Goal: Task Accomplishment & Management: Complete application form

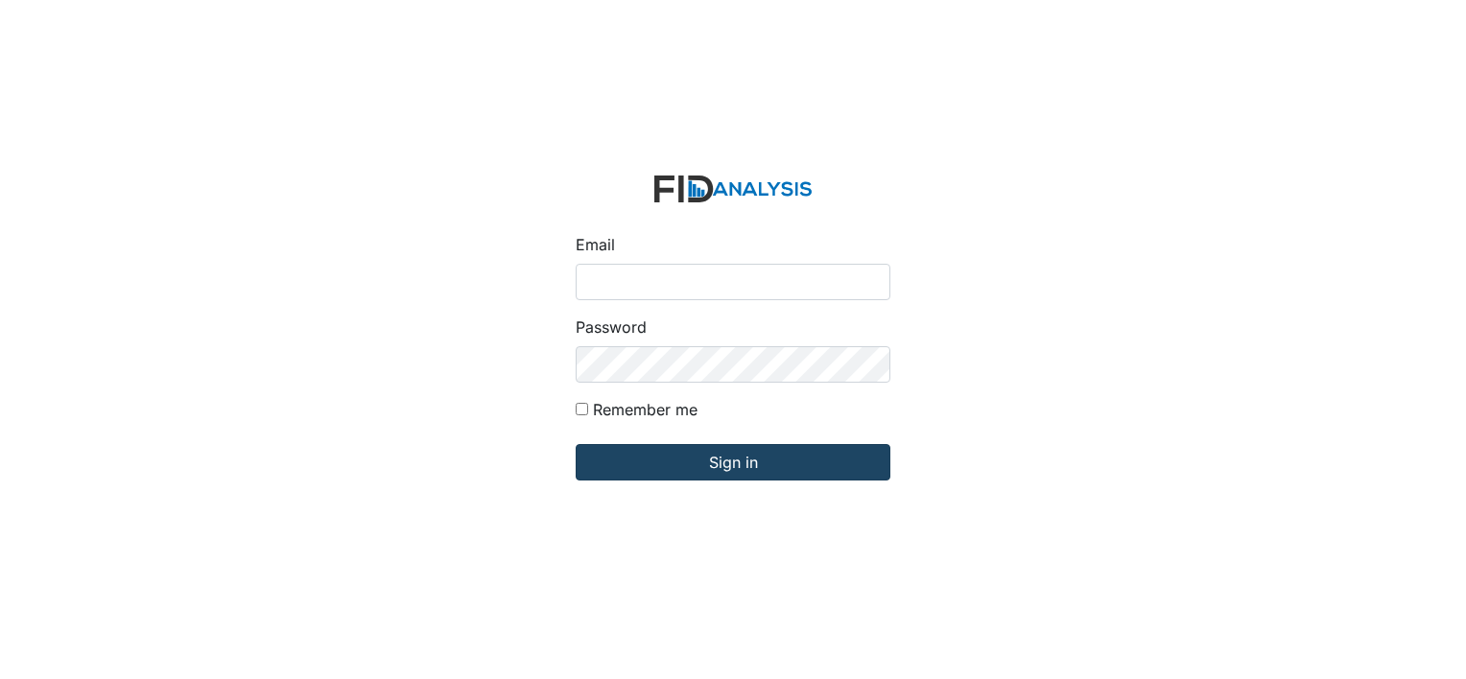
type input "[PERSON_NAME][EMAIL_ADDRESS][DOMAIN_NAME]"
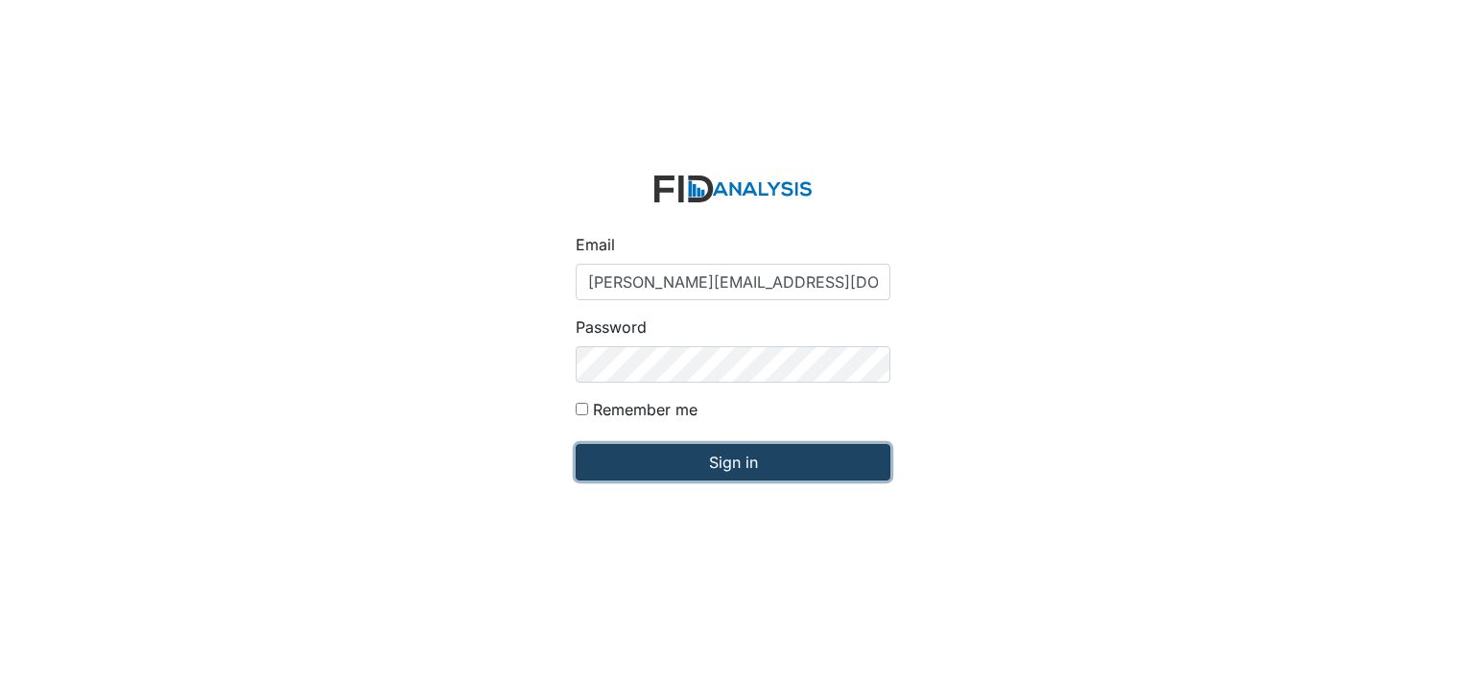
click at [679, 460] on input "Sign in" at bounding box center [733, 462] width 315 height 36
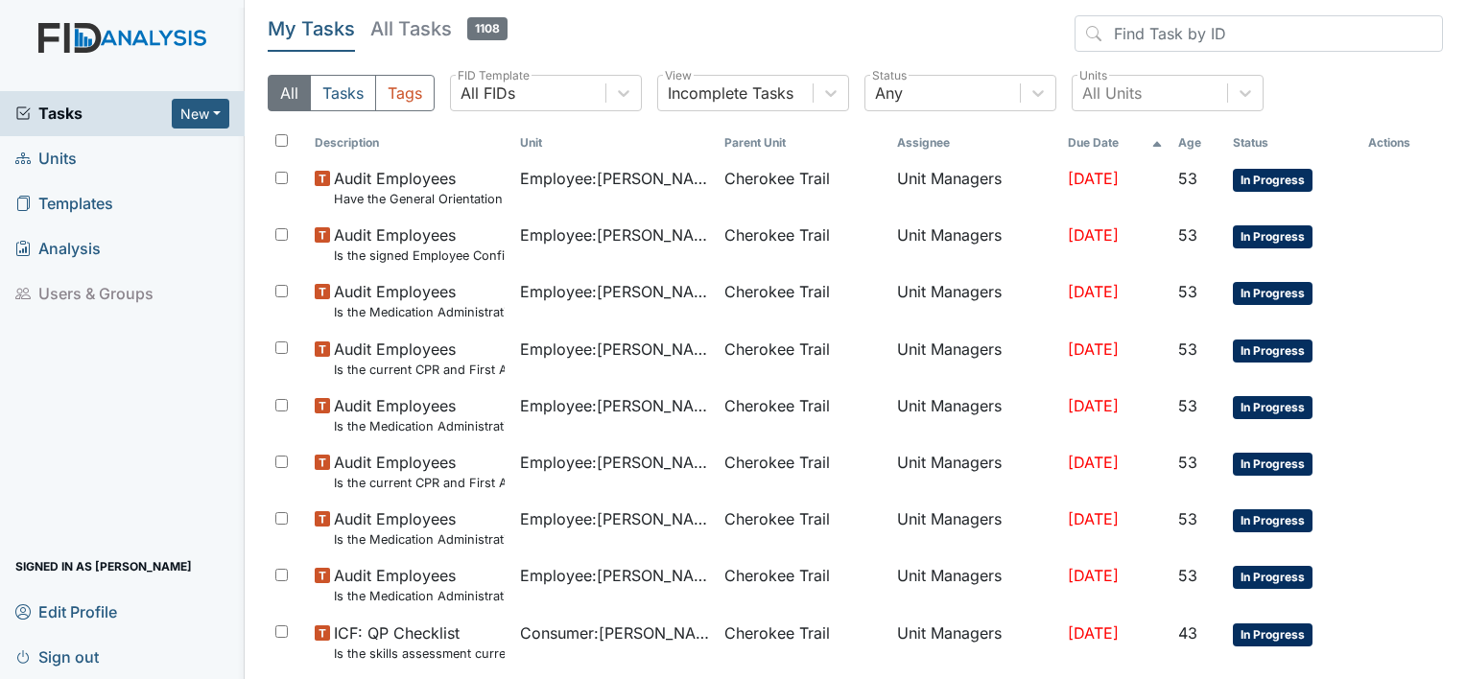
click at [77, 158] on link "Units" at bounding box center [122, 158] width 245 height 45
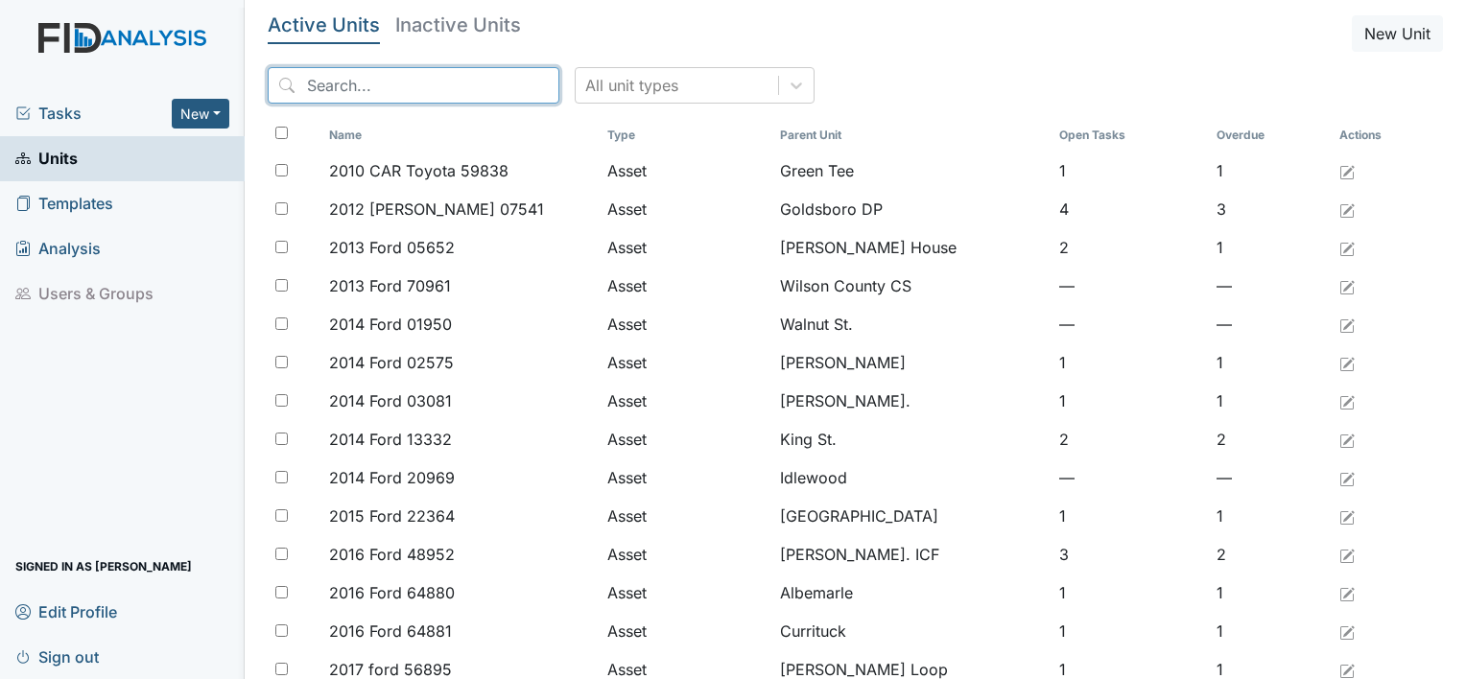
click at [436, 88] on input "search" at bounding box center [414, 85] width 292 height 36
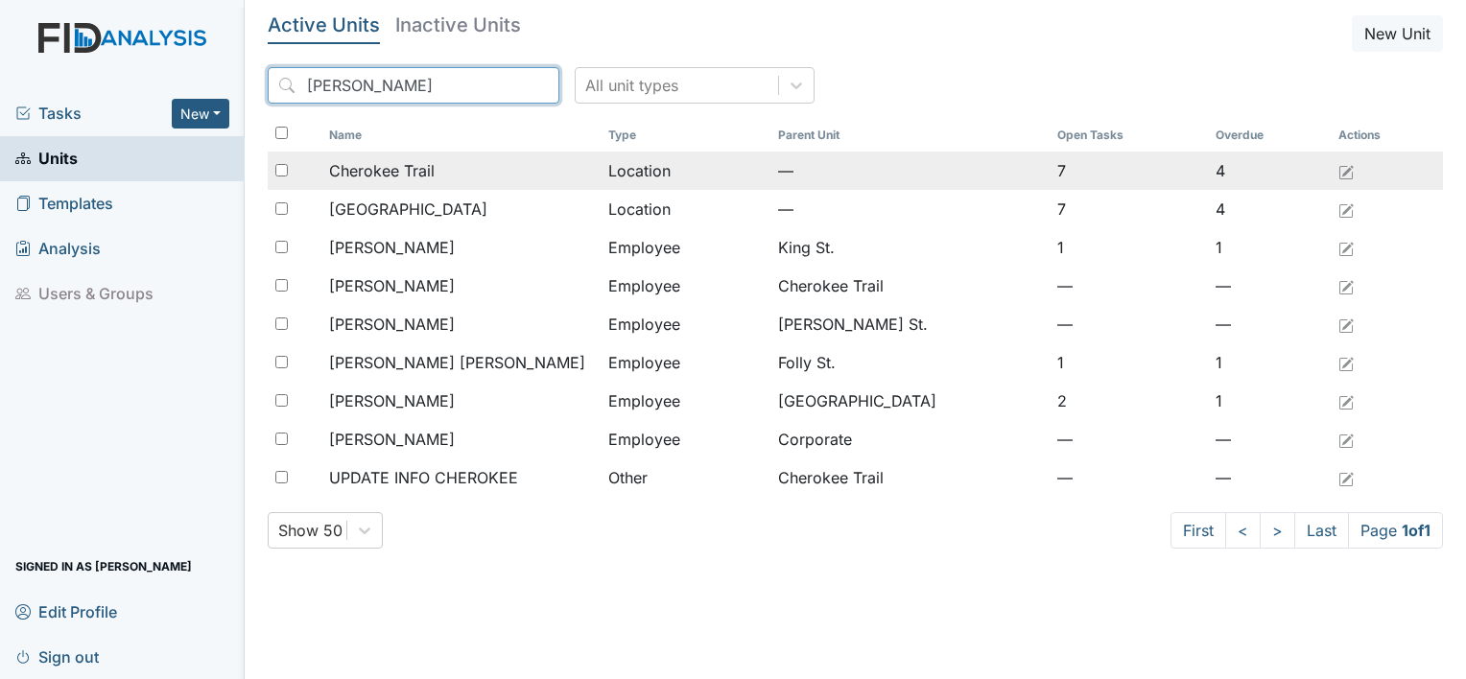
type input "cher"
click at [372, 176] on span "Cherokee Trail" at bounding box center [382, 170] width 106 height 23
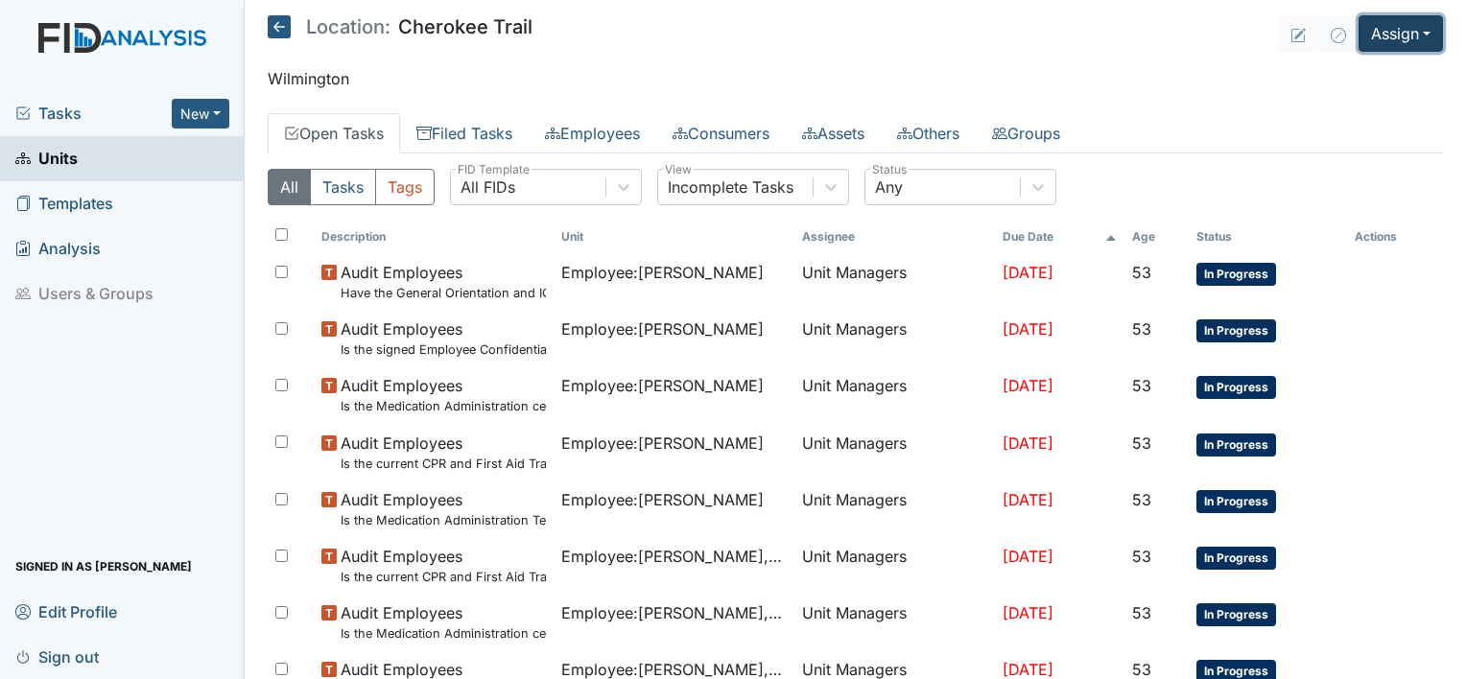
click at [1403, 31] on button "Assign" at bounding box center [1400, 33] width 84 height 36
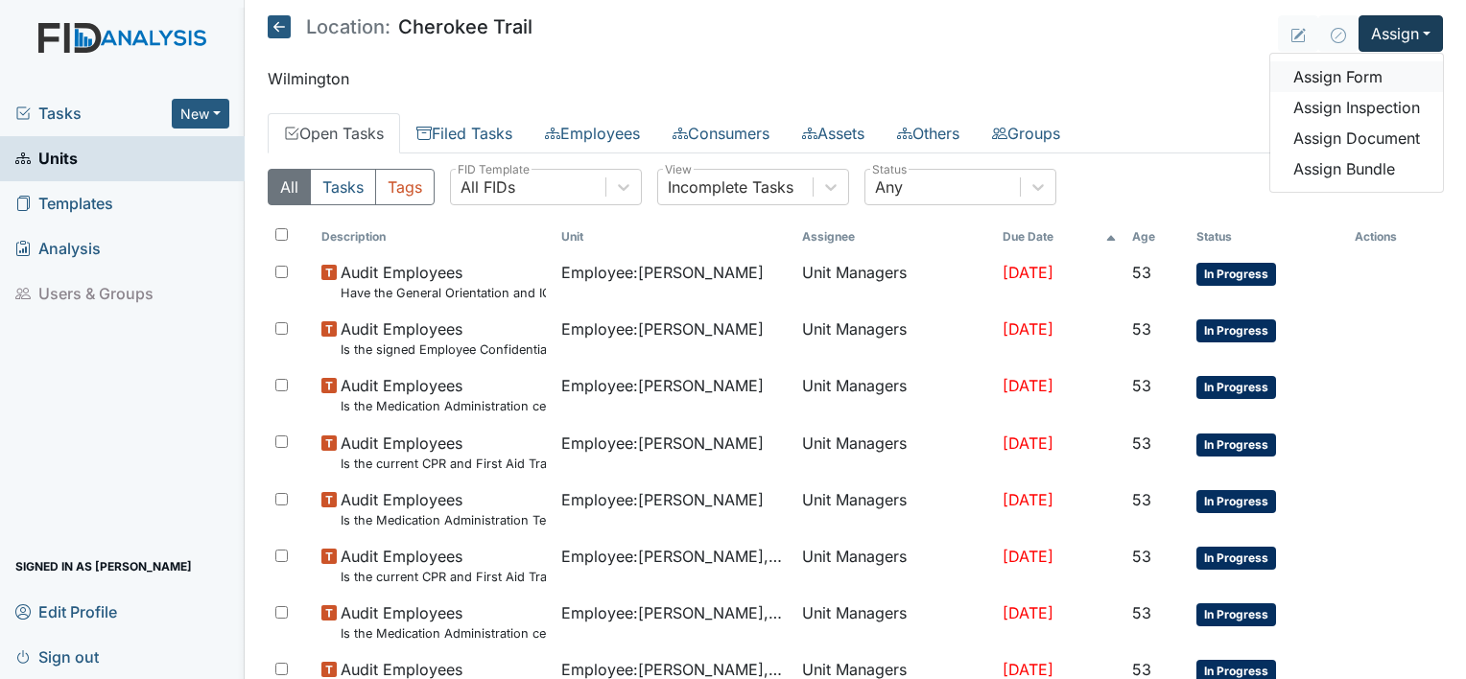
click at [1331, 67] on link "Assign Form" at bounding box center [1356, 76] width 173 height 31
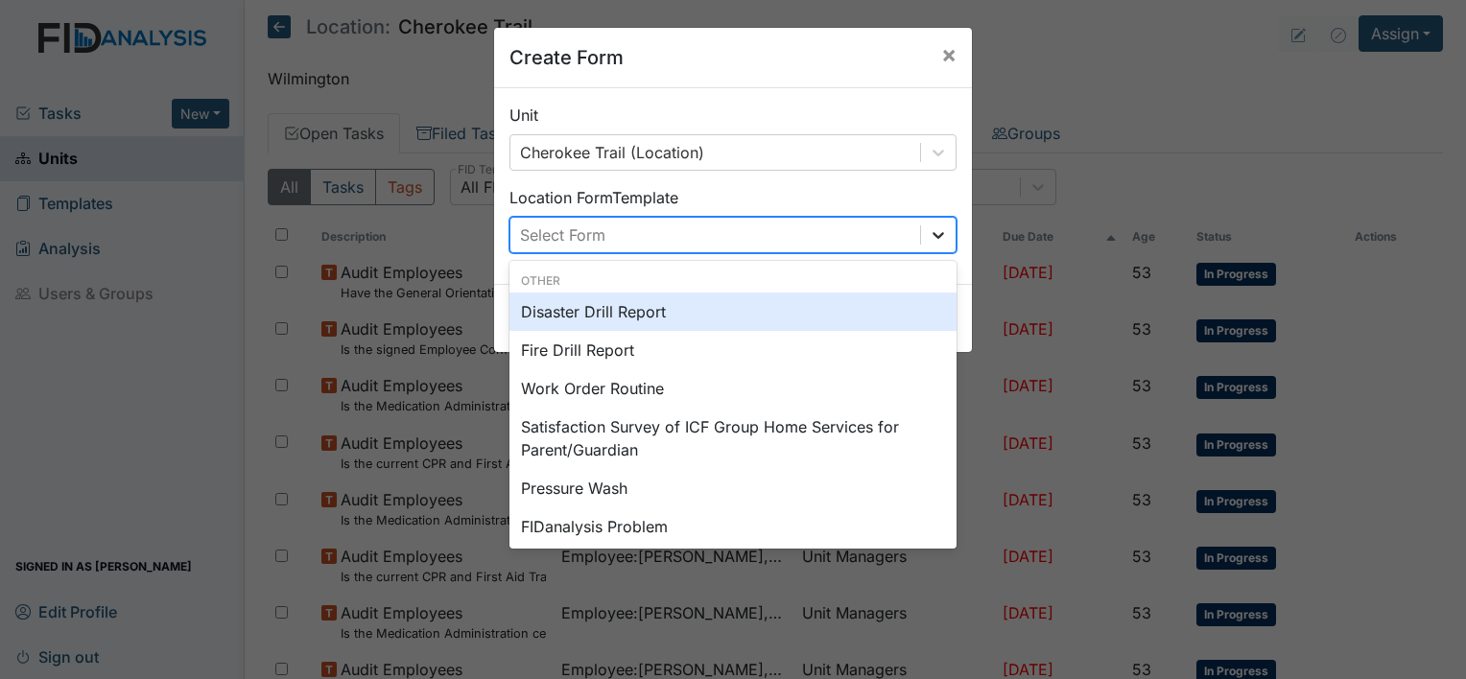
click at [929, 240] on icon at bounding box center [938, 234] width 19 height 19
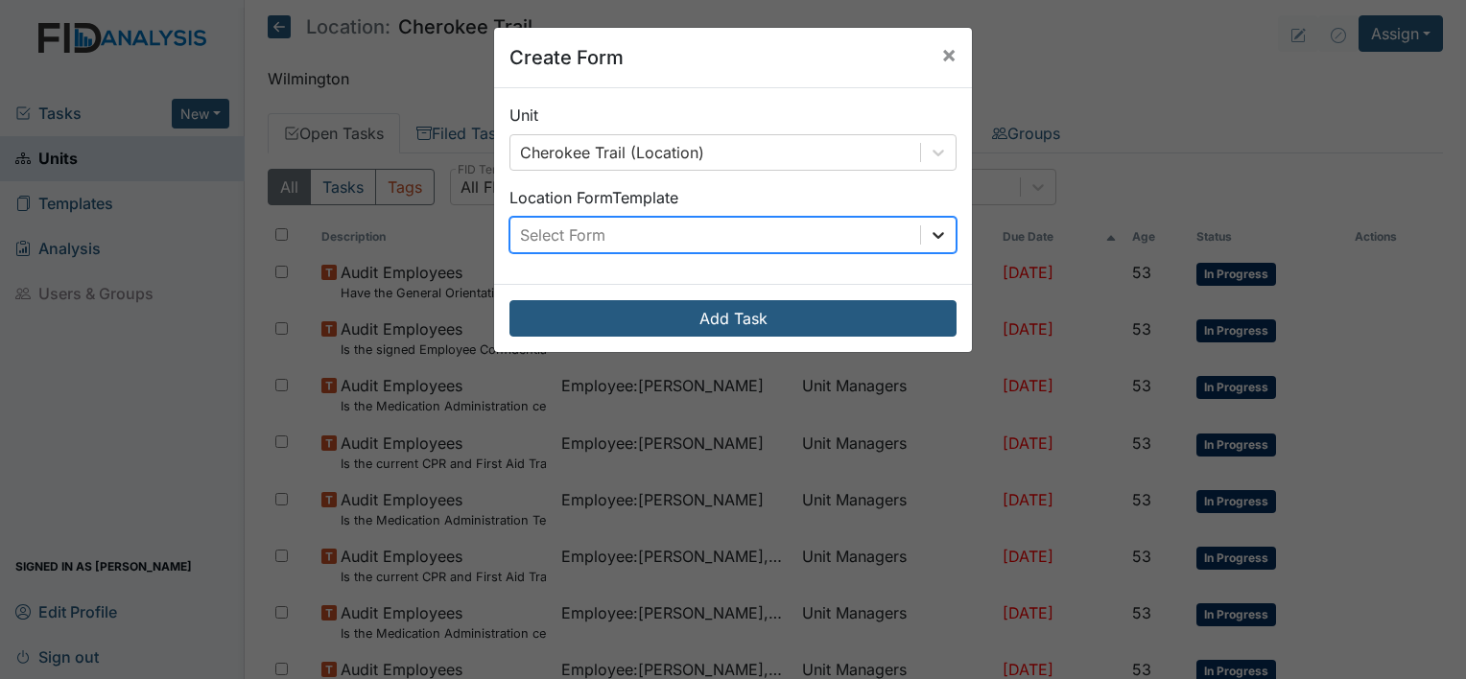
click at [929, 226] on icon at bounding box center [938, 234] width 19 height 19
click at [941, 52] on span "×" at bounding box center [948, 54] width 15 height 28
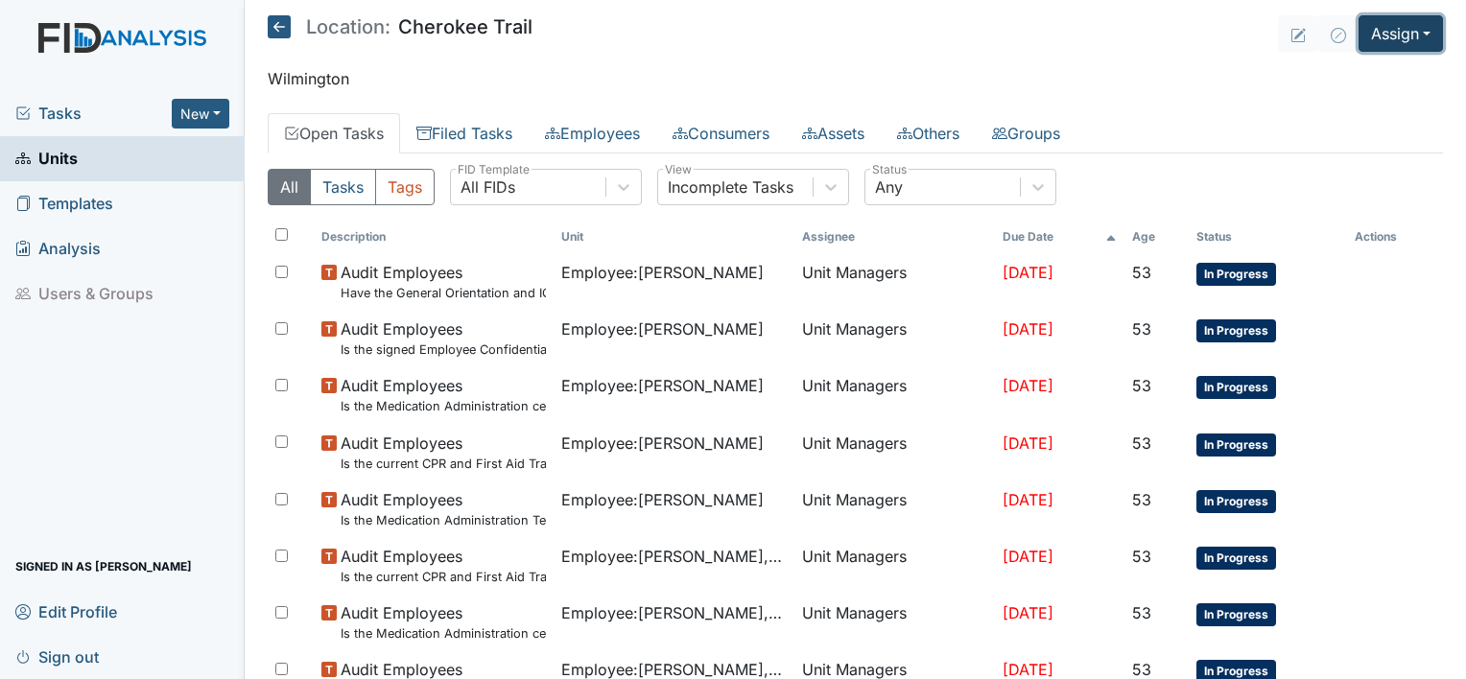
click at [1409, 38] on button "Assign" at bounding box center [1400, 33] width 84 height 36
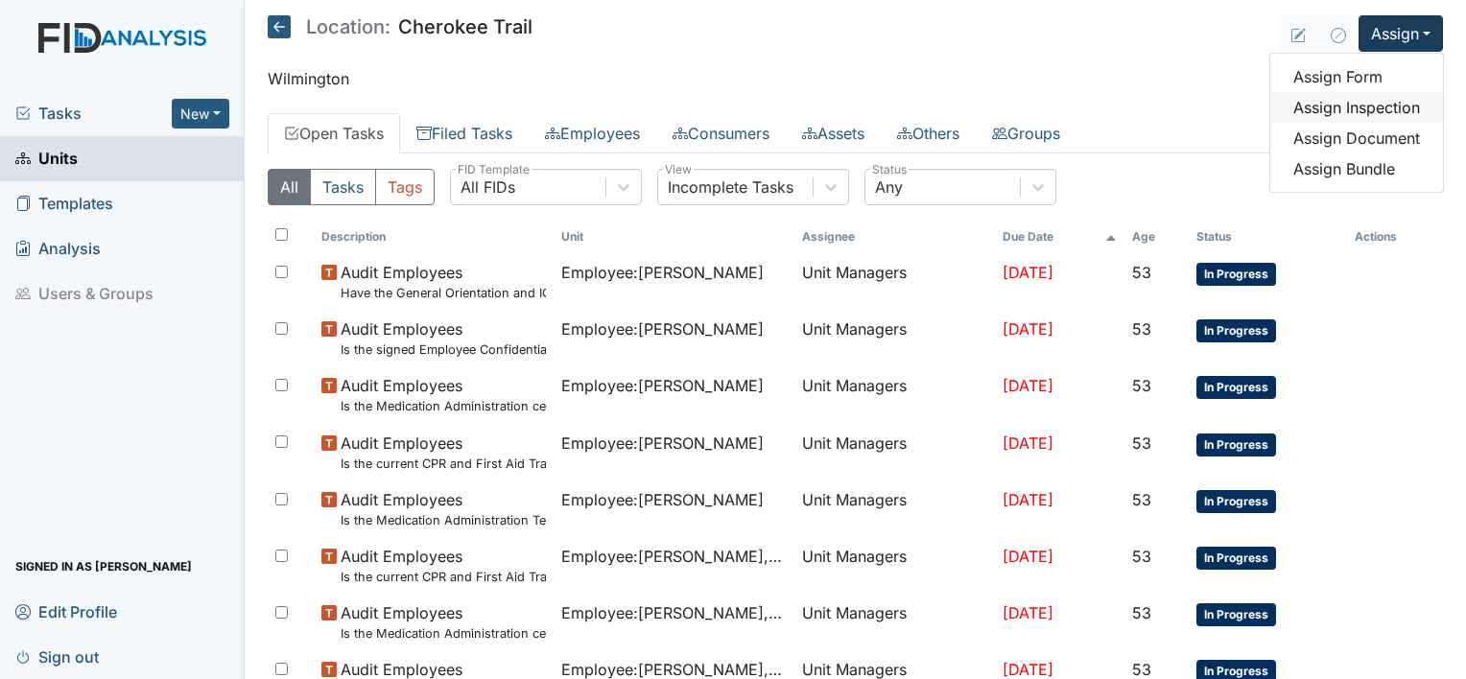
click at [1381, 106] on link "Assign Inspection" at bounding box center [1356, 107] width 173 height 31
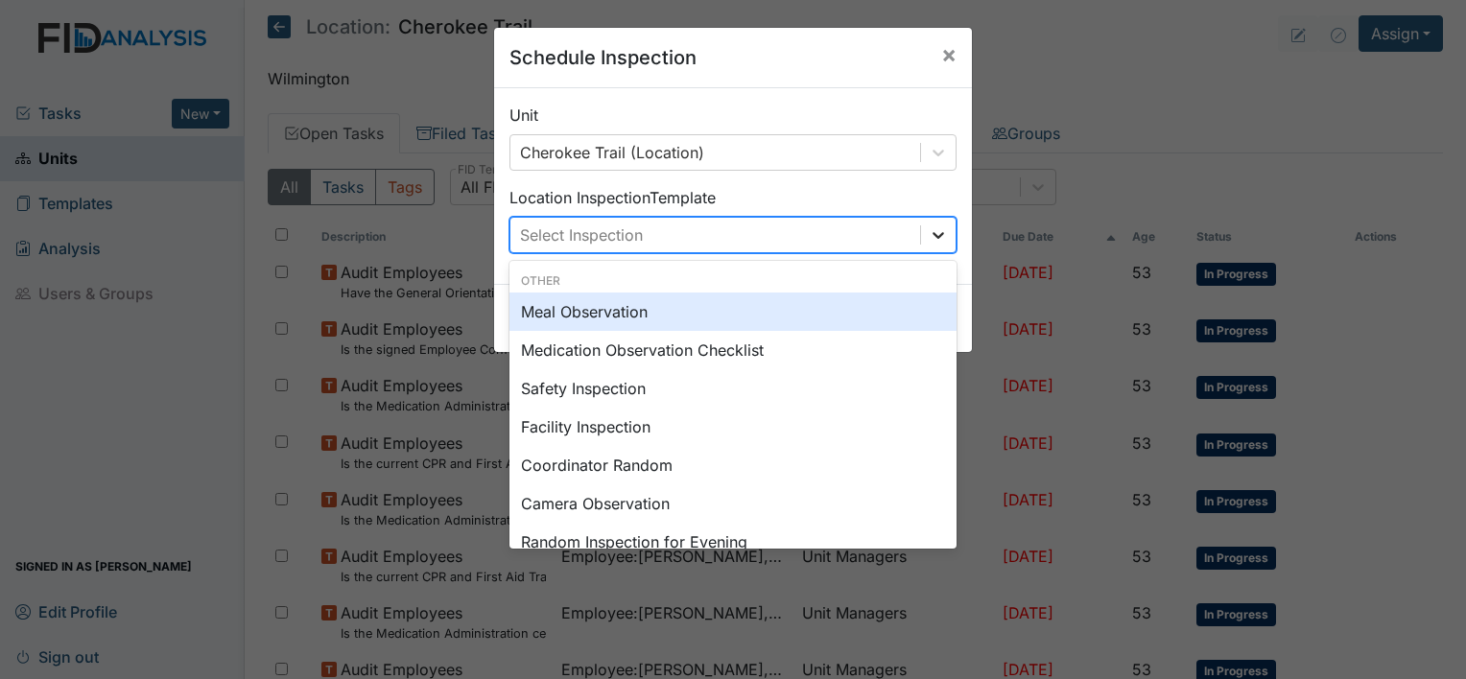
click at [929, 230] on icon at bounding box center [938, 234] width 19 height 19
click at [593, 322] on div "Meal Observation" at bounding box center [732, 312] width 447 height 38
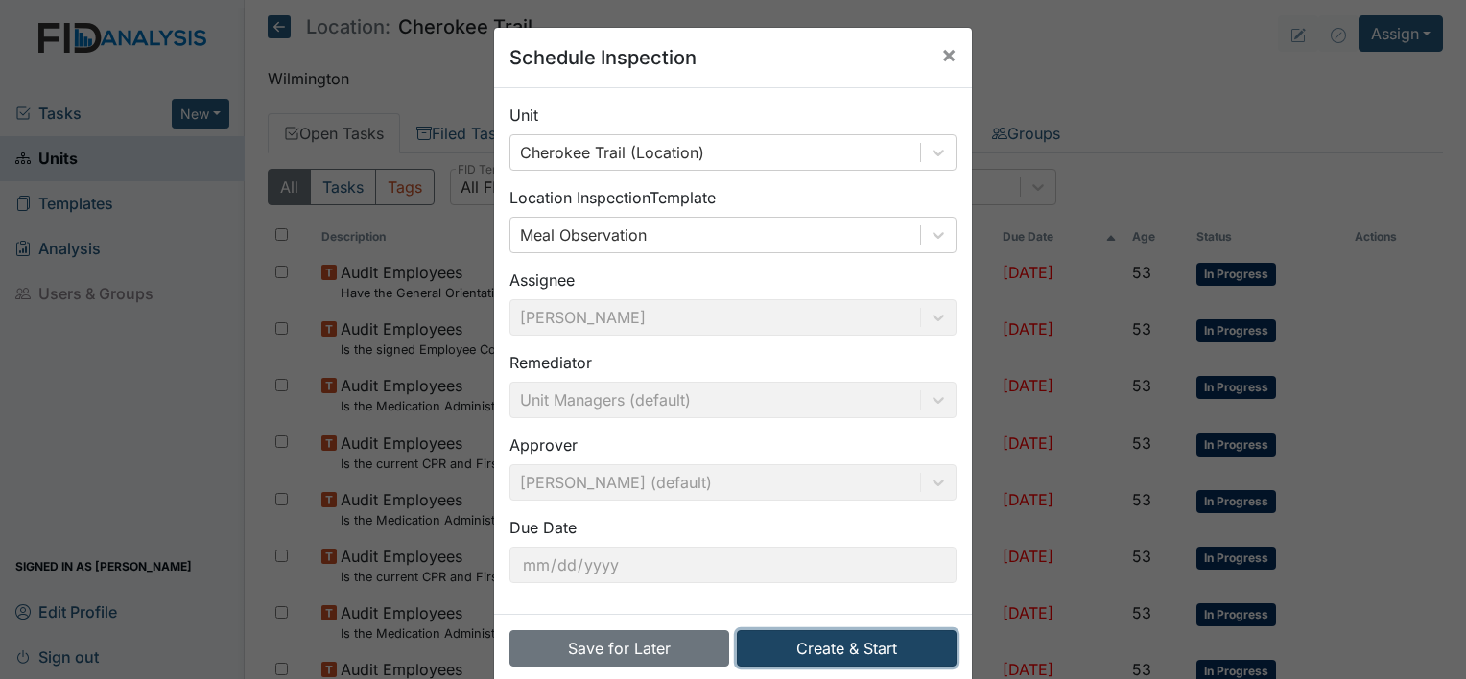
click at [821, 647] on button "Create & Start" at bounding box center [847, 648] width 220 height 36
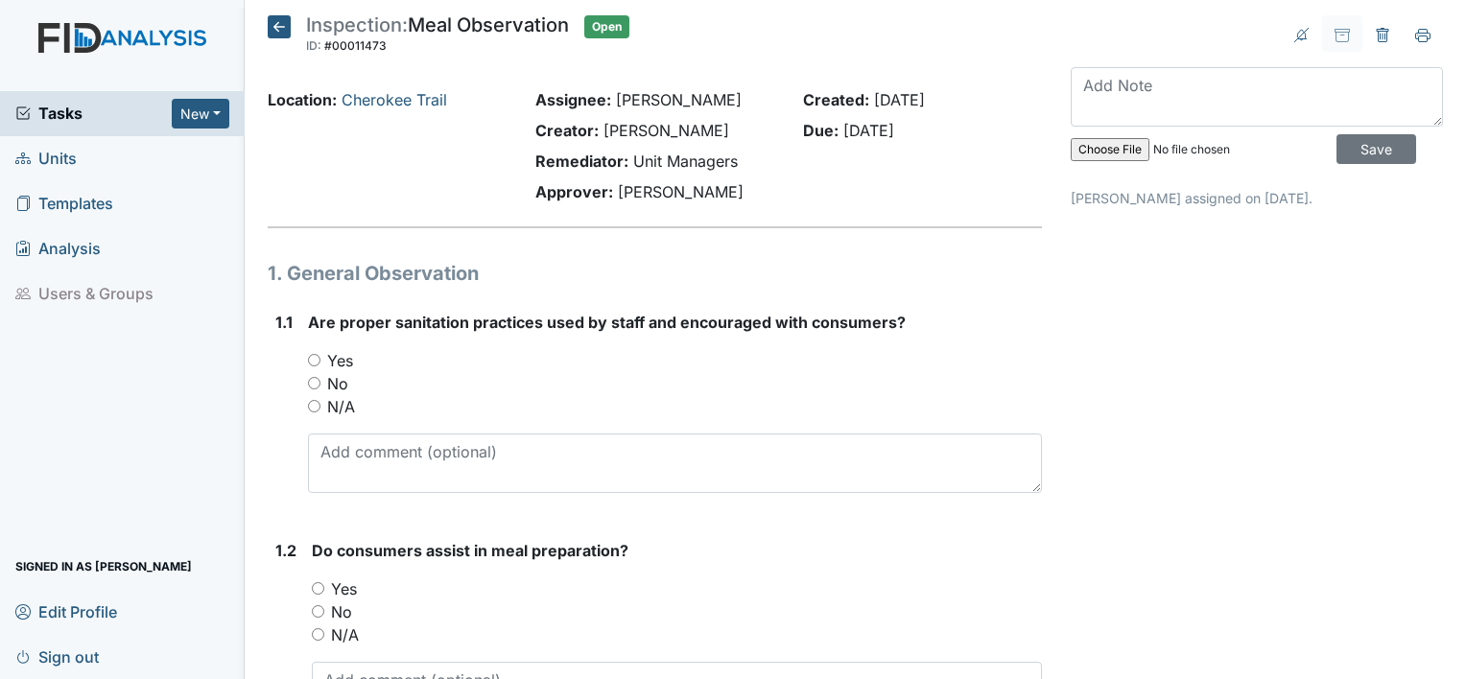
click at [309, 360] on input "Yes" at bounding box center [314, 360] width 12 height 12
radio input "true"
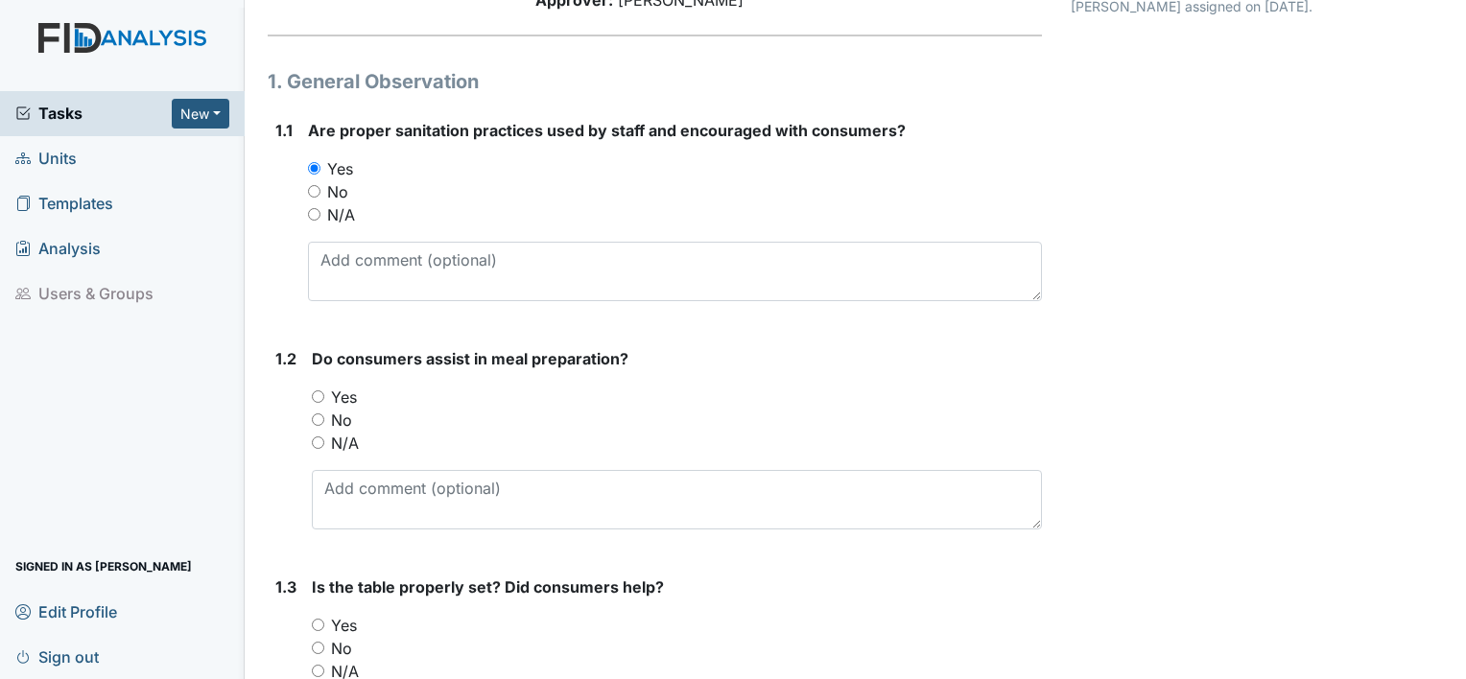
click at [315, 418] on input "No" at bounding box center [318, 419] width 12 height 12
radio input "true"
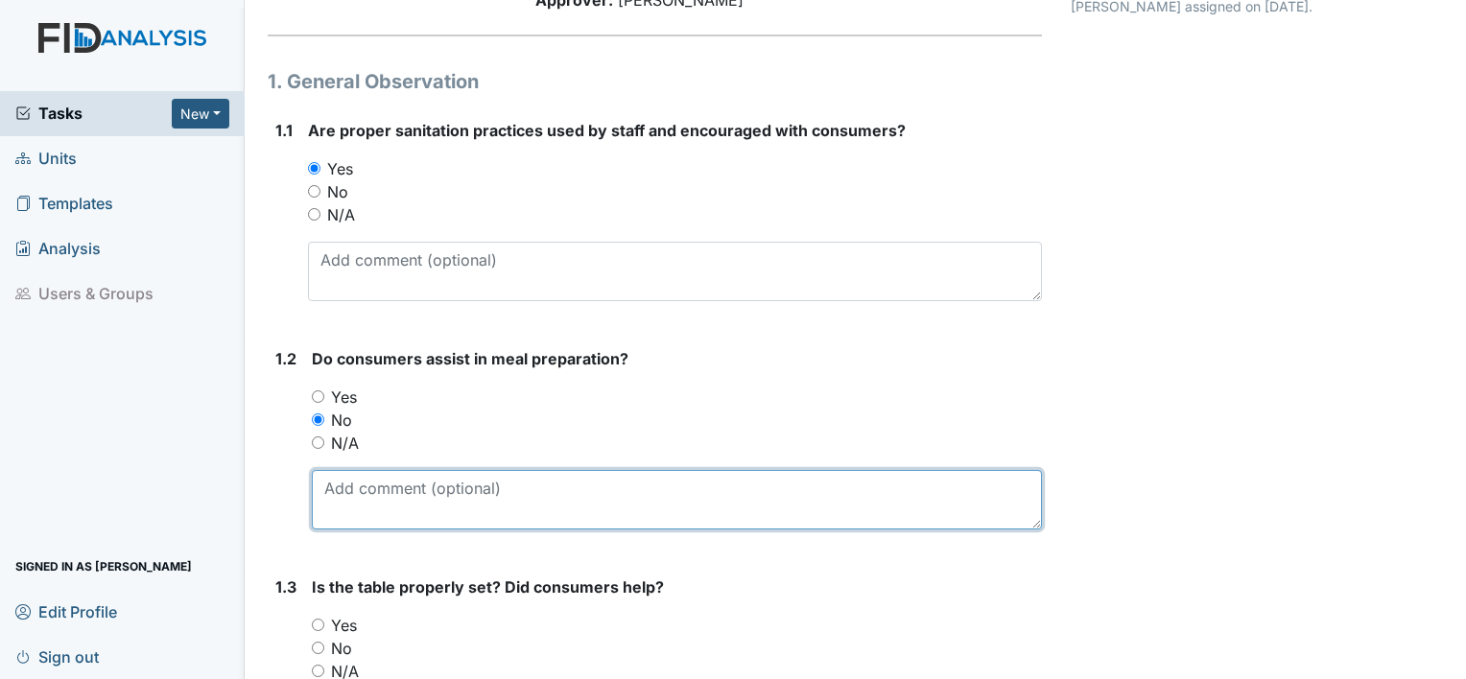
click at [336, 491] on textarea at bounding box center [677, 499] width 730 height 59
click at [336, 491] on textarea "Trhey were asked and" at bounding box center [677, 499] width 730 height 59
click at [480, 481] on textarea "They were asked and" at bounding box center [677, 499] width 730 height 59
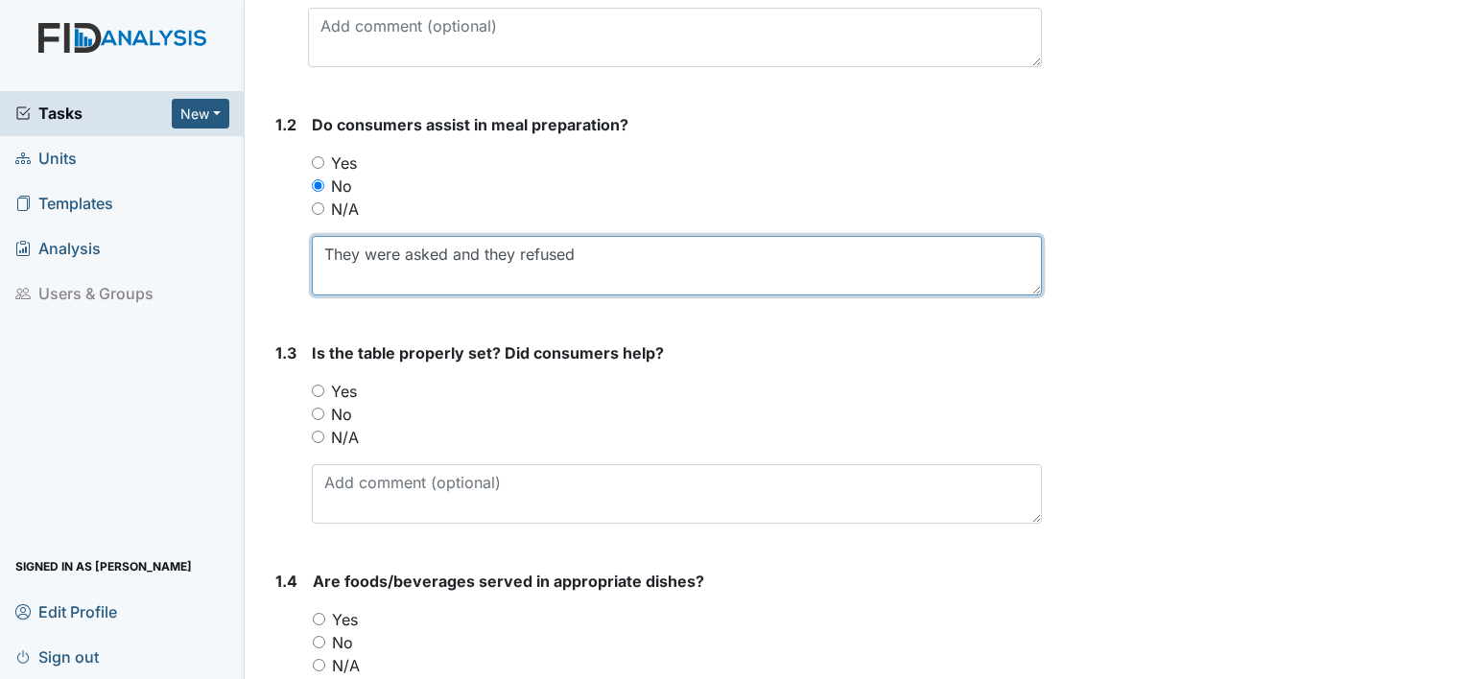
scroll to position [480, 0]
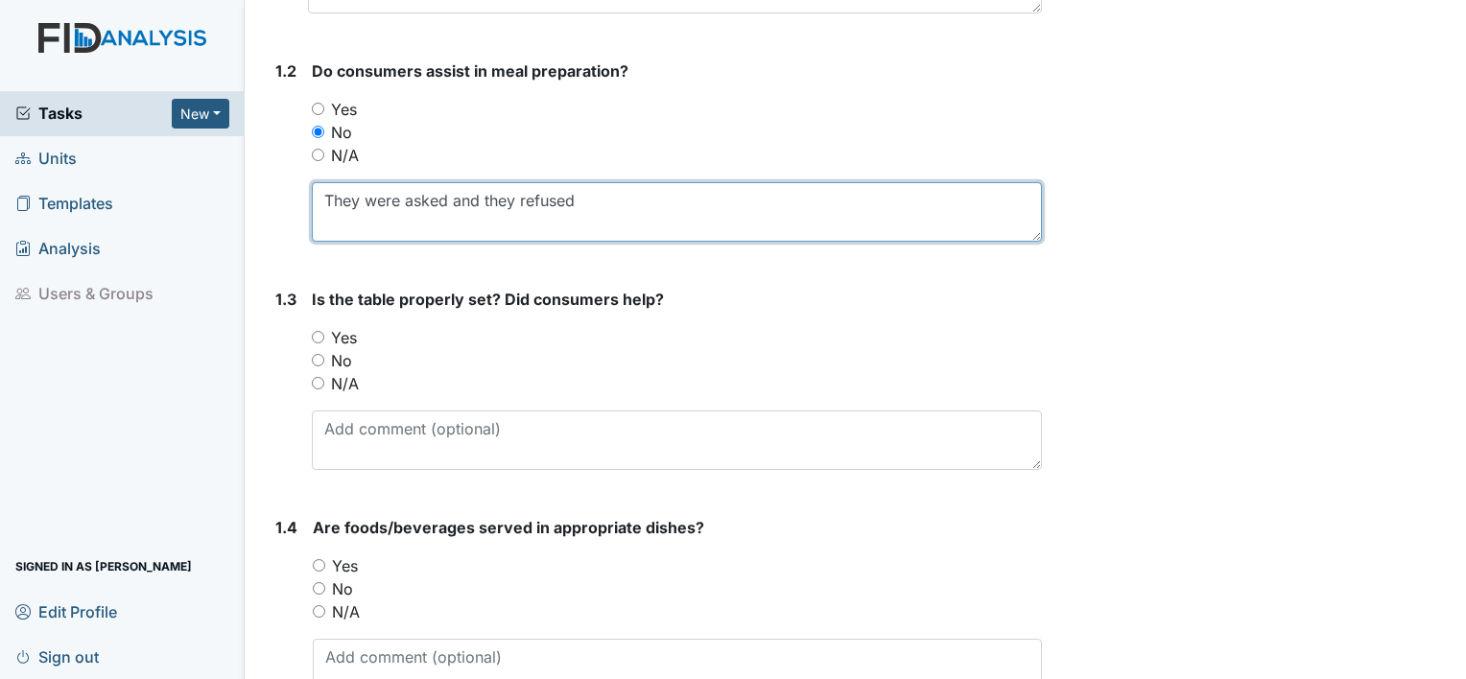
type textarea "They were asked and they refused"
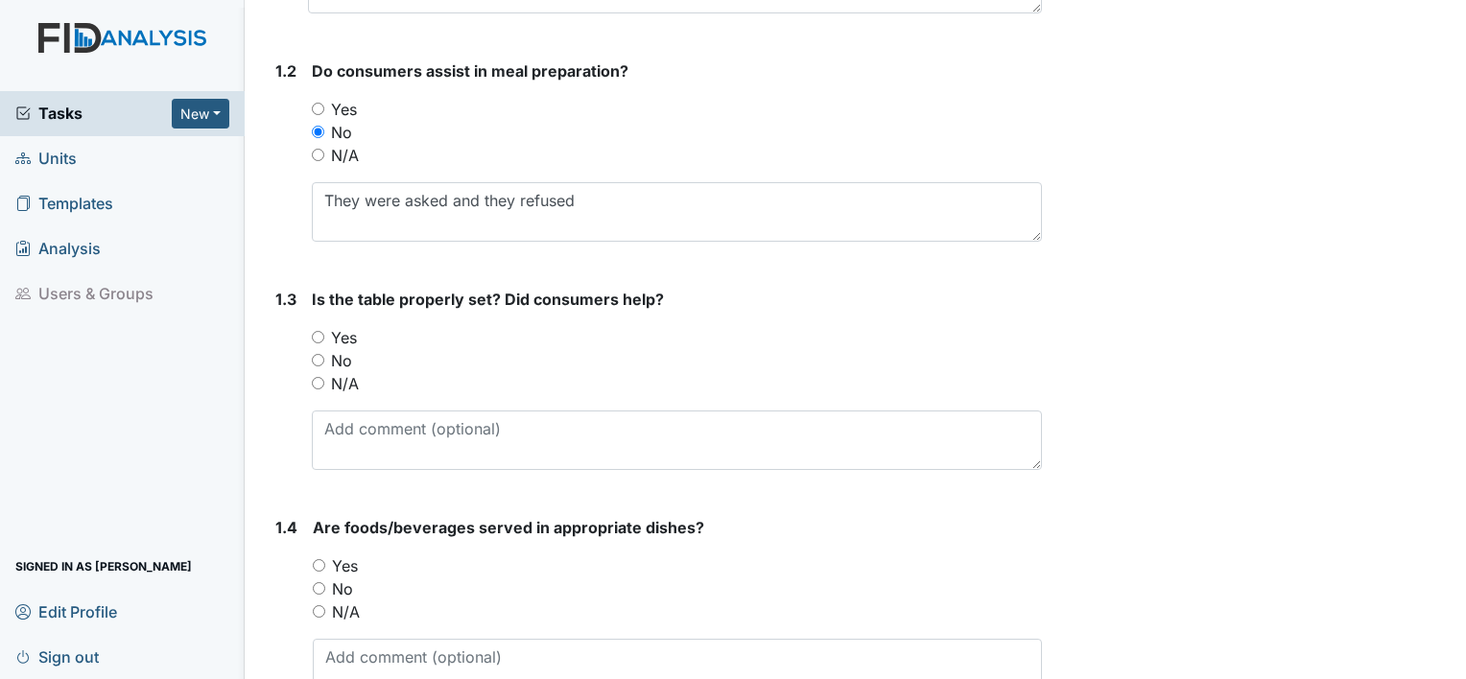
click at [320, 366] on div "No" at bounding box center [677, 360] width 730 height 23
click at [321, 362] on input "No" at bounding box center [318, 360] width 12 height 12
radio input "true"
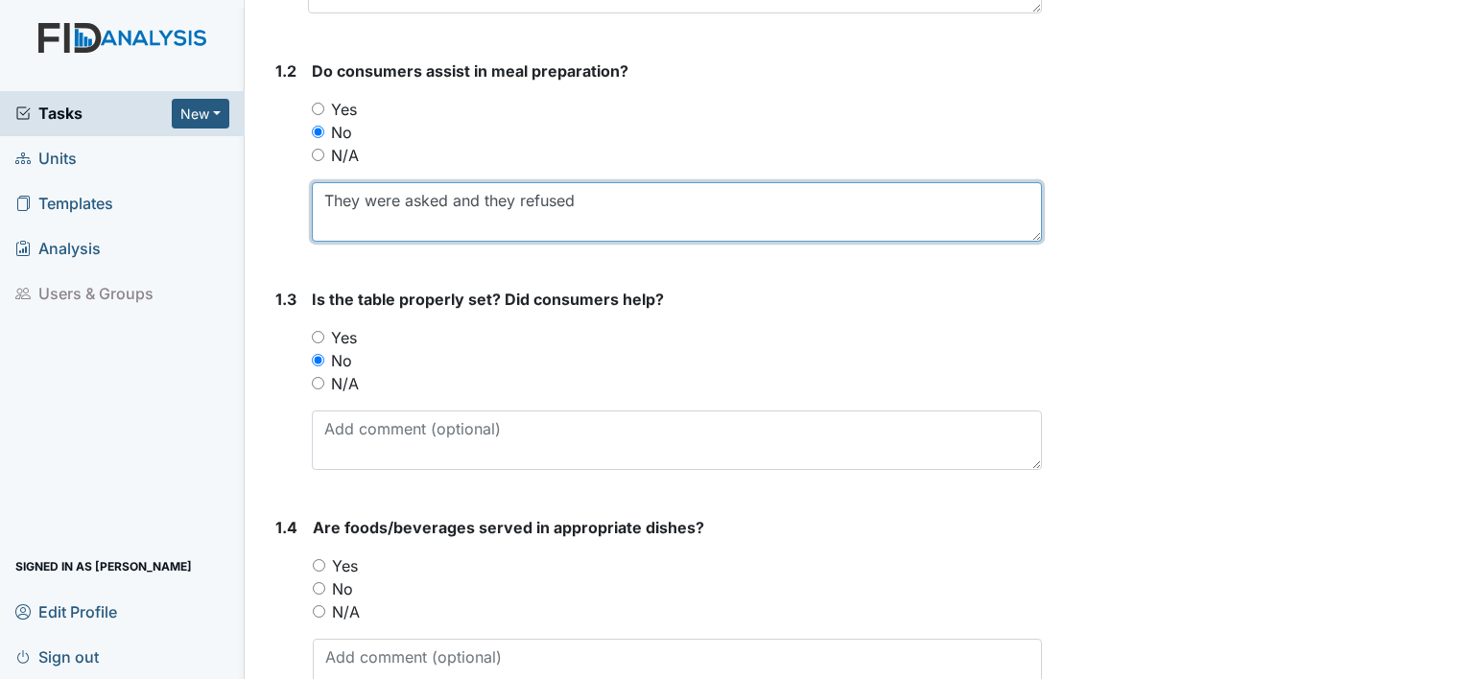
drag, startPoint x: 325, startPoint y: 200, endPoint x: 578, endPoint y: 199, distance: 253.2
click at [578, 199] on textarea "They were asked and they refused" at bounding box center [677, 211] width 730 height 59
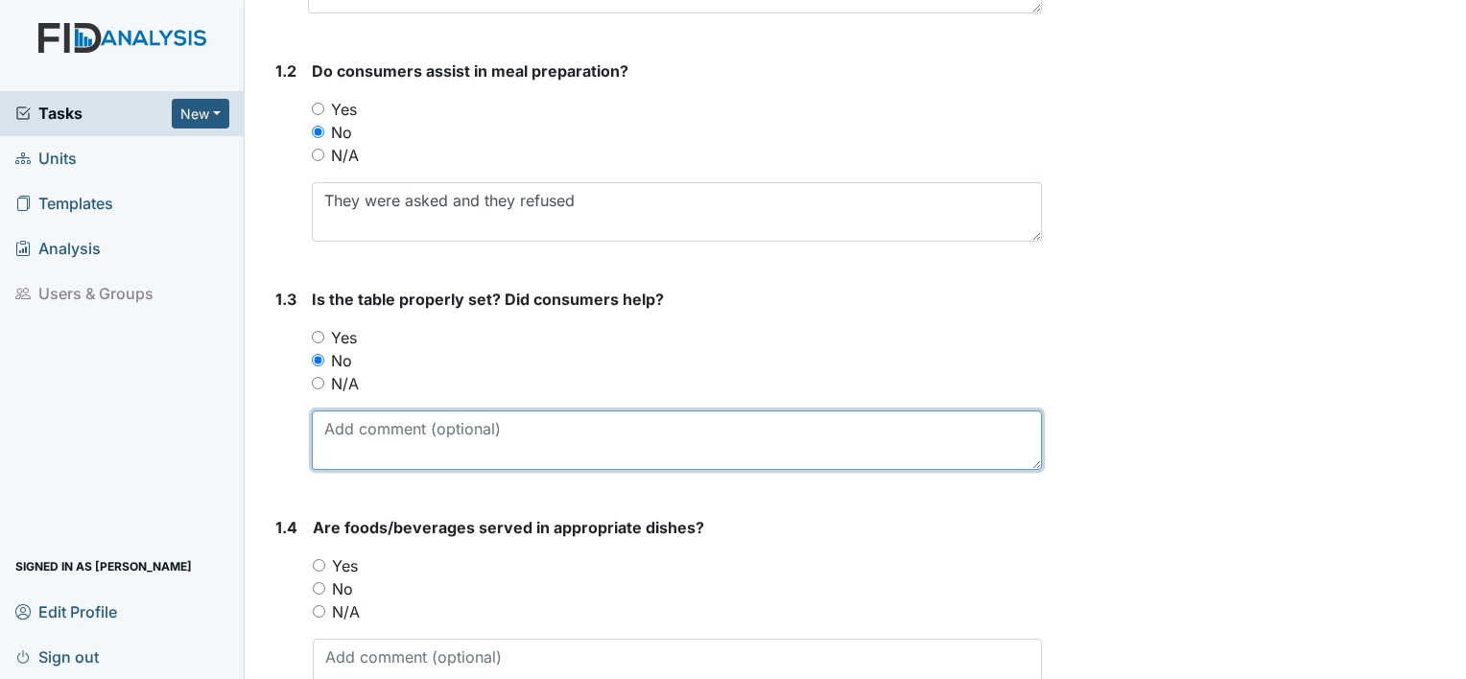
click at [377, 430] on textarea at bounding box center [677, 440] width 730 height 59
drag, startPoint x: 377, startPoint y: 430, endPoint x: 343, endPoint y: 445, distance: 36.9
click at [343, 445] on textarea at bounding box center [677, 440] width 730 height 59
paste textarea "They were asked and they refused"
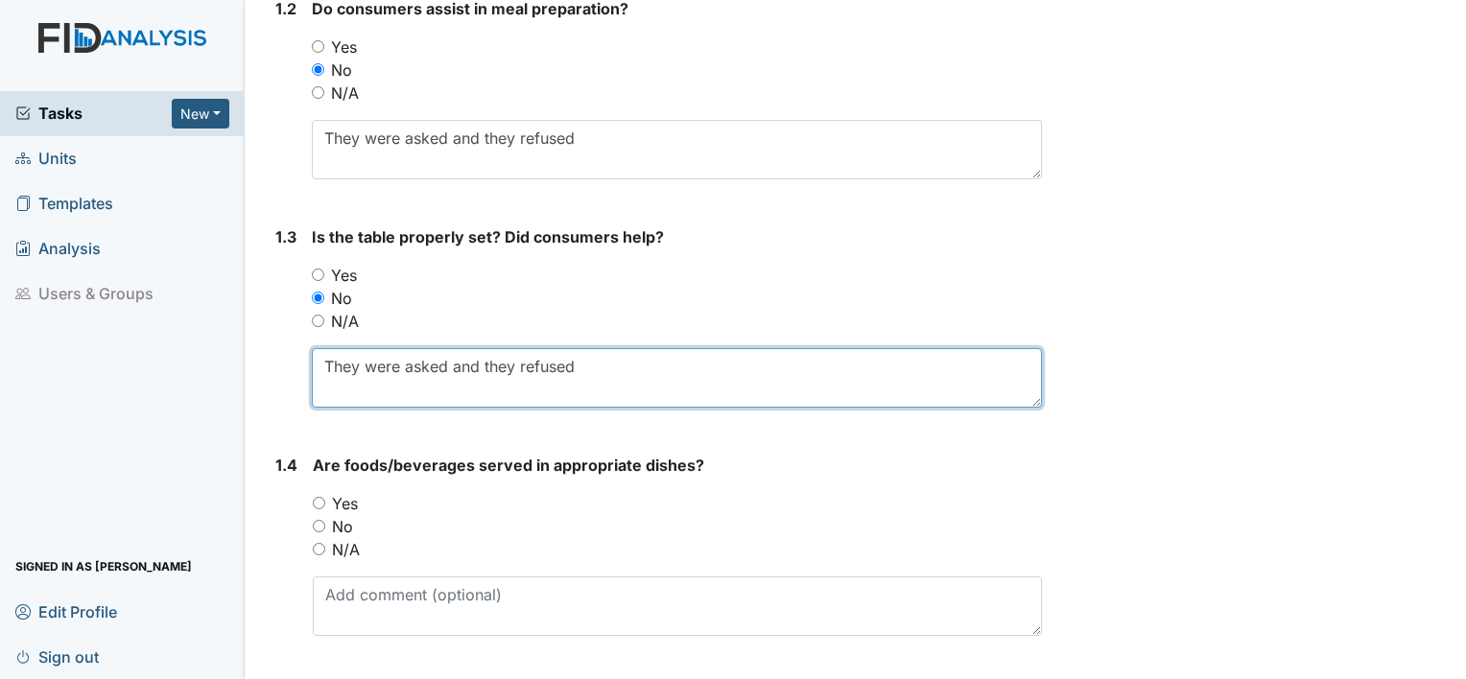
scroll to position [576, 0]
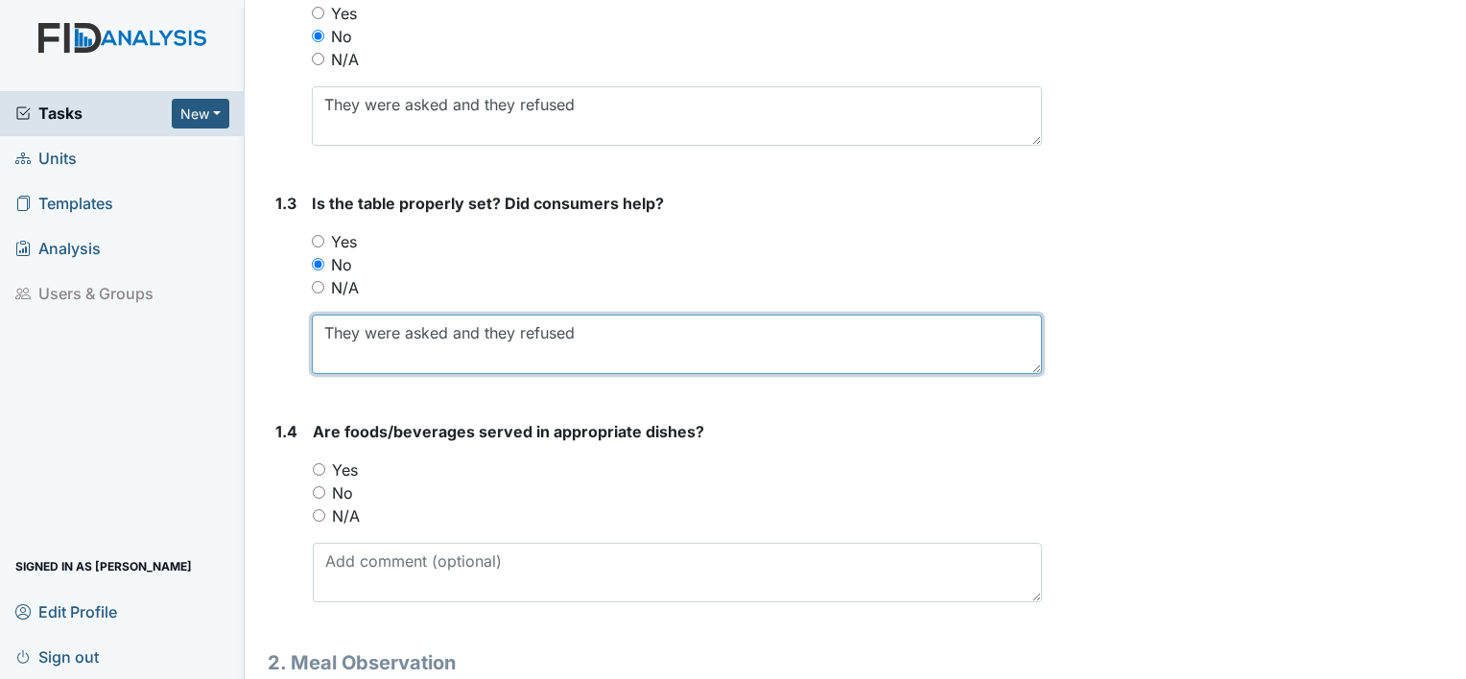
type textarea "They were asked and they refused"
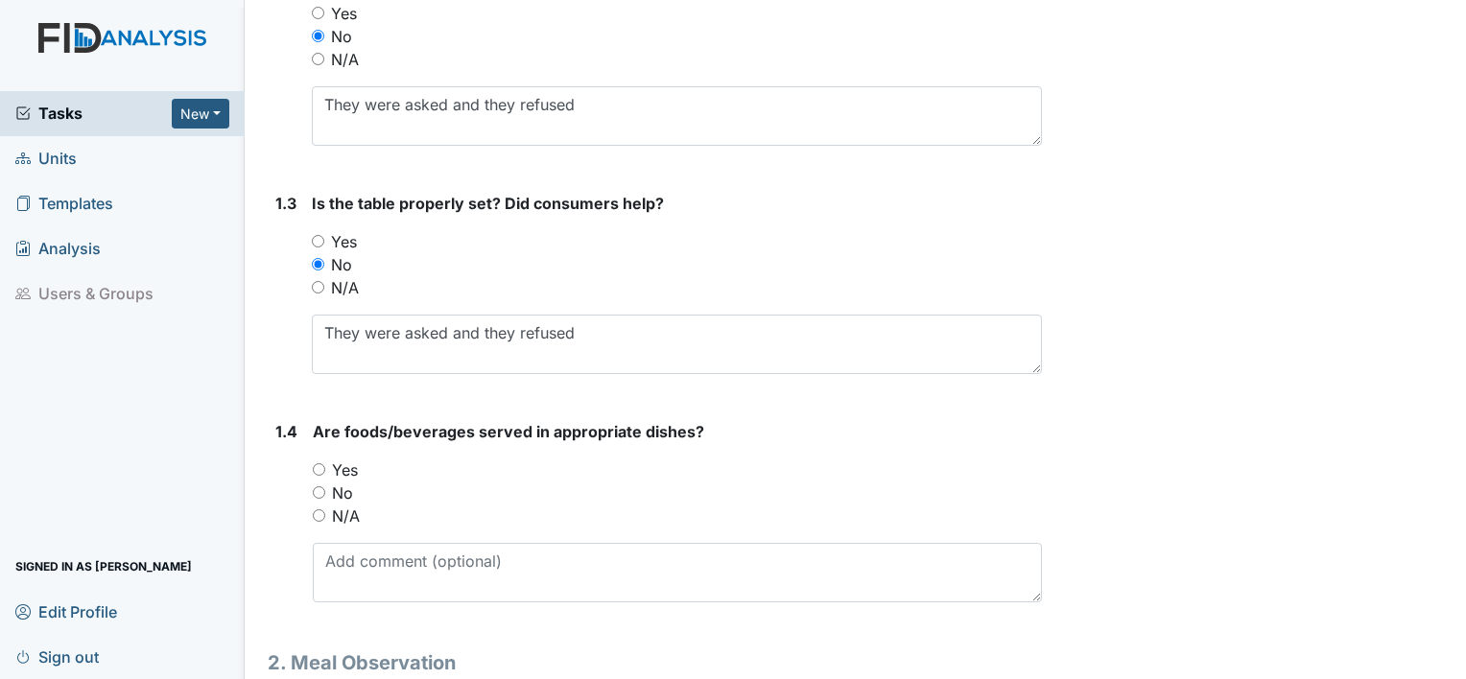
click at [315, 468] on input "Yes" at bounding box center [319, 469] width 12 height 12
radio input "true"
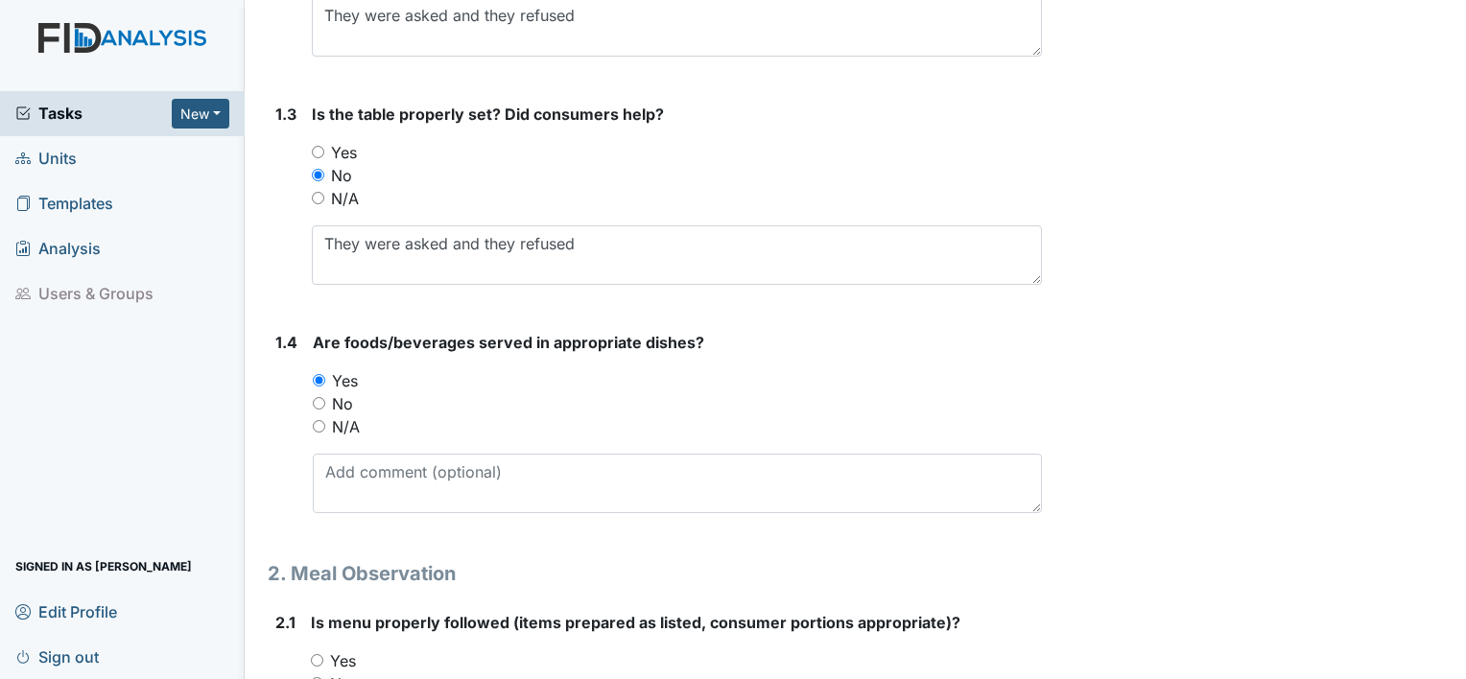
scroll to position [863, 0]
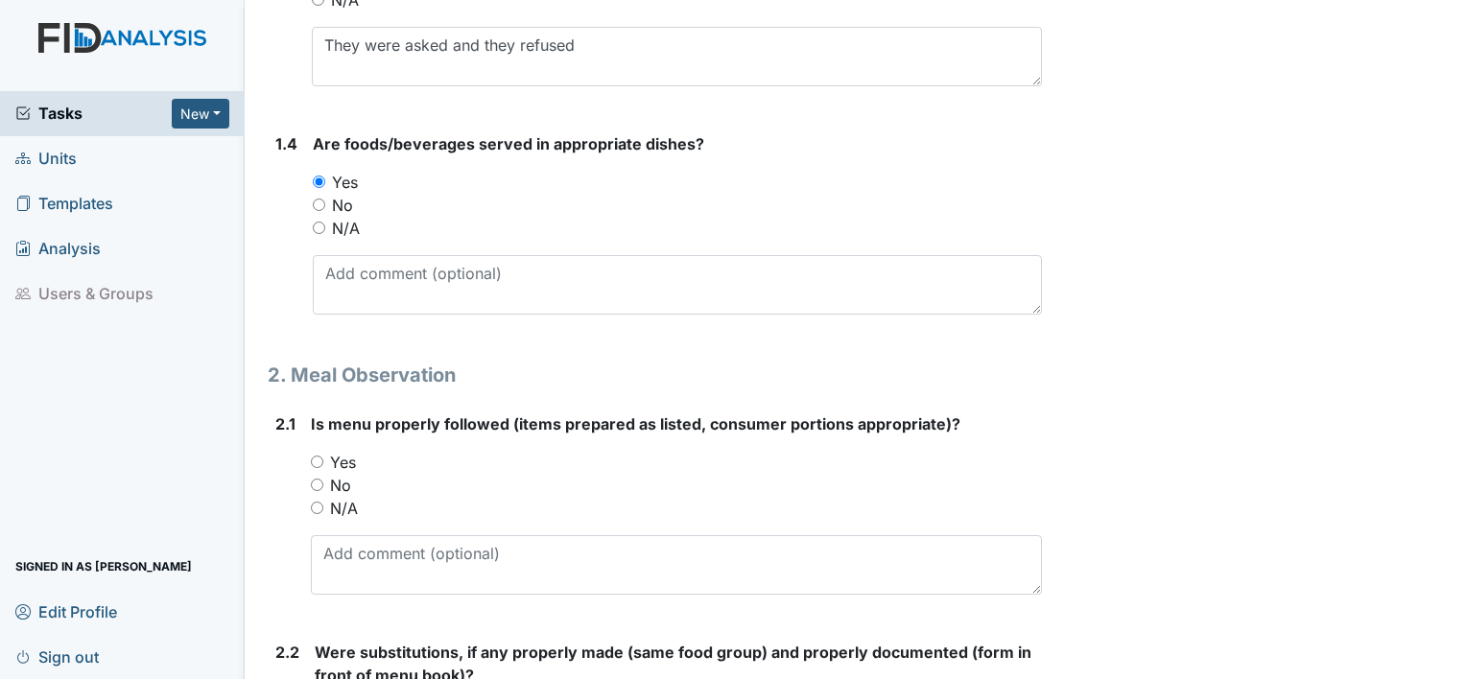
click at [319, 456] on input "Yes" at bounding box center [317, 462] width 12 height 12
radio input "true"
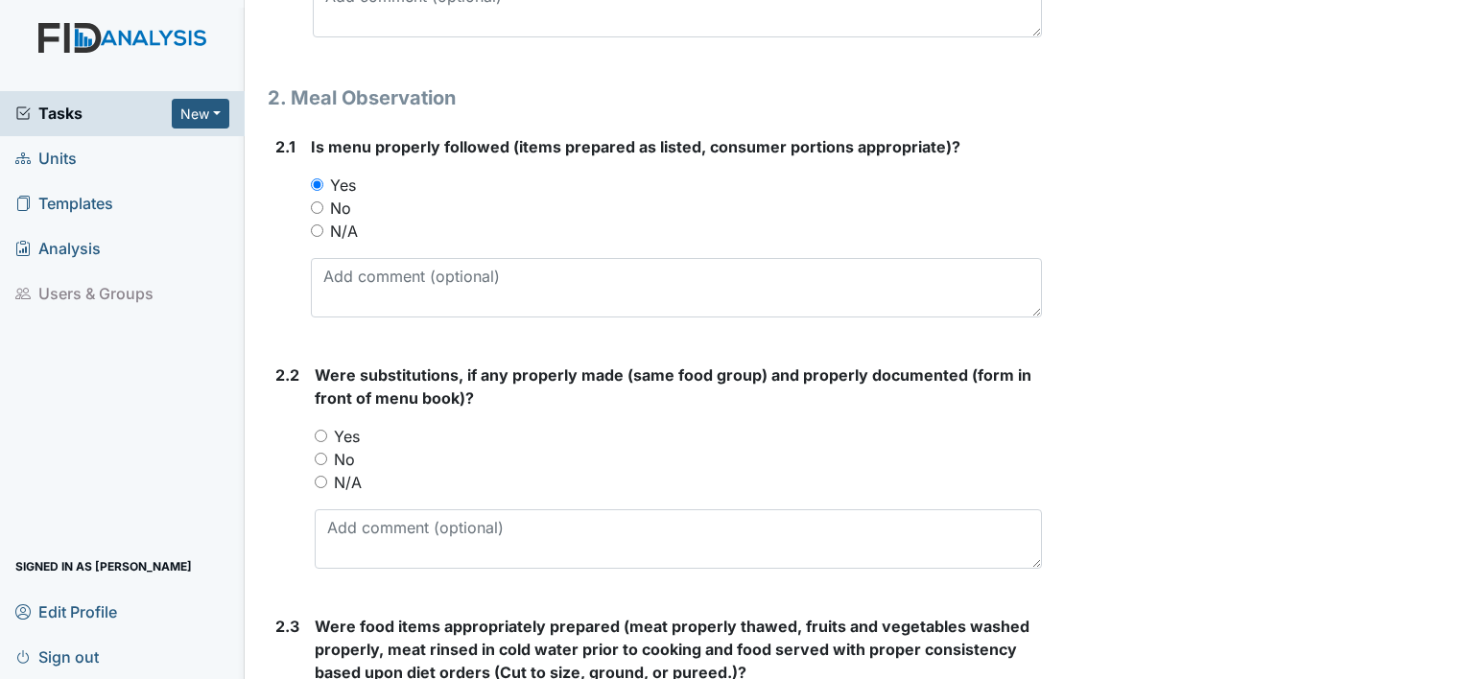
scroll to position [1151, 0]
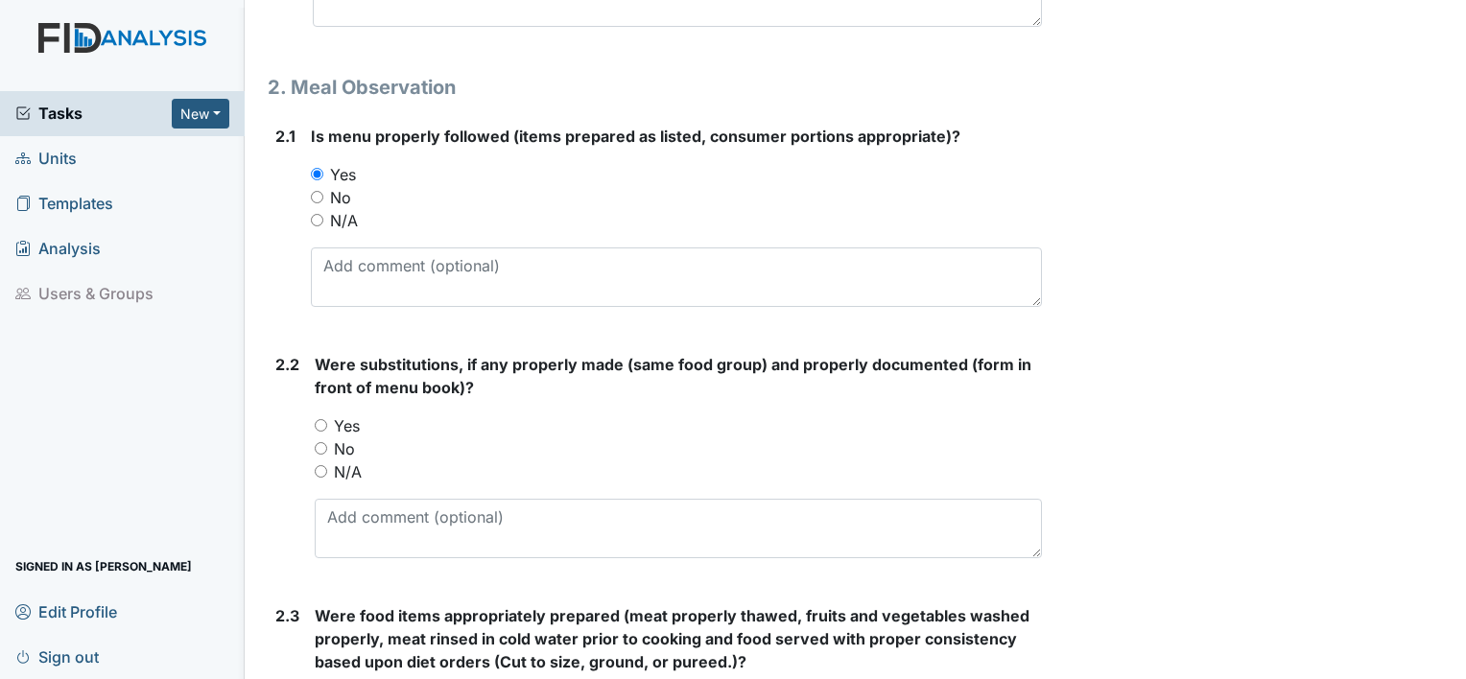
click at [330, 417] on div "Yes" at bounding box center [678, 425] width 727 height 23
click at [325, 422] on input "Yes" at bounding box center [321, 425] width 12 height 12
radio input "true"
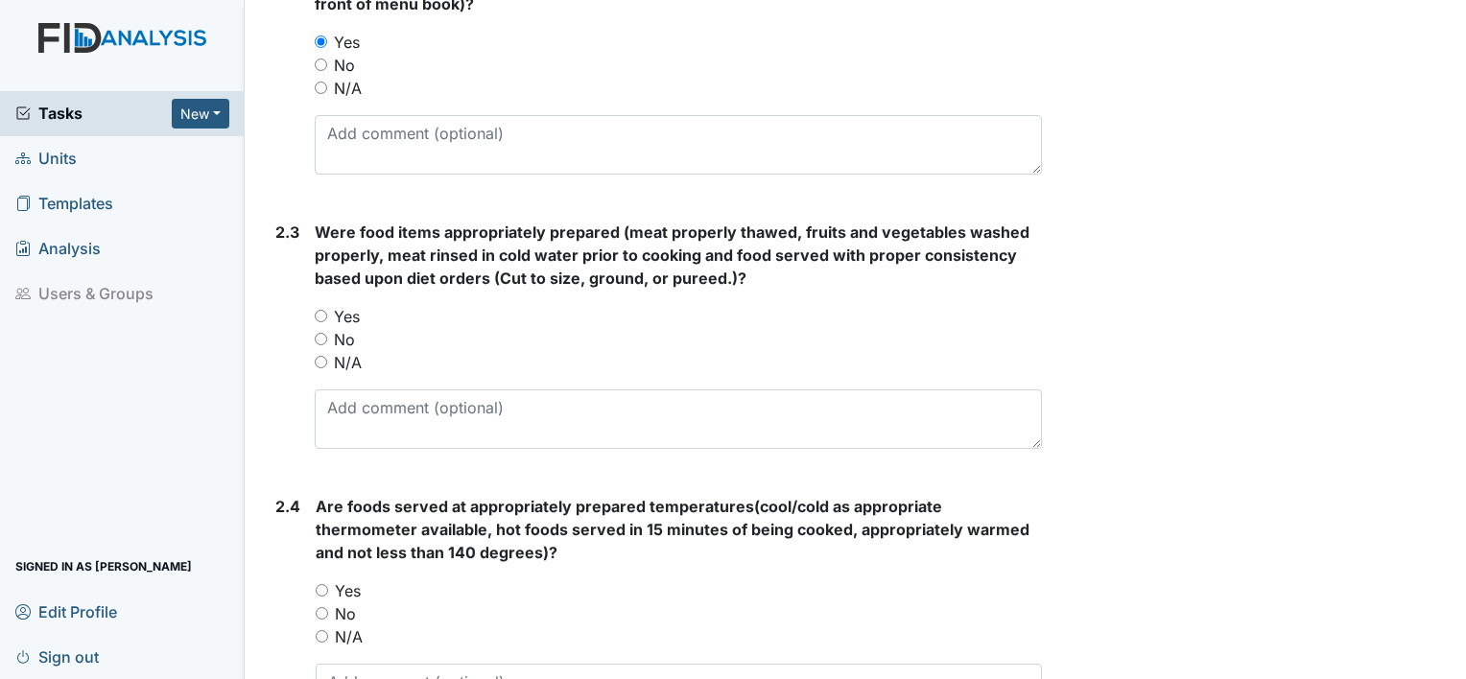
scroll to position [1631, 0]
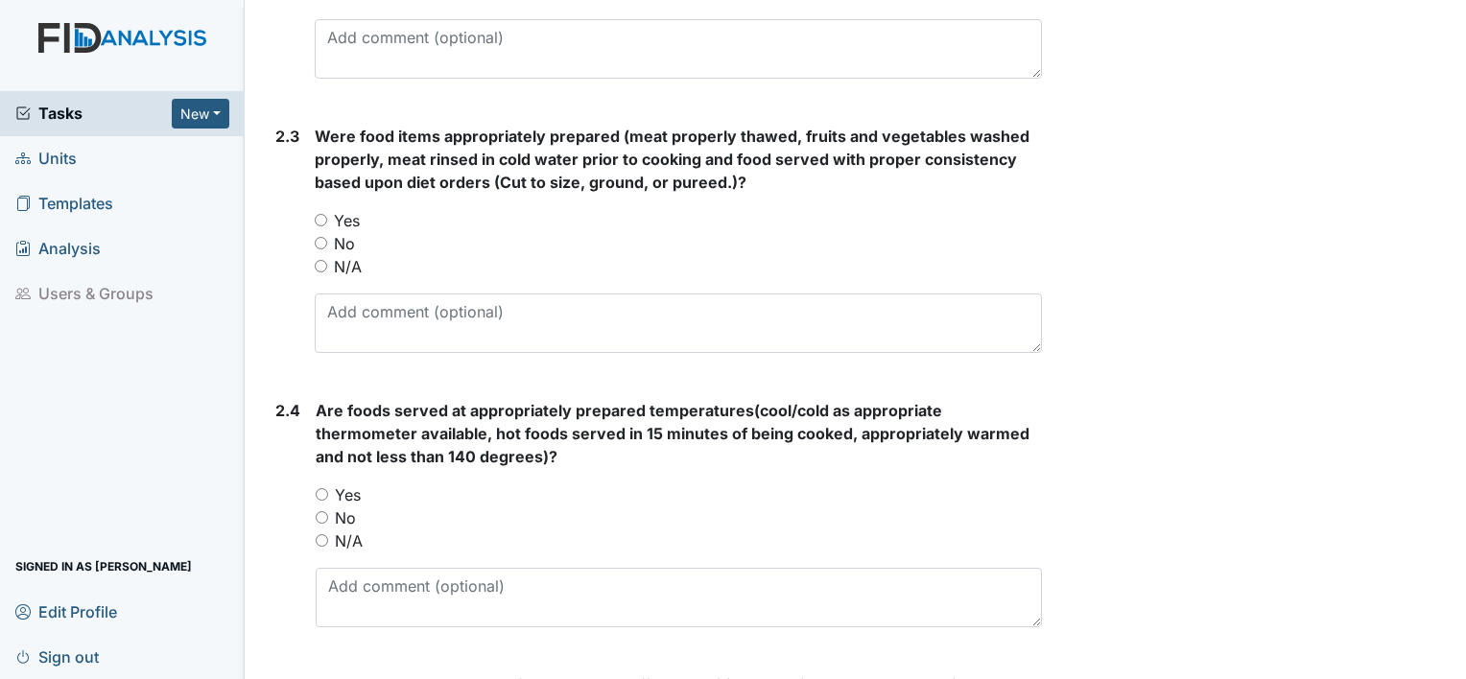
click at [322, 496] on div "Yes" at bounding box center [679, 494] width 726 height 23
click at [317, 488] on input "Yes" at bounding box center [322, 494] width 12 height 12
radio input "true"
click at [323, 220] on input "Yes" at bounding box center [321, 220] width 12 height 12
radio input "true"
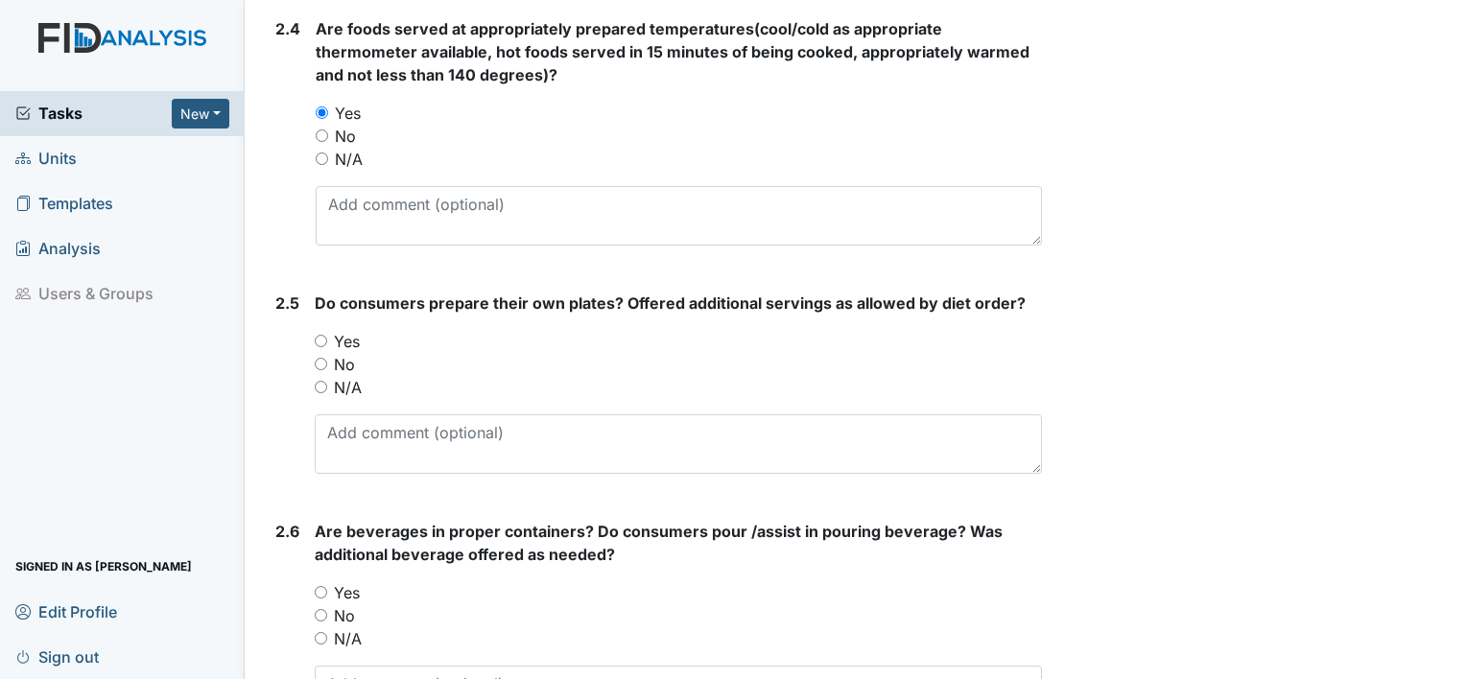
scroll to position [2014, 0]
click at [316, 328] on div "Yes" at bounding box center [678, 339] width 727 height 23
click at [318, 334] on input "Yes" at bounding box center [321, 339] width 12 height 12
radio input "true"
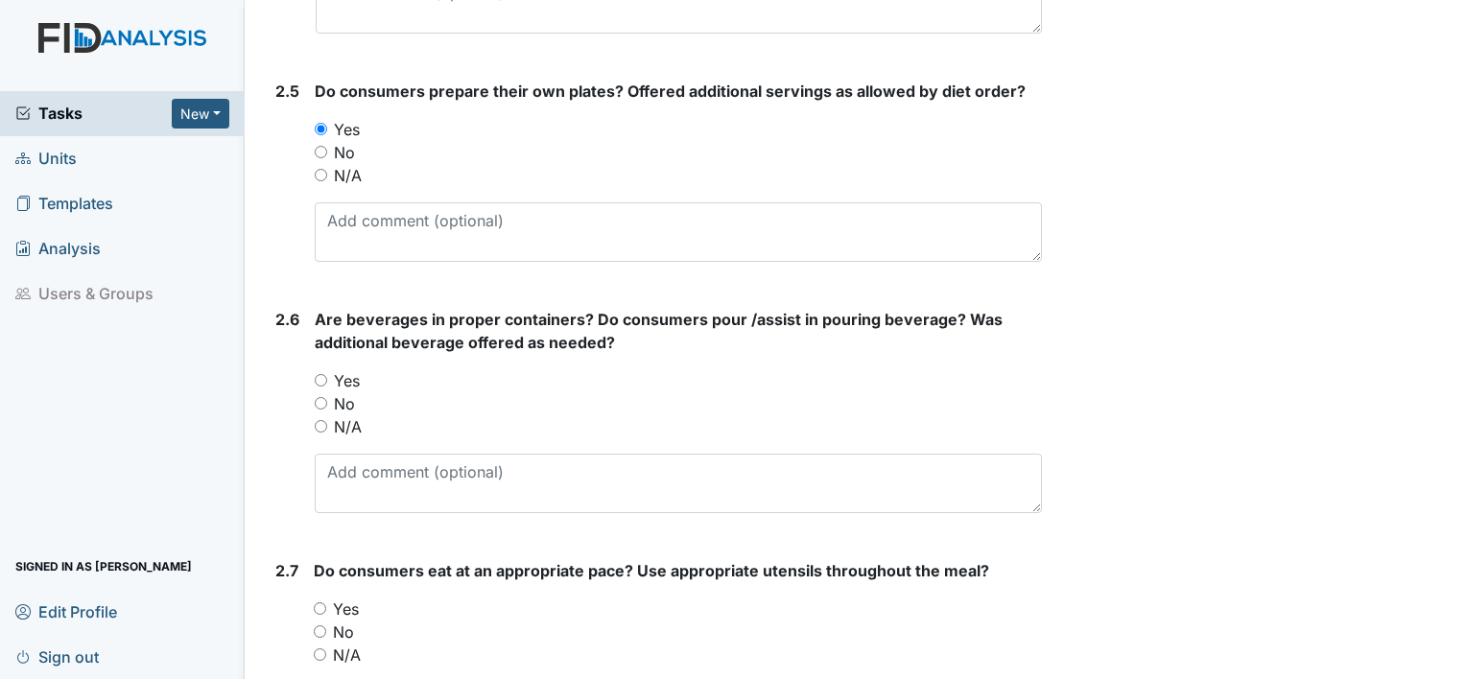
scroll to position [2302, 0]
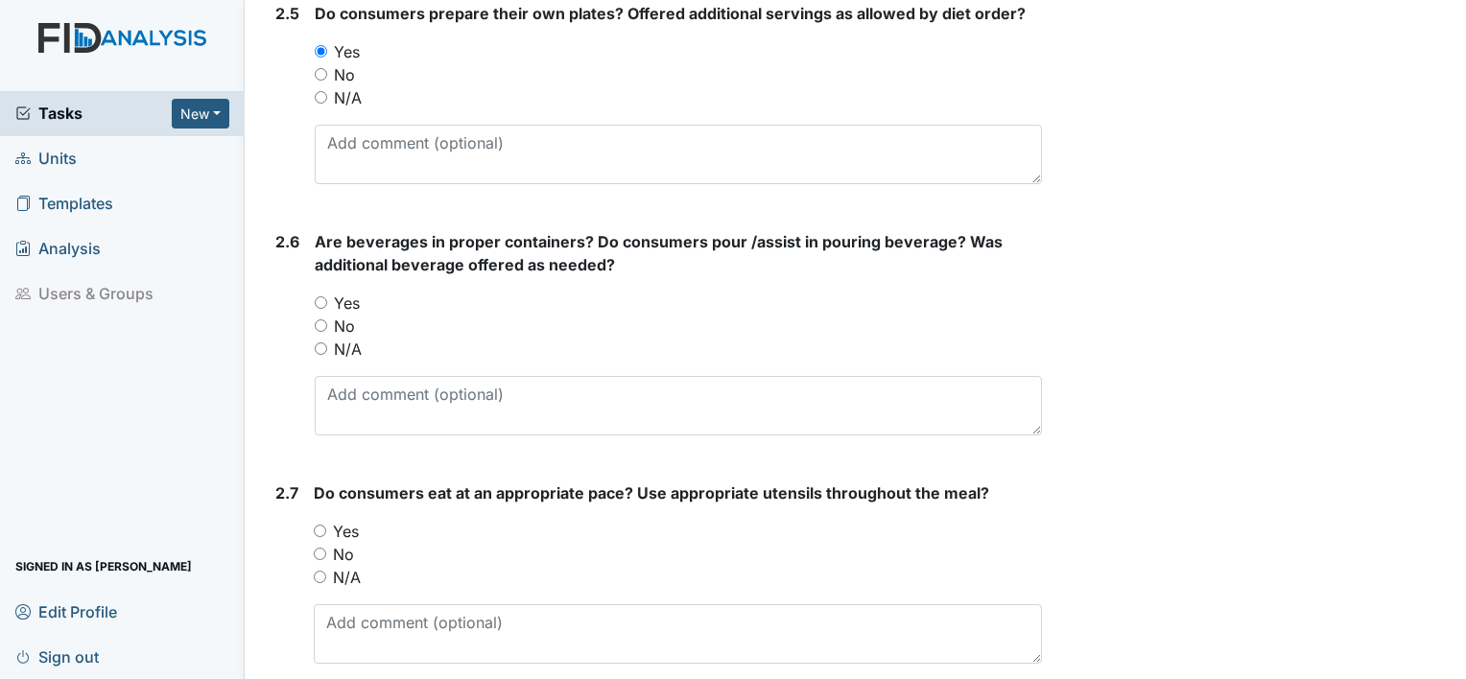
click at [318, 319] on input "No" at bounding box center [321, 325] width 12 height 12
radio input "true"
click at [318, 296] on input "Yes" at bounding box center [321, 302] width 12 height 12
radio input "true"
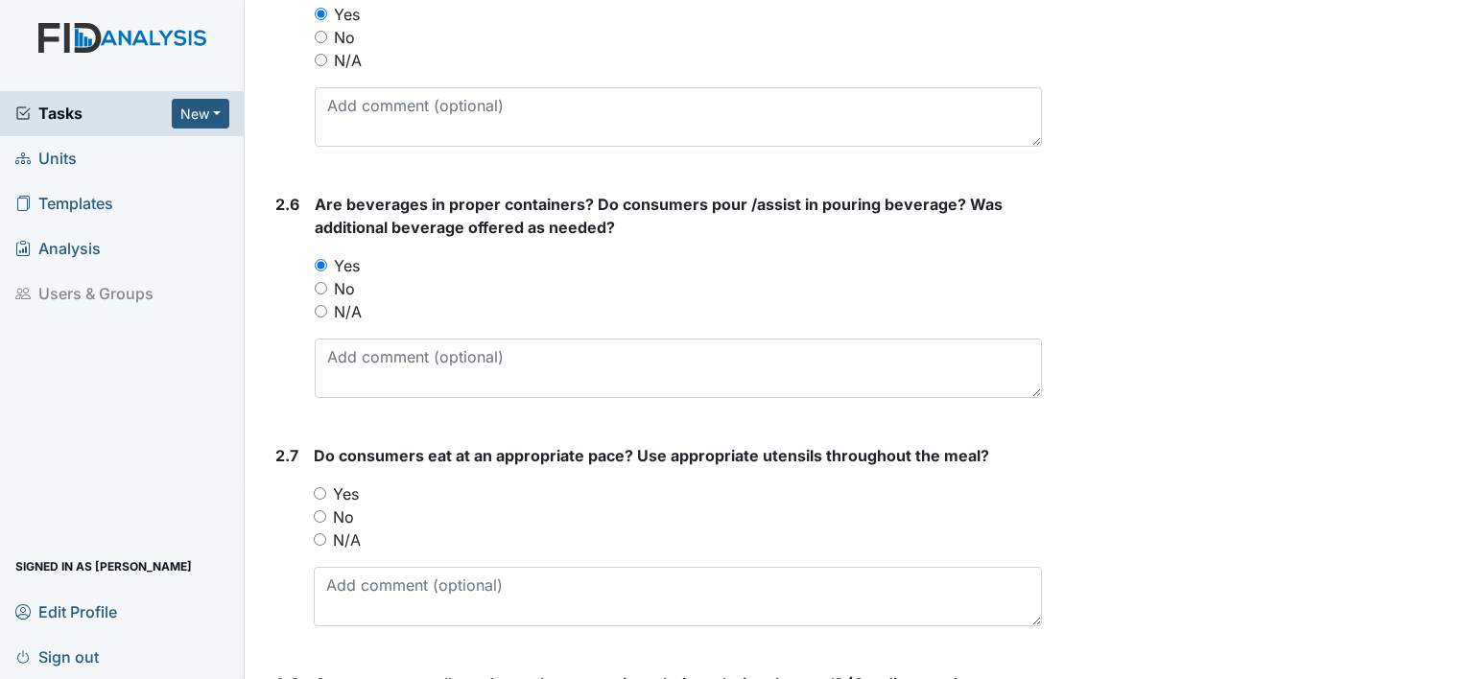
scroll to position [2398, 0]
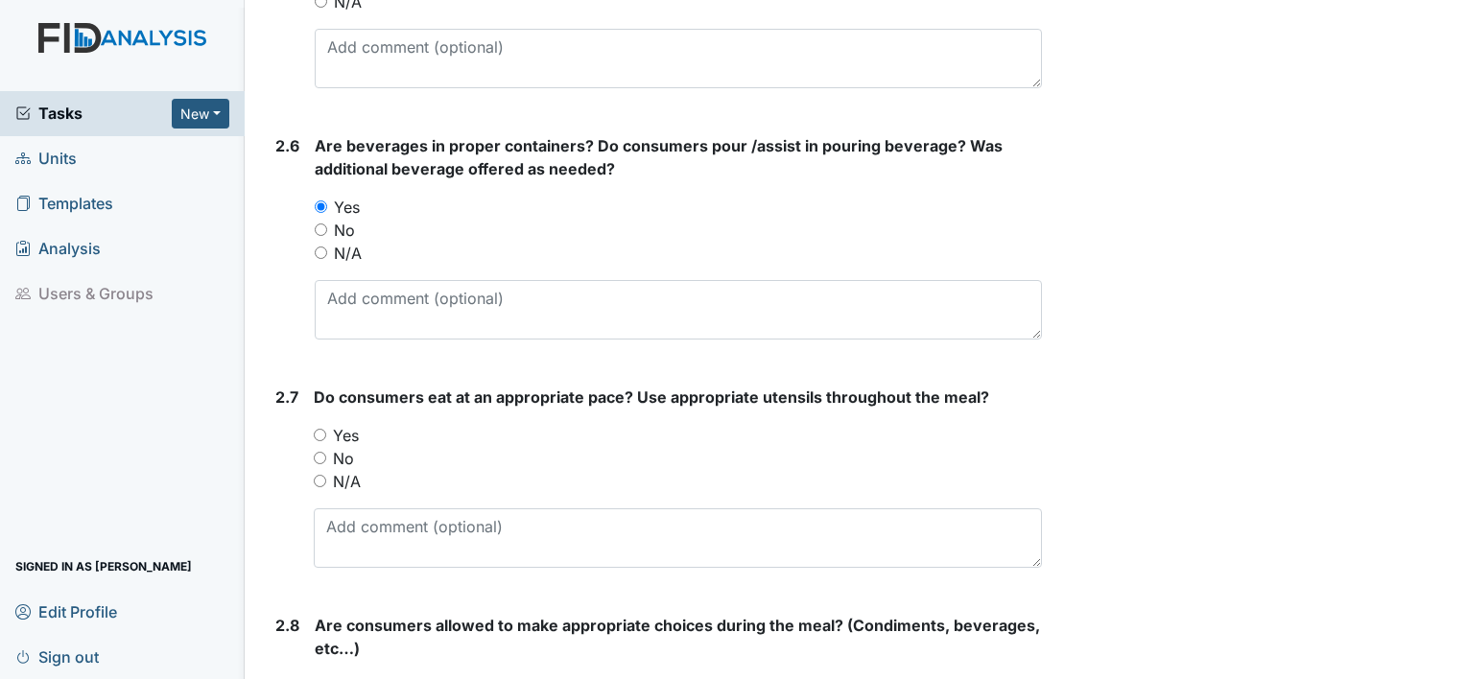
click at [328, 431] on div "Yes" at bounding box center [678, 435] width 728 height 23
click at [319, 429] on input "Yes" at bounding box center [320, 435] width 12 height 12
radio input "true"
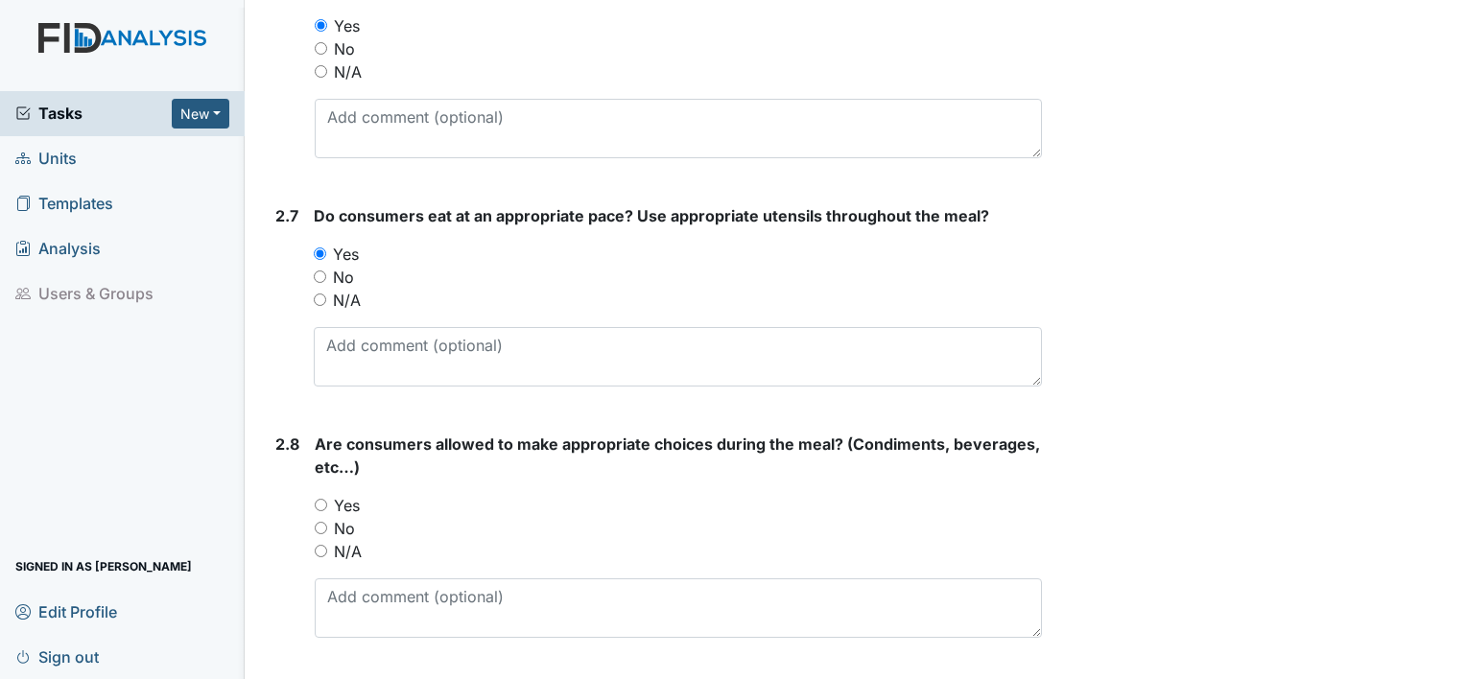
scroll to position [2590, 0]
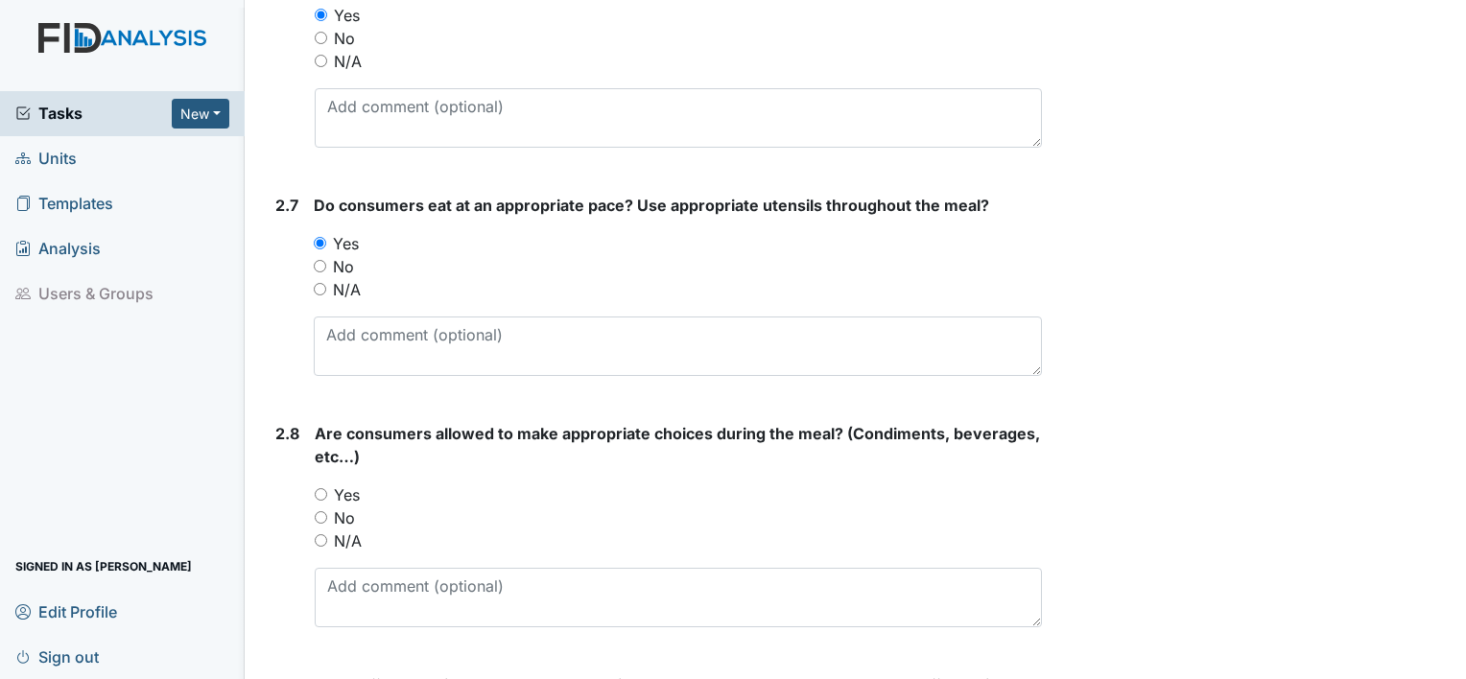
click at [317, 488] on input "Yes" at bounding box center [321, 494] width 12 height 12
radio input "true"
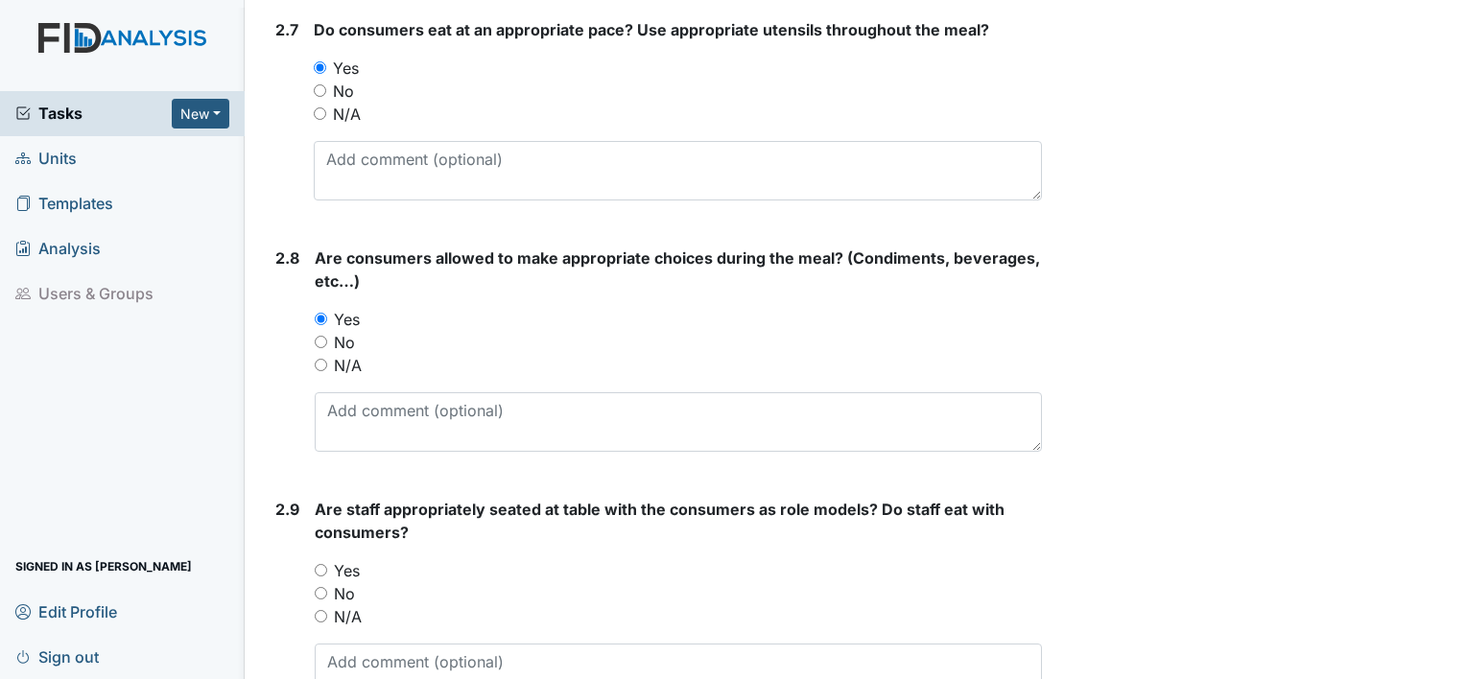
scroll to position [2782, 0]
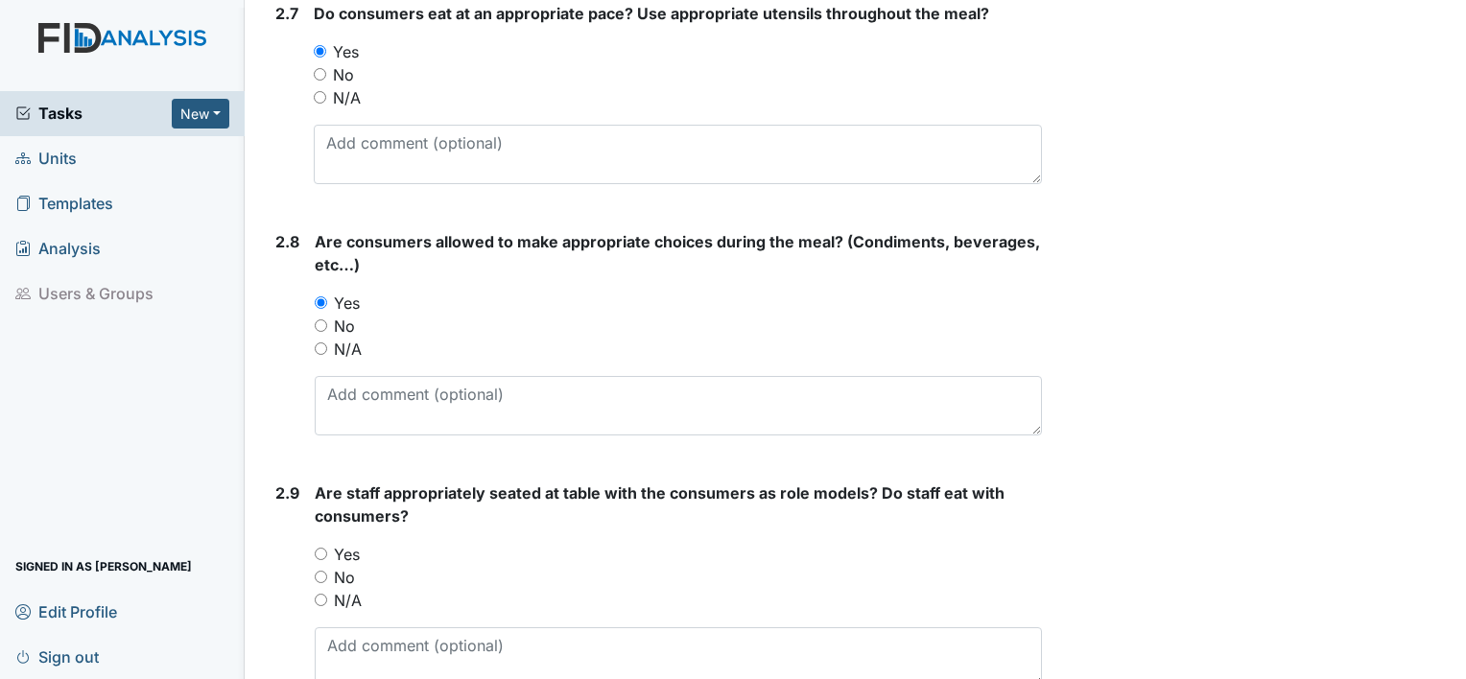
click at [322, 549] on input "Yes" at bounding box center [321, 554] width 12 height 12
radio input "true"
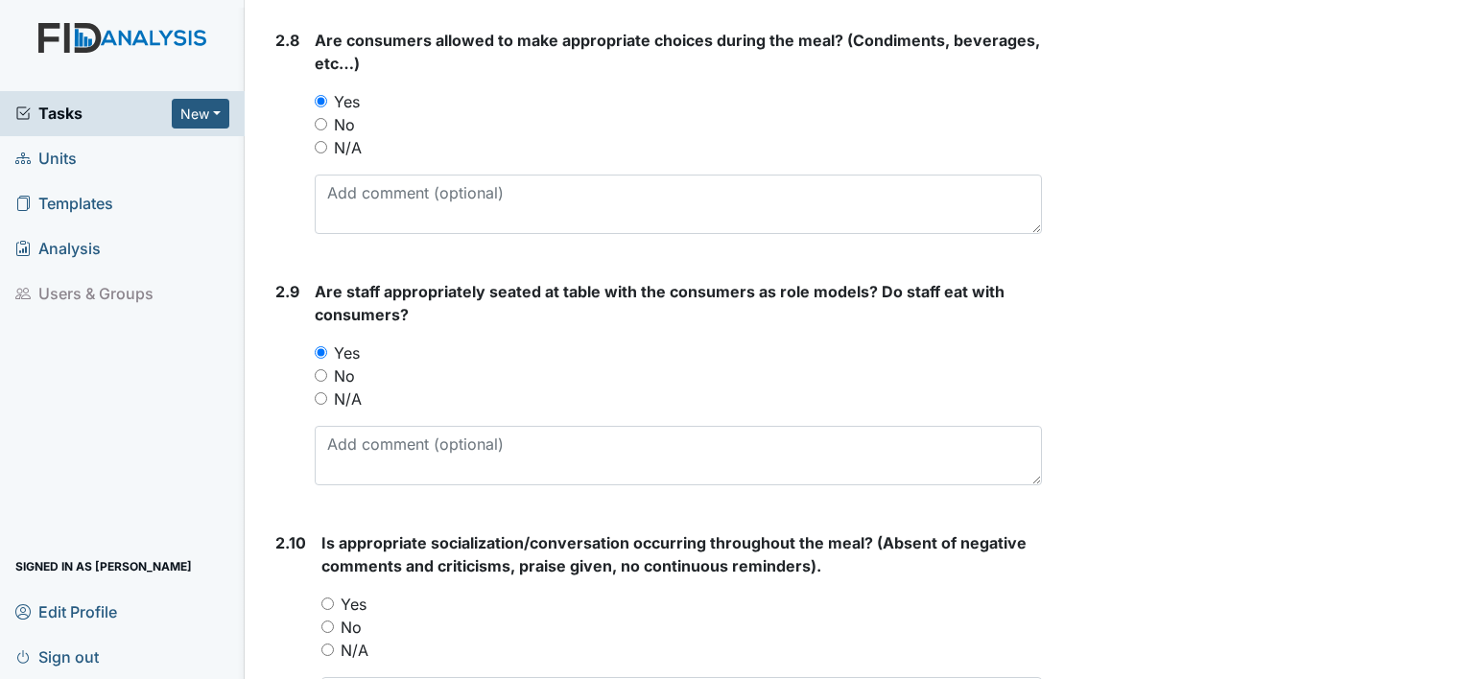
scroll to position [3069, 0]
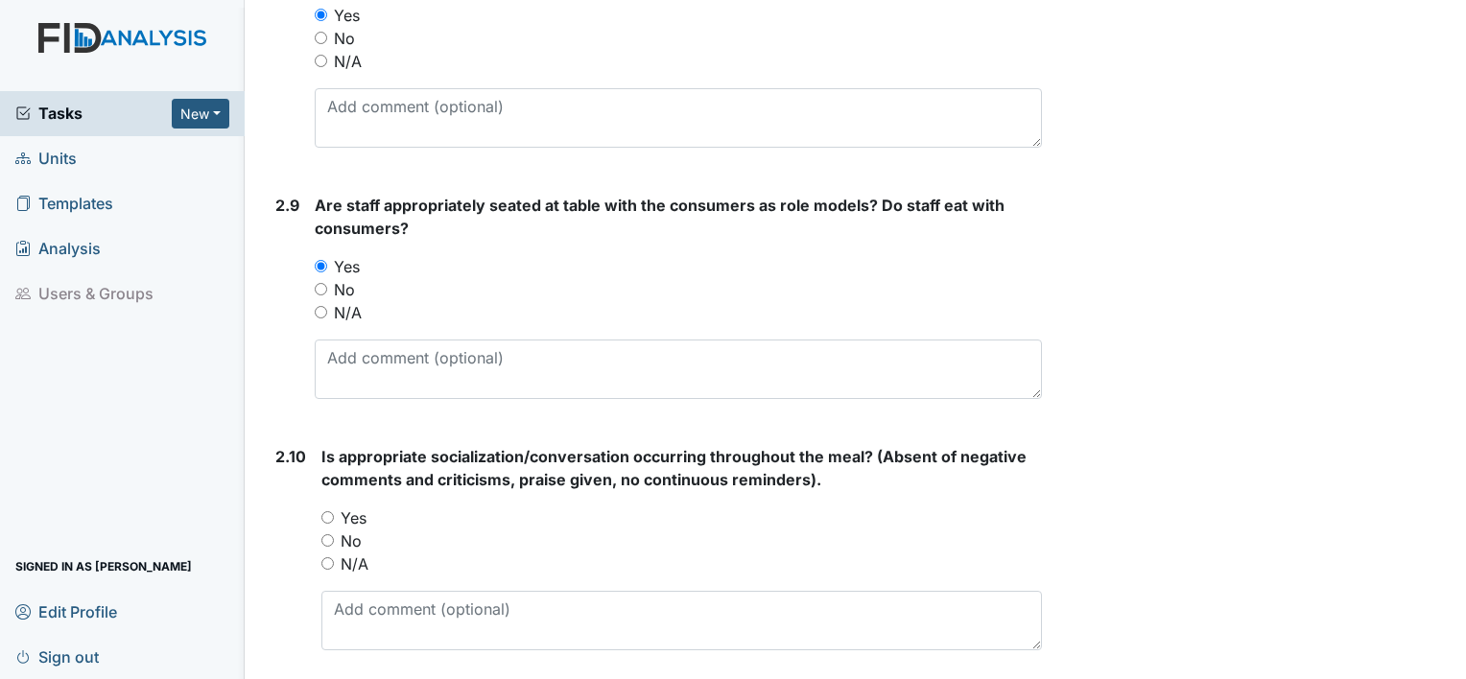
click at [317, 507] on div "2.10 Is appropriate socialization/conversation occurring throughout the meal? (…" at bounding box center [655, 555] width 774 height 221
click at [332, 512] on input "Yes" at bounding box center [327, 517] width 12 height 12
radio input "true"
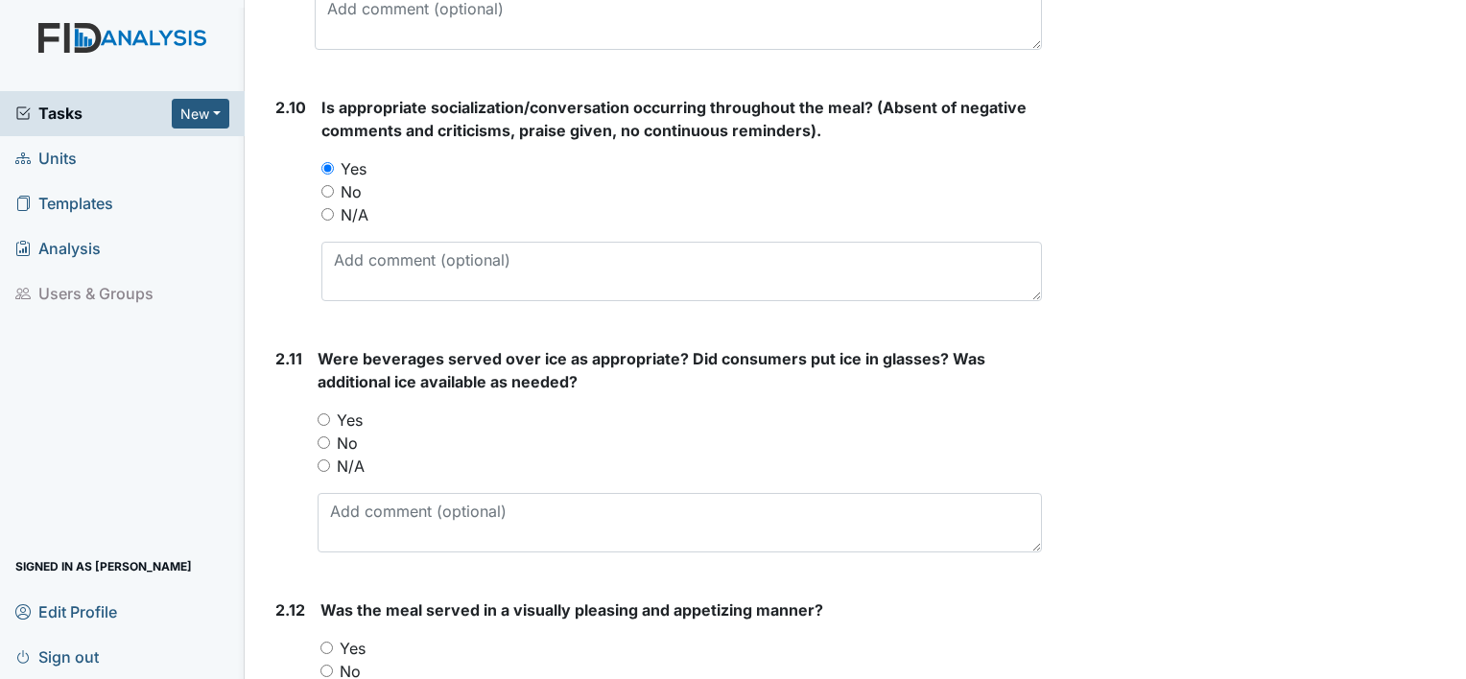
scroll to position [3453, 0]
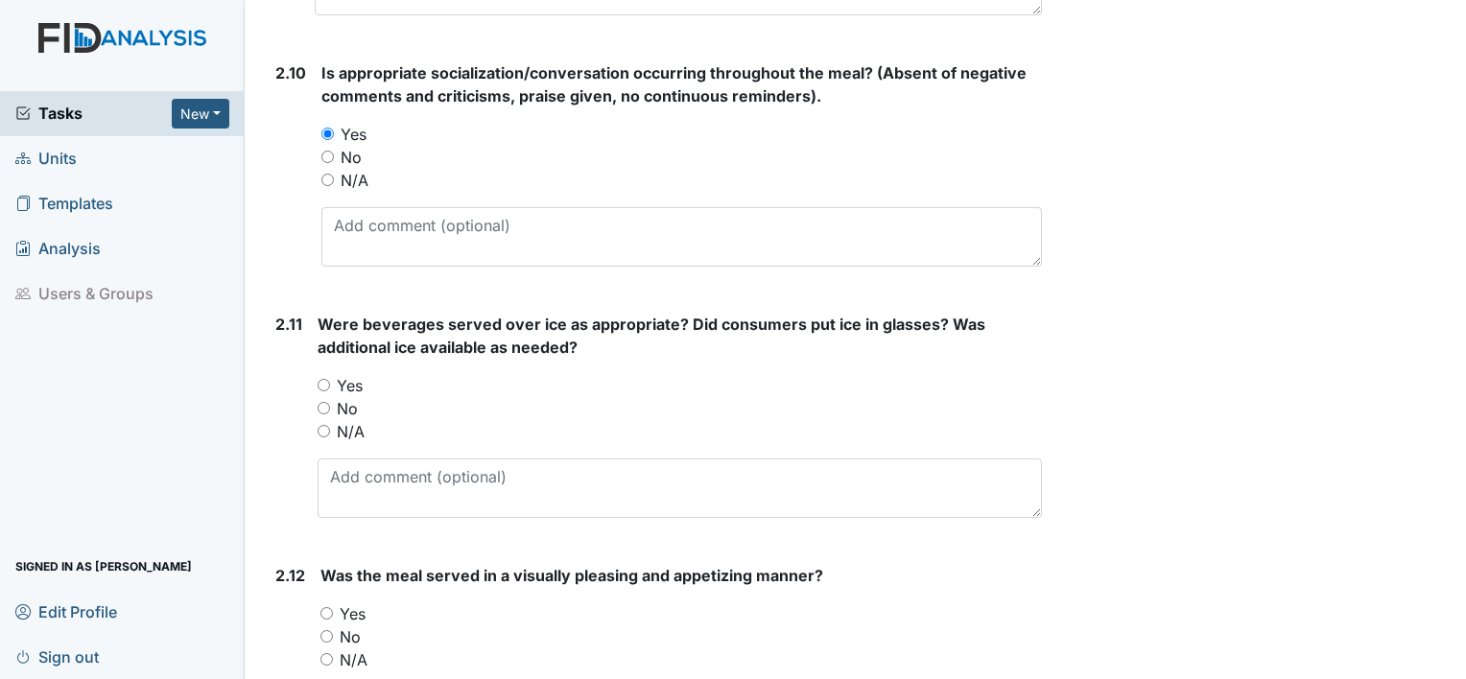
click at [318, 379] on input "Yes" at bounding box center [323, 385] width 12 height 12
radio input "true"
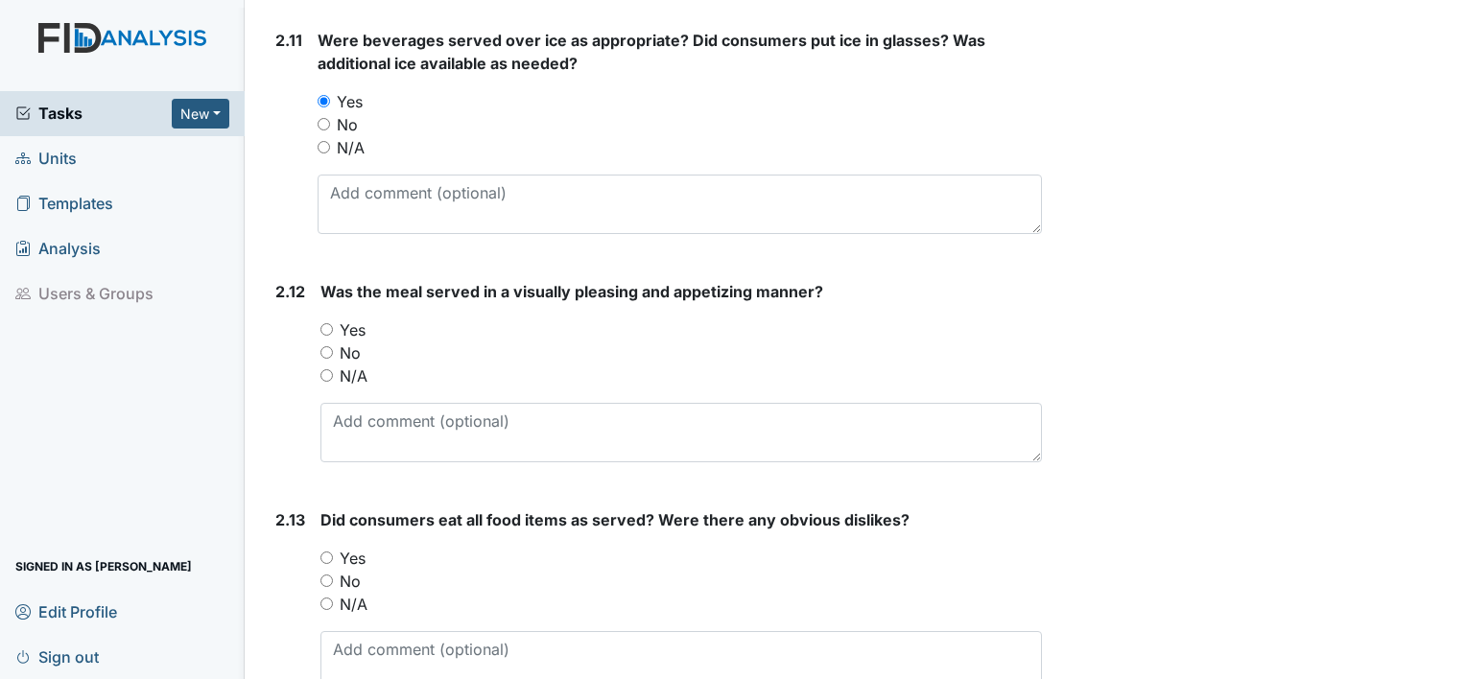
scroll to position [3741, 0]
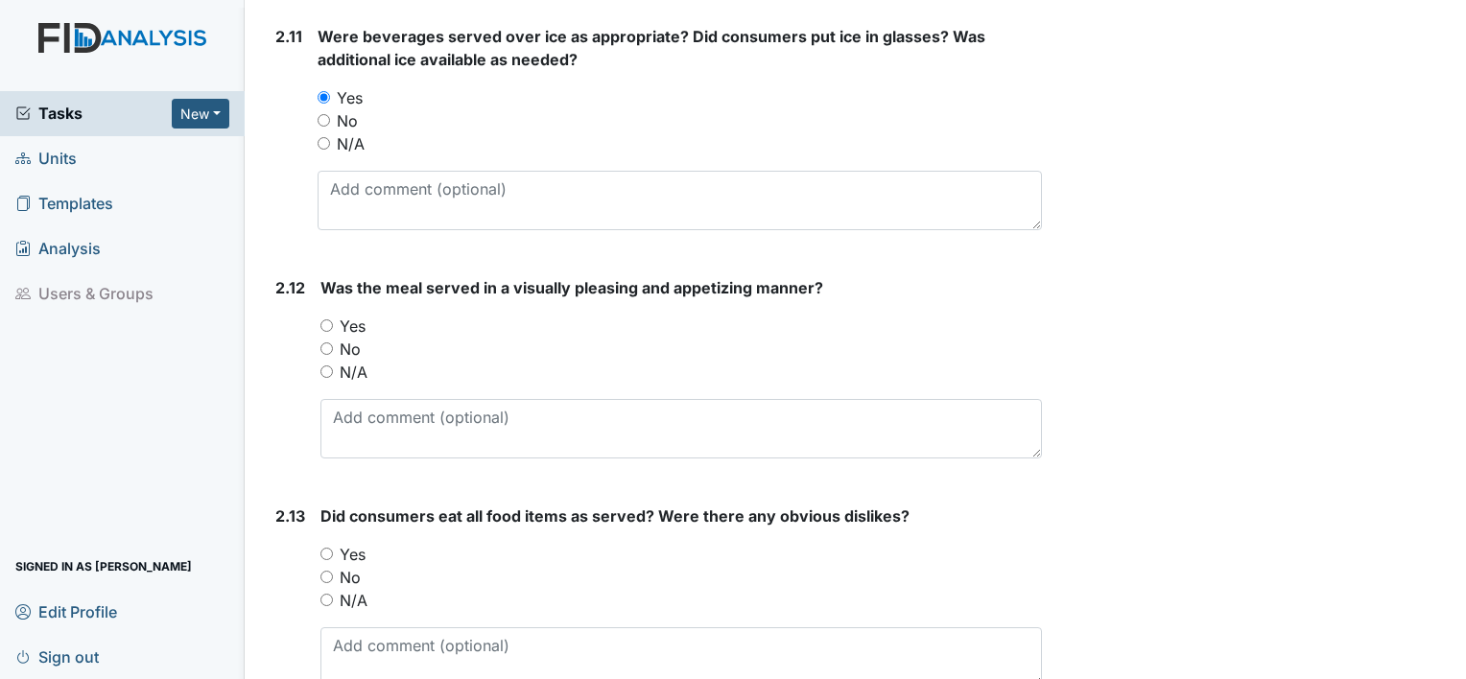
click at [324, 315] on div "Yes" at bounding box center [680, 326] width 721 height 23
click at [326, 319] on input "Yes" at bounding box center [326, 325] width 12 height 12
radio input "true"
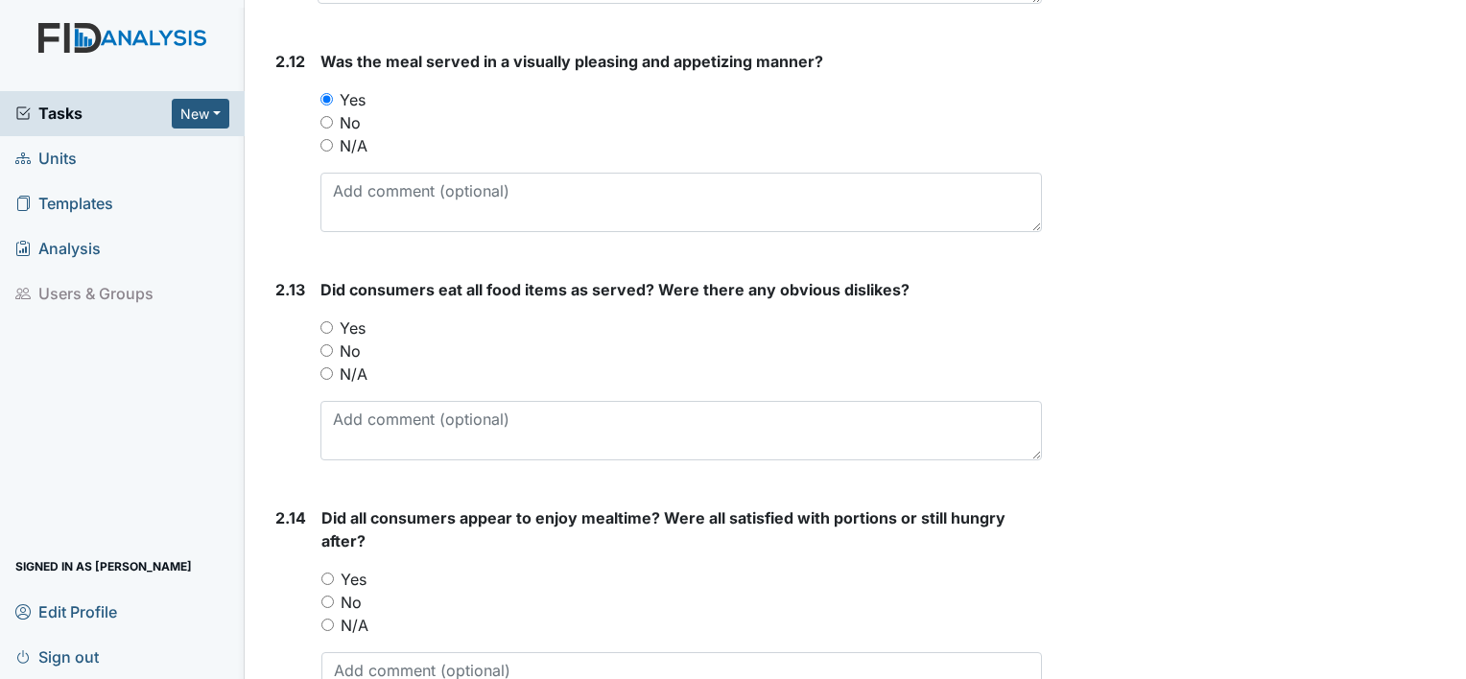
scroll to position [4029, 0]
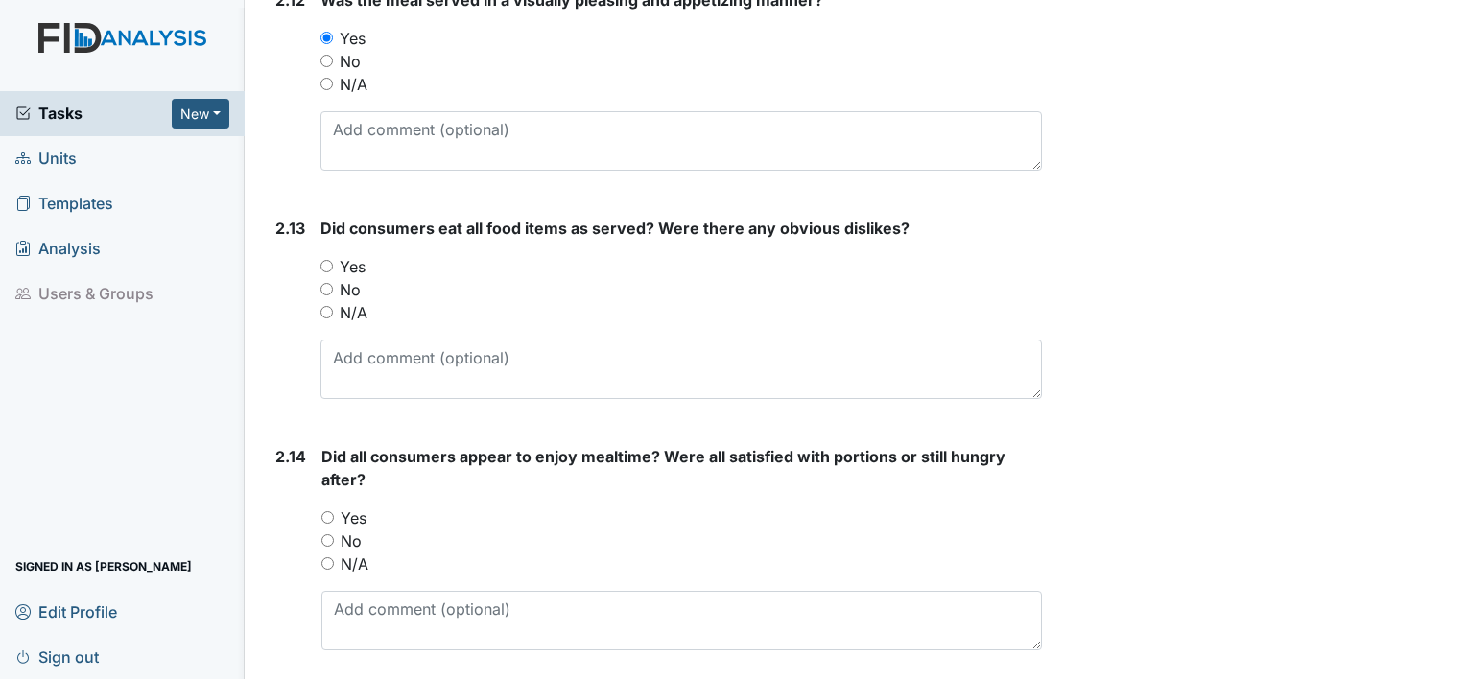
click at [329, 260] on input "Yes" at bounding box center [326, 266] width 12 height 12
radio input "true"
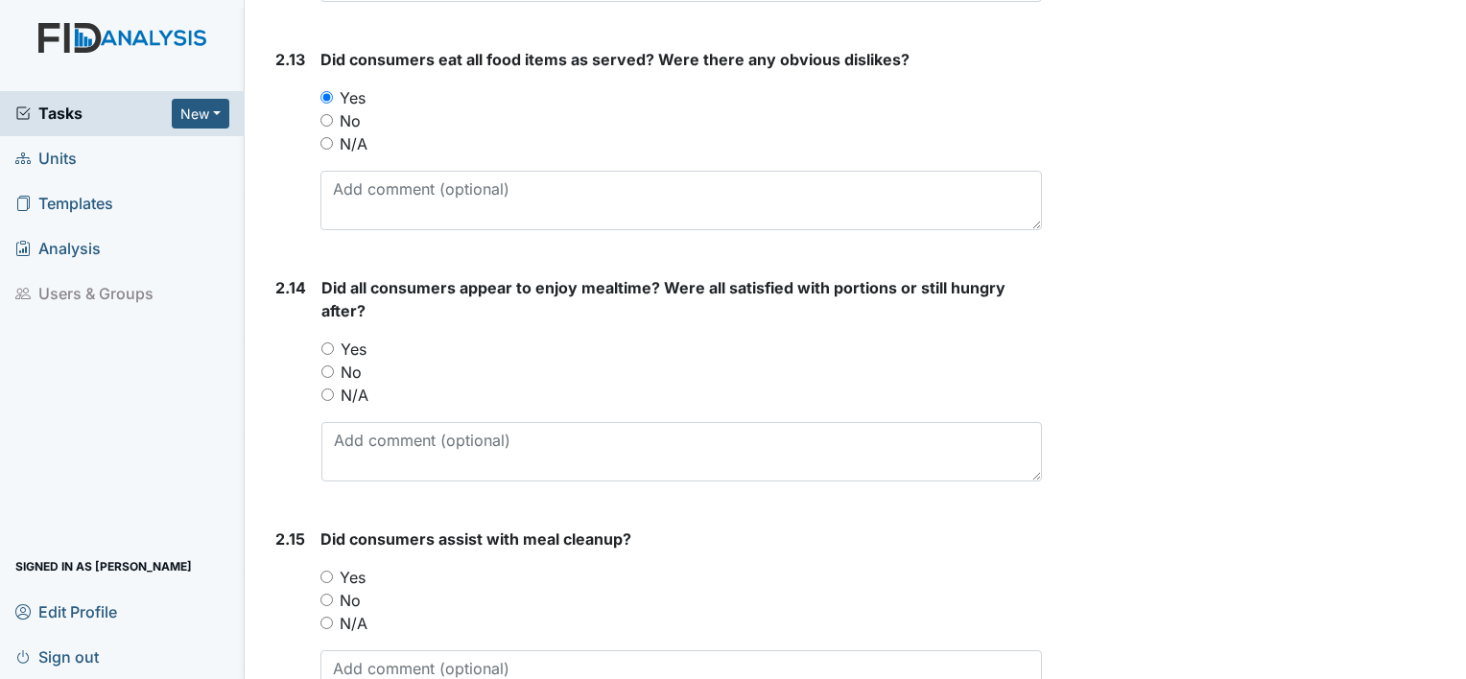
scroll to position [4221, 0]
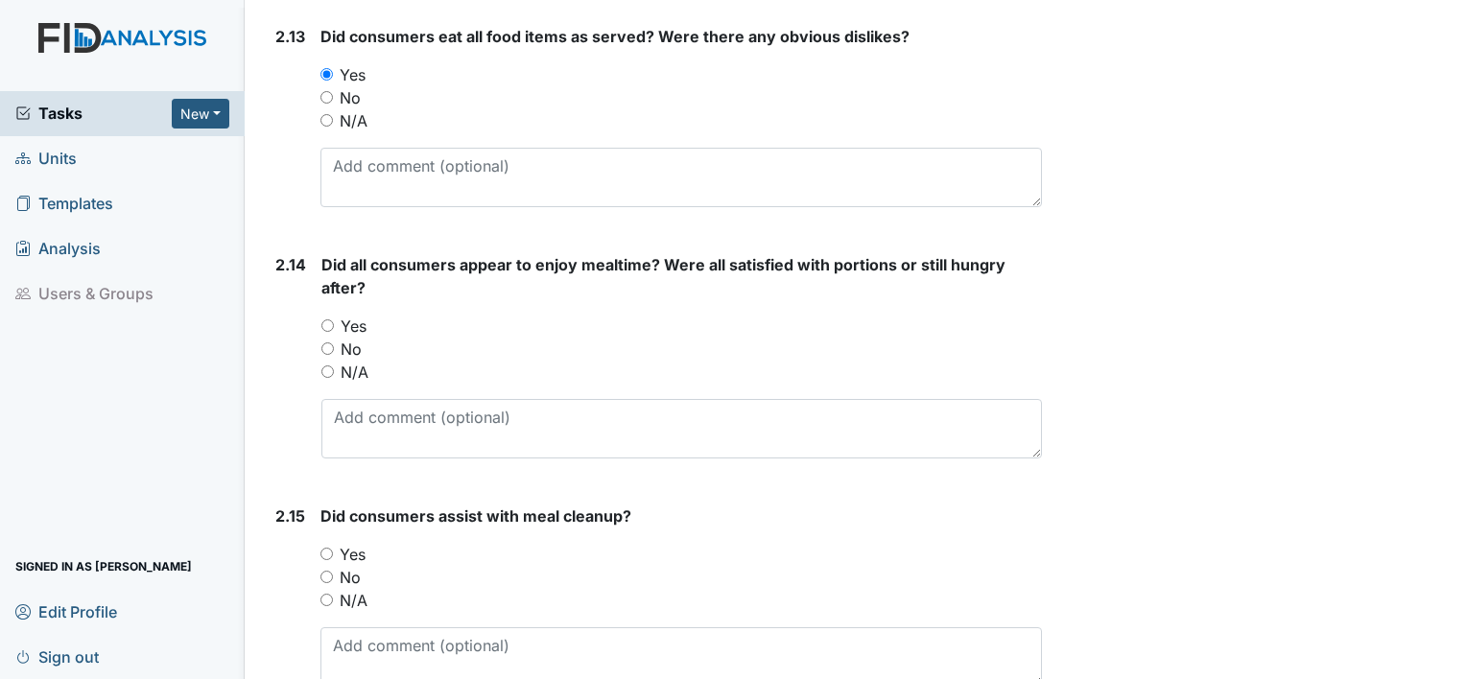
click at [325, 319] on input "Yes" at bounding box center [327, 325] width 12 height 12
radio input "true"
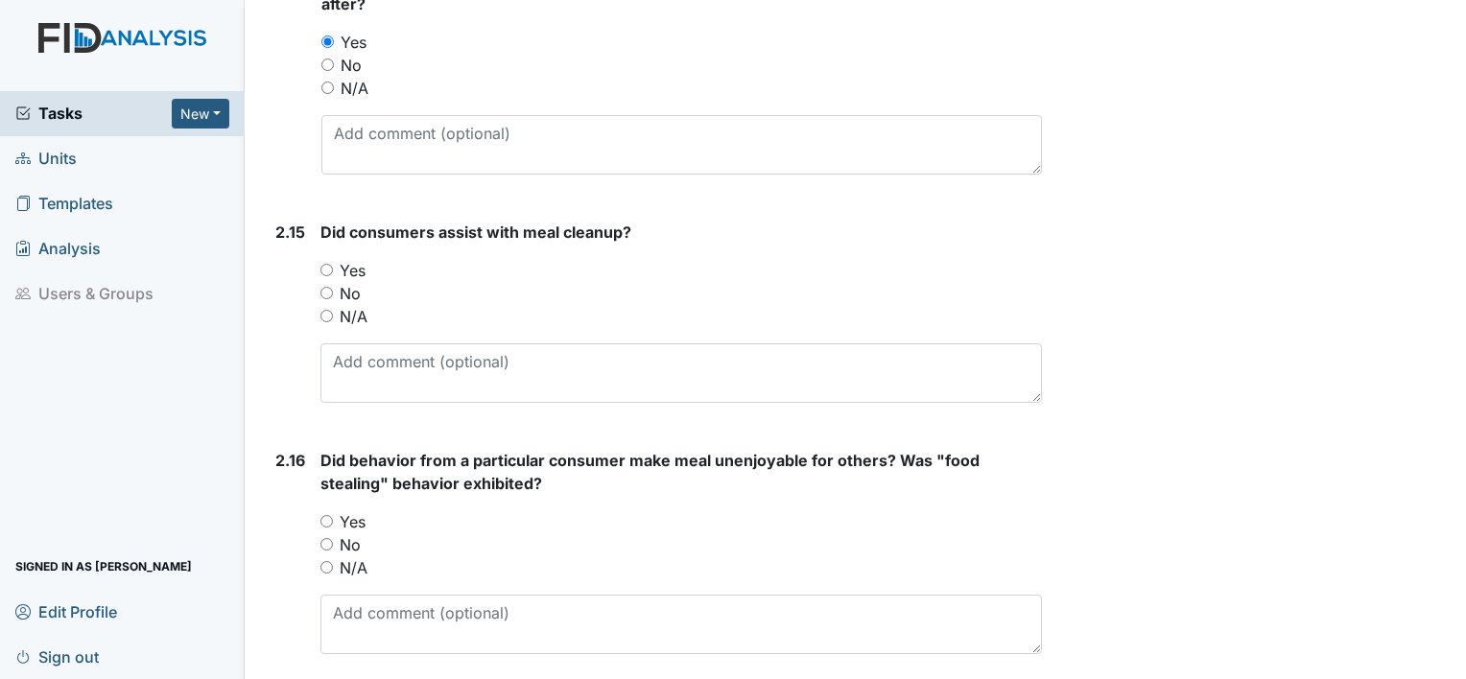
scroll to position [4508, 0]
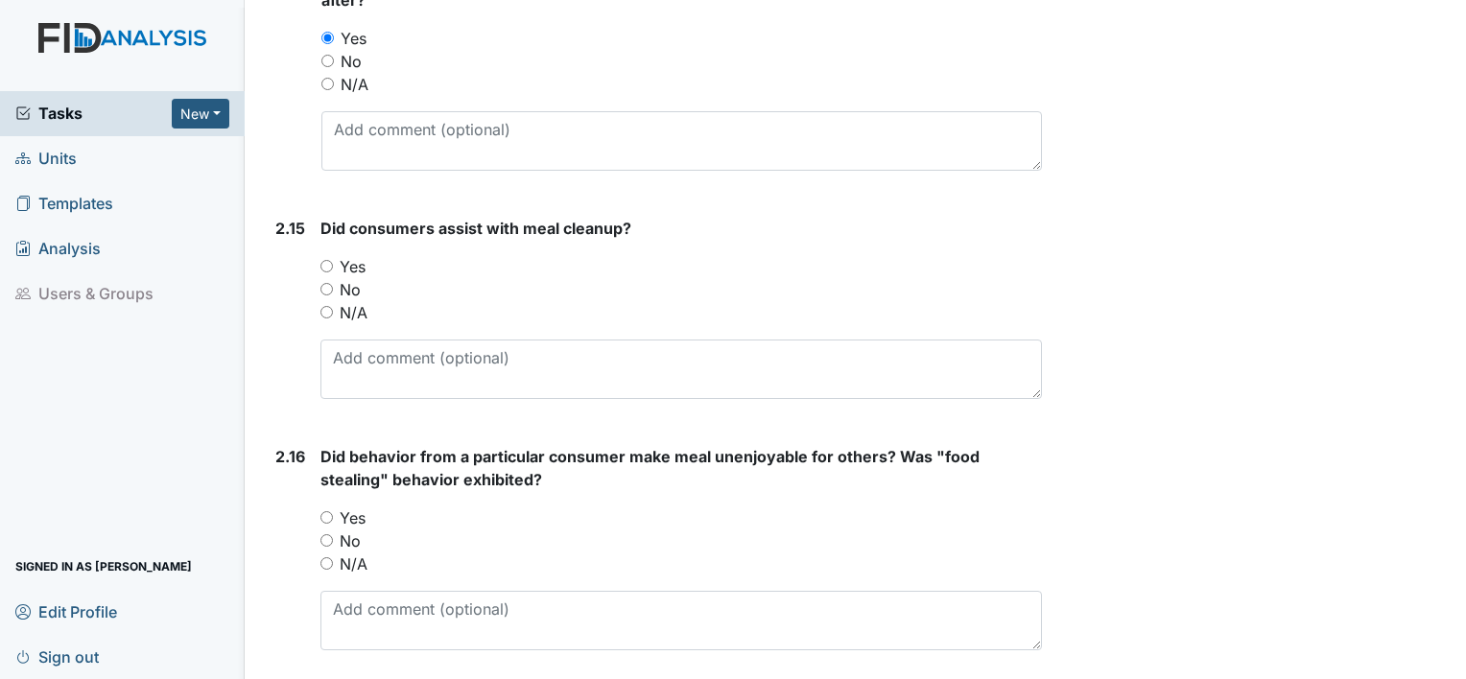
click at [336, 278] on div "No" at bounding box center [680, 289] width 721 height 23
click at [326, 260] on input "Yes" at bounding box center [326, 266] width 12 height 12
radio input "true"
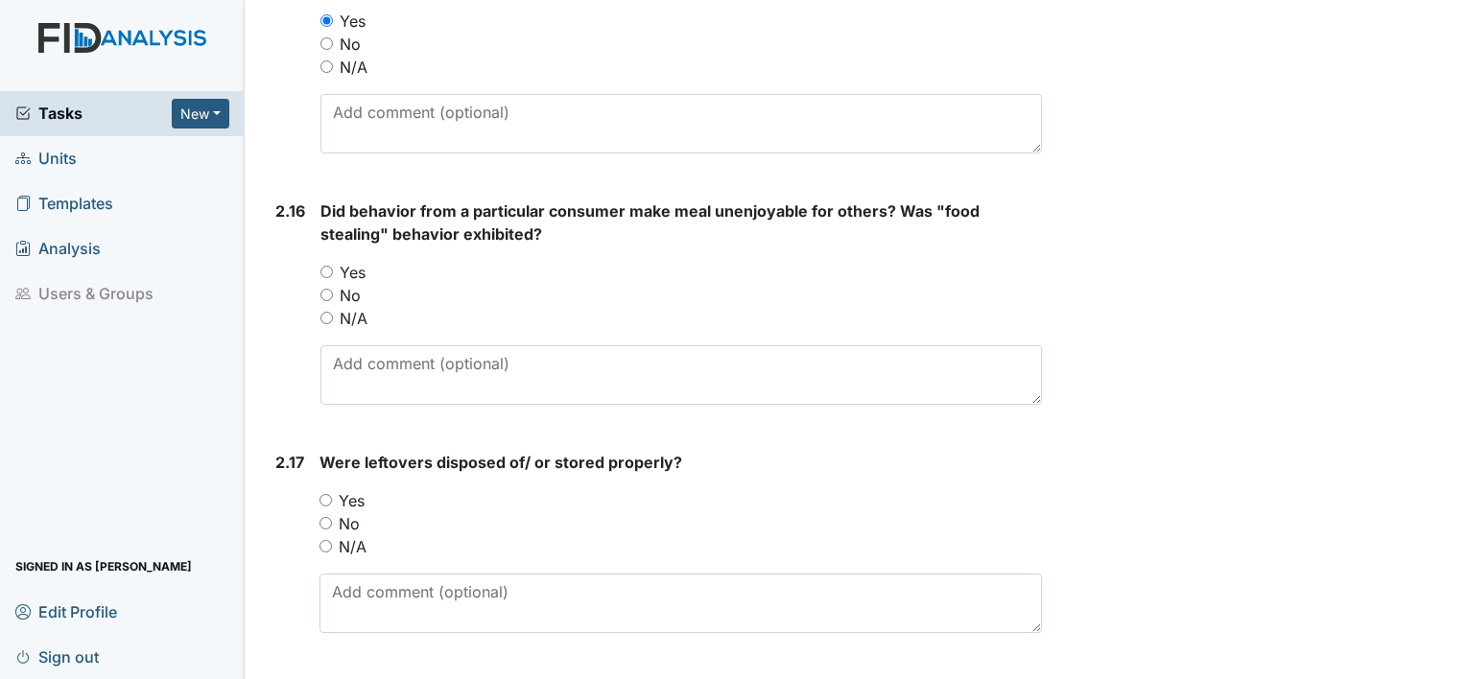
scroll to position [4796, 0]
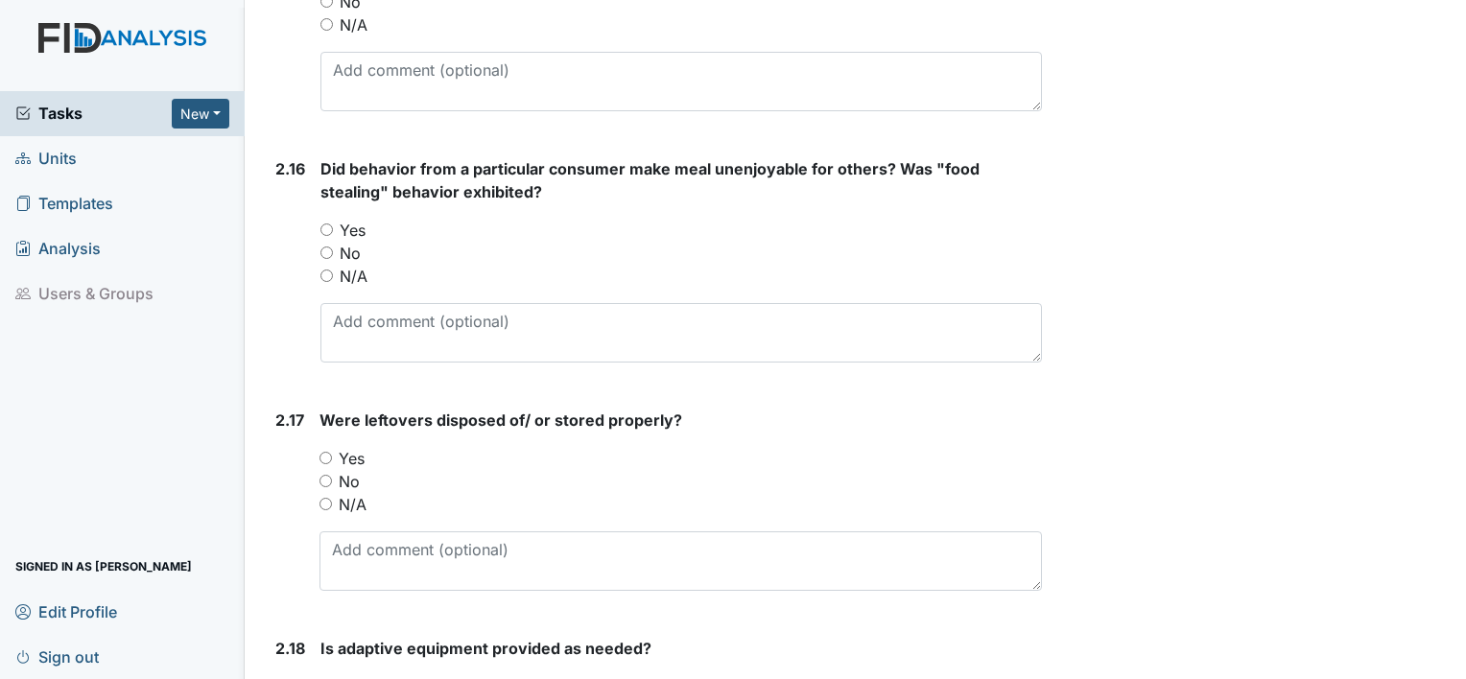
click at [329, 223] on input "Yes" at bounding box center [326, 229] width 12 height 12
radio input "true"
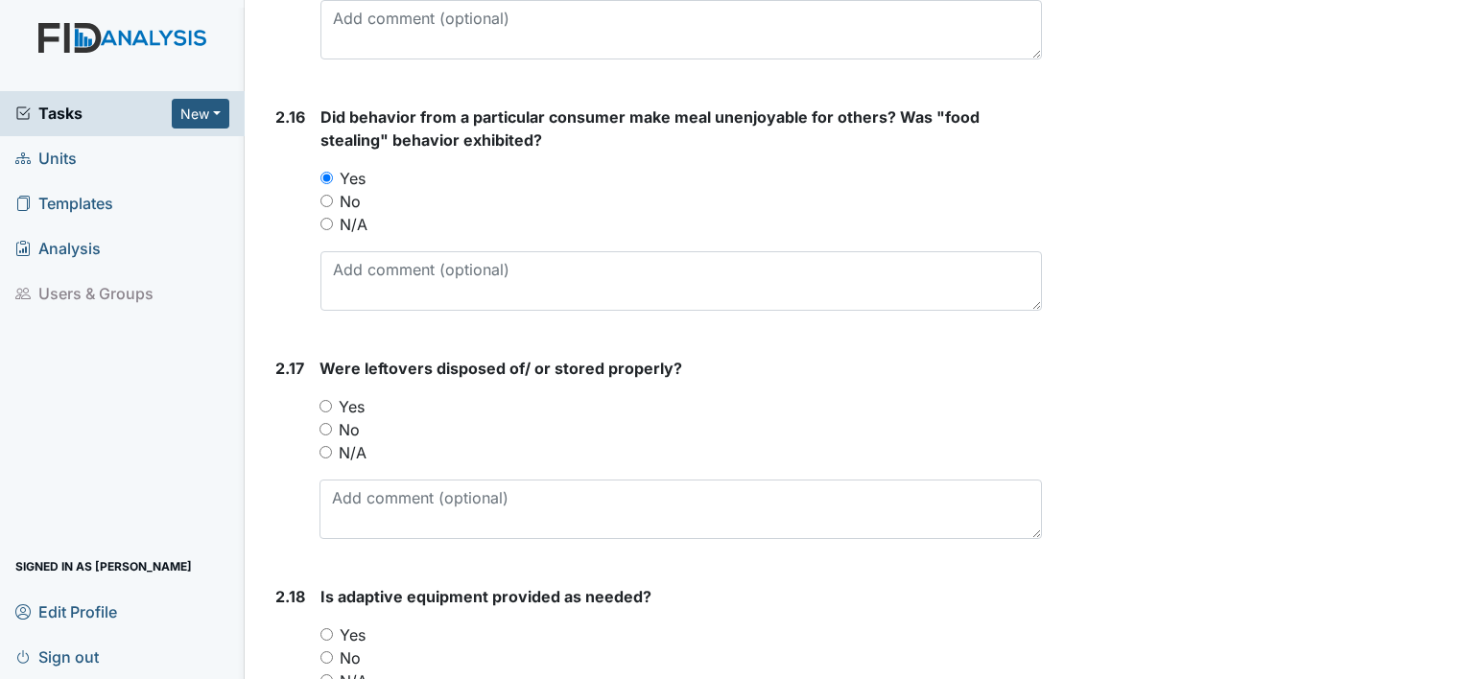
scroll to position [4892, 0]
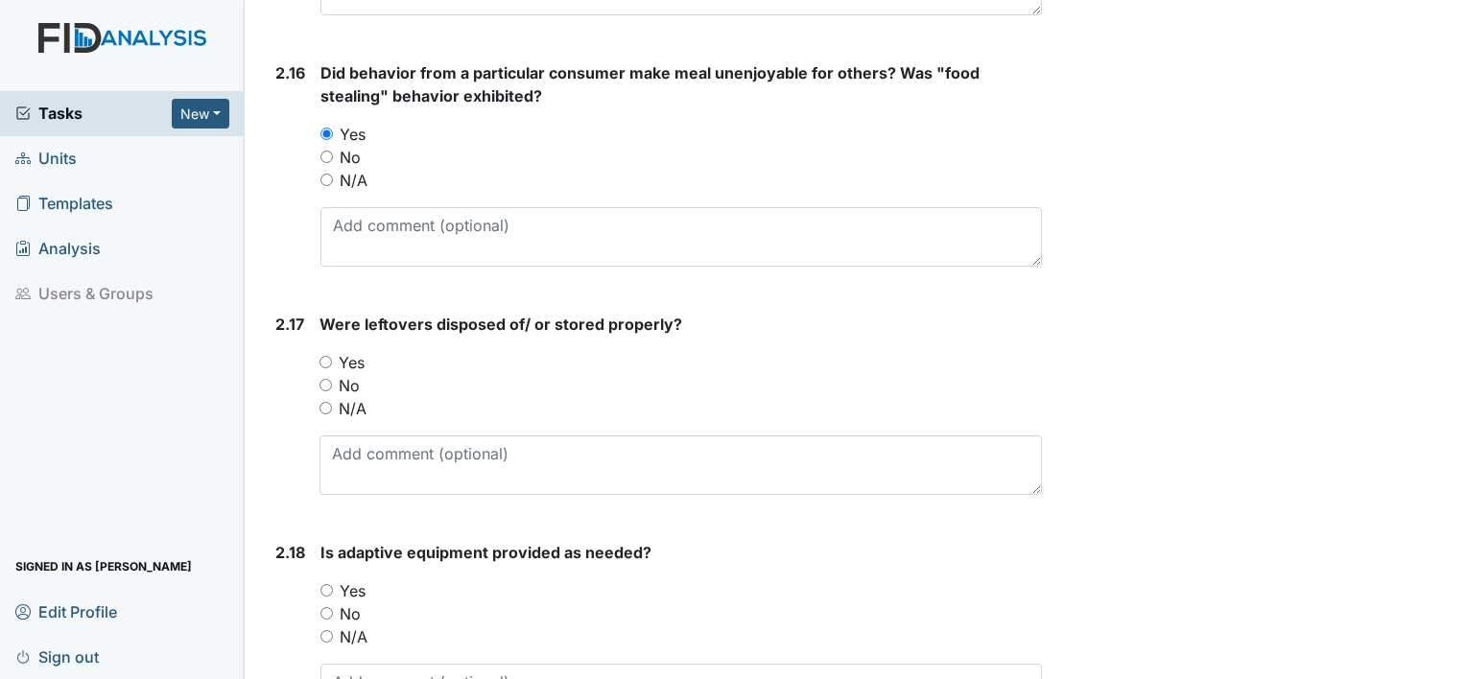
click at [328, 356] on input "Yes" at bounding box center [325, 362] width 12 height 12
radio input "true"
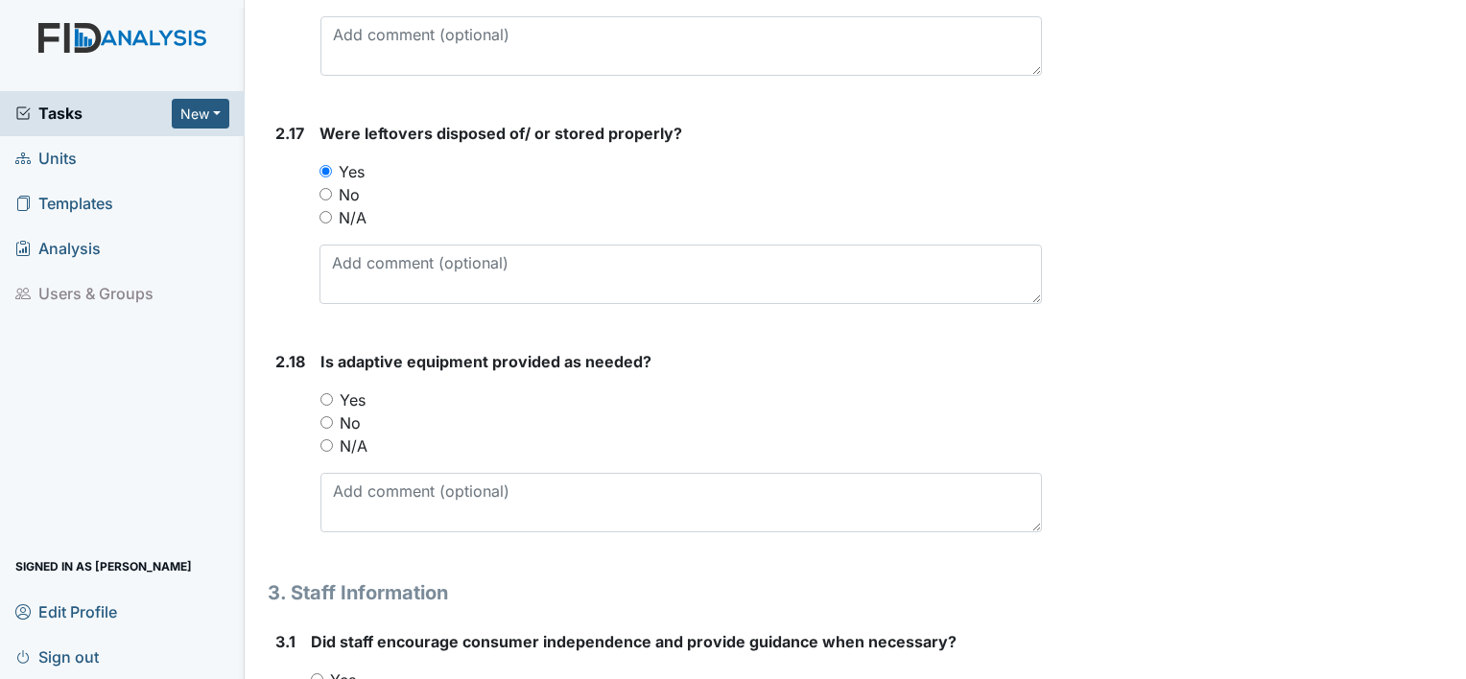
scroll to position [5084, 0]
click at [323, 392] on input "Yes" at bounding box center [326, 398] width 12 height 12
radio input "true"
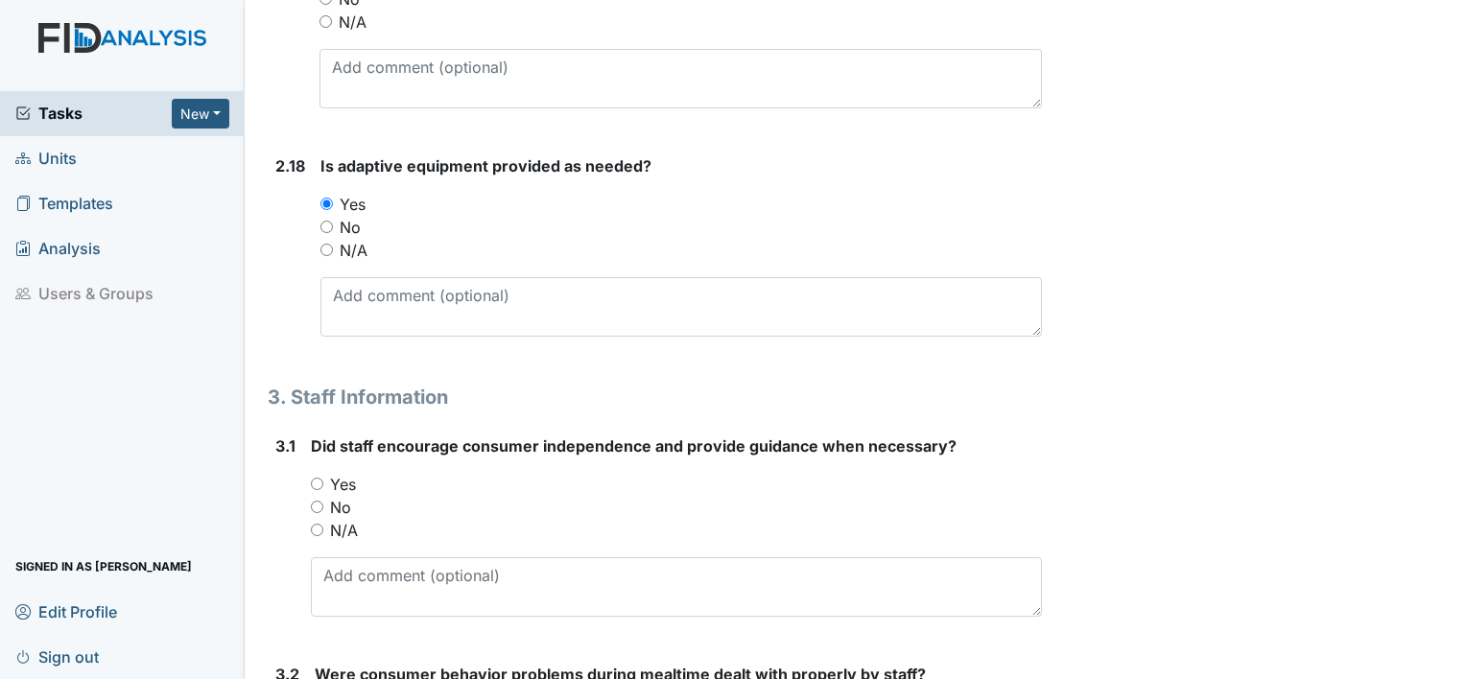
scroll to position [5372, 0]
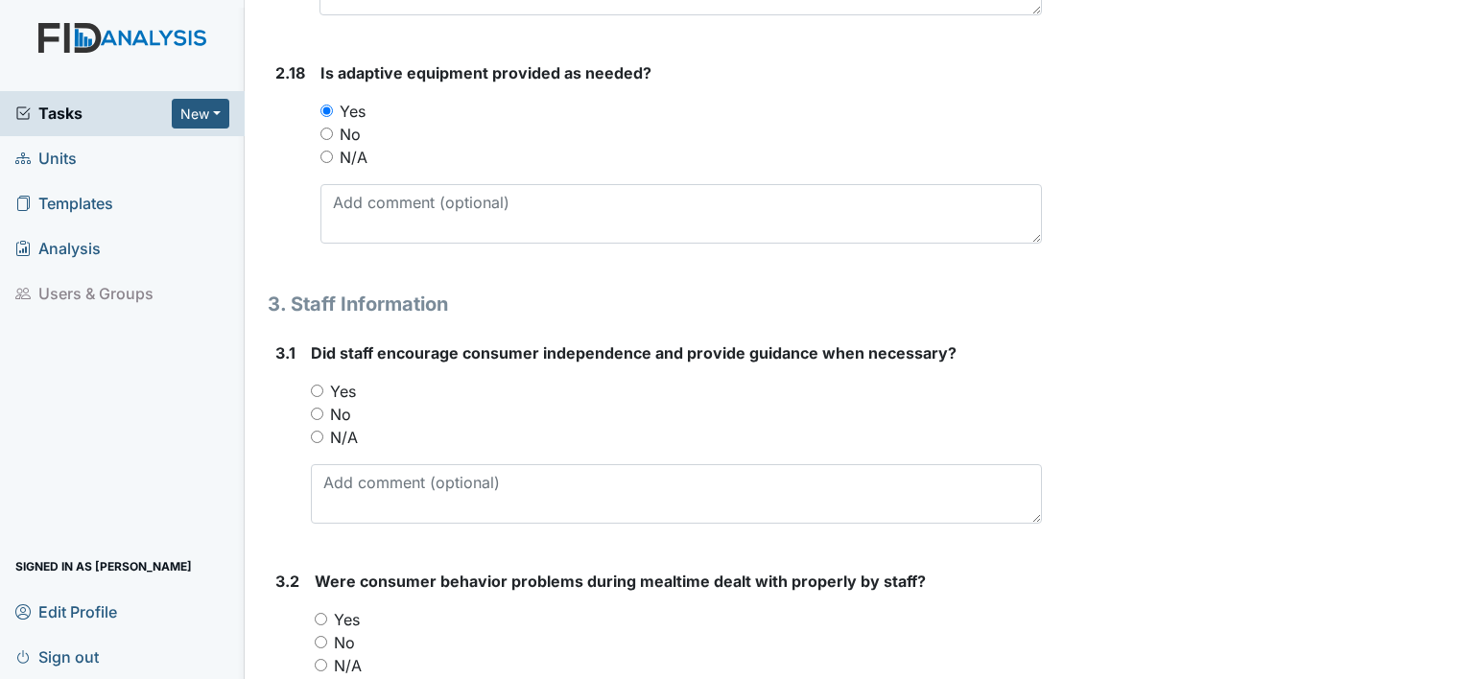
click at [315, 385] on input "Yes" at bounding box center [317, 391] width 12 height 12
radio input "true"
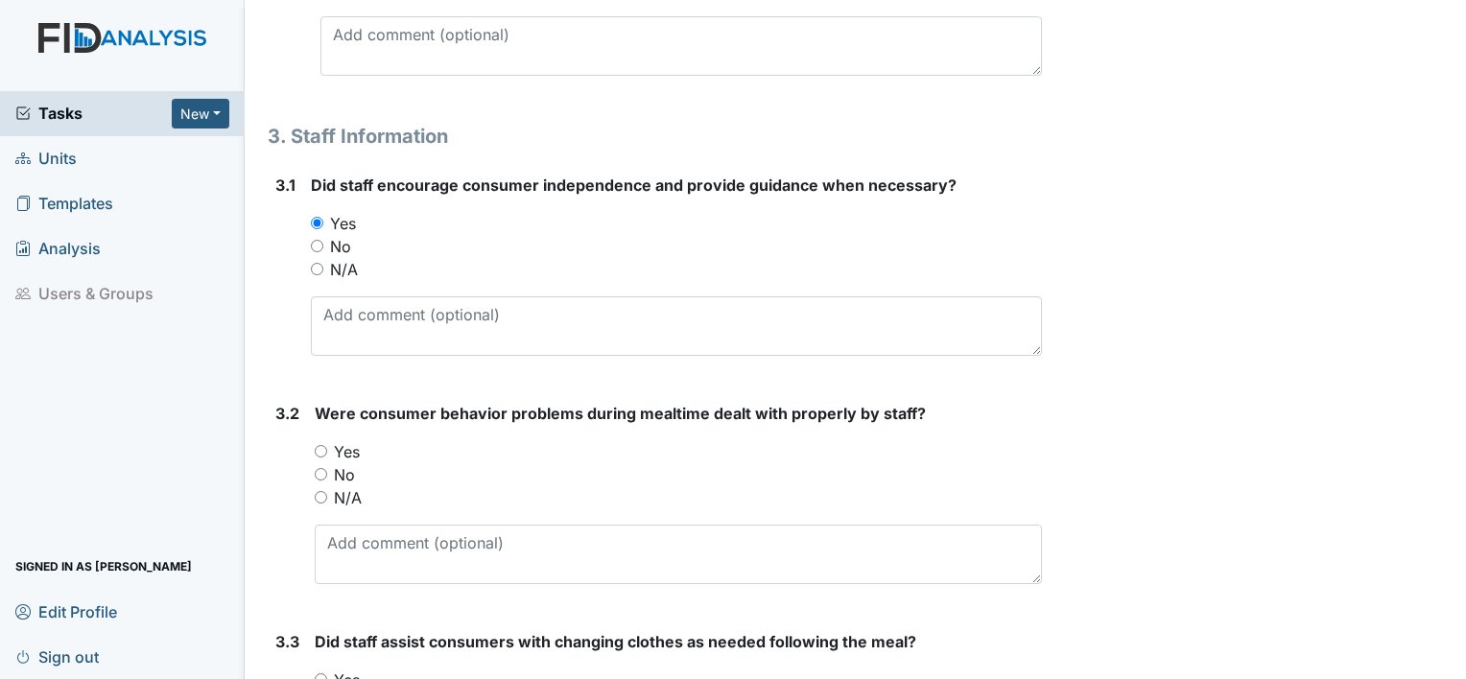
scroll to position [5563, 0]
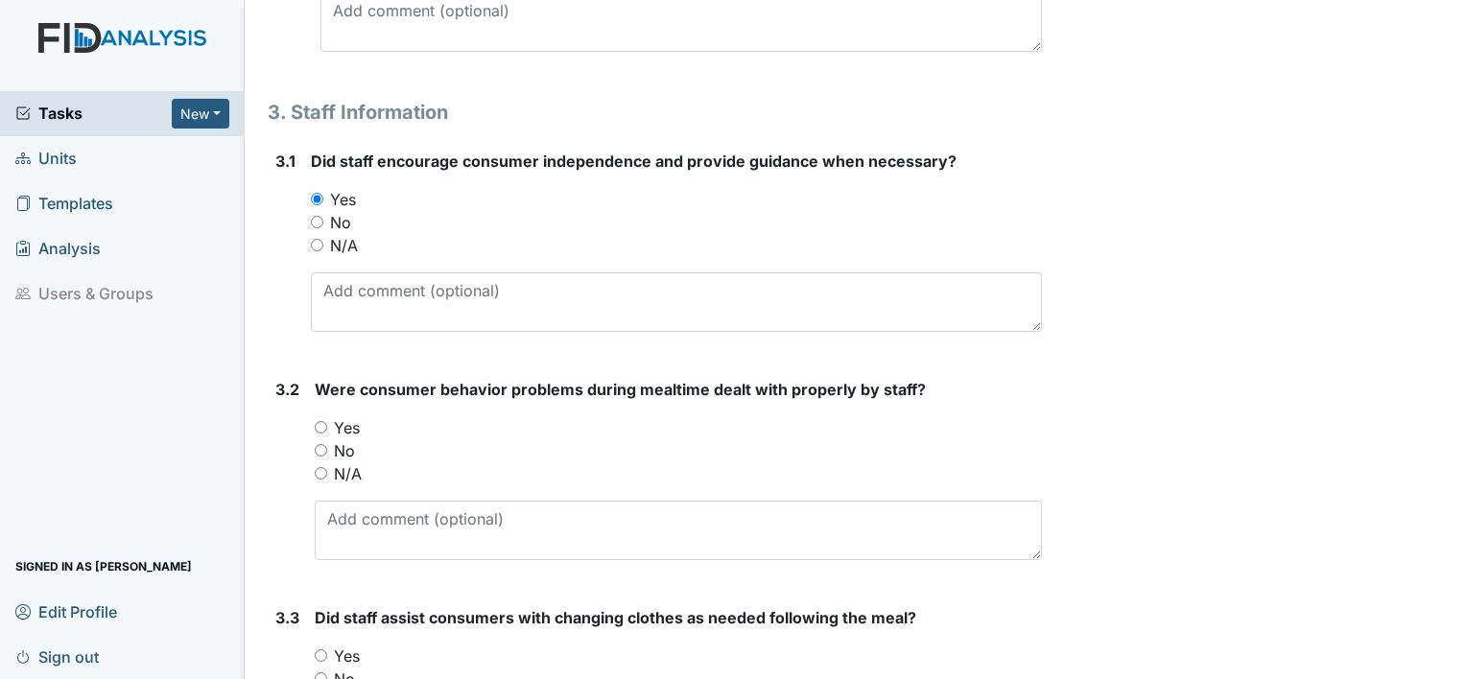
click at [321, 421] on input "Yes" at bounding box center [321, 427] width 12 height 12
radio input "true"
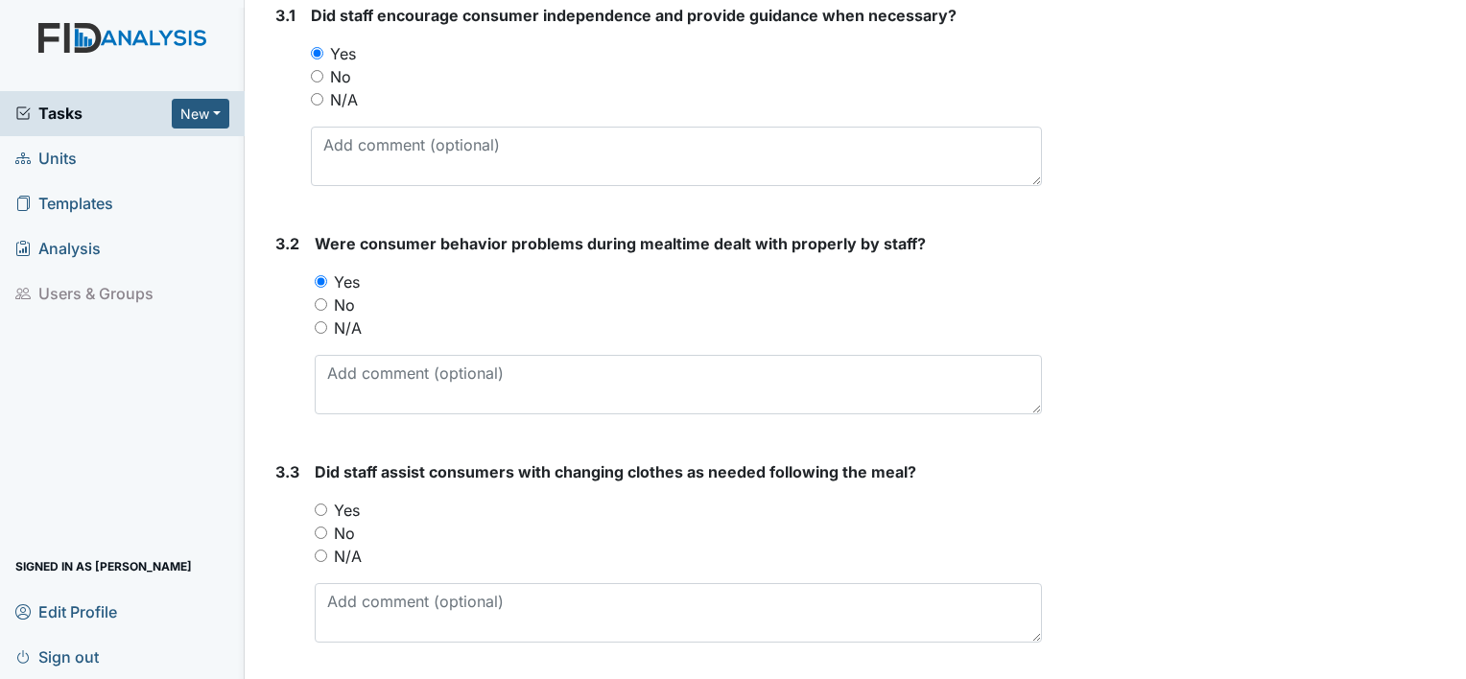
scroll to position [5760, 0]
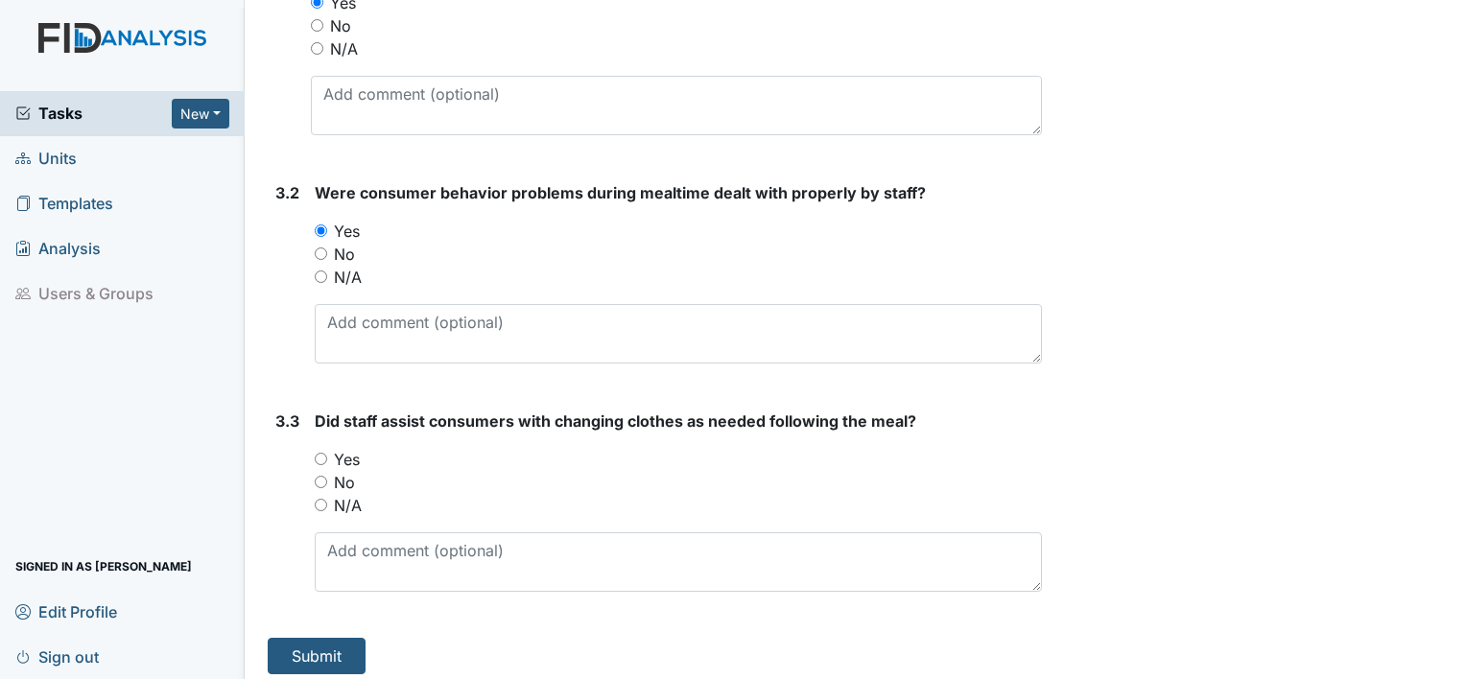
click at [320, 453] on input "Yes" at bounding box center [321, 459] width 12 height 12
radio input "true"
click at [299, 645] on button "Submit" at bounding box center [317, 656] width 98 height 36
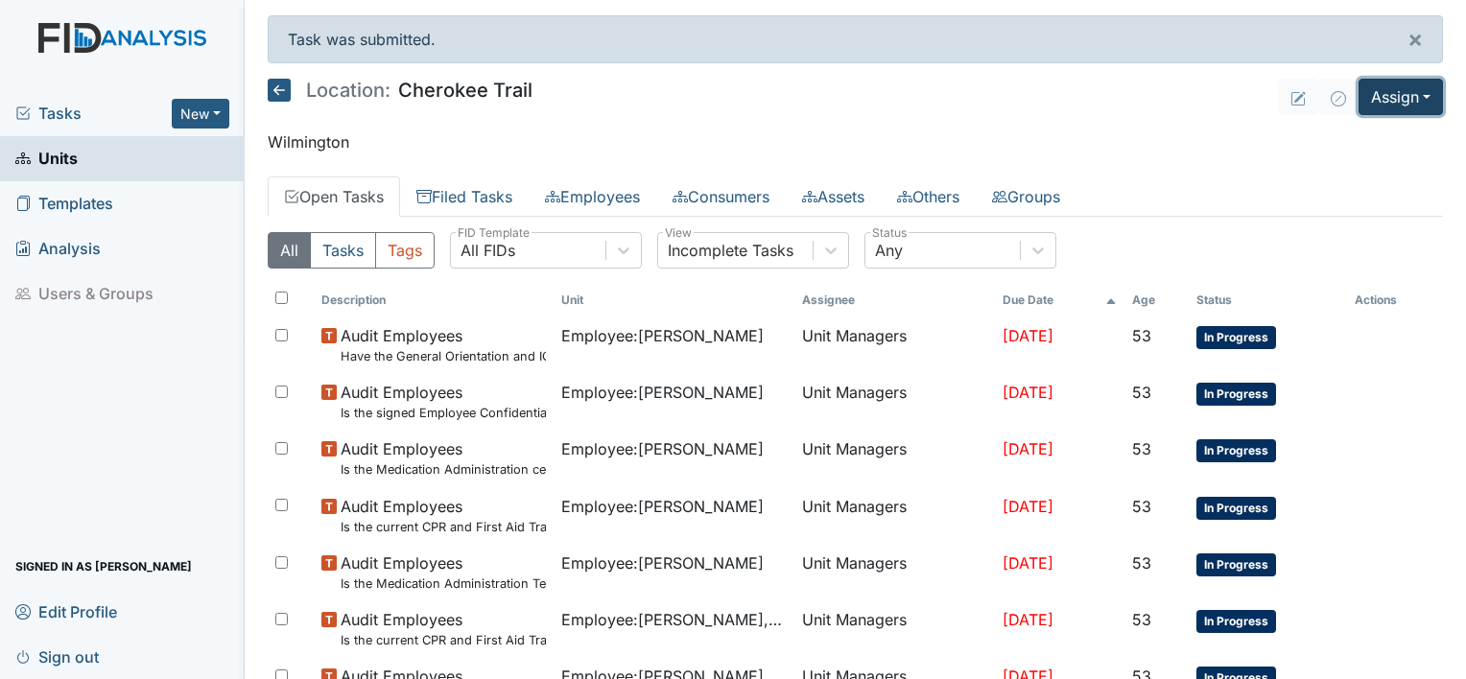
click at [1415, 100] on button "Assign" at bounding box center [1400, 97] width 84 height 36
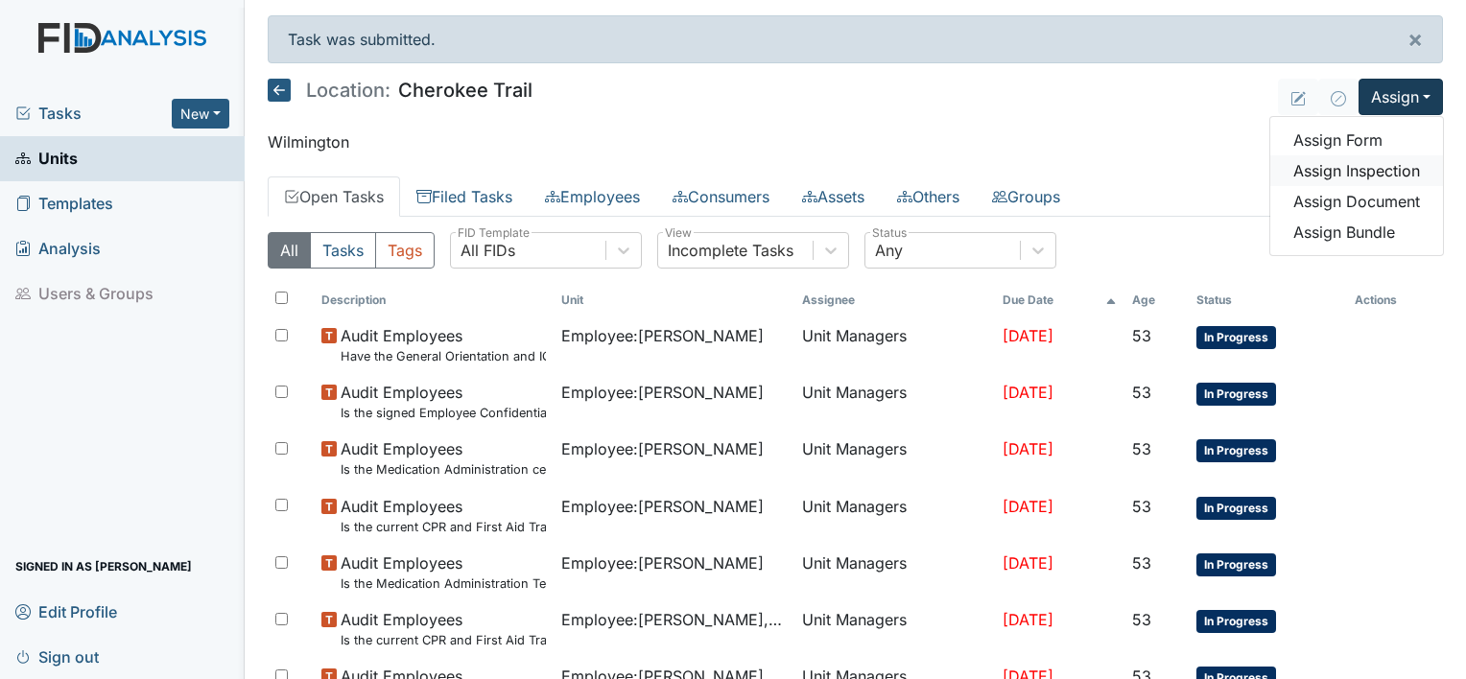
click at [1364, 172] on link "Assign Inspection" at bounding box center [1356, 170] width 173 height 31
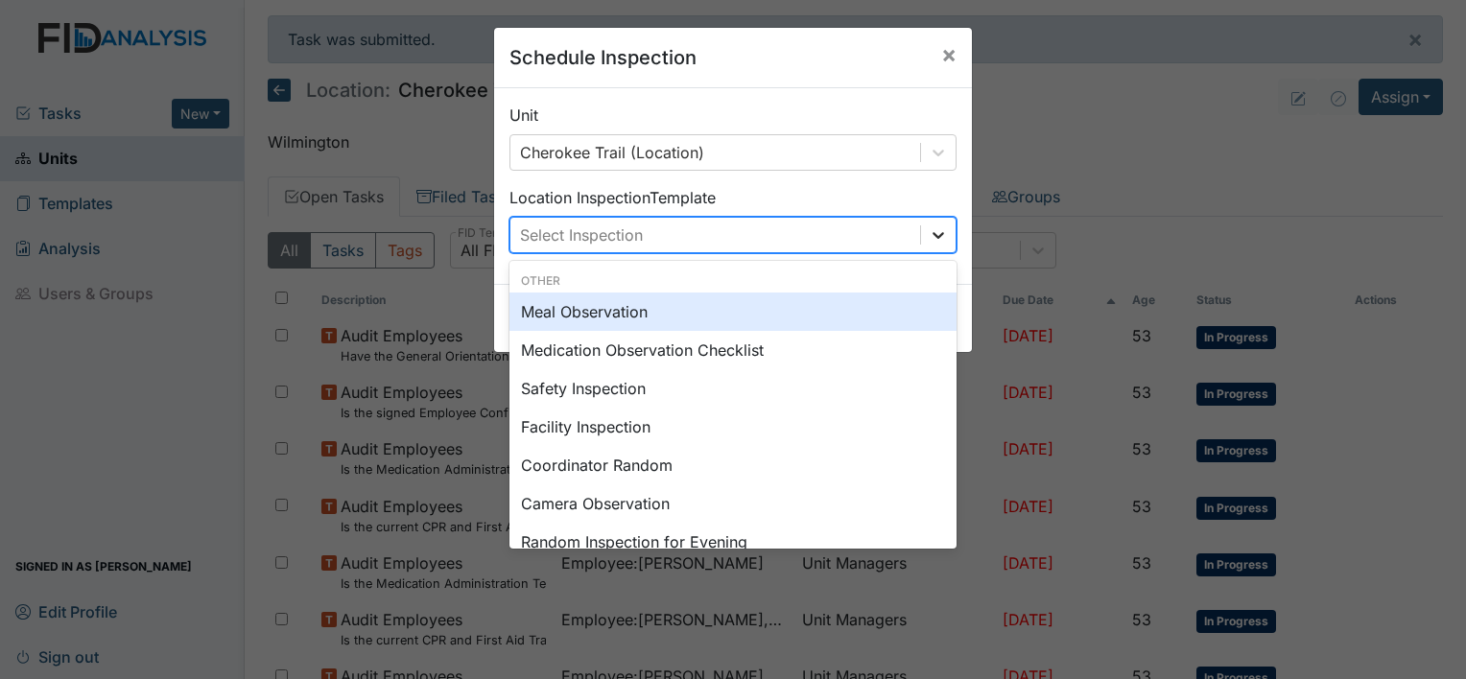
click at [929, 230] on icon at bounding box center [938, 234] width 19 height 19
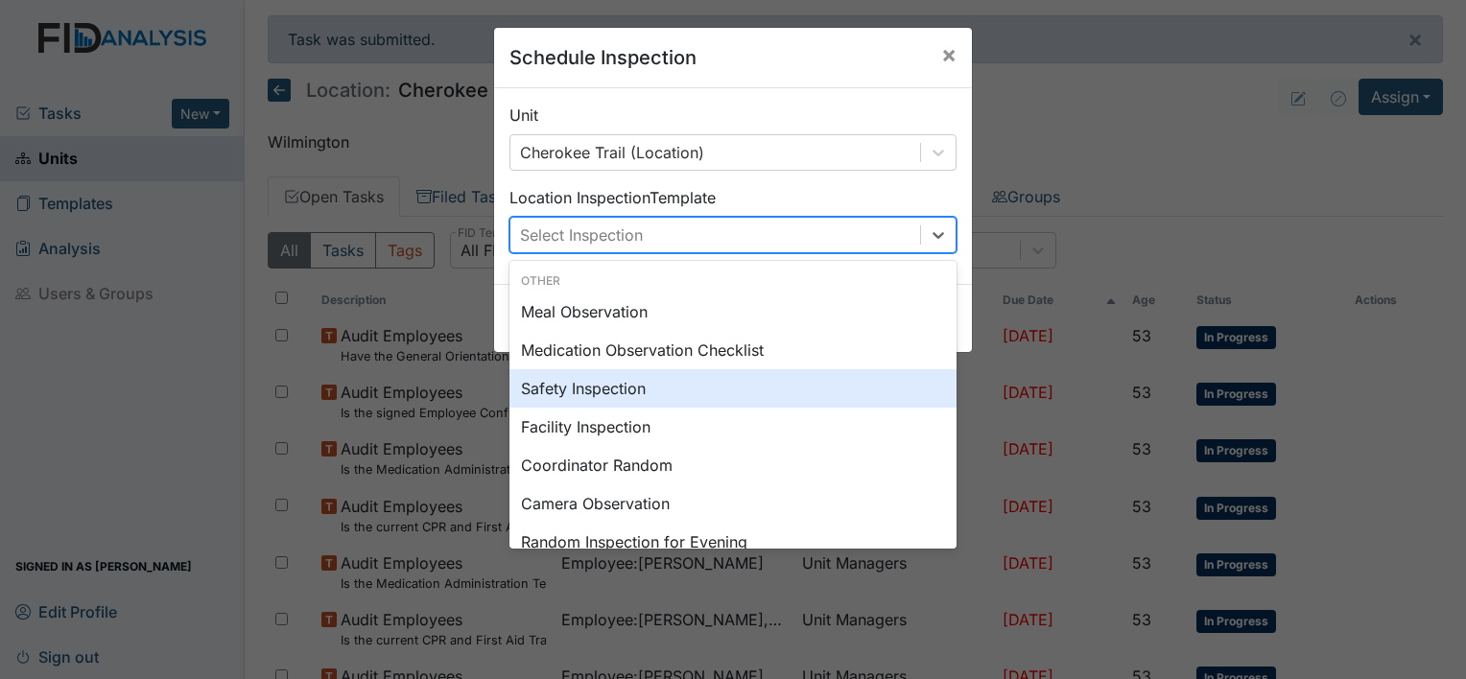
click at [638, 388] on div "Safety Inspection" at bounding box center [732, 388] width 447 height 38
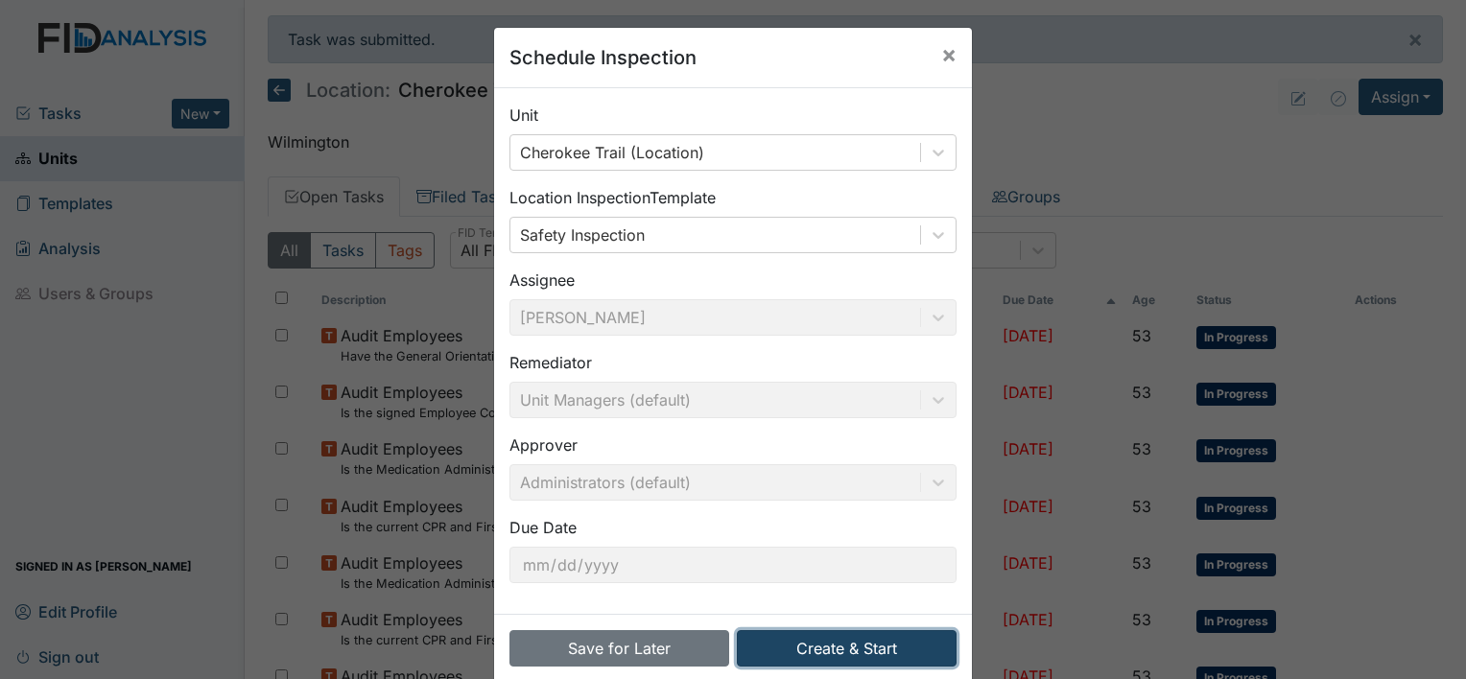
click at [817, 643] on button "Create & Start" at bounding box center [847, 648] width 220 height 36
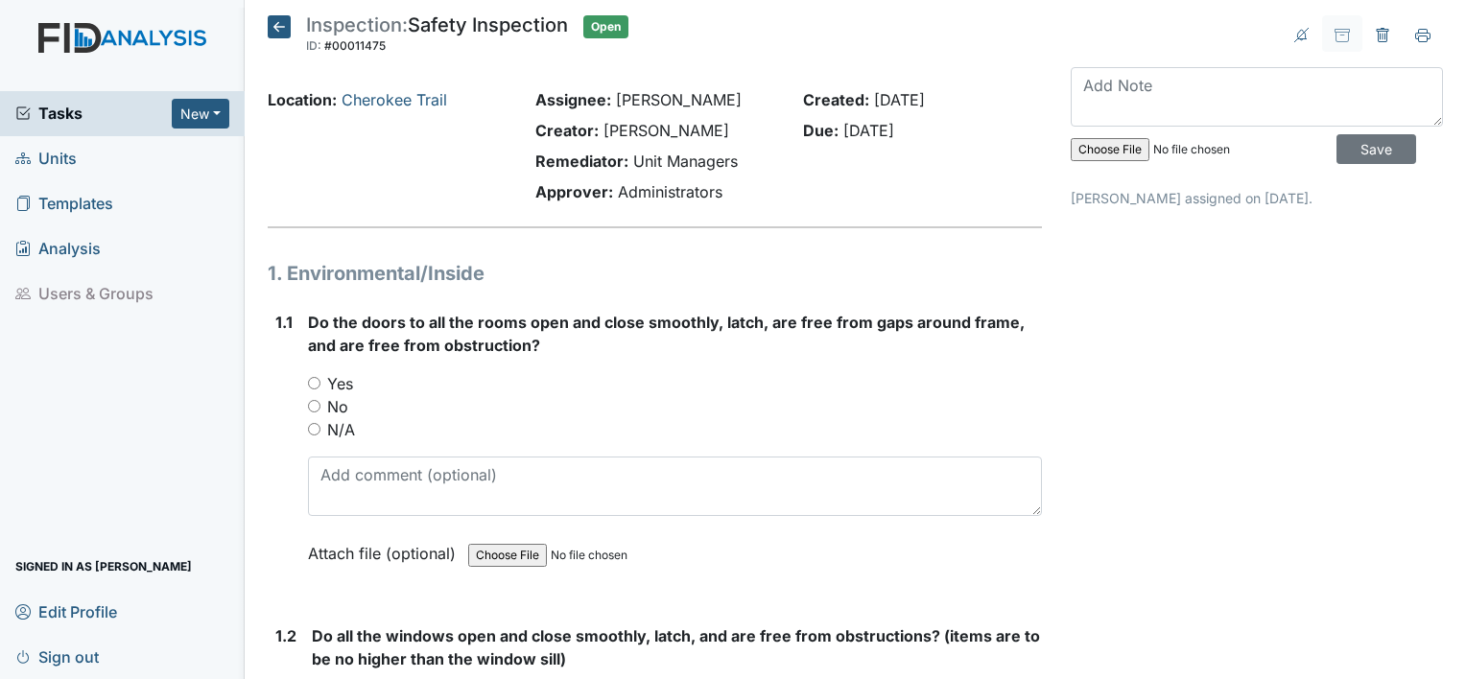
click at [312, 383] on input "Yes" at bounding box center [314, 383] width 12 height 12
radio input "true"
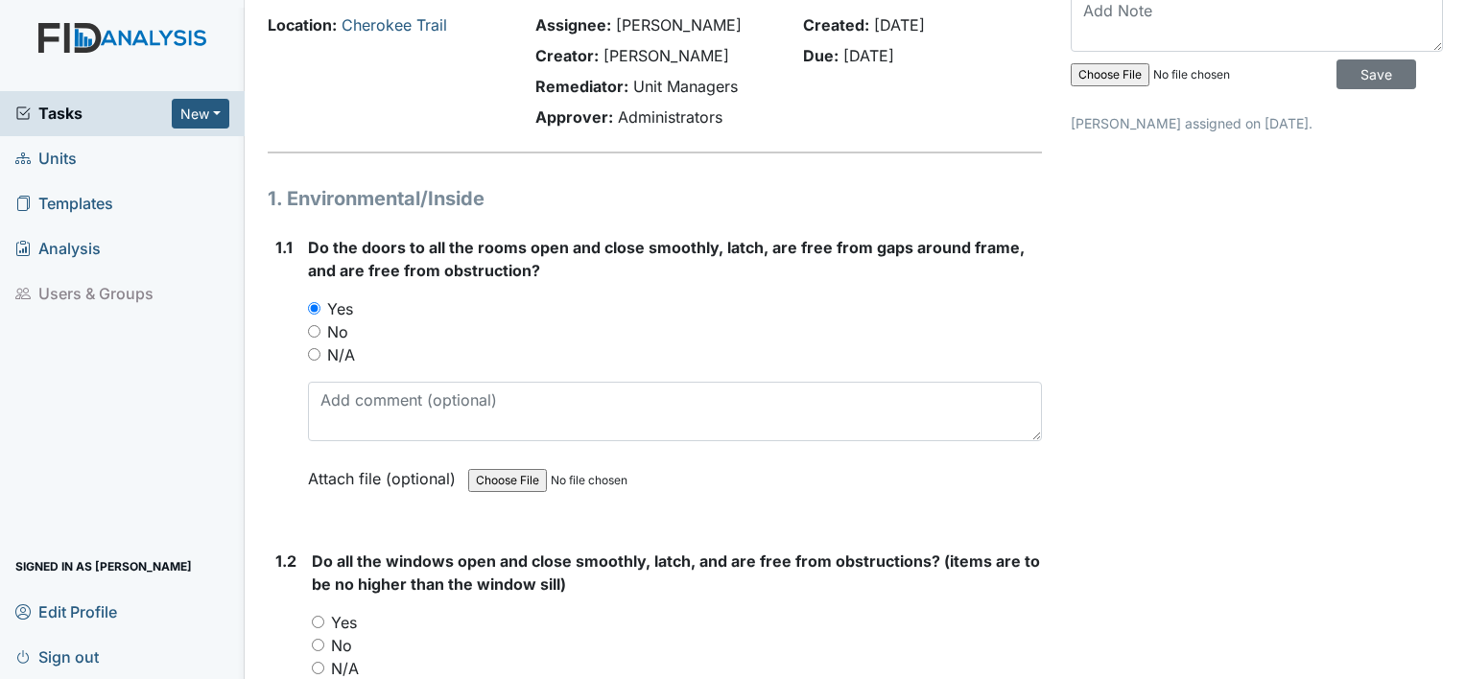
scroll to position [288, 0]
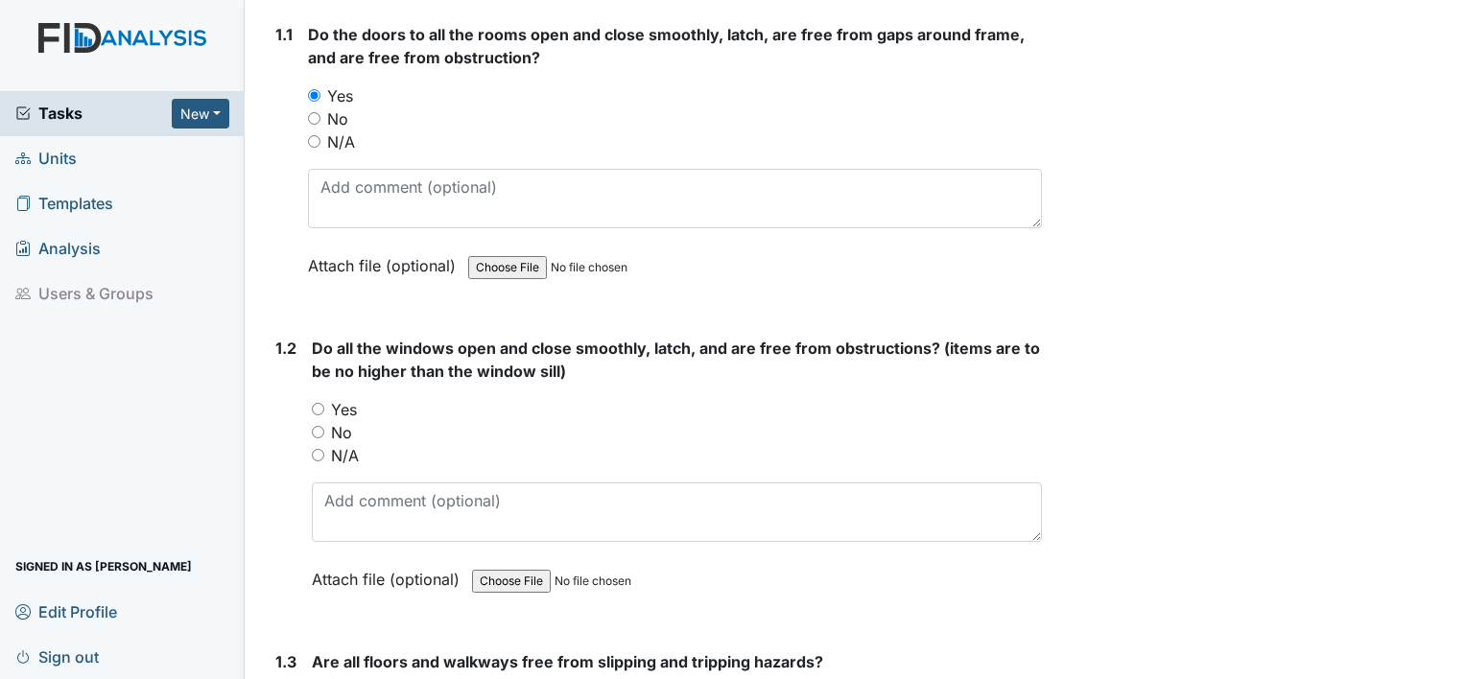
click at [312, 404] on input "Yes" at bounding box center [318, 409] width 12 height 12
radio input "true"
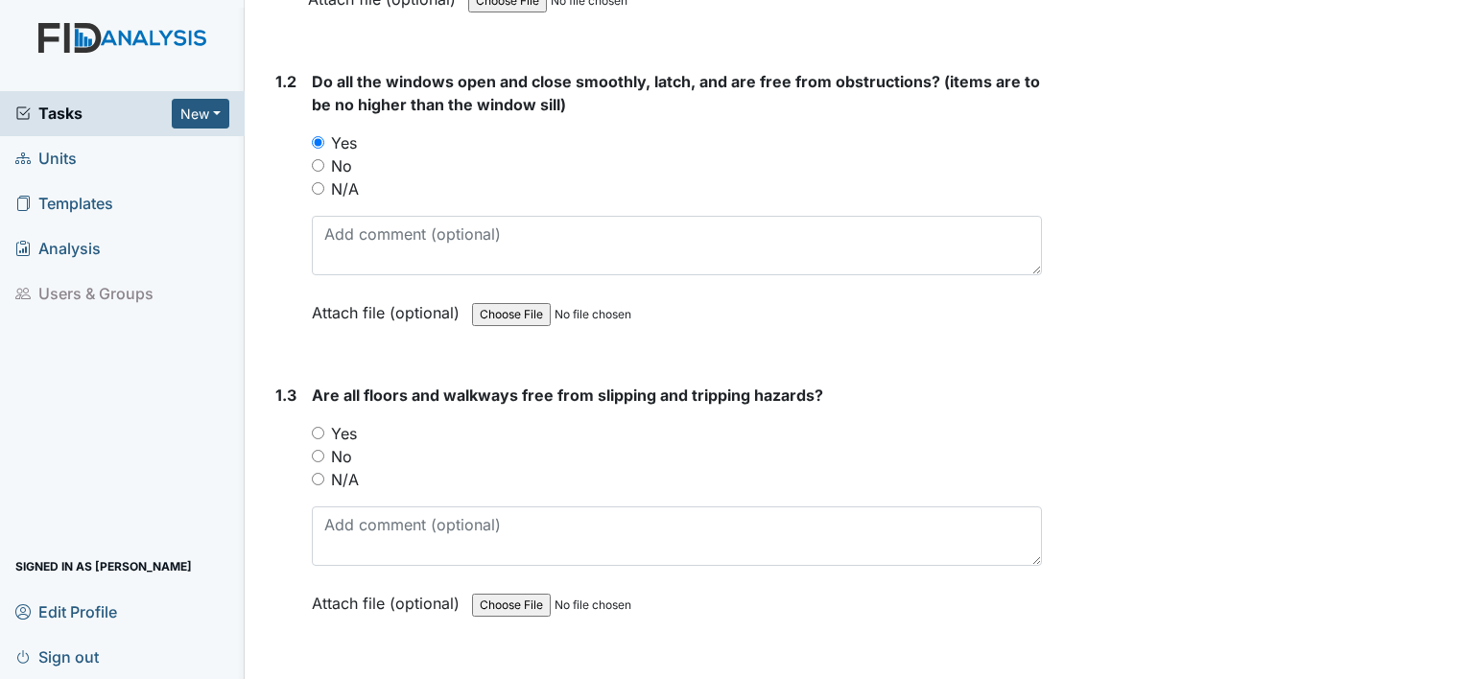
scroll to position [671, 0]
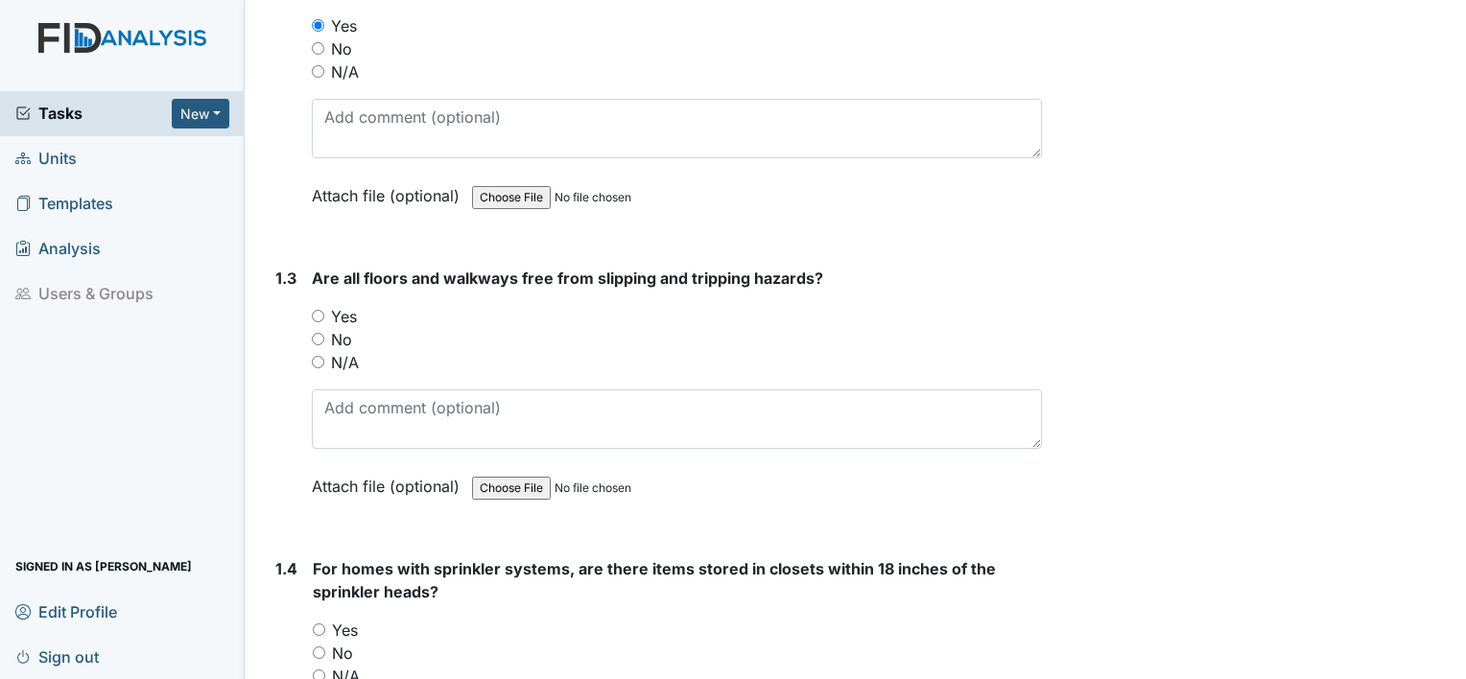
click at [320, 315] on input "Yes" at bounding box center [318, 316] width 12 height 12
radio input "true"
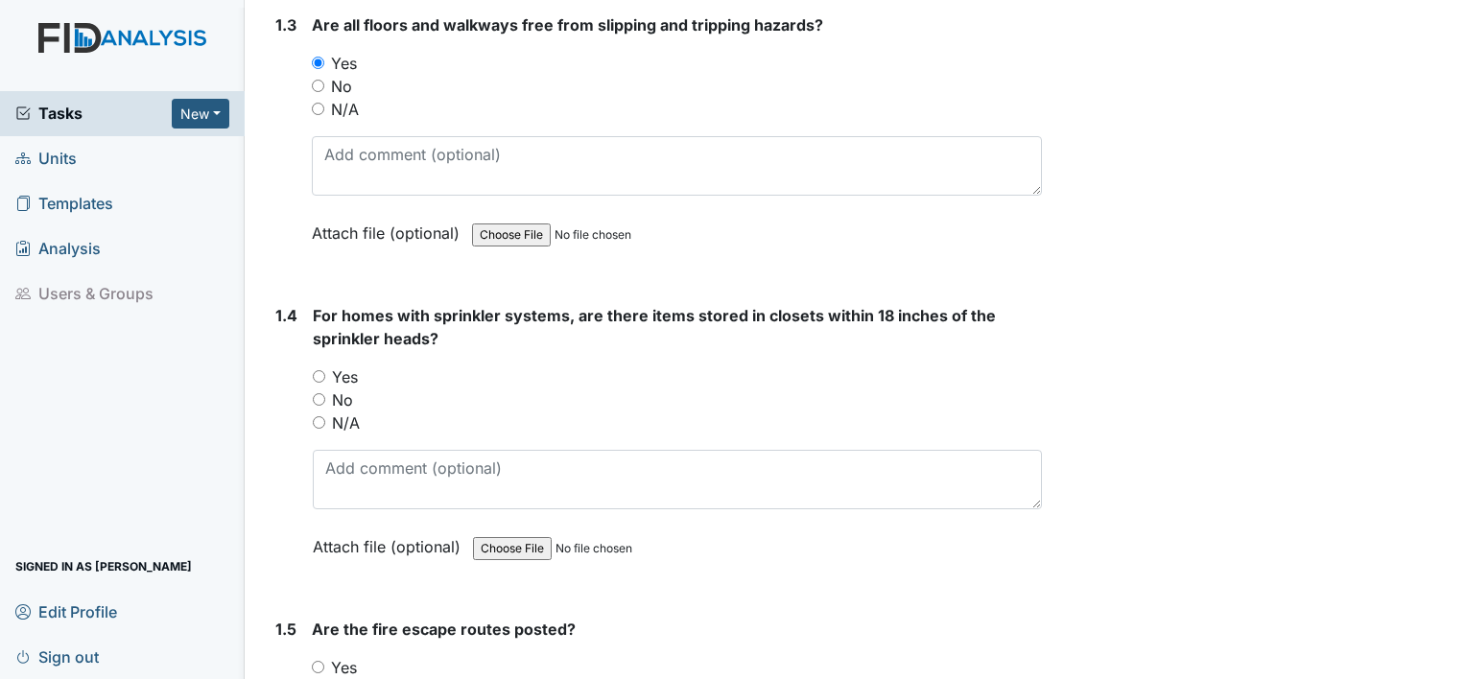
scroll to position [959, 0]
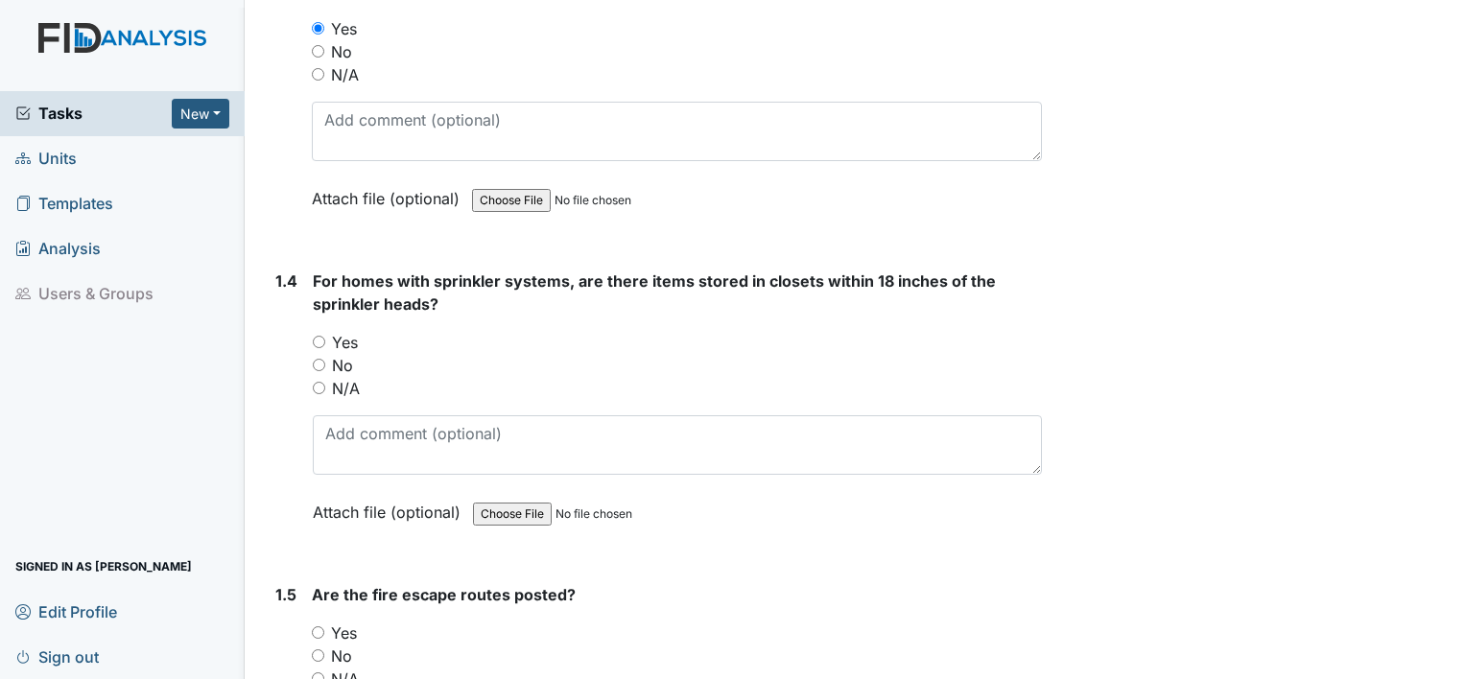
click at [318, 336] on input "Yes" at bounding box center [319, 342] width 12 height 12
radio input "true"
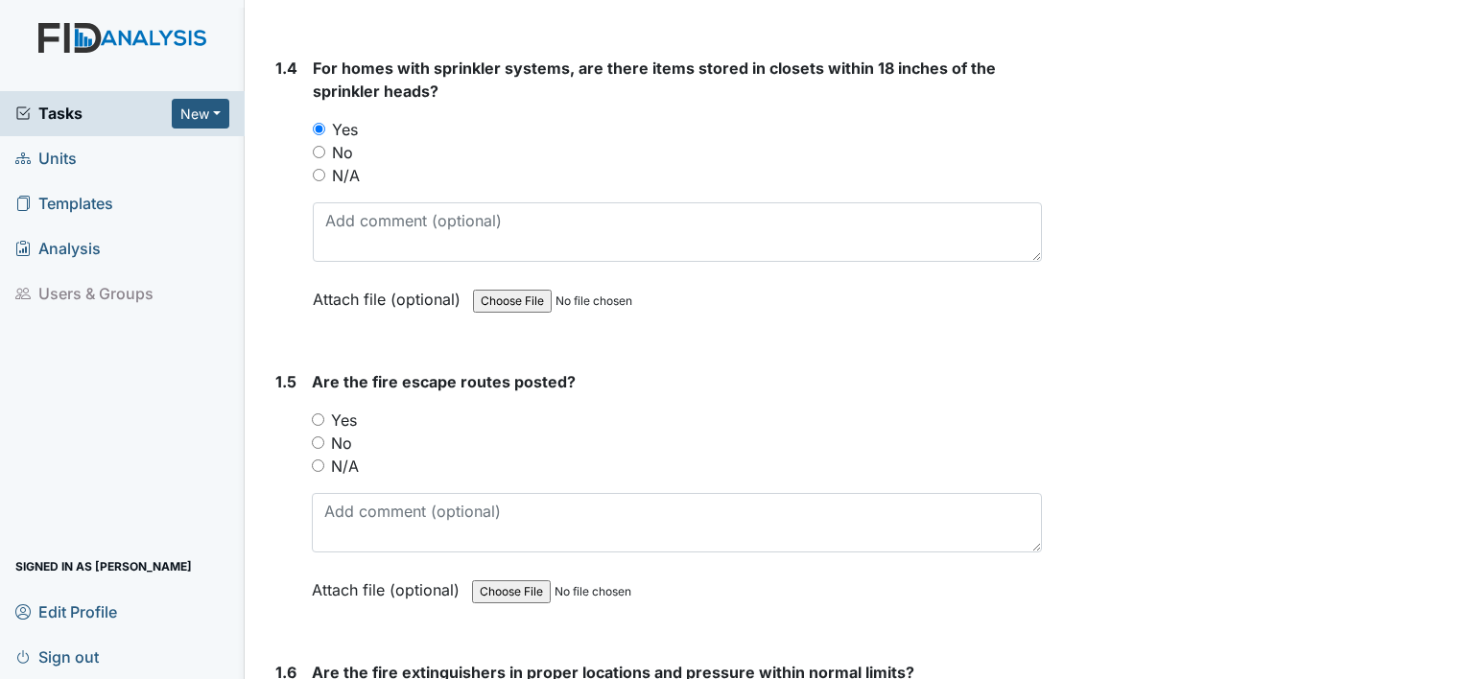
scroll to position [1247, 0]
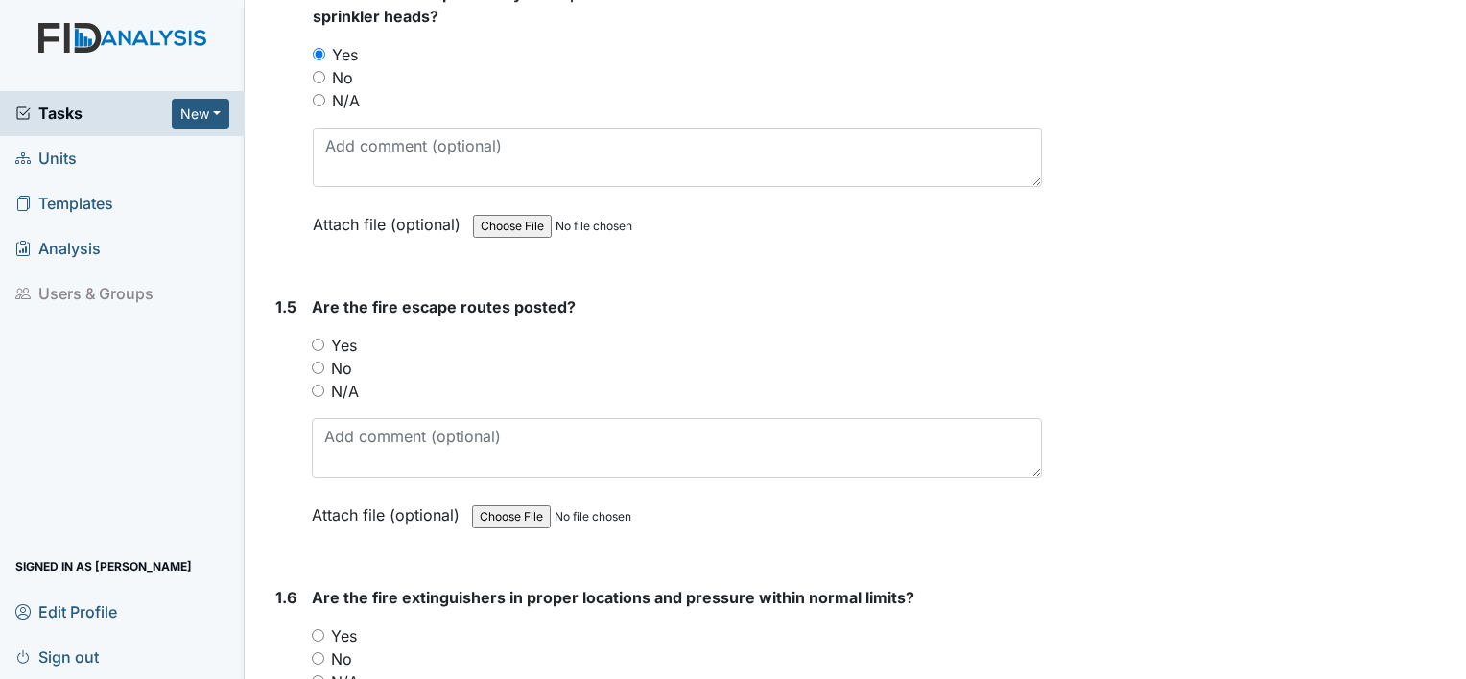
click at [321, 339] on input "Yes" at bounding box center [318, 345] width 12 height 12
radio input "true"
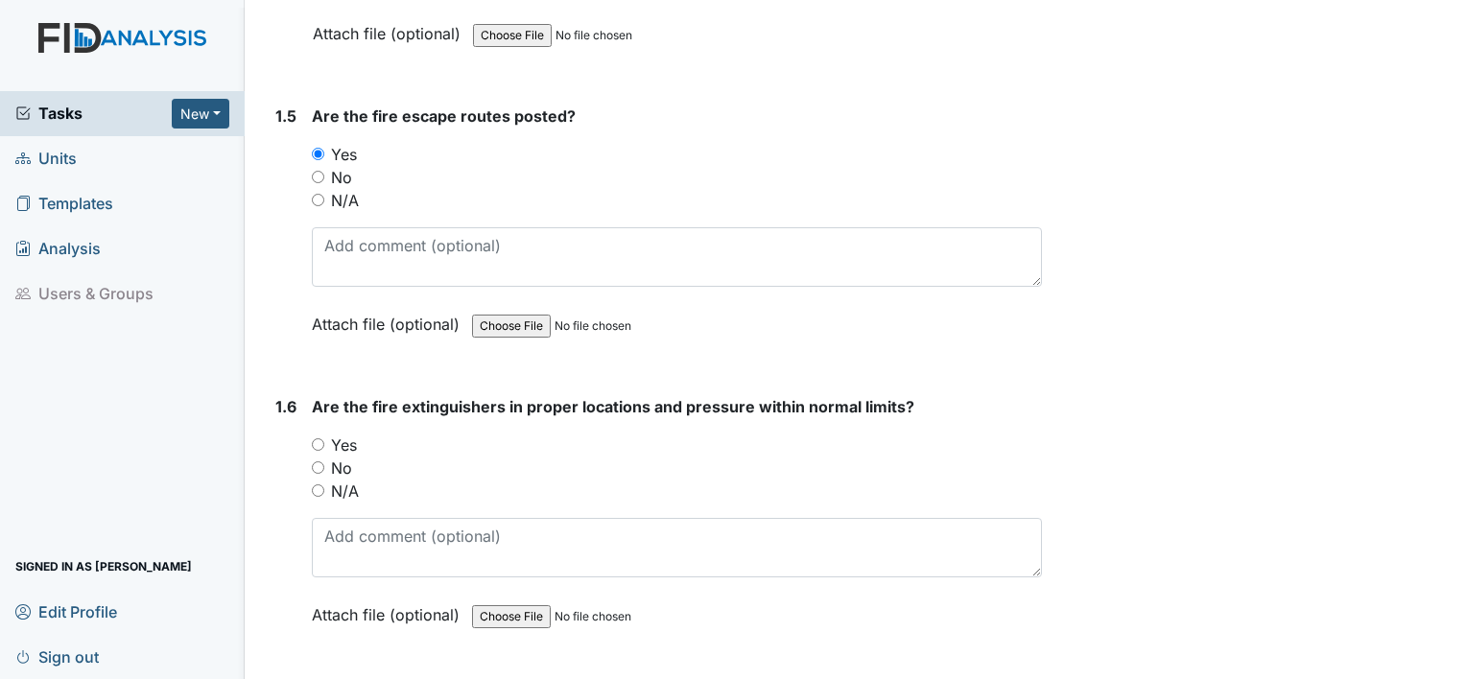
scroll to position [1439, 0]
click at [316, 437] on input "Yes" at bounding box center [318, 443] width 12 height 12
radio input "true"
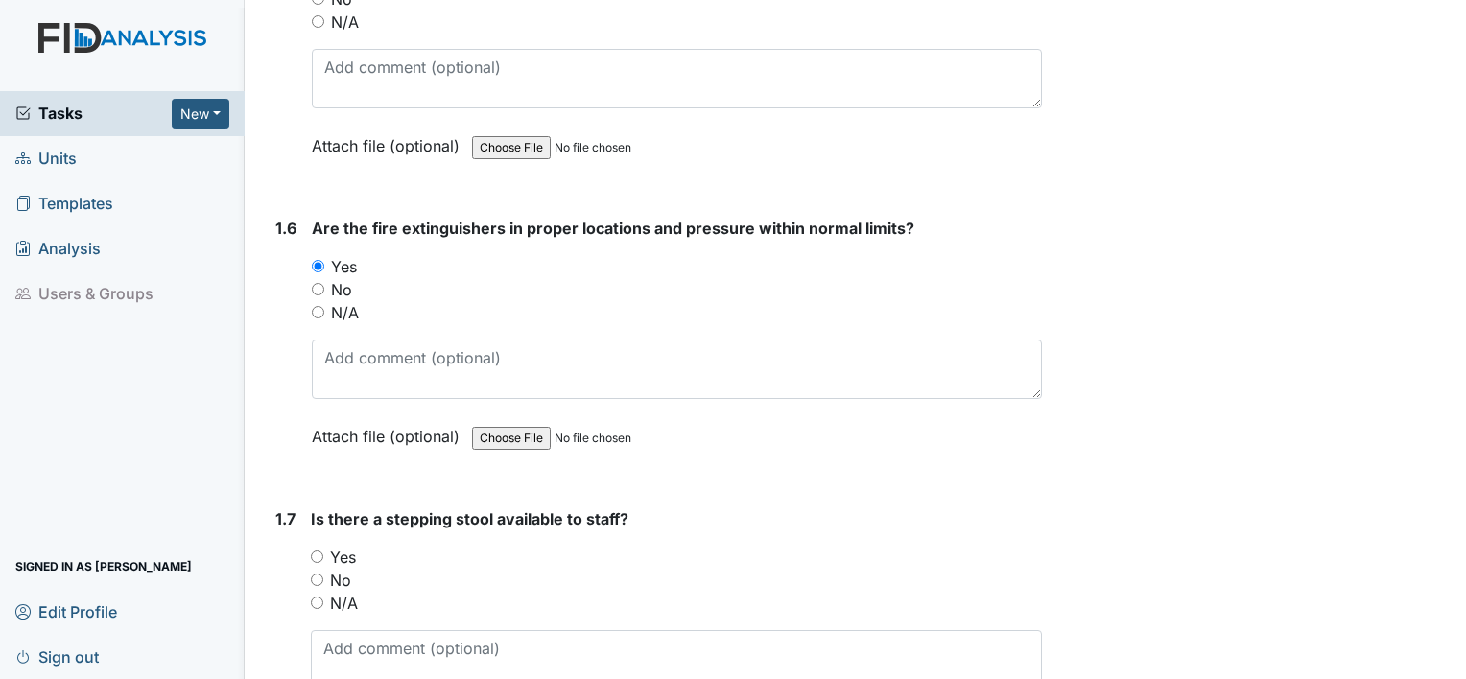
scroll to position [1727, 0]
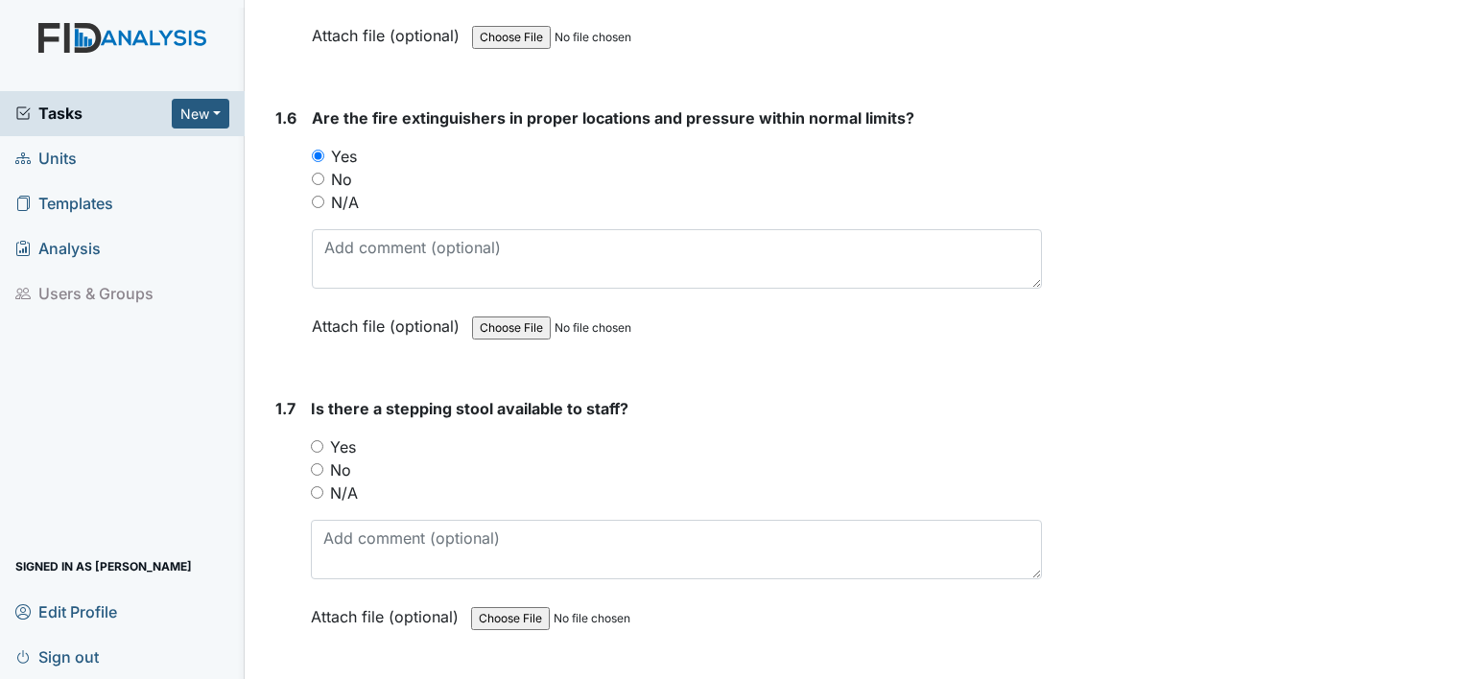
click at [315, 440] on input "Yes" at bounding box center [317, 446] width 12 height 12
radio input "true"
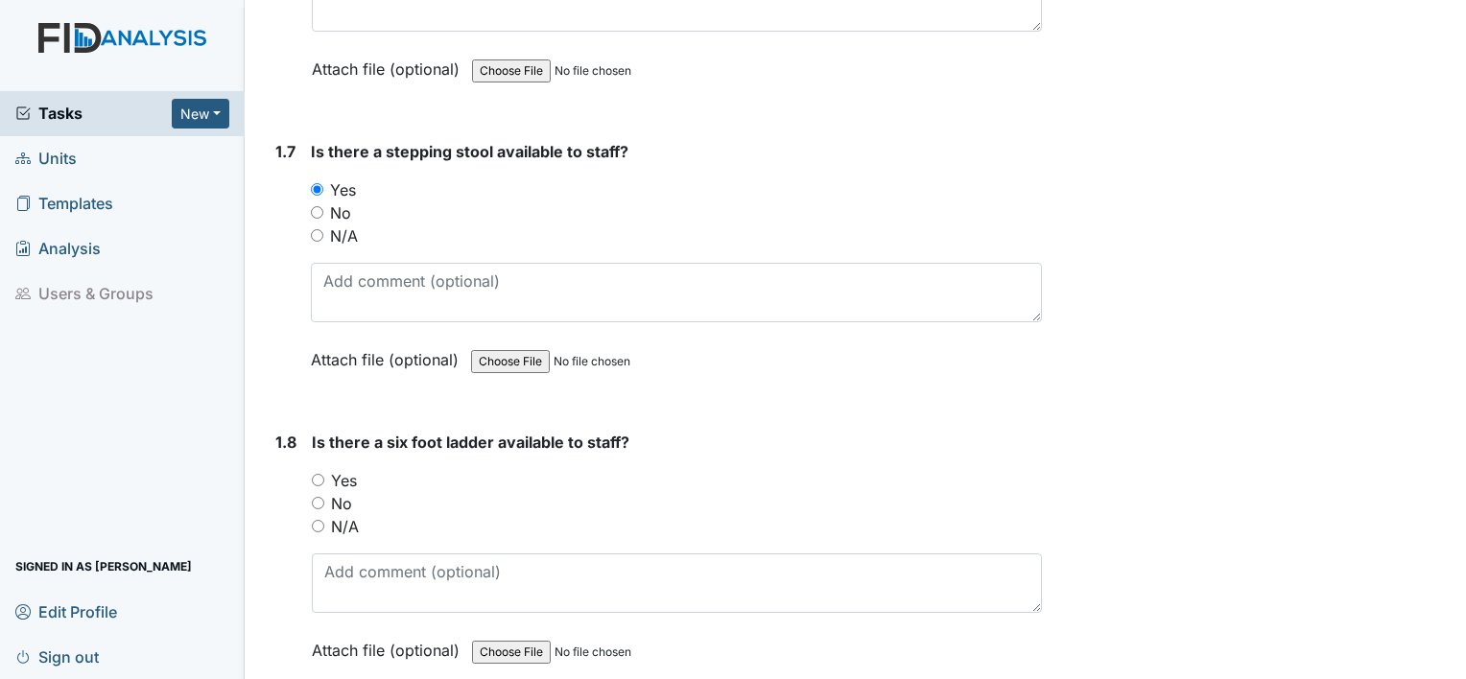
scroll to position [2014, 0]
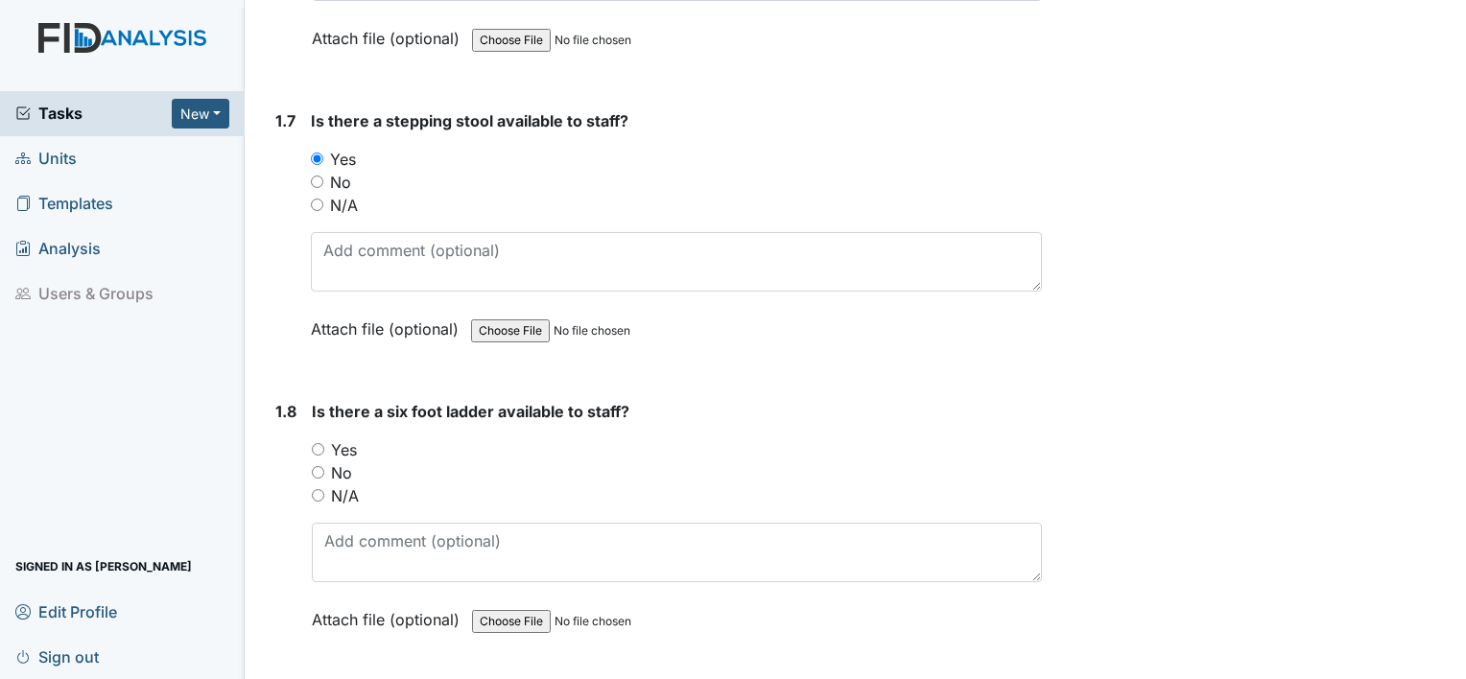
click at [320, 443] on input "Yes" at bounding box center [318, 449] width 12 height 12
radio input "true"
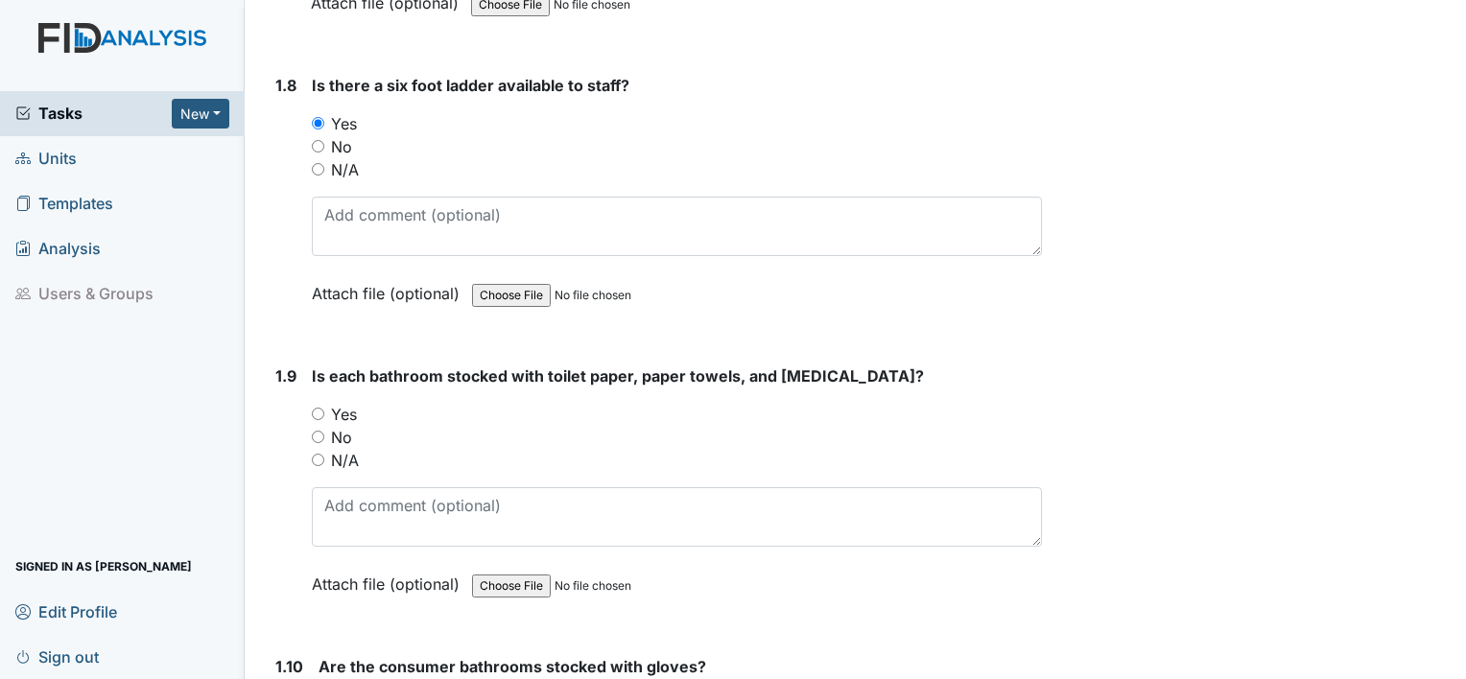
scroll to position [2398, 0]
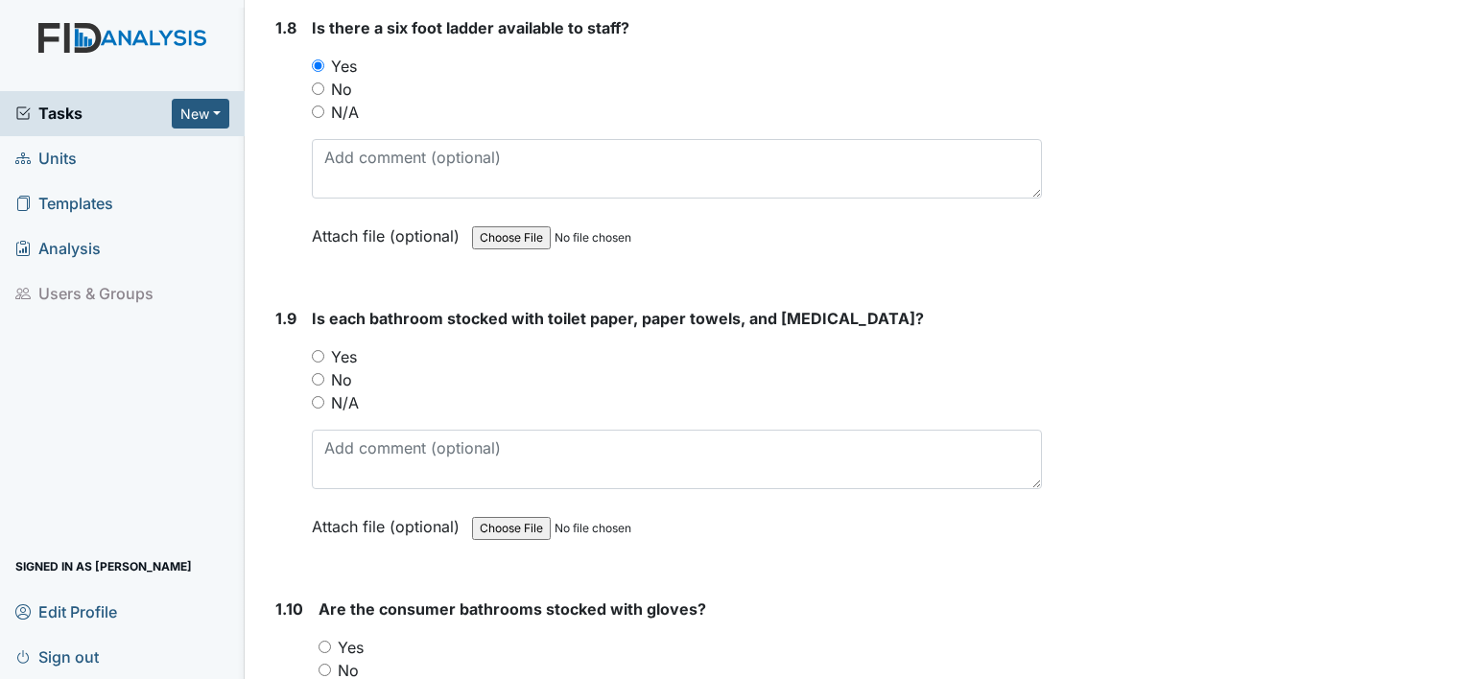
click at [317, 350] on input "Yes" at bounding box center [318, 356] width 12 height 12
radio input "true"
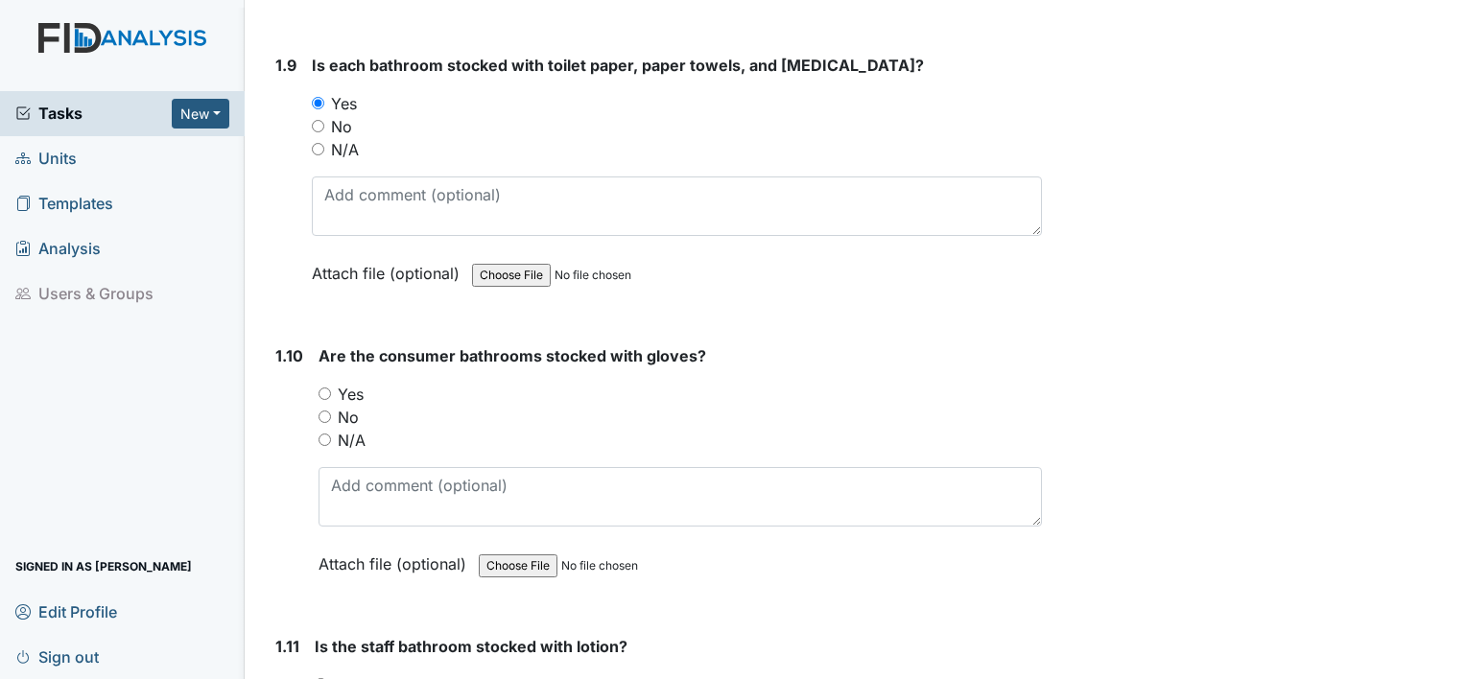
scroll to position [2686, 0]
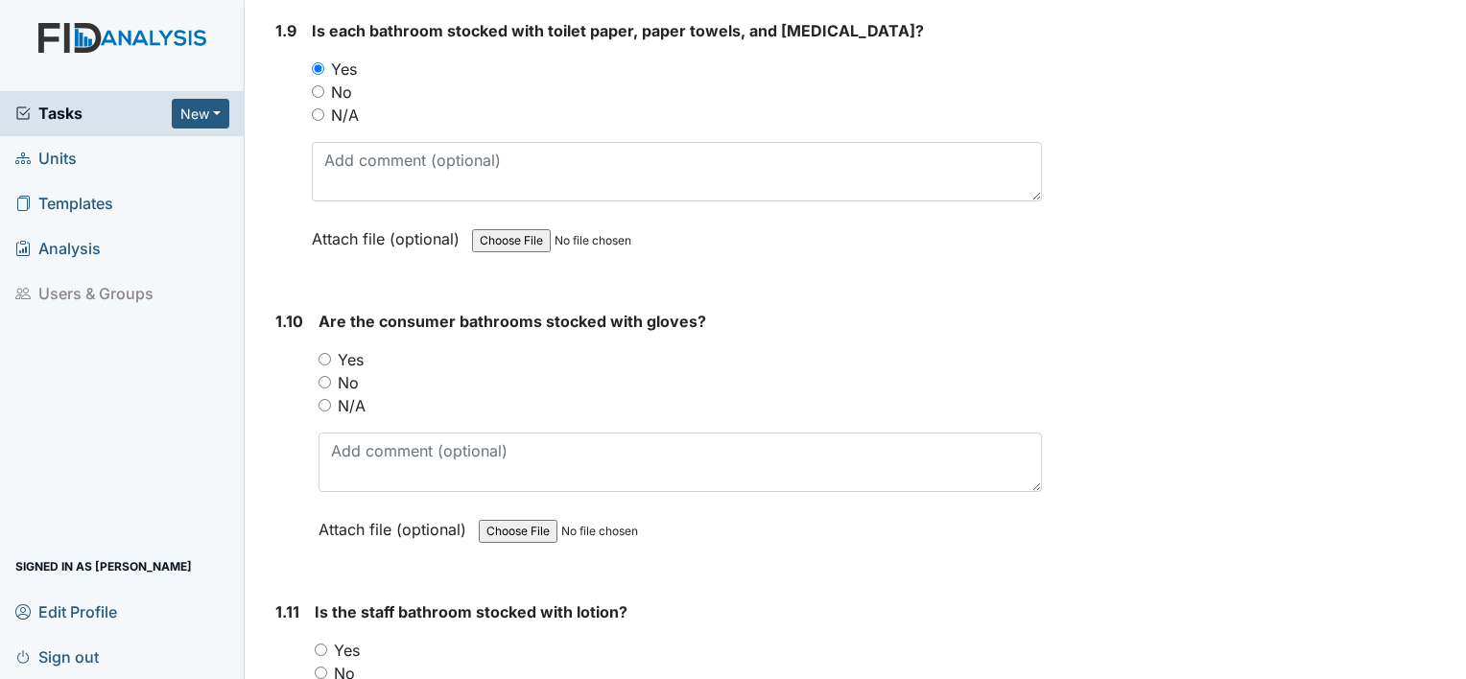
click at [327, 353] on input "Yes" at bounding box center [324, 359] width 12 height 12
radio input "true"
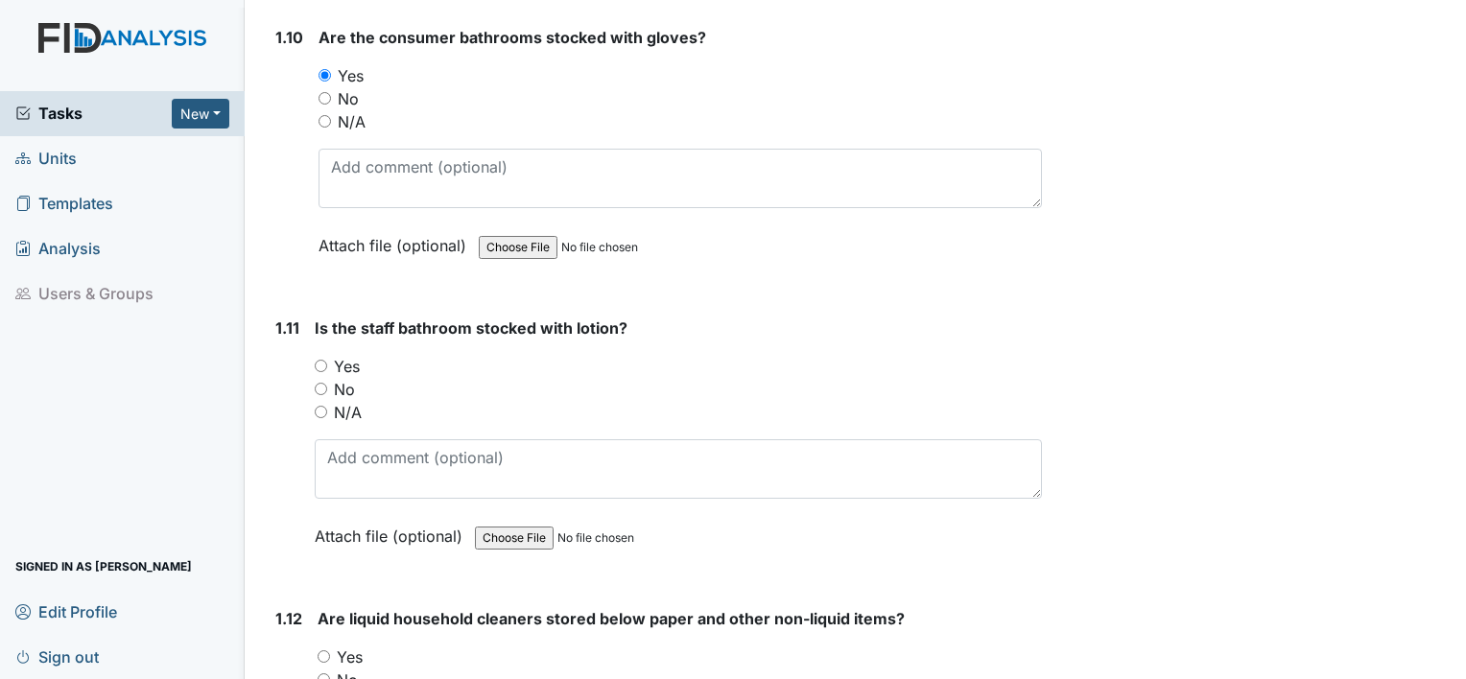
scroll to position [2974, 0]
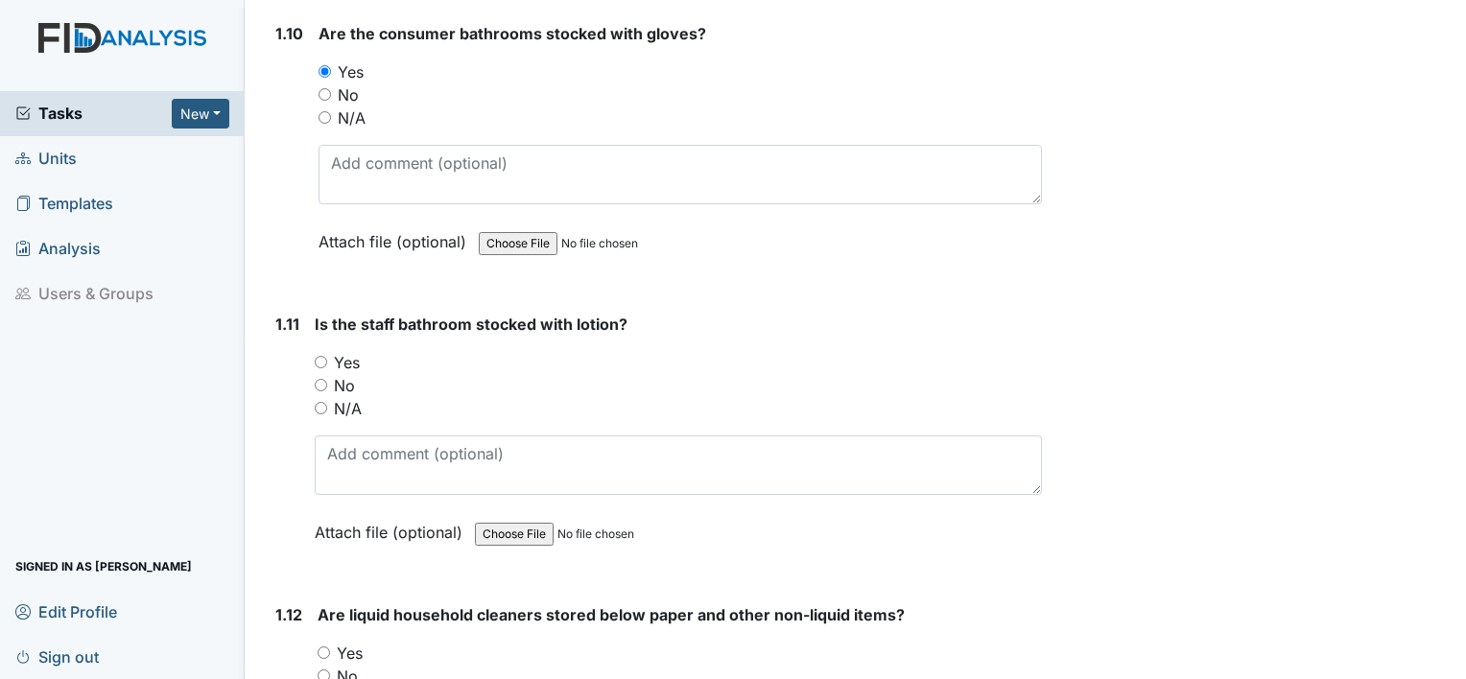
click at [319, 356] on input "Yes" at bounding box center [321, 362] width 12 height 12
radio input "true"
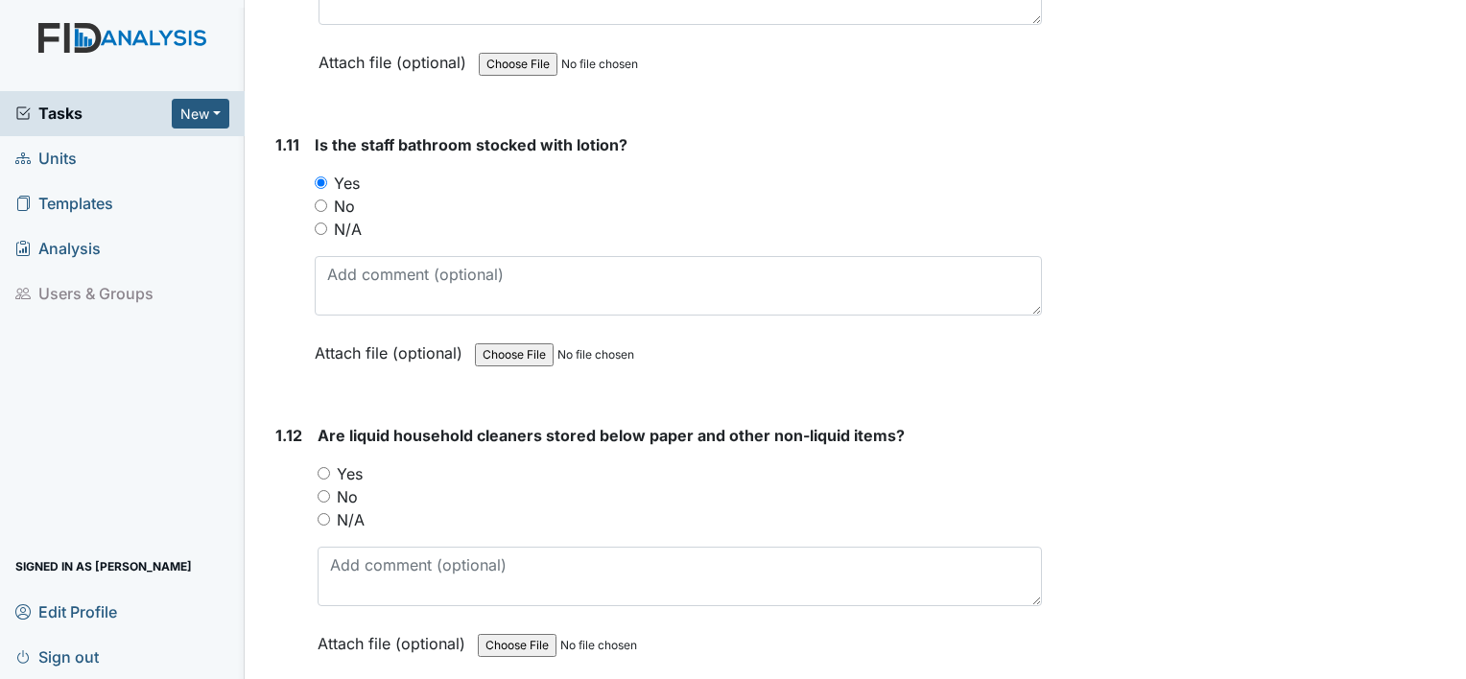
scroll to position [3261, 0]
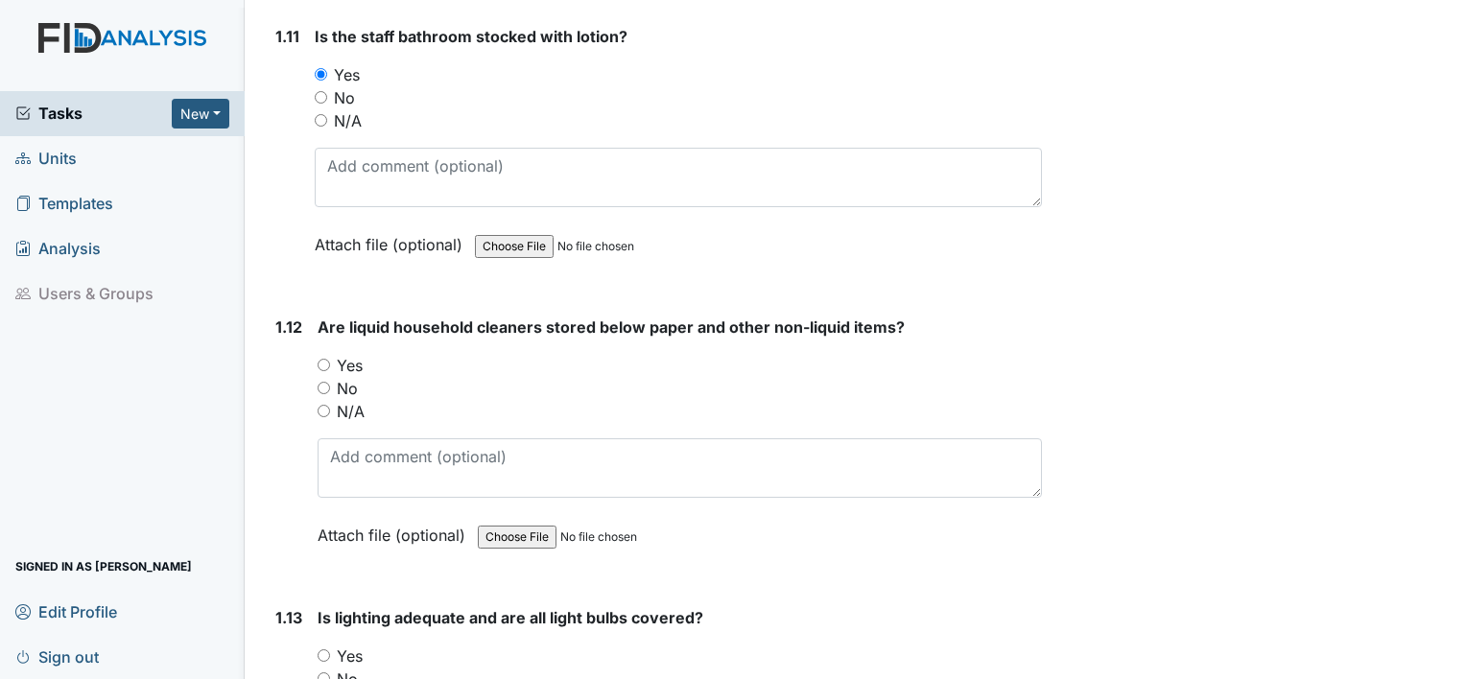
click at [316, 359] on div "1.12 Are liquid household cleaners stored below paper and other non-liquid item…" at bounding box center [655, 446] width 774 height 260
click at [318, 359] on input "Yes" at bounding box center [323, 365] width 12 height 12
radio input "true"
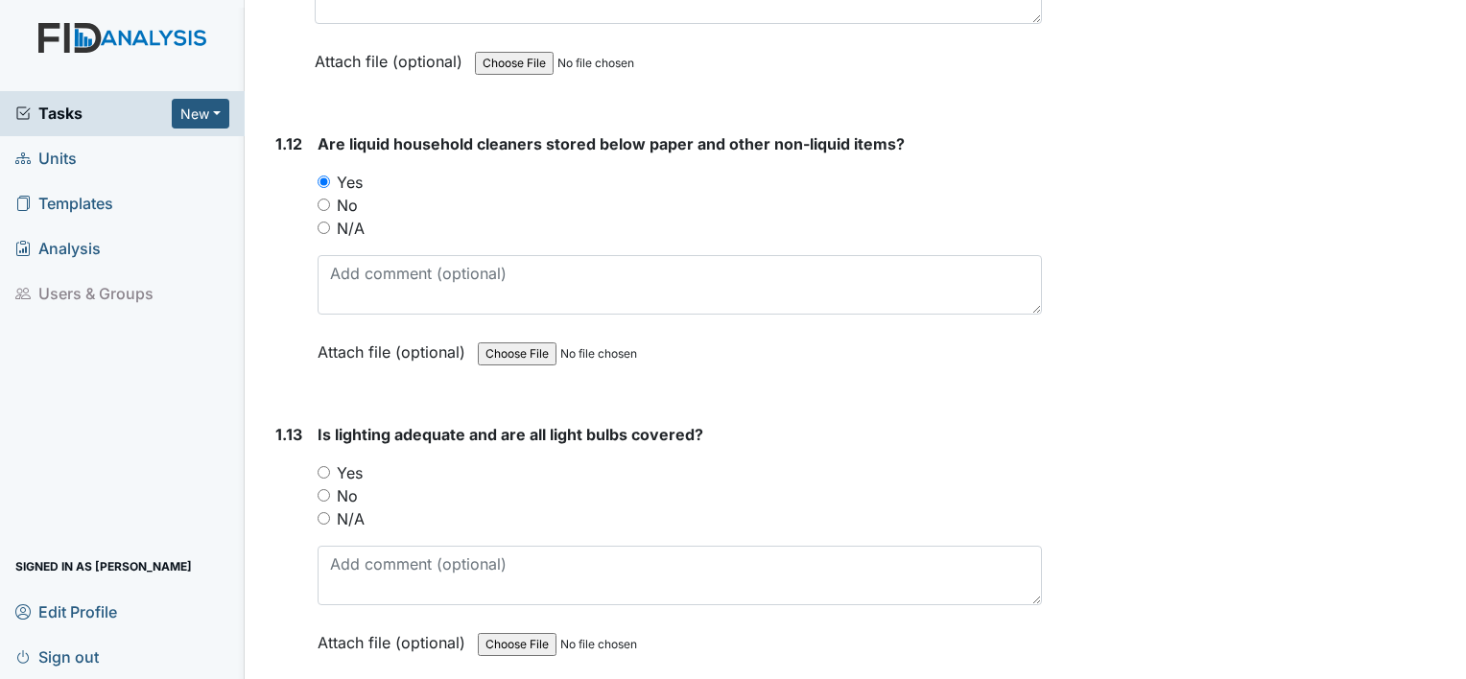
scroll to position [3453, 0]
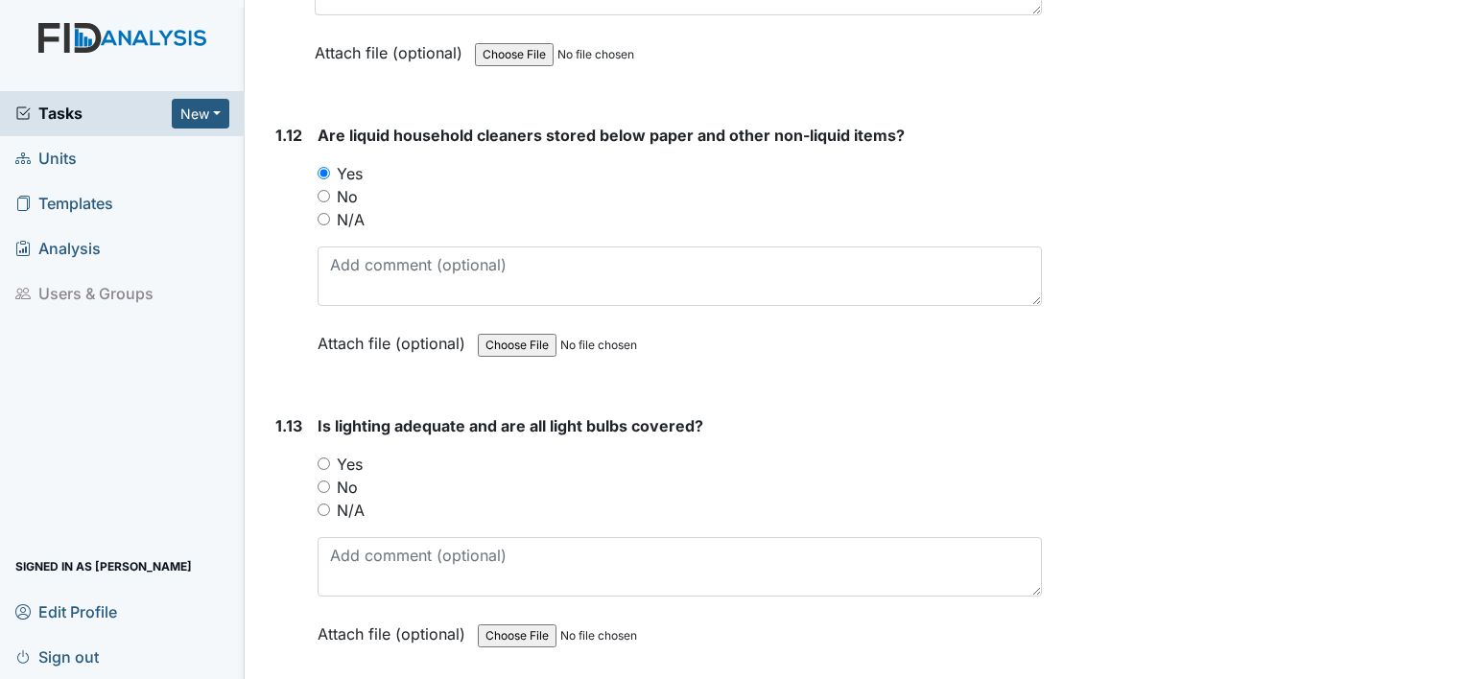
click at [321, 458] on input "Yes" at bounding box center [323, 464] width 12 height 12
radio input "true"
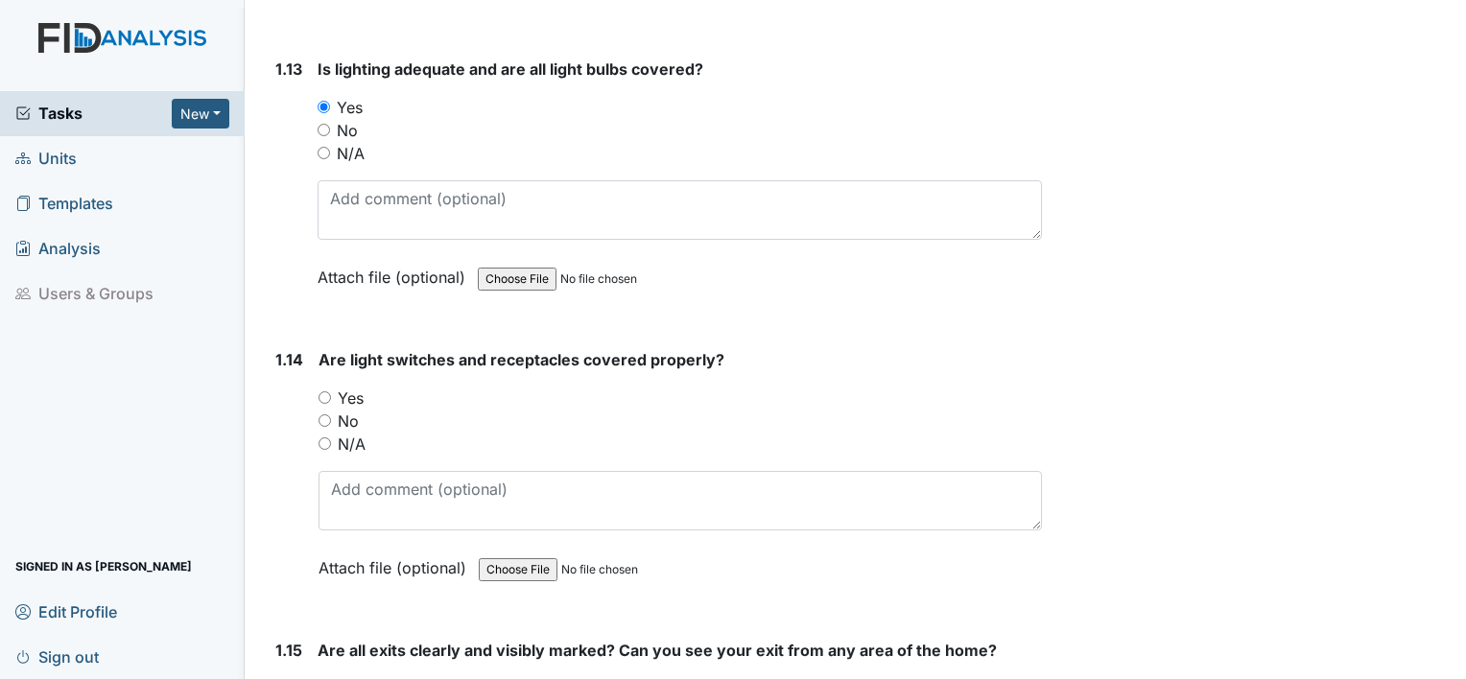
scroll to position [3837, 0]
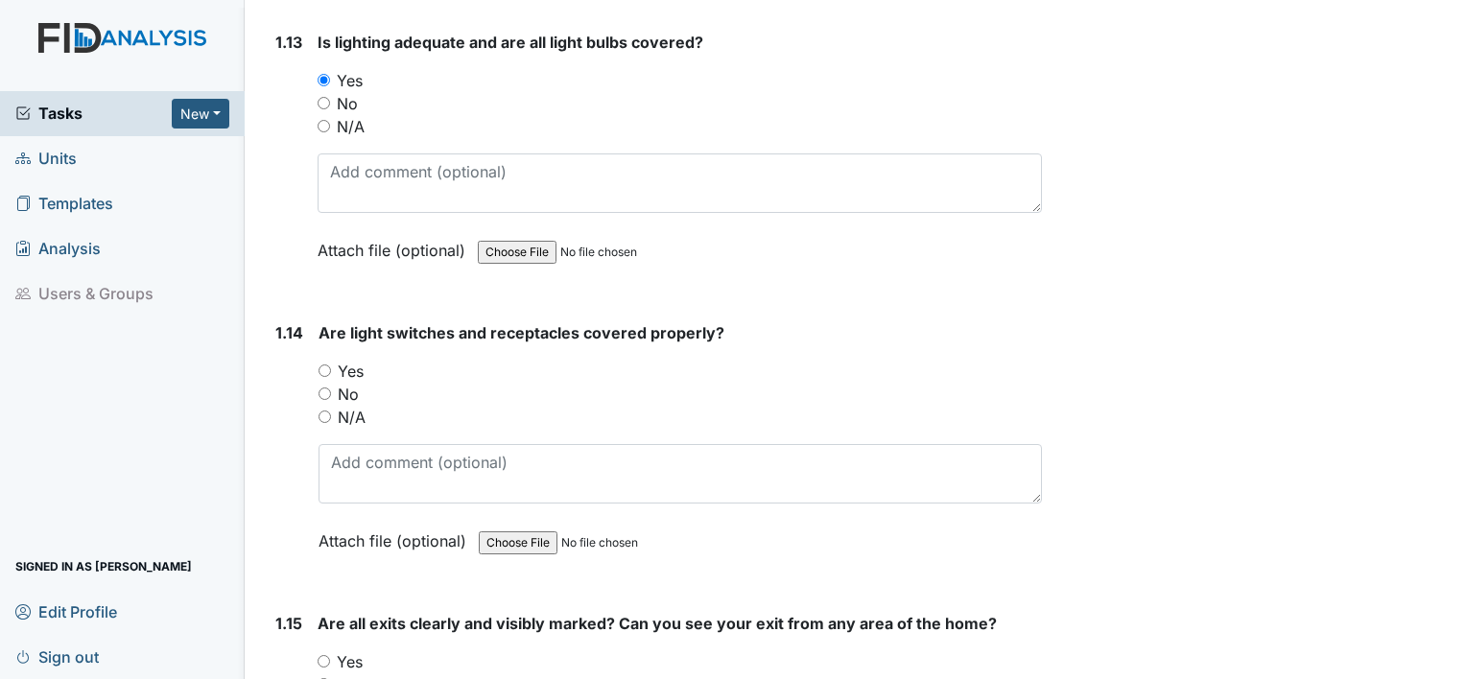
click at [322, 365] on input "Yes" at bounding box center [324, 371] width 12 height 12
radio input "true"
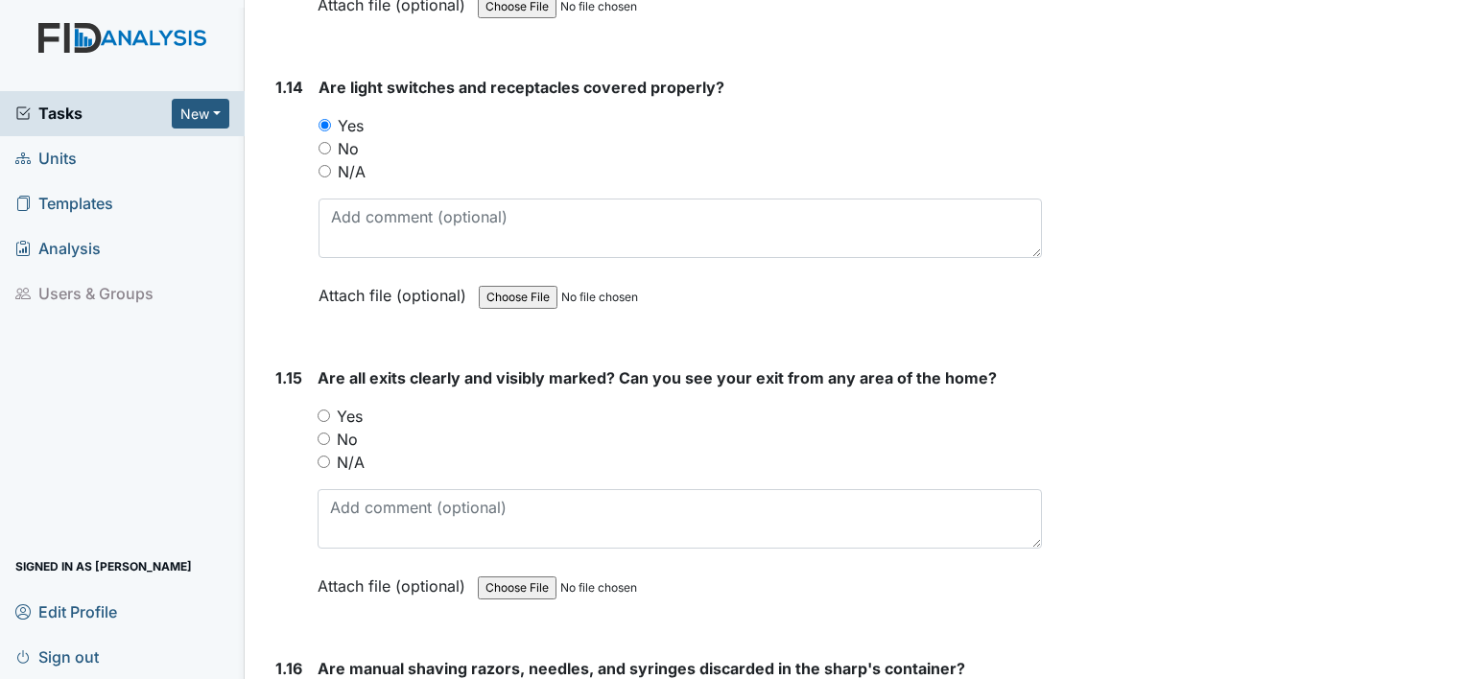
scroll to position [4125, 0]
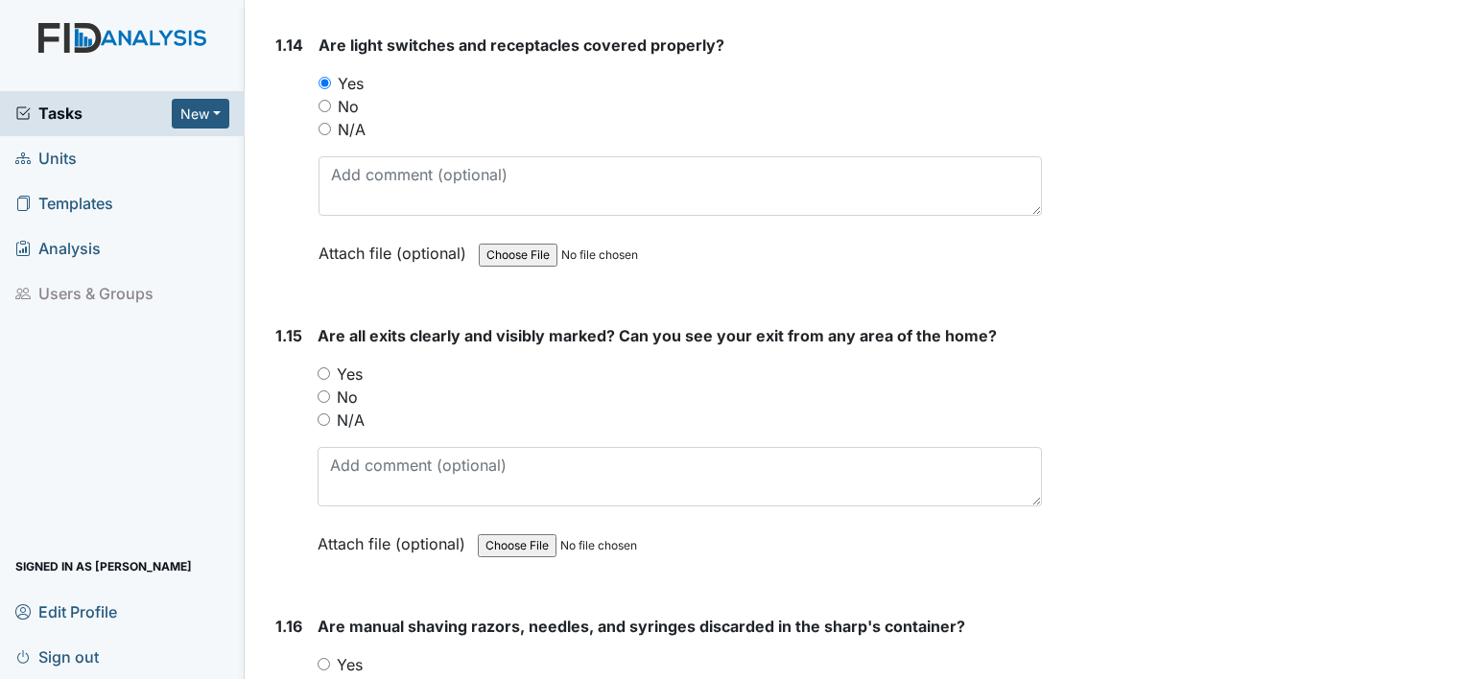
click at [325, 367] on input "Yes" at bounding box center [323, 373] width 12 height 12
radio input "true"
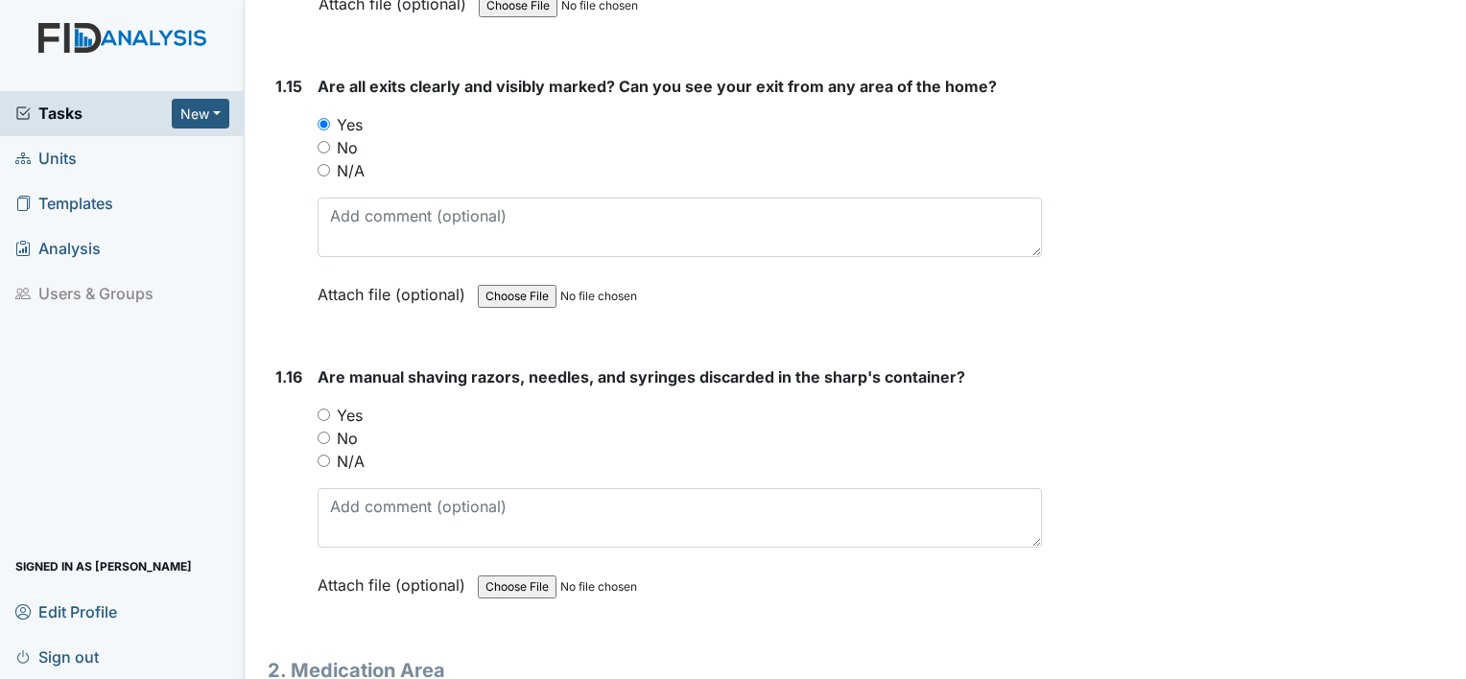
scroll to position [4412, 0]
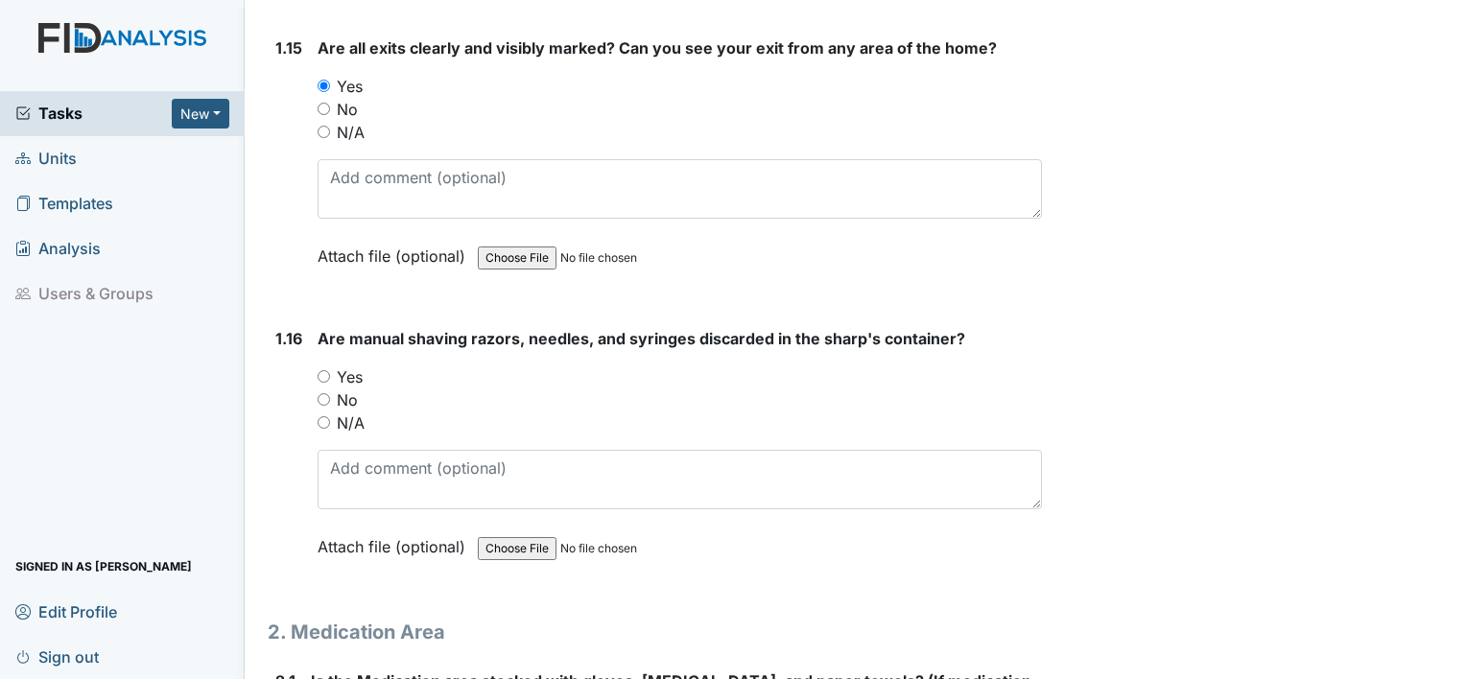
click at [325, 365] on div "Yes" at bounding box center [679, 376] width 724 height 23
click at [326, 370] on input "Yes" at bounding box center [323, 376] width 12 height 12
radio input "true"
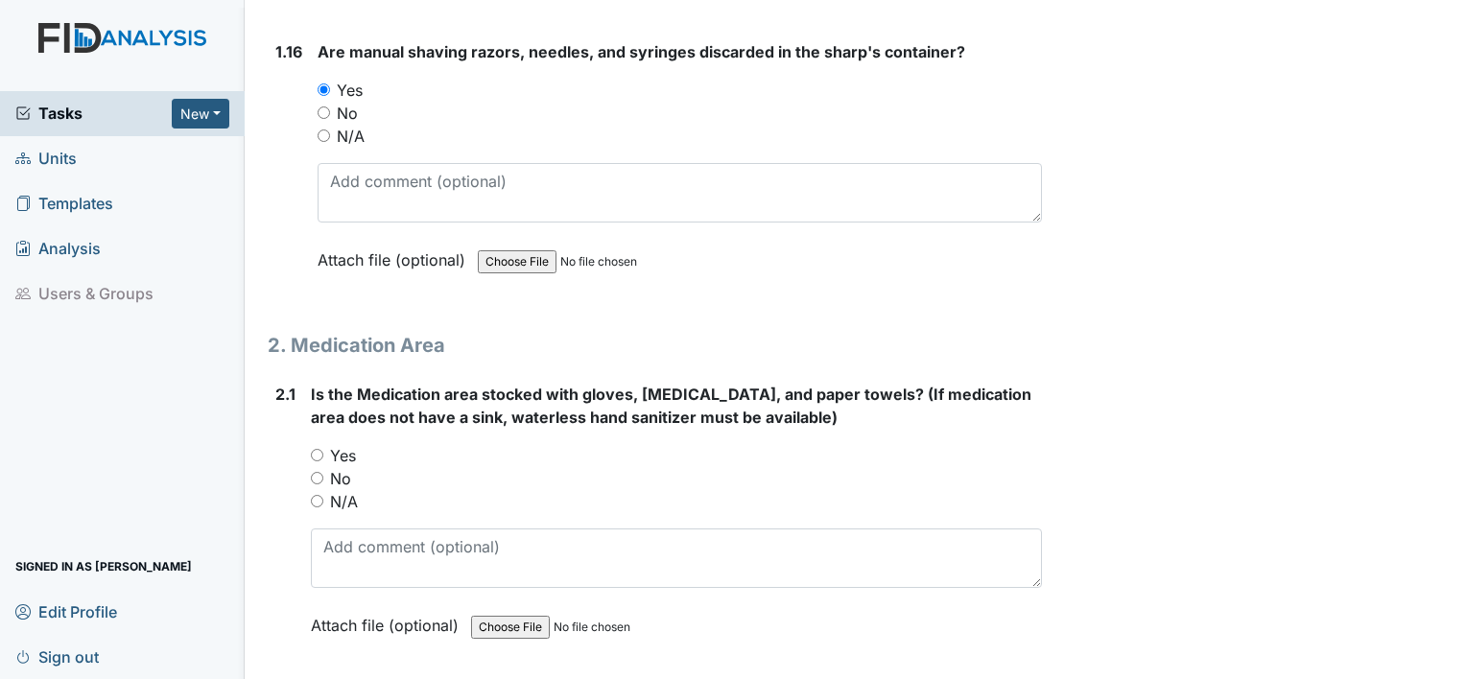
scroll to position [4700, 0]
click at [315, 448] on input "Yes" at bounding box center [317, 454] width 12 height 12
radio input "true"
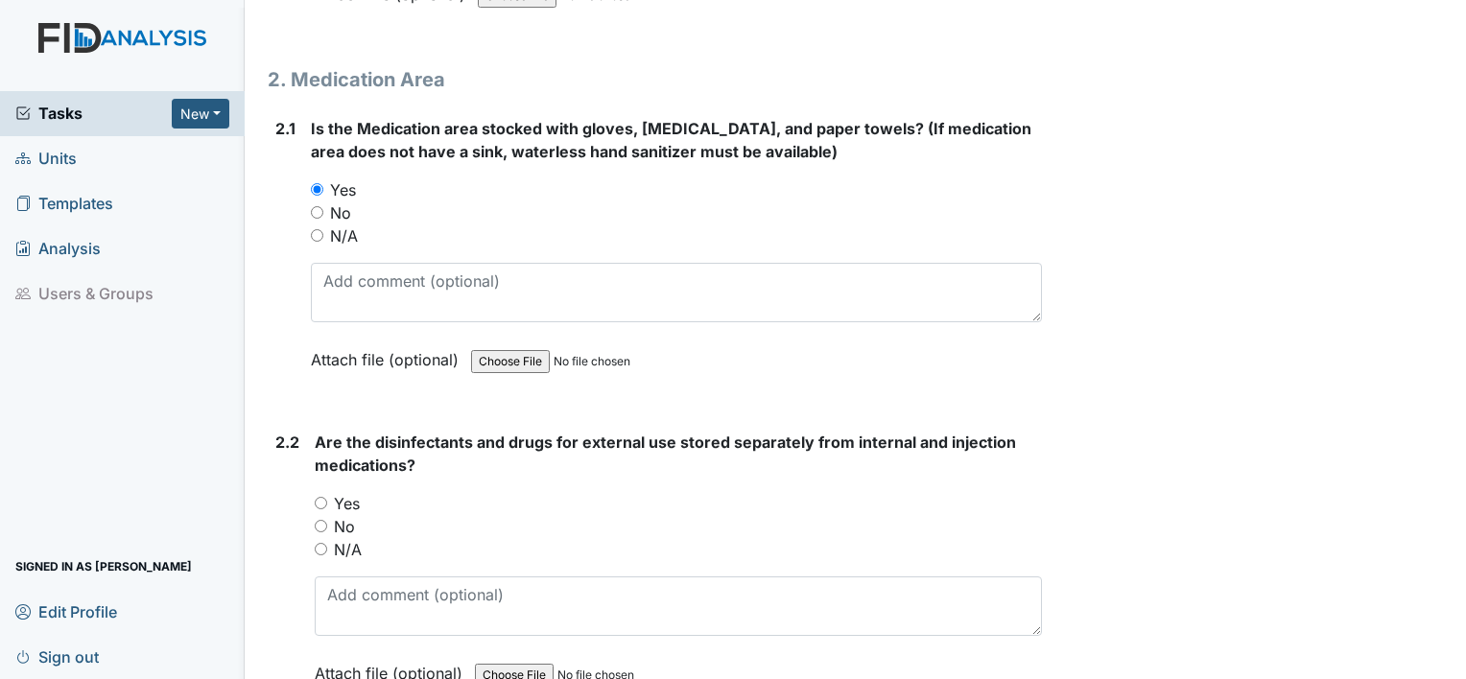
scroll to position [4988, 0]
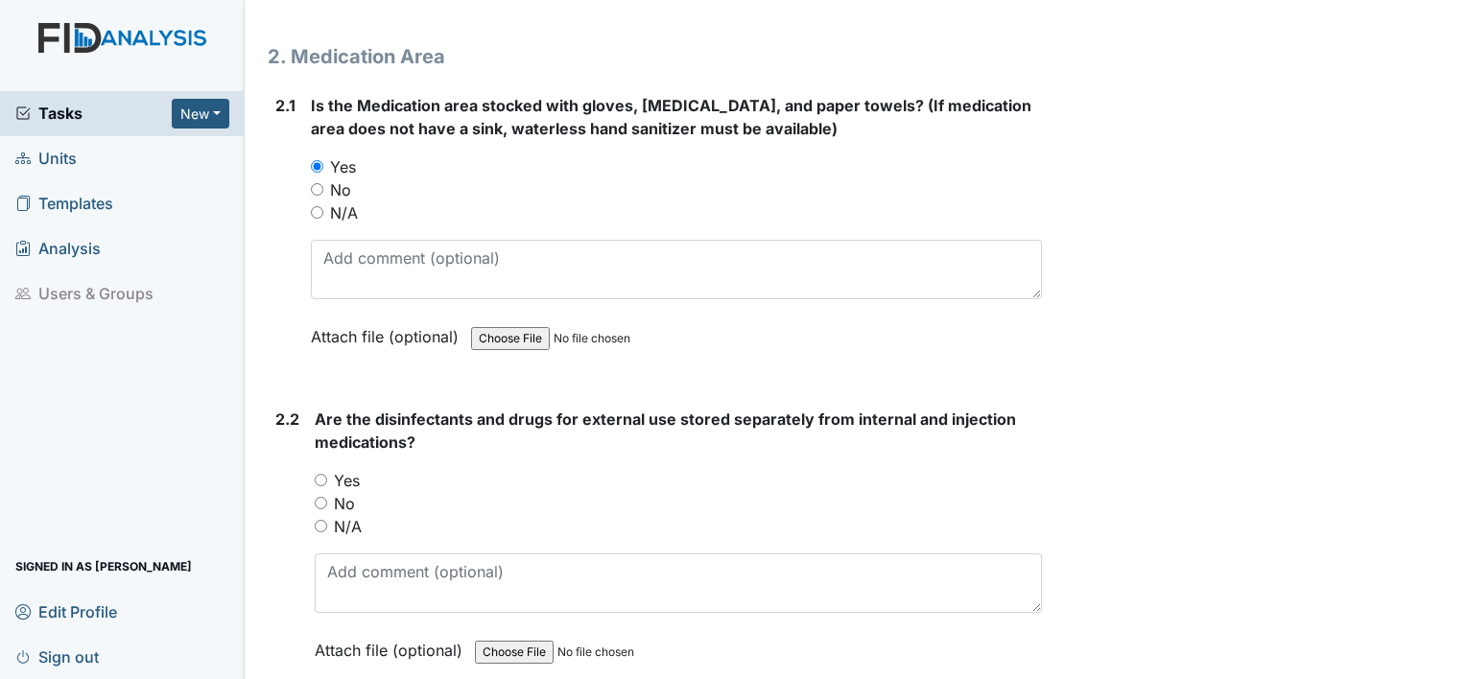
click at [318, 474] on input "Yes" at bounding box center [321, 480] width 12 height 12
radio input "true"
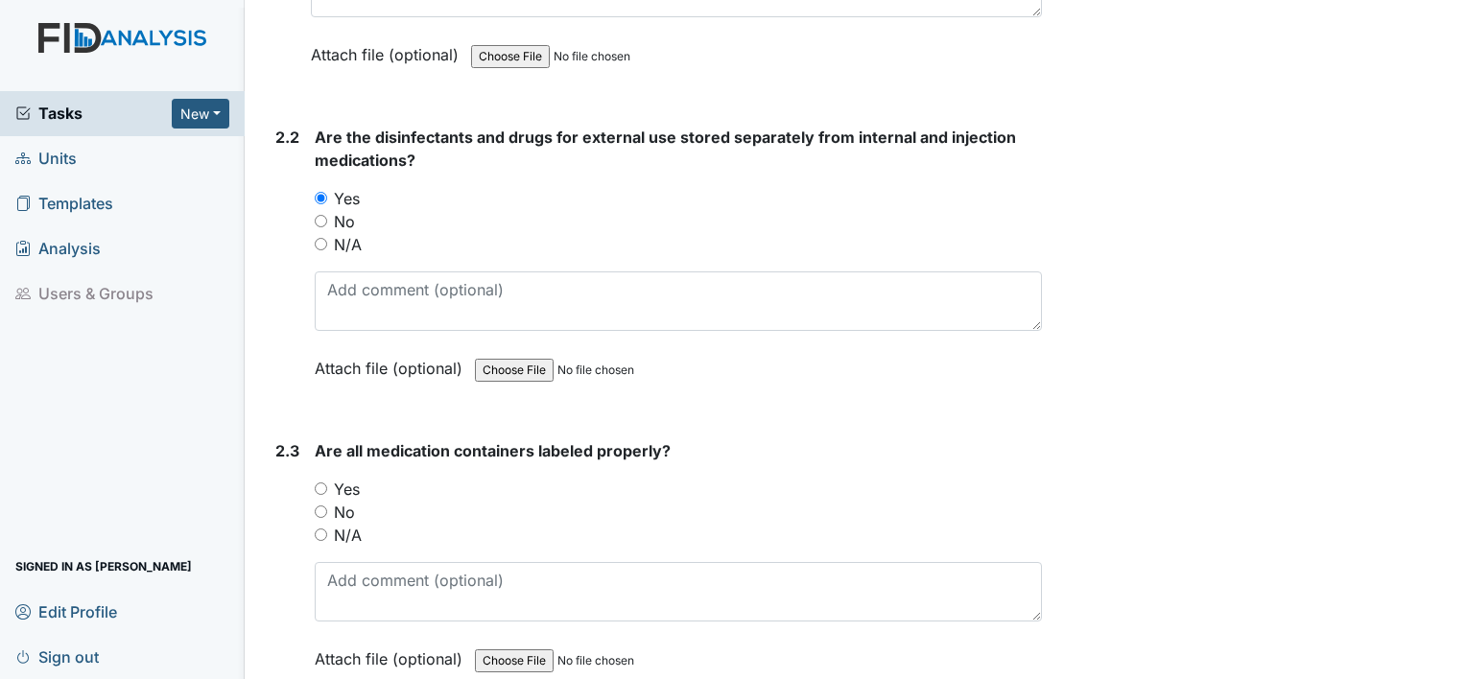
scroll to position [5276, 0]
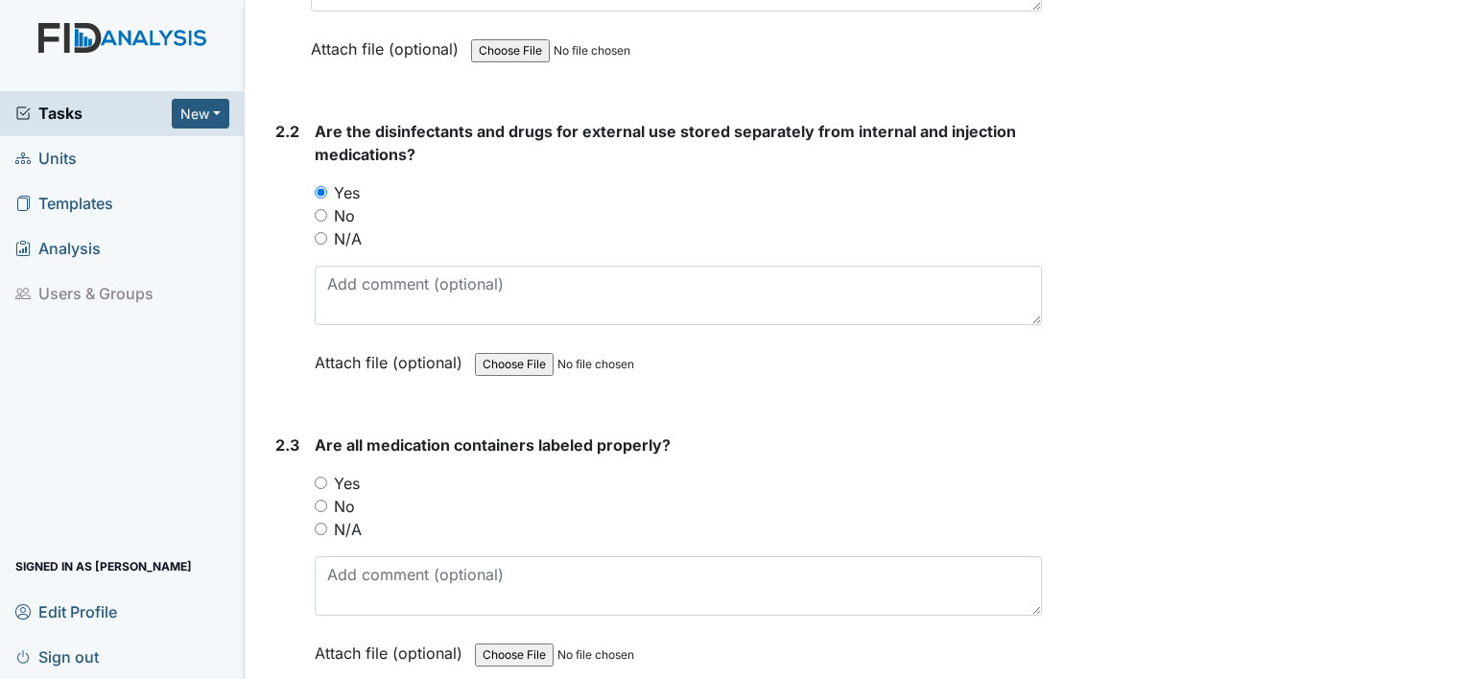
click at [324, 477] on input "Yes" at bounding box center [321, 483] width 12 height 12
radio input "true"
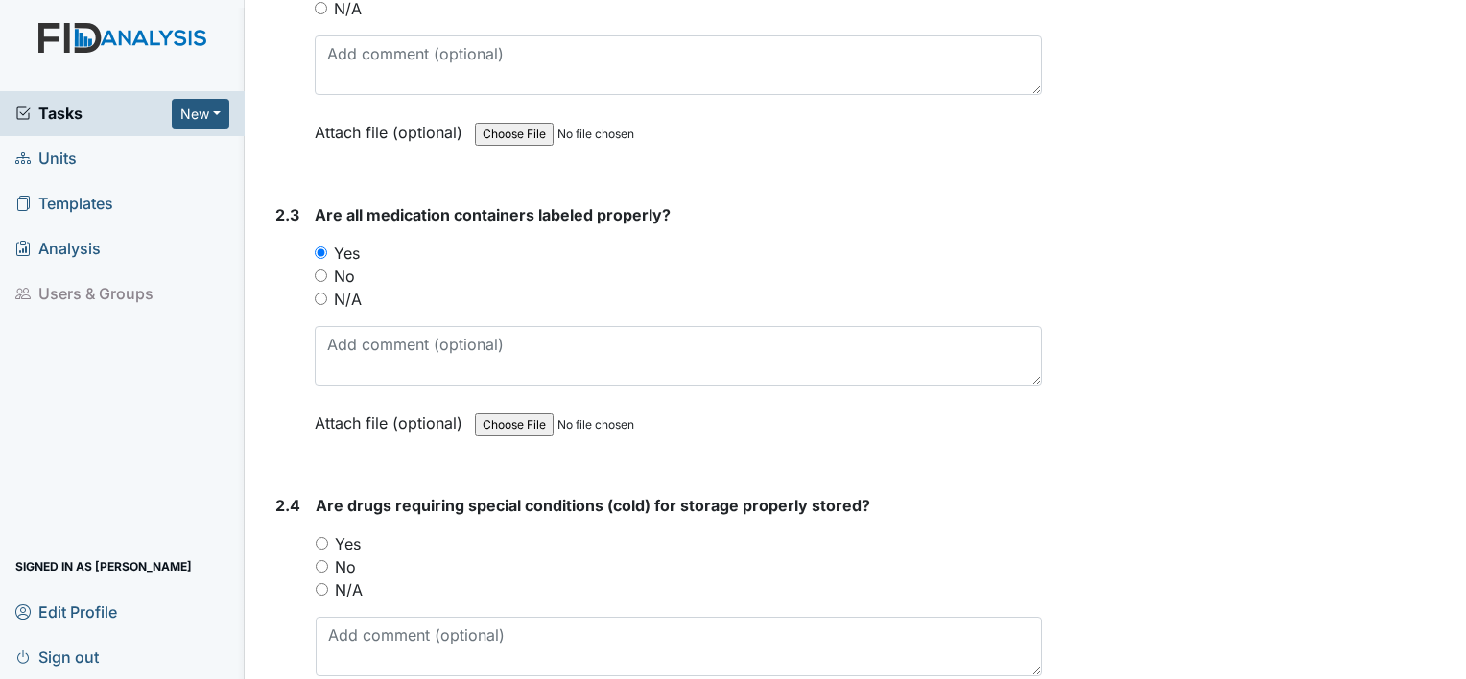
scroll to position [5563, 0]
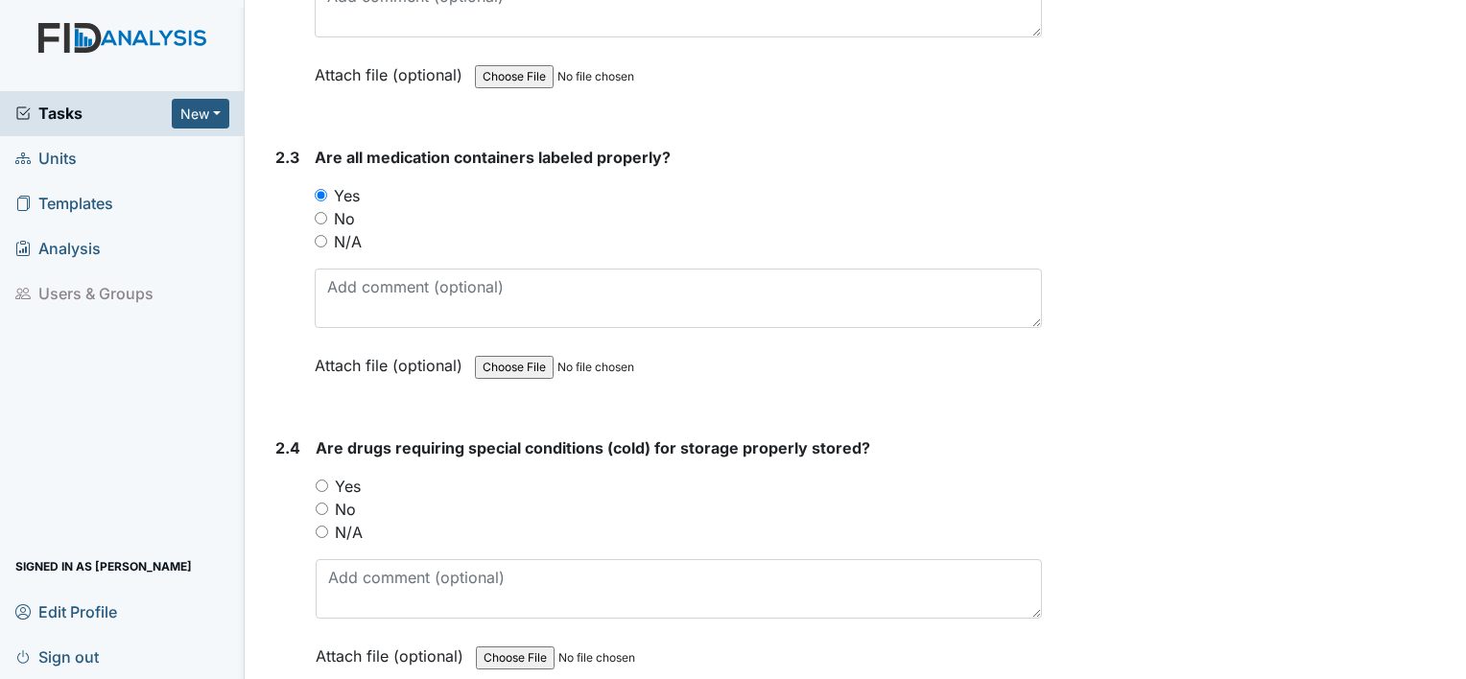
click at [324, 480] on input "Yes" at bounding box center [322, 486] width 12 height 12
radio input "true"
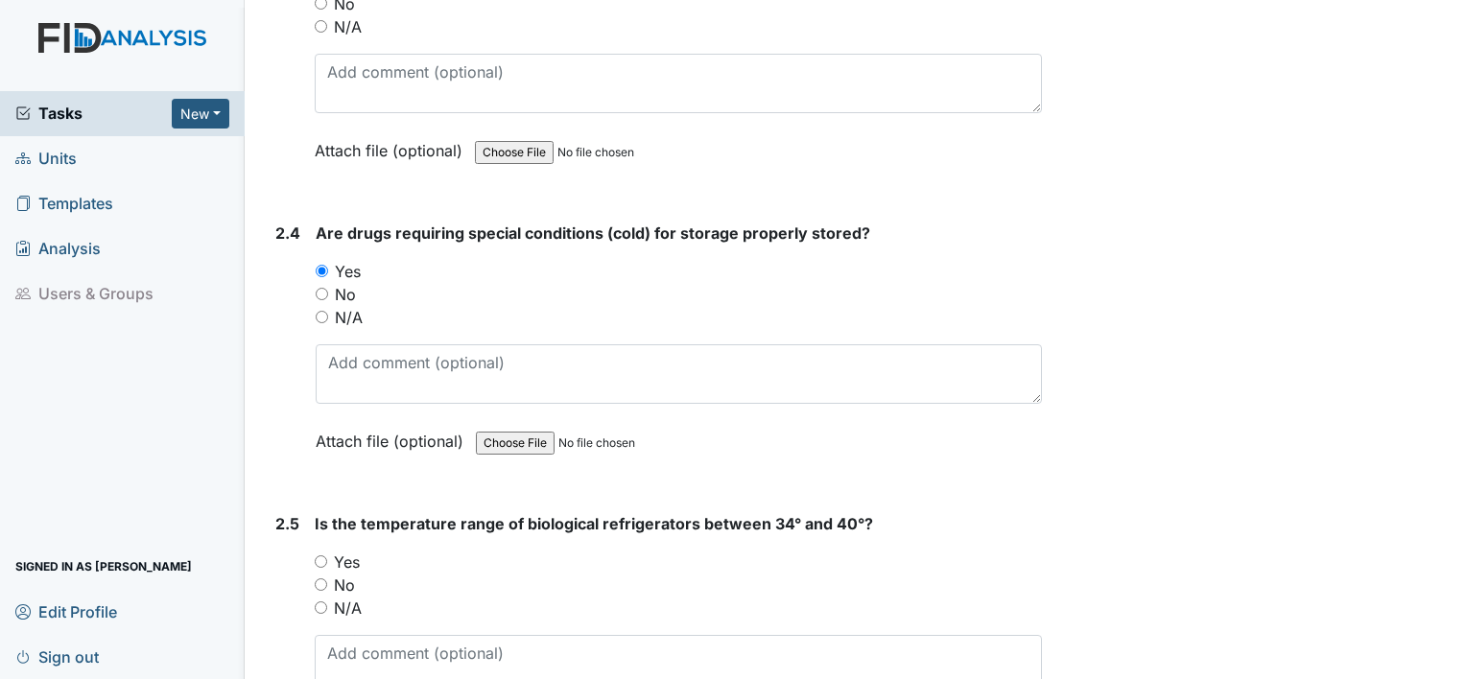
scroll to position [5947, 0]
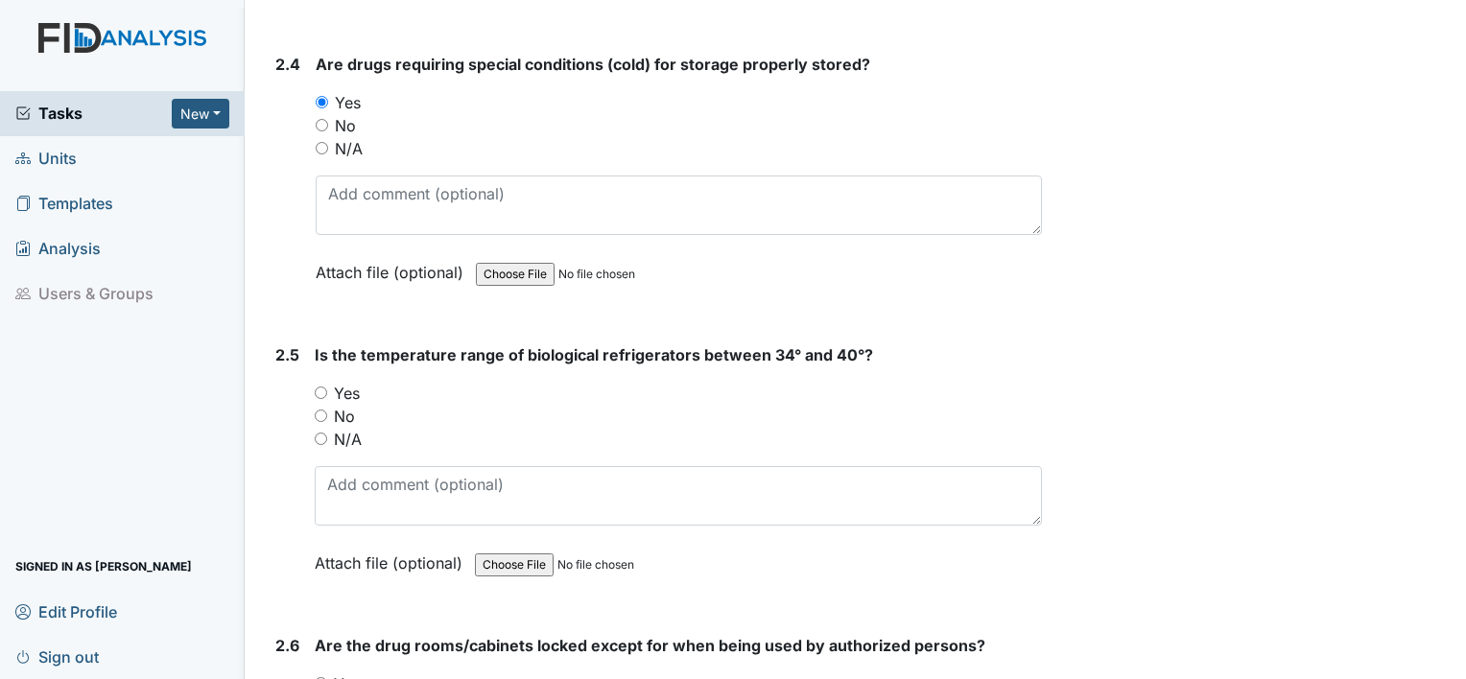
click at [326, 387] on input "Yes" at bounding box center [321, 393] width 12 height 12
radio input "true"
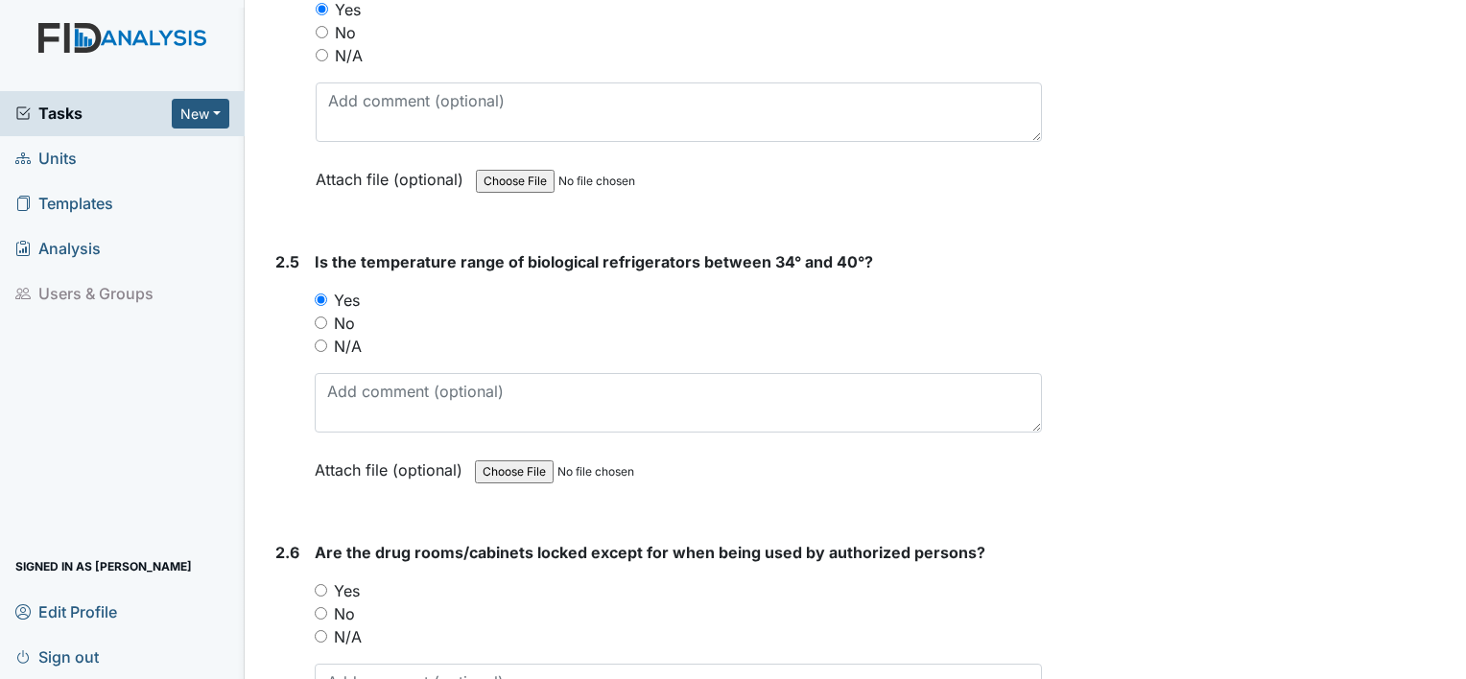
scroll to position [6235, 0]
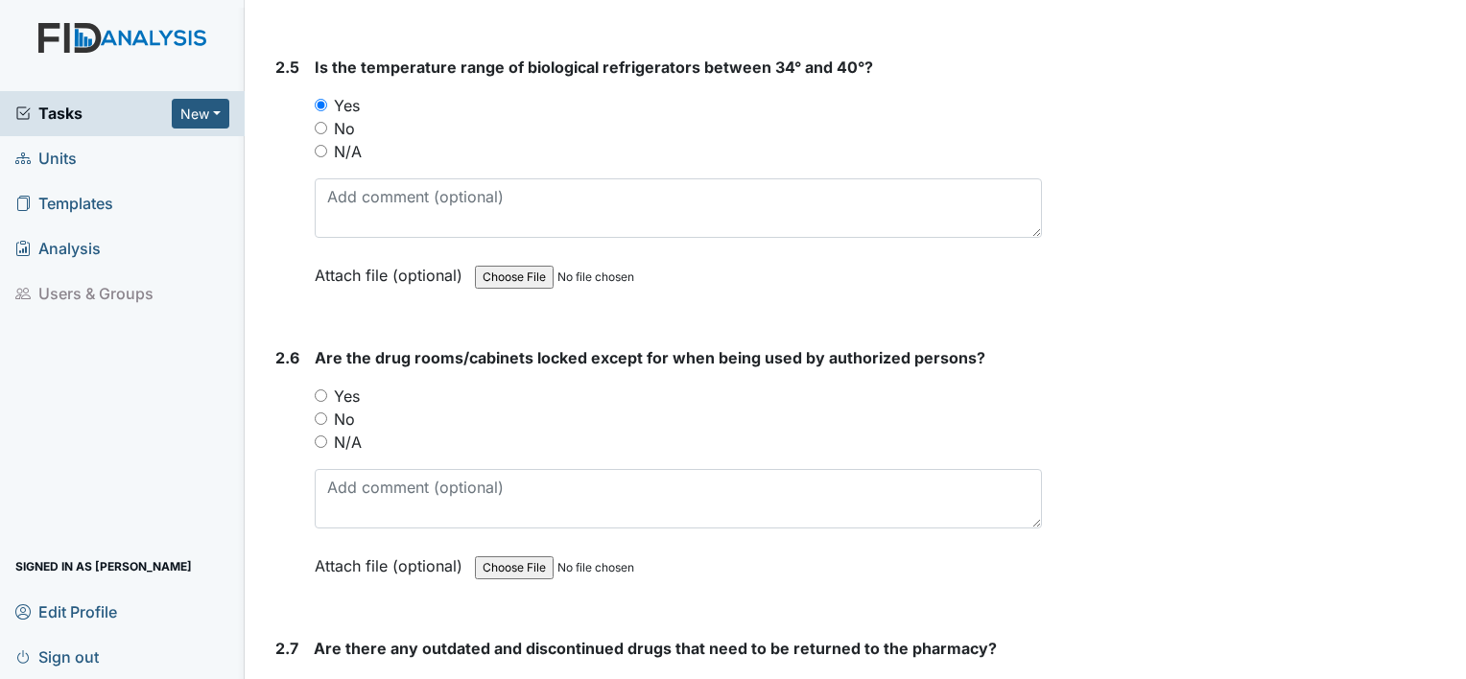
click at [318, 389] on input "Yes" at bounding box center [321, 395] width 12 height 12
radio input "true"
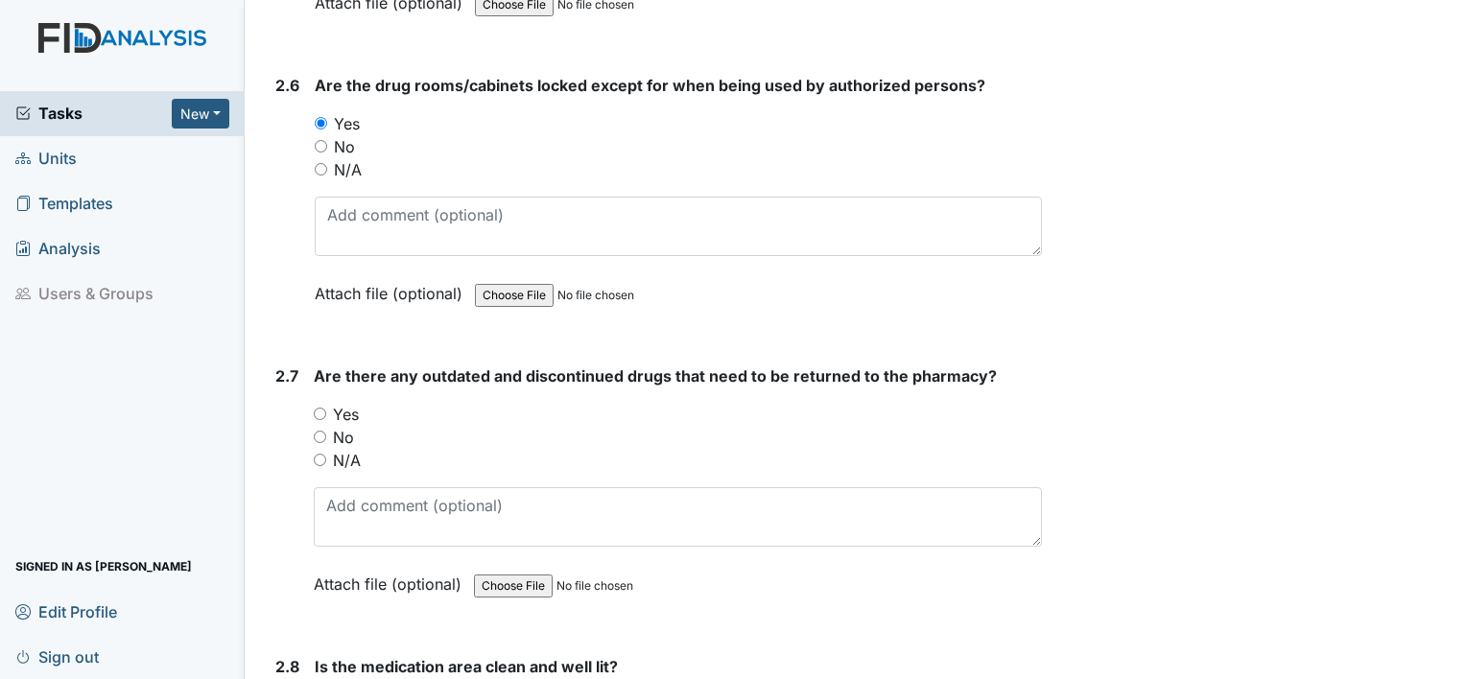
scroll to position [6523, 0]
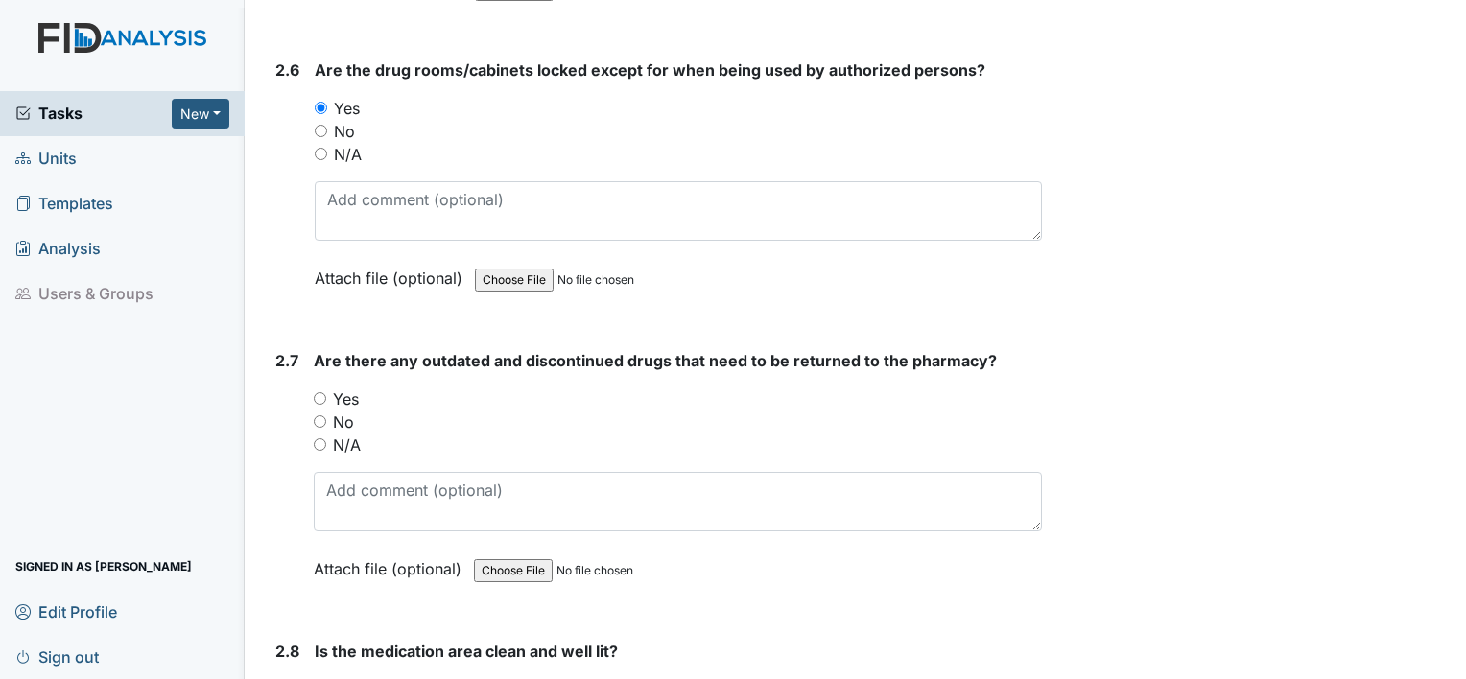
click at [318, 392] on input "Yes" at bounding box center [320, 398] width 12 height 12
radio input "true"
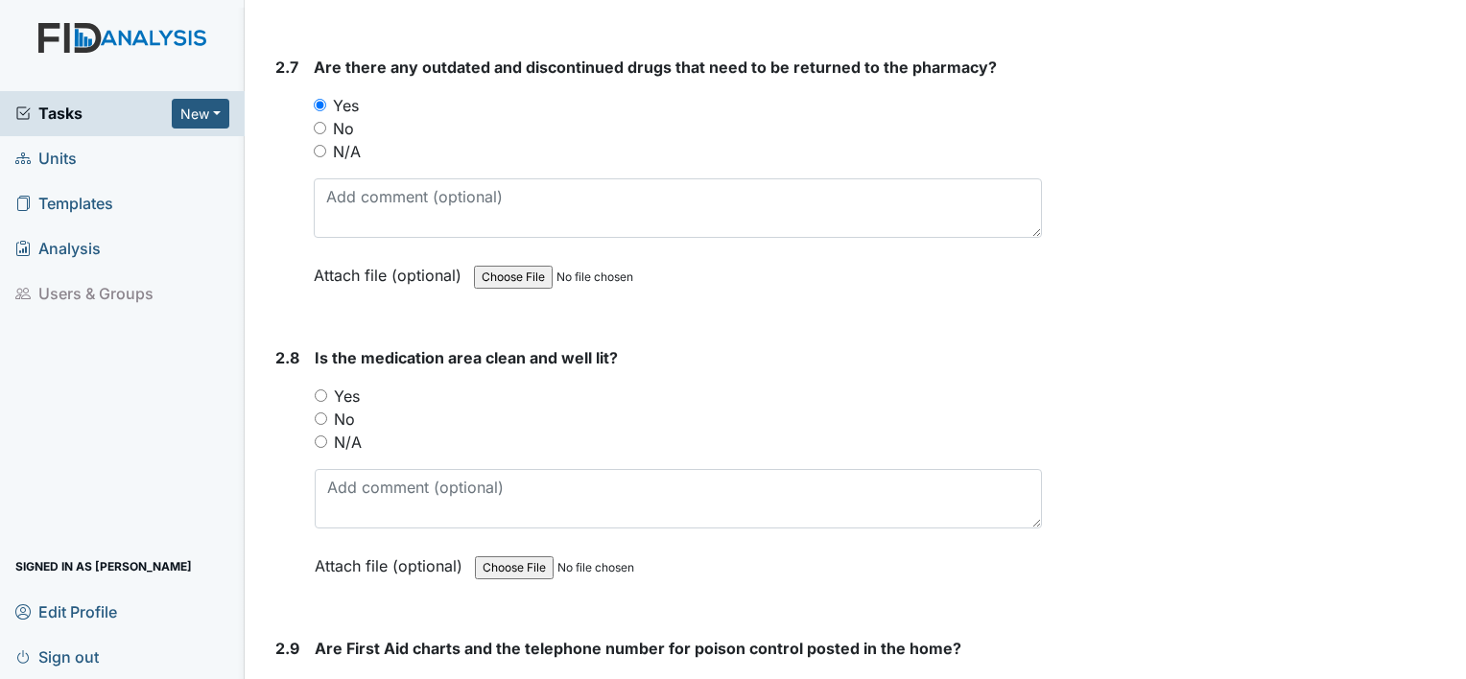
scroll to position [6906, 0]
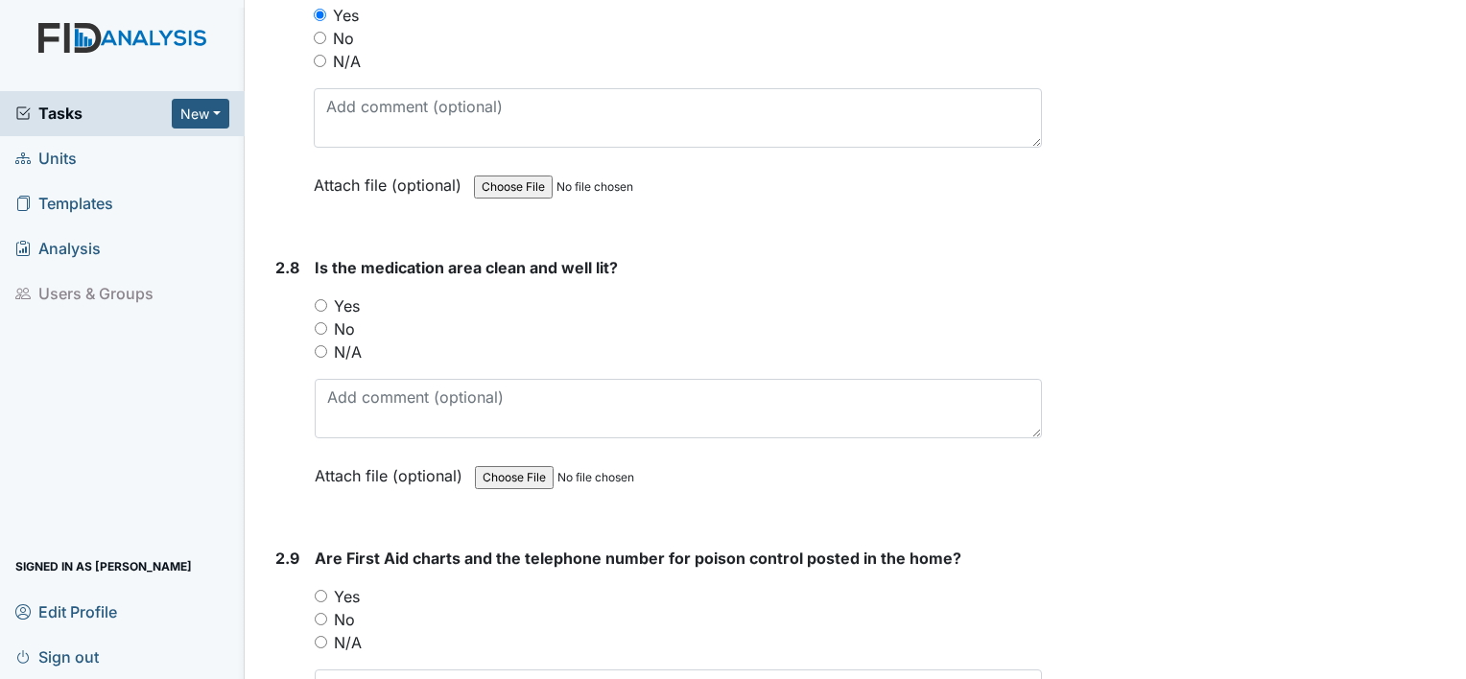
click at [324, 299] on input "Yes" at bounding box center [321, 305] width 12 height 12
radio input "true"
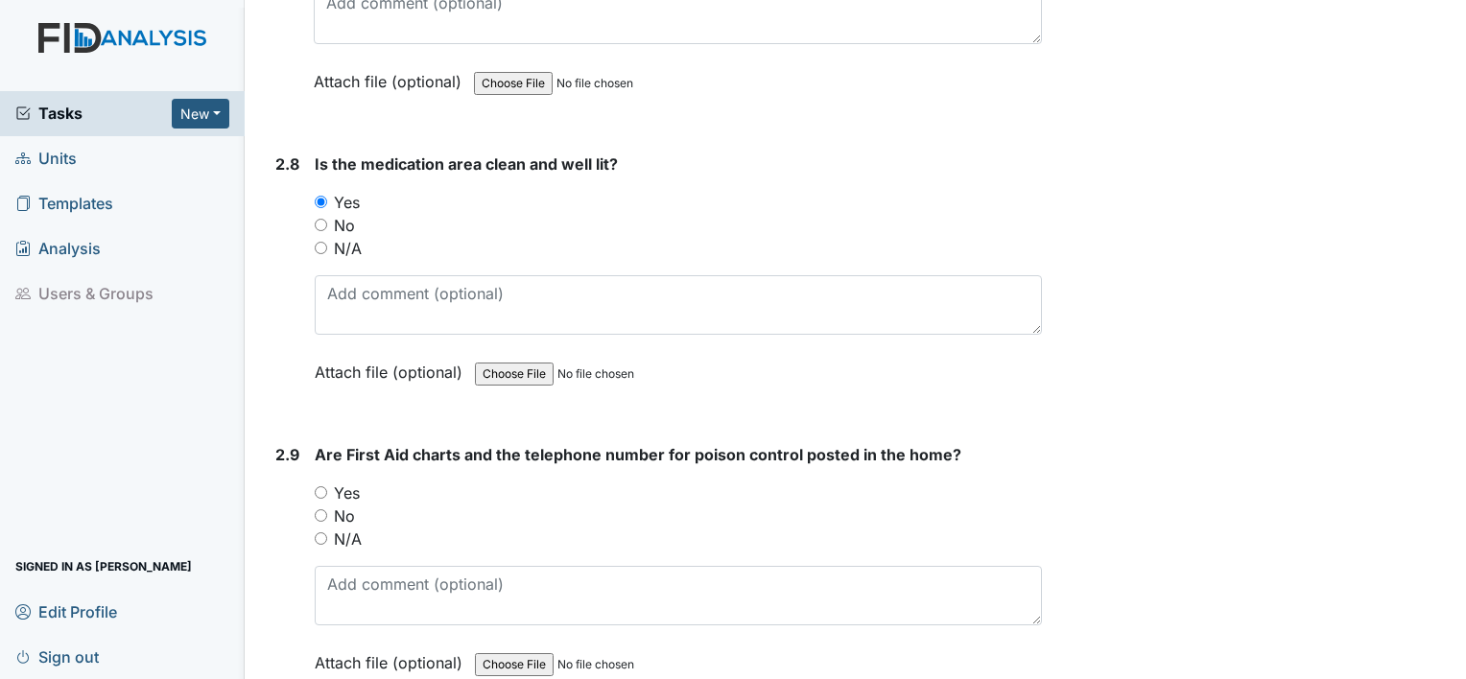
scroll to position [7194, 0]
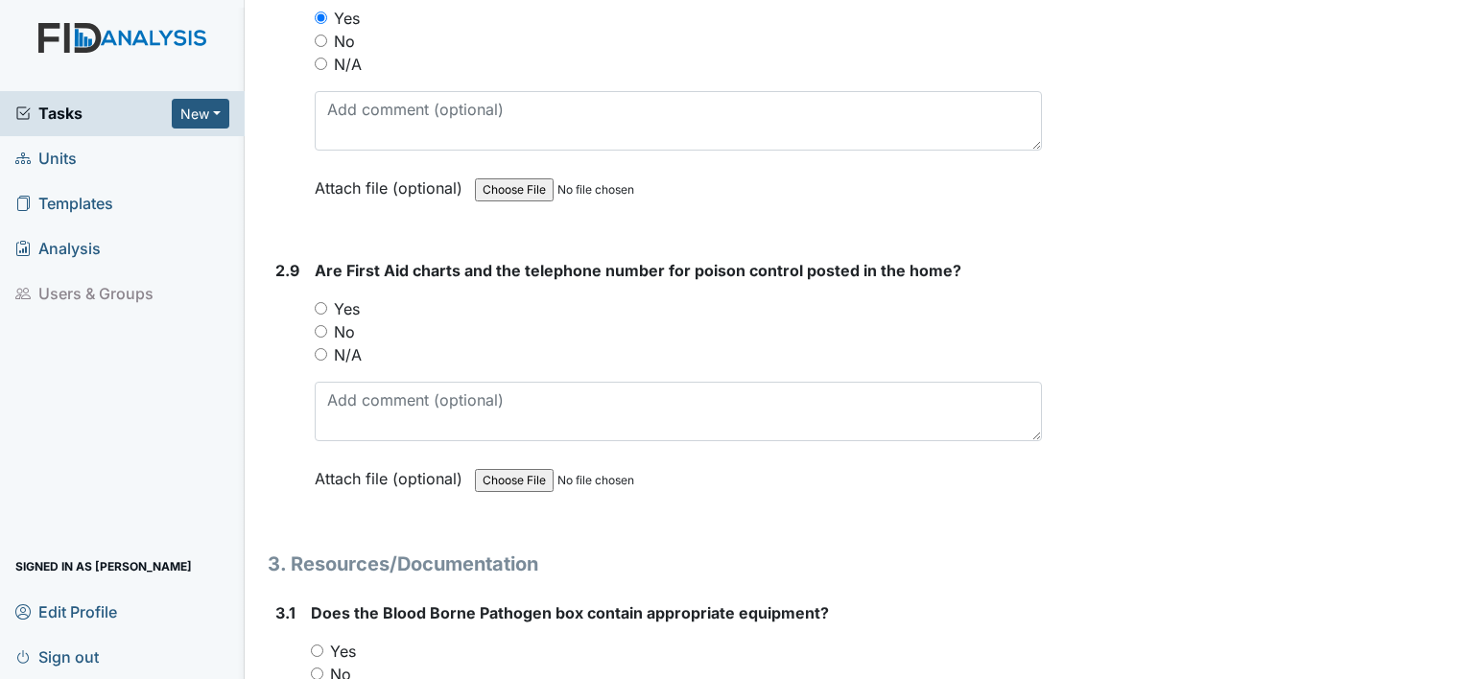
click at [326, 297] on div "Yes" at bounding box center [678, 308] width 727 height 23
click at [318, 297] on div "Yes" at bounding box center [678, 308] width 727 height 23
click at [320, 302] on input "Yes" at bounding box center [321, 308] width 12 height 12
radio input "true"
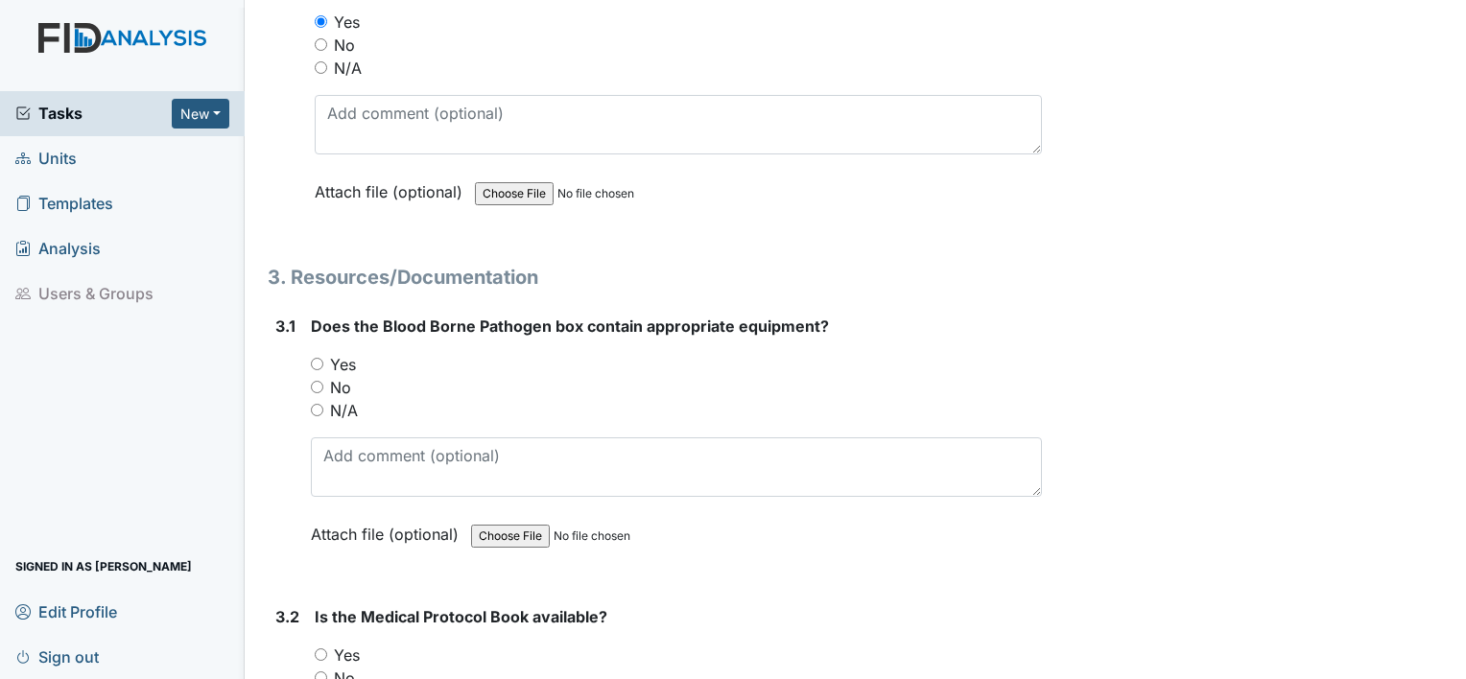
scroll to position [7482, 0]
click at [318, 357] on input "Yes" at bounding box center [317, 363] width 12 height 12
radio input "true"
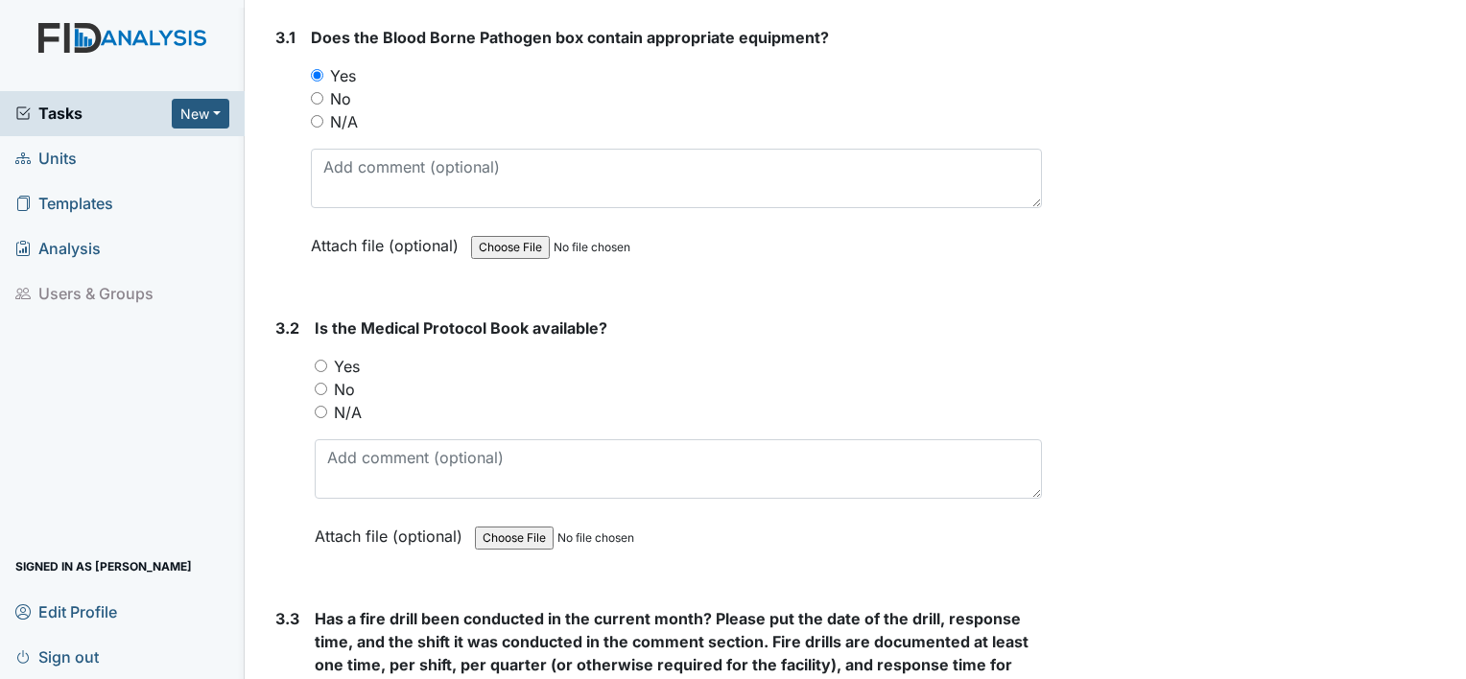
click at [321, 360] on input "Yes" at bounding box center [321, 366] width 12 height 12
radio input "true"
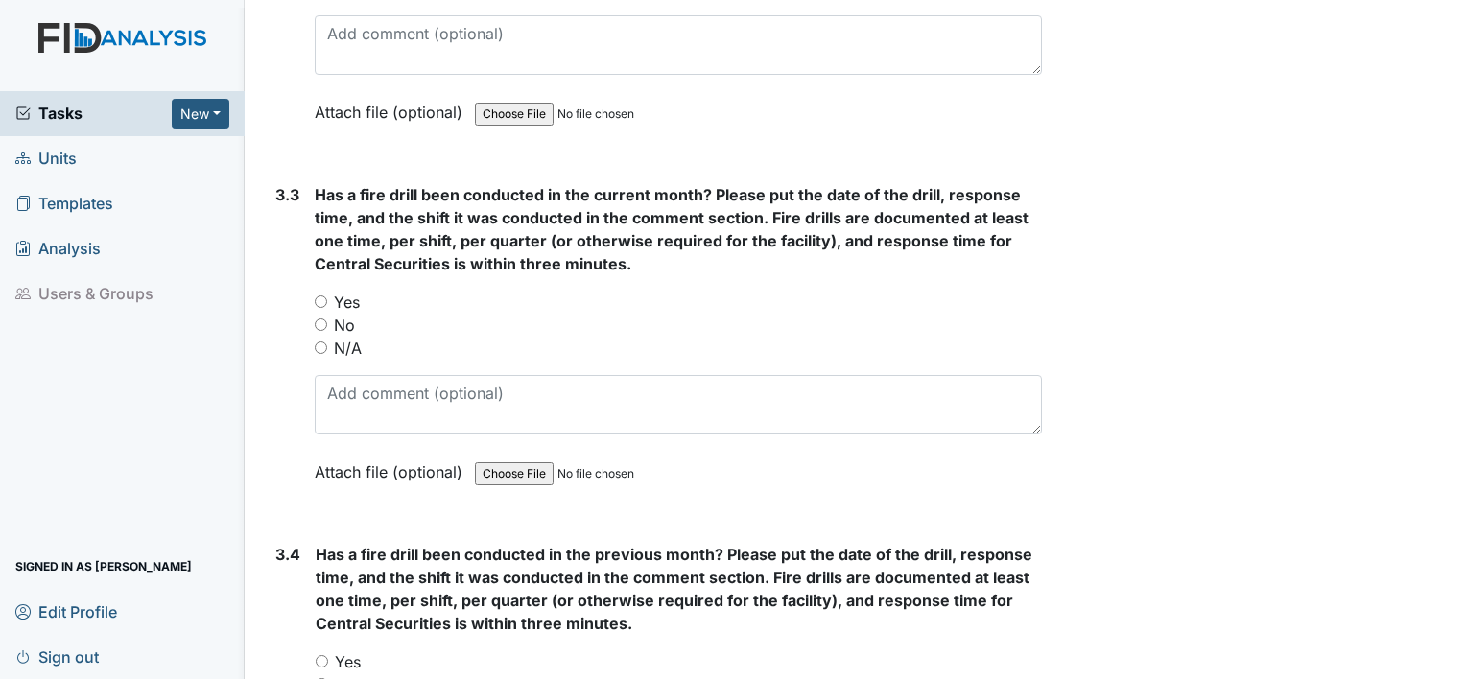
scroll to position [8249, 0]
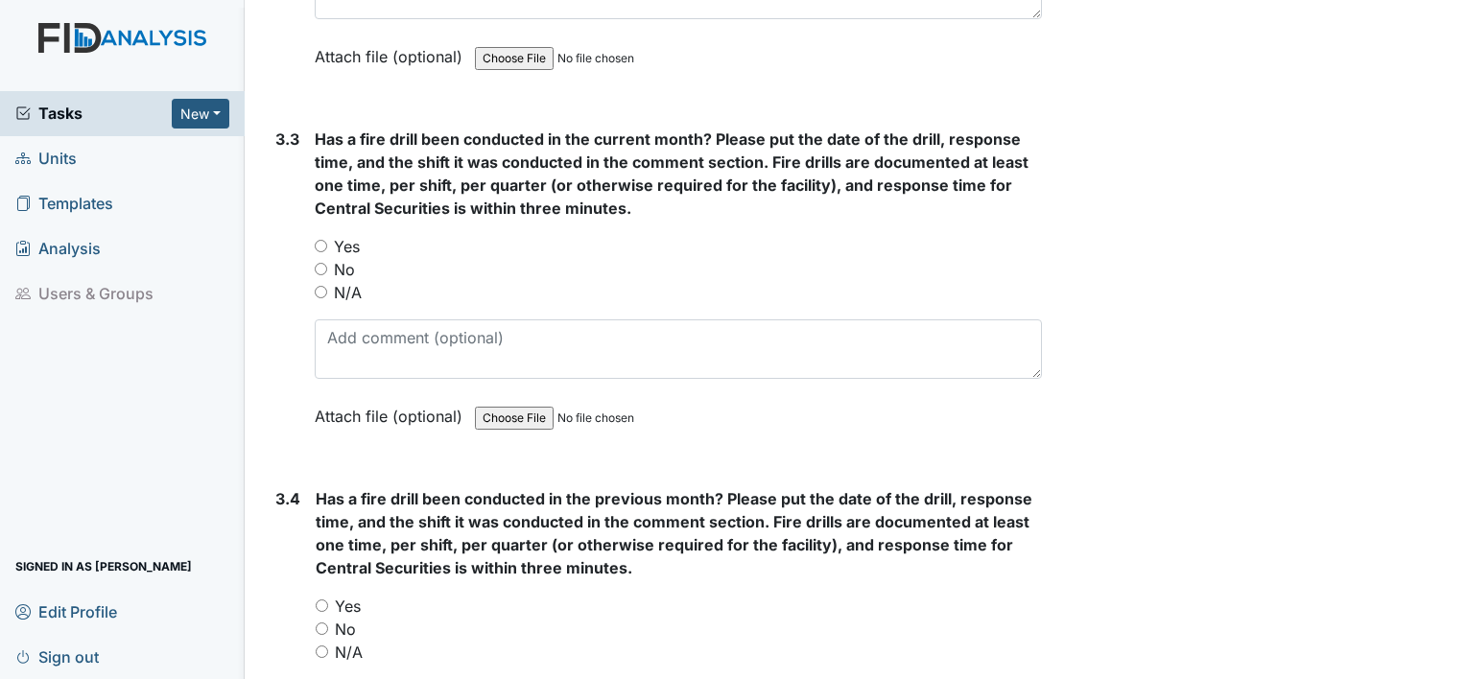
click at [315, 240] on input "Yes" at bounding box center [321, 246] width 12 height 12
radio input "true"
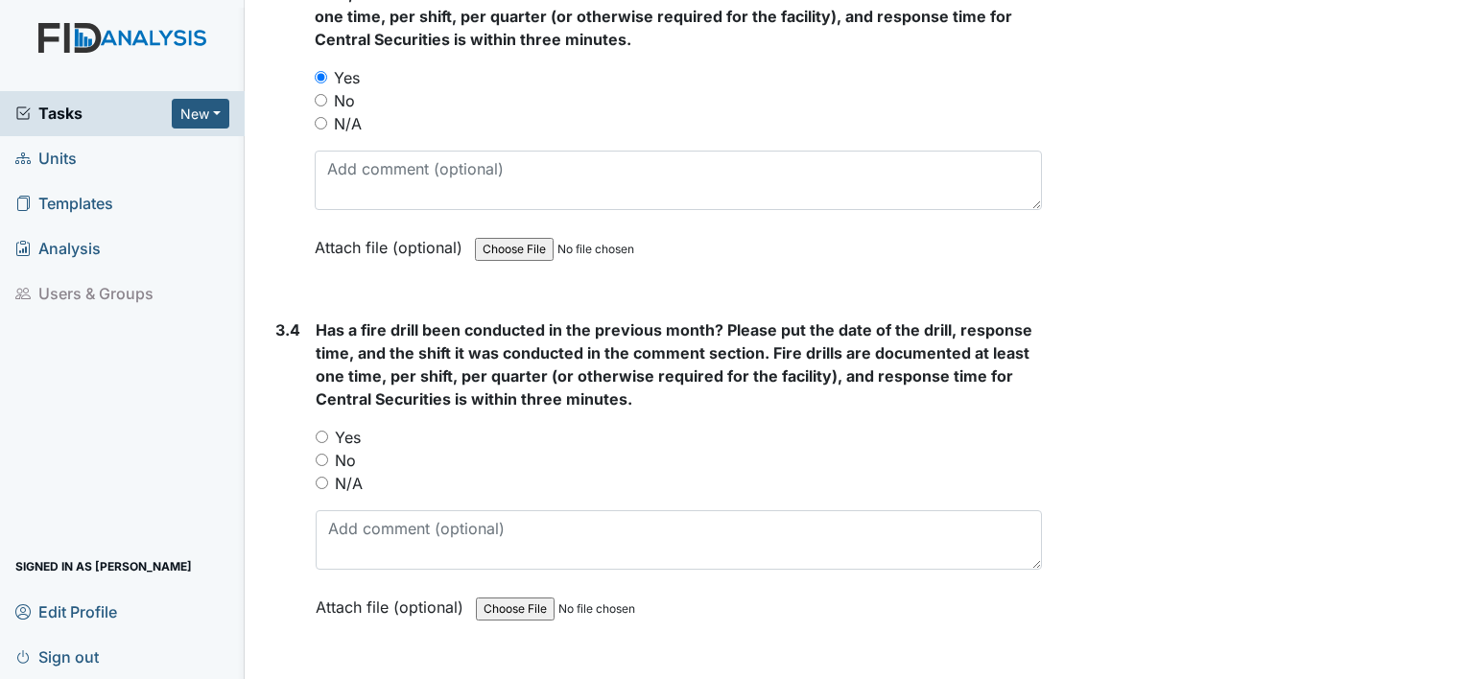
scroll to position [8441, 0]
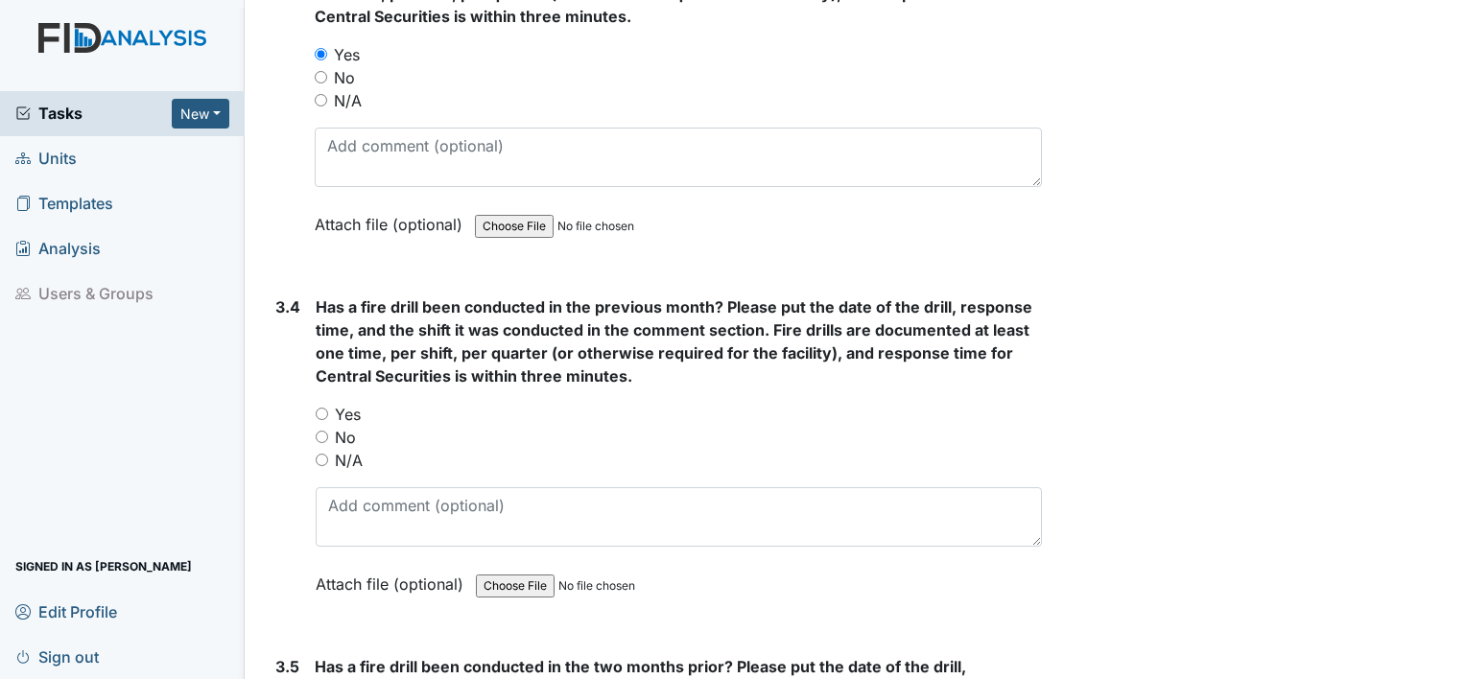
click at [320, 408] on input "Yes" at bounding box center [322, 414] width 12 height 12
radio input "true"
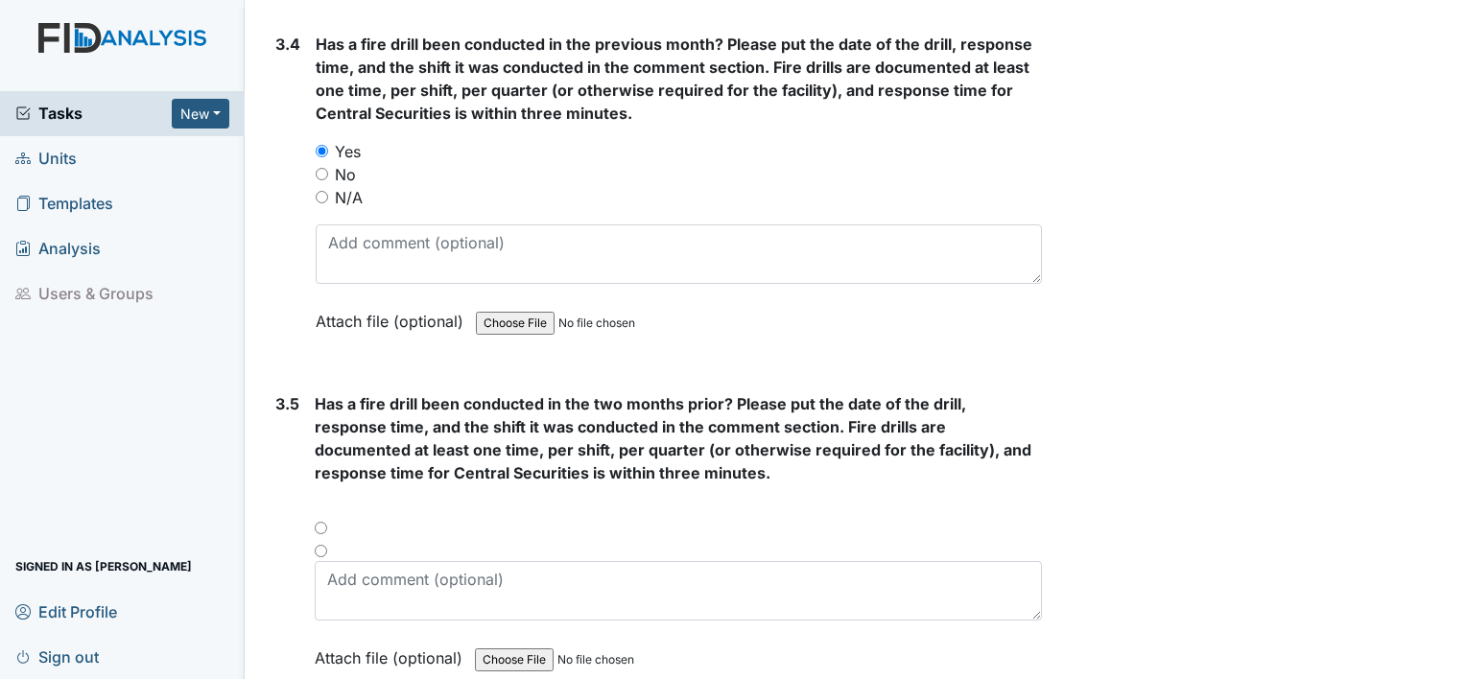
scroll to position [8729, 0]
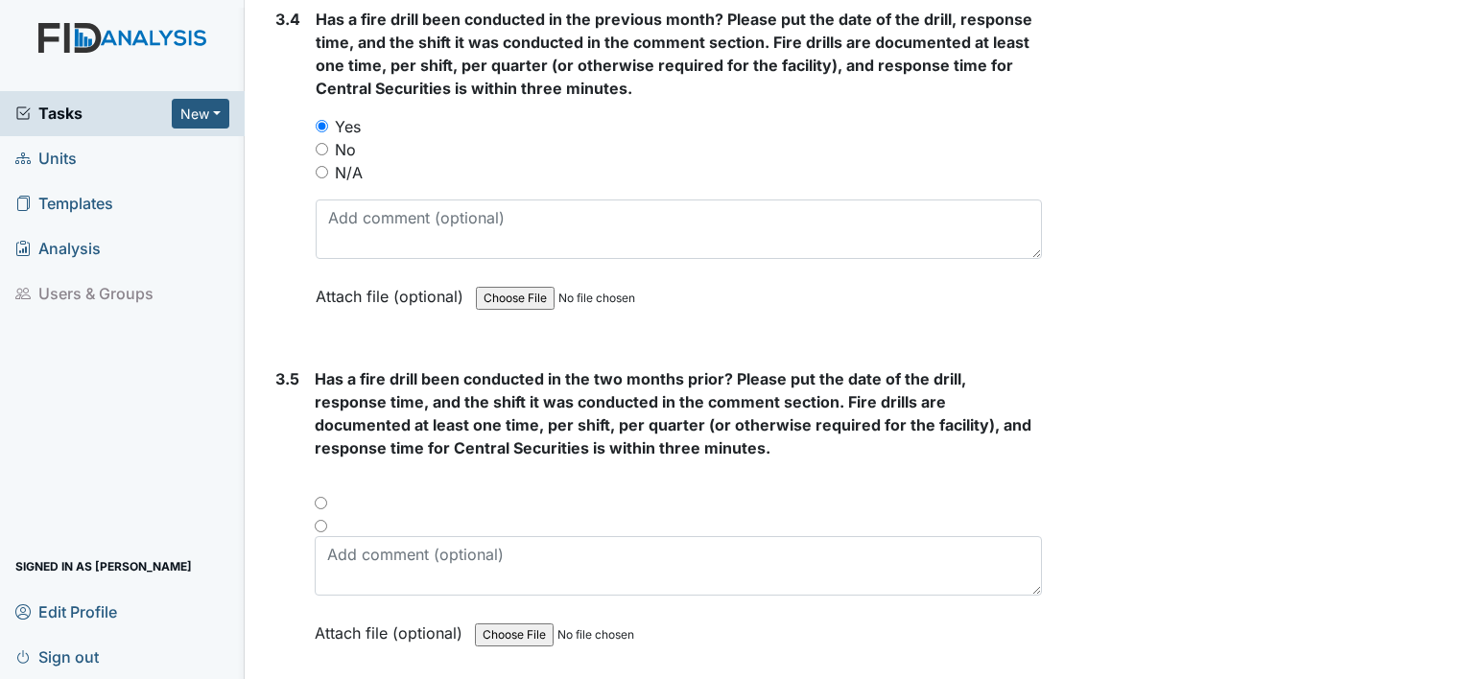
click at [321, 498] on div at bounding box center [678, 509] width 727 height 23
click at [322, 520] on input "radio" at bounding box center [321, 526] width 12 height 12
radio input "true"
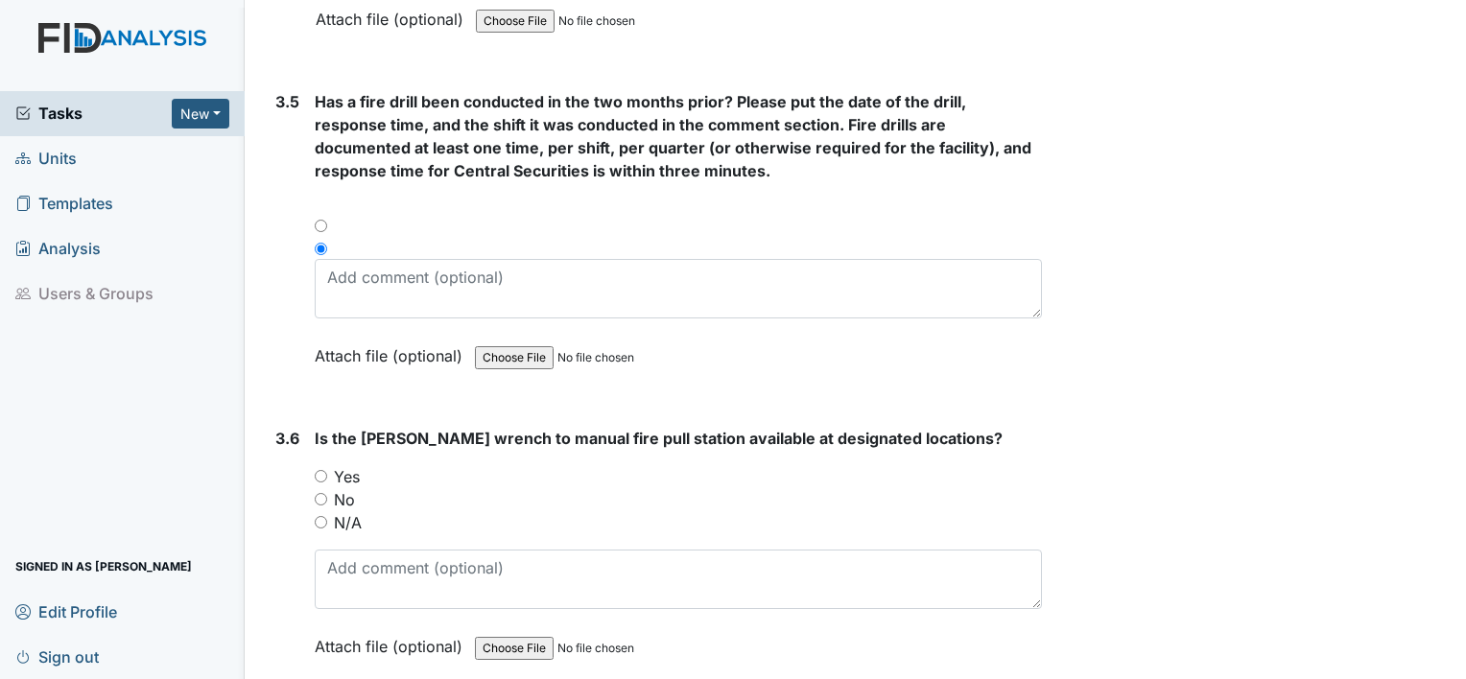
scroll to position [9017, 0]
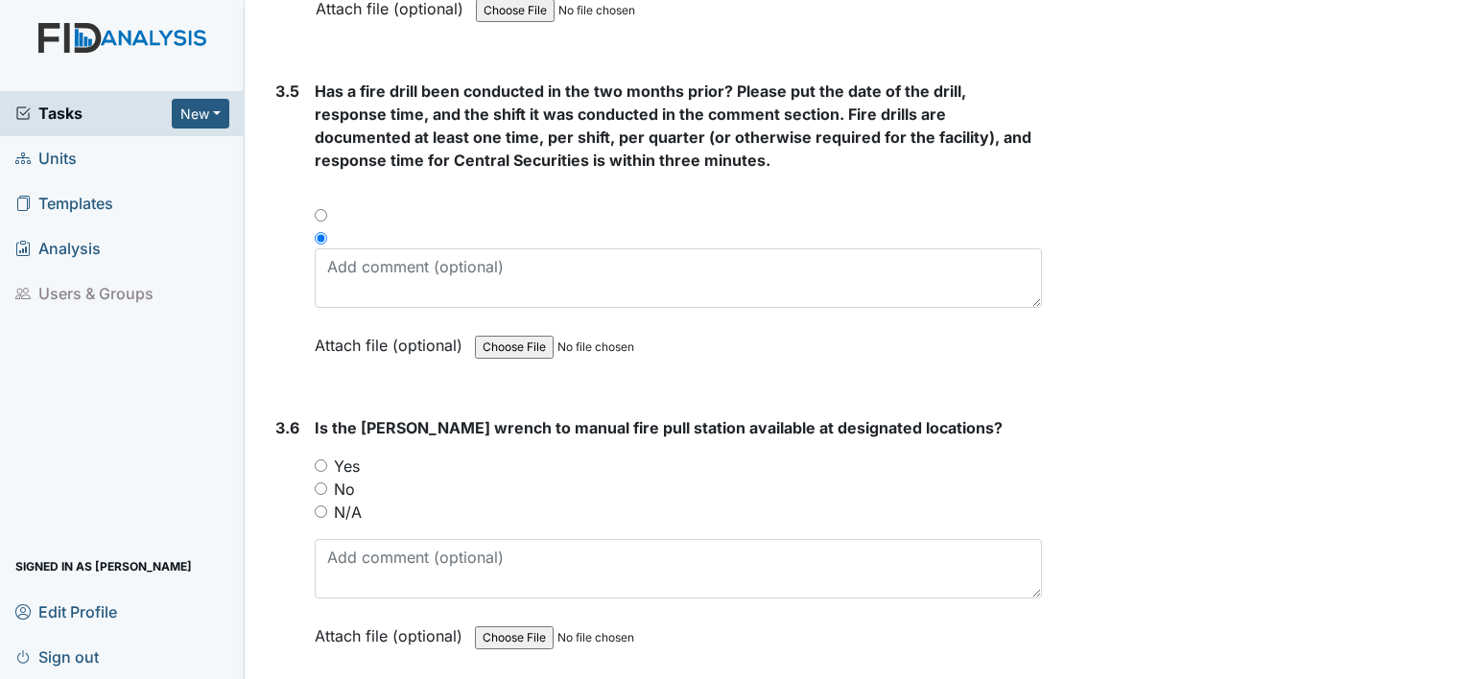
click at [318, 459] on input "Yes" at bounding box center [321, 465] width 12 height 12
radio input "true"
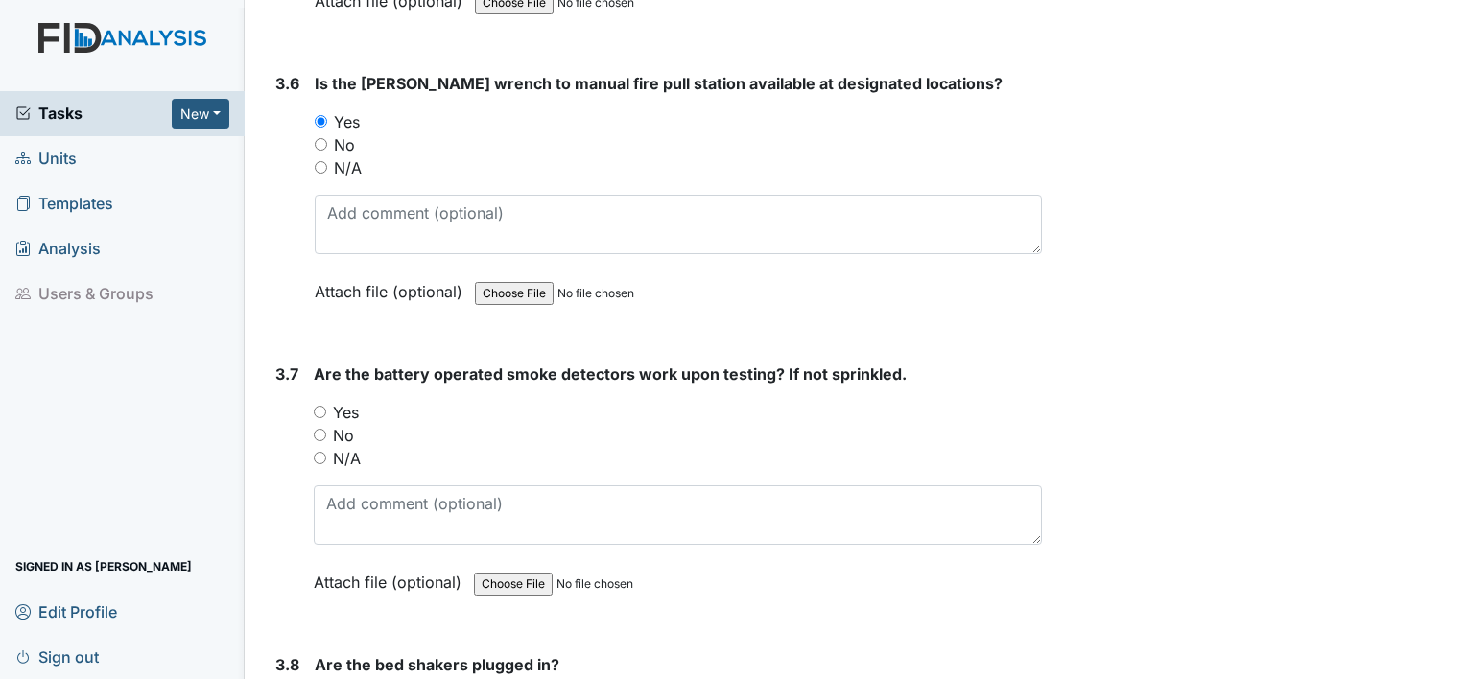
scroll to position [9400, 0]
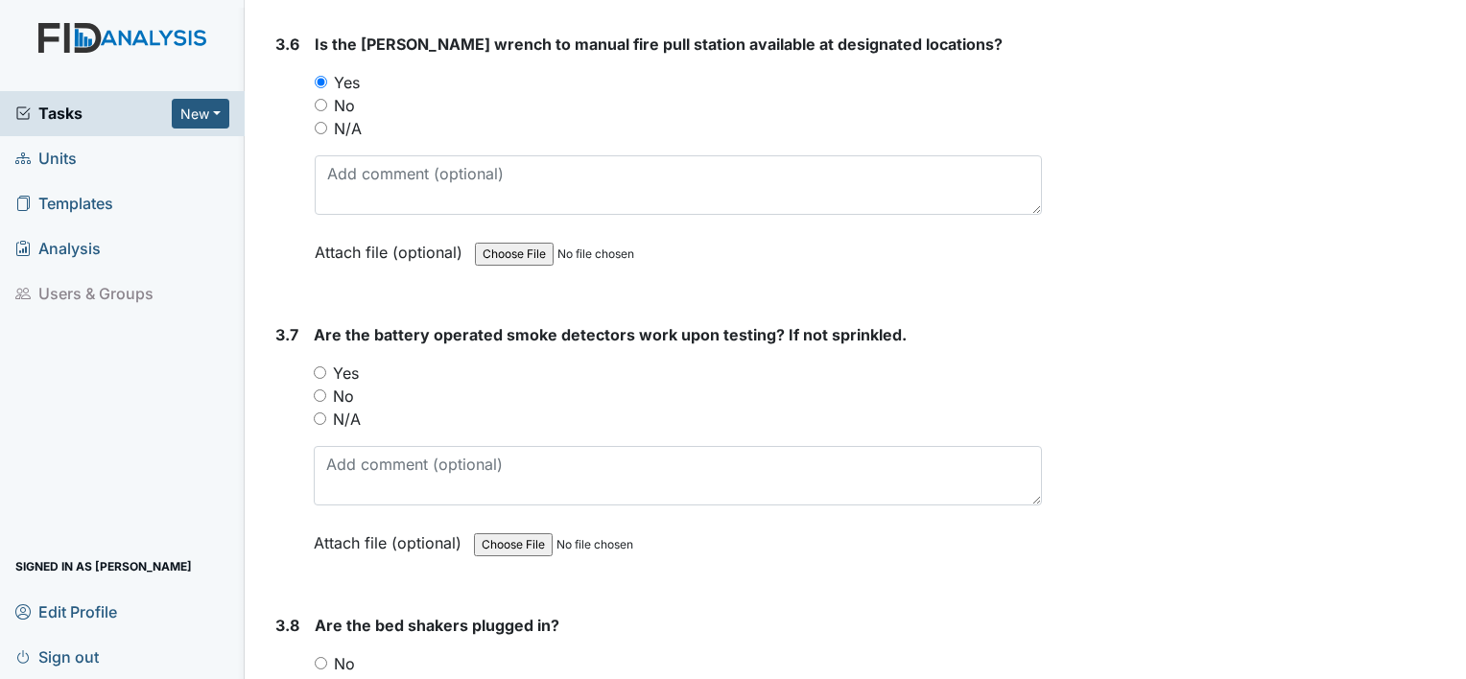
click at [320, 366] on input "Yes" at bounding box center [320, 372] width 12 height 12
radio input "true"
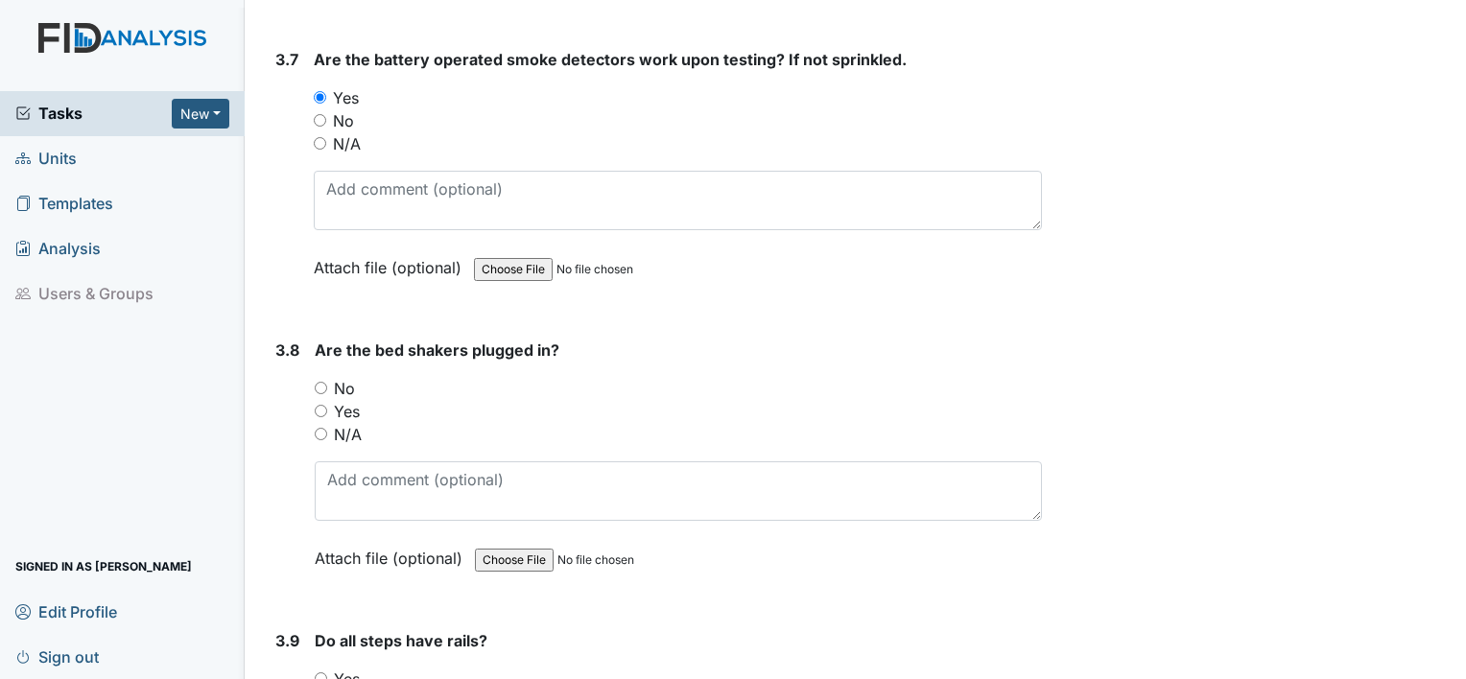
scroll to position [9688, 0]
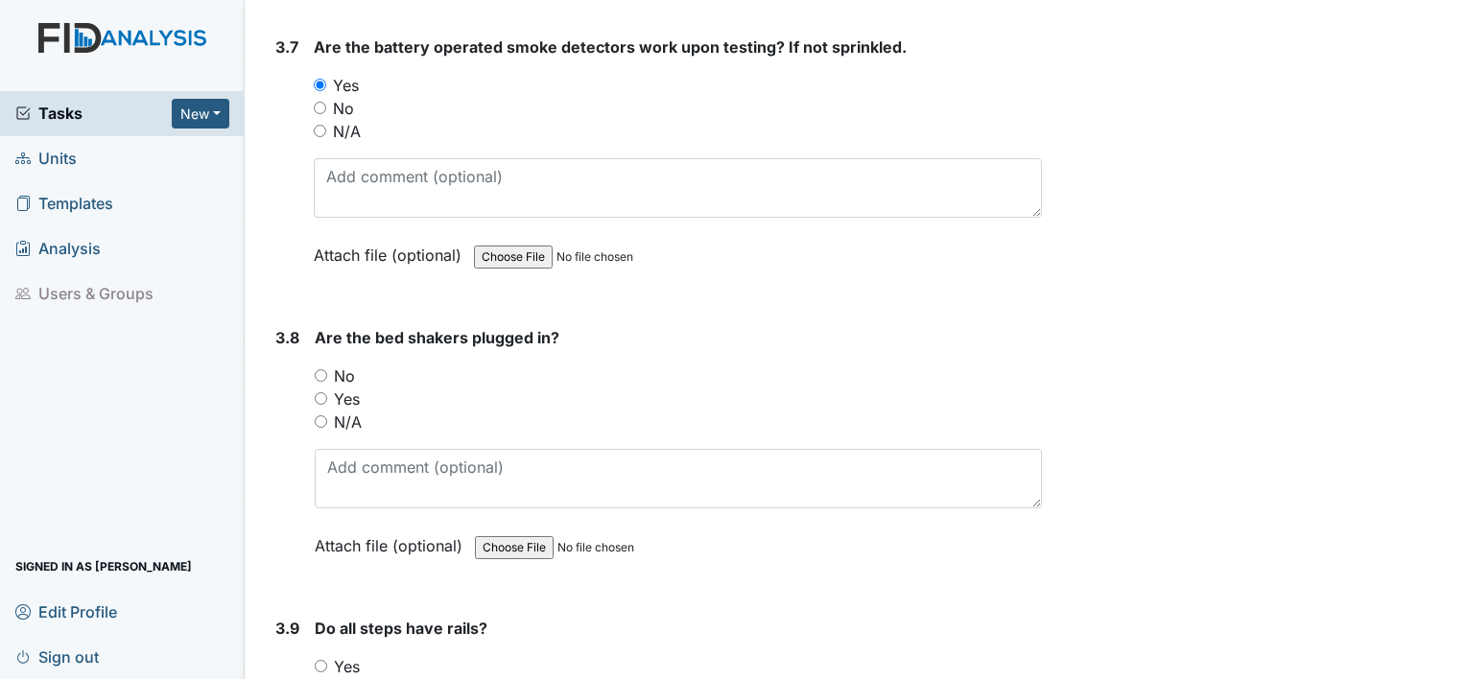
click at [318, 415] on input "N/A" at bounding box center [321, 421] width 12 height 12
radio input "true"
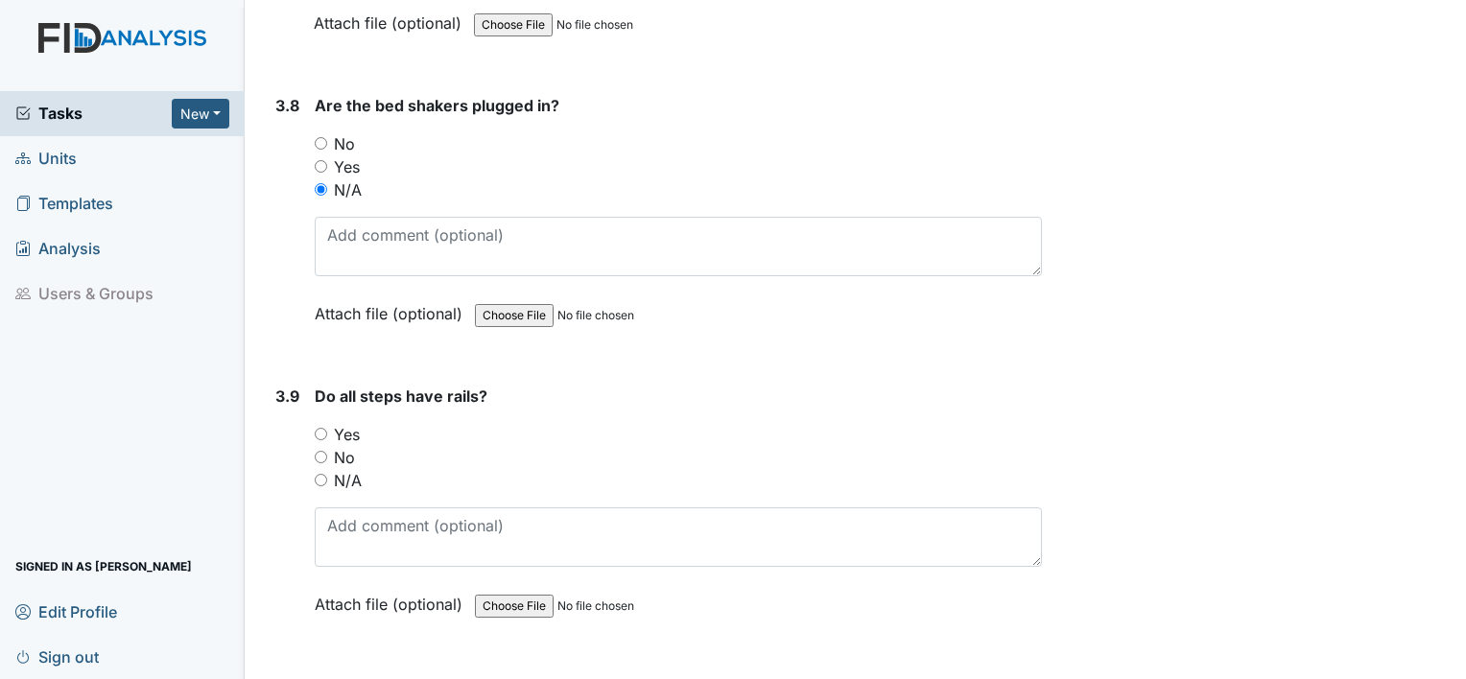
scroll to position [9976, 0]
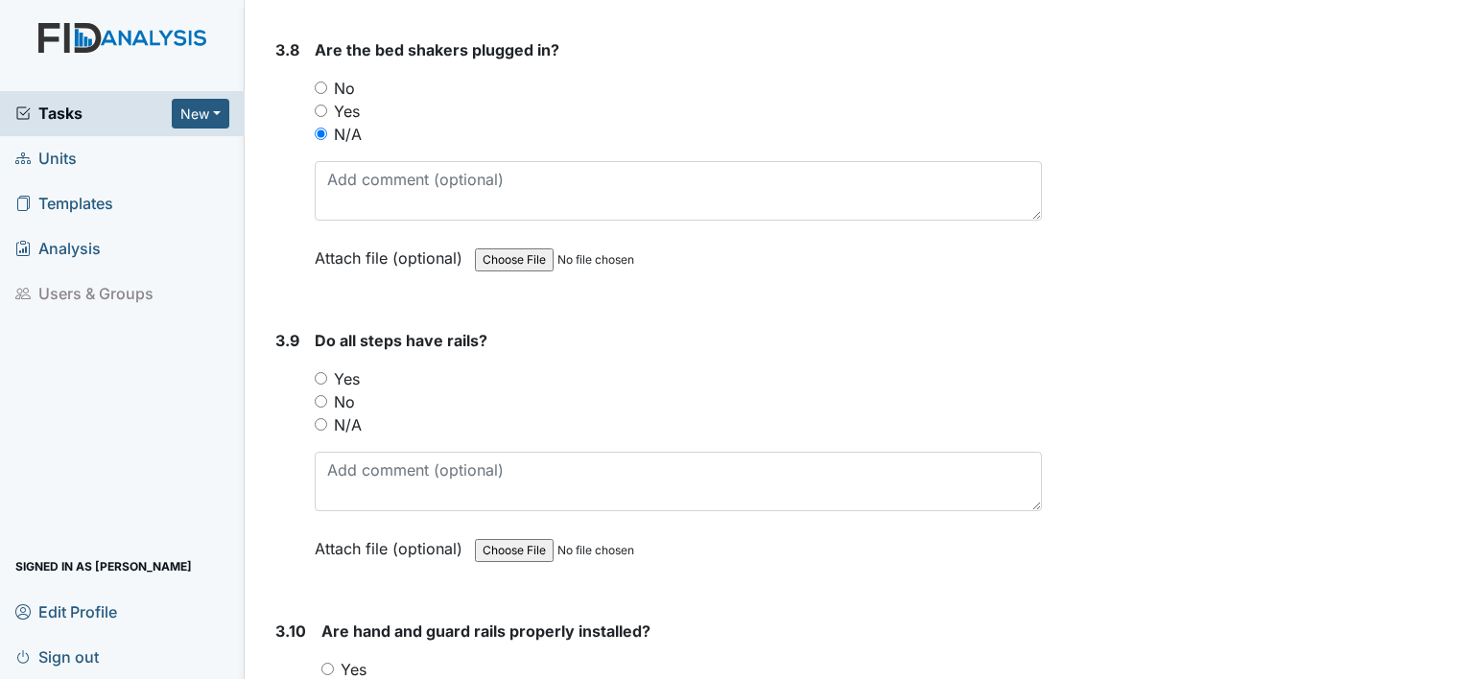
click at [320, 372] on input "Yes" at bounding box center [321, 378] width 12 height 12
radio input "true"
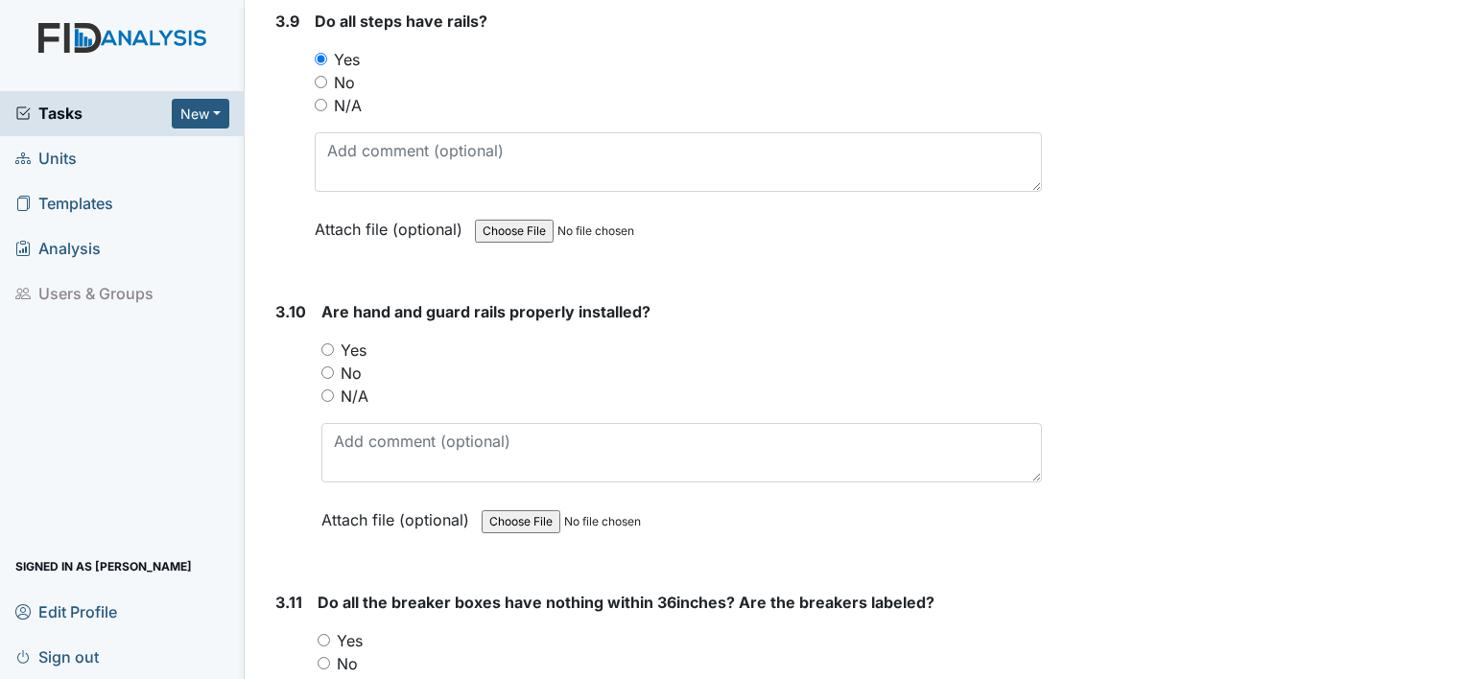
scroll to position [10359, 0]
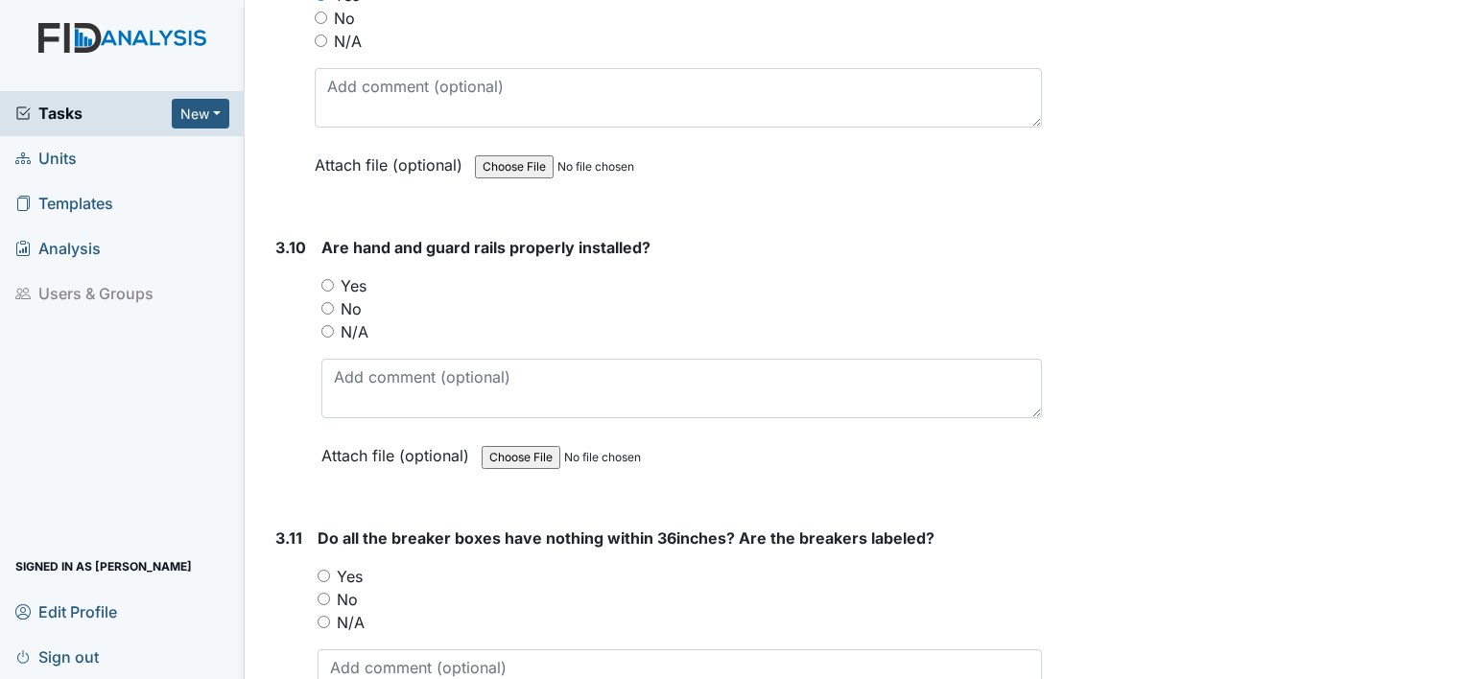
click at [325, 279] on input "Yes" at bounding box center [327, 285] width 12 height 12
radio input "true"
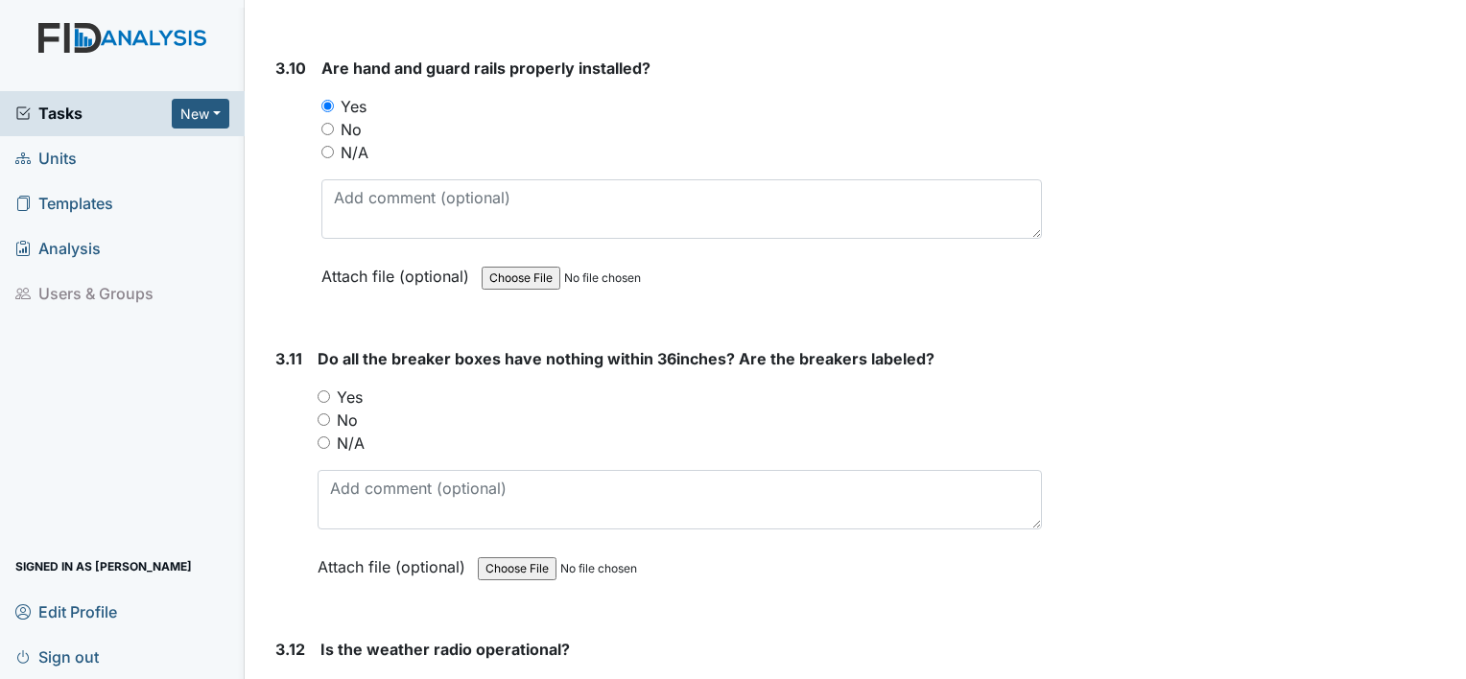
scroll to position [10551, 0]
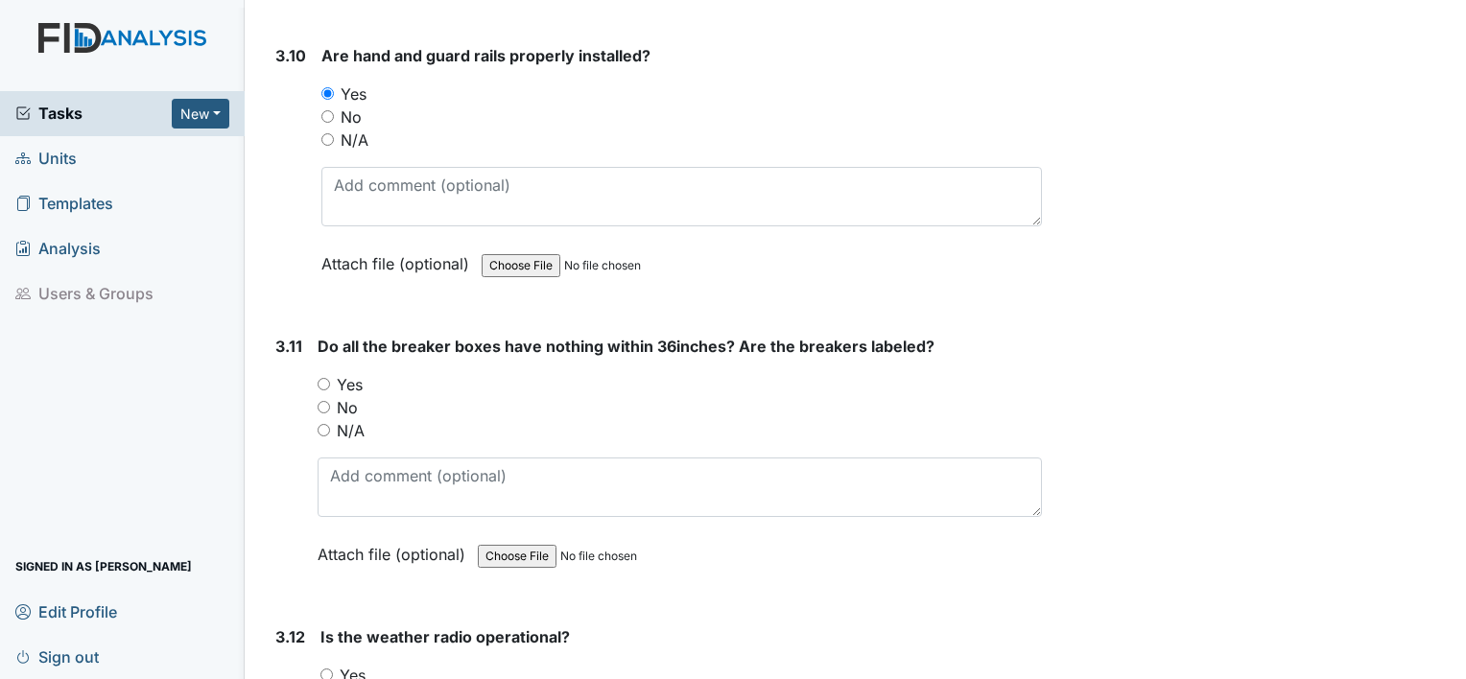
click at [325, 378] on input "Yes" at bounding box center [323, 384] width 12 height 12
radio input "true"
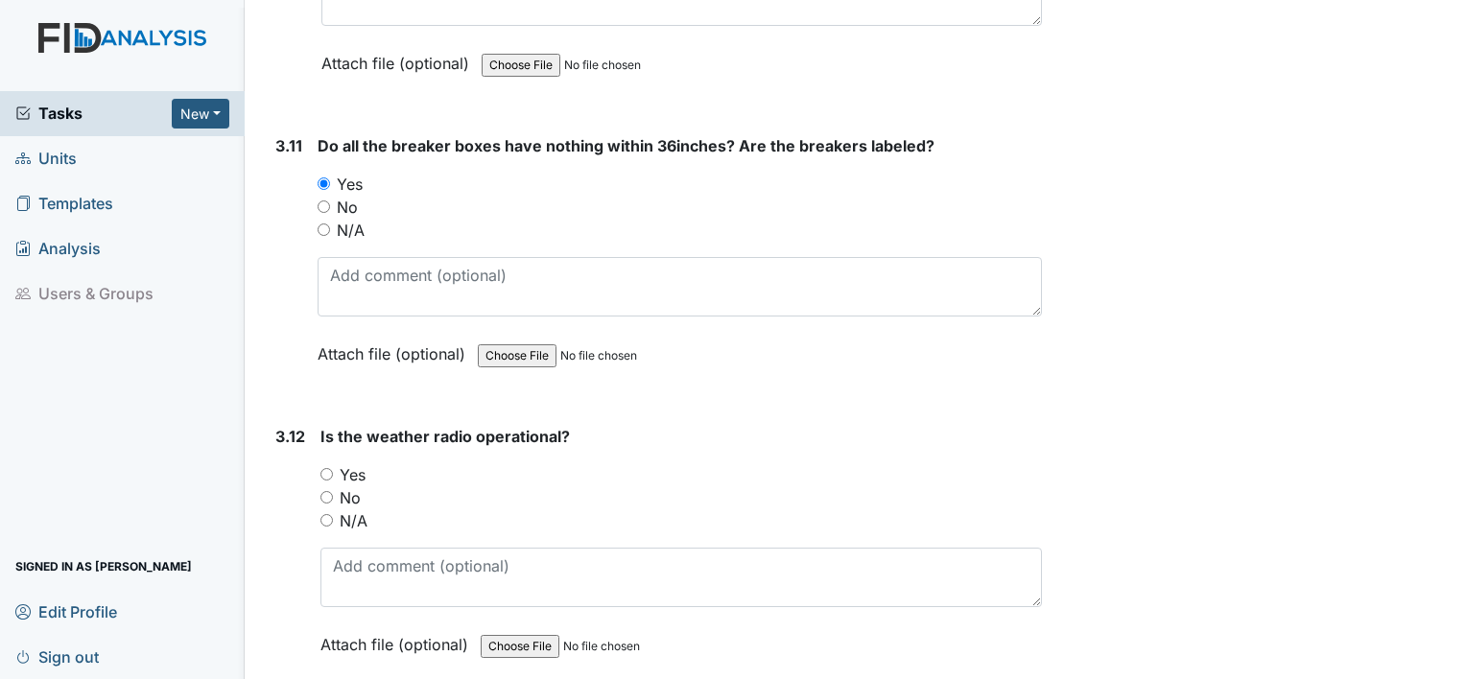
scroll to position [10839, 0]
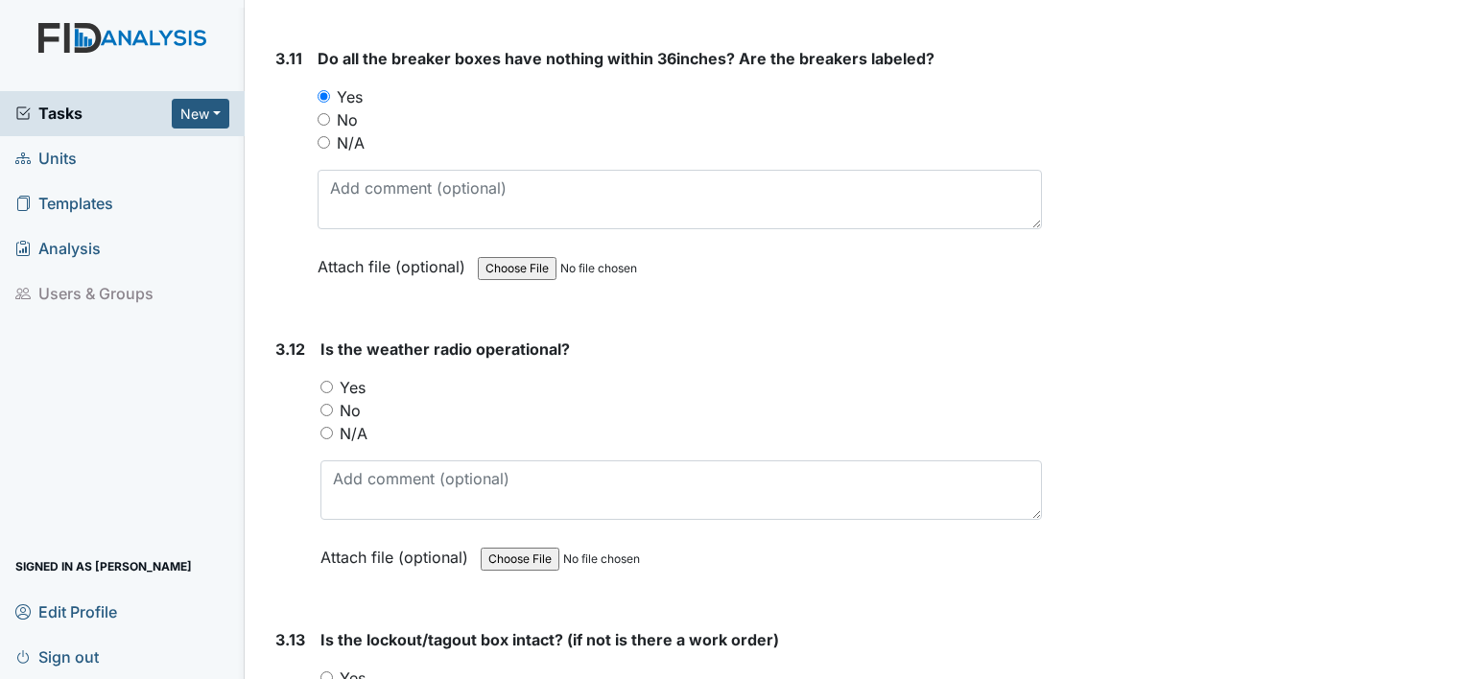
click at [326, 381] on input "Yes" at bounding box center [326, 387] width 12 height 12
radio input "true"
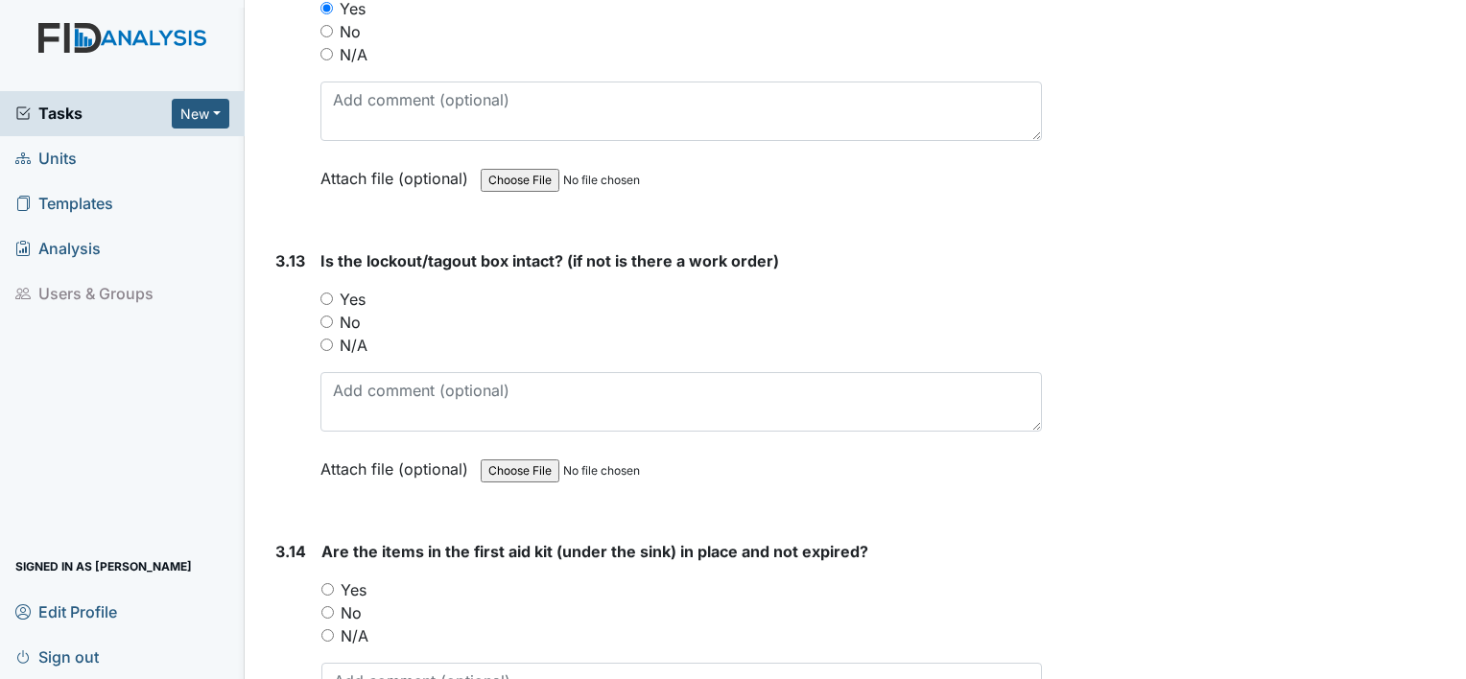
scroll to position [11223, 0]
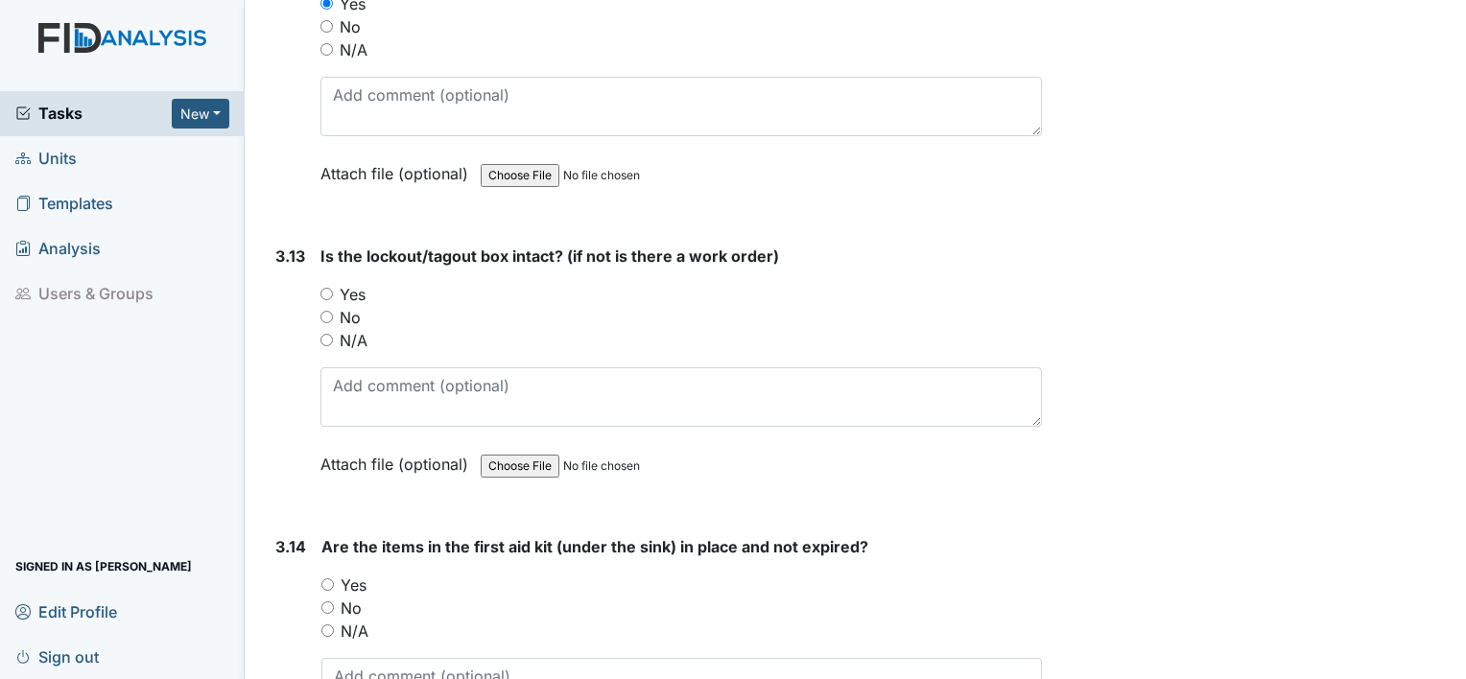
click at [330, 288] on input "Yes" at bounding box center [326, 294] width 12 height 12
radio input "true"
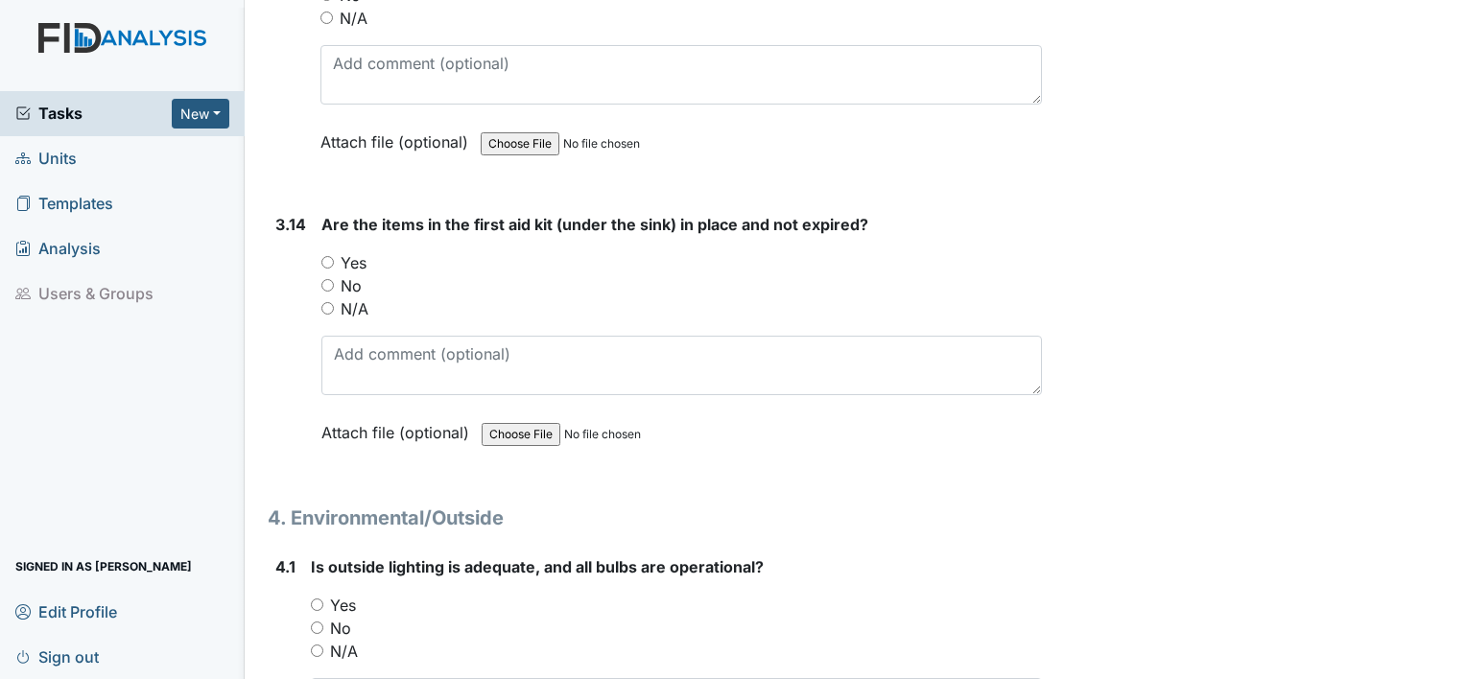
scroll to position [11606, 0]
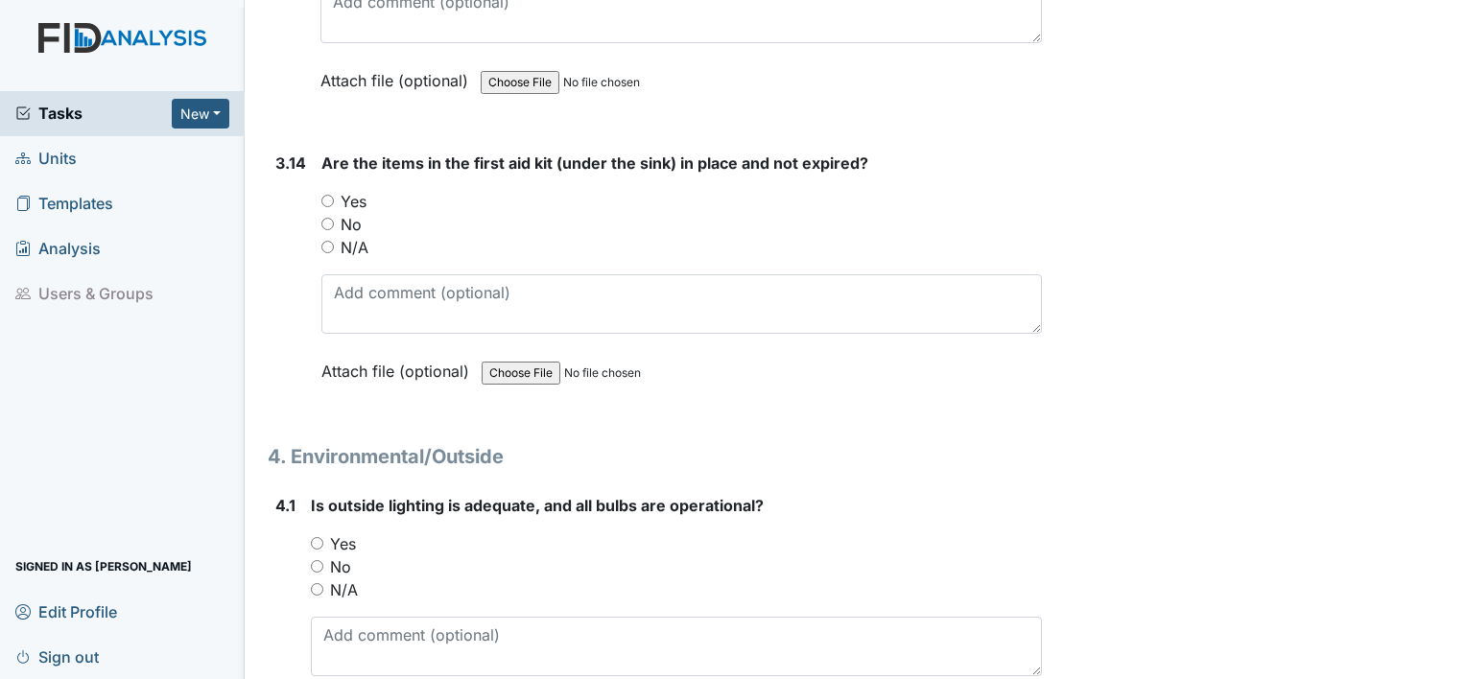
click at [327, 195] on input "Yes" at bounding box center [327, 201] width 12 height 12
radio input "true"
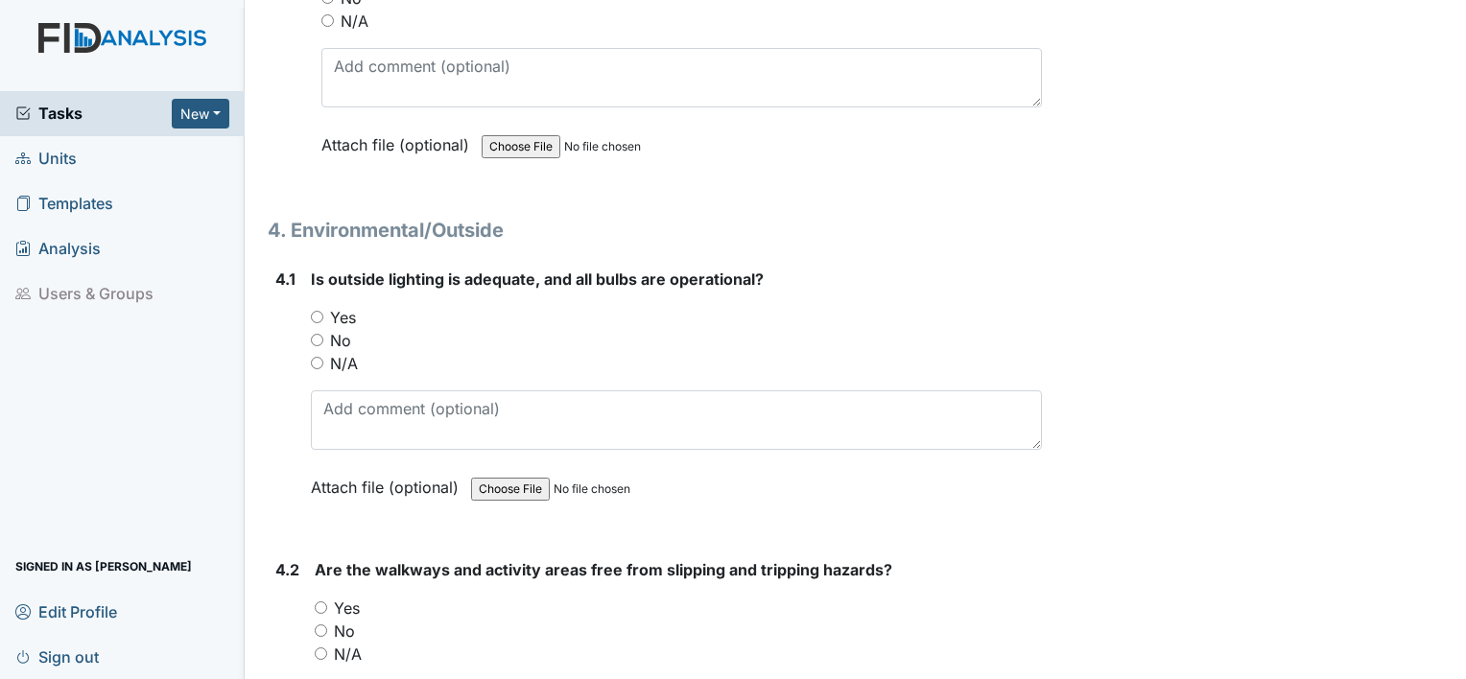
scroll to position [11894, 0]
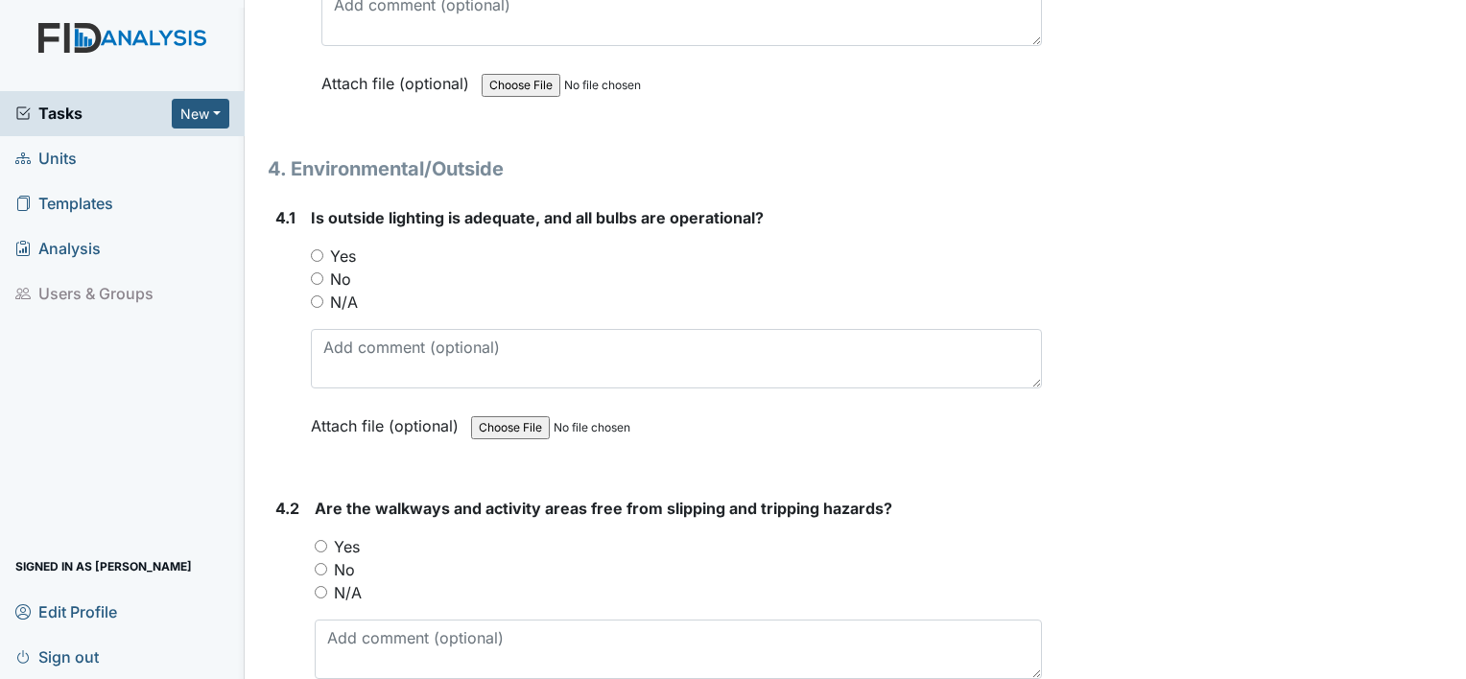
click at [316, 249] on input "Yes" at bounding box center [317, 255] width 12 height 12
radio input "true"
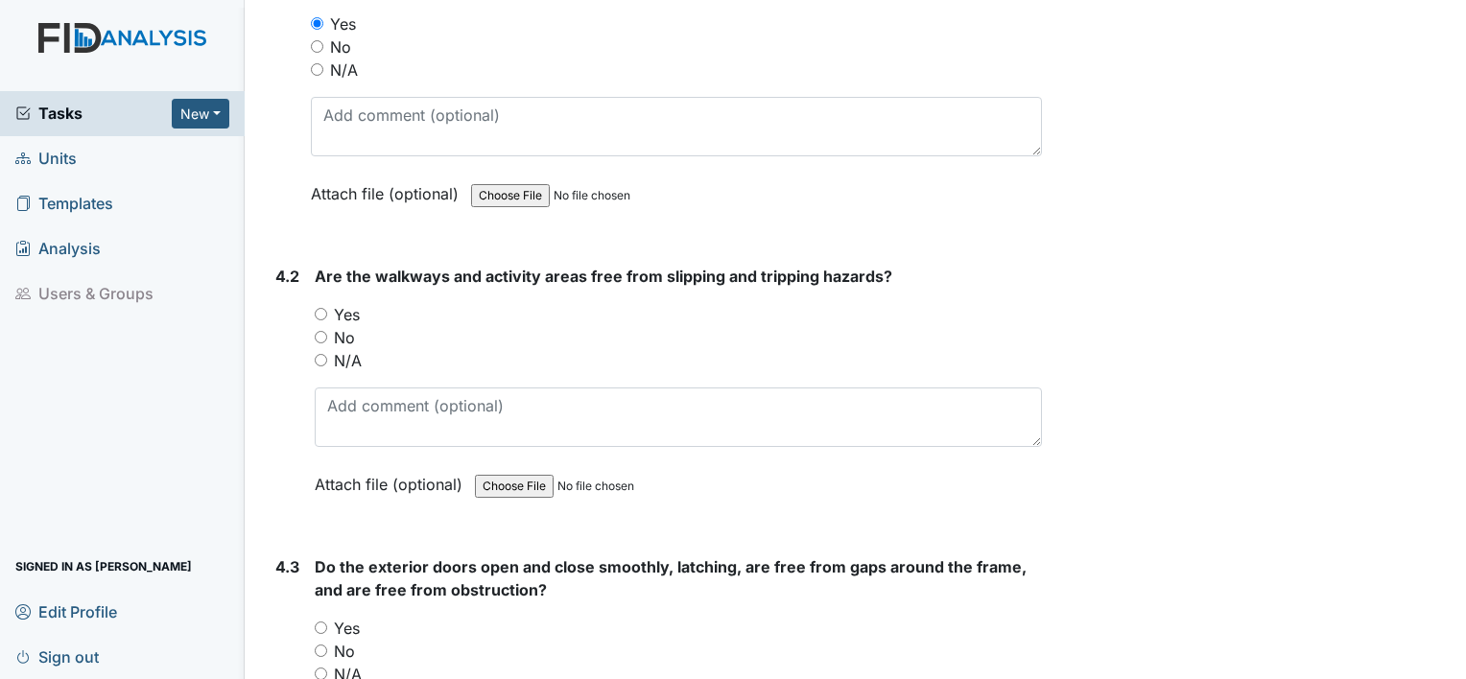
scroll to position [12182, 0]
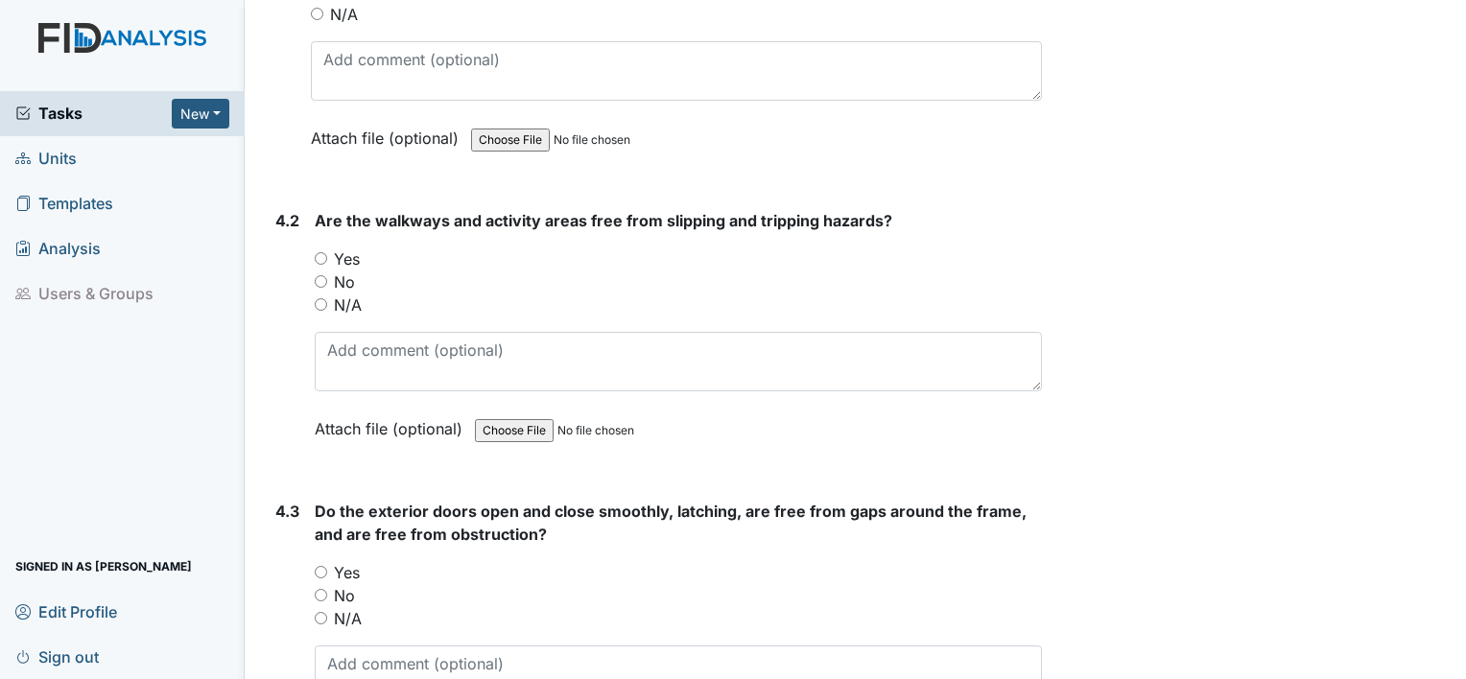
click at [317, 252] on input "Yes" at bounding box center [321, 258] width 12 height 12
radio input "true"
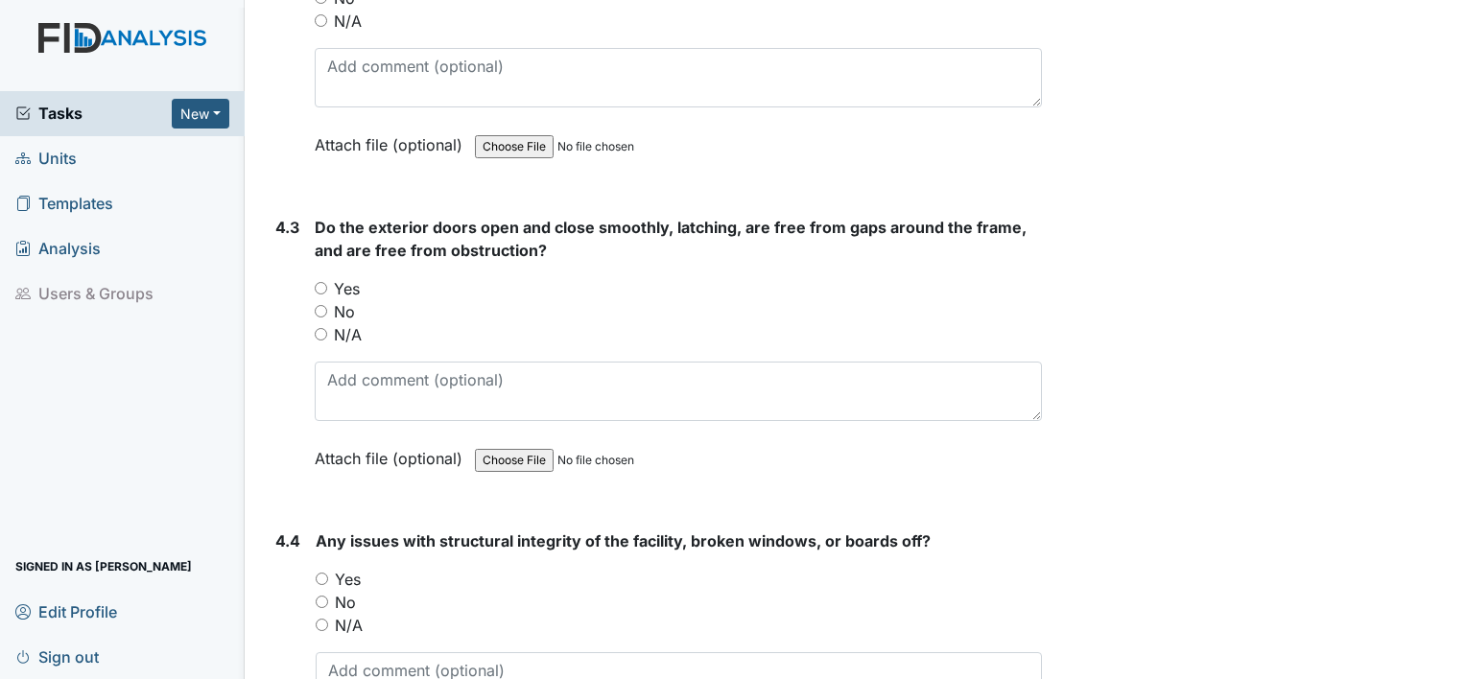
scroll to position [12470, 0]
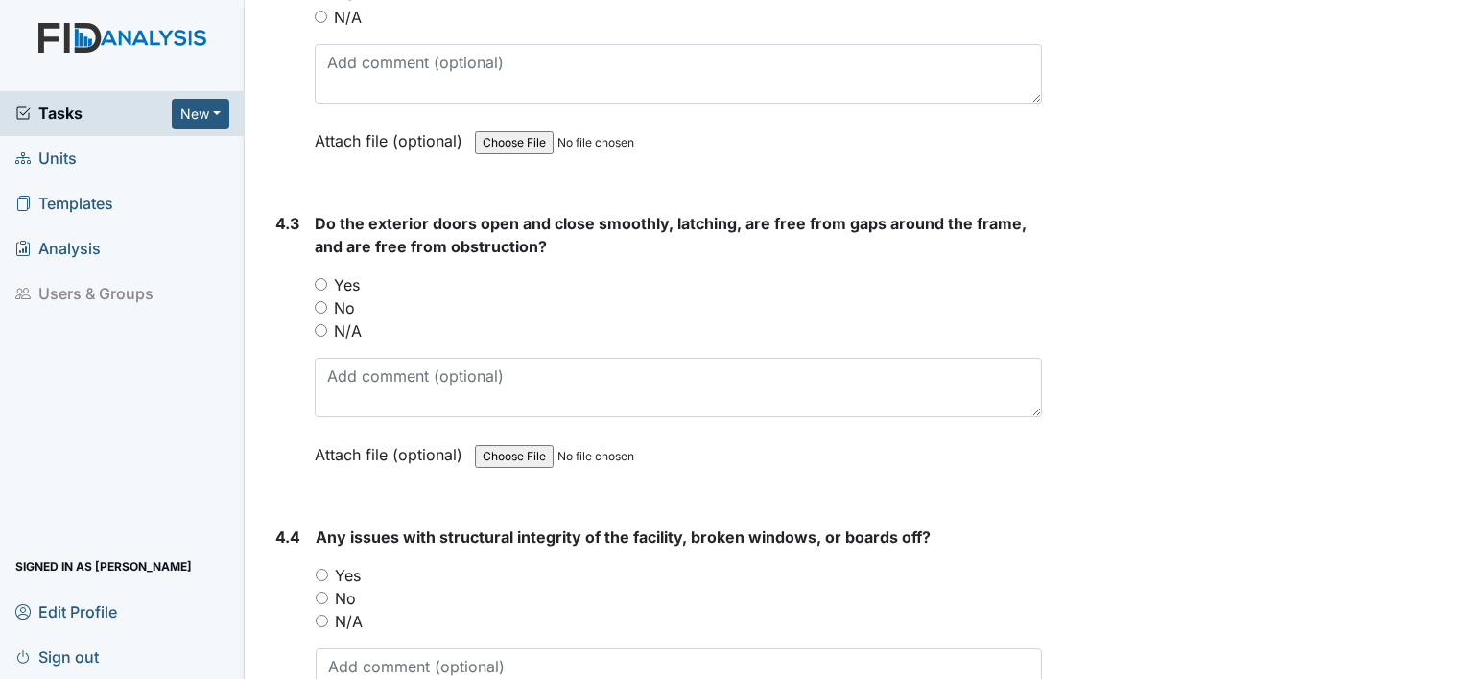
click at [324, 278] on input "Yes" at bounding box center [321, 284] width 12 height 12
radio input "true"
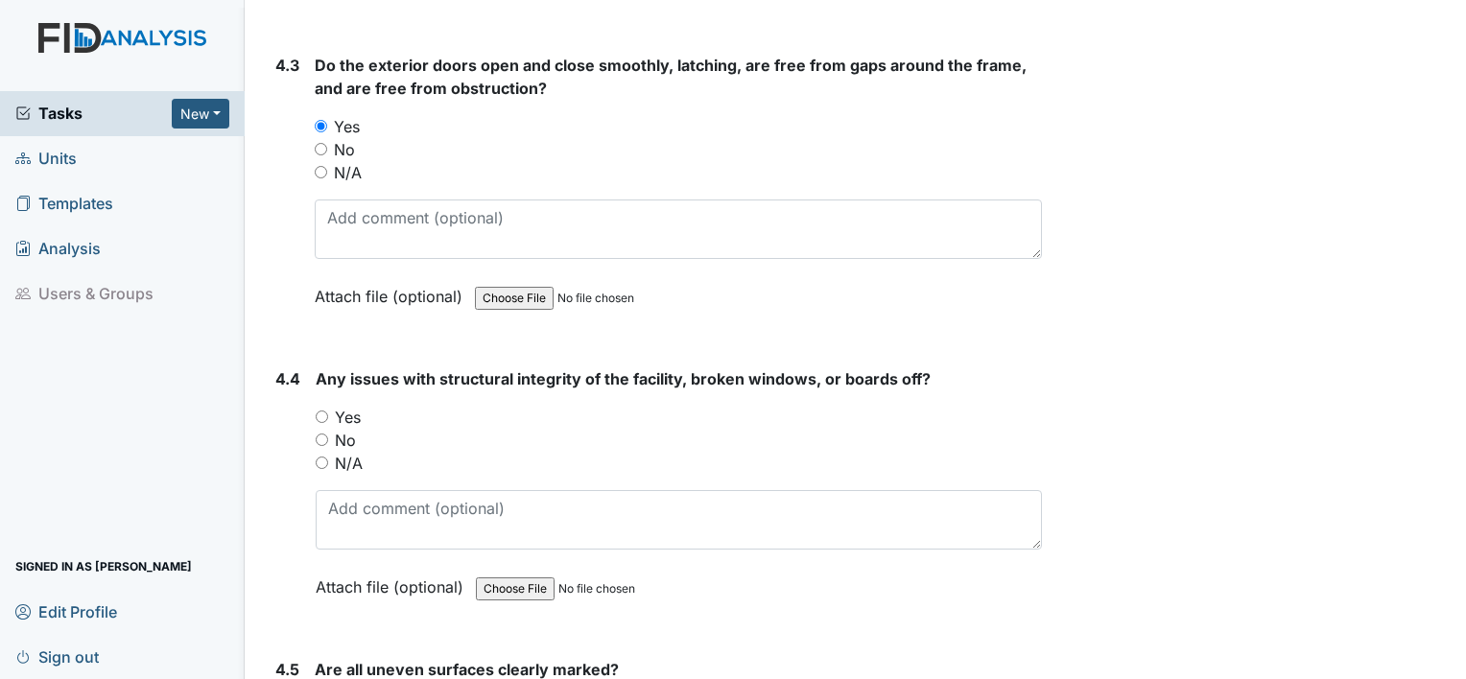
scroll to position [12662, 0]
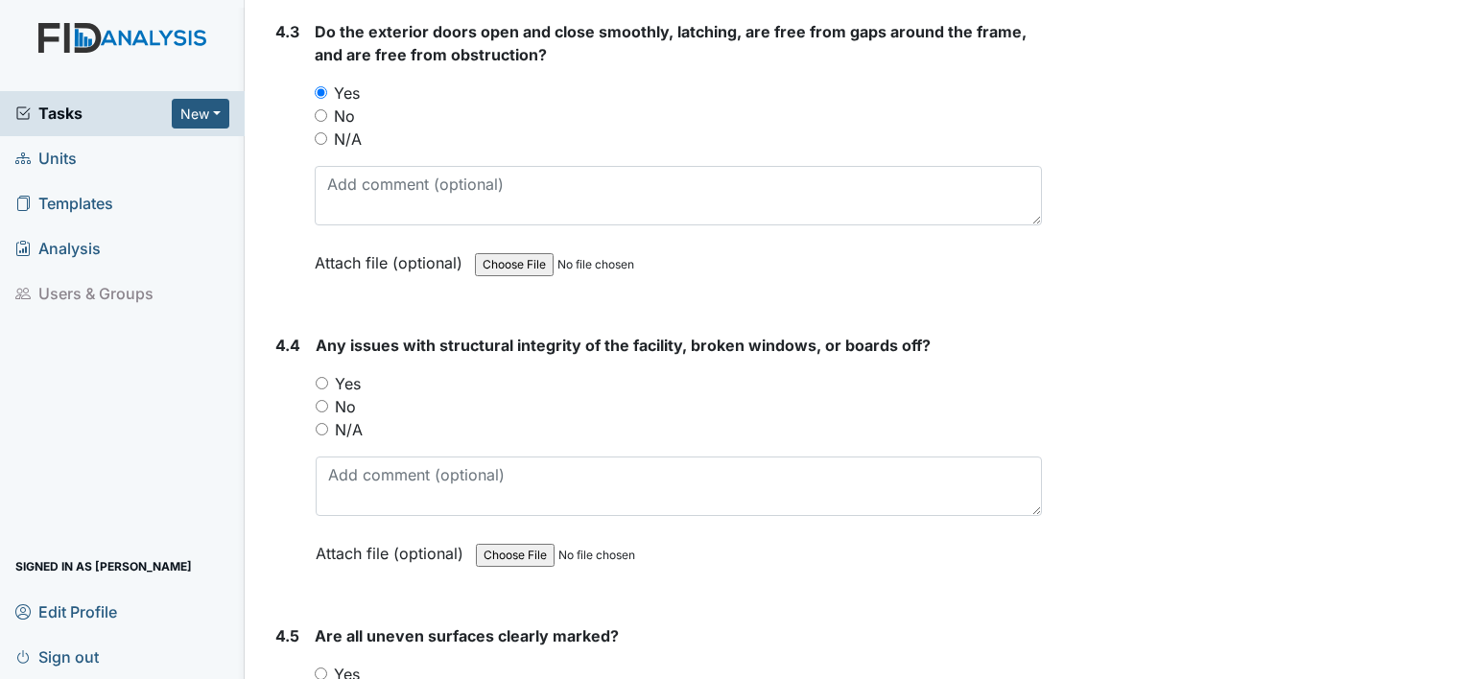
click at [319, 377] on input "Yes" at bounding box center [322, 383] width 12 height 12
radio input "true"
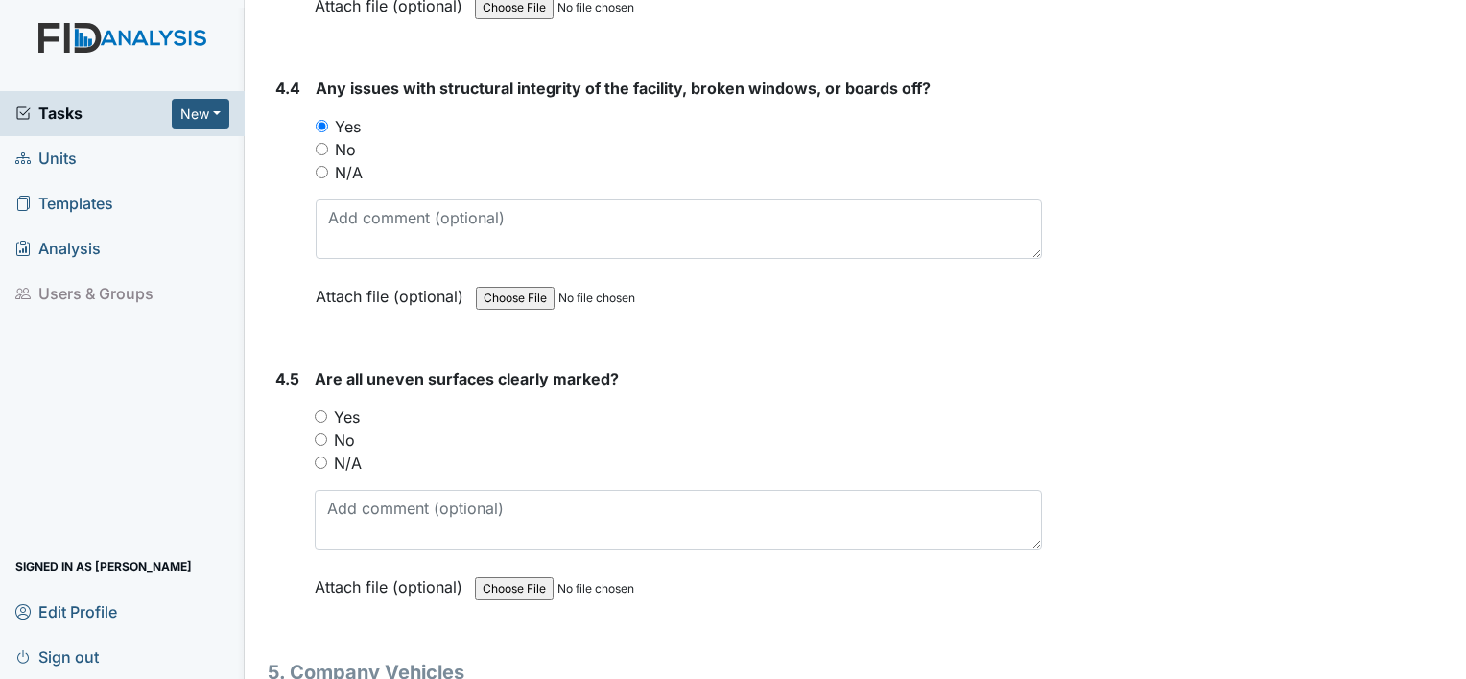
scroll to position [12949, 0]
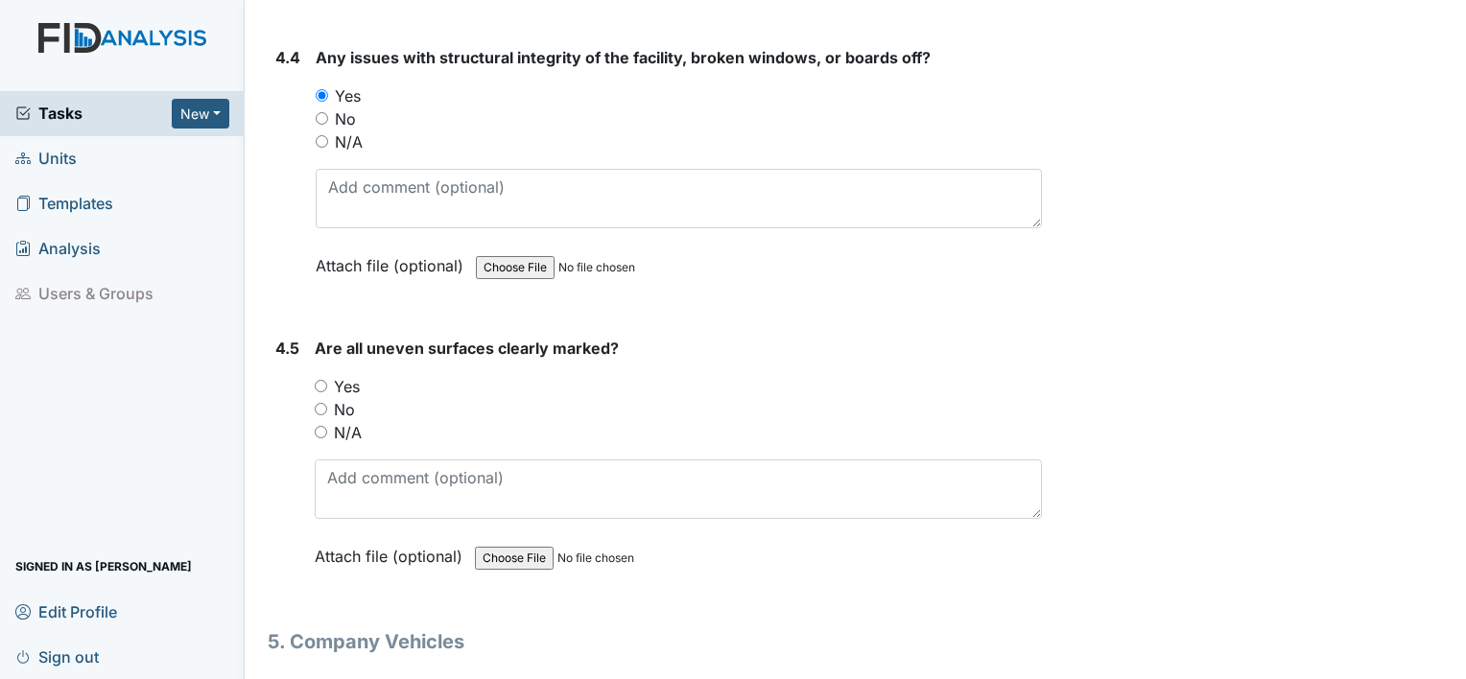
click at [317, 380] on input "Yes" at bounding box center [321, 386] width 12 height 12
radio input "true"
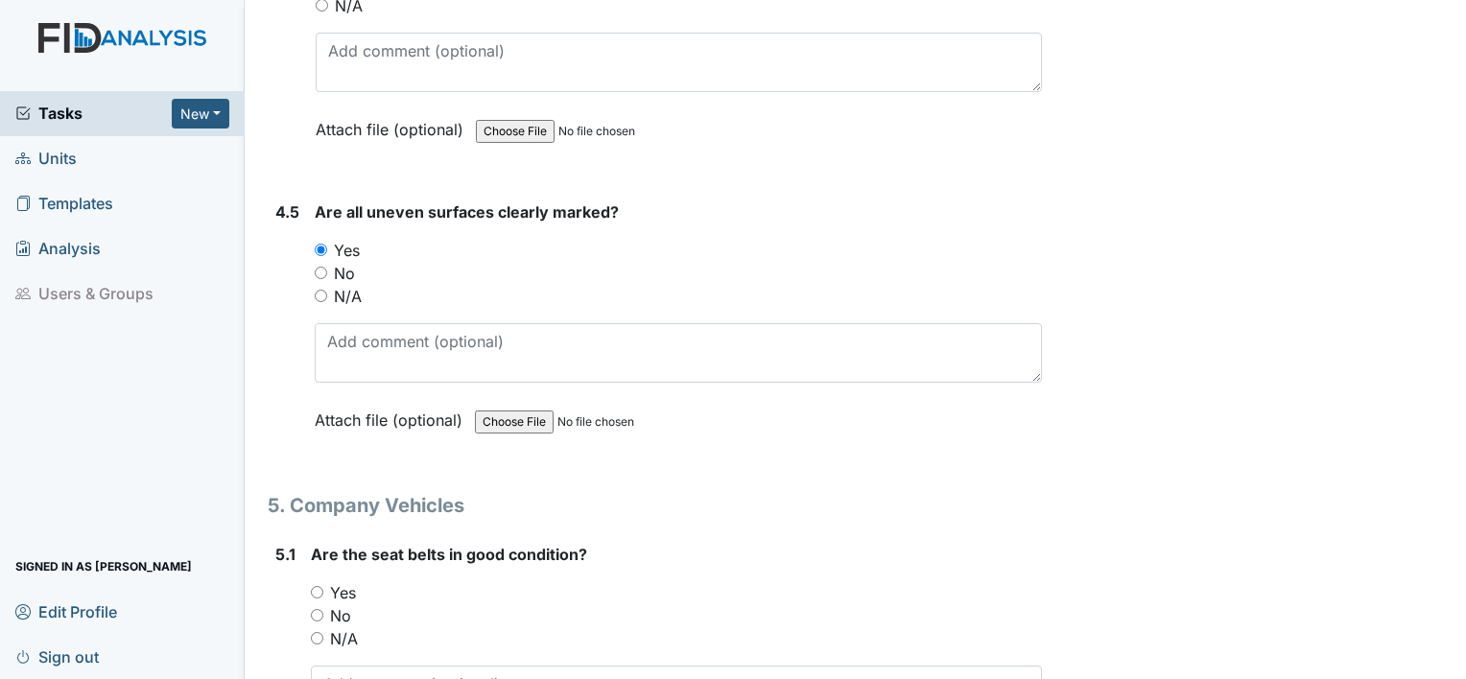
scroll to position [13141, 0]
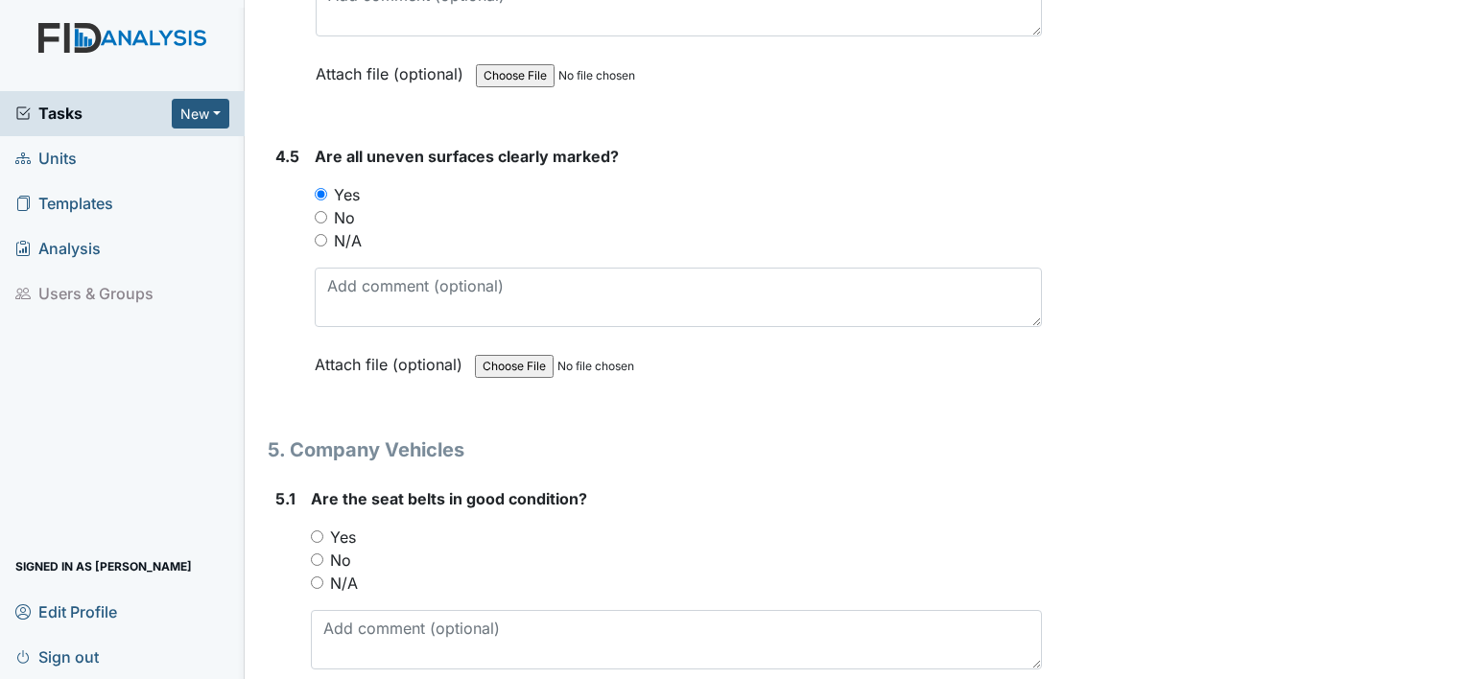
click at [316, 530] on input "Yes" at bounding box center [317, 536] width 12 height 12
radio input "true"
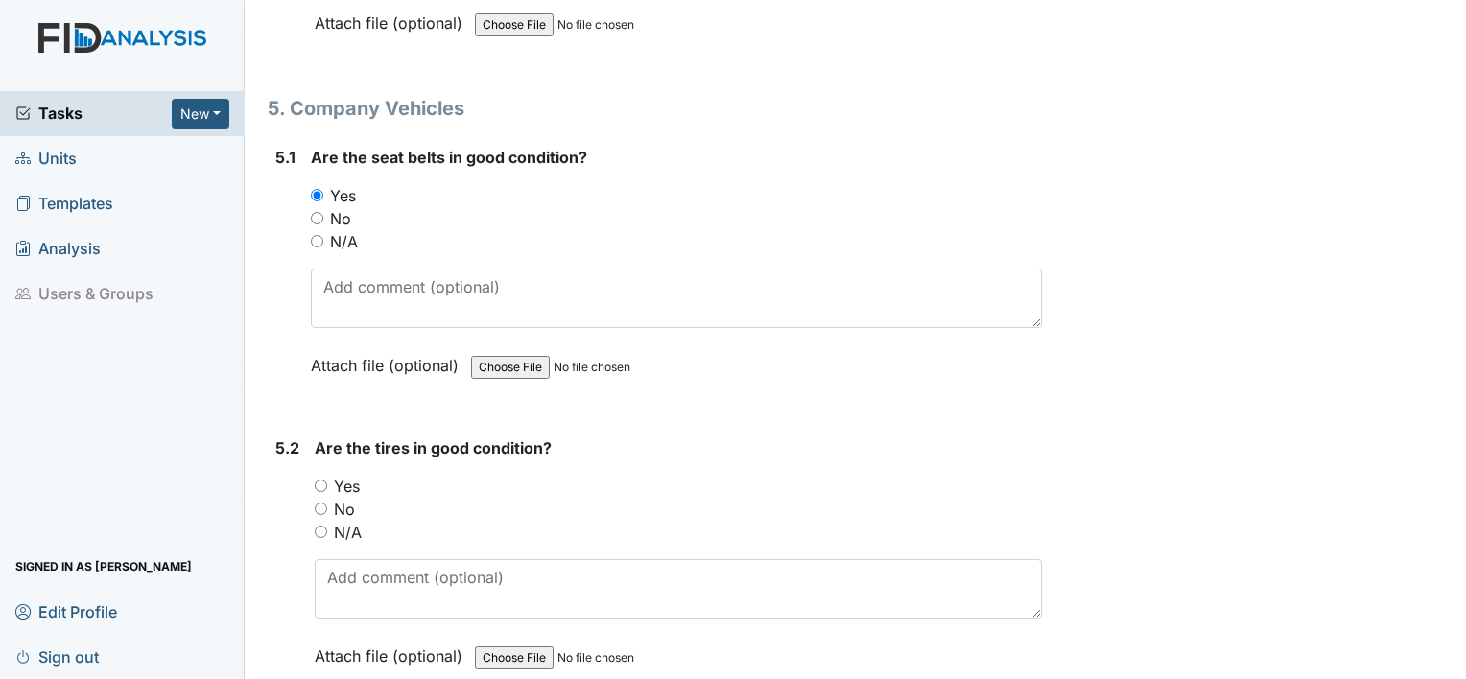
scroll to position [13525, 0]
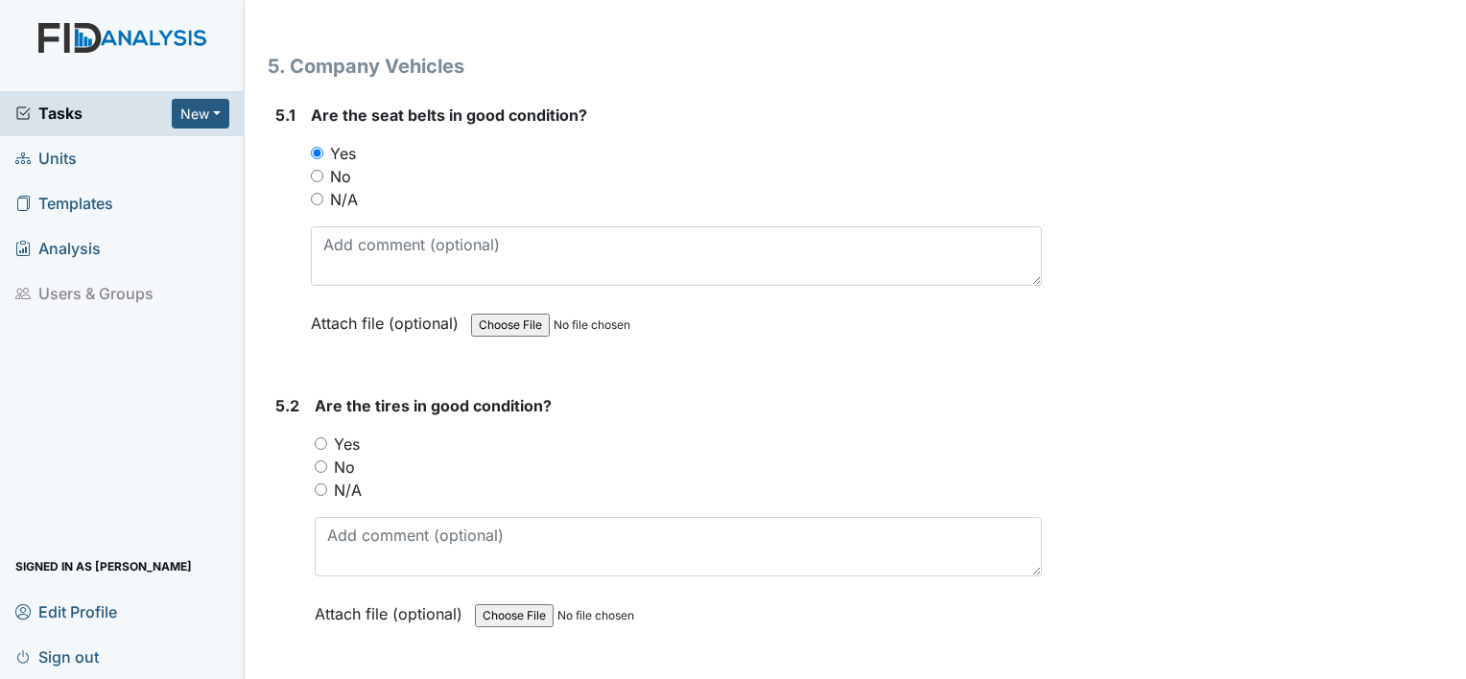
click at [324, 437] on input "Yes" at bounding box center [321, 443] width 12 height 12
radio input "true"
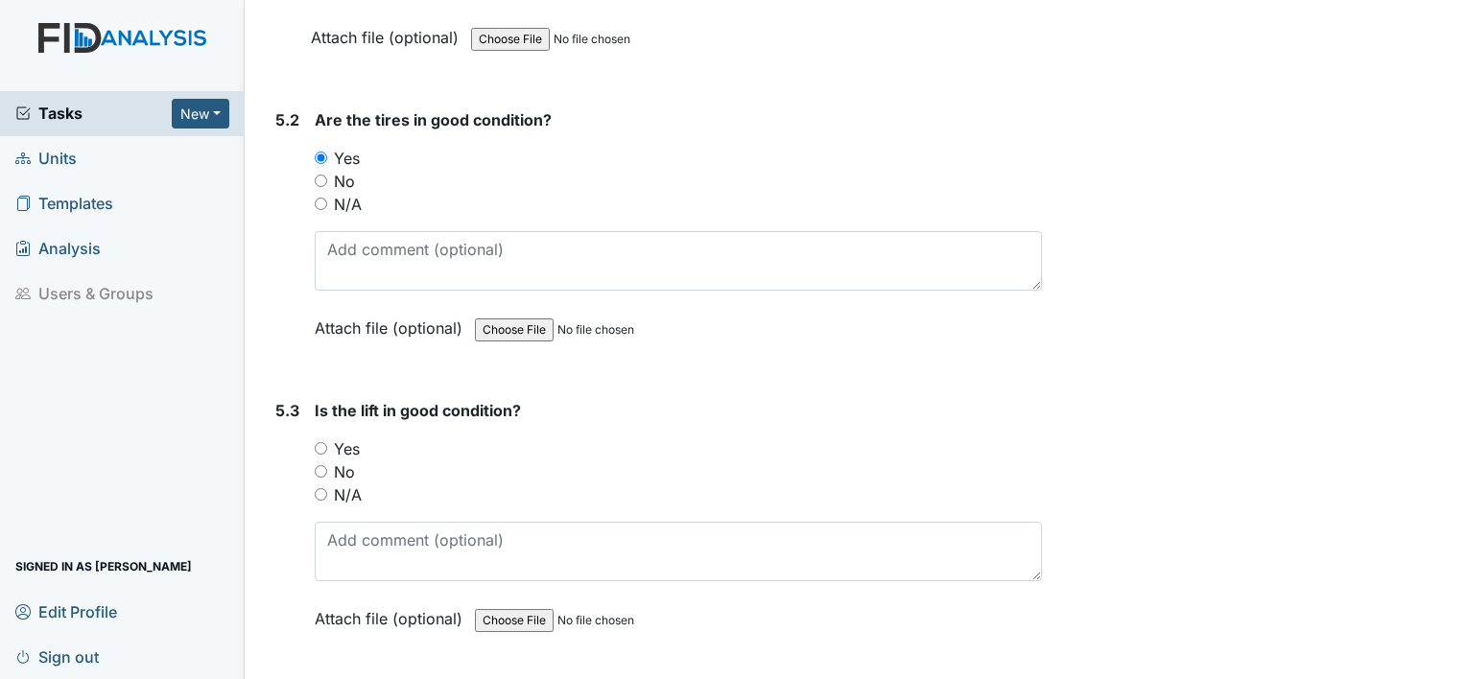
scroll to position [13813, 0]
click at [320, 435] on div "Yes" at bounding box center [678, 446] width 727 height 23
click at [318, 440] on input "Yes" at bounding box center [321, 446] width 12 height 12
radio input "true"
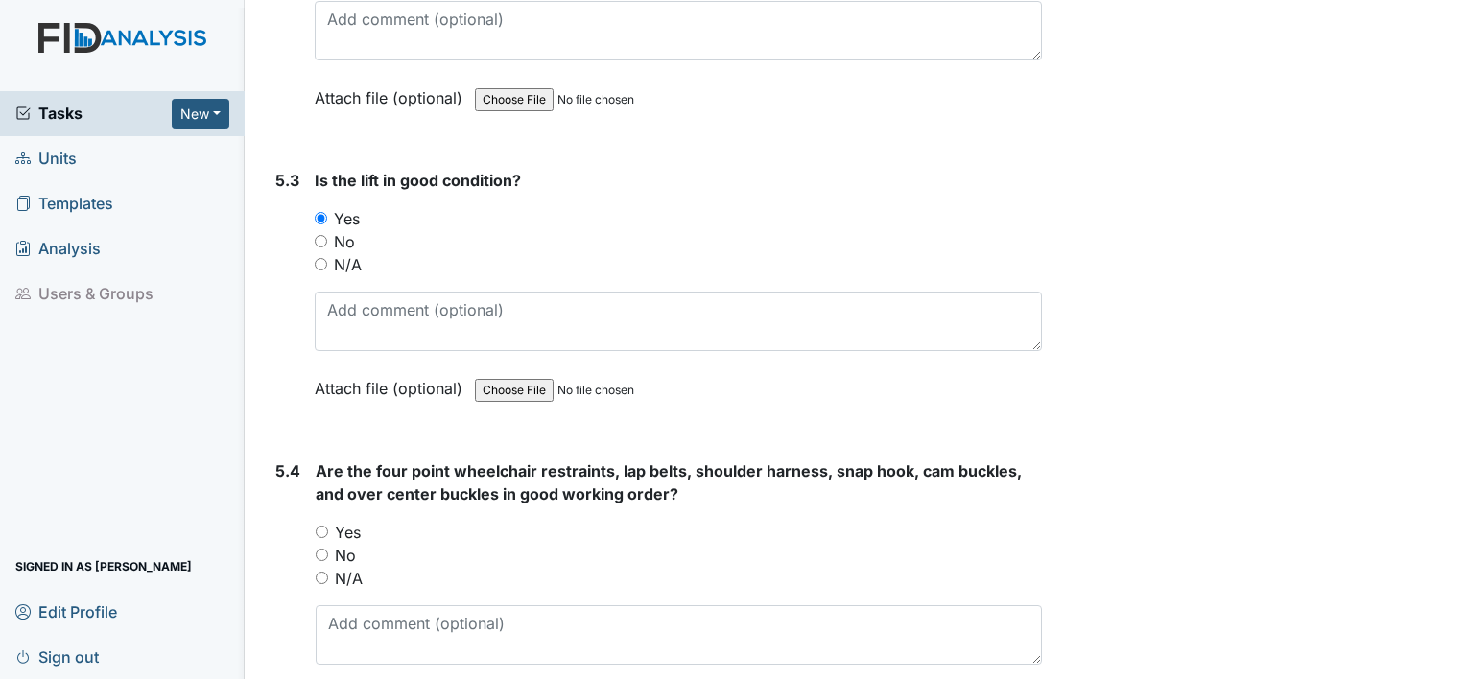
scroll to position [14100, 0]
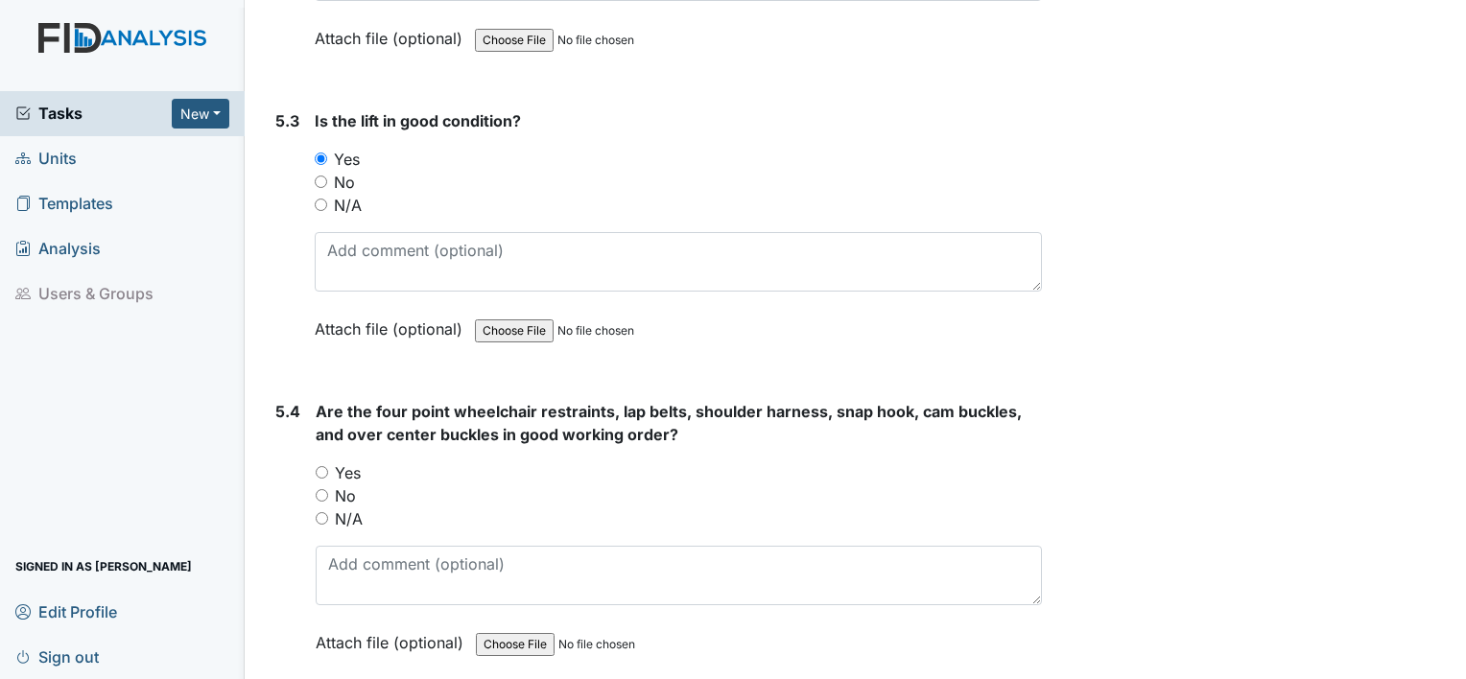
click at [317, 461] on div "Yes" at bounding box center [679, 472] width 726 height 23
click at [322, 461] on div "Yes" at bounding box center [679, 472] width 726 height 23
click at [322, 466] on input "Yes" at bounding box center [322, 472] width 12 height 12
radio input "true"
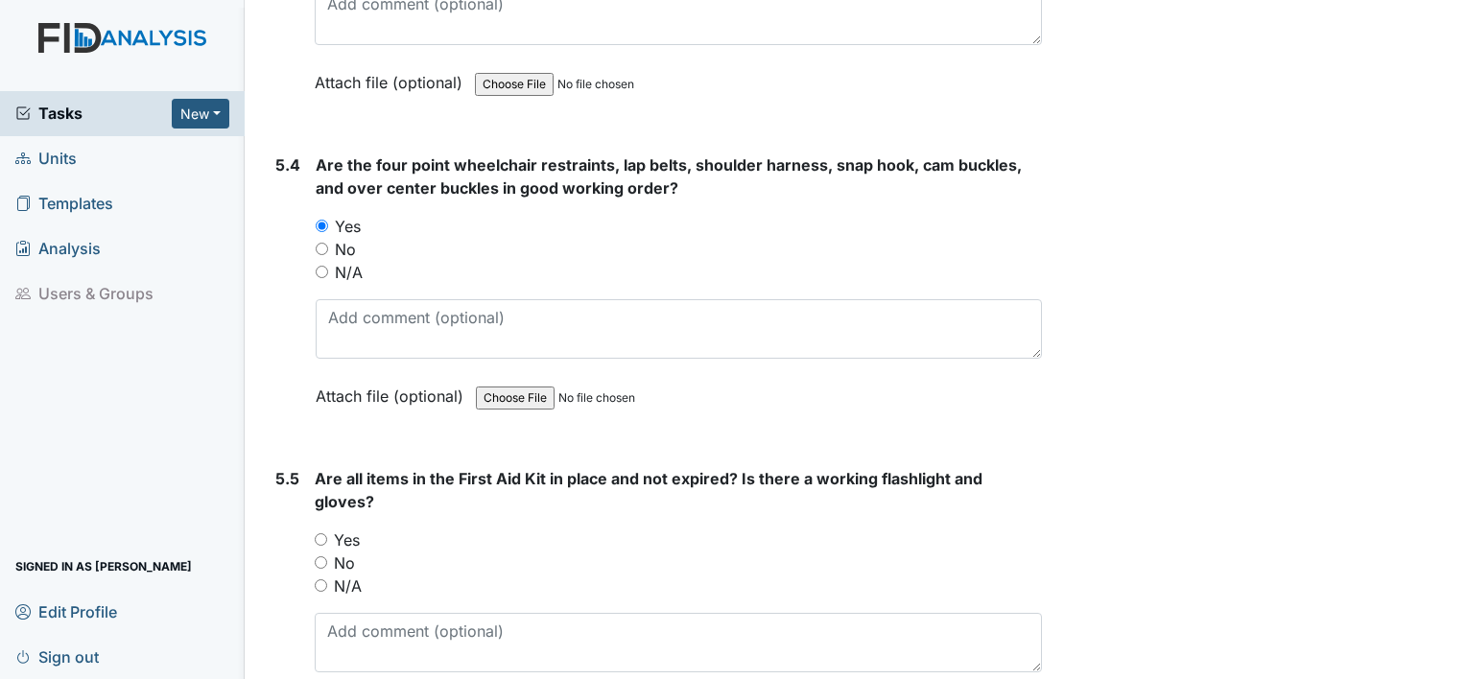
scroll to position [14388, 0]
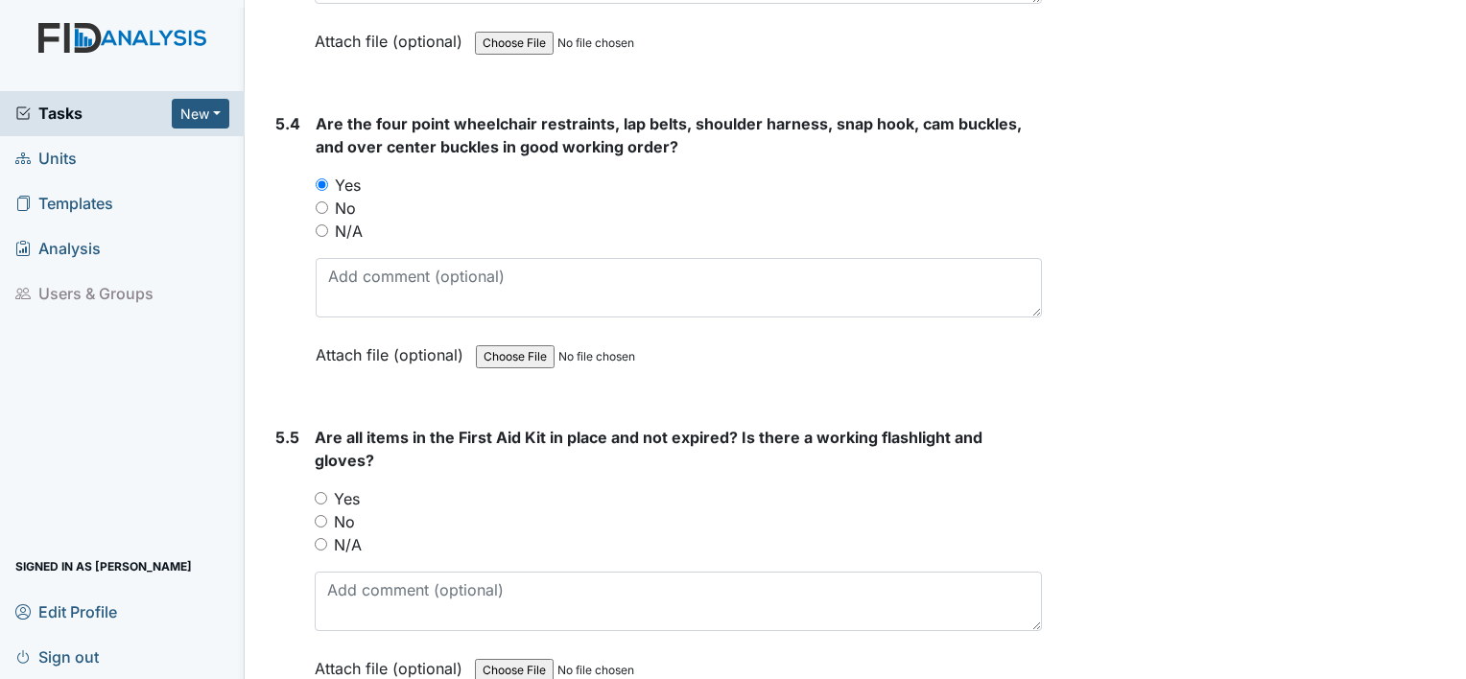
click at [326, 492] on input "Yes" at bounding box center [321, 498] width 12 height 12
radio input "true"
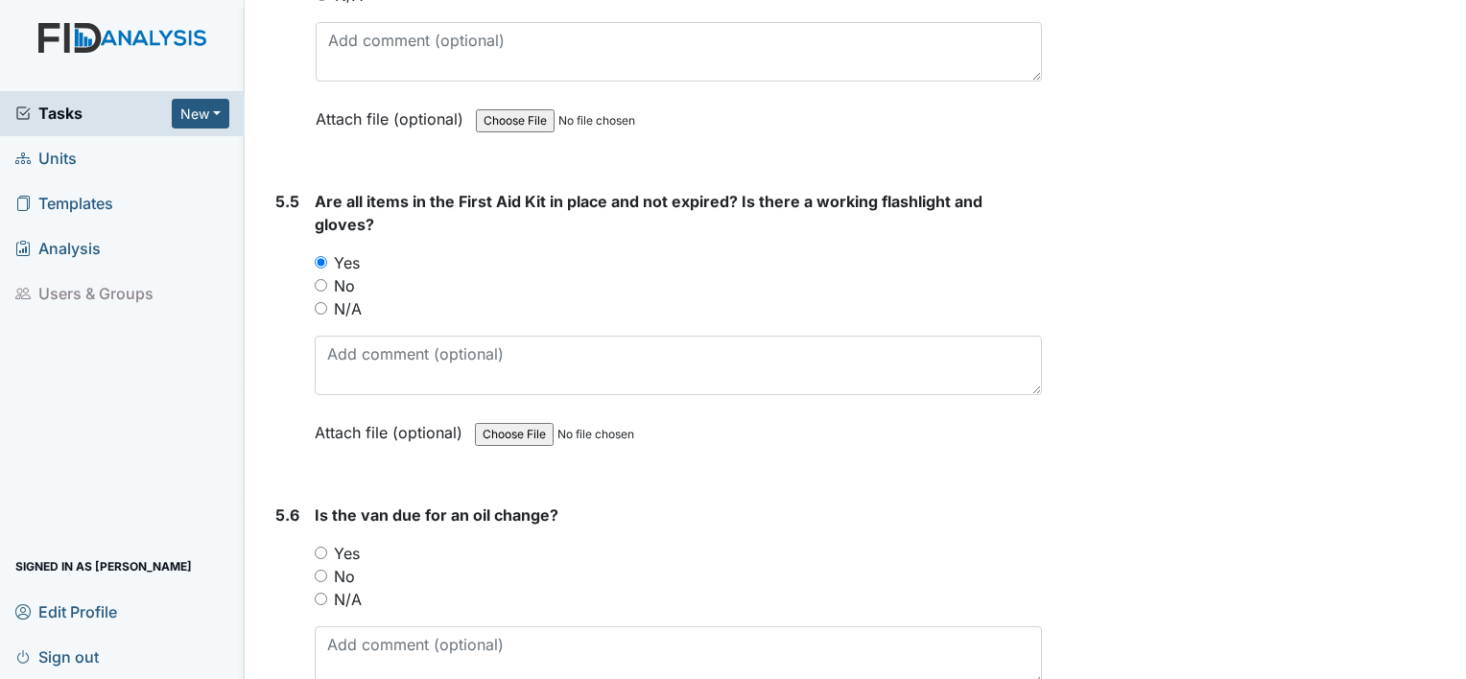
scroll to position [14676, 0]
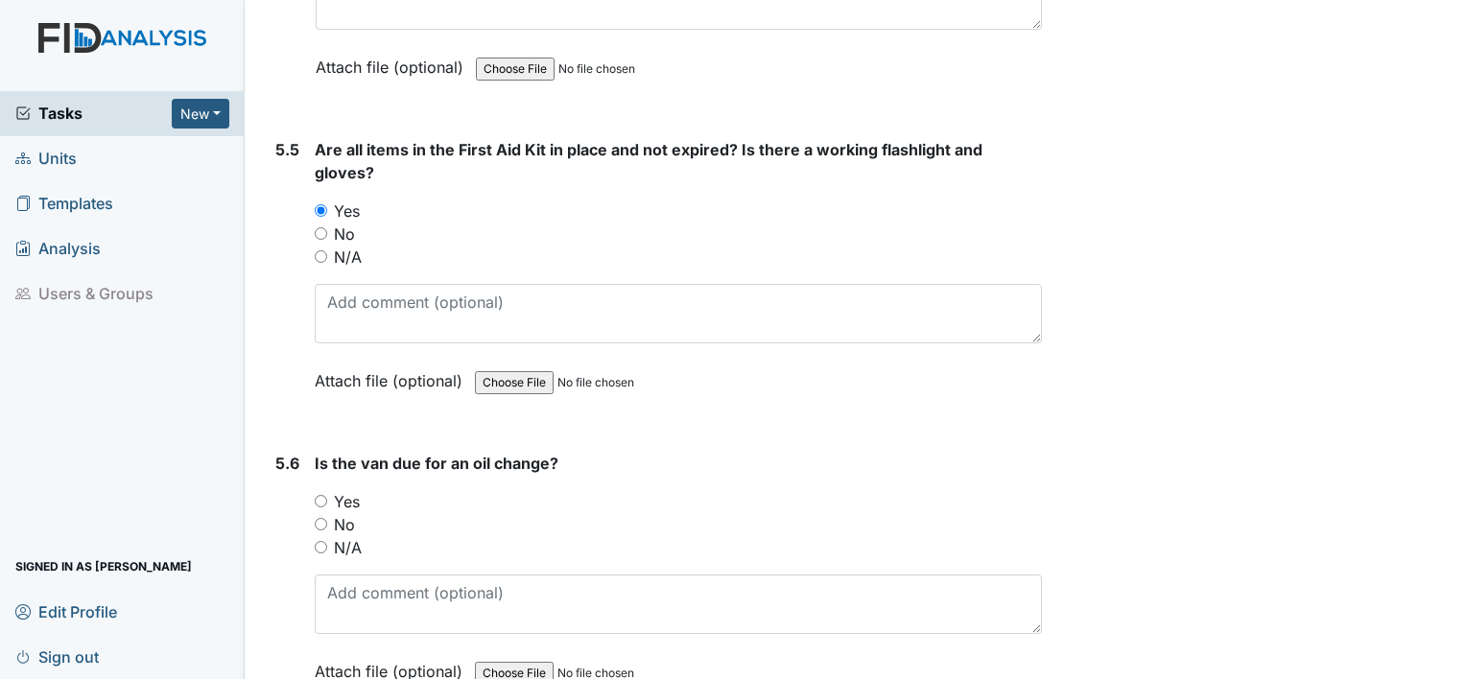
click at [318, 518] on input "No" at bounding box center [321, 524] width 12 height 12
radio input "true"
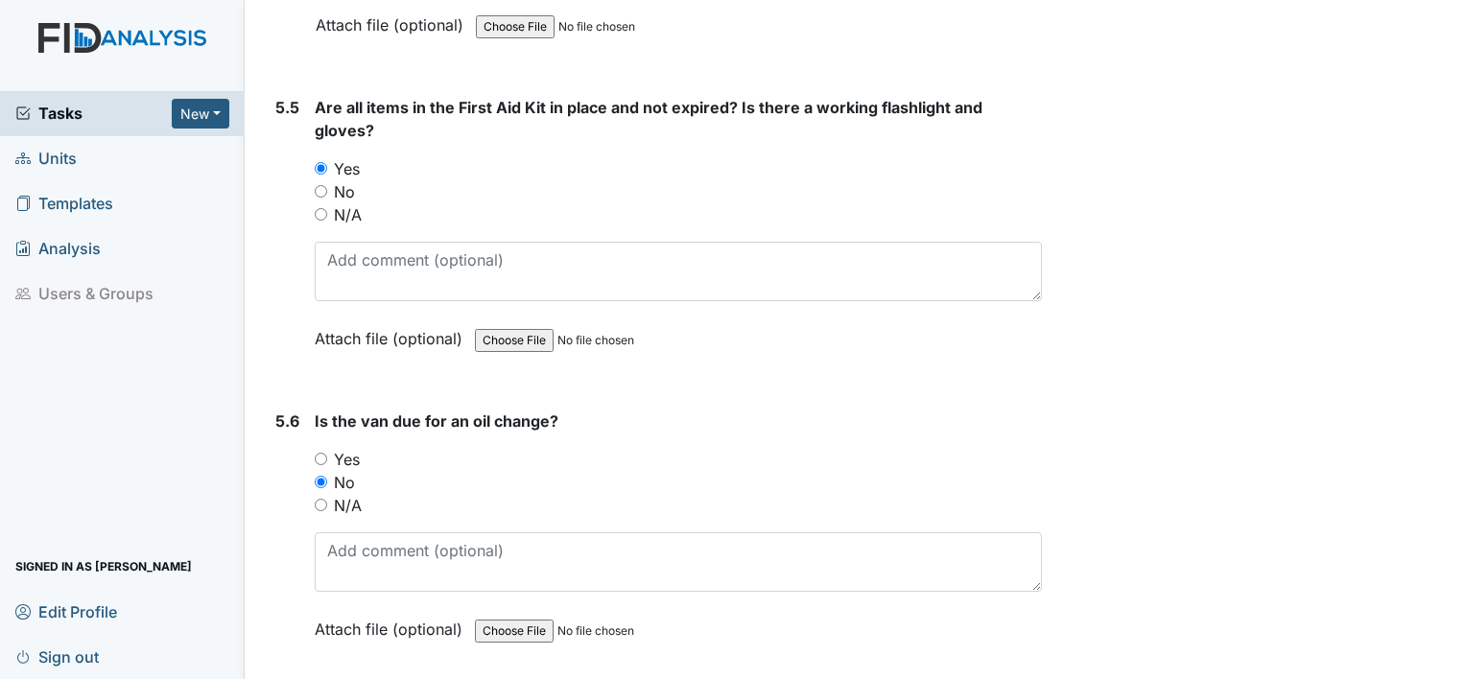
scroll to position [14742, 0]
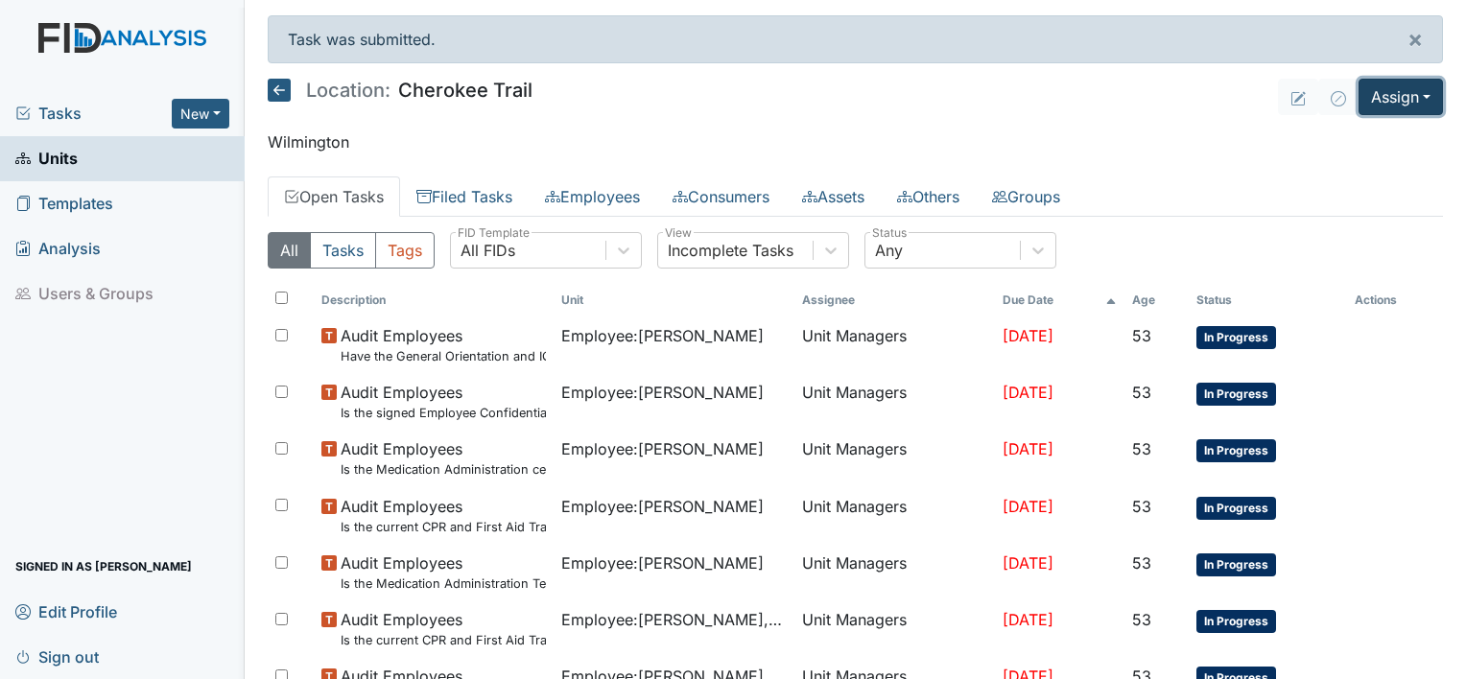
click at [1422, 101] on button "Assign" at bounding box center [1400, 97] width 84 height 36
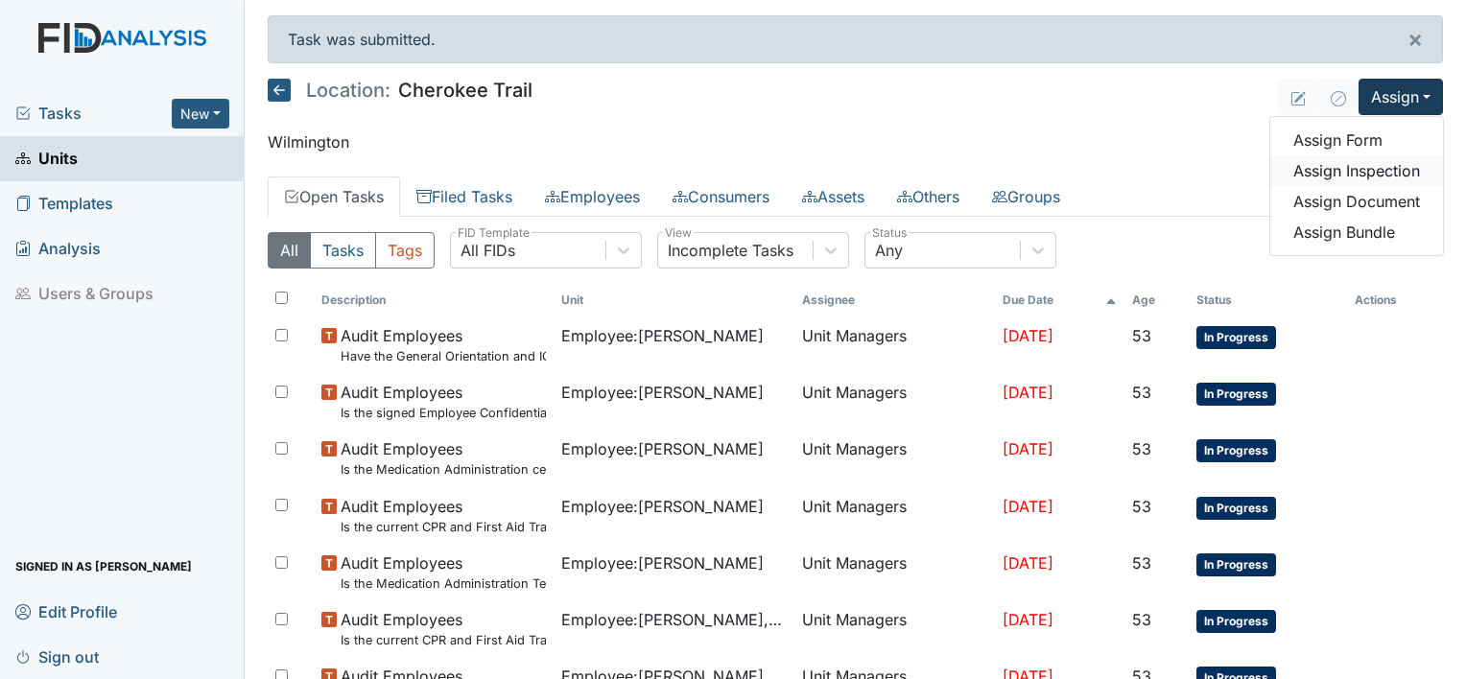
click at [1376, 176] on link "Assign Inspection" at bounding box center [1356, 170] width 173 height 31
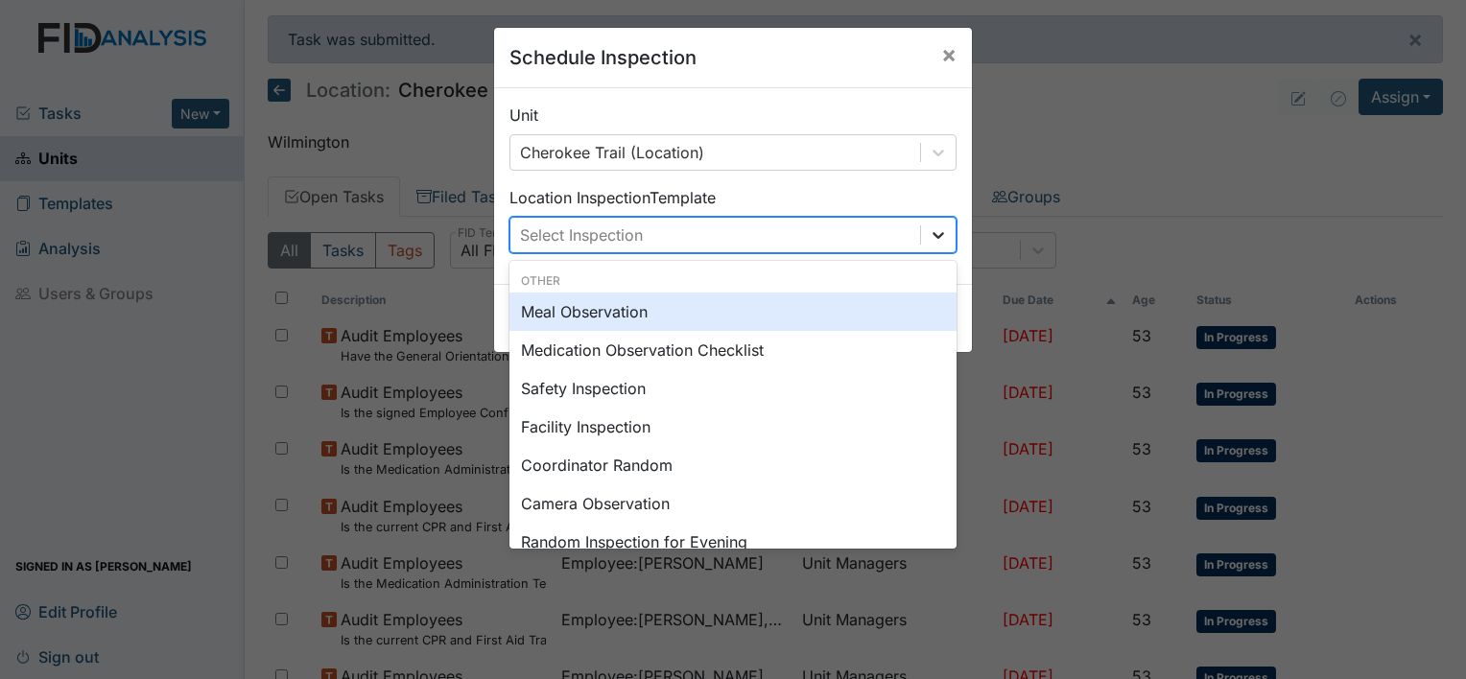
click at [932, 240] on icon at bounding box center [938, 234] width 19 height 19
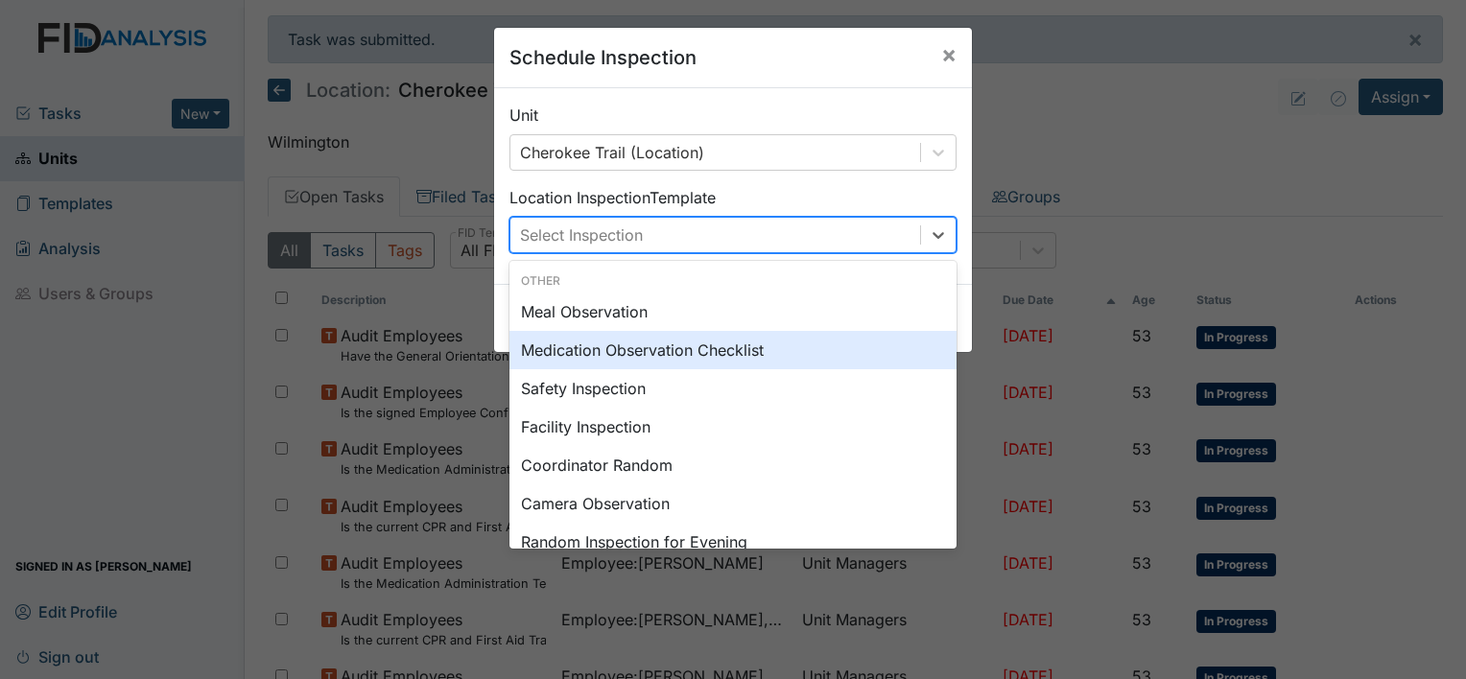
click at [734, 354] on div "Medication Observation Checklist" at bounding box center [732, 350] width 447 height 38
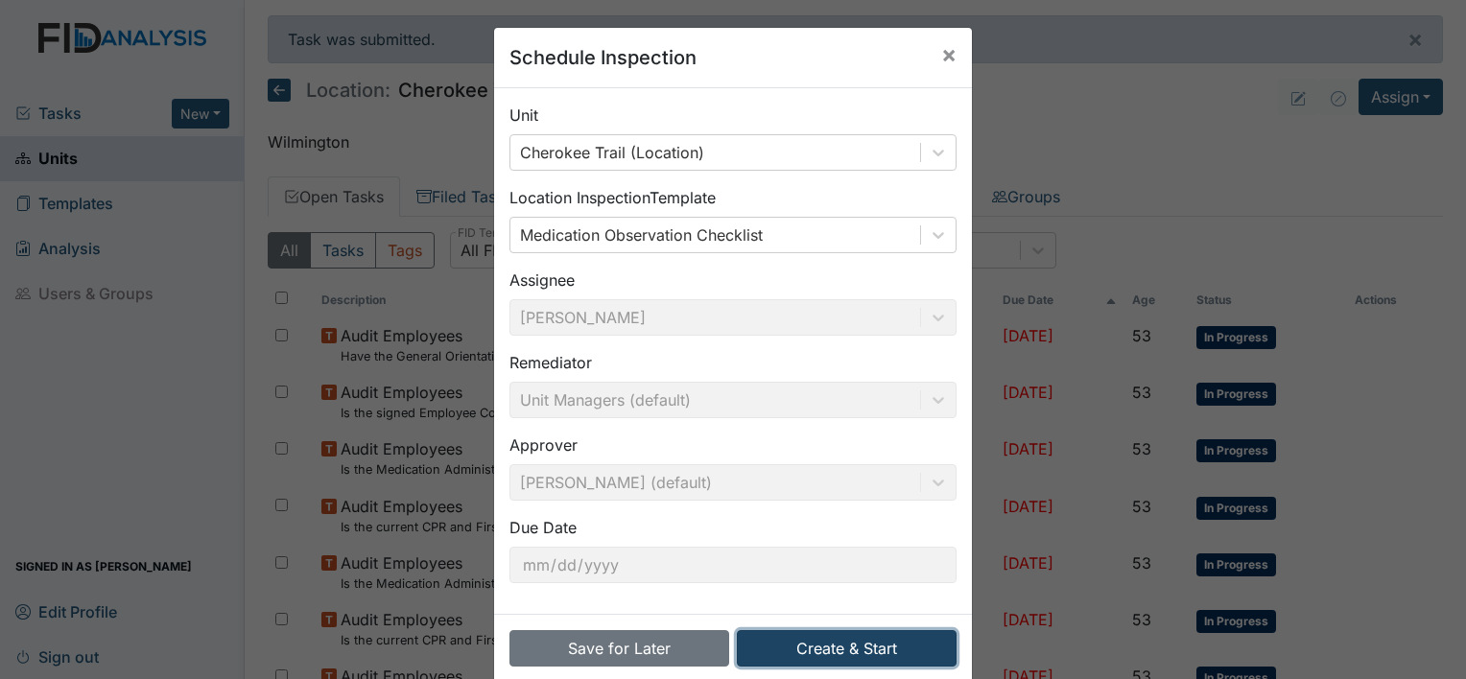
click at [902, 641] on button "Create & Start" at bounding box center [847, 648] width 220 height 36
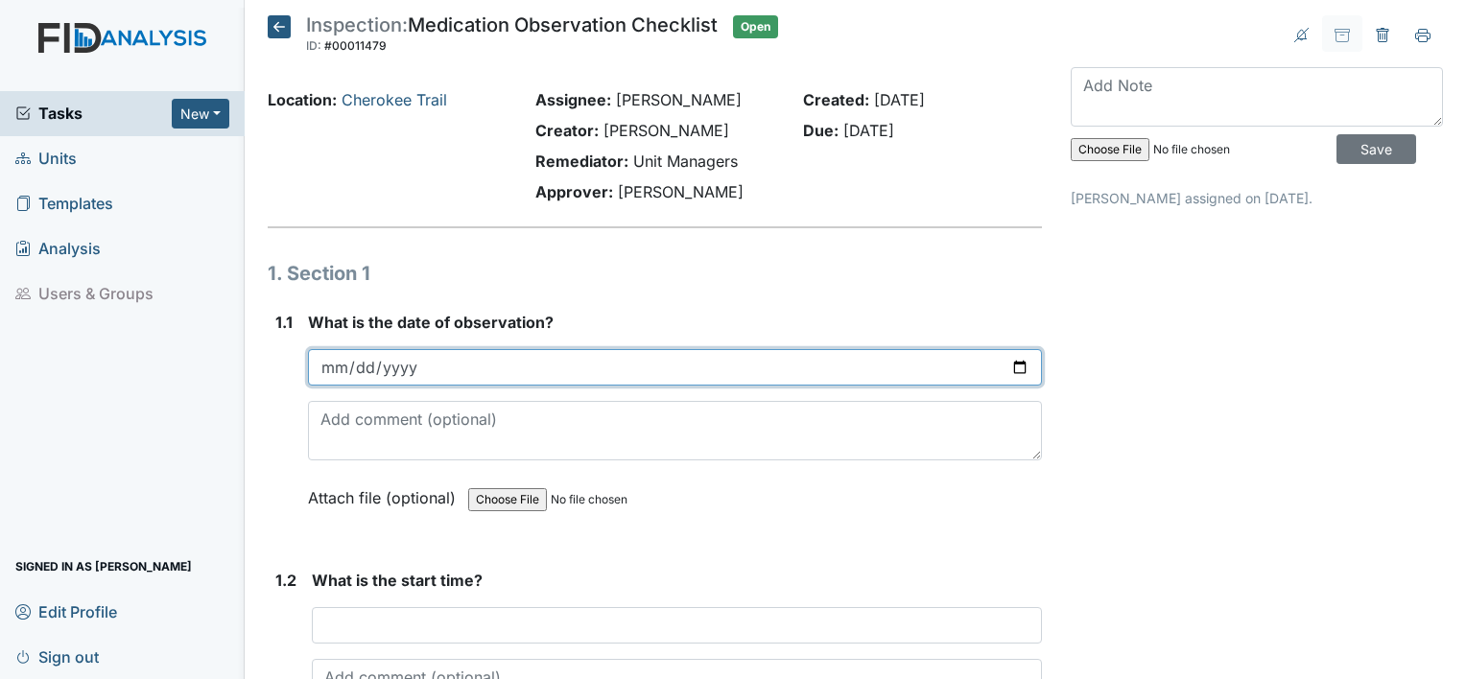
click at [341, 369] on input "date" at bounding box center [675, 367] width 734 height 36
type input "[DATE]"
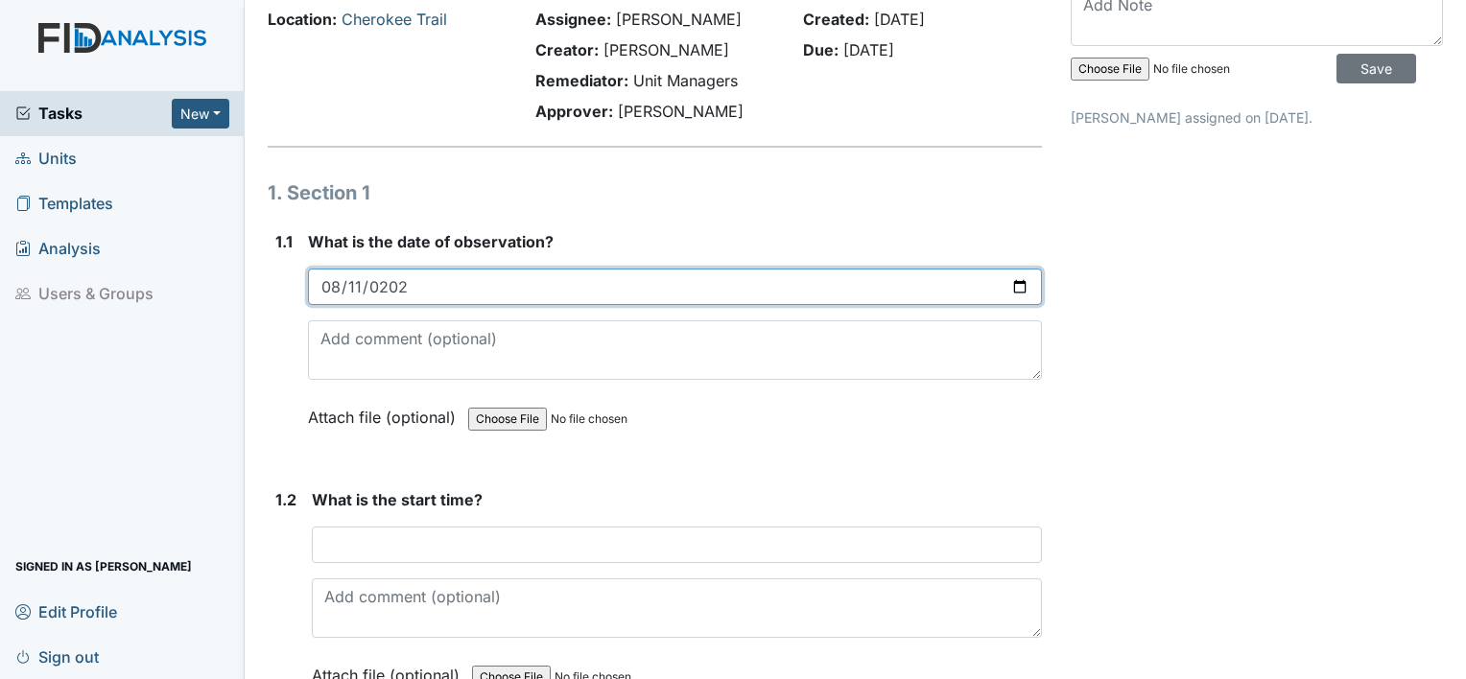
scroll to position [192, 0]
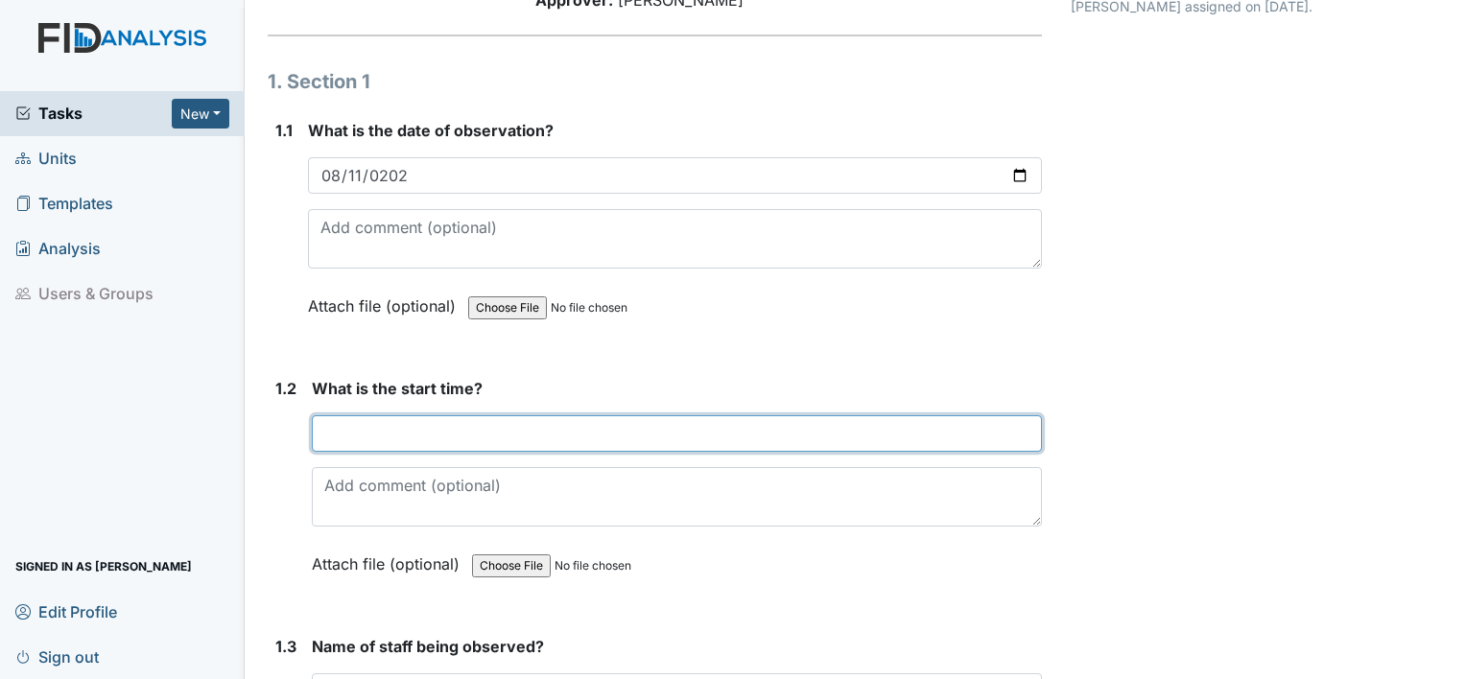
click at [389, 426] on input "text" at bounding box center [677, 433] width 730 height 36
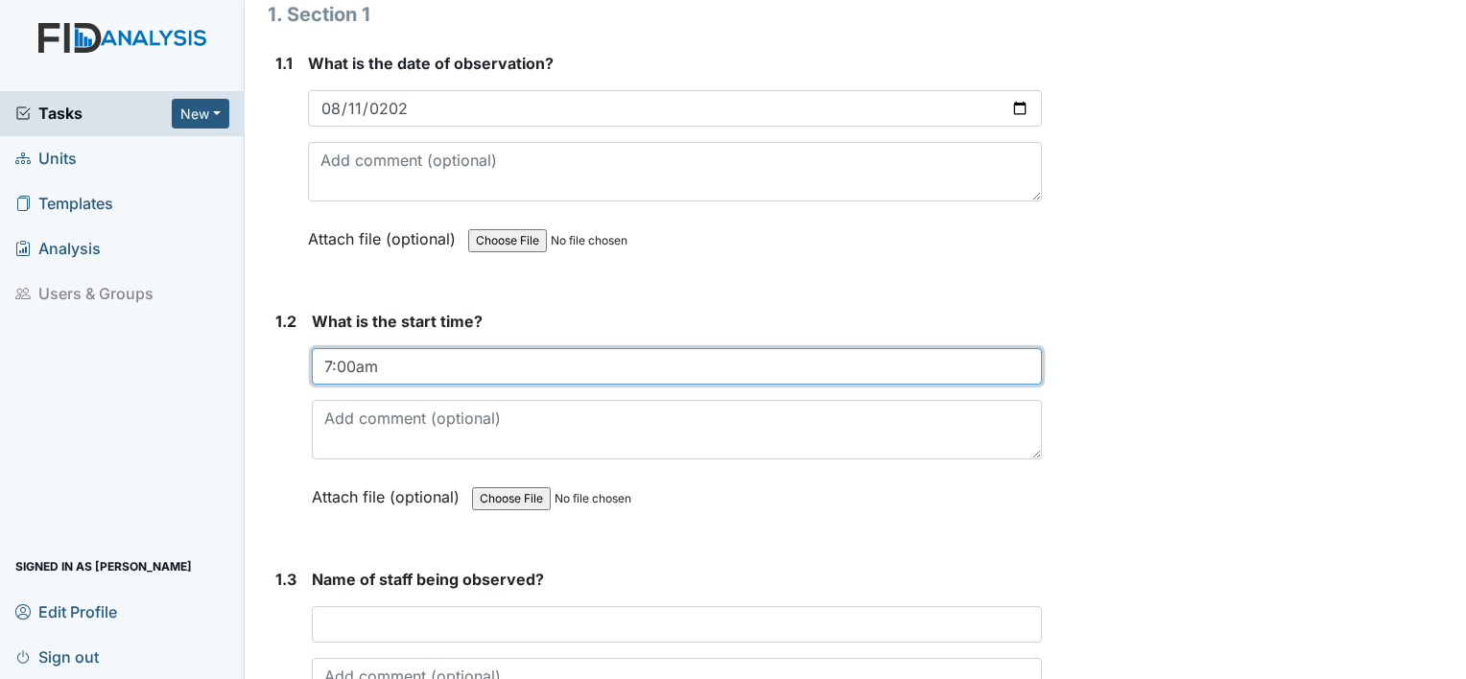
scroll to position [384, 0]
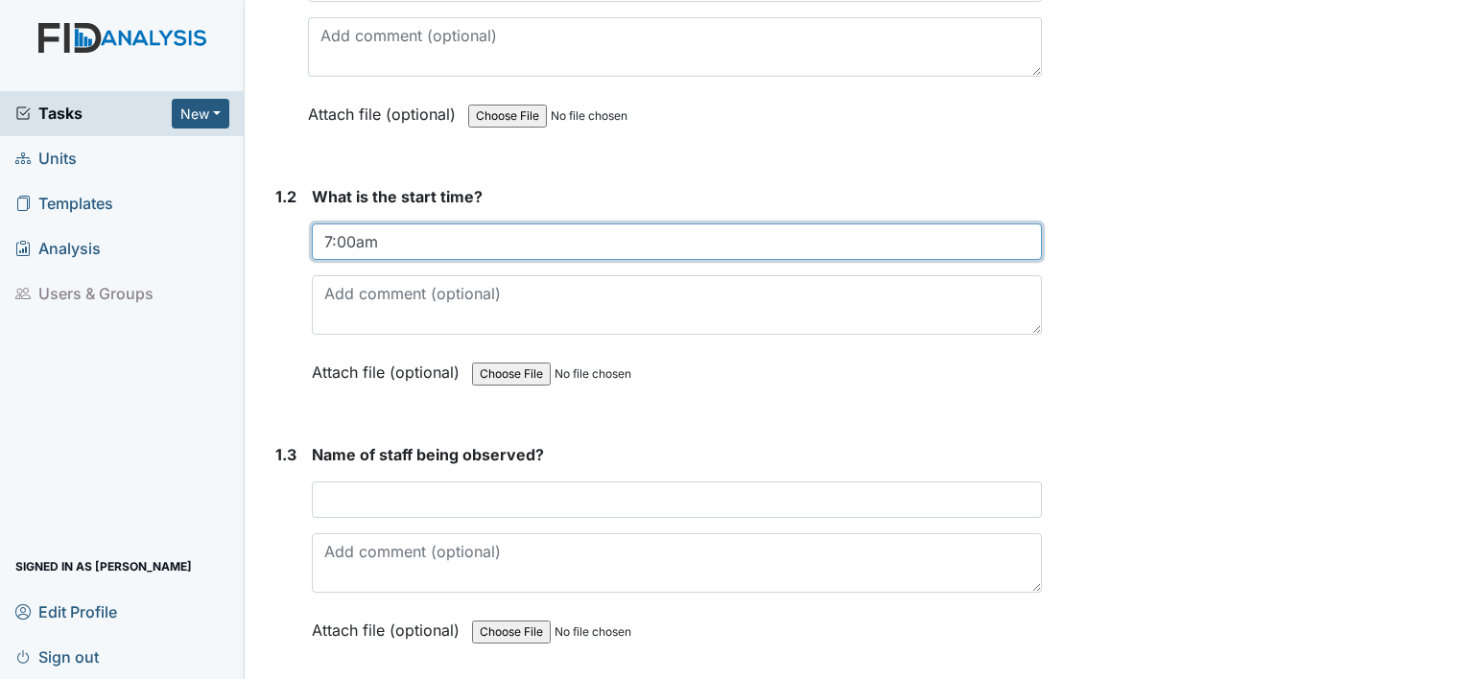
type input "7:00am"
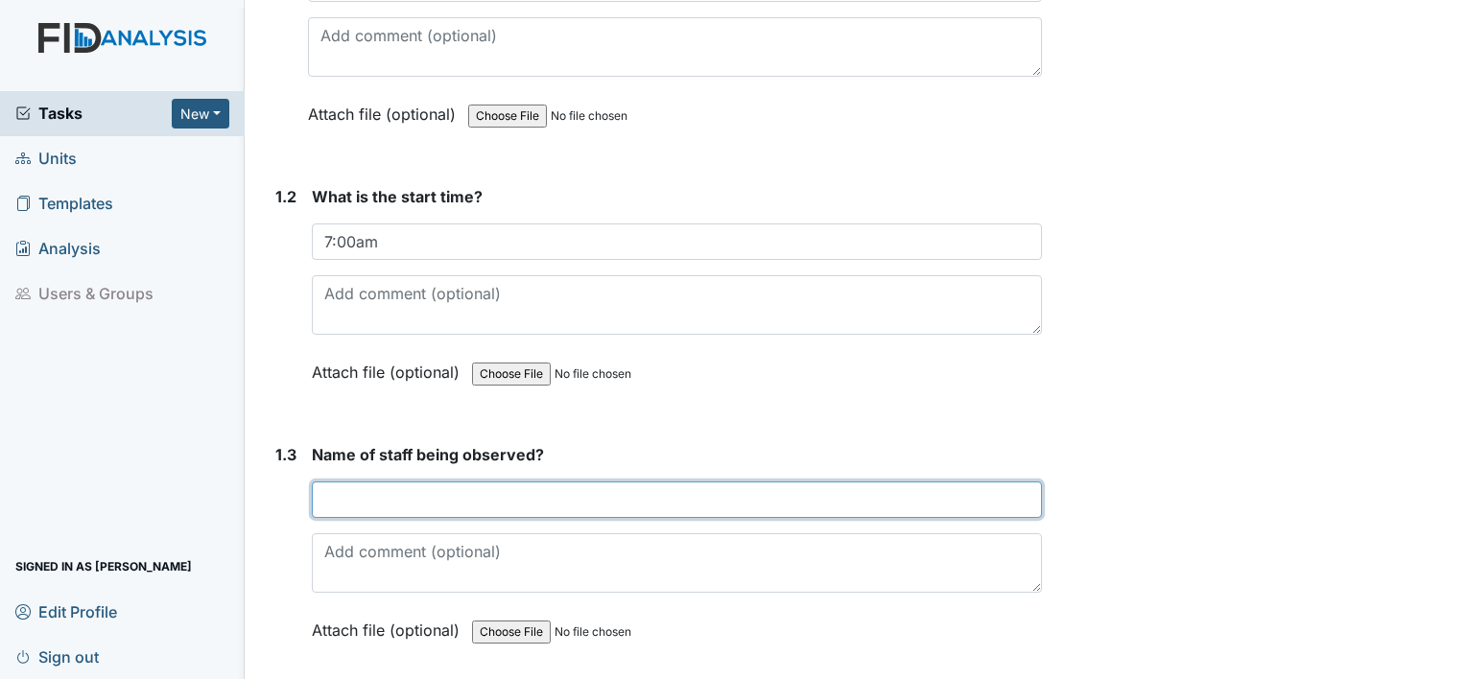
click at [338, 506] on input "text" at bounding box center [677, 500] width 730 height 36
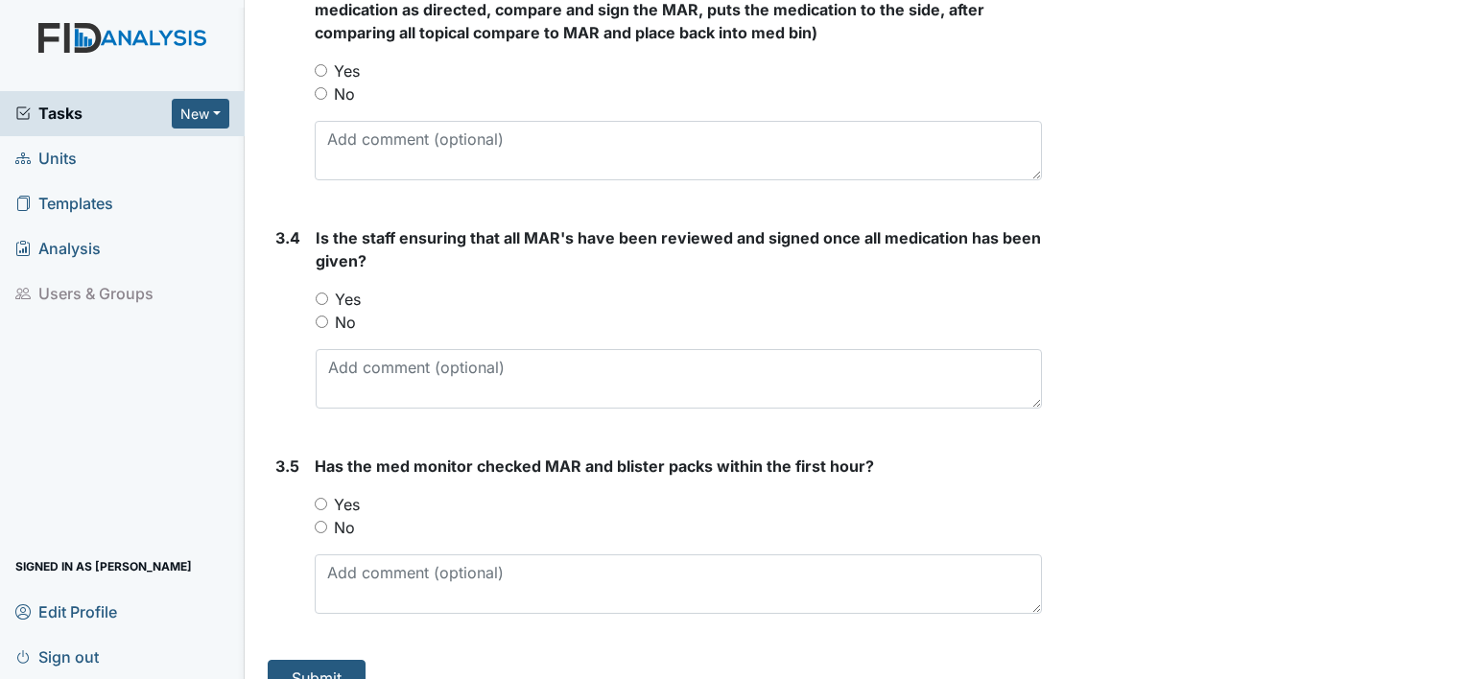
scroll to position [3093, 0]
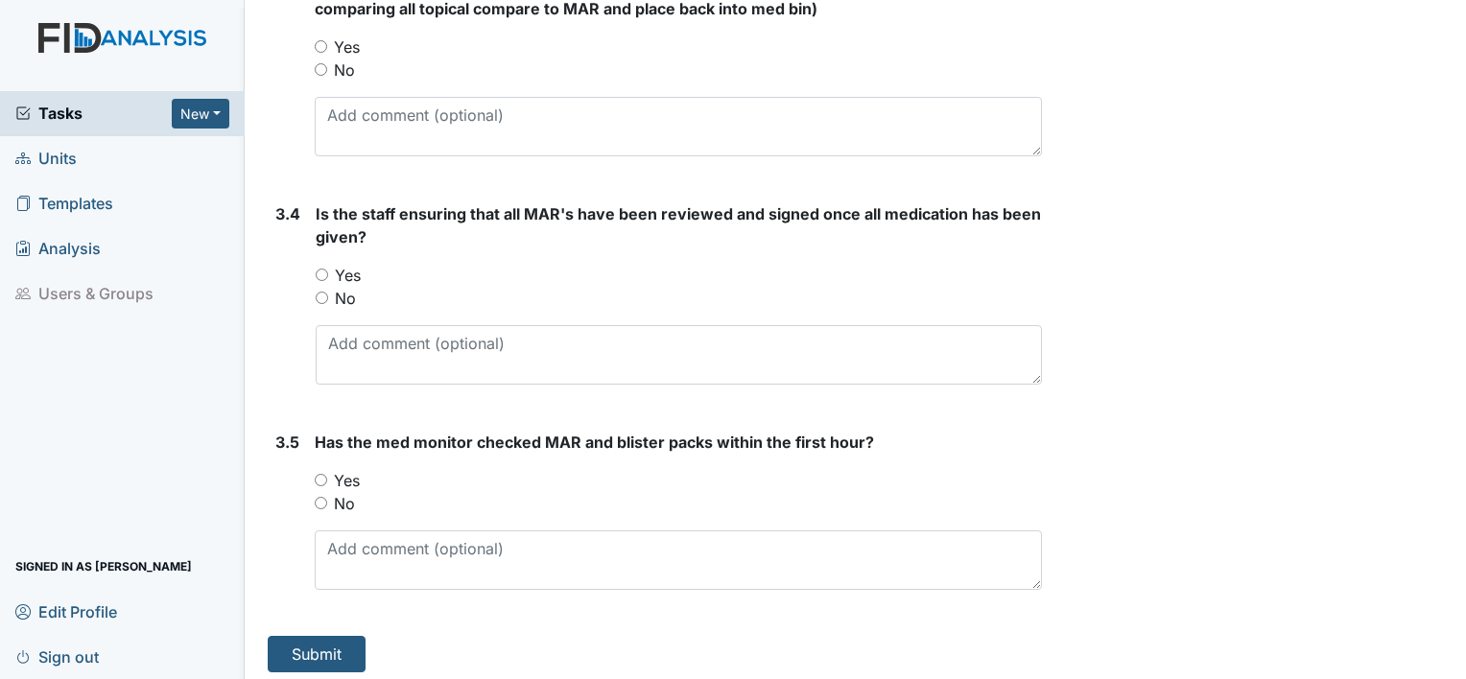
type input "[PERSON_NAME]"
click at [324, 474] on input "Yes" at bounding box center [321, 480] width 12 height 12
radio input "true"
click at [324, 269] on input "Yes" at bounding box center [322, 275] width 12 height 12
radio input "true"
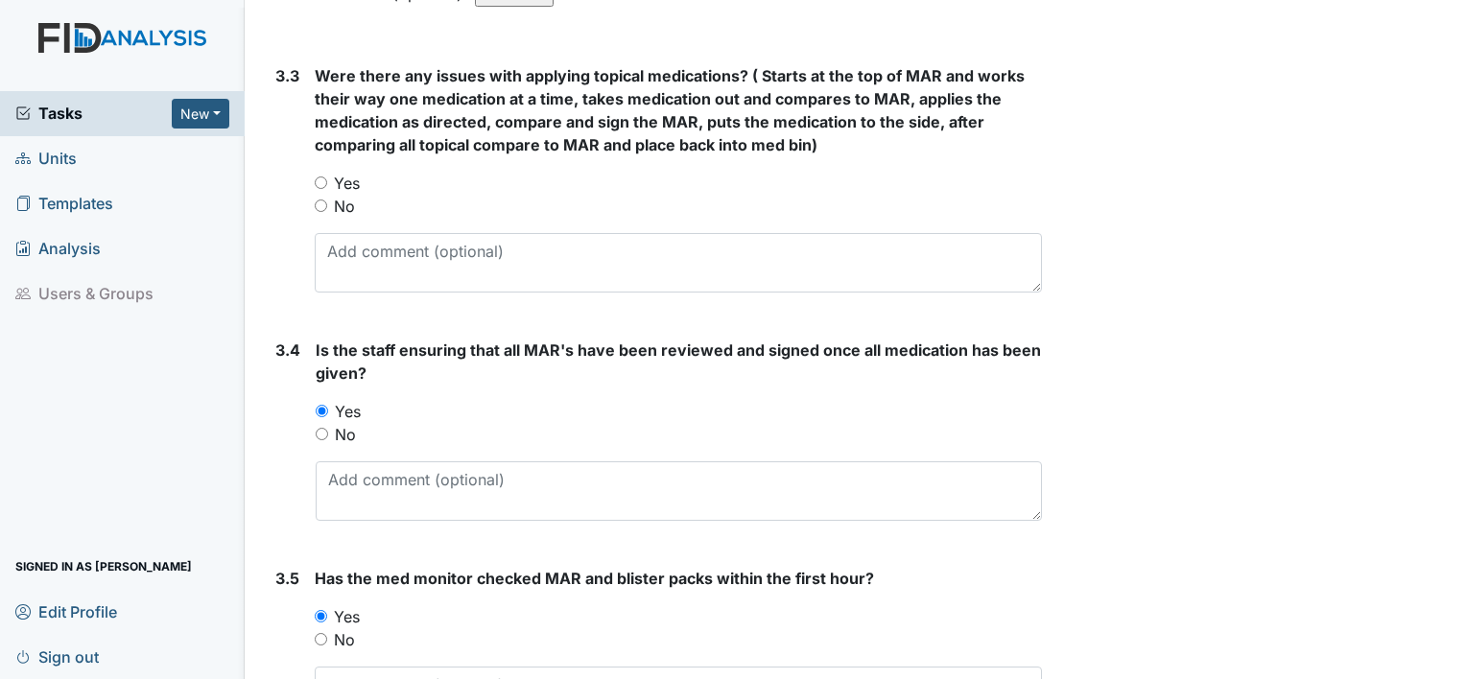
scroll to position [2902, 0]
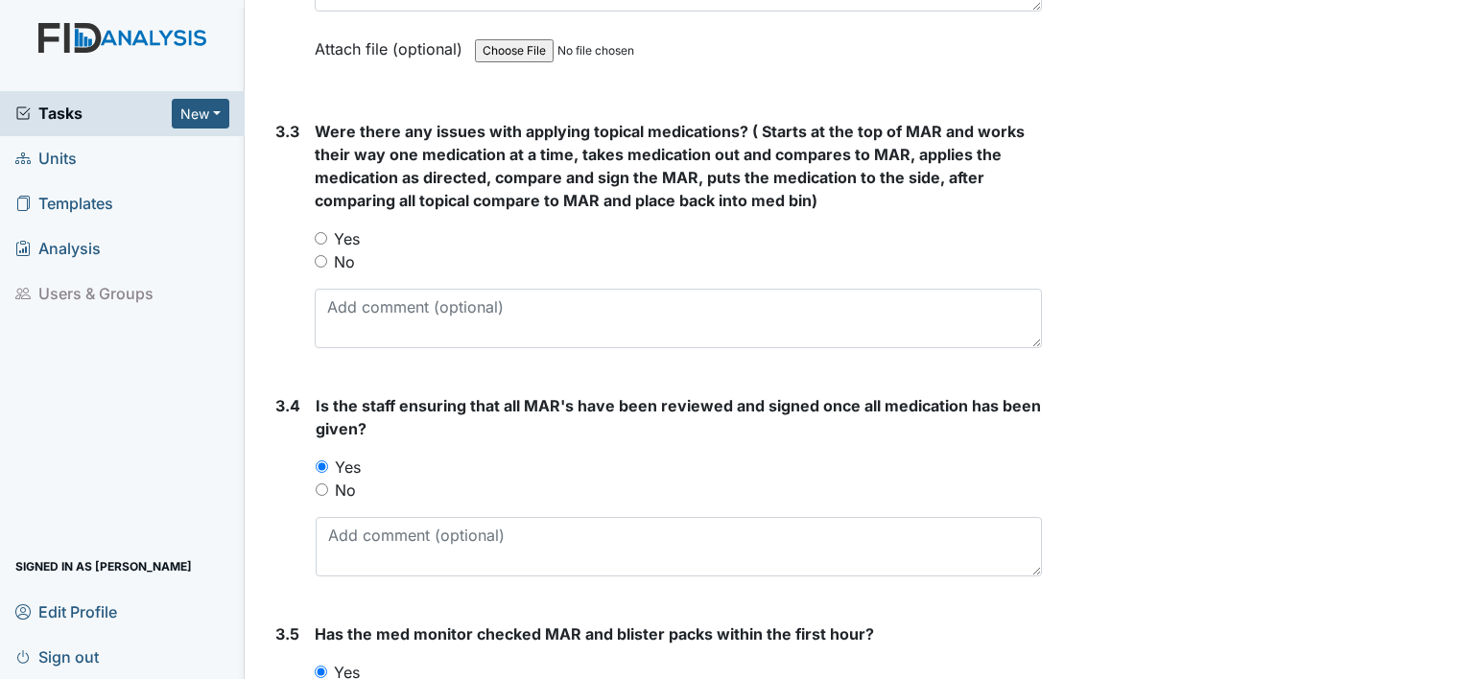
click at [317, 255] on input "No" at bounding box center [321, 261] width 12 height 12
radio input "true"
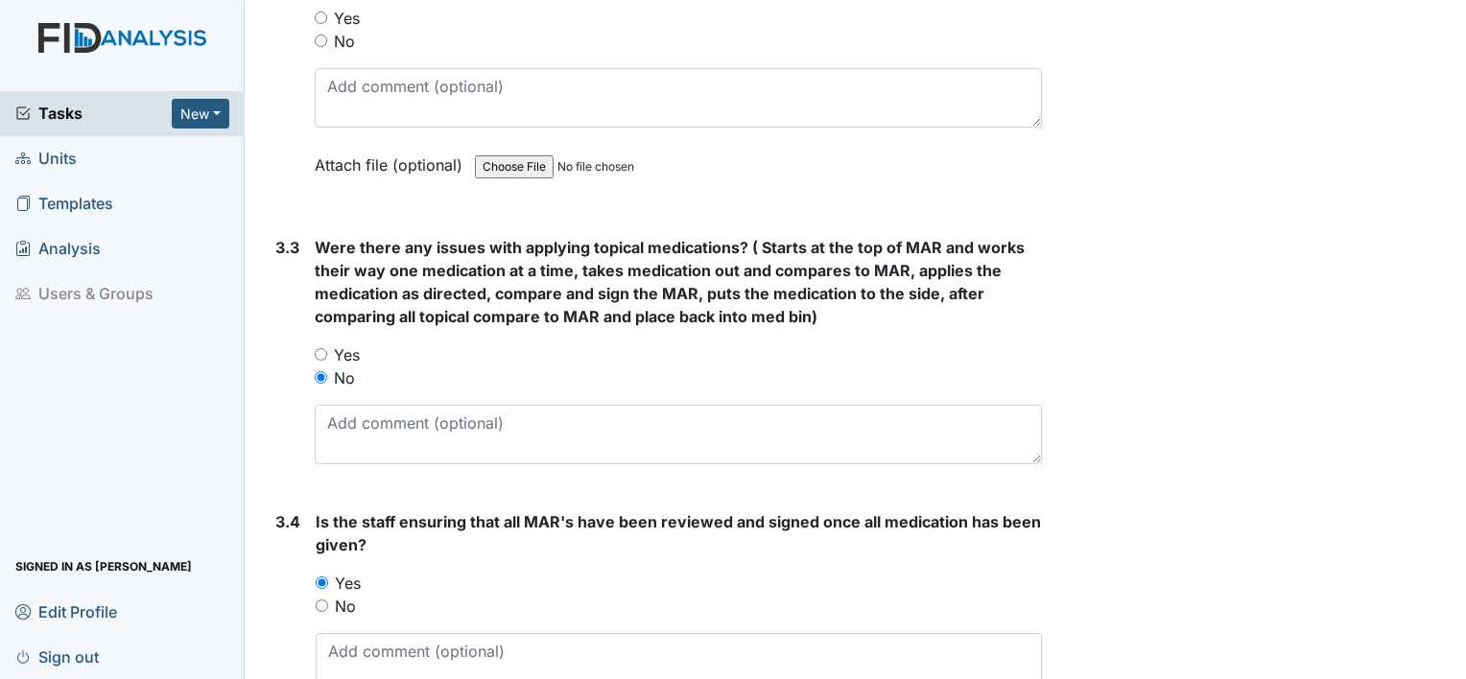
scroll to position [2614, 0]
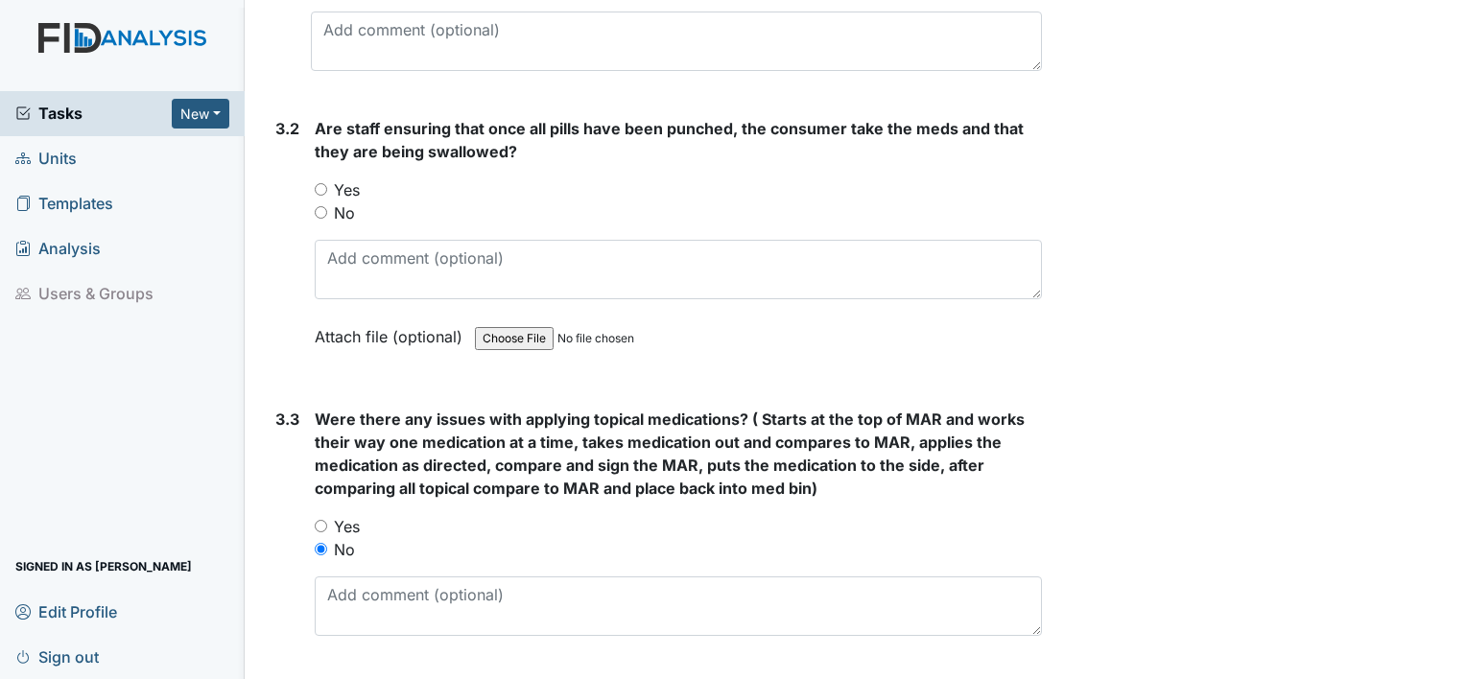
click at [327, 179] on div "Yes" at bounding box center [678, 189] width 727 height 23
click at [322, 183] on input "Yes" at bounding box center [321, 189] width 12 height 12
radio input "true"
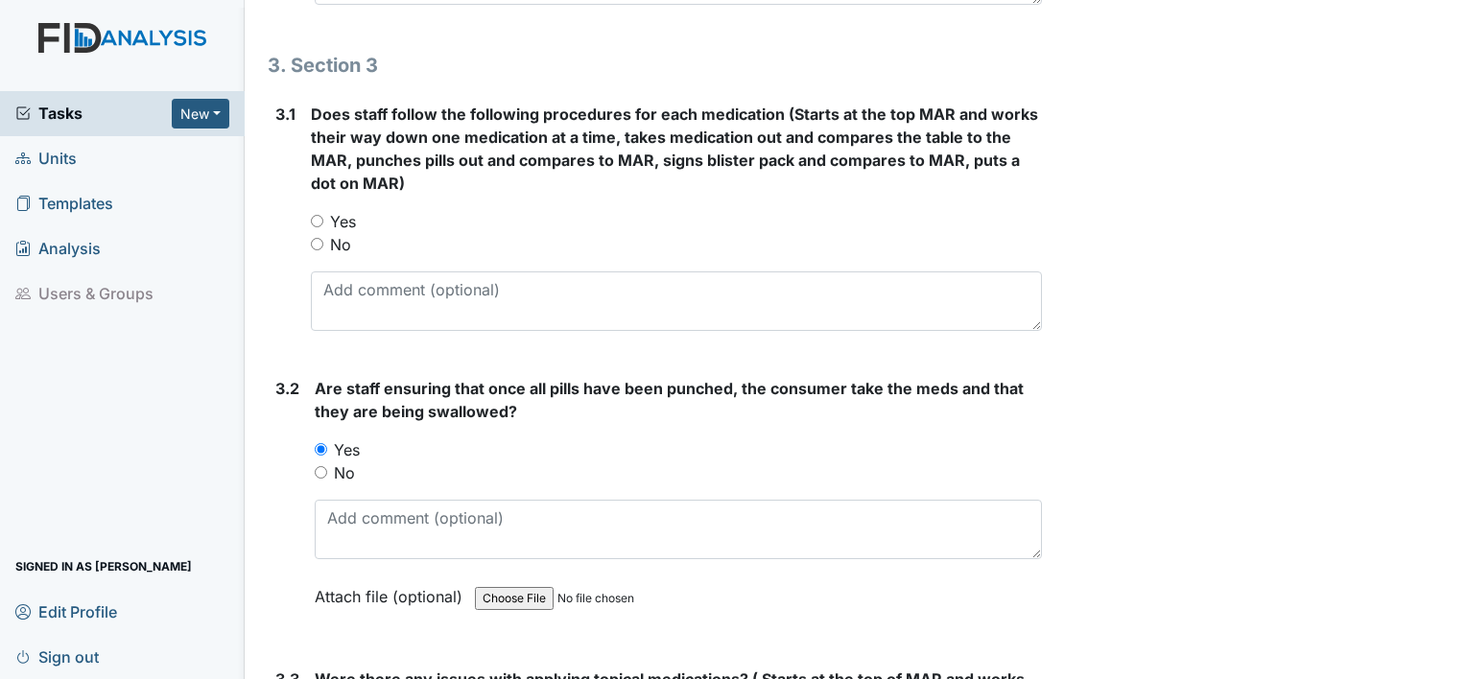
scroll to position [2326, 0]
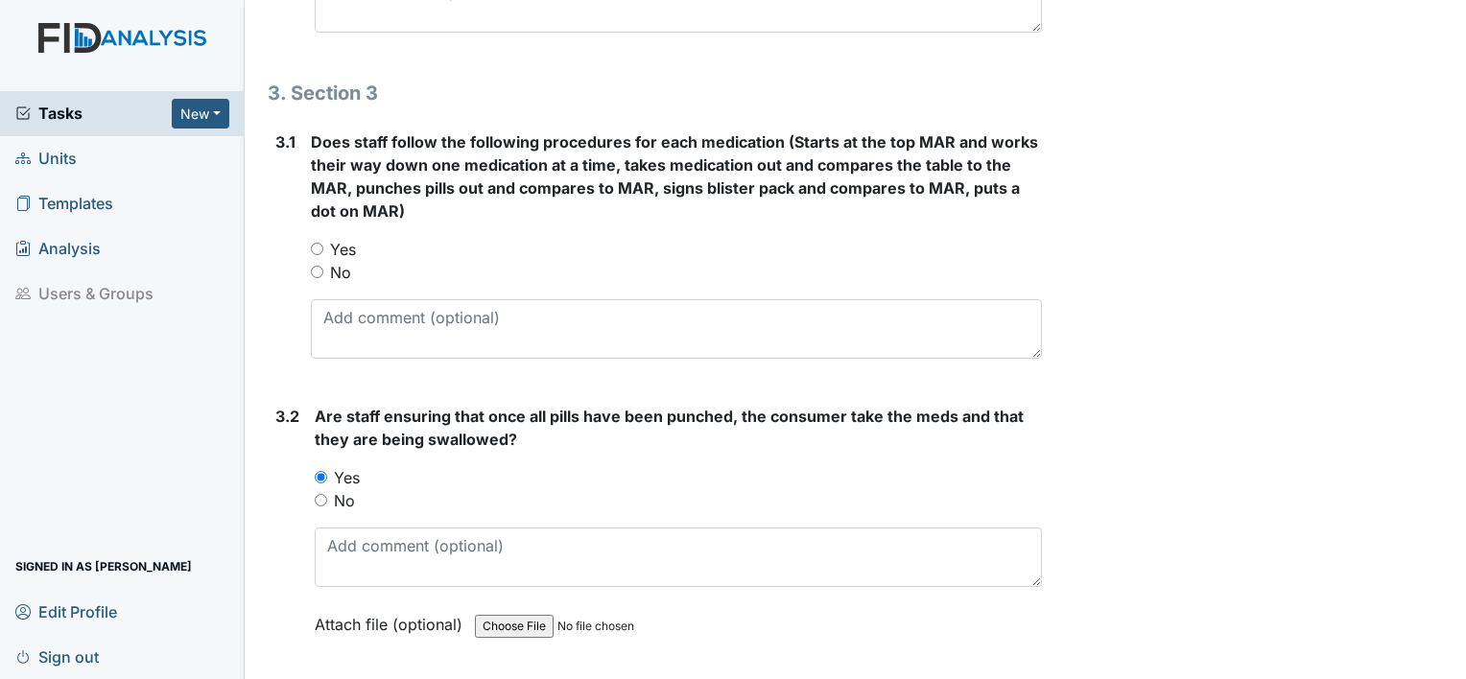
click at [312, 243] on input "Yes" at bounding box center [317, 249] width 12 height 12
radio input "true"
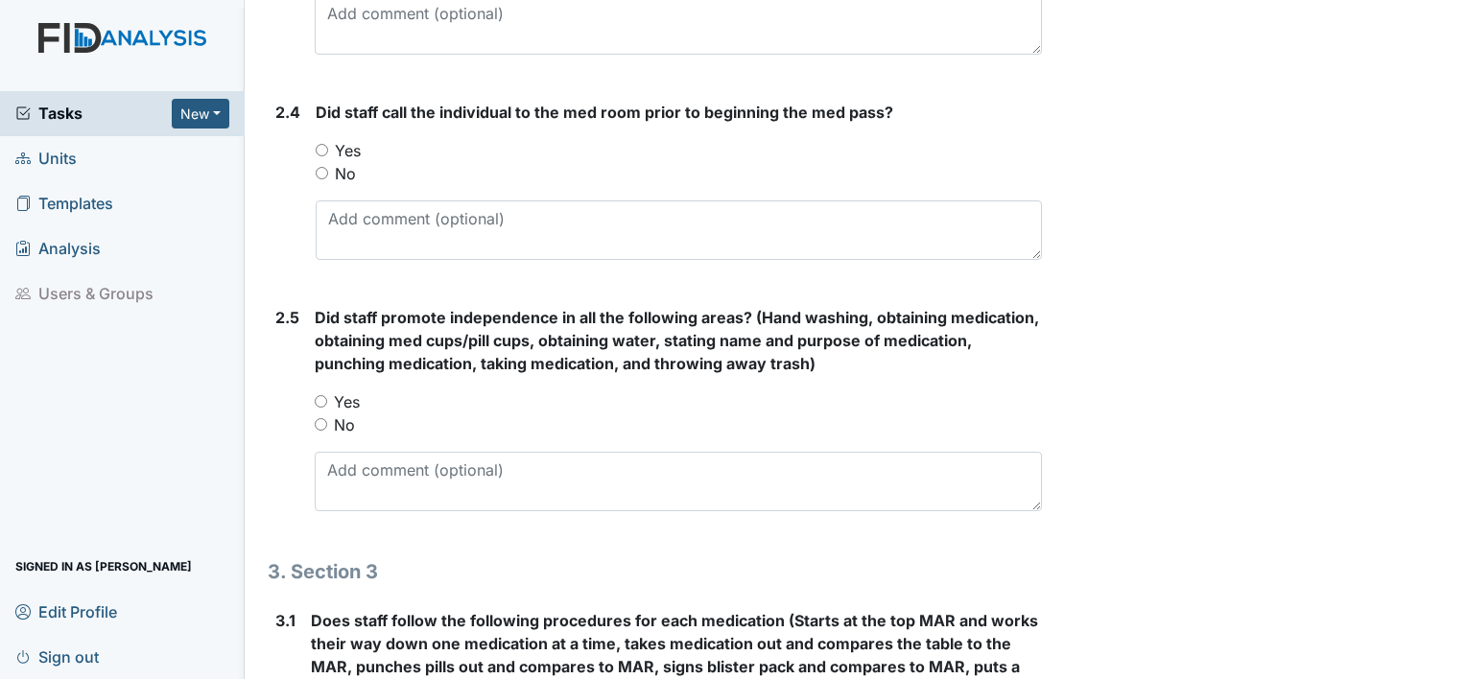
scroll to position [1846, 0]
click at [317, 396] on input "Yes" at bounding box center [321, 402] width 12 height 12
radio input "true"
click at [317, 145] on input "Yes" at bounding box center [322, 151] width 12 height 12
radio input "true"
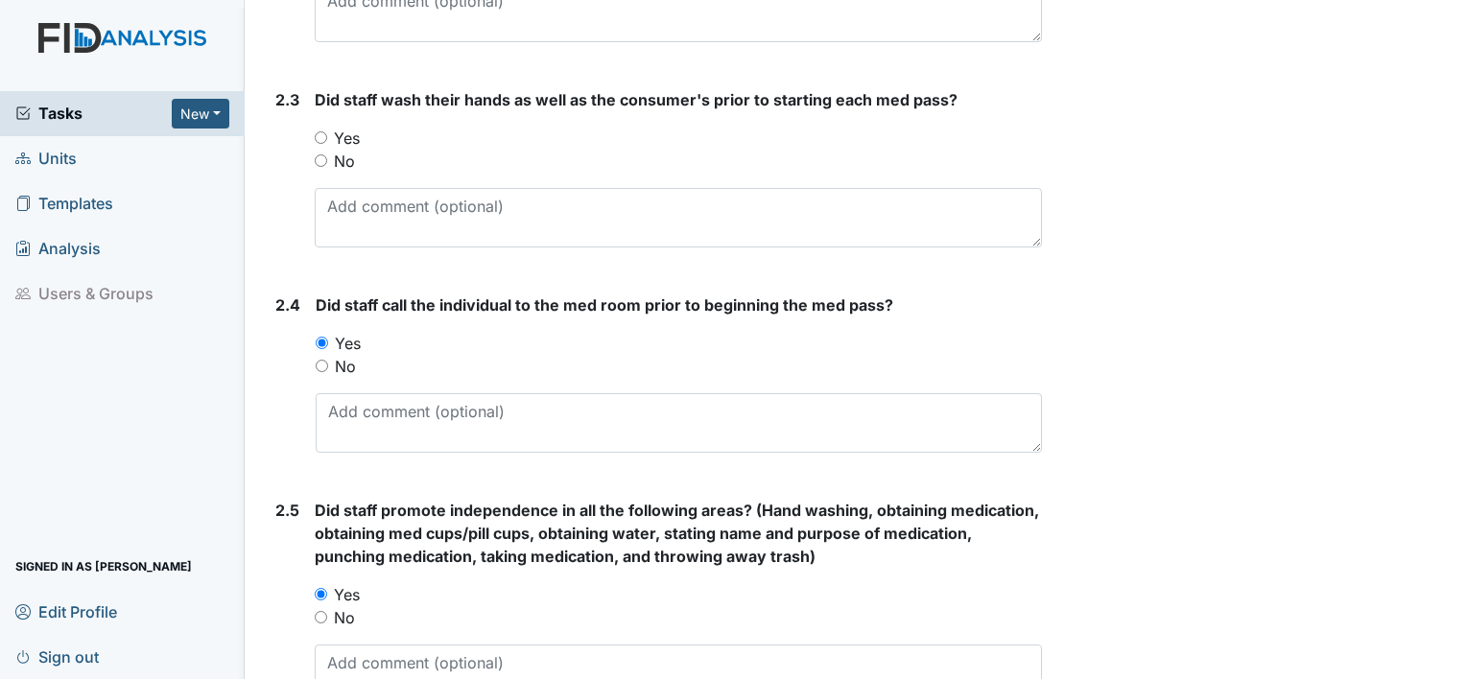
scroll to position [1463, 0]
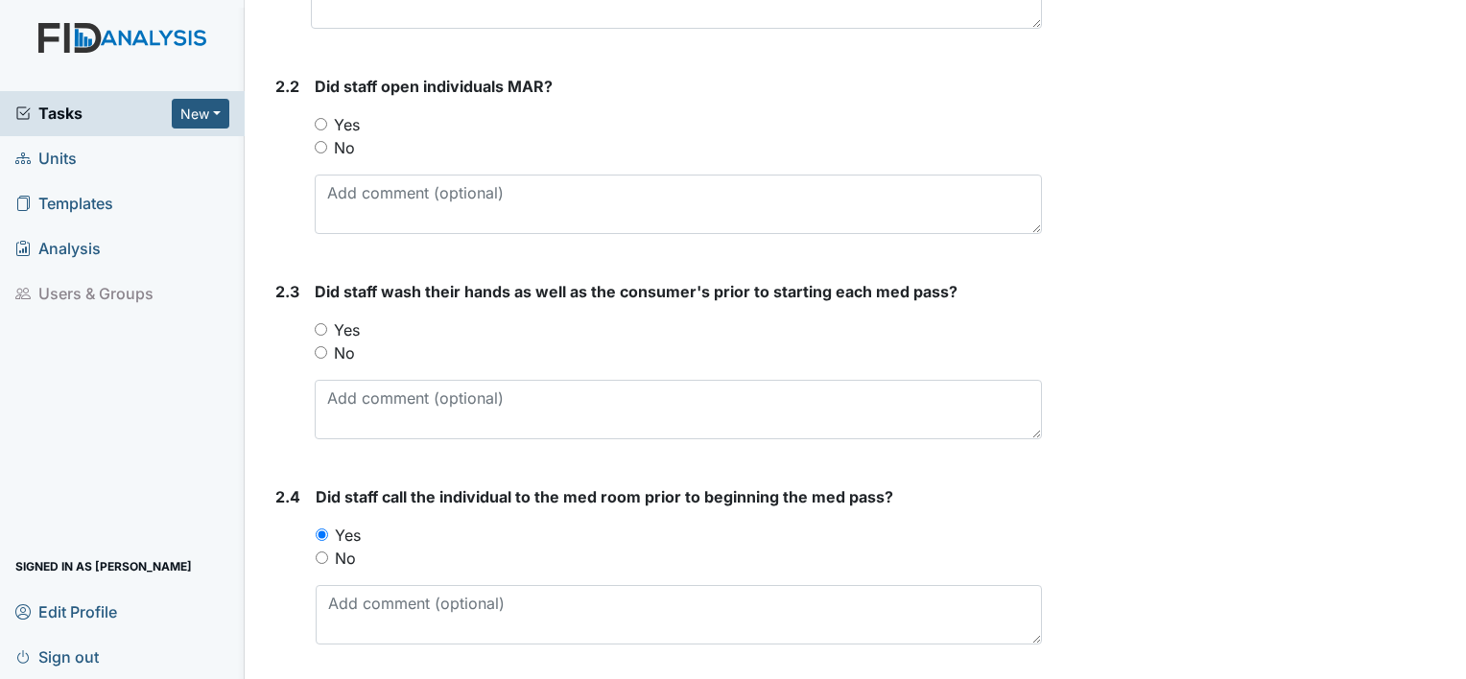
click at [324, 327] on input "Yes" at bounding box center [321, 329] width 12 height 12
radio input "true"
click at [322, 118] on input "Yes" at bounding box center [321, 124] width 12 height 12
radio input "true"
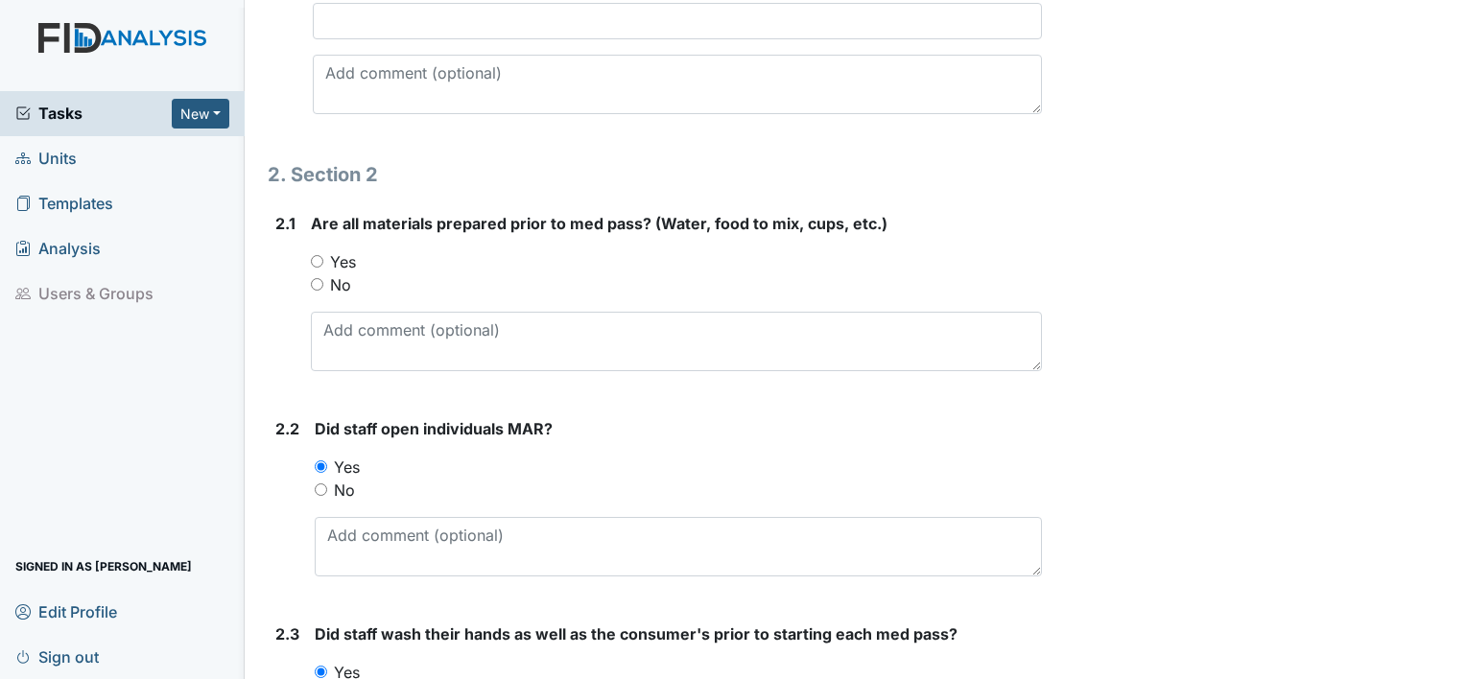
scroll to position [1079, 0]
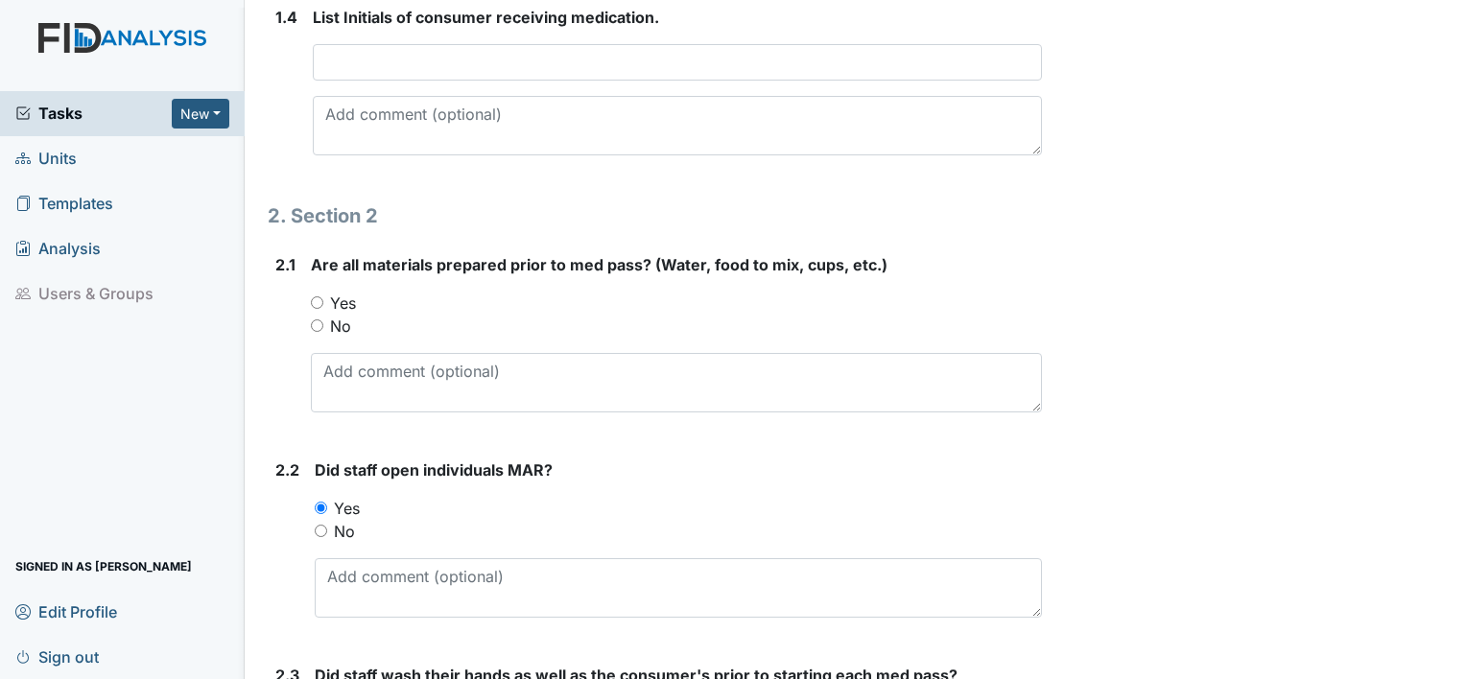
click at [313, 296] on input "Yes" at bounding box center [317, 302] width 12 height 12
radio input "true"
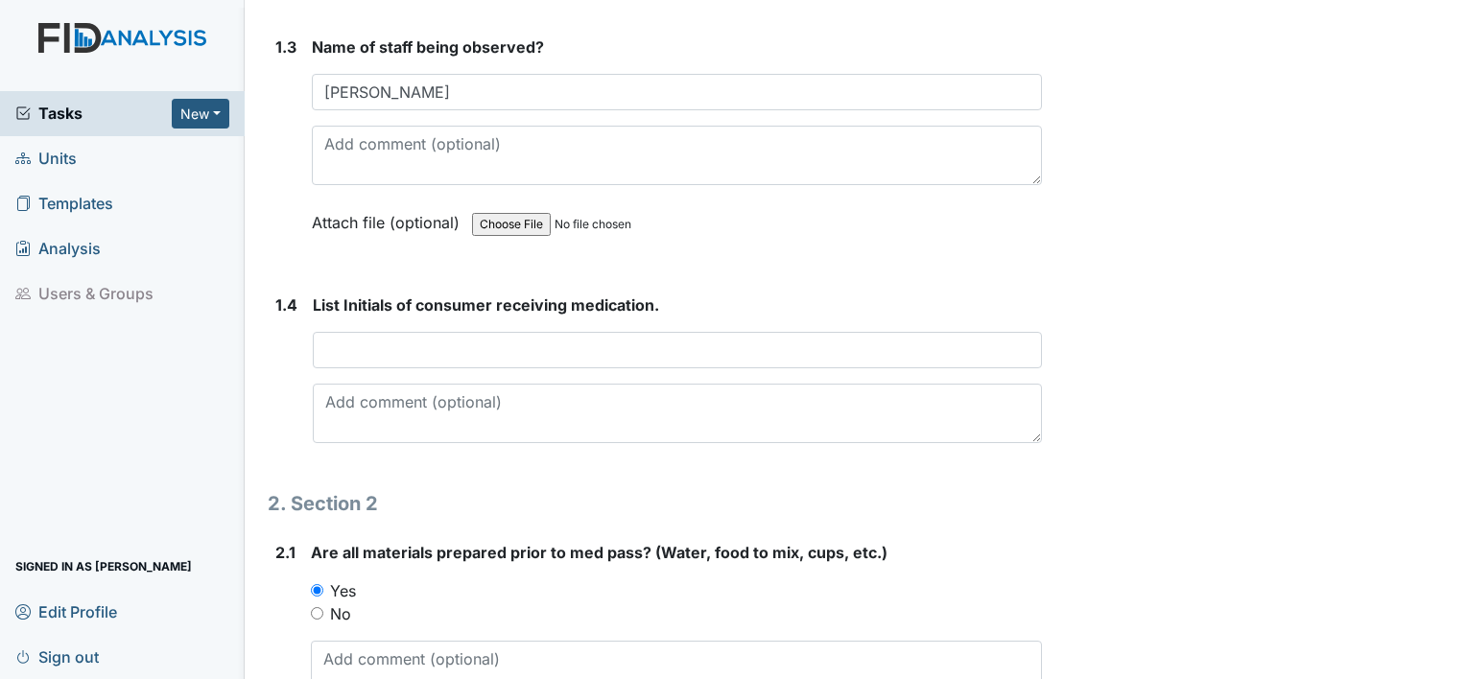
scroll to position [887, 0]
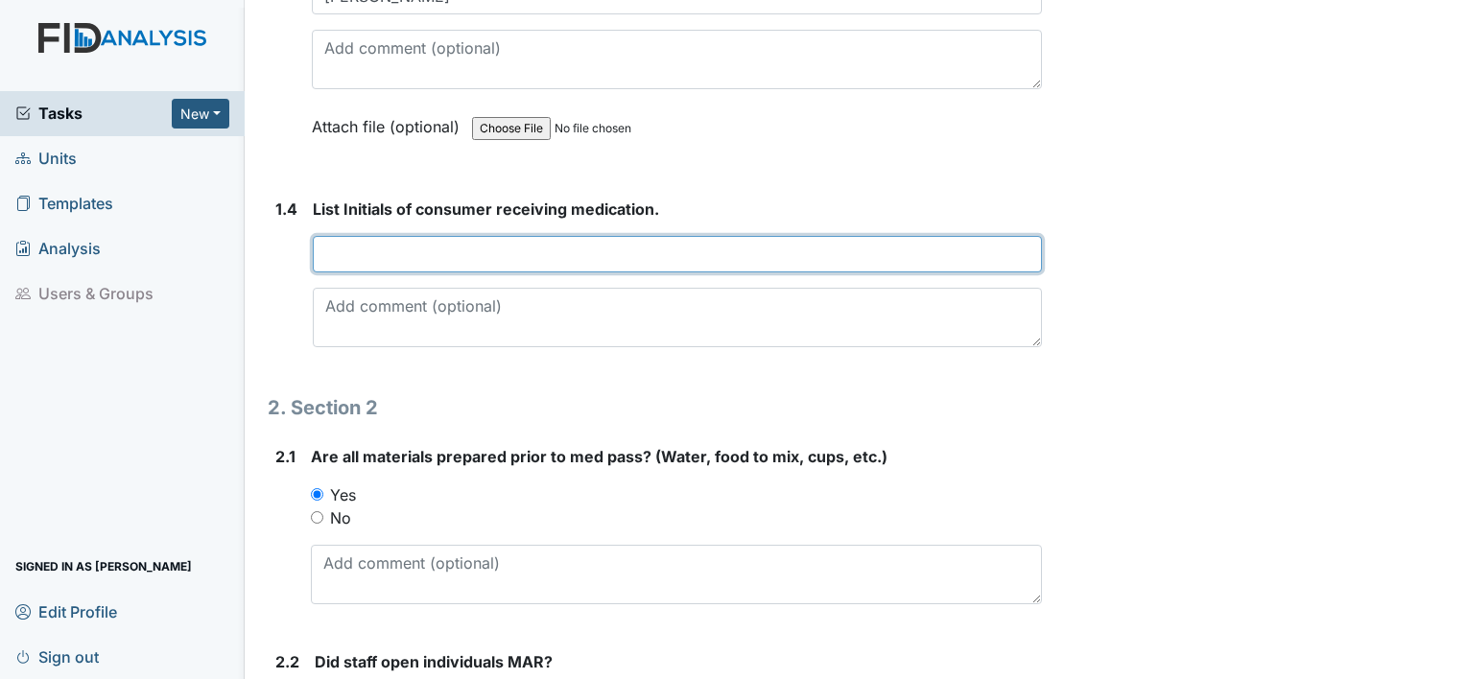
click at [339, 244] on input "text" at bounding box center [677, 254] width 729 height 36
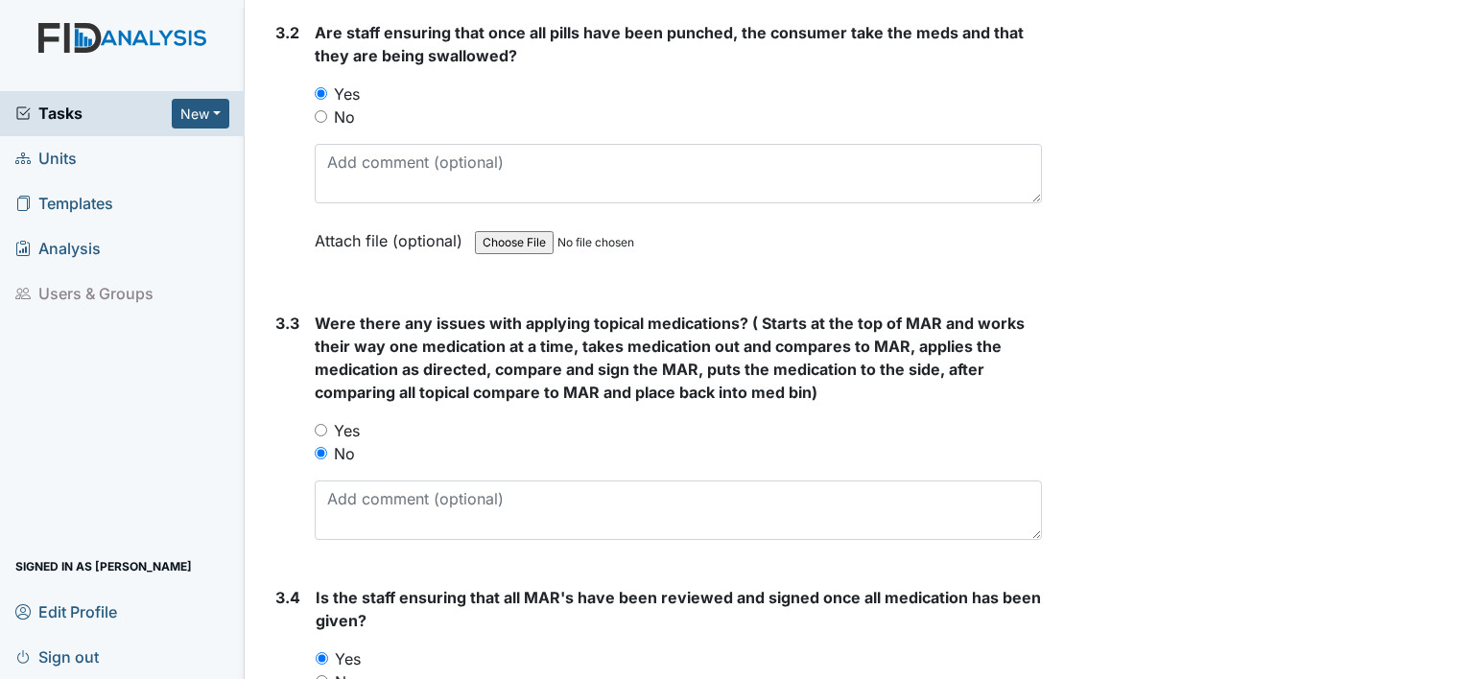
scroll to position [3093, 0]
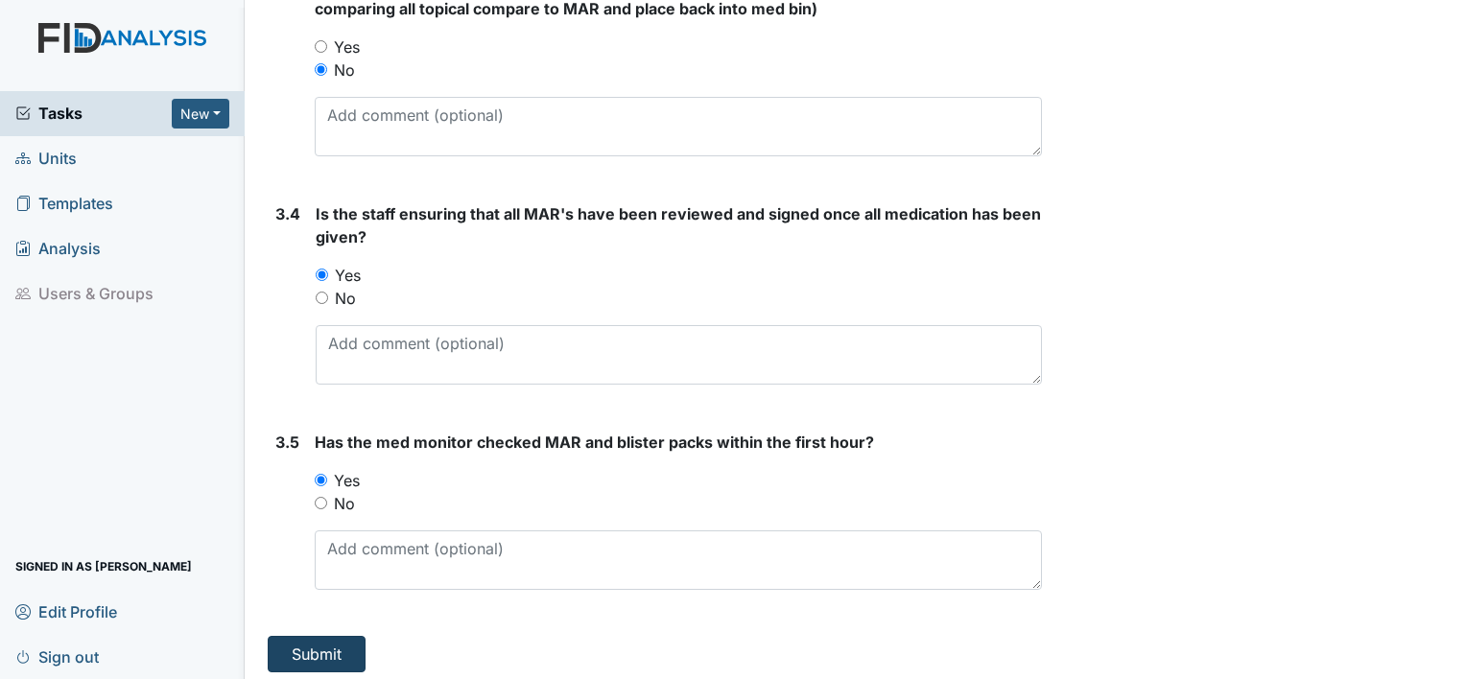
type input "KP AW JA MC DC BF"
click at [316, 639] on button "Submit" at bounding box center [317, 654] width 98 height 36
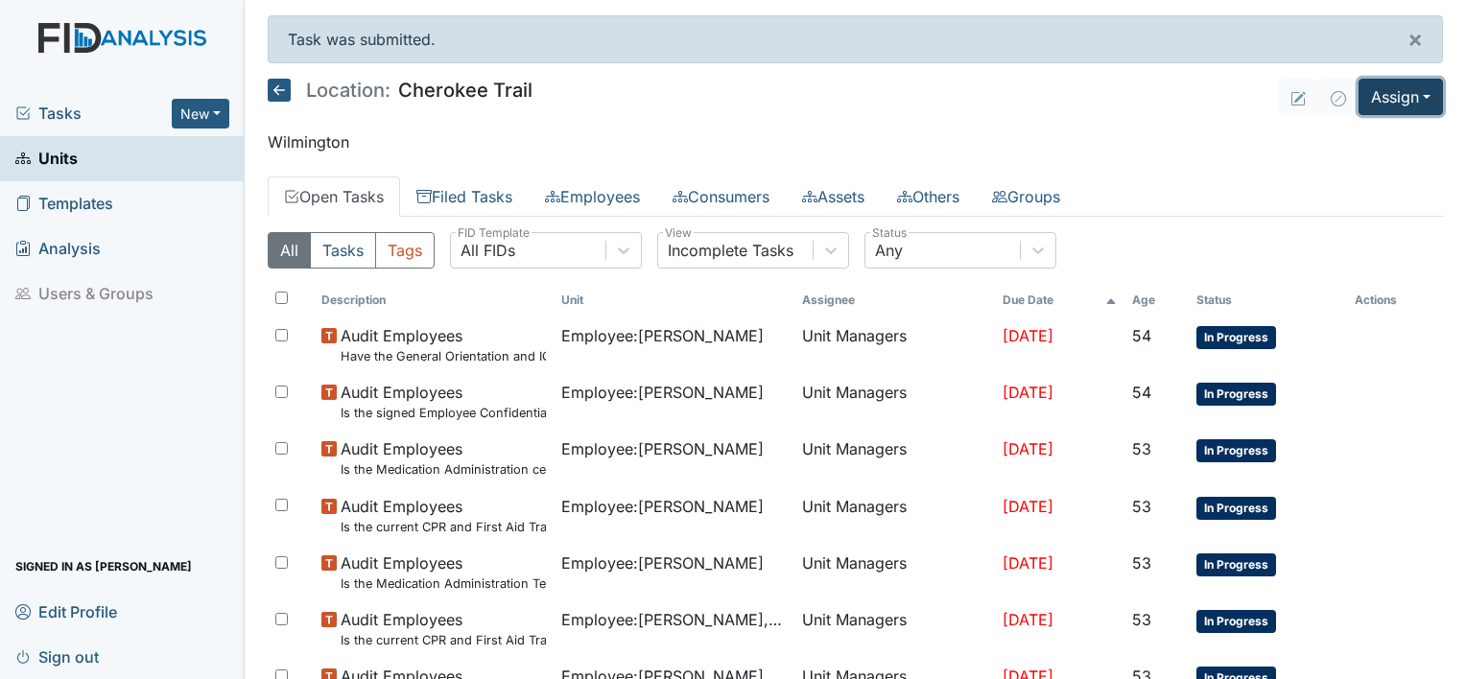
click at [1392, 95] on button "Assign" at bounding box center [1400, 97] width 84 height 36
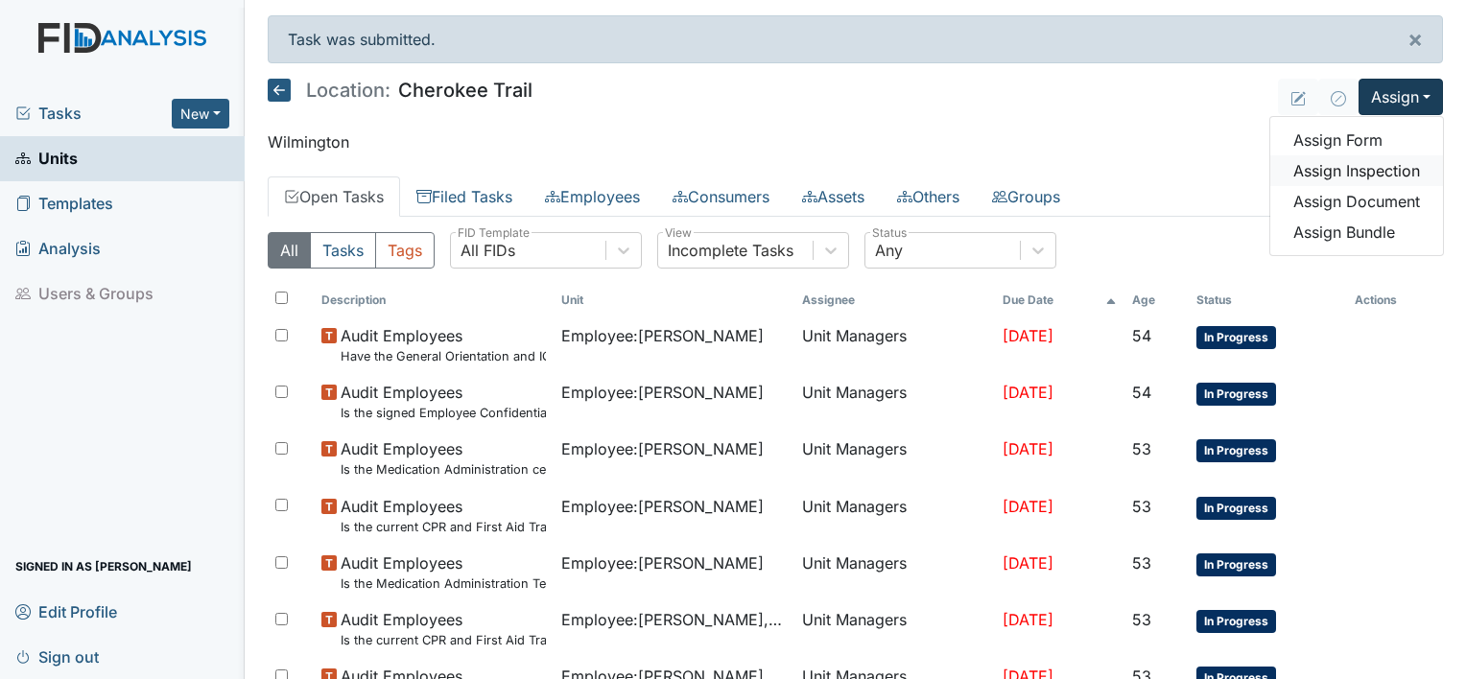
click at [1385, 169] on link "Assign Inspection" at bounding box center [1356, 170] width 173 height 31
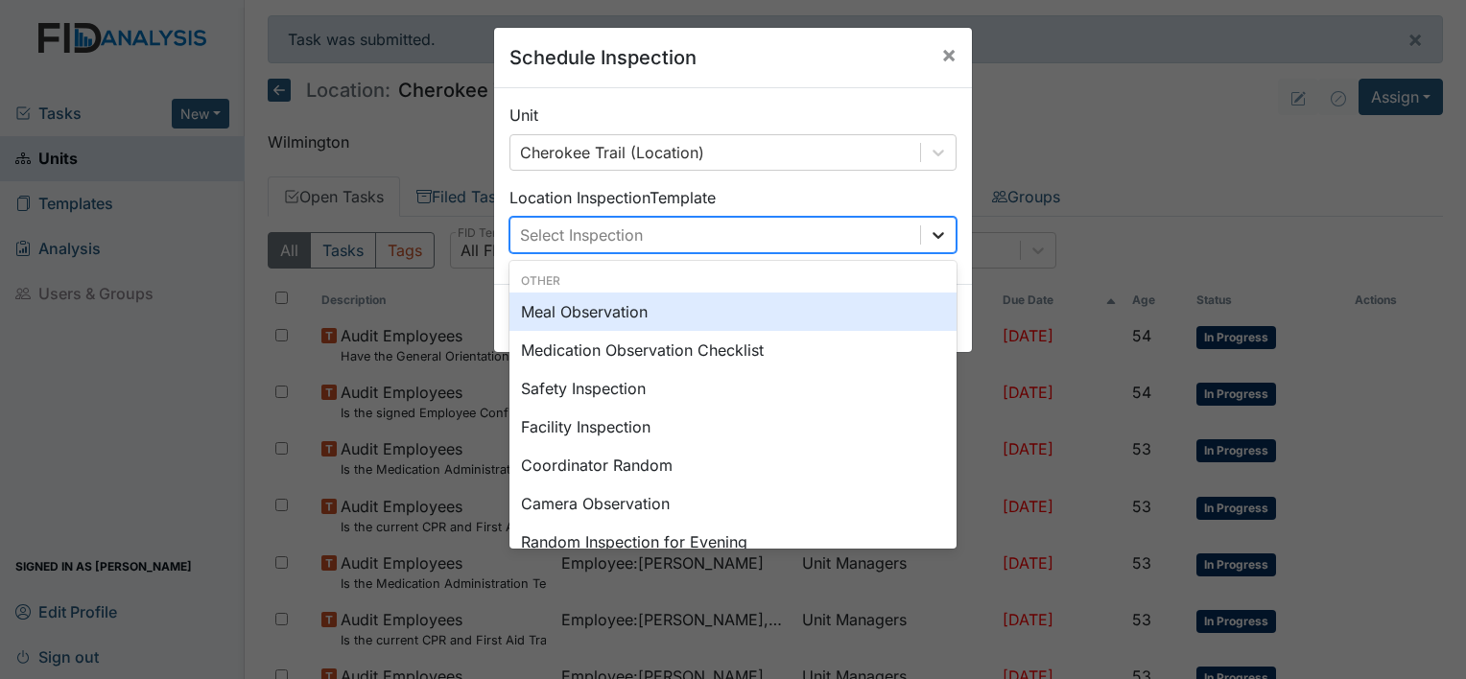
click at [929, 229] on icon at bounding box center [938, 234] width 19 height 19
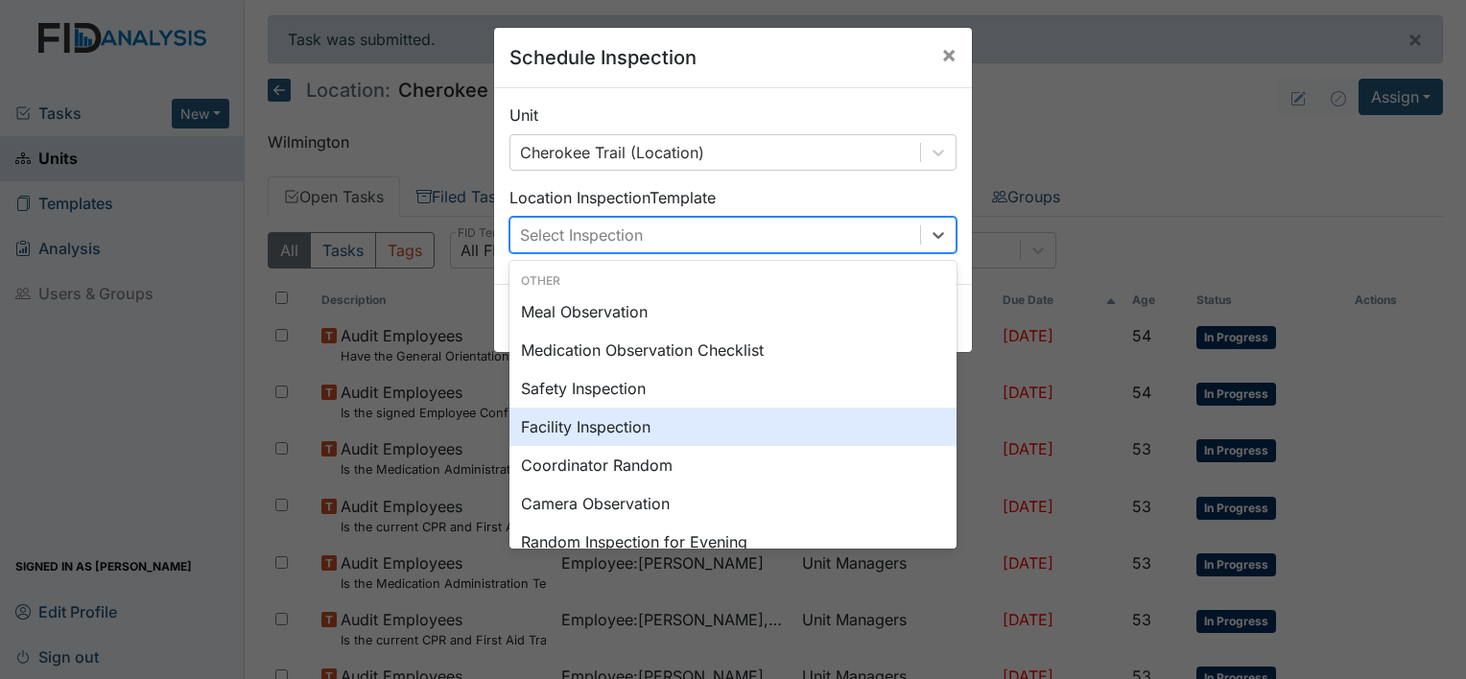
click at [610, 430] on div "Facility Inspection" at bounding box center [732, 427] width 447 height 38
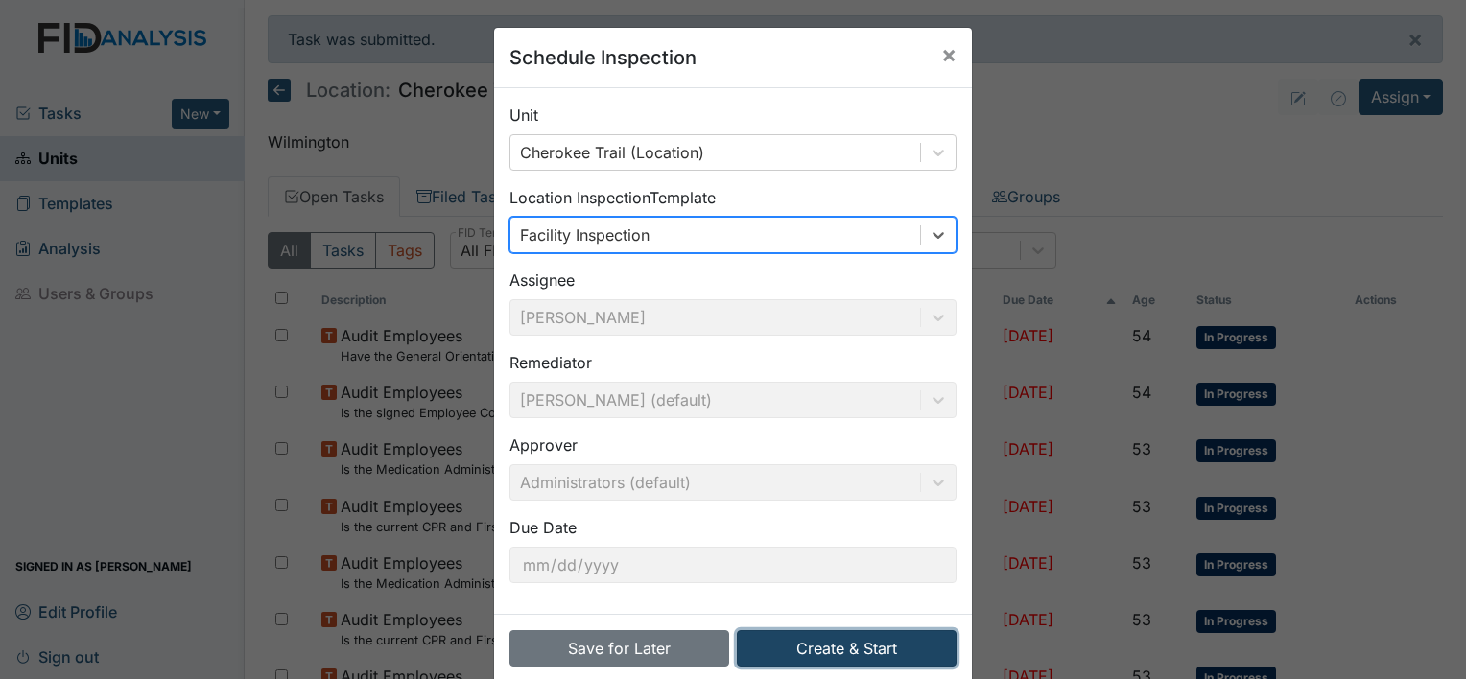
click at [785, 651] on button "Create & Start" at bounding box center [847, 648] width 220 height 36
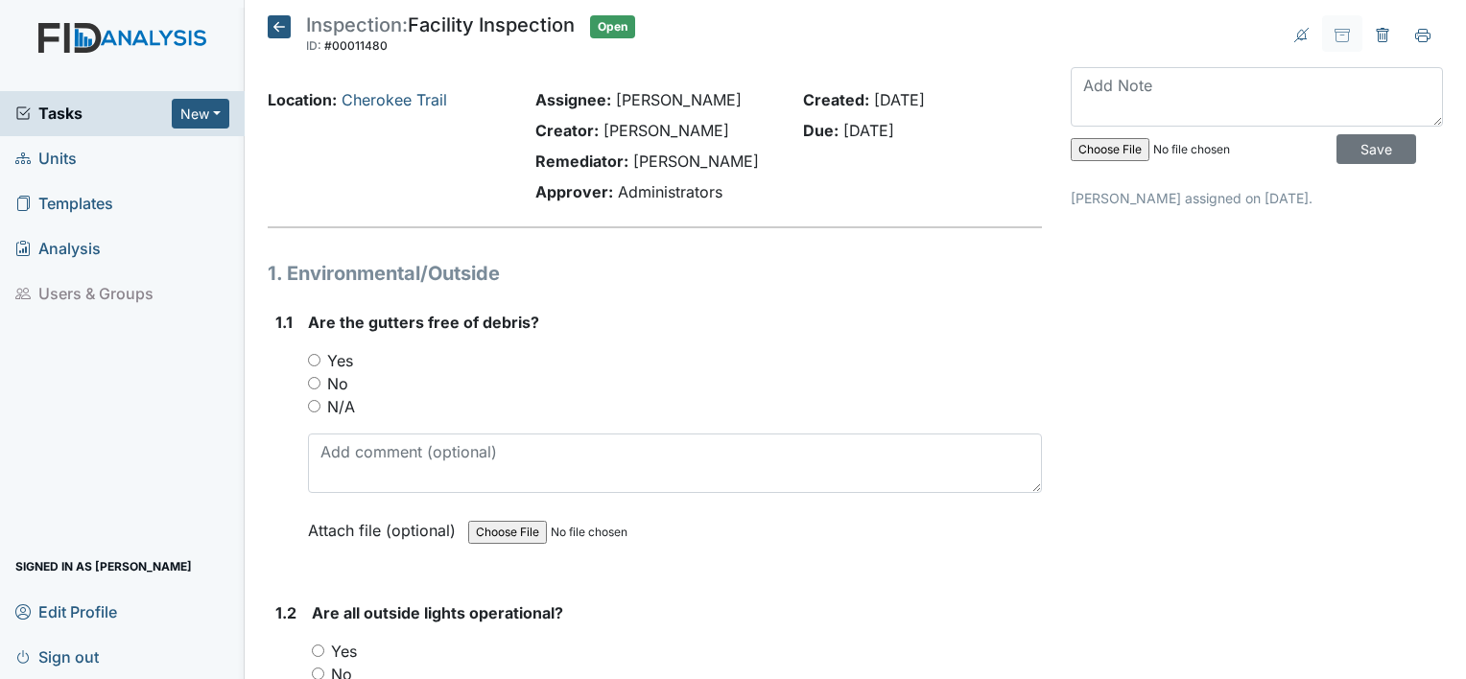
click at [311, 357] on input "Yes" at bounding box center [314, 360] width 12 height 12
radio input "true"
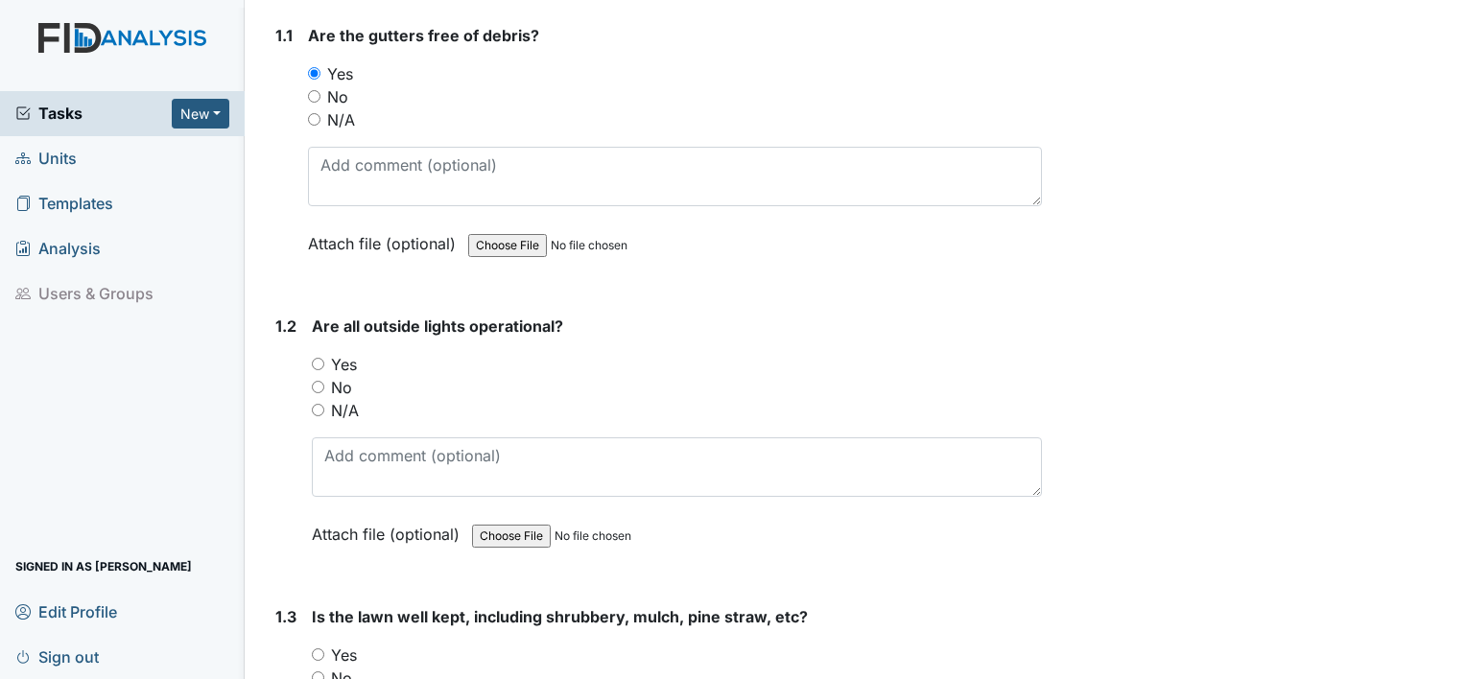
scroll to position [288, 0]
click at [310, 361] on div "1.2 Are all outside lights operational? You must select one of the below option…" at bounding box center [655, 444] width 774 height 260
click at [318, 360] on input "Yes" at bounding box center [318, 363] width 12 height 12
radio input "true"
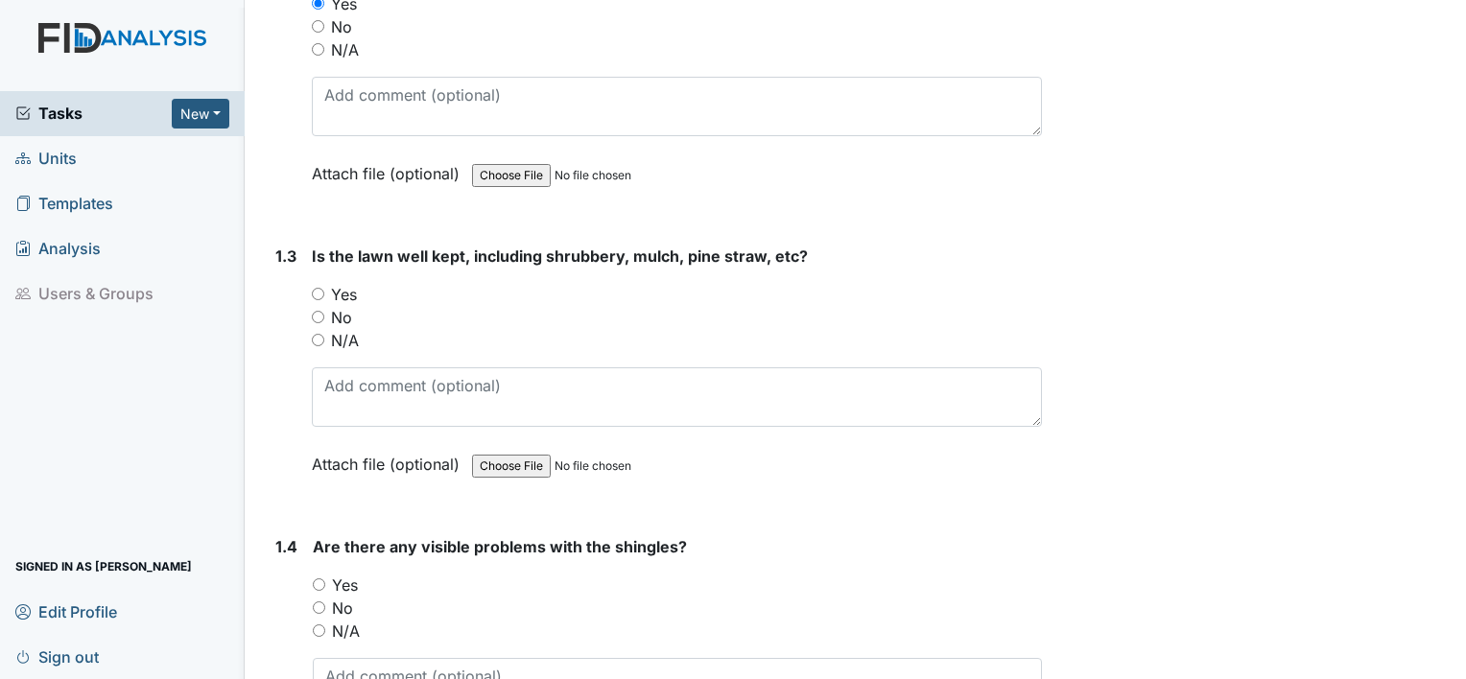
scroll to position [671, 0]
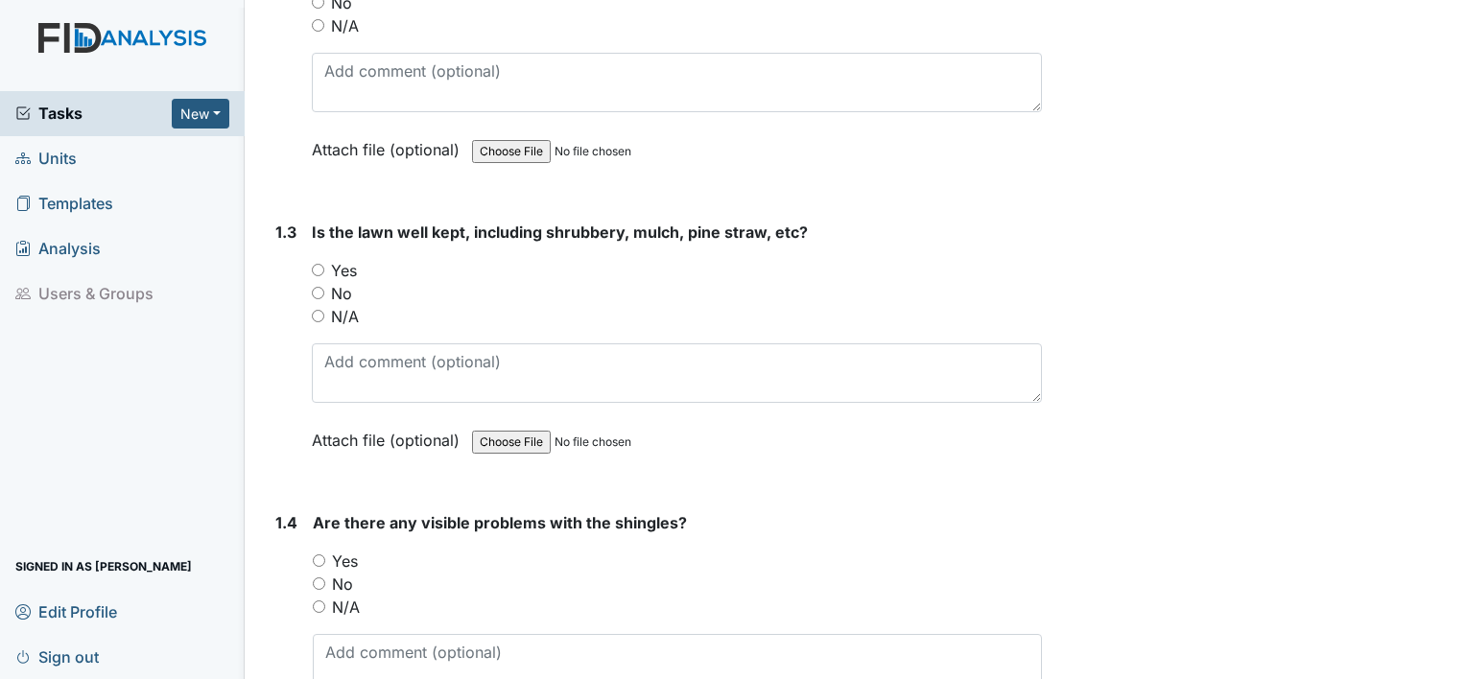
click at [319, 266] on input "Yes" at bounding box center [318, 270] width 12 height 12
radio input "true"
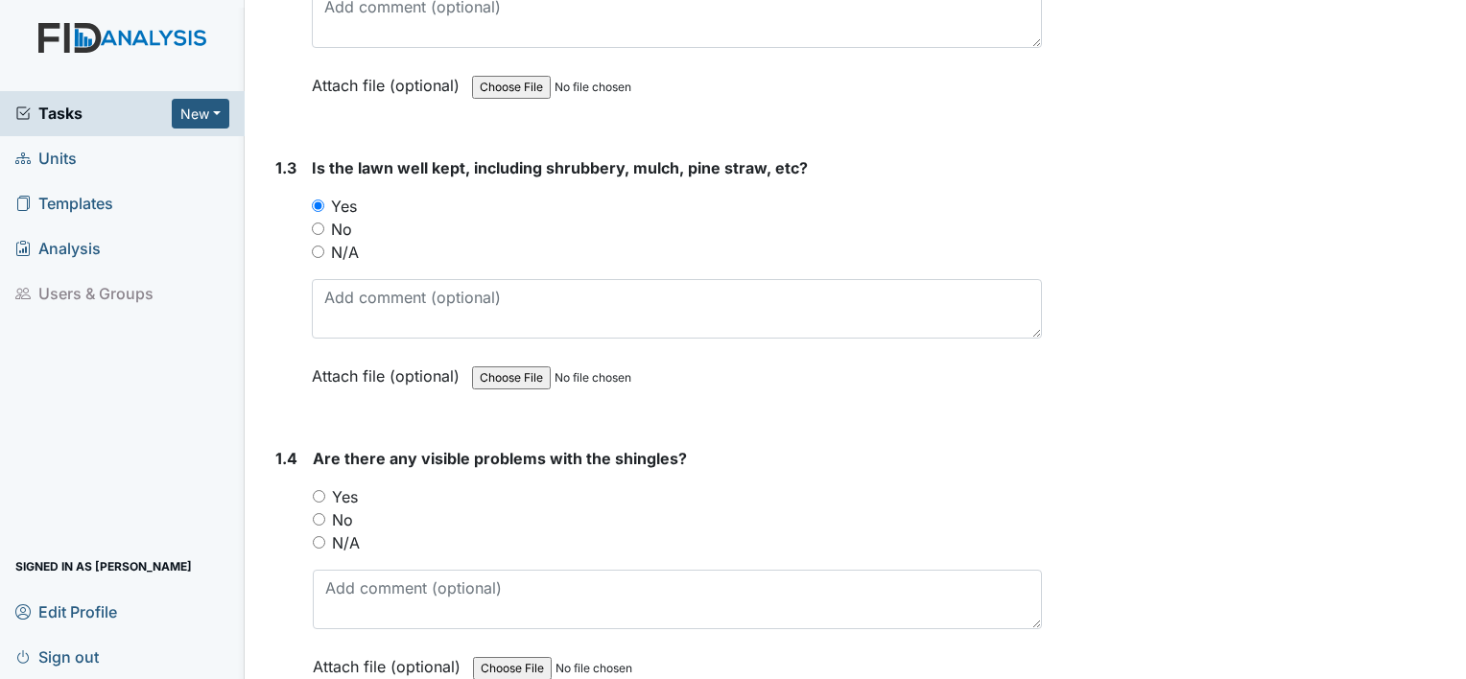
scroll to position [863, 0]
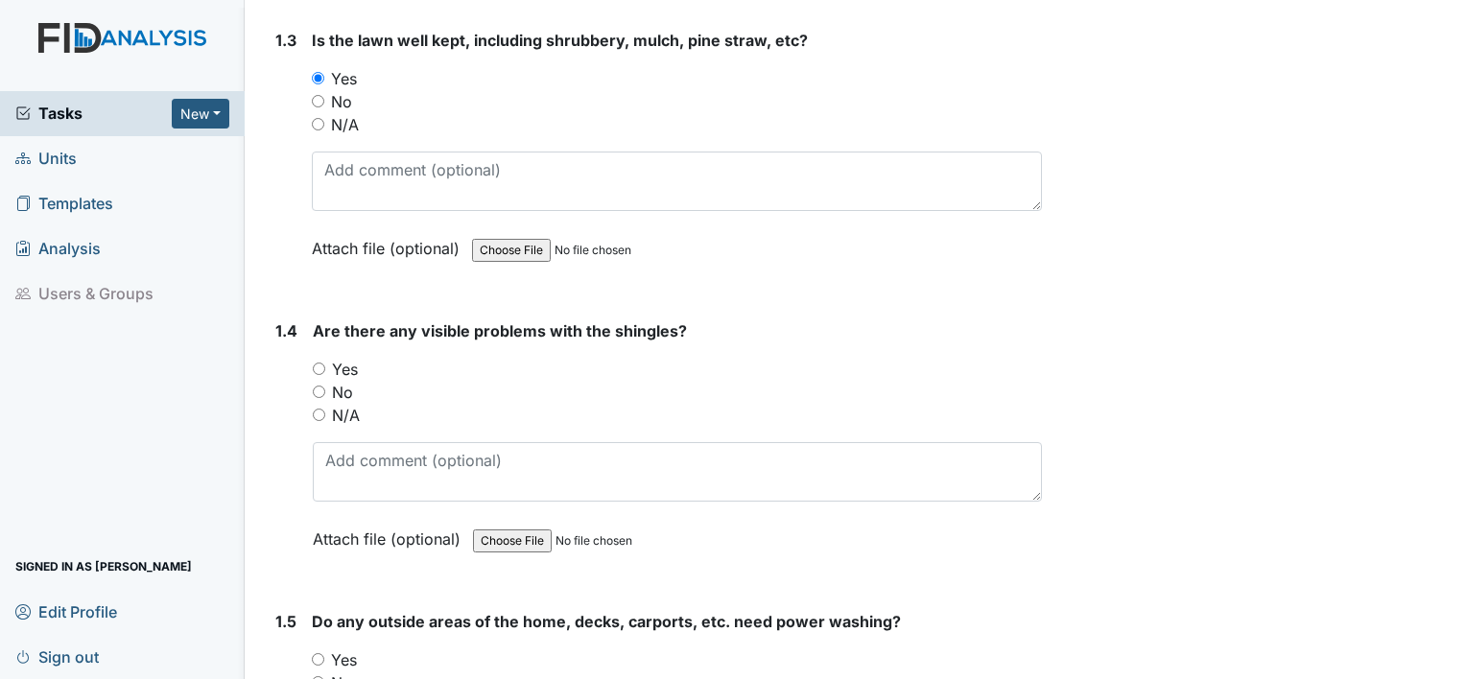
click at [317, 381] on div "No" at bounding box center [677, 392] width 729 height 23
click at [316, 388] on input "No" at bounding box center [319, 392] width 12 height 12
radio input "true"
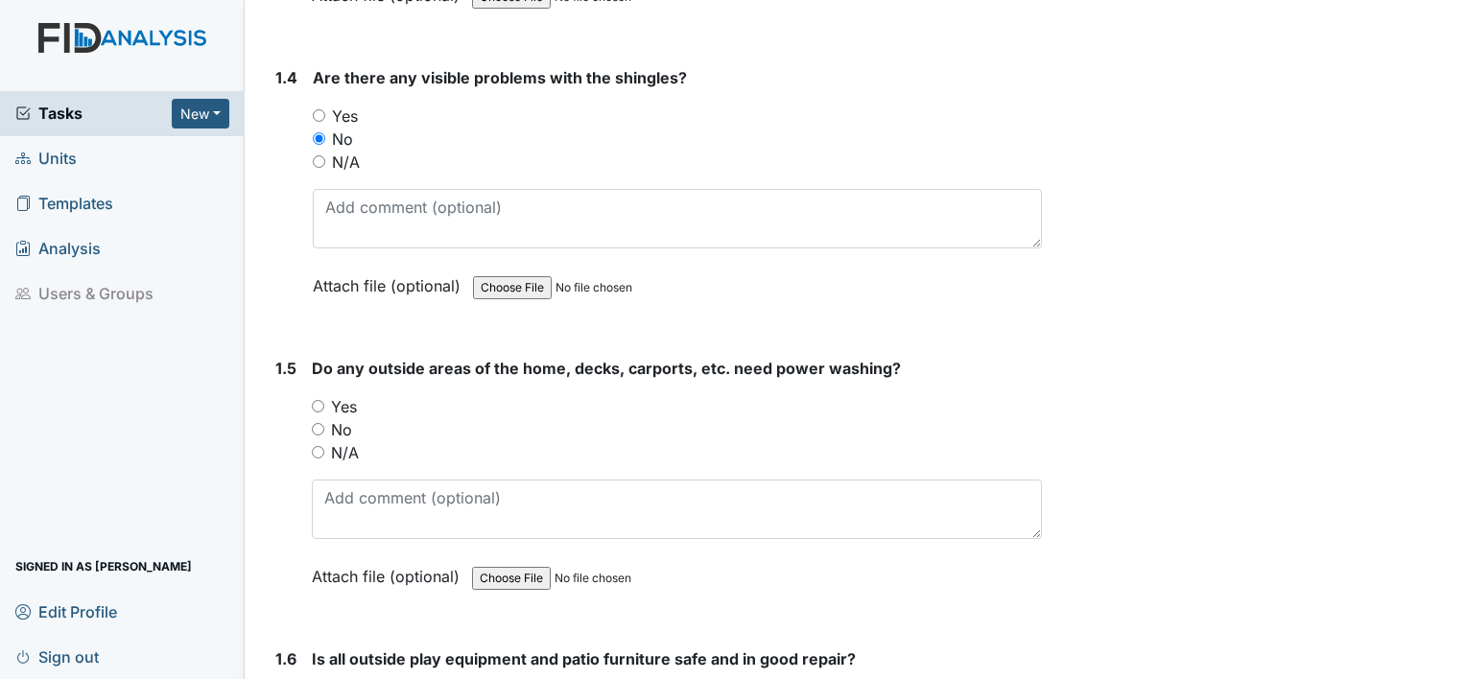
scroll to position [1151, 0]
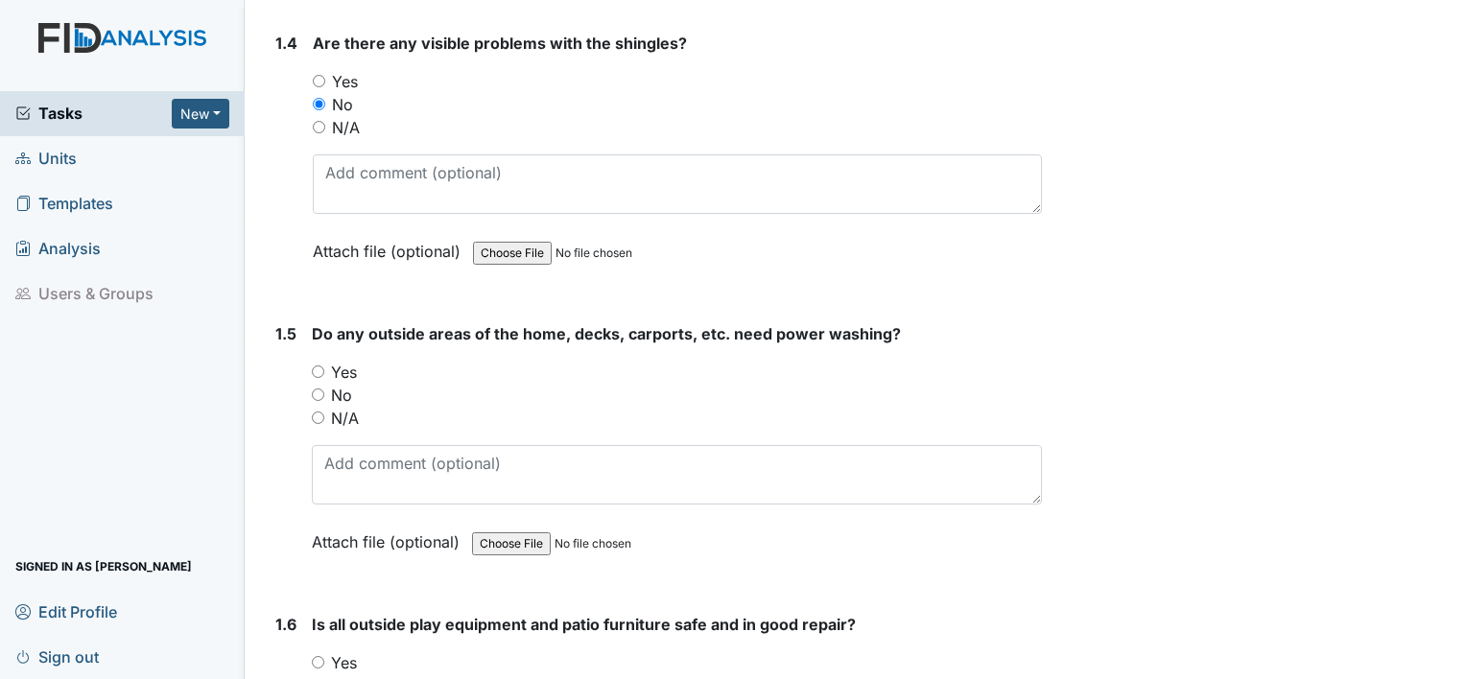
drag, startPoint x: 323, startPoint y: 361, endPoint x: 313, endPoint y: 366, distance: 12.0
click at [315, 365] on input "Yes" at bounding box center [318, 371] width 12 height 12
radio input "true"
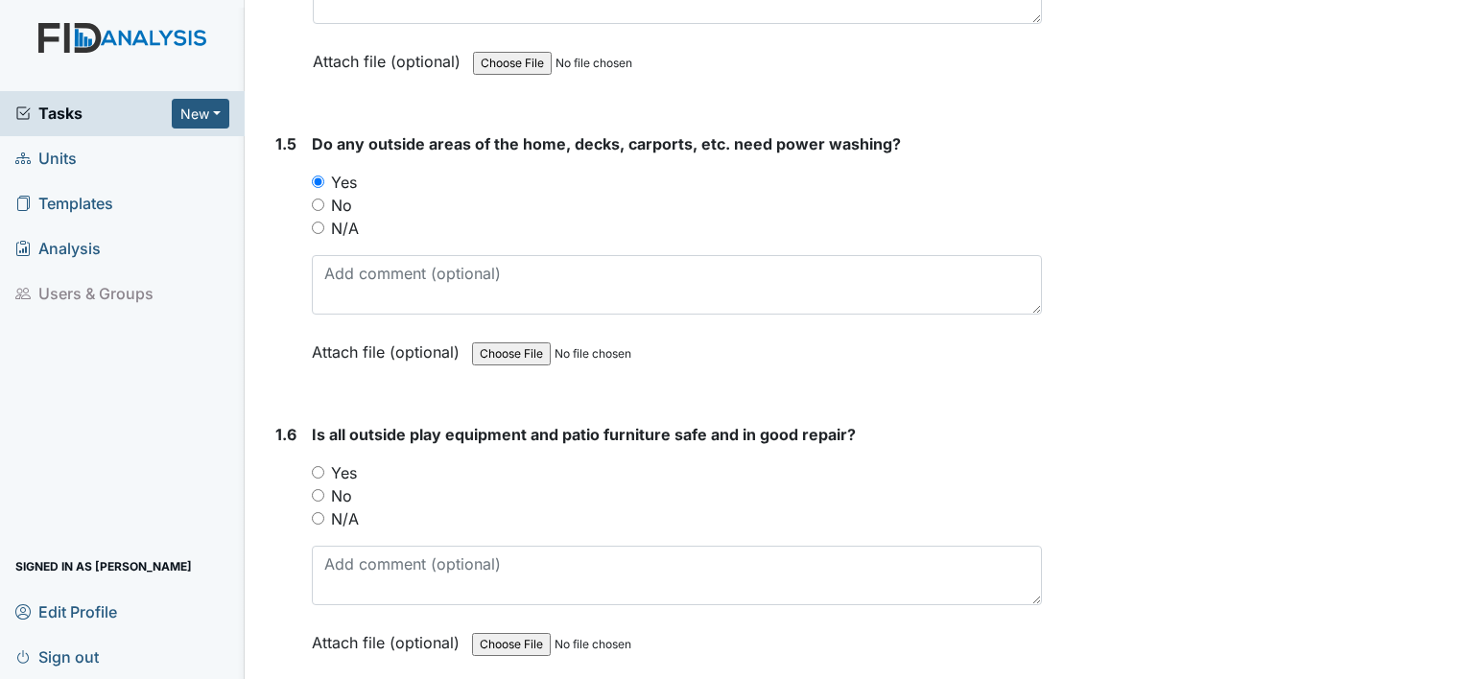
scroll to position [1343, 0]
click at [312, 464] on input "Yes" at bounding box center [318, 470] width 12 height 12
radio input "true"
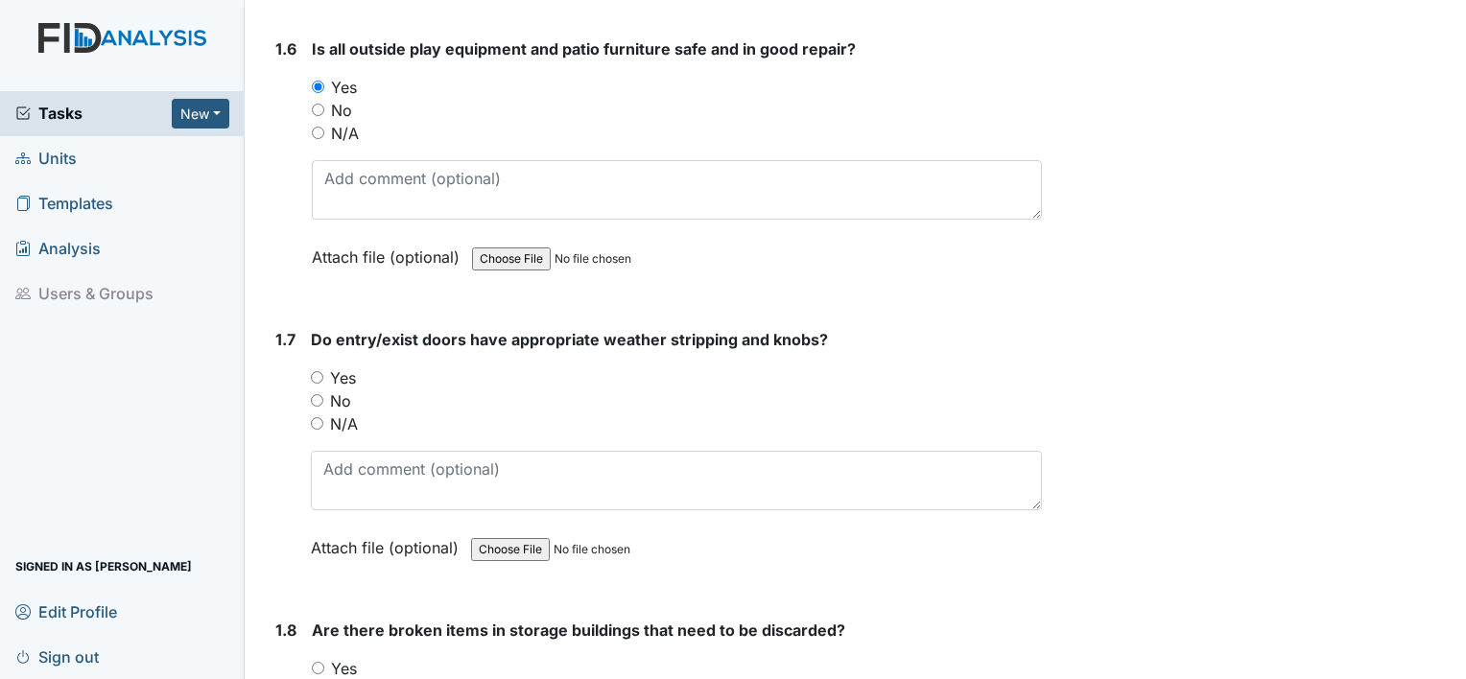
click at [311, 371] on input "Yes" at bounding box center [317, 377] width 12 height 12
radio input "true"
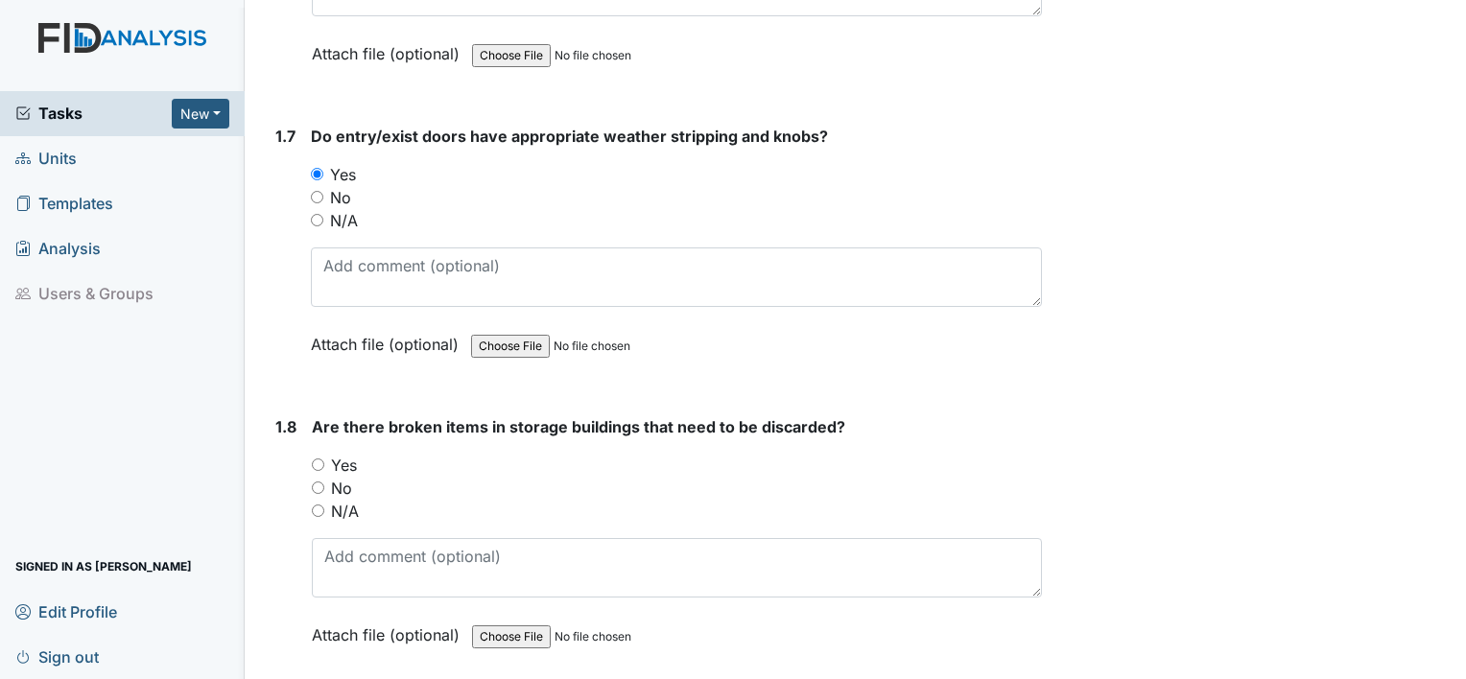
scroll to position [2014, 0]
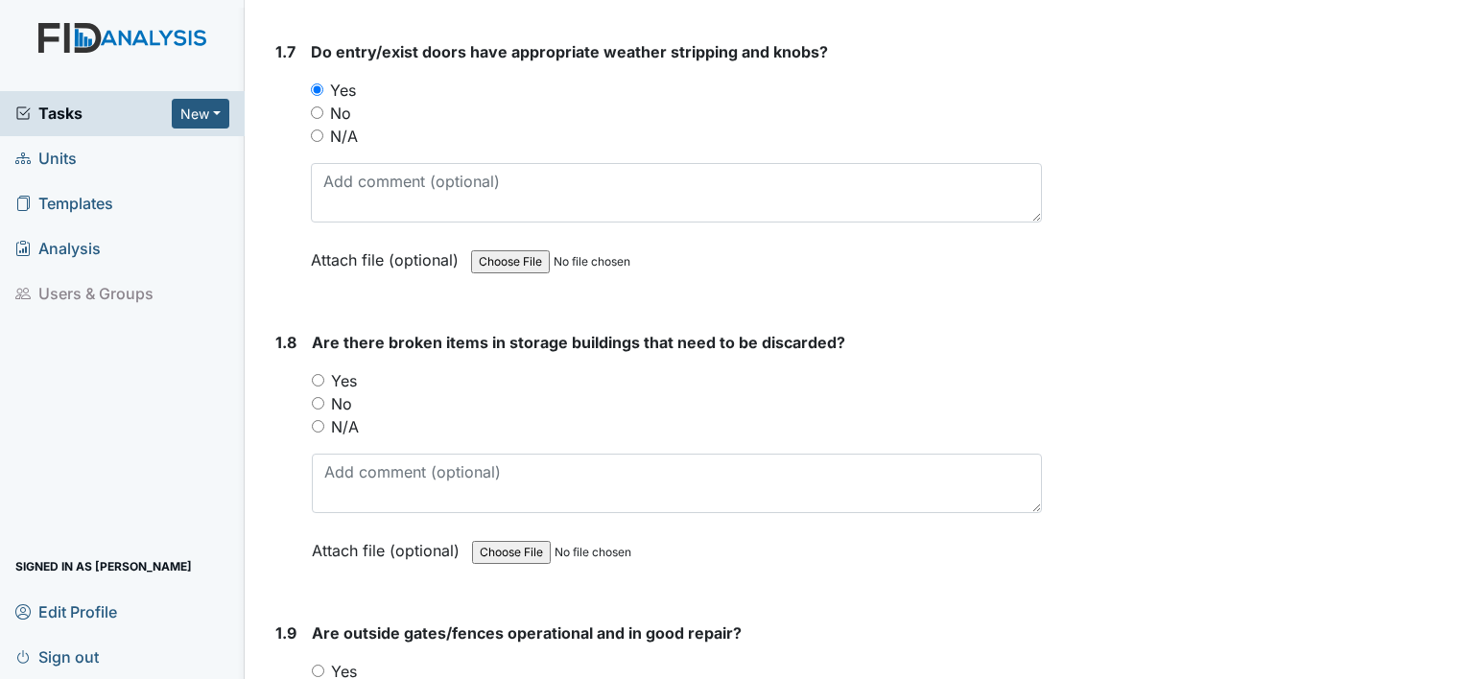
click at [312, 397] on input "No" at bounding box center [318, 403] width 12 height 12
radio input "true"
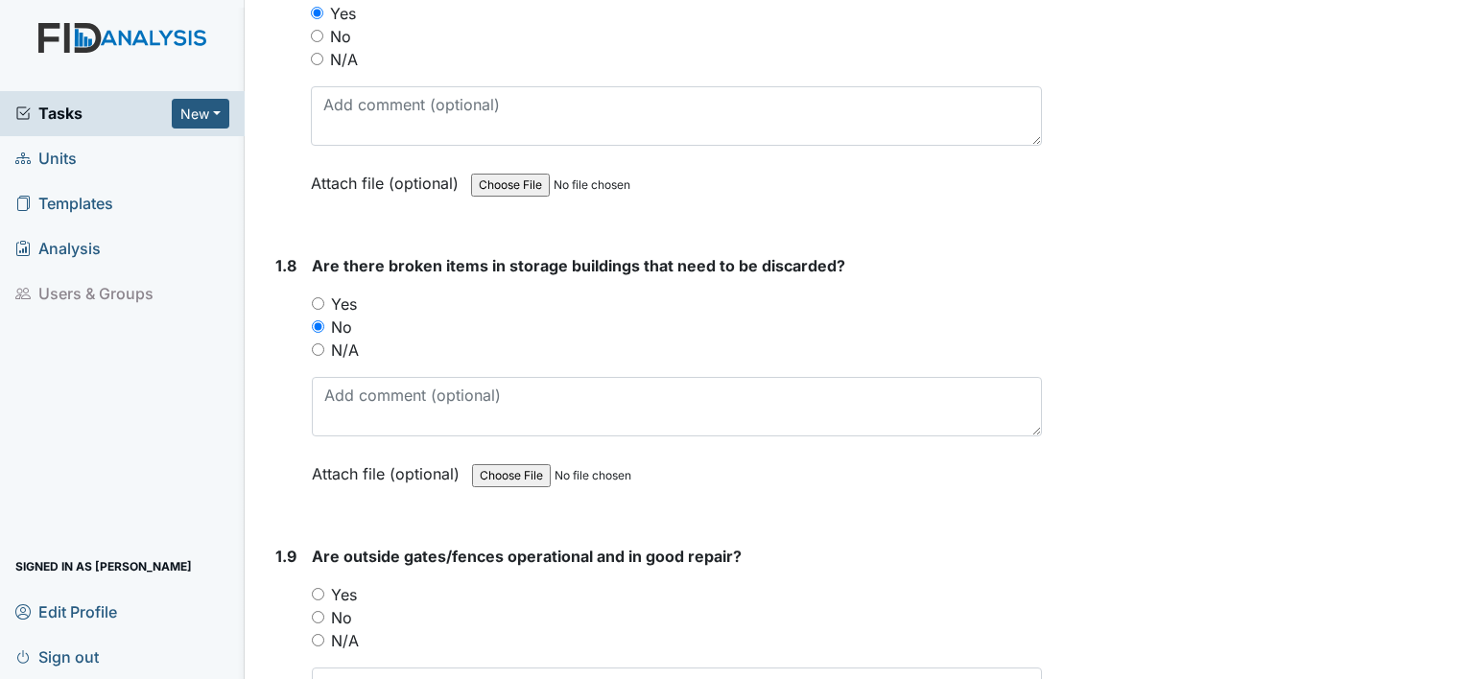
scroll to position [2302, 0]
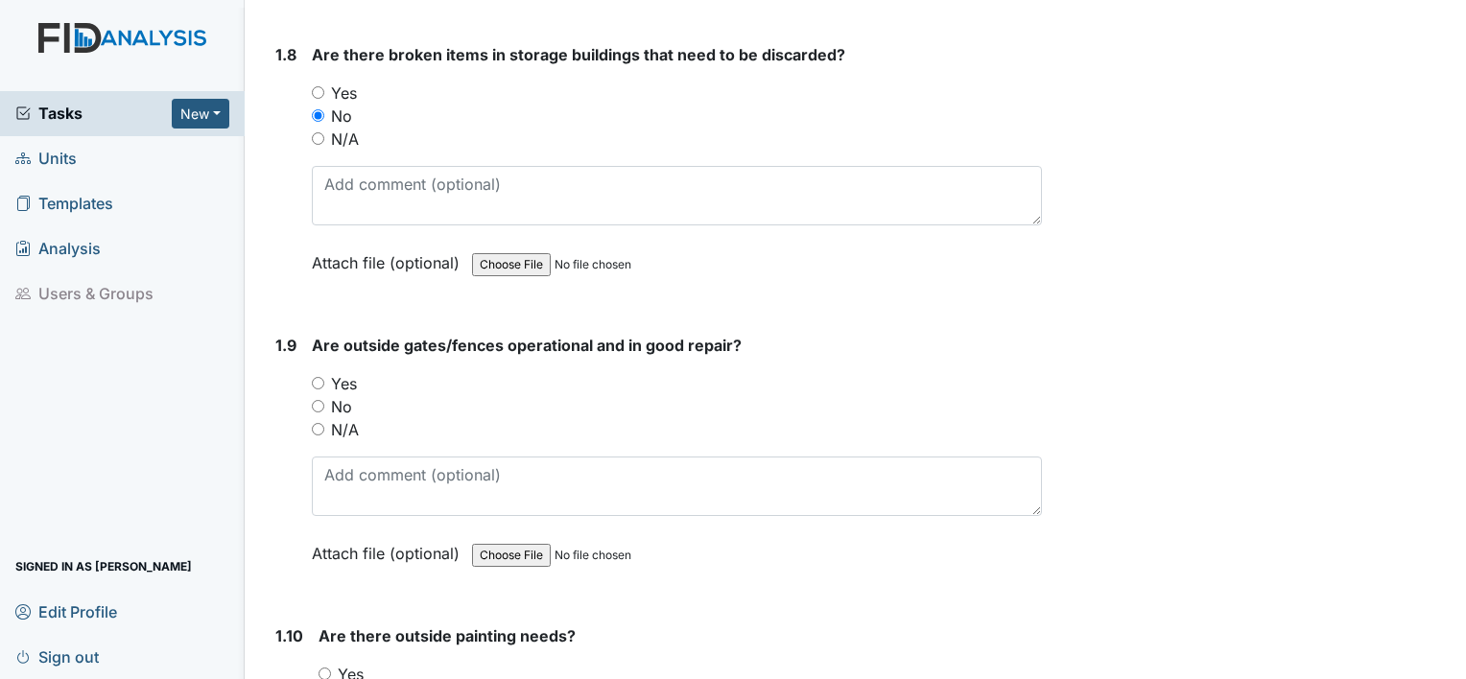
click at [318, 377] on input "Yes" at bounding box center [318, 383] width 12 height 12
radio input "true"
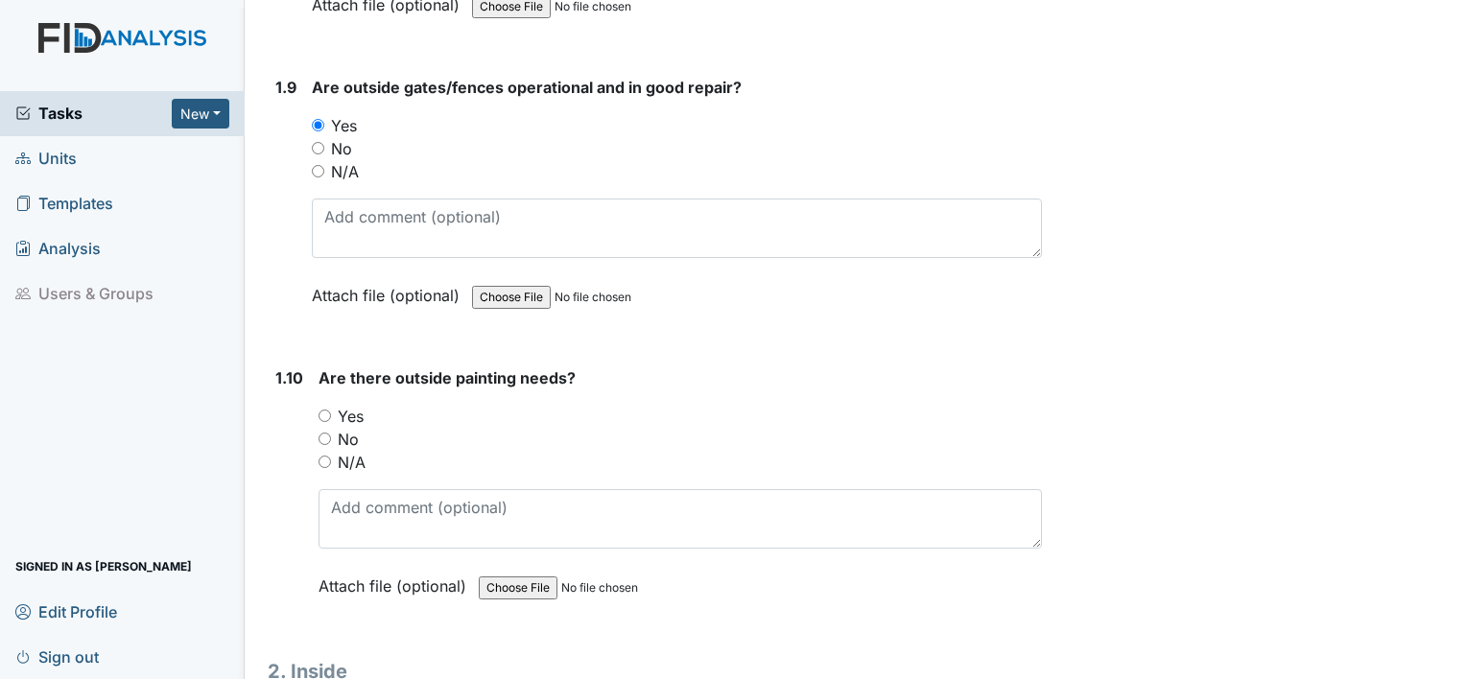
scroll to position [2590, 0]
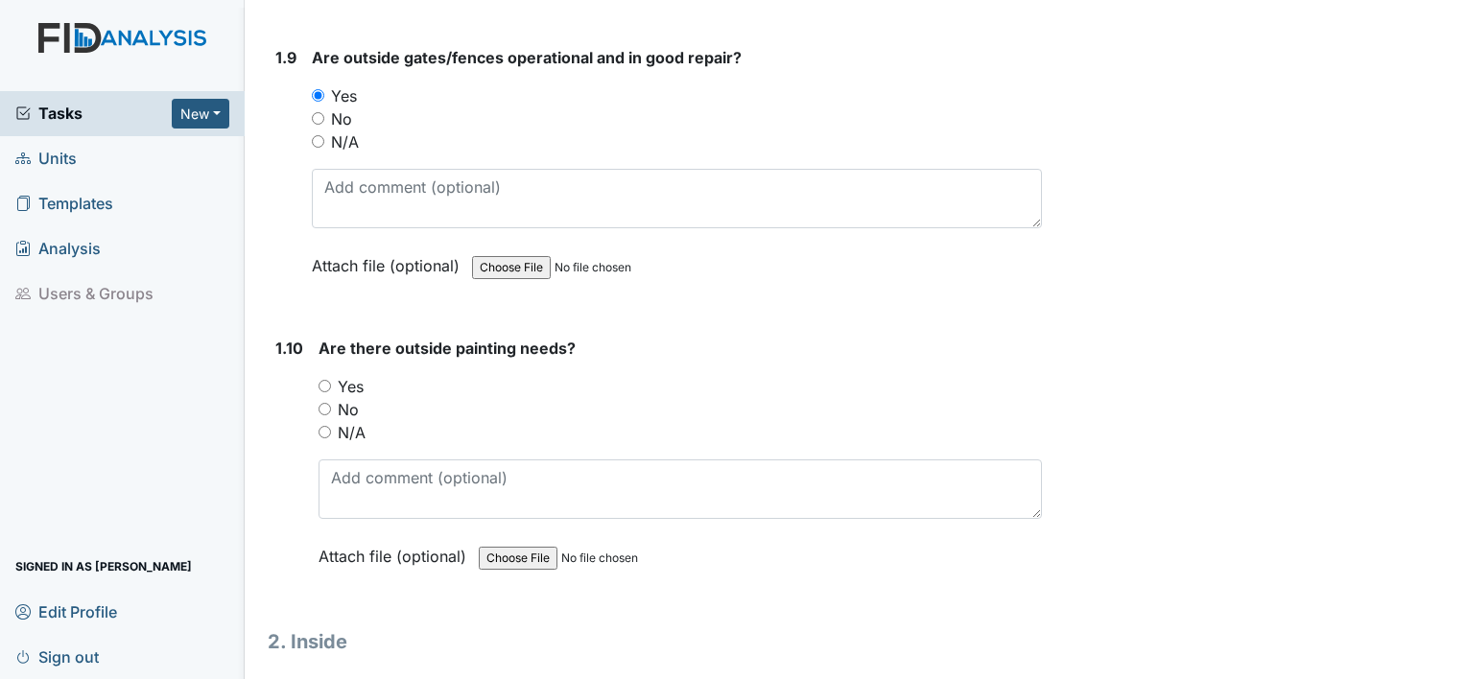
click at [330, 398] on div "No" at bounding box center [679, 409] width 723 height 23
click at [327, 403] on input "No" at bounding box center [324, 409] width 12 height 12
radio input "true"
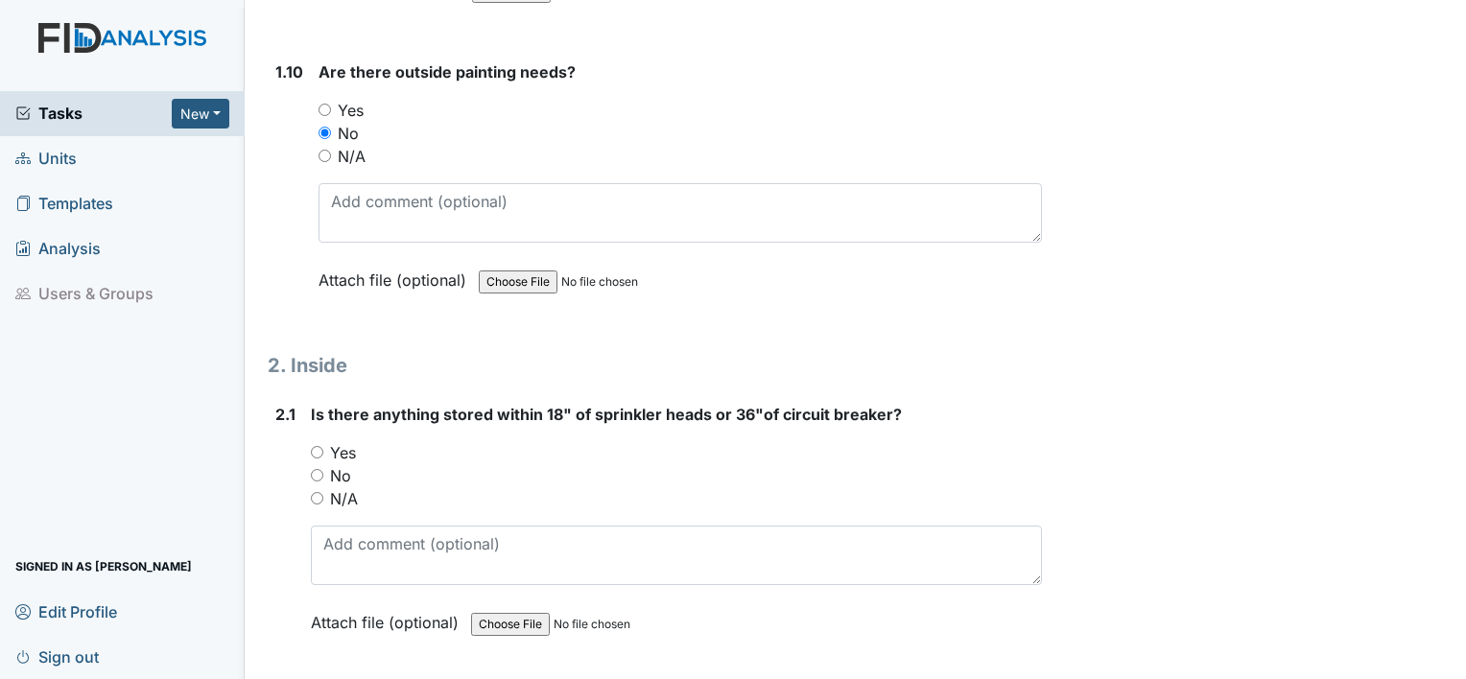
scroll to position [2878, 0]
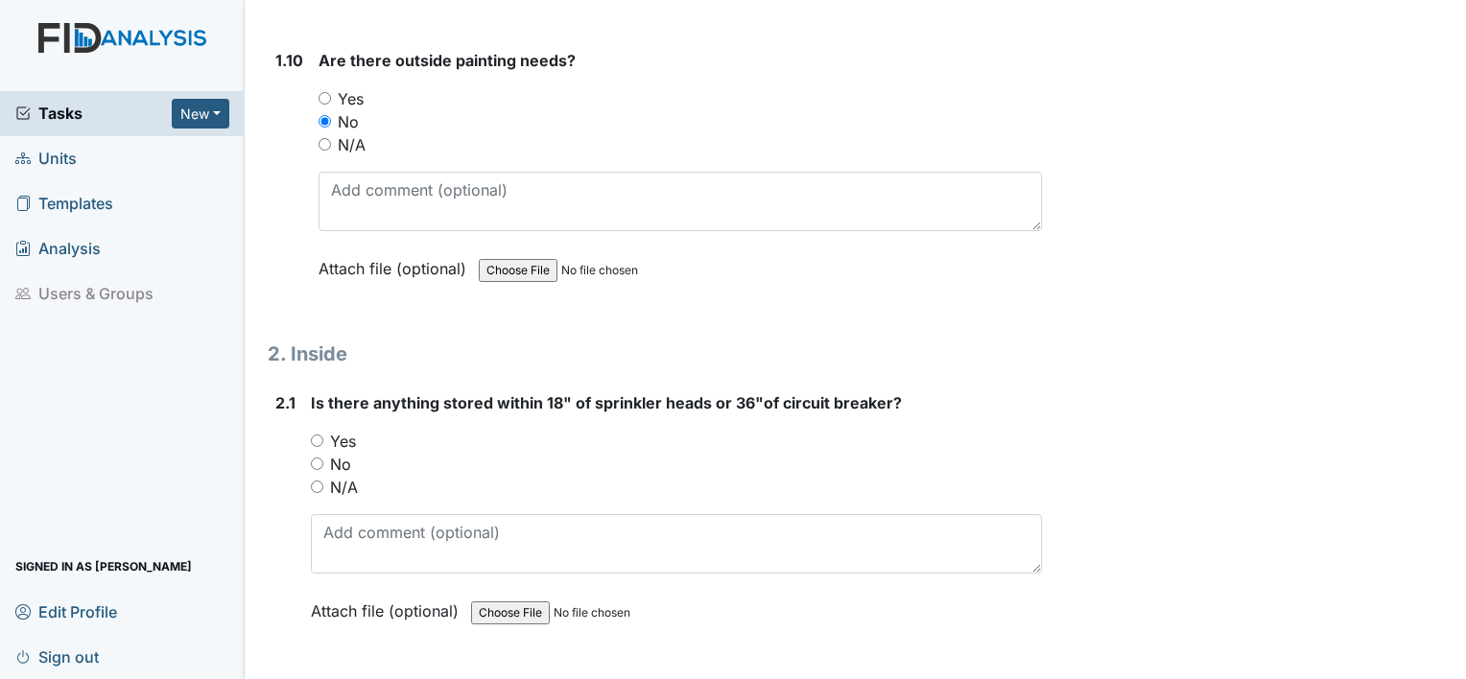
click at [313, 458] on input "No" at bounding box center [317, 464] width 12 height 12
radio input "true"
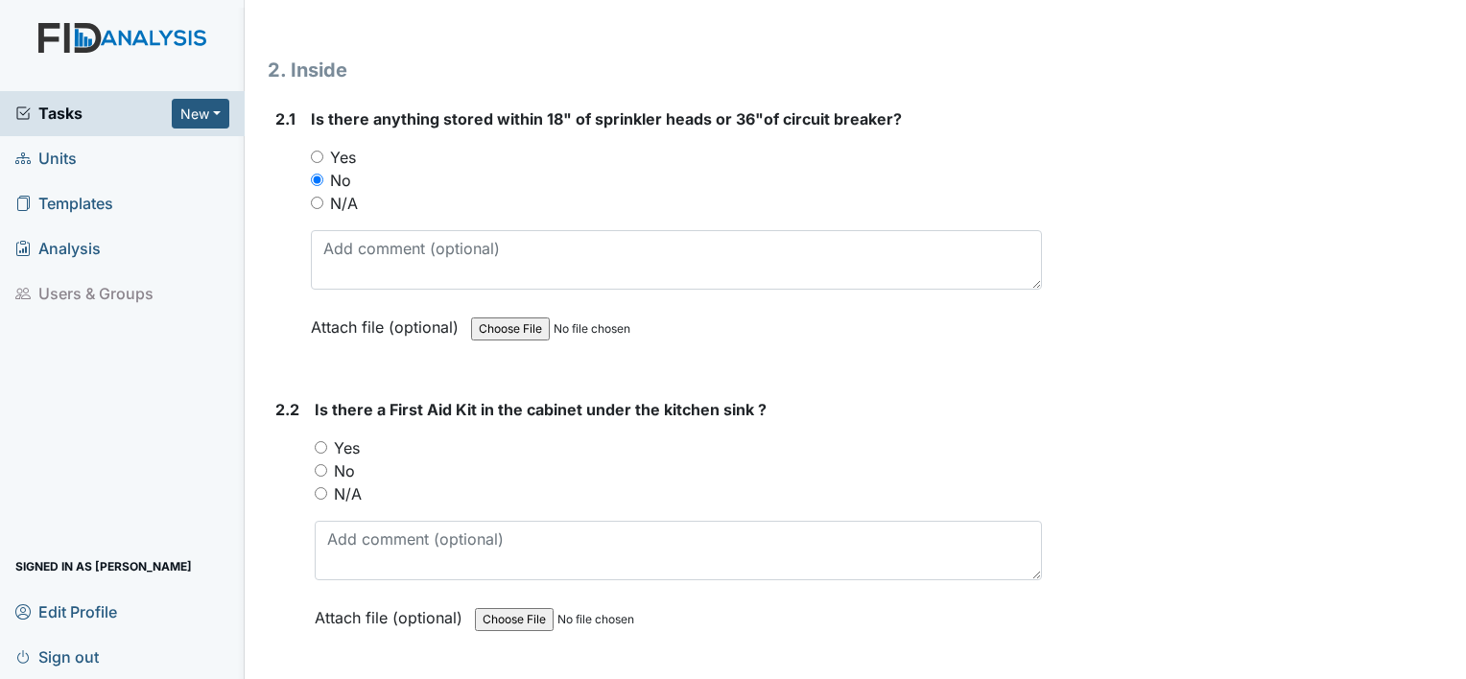
scroll to position [3165, 0]
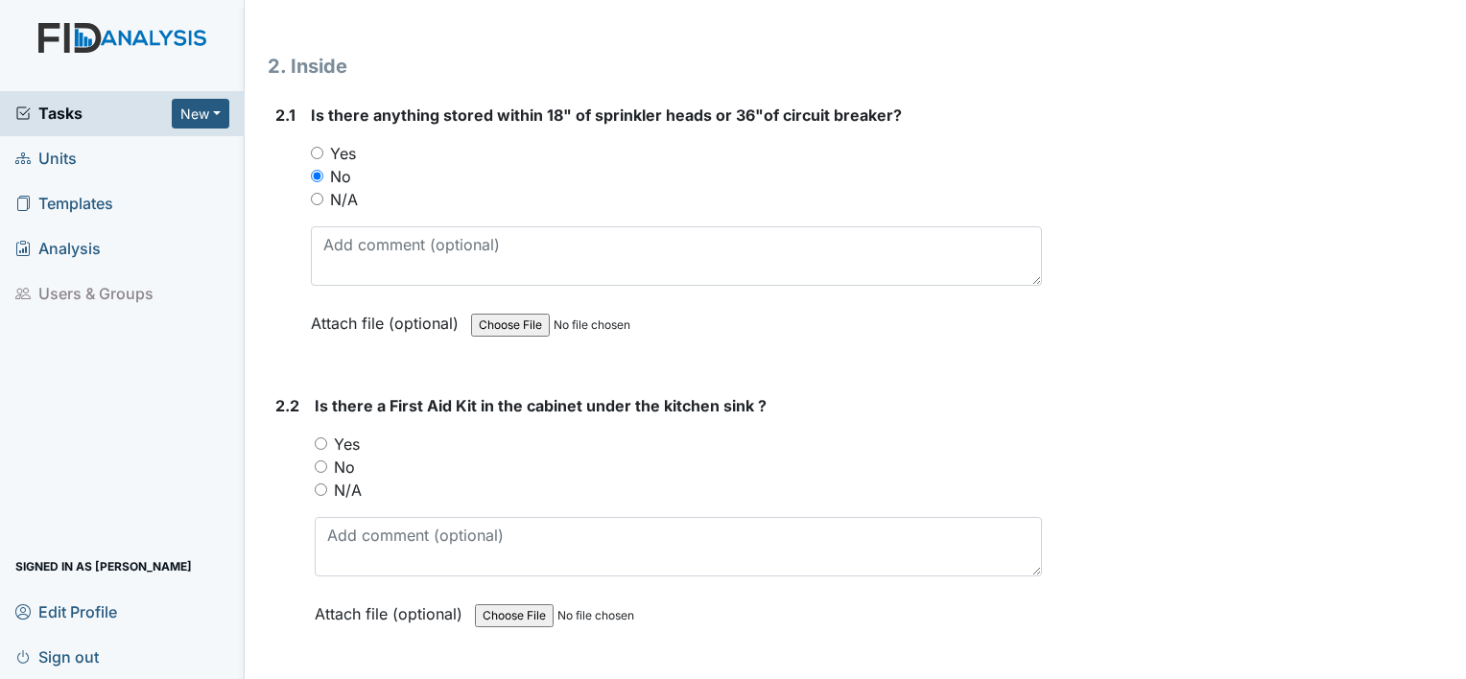
click at [323, 437] on input "Yes" at bounding box center [321, 443] width 12 height 12
radio input "true"
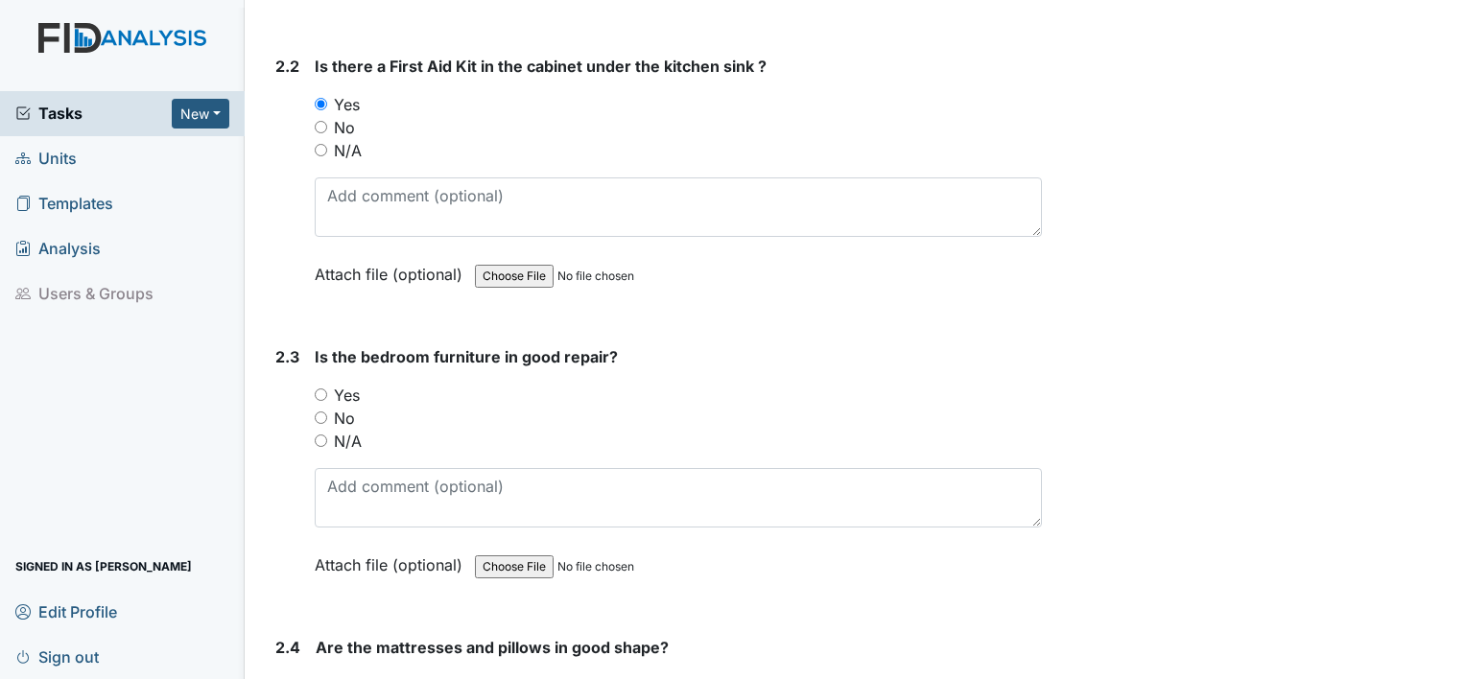
scroll to position [3549, 0]
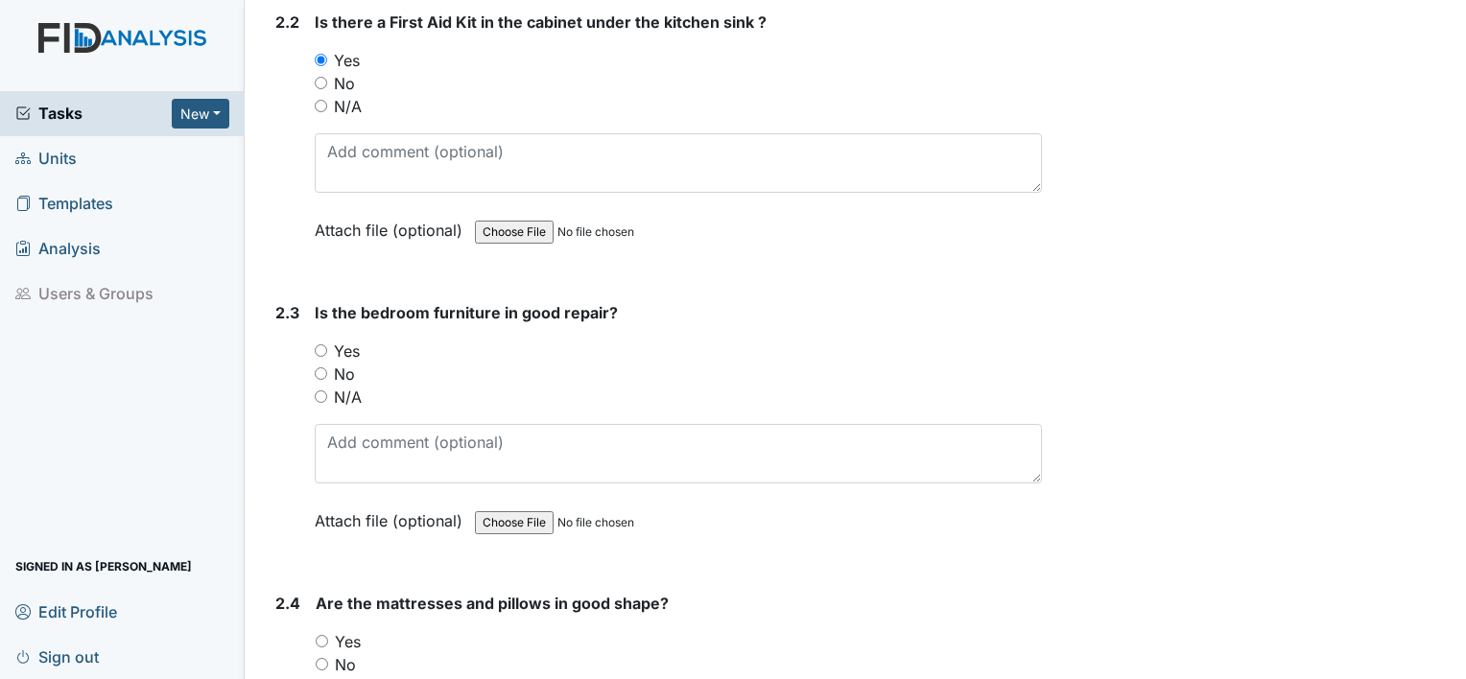
click at [313, 341] on div "2.3 Is the bedroom furniture in good repair? You must select one of the below o…" at bounding box center [655, 431] width 774 height 260
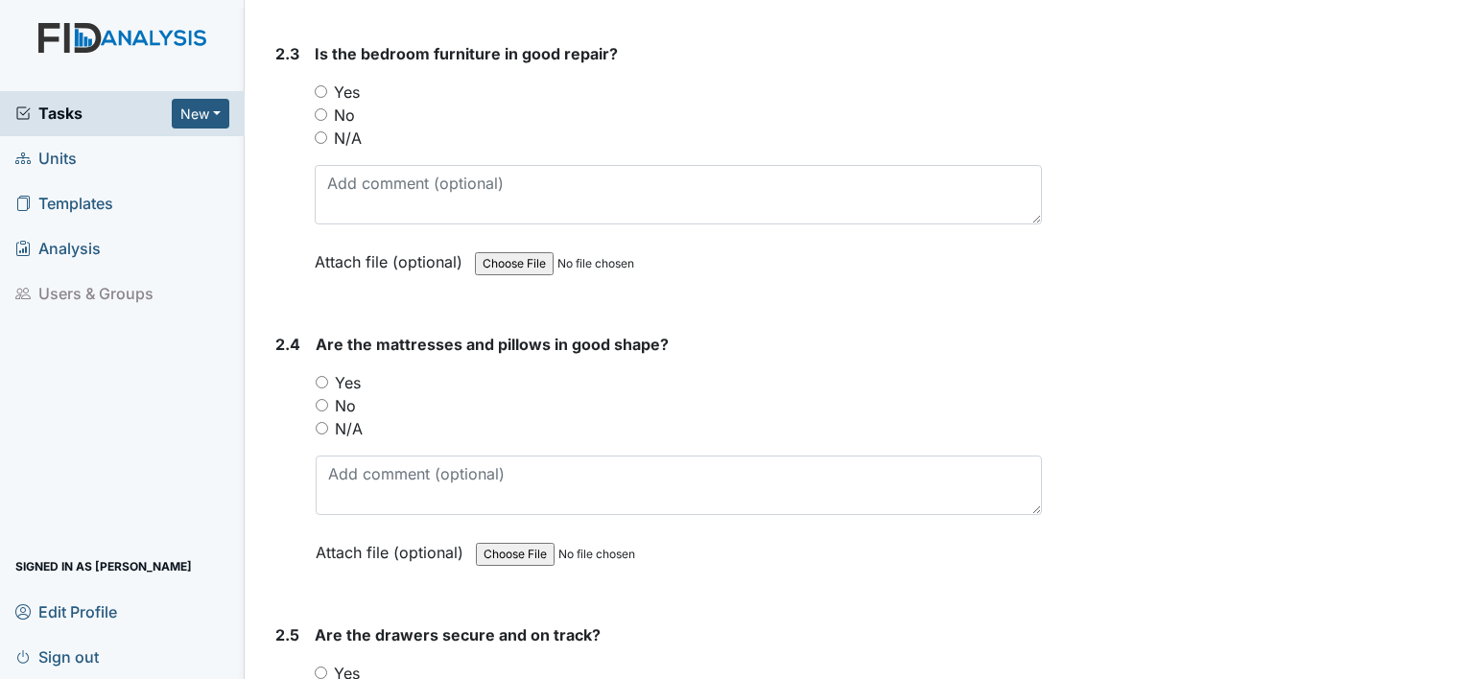
scroll to position [3933, 0]
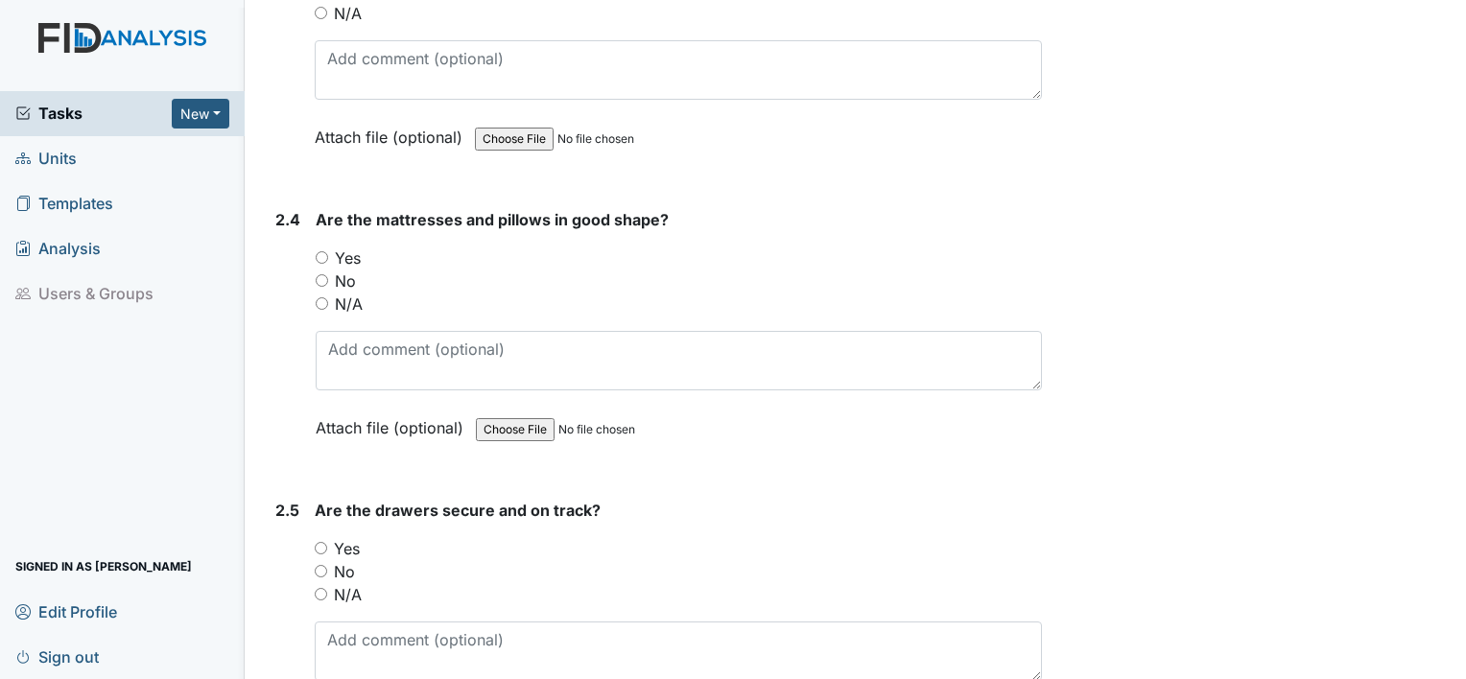
click at [316, 251] on input "Yes" at bounding box center [322, 257] width 12 height 12
radio input "true"
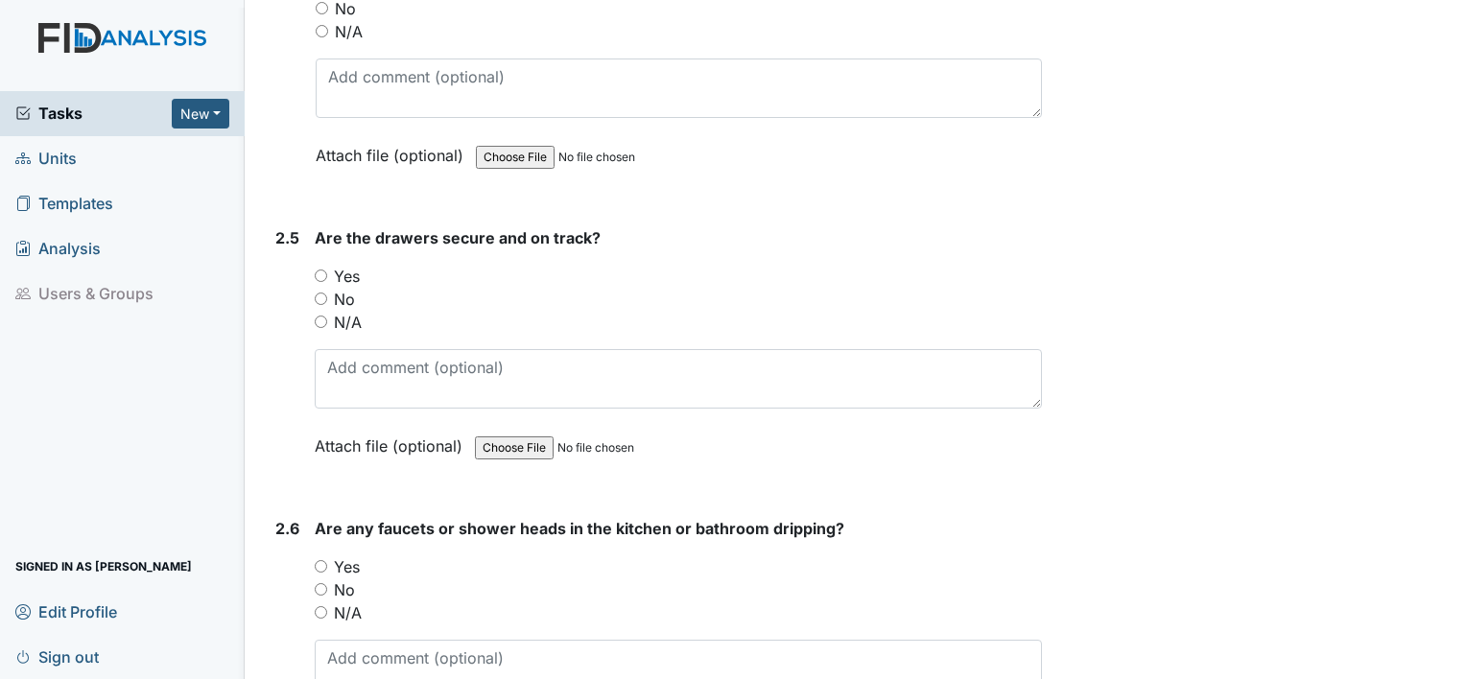
scroll to position [4221, 0]
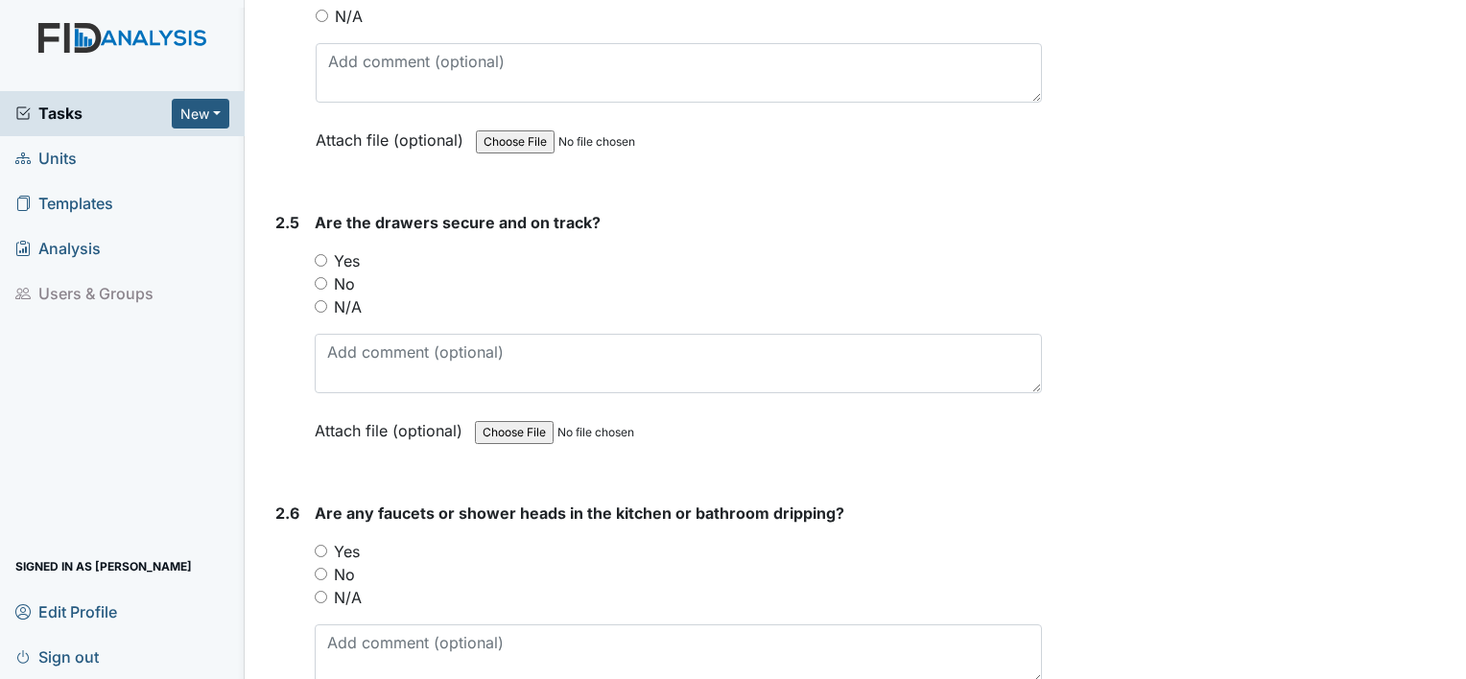
click at [317, 254] on input "Yes" at bounding box center [321, 260] width 12 height 12
radio input "true"
click at [315, 545] on input "Yes" at bounding box center [321, 551] width 12 height 12
radio input "true"
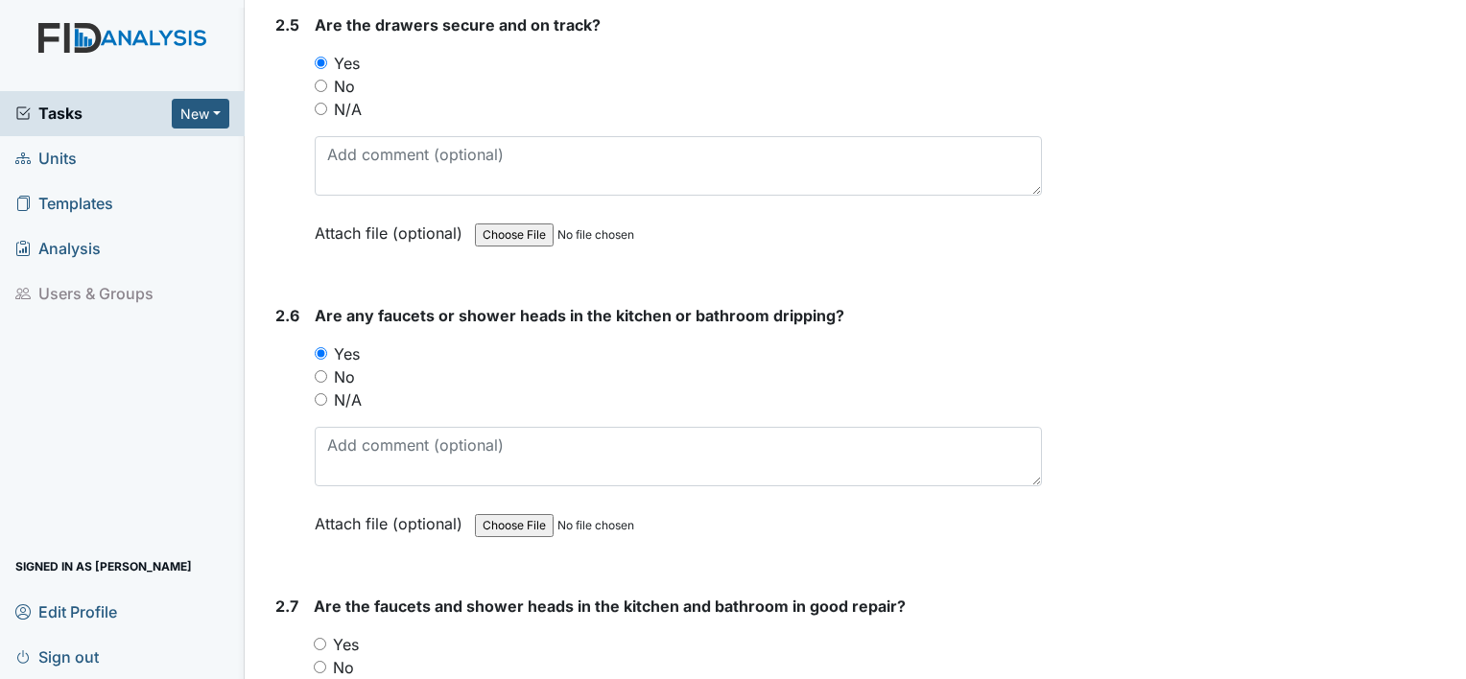
scroll to position [4508, 0]
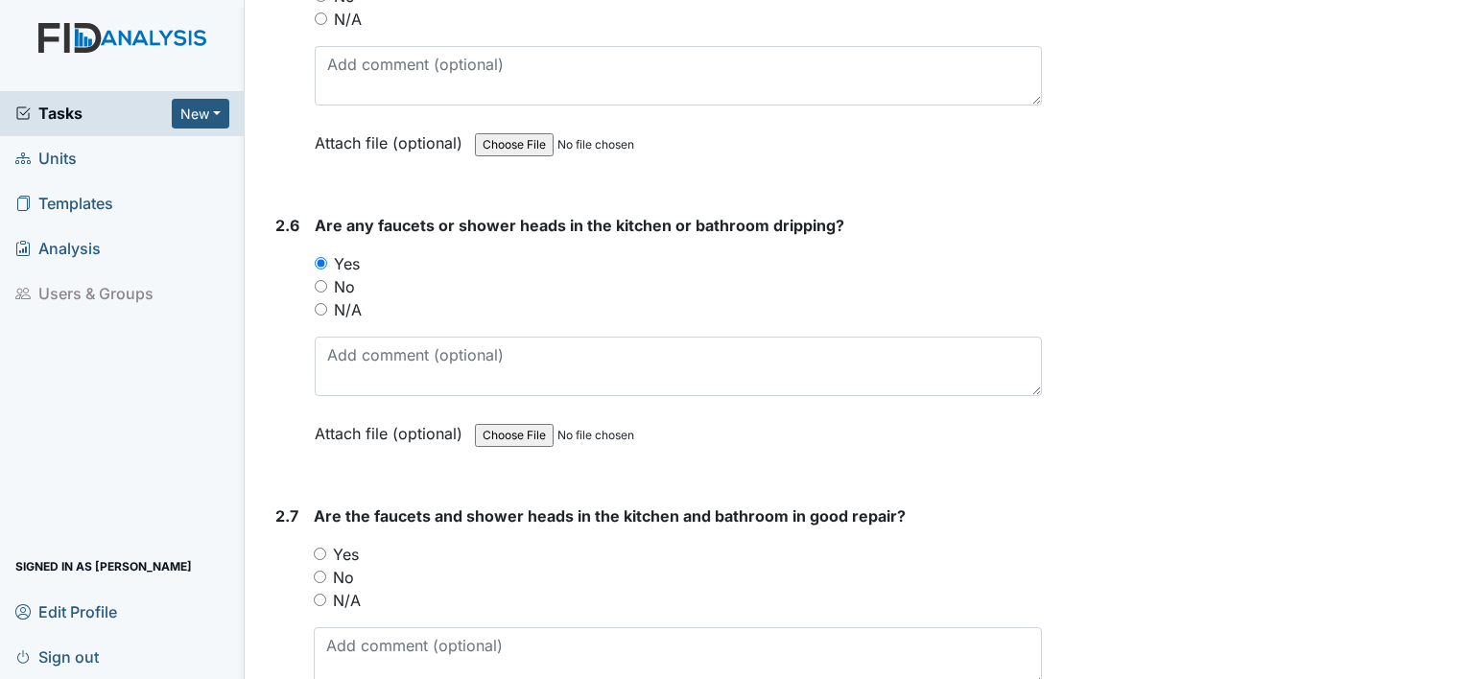
click at [319, 280] on input "No" at bounding box center [321, 286] width 12 height 12
radio input "true"
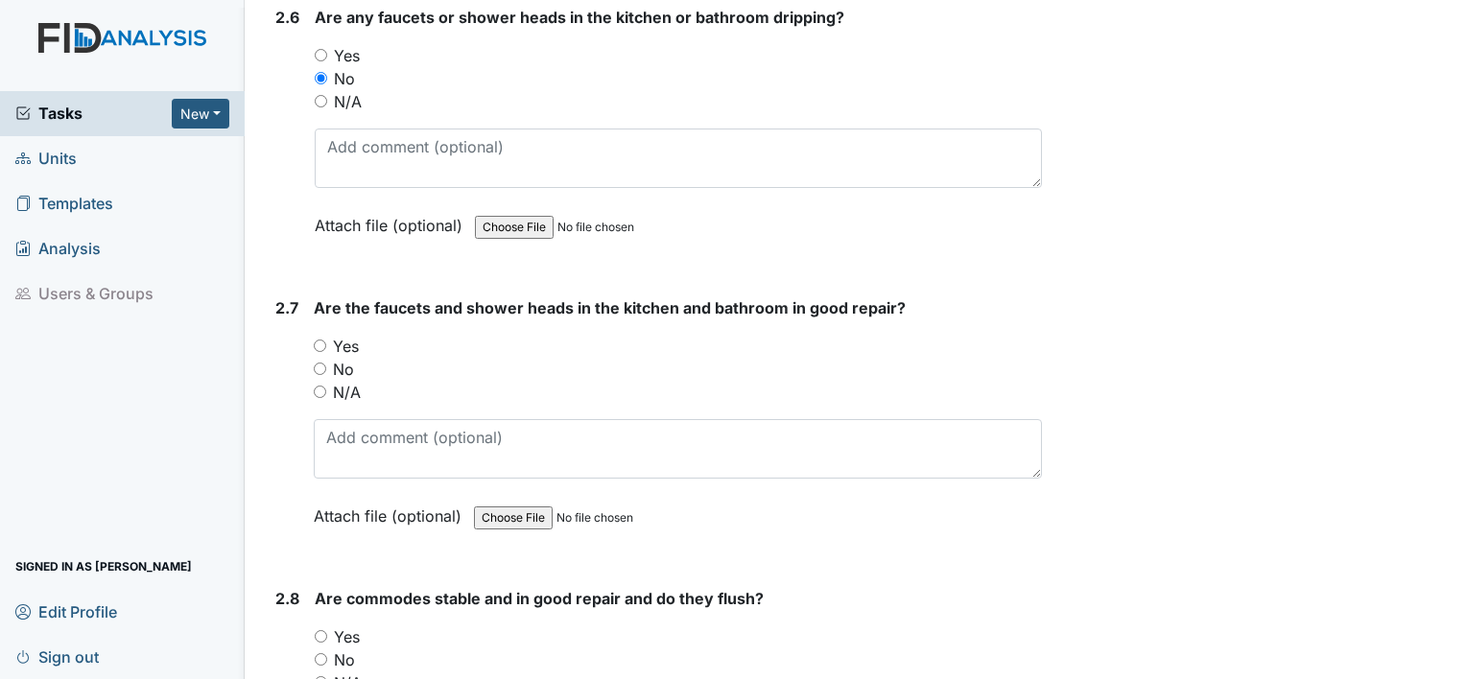
scroll to position [4796, 0]
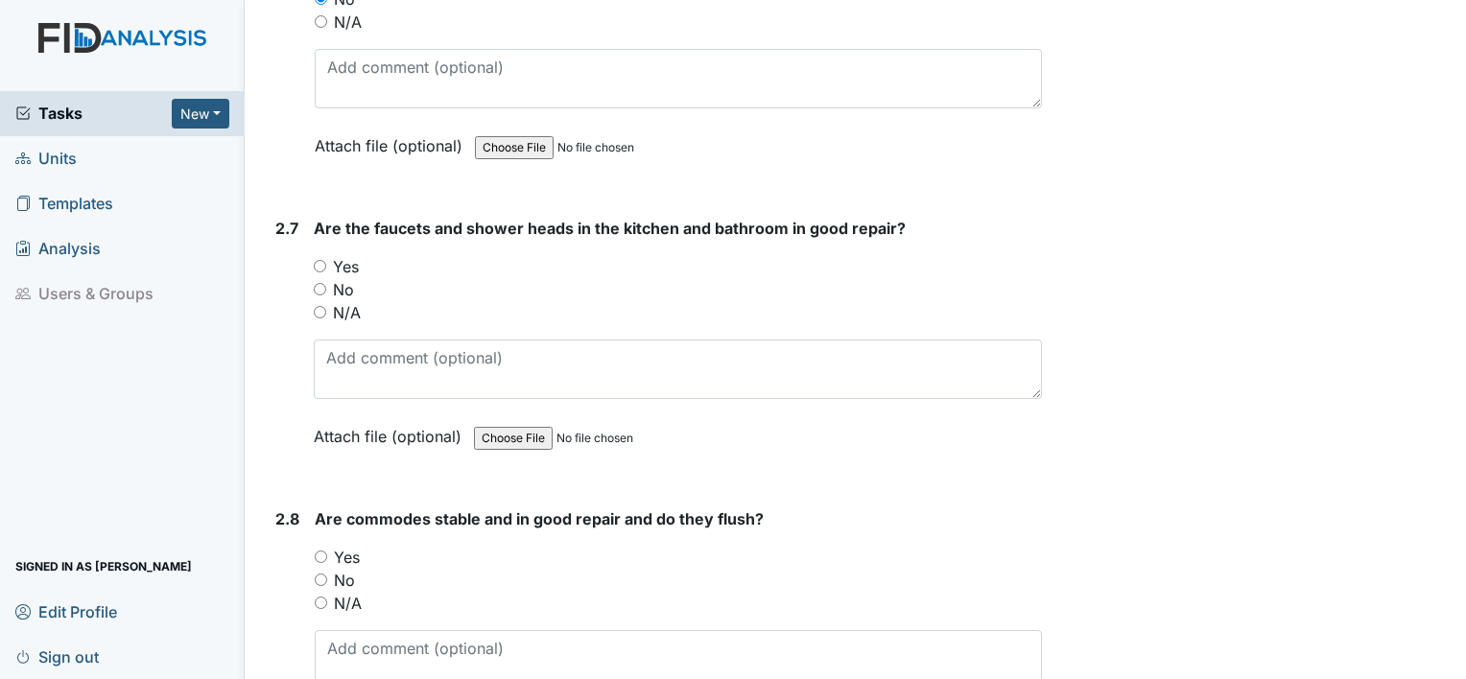
click at [319, 255] on div "Yes" at bounding box center [678, 266] width 728 height 23
click at [317, 255] on div "Yes" at bounding box center [678, 266] width 728 height 23
click at [317, 260] on input "Yes" at bounding box center [320, 266] width 12 height 12
radio input "true"
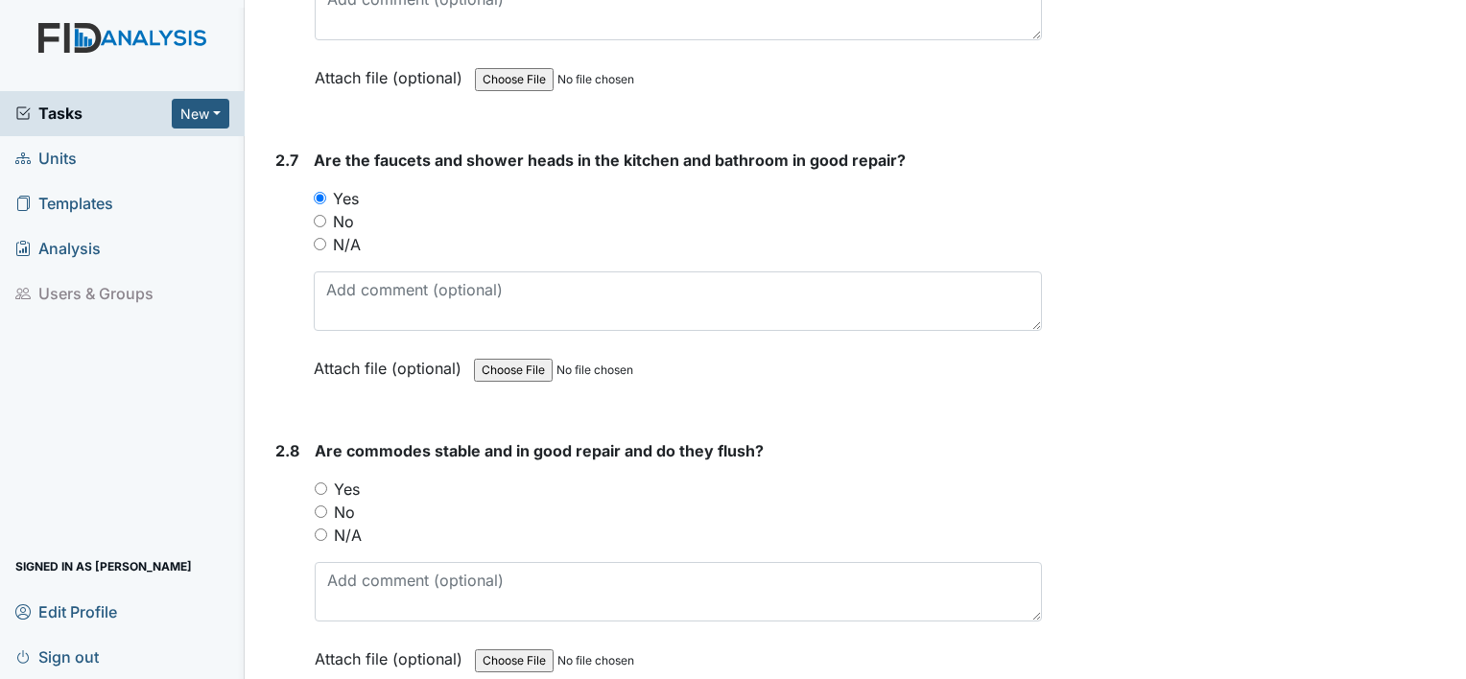
scroll to position [4988, 0]
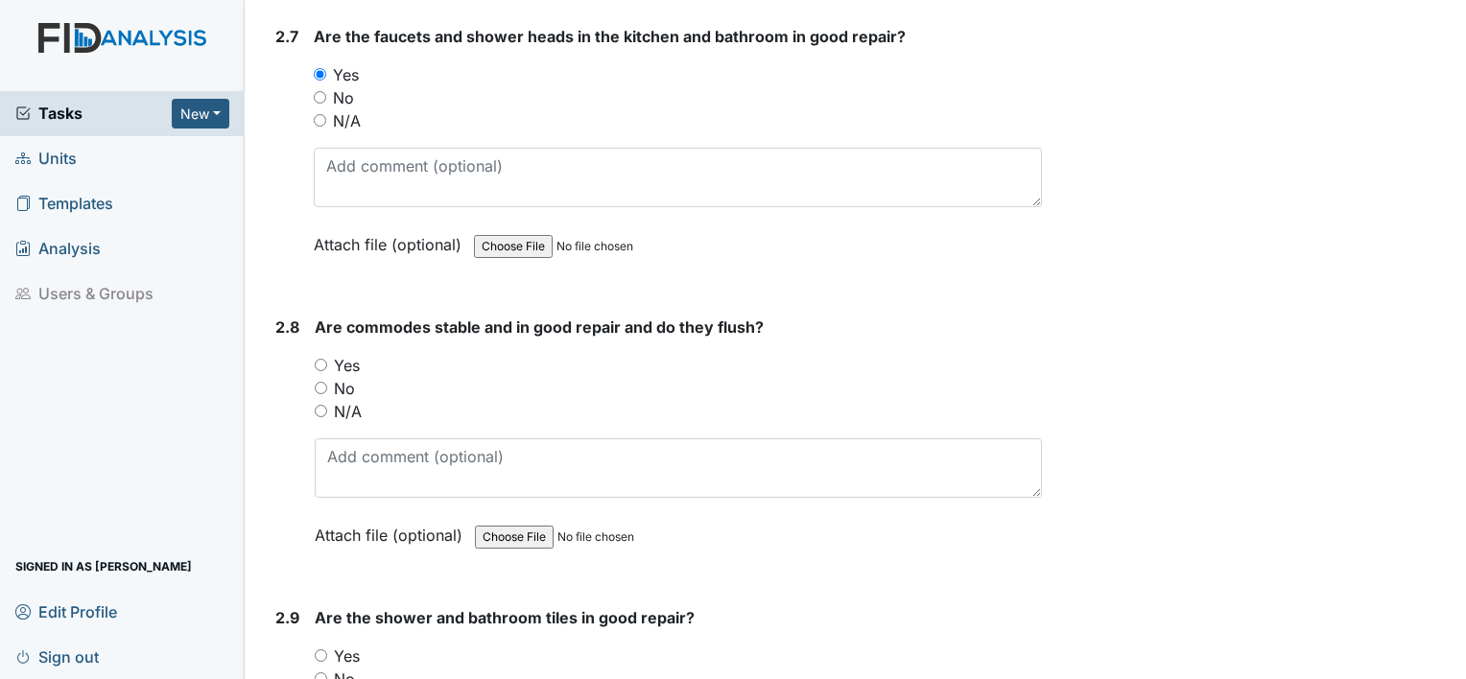
click at [313, 343] on div "2.8 Are commodes stable and in good repair and do they flush? You must select o…" at bounding box center [655, 446] width 774 height 260
click at [318, 359] on input "Yes" at bounding box center [321, 365] width 12 height 12
radio input "true"
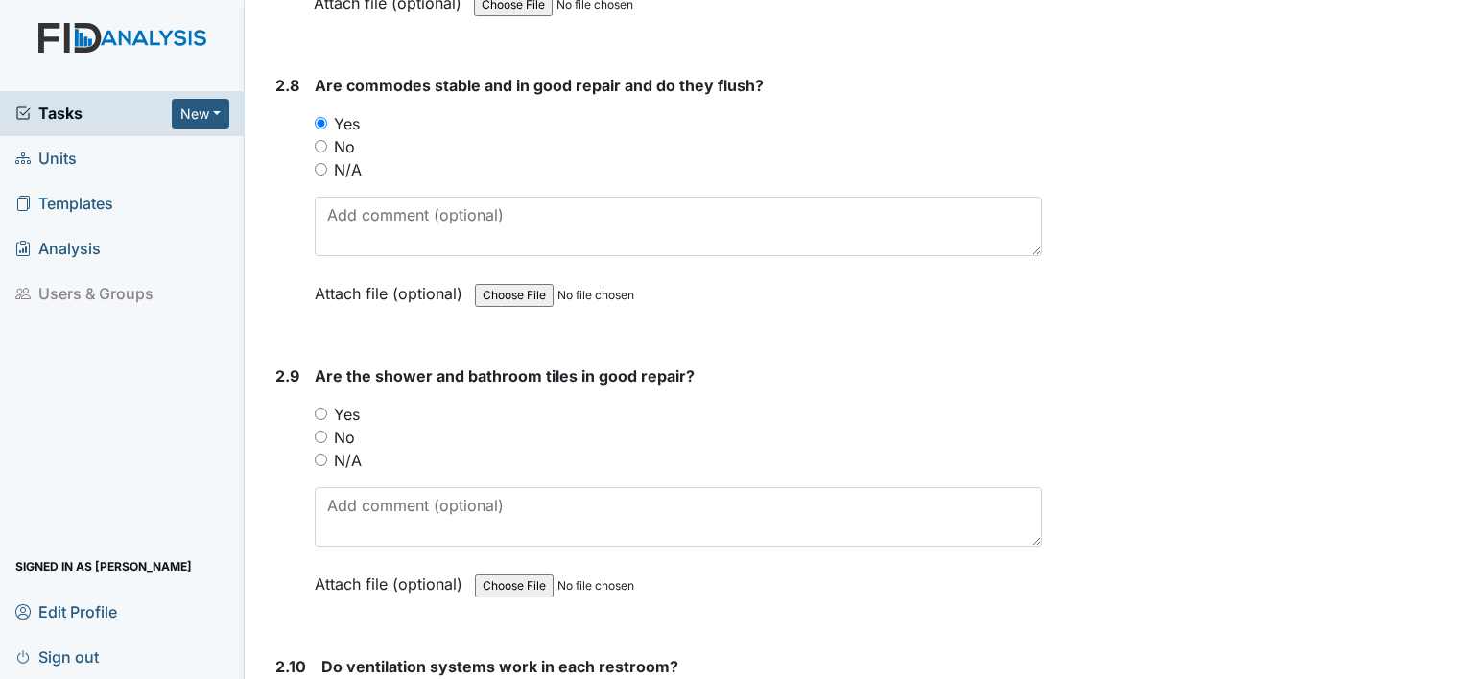
scroll to position [5276, 0]
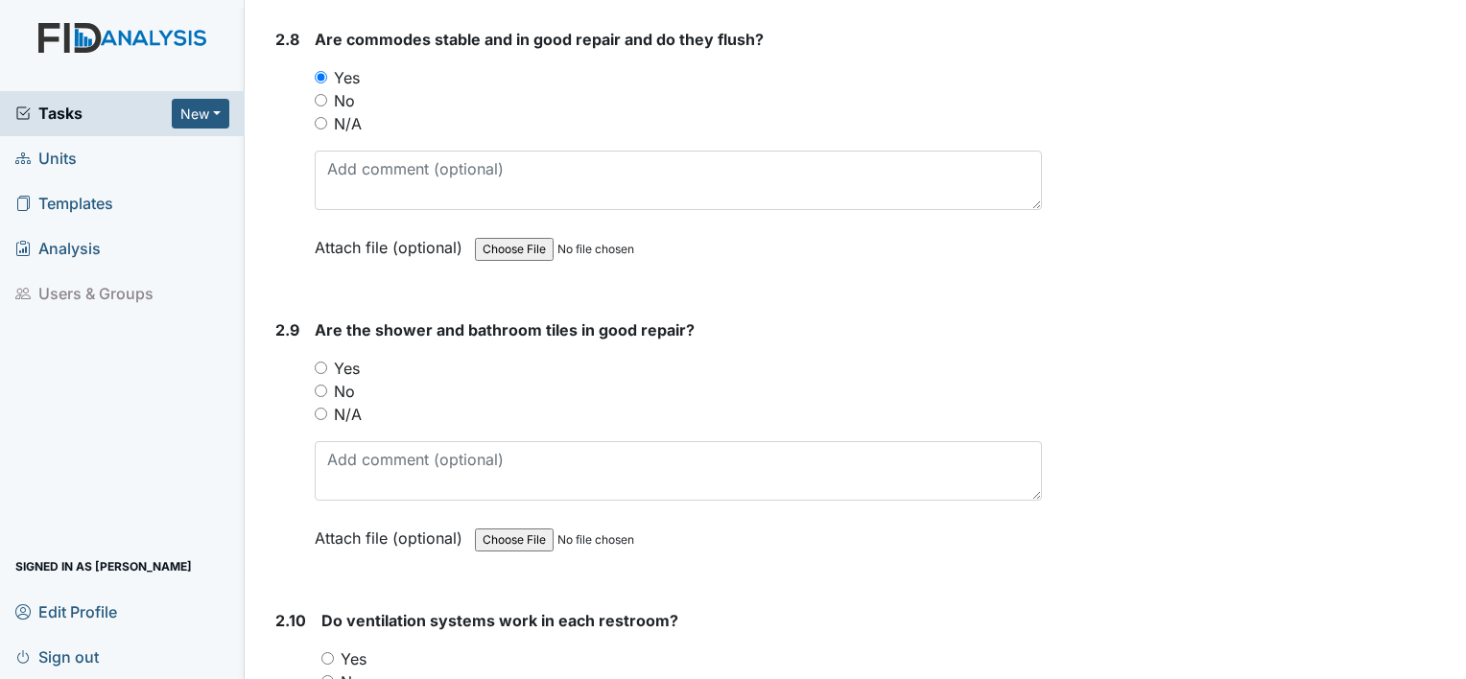
click at [323, 362] on input "Yes" at bounding box center [321, 368] width 12 height 12
radio input "true"
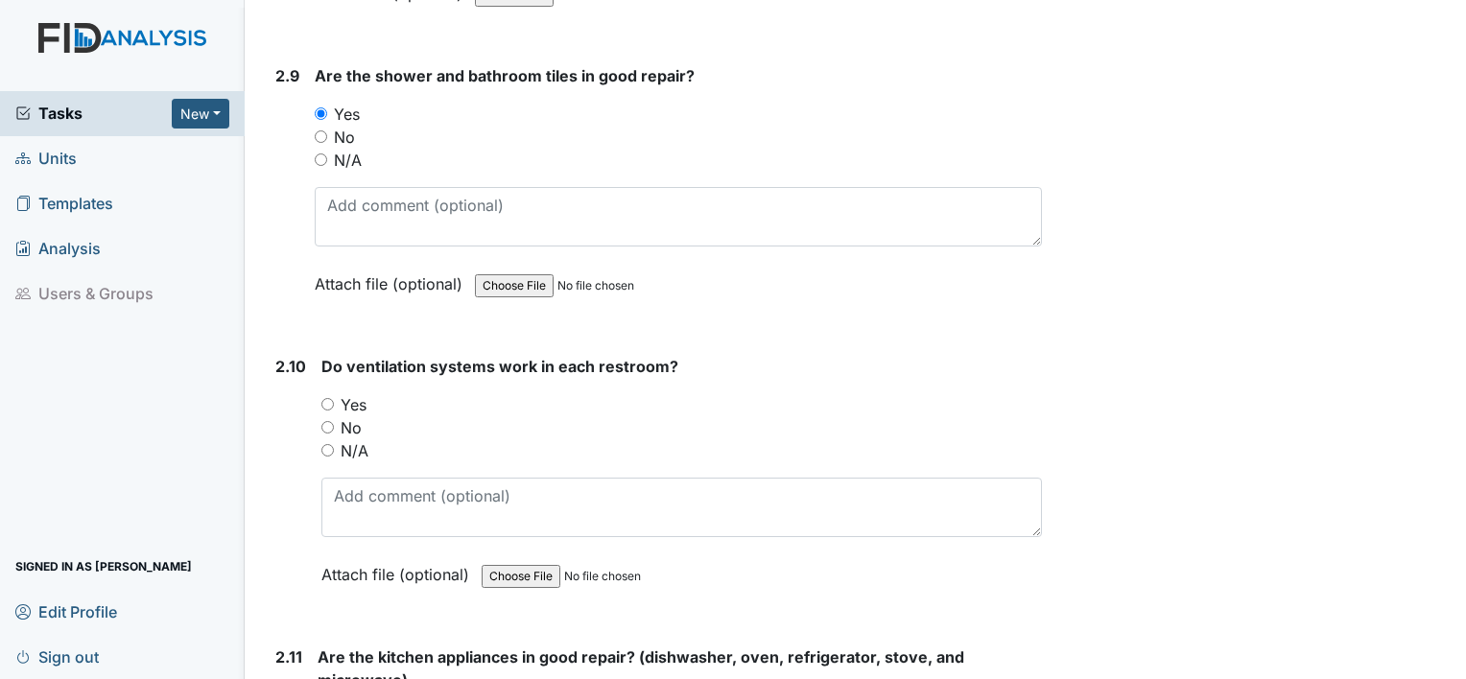
scroll to position [5563, 0]
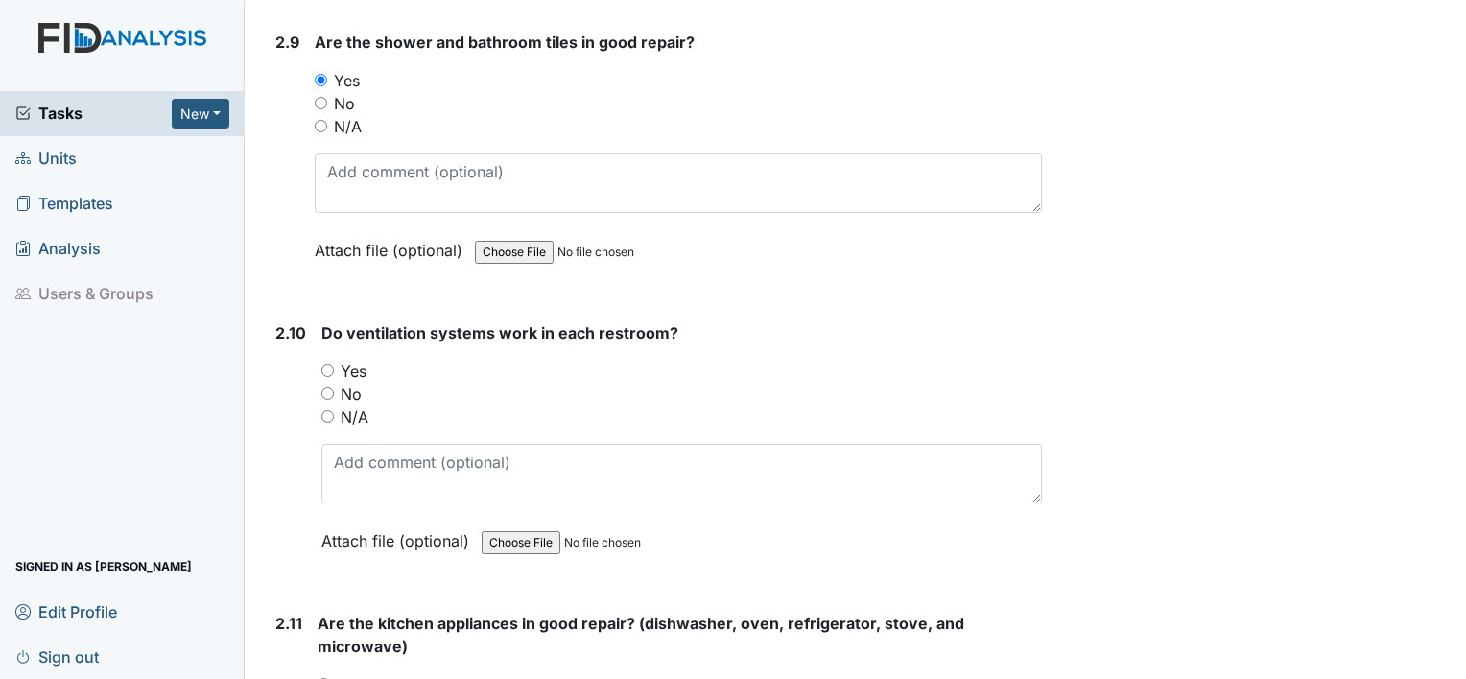
click at [330, 365] on input "Yes" at bounding box center [327, 371] width 12 height 12
radio input "true"
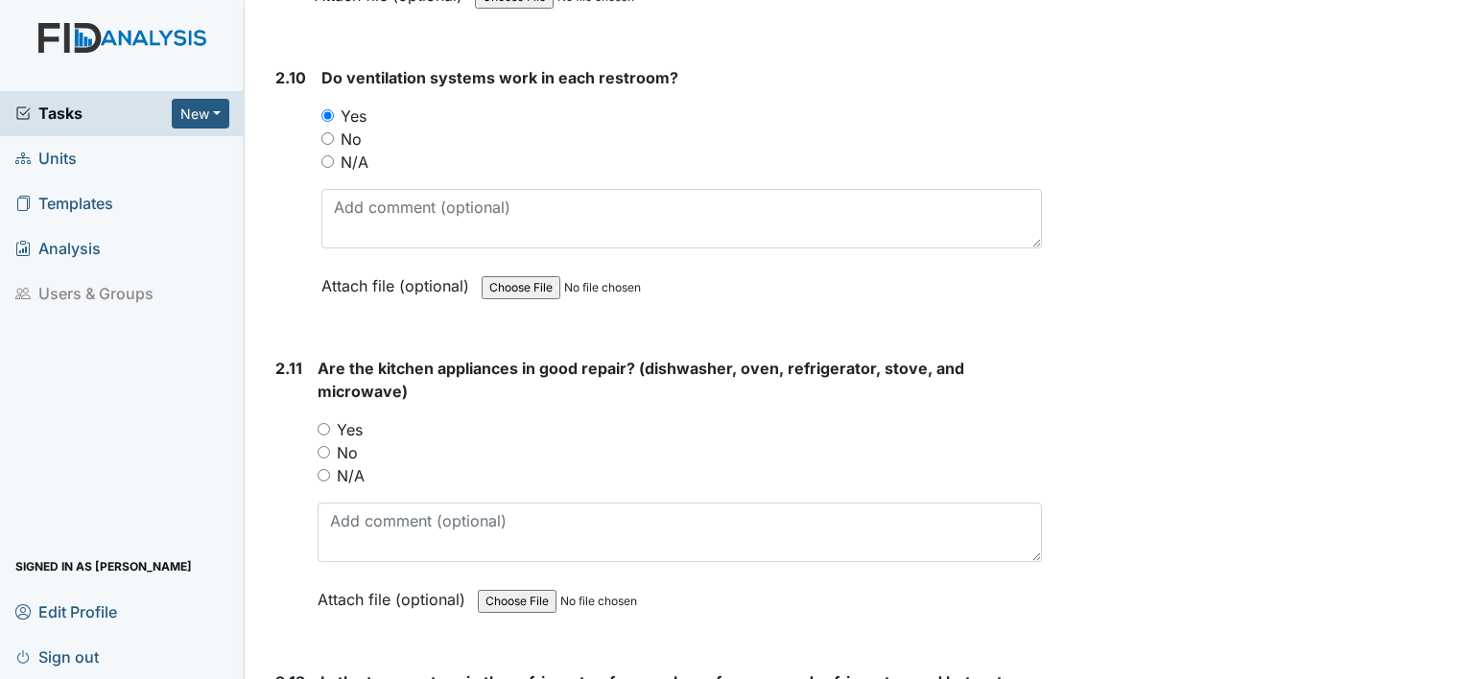
scroll to position [5947, 0]
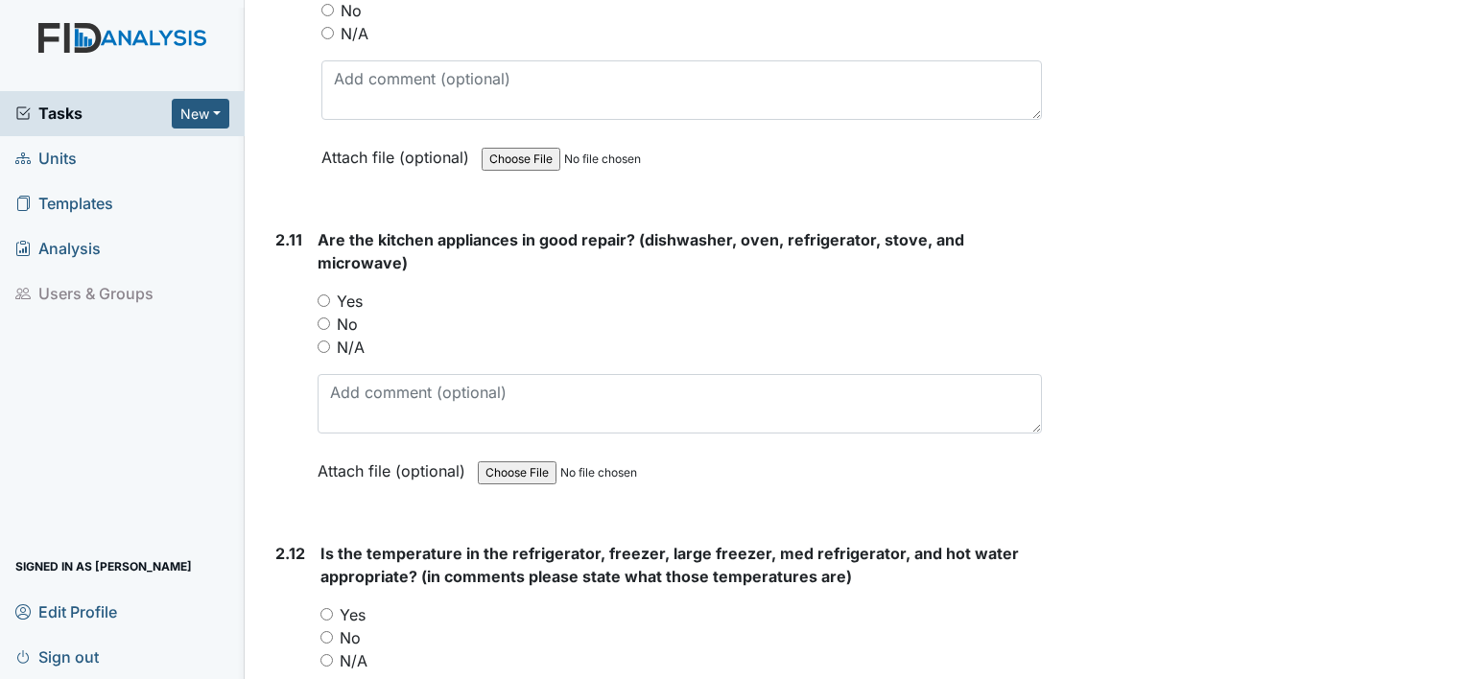
click at [323, 294] on input "Yes" at bounding box center [323, 300] width 12 height 12
radio input "true"
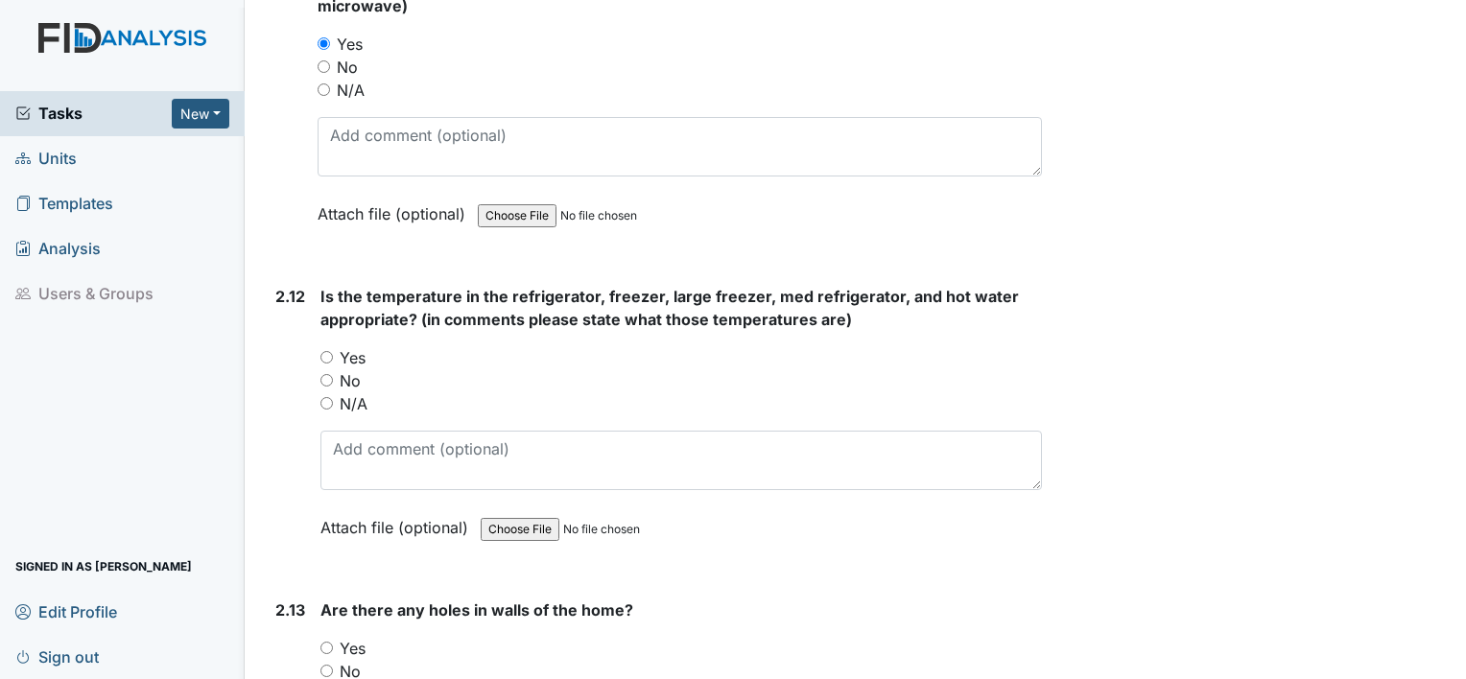
scroll to position [6235, 0]
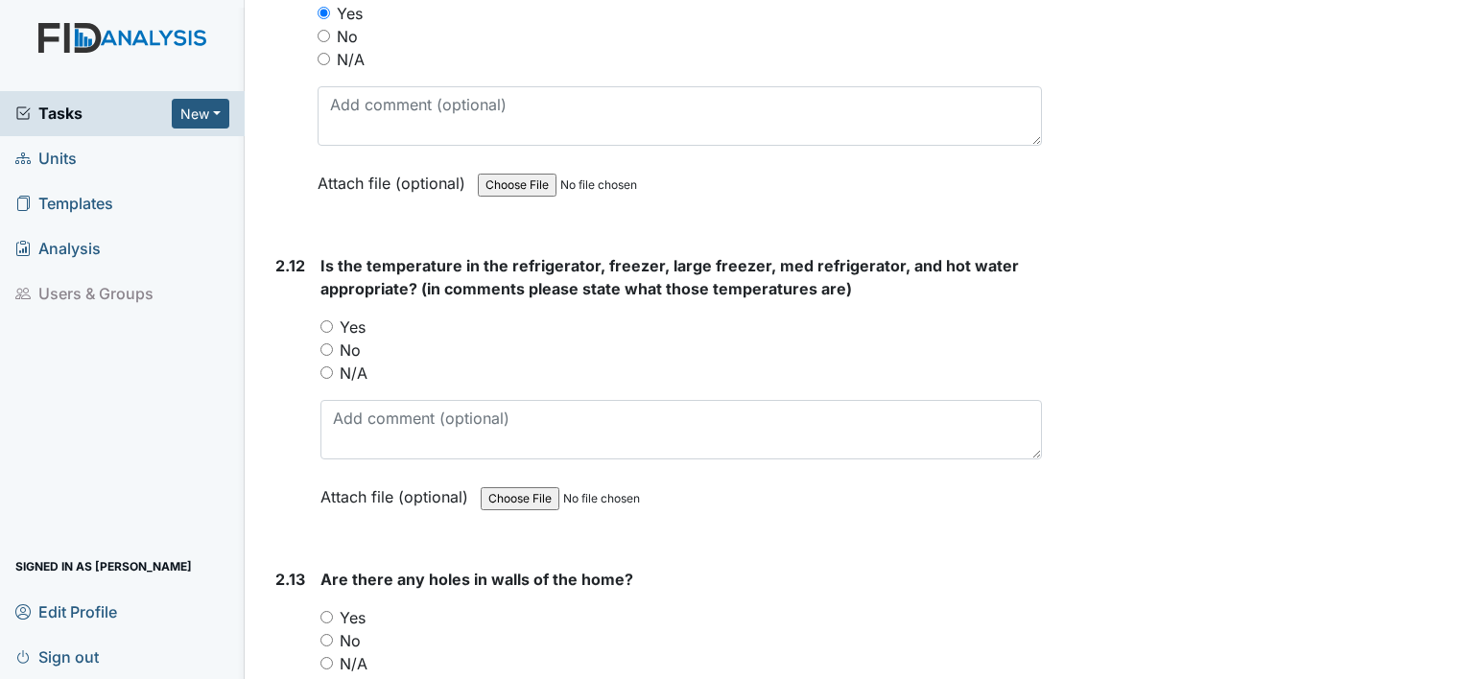
click at [330, 320] on input "Yes" at bounding box center [326, 326] width 12 height 12
radio input "true"
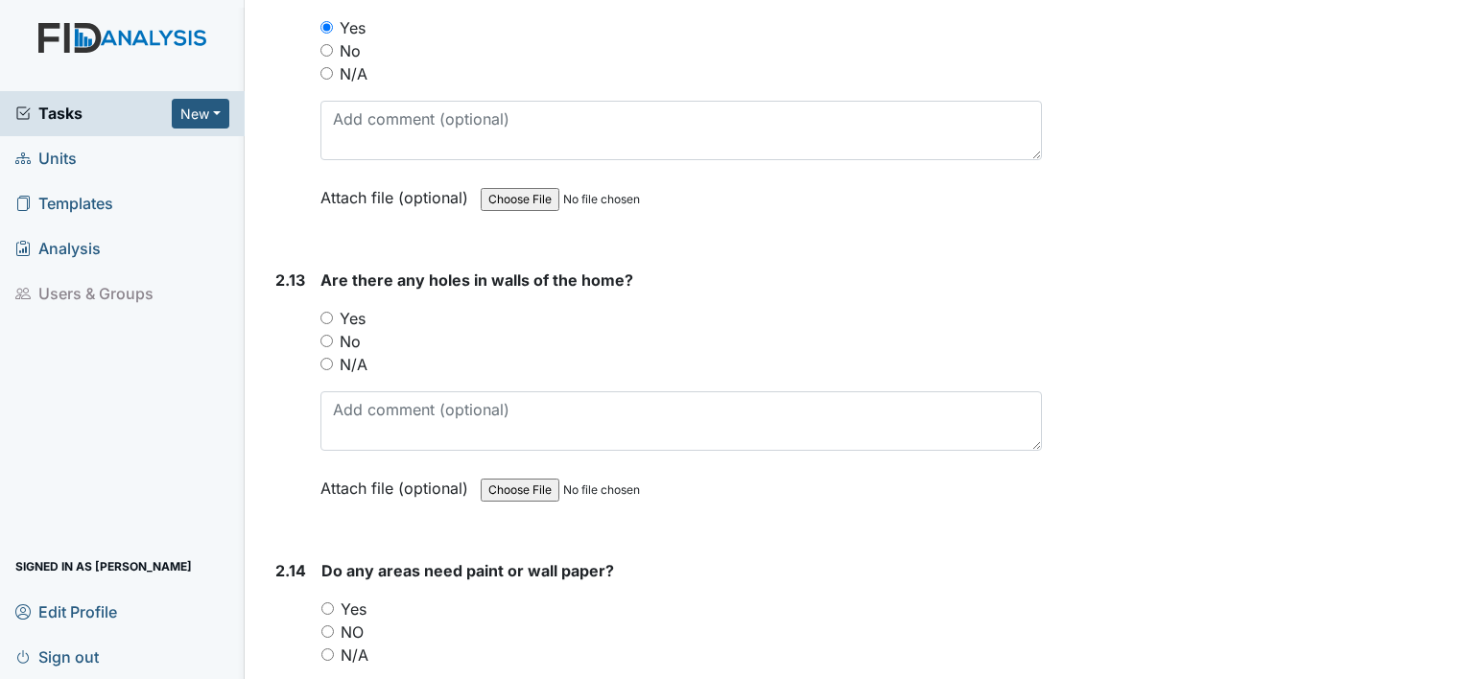
scroll to position [6619, 0]
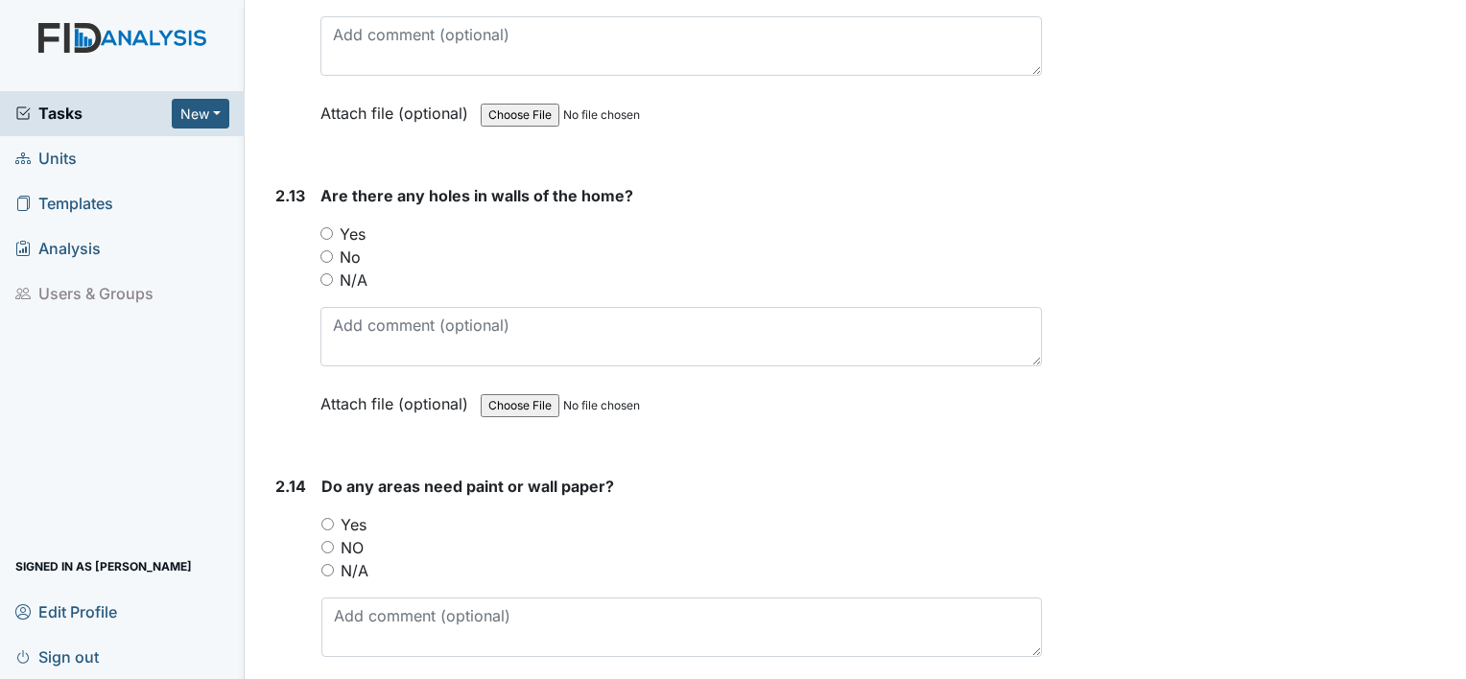
click at [328, 250] on input "No" at bounding box center [326, 256] width 12 height 12
radio input "true"
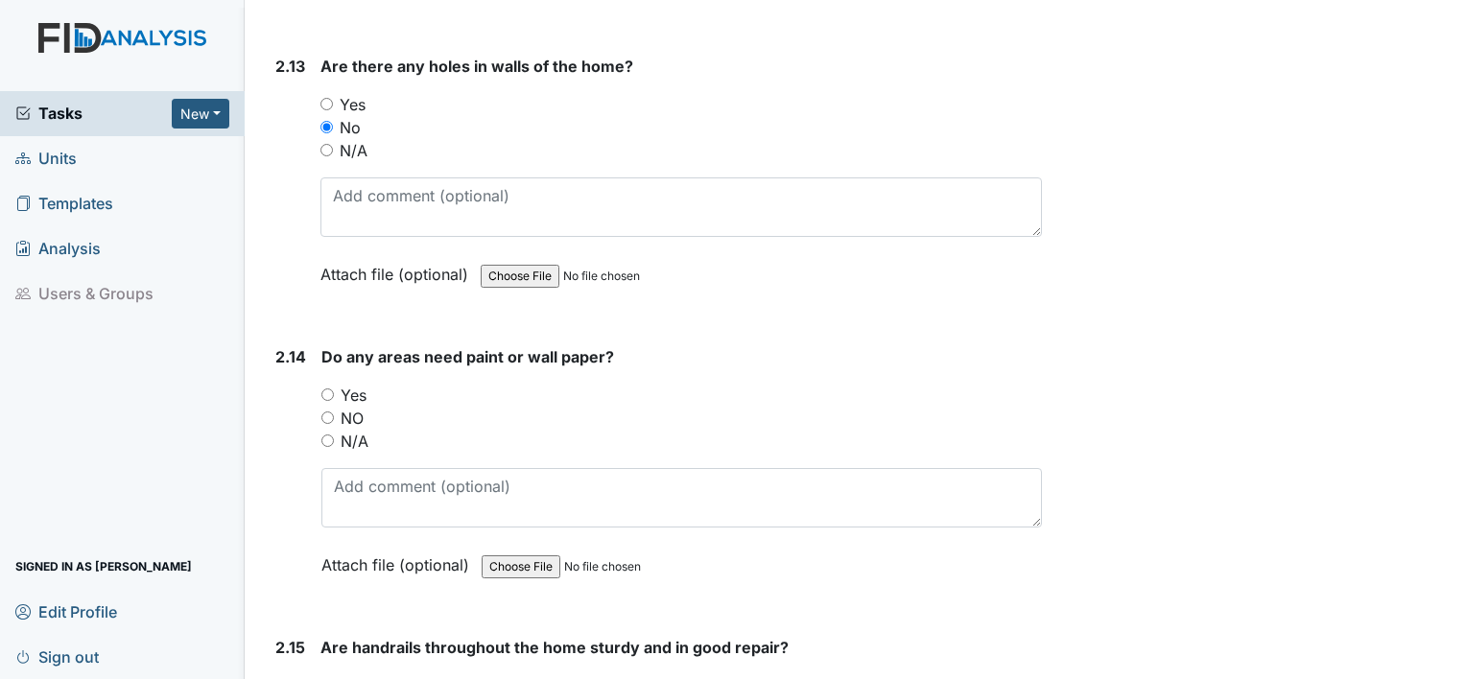
scroll to position [6810, 0]
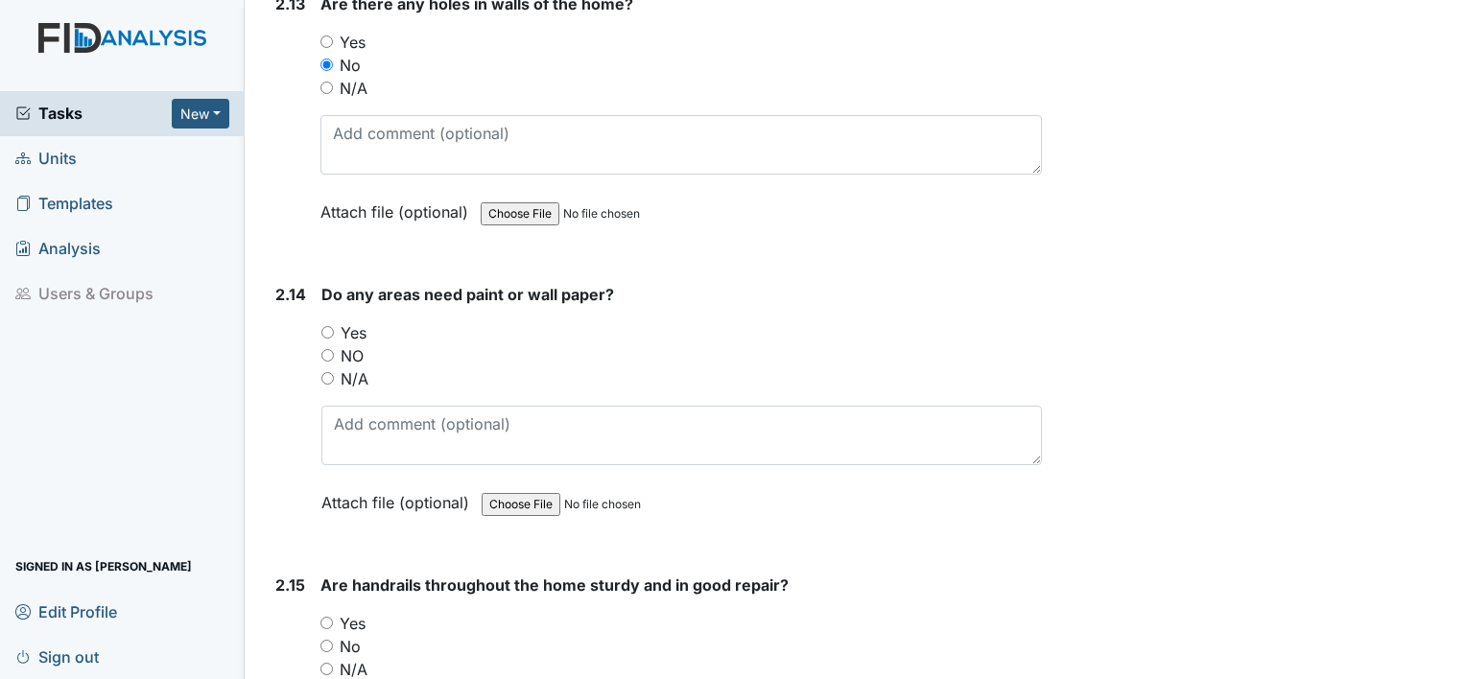
click at [324, 326] on input "Yes" at bounding box center [327, 332] width 12 height 12
radio input "true"
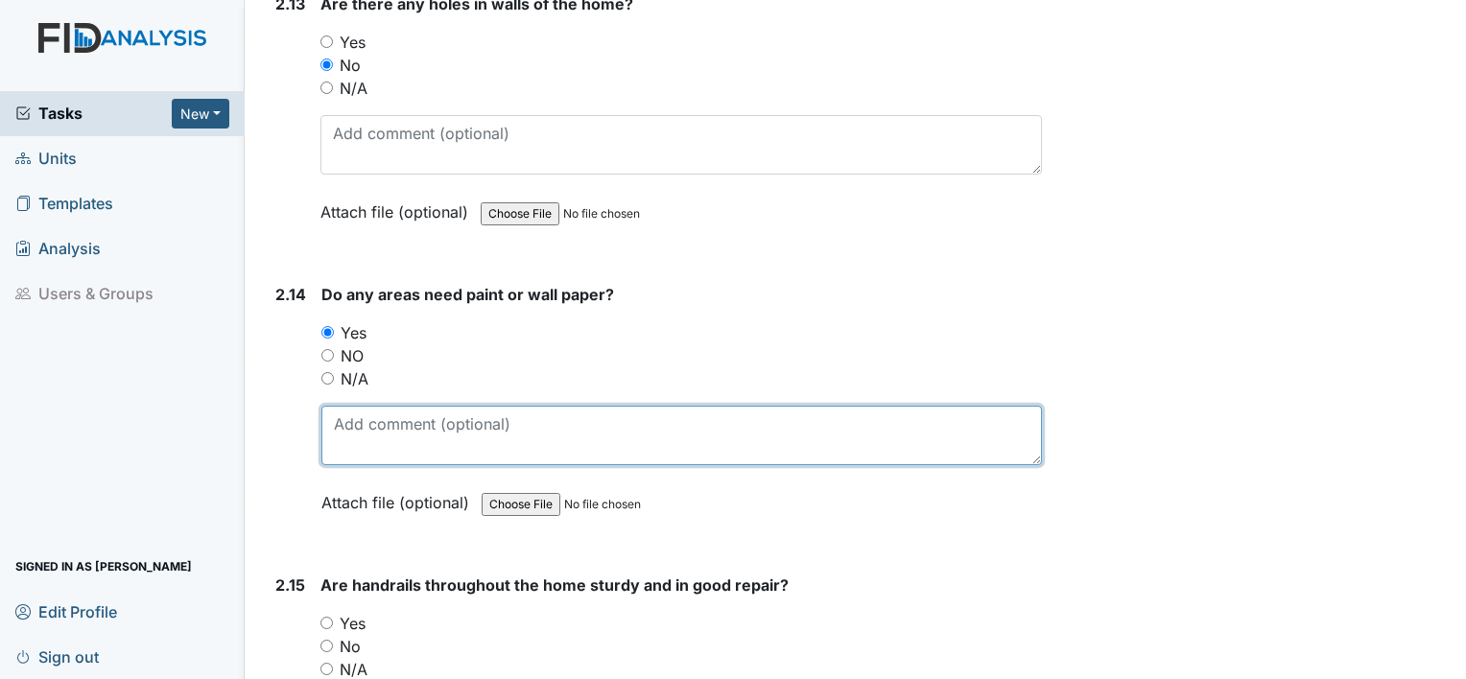
click at [381, 414] on textarea at bounding box center [681, 435] width 720 height 59
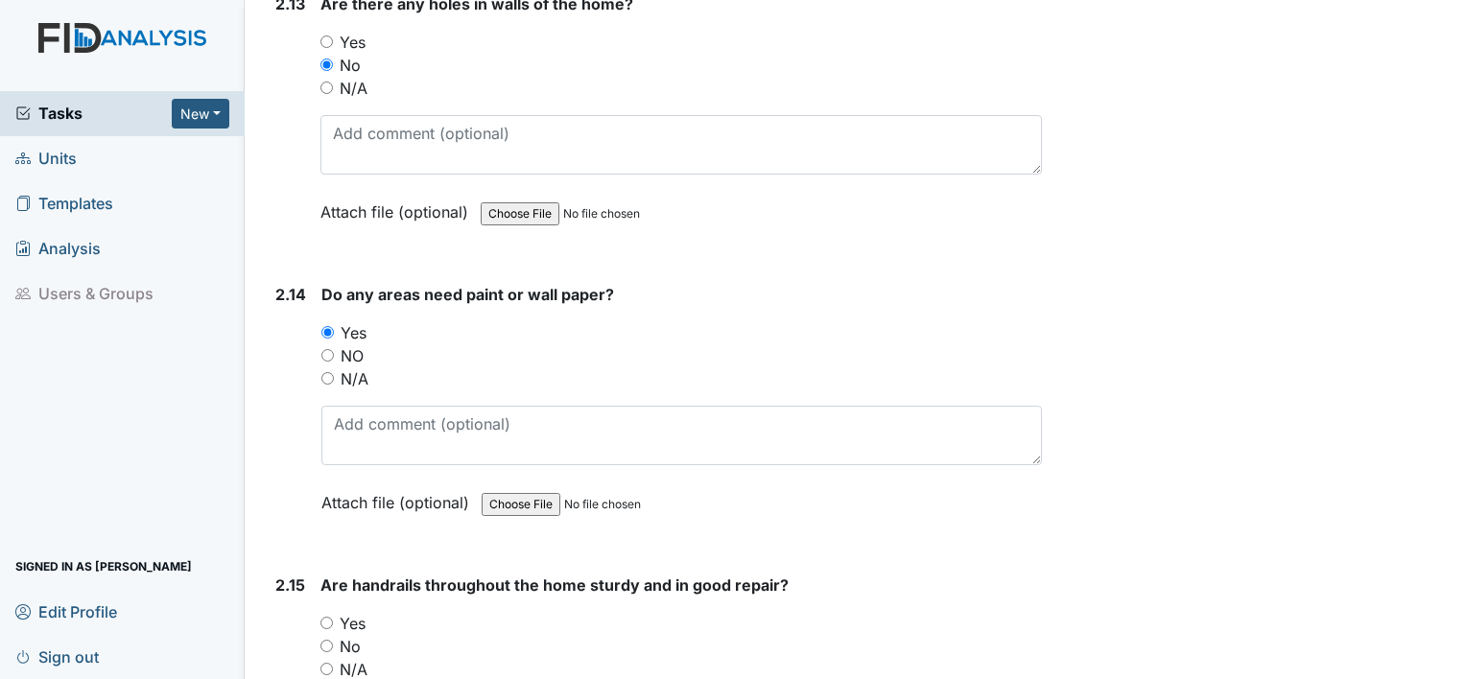
click at [323, 349] on input "NO" at bounding box center [327, 355] width 12 height 12
radio input "true"
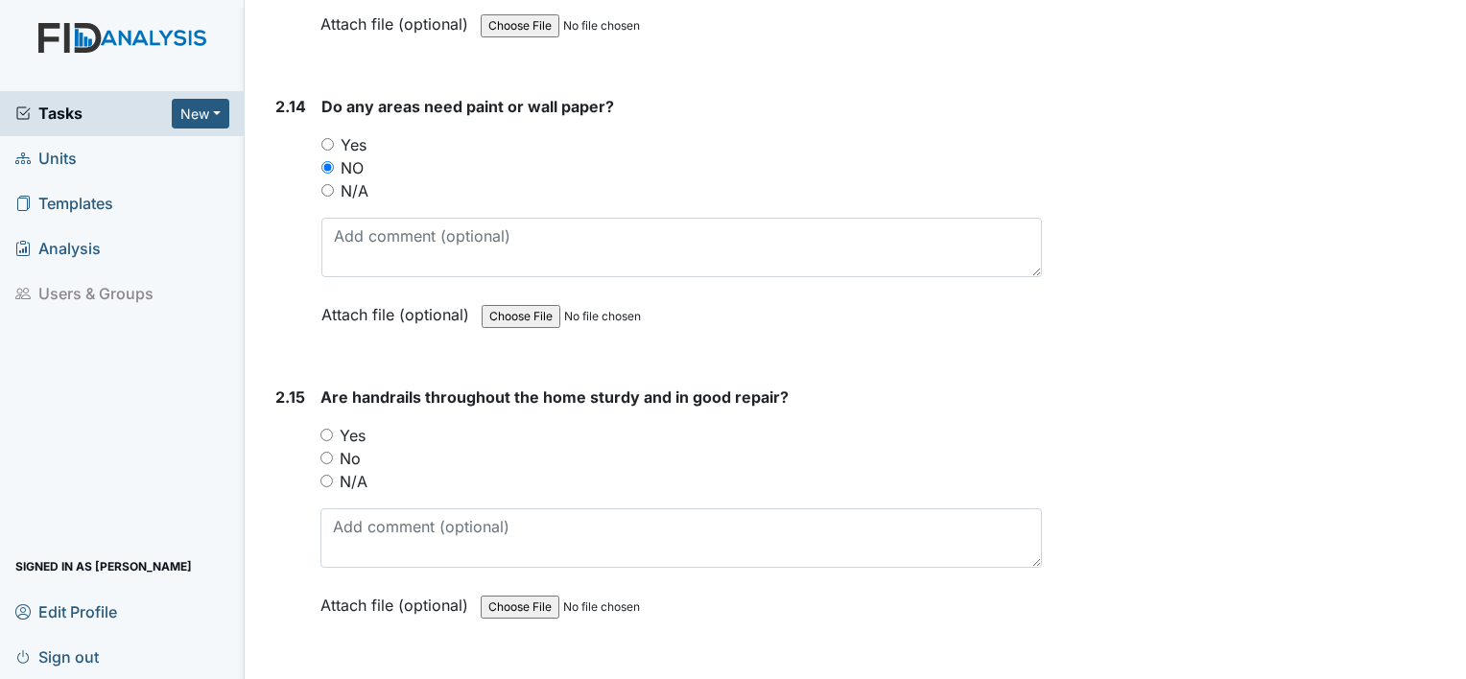
scroll to position [7002, 0]
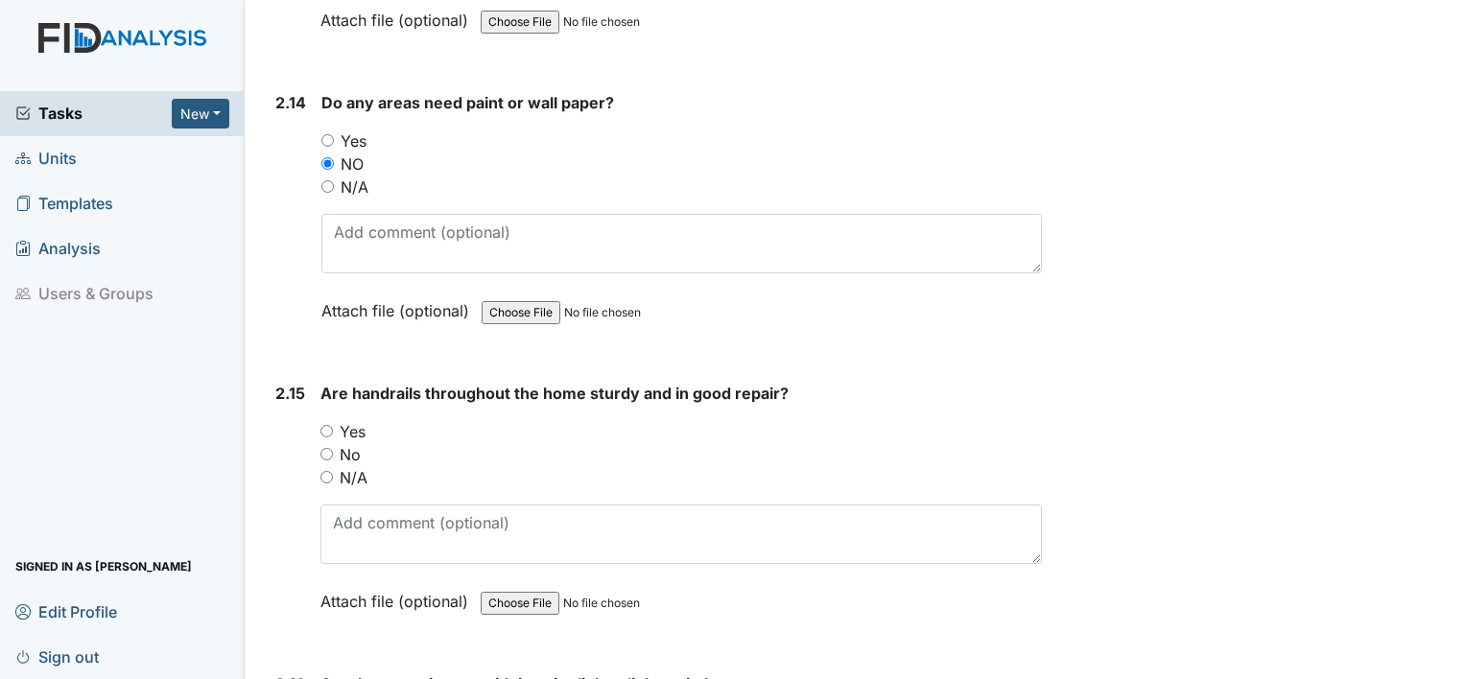
click at [323, 425] on input "Yes" at bounding box center [326, 431] width 12 height 12
radio input "true"
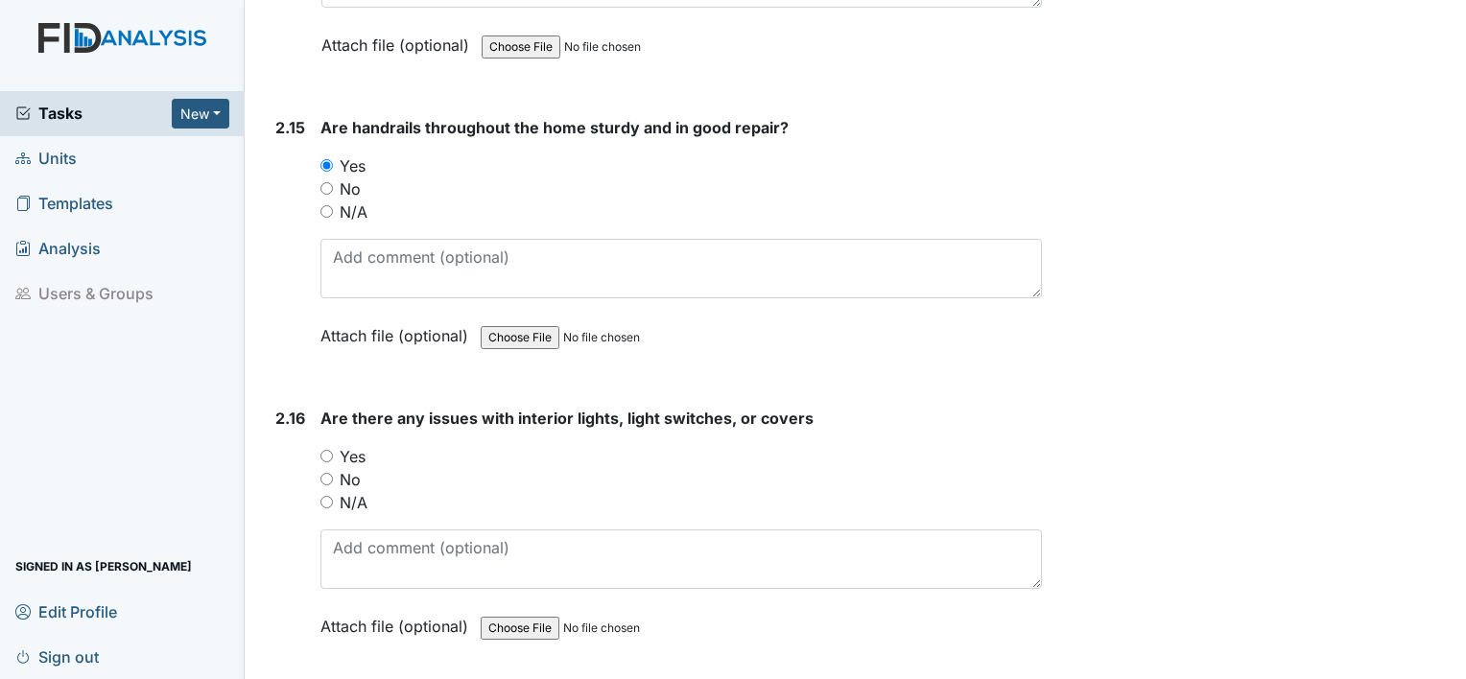
scroll to position [7290, 0]
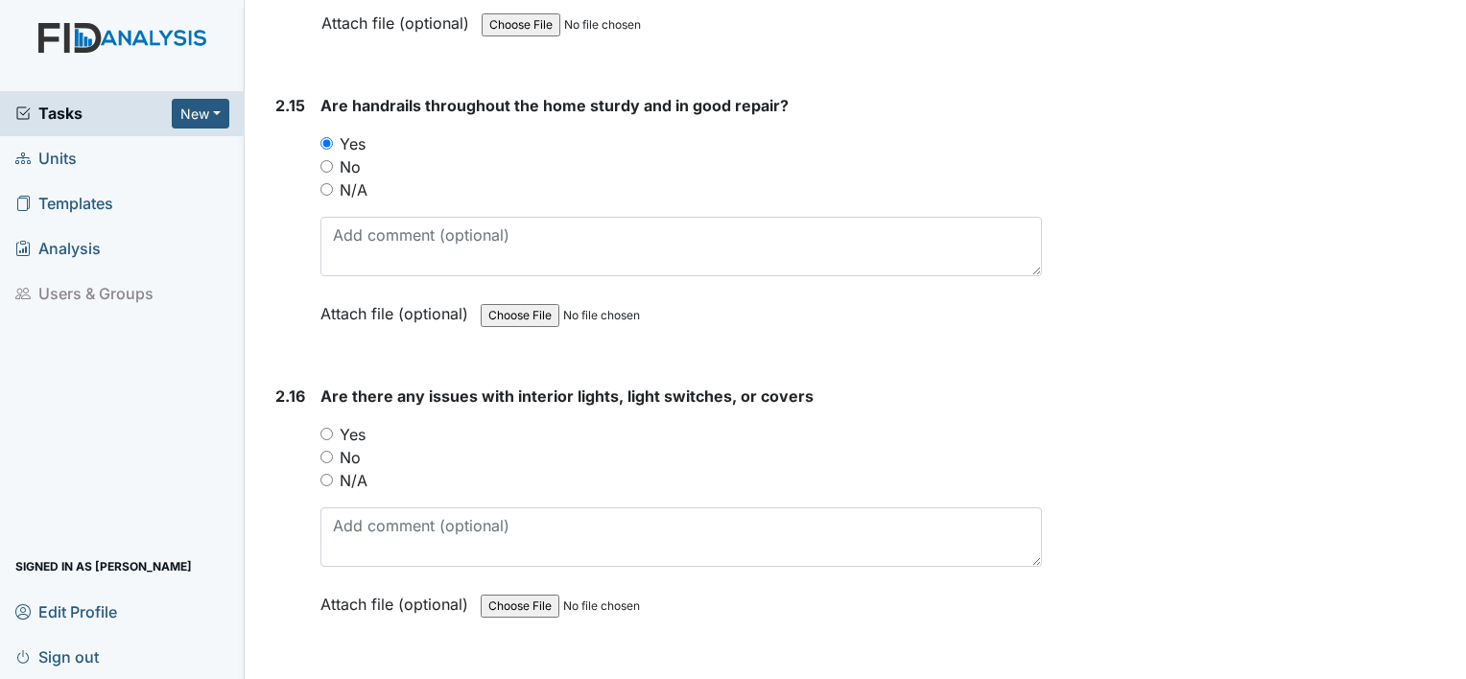
click at [324, 451] on input "No" at bounding box center [326, 457] width 12 height 12
radio input "true"
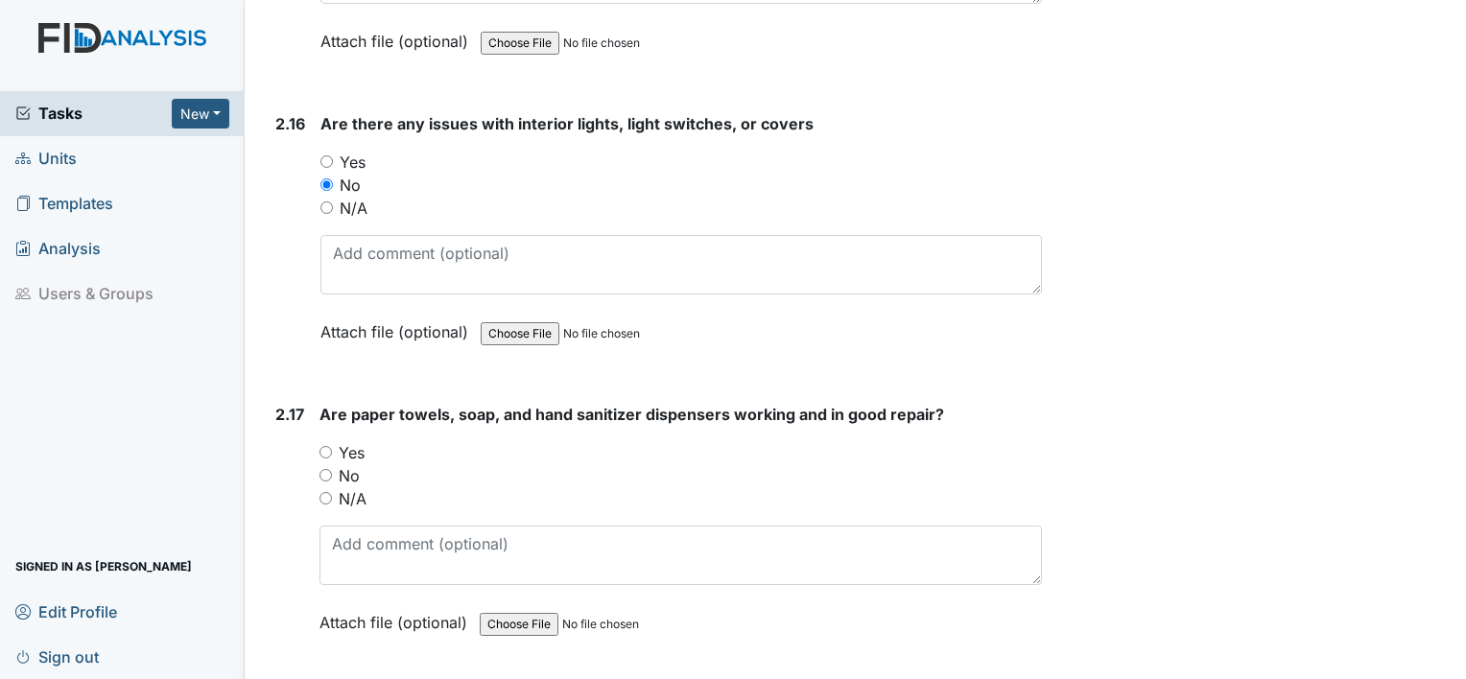
scroll to position [7578, 0]
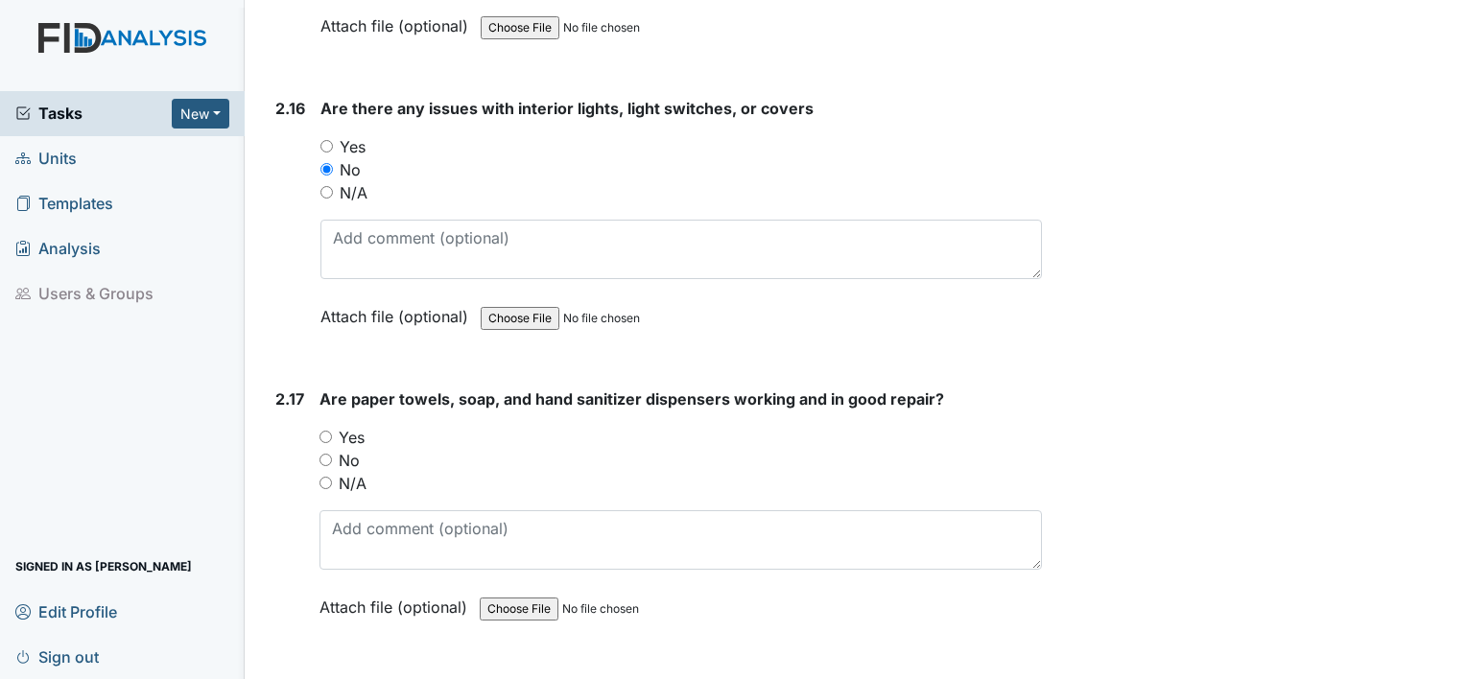
click at [329, 431] on input "Yes" at bounding box center [325, 437] width 12 height 12
radio input "true"
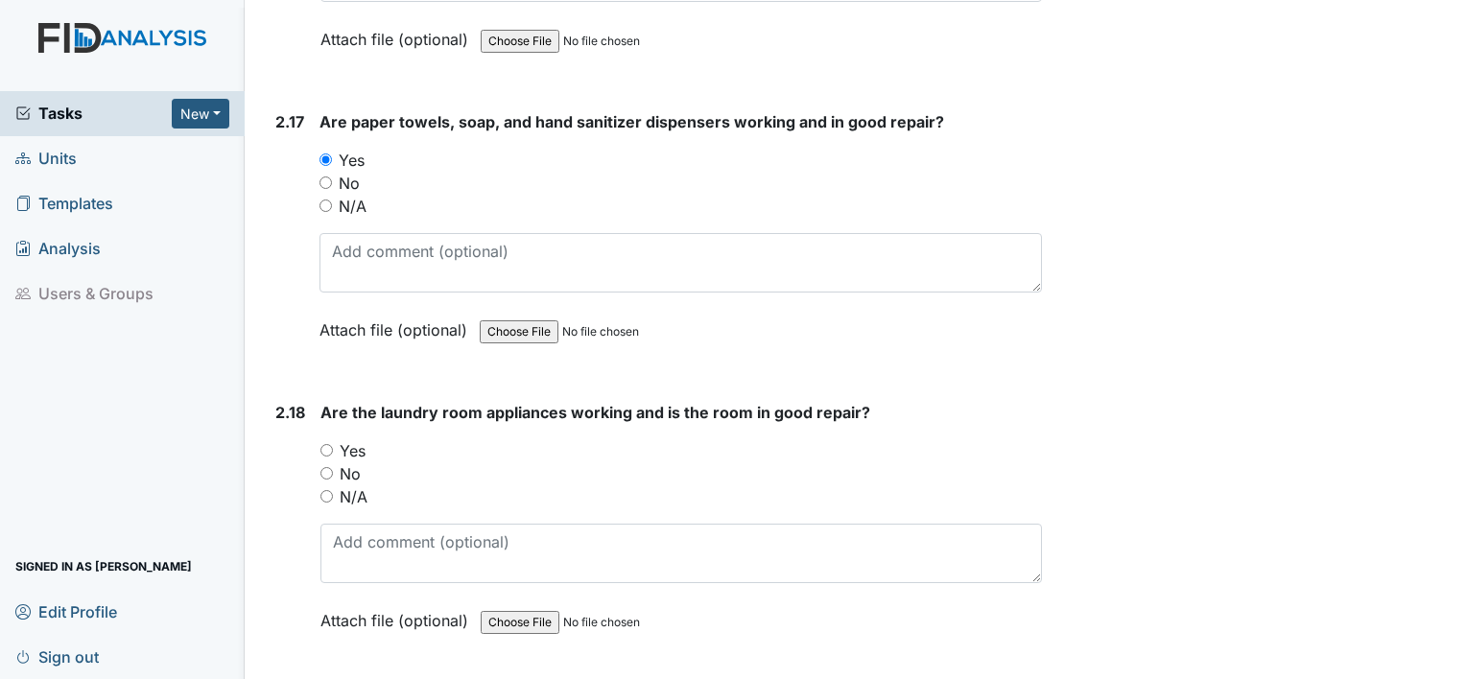
scroll to position [7866, 0]
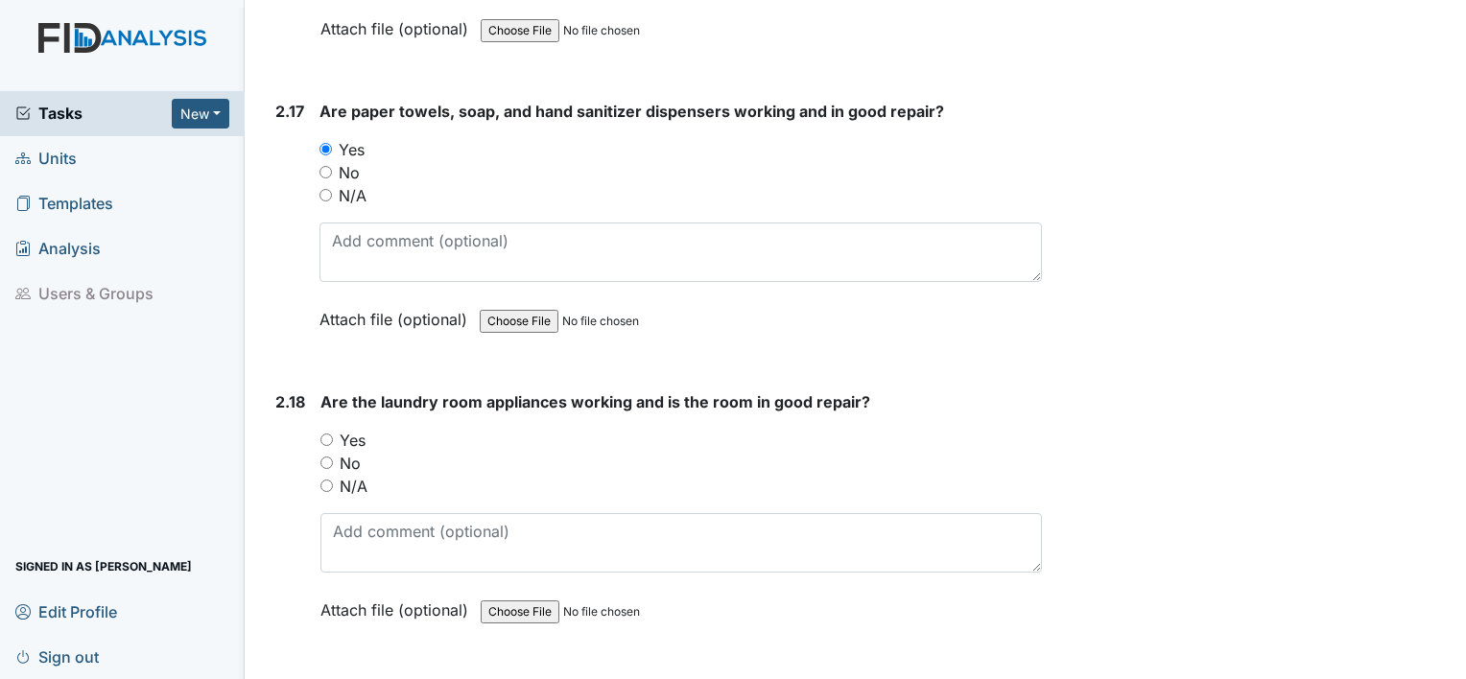
click at [326, 434] on input "Yes" at bounding box center [326, 440] width 12 height 12
radio input "true"
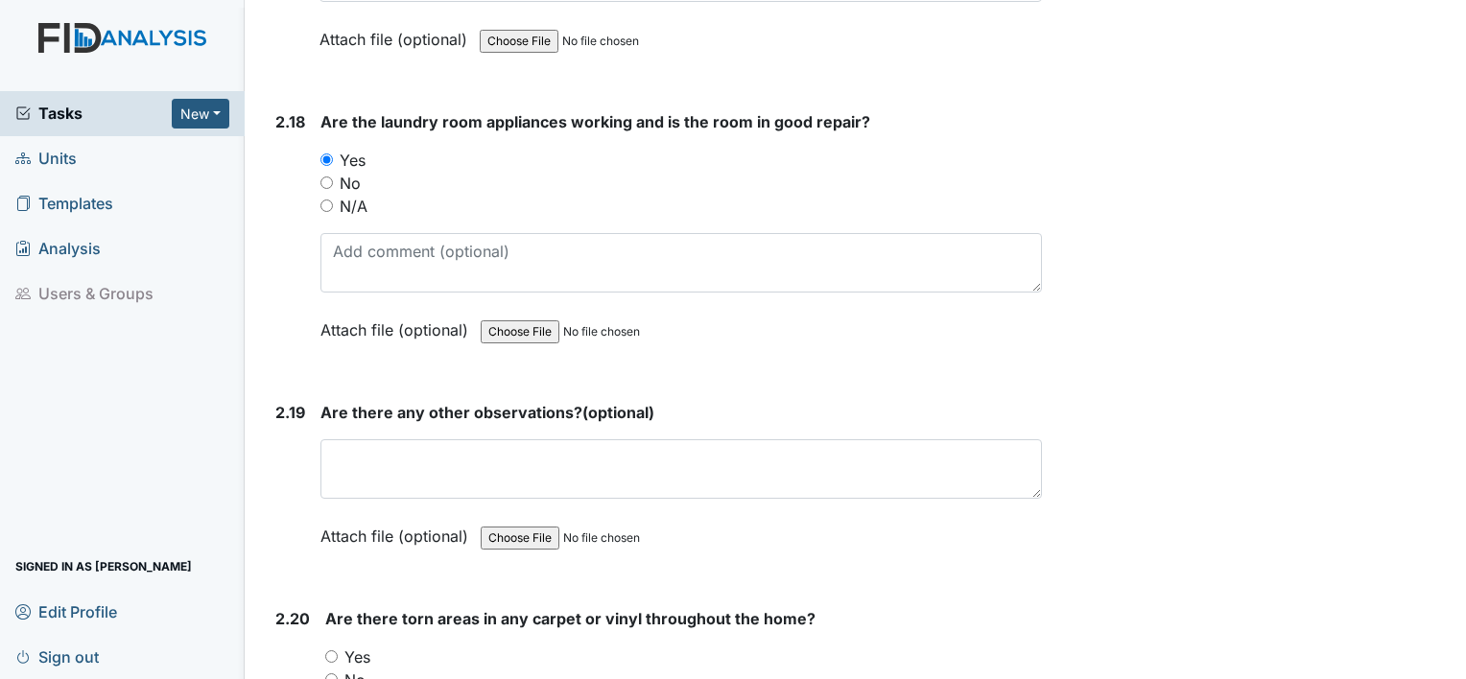
scroll to position [8153, 0]
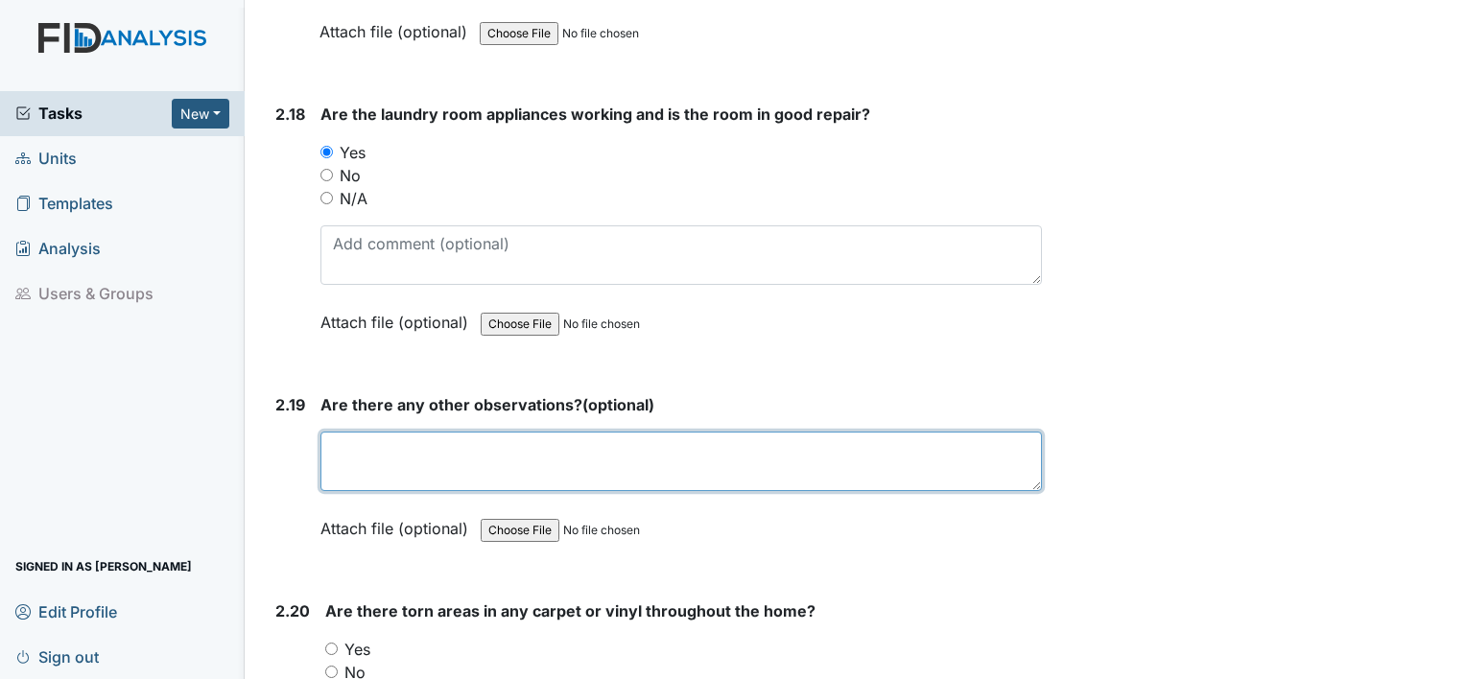
click at [391, 432] on textarea at bounding box center [680, 461] width 721 height 59
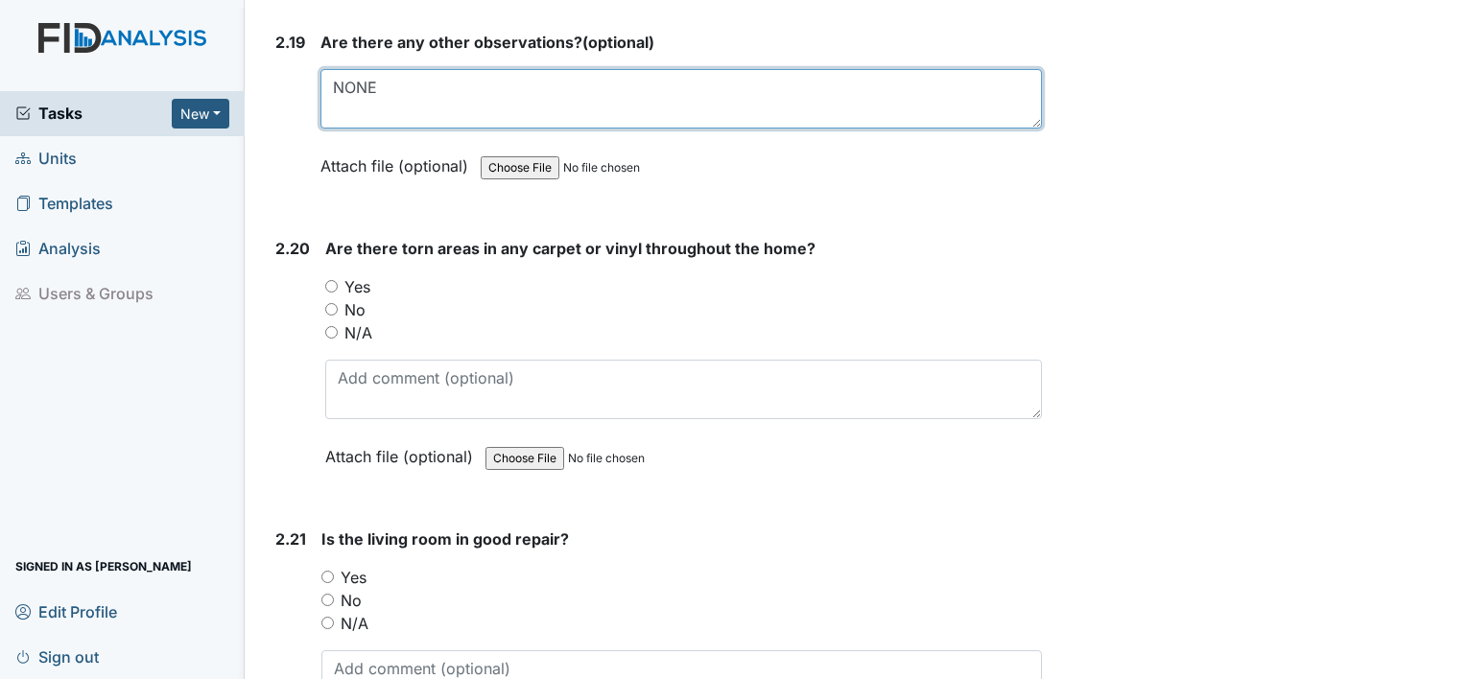
scroll to position [8537, 0]
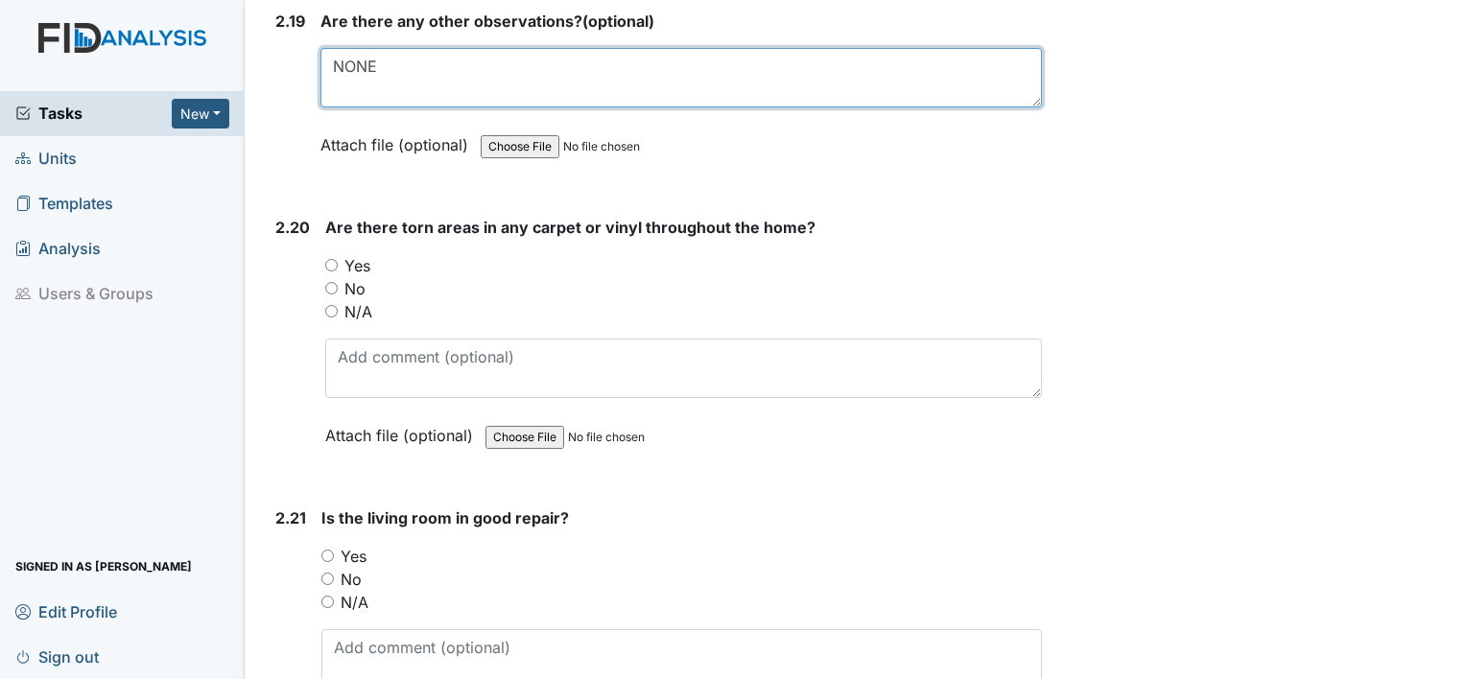
type textarea "NONE"
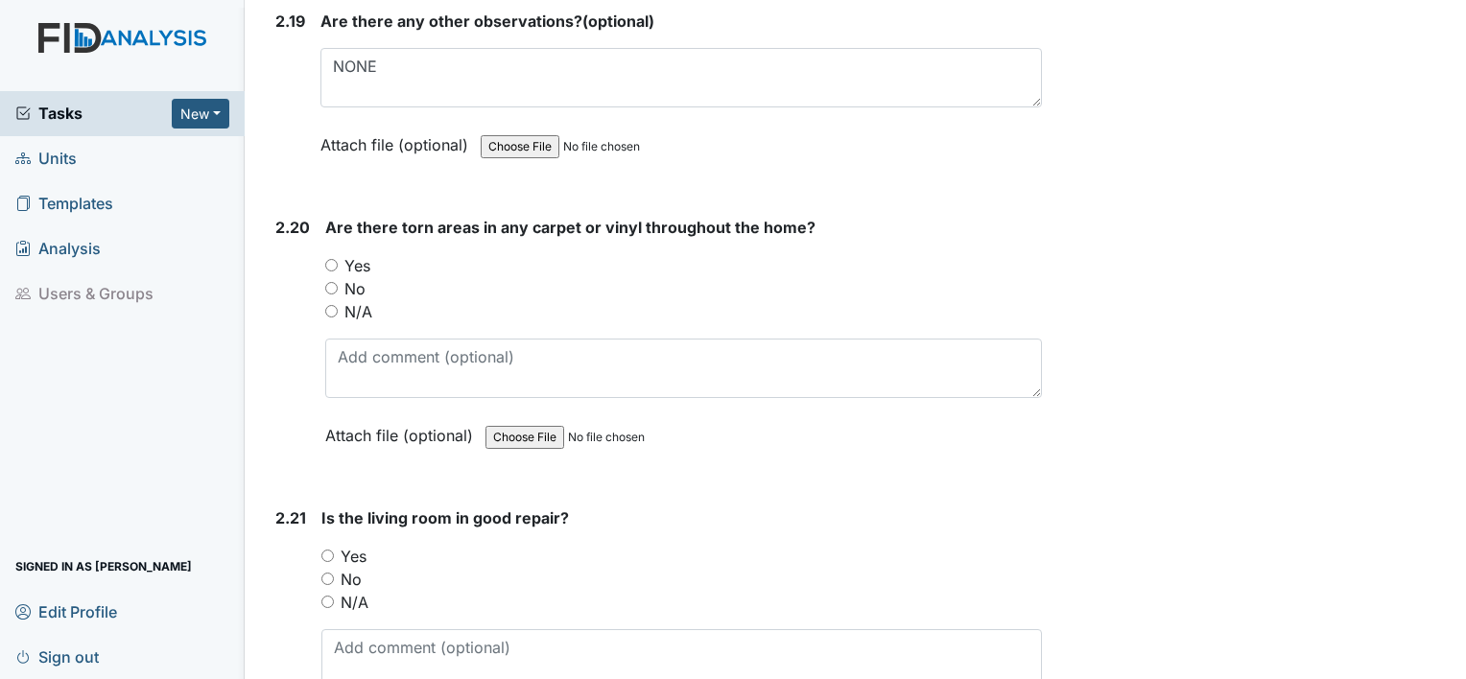
click at [337, 282] on input "No" at bounding box center [331, 288] width 12 height 12
radio input "true"
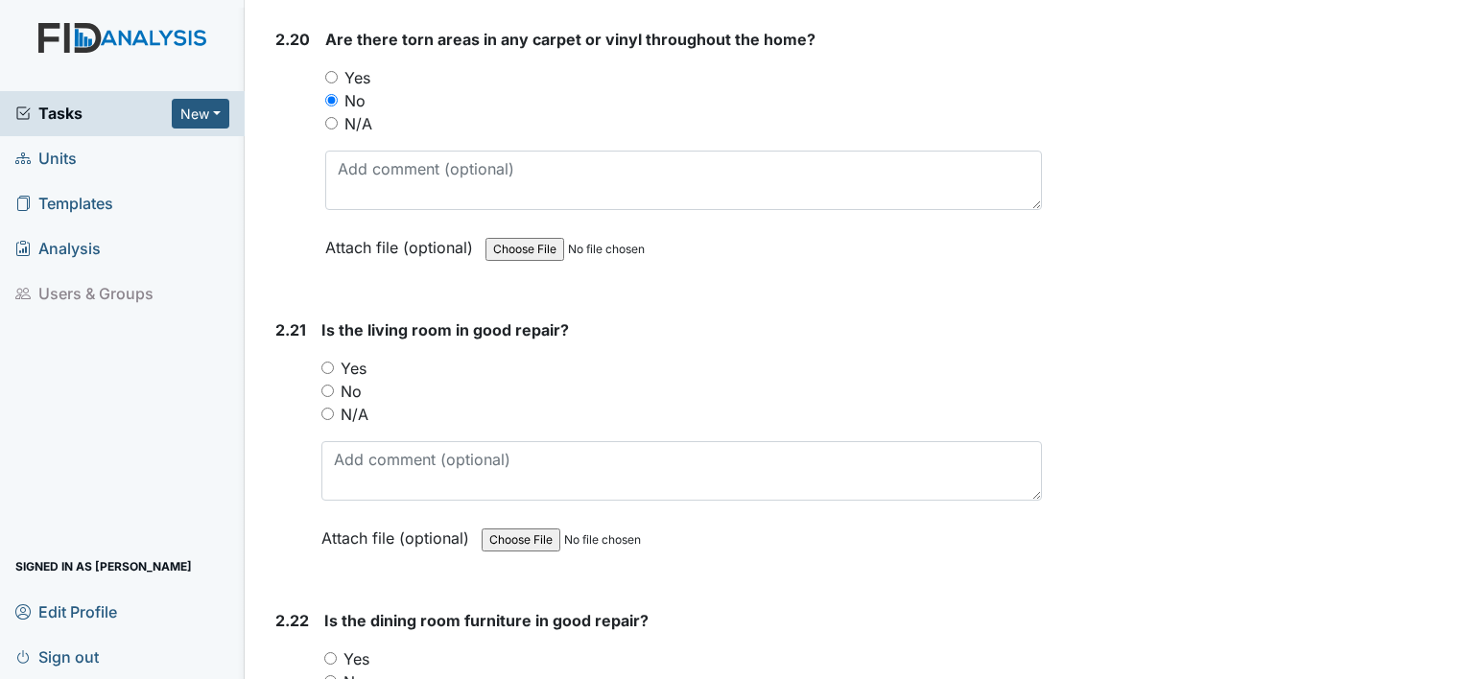
scroll to position [8729, 0]
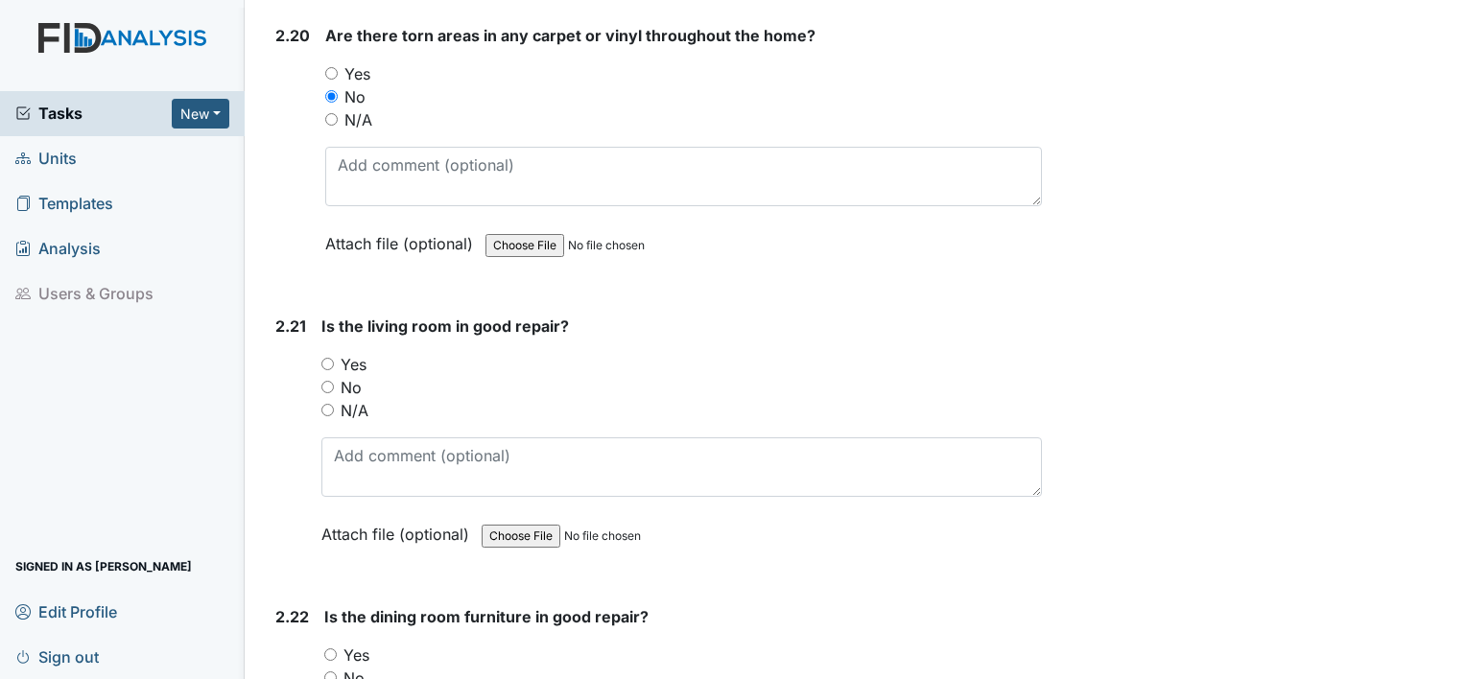
click at [322, 358] on input "Yes" at bounding box center [327, 364] width 12 height 12
radio input "true"
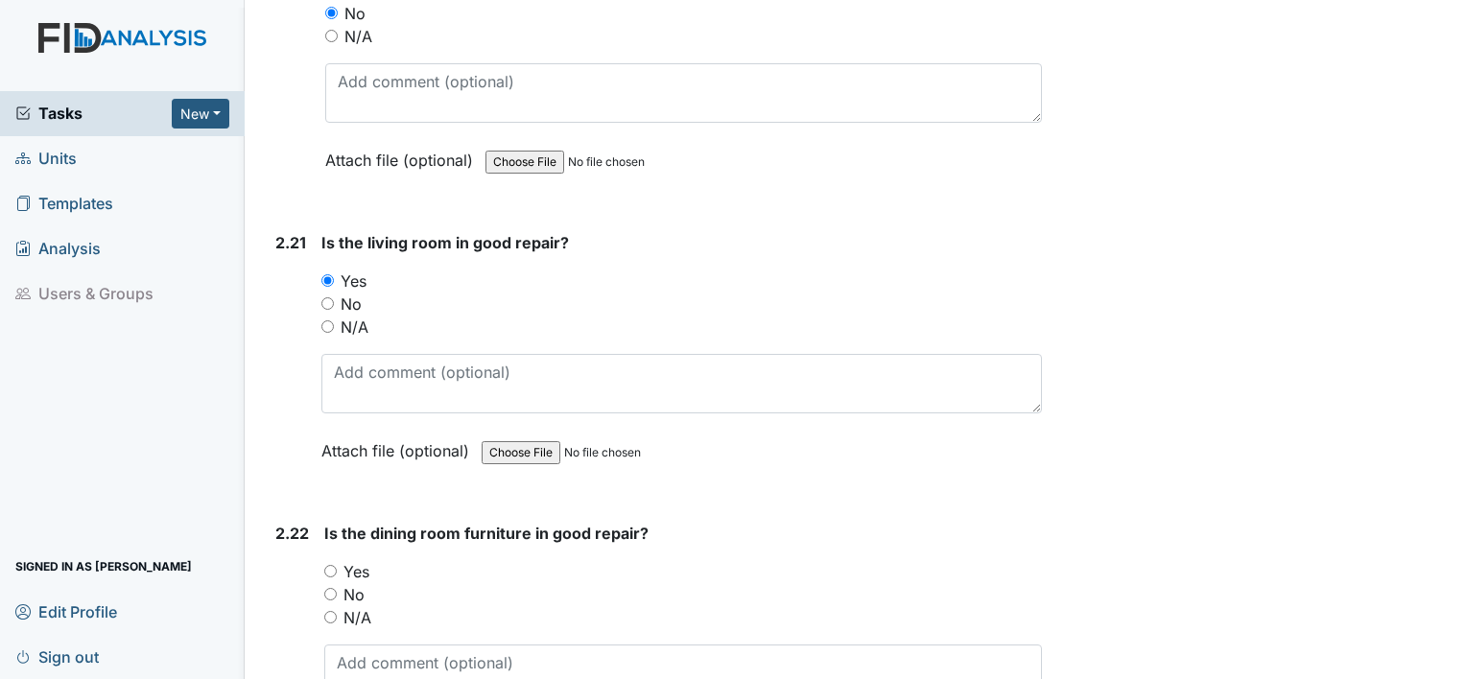
scroll to position [9017, 0]
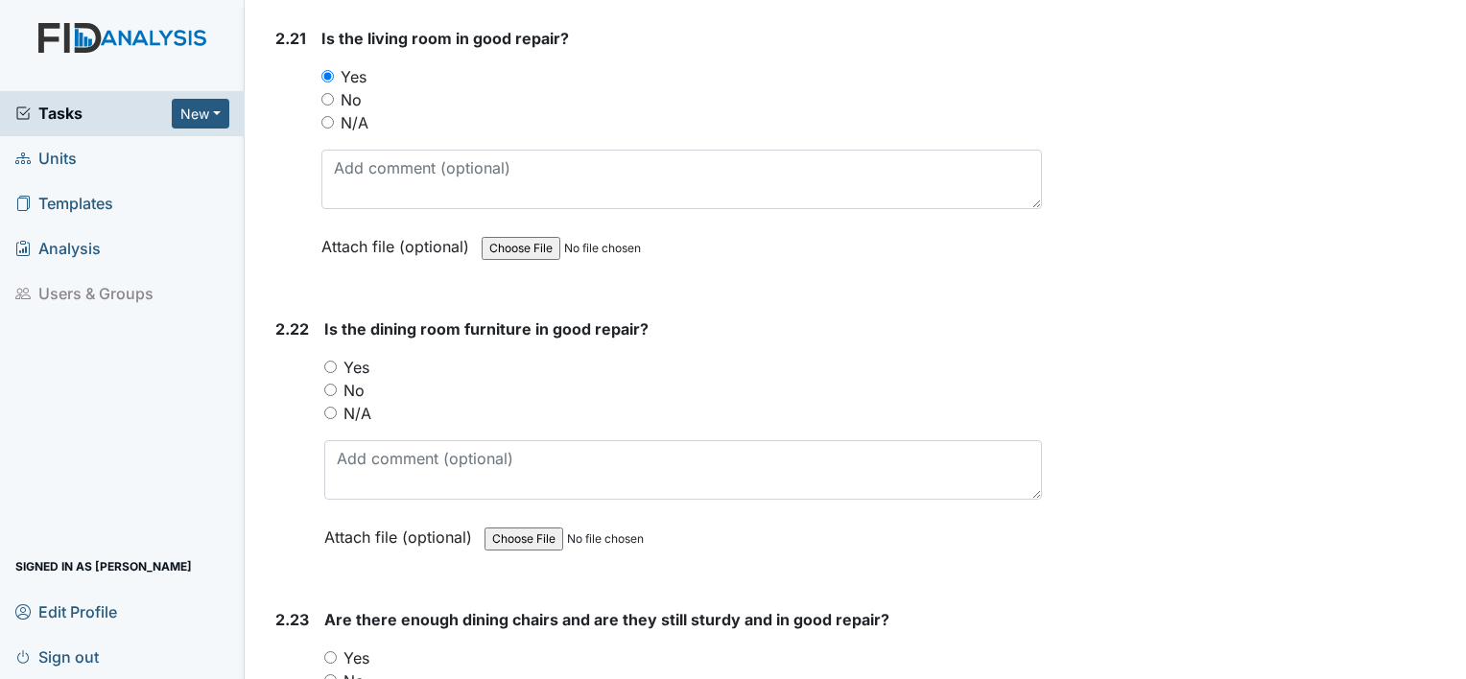
click at [335, 361] on input "Yes" at bounding box center [330, 367] width 12 height 12
radio input "true"
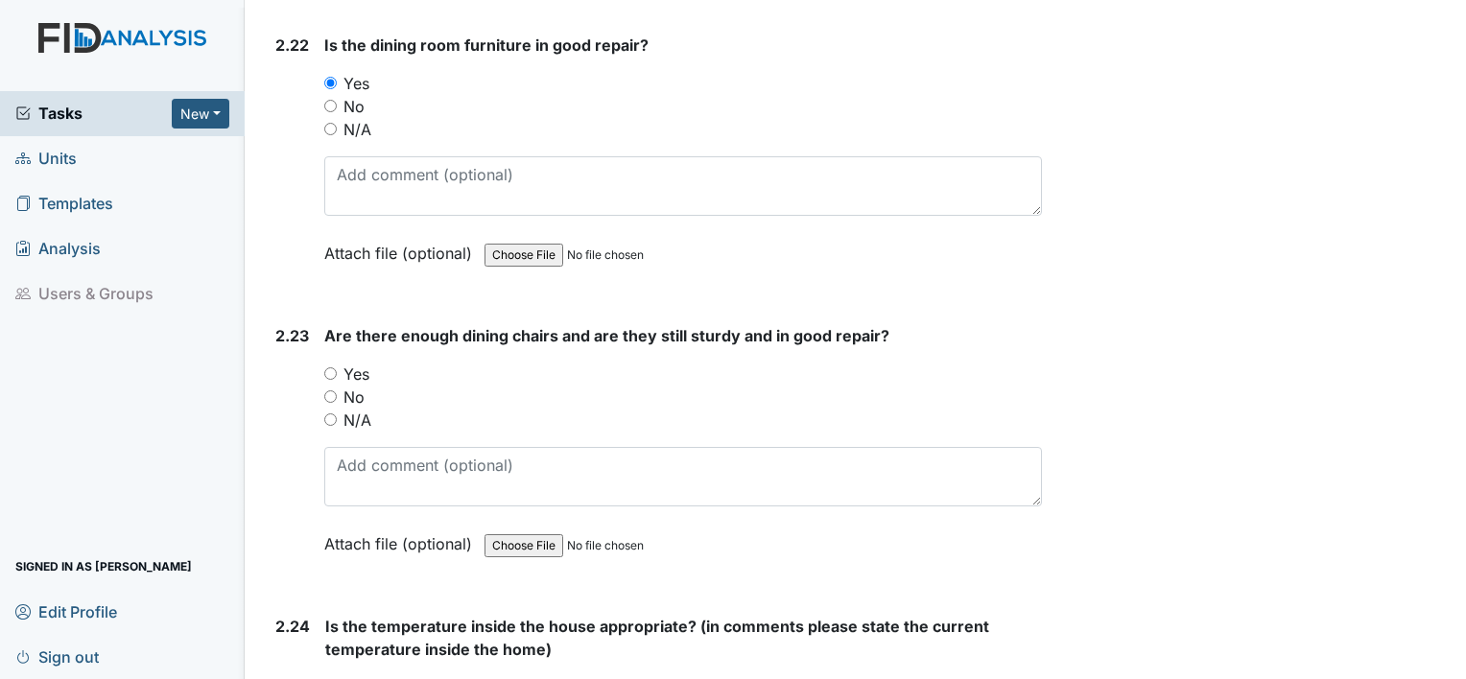
scroll to position [9304, 0]
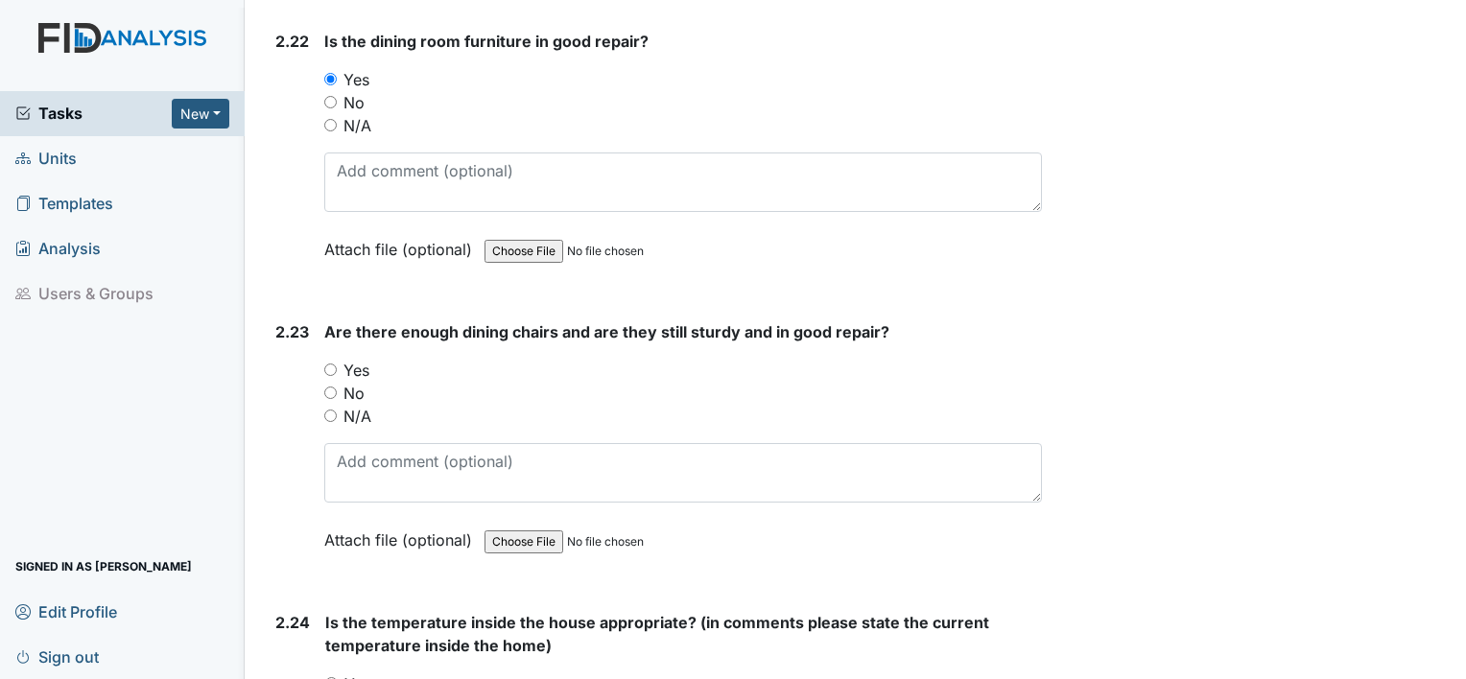
click at [328, 364] on input "Yes" at bounding box center [330, 370] width 12 height 12
radio input "true"
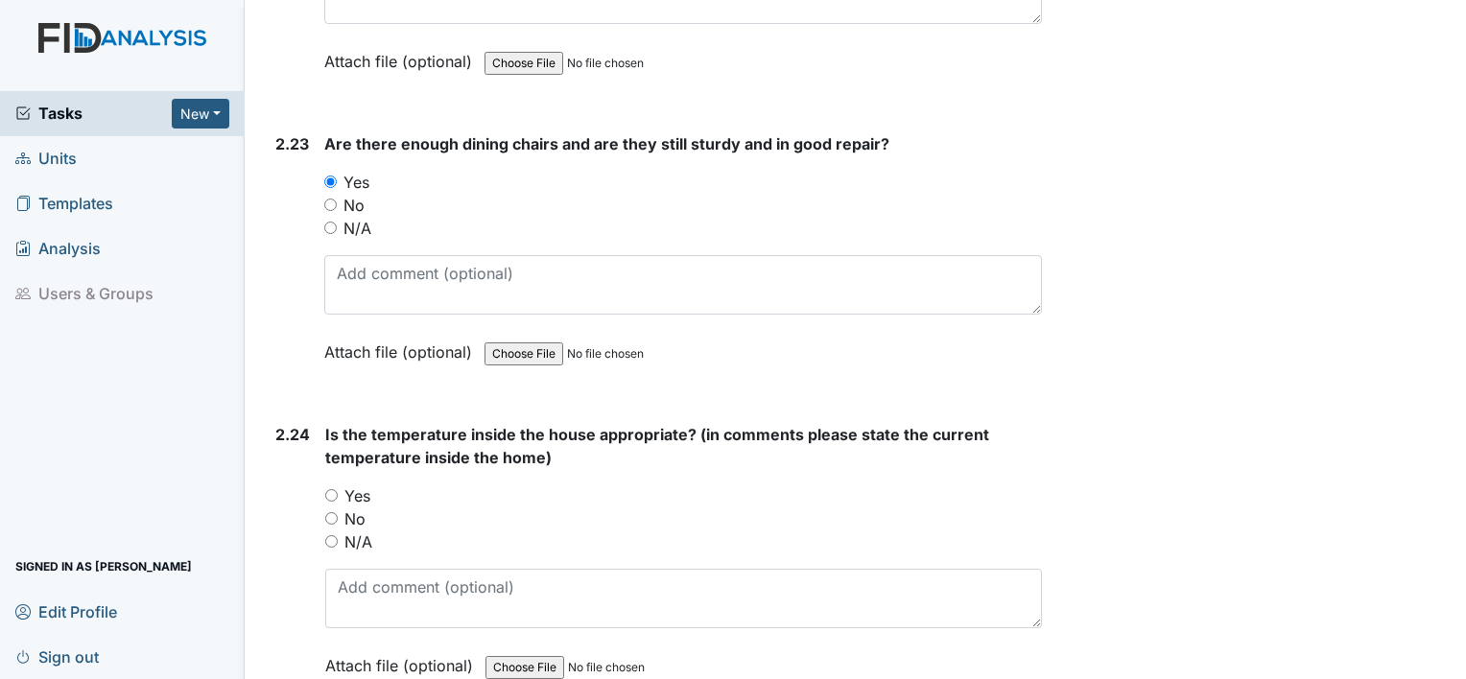
scroll to position [9496, 0]
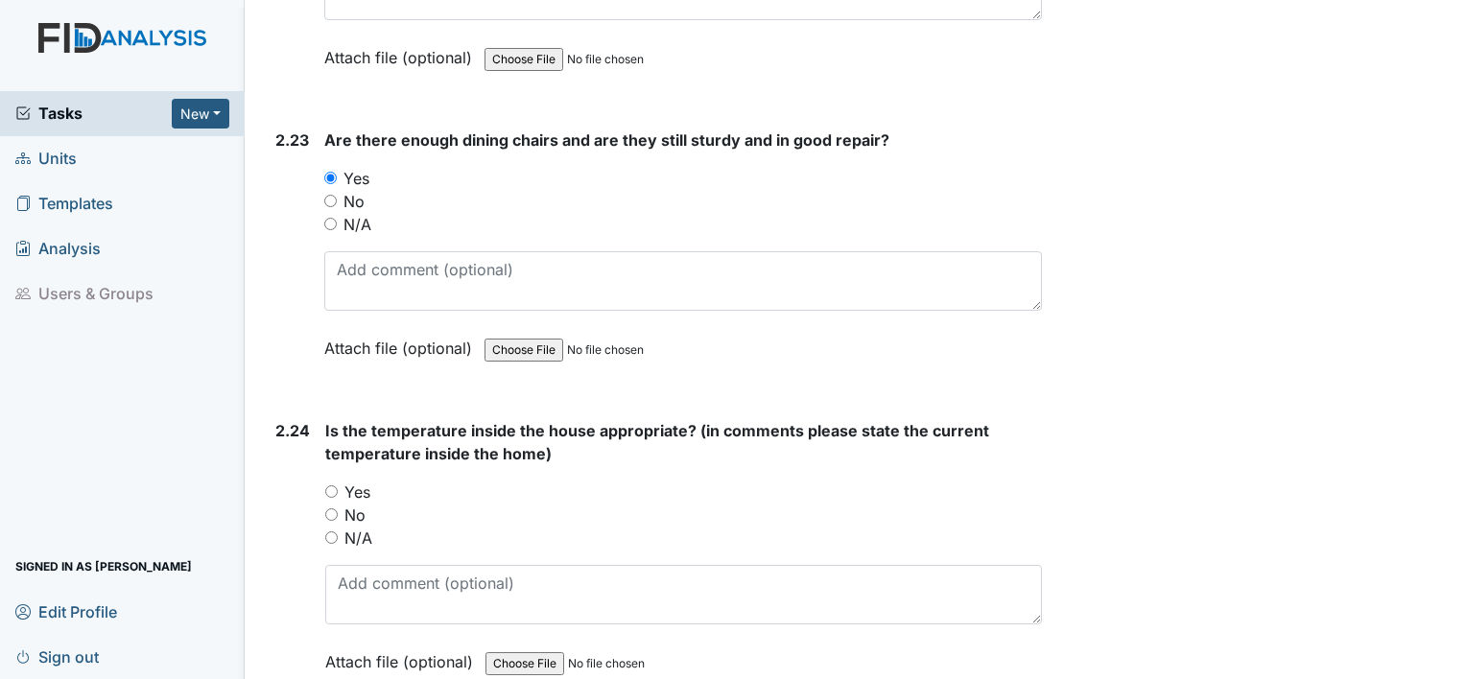
click at [336, 485] on input "Yes" at bounding box center [331, 491] width 12 height 12
radio input "true"
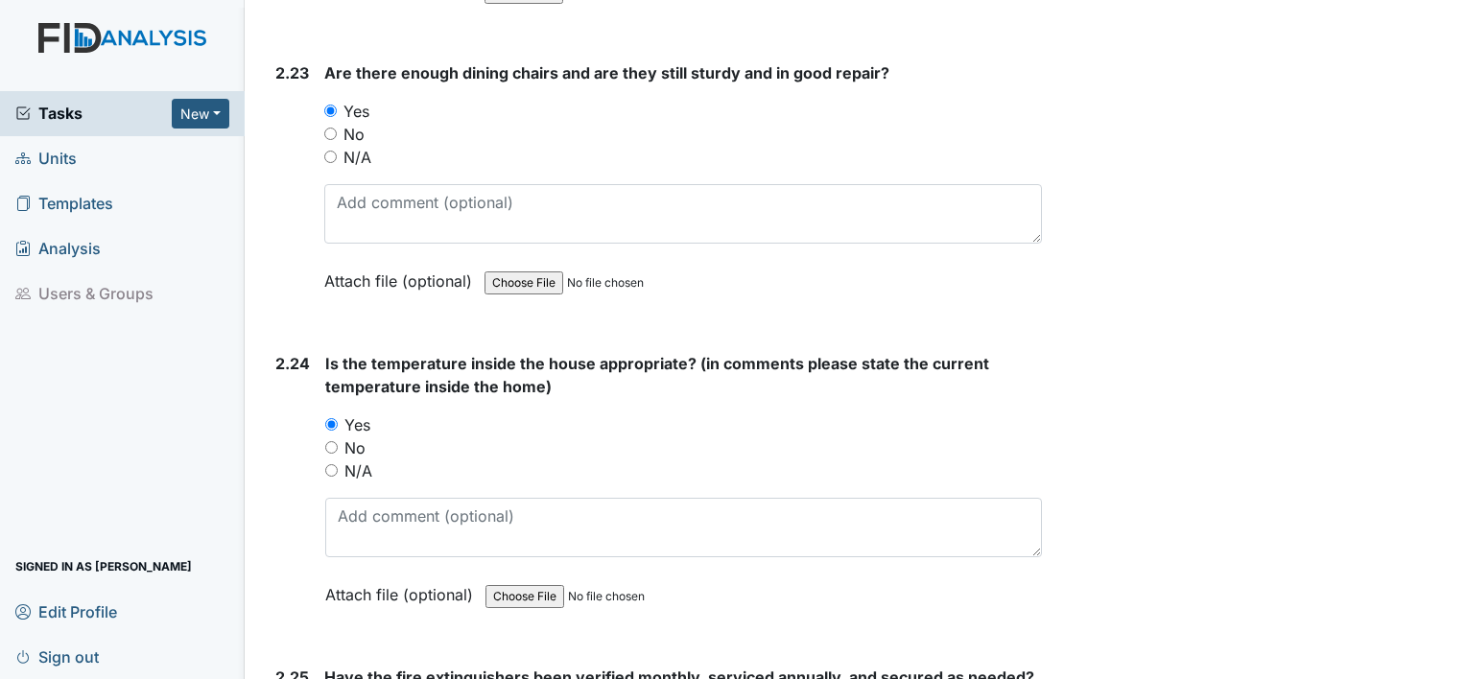
scroll to position [9858, 0]
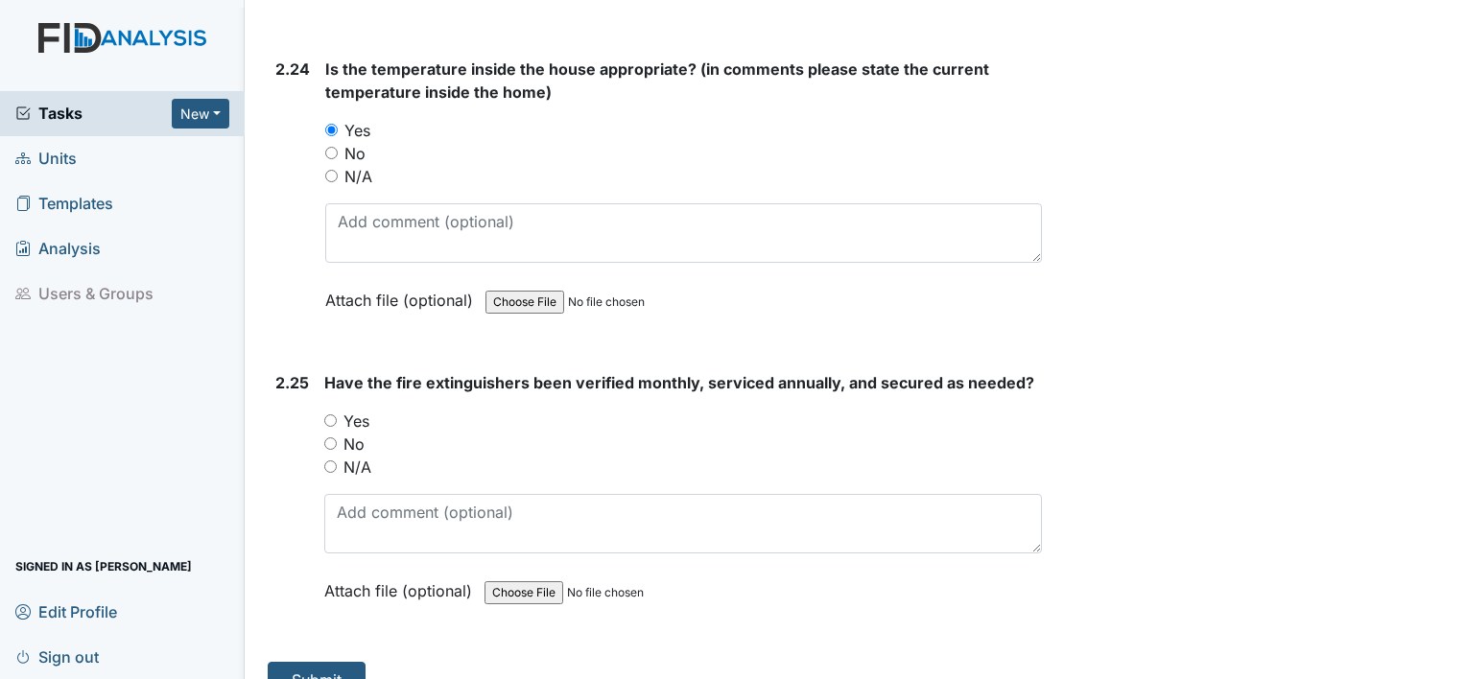
click at [333, 414] on input "Yes" at bounding box center [330, 420] width 12 height 12
radio input "true"
click at [356, 662] on button "Submit" at bounding box center [317, 680] width 98 height 36
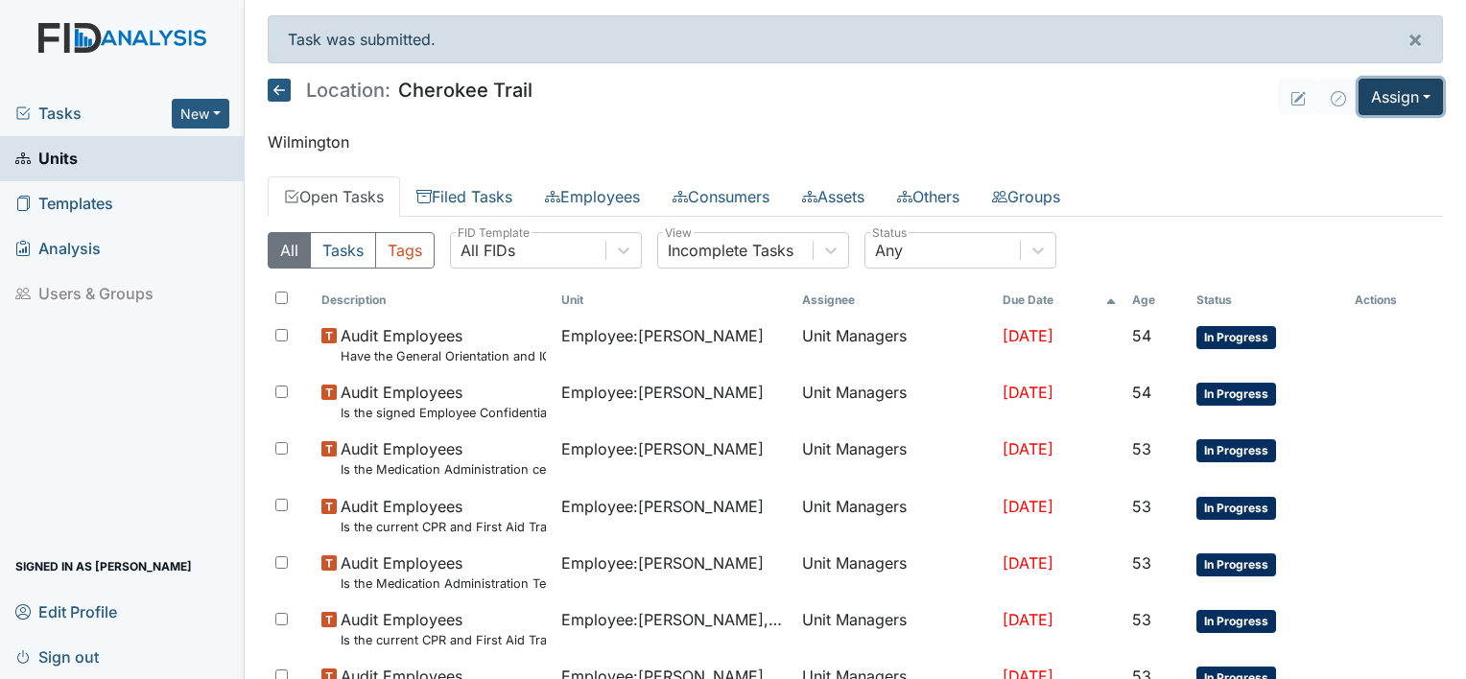
click at [1408, 91] on button "Assign" at bounding box center [1400, 97] width 84 height 36
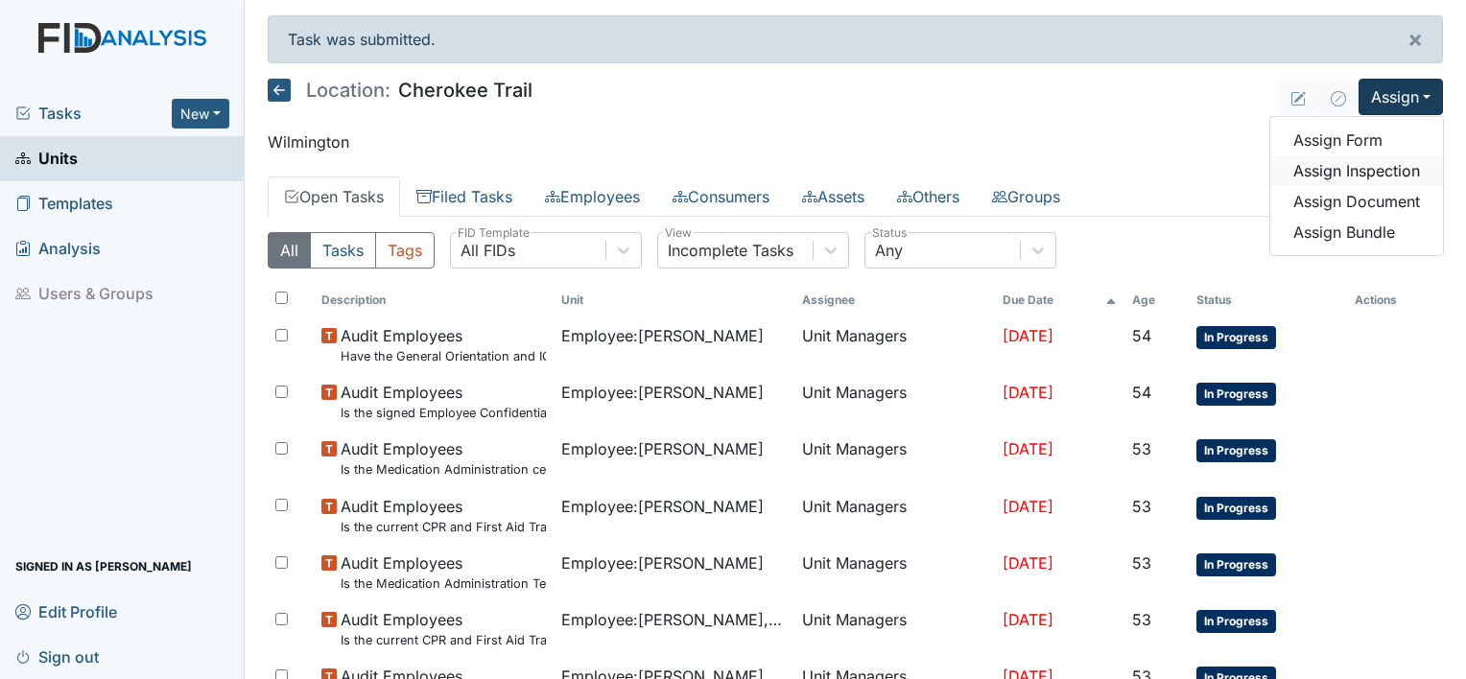
click at [1374, 169] on link "Assign Inspection" at bounding box center [1356, 170] width 173 height 31
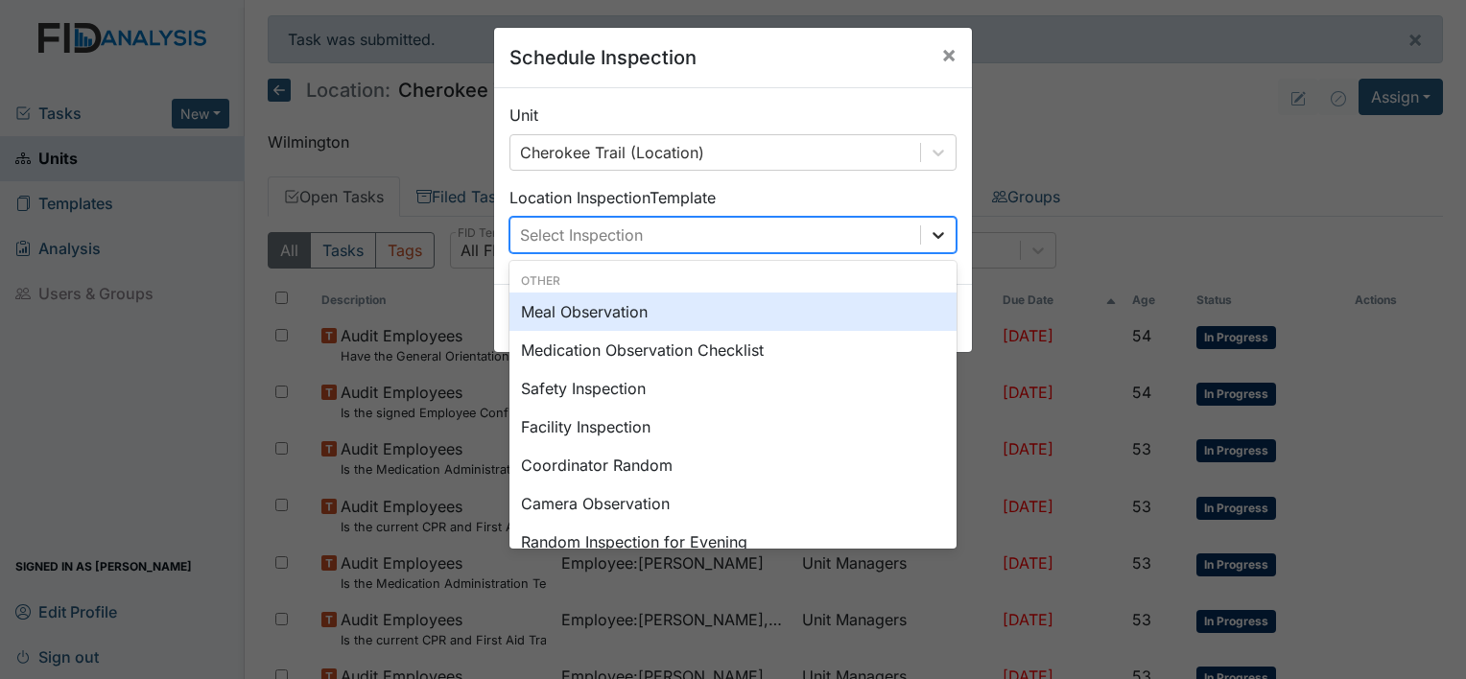
click at [929, 225] on icon at bounding box center [938, 234] width 19 height 19
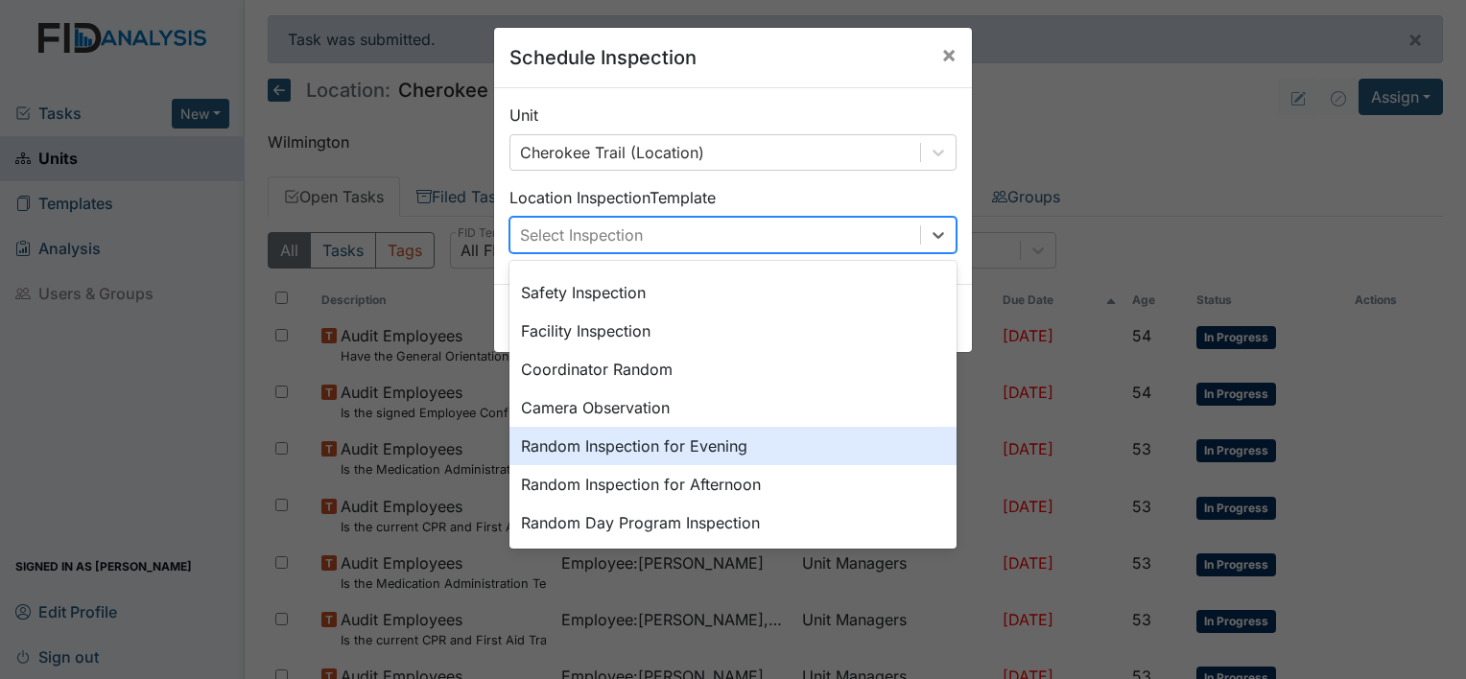
scroll to position [192, 0]
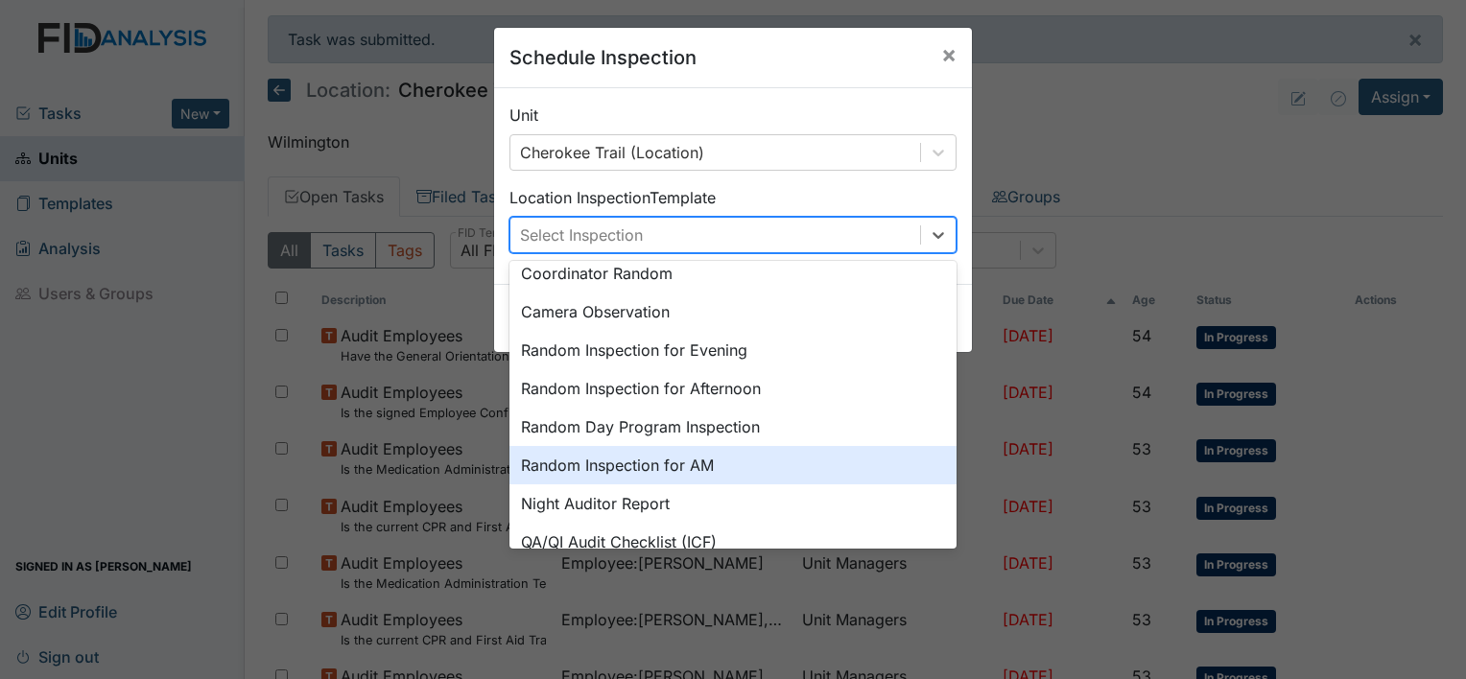
click at [637, 459] on div "Random Inspection for AM" at bounding box center [732, 465] width 447 height 38
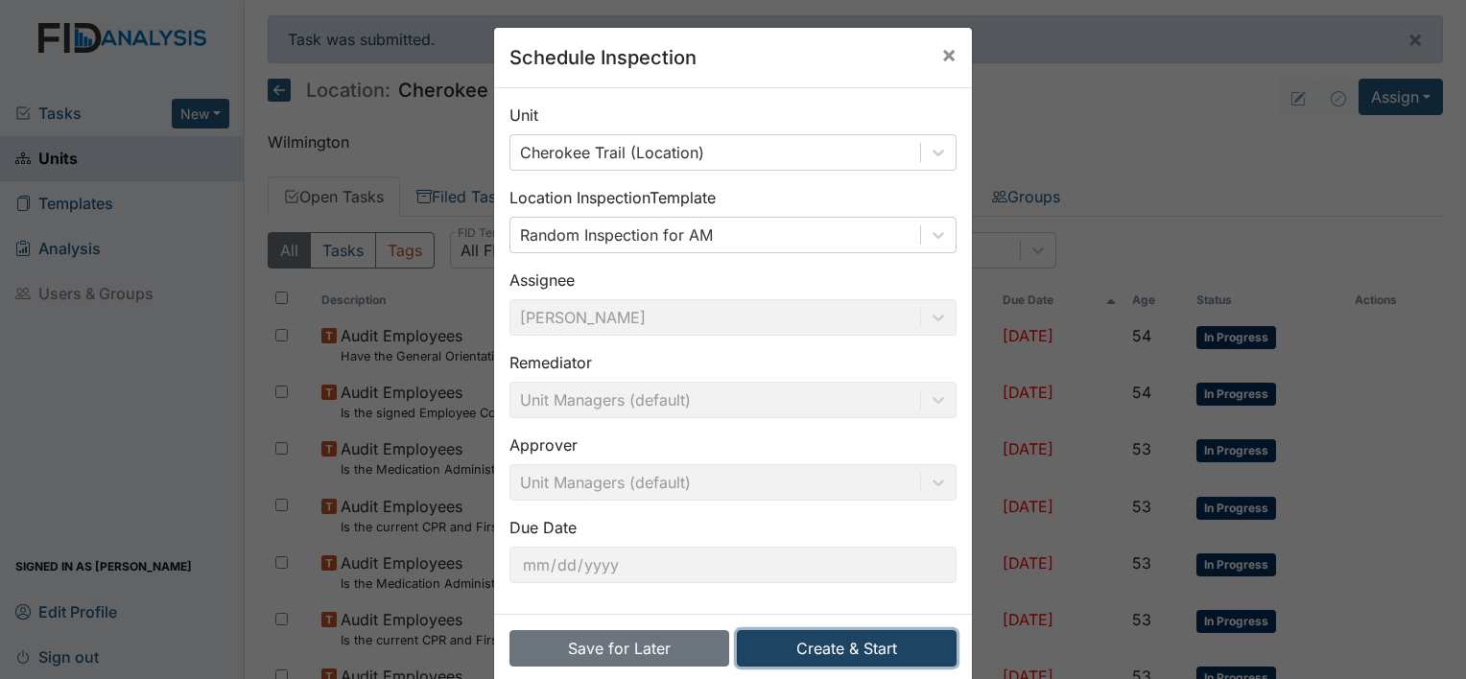
click at [849, 649] on button "Create & Start" at bounding box center [847, 648] width 220 height 36
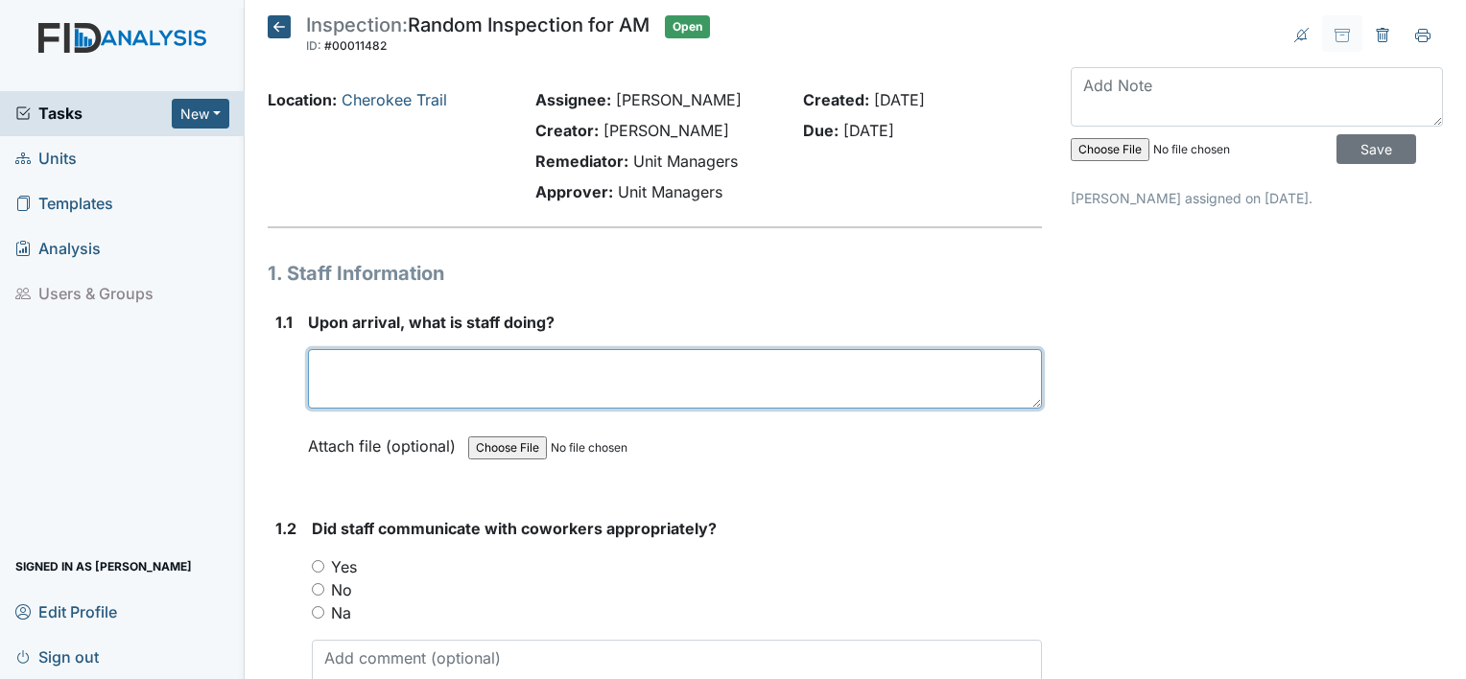
click at [330, 362] on textarea at bounding box center [675, 378] width 734 height 59
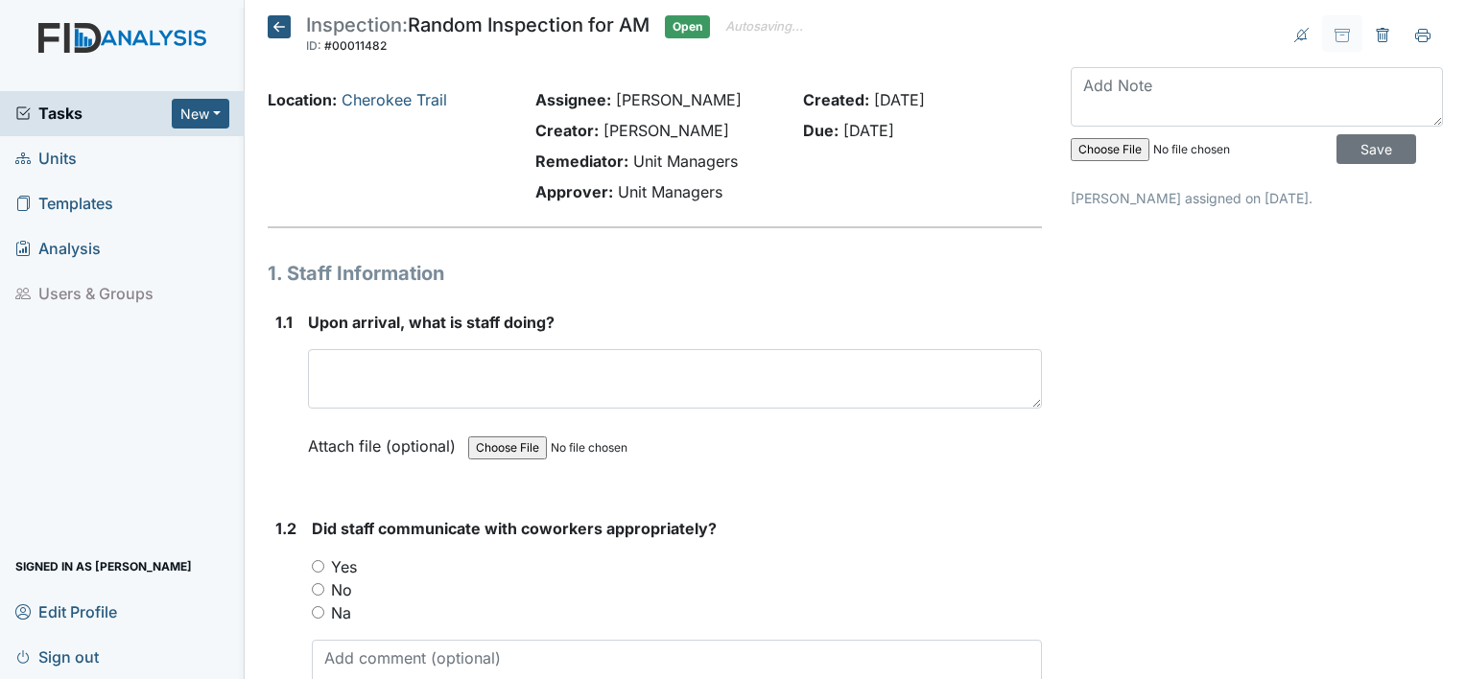
click at [326, 566] on div "Yes" at bounding box center [677, 566] width 730 height 23
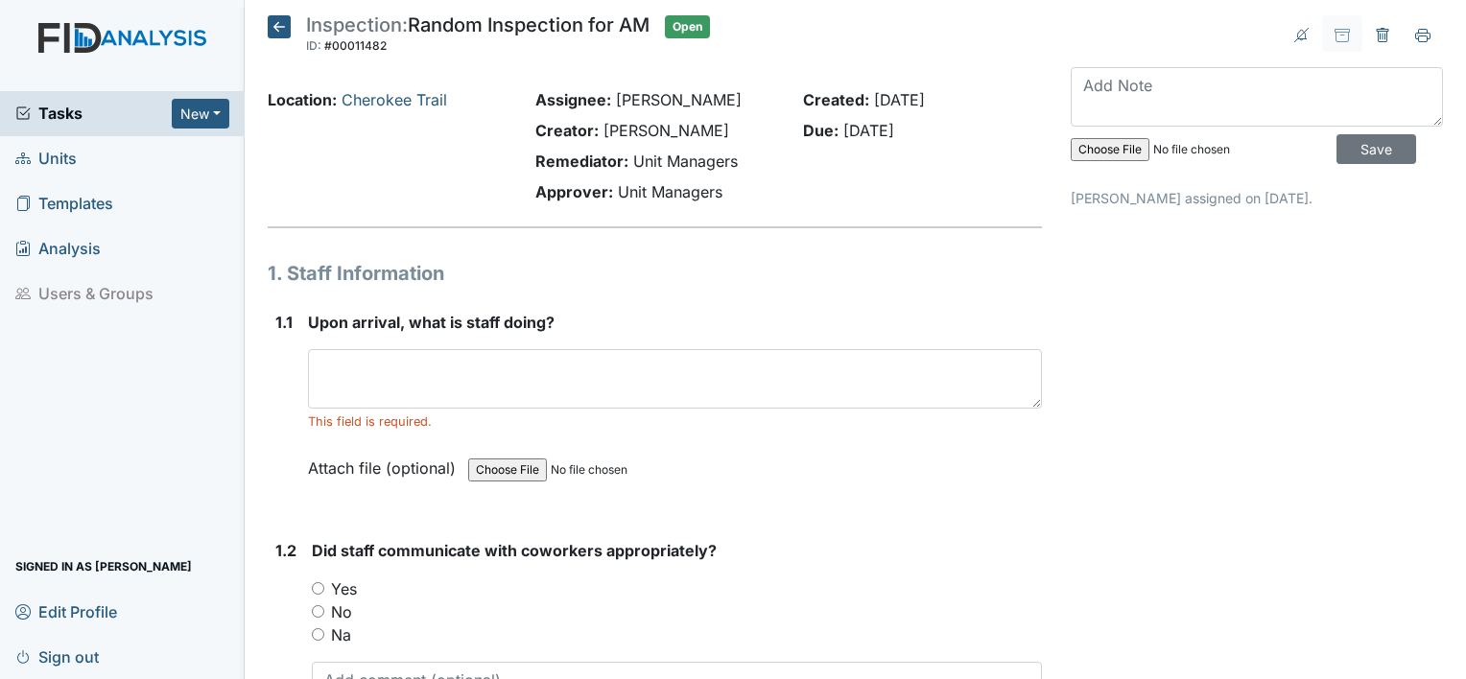
click at [320, 584] on input "Yes" at bounding box center [318, 588] width 12 height 12
radio input "true"
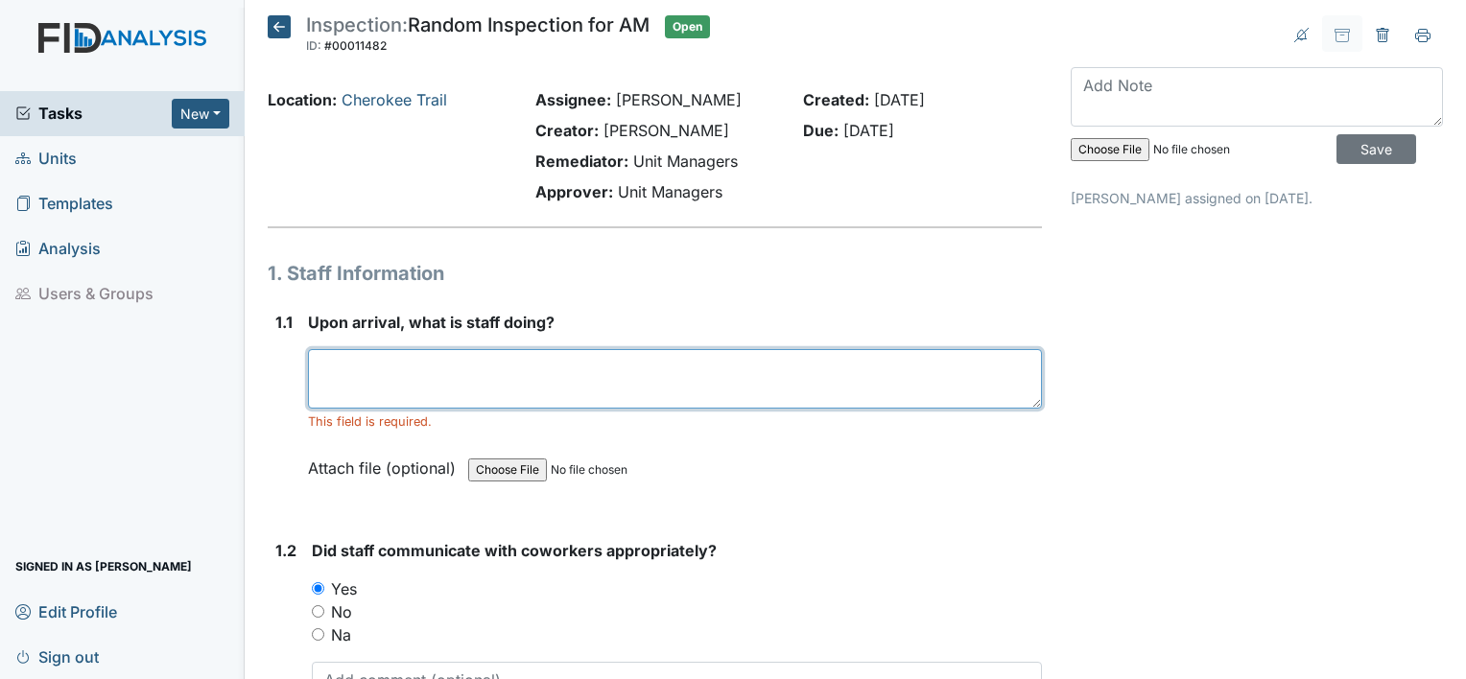
click at [522, 362] on textarea at bounding box center [675, 378] width 734 height 59
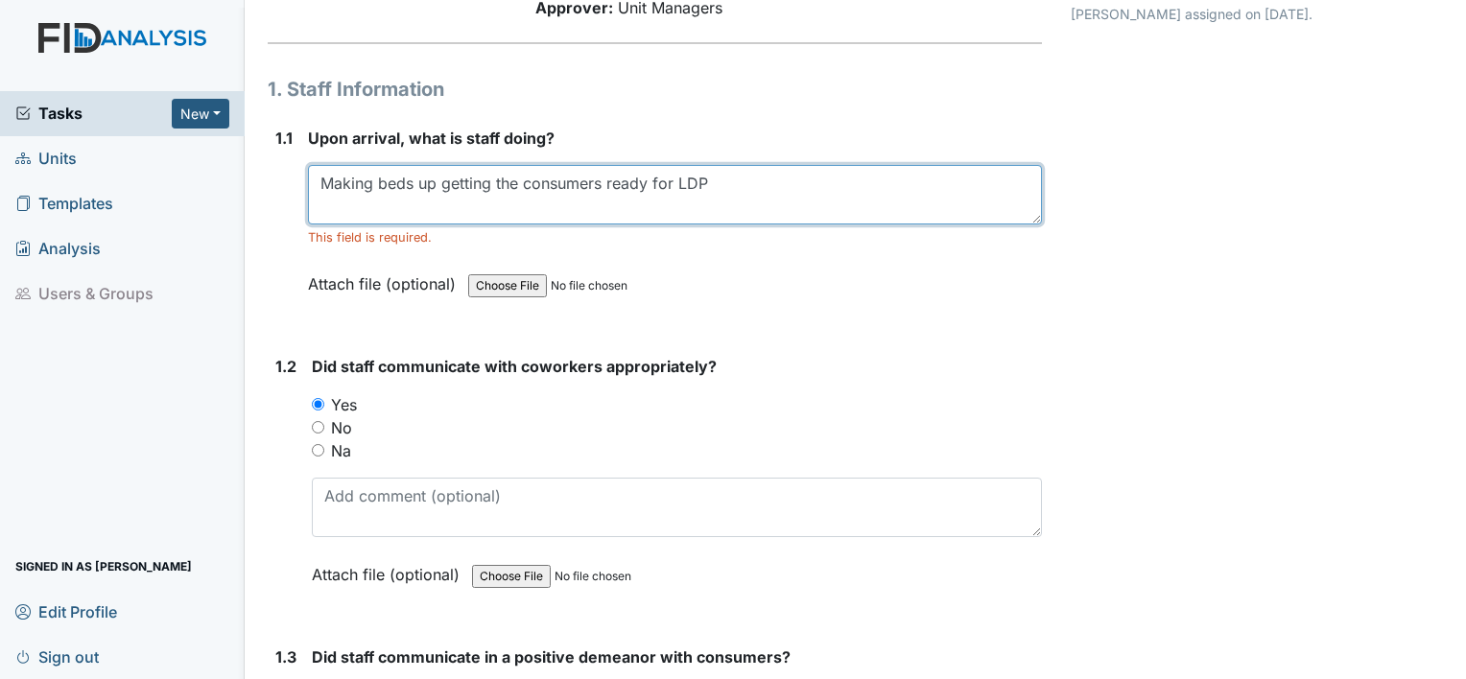
scroll to position [384, 0]
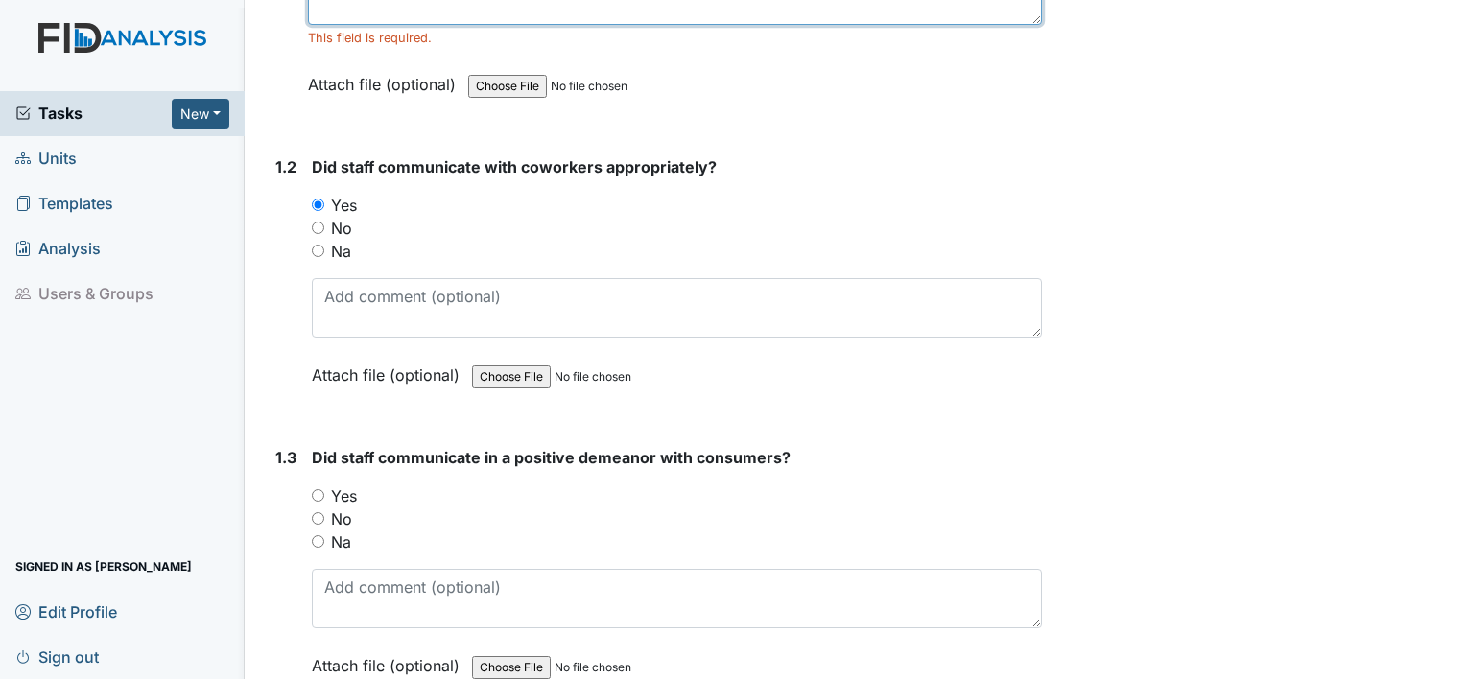
type textarea "Making beds up getting the consumers ready for LDP"
click at [315, 489] on input "Yes" at bounding box center [318, 495] width 12 height 12
radio input "true"
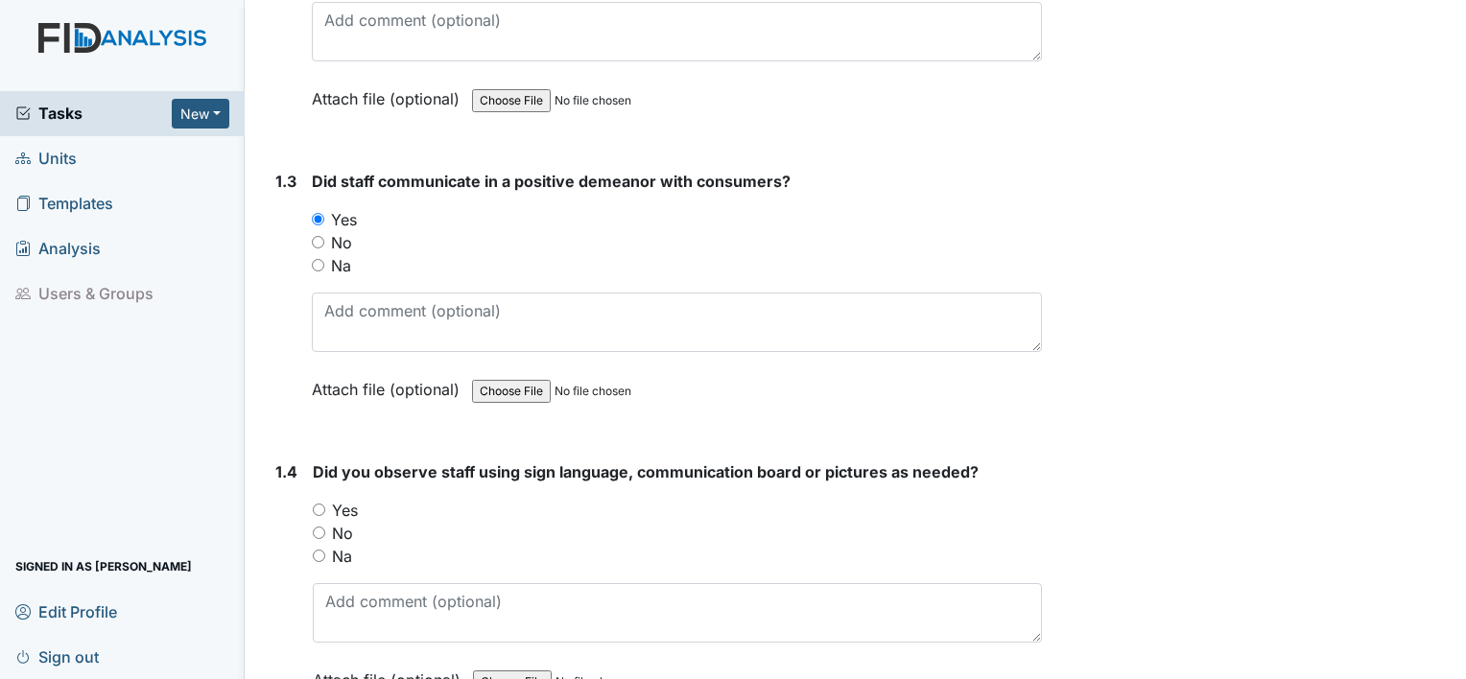
scroll to position [767, 0]
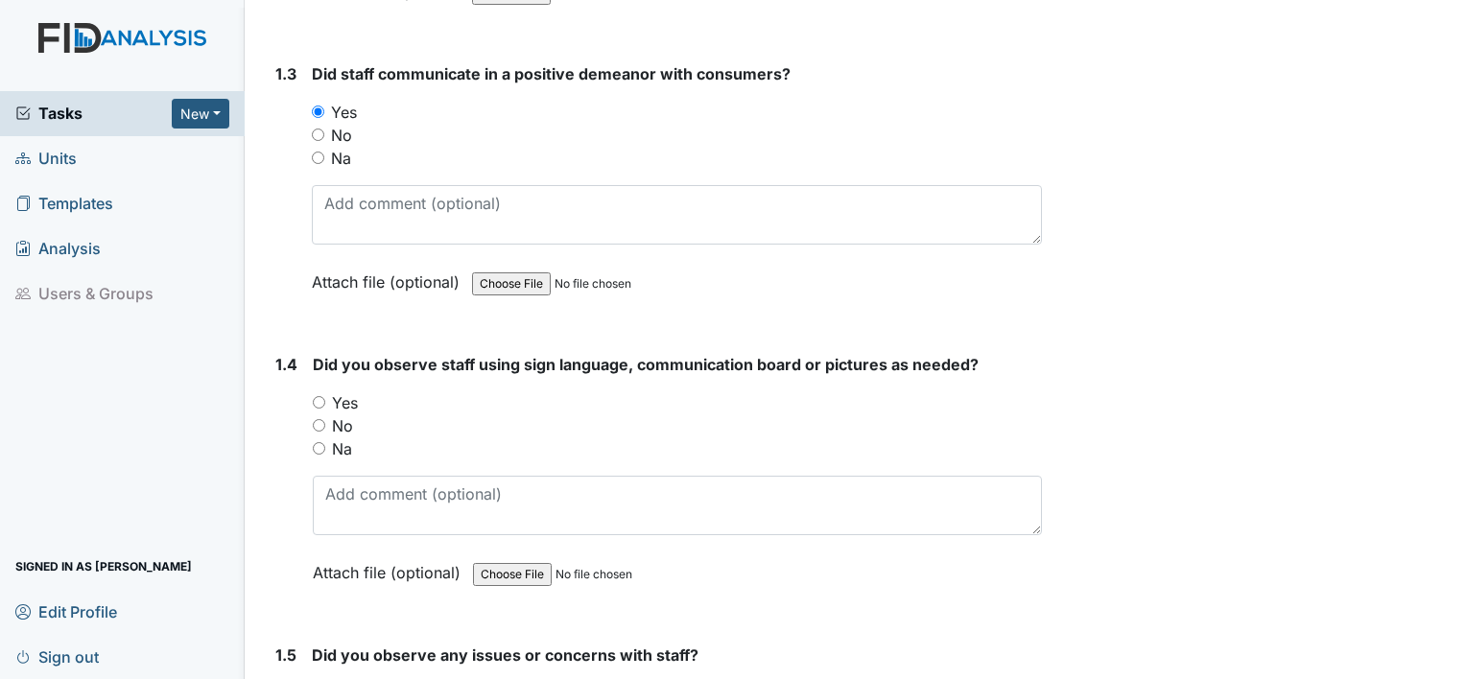
click at [303, 403] on div "1.4 Did you observe staff using sign language, communication board or pictures …" at bounding box center [655, 483] width 774 height 260
click at [318, 420] on input "No" at bounding box center [319, 425] width 12 height 12
radio input "true"
click at [320, 442] on input "Na" at bounding box center [319, 448] width 12 height 12
radio input "true"
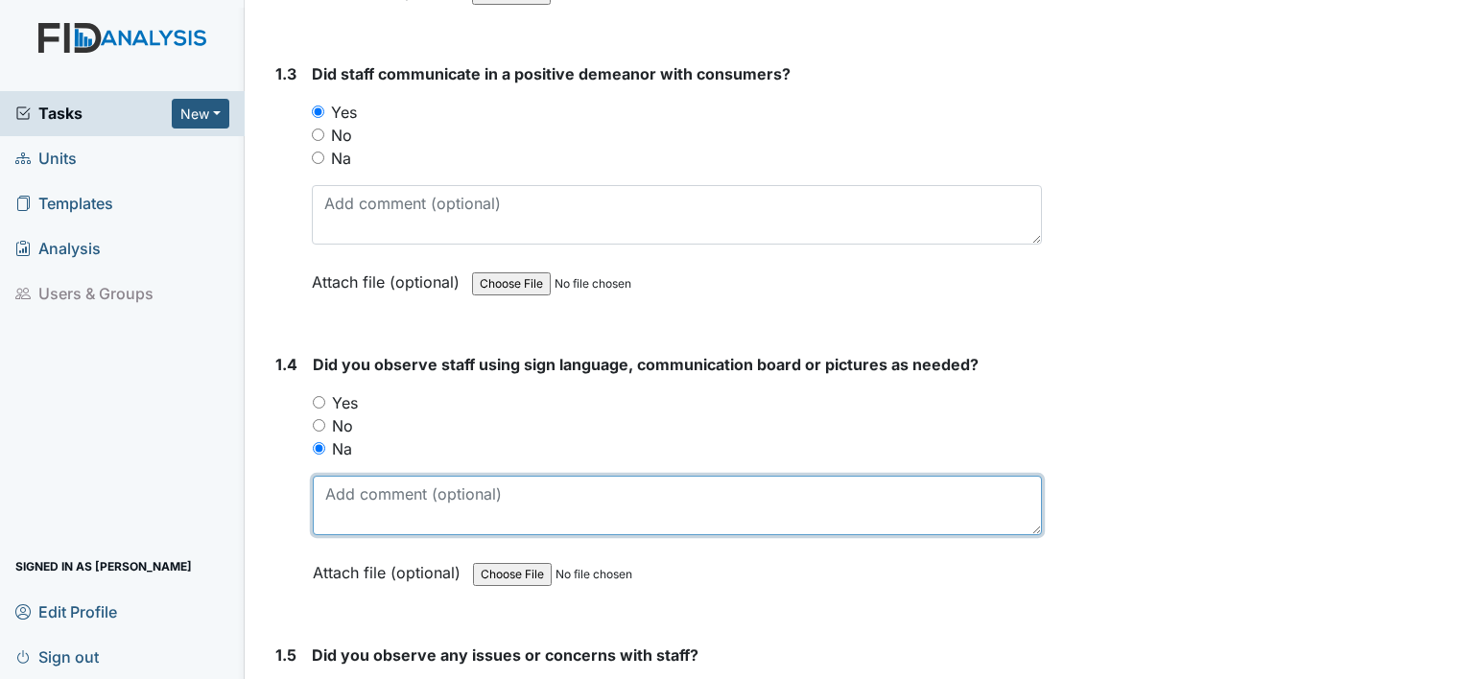
click at [379, 501] on textarea at bounding box center [677, 505] width 729 height 59
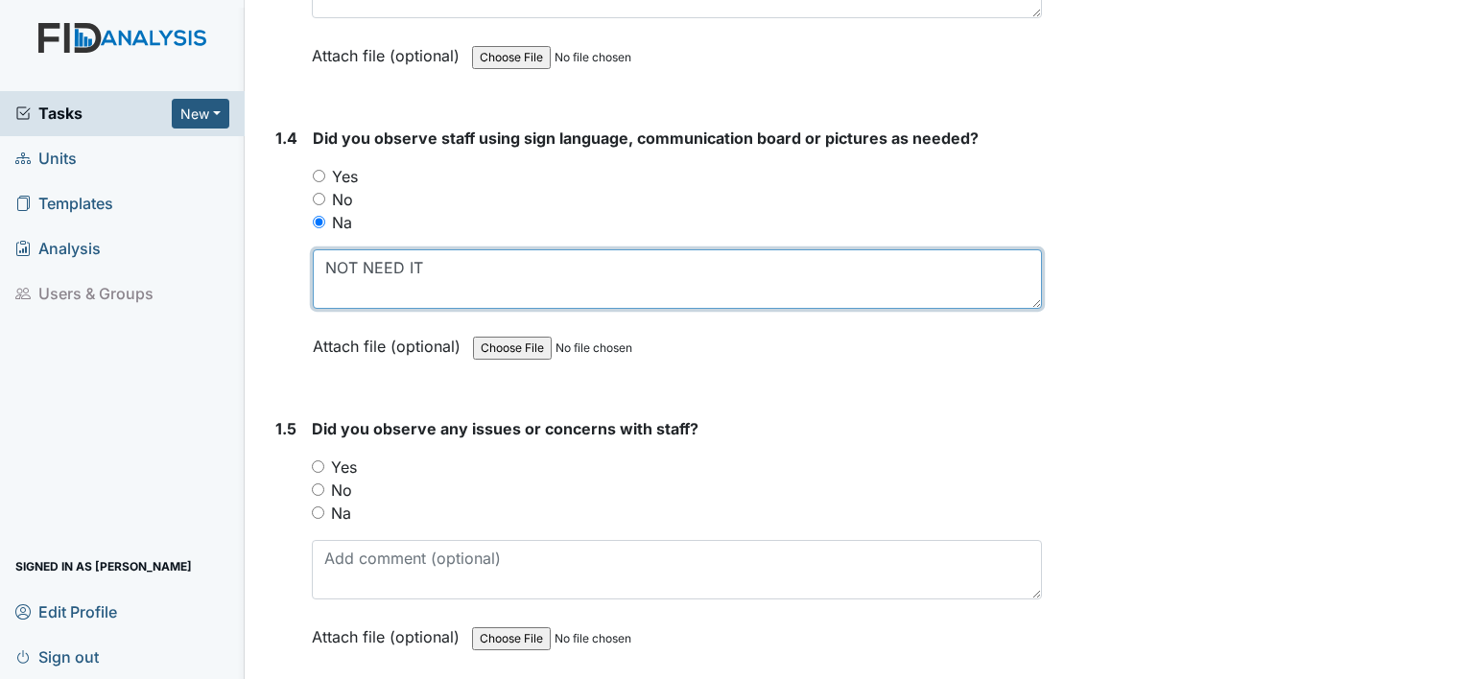
scroll to position [1055, 0]
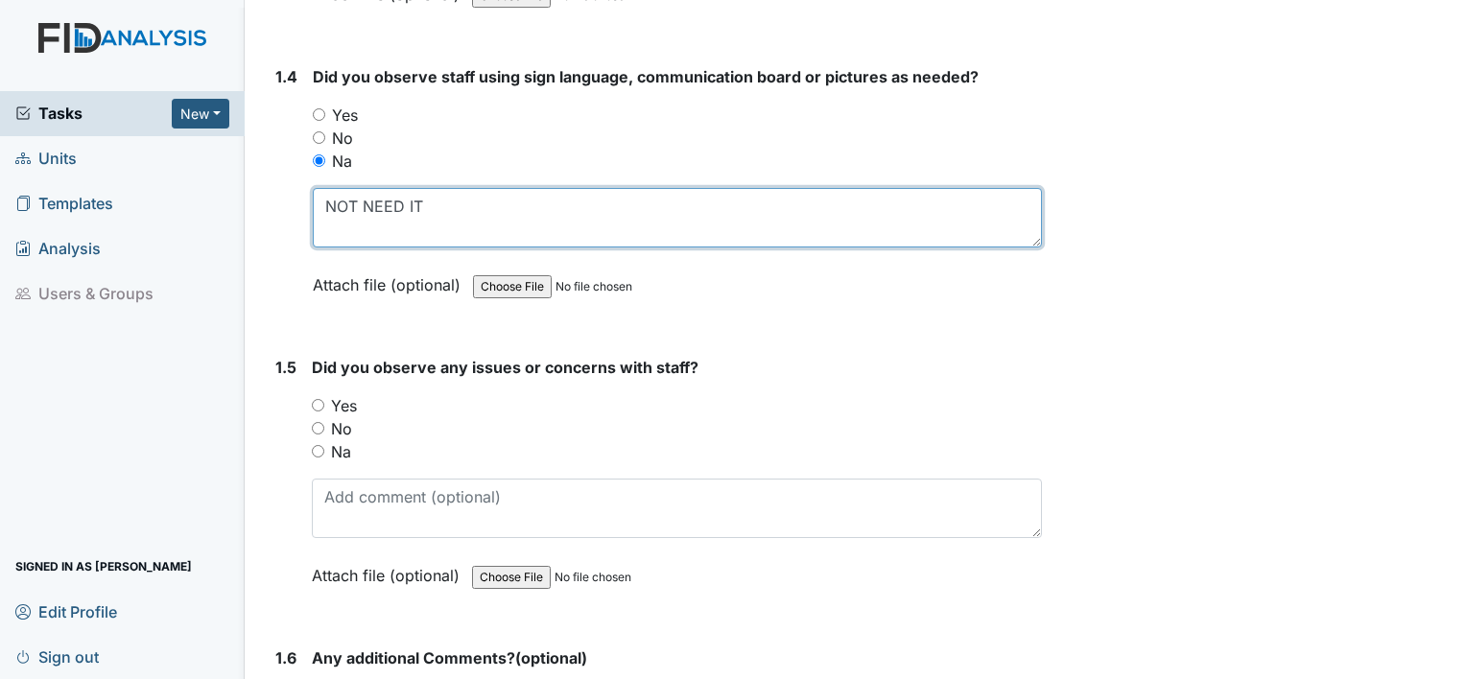
type textarea "NOT NEED IT"
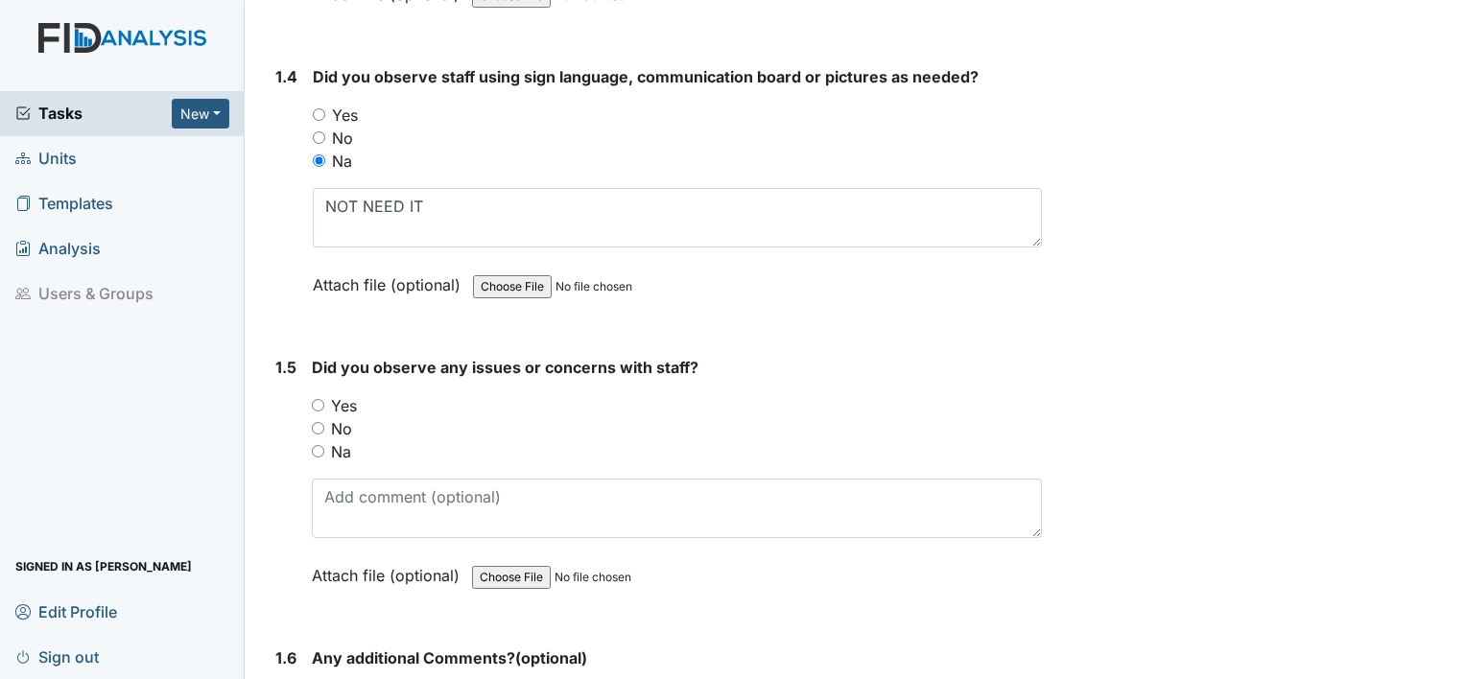
click at [322, 422] on input "No" at bounding box center [318, 428] width 12 height 12
radio input "true"
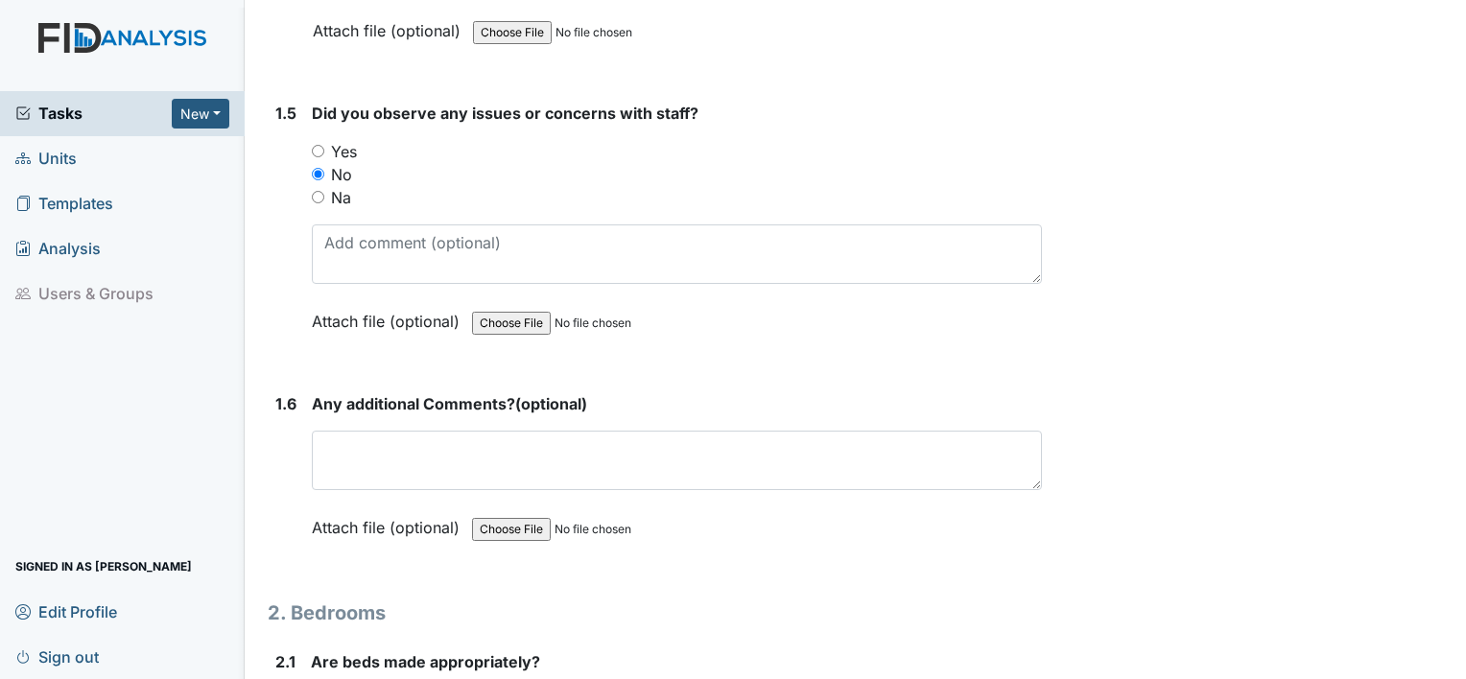
scroll to position [1343, 0]
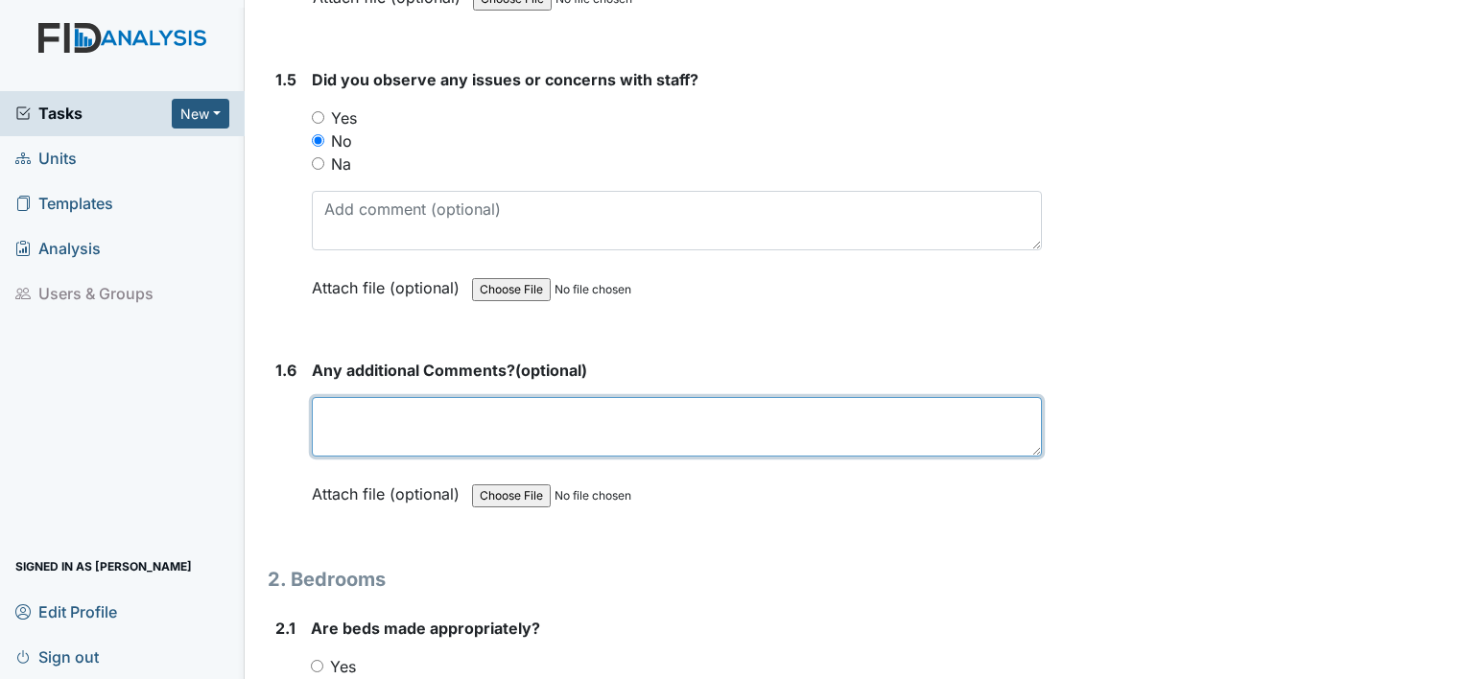
click at [362, 430] on textarea at bounding box center [677, 426] width 730 height 59
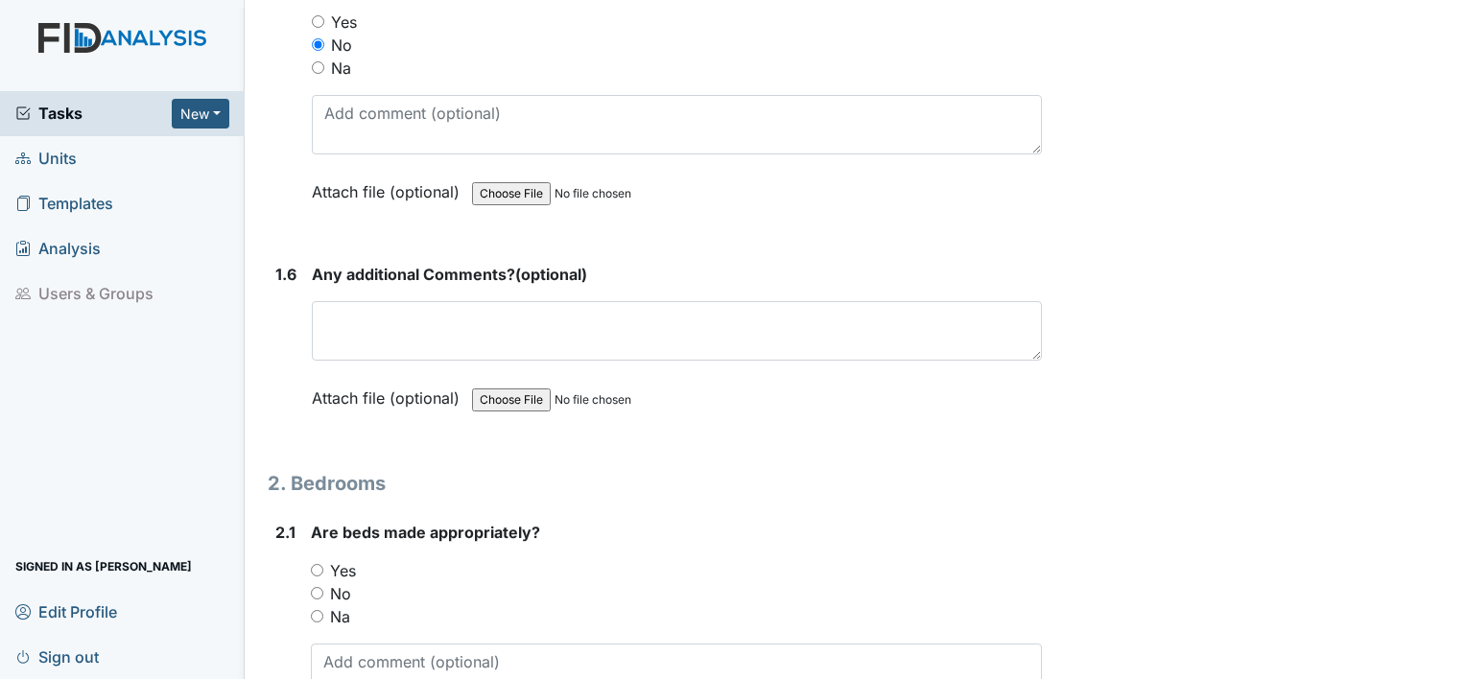
click at [315, 565] on input "Yes" at bounding box center [317, 570] width 12 height 12
radio input "true"
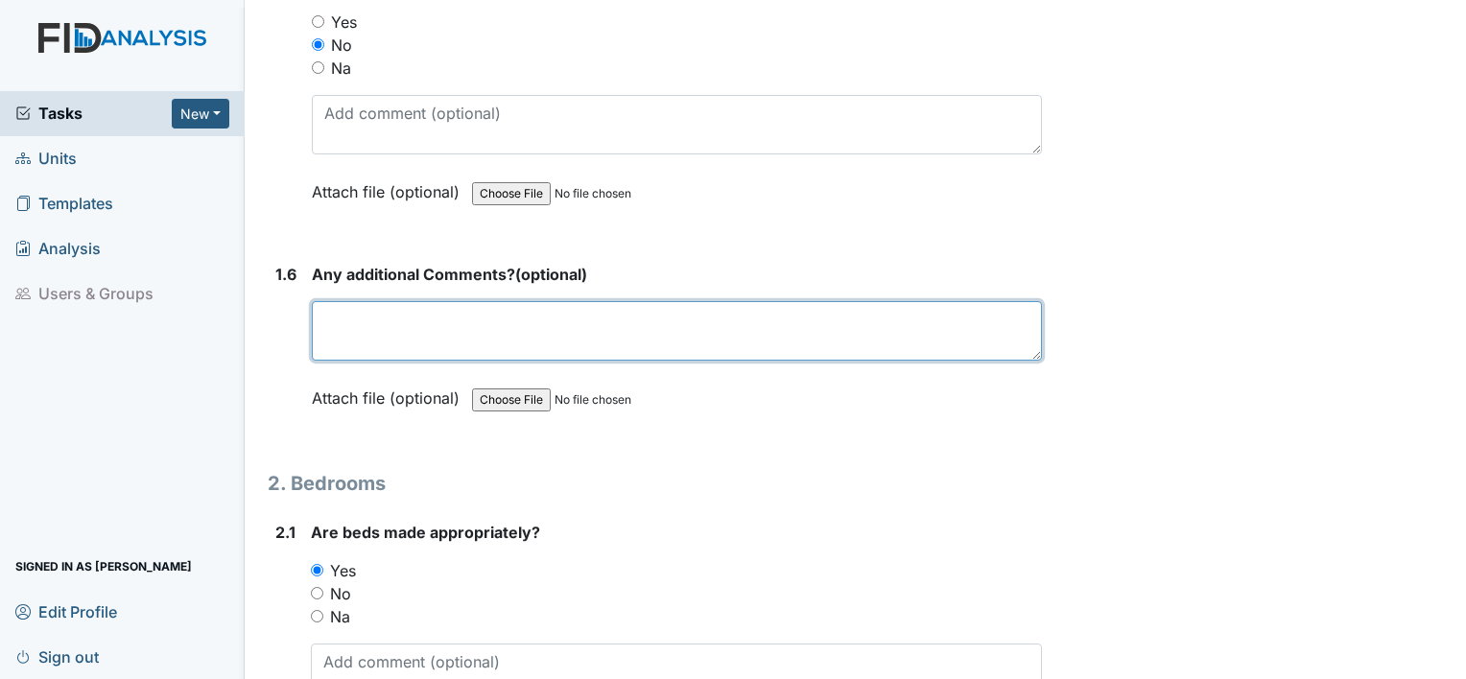
click at [416, 314] on textarea at bounding box center [677, 330] width 730 height 59
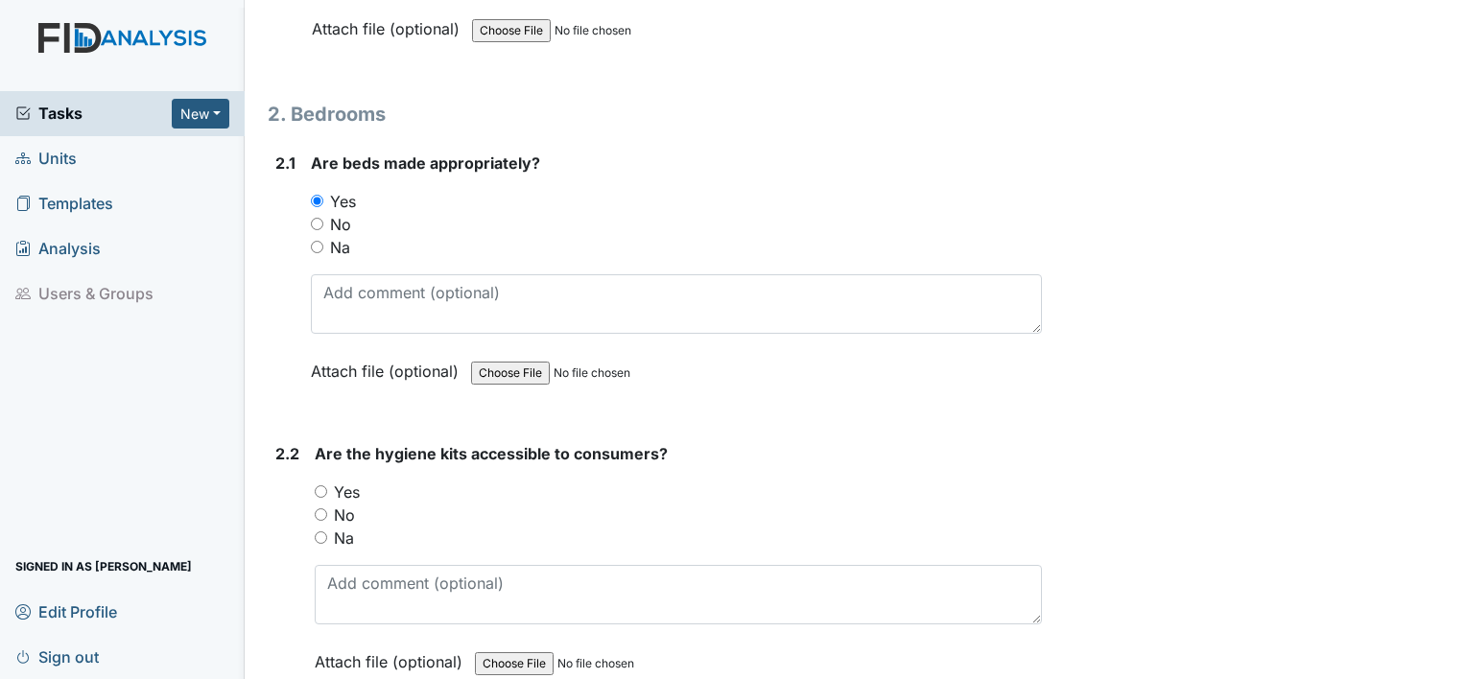
scroll to position [1823, 0]
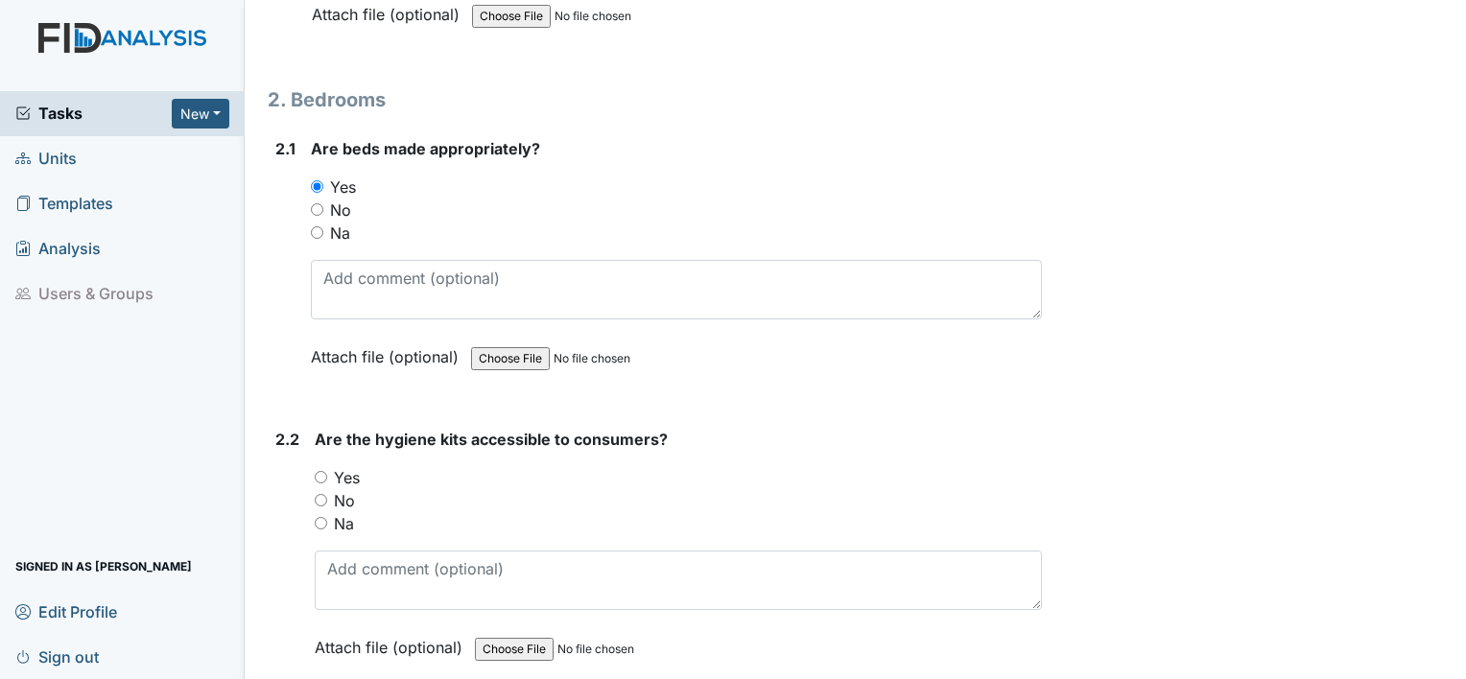
type textarea "NONE"
click at [321, 471] on input "Yes" at bounding box center [321, 477] width 12 height 12
radio input "true"
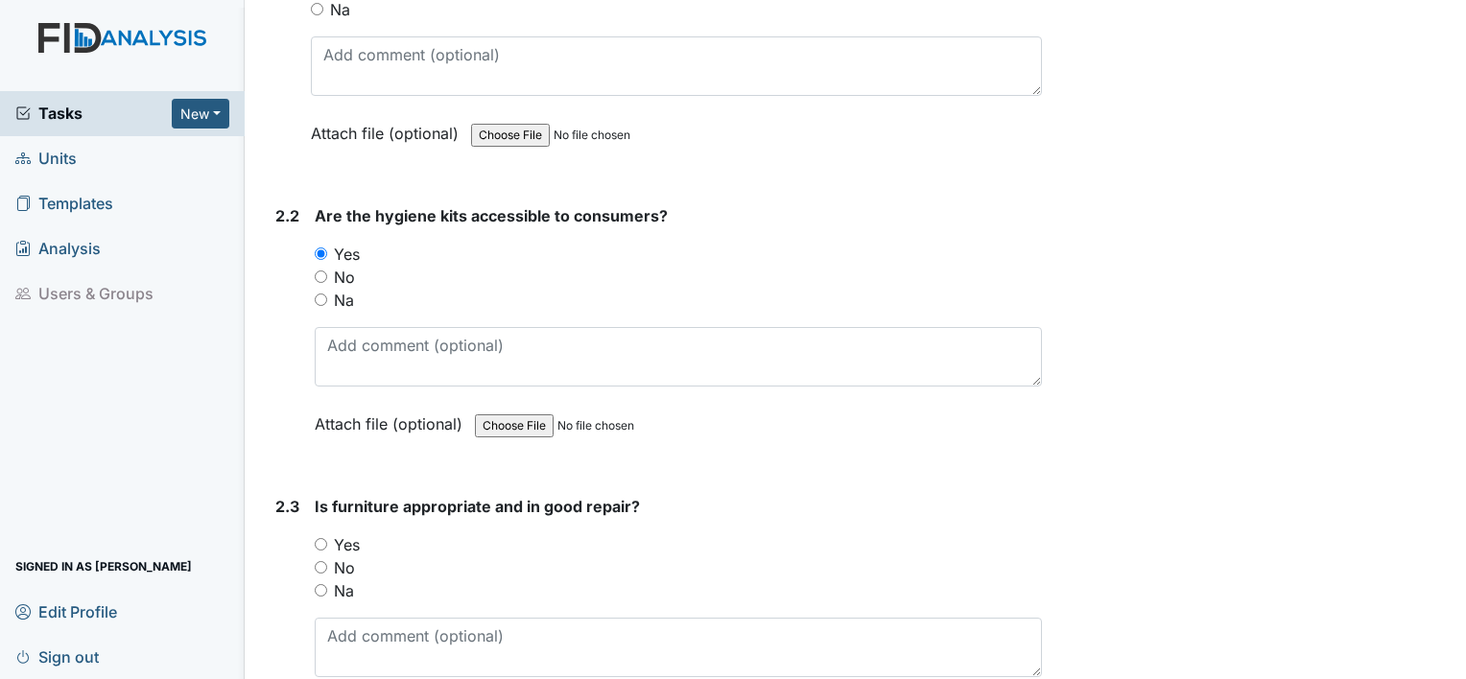
scroll to position [2110, 0]
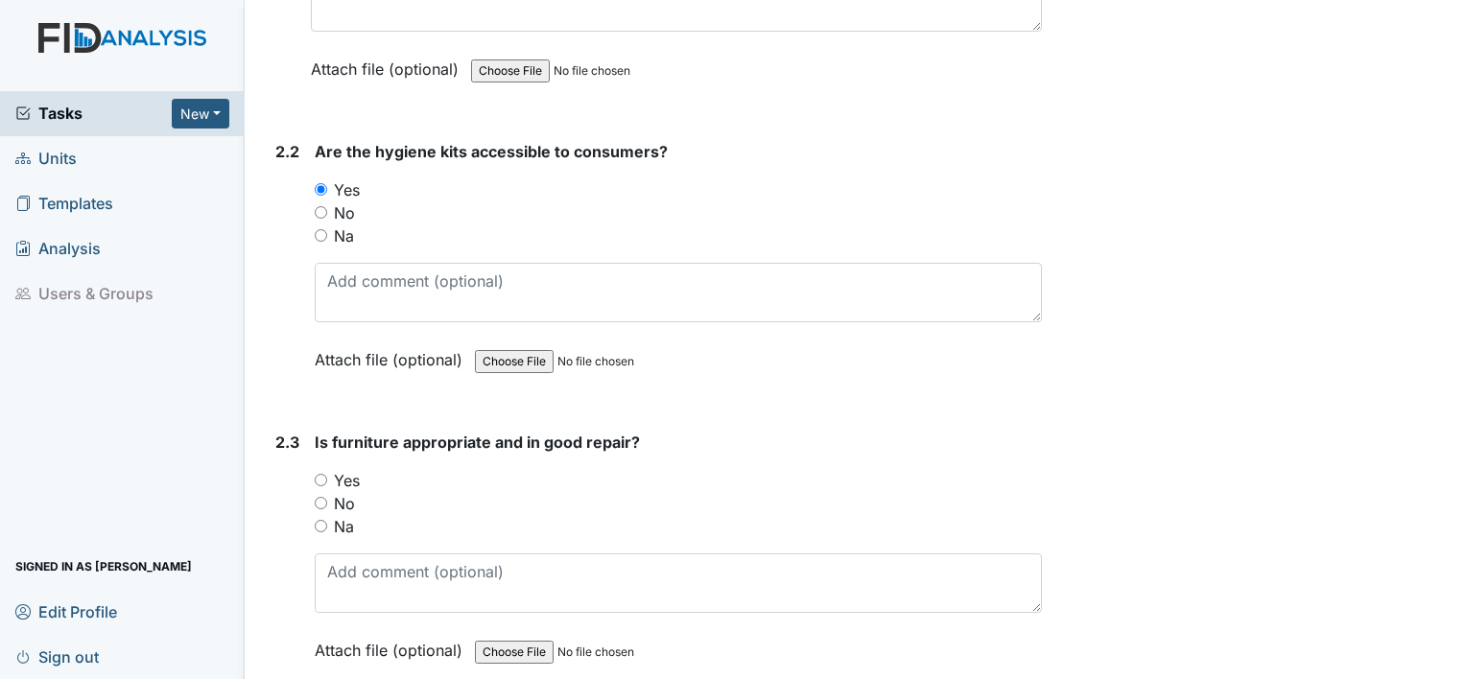
click at [321, 474] on input "Yes" at bounding box center [321, 480] width 12 height 12
radio input "true"
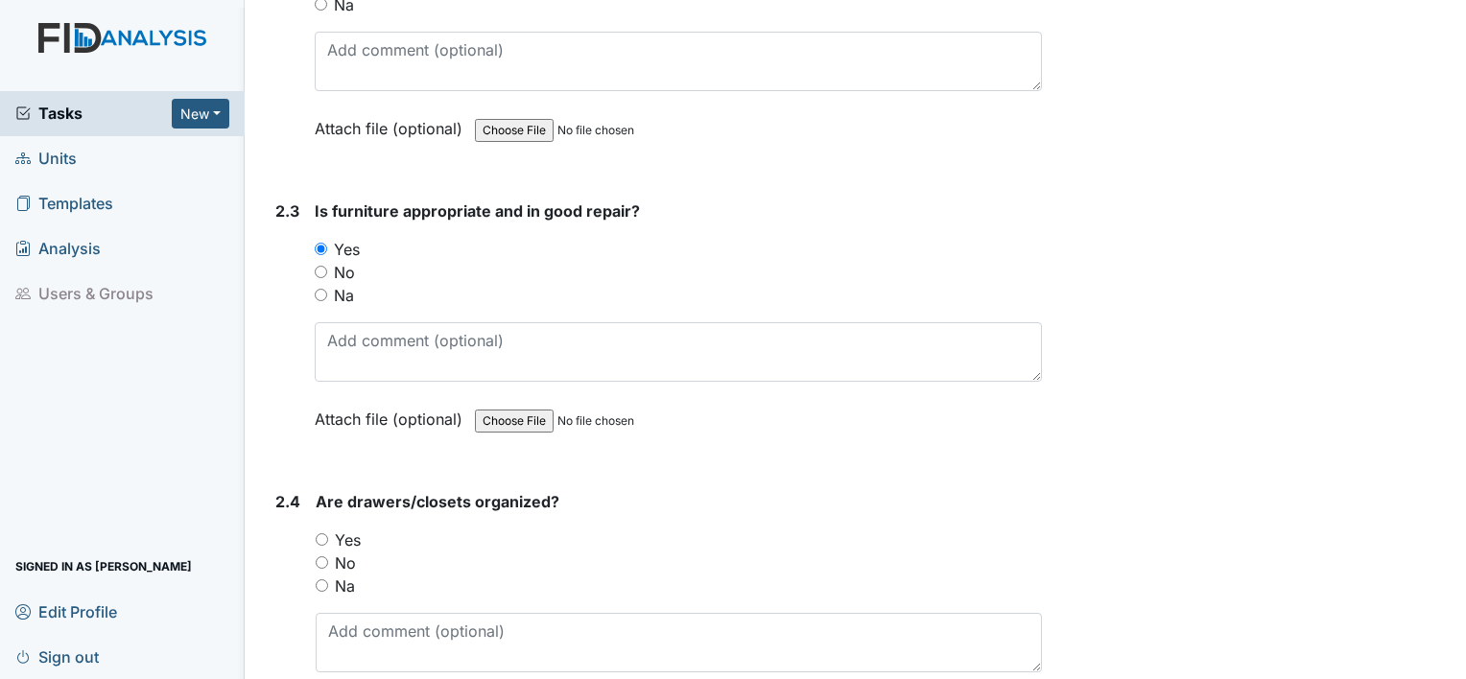
scroll to position [2398, 0]
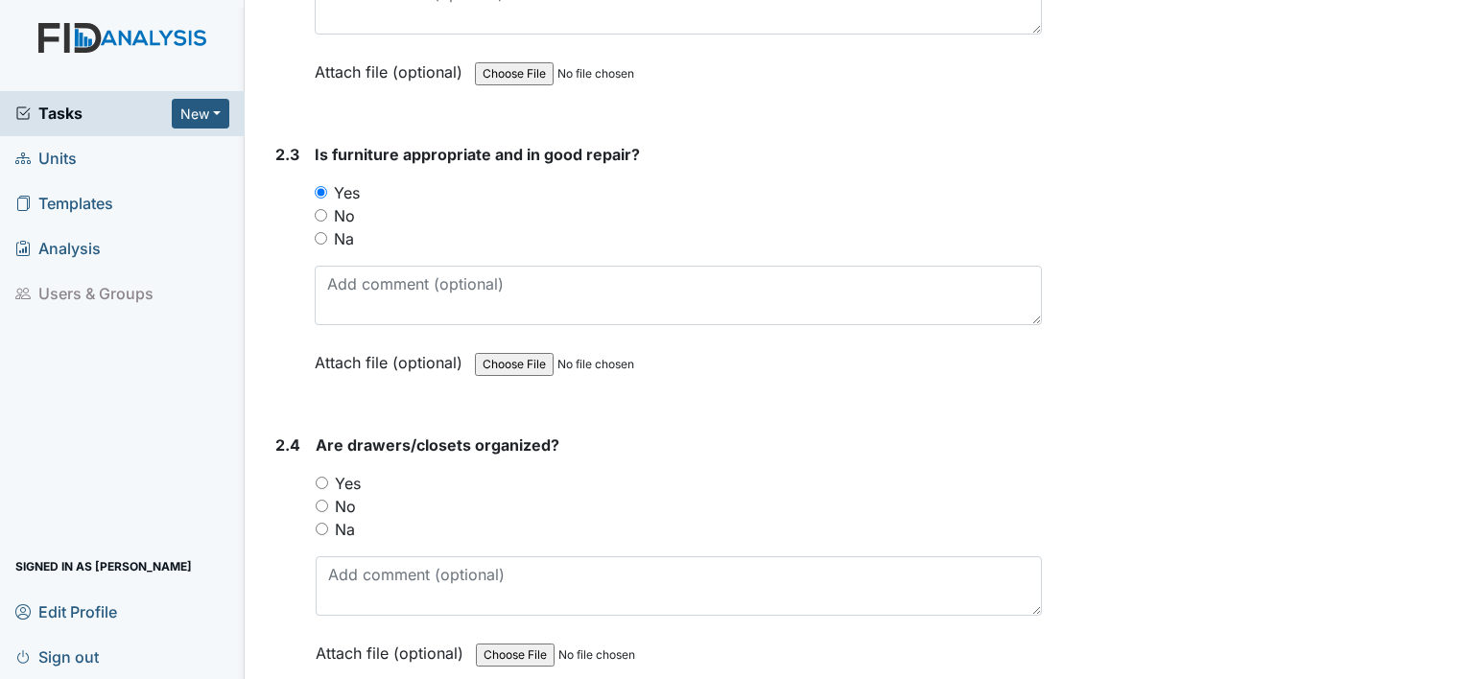
click at [318, 477] on input "Yes" at bounding box center [322, 483] width 12 height 12
radio input "true"
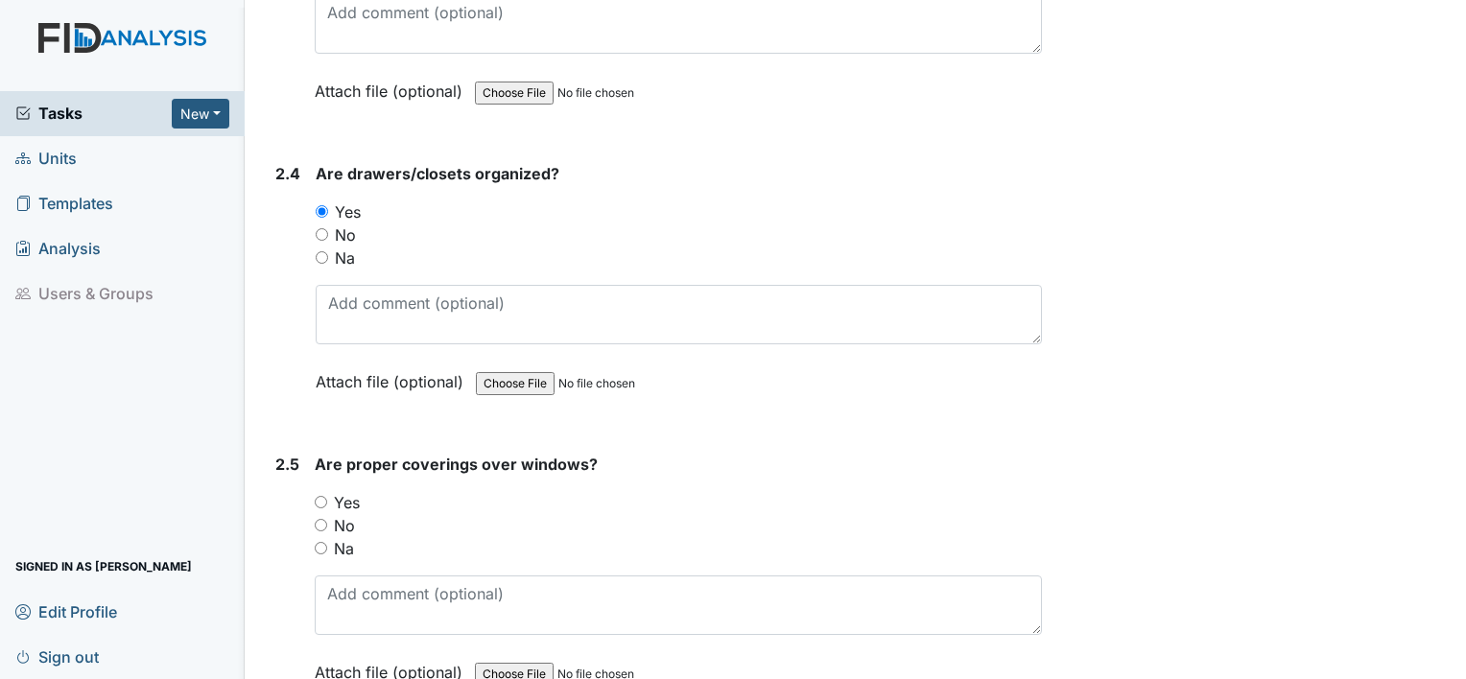
scroll to position [2686, 0]
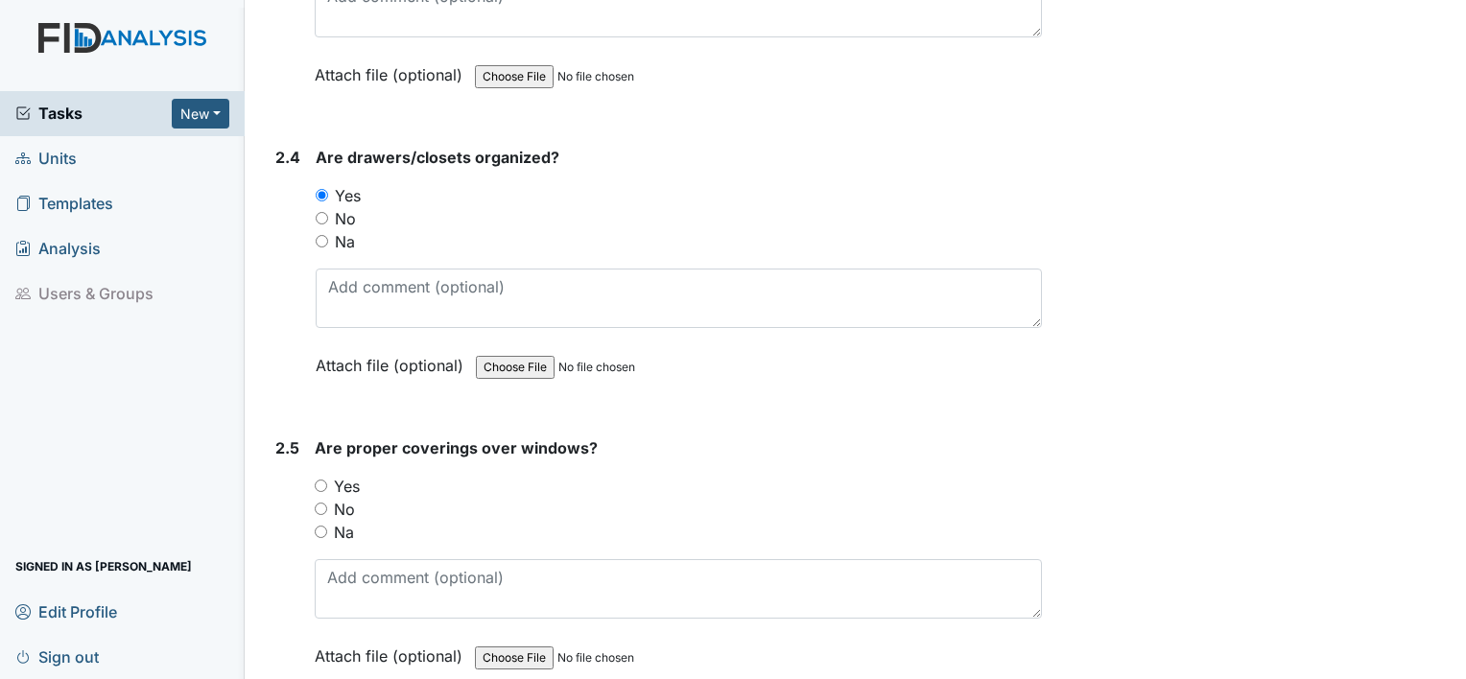
click at [324, 480] on input "Yes" at bounding box center [321, 486] width 12 height 12
radio input "true"
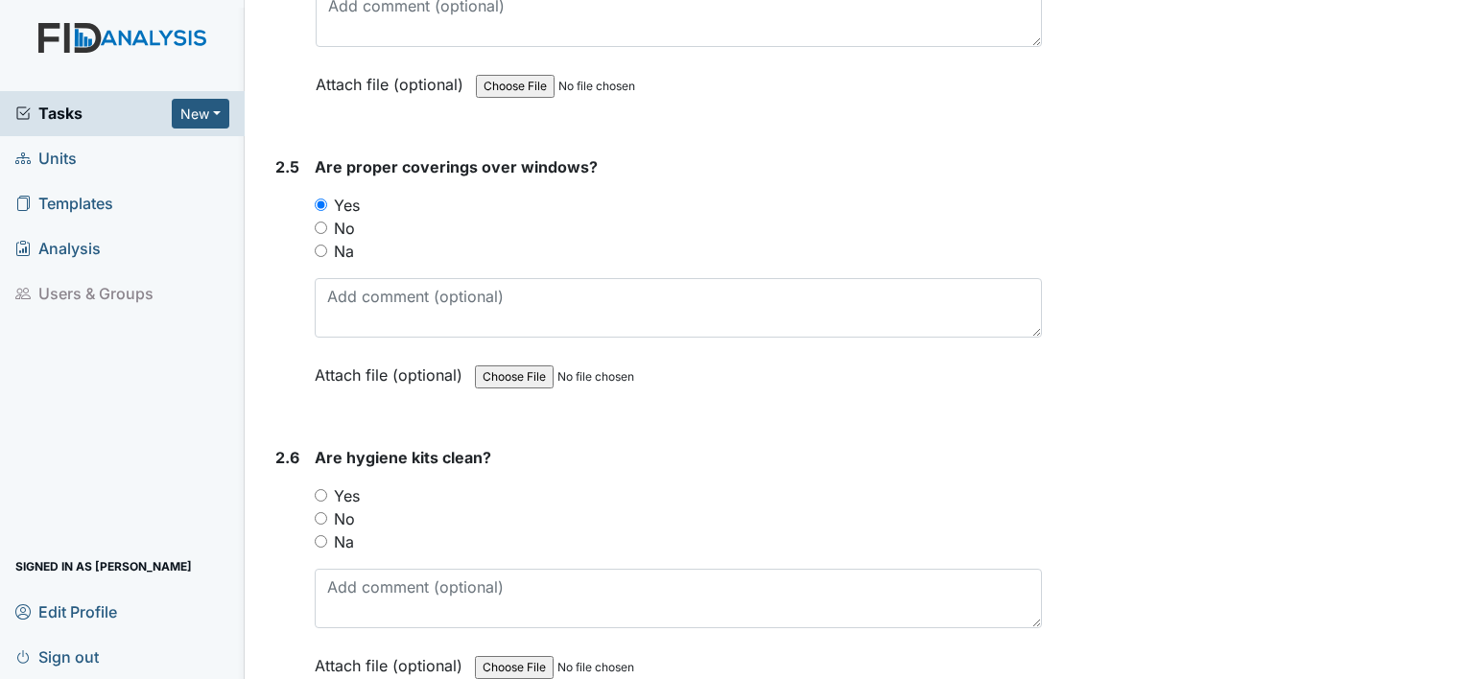
scroll to position [3069, 0]
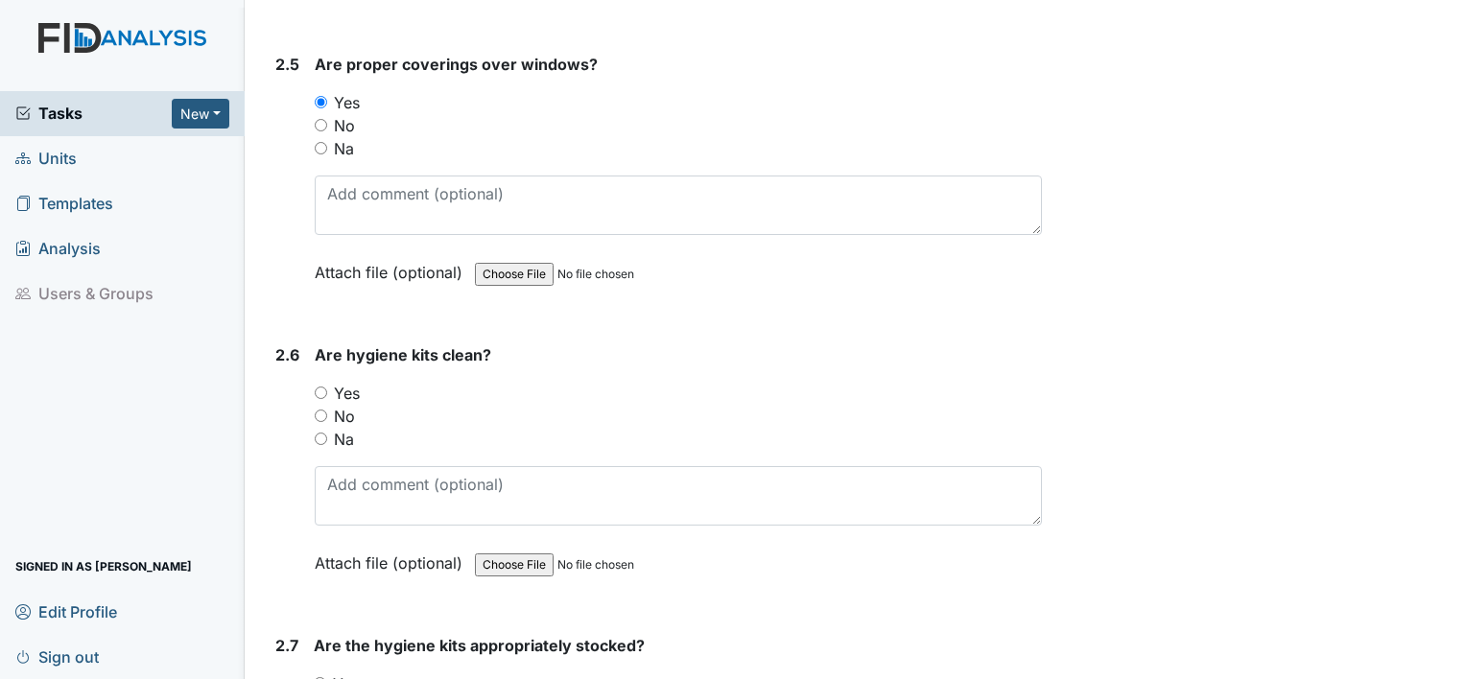
click at [318, 387] on input "Yes" at bounding box center [321, 393] width 12 height 12
radio input "true"
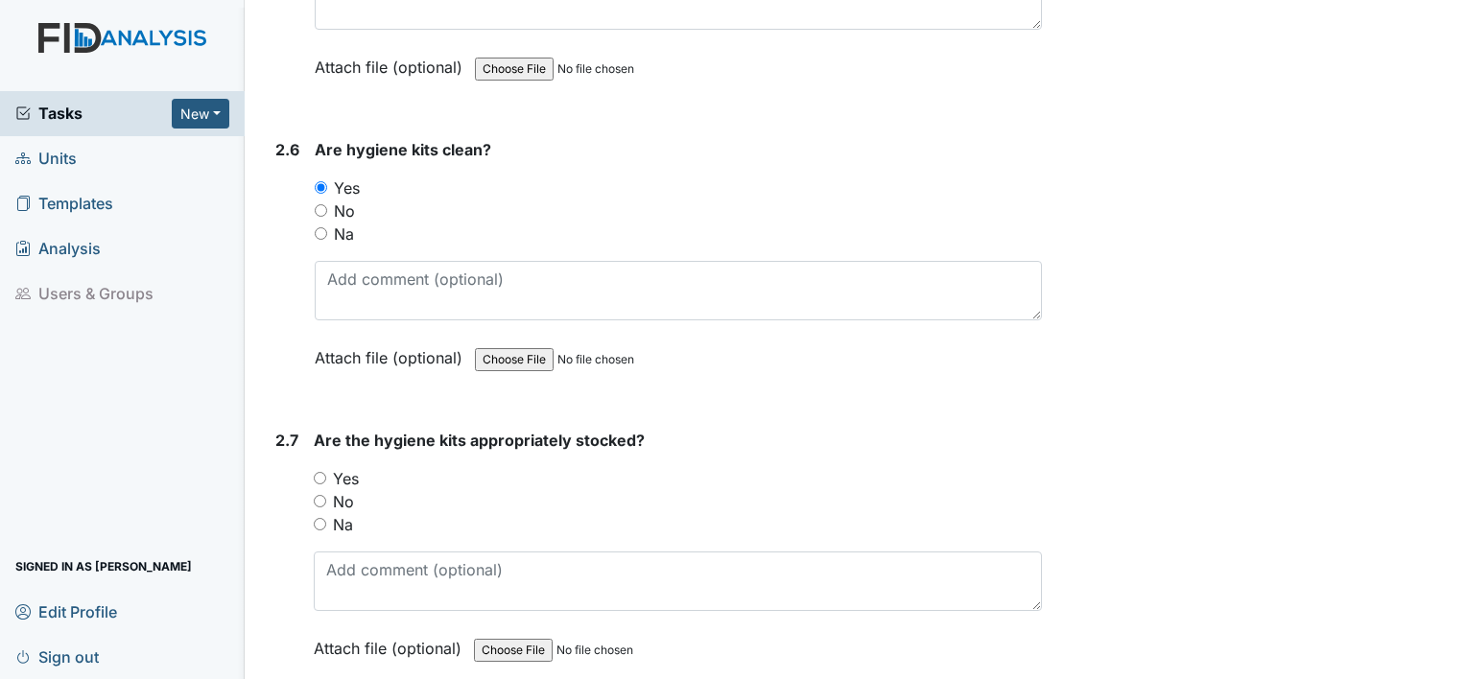
scroll to position [3357, 0]
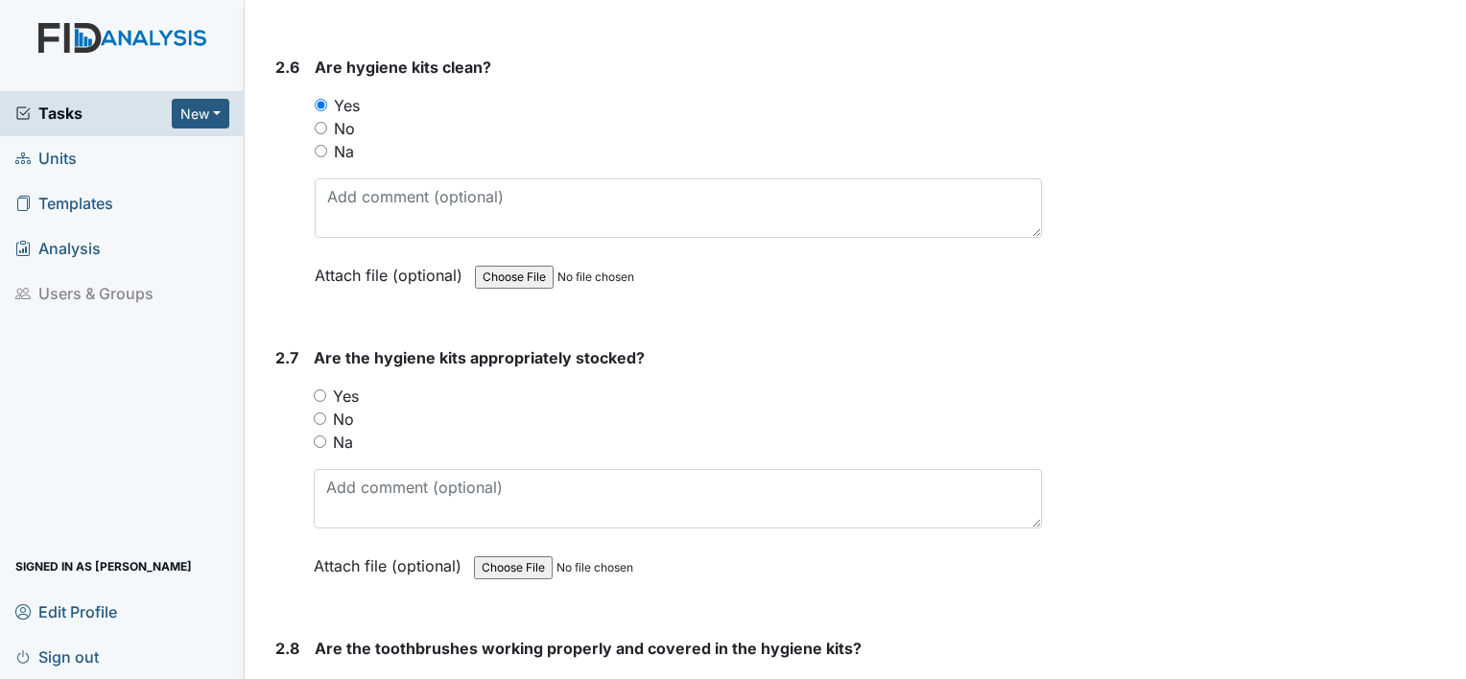
click at [326, 385] on div "Yes" at bounding box center [678, 396] width 728 height 23
click at [314, 389] on input "Yes" at bounding box center [320, 395] width 12 height 12
radio input "true"
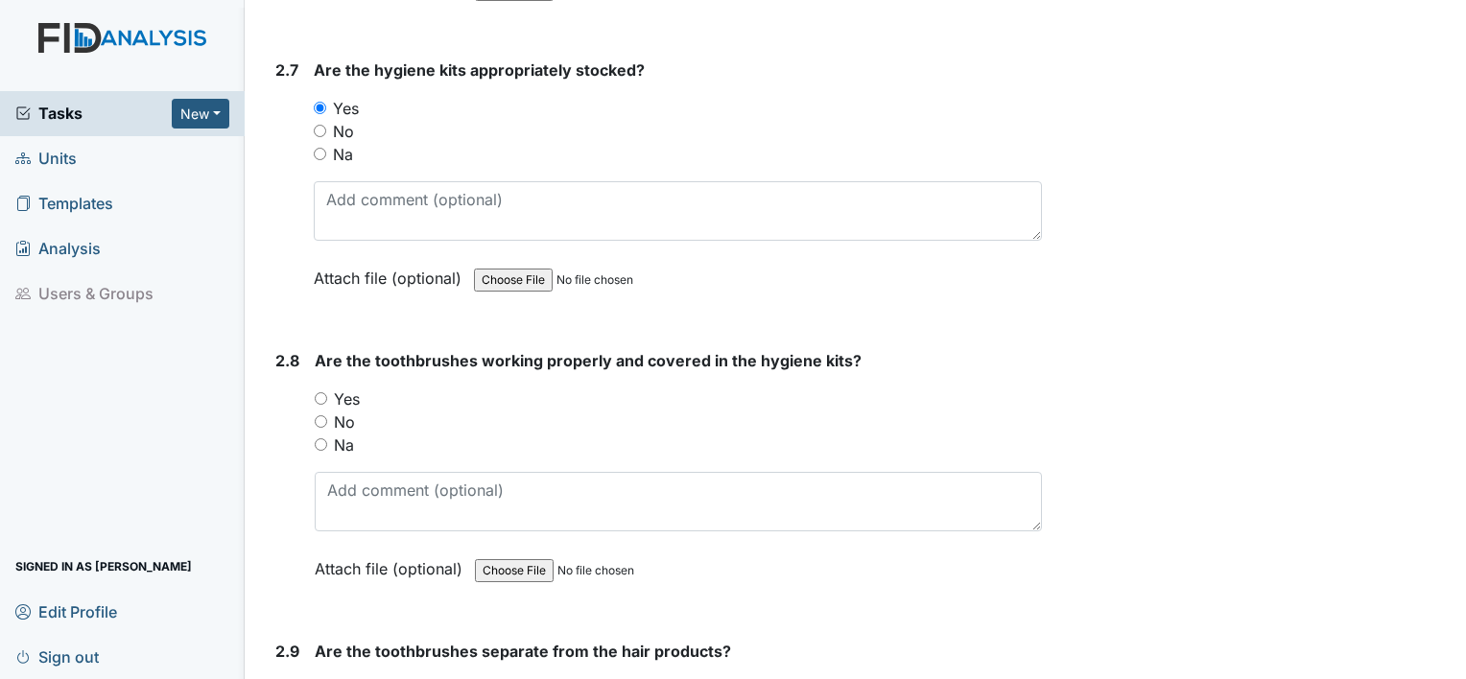
scroll to position [3741, 0]
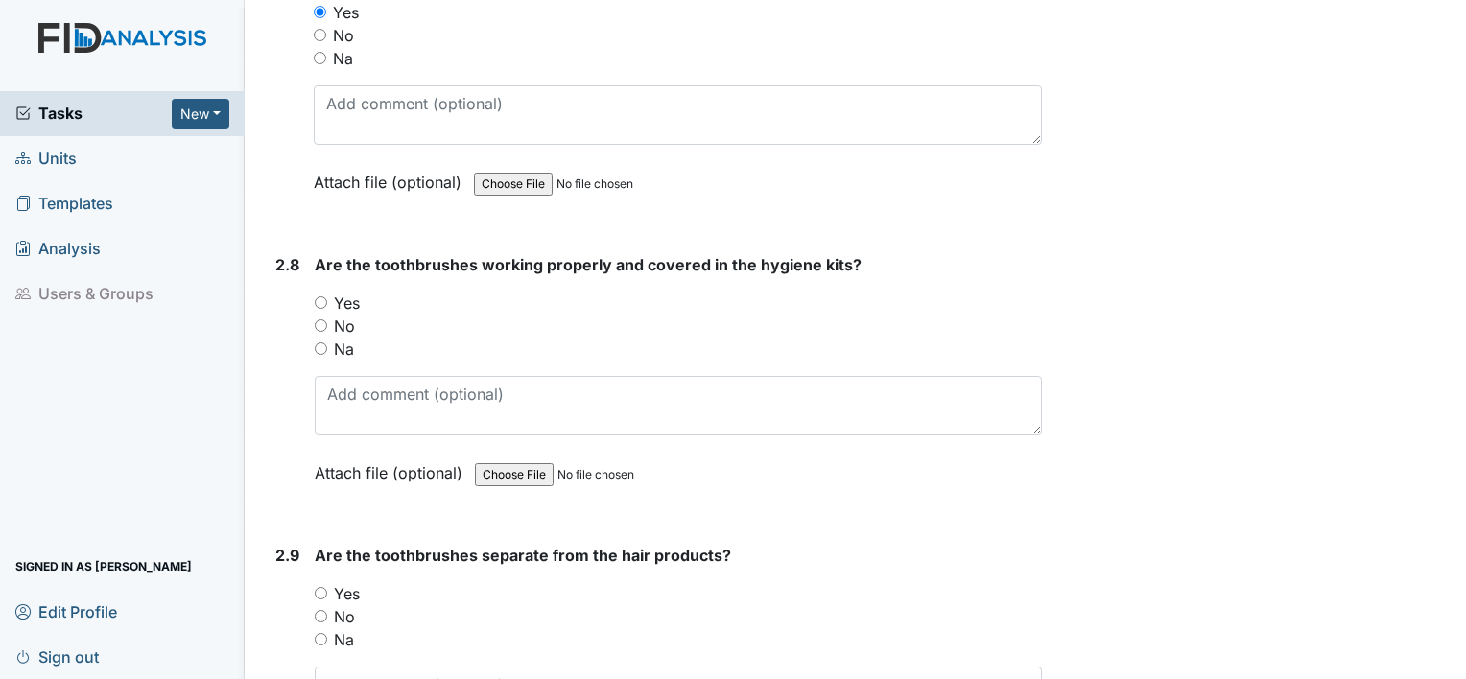
click at [324, 296] on input "Yes" at bounding box center [321, 302] width 12 height 12
radio input "true"
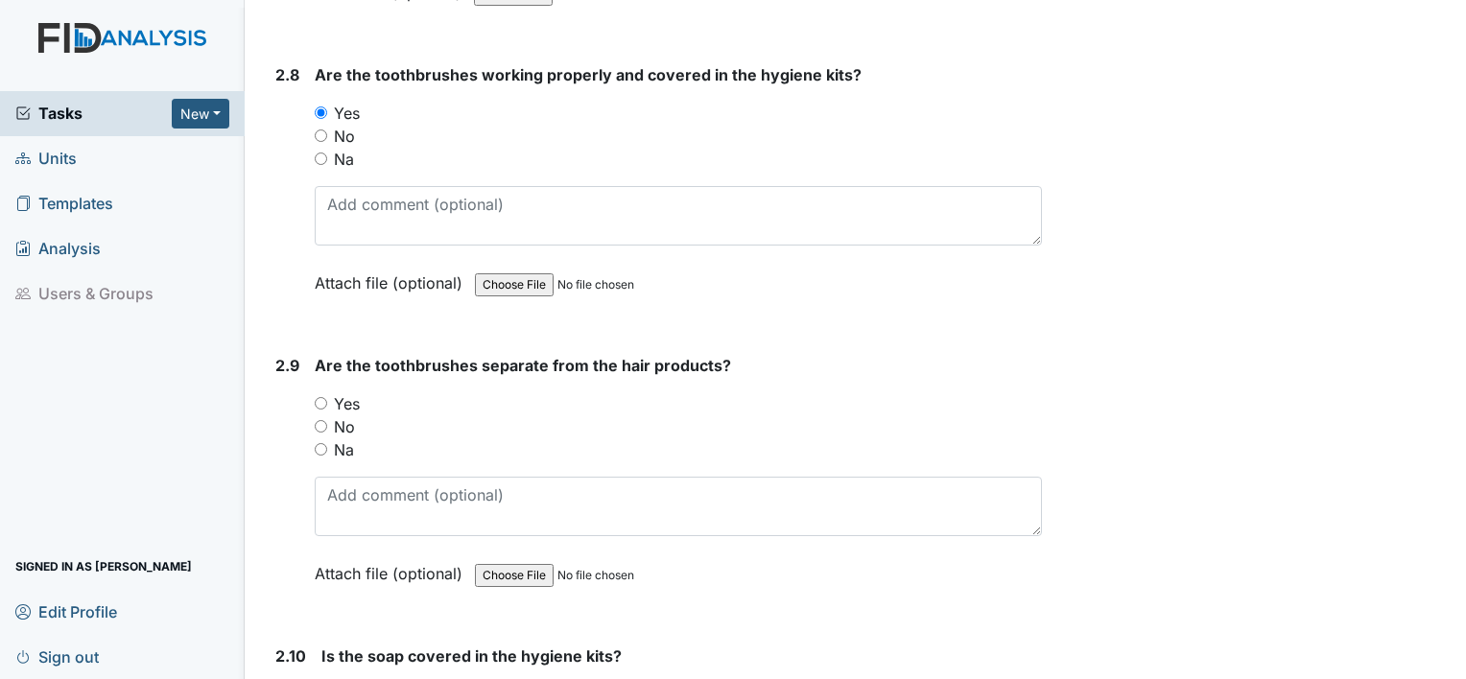
scroll to position [3933, 0]
click at [325, 395] on input "Yes" at bounding box center [321, 401] width 12 height 12
radio input "true"
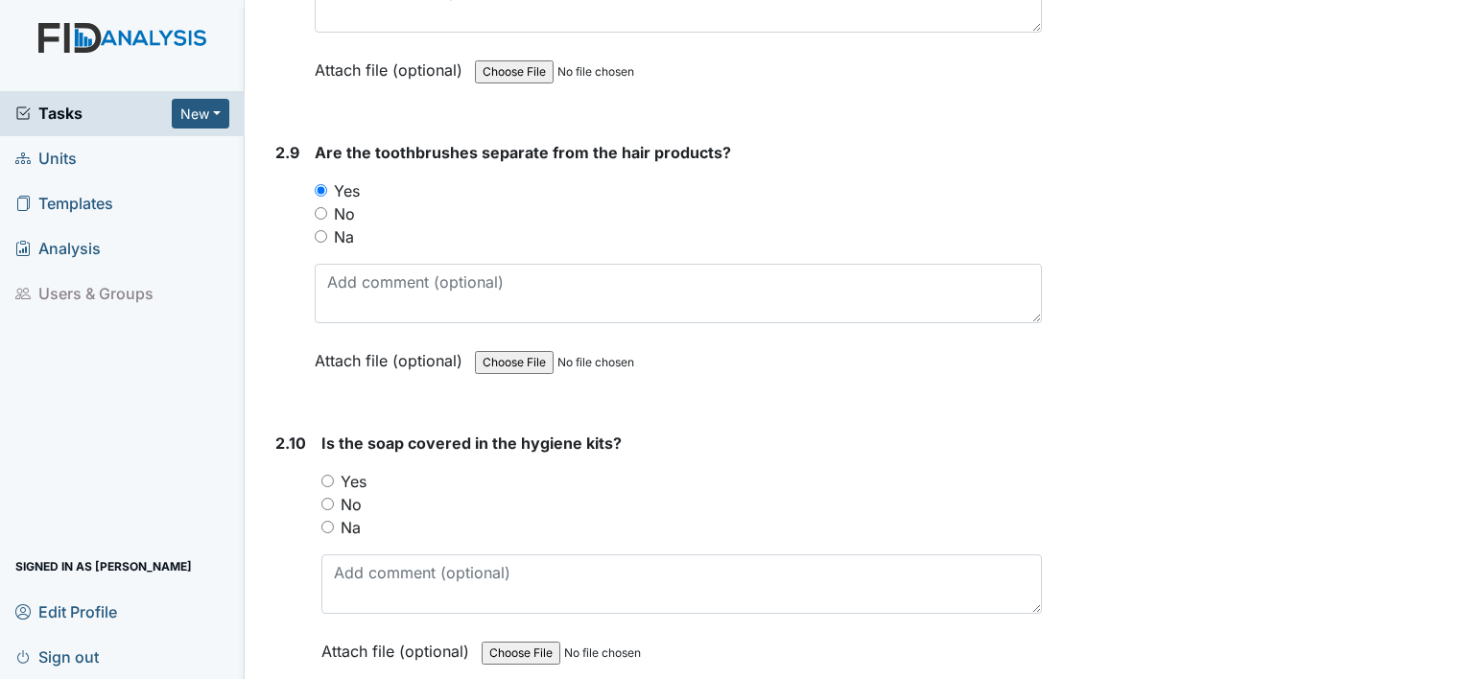
scroll to position [4221, 0]
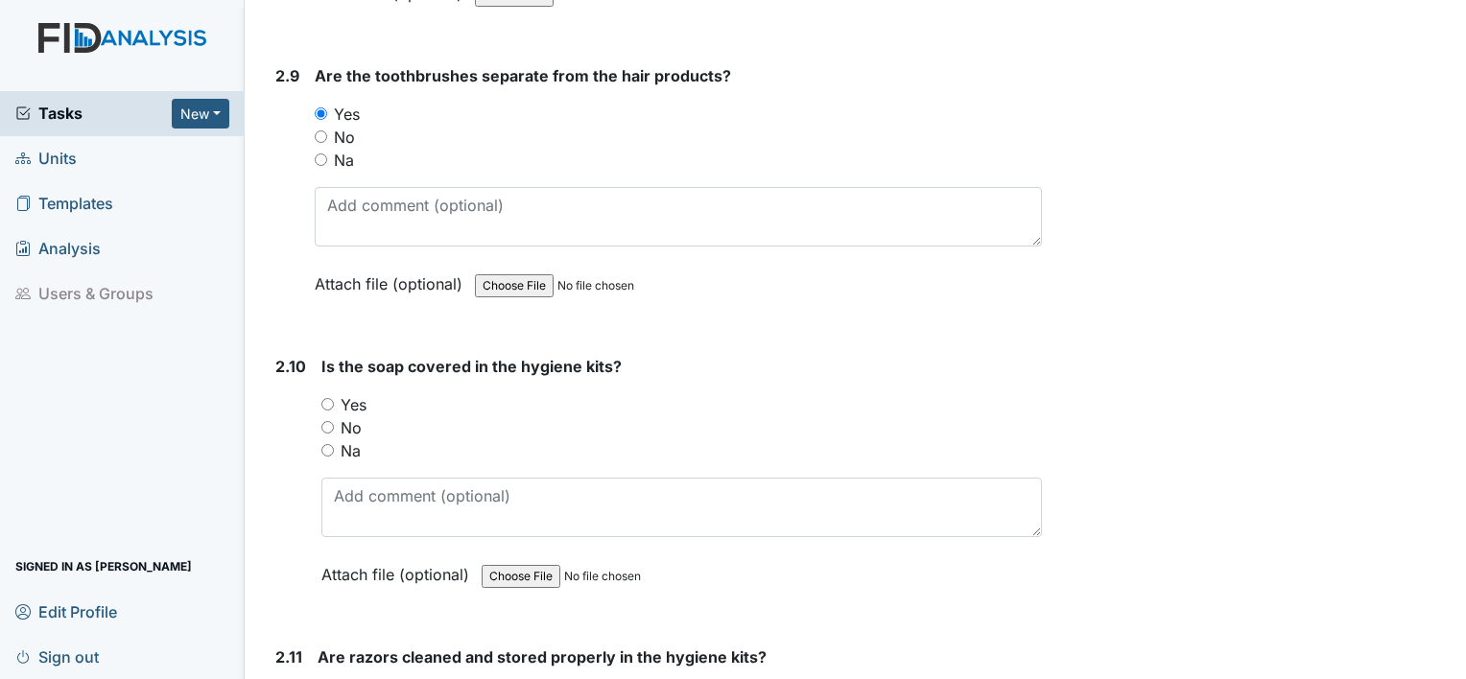
click at [325, 393] on div "Yes" at bounding box center [681, 404] width 720 height 23
click at [324, 398] on input "Yes" at bounding box center [327, 404] width 12 height 12
radio input "true"
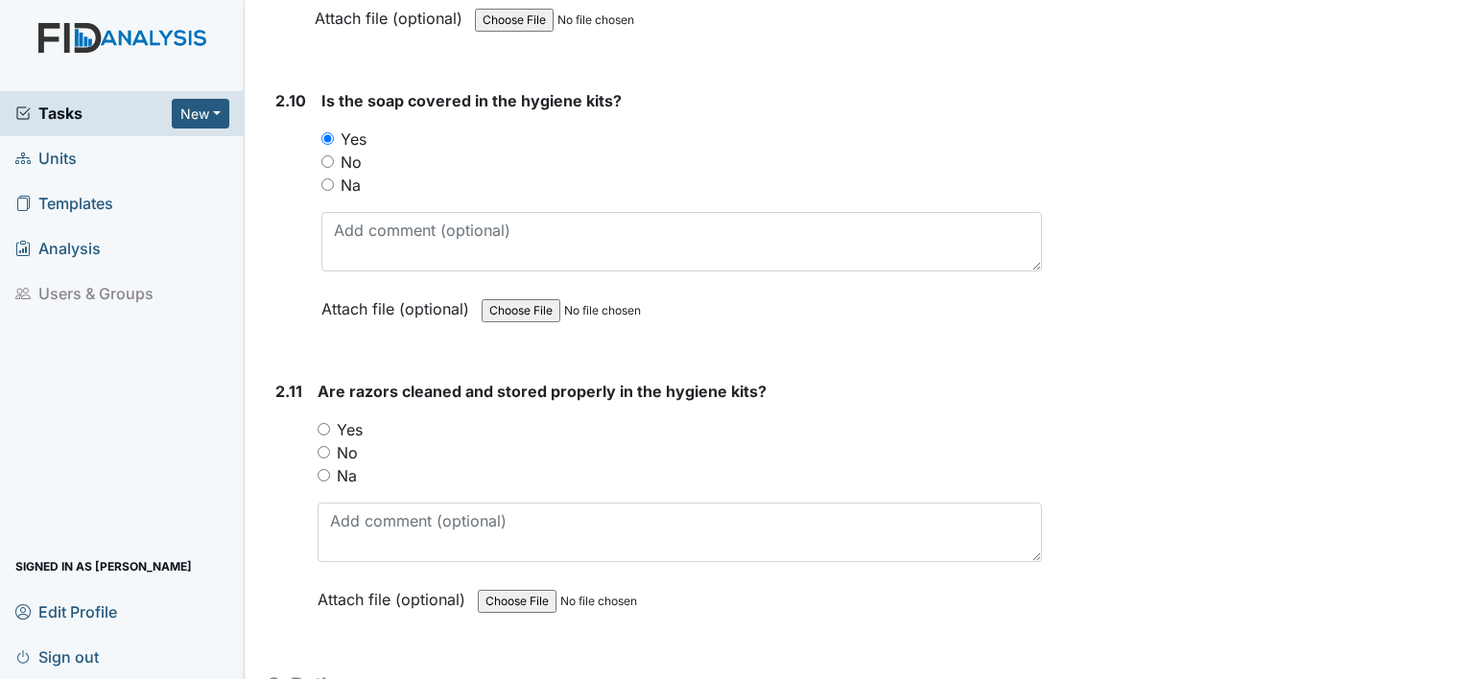
scroll to position [4508, 0]
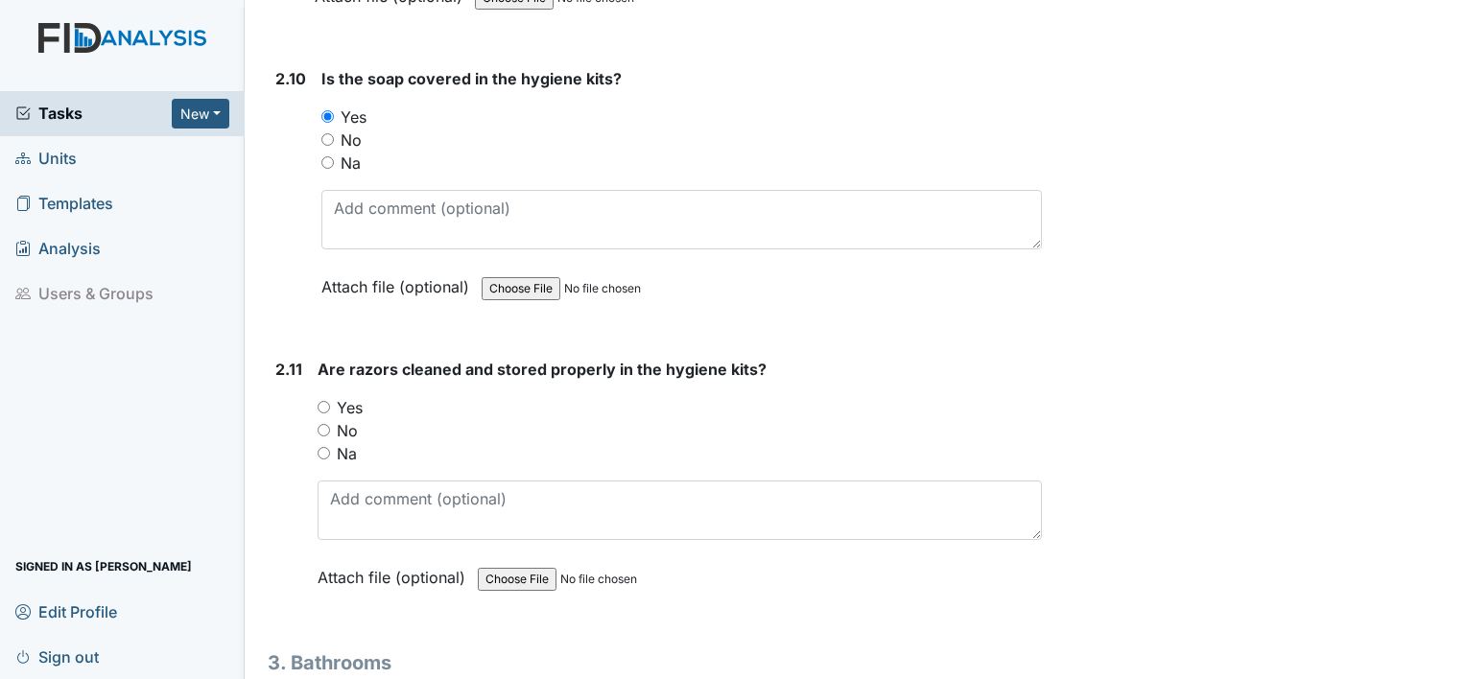
click at [320, 401] on input "Yes" at bounding box center [323, 407] width 12 height 12
radio input "true"
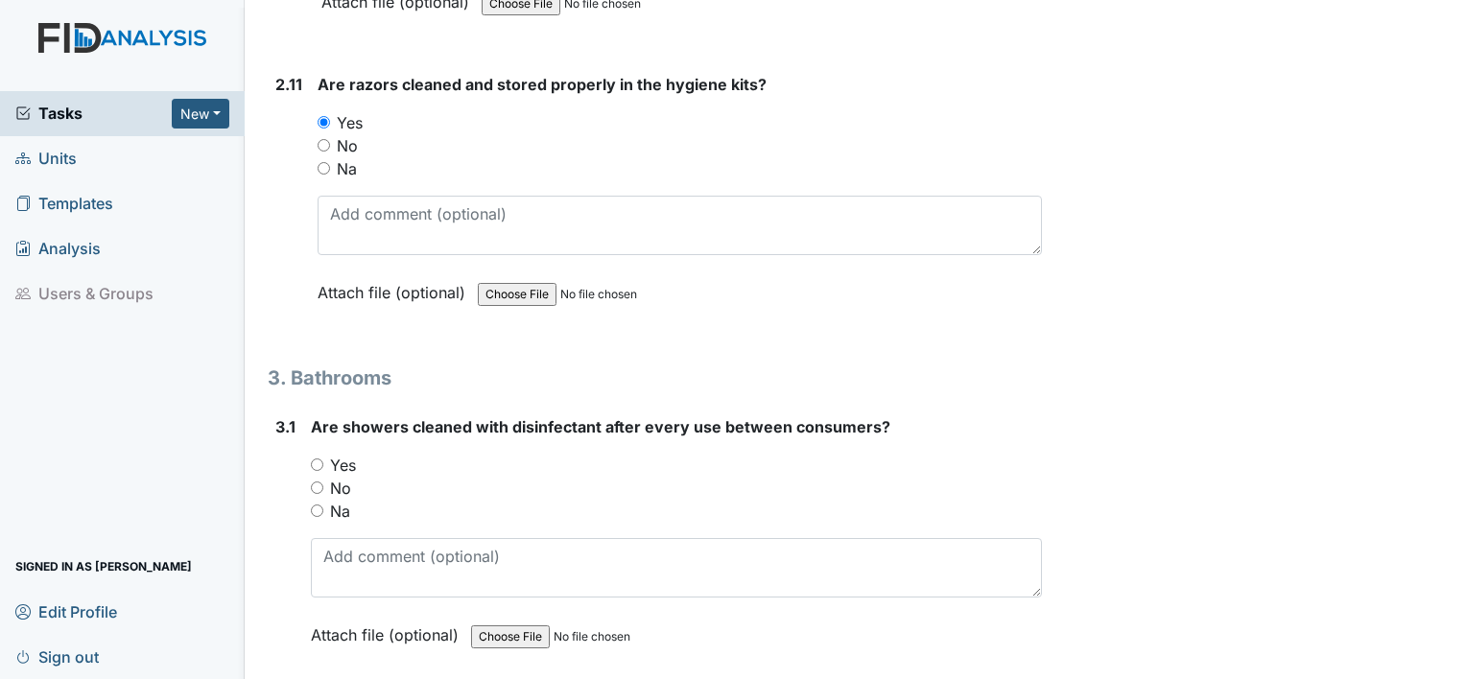
scroll to position [4796, 0]
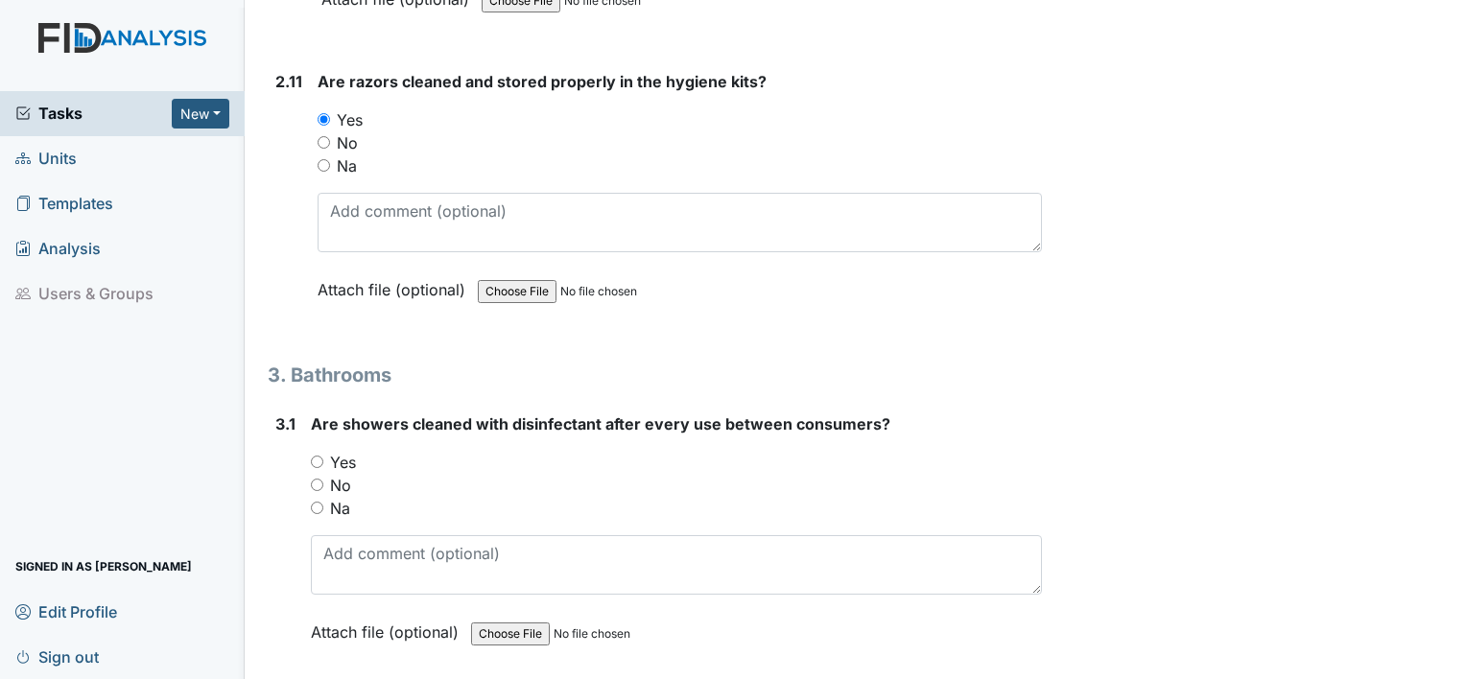
click at [318, 456] on input "Yes" at bounding box center [317, 462] width 12 height 12
radio input "true"
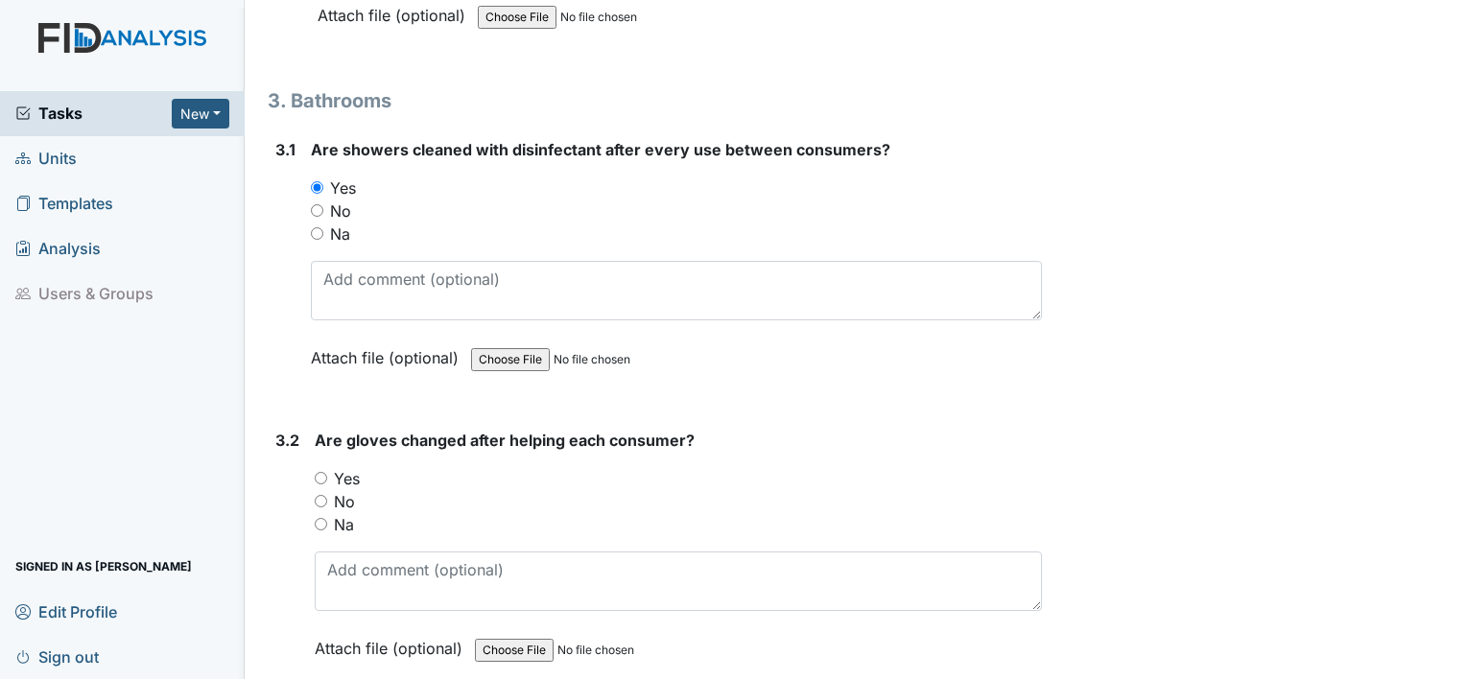
scroll to position [5084, 0]
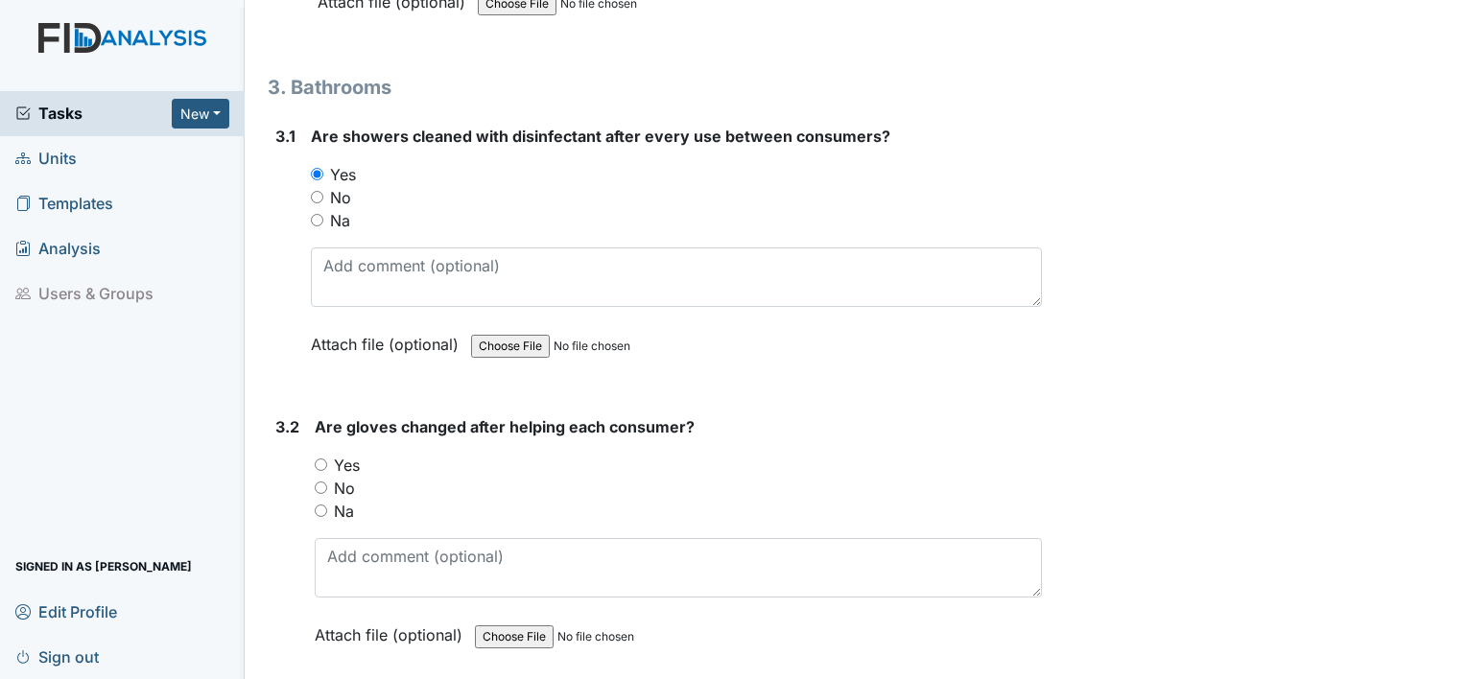
click at [325, 459] on input "Yes" at bounding box center [321, 465] width 12 height 12
radio input "true"
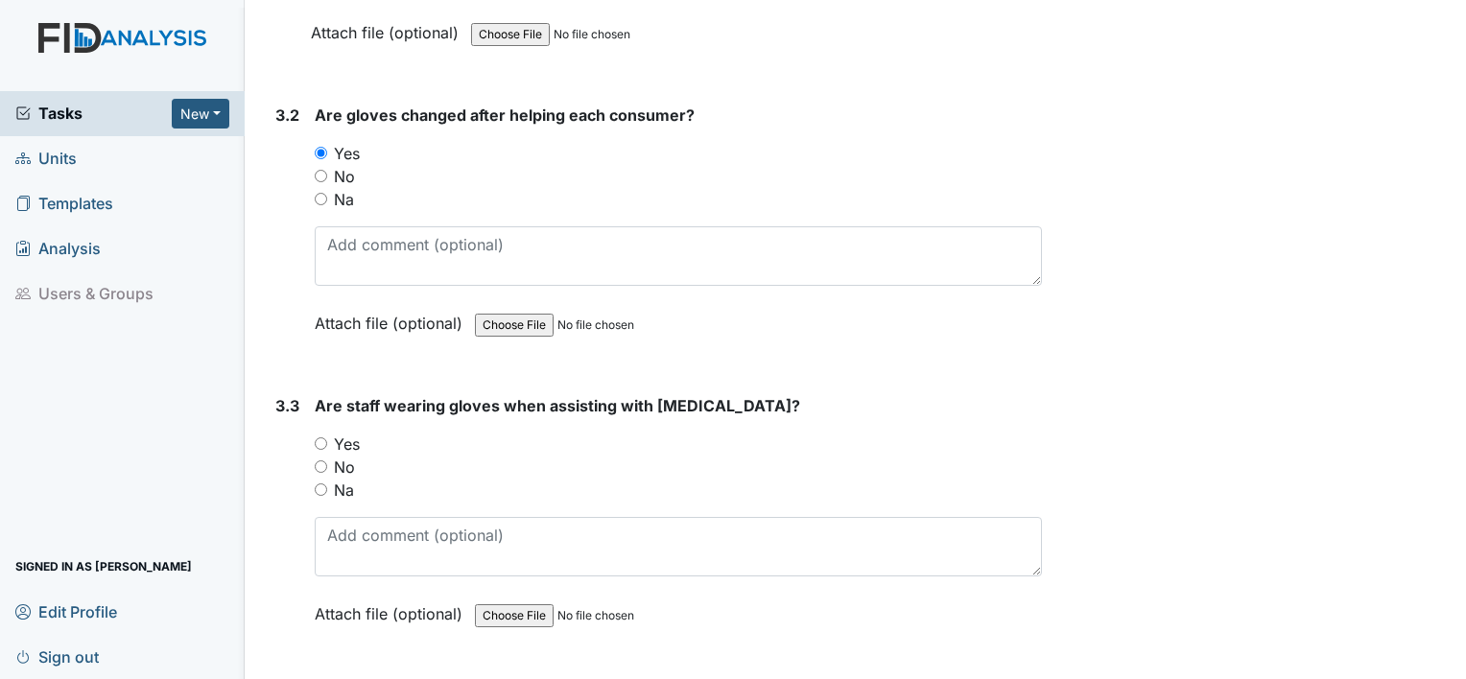
scroll to position [5468, 0]
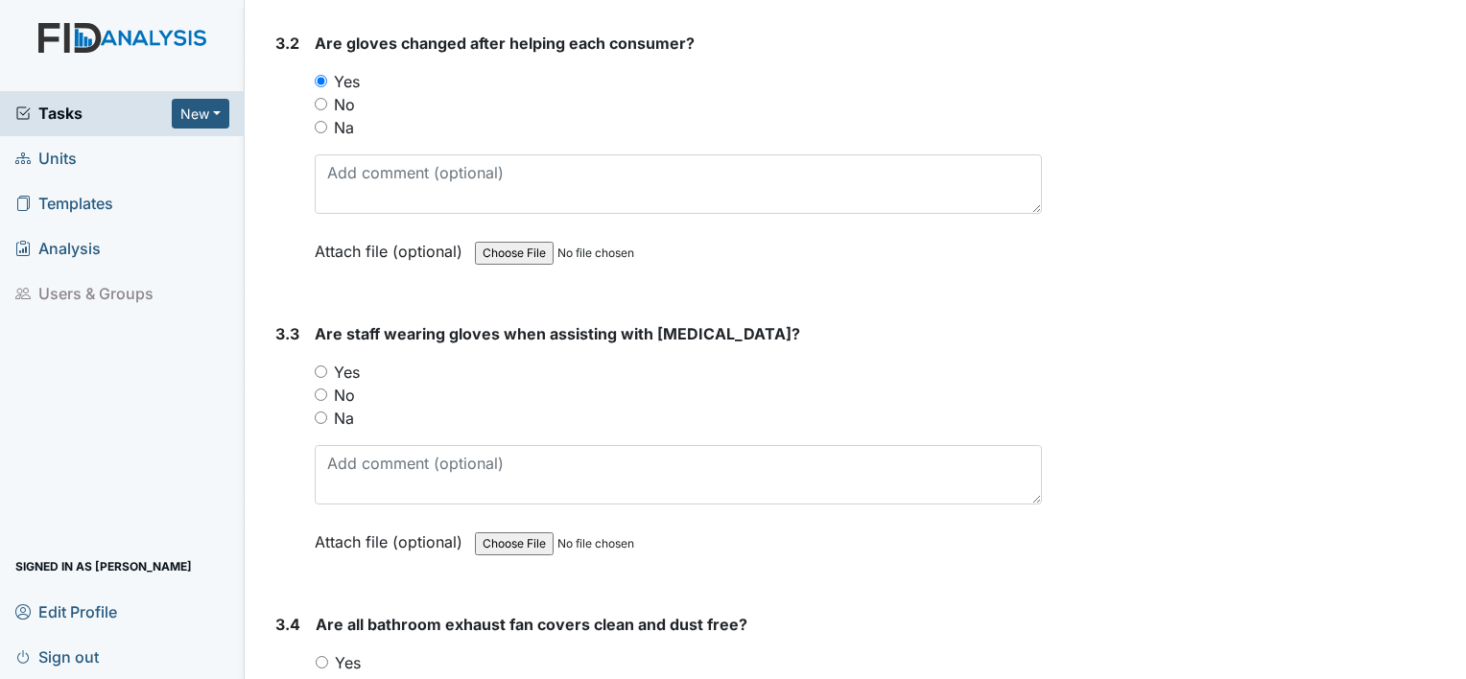
click at [315, 365] on input "Yes" at bounding box center [321, 371] width 12 height 12
radio input "true"
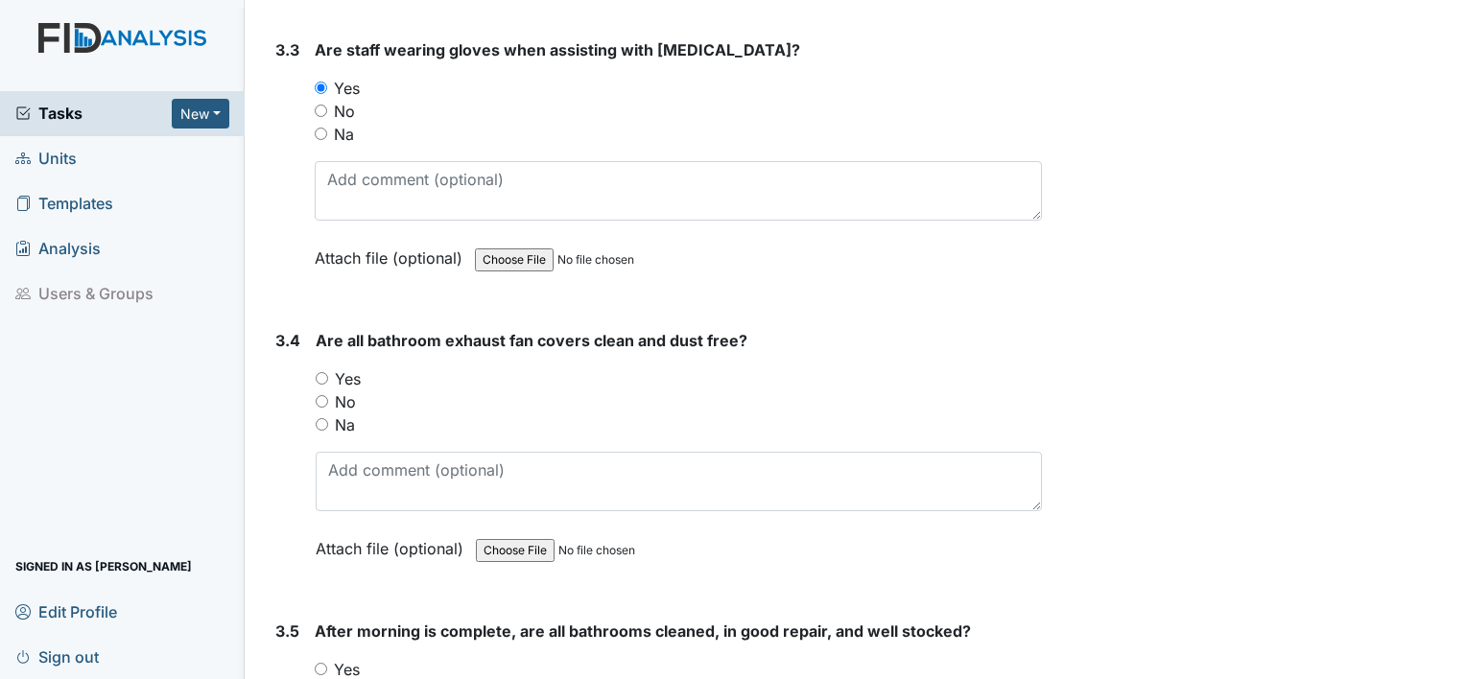
scroll to position [5755, 0]
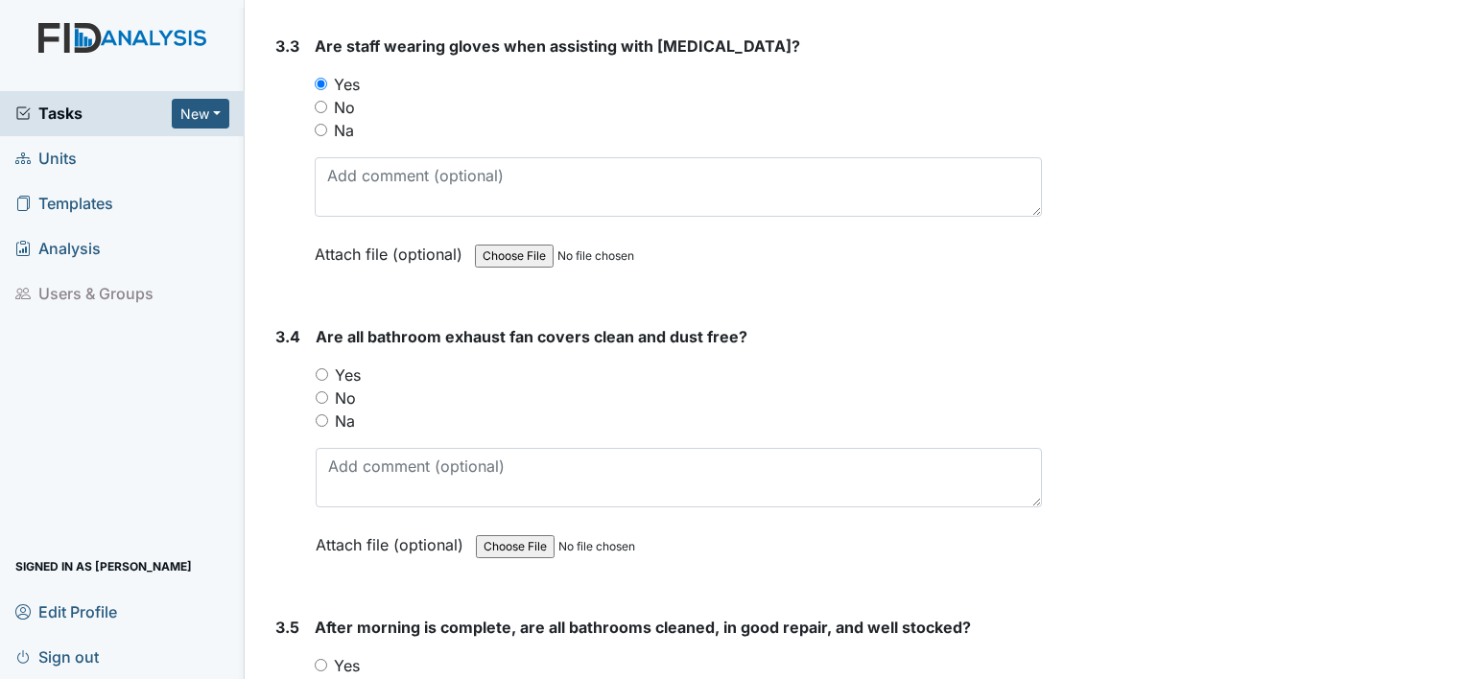
click at [330, 364] on div "Yes" at bounding box center [679, 375] width 726 height 23
click at [319, 368] on input "Yes" at bounding box center [322, 374] width 12 height 12
radio input "true"
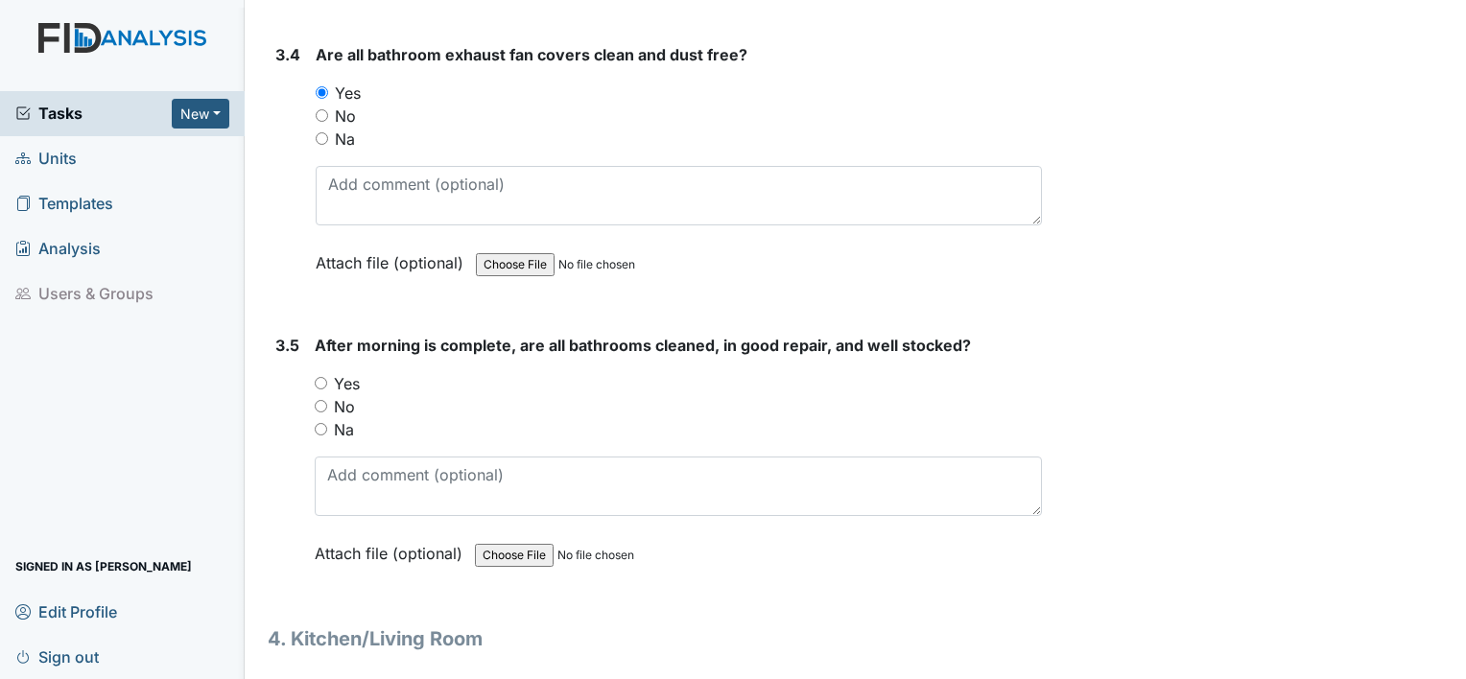
scroll to position [6043, 0]
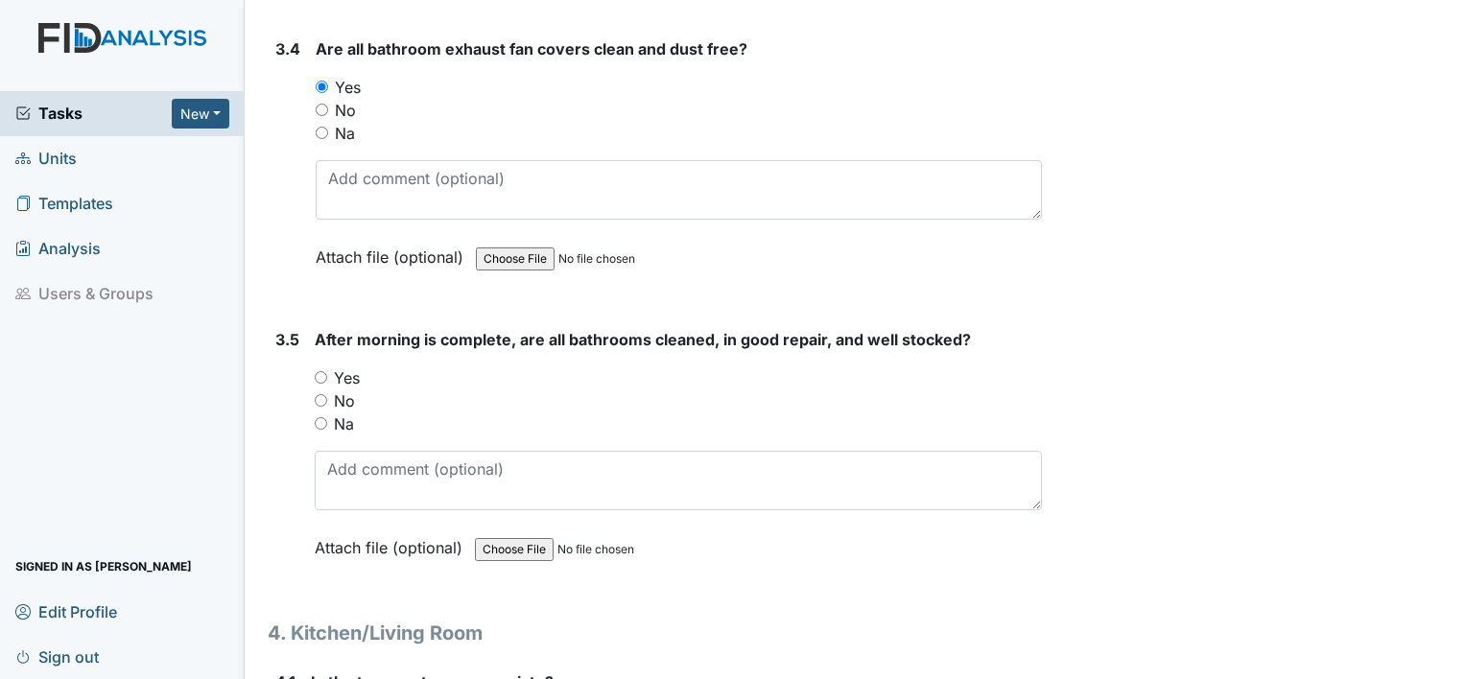
click at [322, 371] on input "Yes" at bounding box center [321, 377] width 12 height 12
radio input "true"
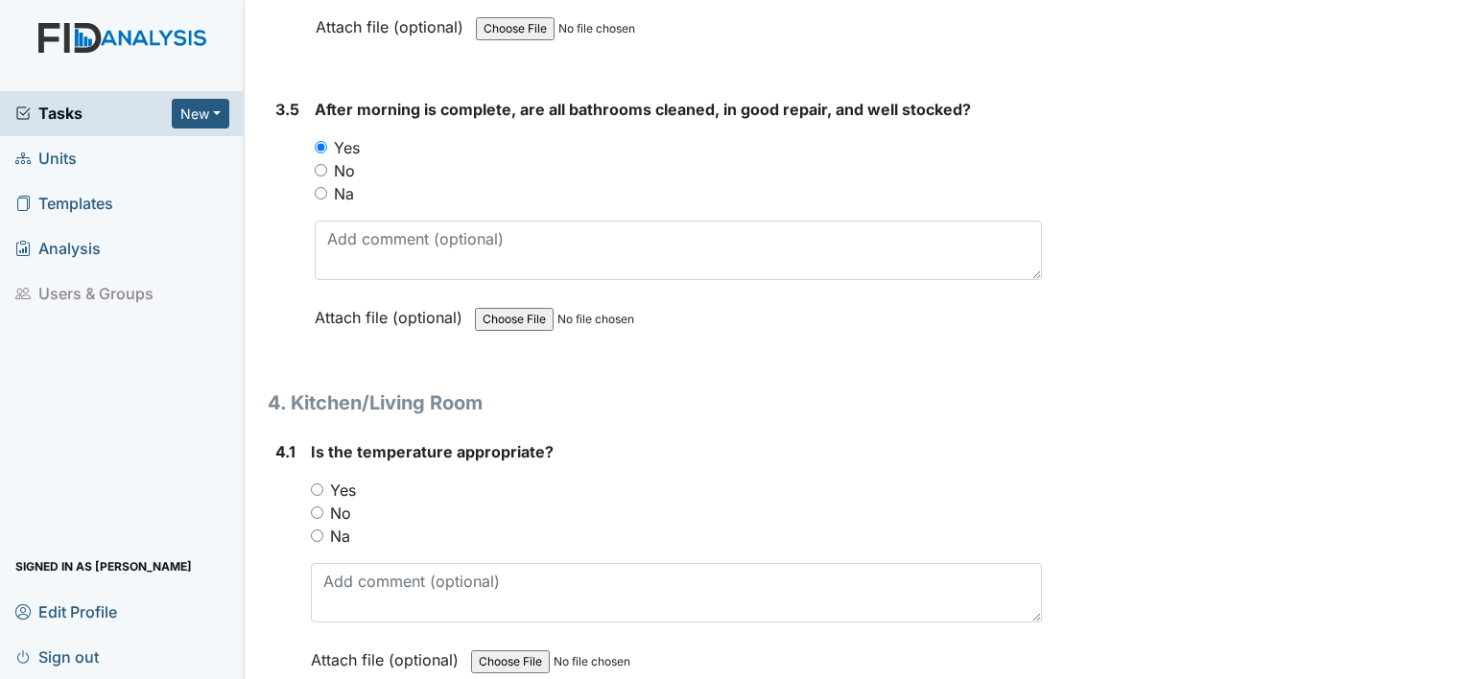
scroll to position [6331, 0]
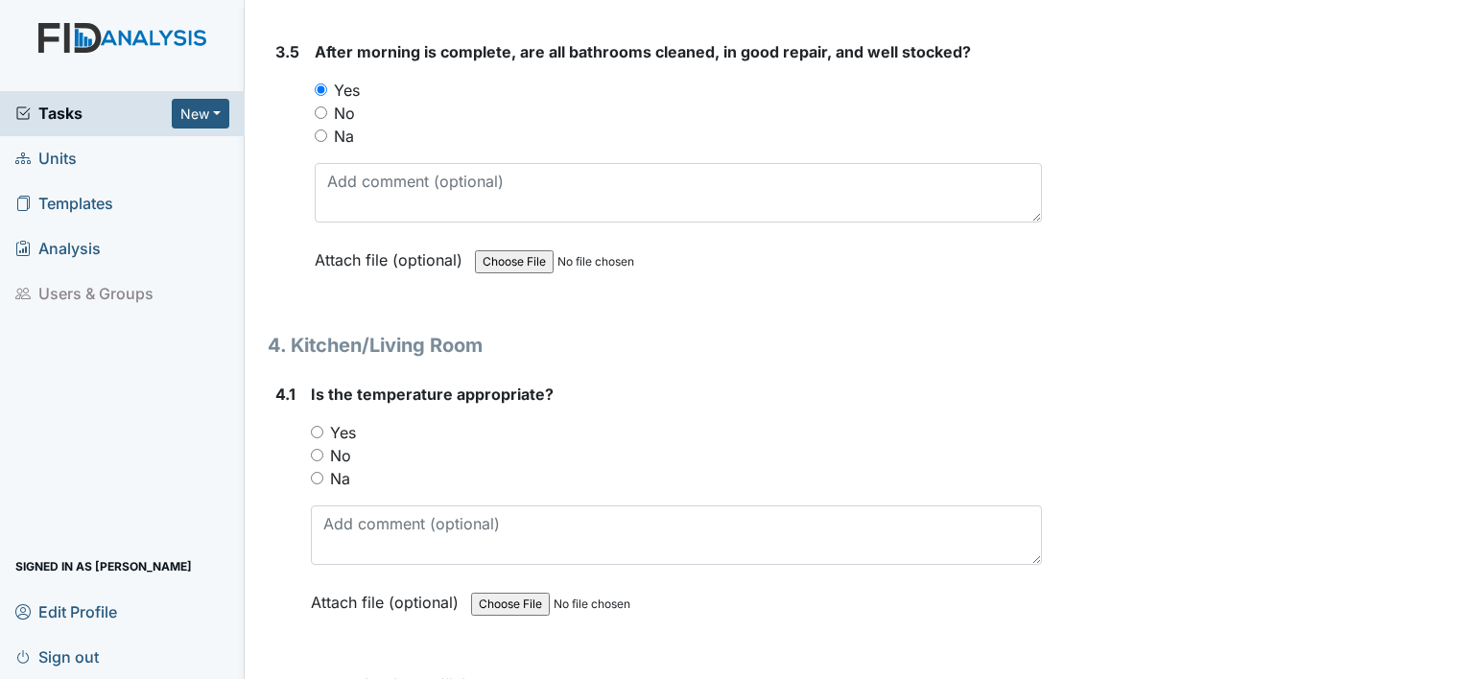
click at [318, 426] on input "Yes" at bounding box center [317, 432] width 12 height 12
radio input "true"
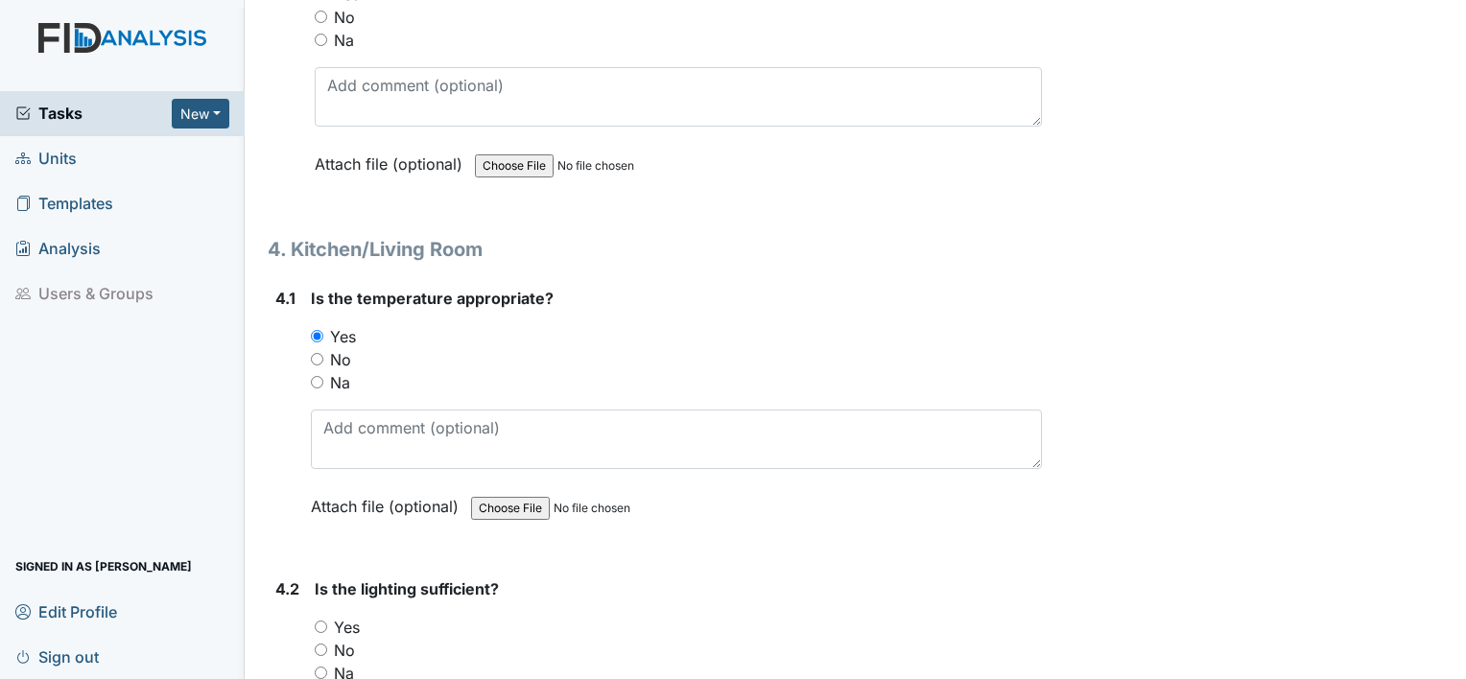
scroll to position [6523, 0]
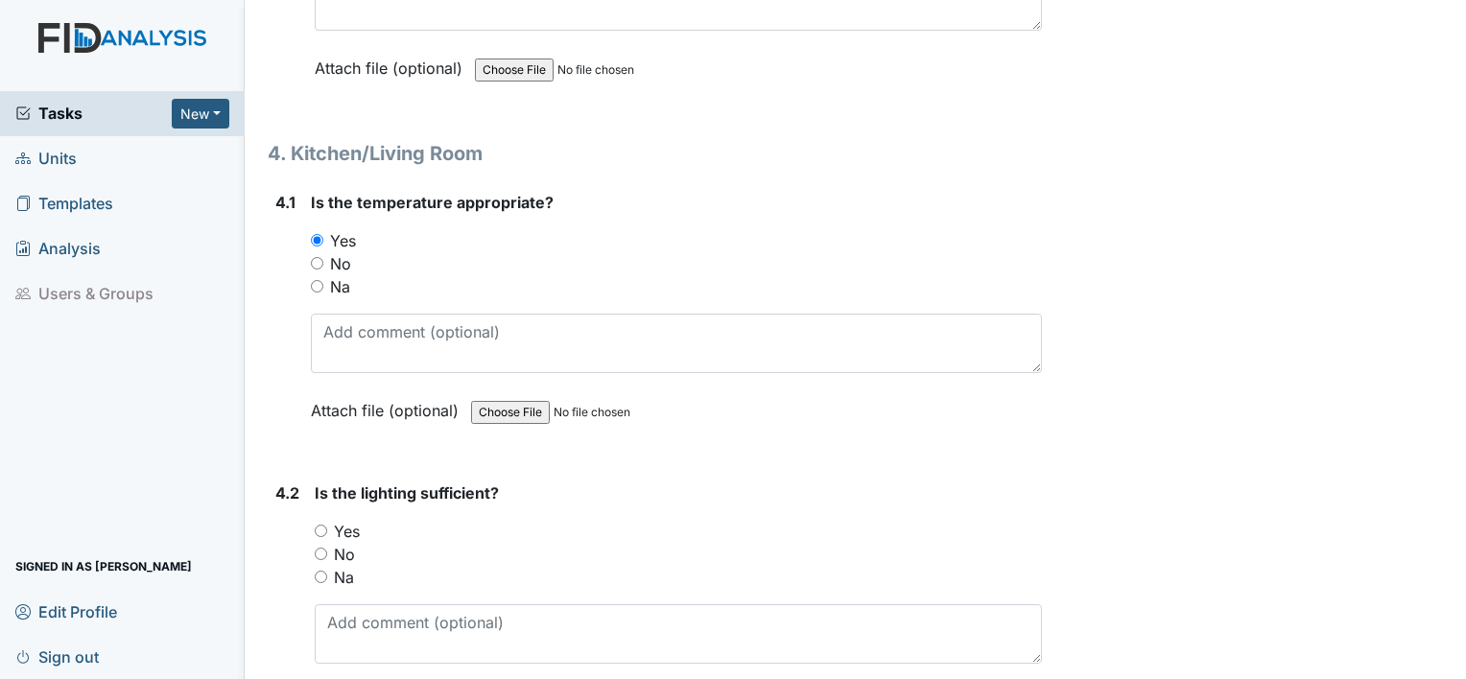
click at [328, 520] on div "Yes" at bounding box center [678, 531] width 727 height 23
click at [320, 525] on input "Yes" at bounding box center [321, 531] width 12 height 12
radio input "true"
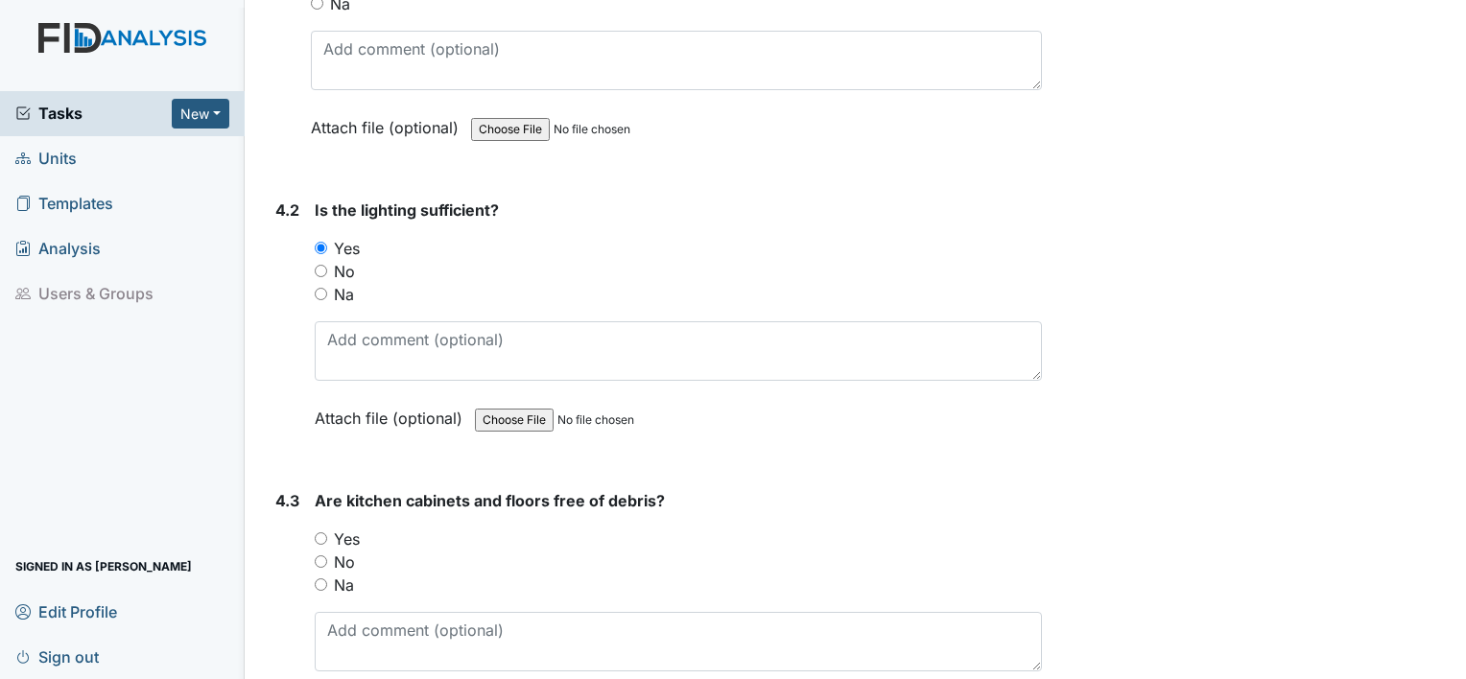
scroll to position [6810, 0]
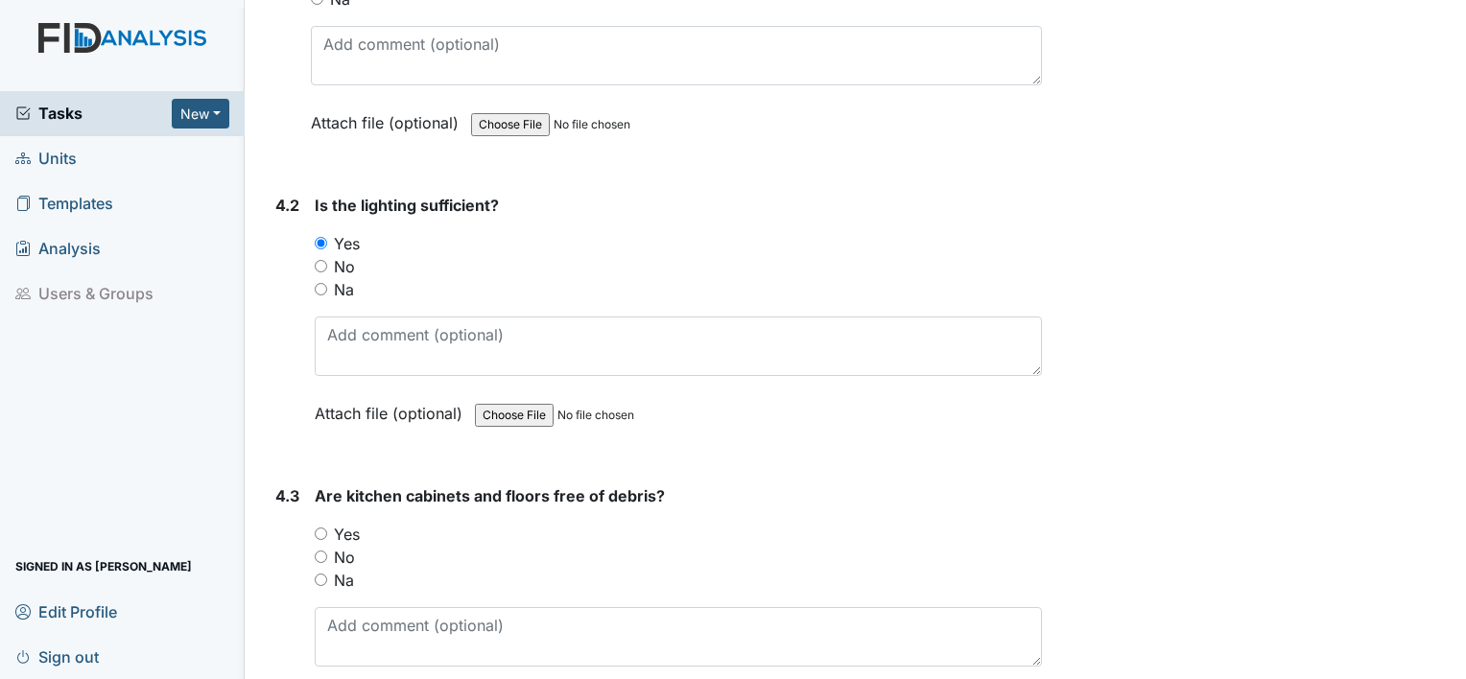
click at [329, 523] on div "Yes" at bounding box center [678, 534] width 727 height 23
click at [322, 528] on input "Yes" at bounding box center [321, 534] width 12 height 12
radio input "true"
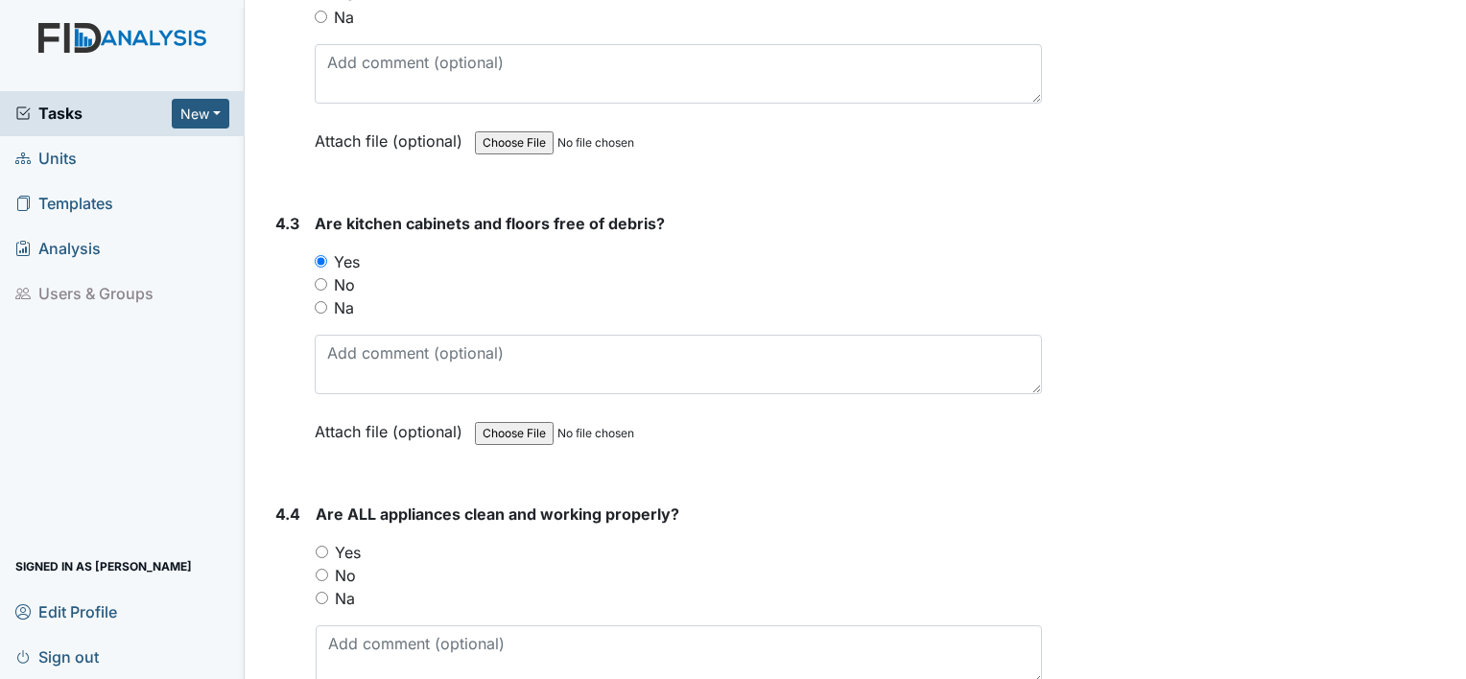
scroll to position [7098, 0]
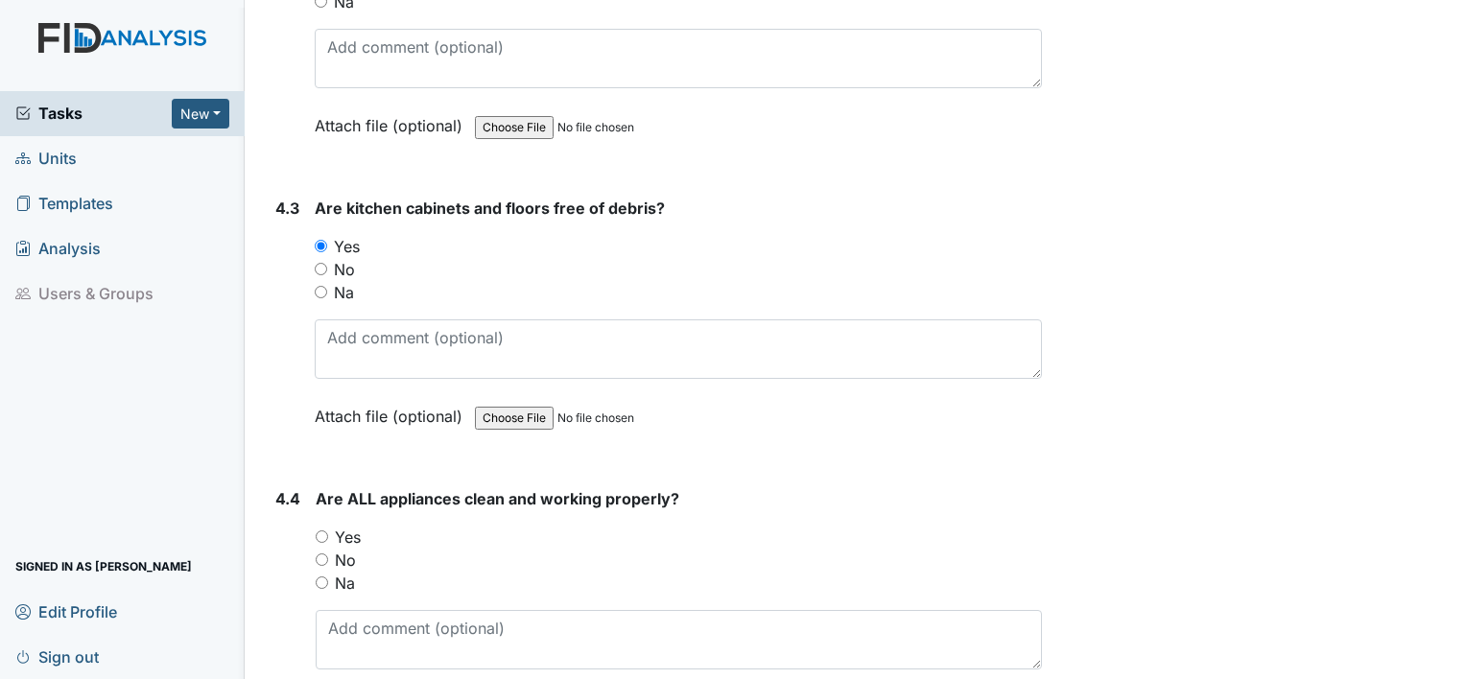
click at [341, 526] on label "Yes" at bounding box center [348, 537] width 26 height 23
click at [328, 530] on input "Yes" at bounding box center [322, 536] width 12 height 12
radio input "true"
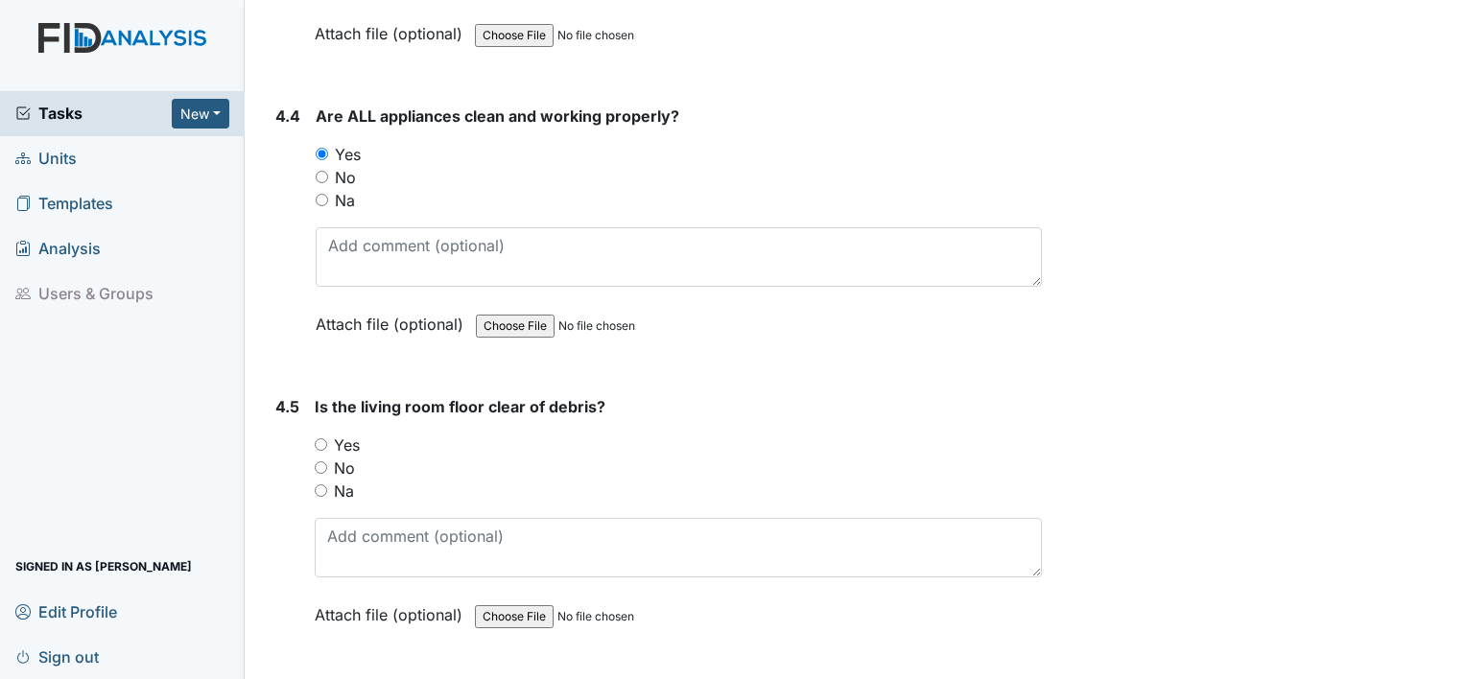
scroll to position [7482, 0]
click at [326, 437] on input "Yes" at bounding box center [321, 443] width 12 height 12
radio input "true"
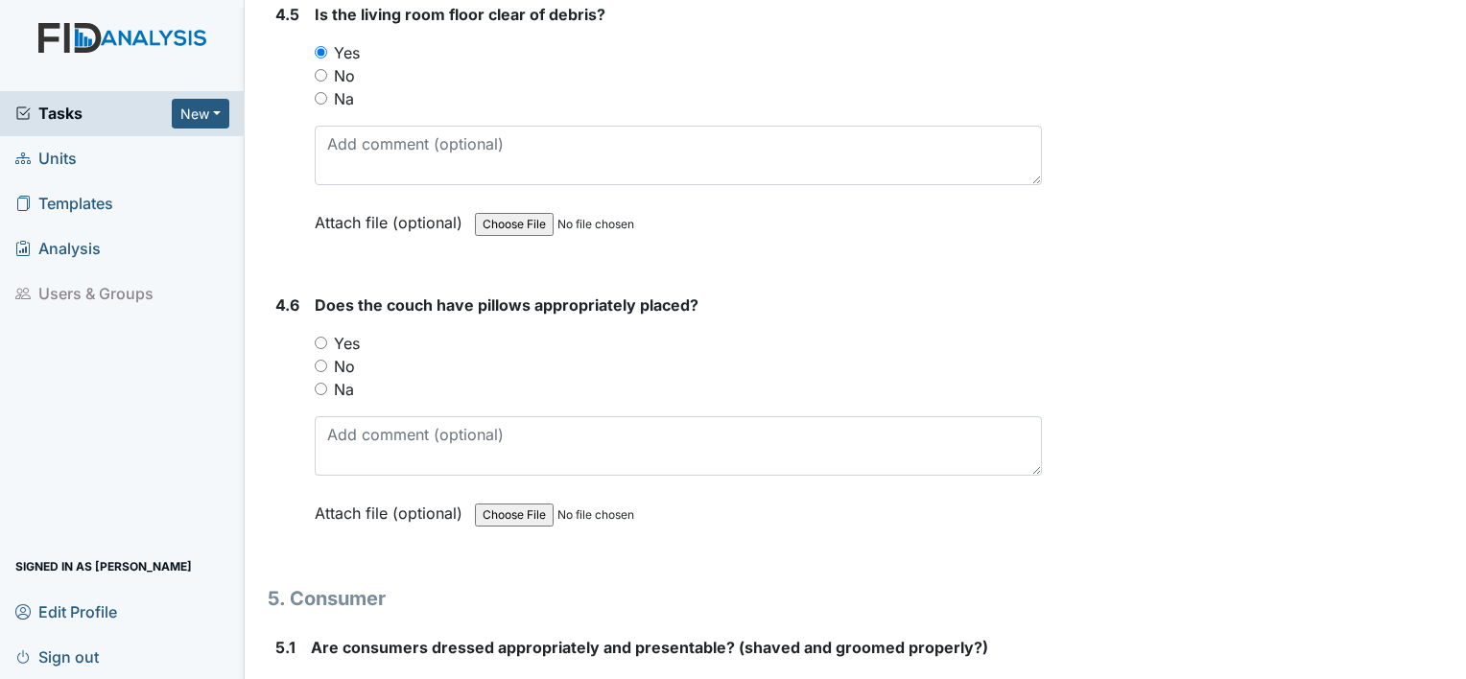
scroll to position [7961, 0]
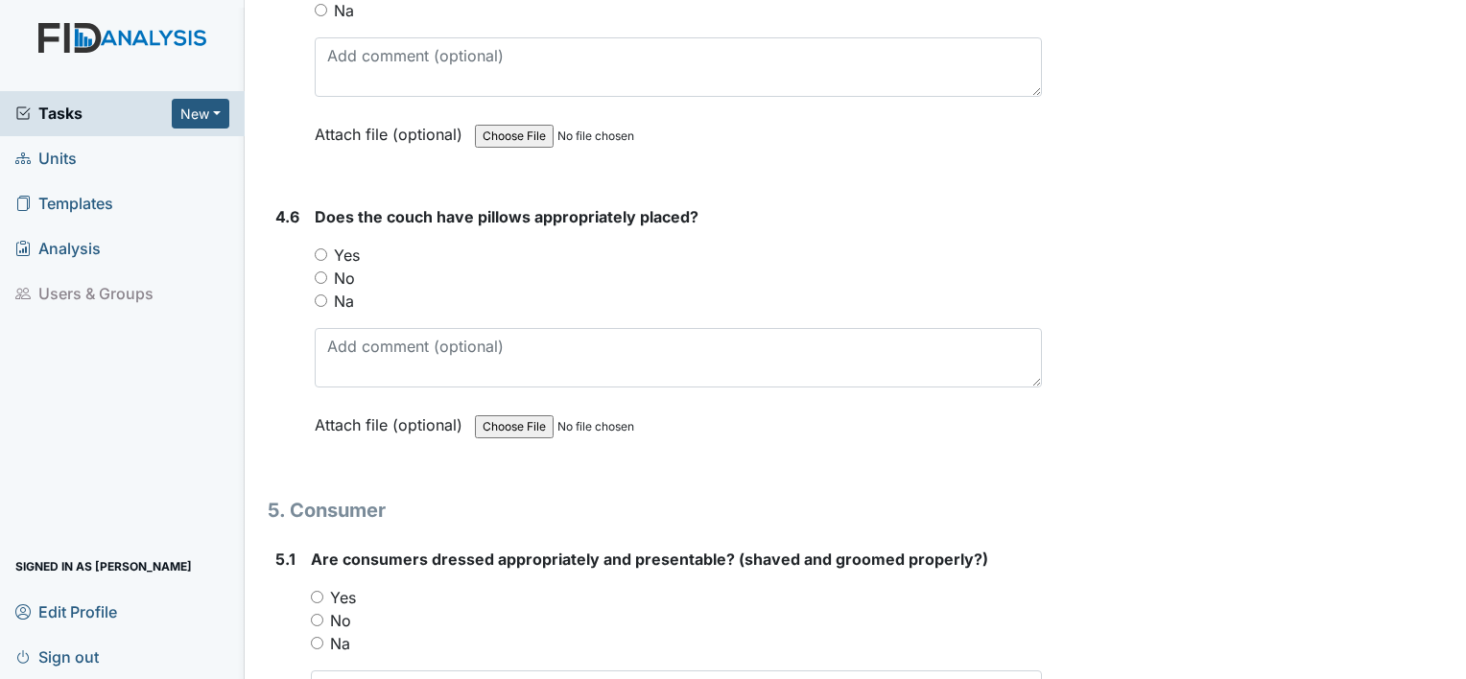
click at [322, 248] on input "Yes" at bounding box center [321, 254] width 12 height 12
radio input "true"
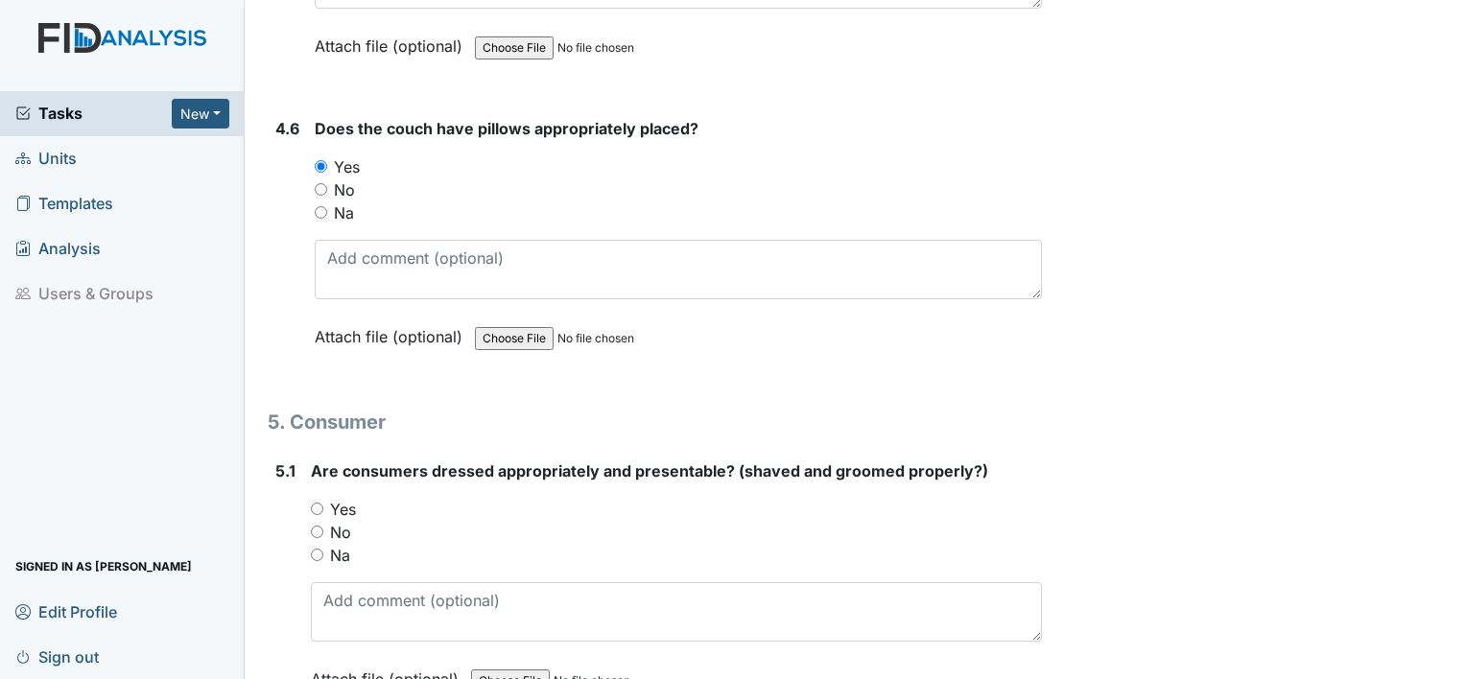
scroll to position [8249, 0]
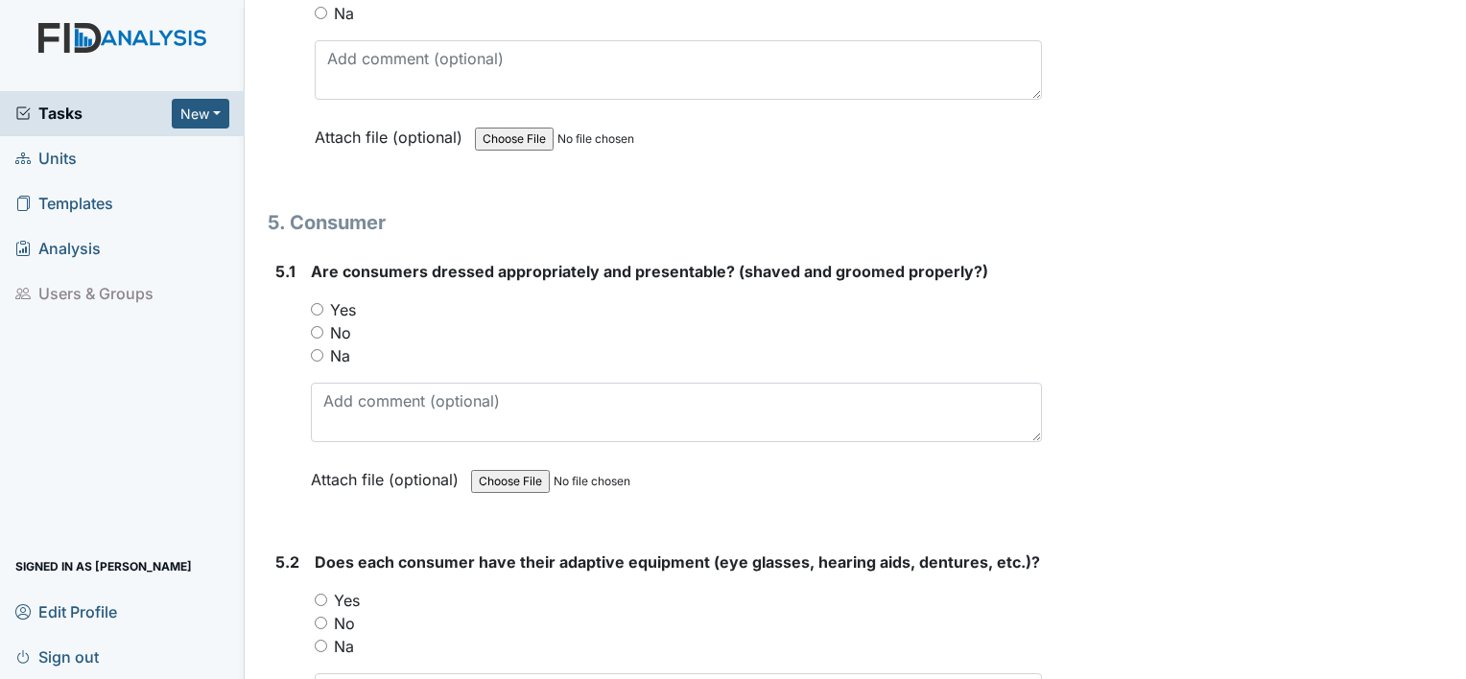
click at [313, 303] on input "Yes" at bounding box center [317, 309] width 12 height 12
radio input "true"
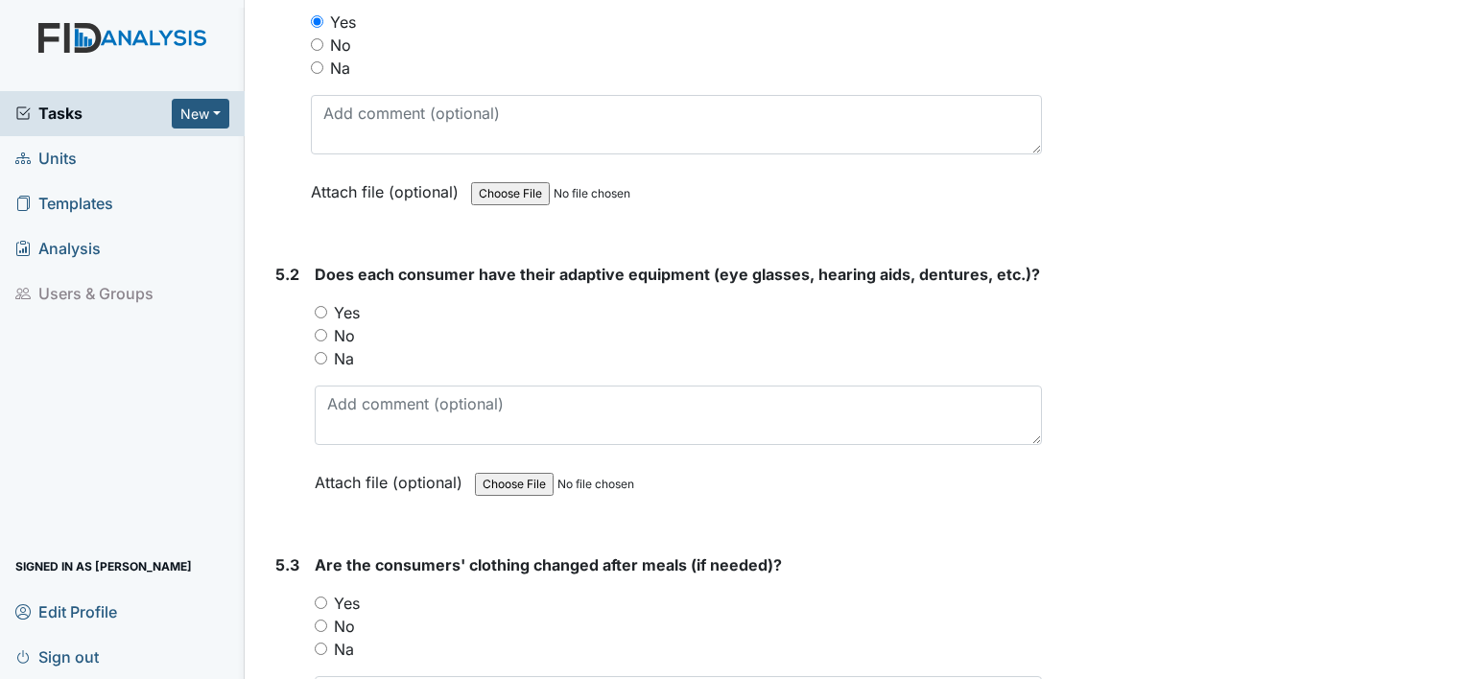
click at [322, 306] on input "Yes" at bounding box center [321, 312] width 12 height 12
radio input "true"
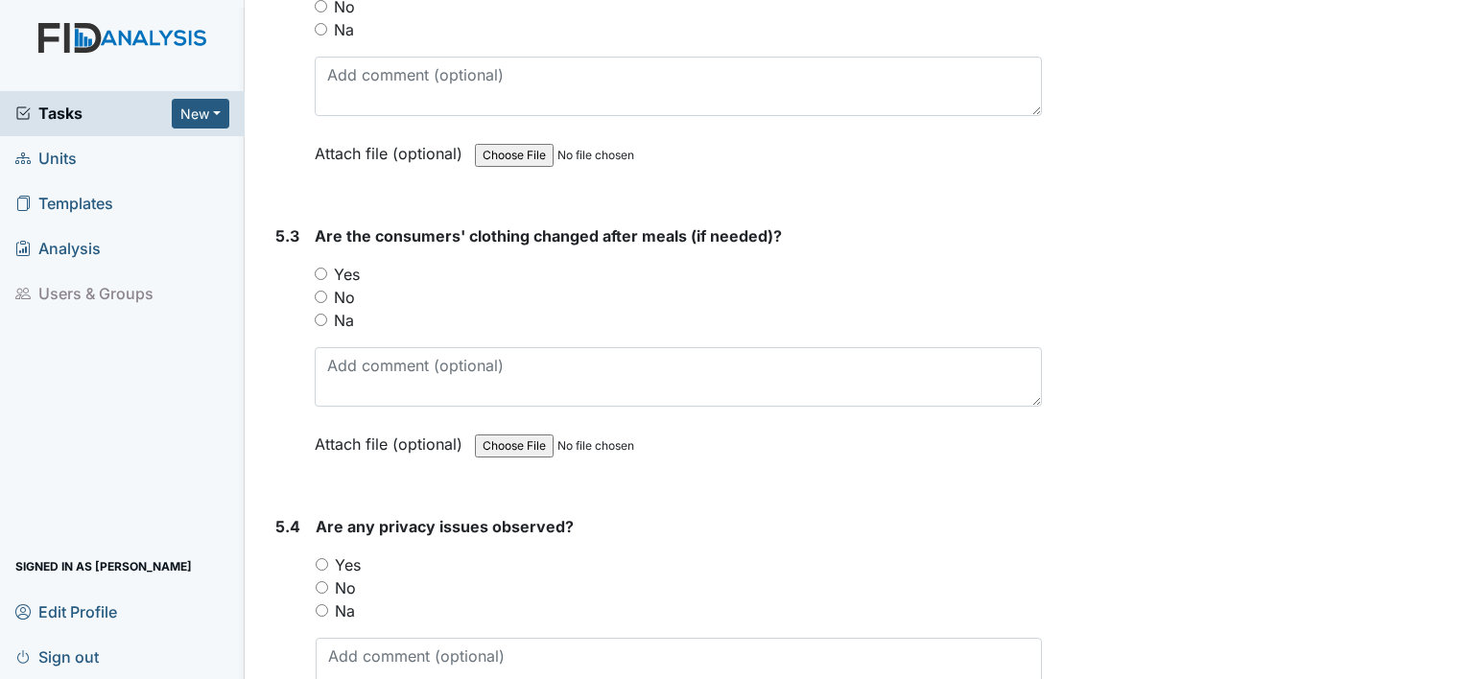
scroll to position [8921, 0]
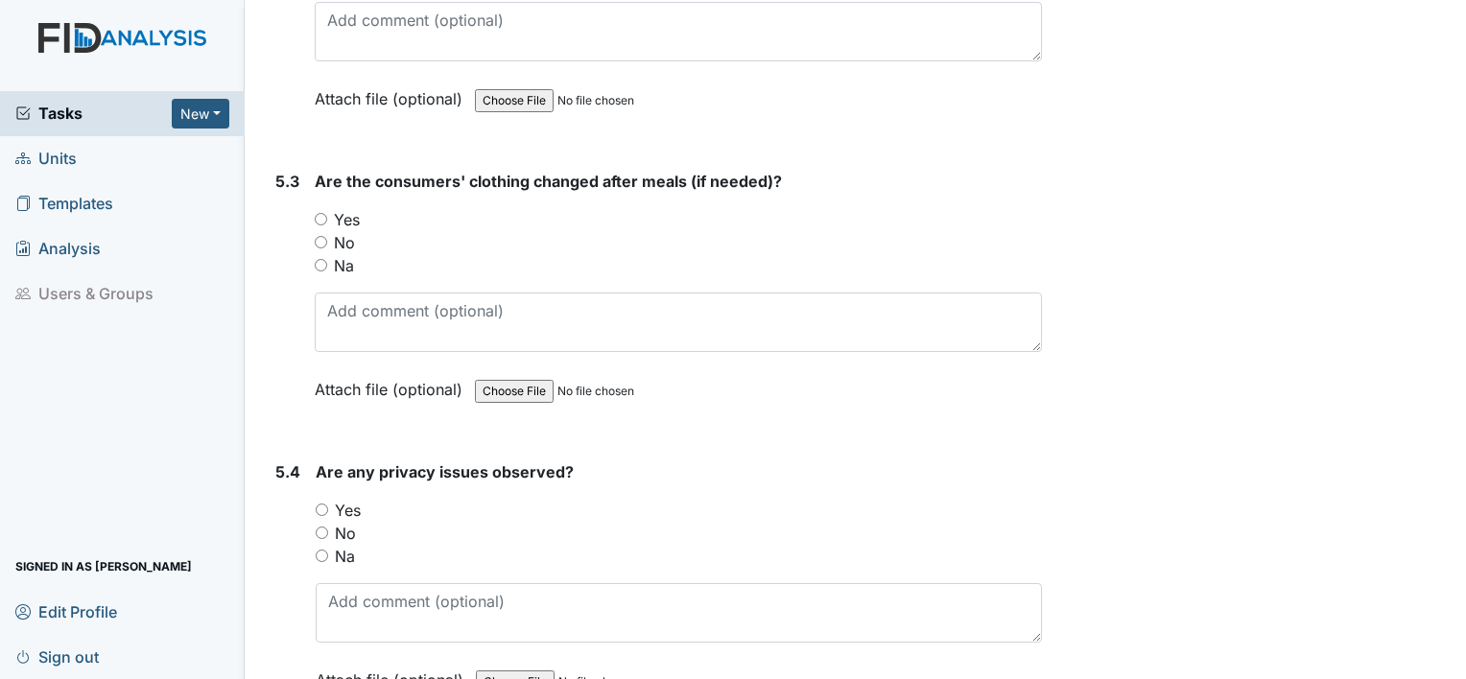
click at [322, 213] on input "Yes" at bounding box center [321, 219] width 12 height 12
radio input "true"
click at [327, 499] on div "Yes" at bounding box center [679, 510] width 726 height 23
click at [322, 504] on input "Yes" at bounding box center [322, 510] width 12 height 12
radio input "true"
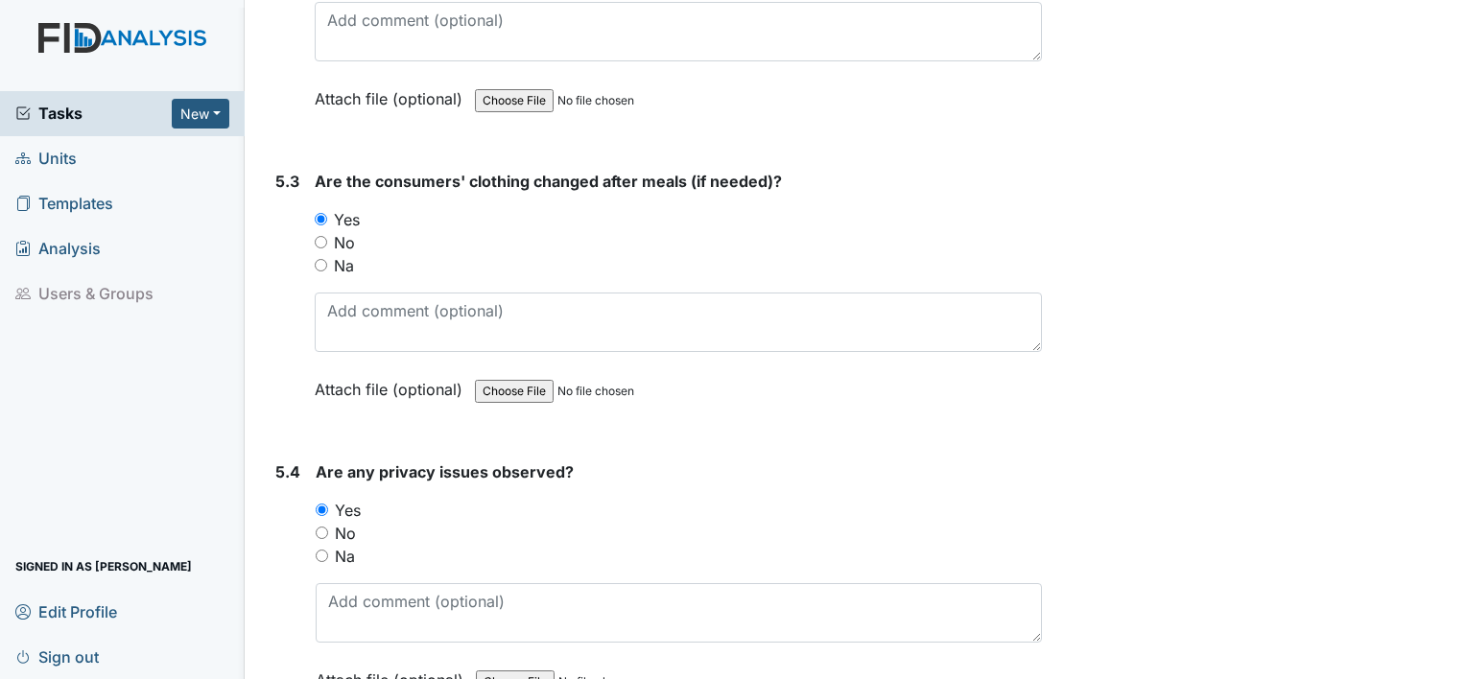
click at [328, 522] on div "No" at bounding box center [679, 533] width 726 height 23
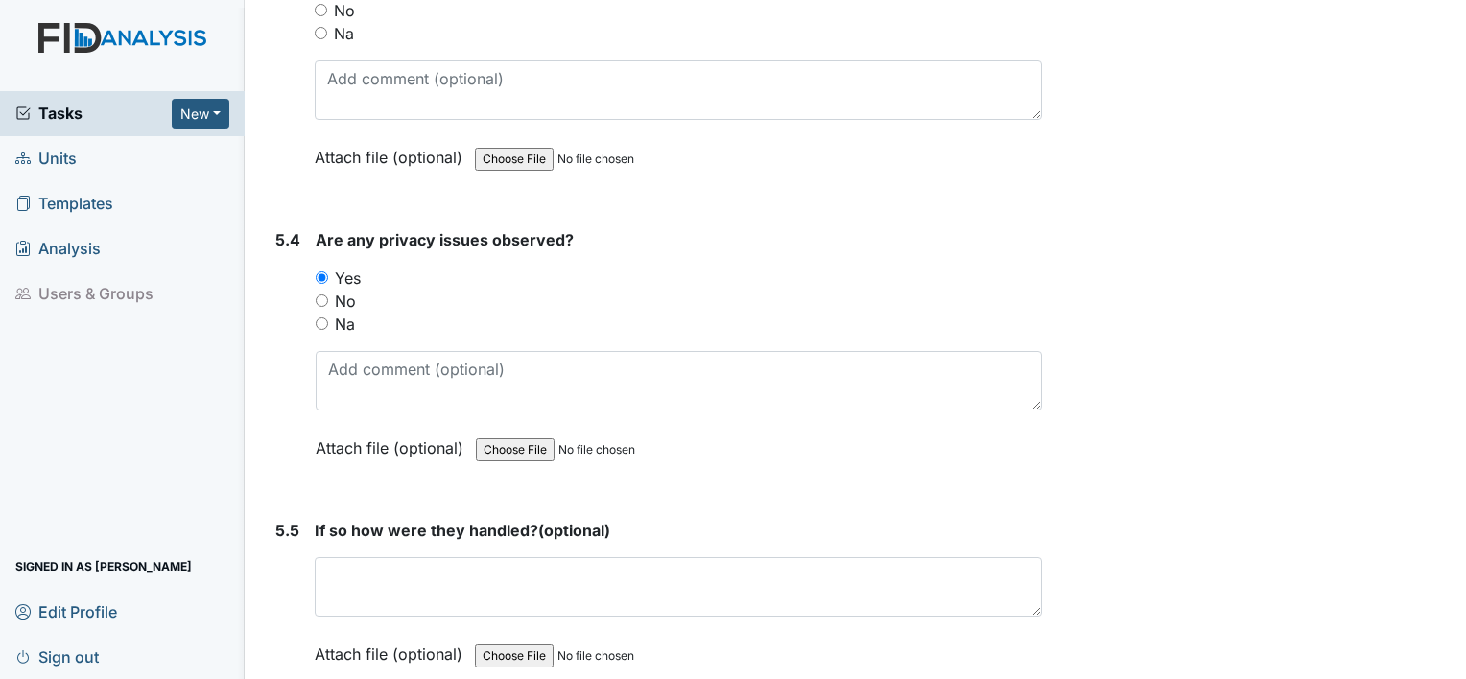
scroll to position [9208, 0]
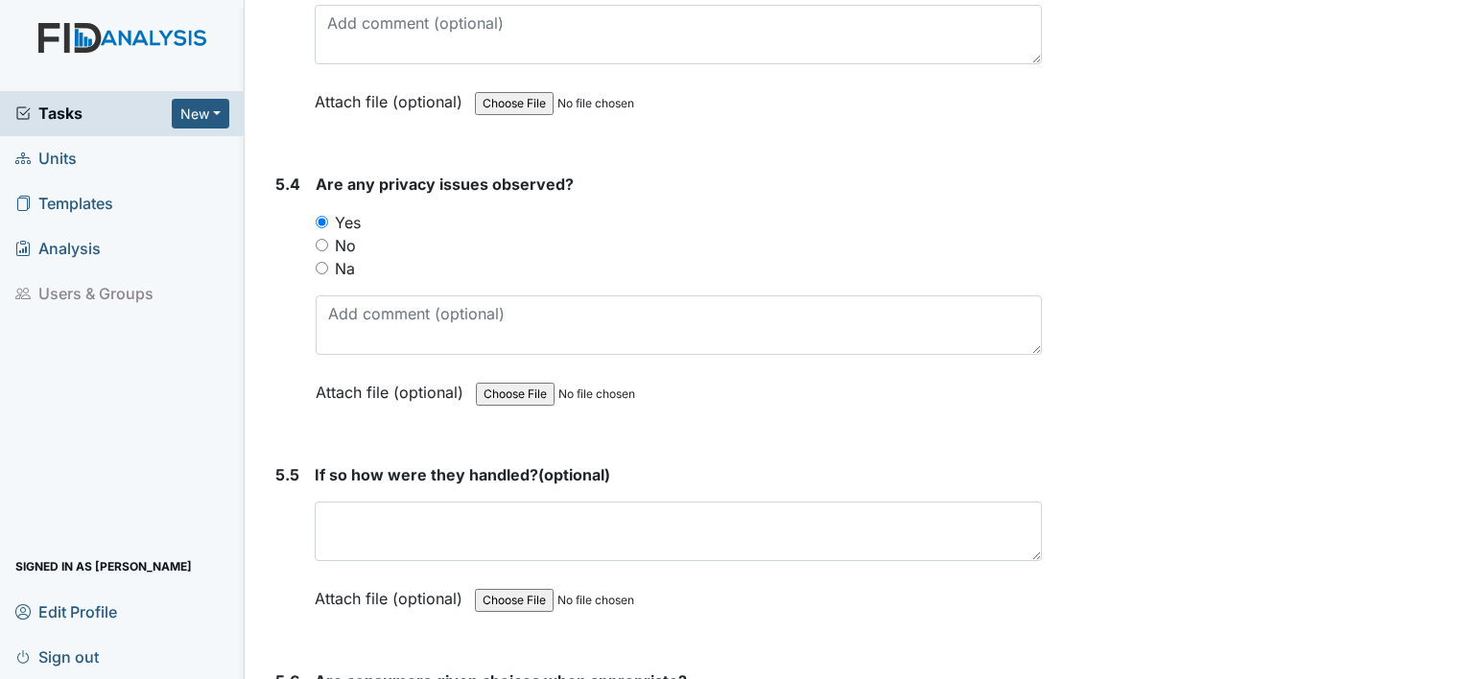
click at [314, 210] on div "5.4 Are any privacy issues observed? You must select one of the below options. …" at bounding box center [655, 303] width 774 height 260
click at [317, 239] on input "No" at bounding box center [322, 245] width 12 height 12
radio input "true"
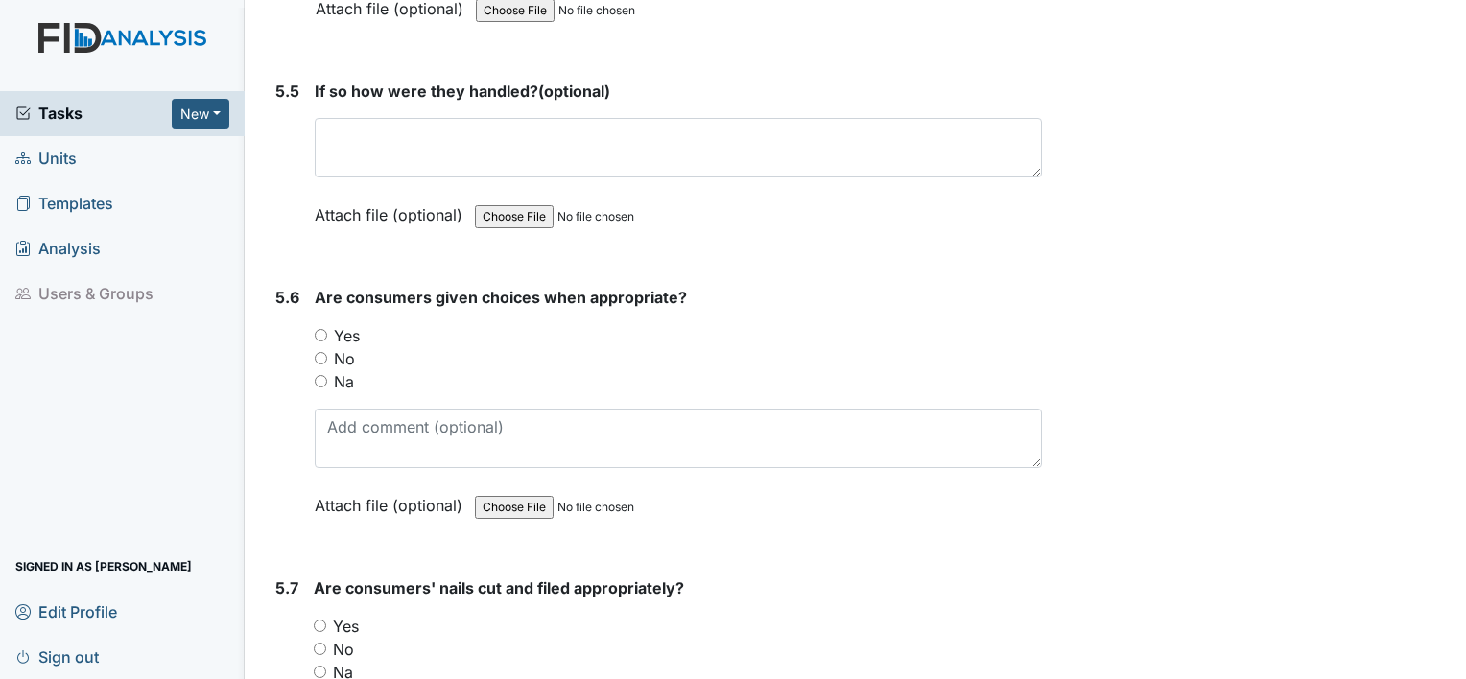
scroll to position [9688, 0]
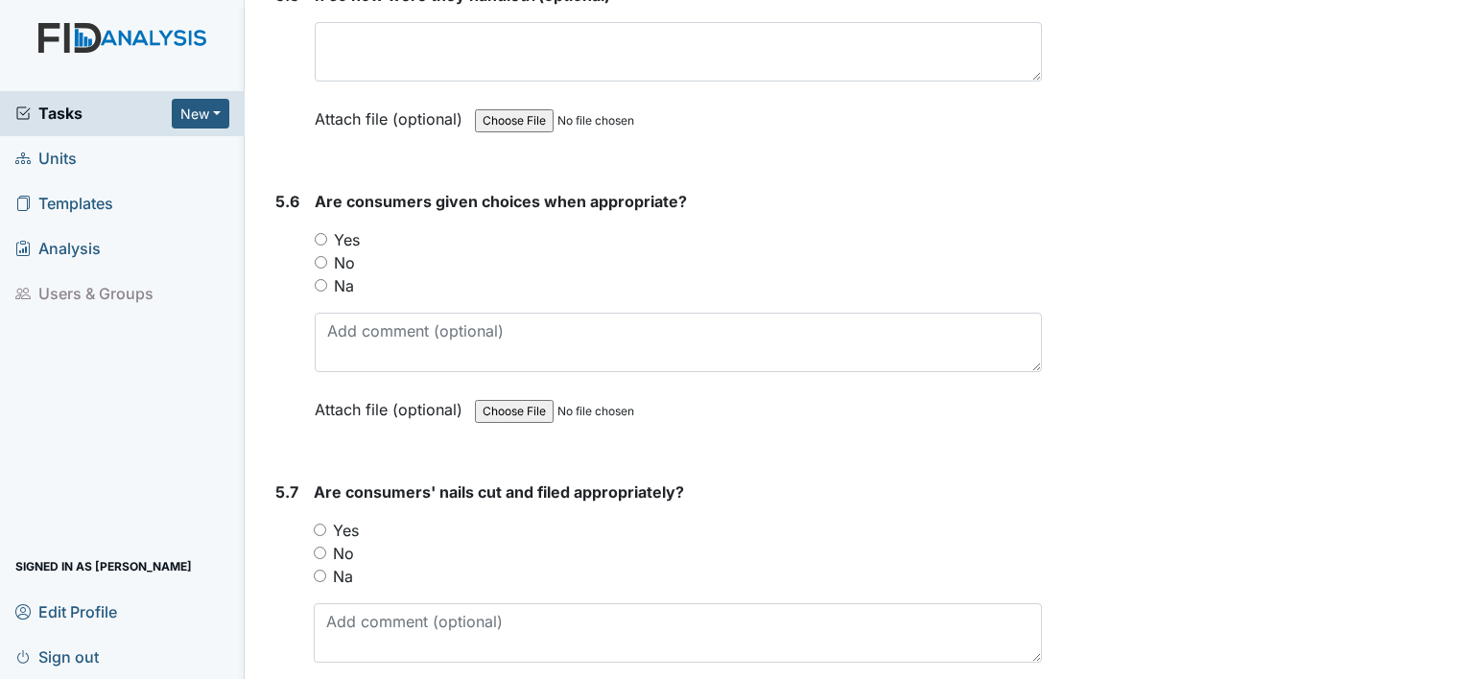
click at [324, 233] on input "Yes" at bounding box center [321, 239] width 12 height 12
radio input "true"
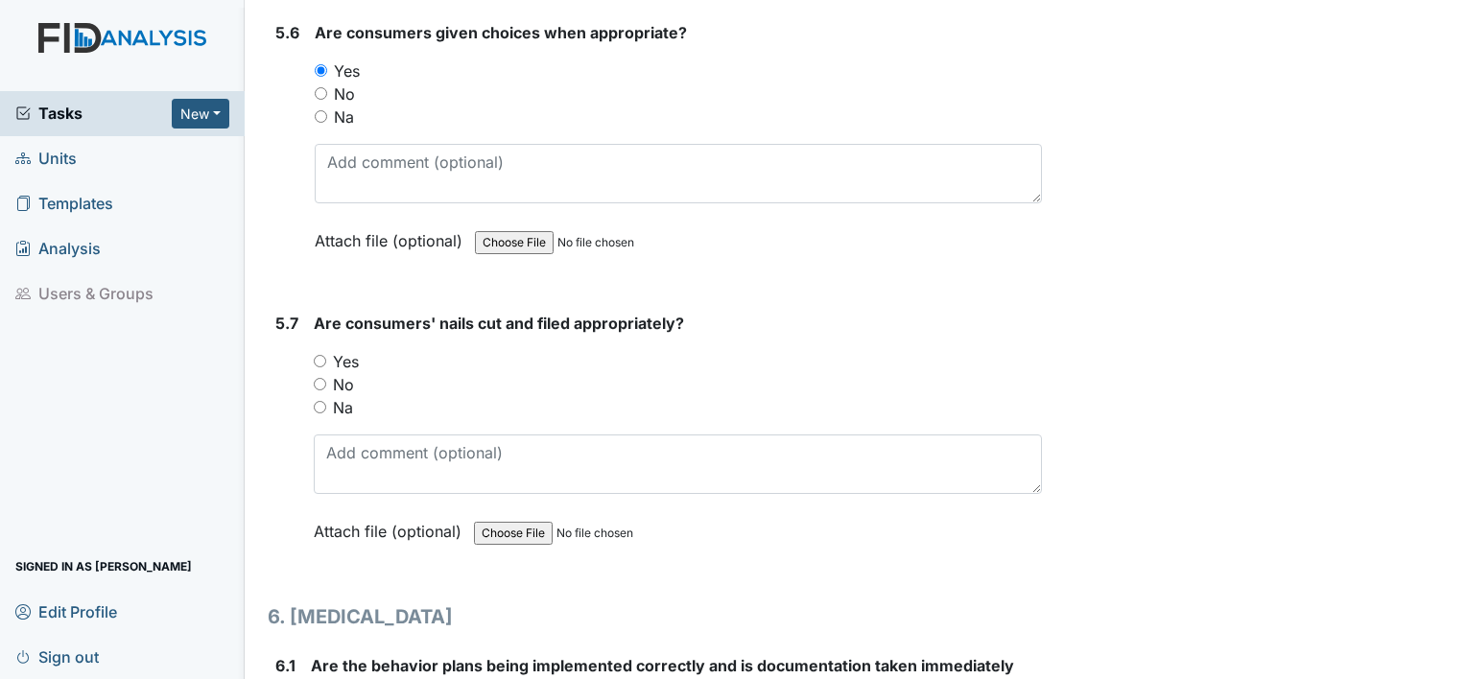
scroll to position [9880, 0]
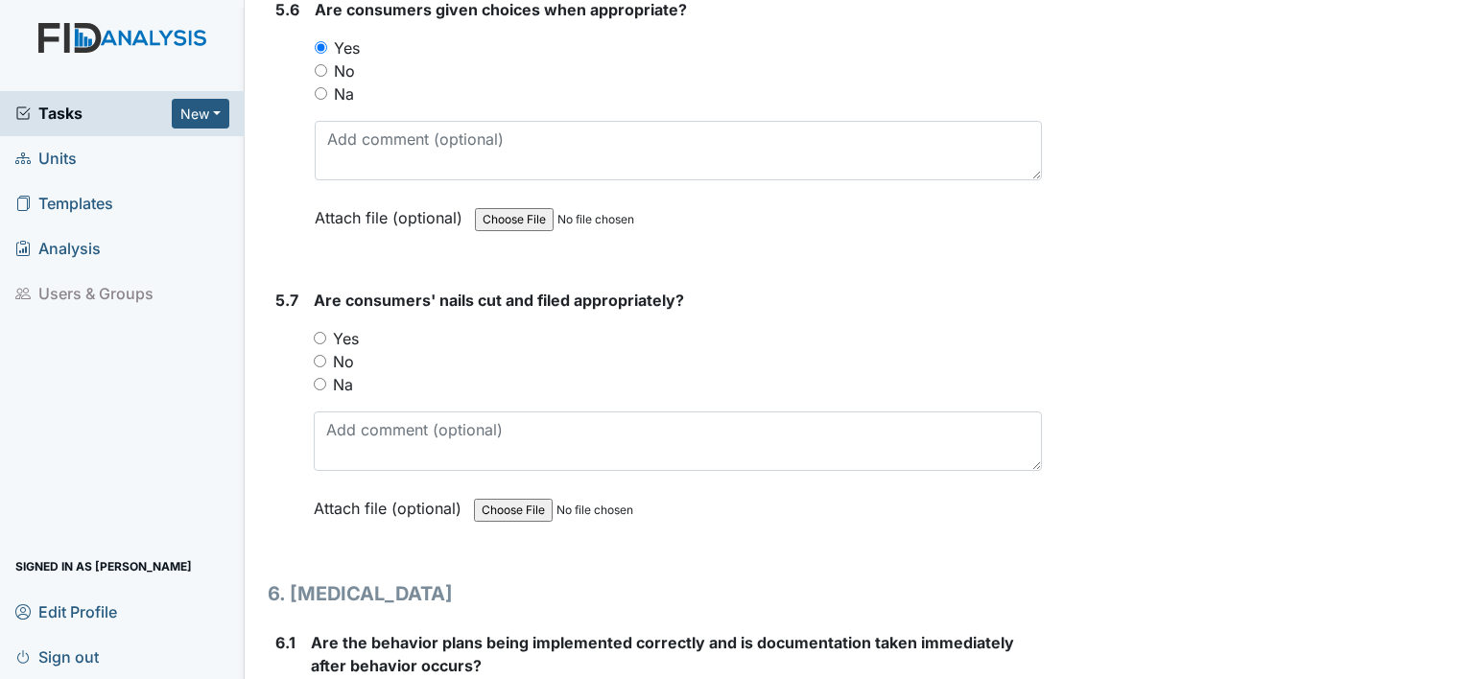
click at [323, 350] on div "No" at bounding box center [678, 361] width 728 height 23
click at [319, 332] on input "Yes" at bounding box center [320, 338] width 12 height 12
radio input "true"
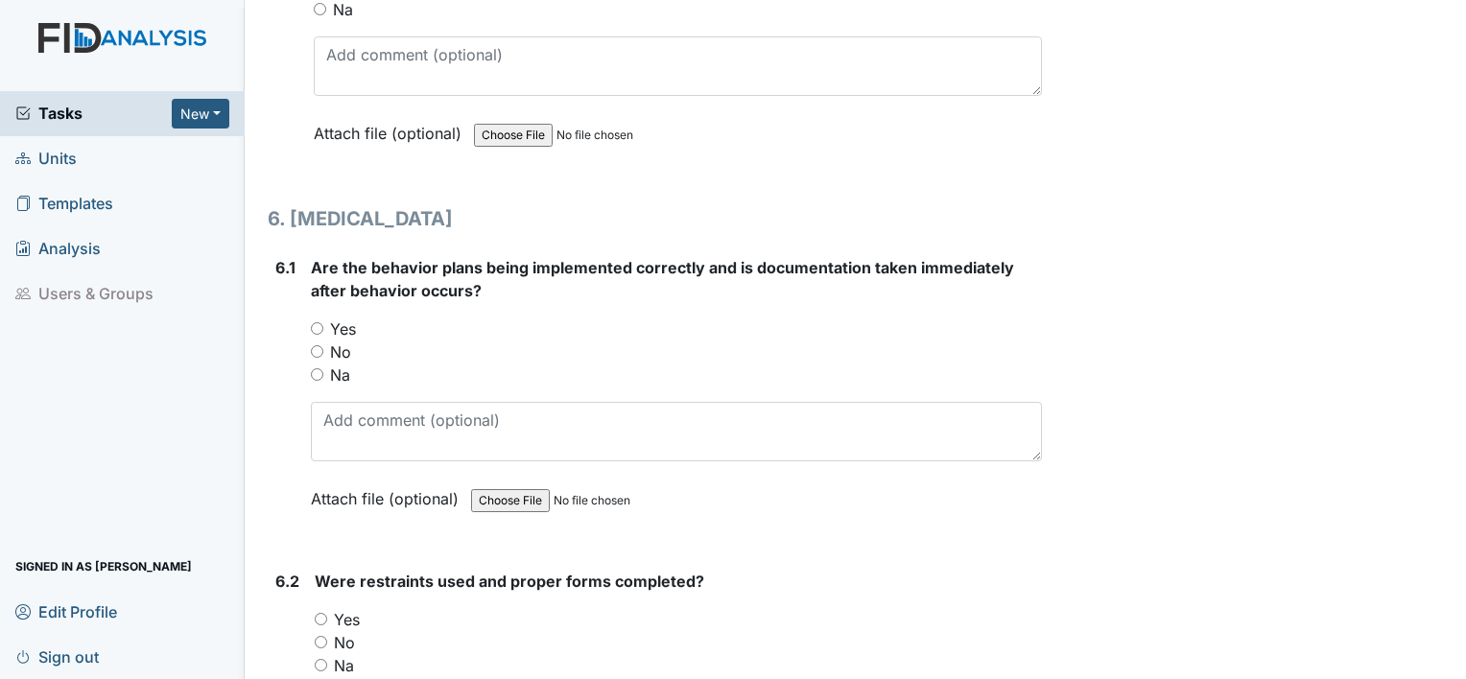
scroll to position [10264, 0]
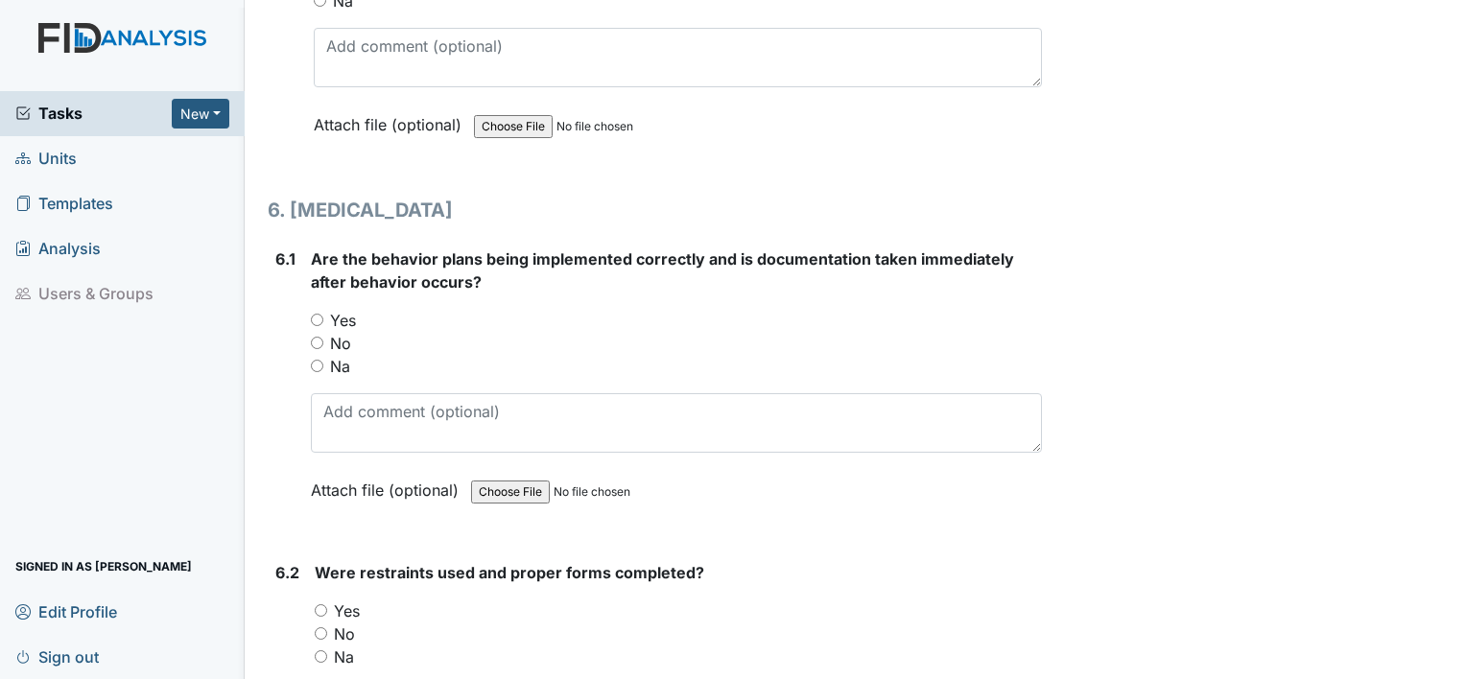
click at [317, 309] on div "Yes" at bounding box center [676, 320] width 731 height 23
click at [313, 314] on input "Yes" at bounding box center [317, 320] width 12 height 12
radio input "true"
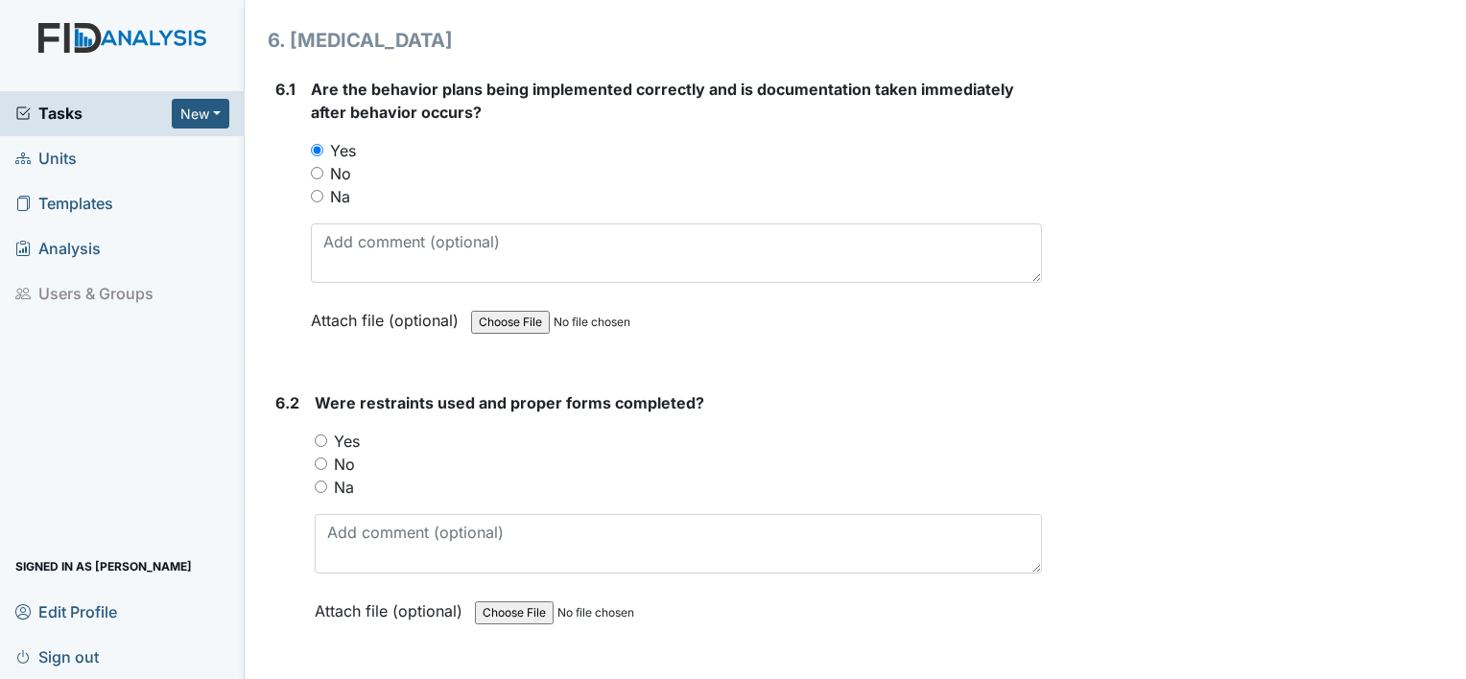
scroll to position [10455, 0]
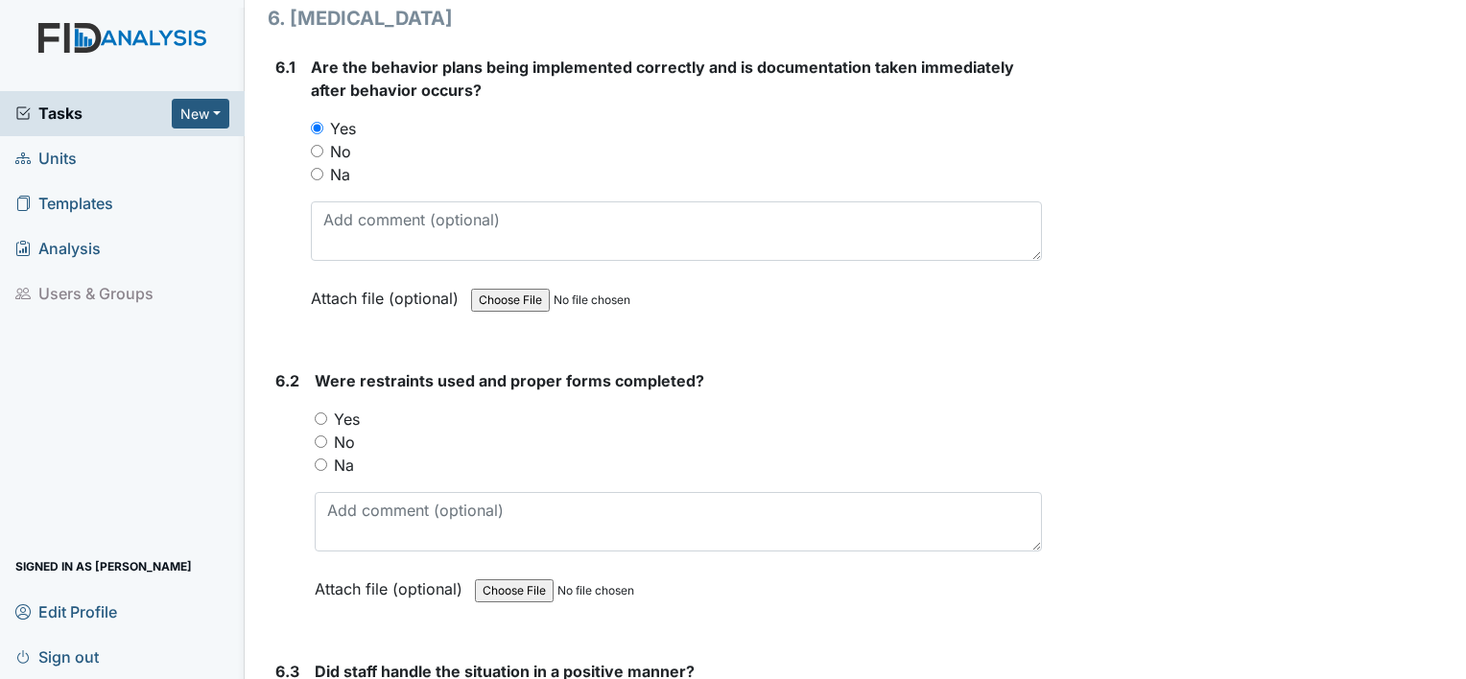
click at [318, 408] on div "Yes" at bounding box center [678, 419] width 727 height 23
click at [323, 412] on input "Yes" at bounding box center [321, 418] width 12 height 12
radio input "true"
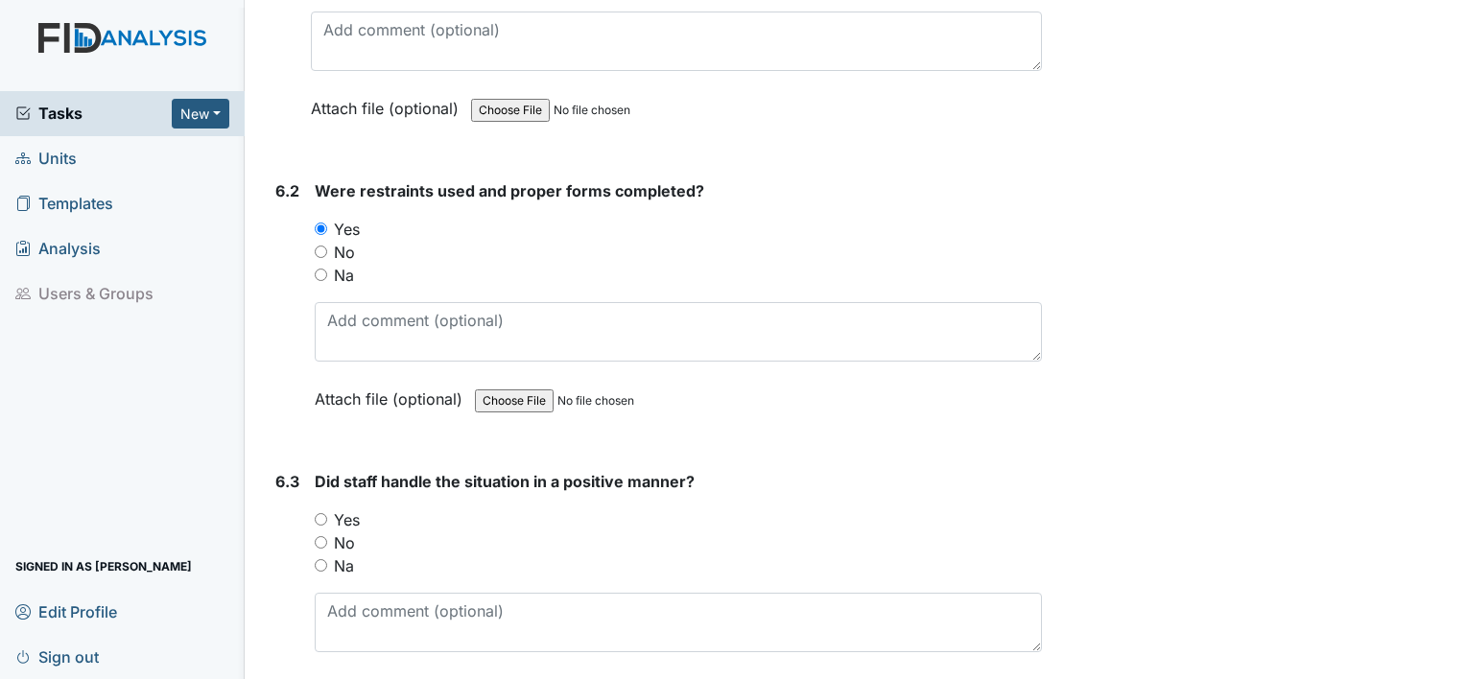
scroll to position [10647, 0]
click at [322, 511] on input "Yes" at bounding box center [321, 517] width 12 height 12
radio input "true"
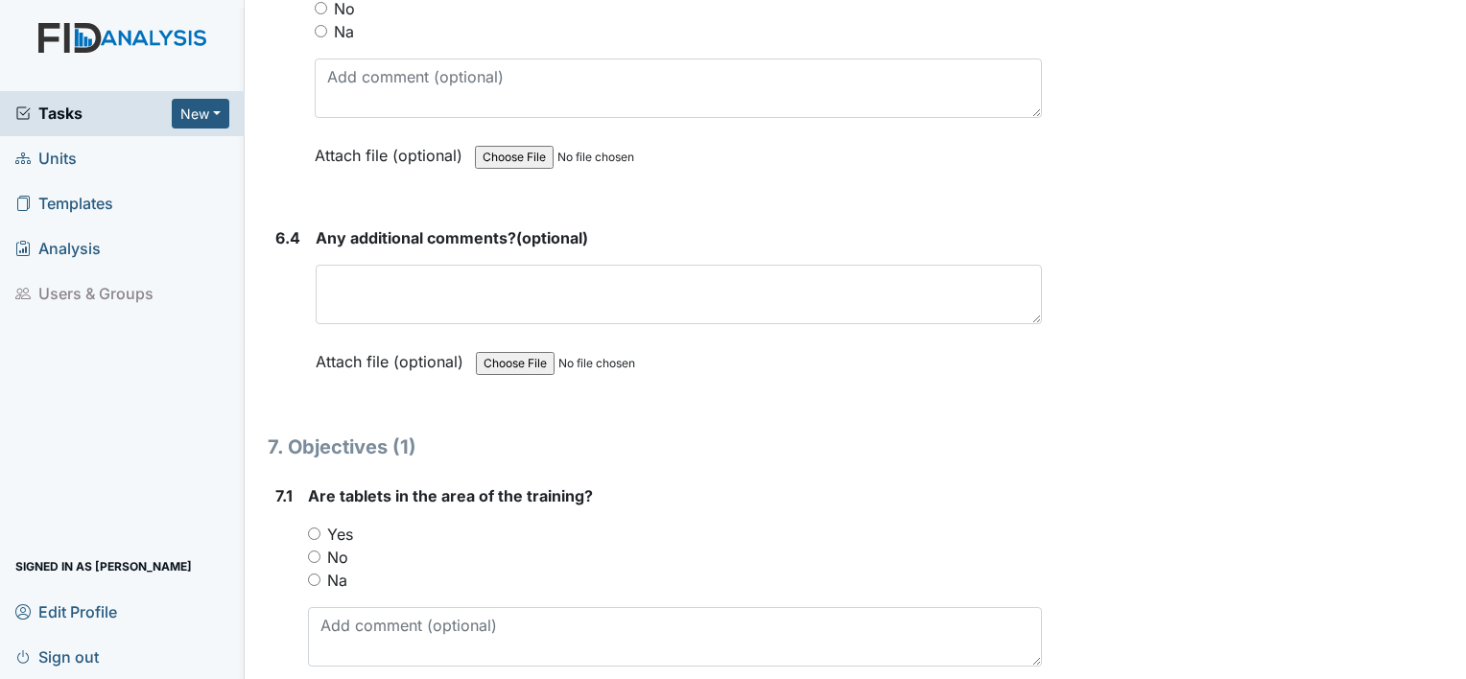
scroll to position [11319, 0]
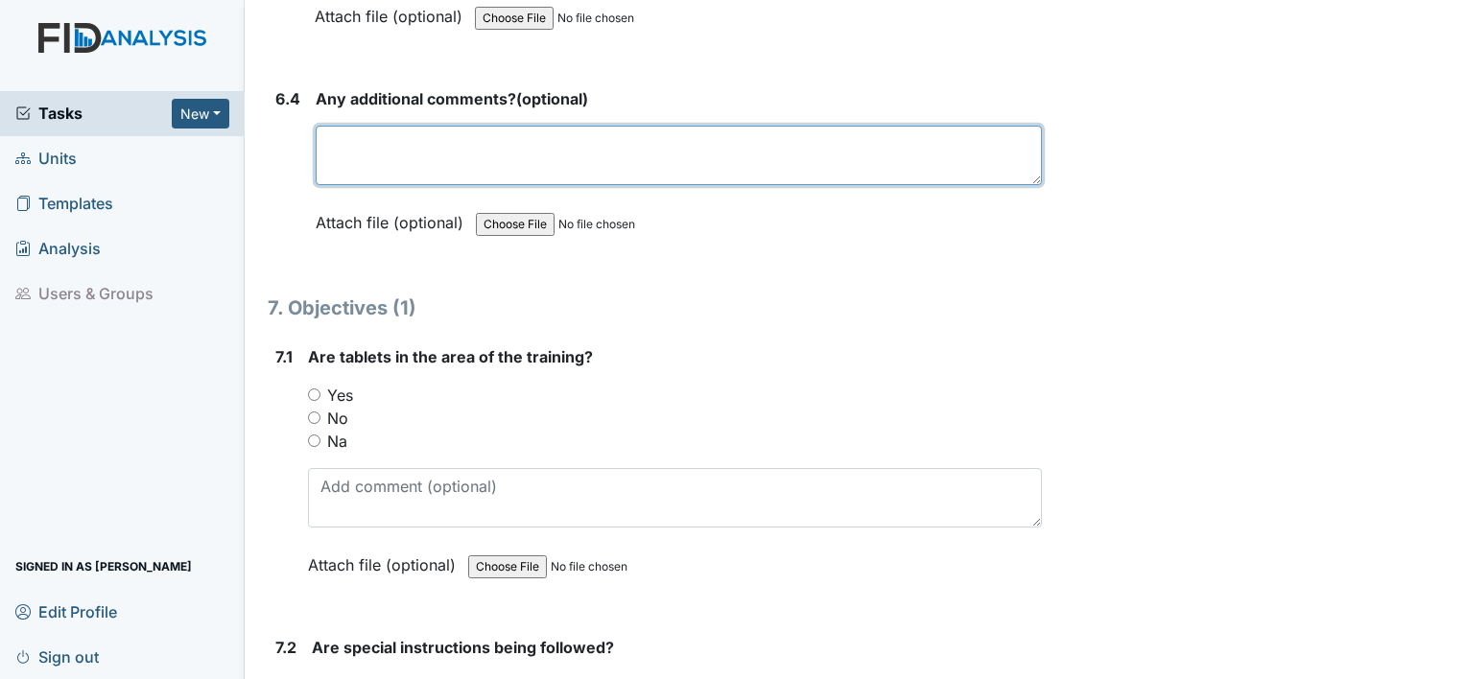
click at [383, 130] on textarea at bounding box center [679, 155] width 726 height 59
type textarea "NO"
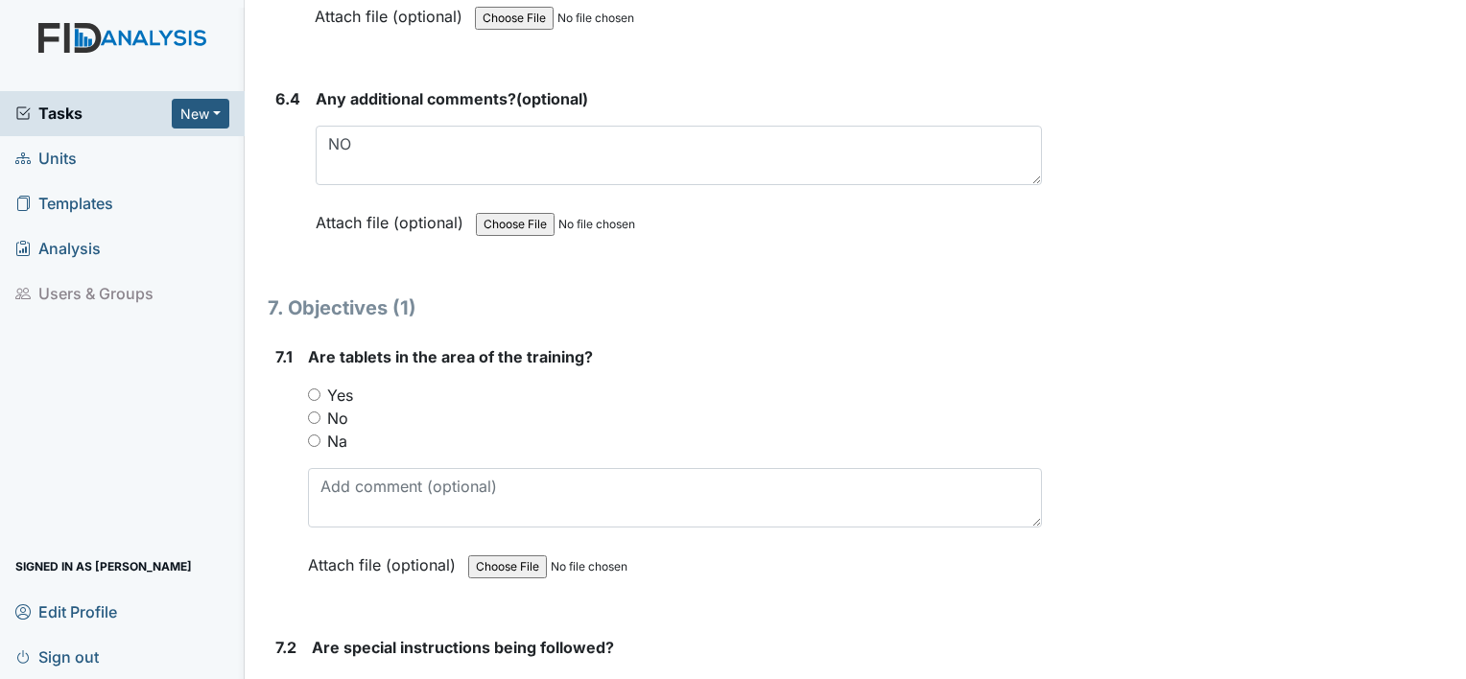
click at [316, 388] on input "Yes" at bounding box center [314, 394] width 12 height 12
radio input "true"
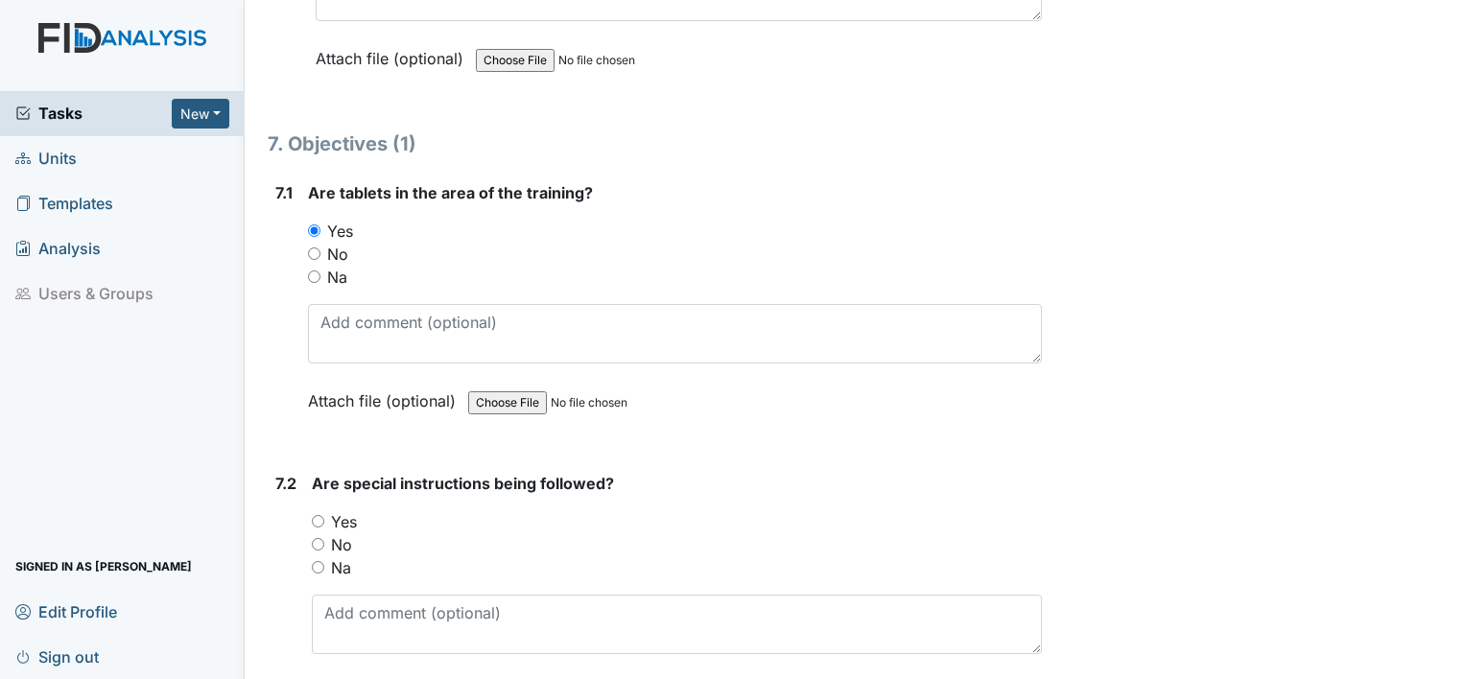
scroll to position [11606, 0]
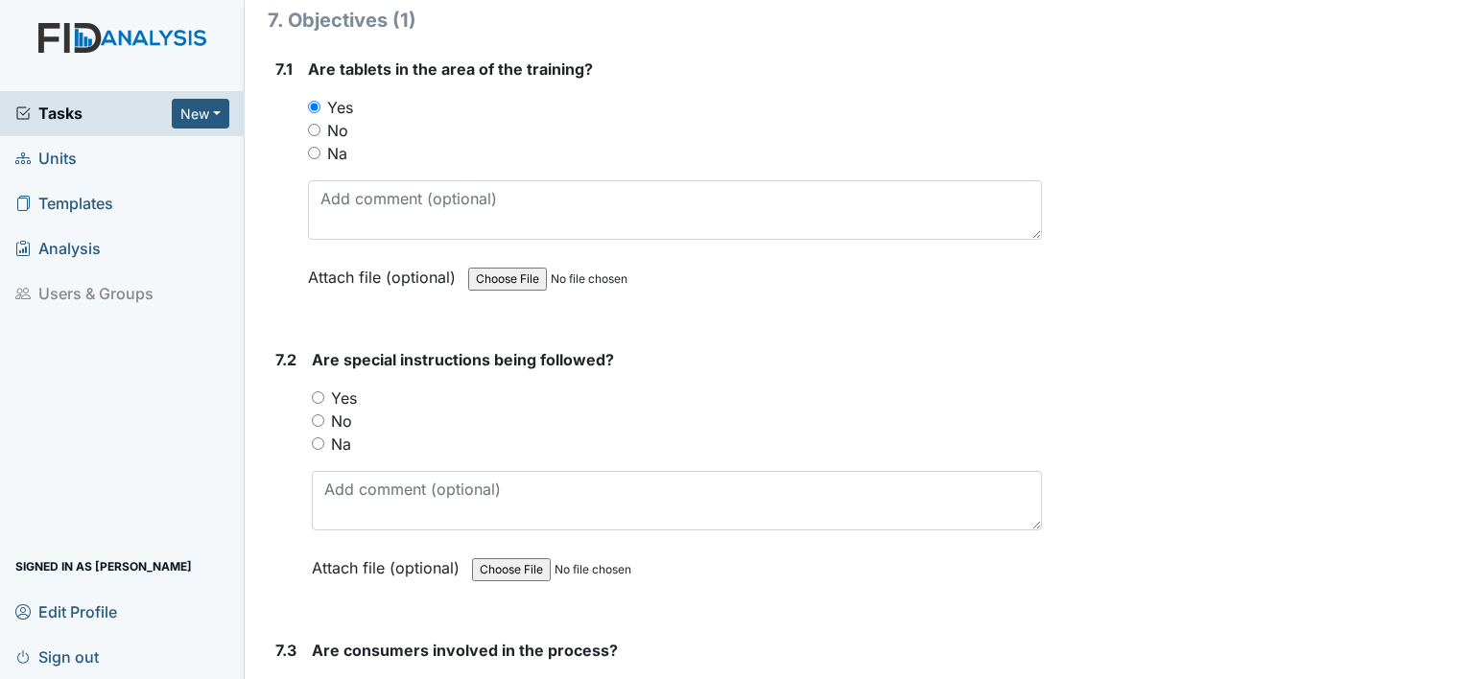
click at [326, 387] on div "Yes" at bounding box center [677, 398] width 730 height 23
click at [320, 391] on input "Yes" at bounding box center [318, 397] width 12 height 12
radio input "true"
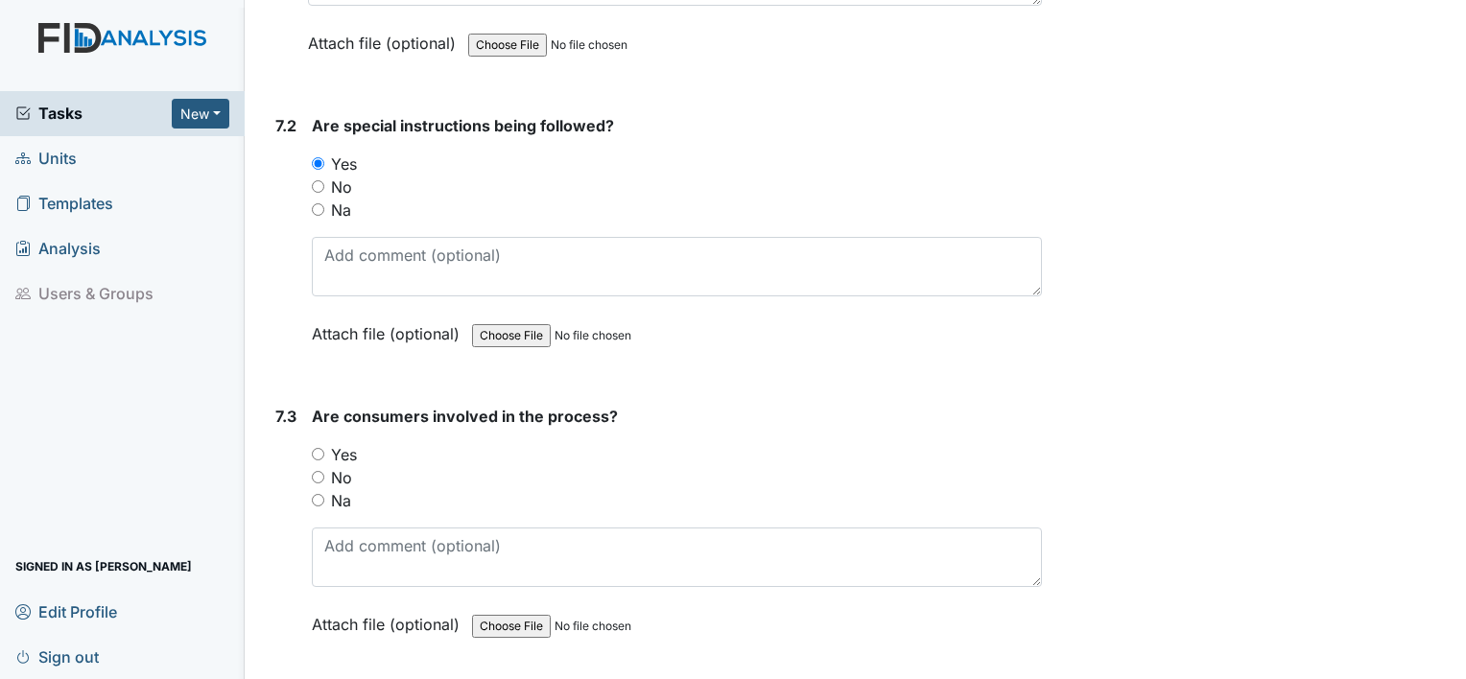
scroll to position [11894, 0]
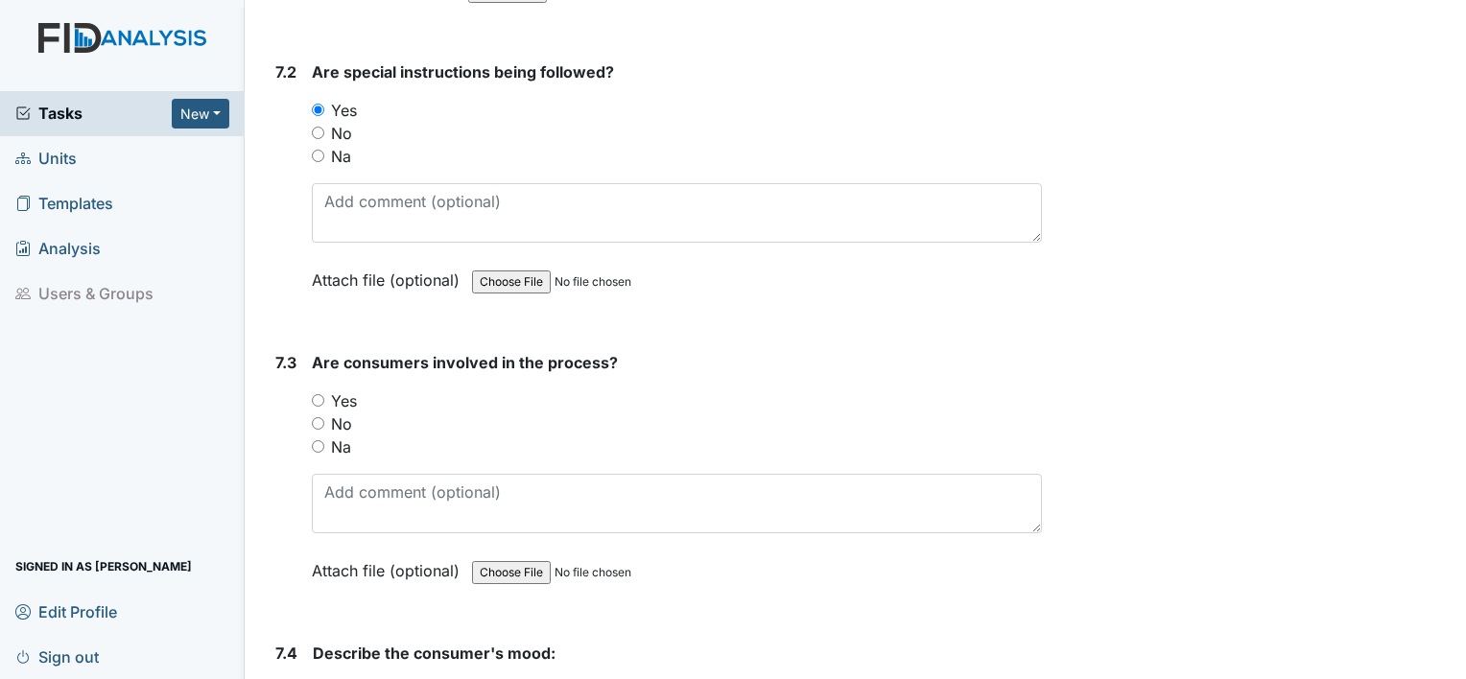
click at [318, 394] on input "Yes" at bounding box center [318, 400] width 12 height 12
radio input "true"
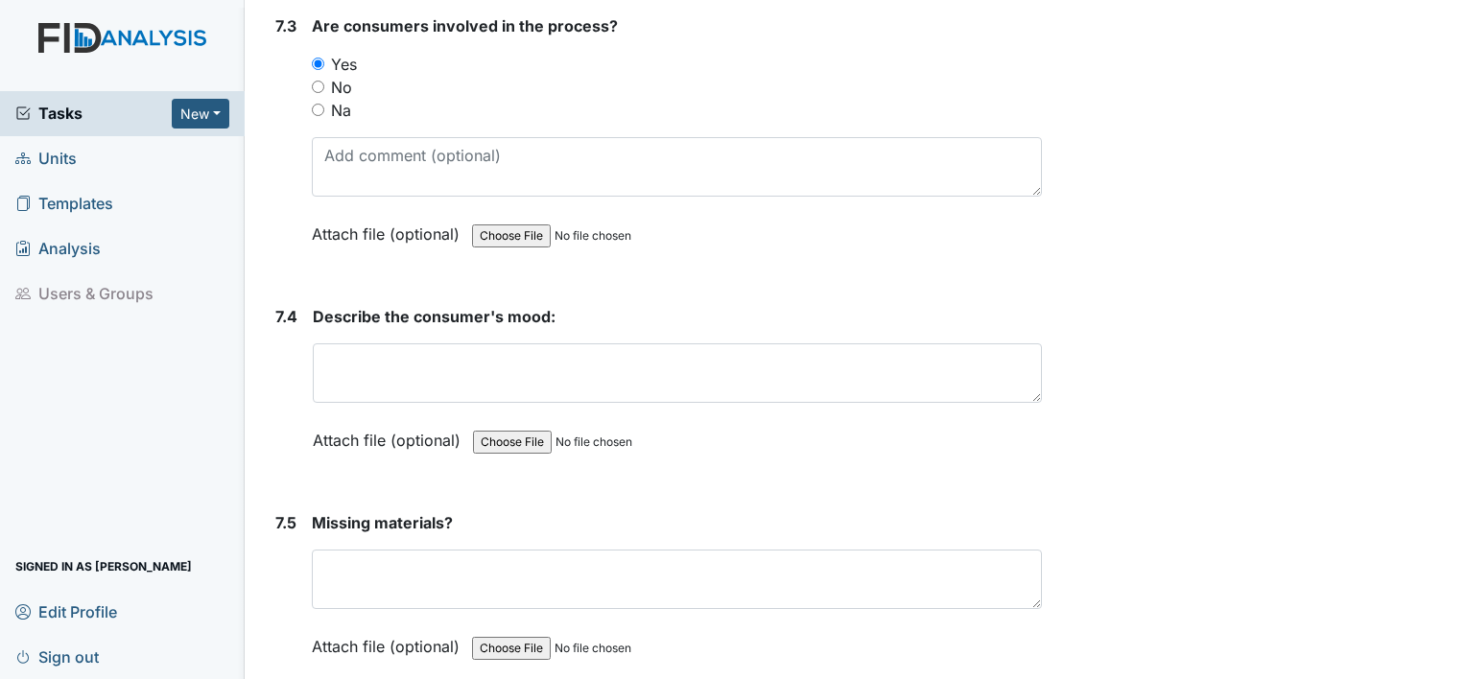
scroll to position [12278, 0]
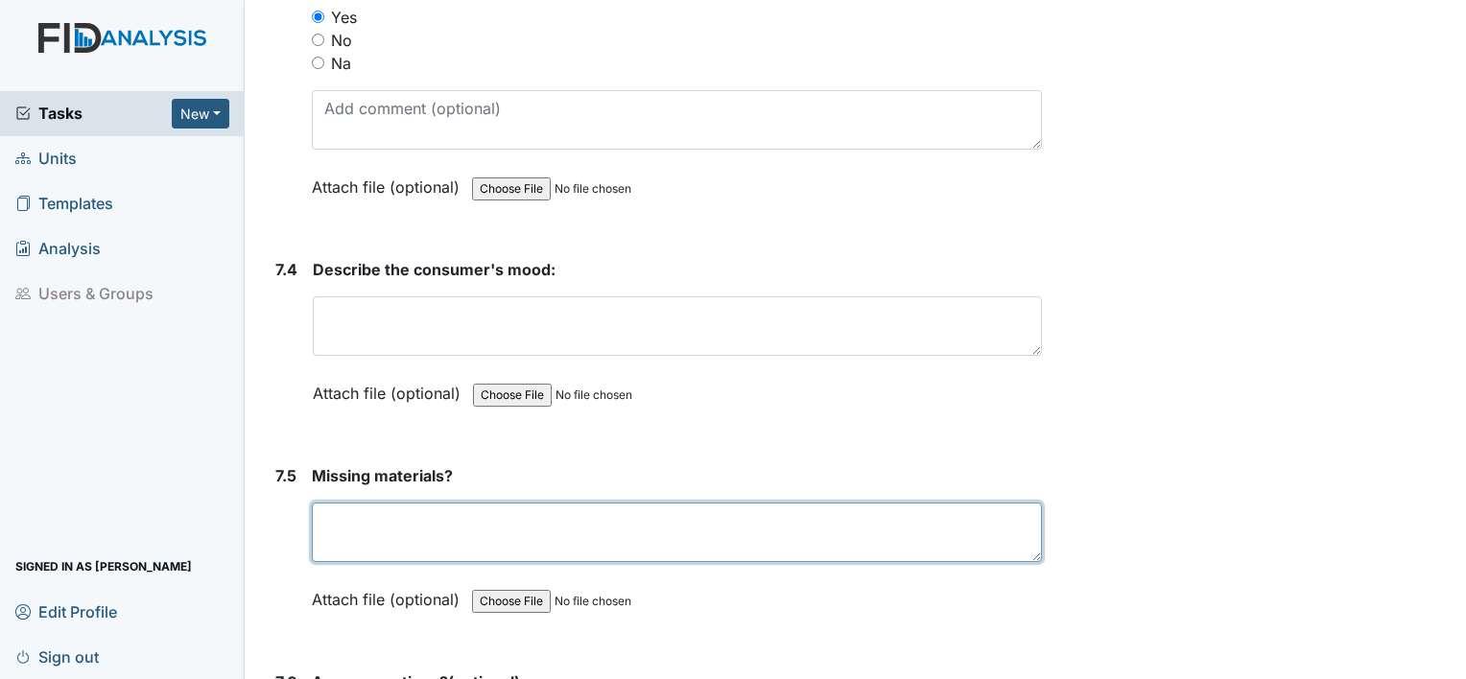
click at [360, 503] on textarea at bounding box center [677, 532] width 730 height 59
type textarea "NONE"
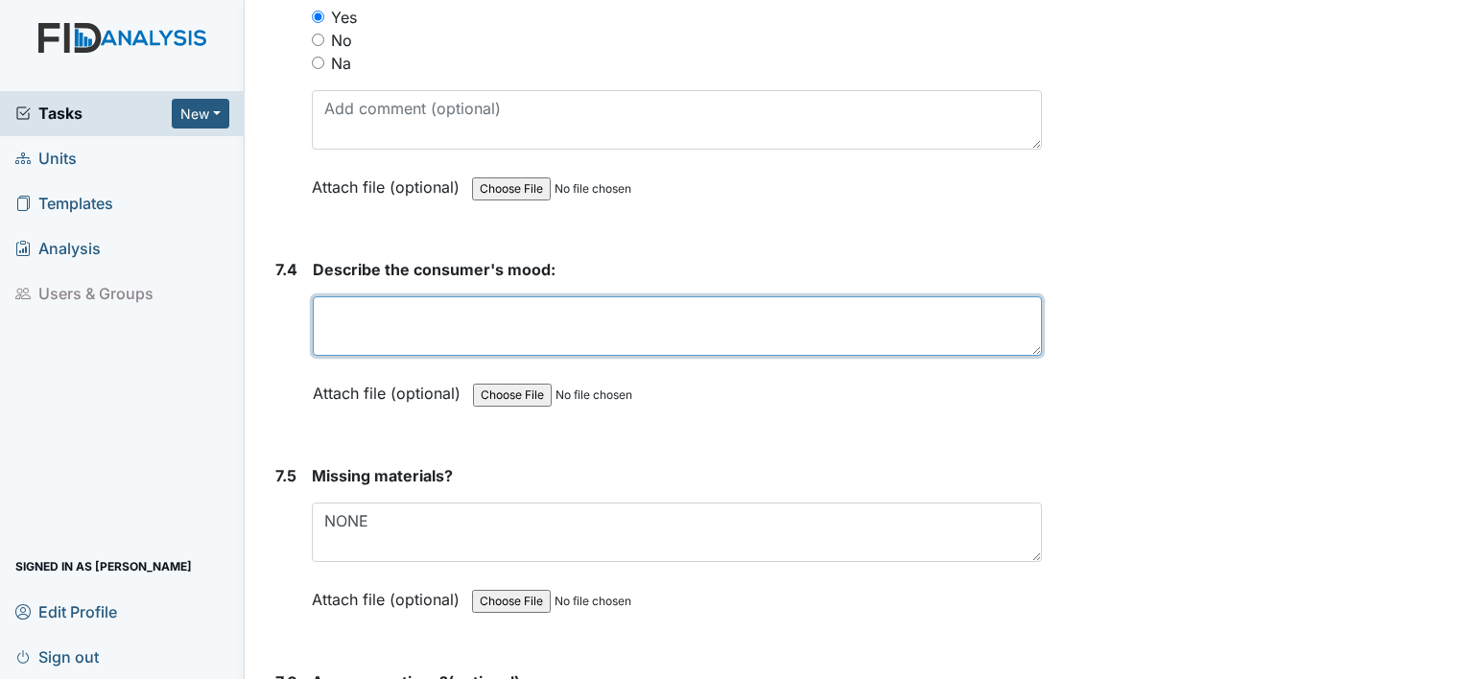
click at [350, 296] on textarea at bounding box center [677, 325] width 729 height 59
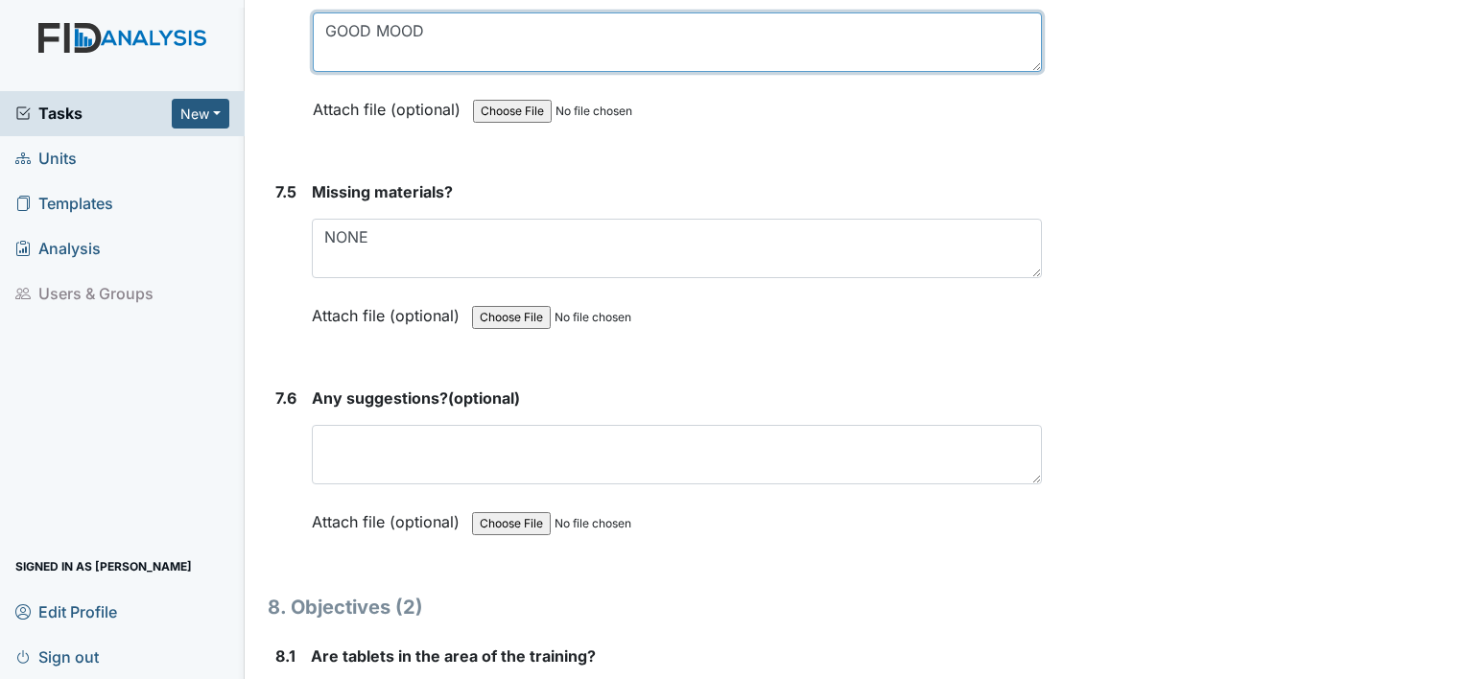
scroll to position [12566, 0]
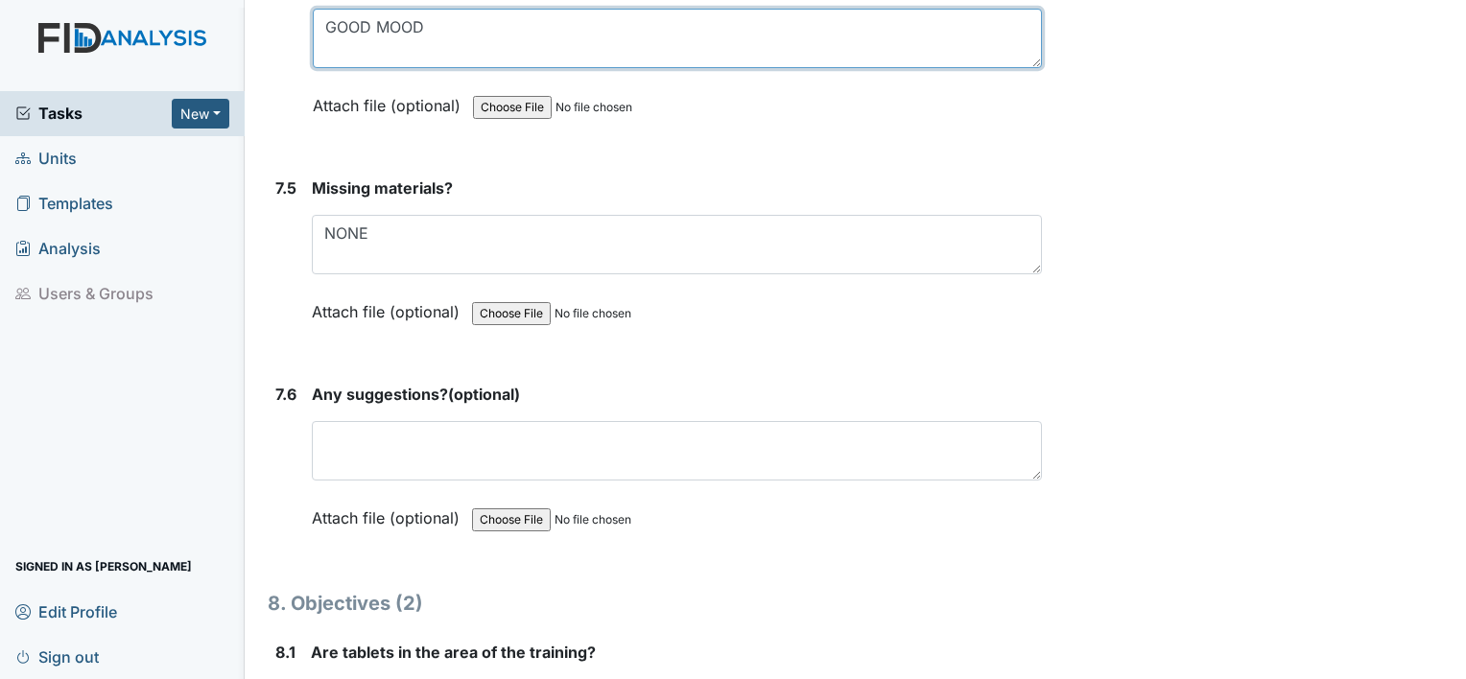
type textarea "GOOD MOOD"
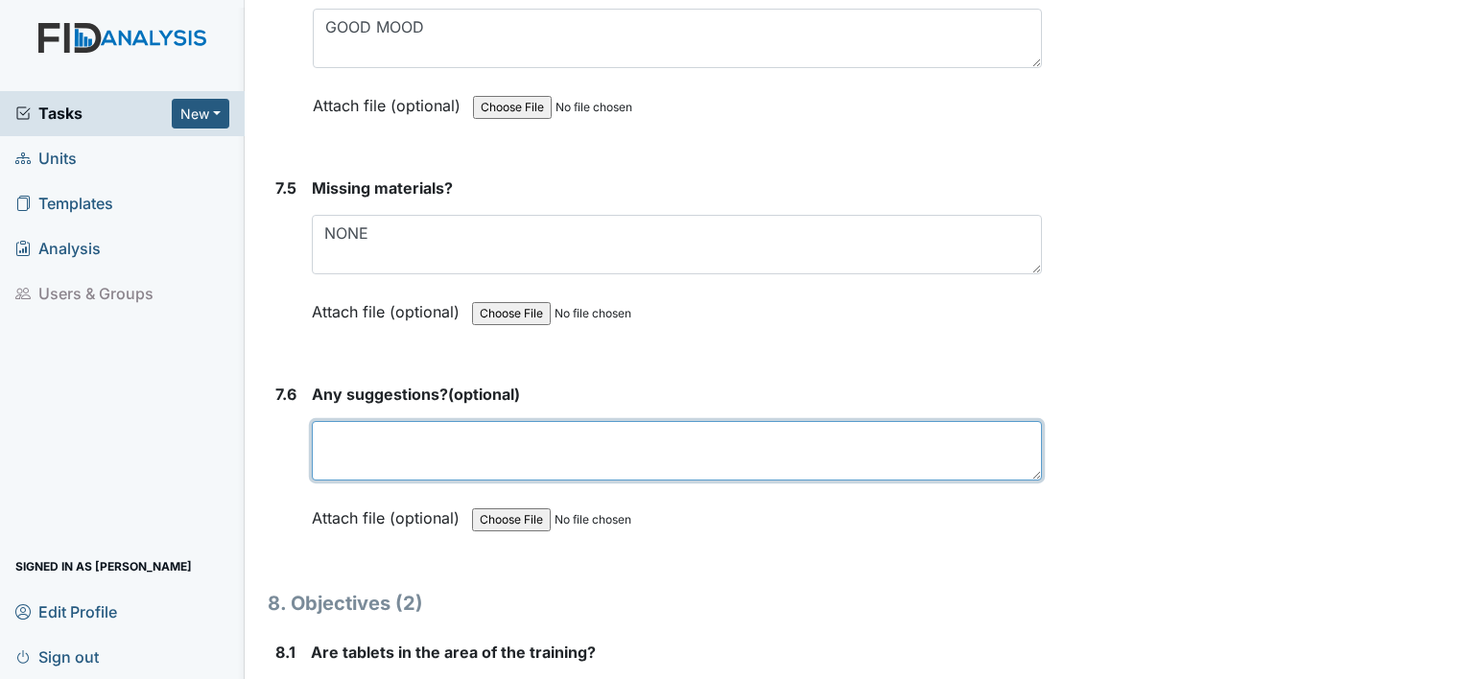
click at [336, 421] on textarea at bounding box center [677, 450] width 730 height 59
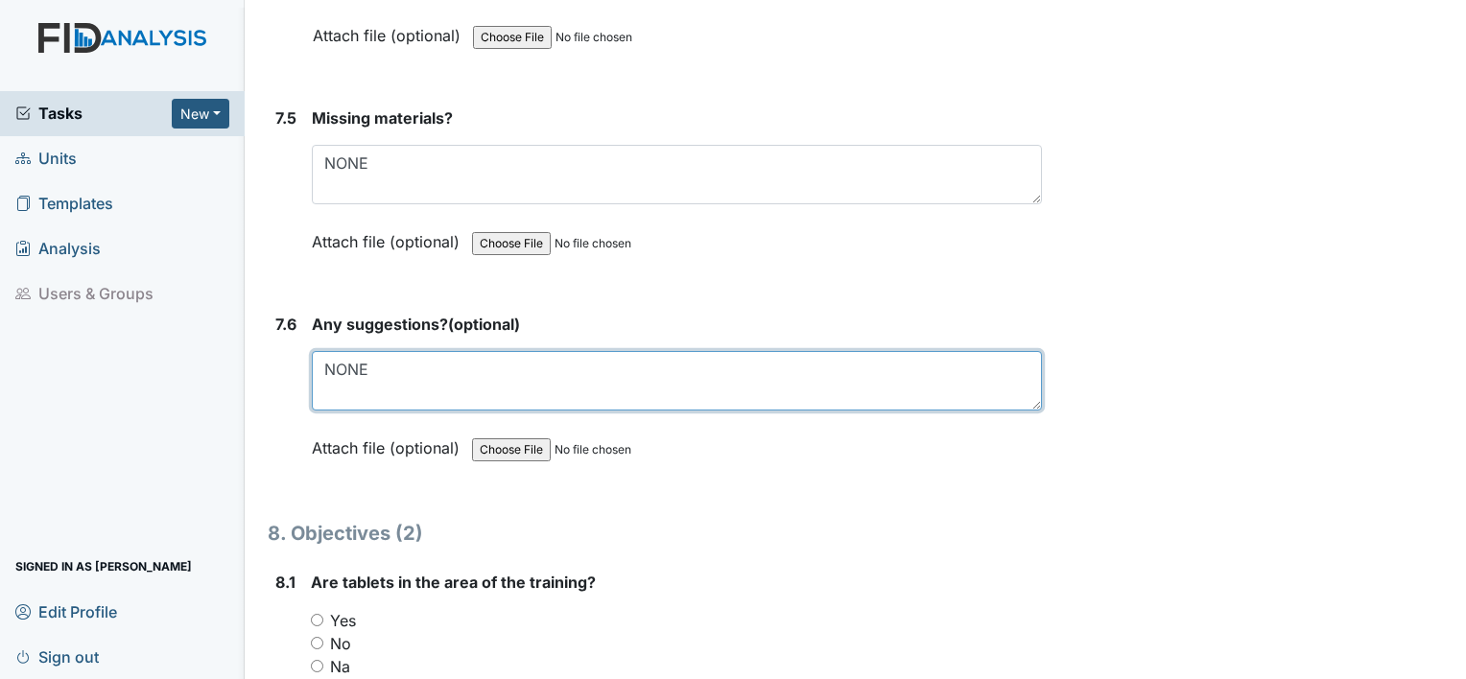
scroll to position [12758, 0]
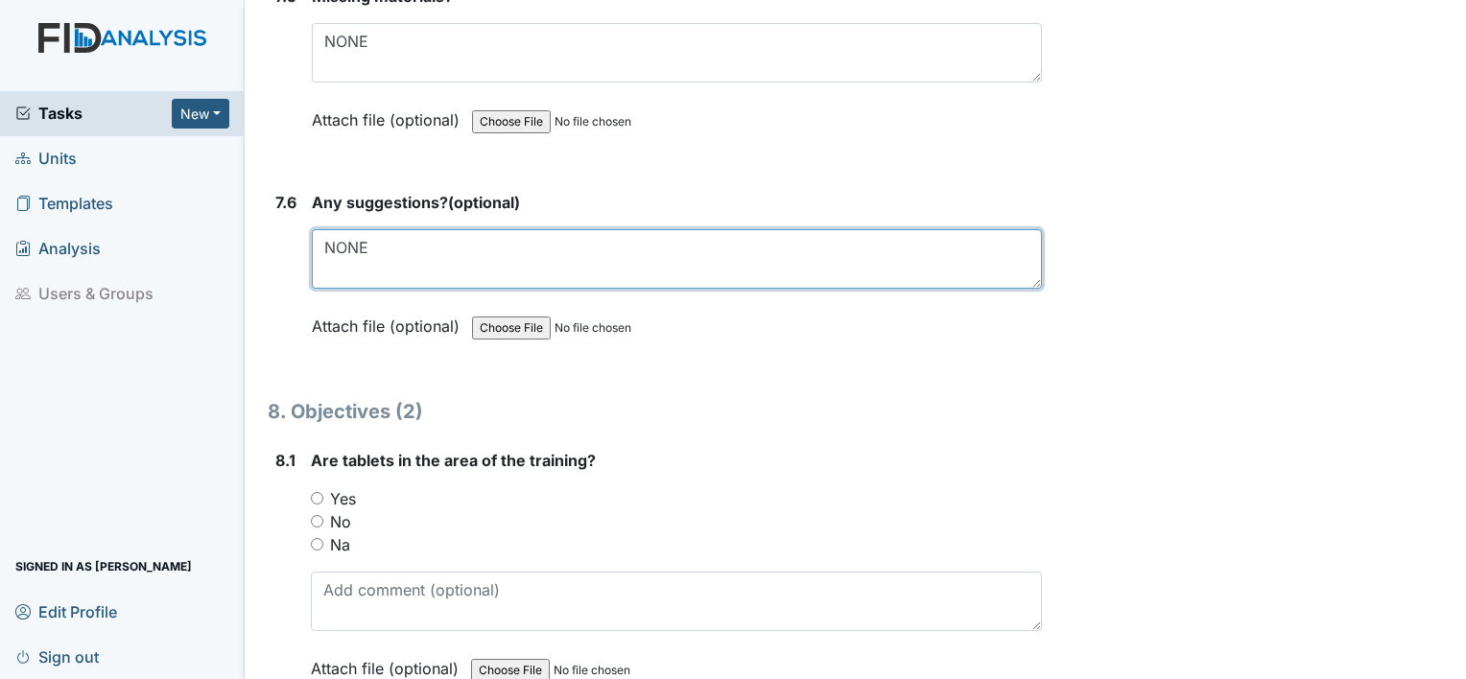
type textarea "NONE"
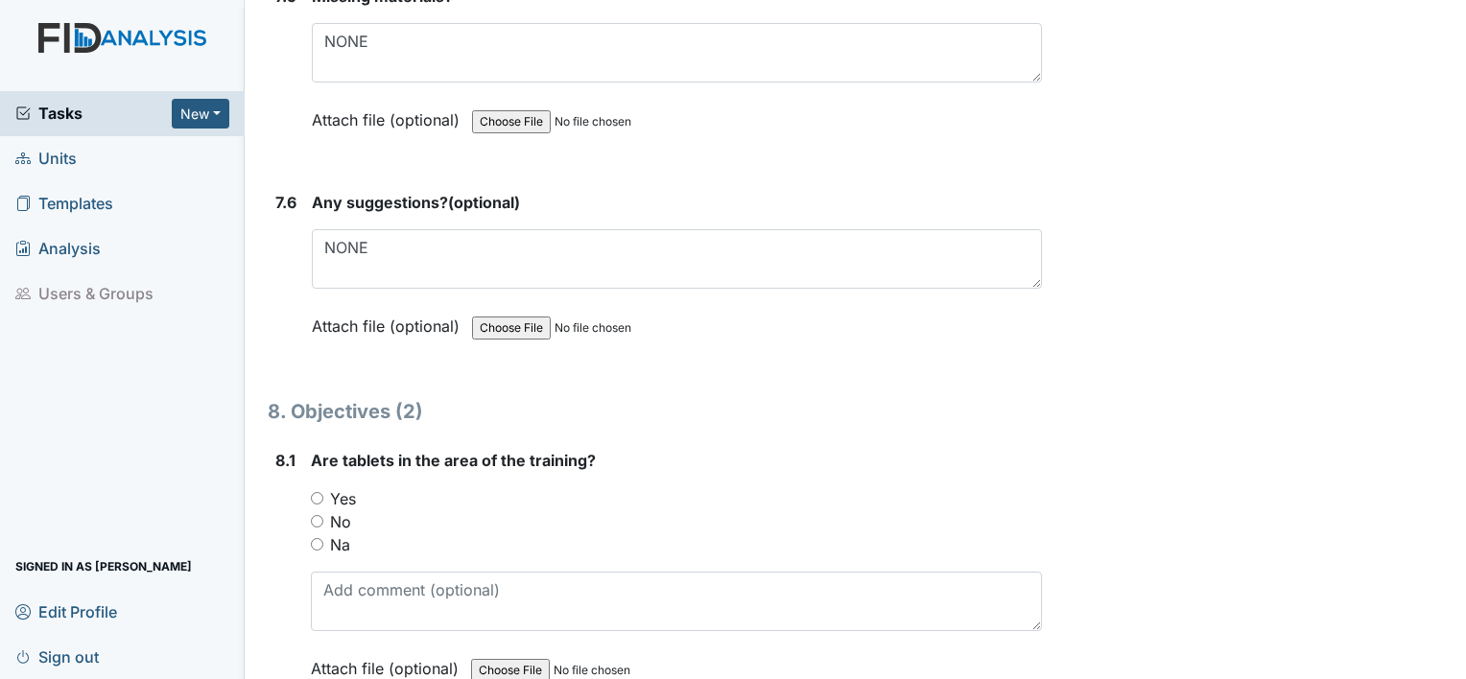
click at [315, 492] on input "Yes" at bounding box center [317, 498] width 12 height 12
radio input "true"
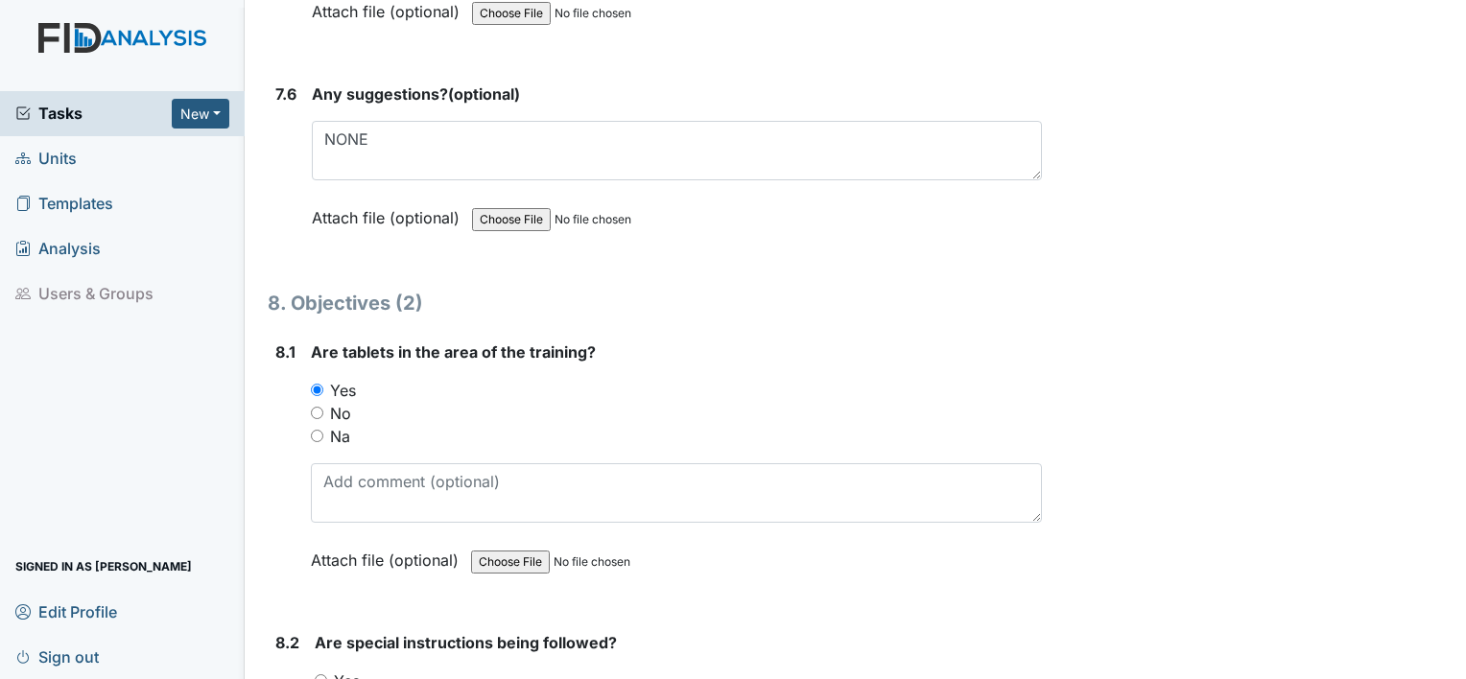
scroll to position [13141, 0]
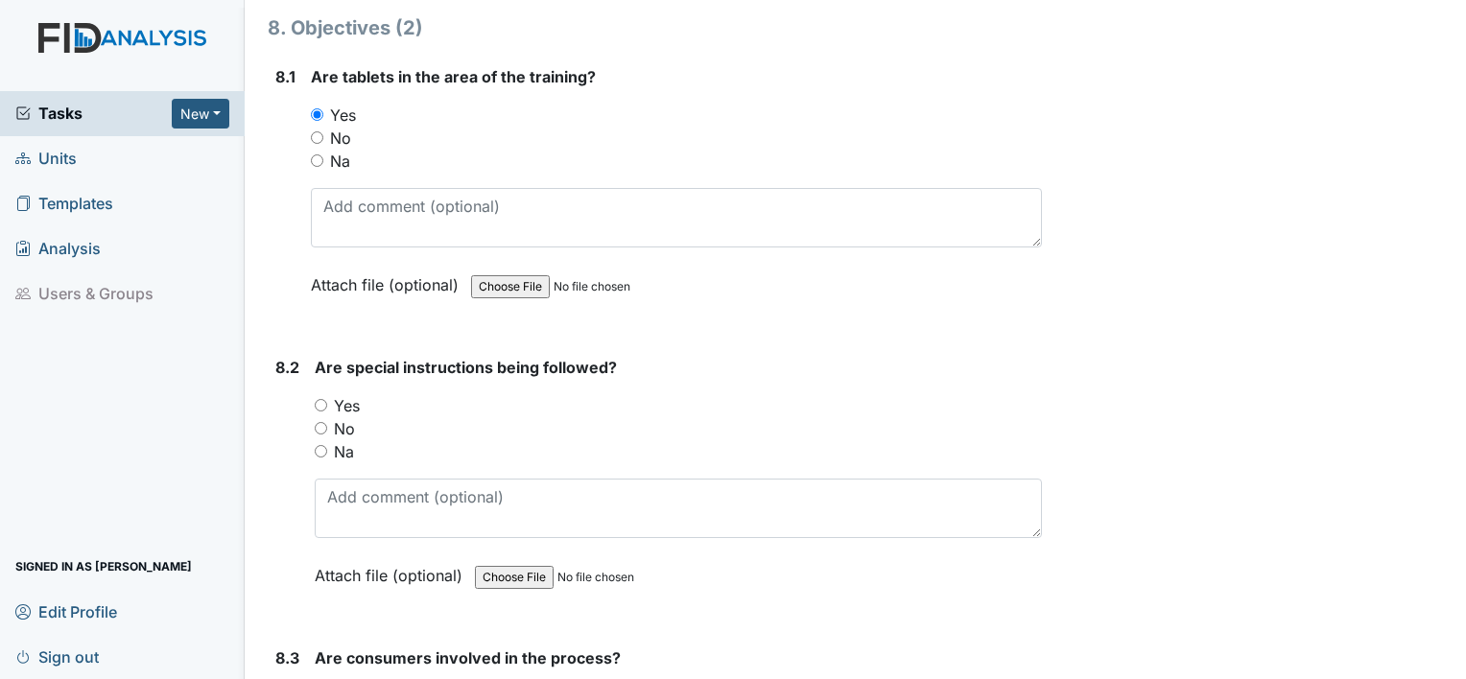
click at [317, 399] on input "Yes" at bounding box center [321, 405] width 12 height 12
radio input "true"
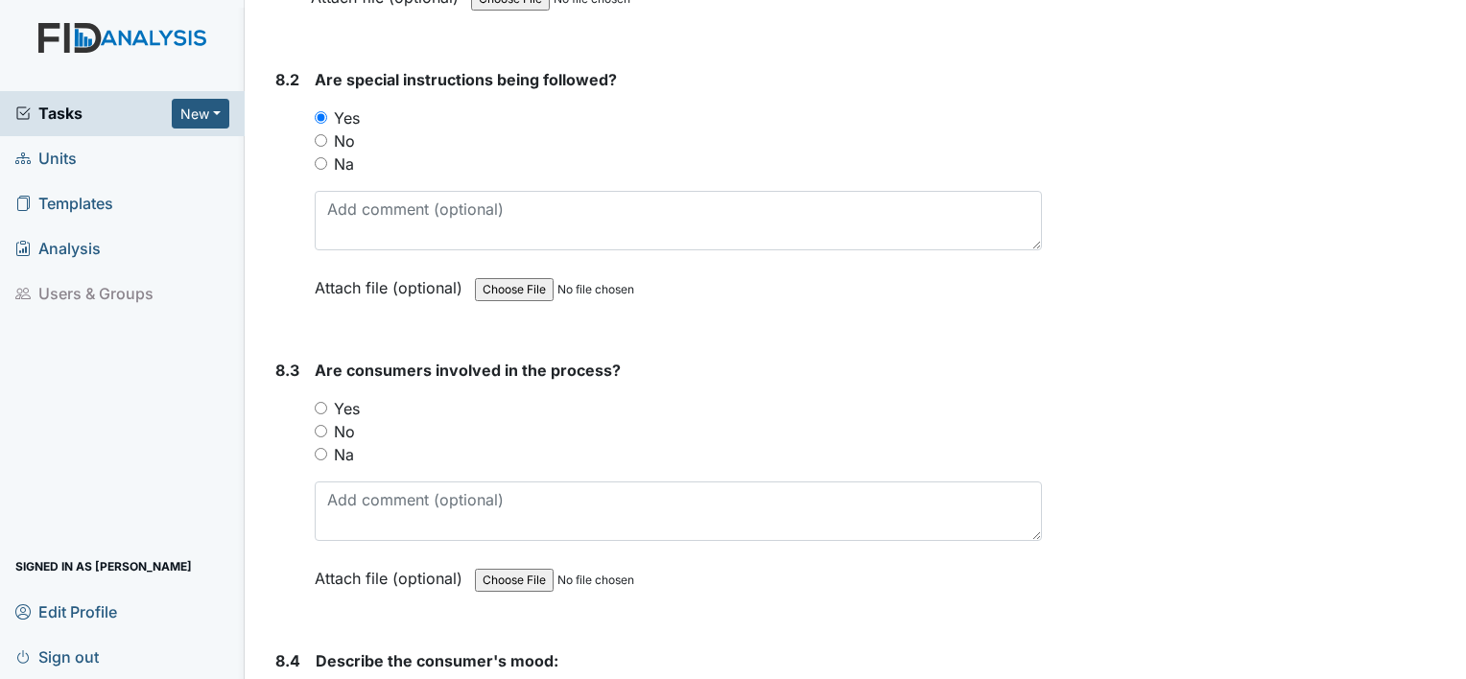
click at [318, 402] on input "Yes" at bounding box center [321, 408] width 12 height 12
radio input "true"
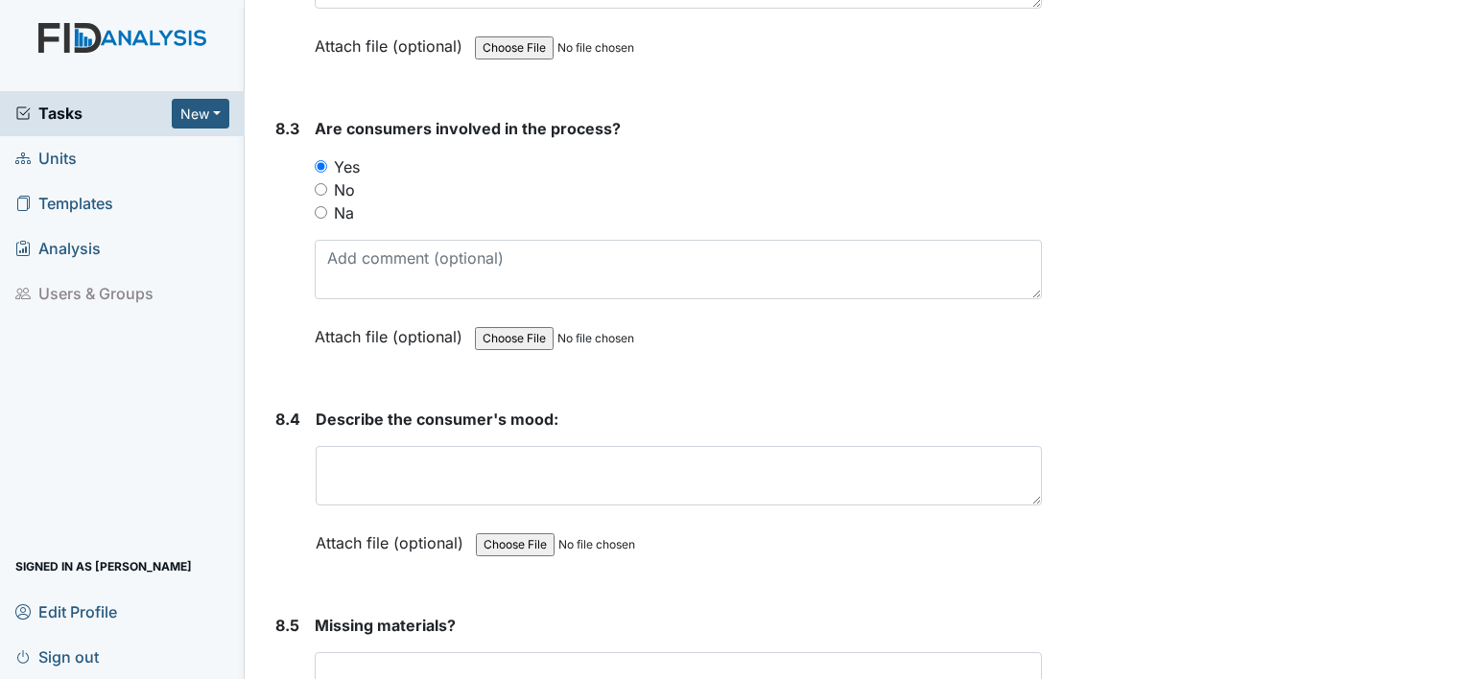
scroll to position [13717, 0]
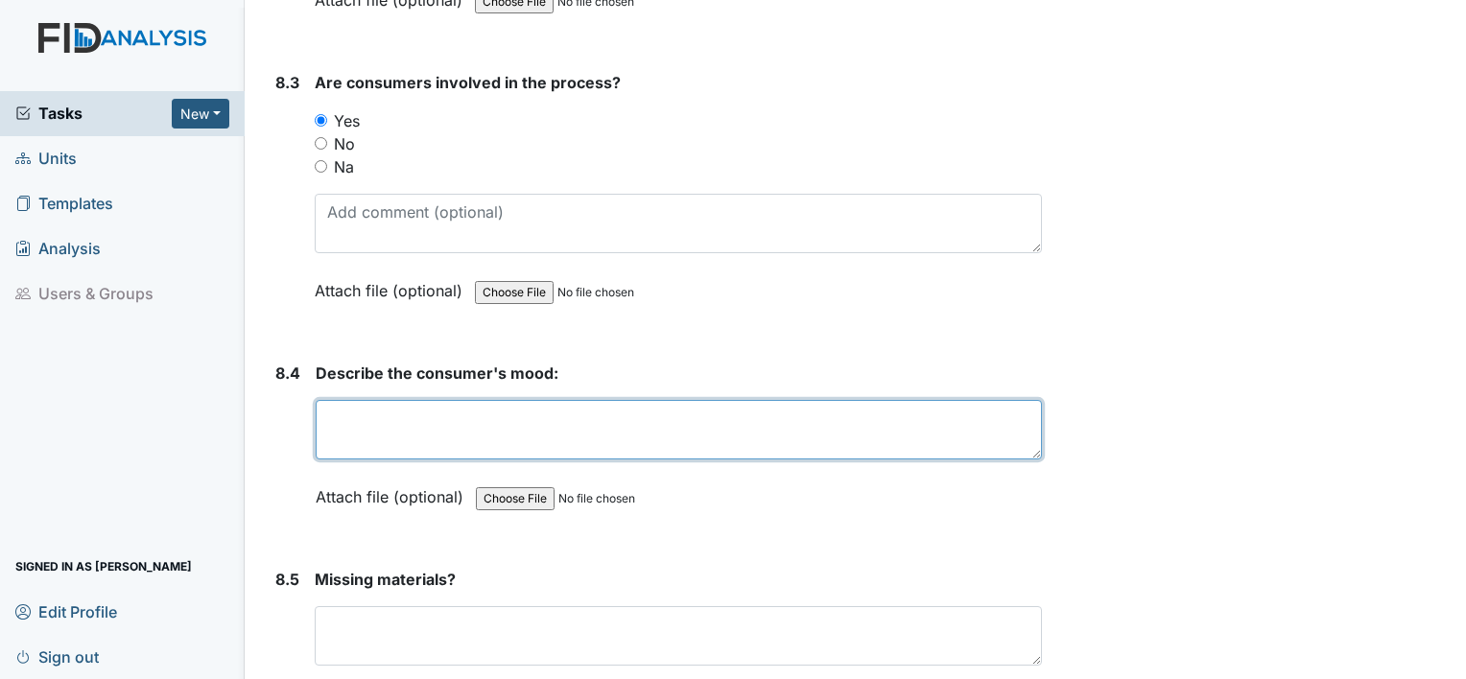
click at [335, 400] on textarea at bounding box center [679, 429] width 726 height 59
type textarea "GOOD MOOD"
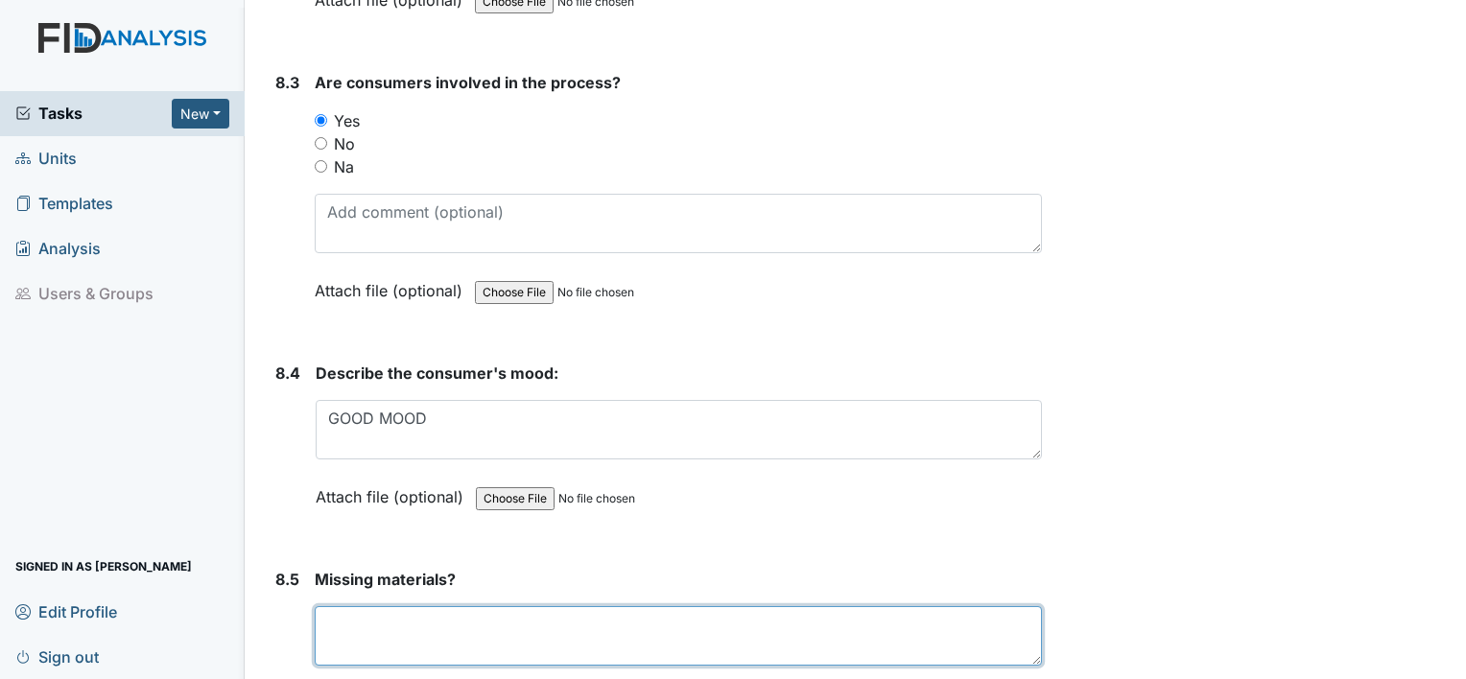
click at [349, 606] on textarea at bounding box center [678, 635] width 727 height 59
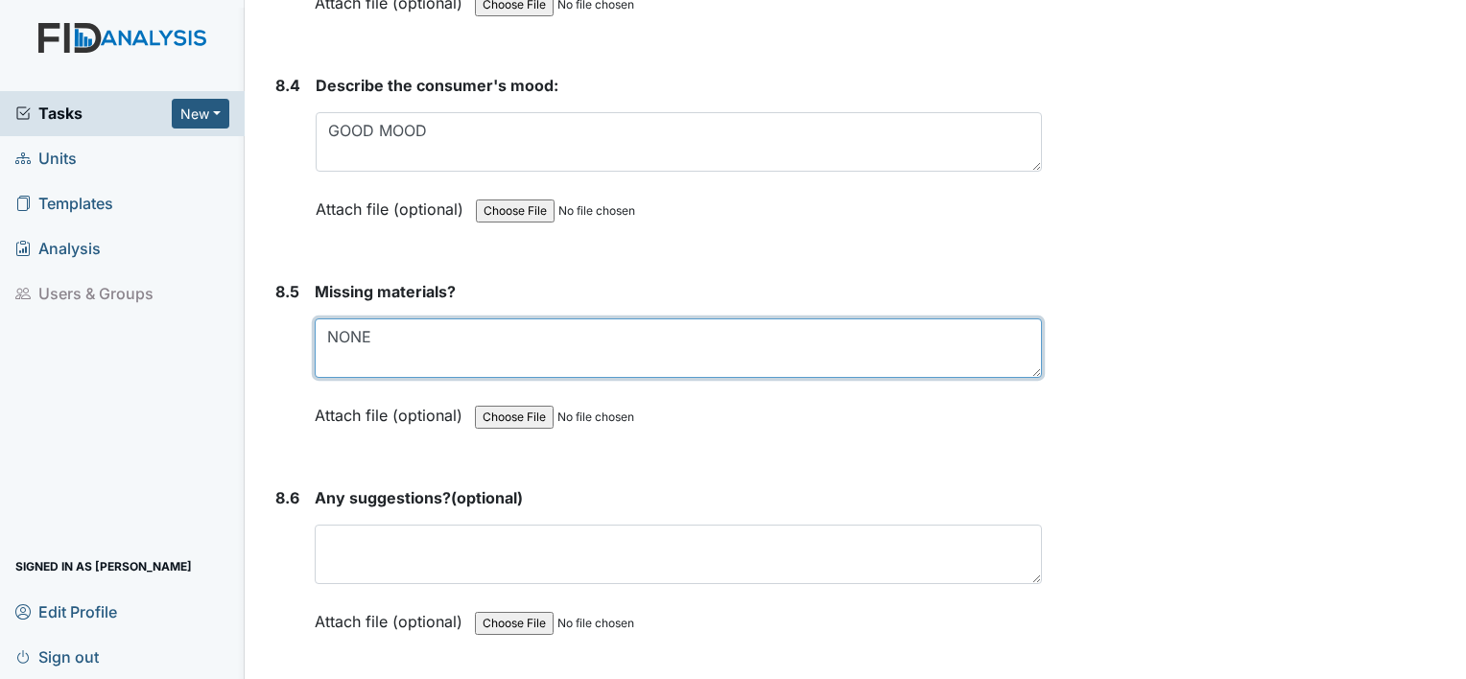
scroll to position [14100, 0]
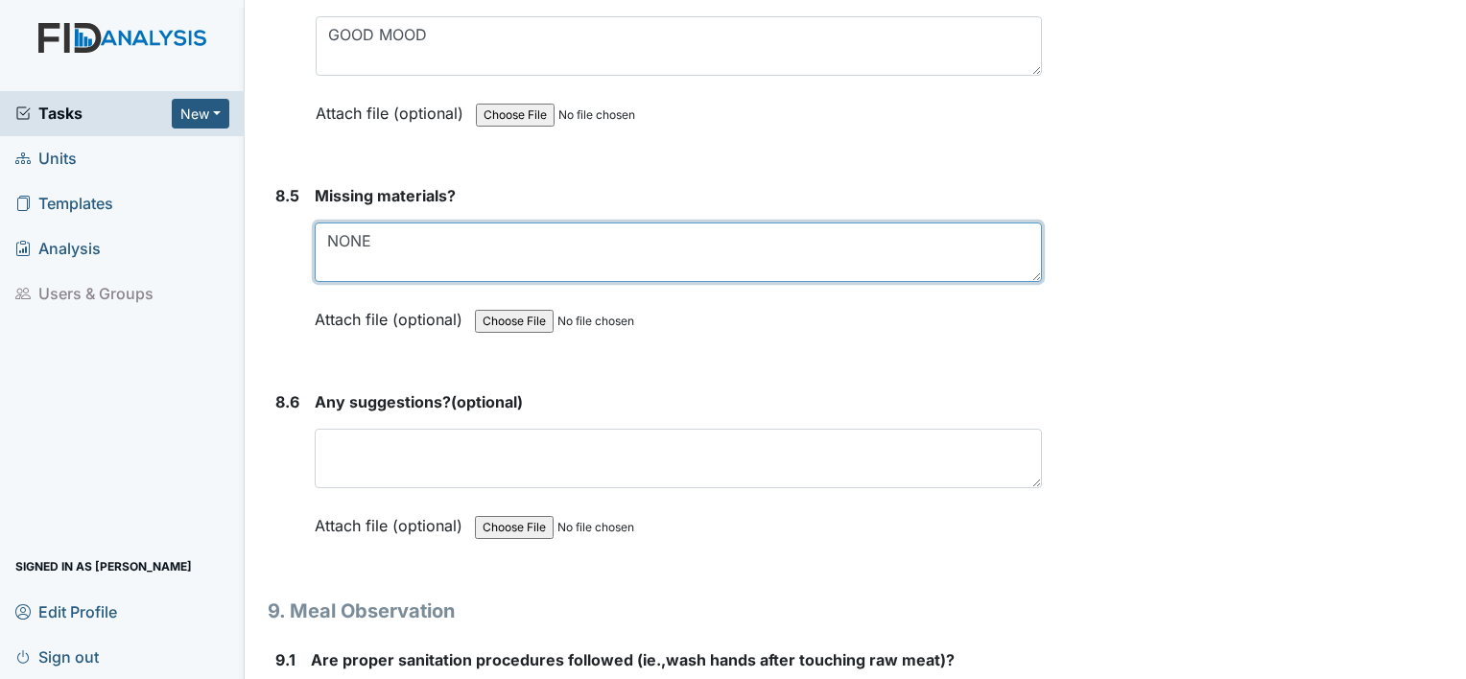
type textarea "NONE"
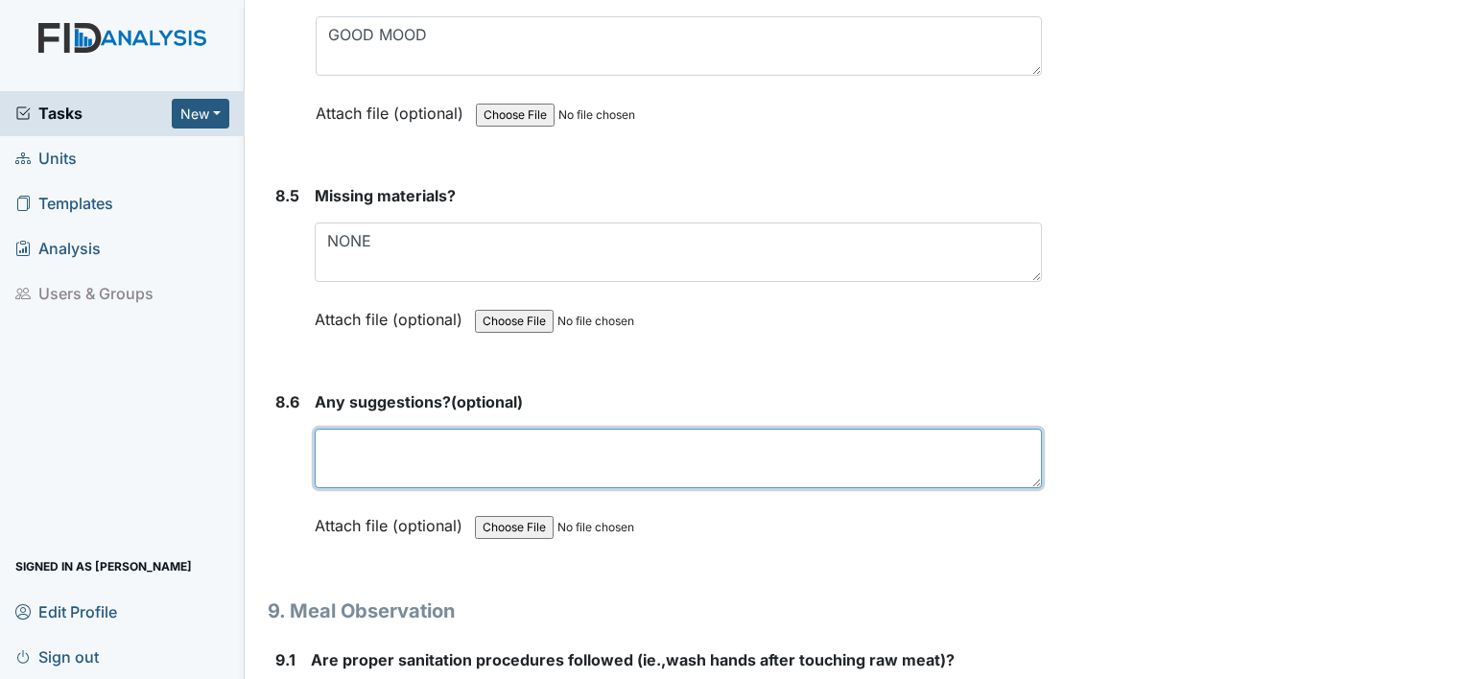
drag, startPoint x: 361, startPoint y: 395, endPoint x: 363, endPoint y: 405, distance: 9.8
click at [363, 429] on textarea at bounding box center [678, 458] width 727 height 59
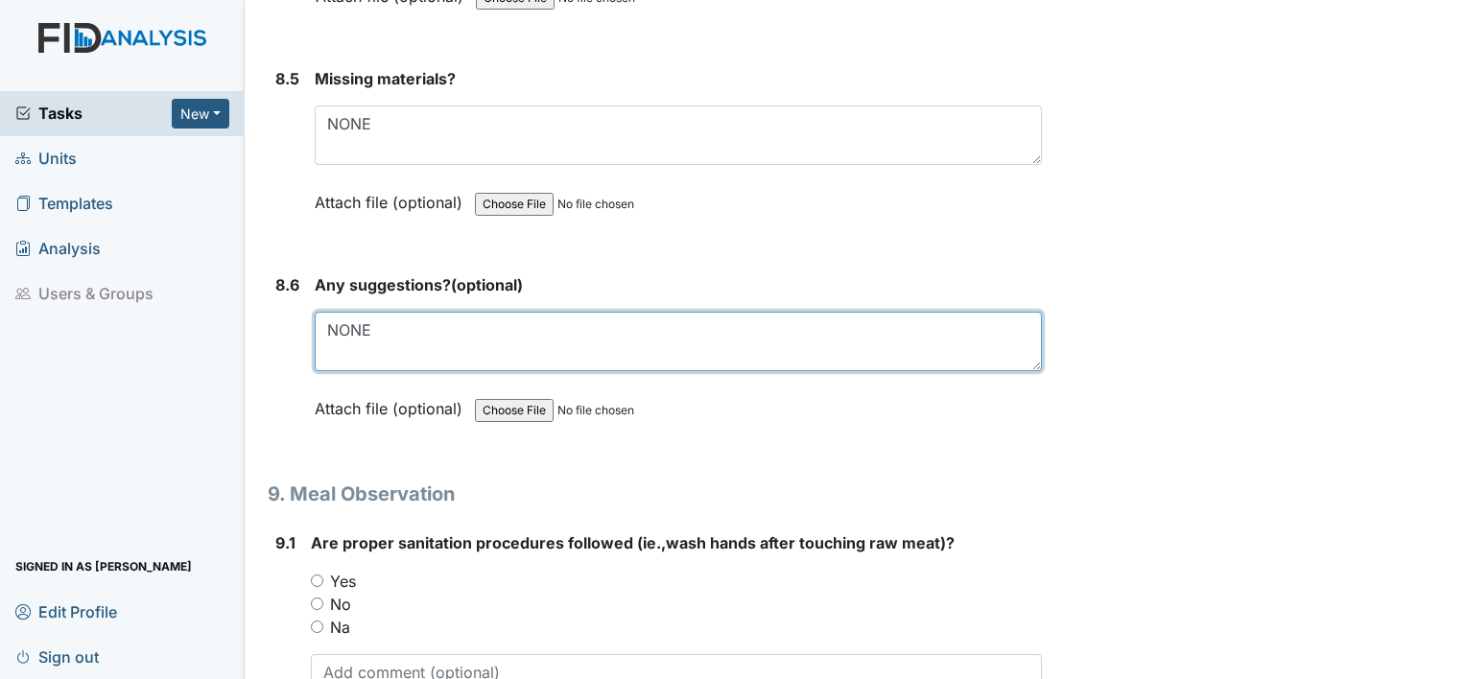
scroll to position [14292, 0]
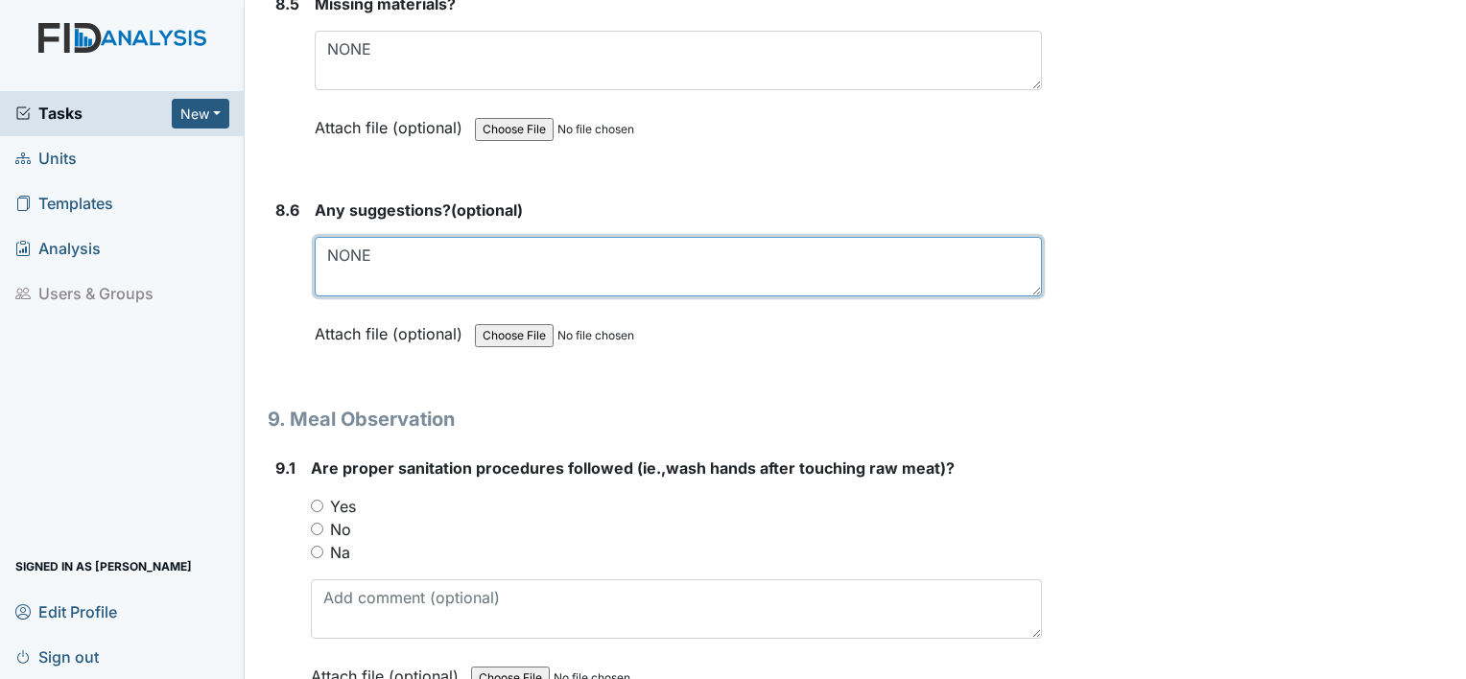
type textarea "NONE"
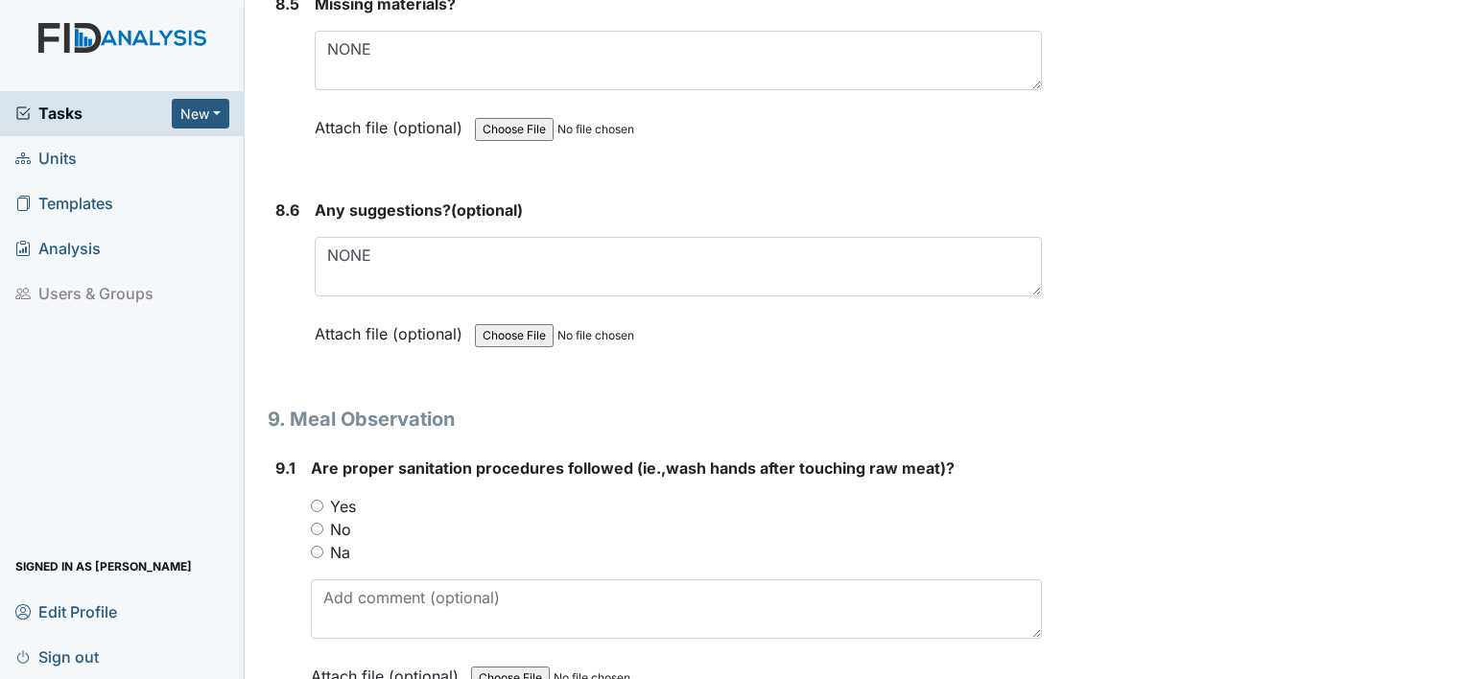
click at [311, 500] on input "Yes" at bounding box center [317, 506] width 12 height 12
radio input "true"
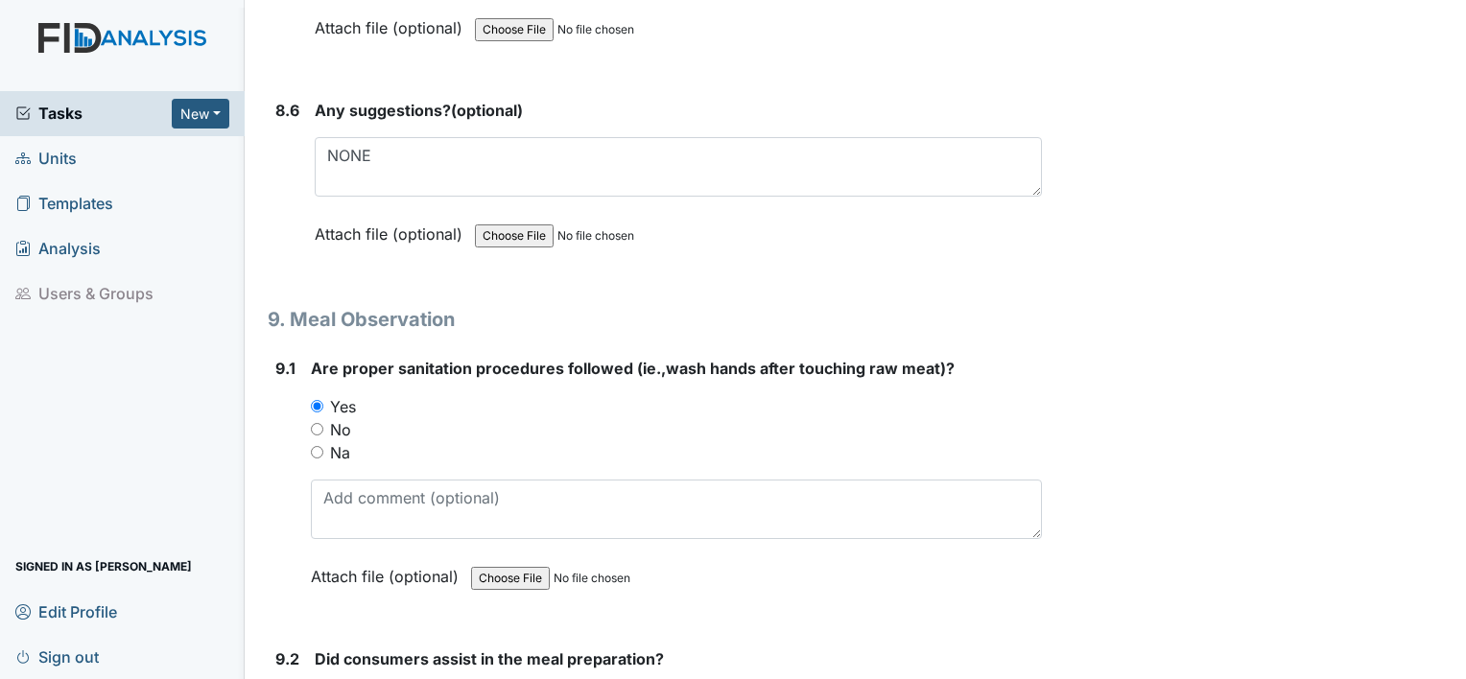
scroll to position [14580, 0]
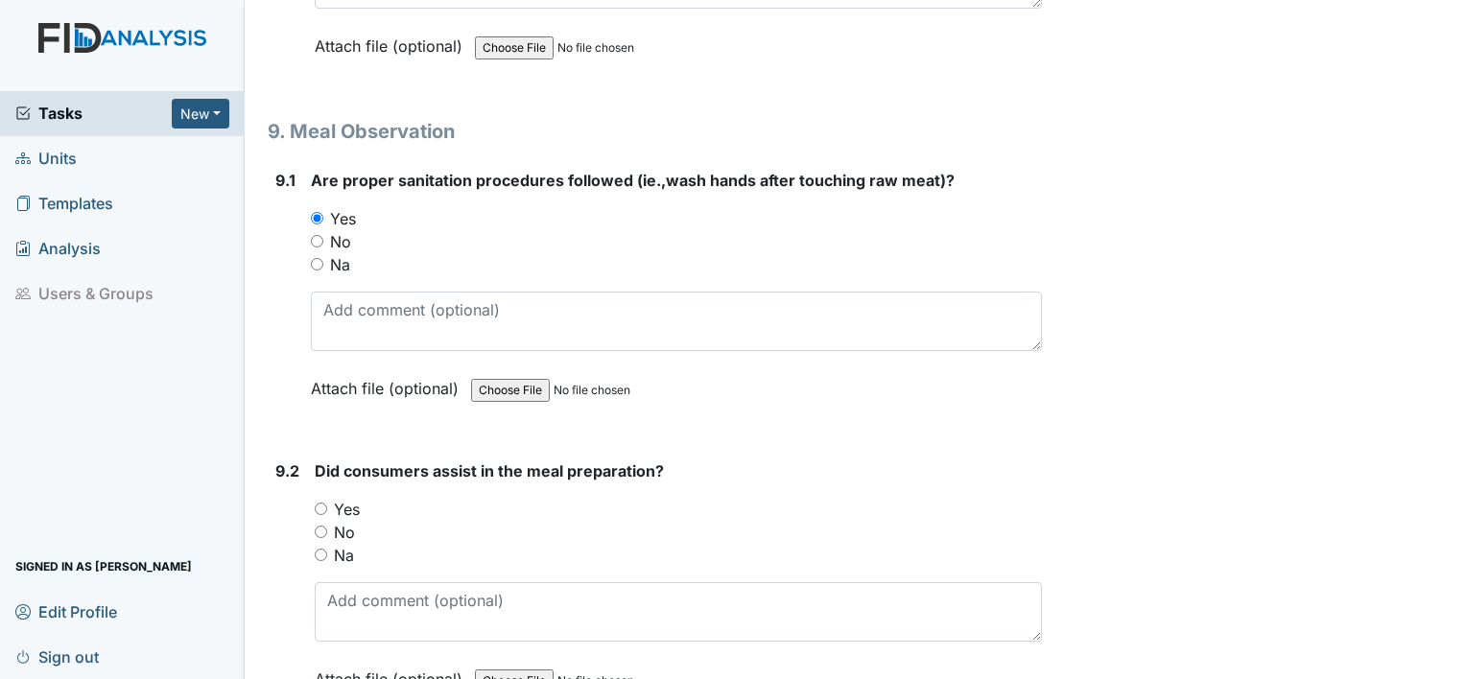
click at [326, 503] on input "Yes" at bounding box center [321, 509] width 12 height 12
radio input "true"
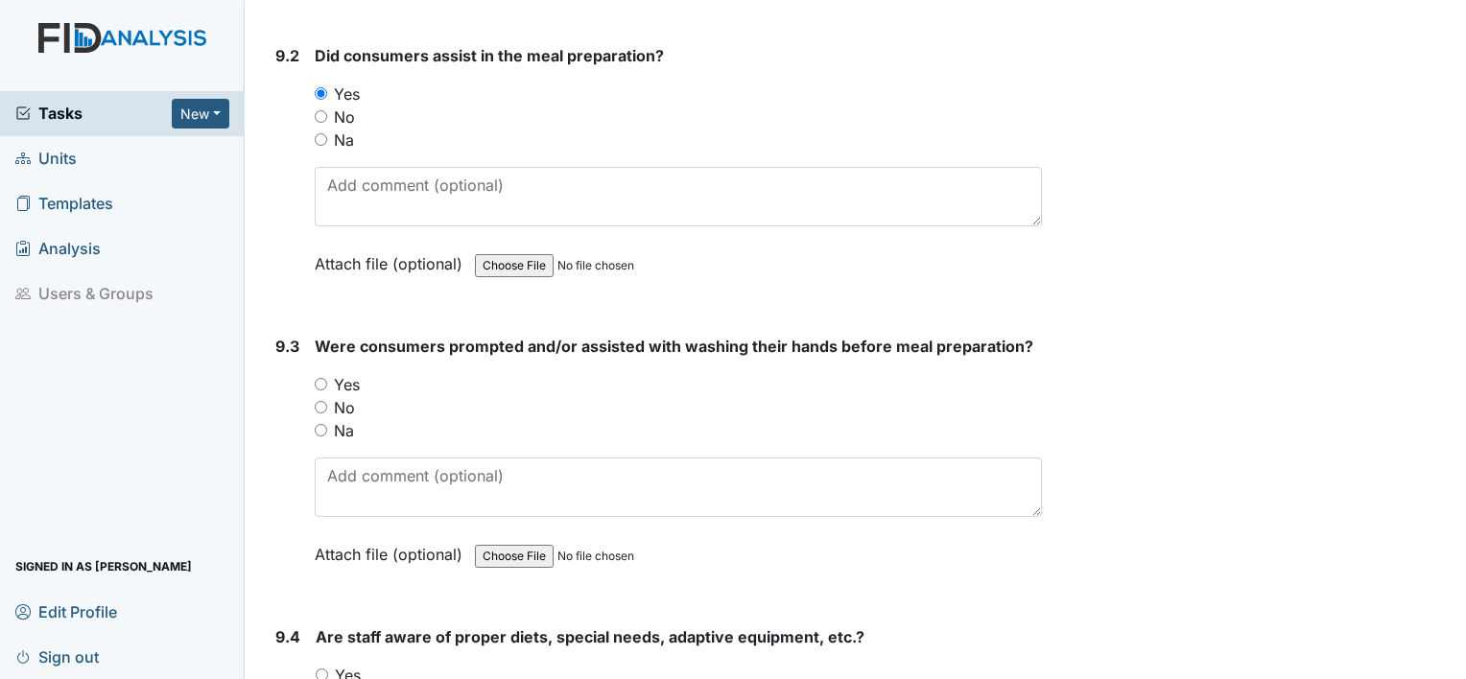
scroll to position [15060, 0]
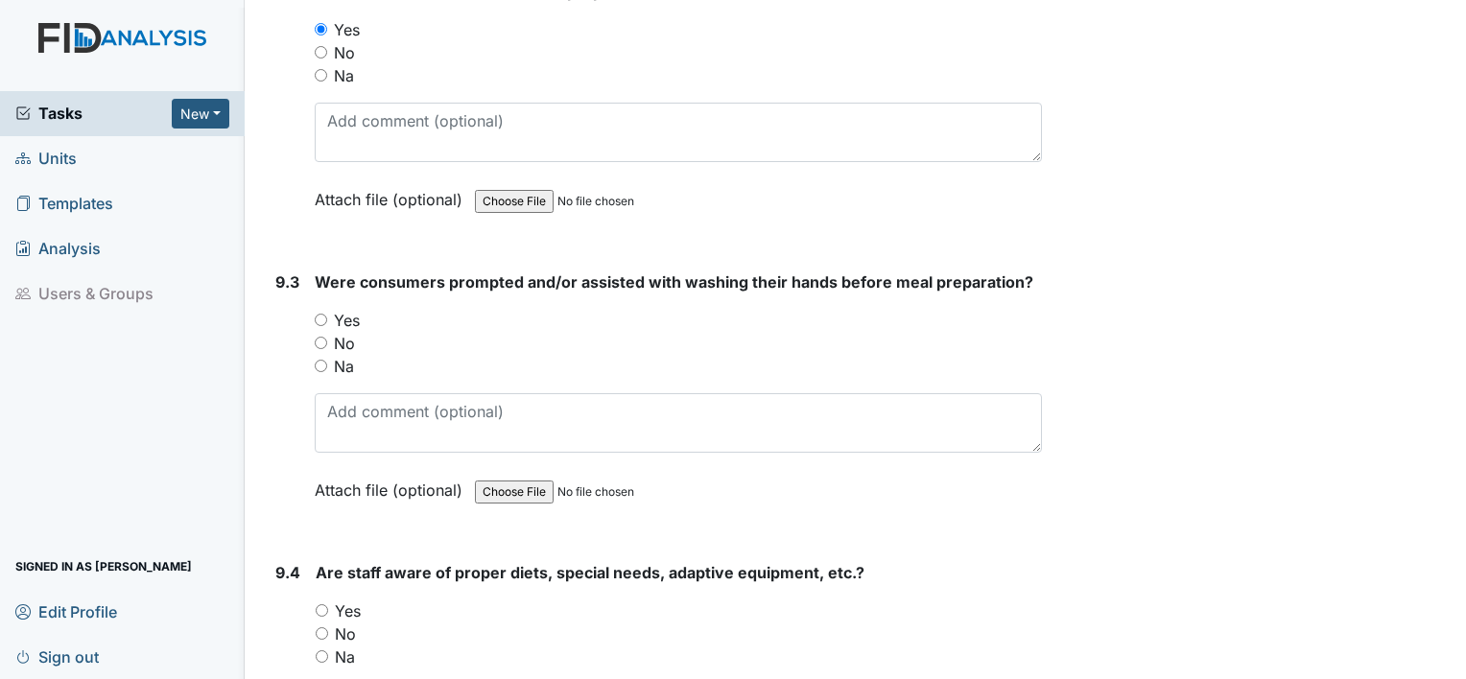
click at [326, 604] on input "Yes" at bounding box center [322, 610] width 12 height 12
radio input "true"
click at [331, 309] on div "Yes" at bounding box center [678, 320] width 727 height 23
click at [315, 309] on div "Yes" at bounding box center [678, 320] width 727 height 23
click at [322, 314] on input "Yes" at bounding box center [321, 320] width 12 height 12
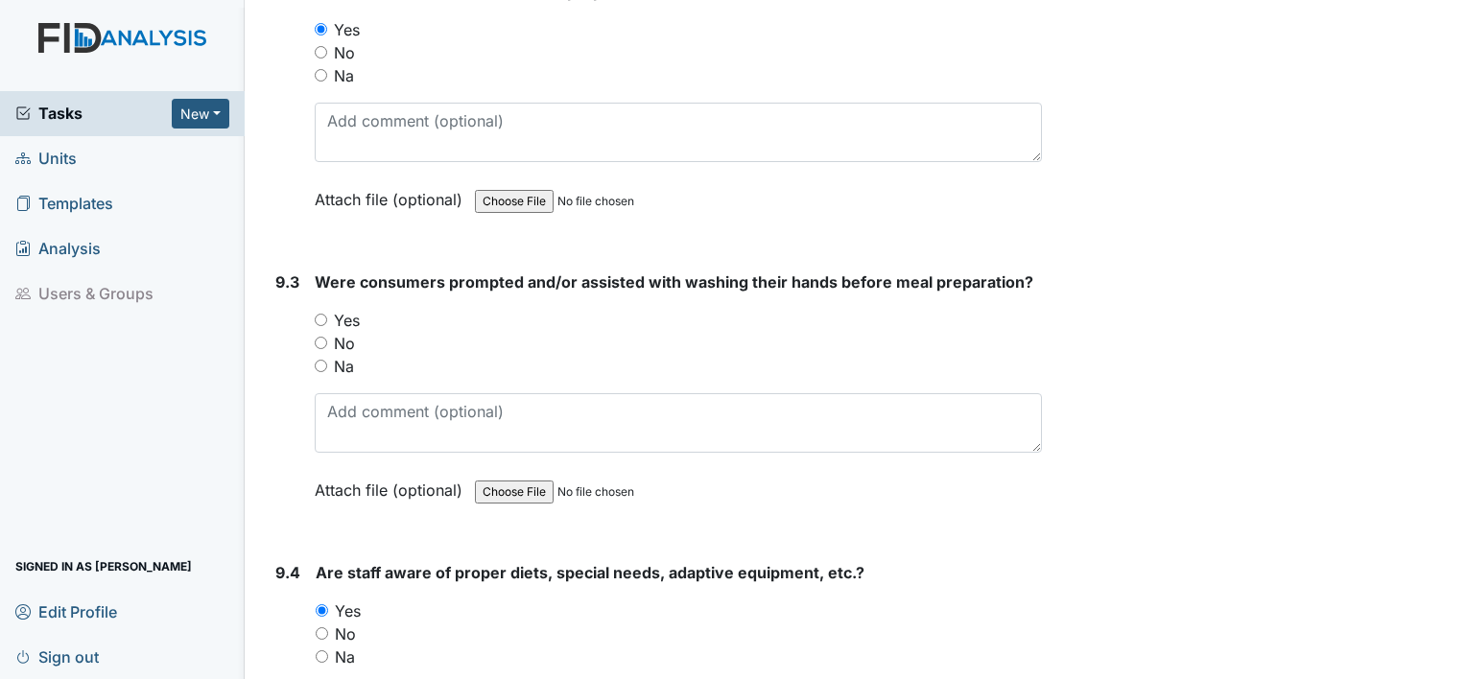
radio input "true"
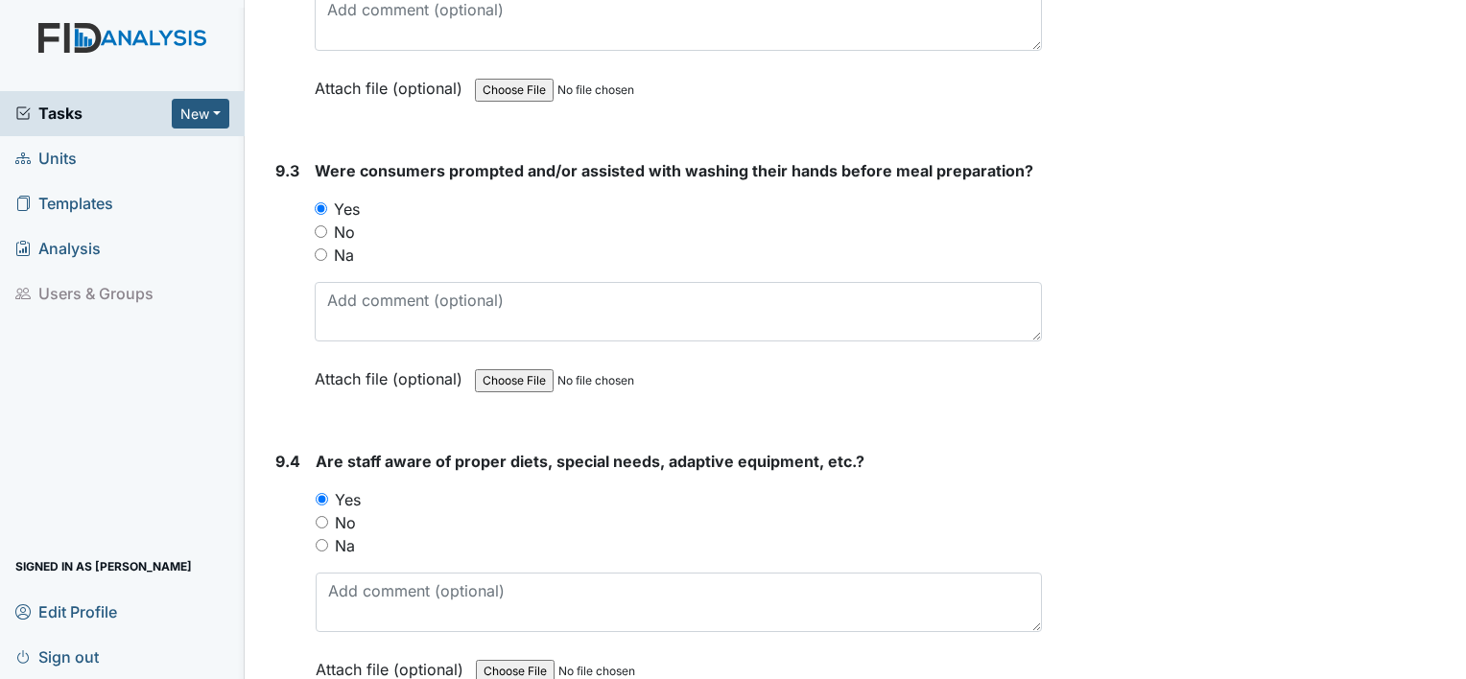
scroll to position [15443, 0]
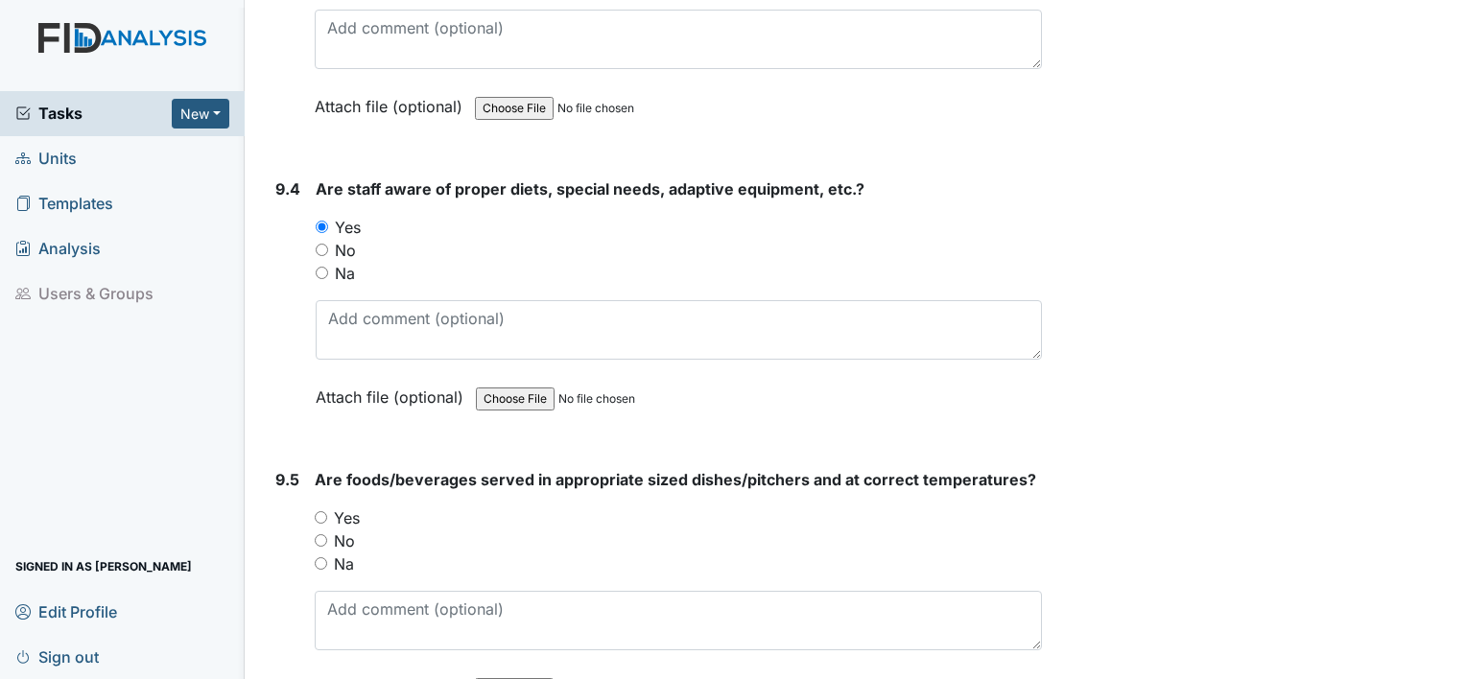
click at [320, 511] on input "Yes" at bounding box center [321, 517] width 12 height 12
radio input "true"
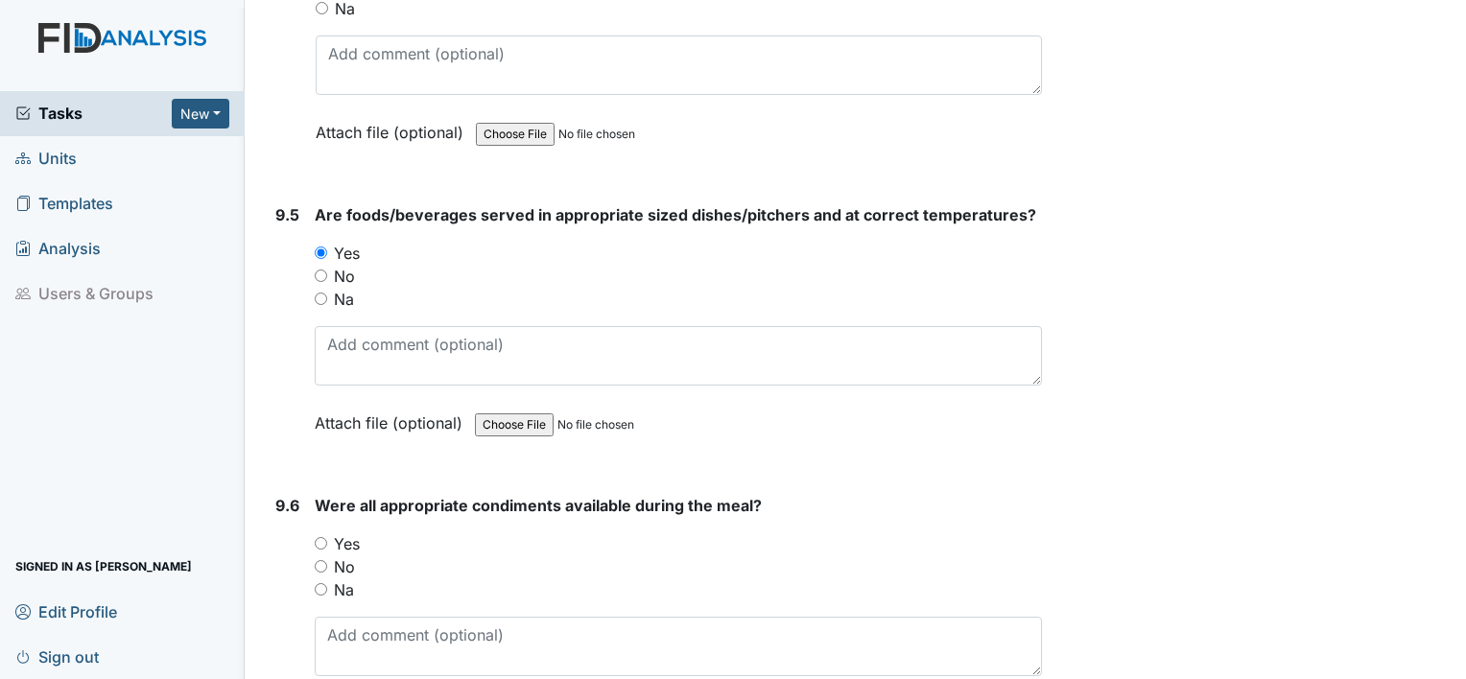
scroll to position [15731, 0]
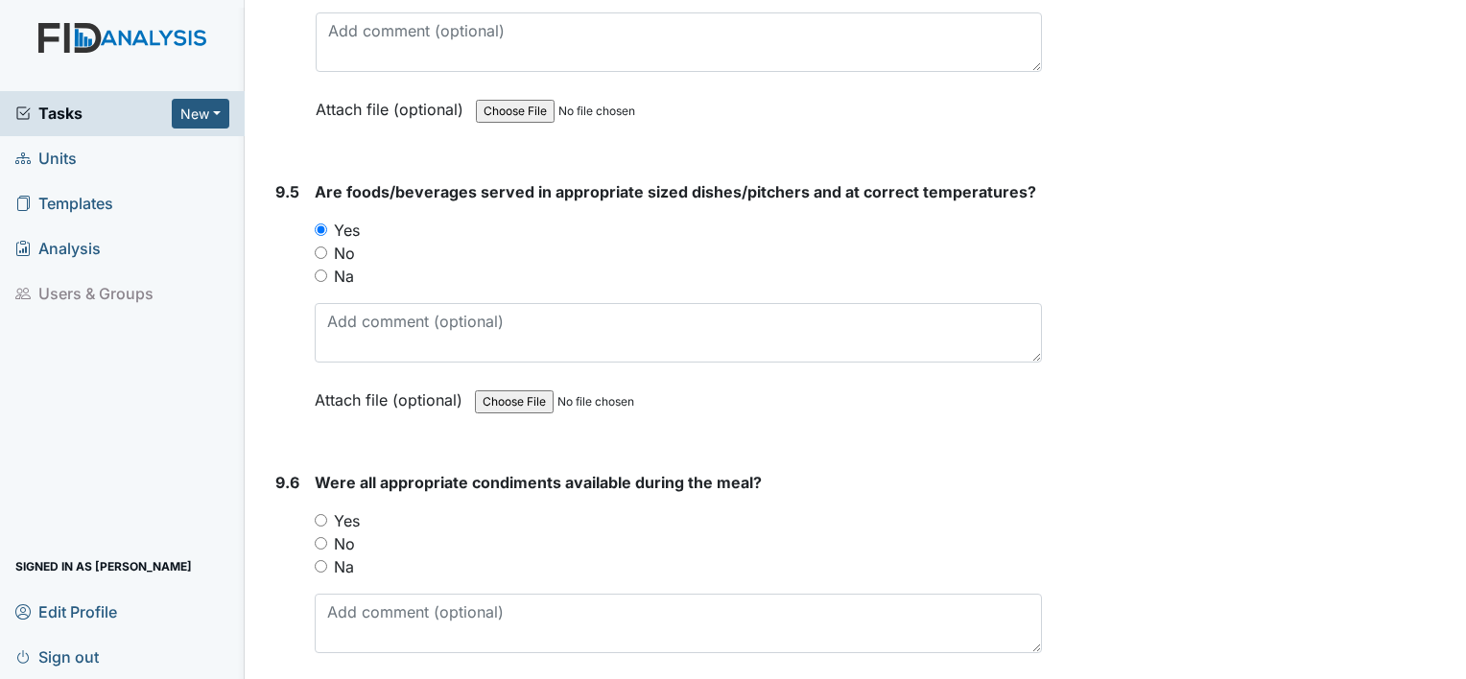
click at [321, 514] on input "Yes" at bounding box center [321, 520] width 12 height 12
radio input "true"
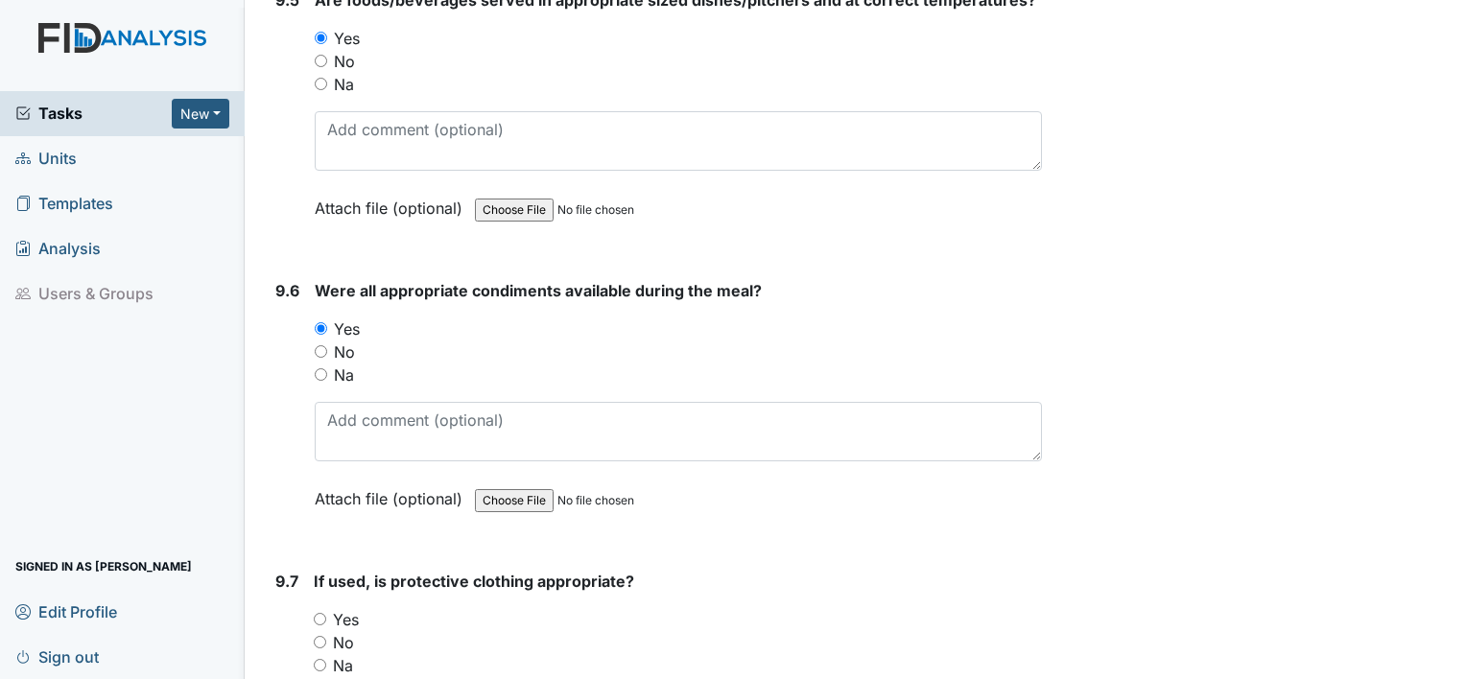
scroll to position [16019, 0]
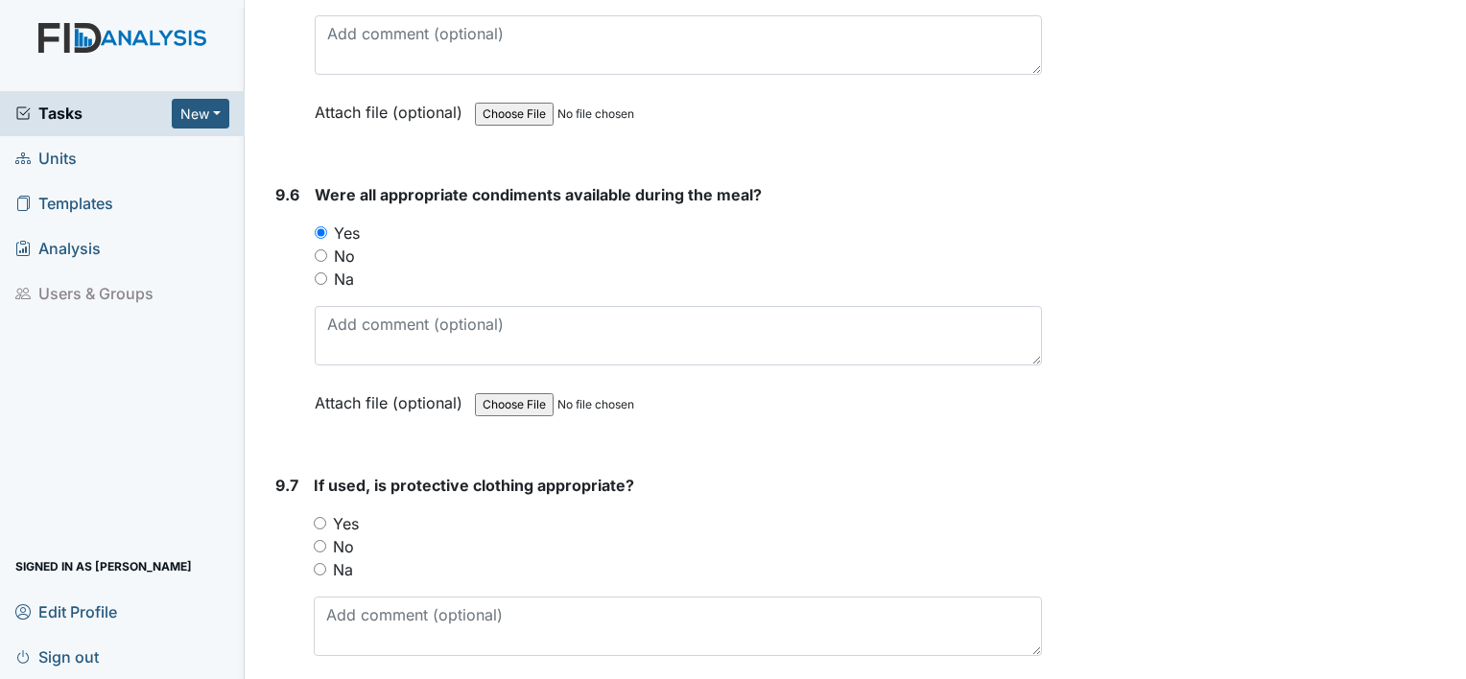
click at [327, 512] on div "Yes" at bounding box center [678, 523] width 728 height 23
click at [320, 517] on input "Yes" at bounding box center [320, 523] width 12 height 12
radio input "true"
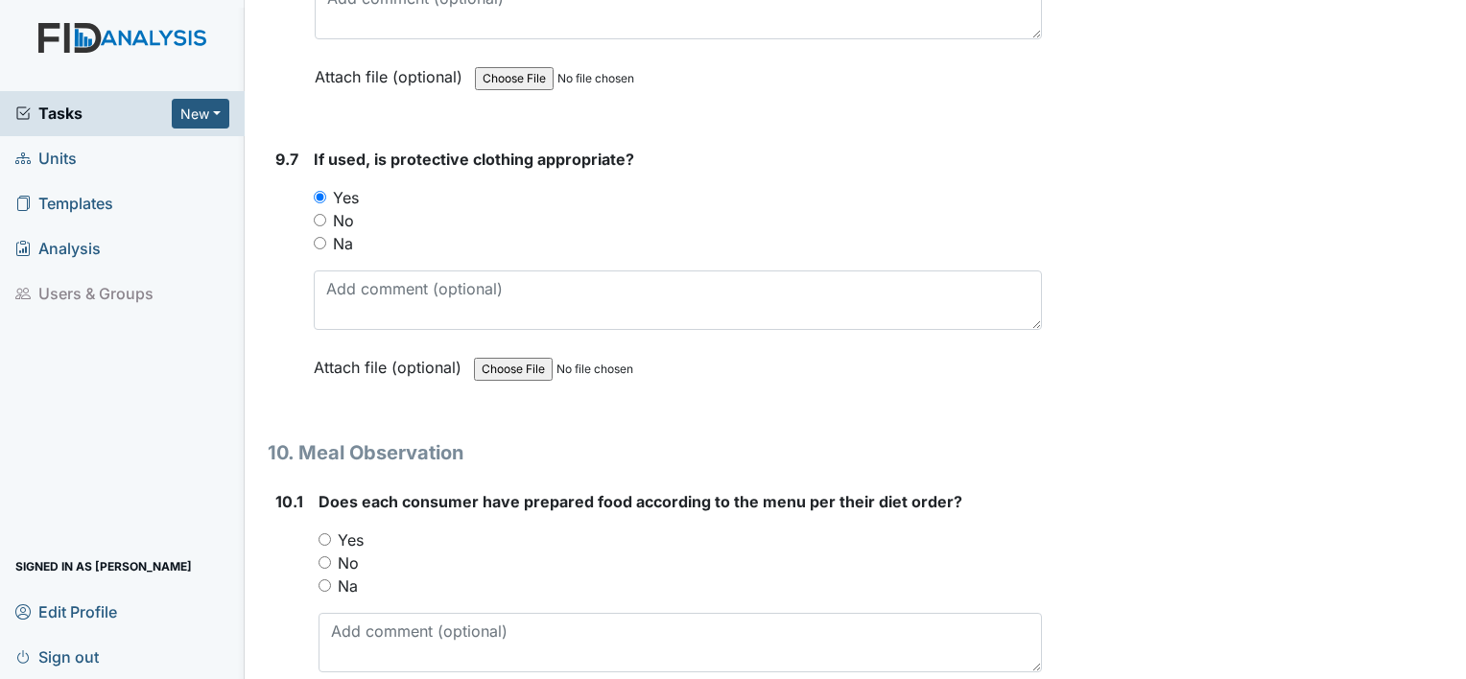
scroll to position [16403, 0]
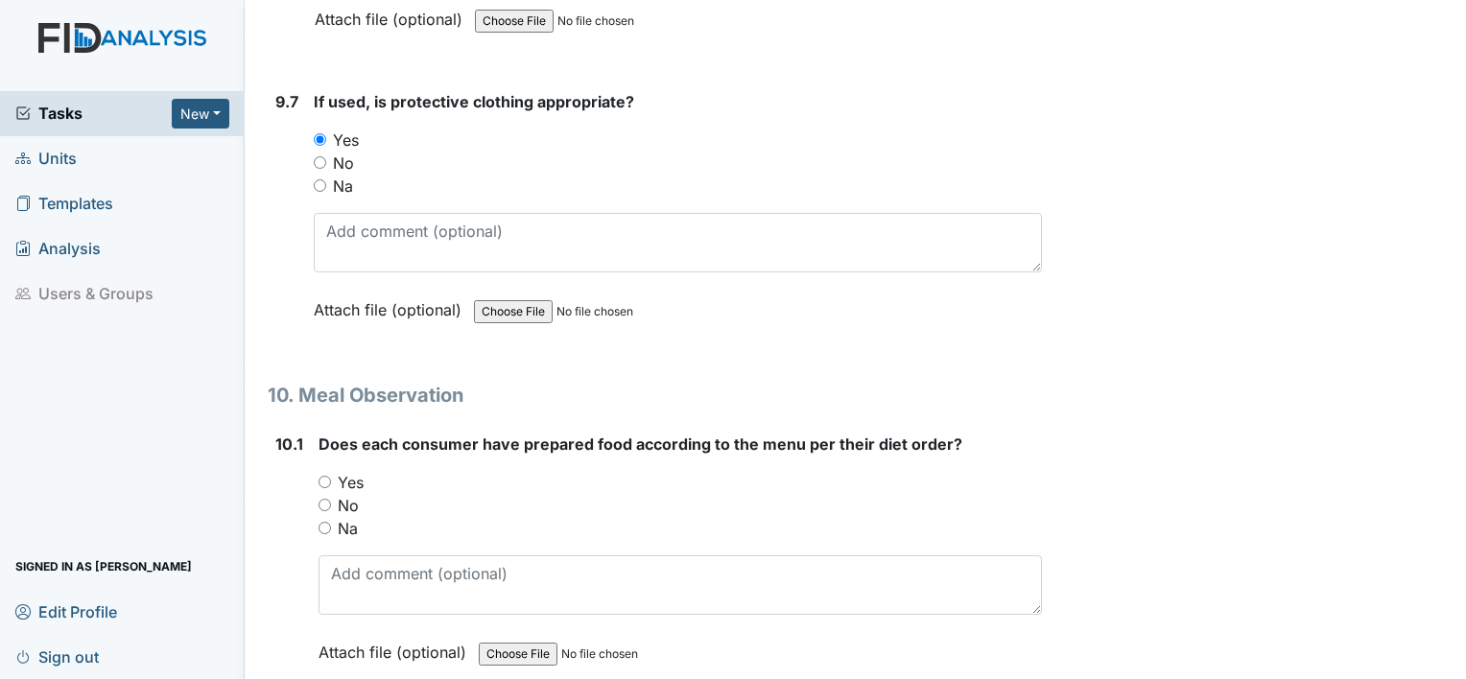
click at [326, 476] on input "Yes" at bounding box center [324, 482] width 12 height 12
radio input "true"
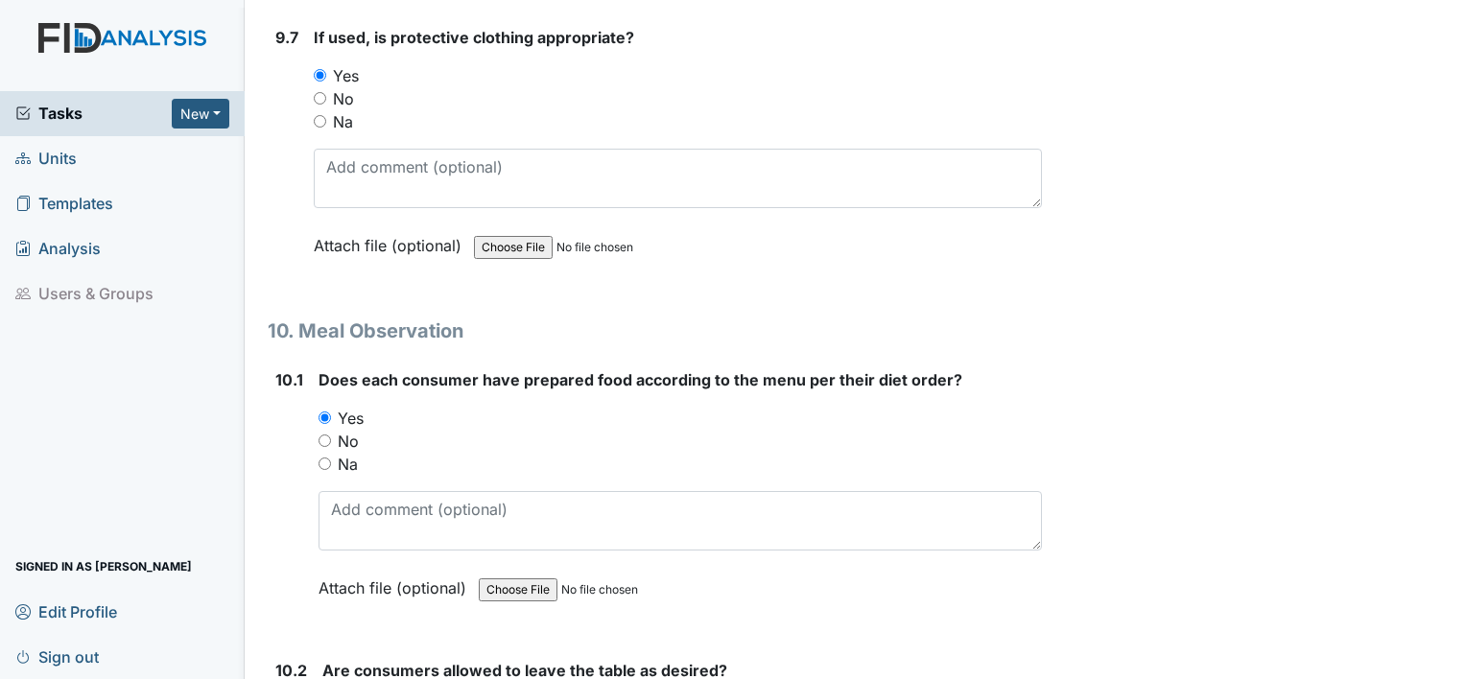
scroll to position [16786, 0]
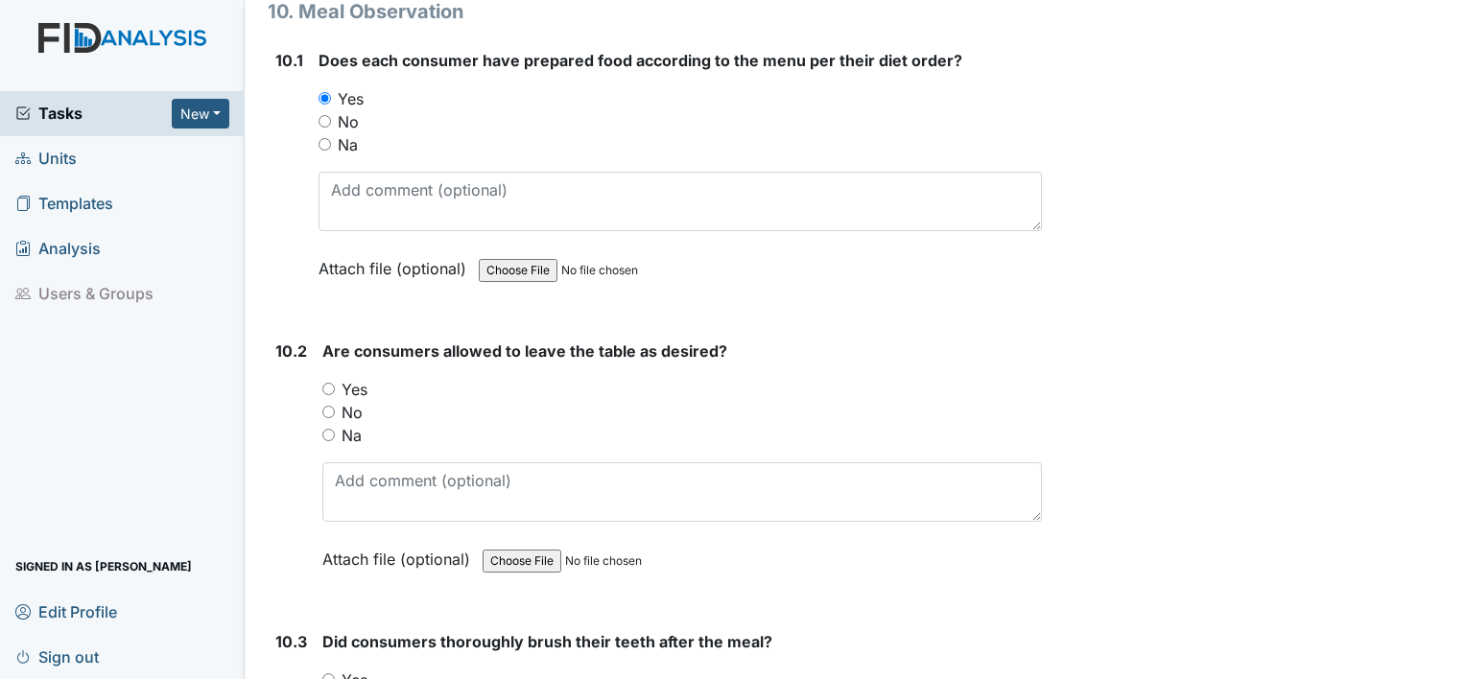
click at [327, 383] on input "Yes" at bounding box center [328, 389] width 12 height 12
radio input "true"
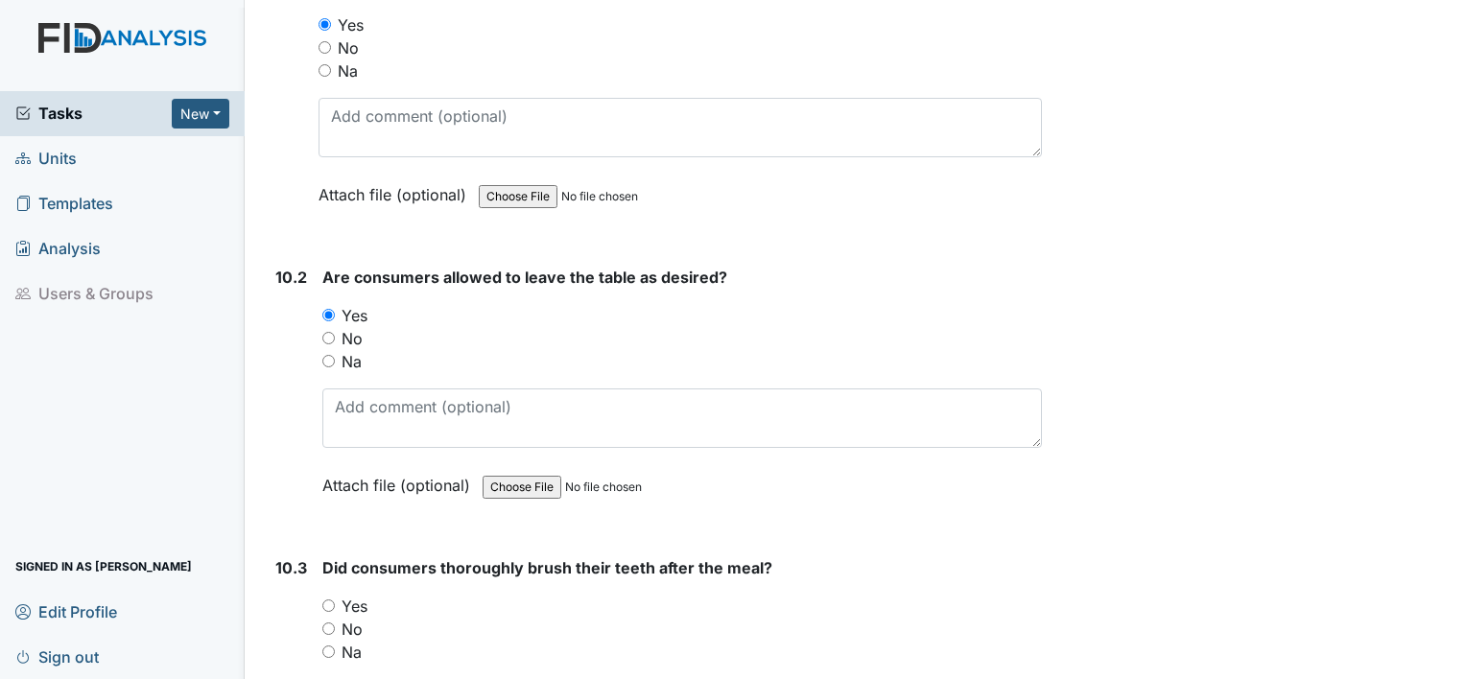
scroll to position [16978, 0]
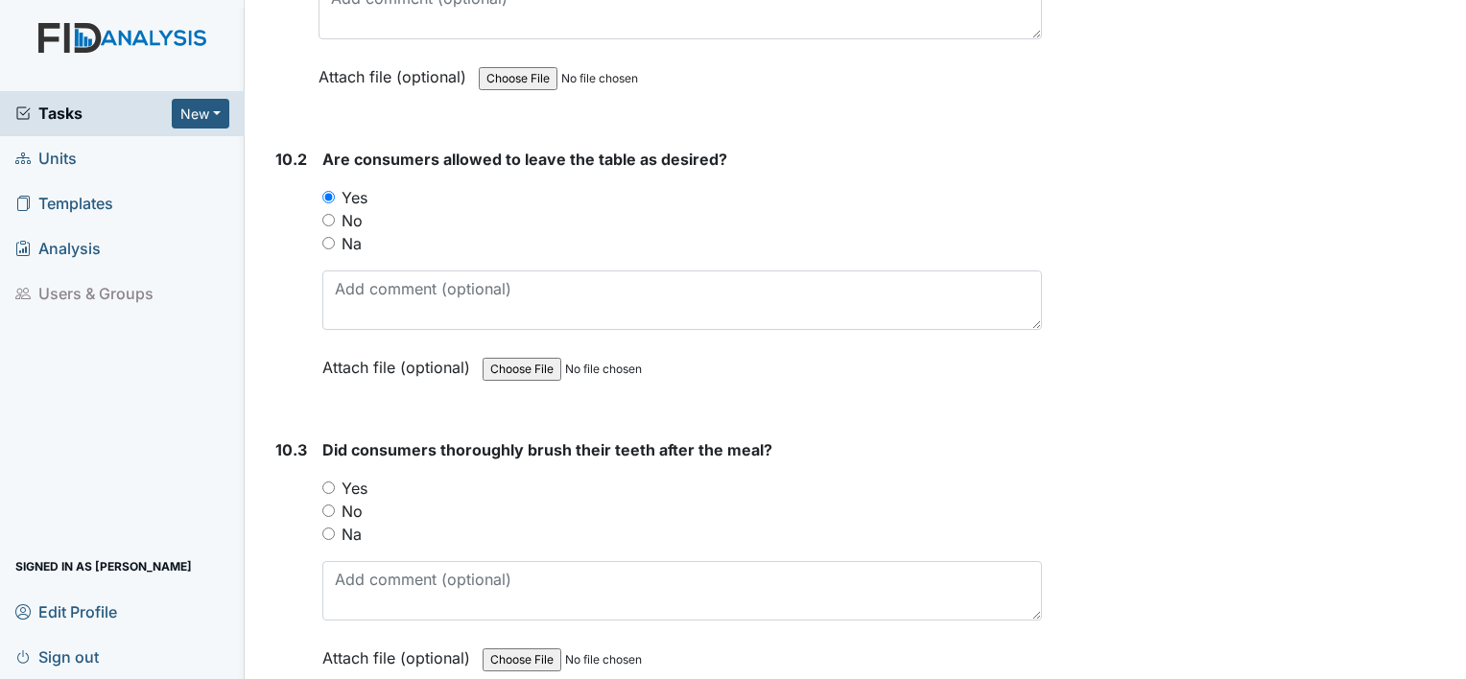
click at [326, 477] on div "Yes" at bounding box center [681, 488] width 719 height 23
click at [322, 477] on div "Yes" at bounding box center [681, 488] width 719 height 23
click at [335, 477] on div "Yes" at bounding box center [681, 488] width 719 height 23
click at [322, 482] on input "Yes" at bounding box center [328, 488] width 12 height 12
radio input "true"
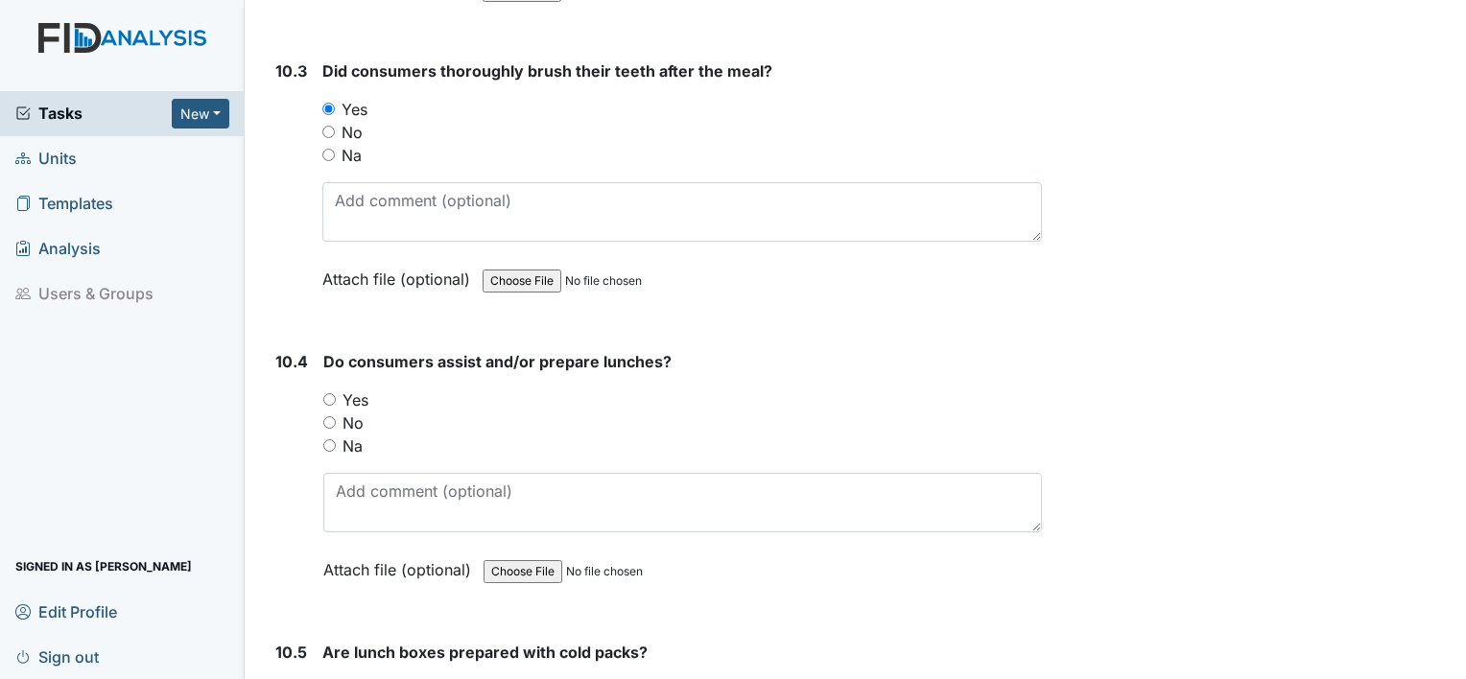
scroll to position [17362, 0]
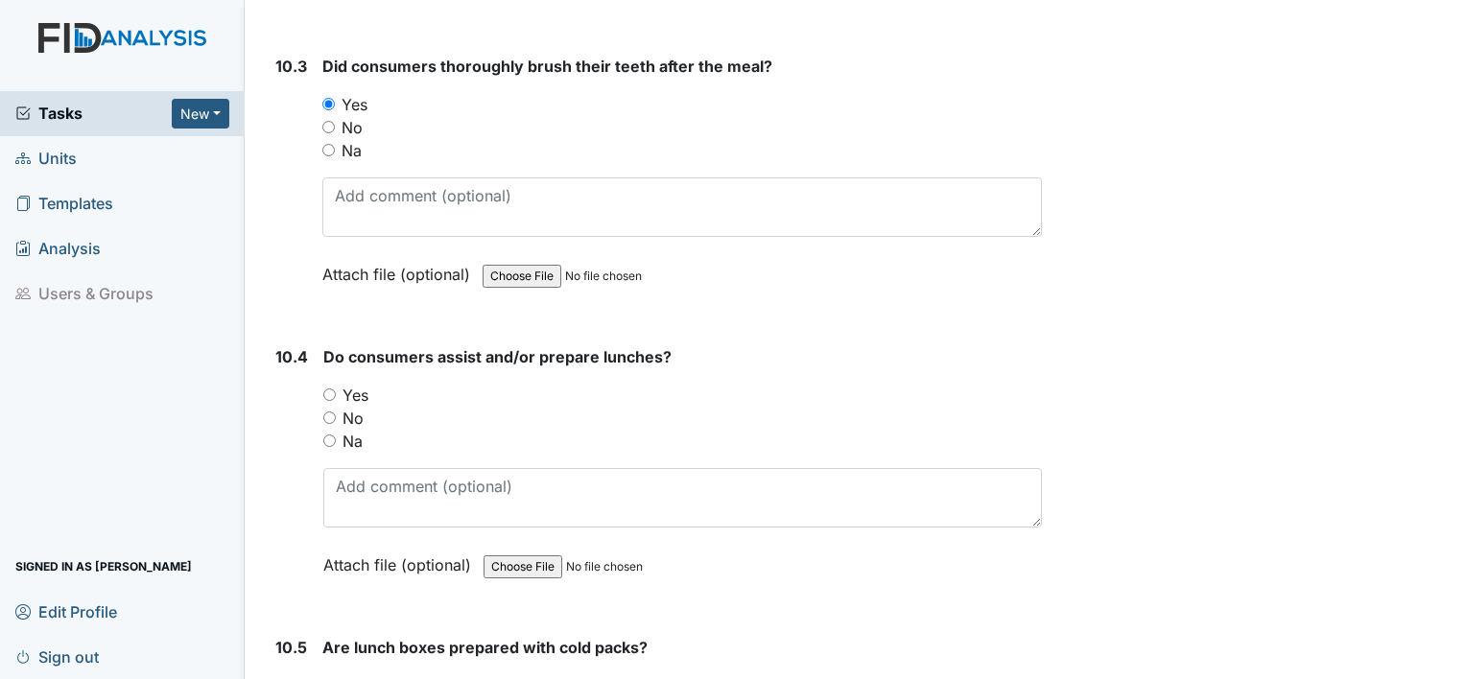
click at [326, 388] on input "Yes" at bounding box center [329, 394] width 12 height 12
radio input "true"
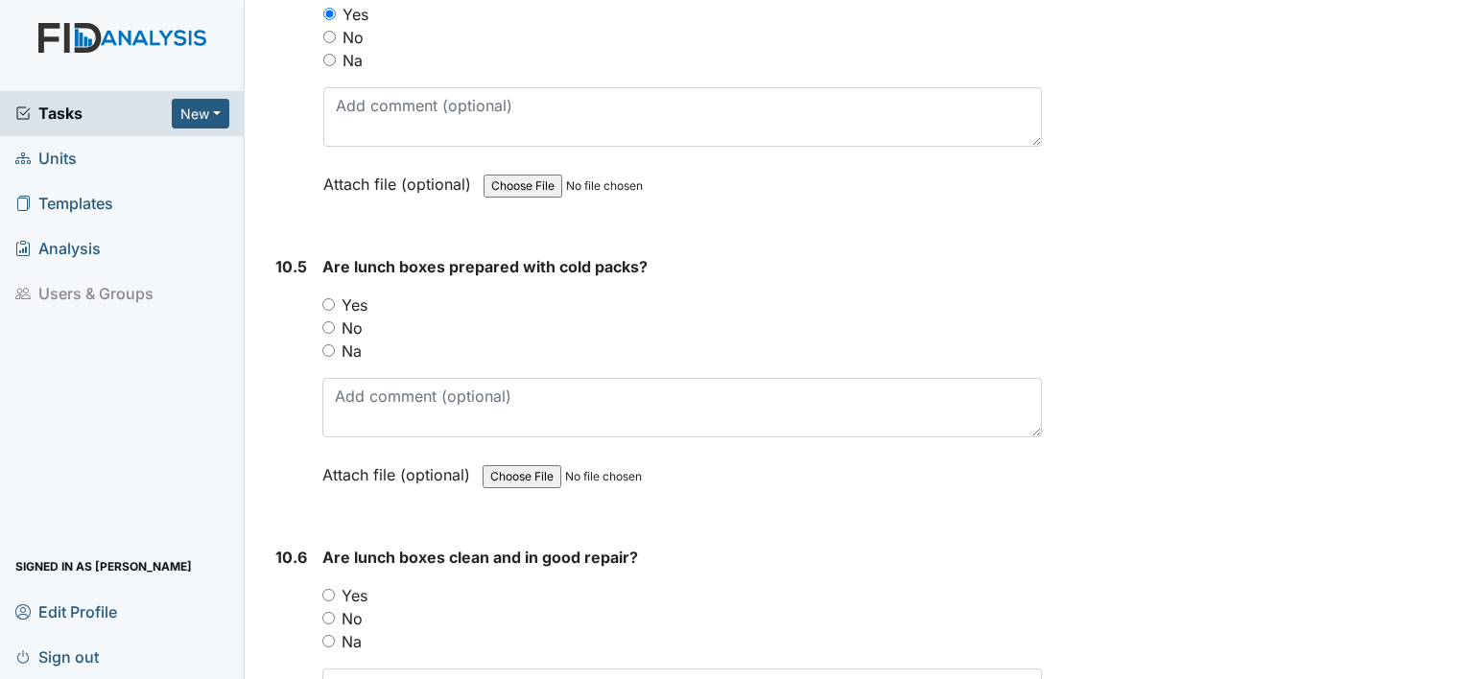
scroll to position [17745, 0]
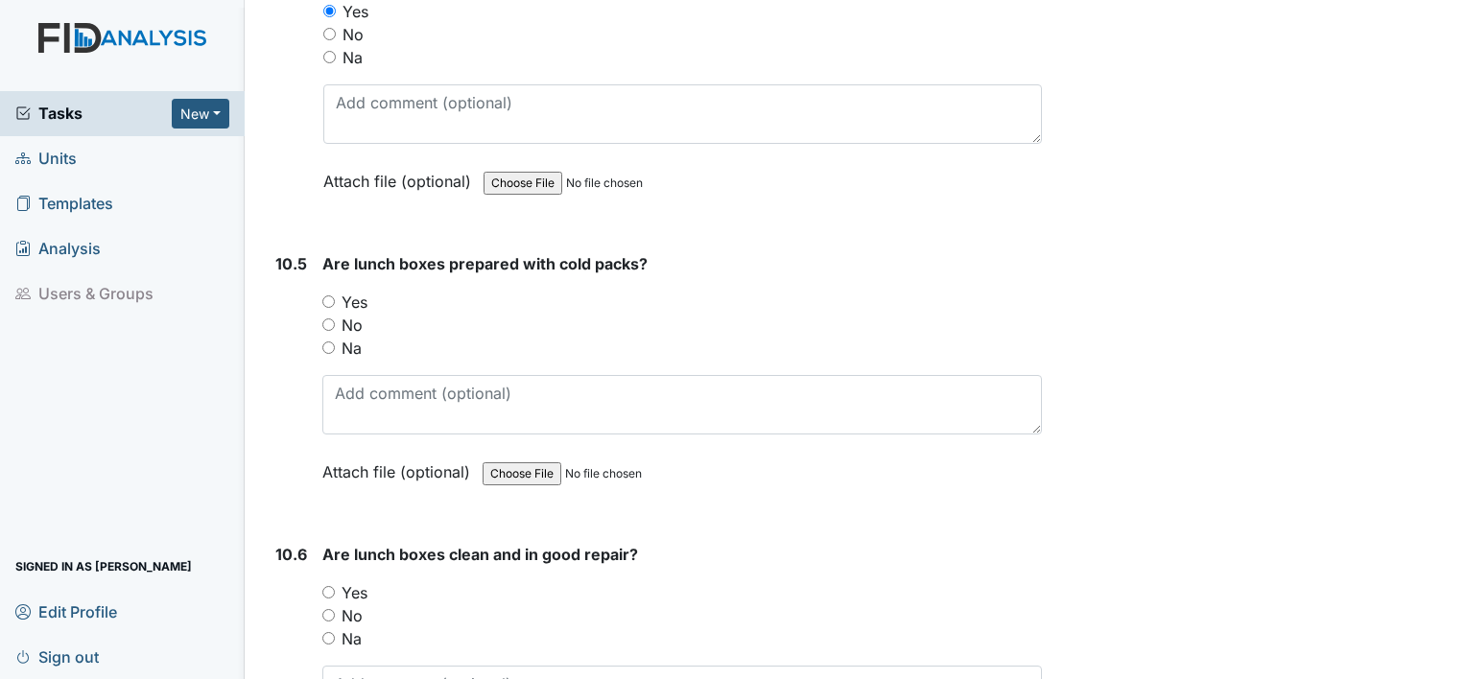
click at [327, 295] on input "Yes" at bounding box center [328, 301] width 12 height 12
radio input "true"
click at [328, 586] on input "Yes" at bounding box center [328, 592] width 12 height 12
radio input "true"
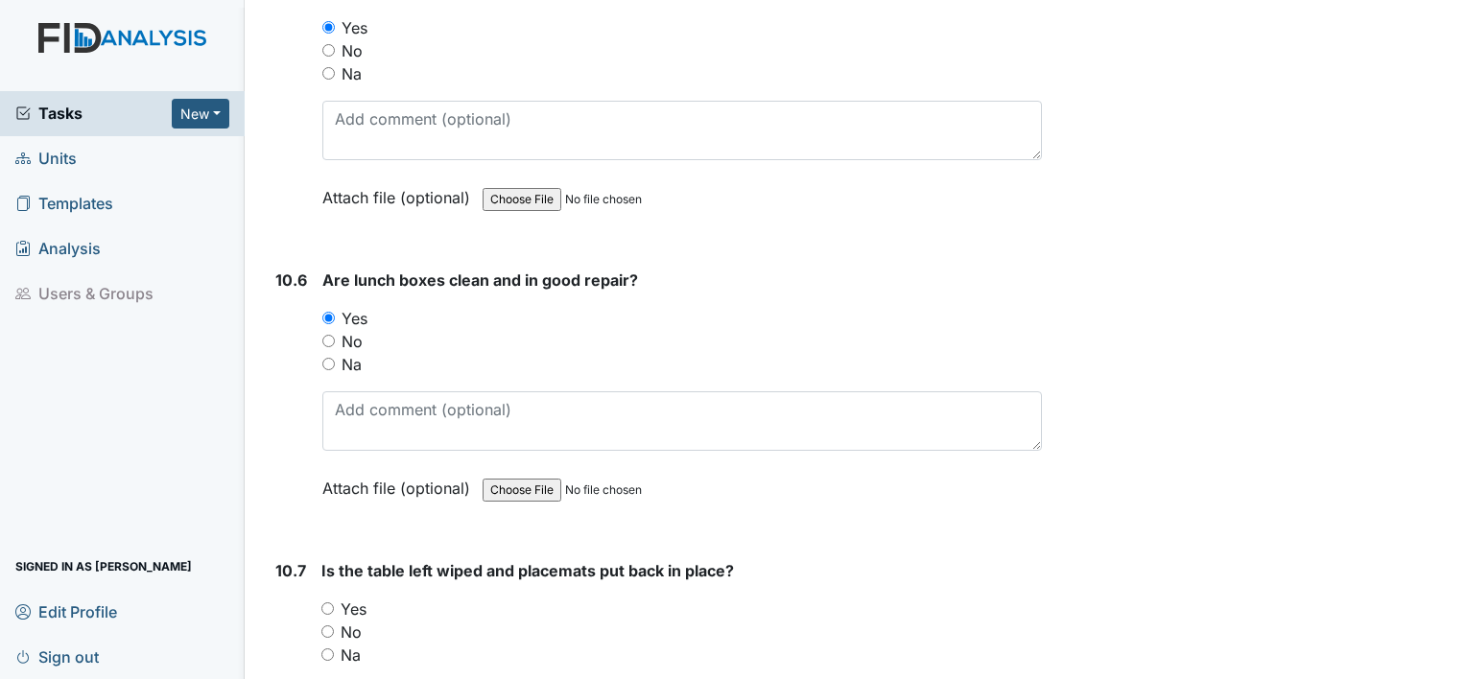
scroll to position [18033, 0]
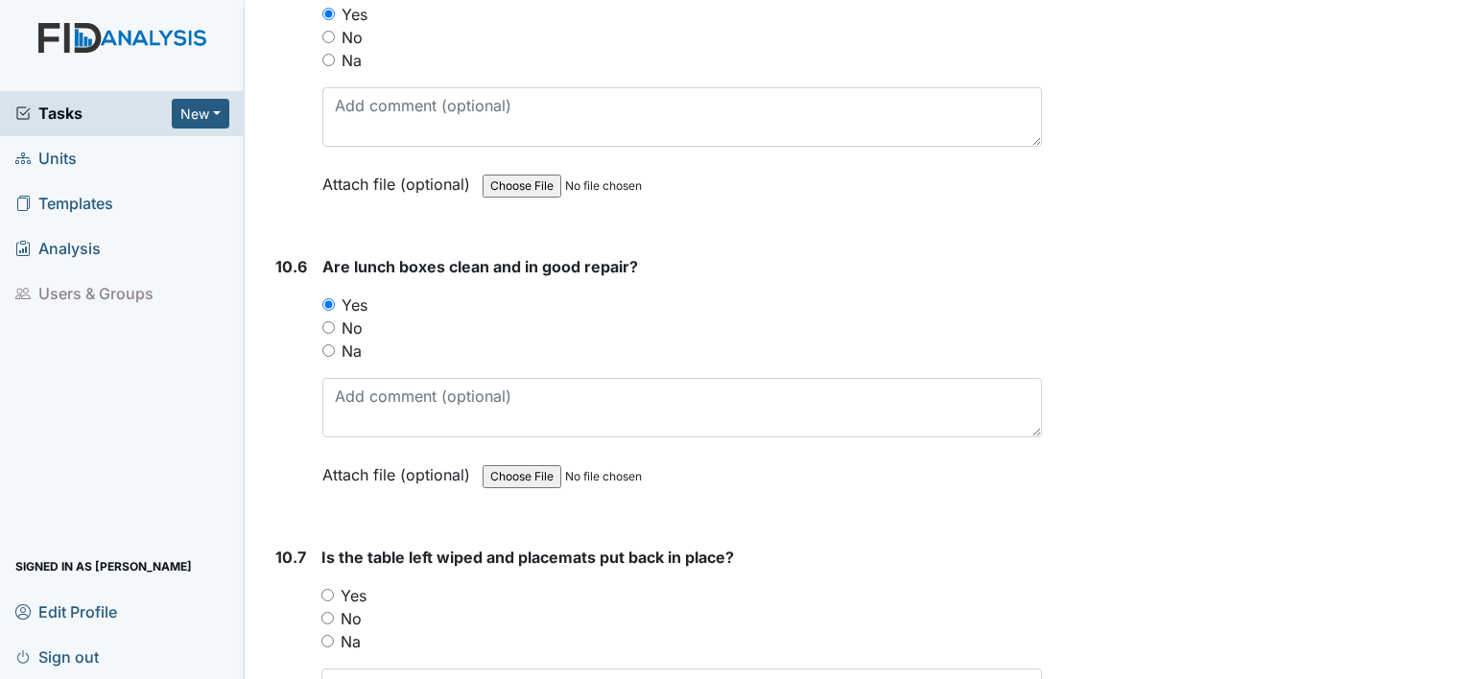
click at [332, 589] on input "Yes" at bounding box center [327, 595] width 12 height 12
radio input "true"
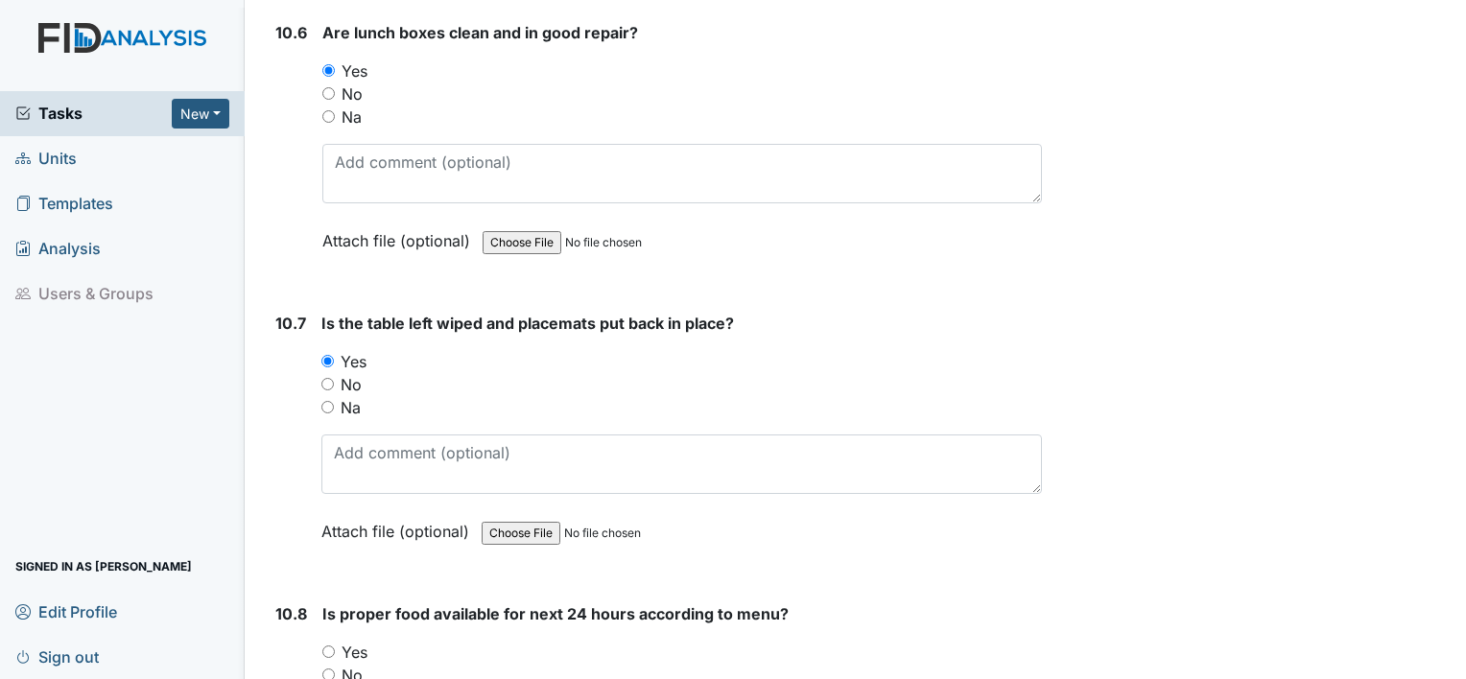
scroll to position [18321, 0]
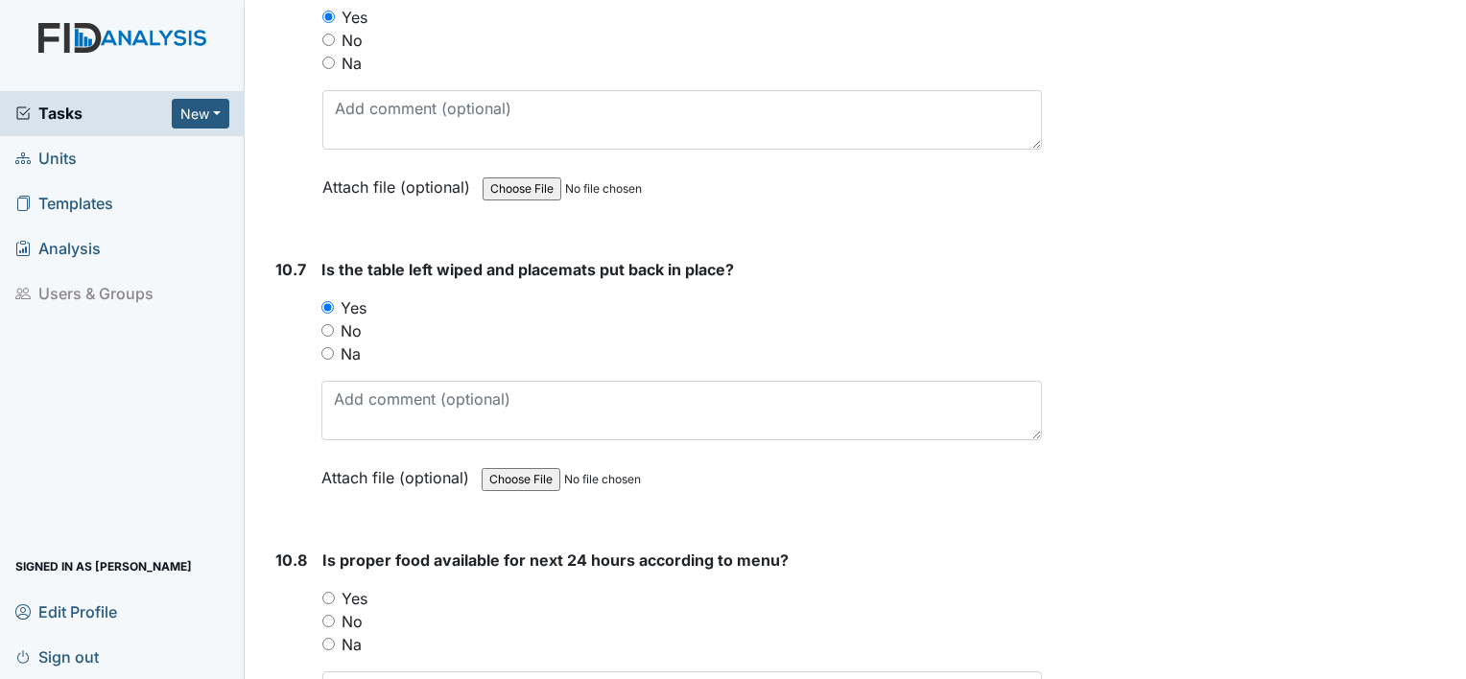
click at [332, 592] on input "Yes" at bounding box center [328, 598] width 12 height 12
radio input "true"
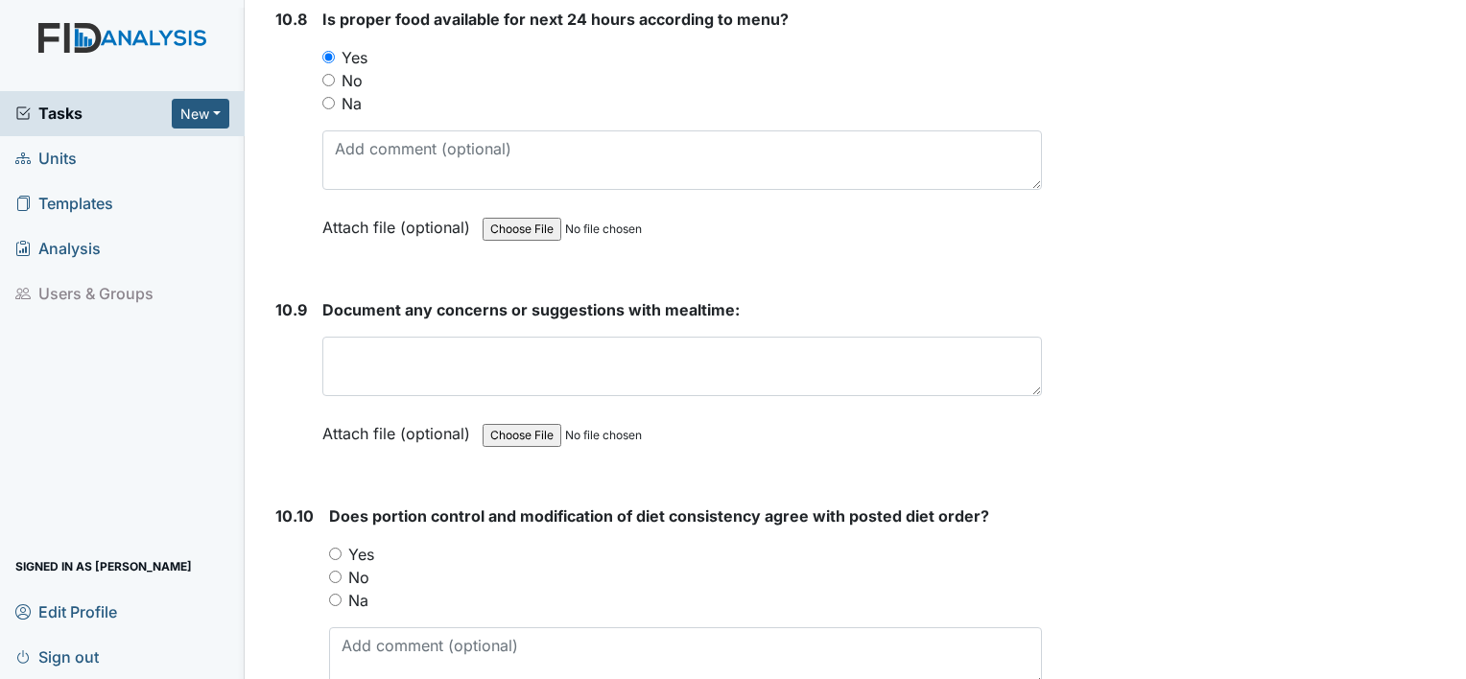
scroll to position [18896, 0]
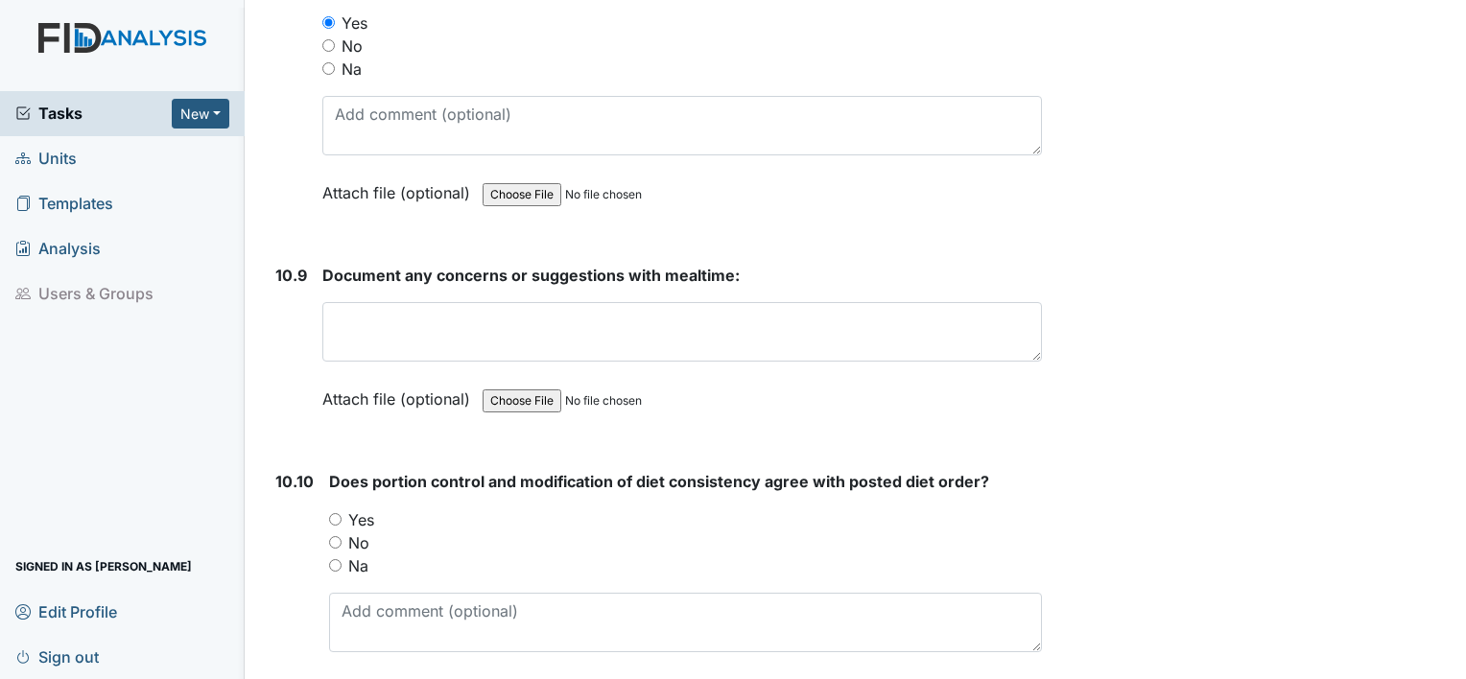
click at [329, 513] on input "Yes" at bounding box center [335, 519] width 12 height 12
radio input "true"
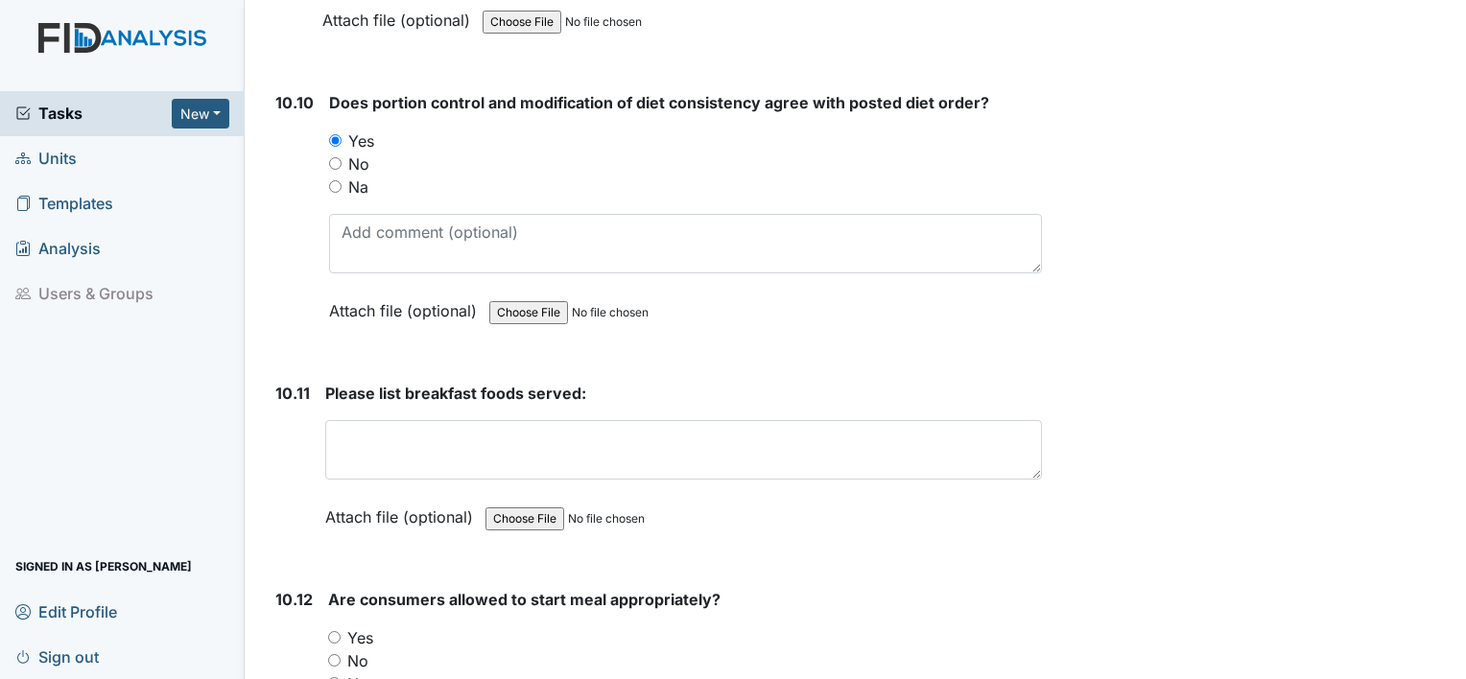
scroll to position [19280, 0]
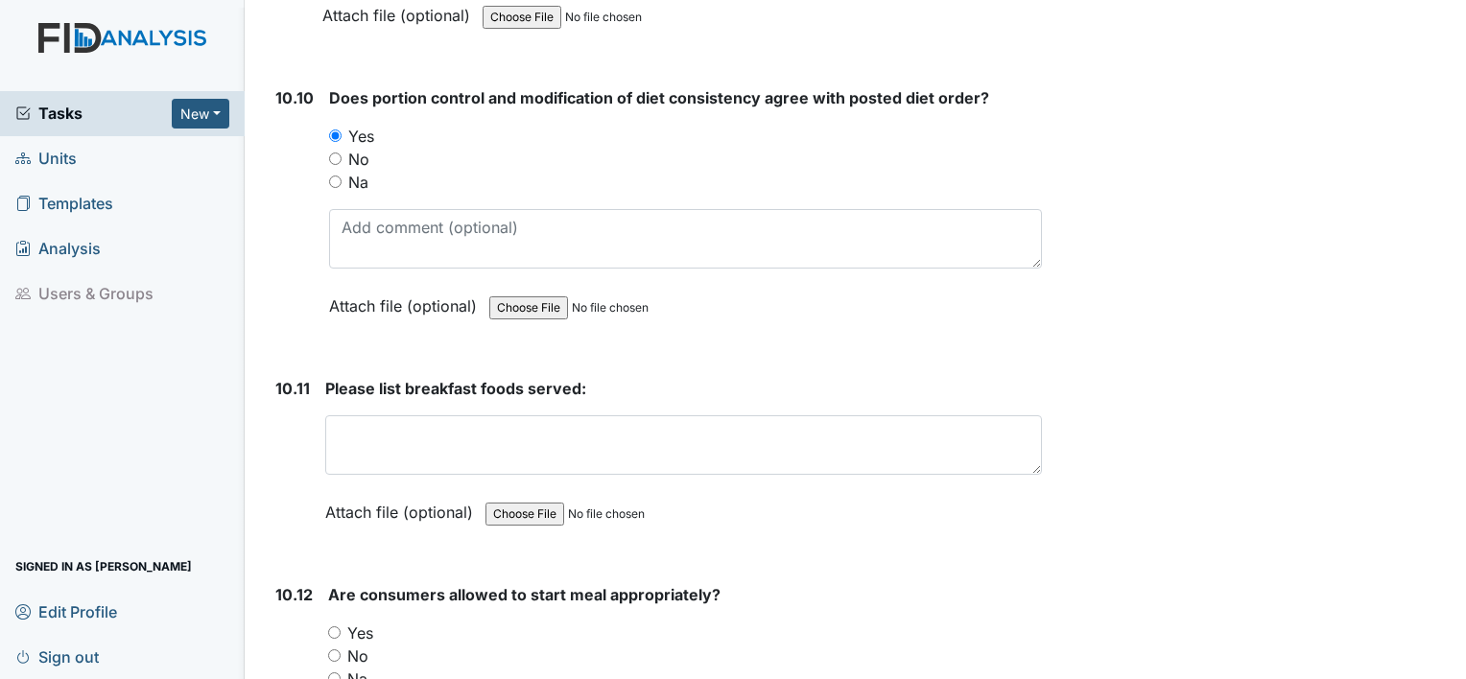
click at [338, 626] on input "Yes" at bounding box center [334, 632] width 12 height 12
radio input "true"
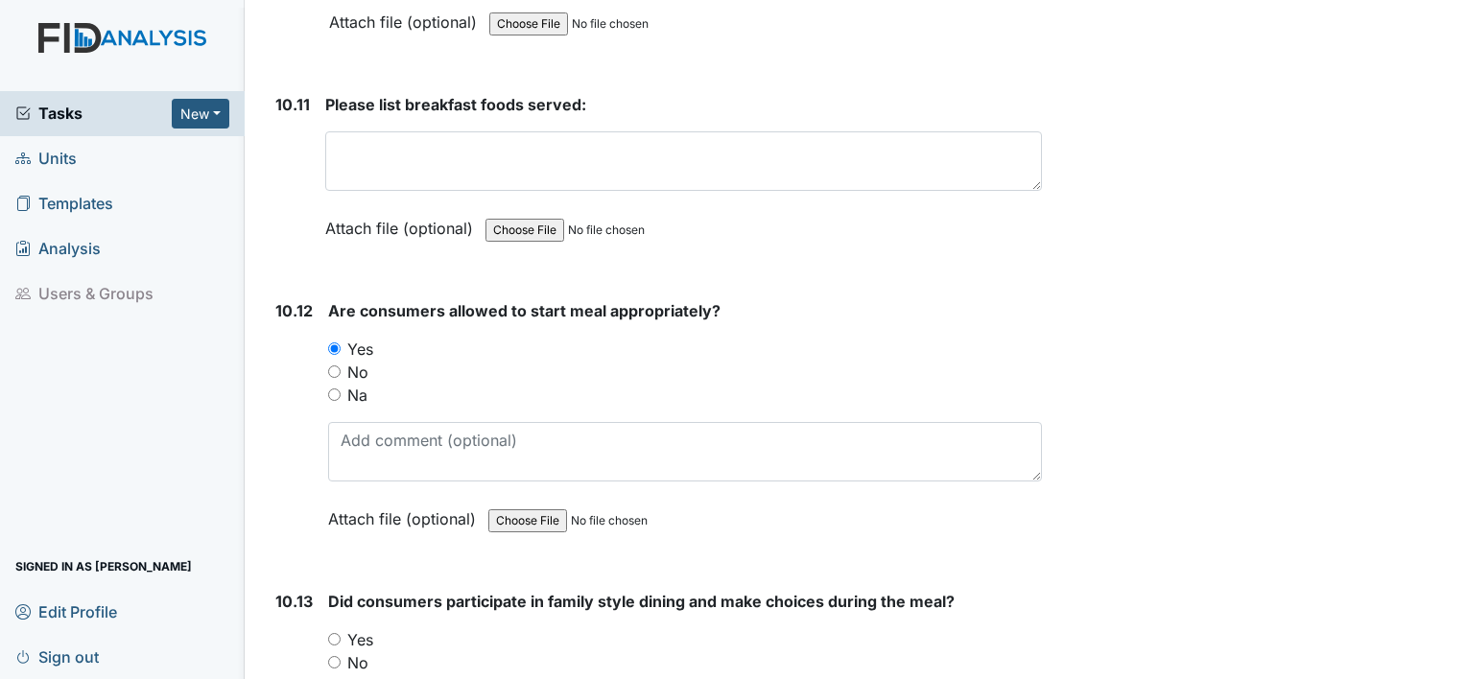
scroll to position [19568, 0]
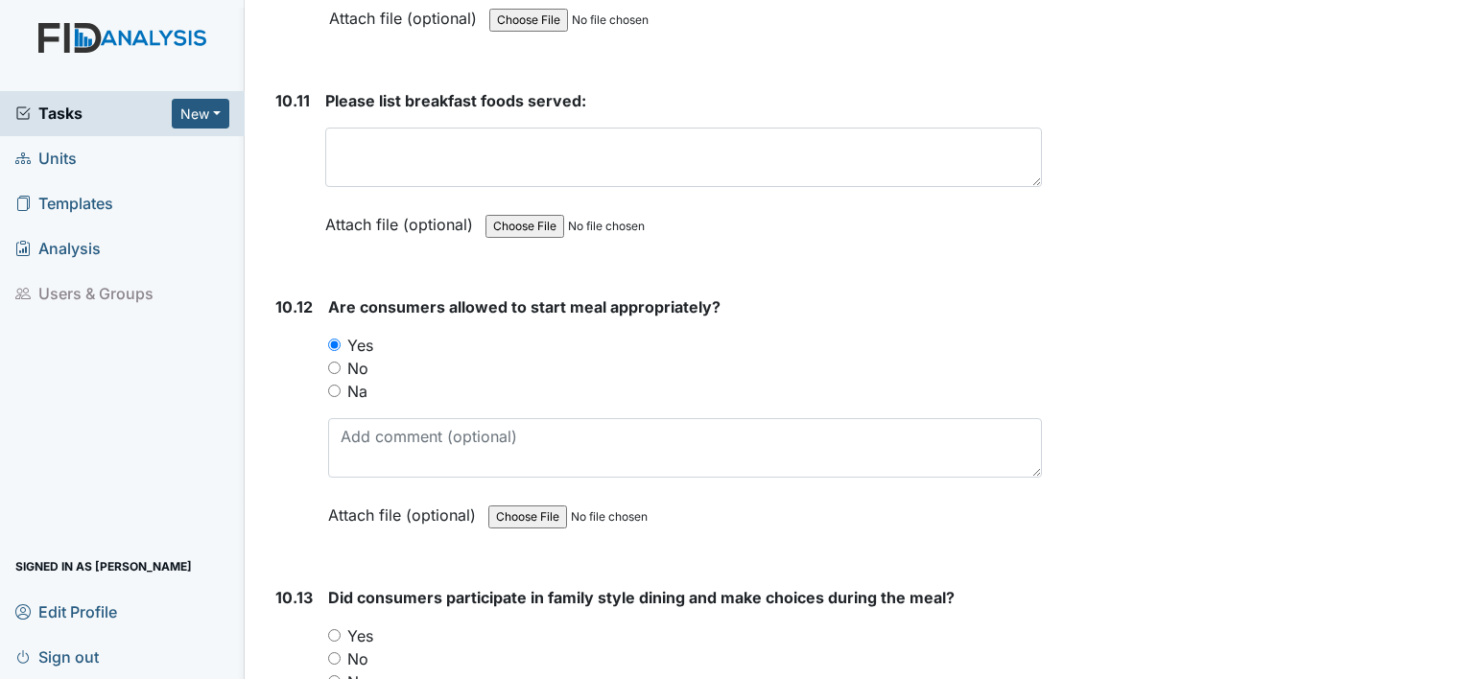
click at [338, 629] on input "Yes" at bounding box center [334, 635] width 12 height 12
radio input "true"
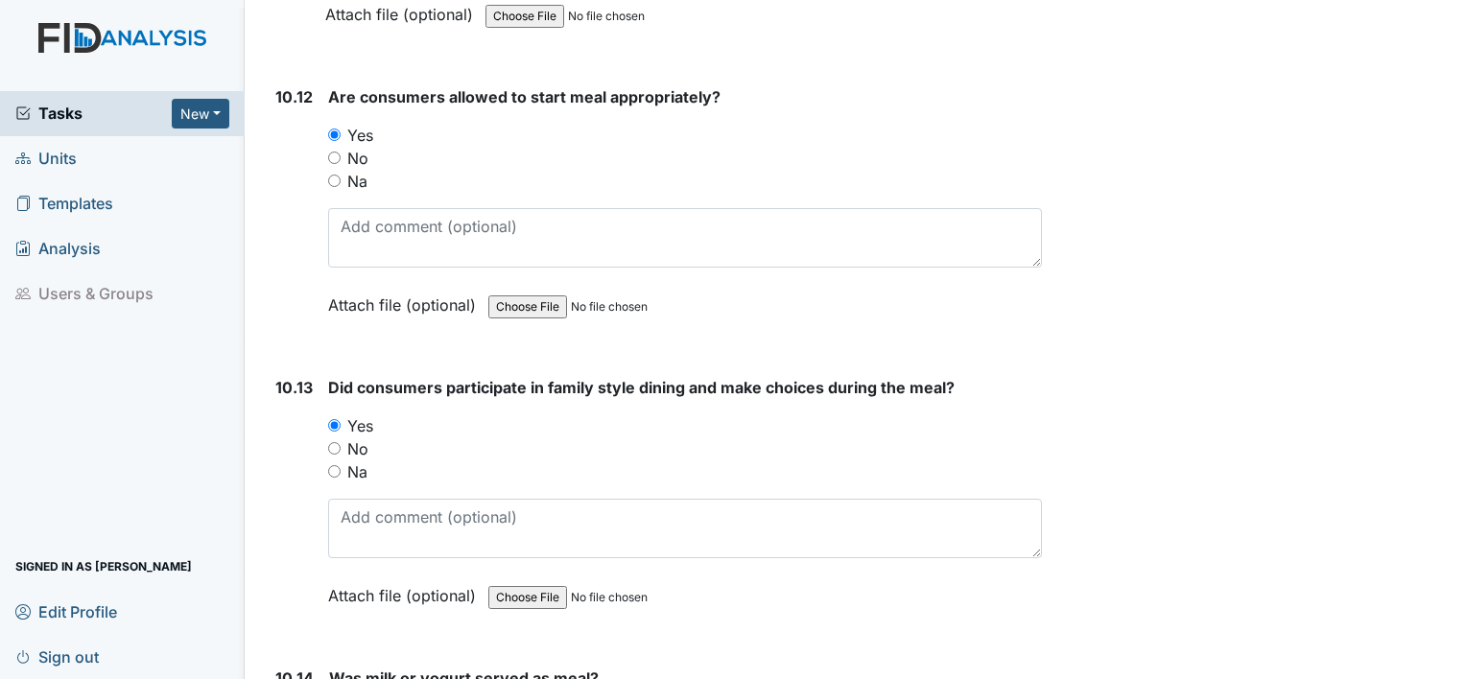
scroll to position [19856, 0]
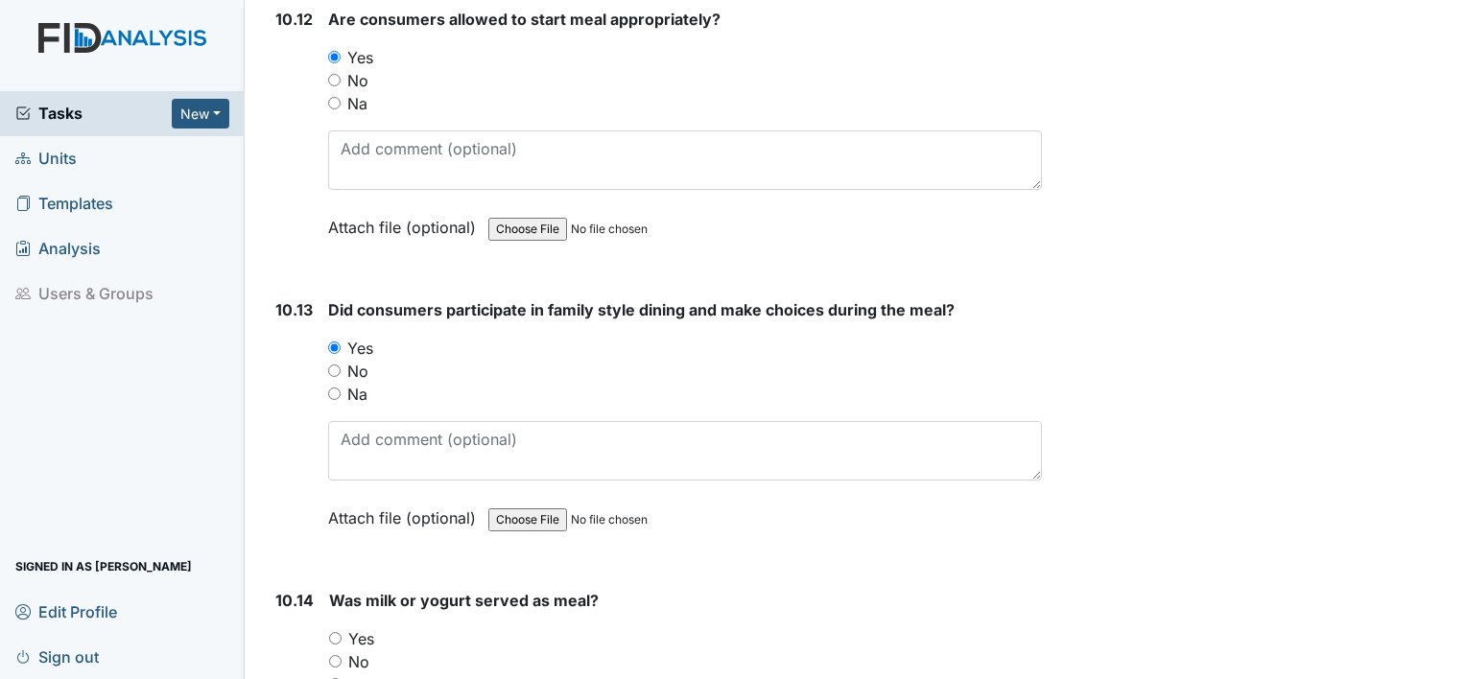
click at [331, 627] on div "Yes" at bounding box center [685, 638] width 713 height 23
click at [335, 632] on input "Yes" at bounding box center [335, 638] width 12 height 12
radio input "true"
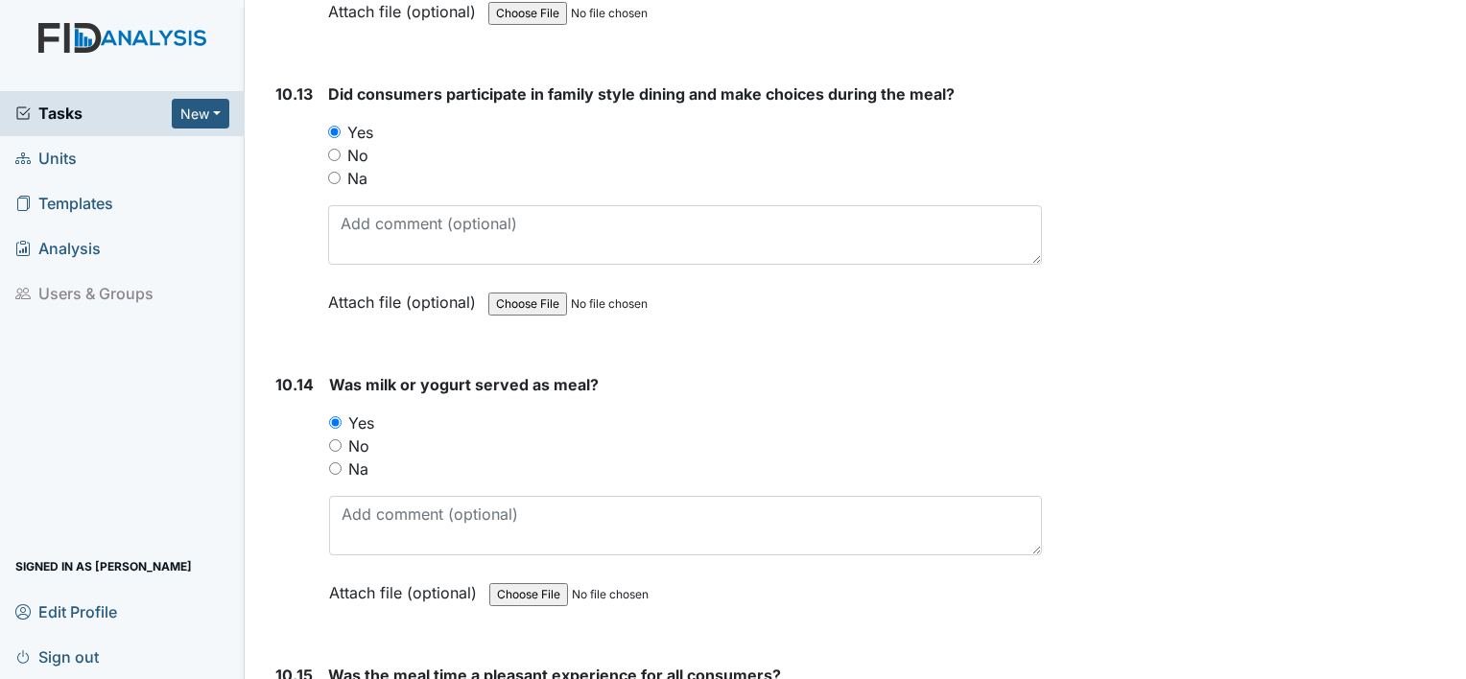
scroll to position [20239, 0]
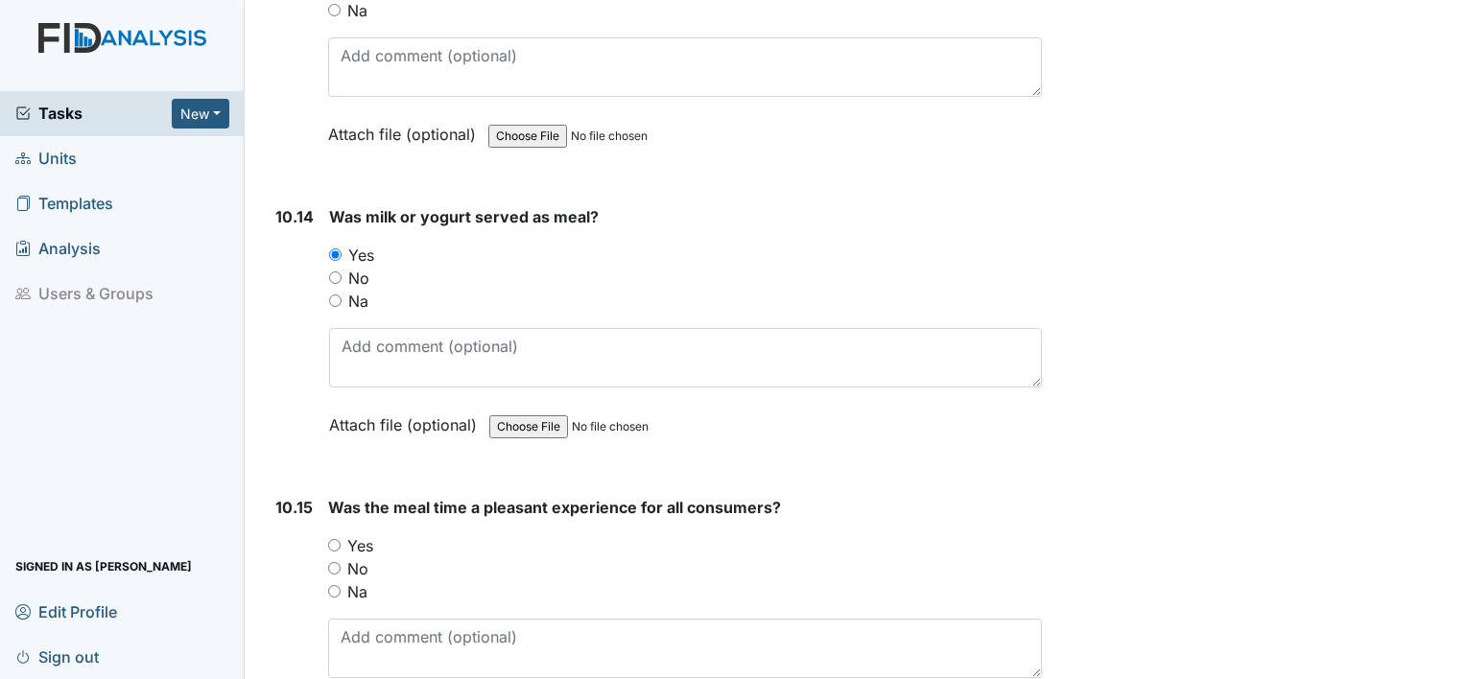
click at [331, 534] on div "Yes" at bounding box center [685, 545] width 714 height 23
click at [335, 539] on input "Yes" at bounding box center [334, 545] width 12 height 12
radio input "true"
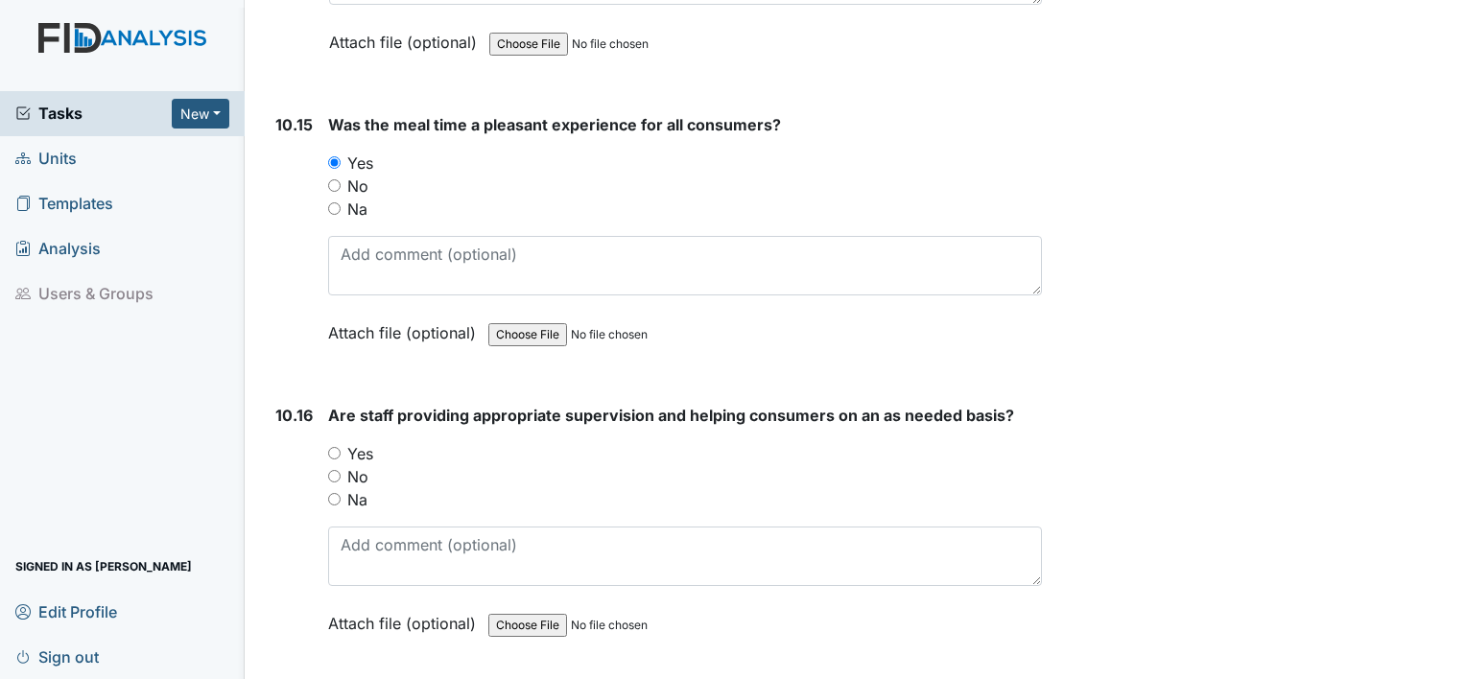
scroll to position [20623, 0]
click at [335, 446] on input "Yes" at bounding box center [334, 452] width 12 height 12
radio input "true"
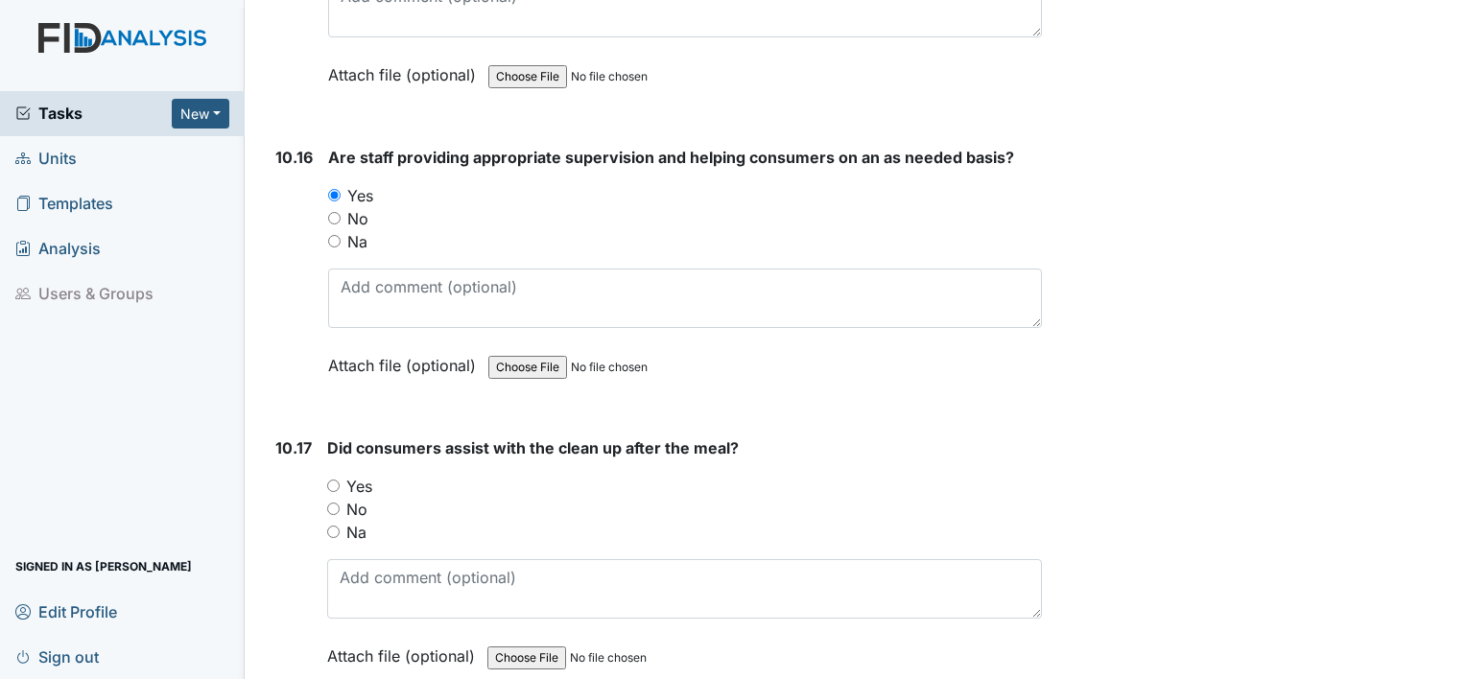
scroll to position [20911, 0]
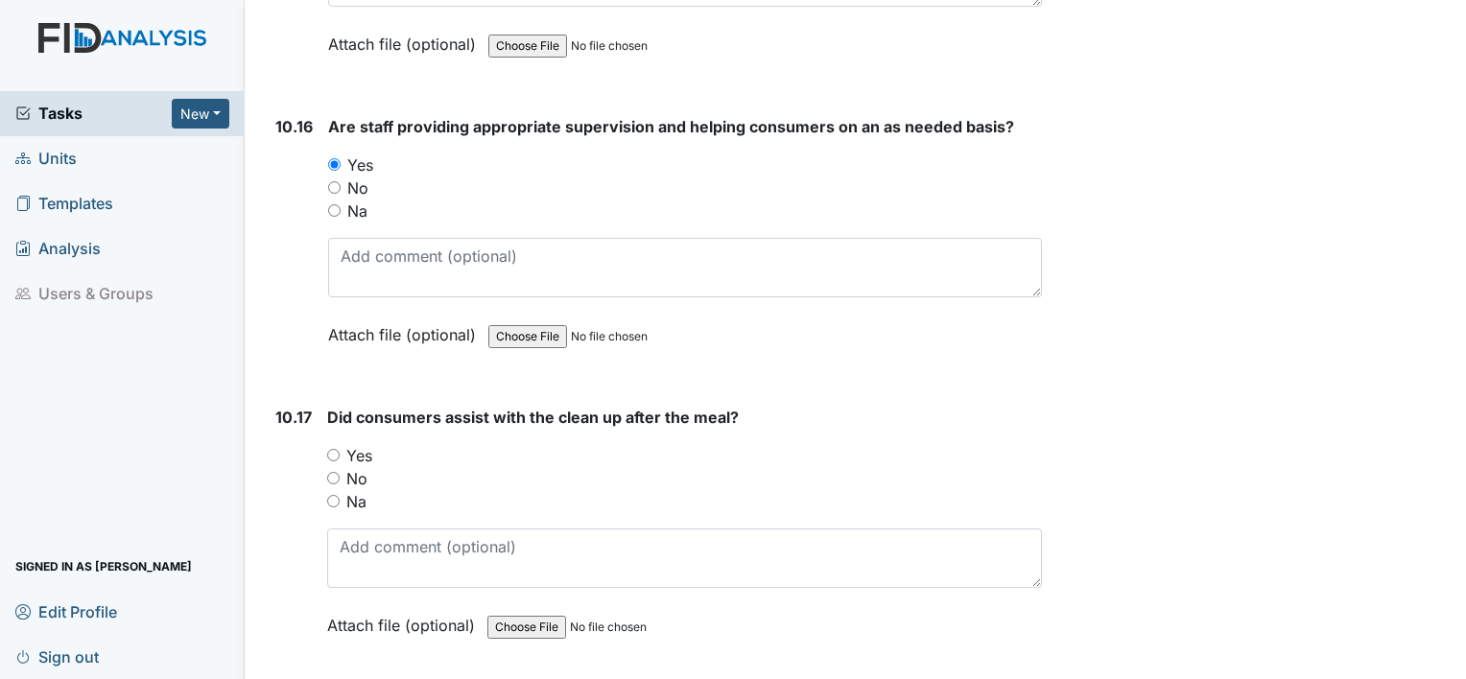
click at [338, 449] on input "Yes" at bounding box center [333, 455] width 12 height 12
radio input "true"
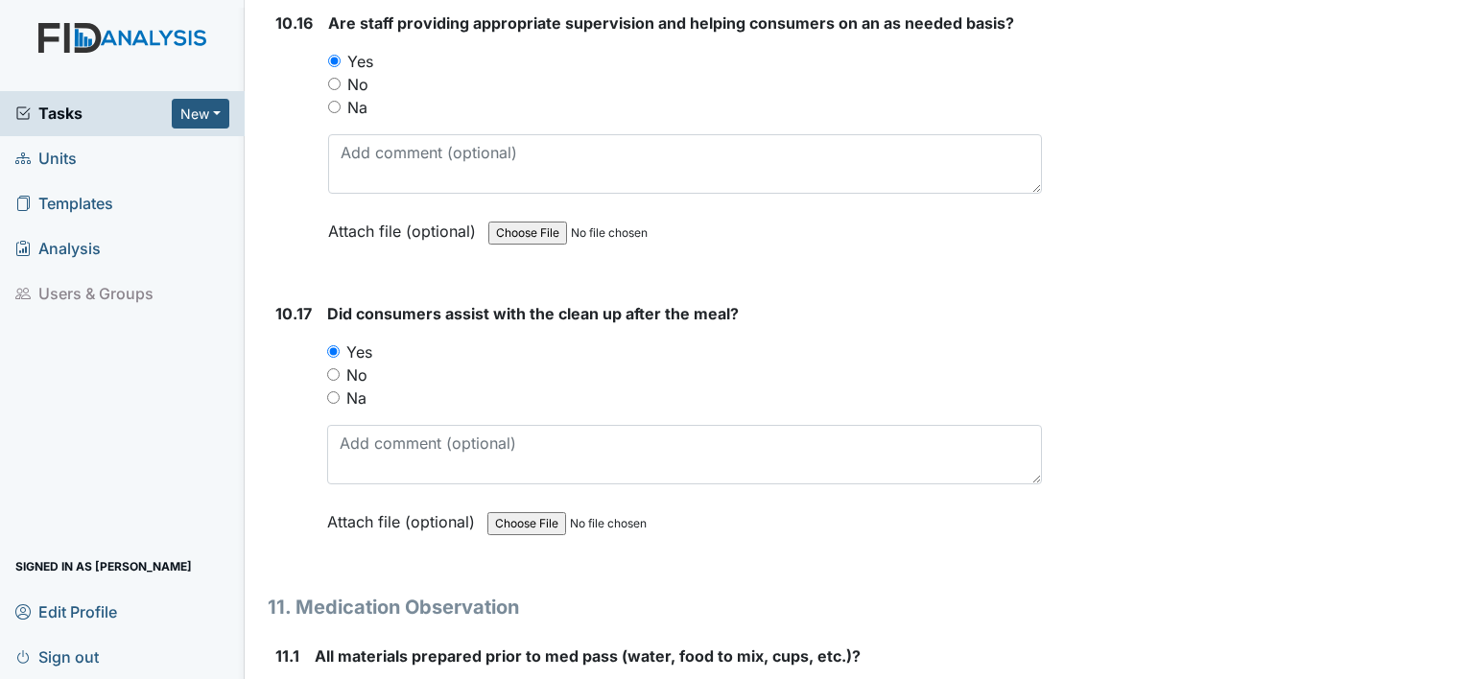
scroll to position [21199, 0]
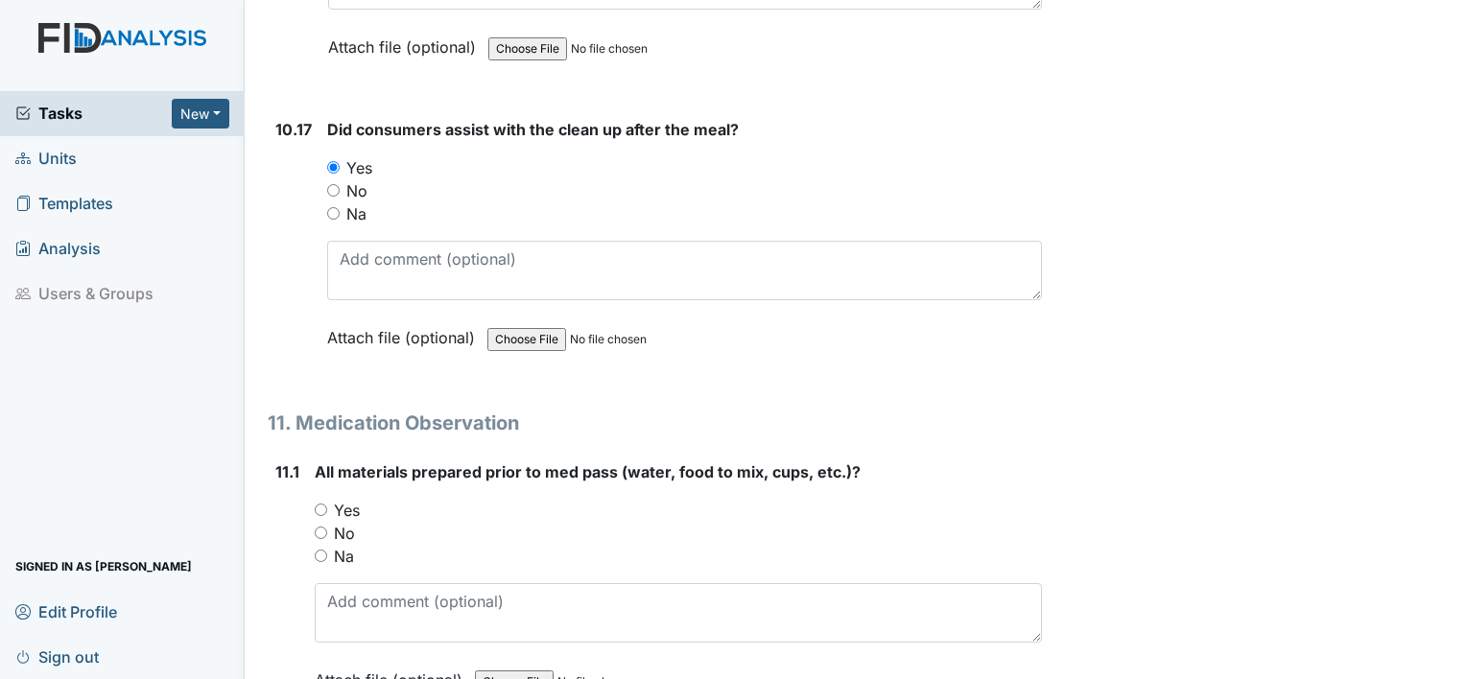
click at [323, 504] on input "Yes" at bounding box center [321, 510] width 12 height 12
radio input "true"
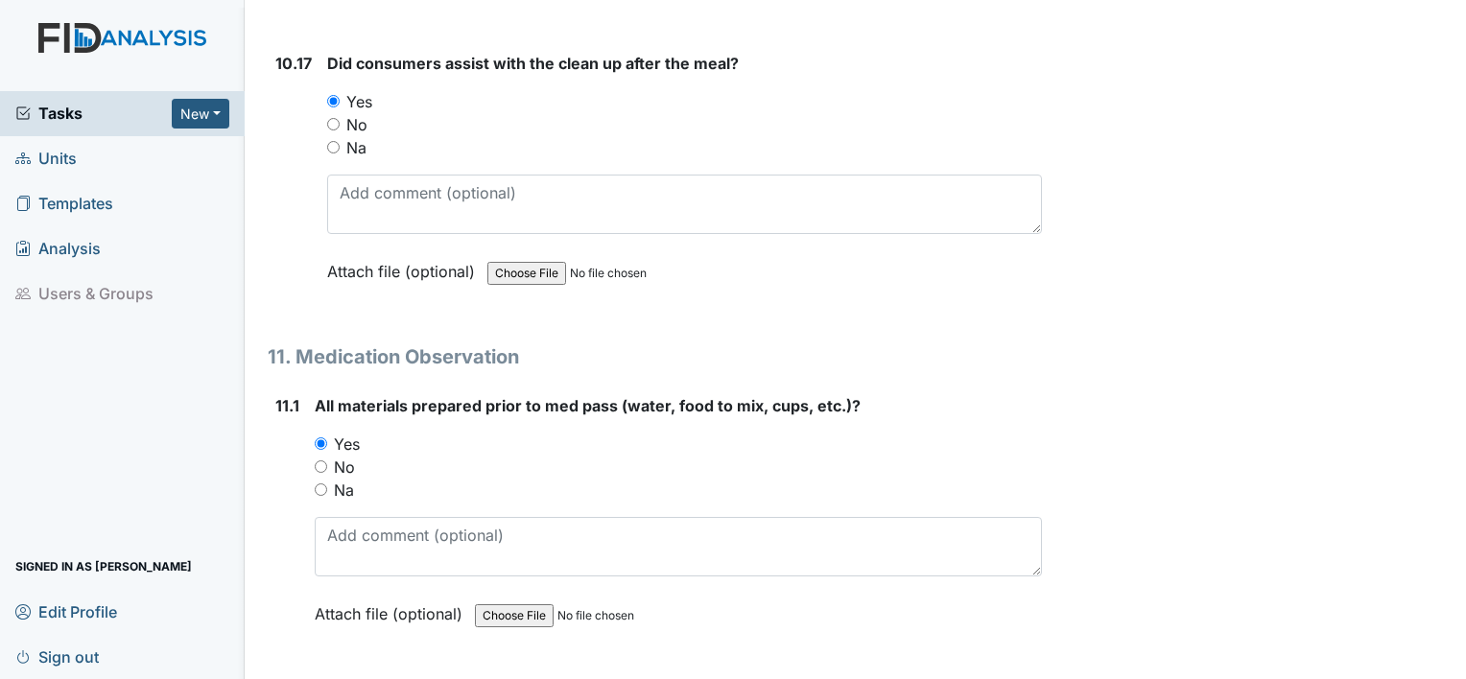
scroll to position [21582, 0]
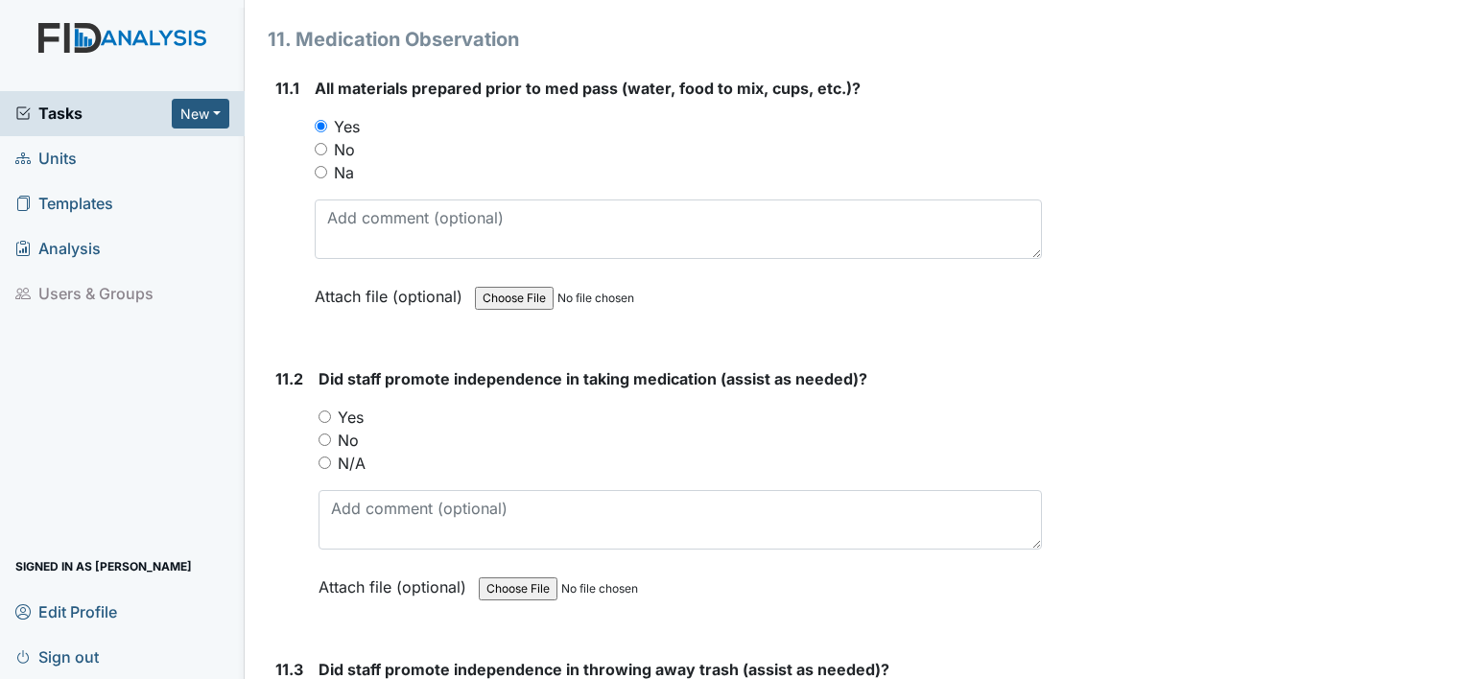
click at [326, 411] on input "Yes" at bounding box center [324, 417] width 12 height 12
radio input "true"
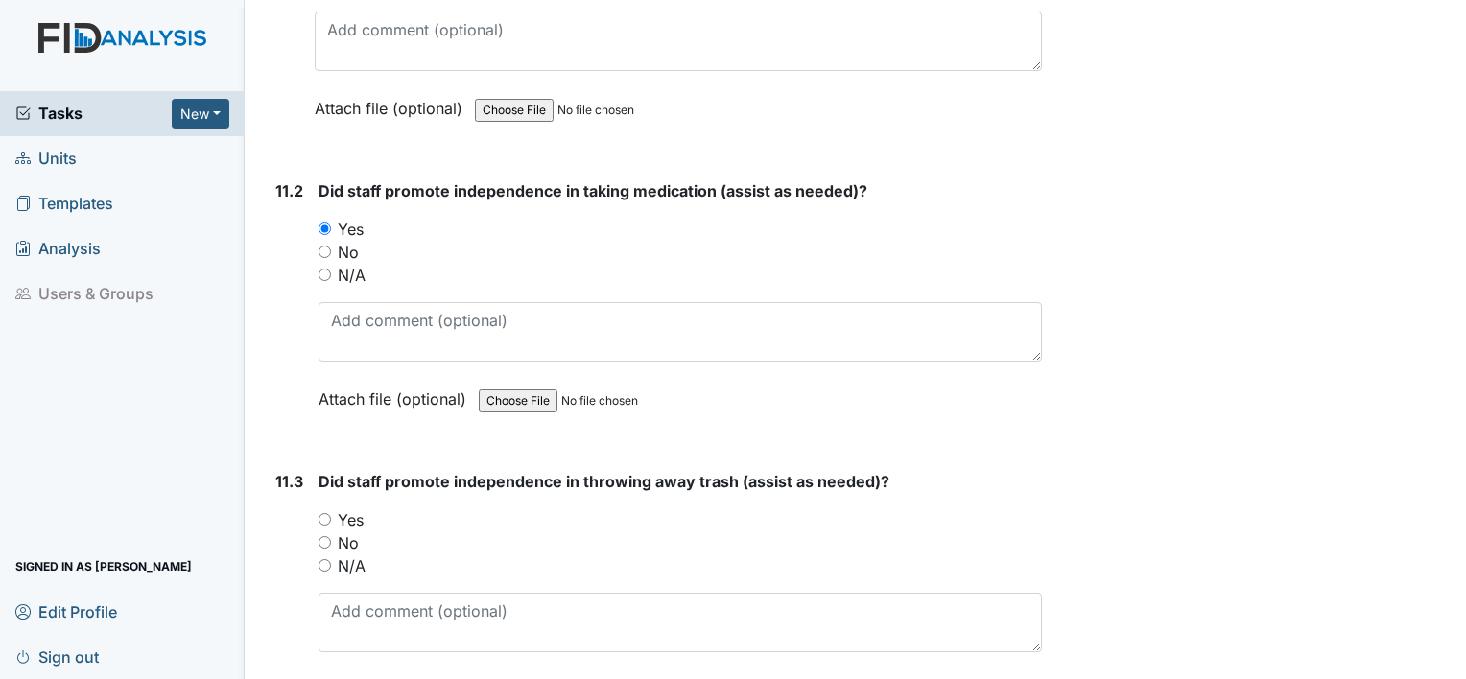
scroll to position [21774, 0]
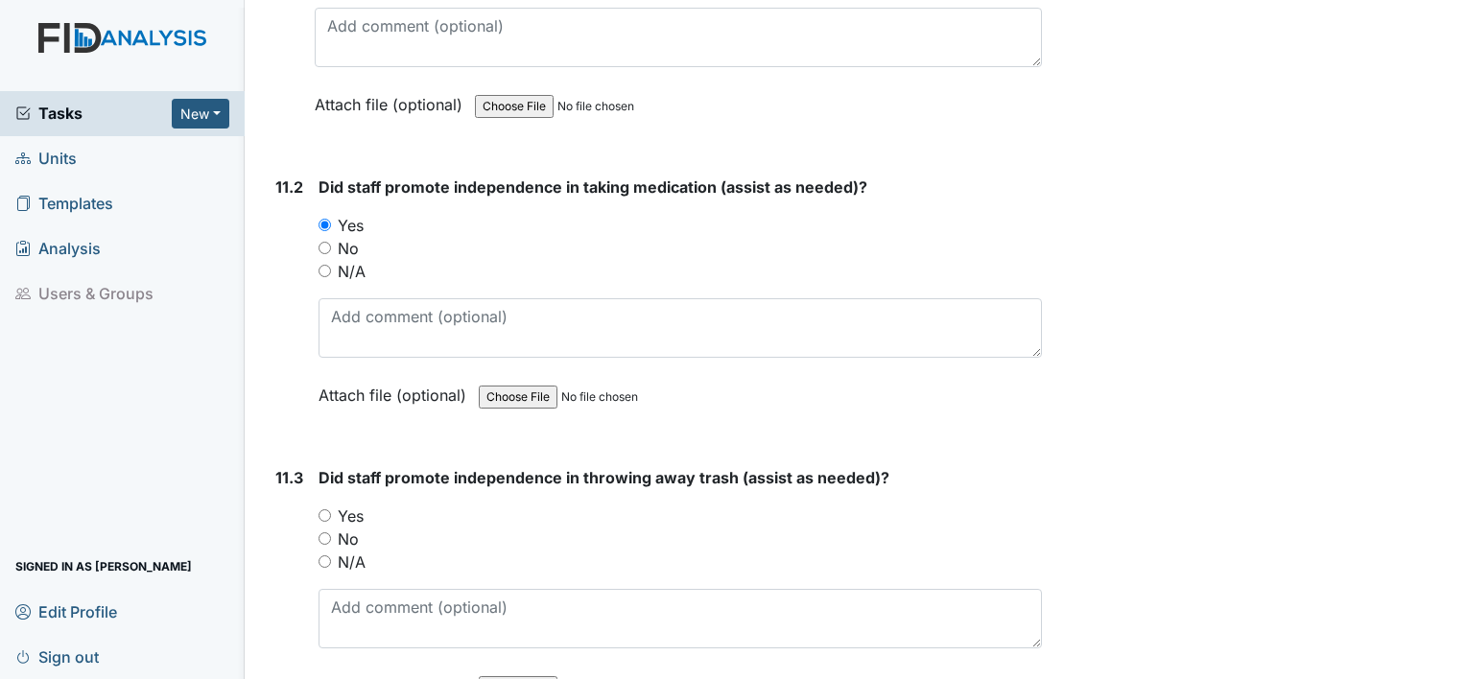
click at [338, 505] on label "Yes" at bounding box center [351, 516] width 26 height 23
click at [331, 509] on input "Yes" at bounding box center [324, 515] width 12 height 12
radio input "true"
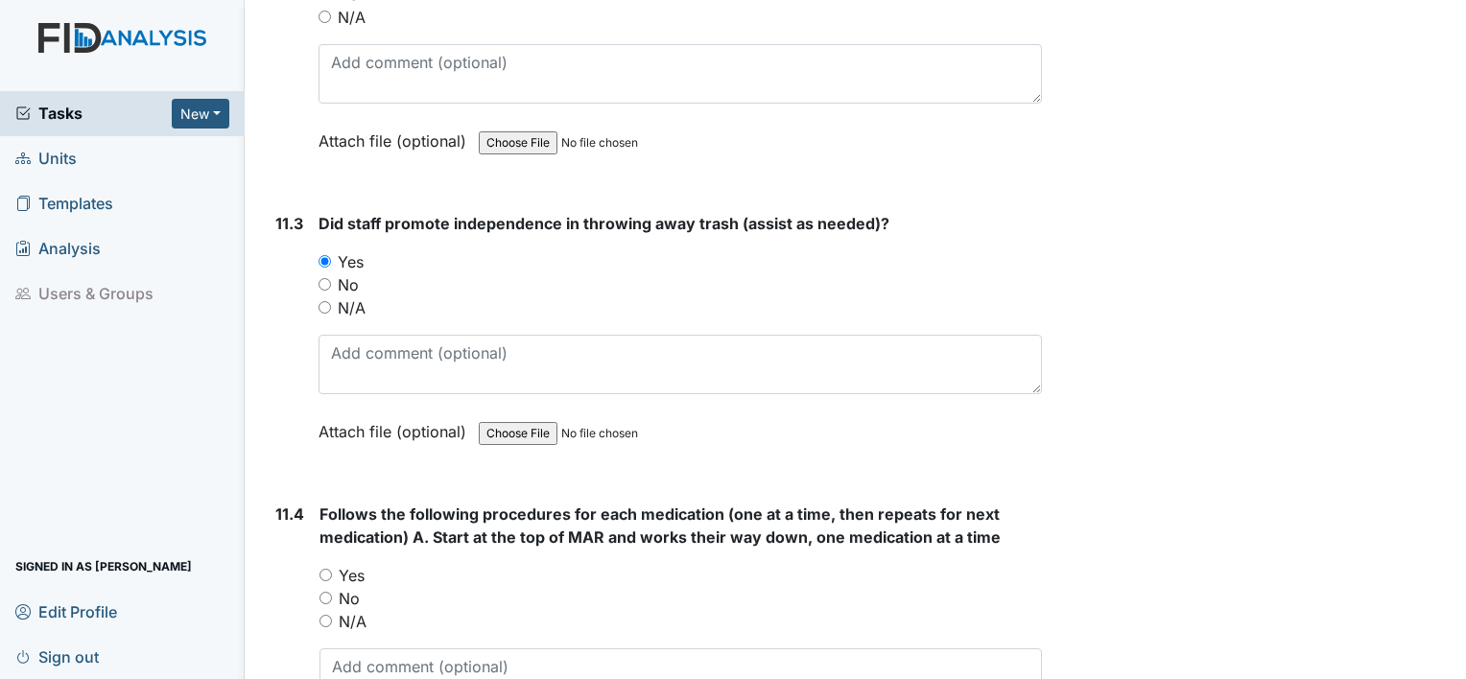
scroll to position [22062, 0]
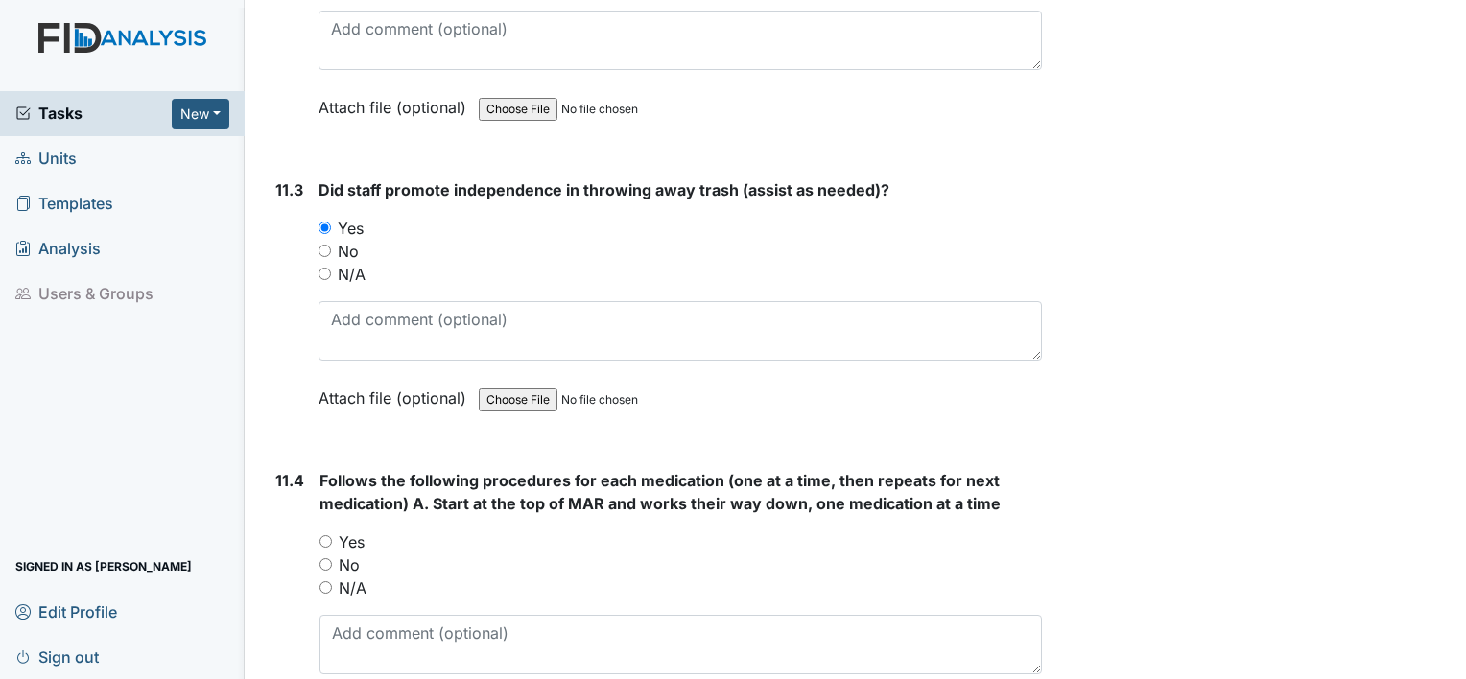
click at [333, 530] on div "Yes" at bounding box center [680, 541] width 722 height 23
click at [325, 535] on input "Yes" at bounding box center [325, 541] width 12 height 12
radio input "true"
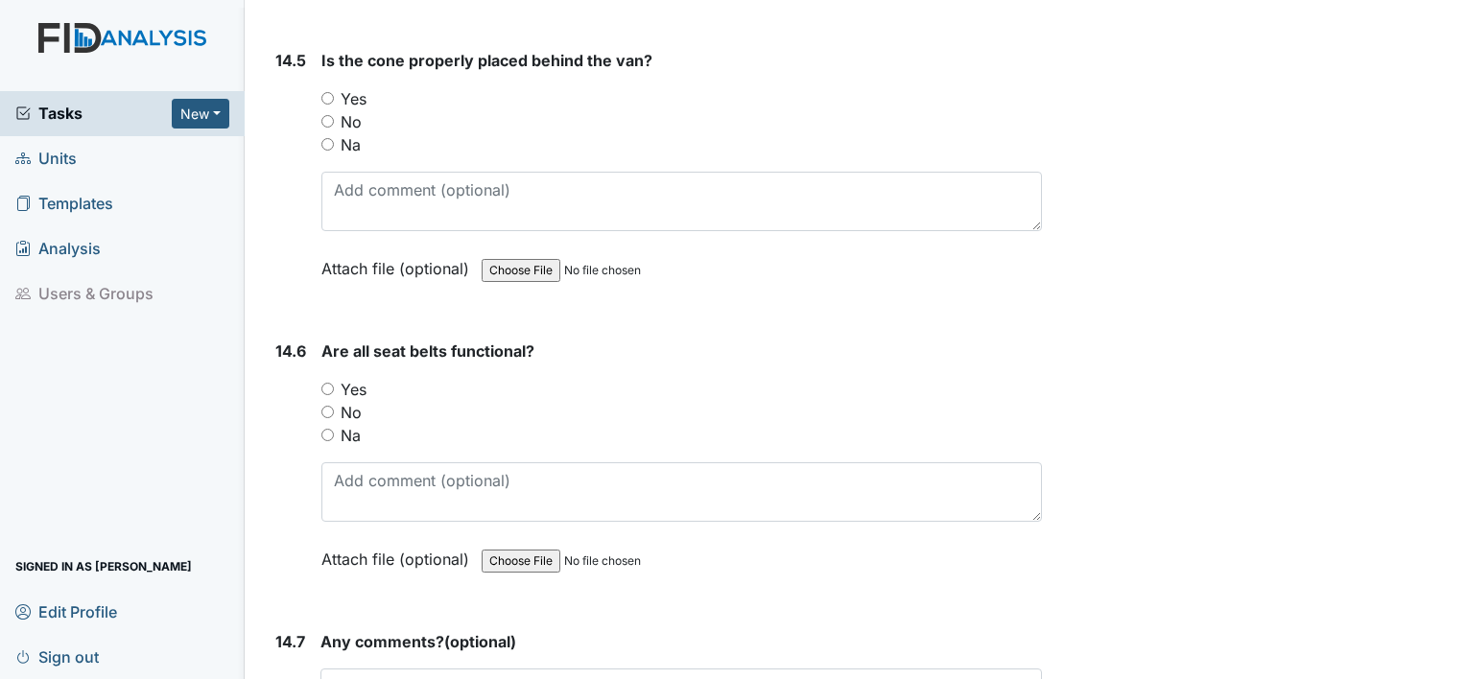
scroll to position [36343, 0]
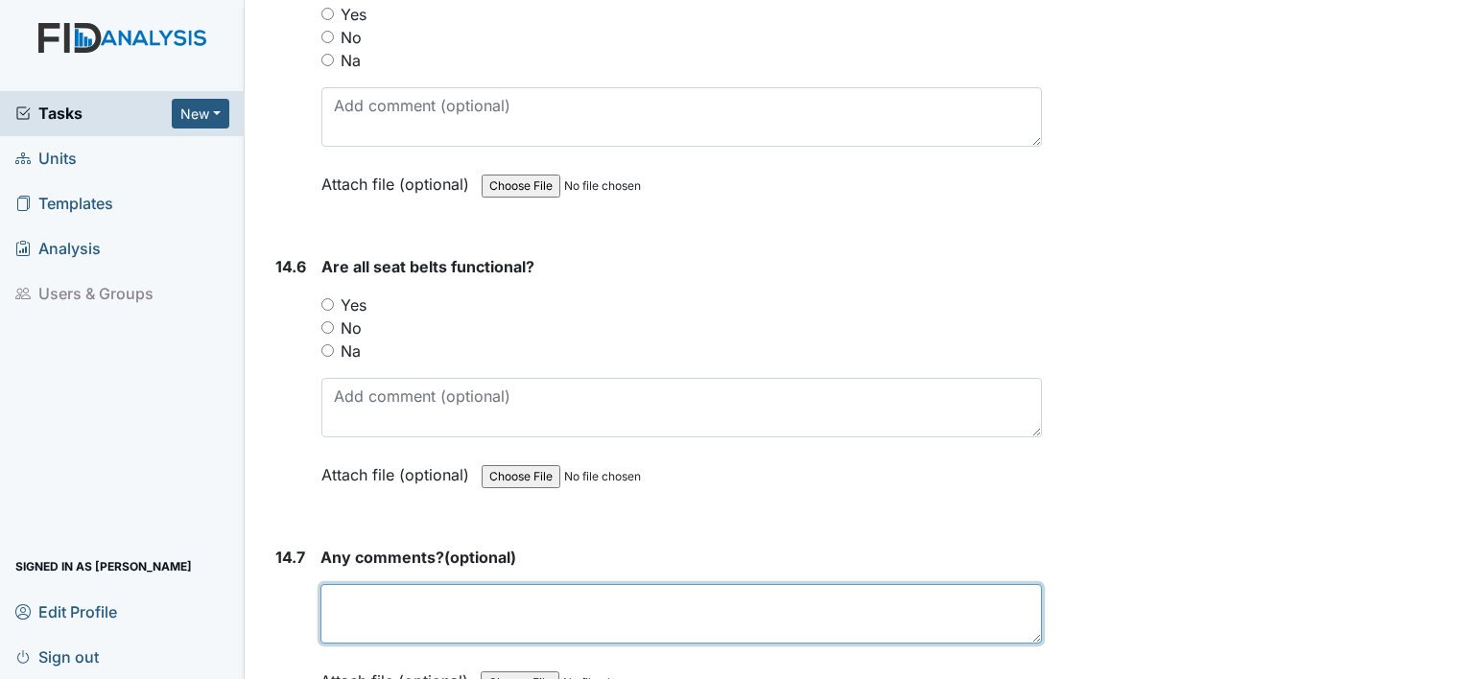
click at [355, 584] on textarea at bounding box center [680, 613] width 721 height 59
type textarea "NO COMMENTS"
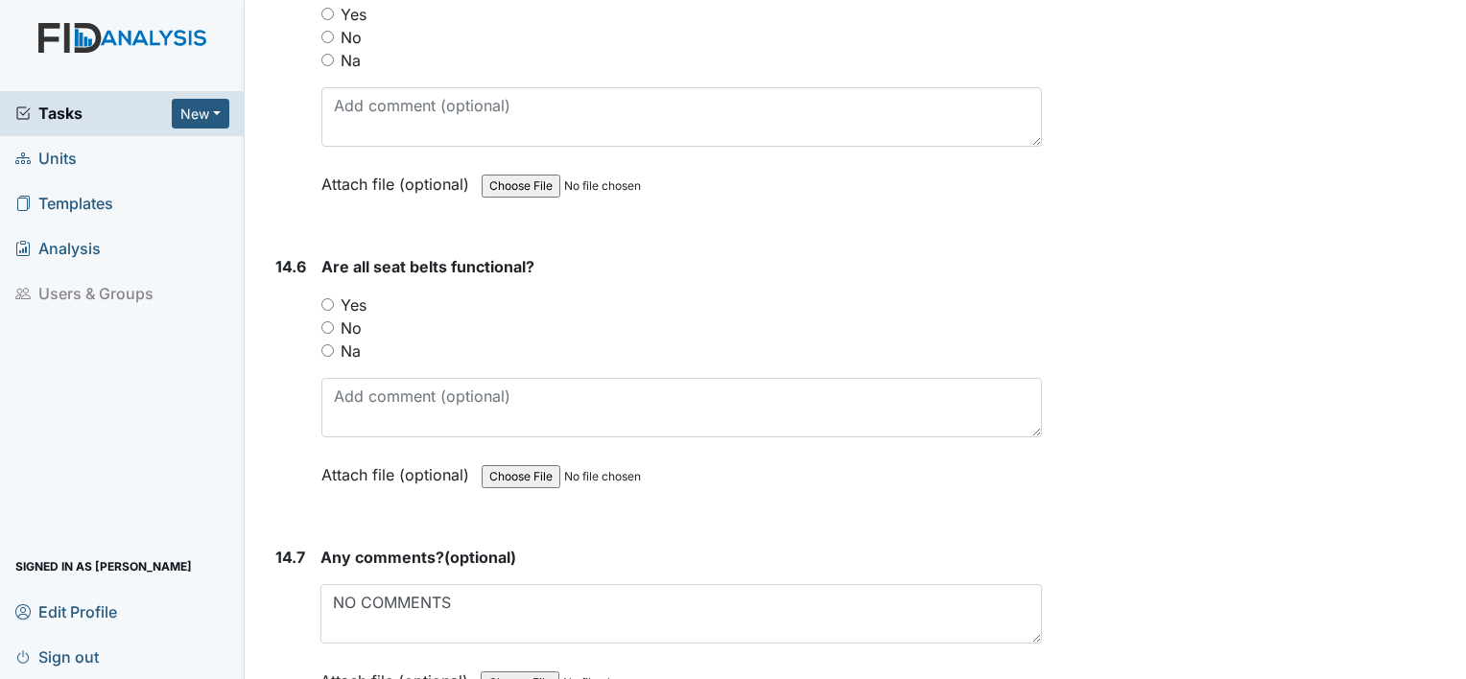
click at [328, 298] on input "Yes" at bounding box center [327, 304] width 12 height 12
radio input "true"
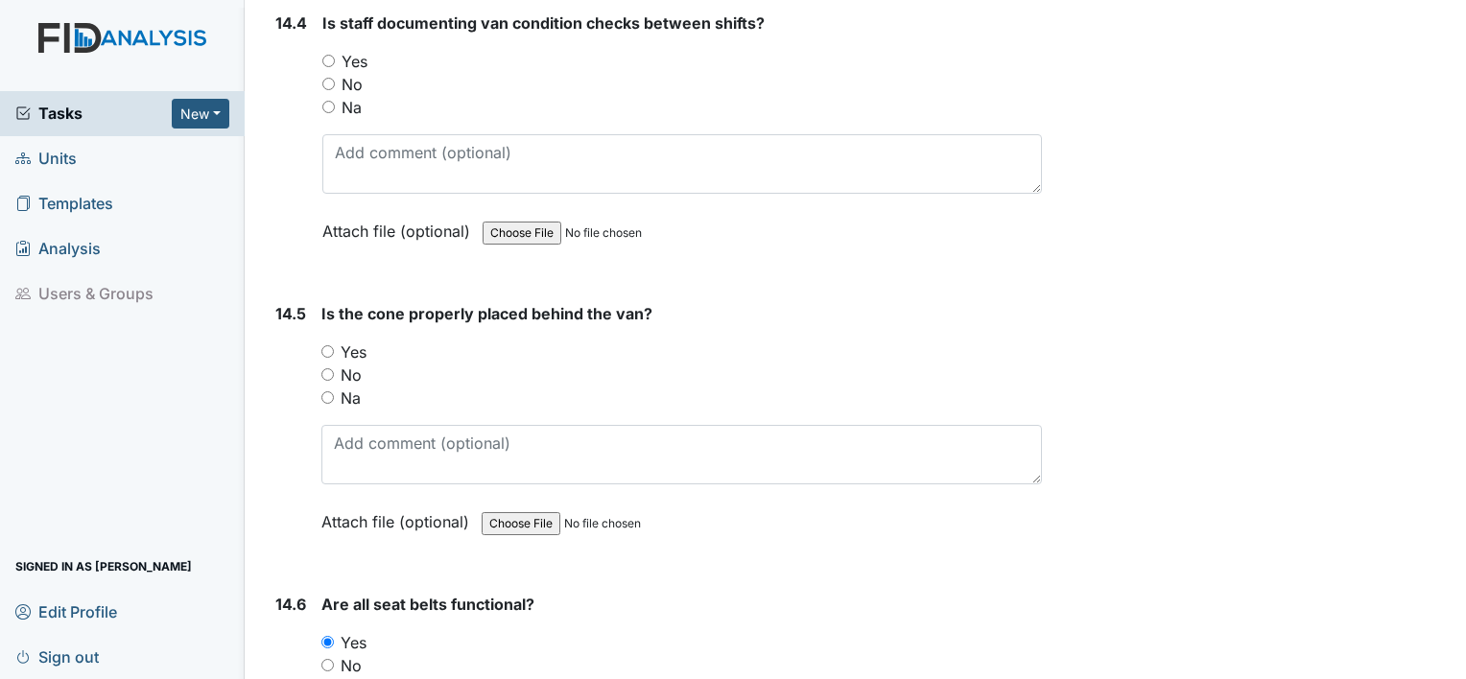
scroll to position [35959, 0]
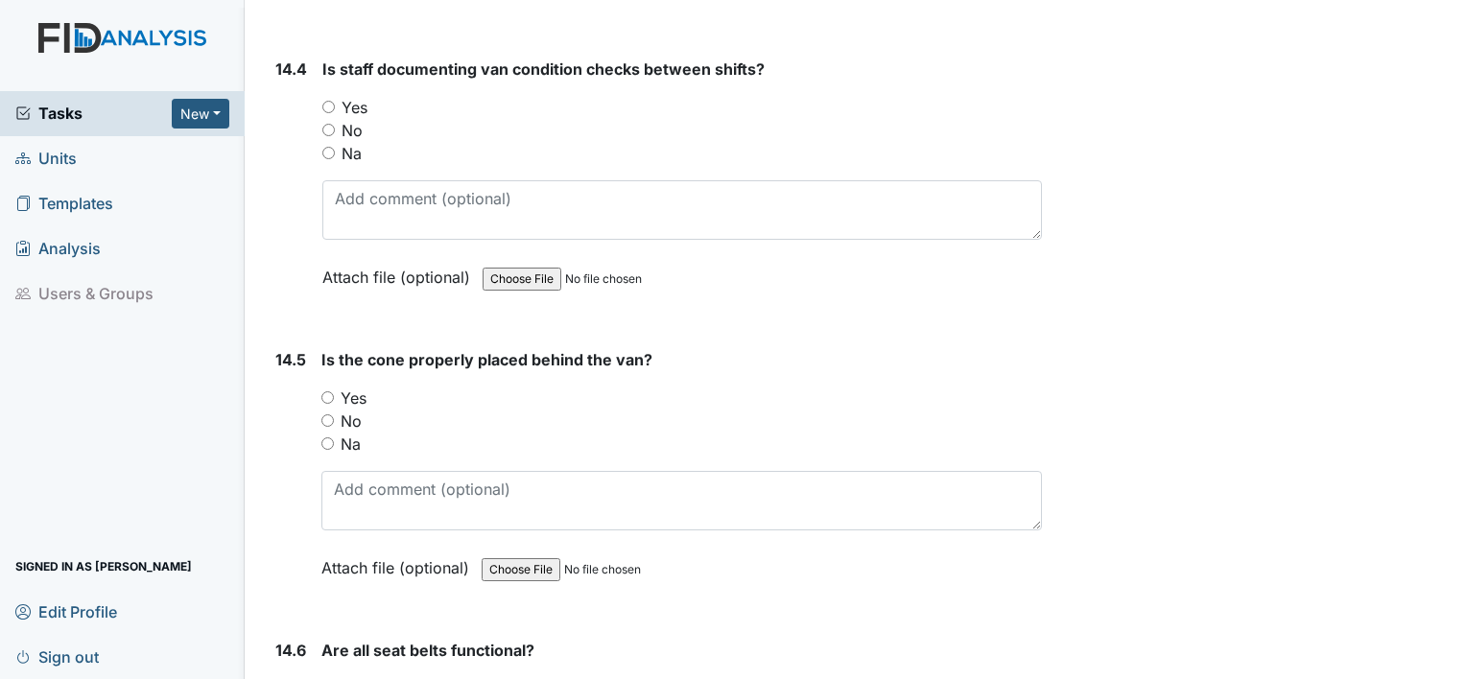
click at [330, 391] on input "Yes" at bounding box center [327, 397] width 12 height 12
radio input "true"
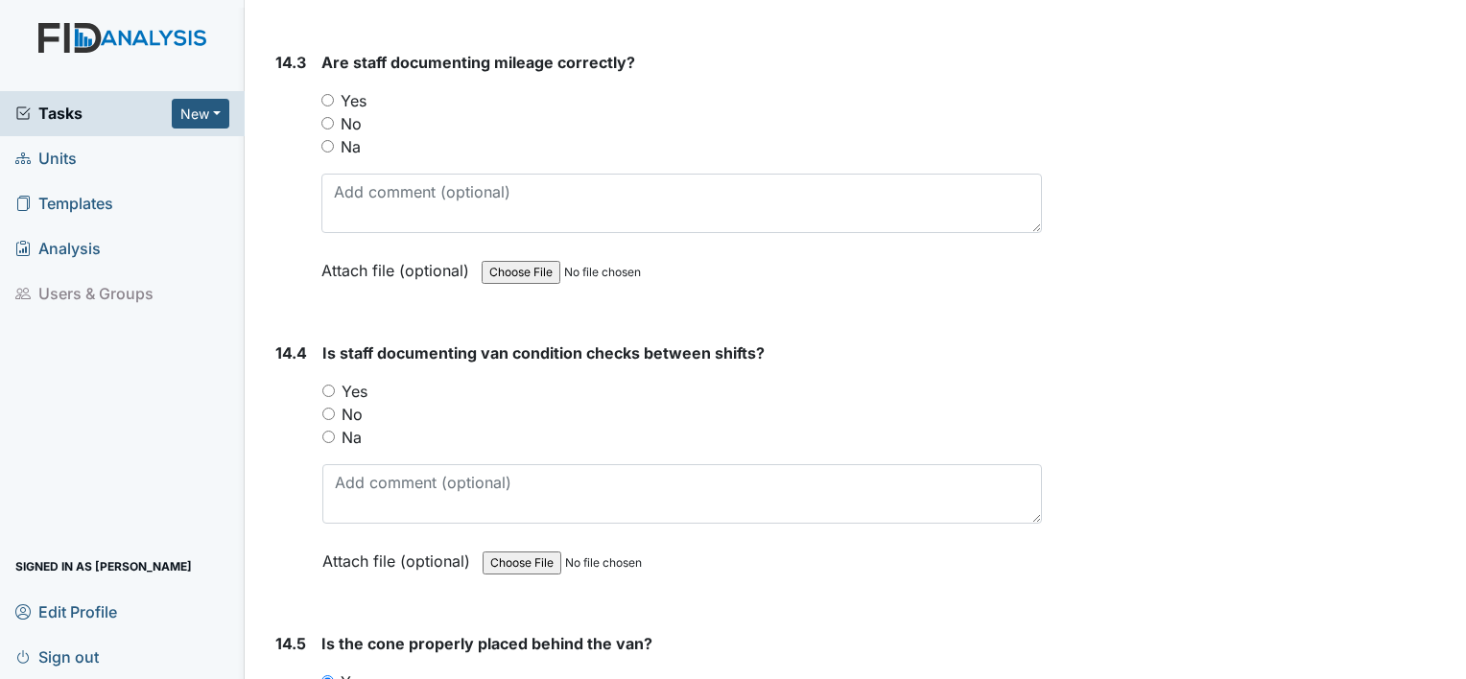
scroll to position [35671, 0]
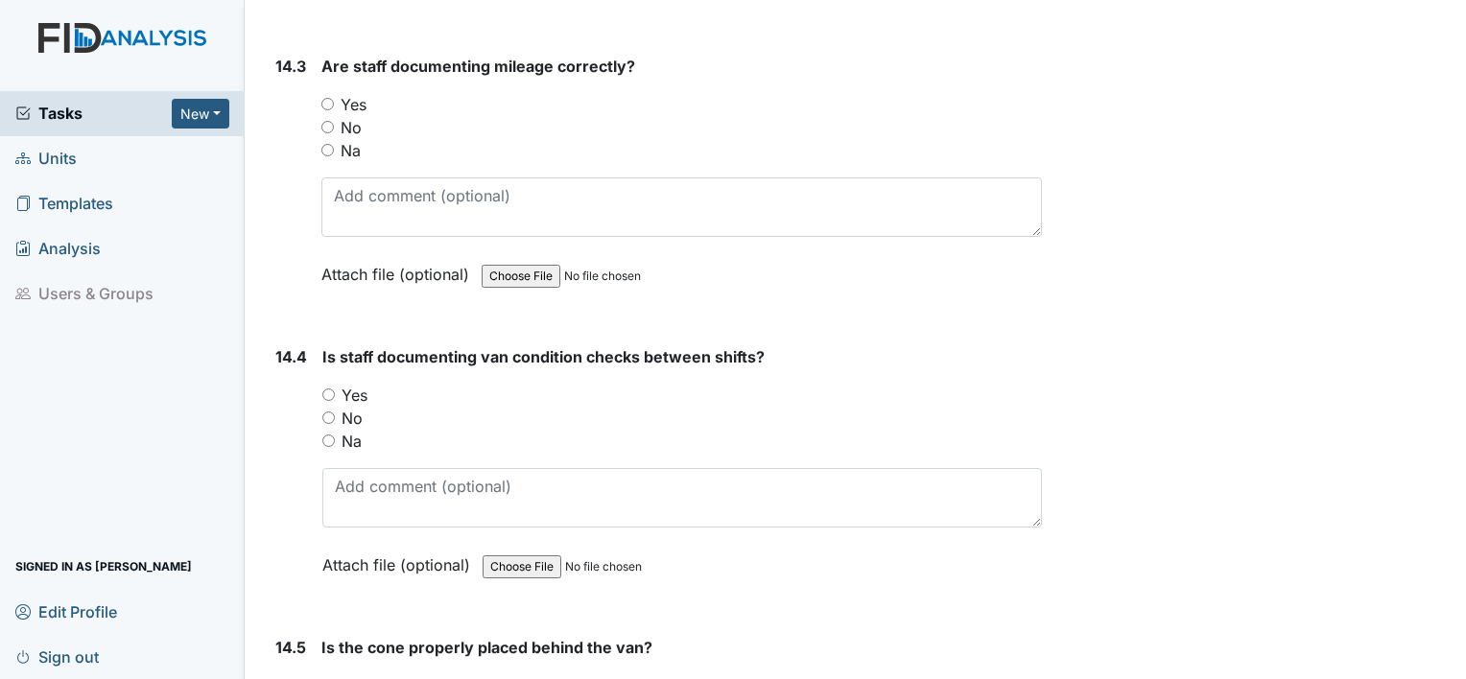
click at [330, 388] on input "Yes" at bounding box center [328, 394] width 12 height 12
radio input "true"
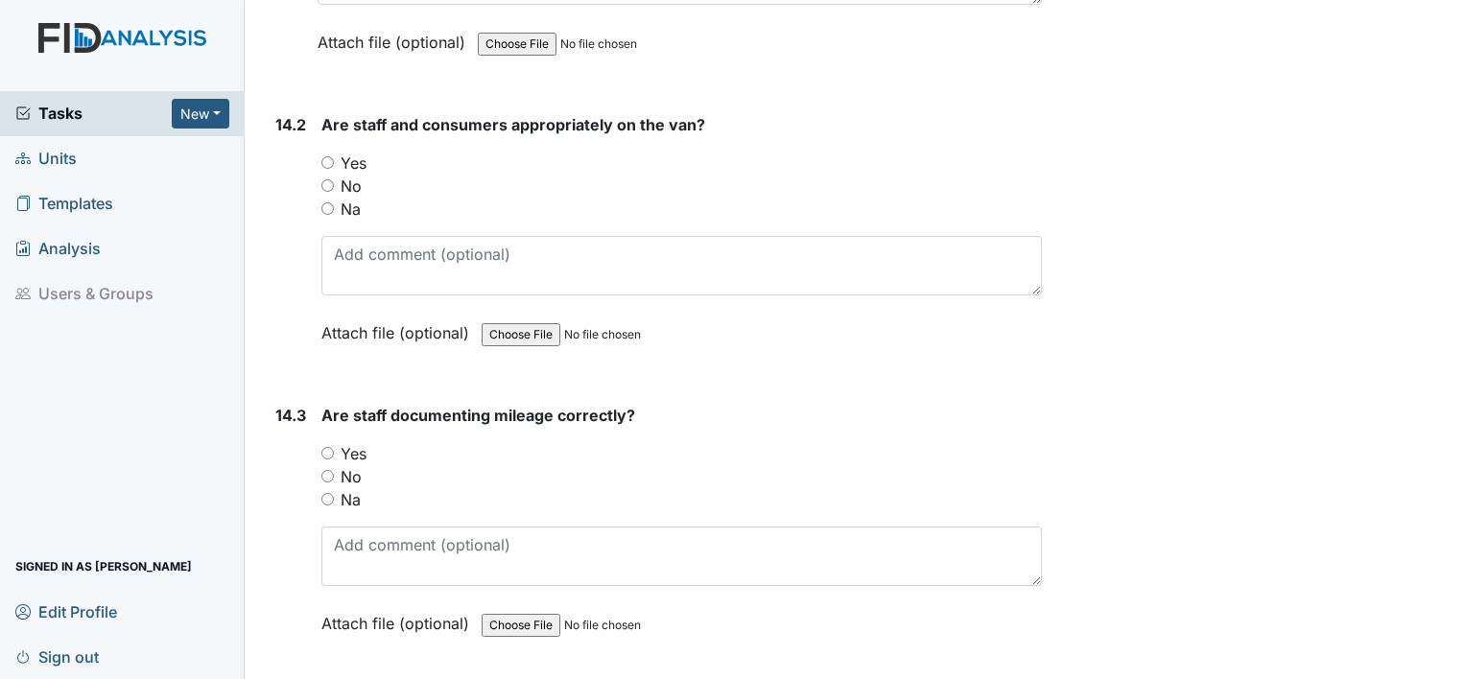
scroll to position [35287, 0]
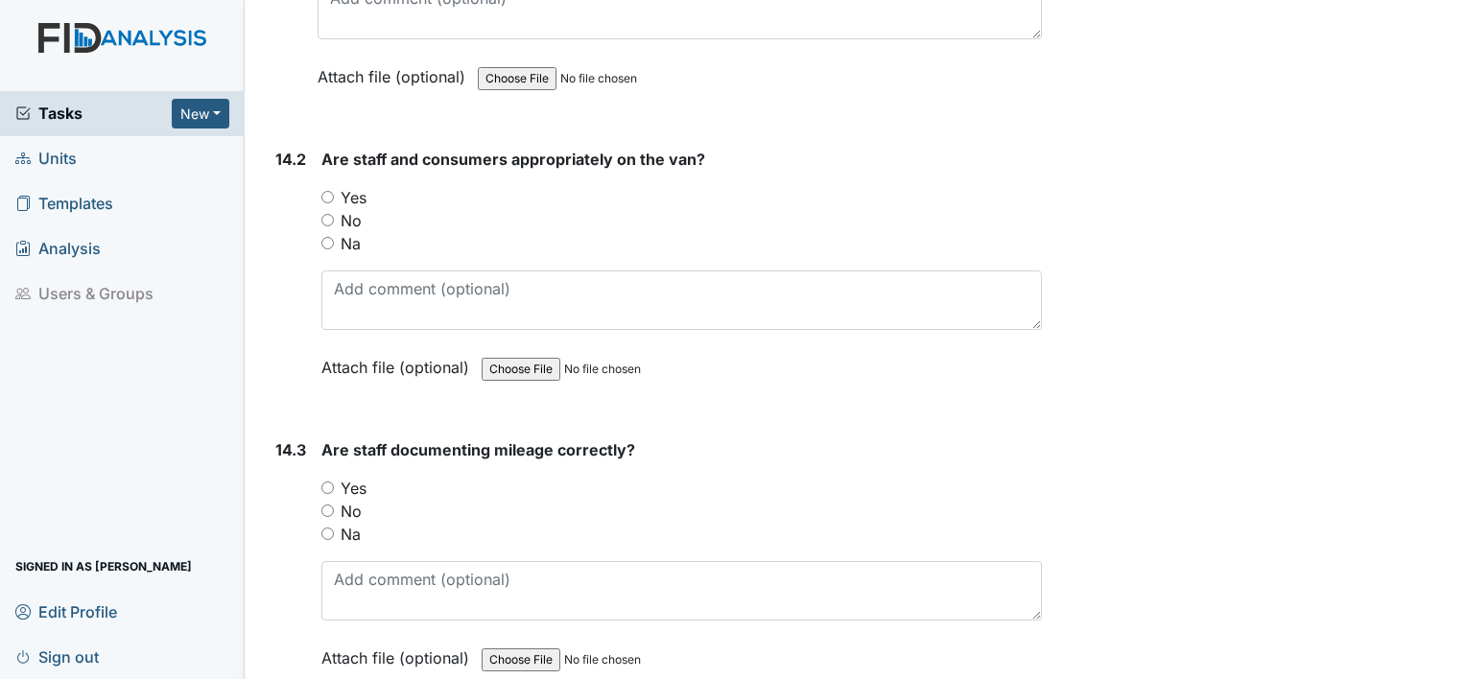
click at [327, 482] on input "Yes" at bounding box center [327, 488] width 12 height 12
radio input "true"
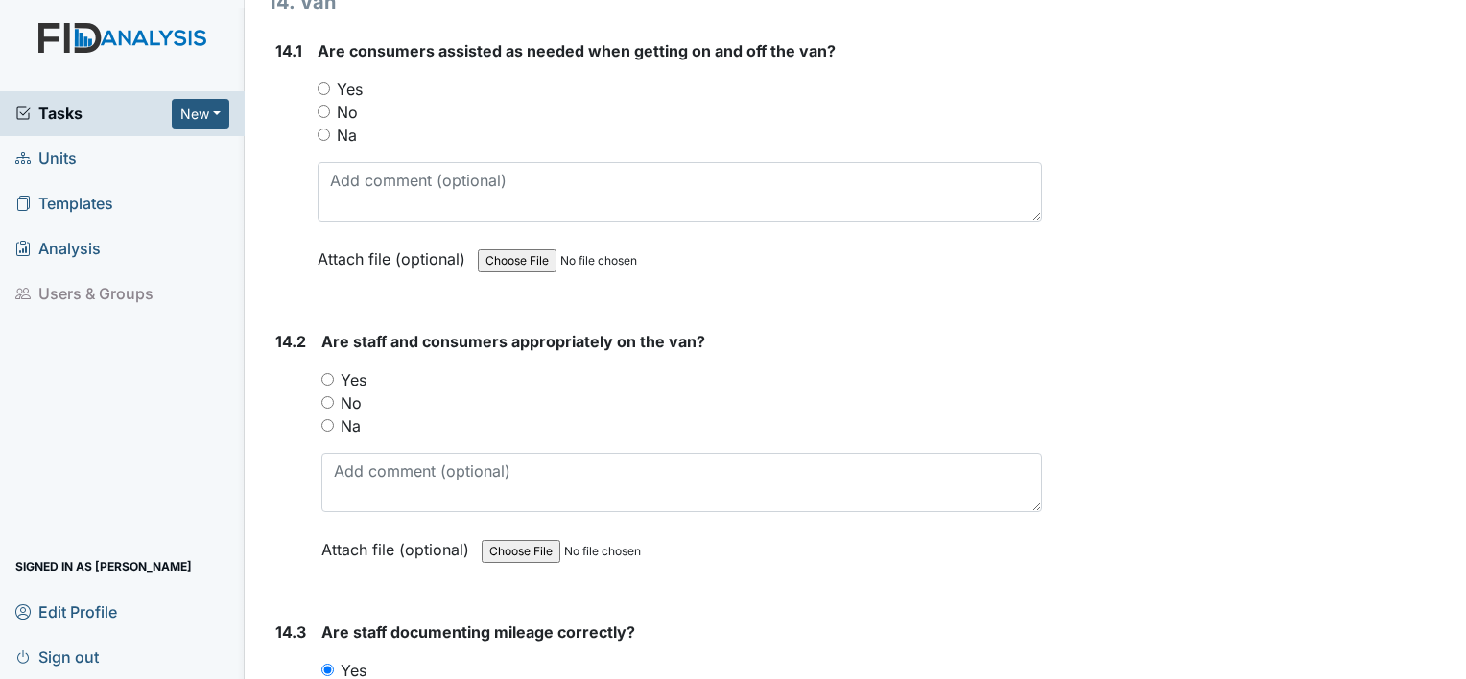
scroll to position [35000, 0]
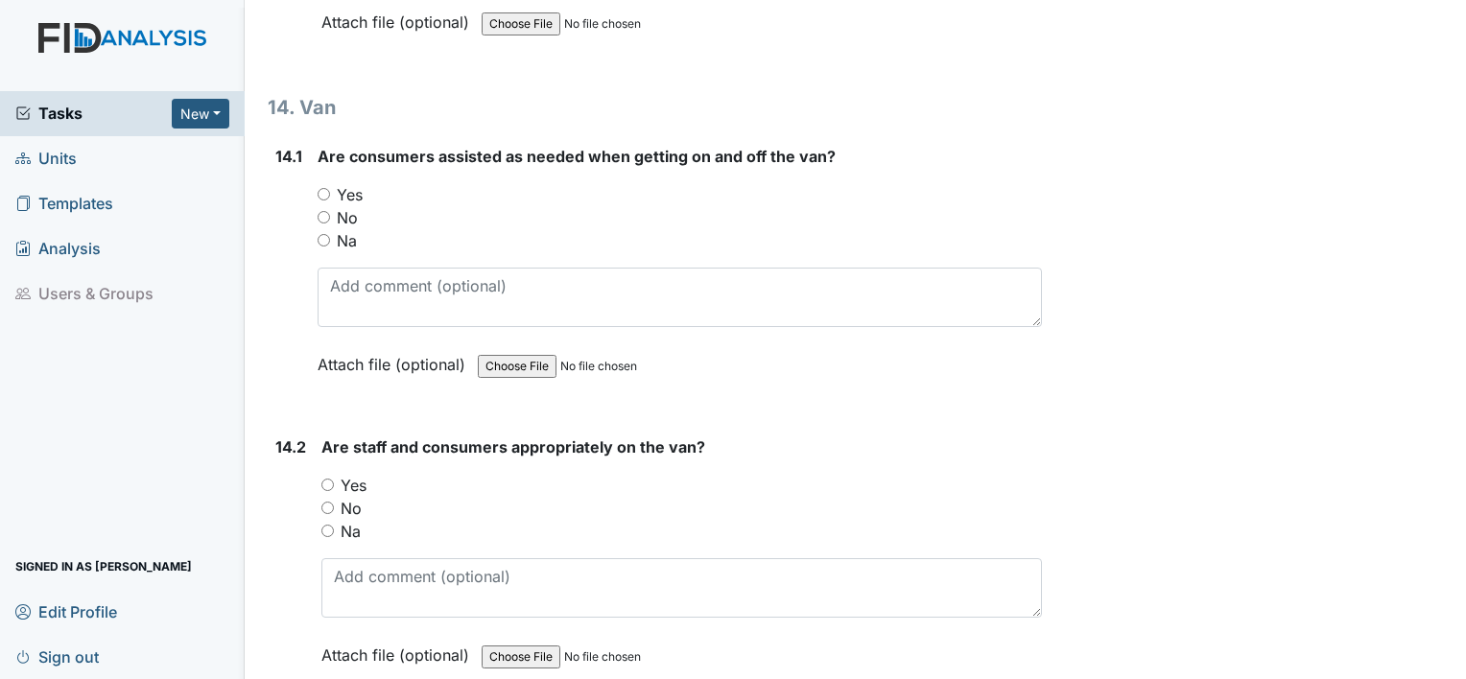
click at [336, 474] on div "Yes" at bounding box center [681, 485] width 720 height 23
drag, startPoint x: 344, startPoint y: 57, endPoint x: 341, endPoint y: 69, distance: 12.8
click at [344, 145] on div "Are consumers assisted as needed when getting on and off the van? You must sele…" at bounding box center [679, 267] width 724 height 245
click at [323, 479] on input "Yes" at bounding box center [327, 485] width 12 height 12
radio input "true"
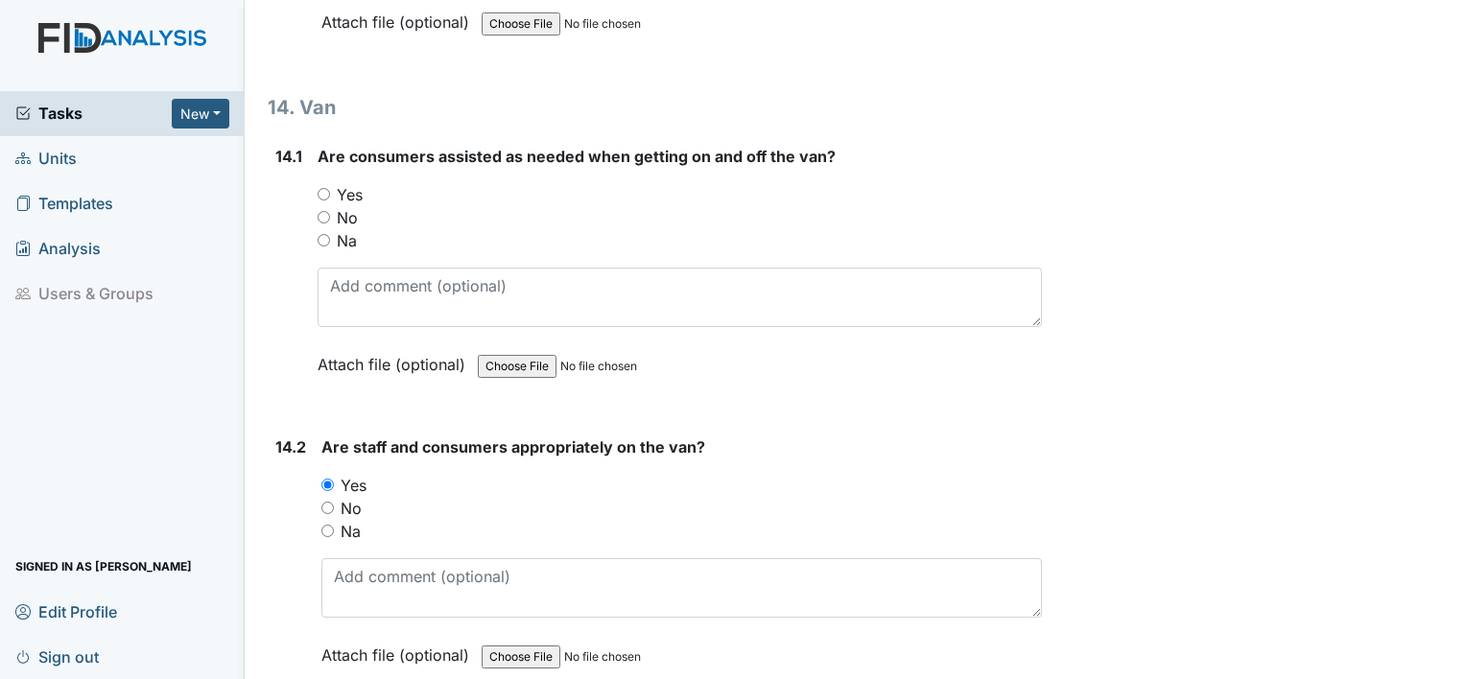
click at [323, 188] on input "Yes" at bounding box center [323, 194] width 12 height 12
radio input "true"
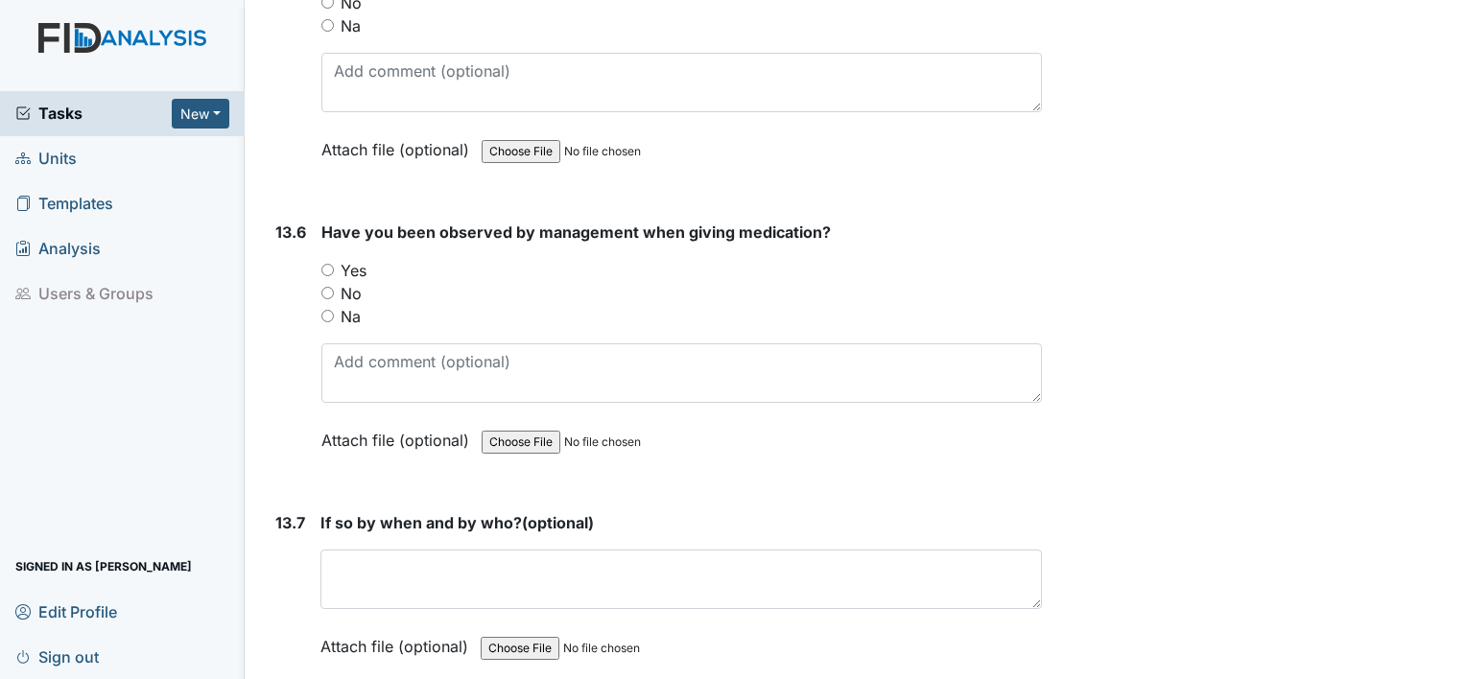
scroll to position [34136, 0]
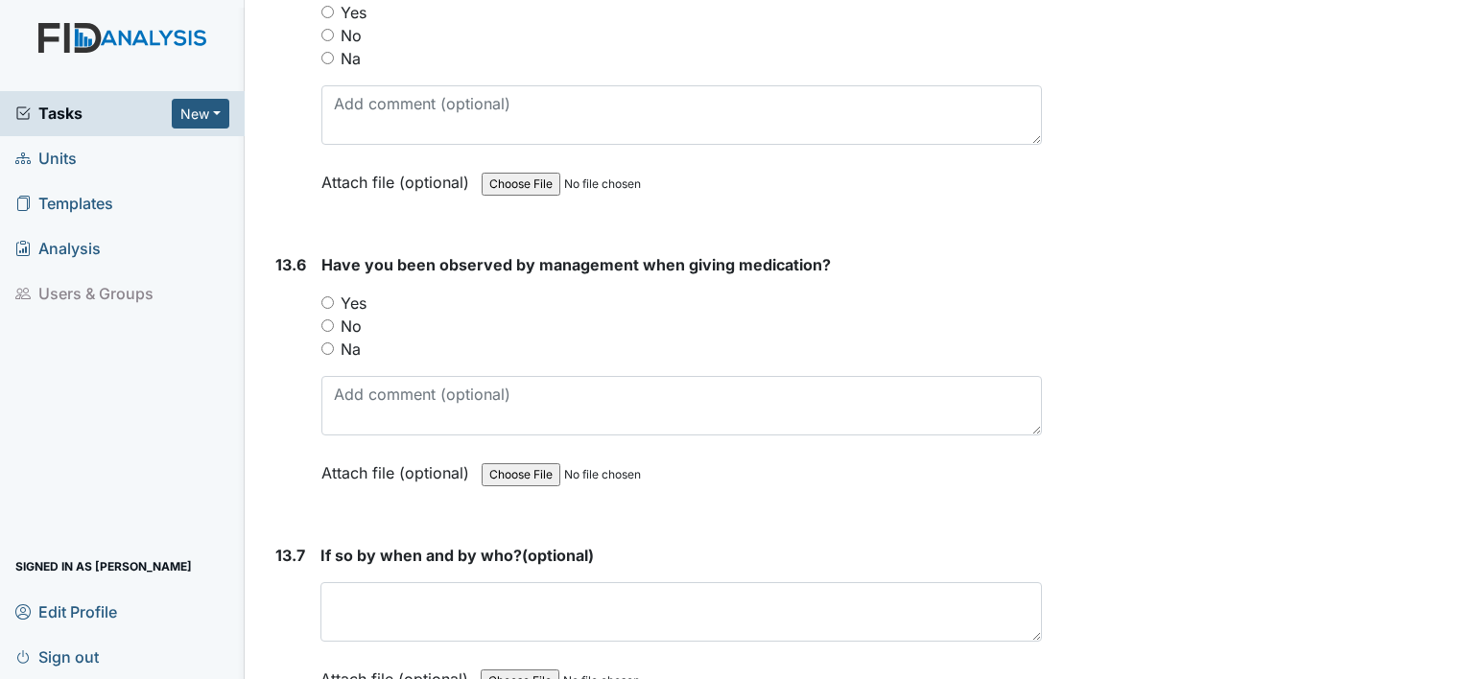
click at [330, 296] on input "Yes" at bounding box center [327, 302] width 12 height 12
radio input "true"
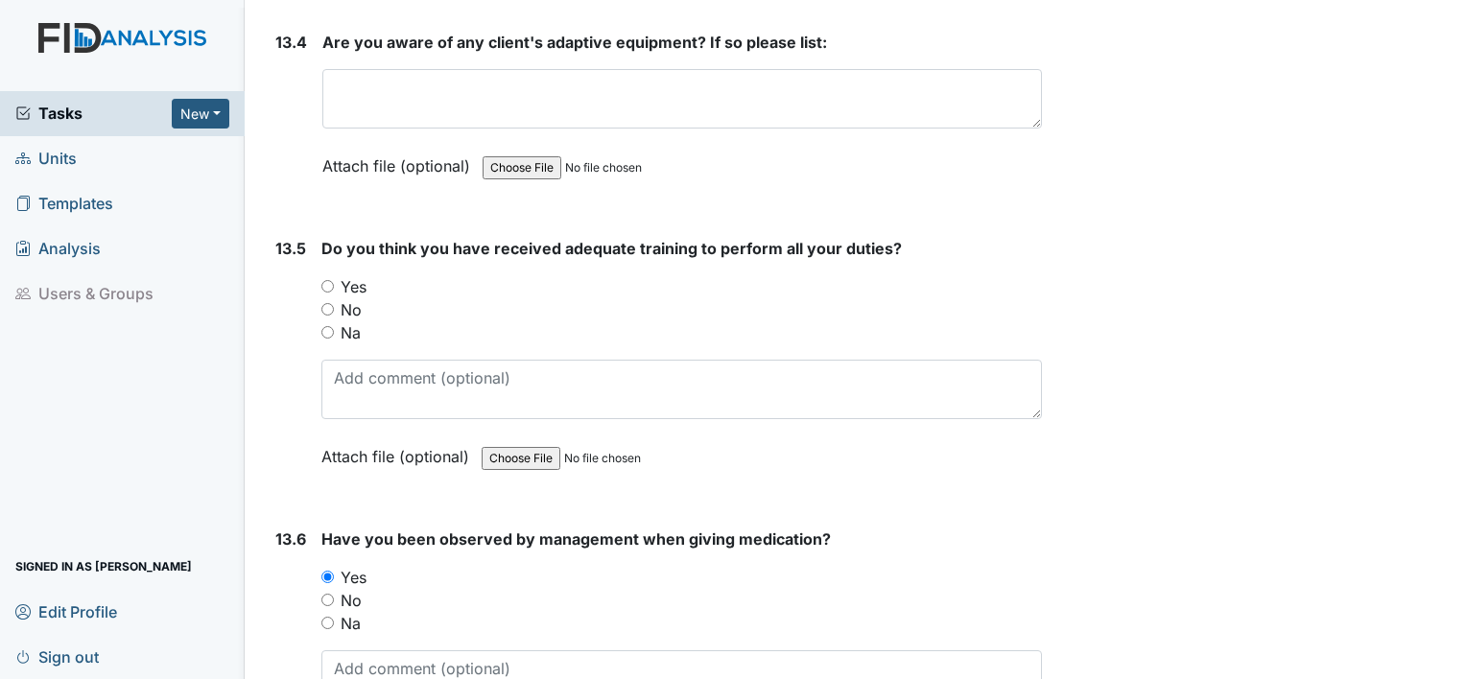
scroll to position [33849, 0]
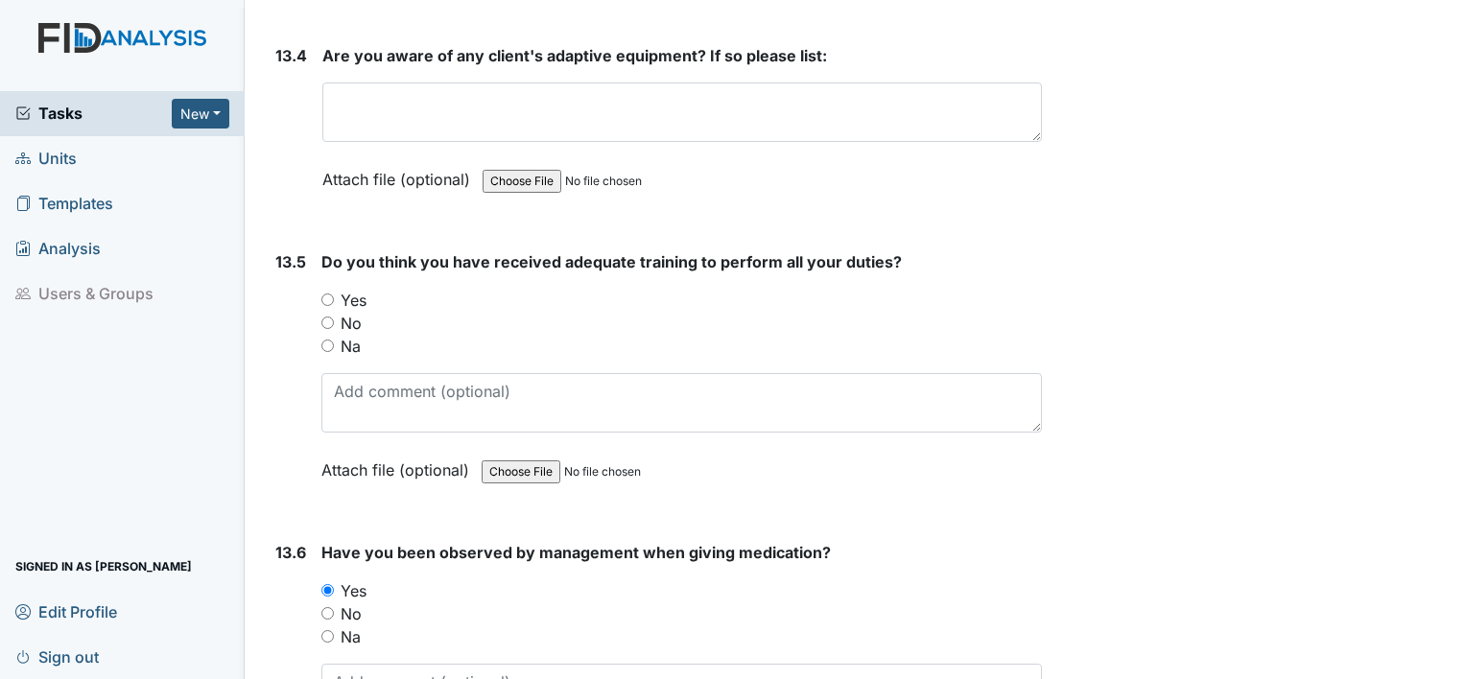
click at [344, 289] on label "Yes" at bounding box center [354, 300] width 26 height 23
click at [334, 294] on input "Yes" at bounding box center [327, 300] width 12 height 12
radio input "true"
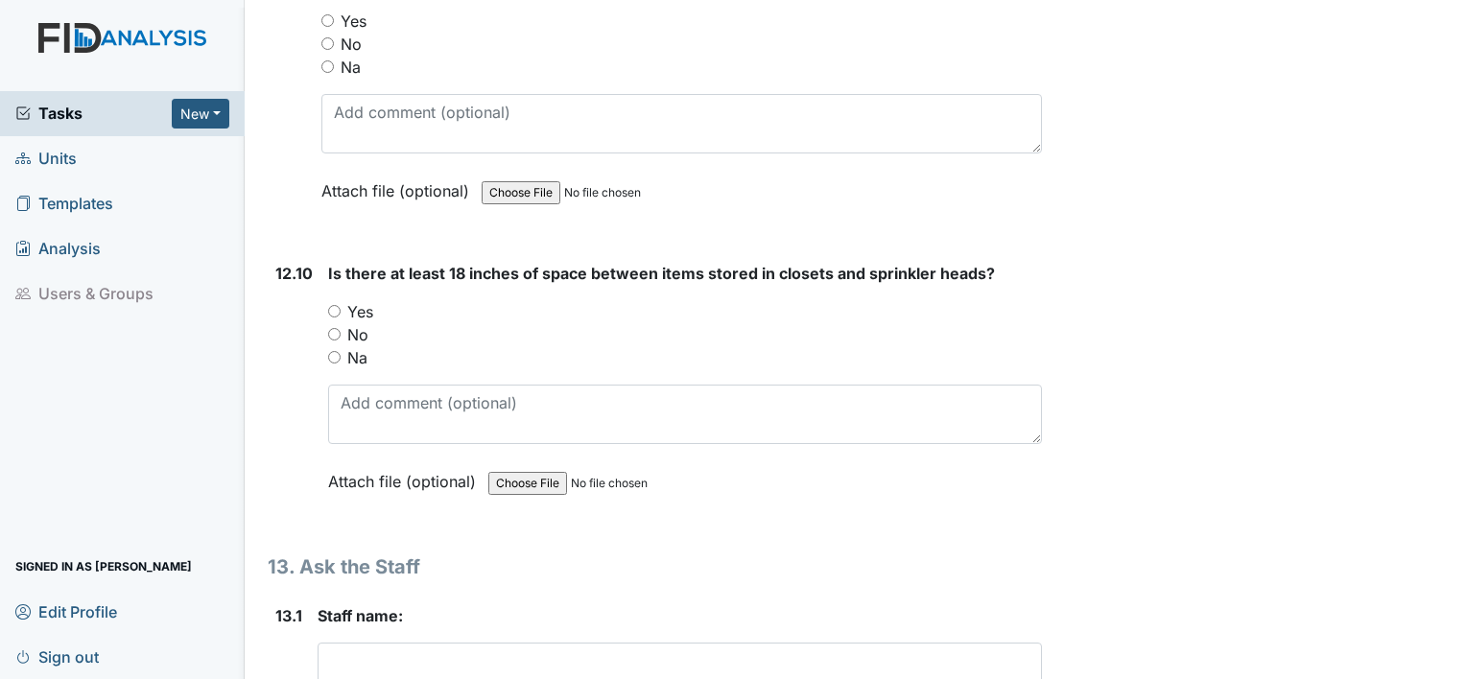
scroll to position [32602, 0]
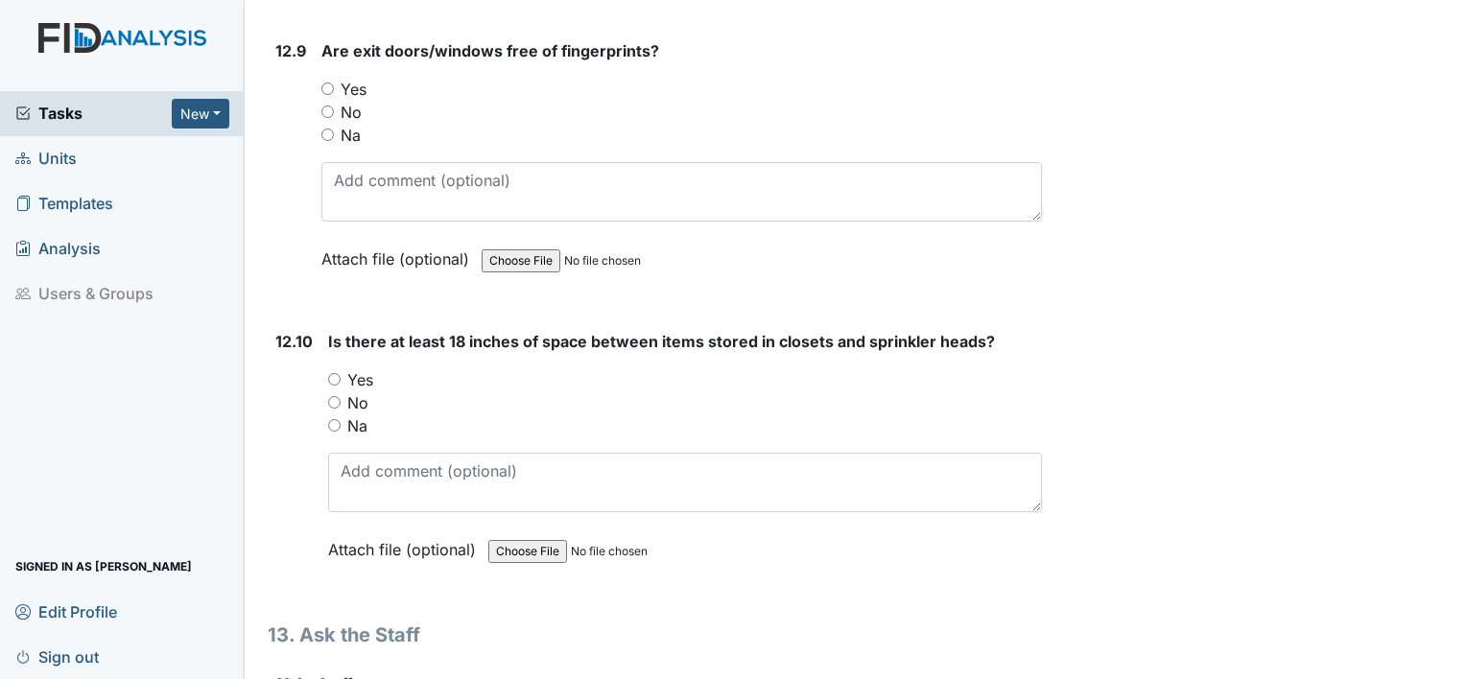
click at [340, 368] on div "Yes" at bounding box center [685, 379] width 714 height 23
click at [334, 373] on input "Yes" at bounding box center [334, 379] width 12 height 12
radio input "true"
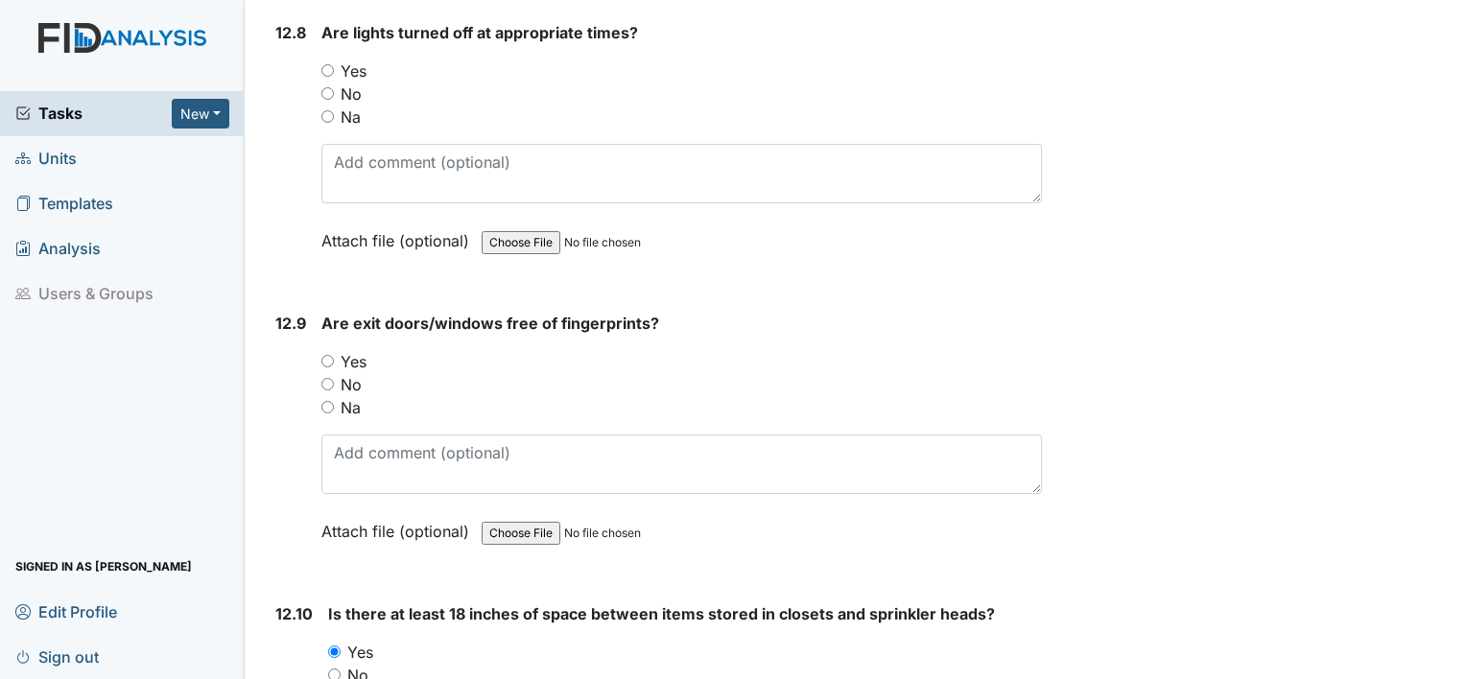
scroll to position [32314, 0]
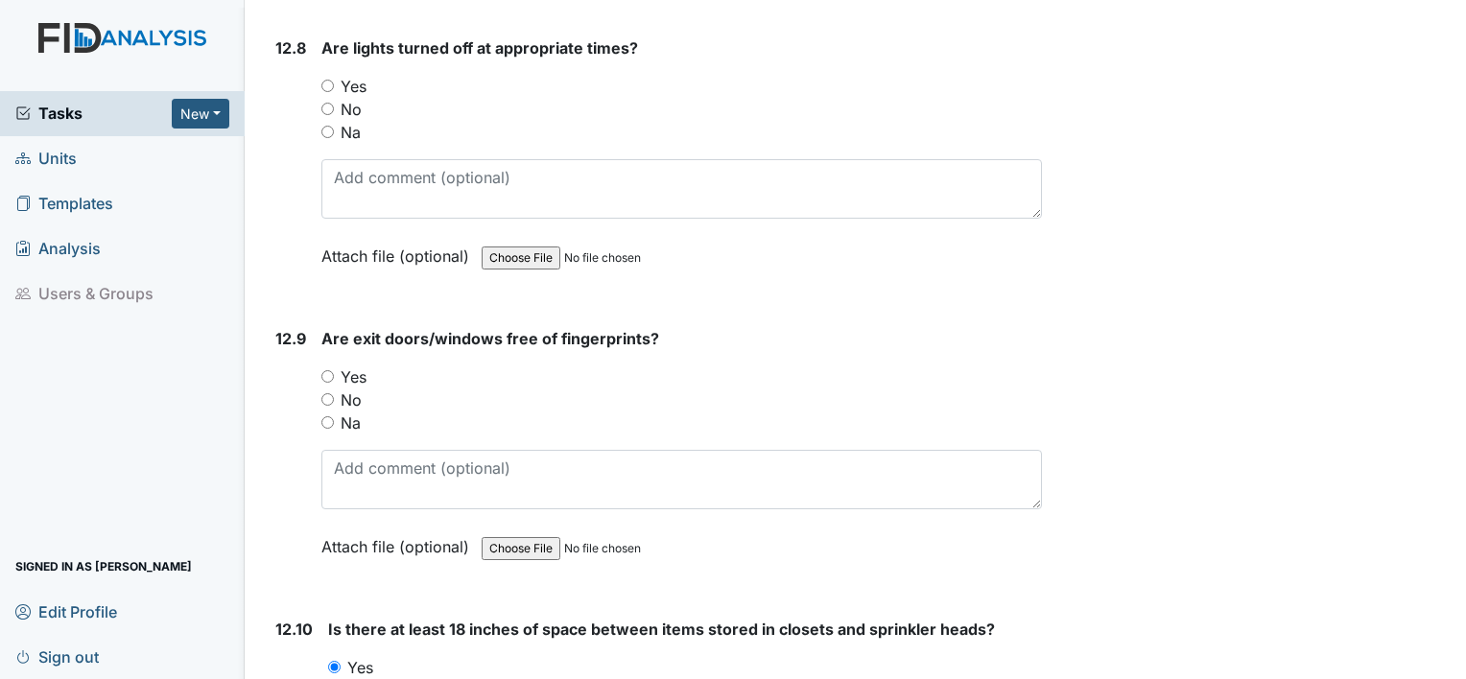
click at [331, 370] on input "Yes" at bounding box center [327, 376] width 12 height 12
radio input "true"
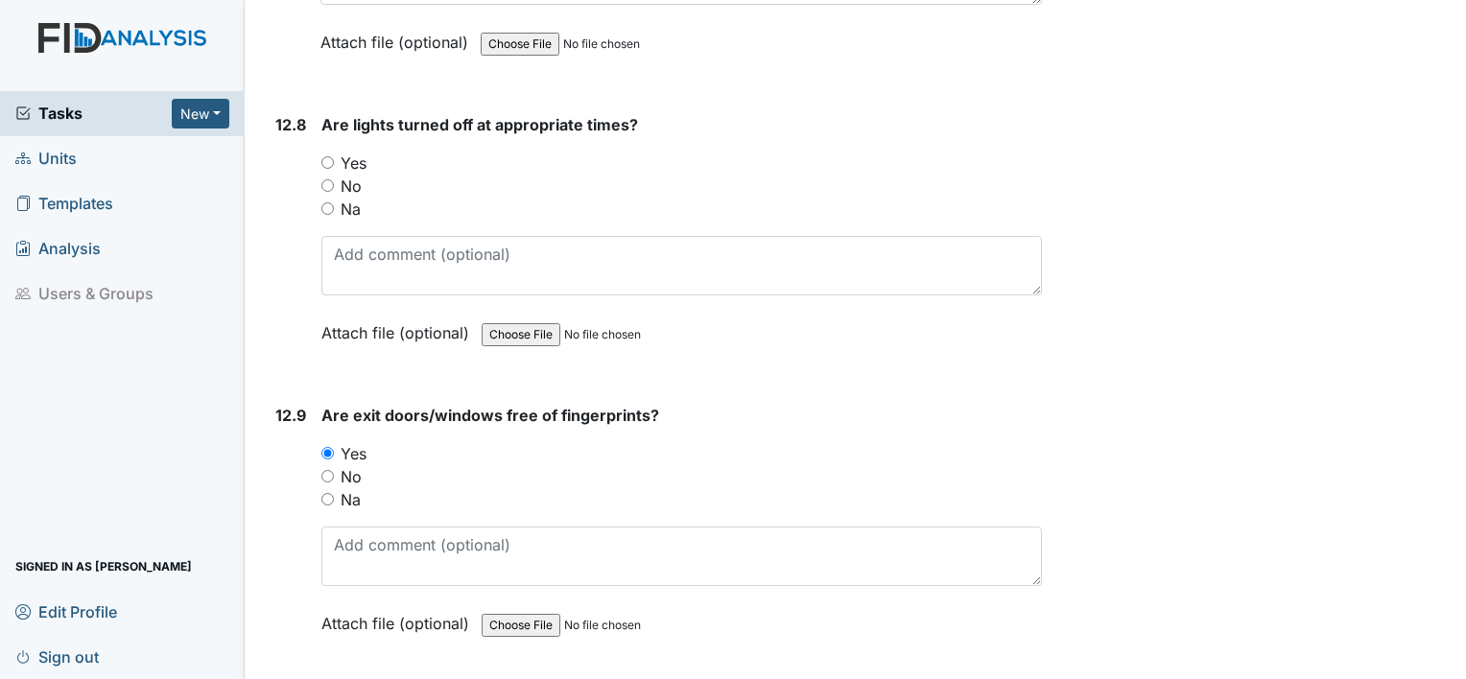
scroll to position [32122, 0]
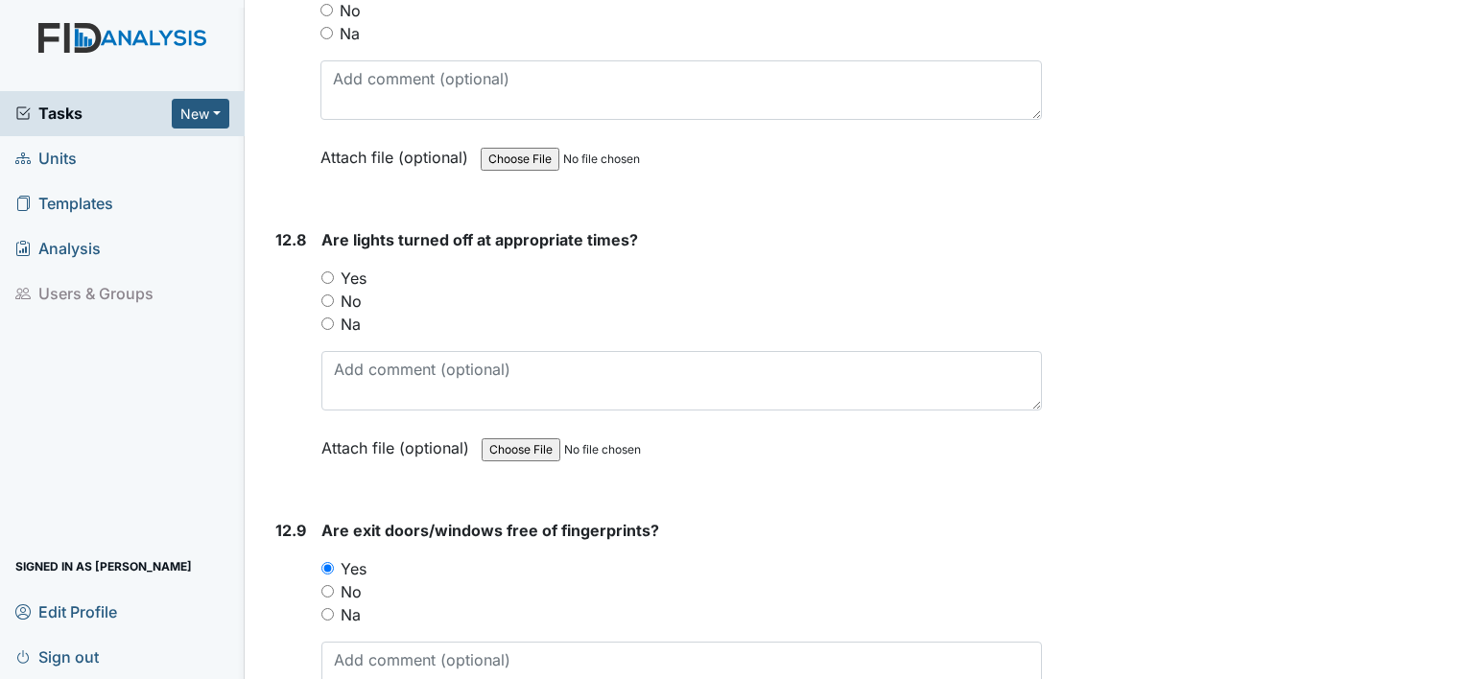
click at [327, 271] on input "Yes" at bounding box center [327, 277] width 12 height 12
radio input "true"
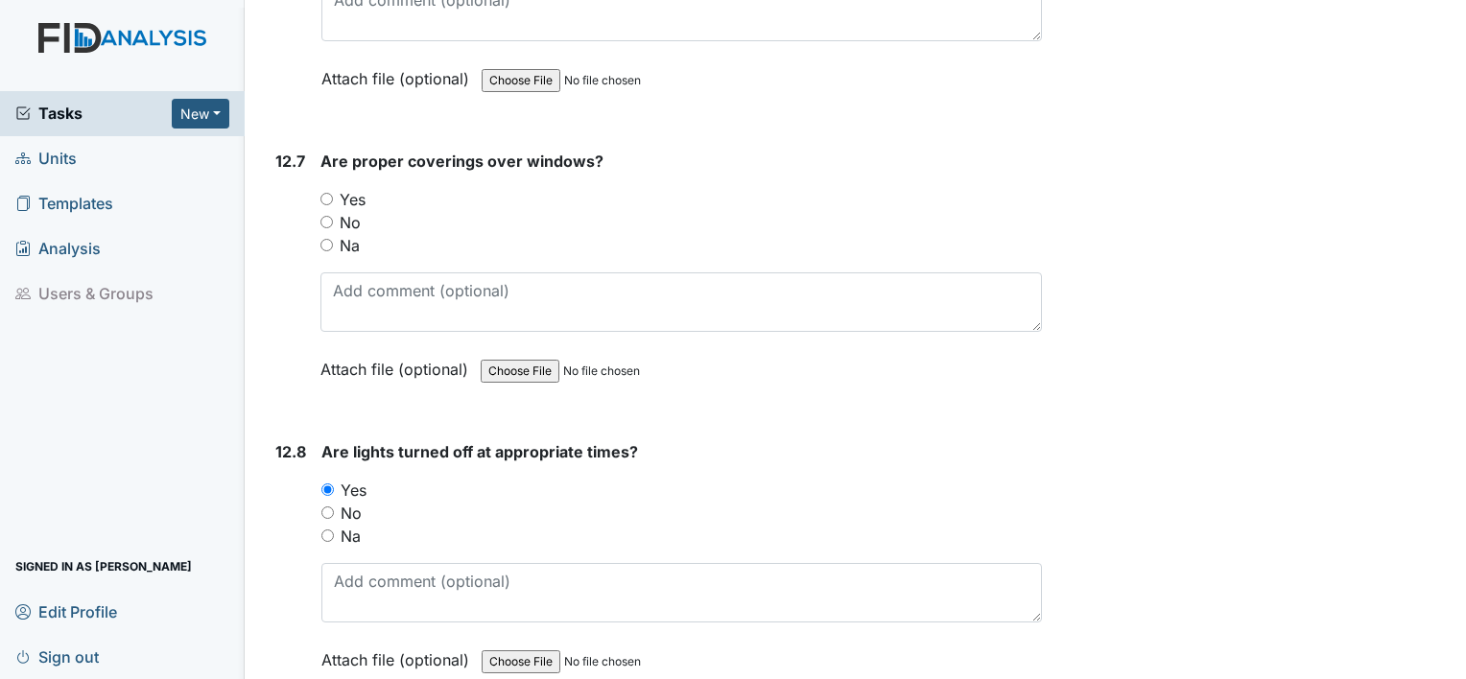
scroll to position [31834, 0]
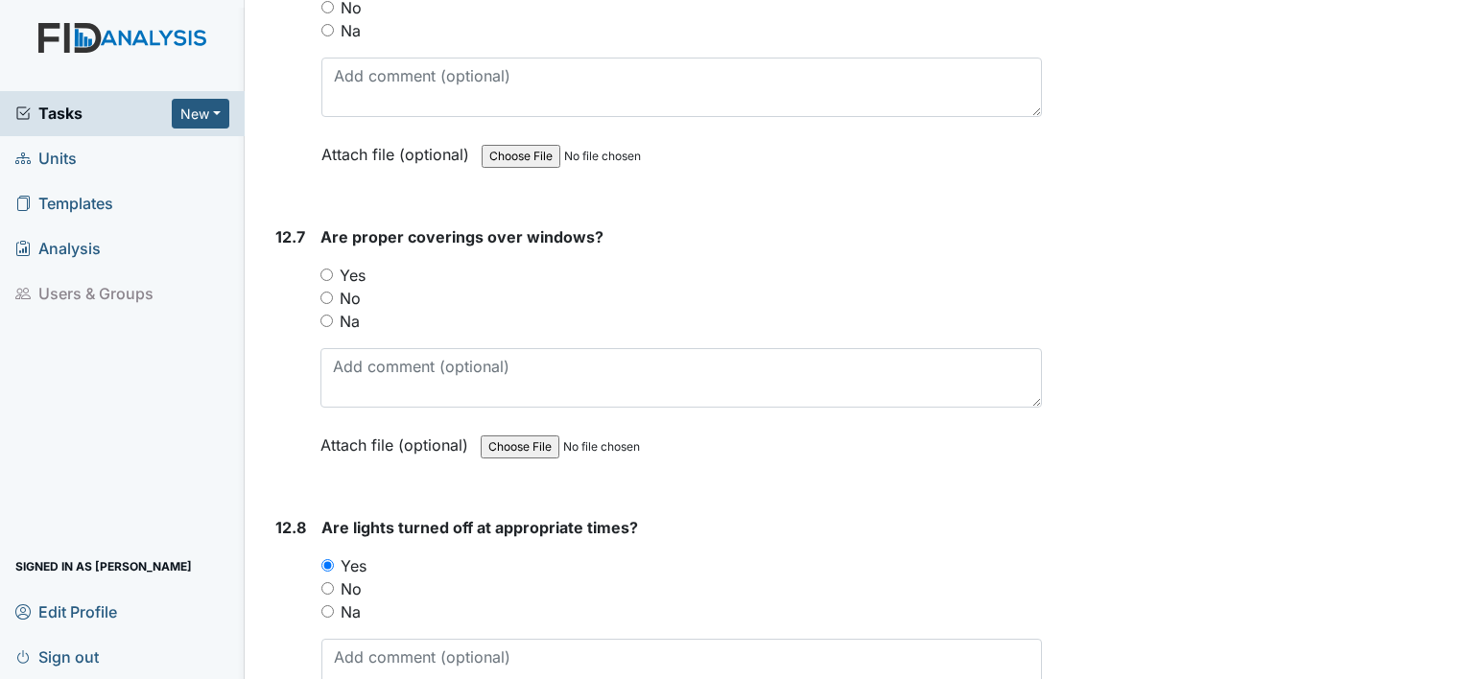
click at [329, 269] on input "Yes" at bounding box center [326, 275] width 12 height 12
radio input "true"
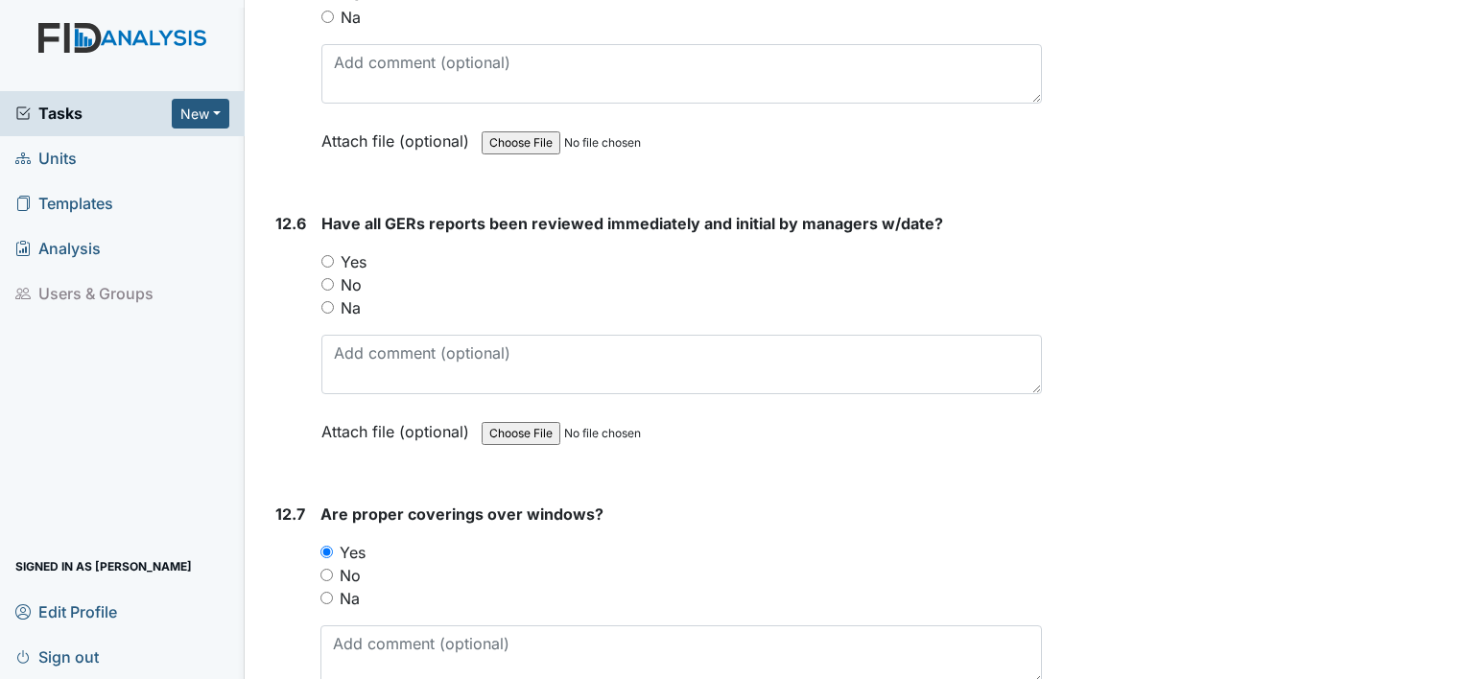
scroll to position [31547, 0]
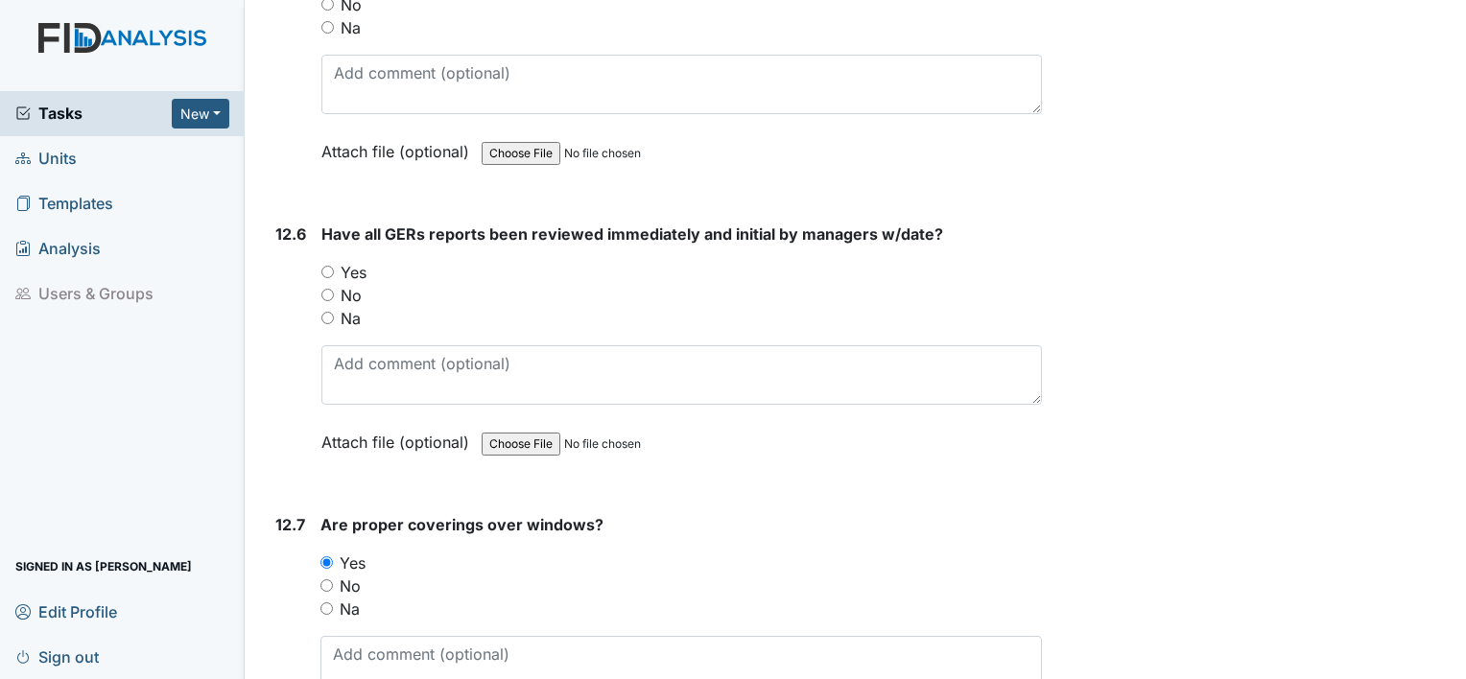
click at [332, 266] on input "Yes" at bounding box center [327, 272] width 12 height 12
radio input "true"
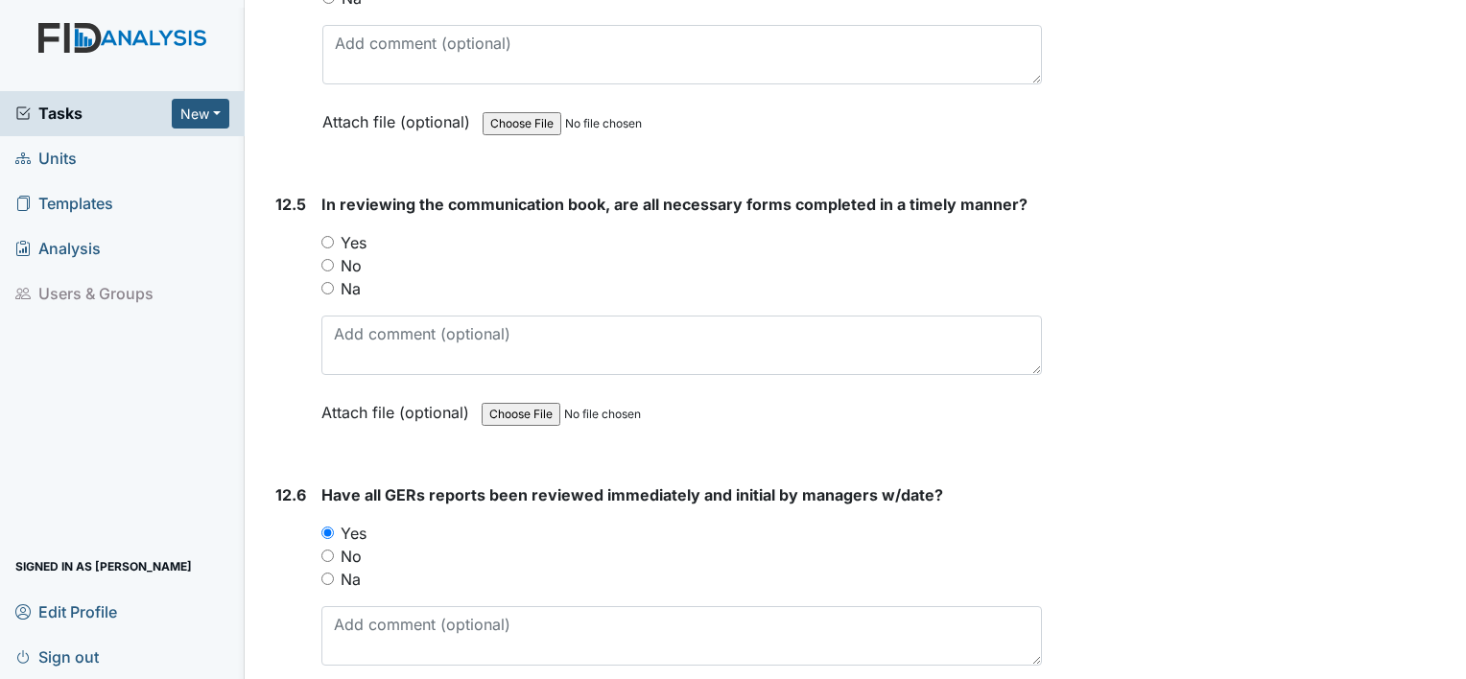
scroll to position [31259, 0]
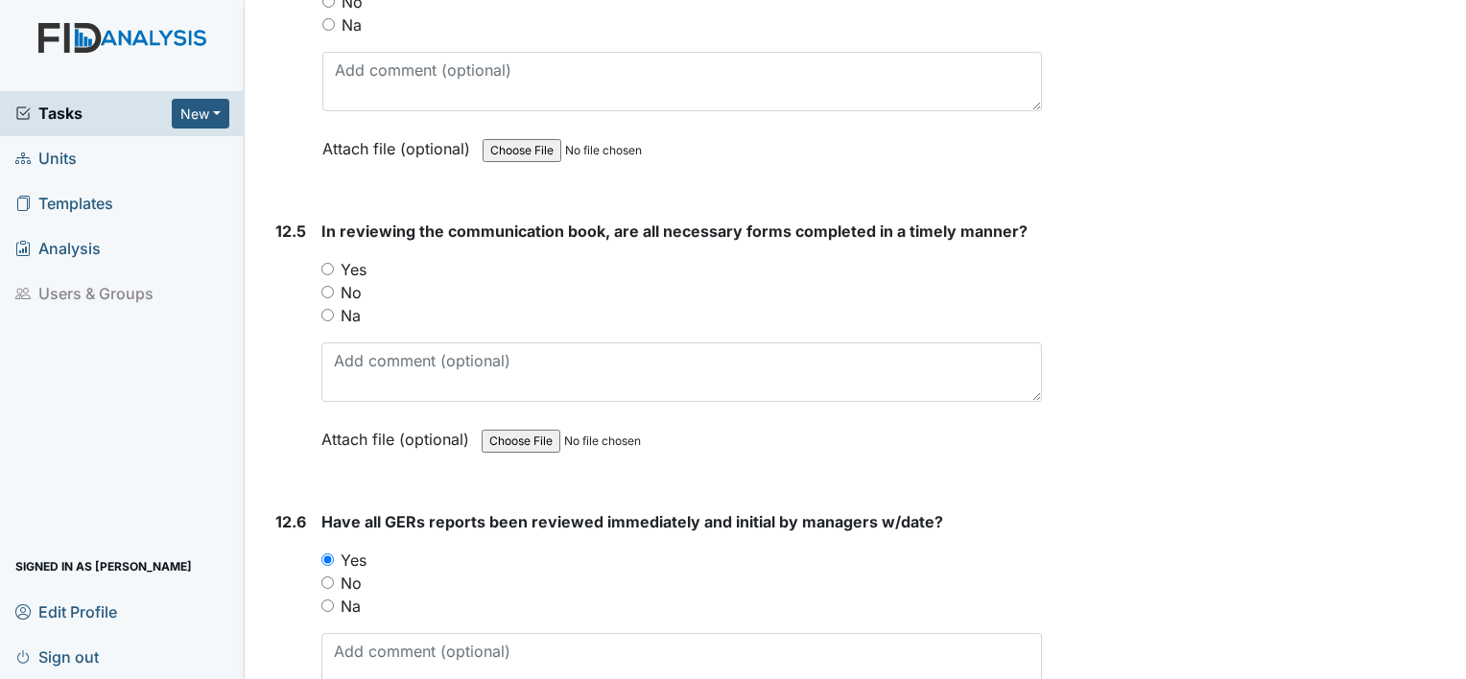
click at [336, 258] on div "Yes" at bounding box center [681, 269] width 720 height 23
click at [330, 263] on input "Yes" at bounding box center [327, 269] width 12 height 12
radio input "true"
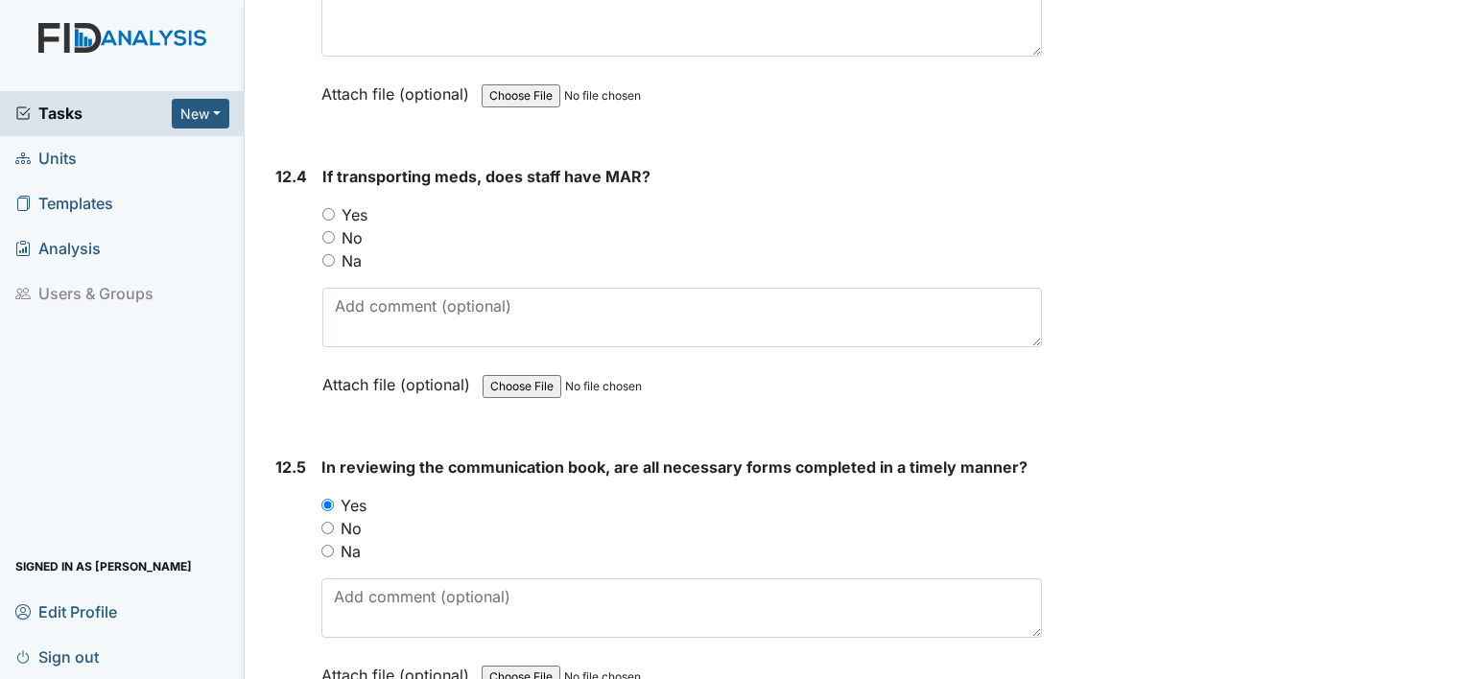
scroll to position [30971, 0]
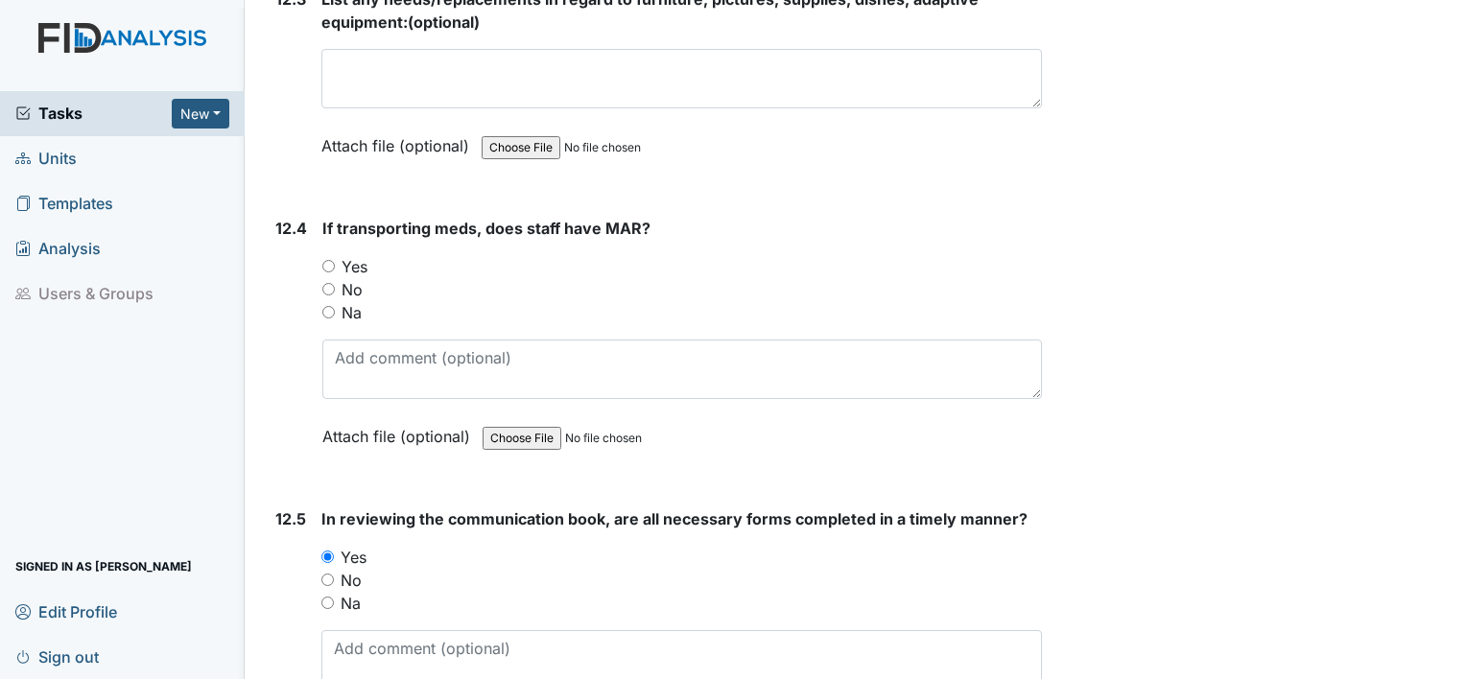
click at [328, 260] on input "Yes" at bounding box center [328, 266] width 12 height 12
radio input "true"
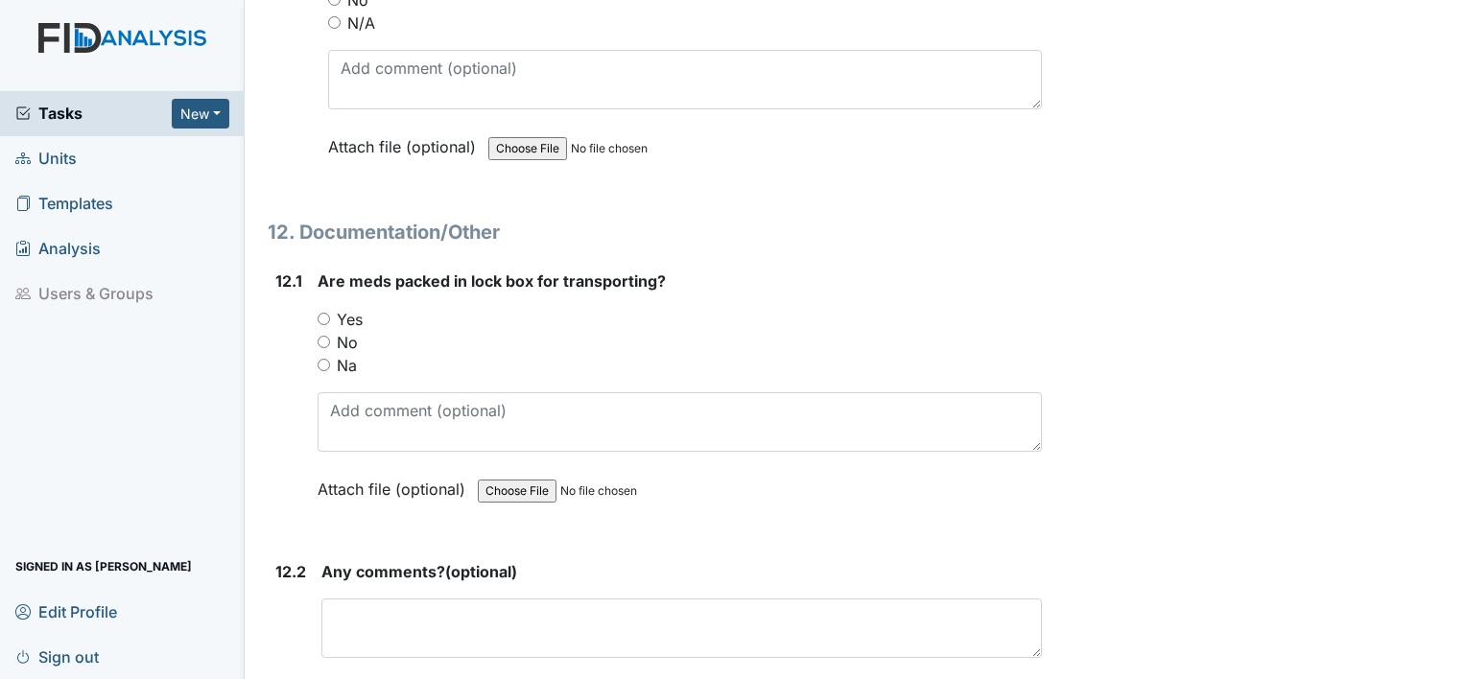
scroll to position [30108, 0]
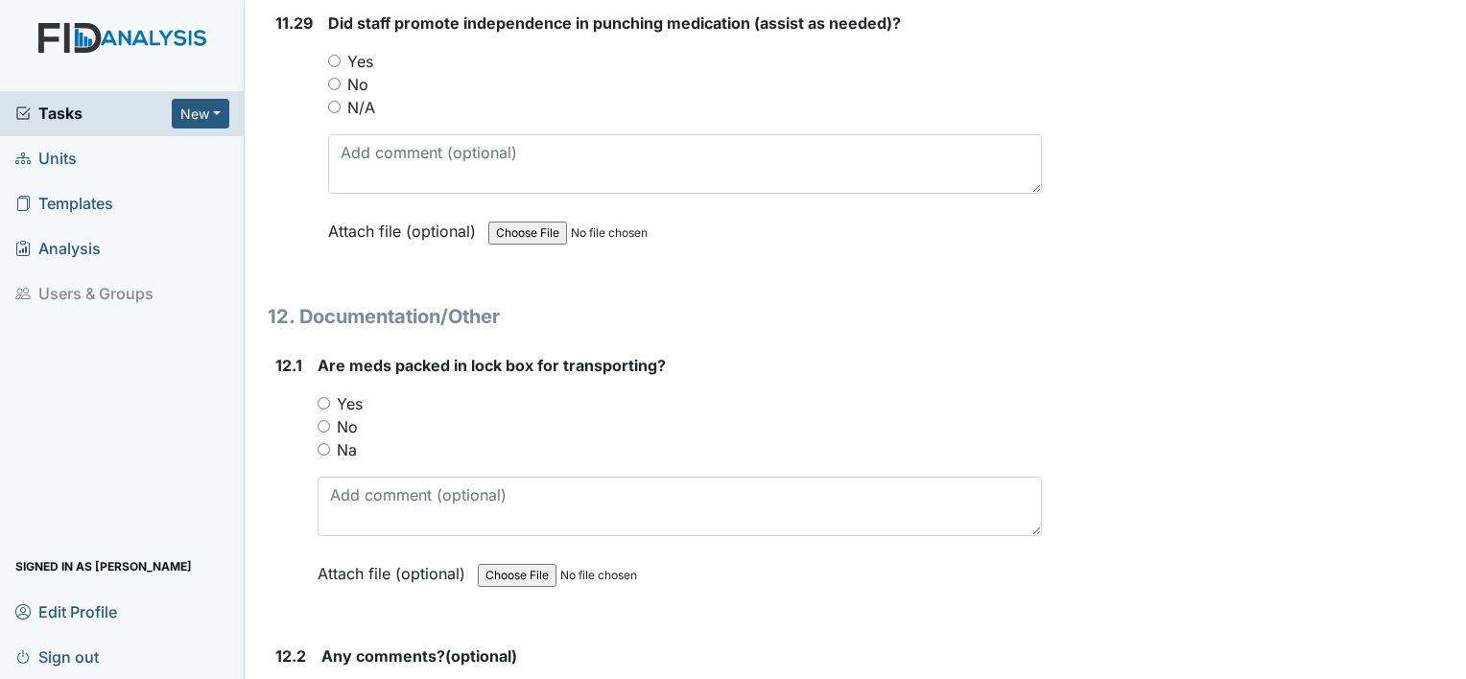
click at [329, 397] on input "Yes" at bounding box center [323, 403] width 12 height 12
radio input "true"
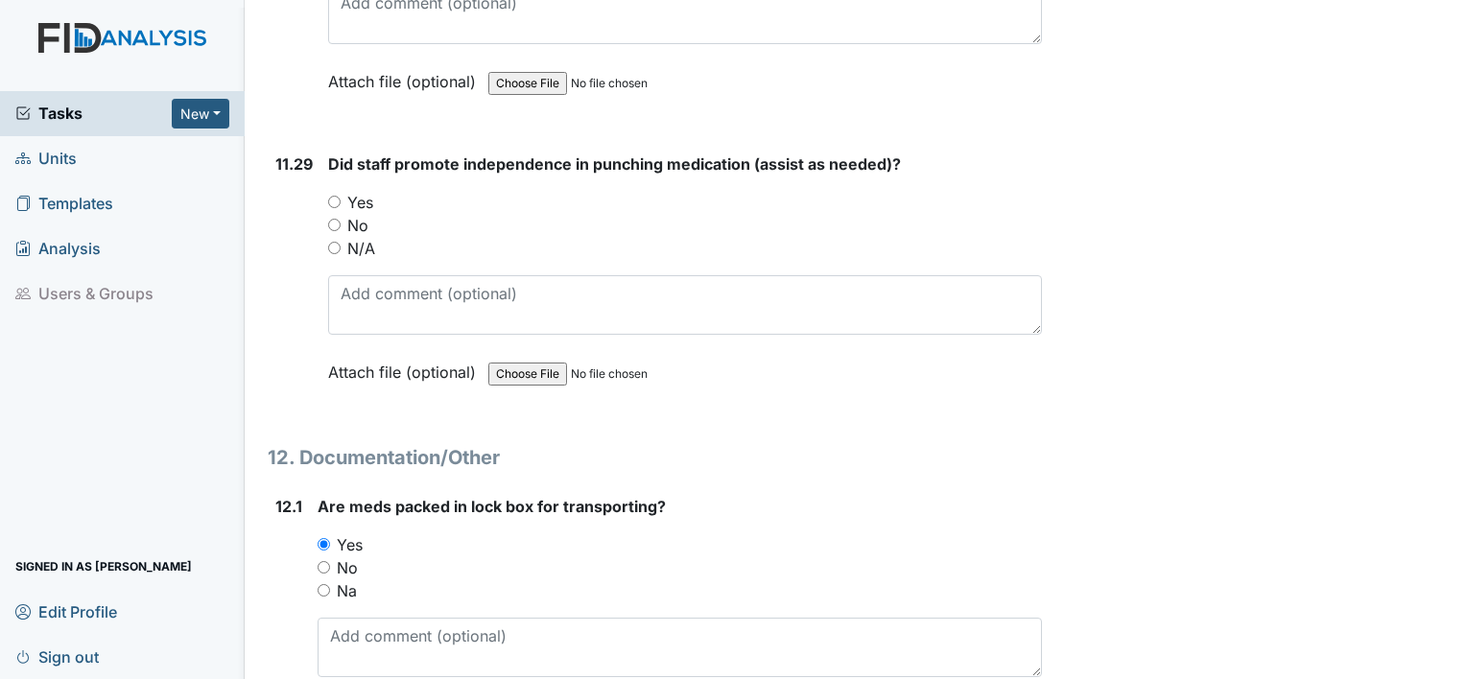
scroll to position [29820, 0]
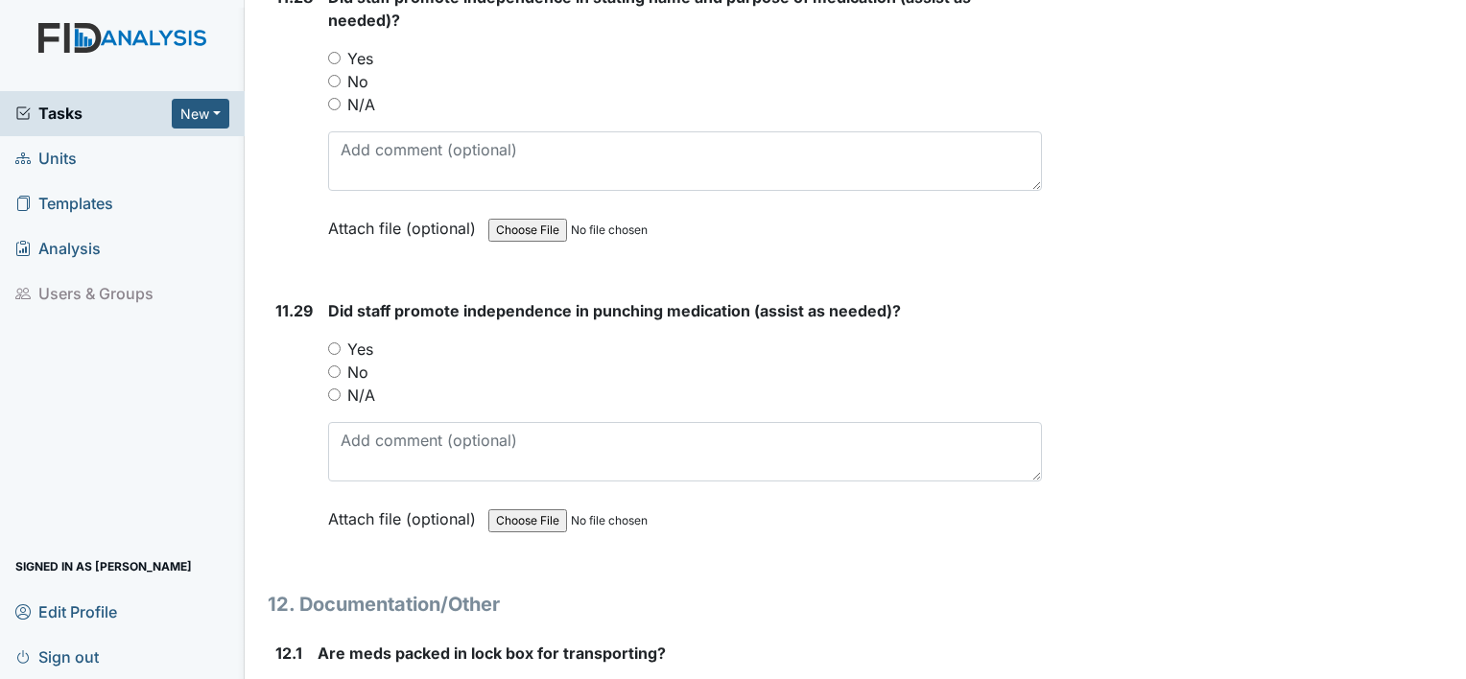
click at [331, 338] on div "Yes" at bounding box center [685, 349] width 714 height 23
click at [332, 342] on input "Yes" at bounding box center [334, 348] width 12 height 12
radio input "true"
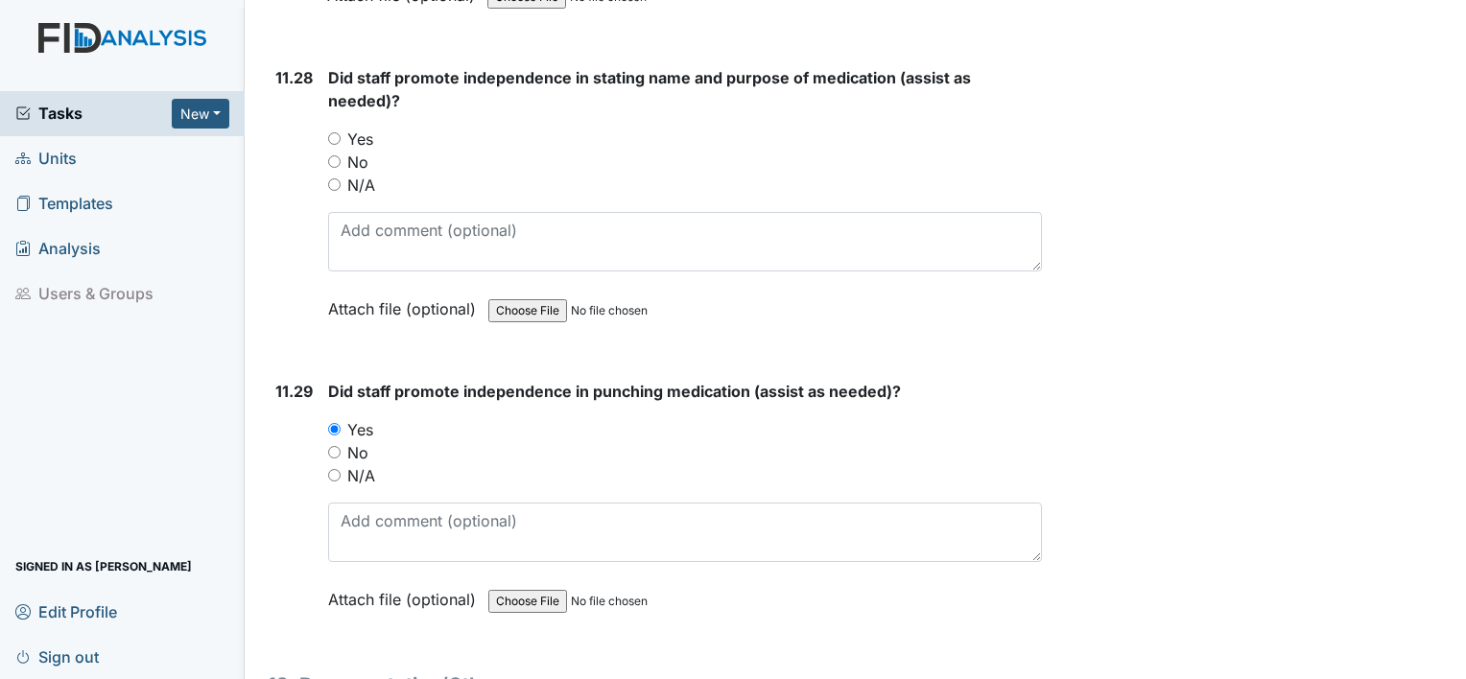
scroll to position [29436, 0]
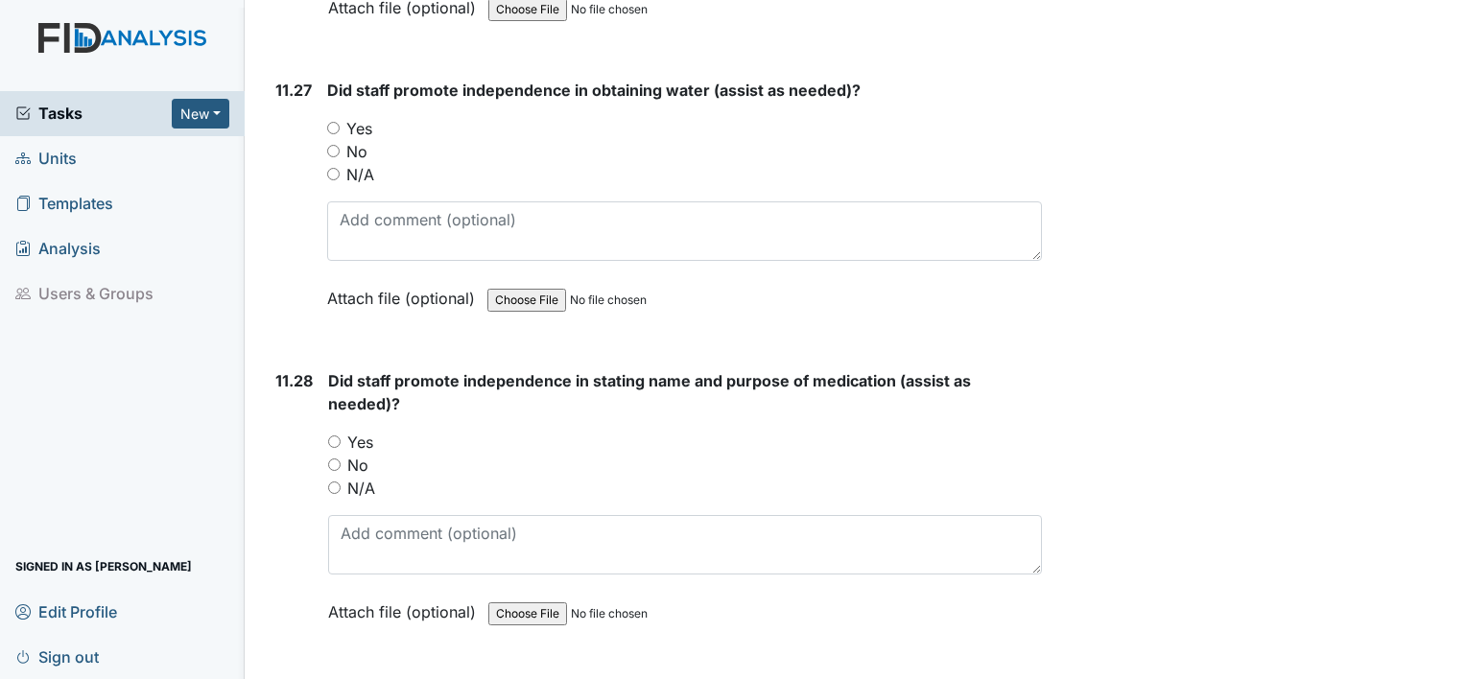
click at [337, 435] on input "Yes" at bounding box center [334, 441] width 12 height 12
radio input "true"
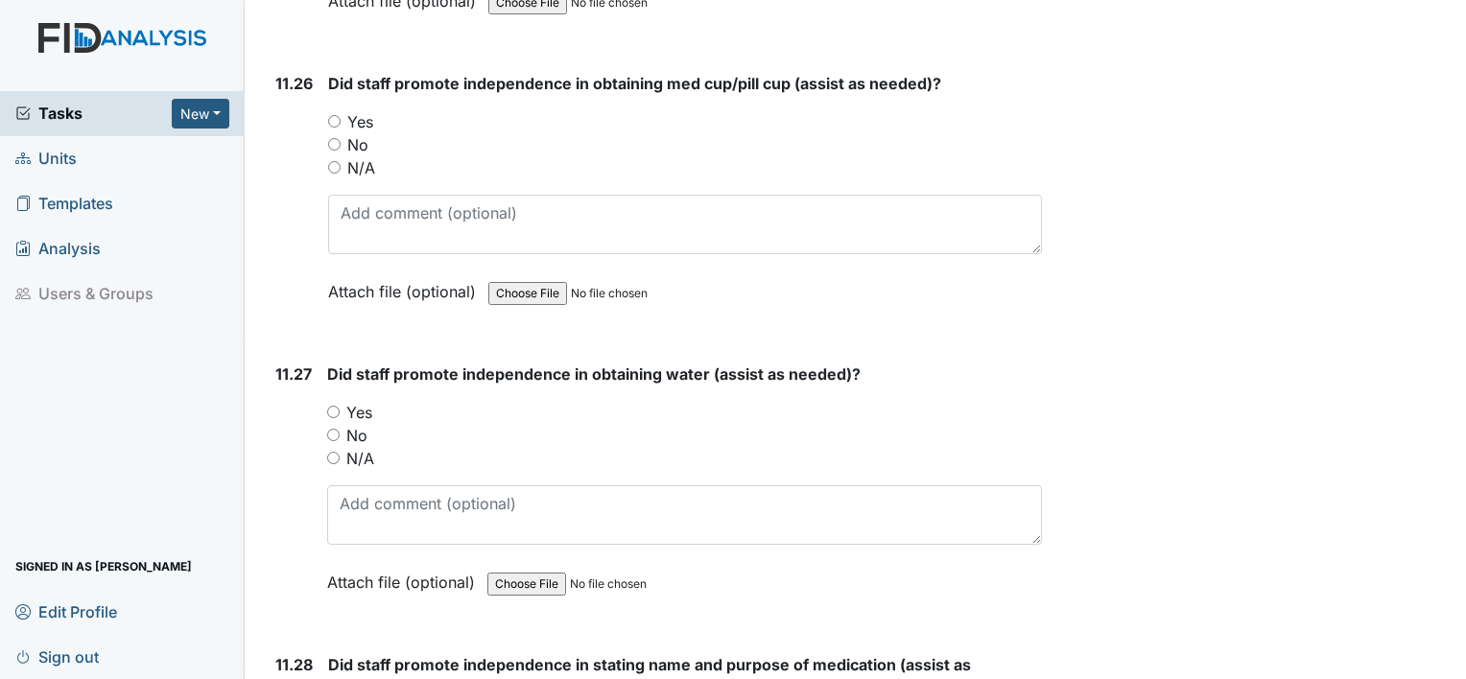
scroll to position [29149, 0]
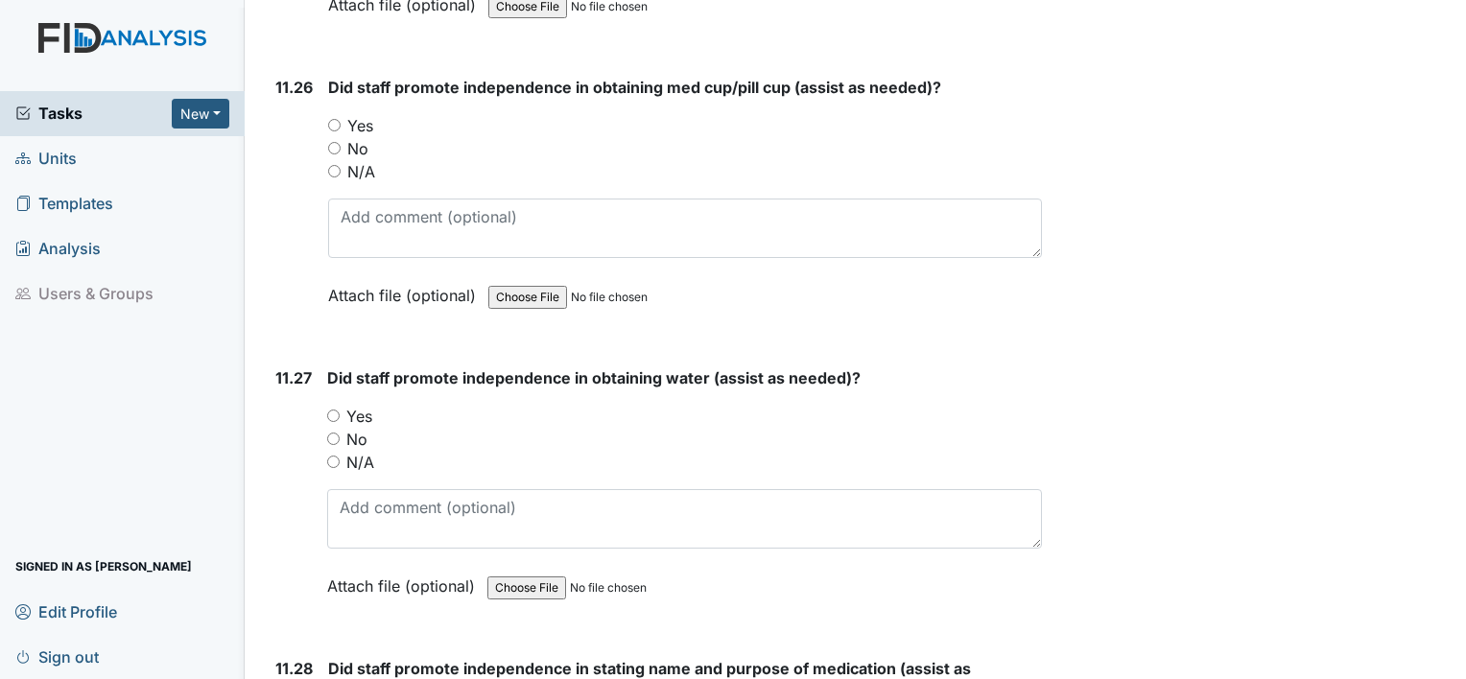
click at [329, 410] on input "Yes" at bounding box center [333, 416] width 12 height 12
radio input "true"
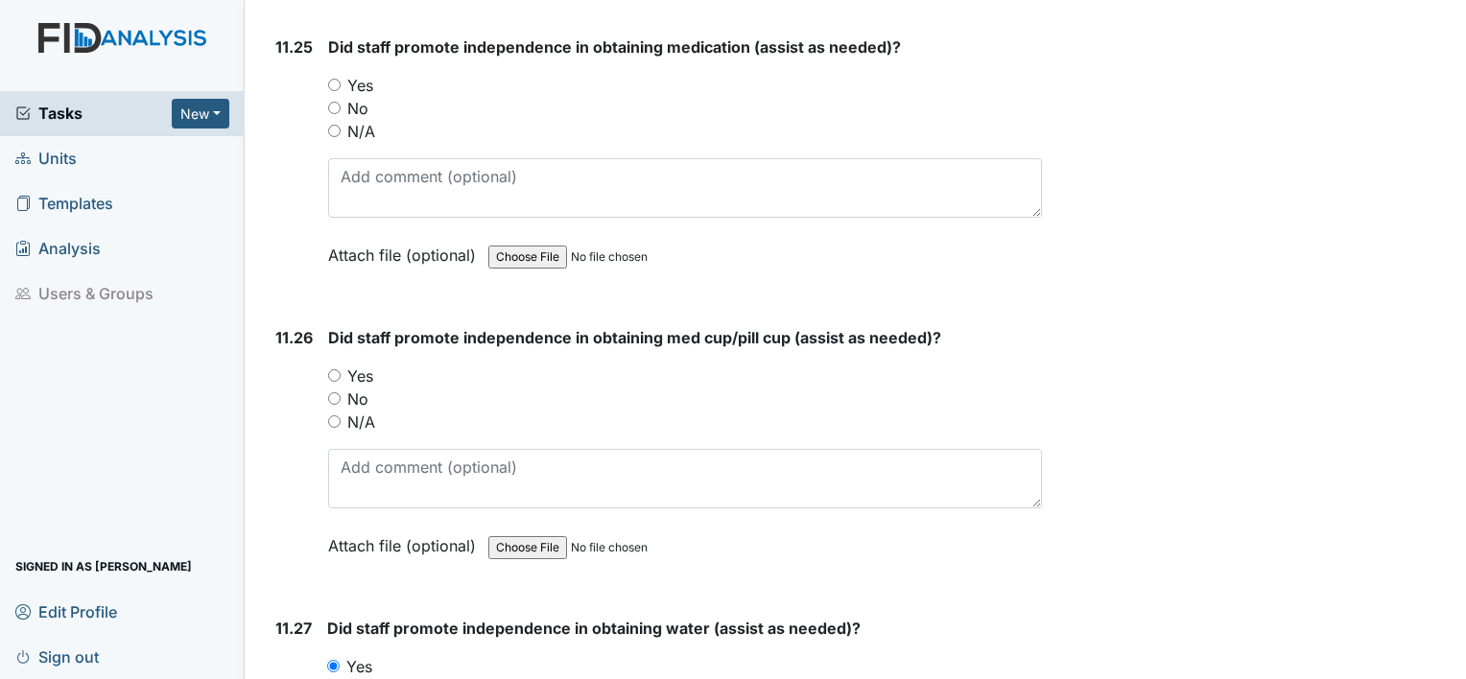
scroll to position [28861, 0]
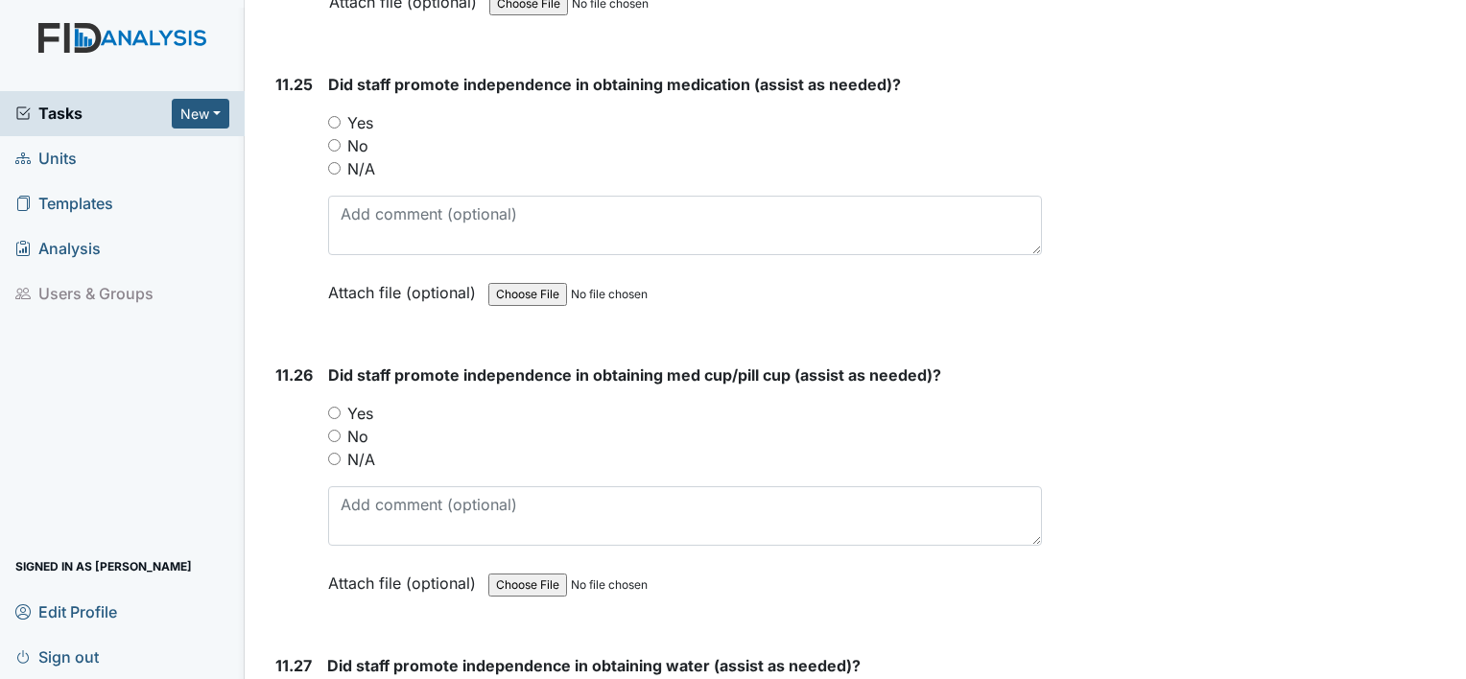
click at [335, 407] on input "Yes" at bounding box center [334, 413] width 12 height 12
radio input "true"
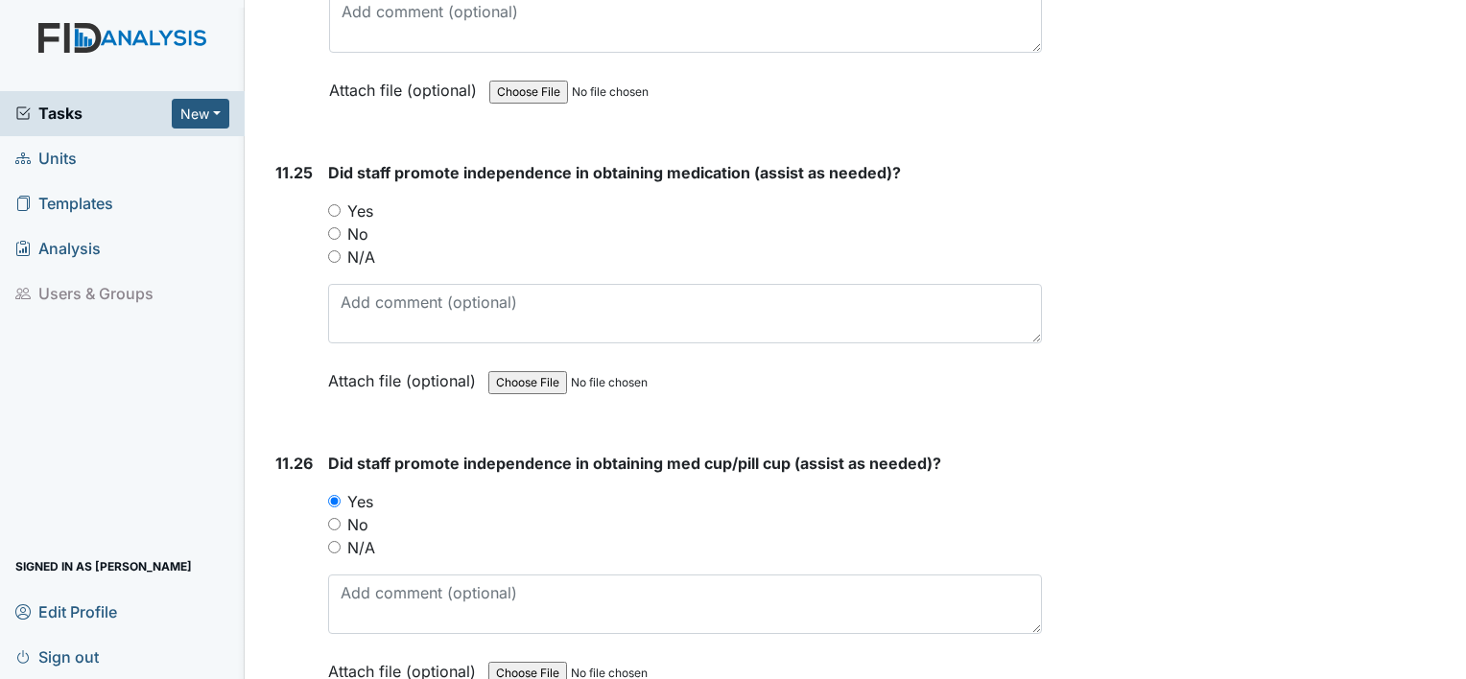
scroll to position [28573, 0]
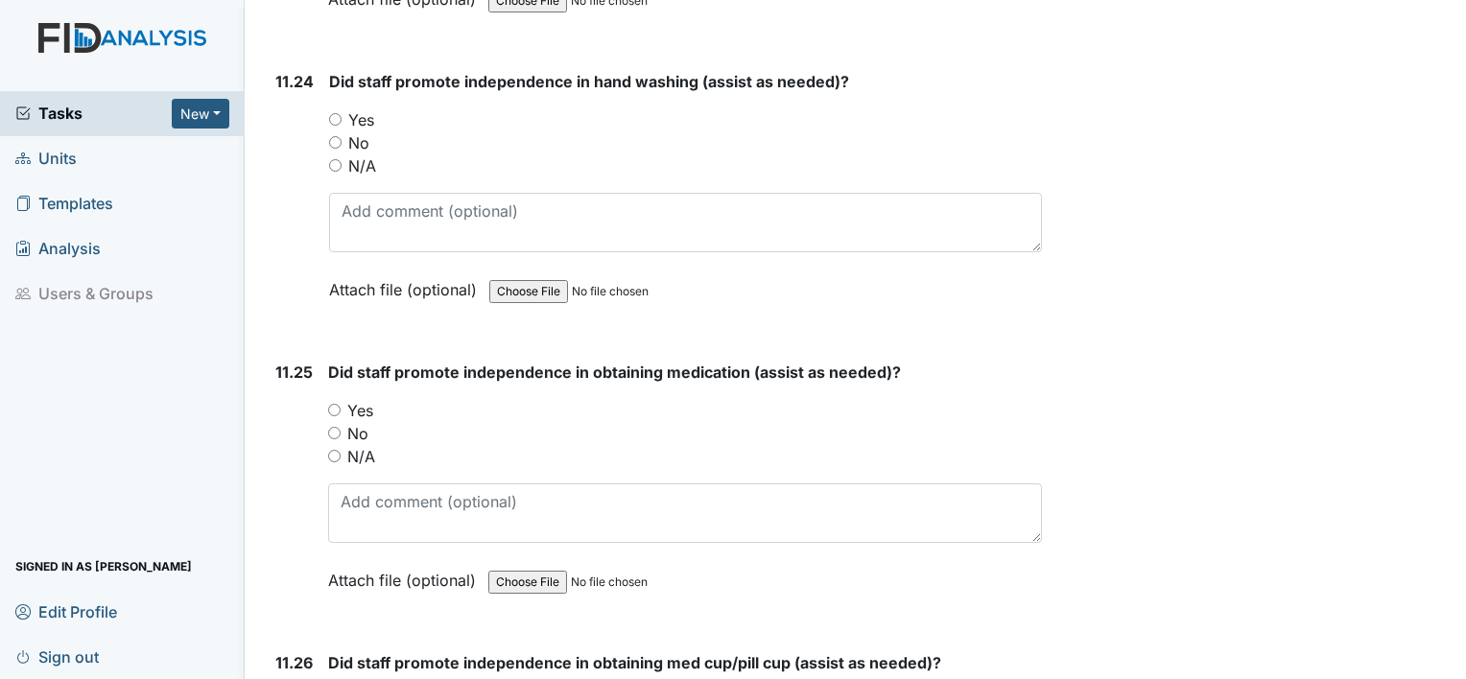
click at [338, 404] on input "Yes" at bounding box center [334, 410] width 12 height 12
radio input "true"
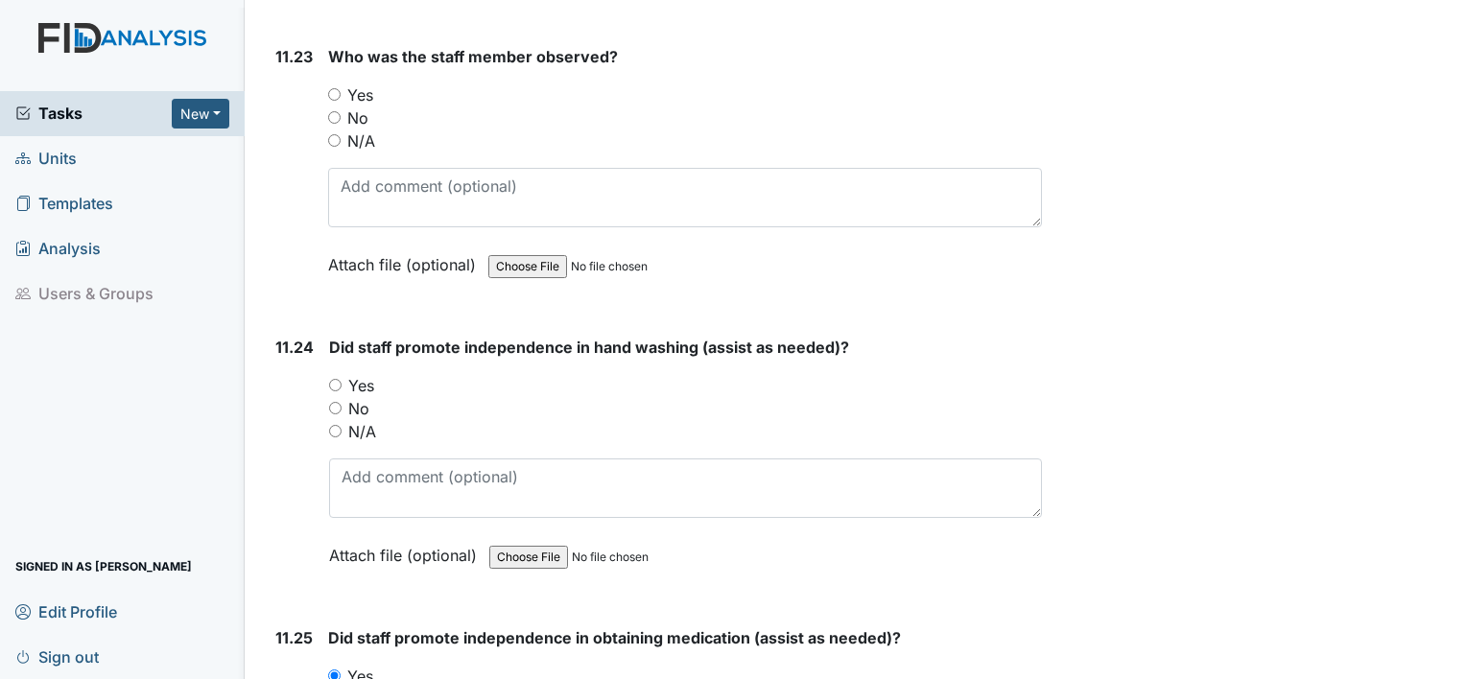
scroll to position [28285, 0]
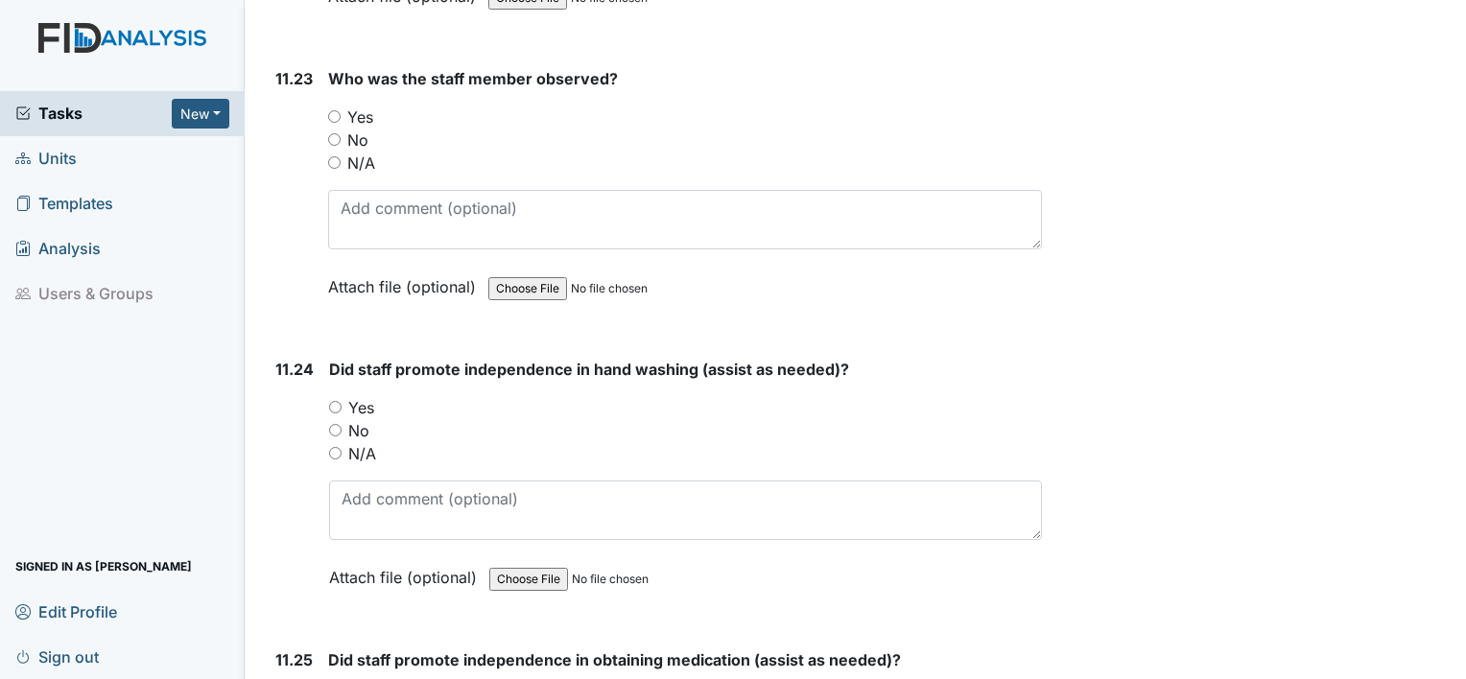
click at [332, 401] on input "Yes" at bounding box center [335, 407] width 12 height 12
radio input "true"
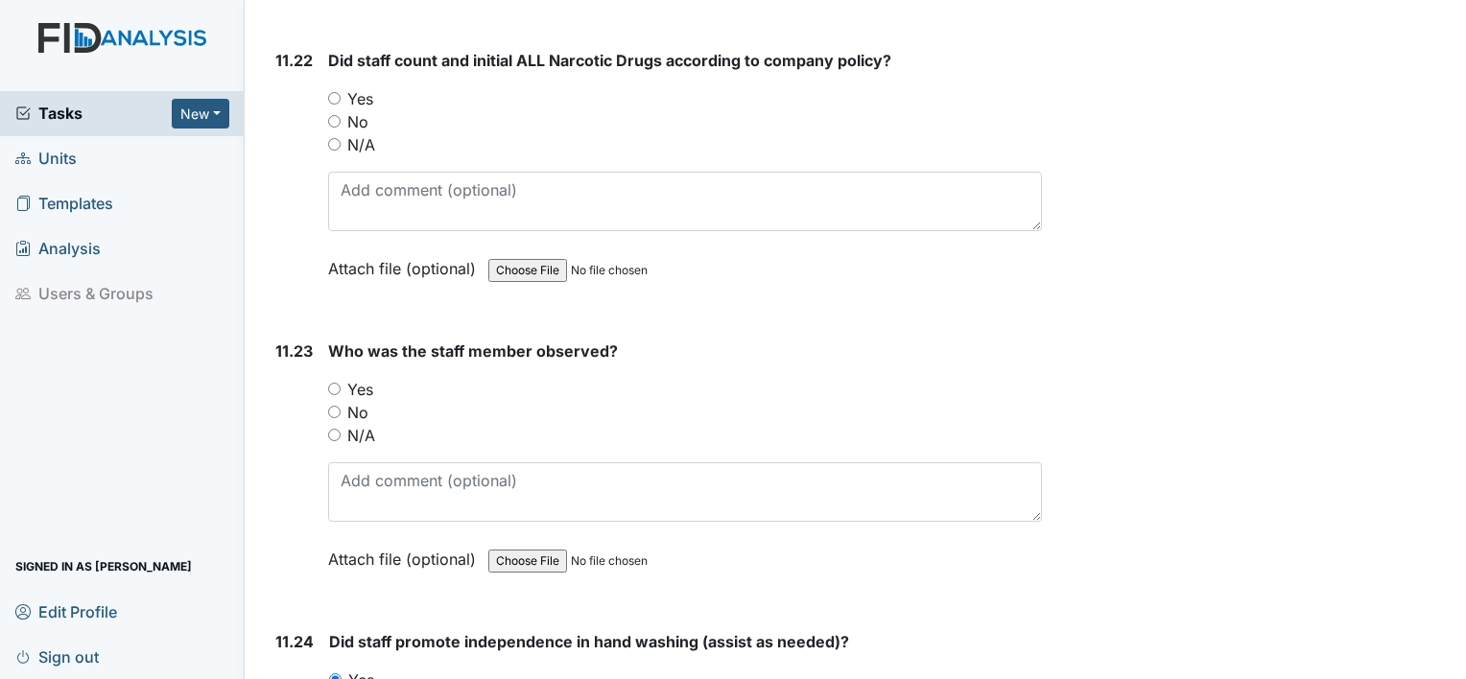
scroll to position [27902, 0]
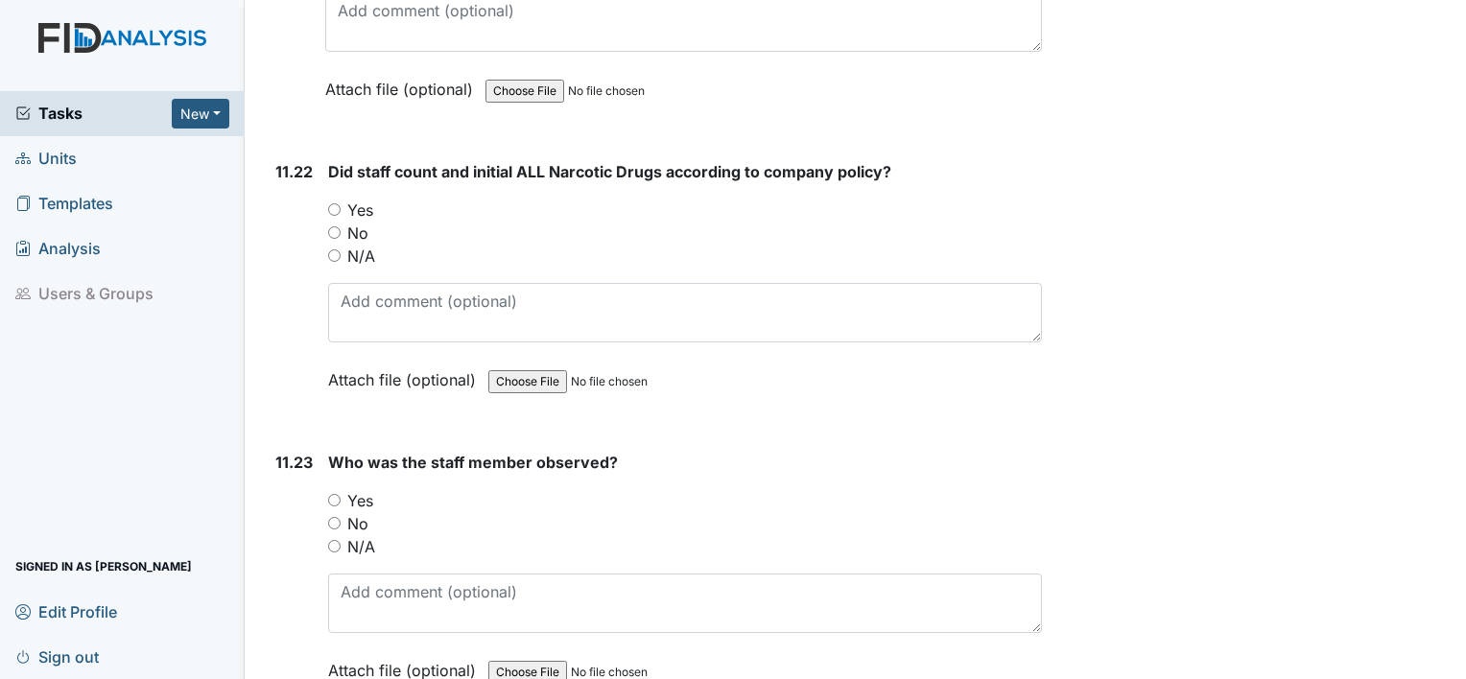
click at [340, 489] on div "Yes" at bounding box center [685, 500] width 714 height 23
drag, startPoint x: 341, startPoint y: 113, endPoint x: 338, endPoint y: 126, distance: 13.0
click at [338, 199] on div "Yes" at bounding box center [685, 210] width 714 height 23
drag, startPoint x: 329, startPoint y: 115, endPoint x: 342, endPoint y: 146, distance: 33.5
click at [338, 199] on div "You must select one of the below options. Yes No N/A" at bounding box center [685, 233] width 714 height 69
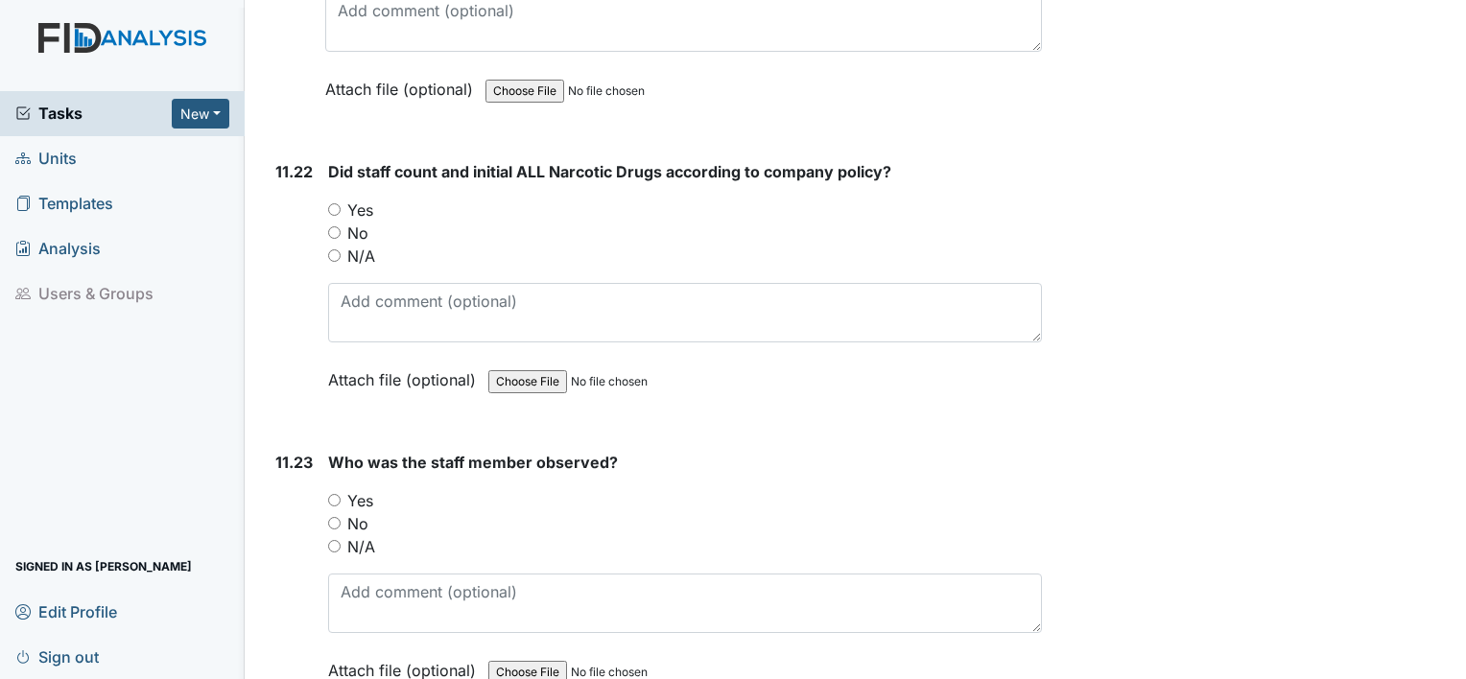
click at [334, 203] on input "Yes" at bounding box center [334, 209] width 12 height 12
radio input "true"
click at [336, 494] on input "Yes" at bounding box center [334, 500] width 12 height 12
radio input "true"
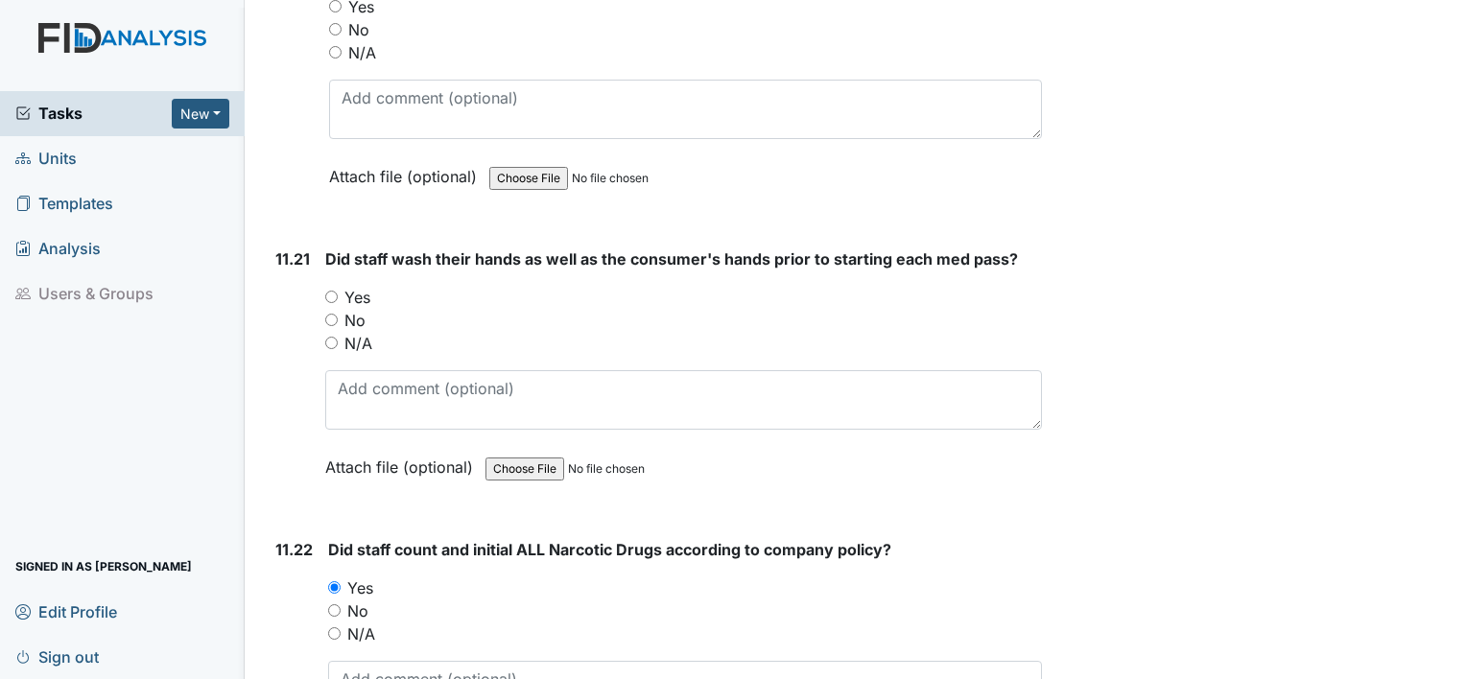
scroll to position [27518, 0]
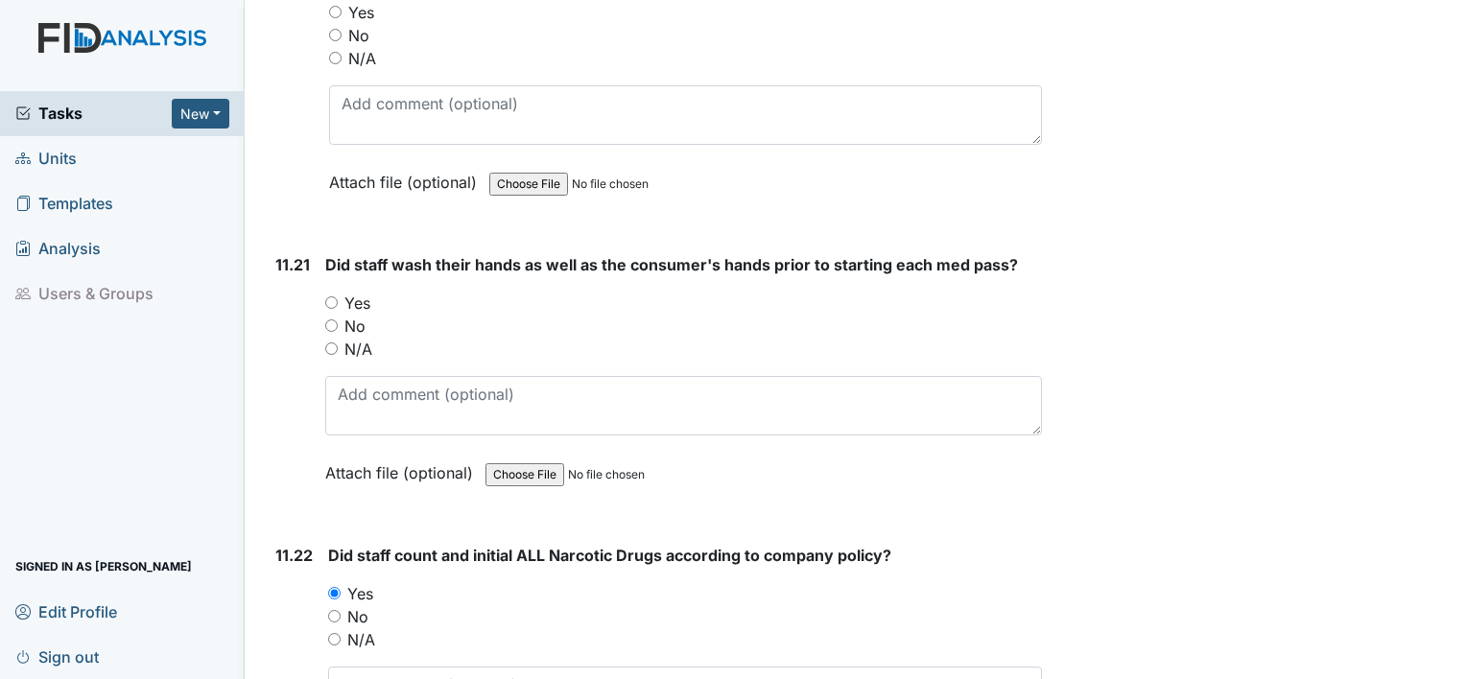
click at [332, 296] on input "Yes" at bounding box center [331, 302] width 12 height 12
radio input "true"
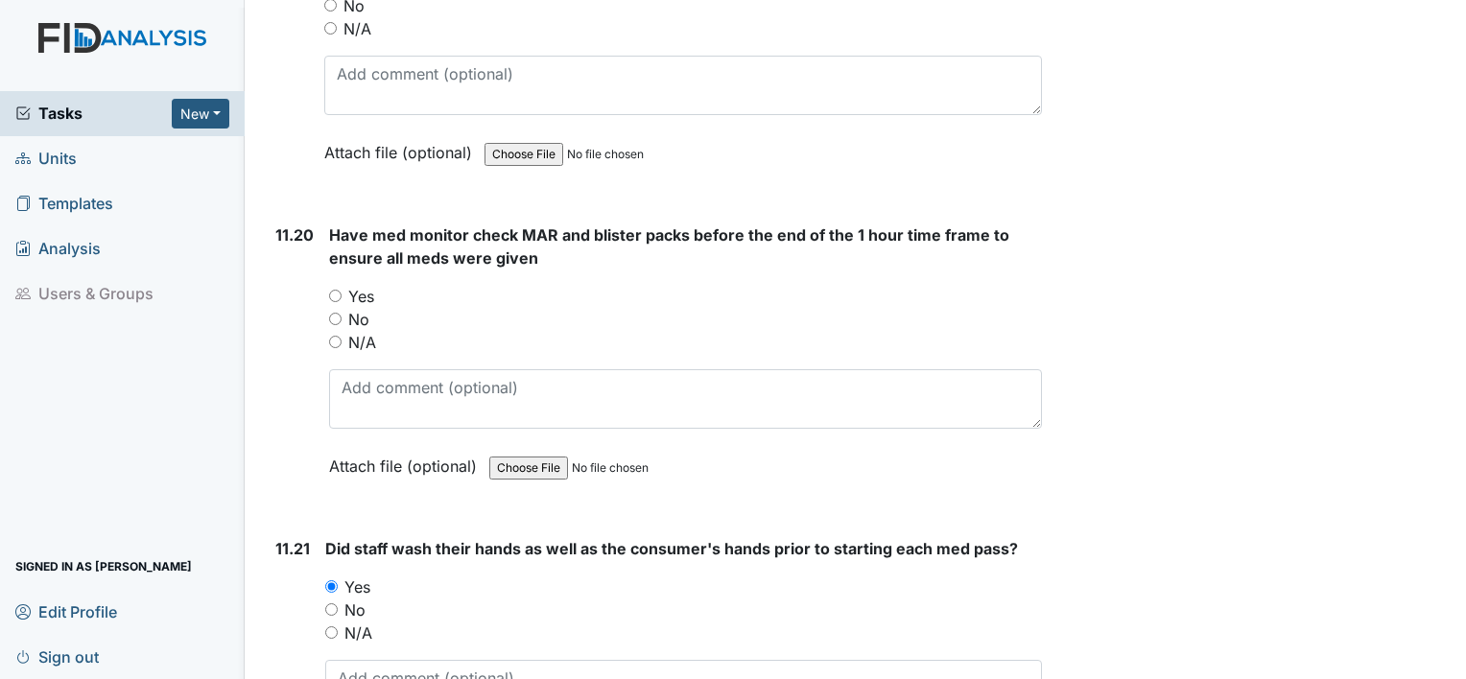
scroll to position [27230, 0]
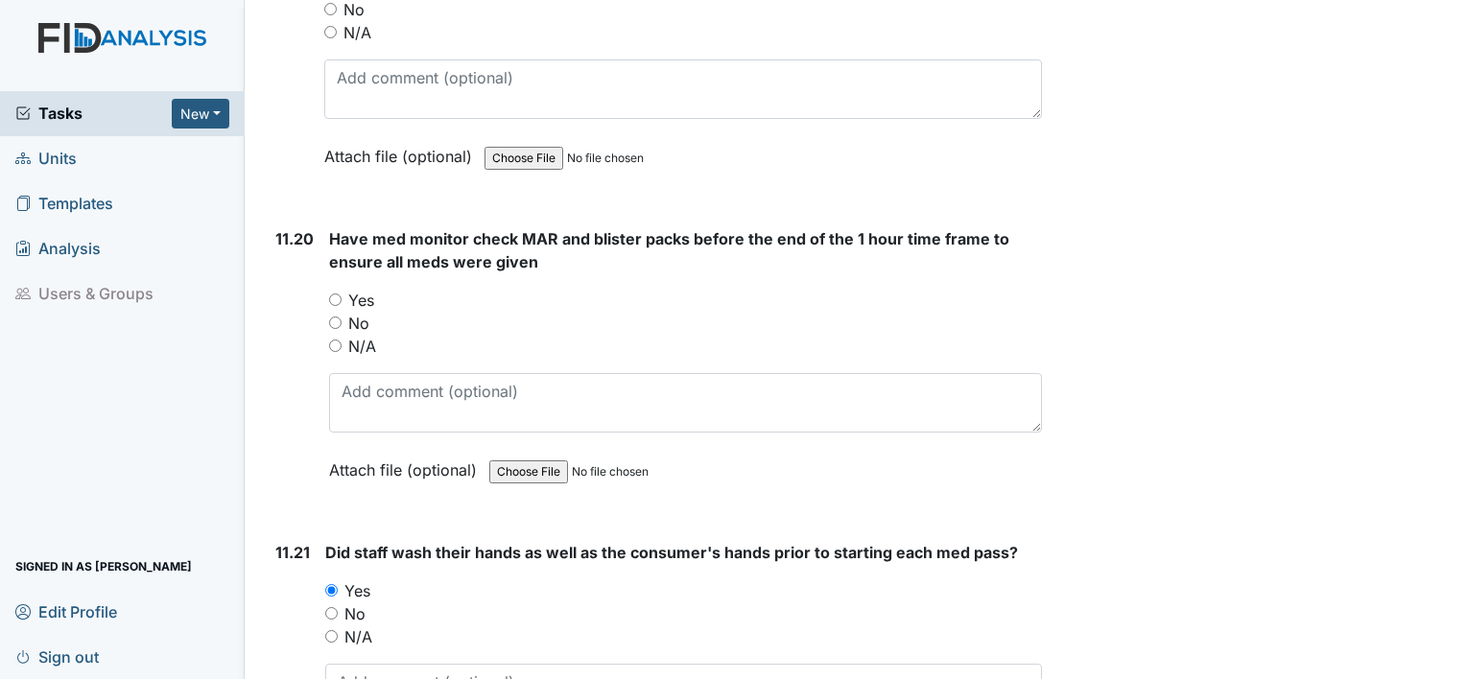
click at [341, 294] on input "Yes" at bounding box center [335, 300] width 12 height 12
radio input "true"
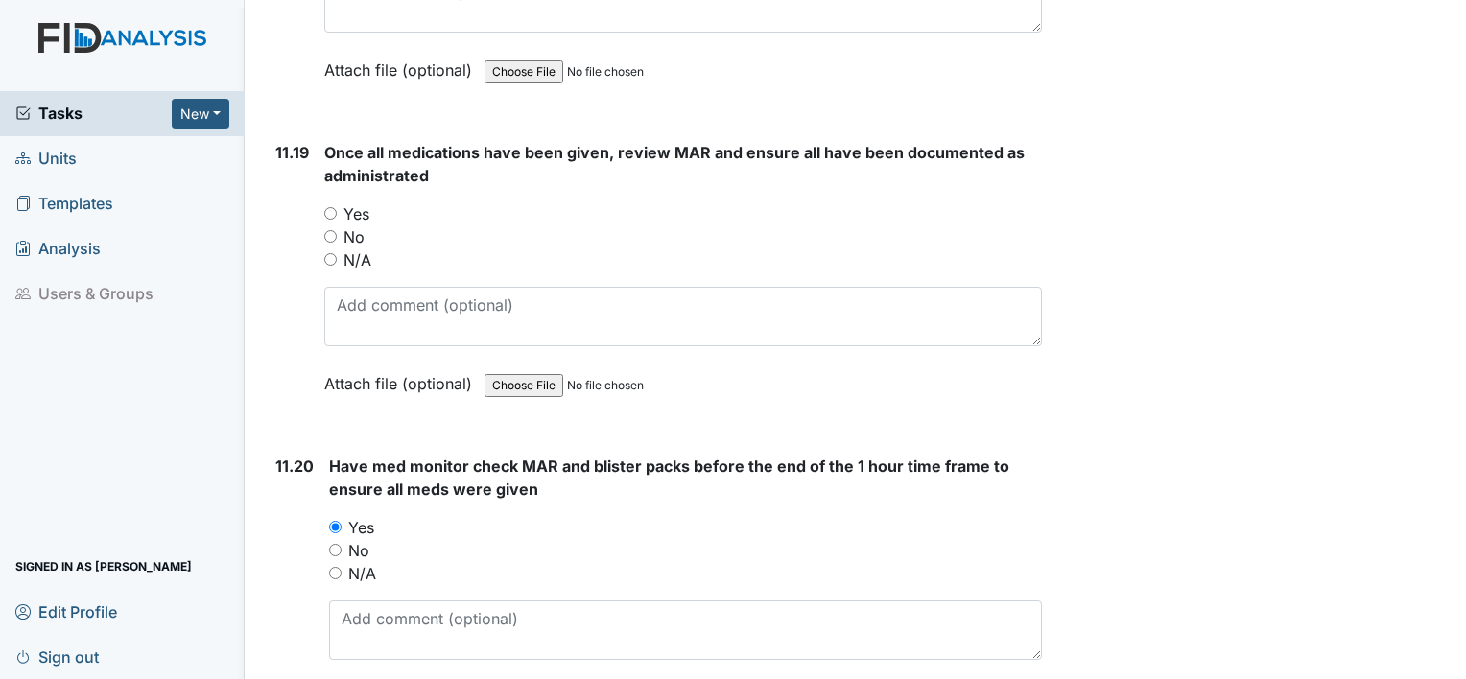
scroll to position [26942, 0]
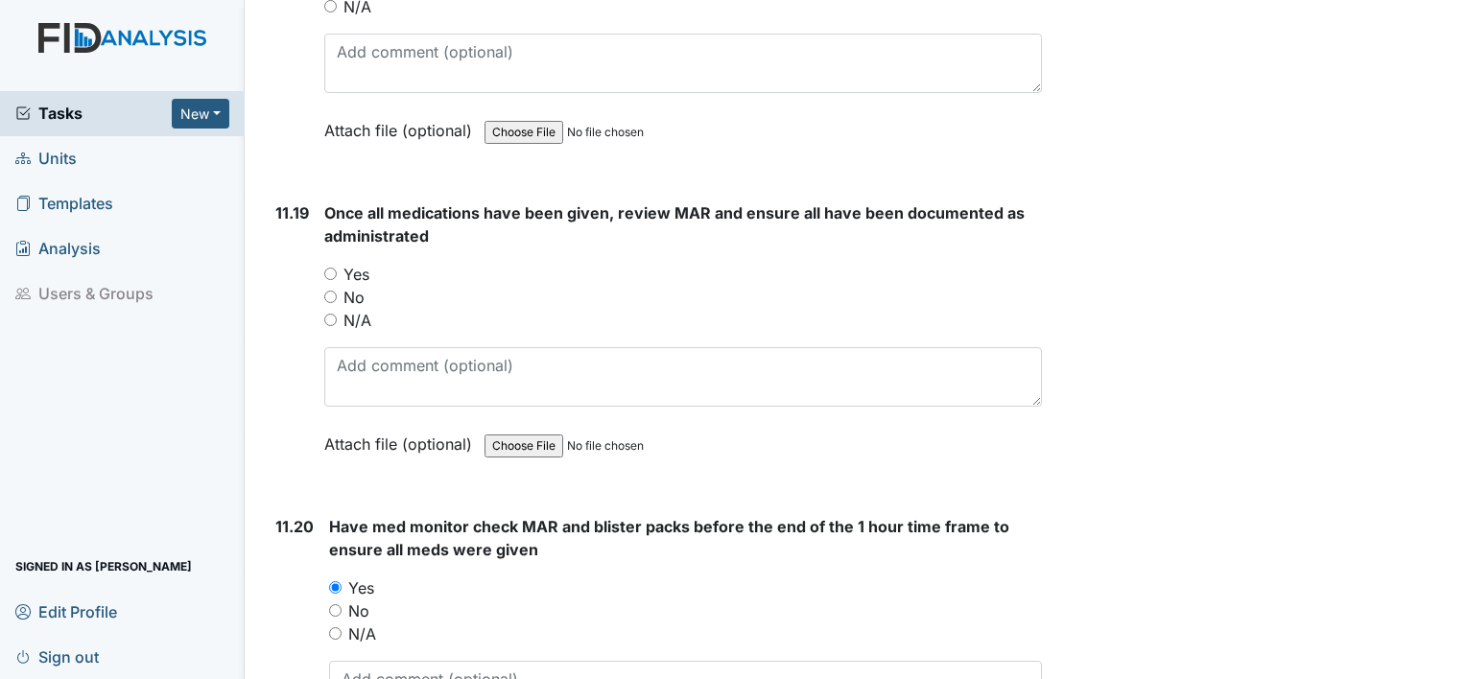
click at [330, 268] on input "Yes" at bounding box center [330, 274] width 12 height 12
radio input "true"
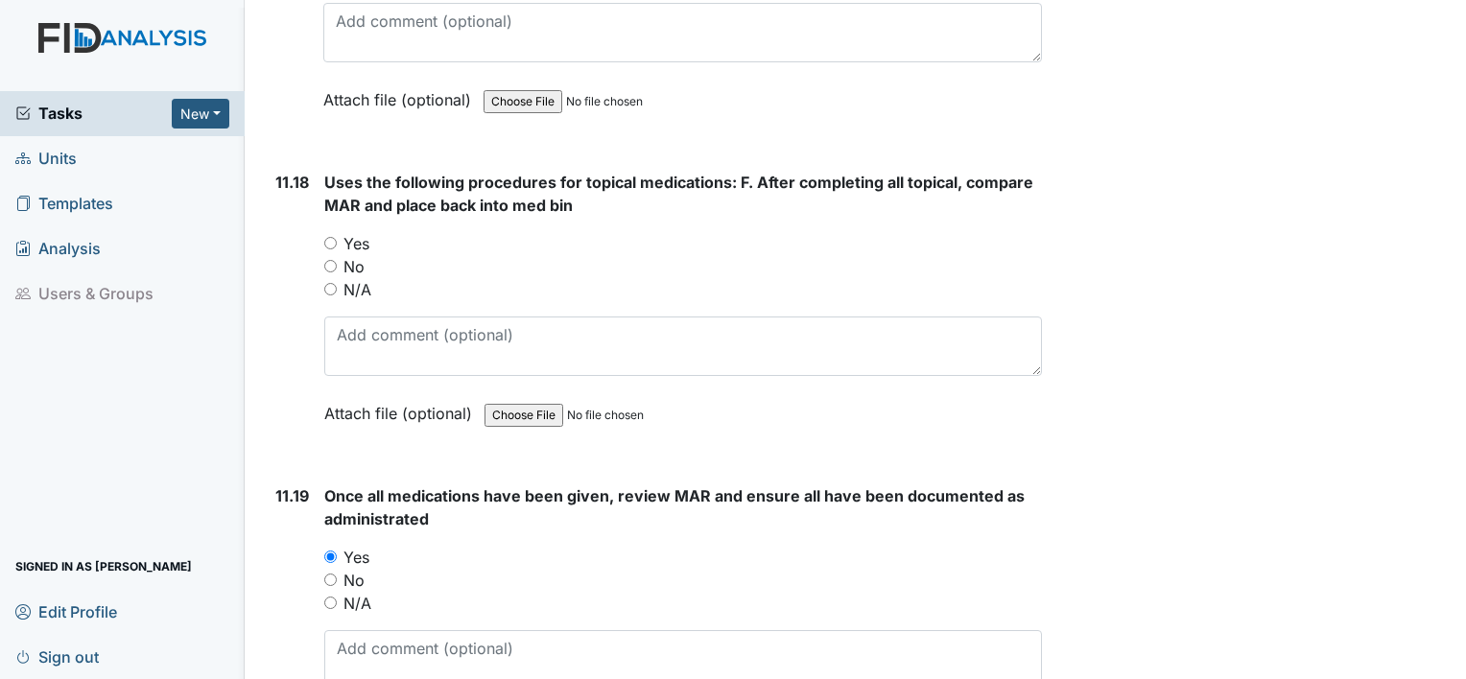
scroll to position [26655, 0]
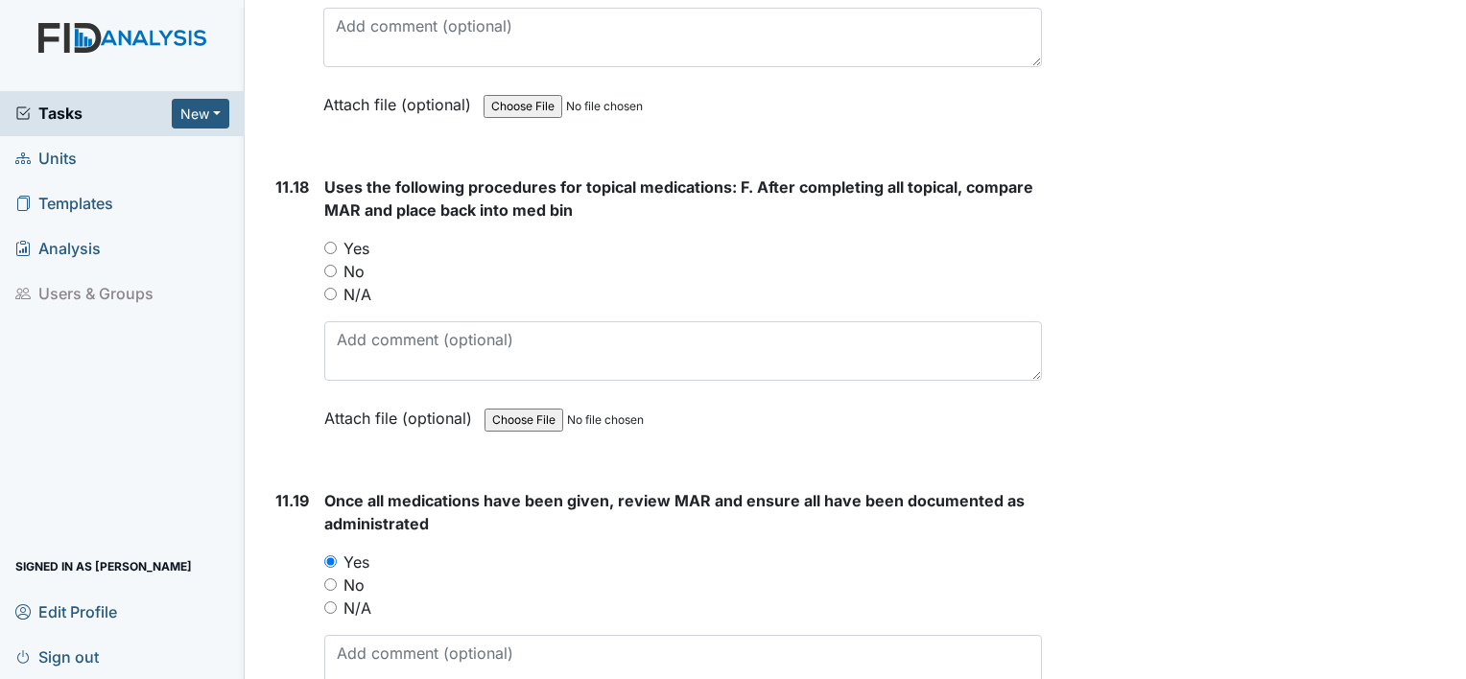
click at [339, 260] on div "No" at bounding box center [682, 271] width 717 height 23
click at [320, 176] on div "11.18 Uses the following procedures for topical medications: F. After completin…" at bounding box center [655, 317] width 774 height 283
click at [328, 242] on input "Yes" at bounding box center [330, 248] width 12 height 12
radio input "true"
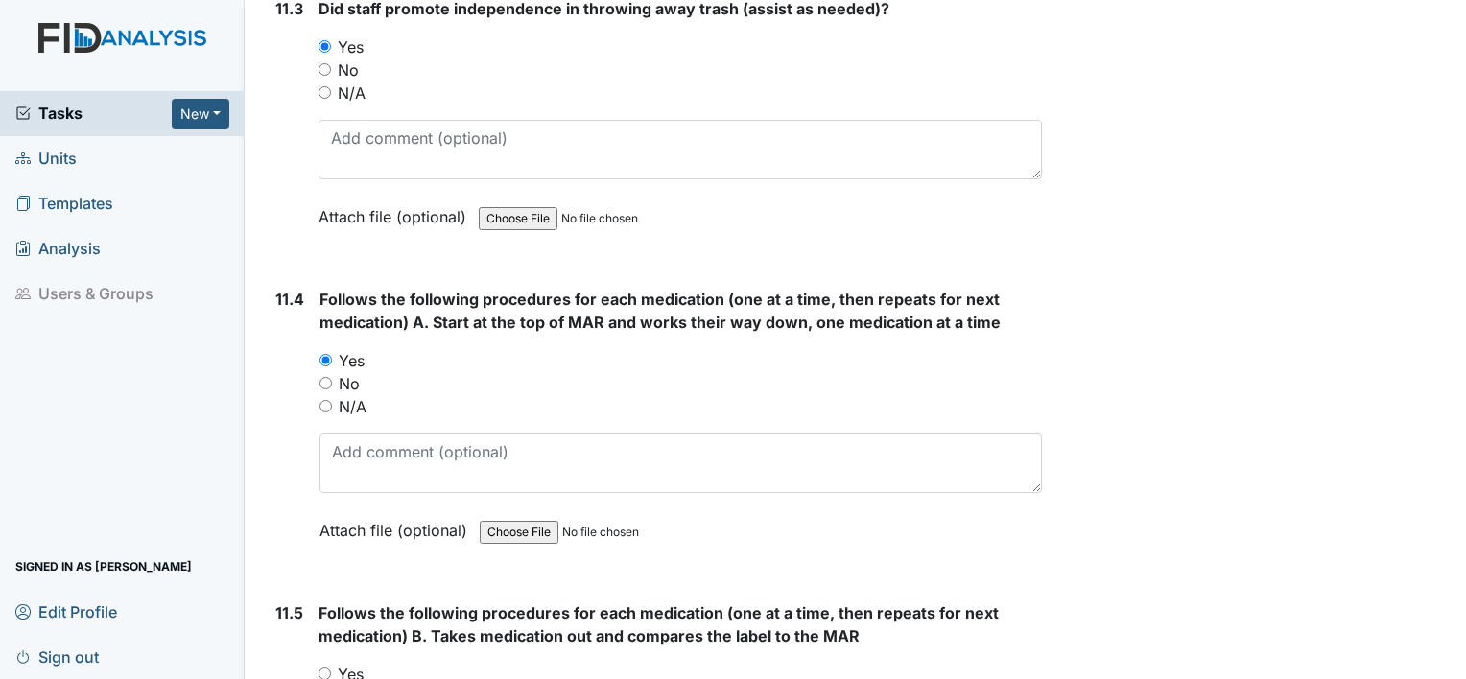
scroll to position [22434, 0]
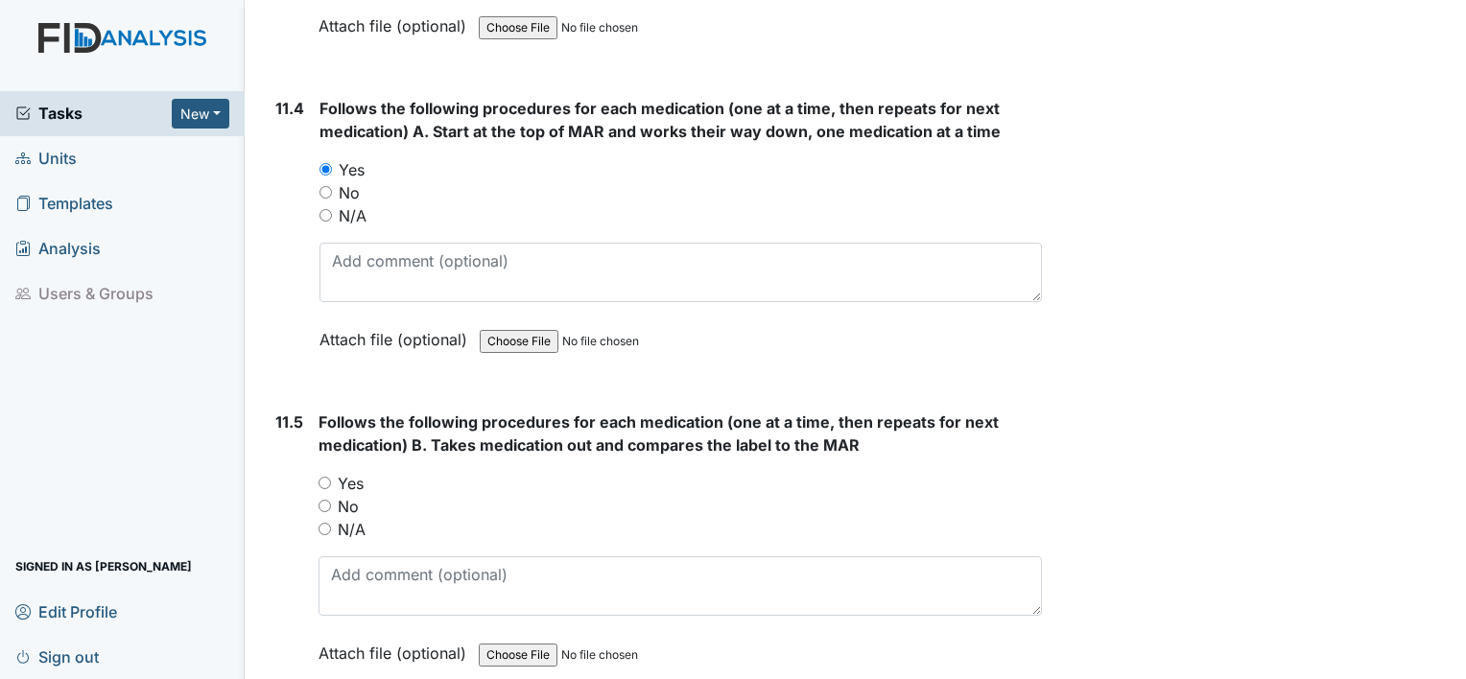
click at [330, 472] on div "Yes" at bounding box center [679, 483] width 723 height 23
click at [324, 477] on input "Yes" at bounding box center [324, 483] width 12 height 12
radio input "true"
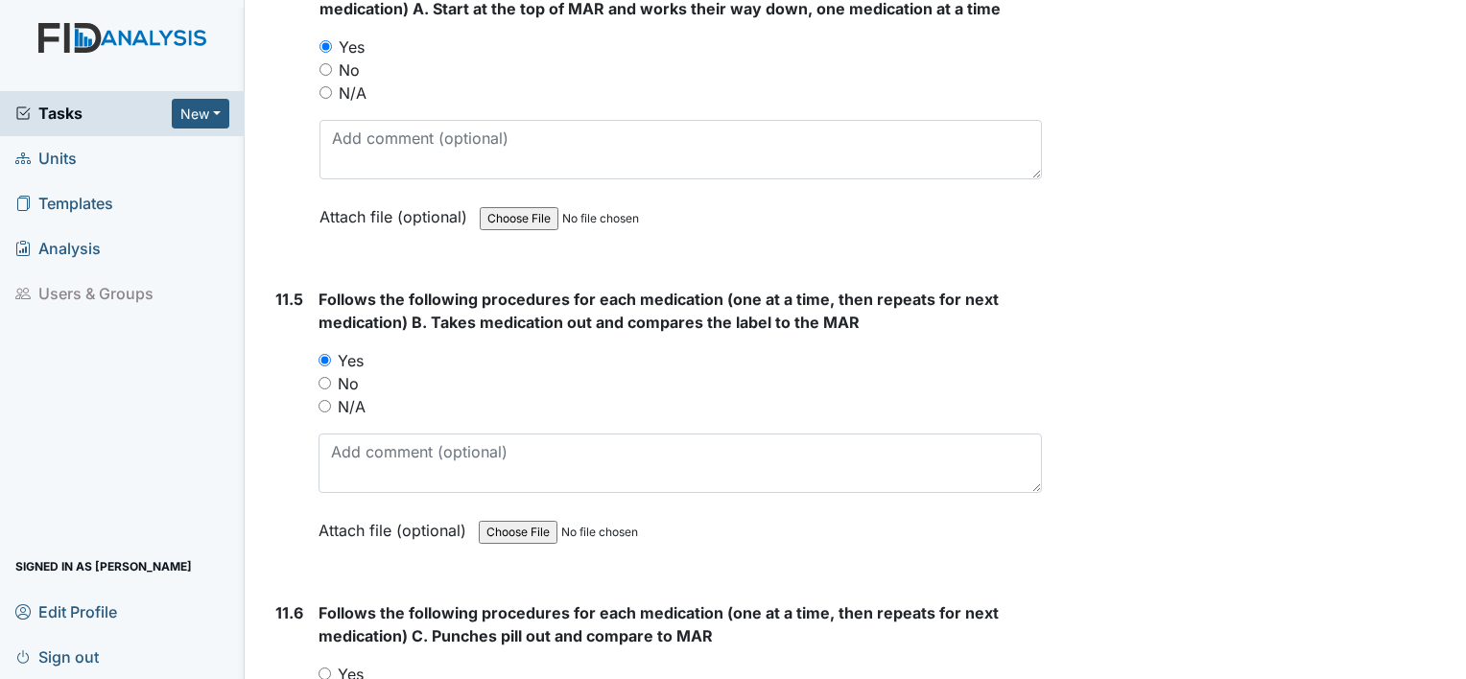
scroll to position [22722, 0]
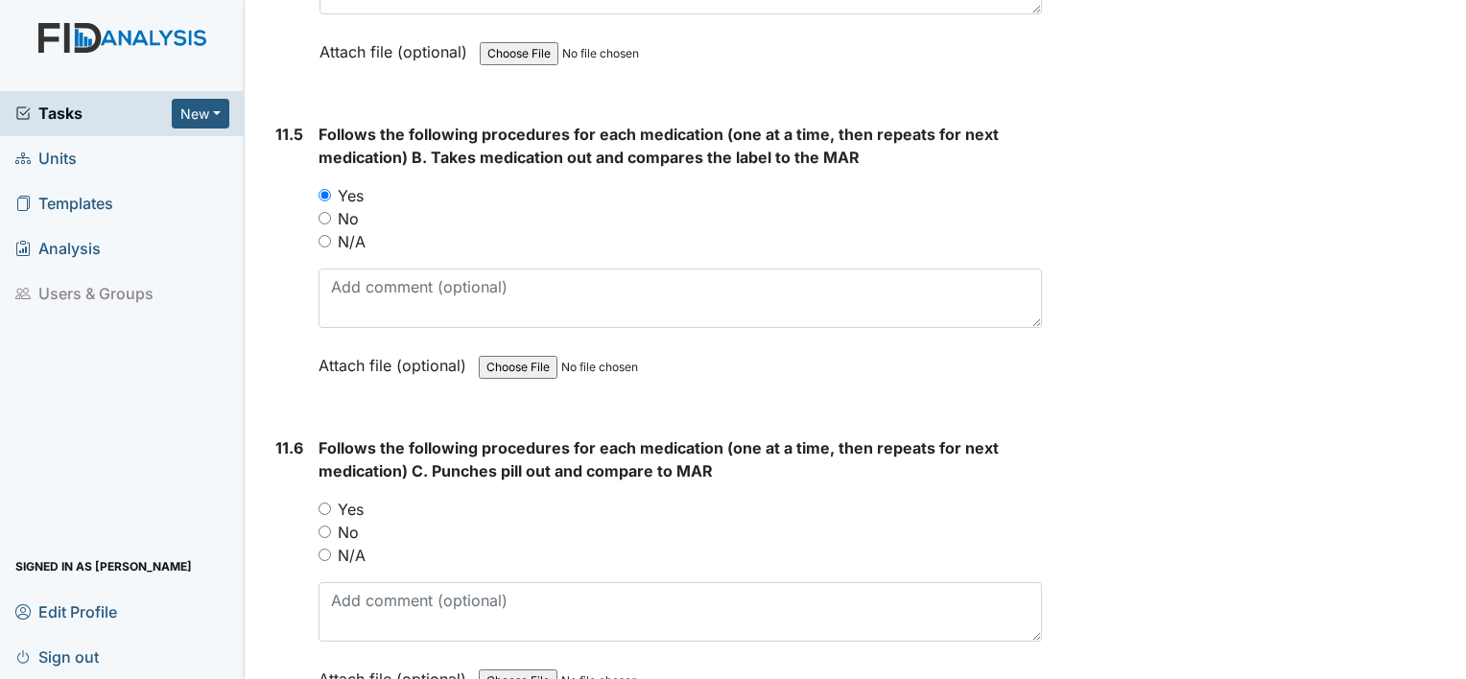
click at [326, 503] on input "Yes" at bounding box center [324, 509] width 12 height 12
radio input "true"
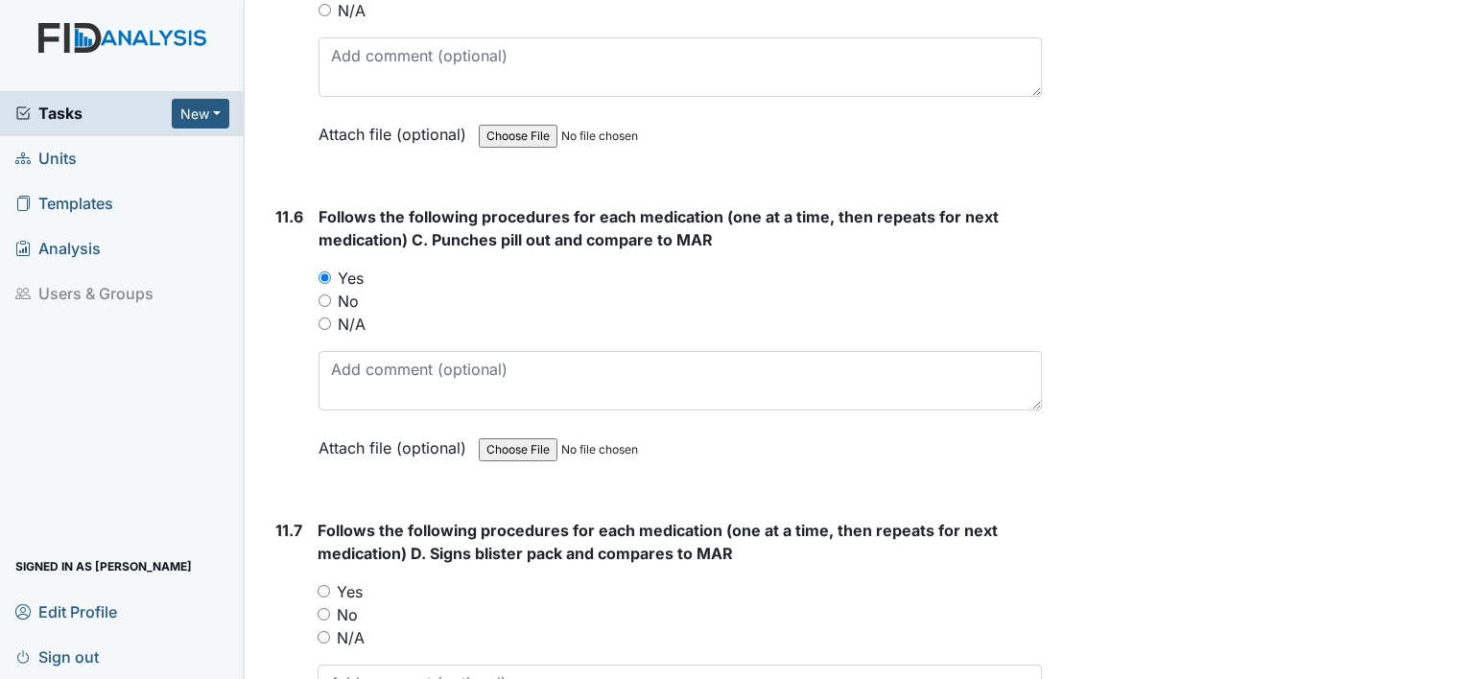
scroll to position [23010, 0]
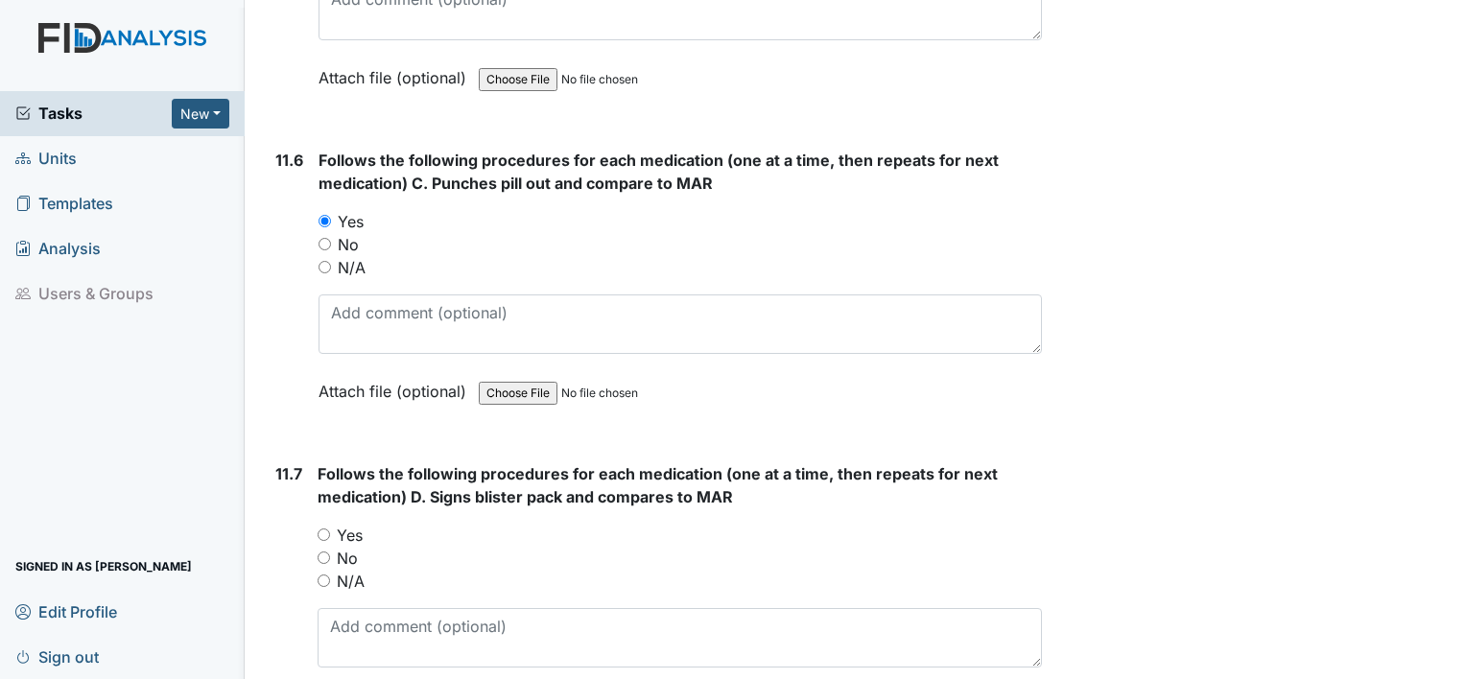
click at [319, 529] on input "Yes" at bounding box center [323, 535] width 12 height 12
radio input "true"
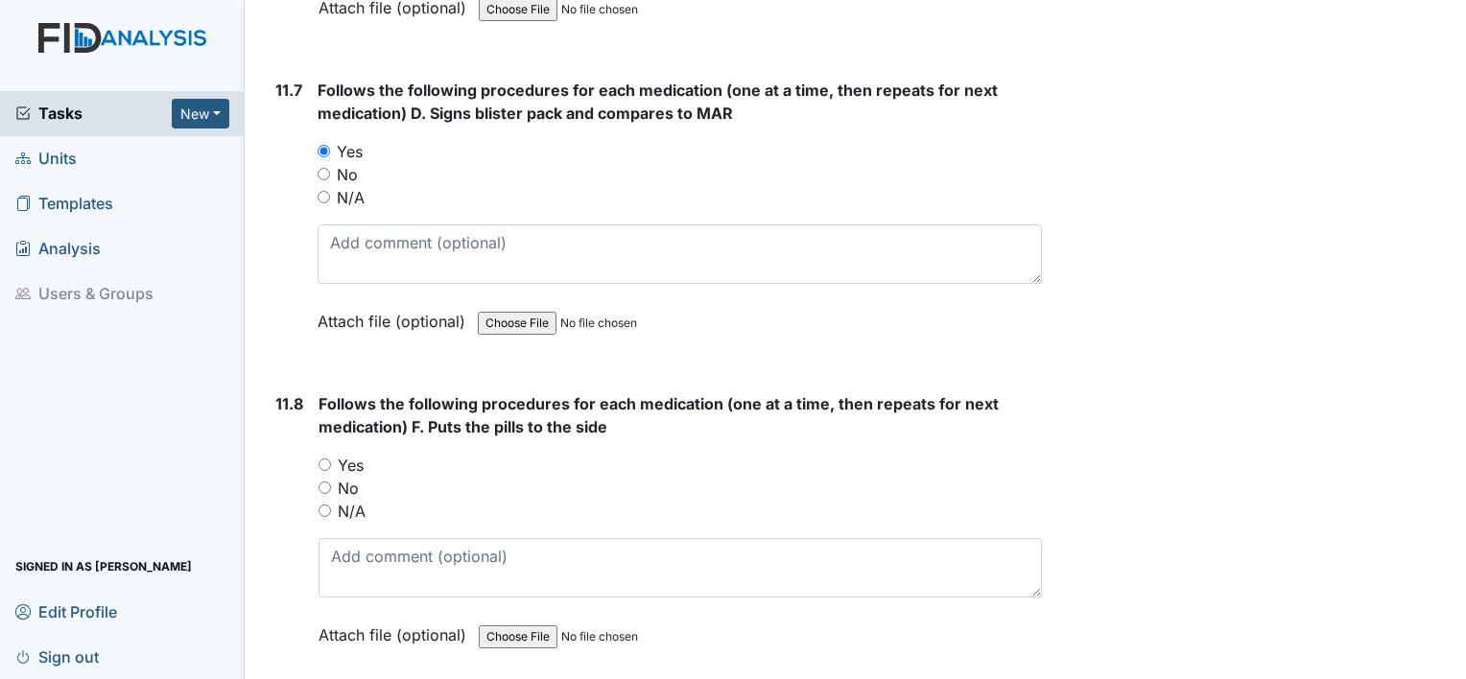
click at [325, 459] on input "Yes" at bounding box center [324, 465] width 12 height 12
radio input "true"
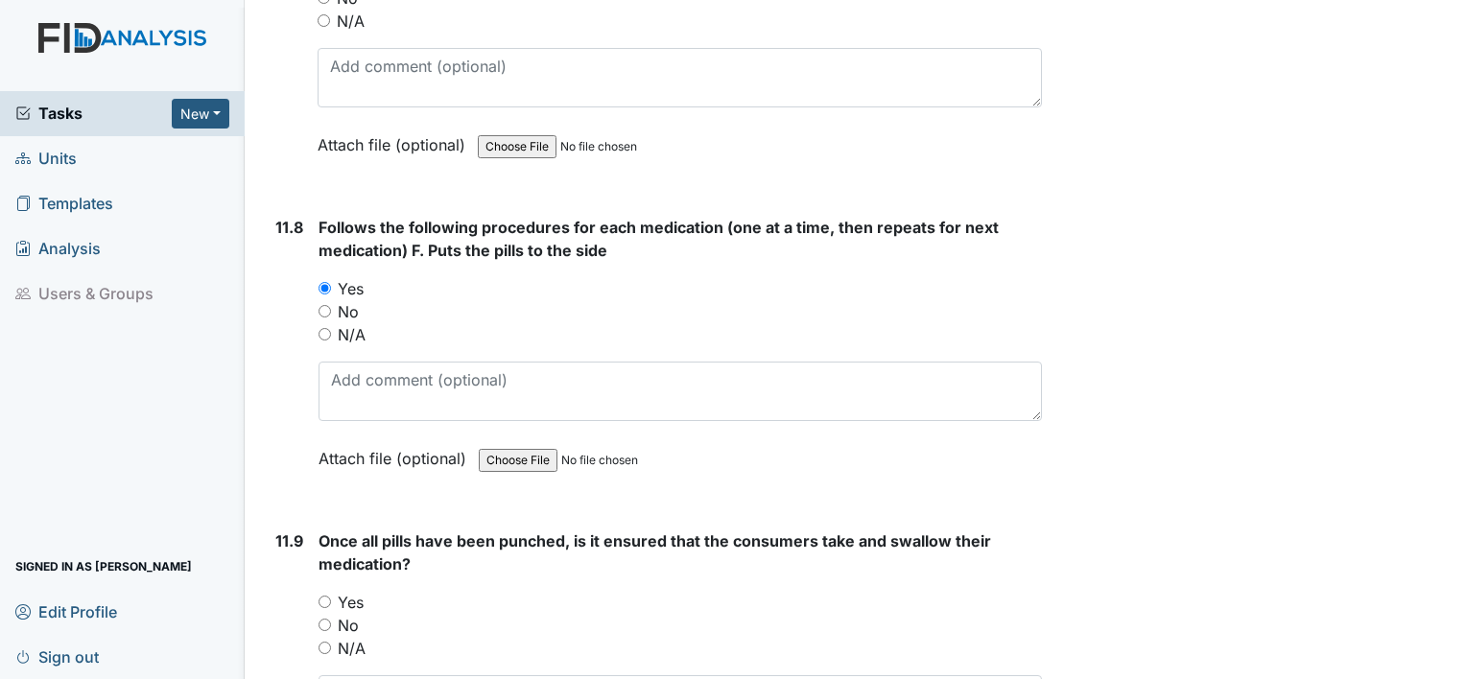
scroll to position [23681, 0]
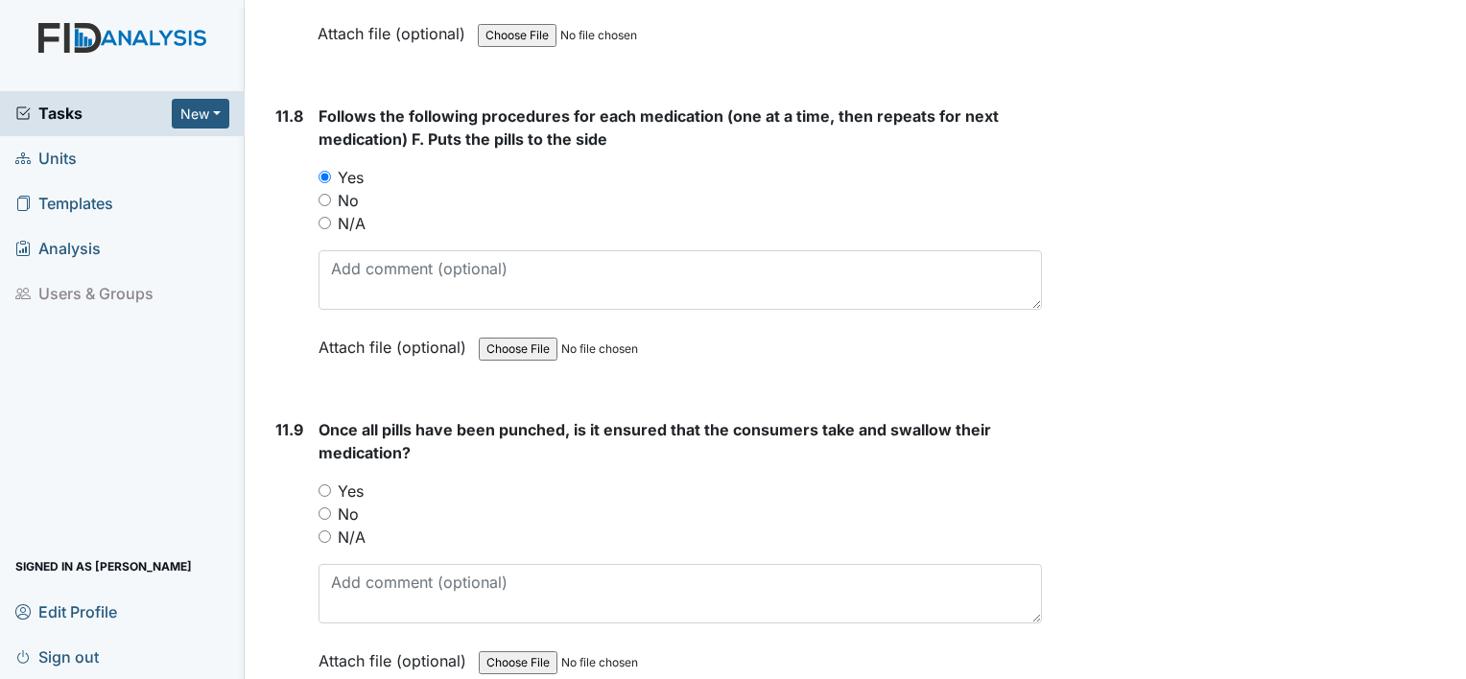
click at [319, 484] on input "Yes" at bounding box center [324, 490] width 12 height 12
radio input "true"
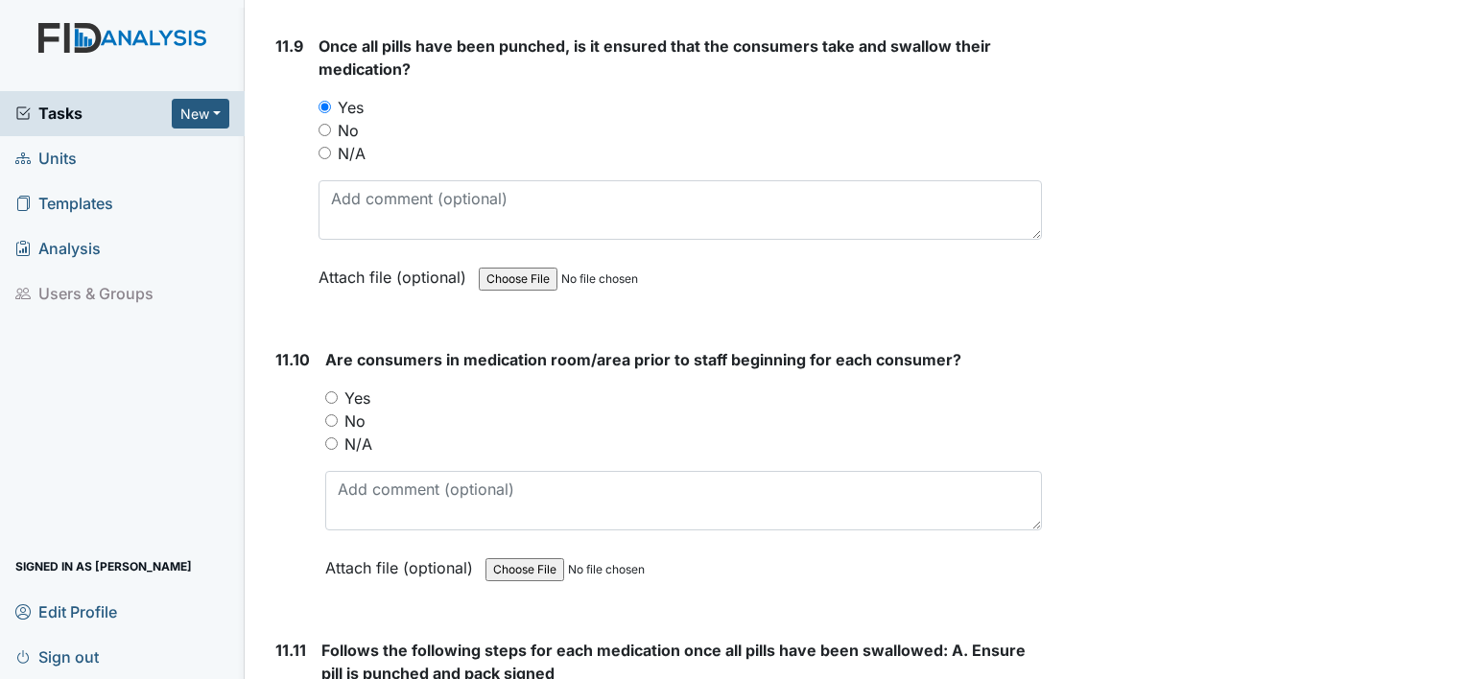
scroll to position [24065, 0]
click at [339, 387] on div "Yes" at bounding box center [683, 398] width 717 height 23
click at [330, 391] on input "Yes" at bounding box center [331, 397] width 12 height 12
radio input "true"
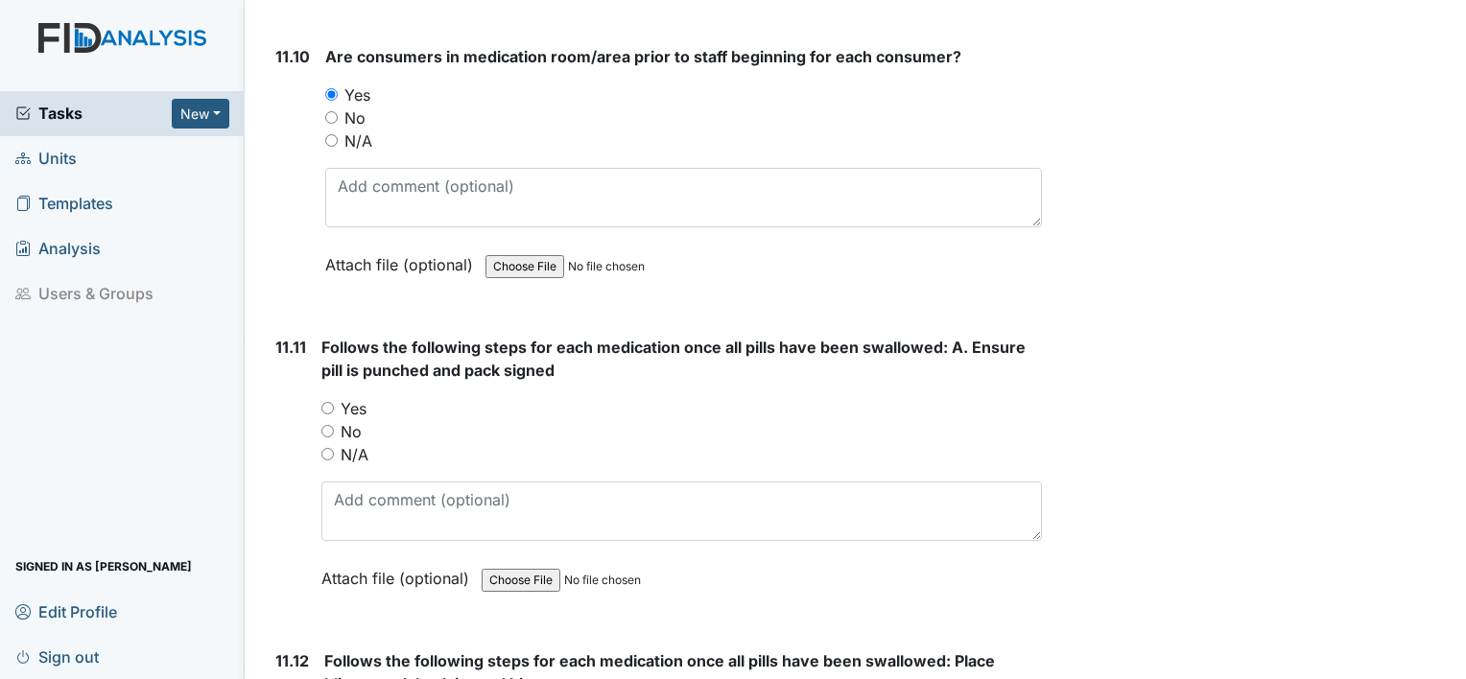
scroll to position [24448, 0]
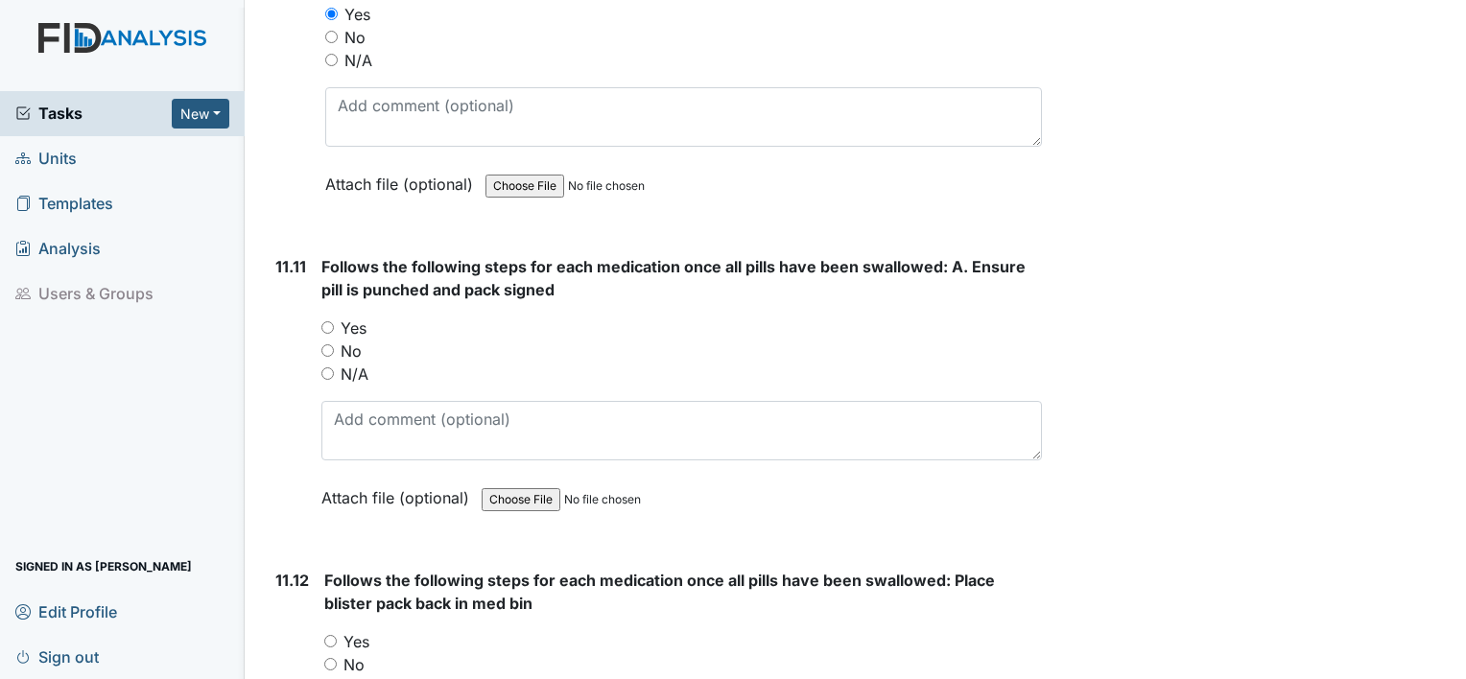
click at [330, 321] on input "Yes" at bounding box center [327, 327] width 12 height 12
radio input "true"
click at [336, 630] on div "Yes" at bounding box center [682, 641] width 717 height 23
click at [331, 635] on input "Yes" at bounding box center [330, 641] width 12 height 12
radio input "true"
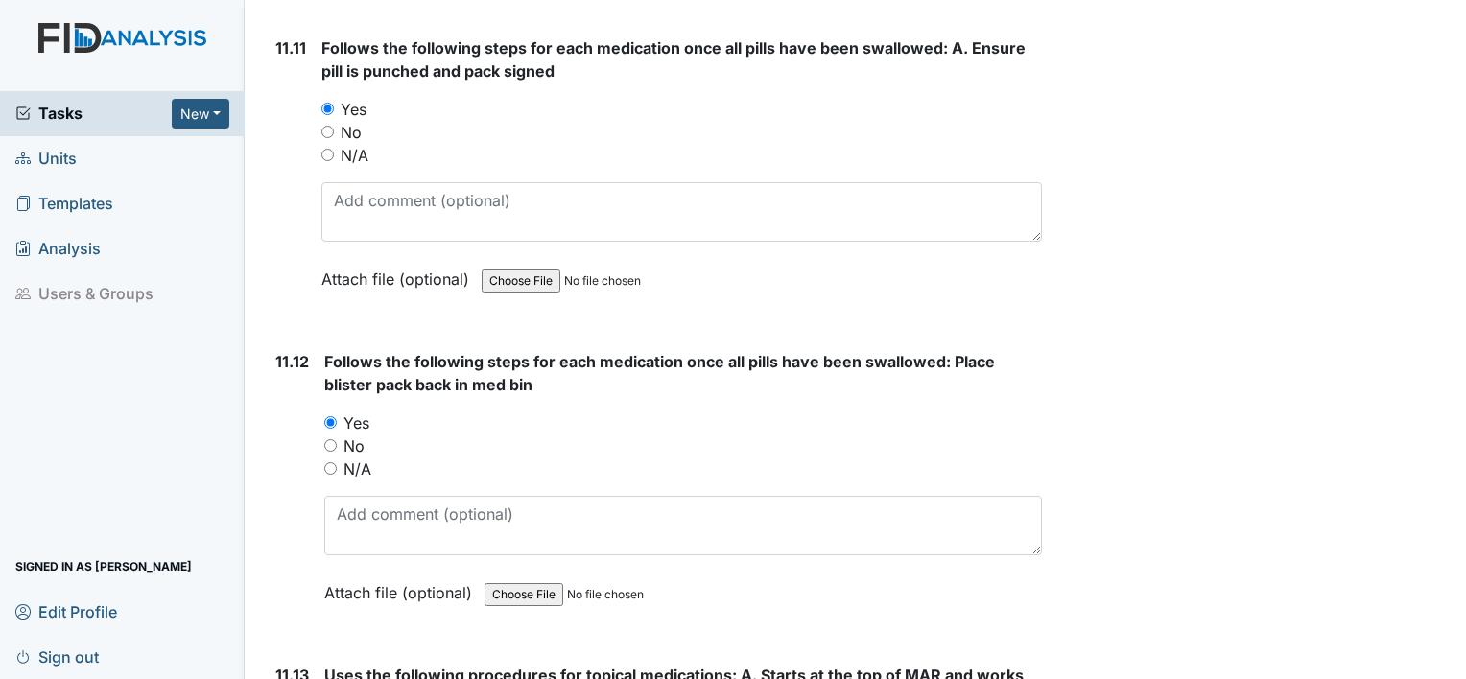
scroll to position [24736, 0]
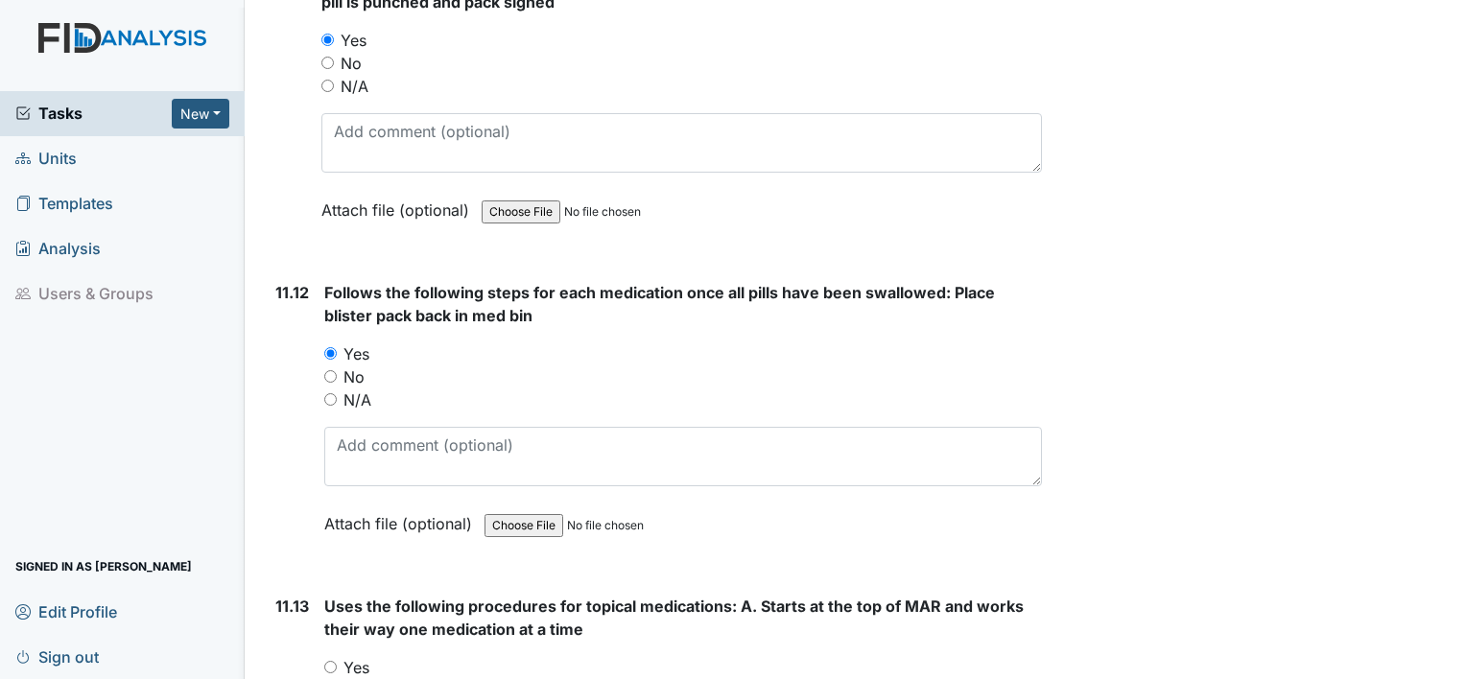
click at [335, 661] on input "Yes" at bounding box center [330, 667] width 12 height 12
radio input "true"
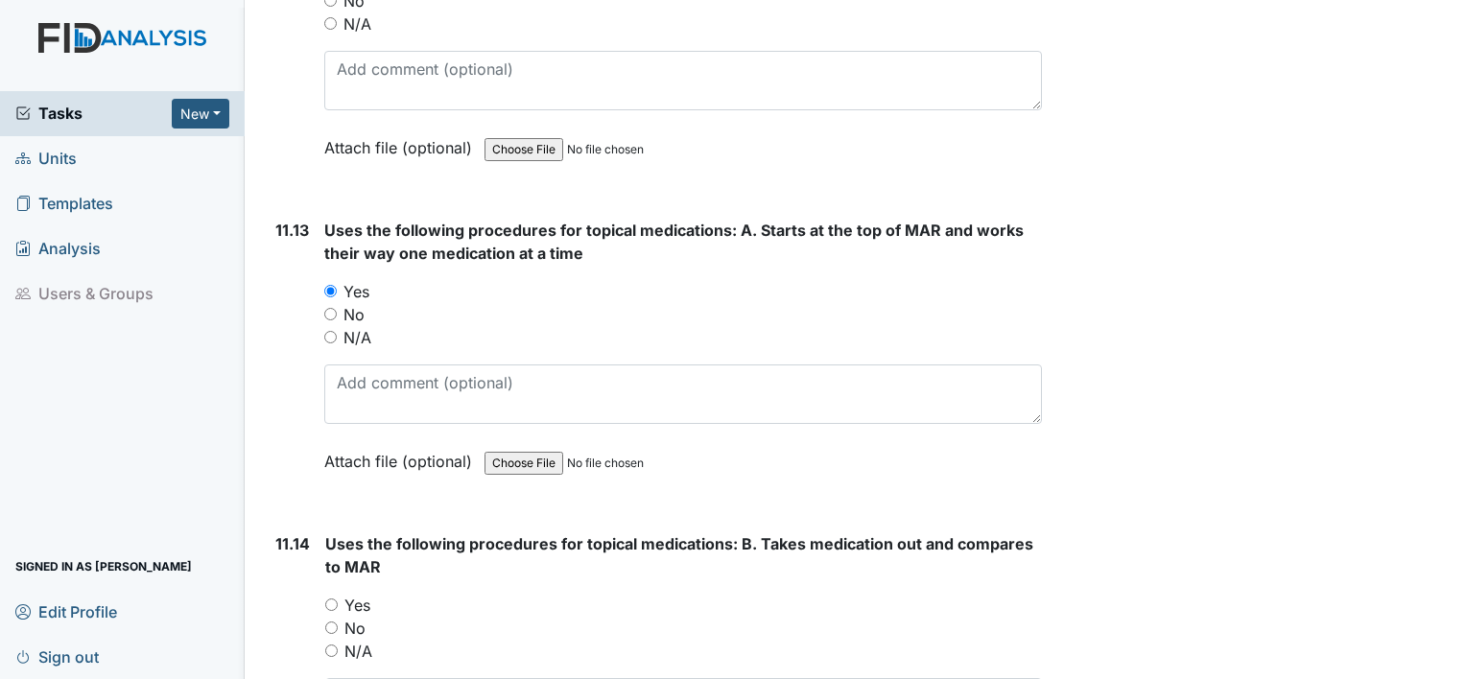
scroll to position [25120, 0]
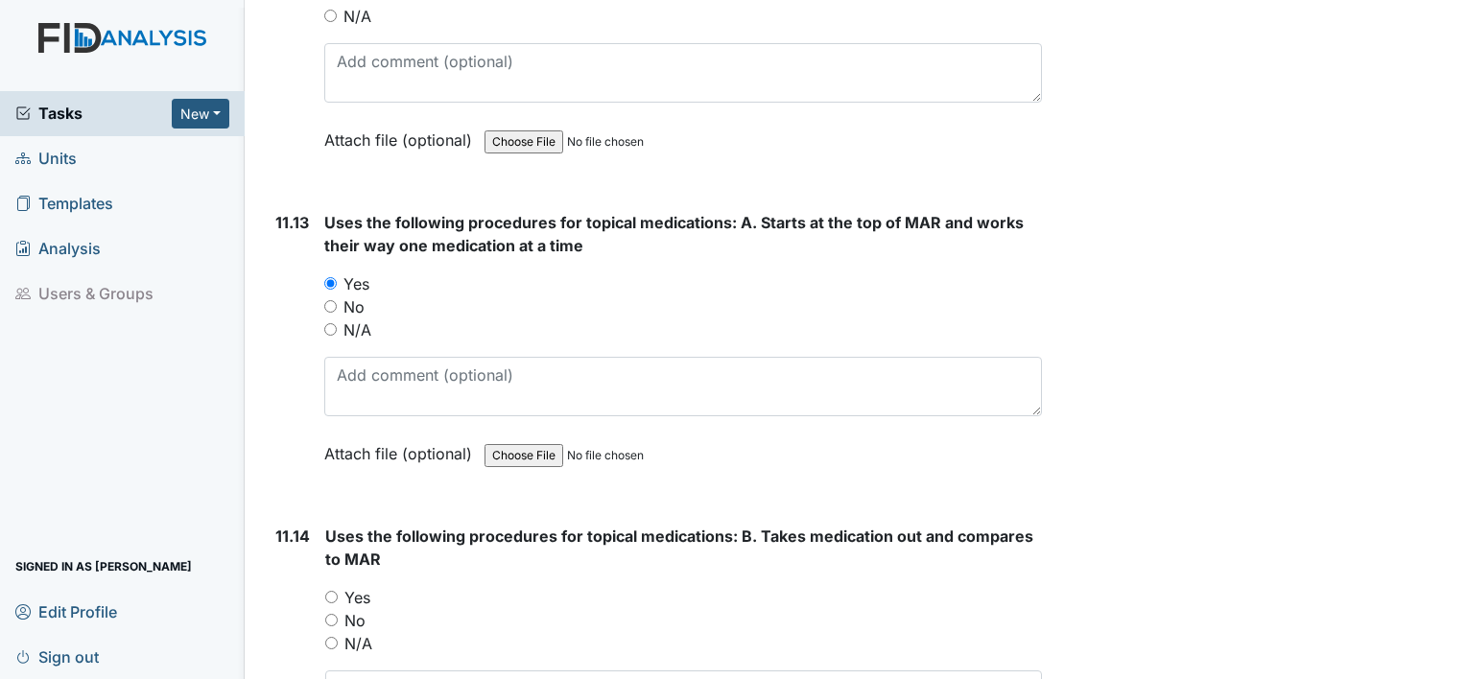
click at [325, 591] on input "Yes" at bounding box center [331, 597] width 12 height 12
radio input "true"
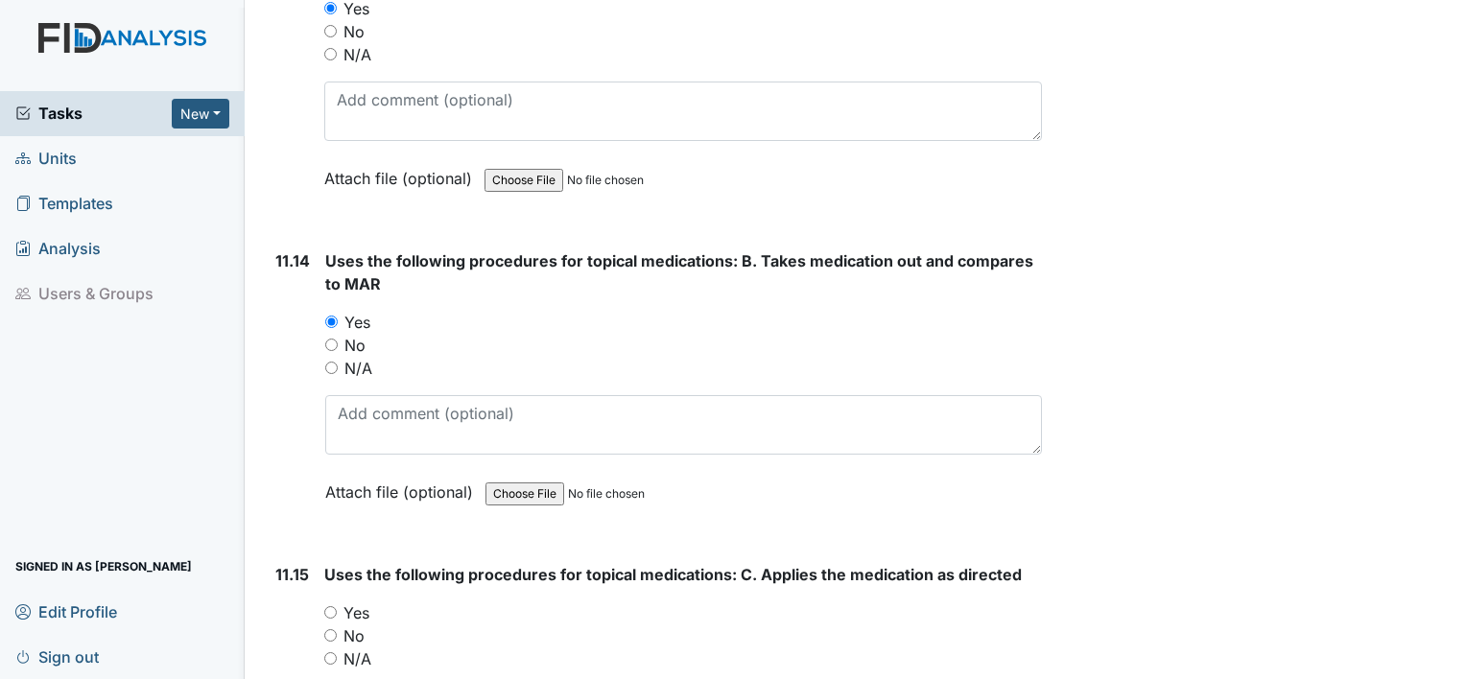
scroll to position [25408, 0]
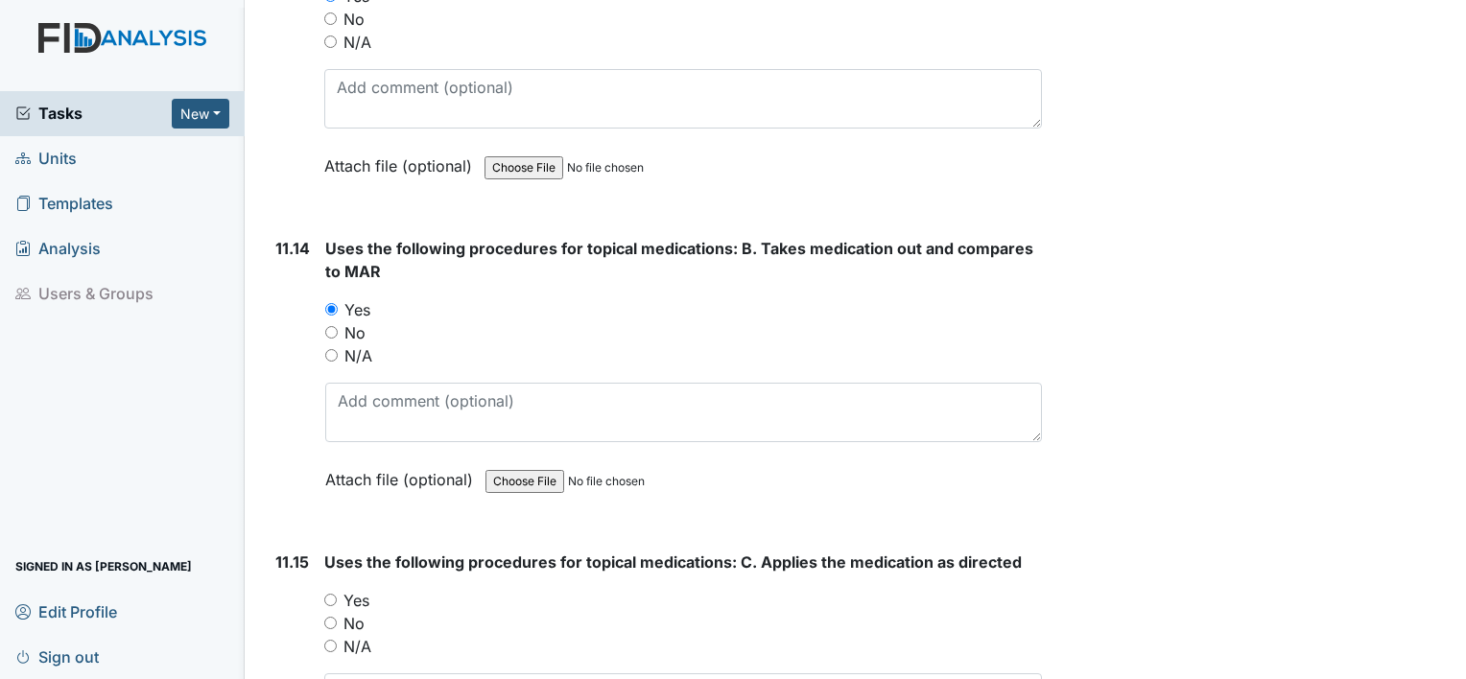
click at [327, 594] on input "Yes" at bounding box center [330, 600] width 12 height 12
radio input "true"
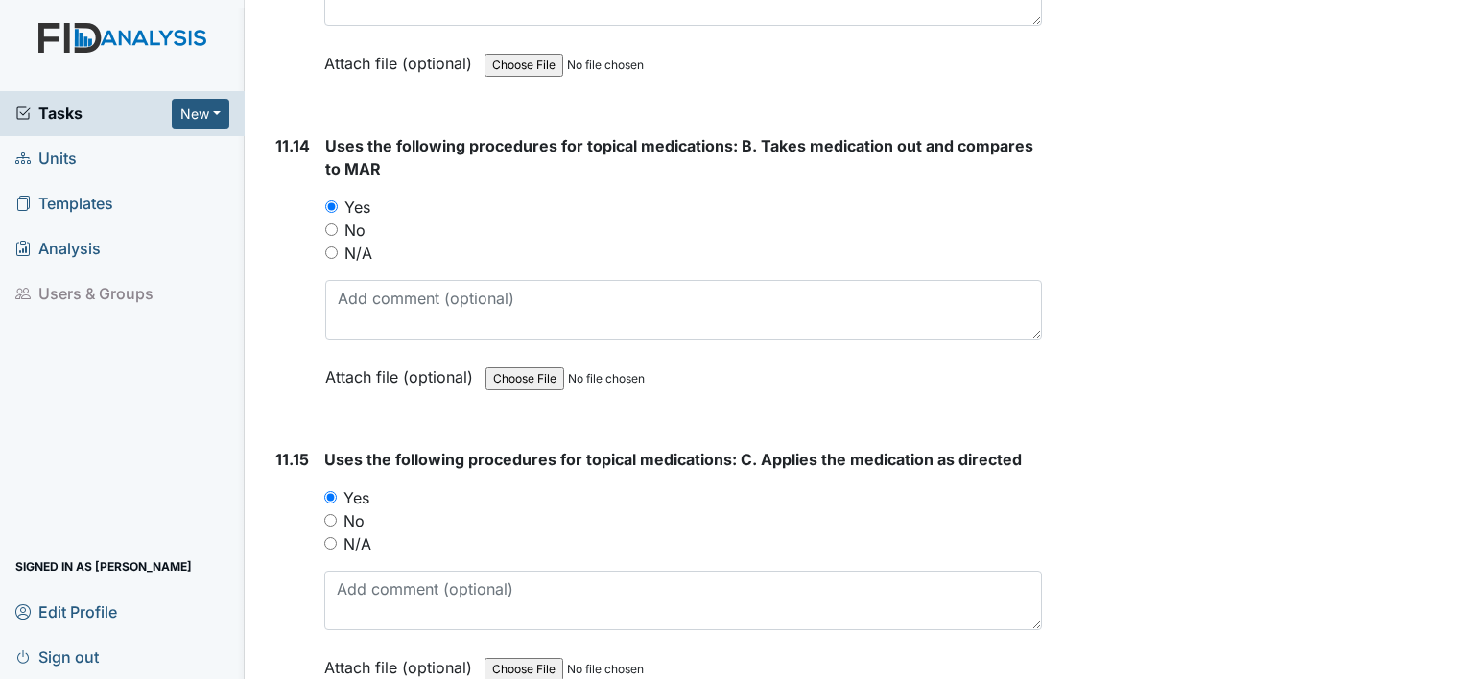
scroll to position [25887, 0]
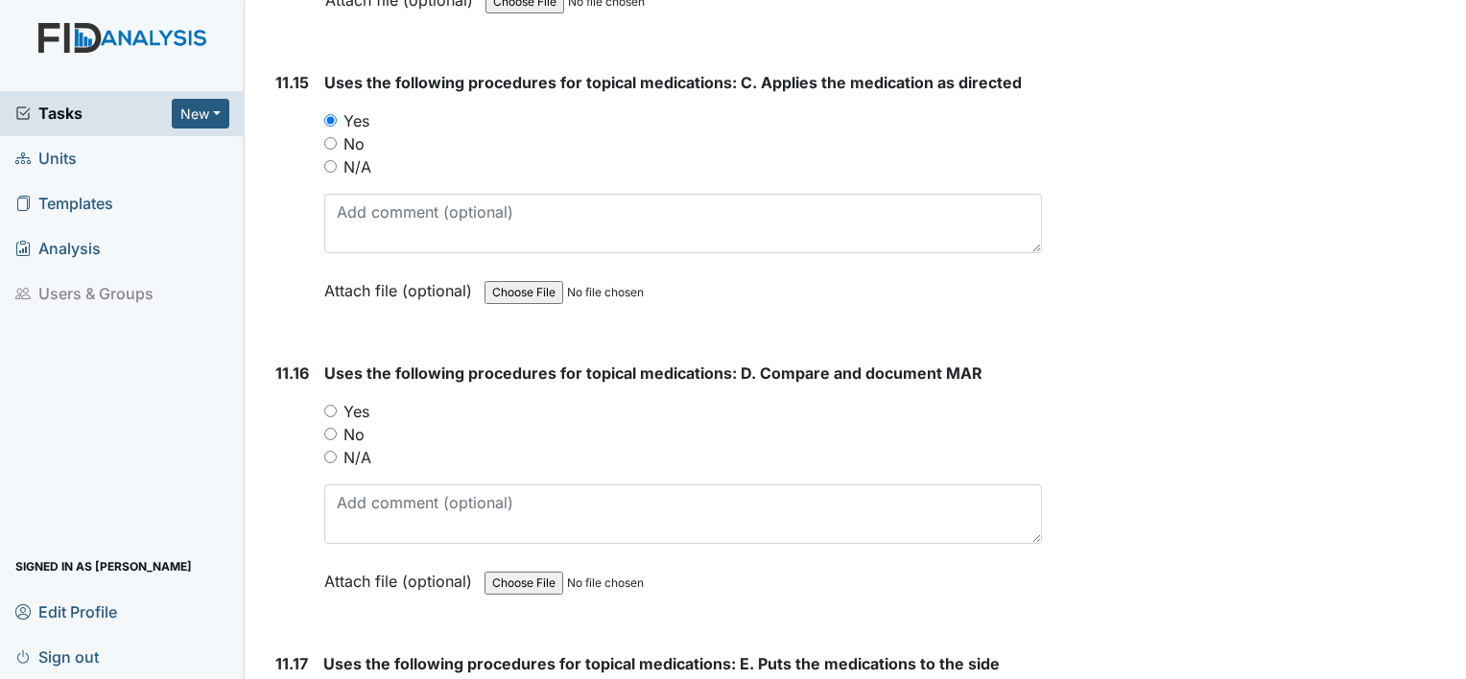
click at [332, 400] on div "Yes" at bounding box center [682, 411] width 717 height 23
click at [331, 405] on input "Yes" at bounding box center [330, 411] width 12 height 12
radio input "true"
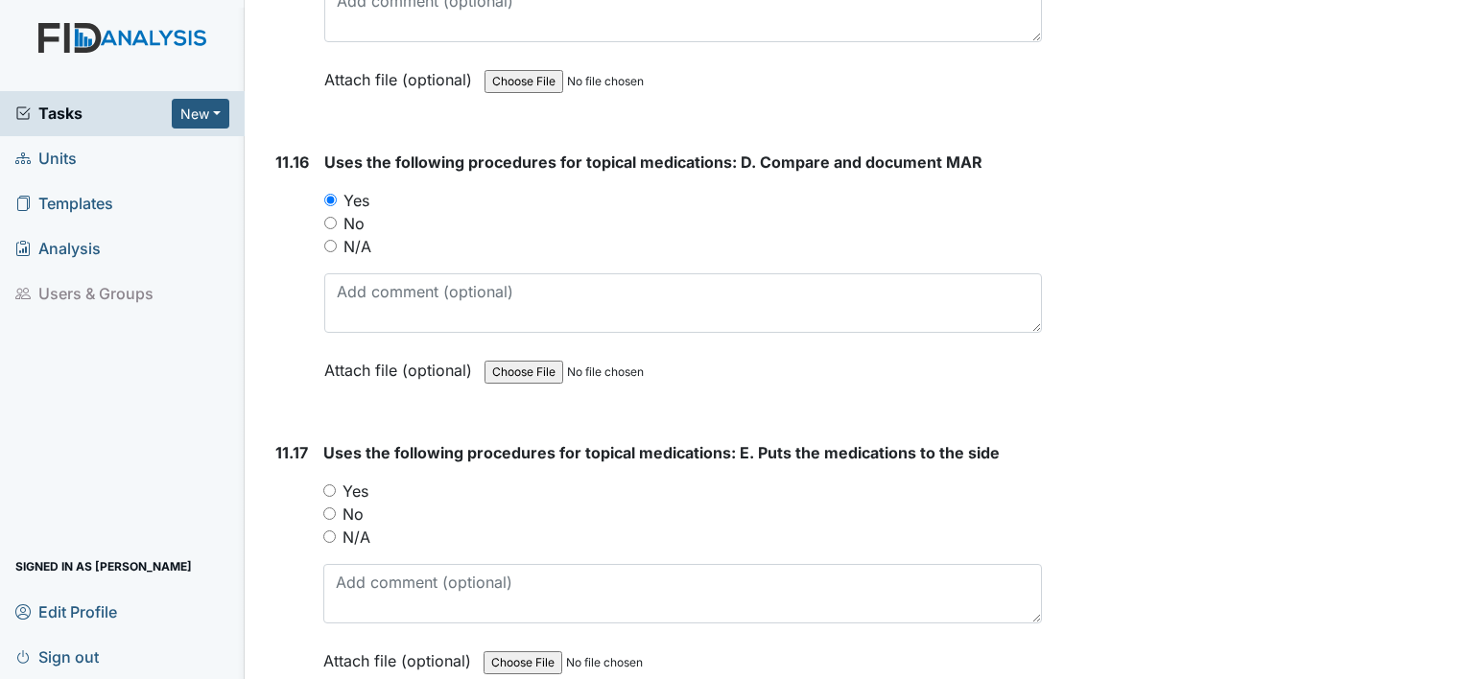
scroll to position [26175, 0]
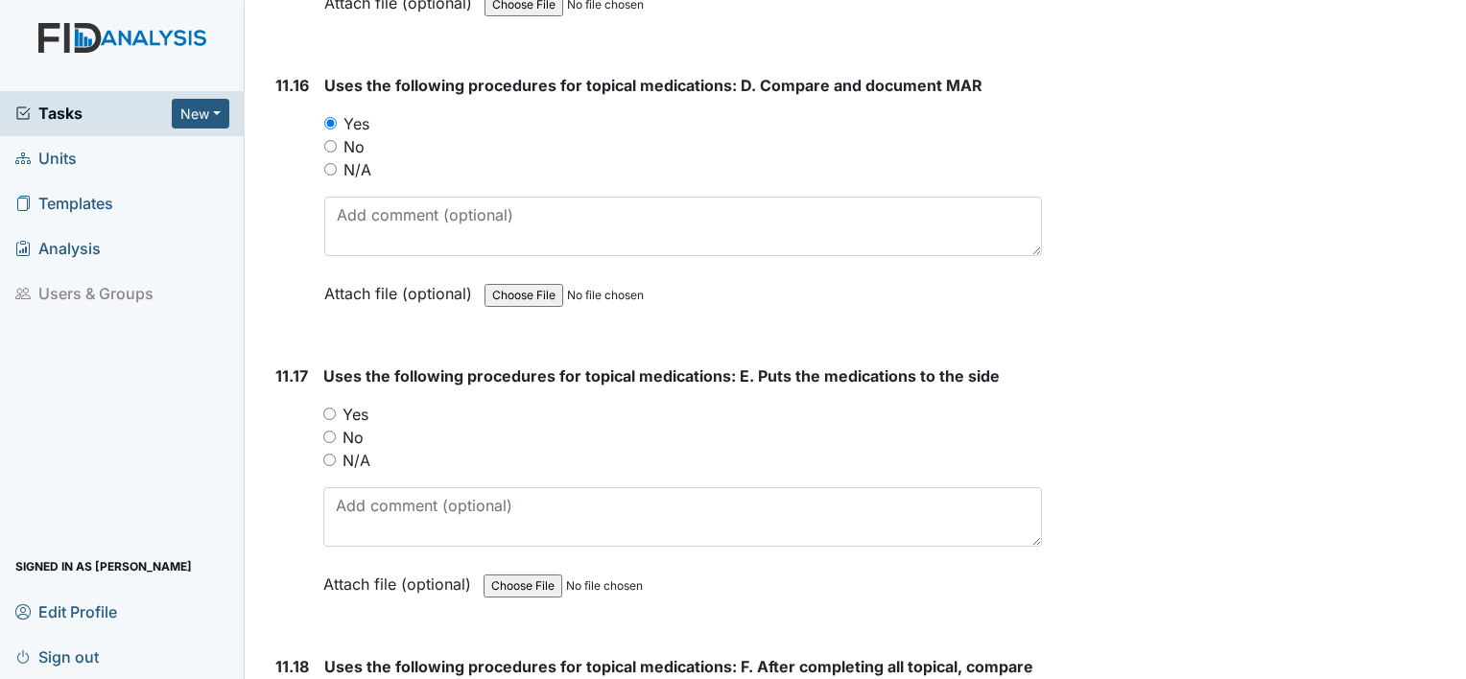
click at [332, 408] on input "Yes" at bounding box center [329, 414] width 12 height 12
radio input "true"
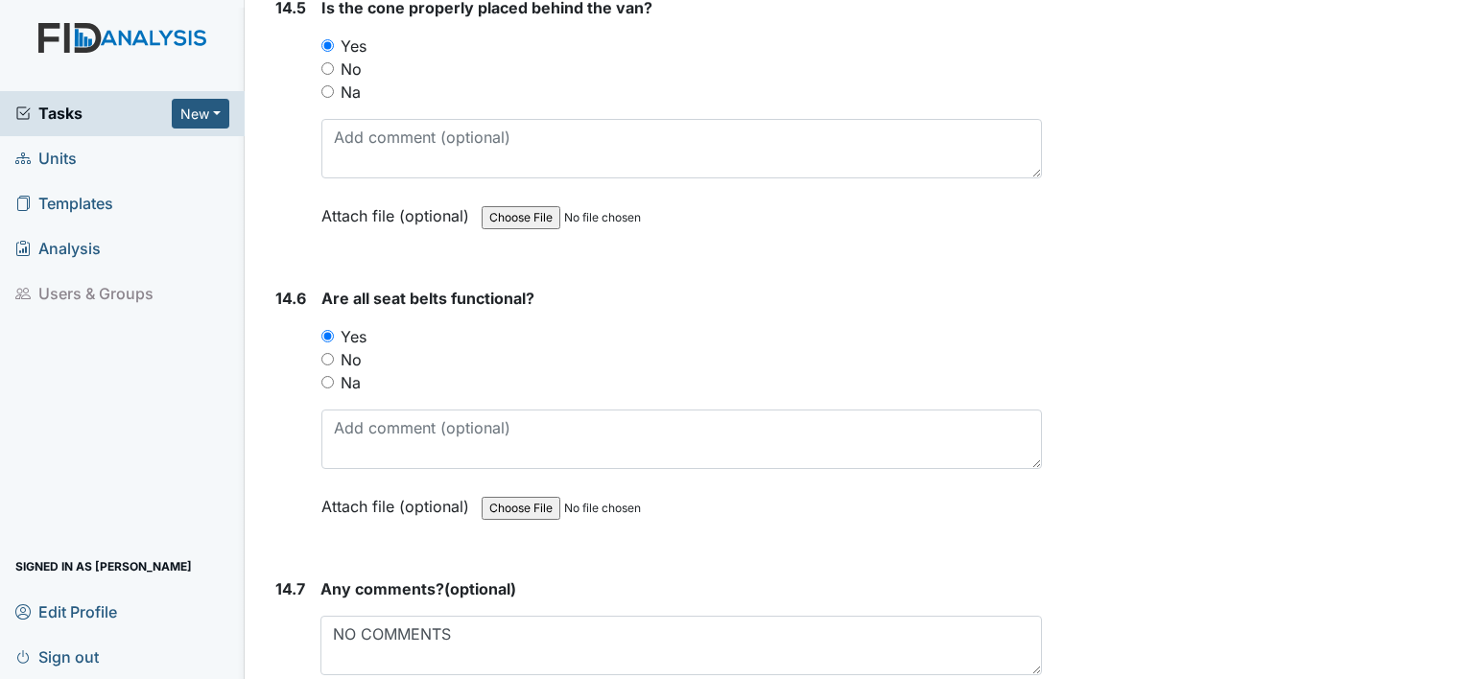
scroll to position [36343, 0]
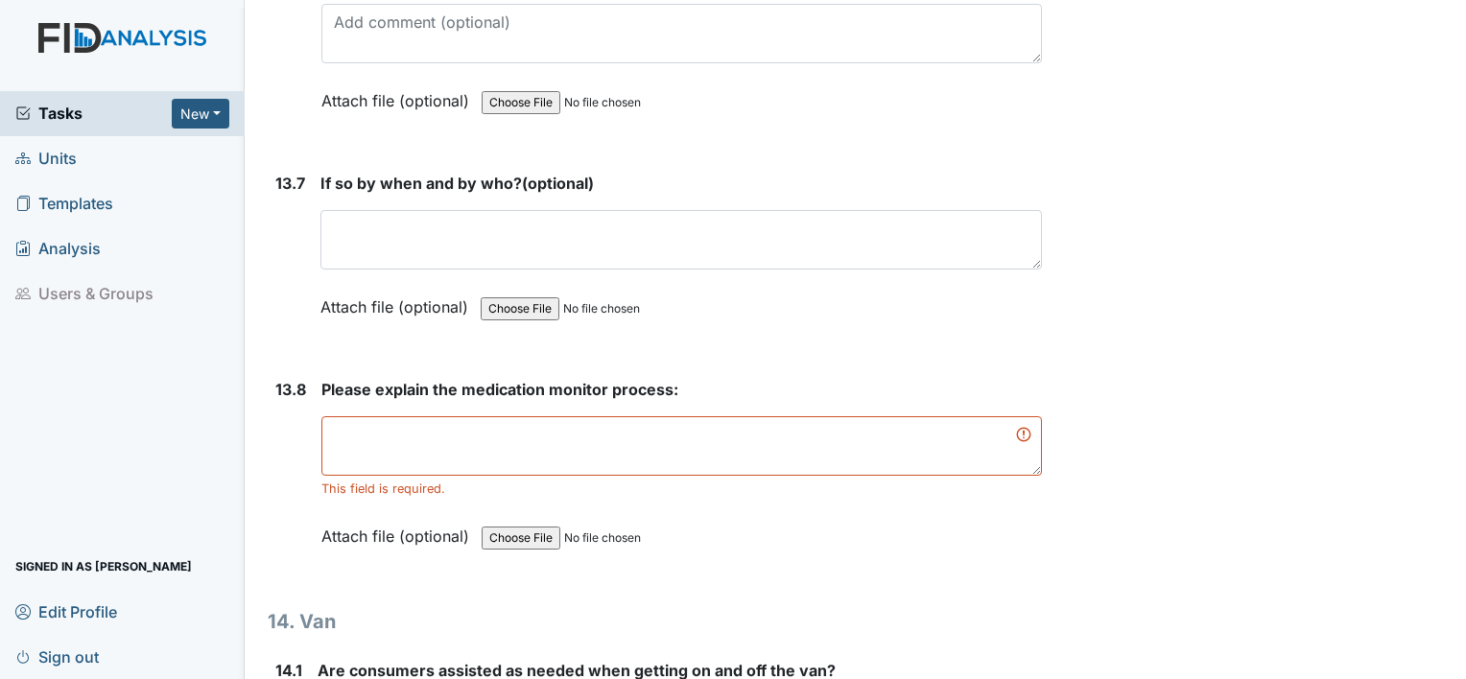
scroll to position [34485, 0]
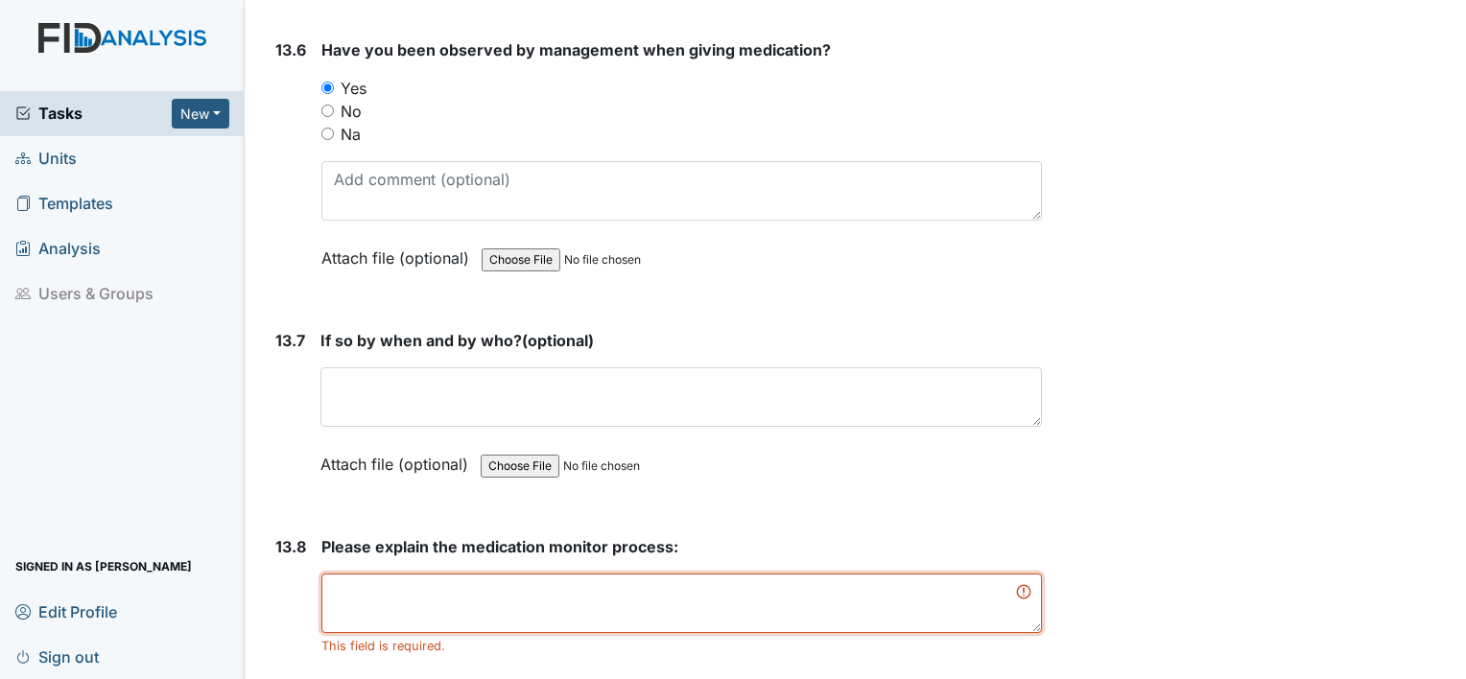
click at [441, 574] on textarea at bounding box center [681, 603] width 720 height 59
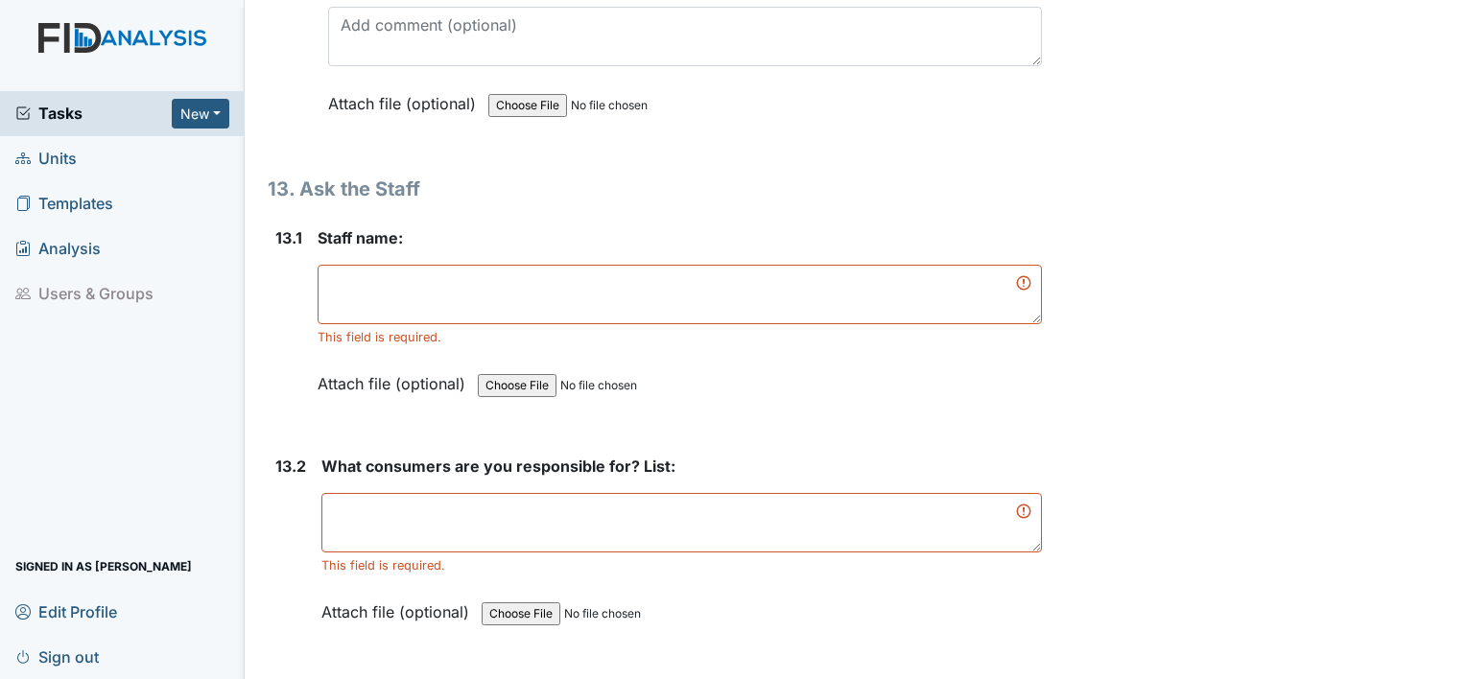
scroll to position [33046, 0]
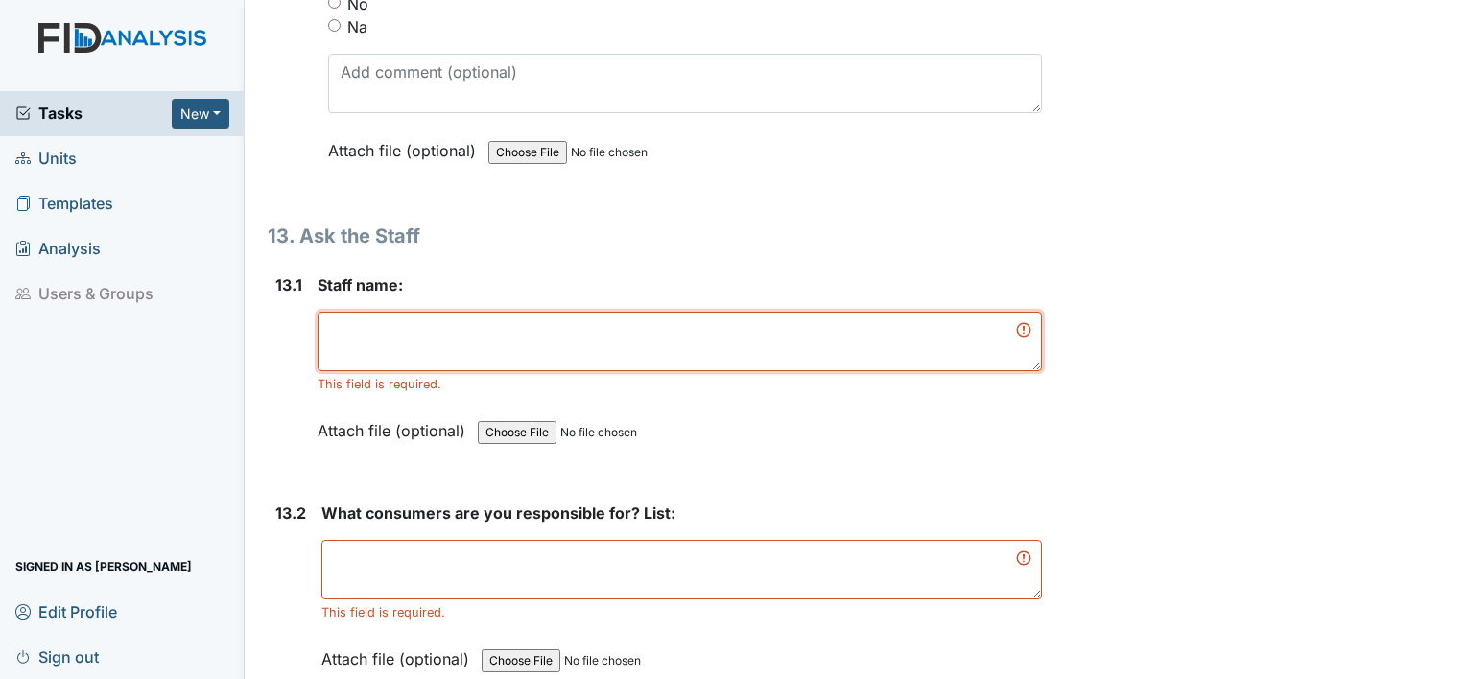
click at [360, 312] on textarea at bounding box center [679, 341] width 724 height 59
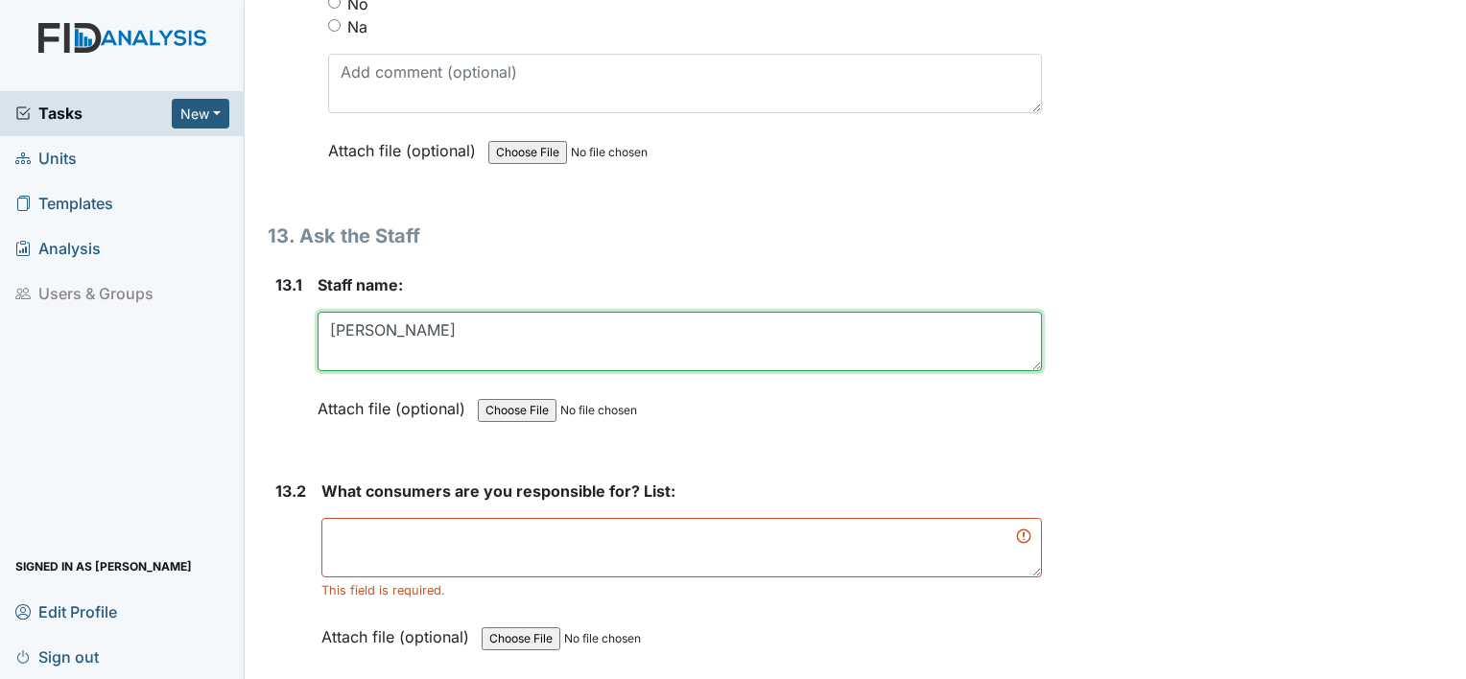
click at [468, 312] on textarea "GINA DETRICK" at bounding box center [679, 341] width 724 height 59
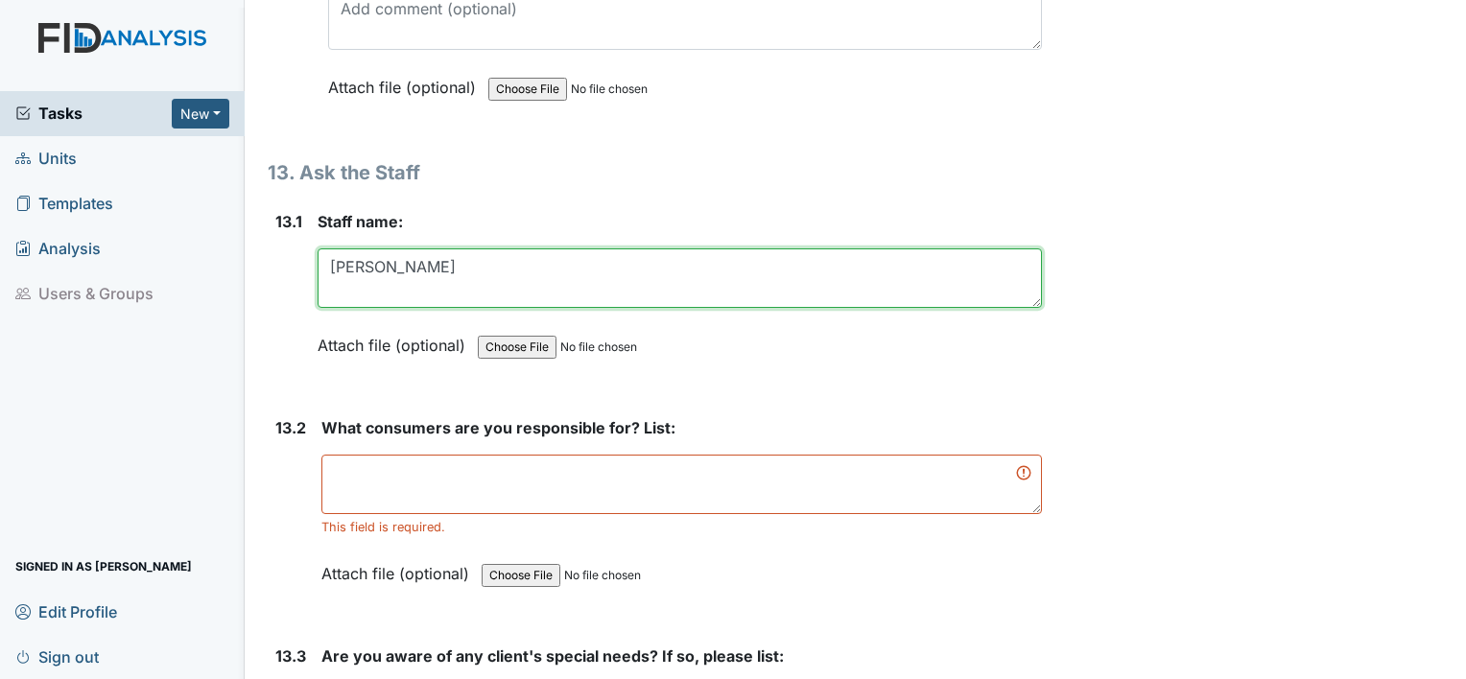
scroll to position [33142, 0]
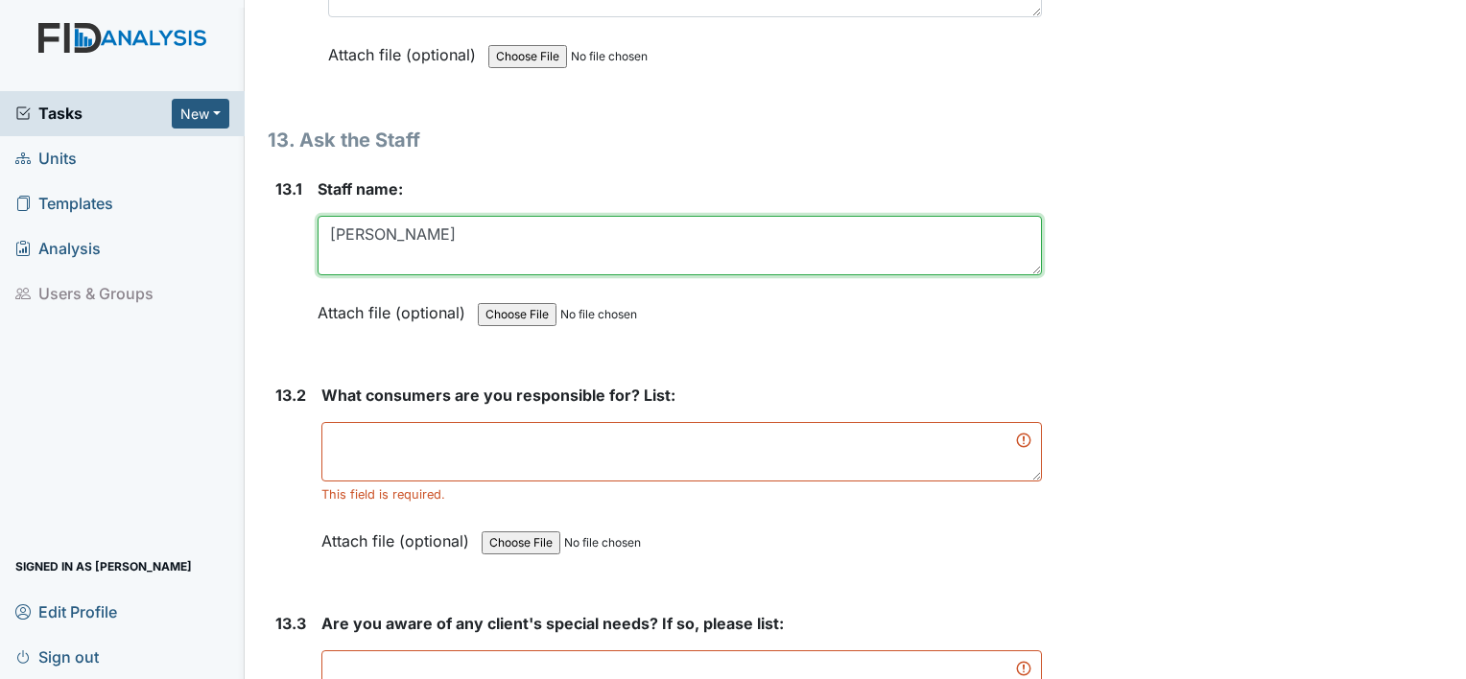
type textarea "GINA DETRICK TREASE"
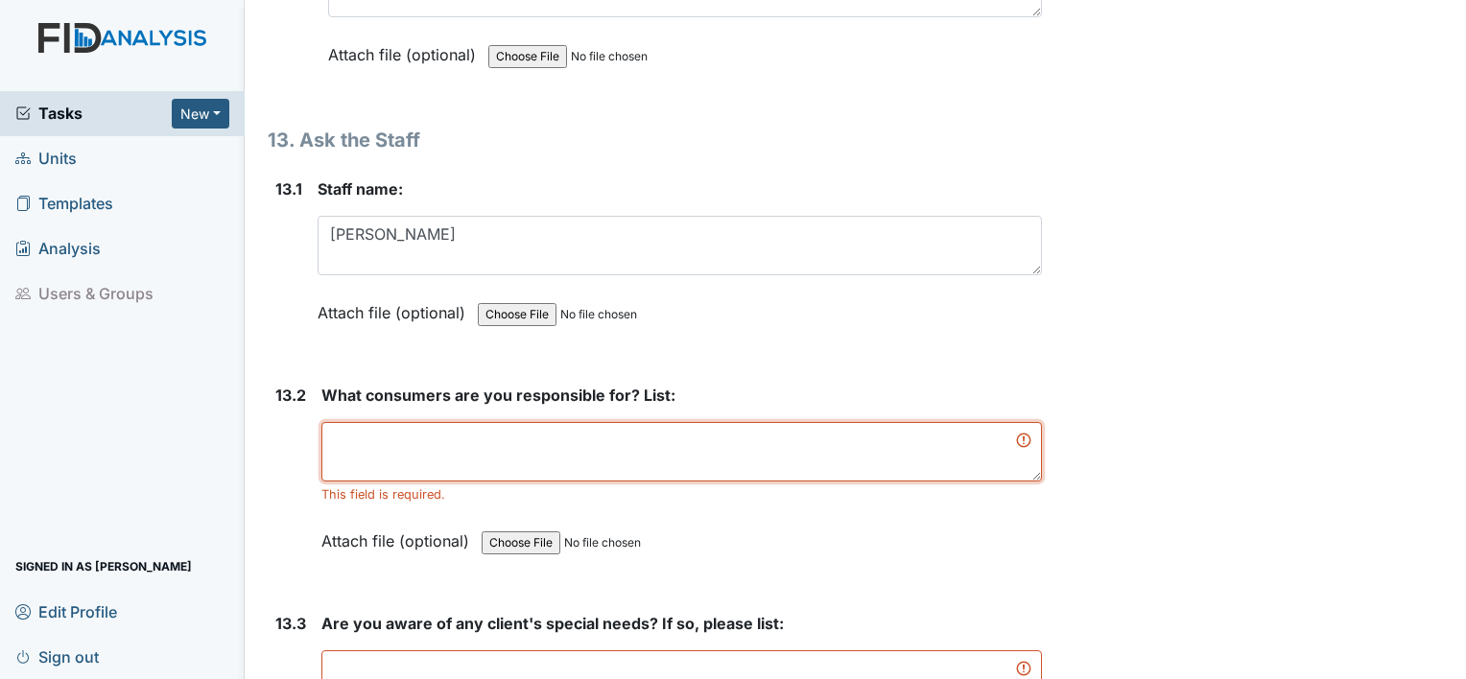
click at [398, 422] on textarea at bounding box center [681, 451] width 720 height 59
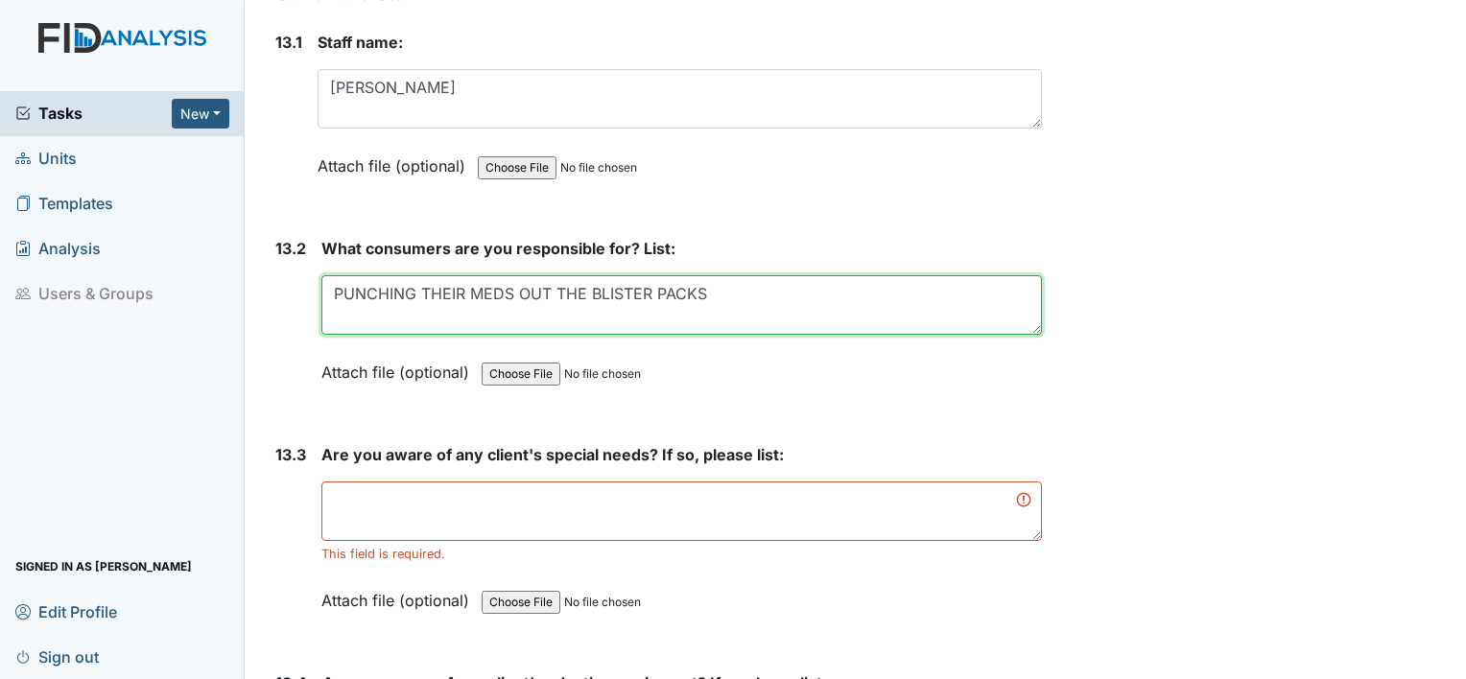
scroll to position [33334, 0]
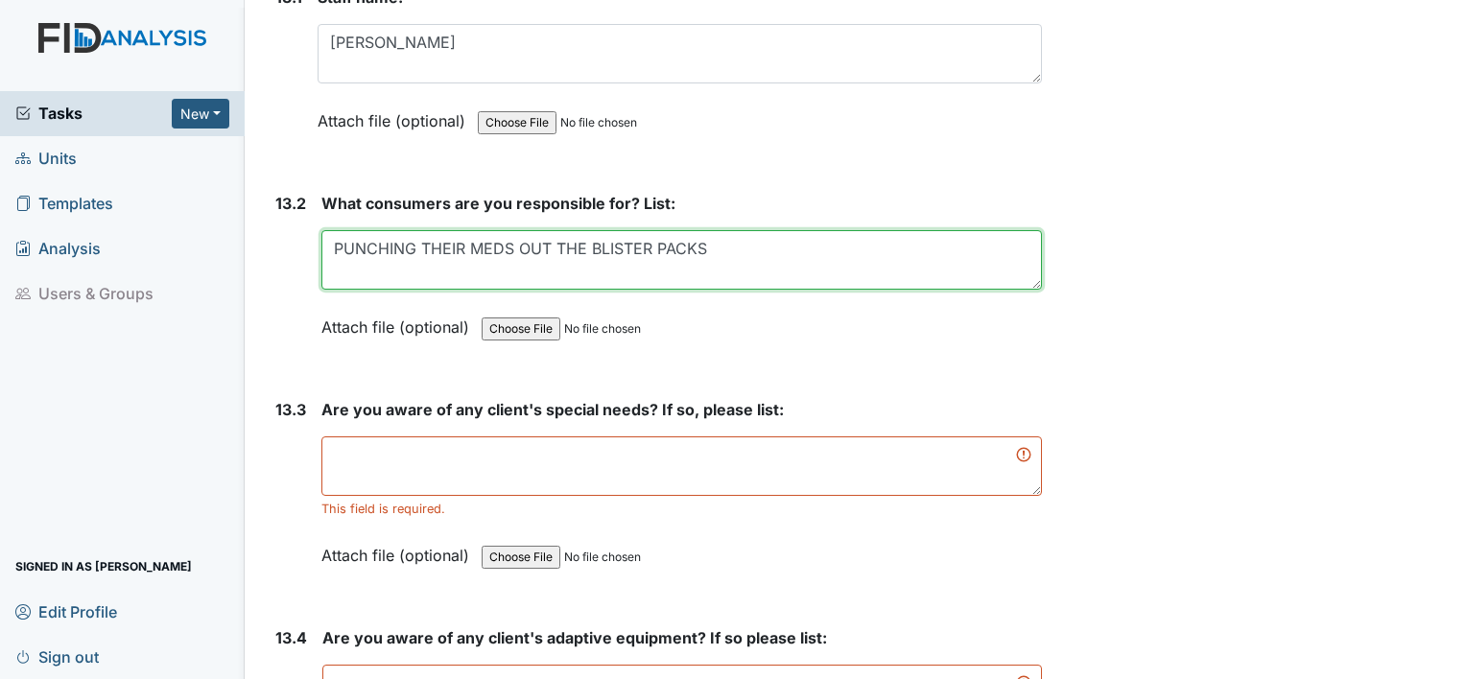
type textarea "PUNCHING THEIR MEDS OUT THE BLISTER PACKS"
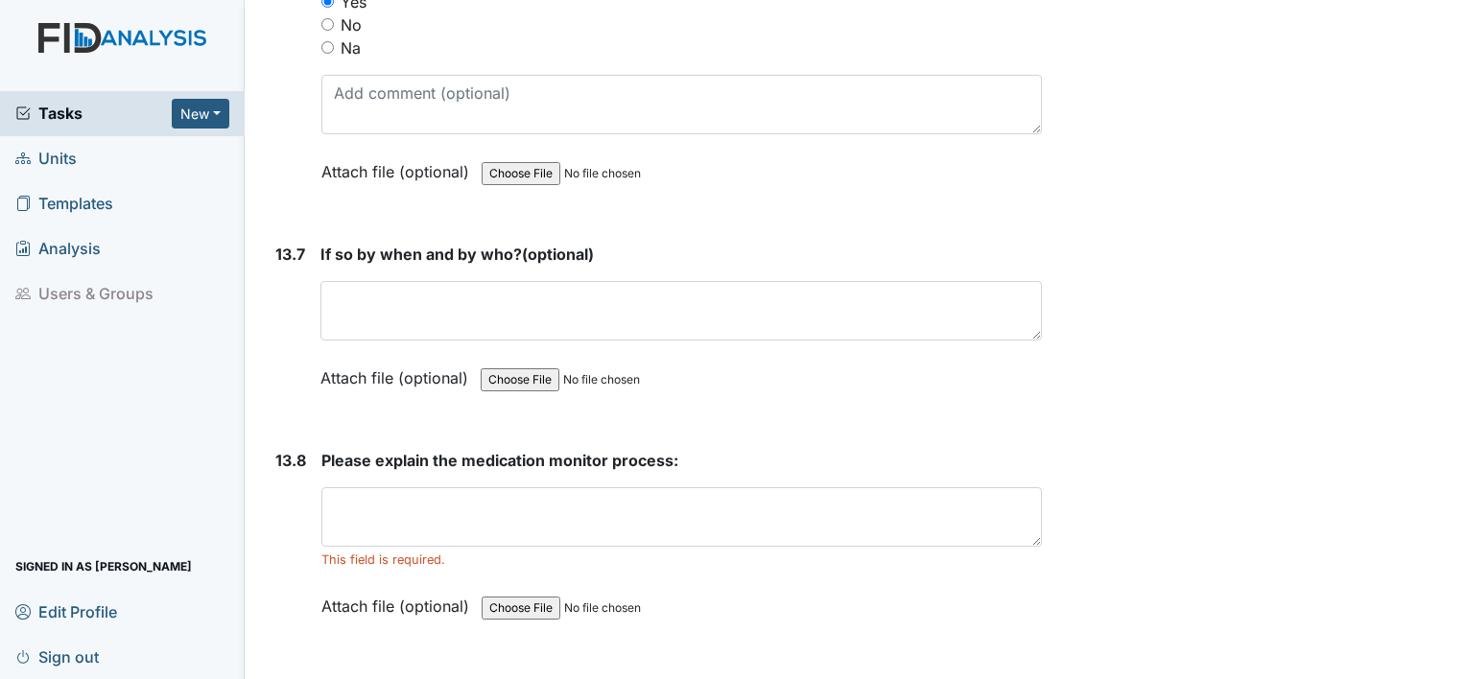
scroll to position [34581, 0]
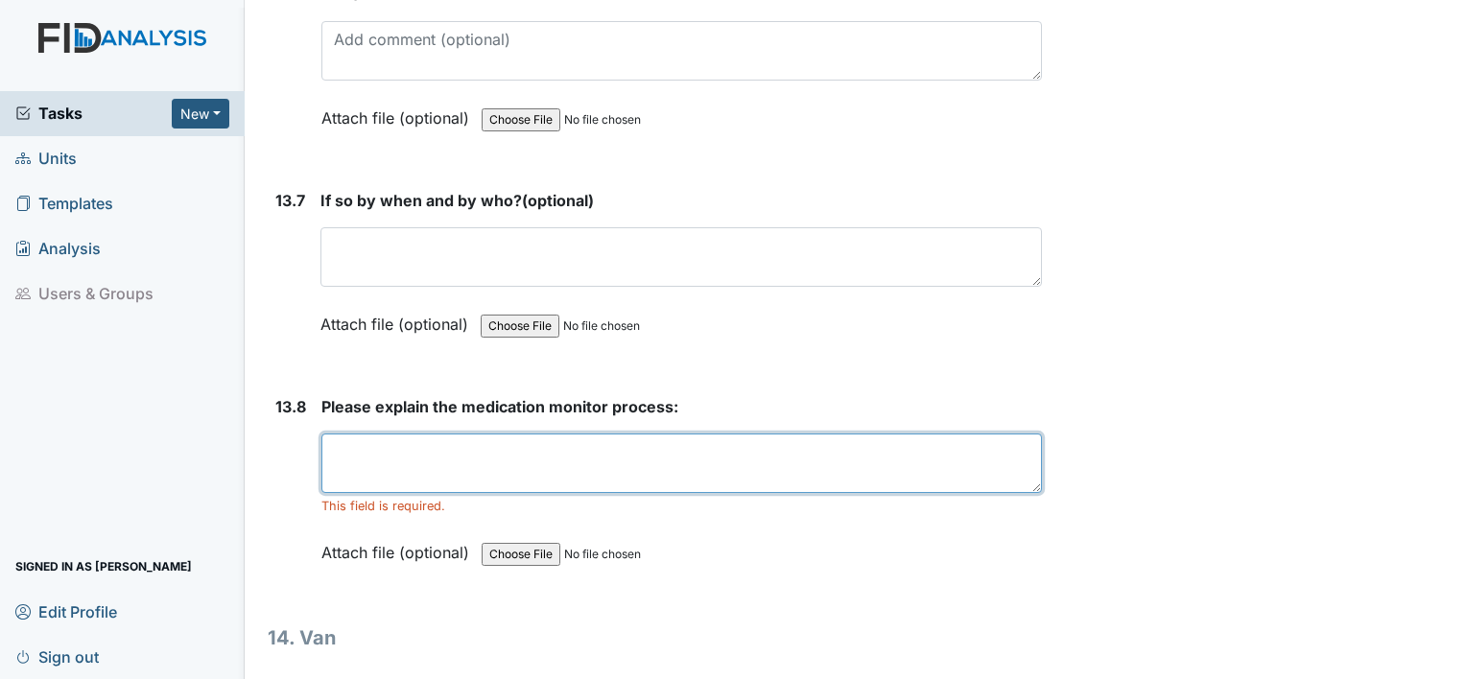
click at [511, 434] on textarea at bounding box center [681, 463] width 720 height 59
type textarea "H"
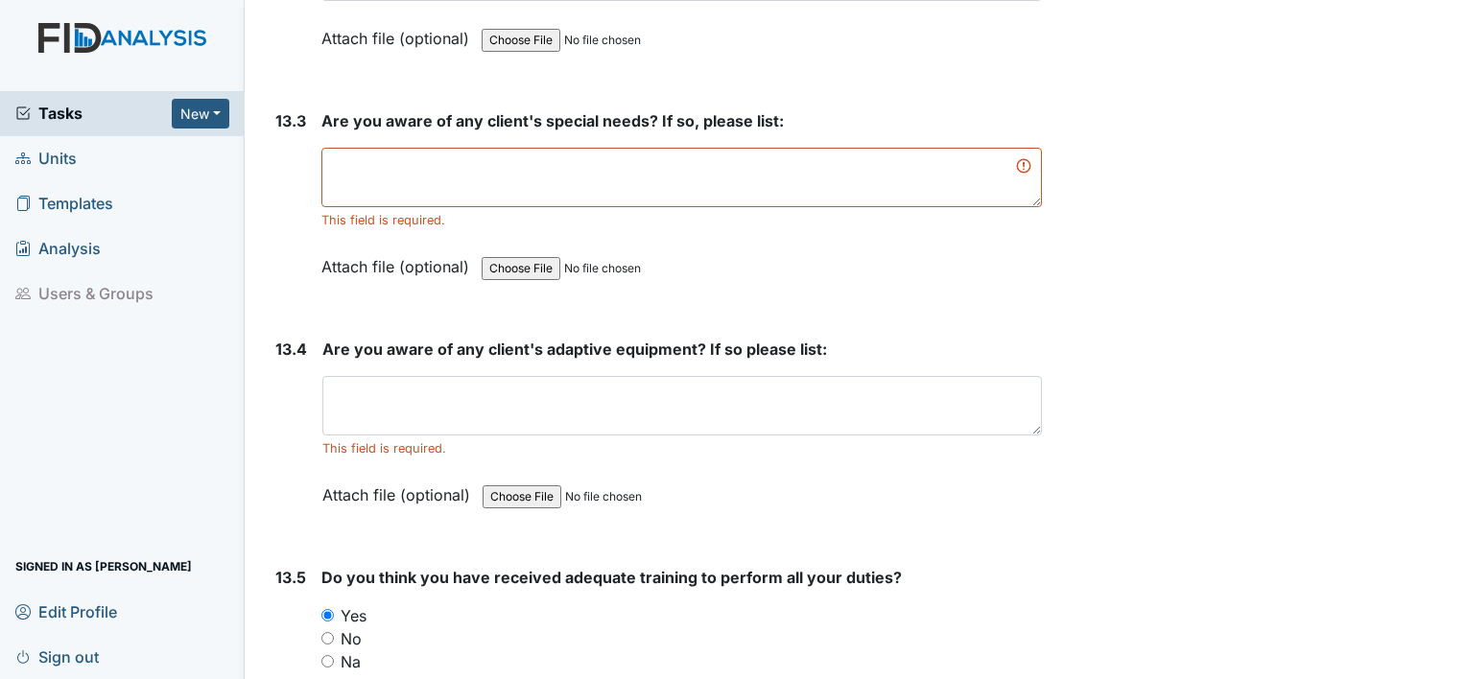
scroll to position [33621, 0]
type textarea "WASHING HANDS BEFORE MED CALL EACH INDIVIDUAL IN THE MED ROOM HAVE THE MAR PULL…"
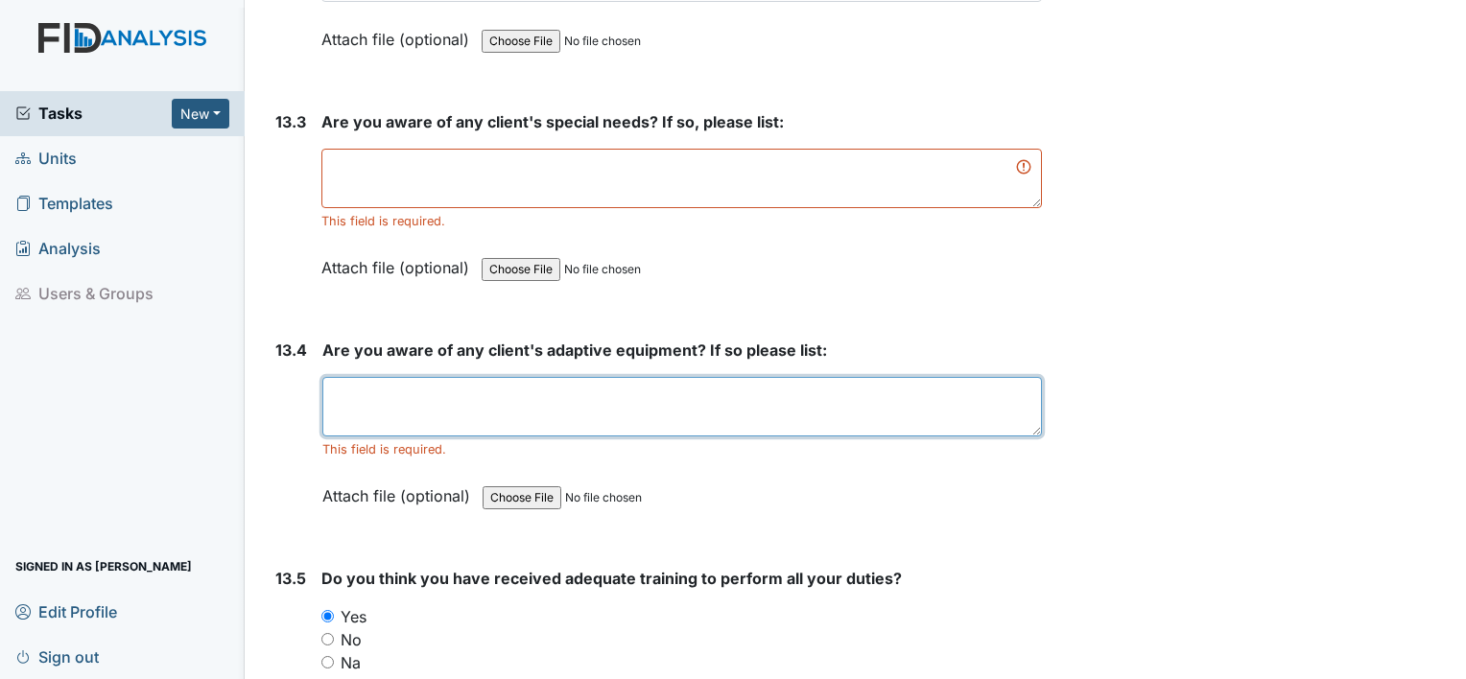
click at [430, 377] on textarea at bounding box center [681, 406] width 719 height 59
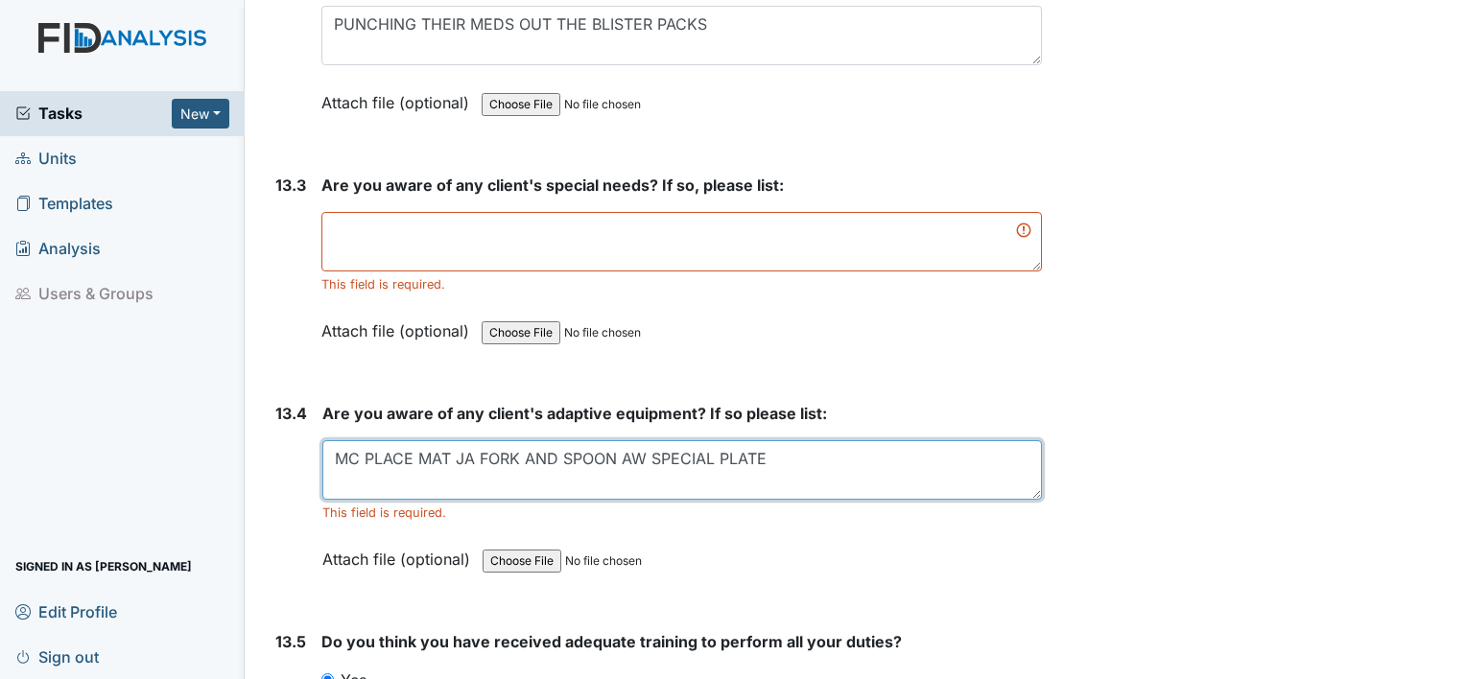
scroll to position [33525, 0]
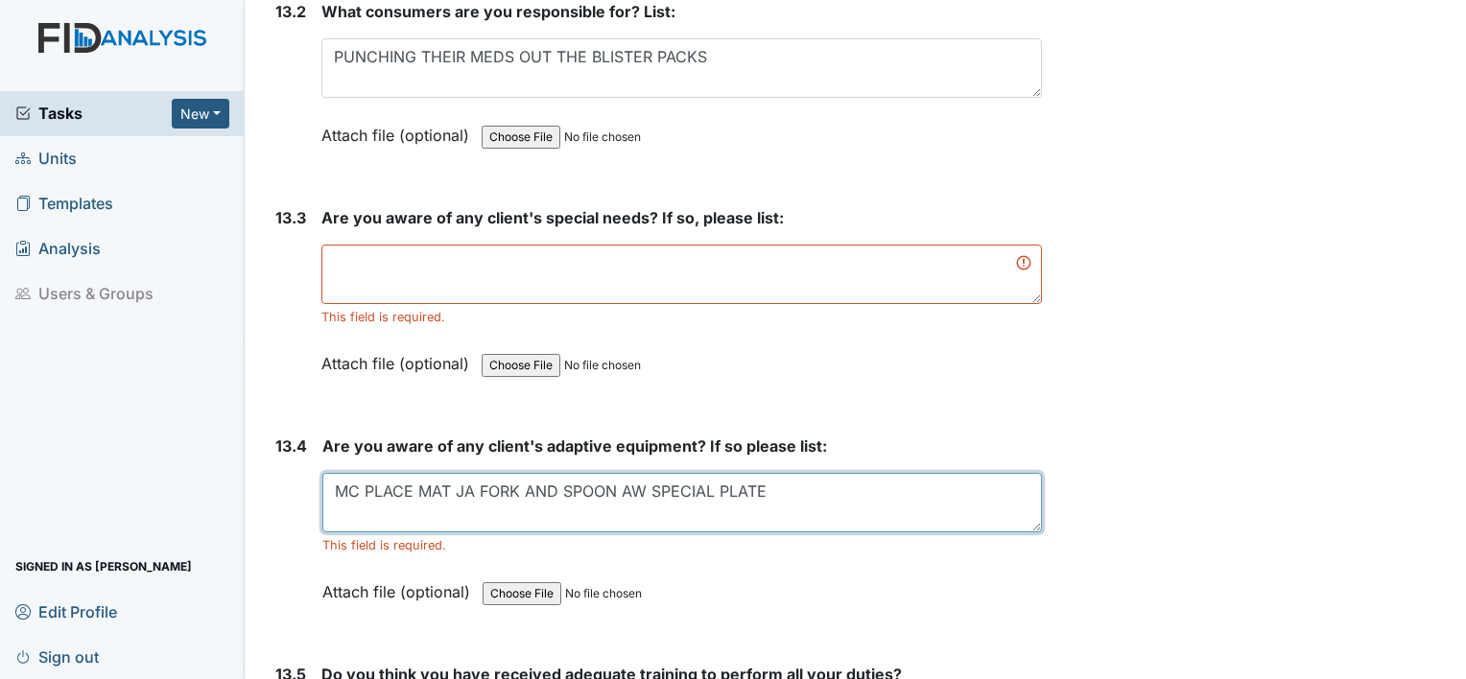
type textarea "MC PLACE MAT JA FORK AND SPOON AW SPECIAL PLATE"
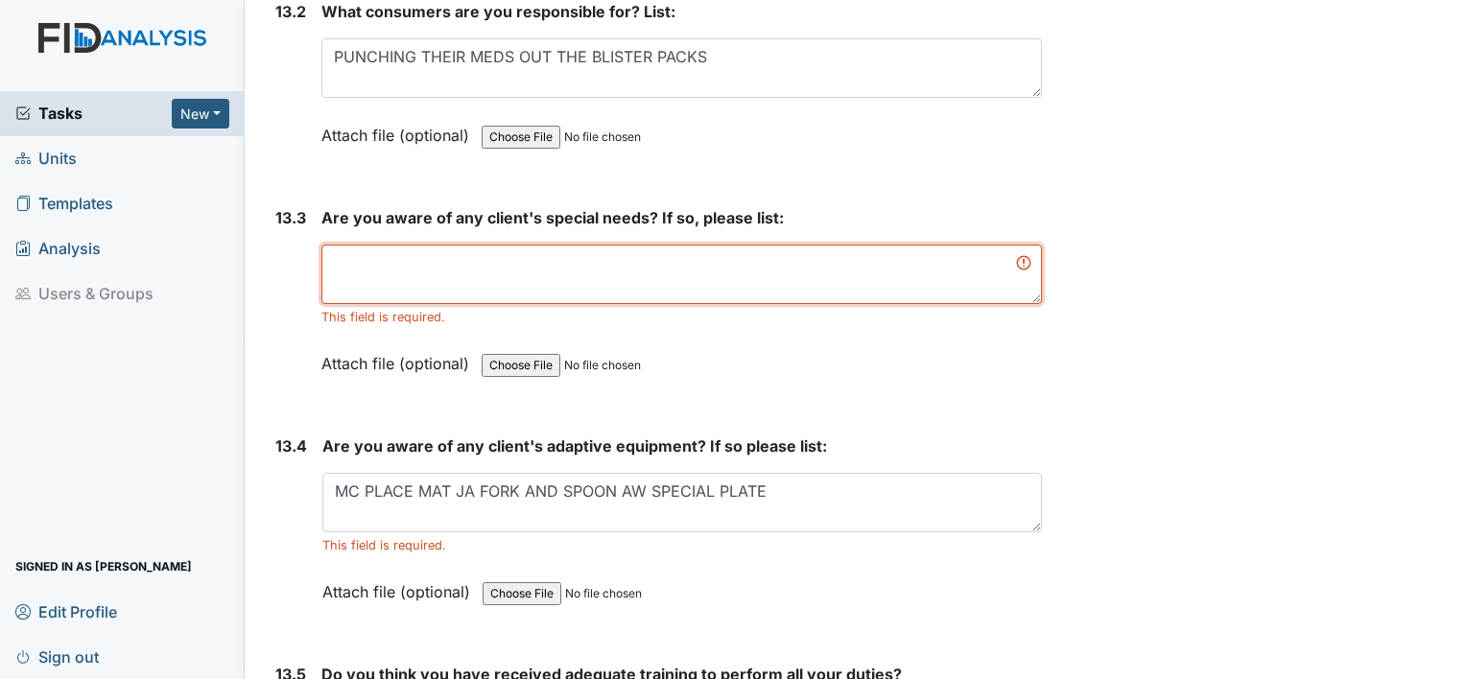
click at [376, 245] on textarea at bounding box center [681, 274] width 720 height 59
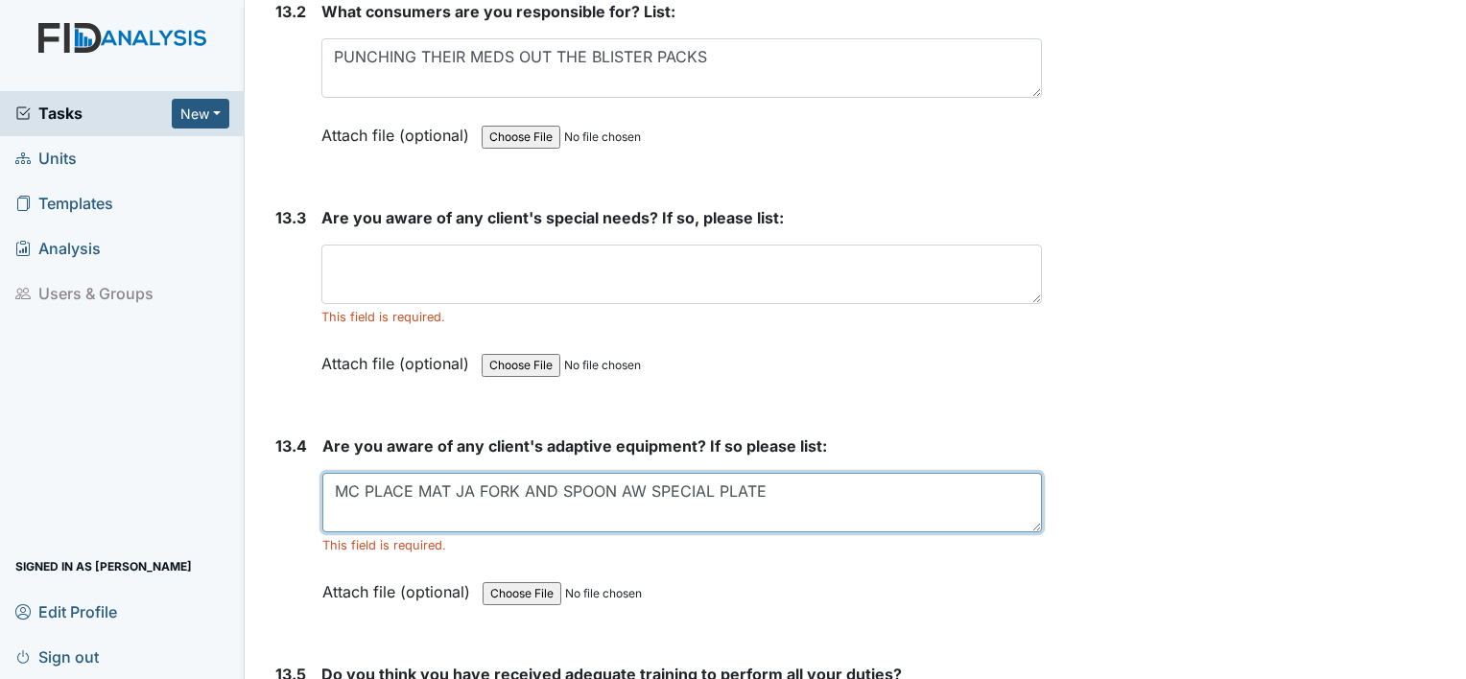
drag, startPoint x: 336, startPoint y: 380, endPoint x: 769, endPoint y: 368, distance: 433.7
click at [769, 473] on textarea "MC PLACE MAT JA FORK AND SPOON AW SPECIAL PLATE" at bounding box center [681, 502] width 719 height 59
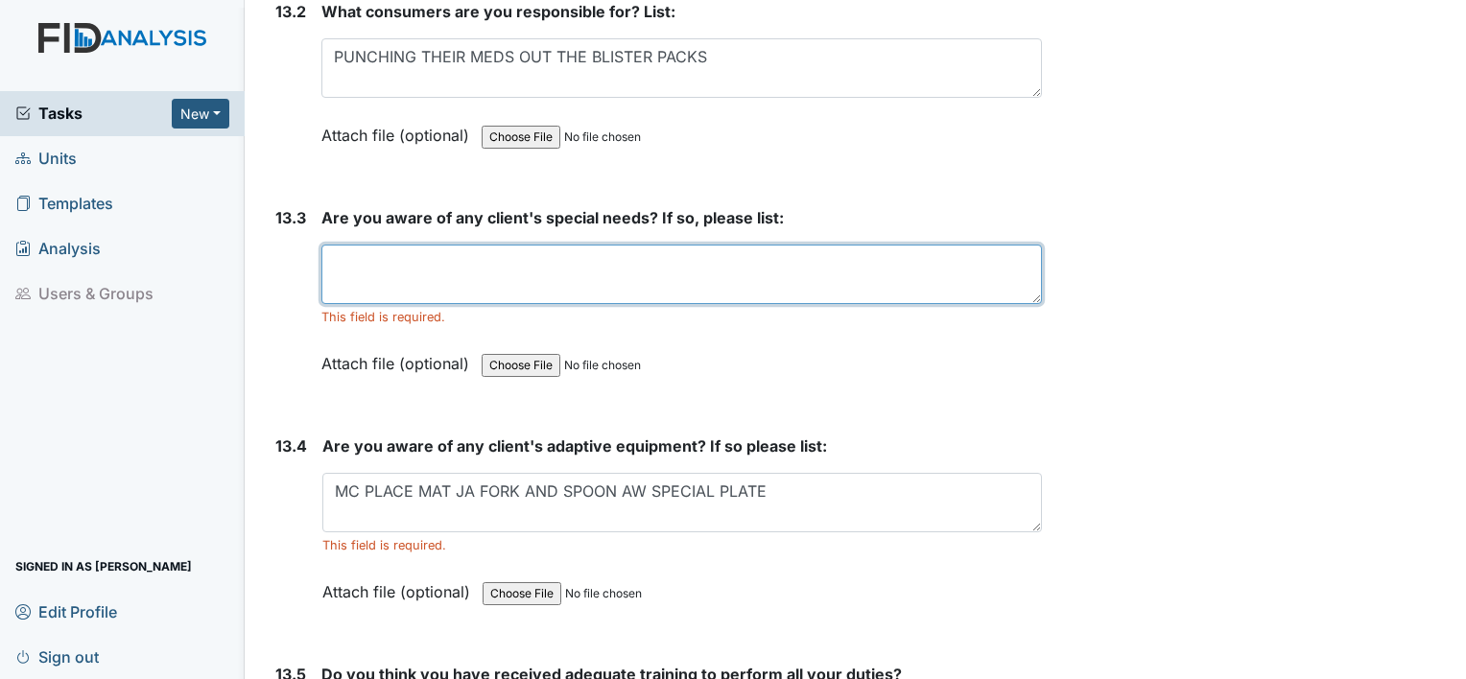
drag, startPoint x: 346, startPoint y: 149, endPoint x: 355, endPoint y: 158, distance: 12.9
paste textarea "MC PLACE MAT JA FORK AND SPOON AW SPECIAL PLATE"
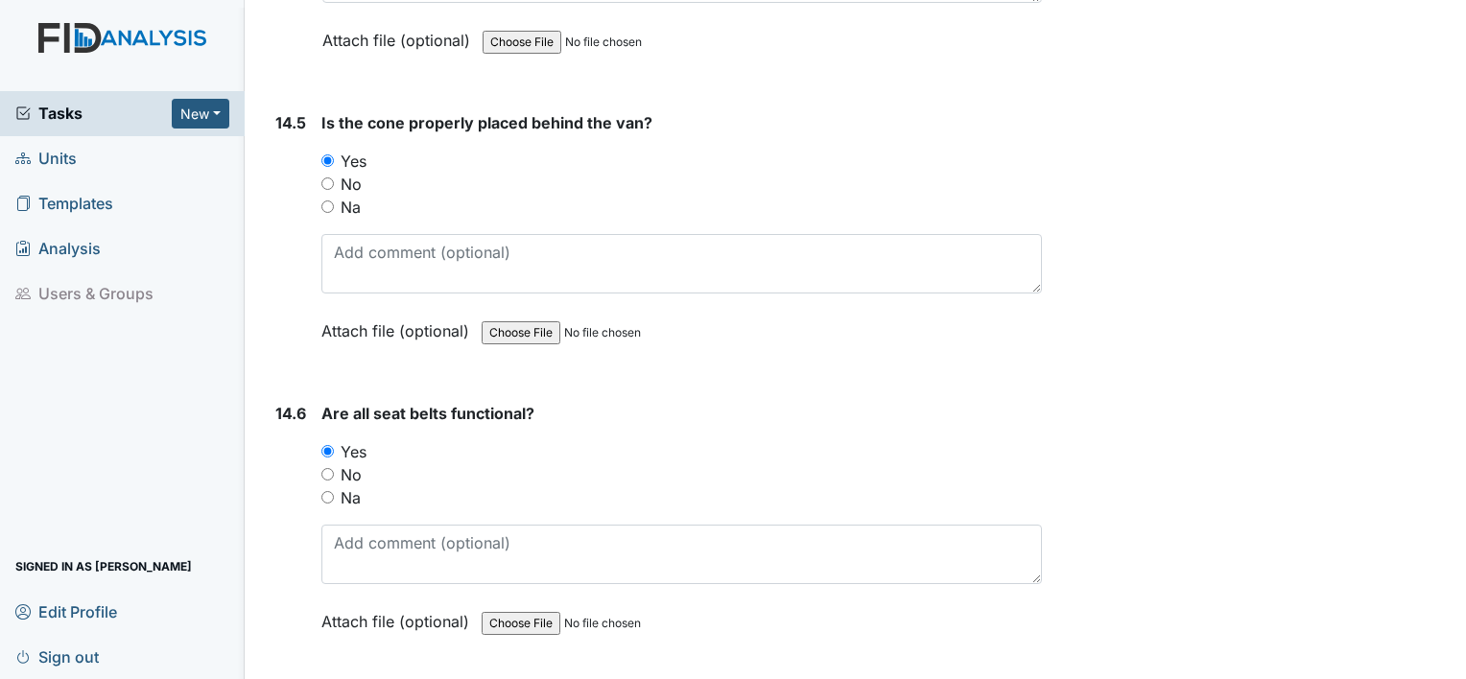
scroll to position [36454, 0]
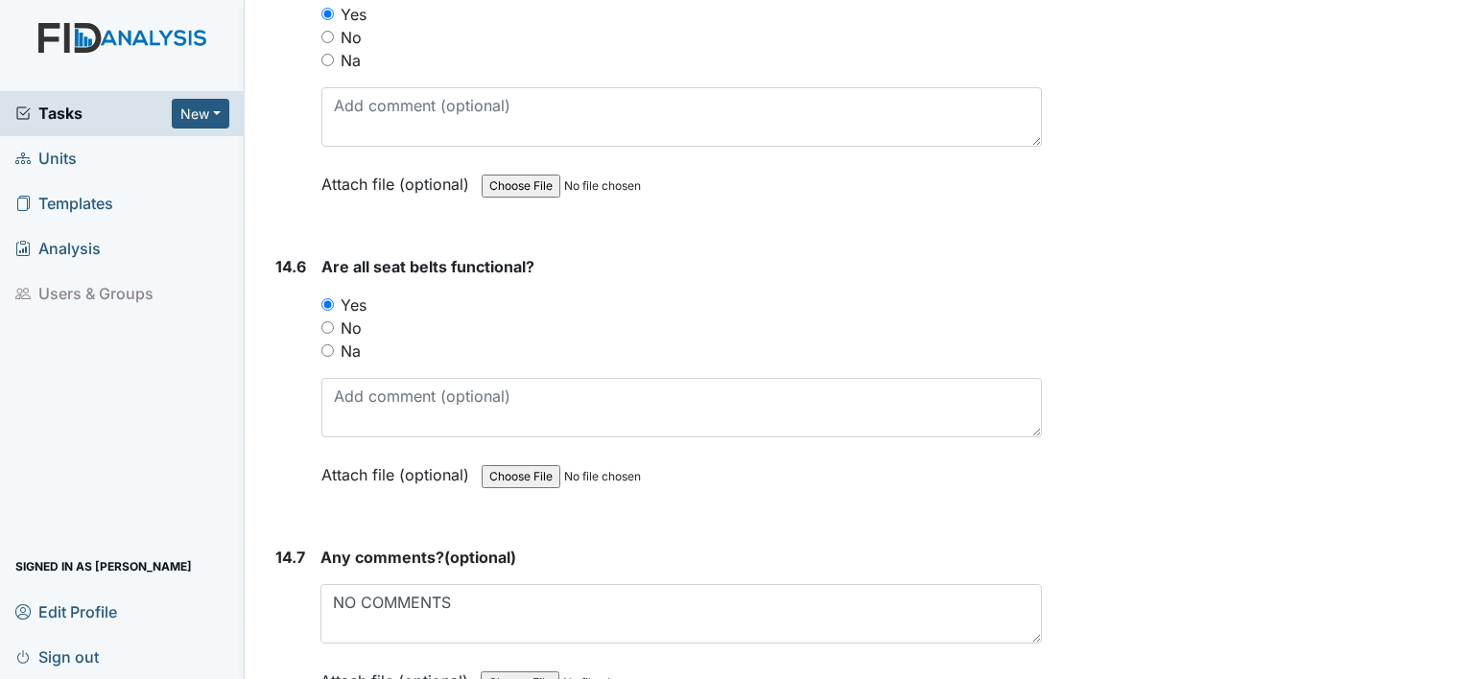
type textarea "MC PLACE MAT JA FORK AND SPOON AW SPECIAL PLATE"
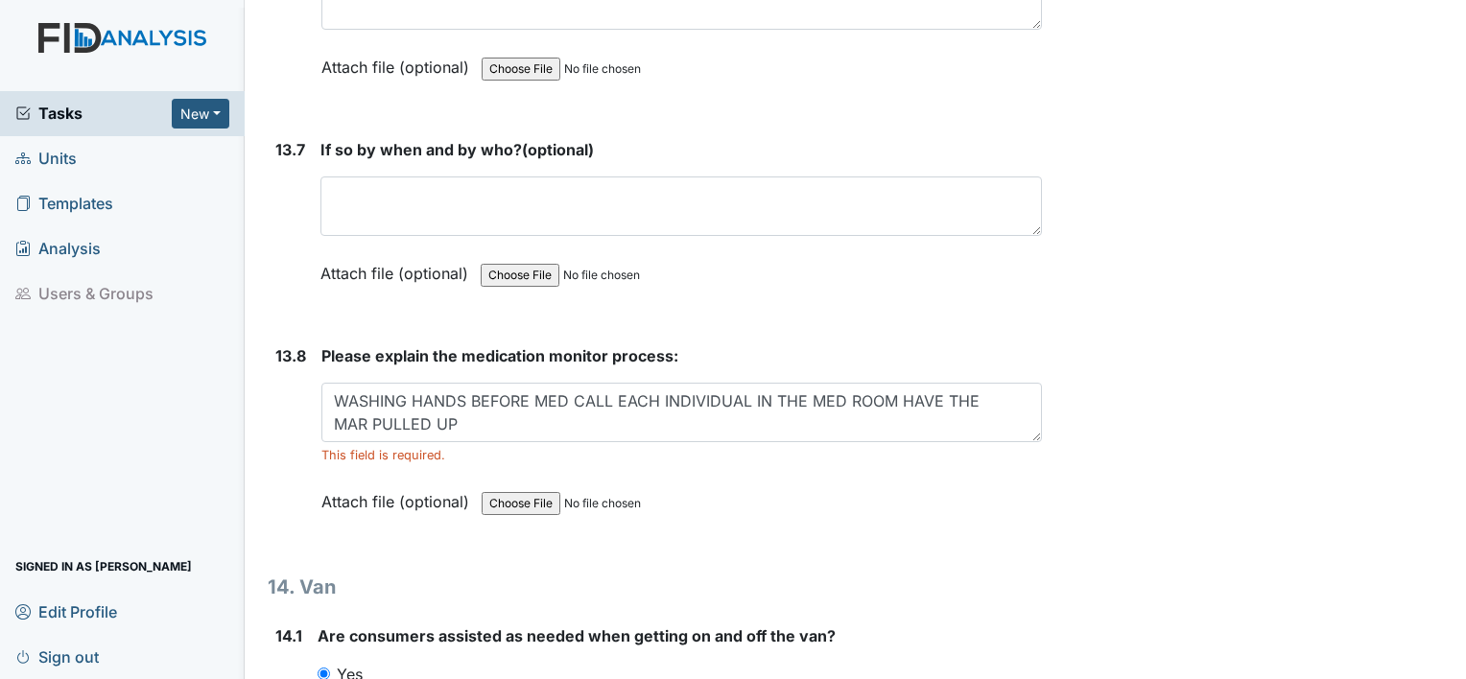
scroll to position [34727, 0]
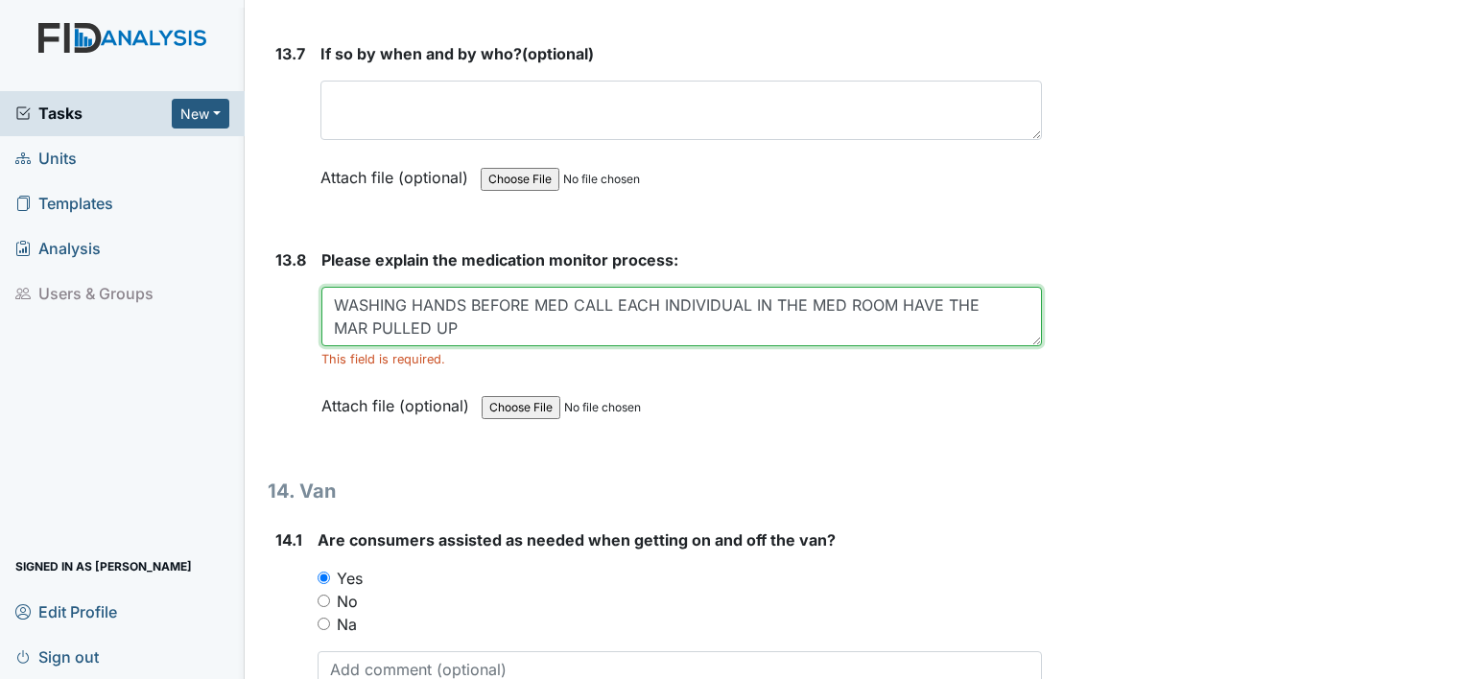
click at [453, 287] on textarea "WASHING HANDS BEFORE MED CALL EACH INDIVIDUAL IN THE MED ROOM HAVE THE MAR PULL…" at bounding box center [681, 316] width 720 height 59
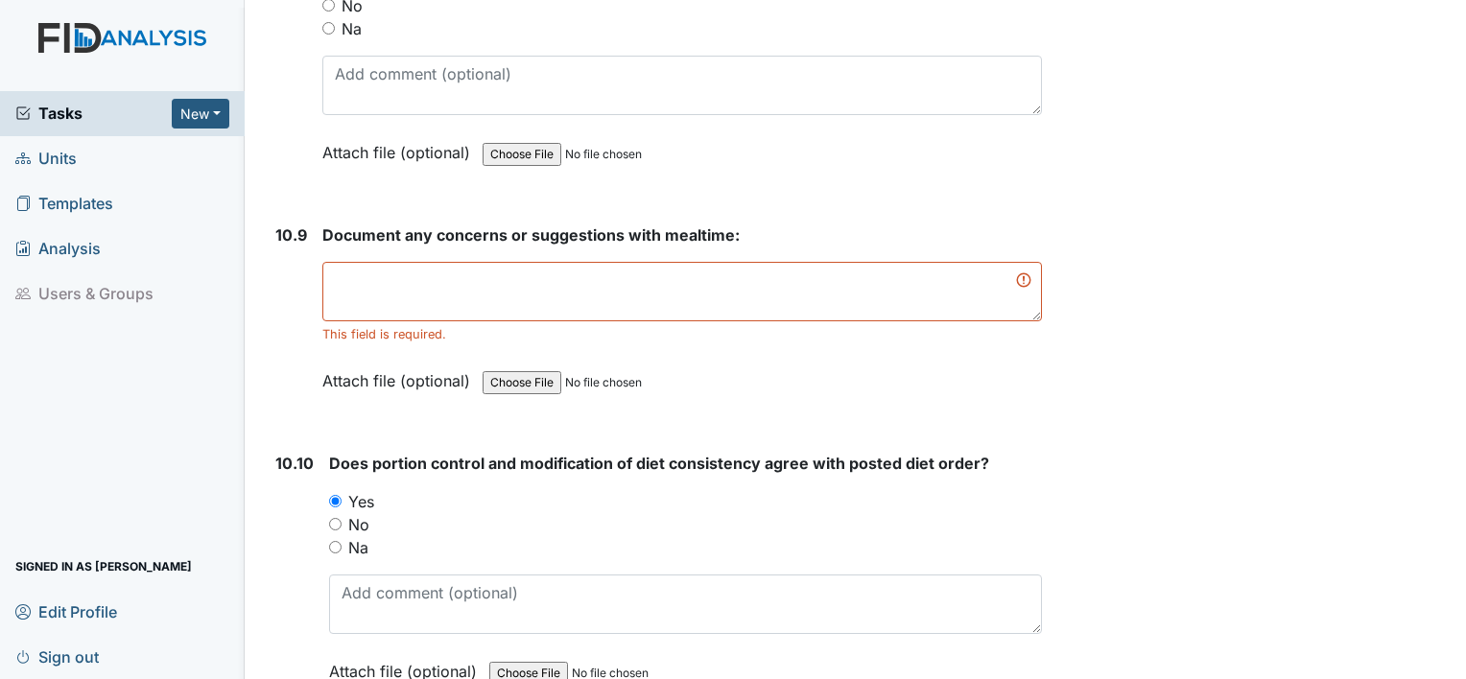
scroll to position [19284, 0]
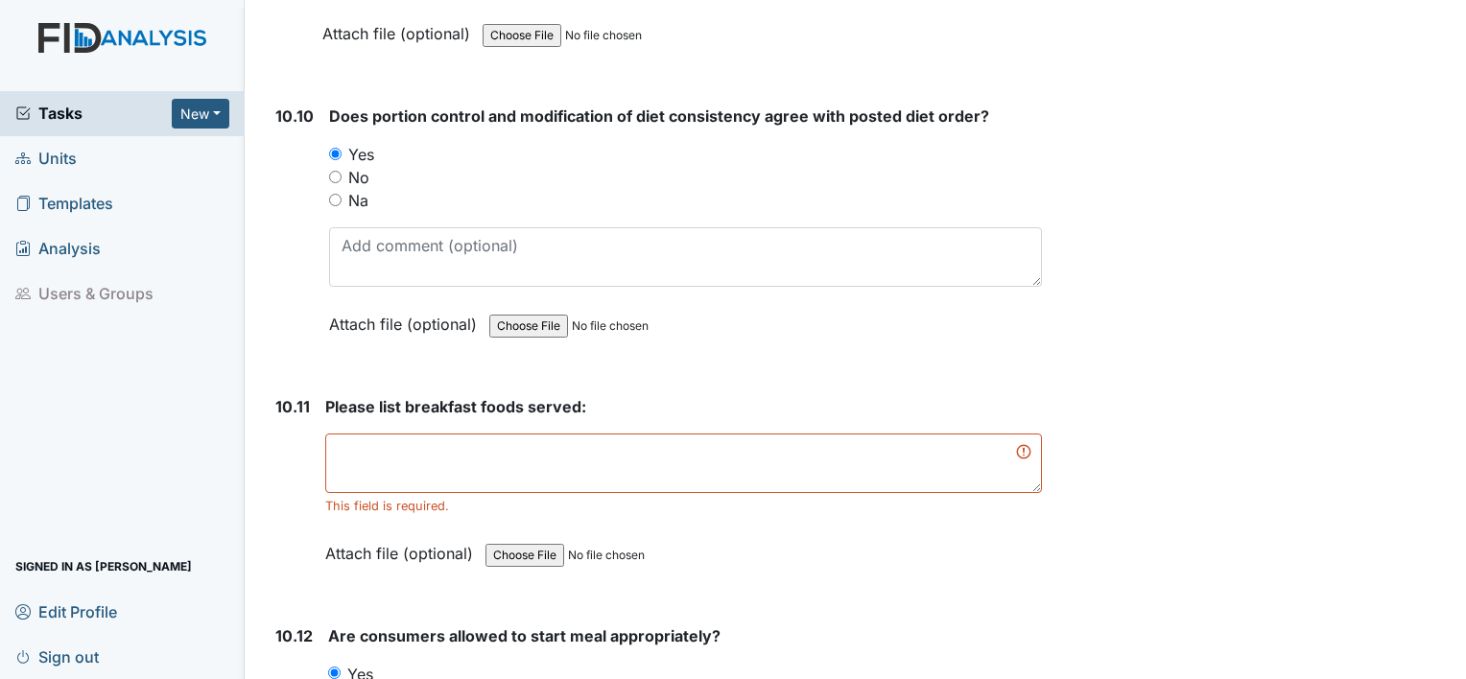
type textarea "WASHING HANDS BEFORE MED CALL EACH INDIVIDUAL IN THE MED ROOM HAVE THE MAR PULL…"
click at [413, 434] on textarea at bounding box center [683, 463] width 717 height 59
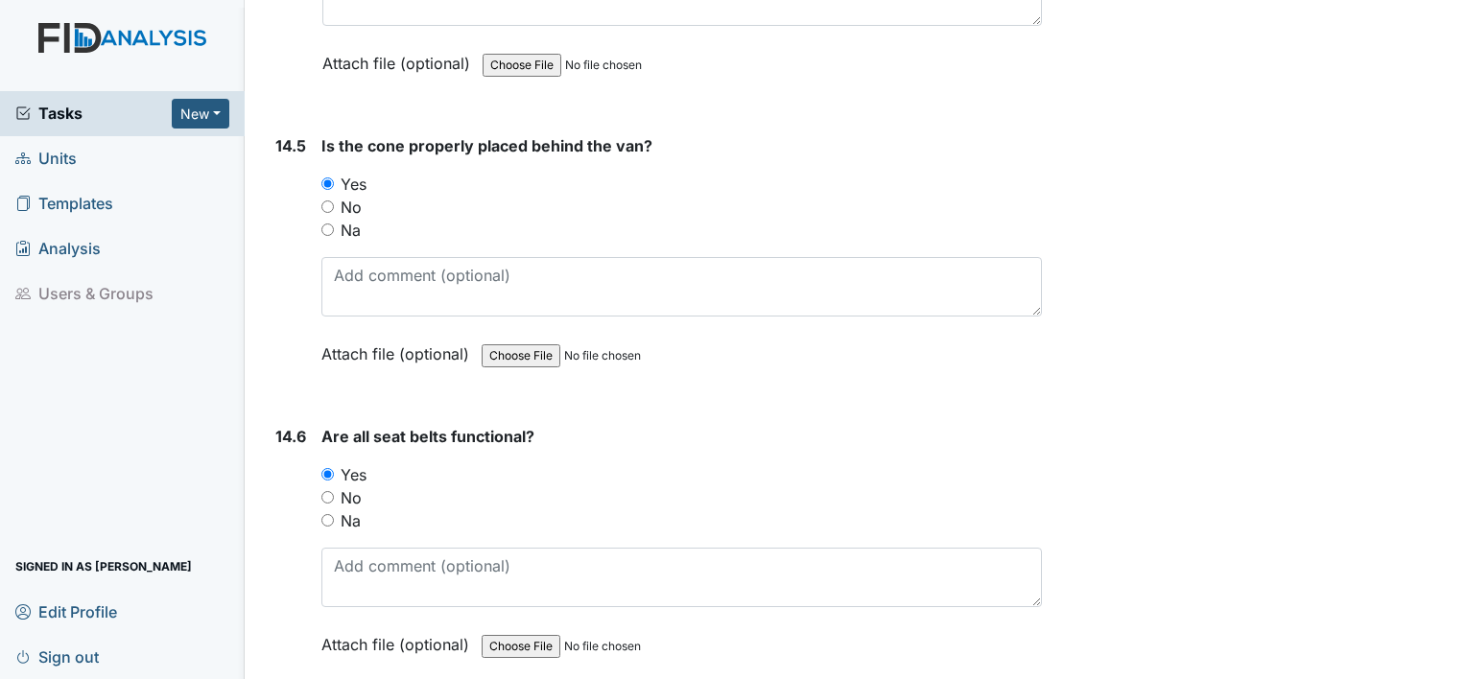
scroll to position [36432, 0]
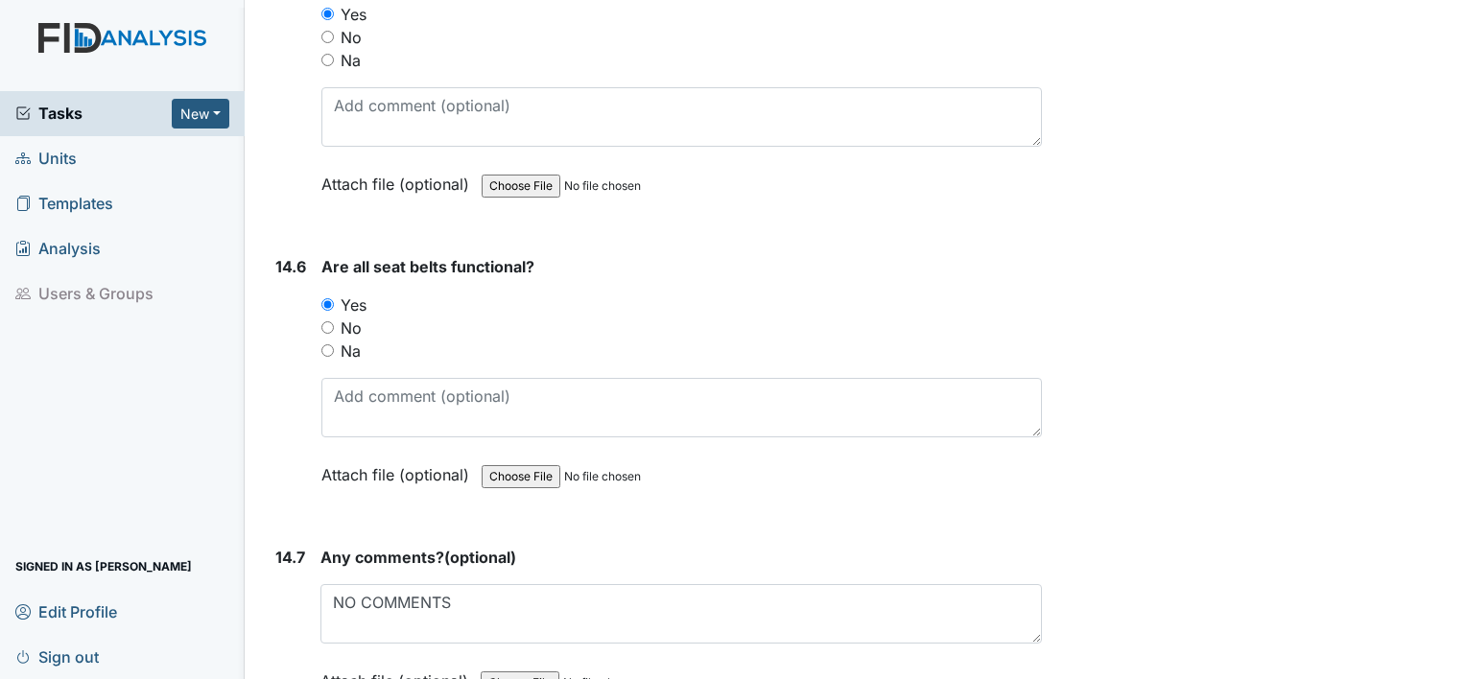
type textarea "CEREAL MILK YOGURT TROAST FRUIT"
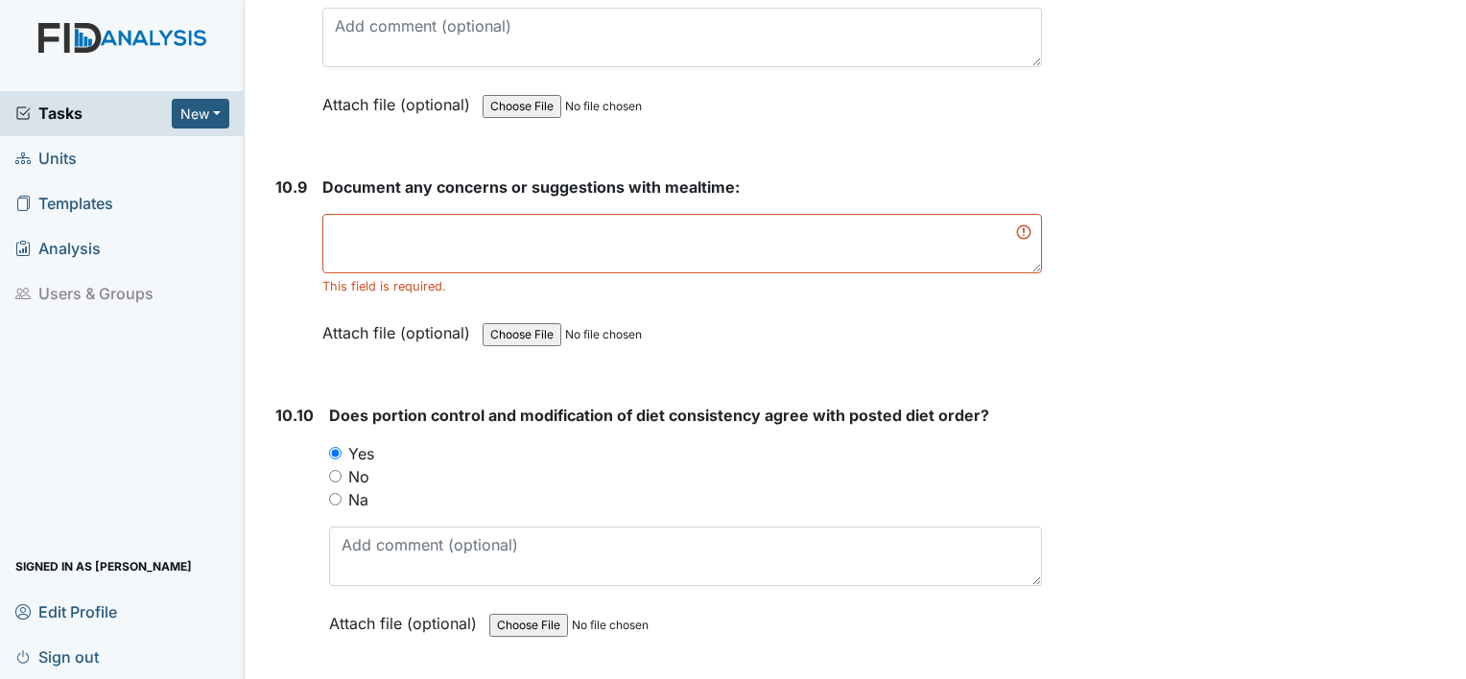
scroll to position [18782, 0]
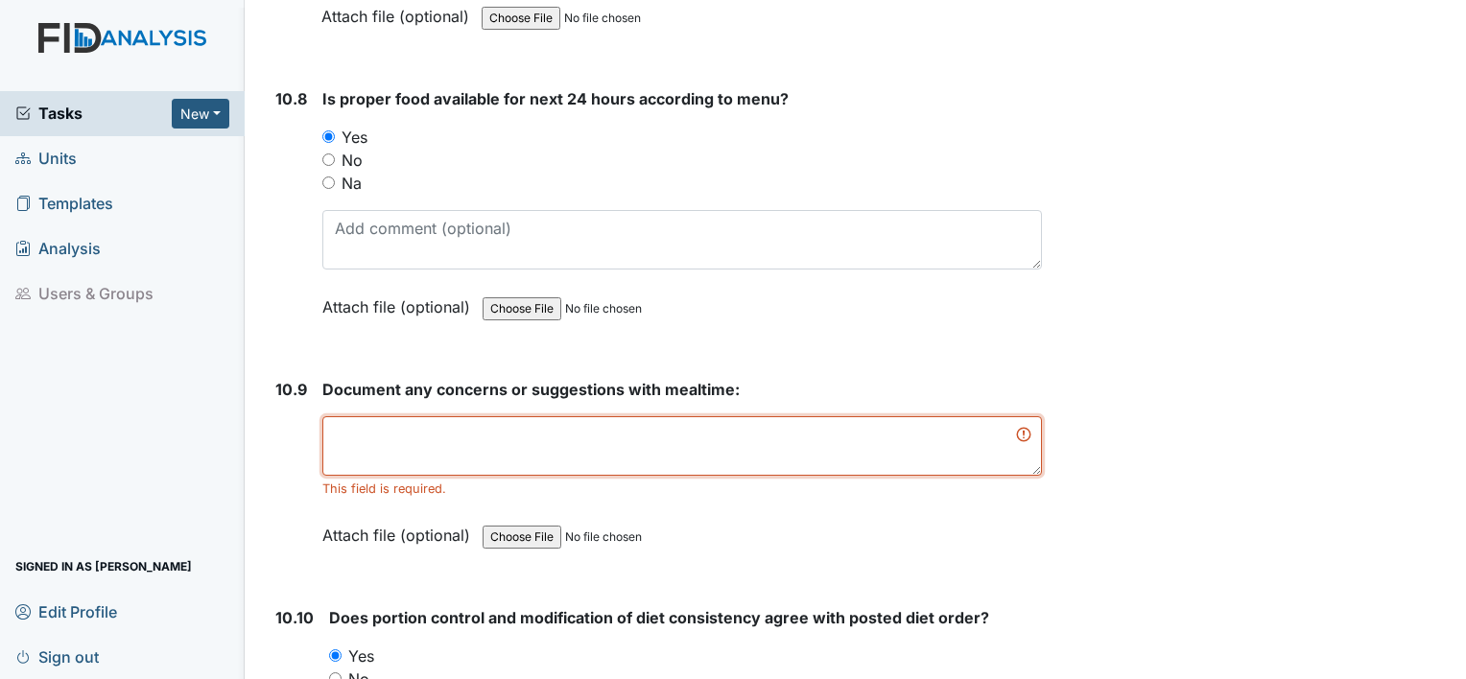
click at [540, 416] on textarea at bounding box center [681, 445] width 719 height 59
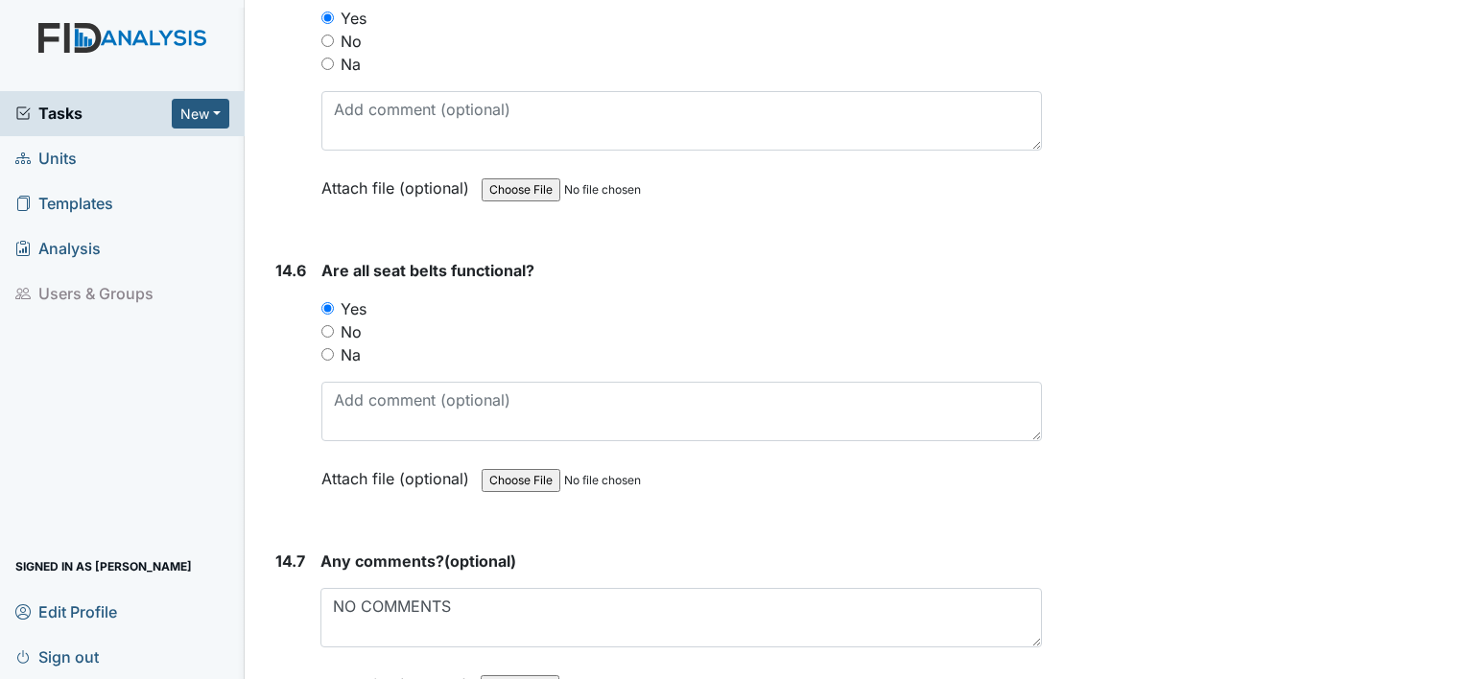
scroll to position [36410, 0]
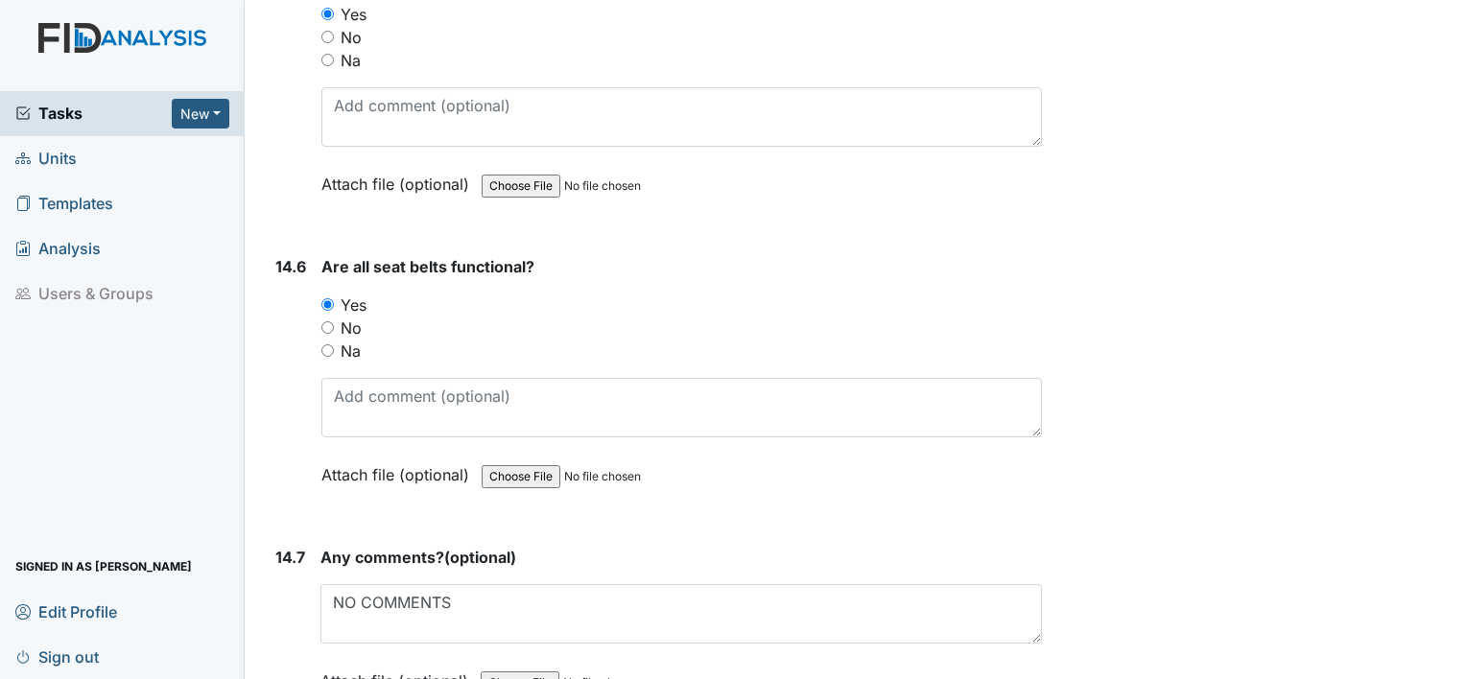
type textarea "NONE"
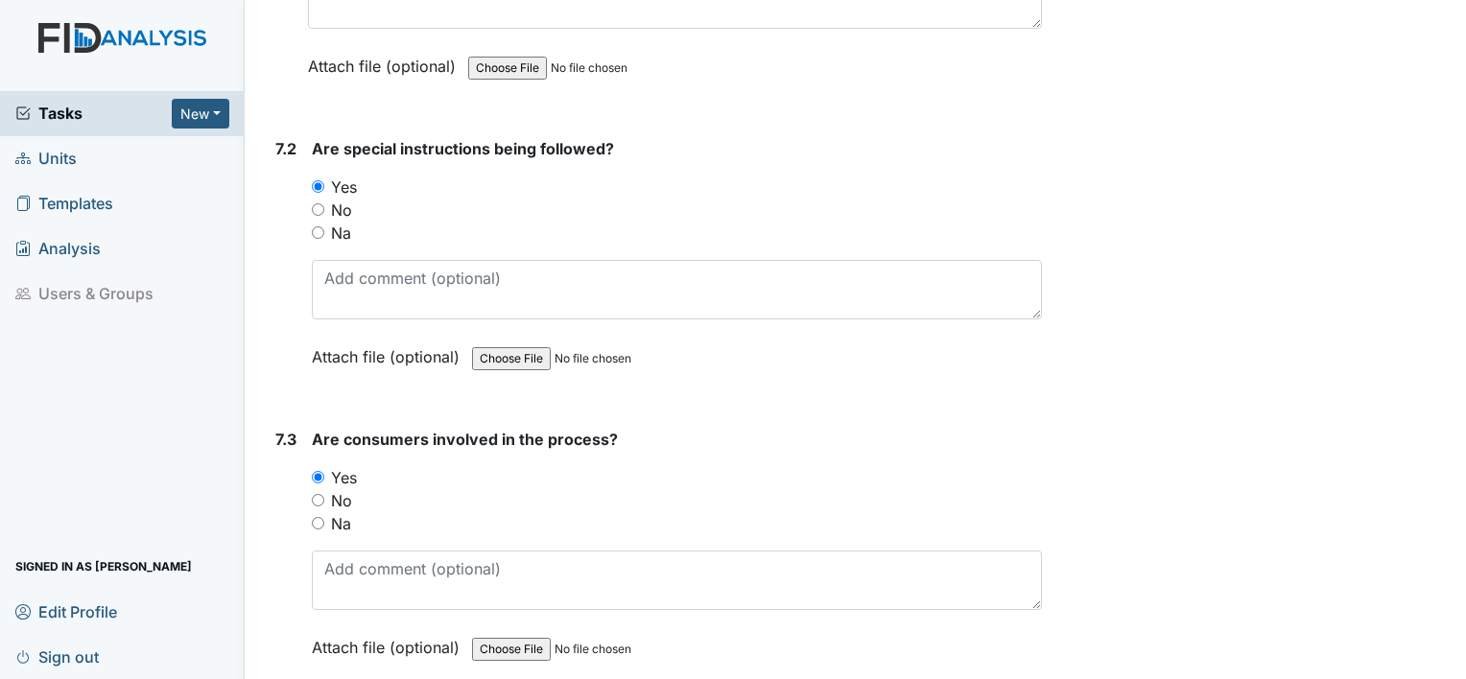
scroll to position [11727, 0]
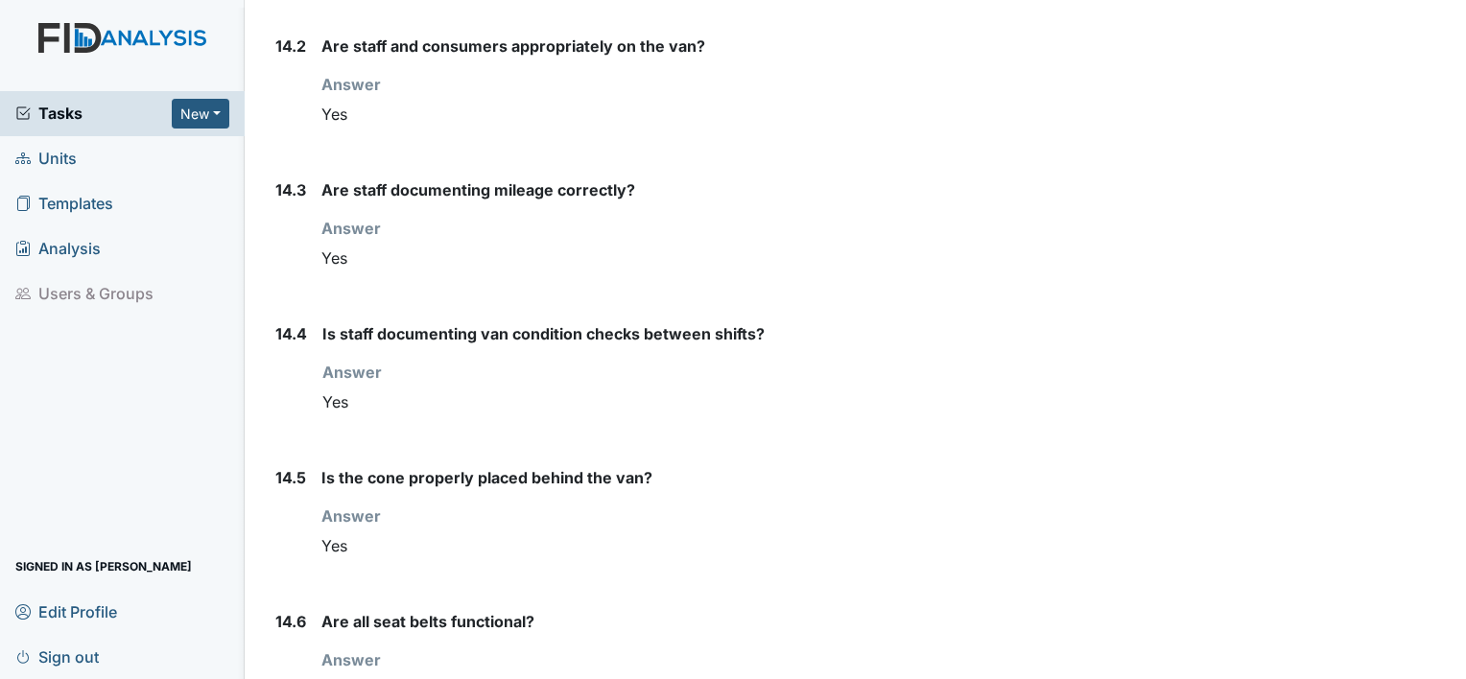
scroll to position [18594, 0]
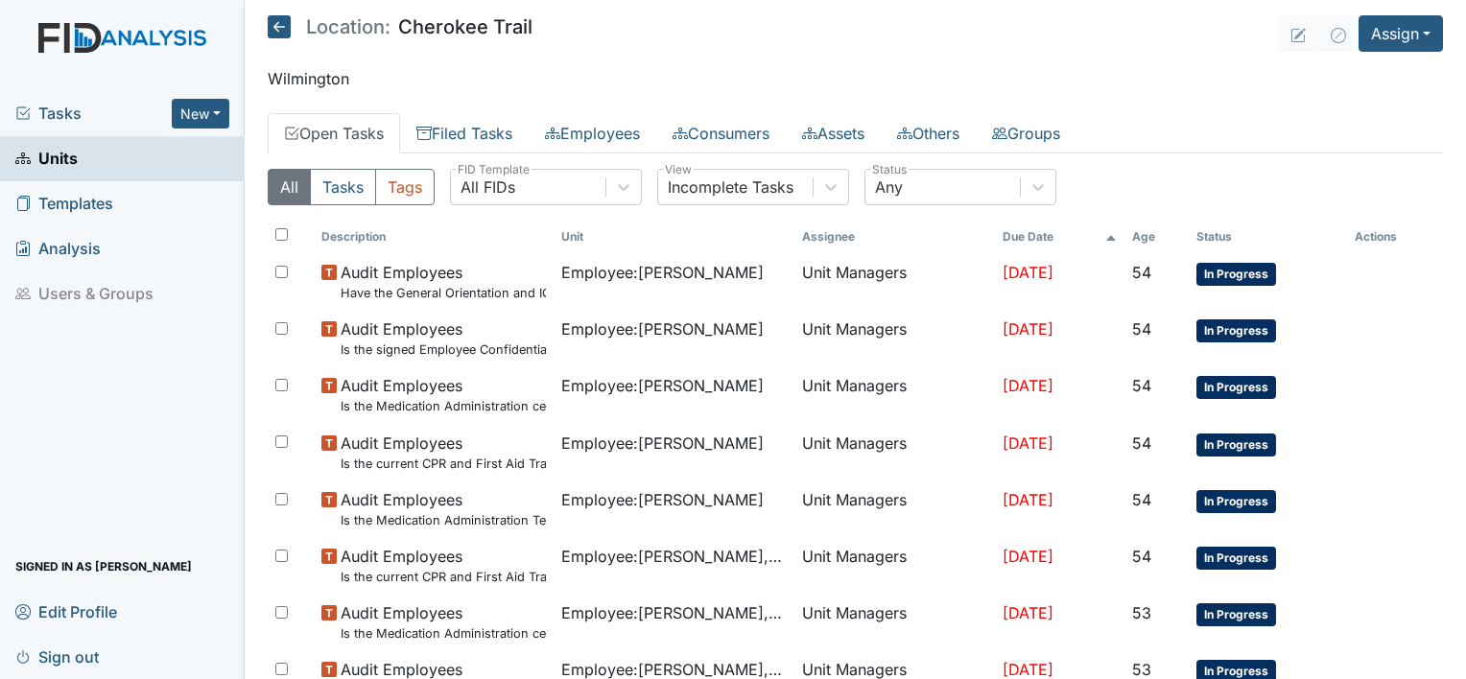
click at [153, 161] on link "Units" at bounding box center [122, 158] width 245 height 45
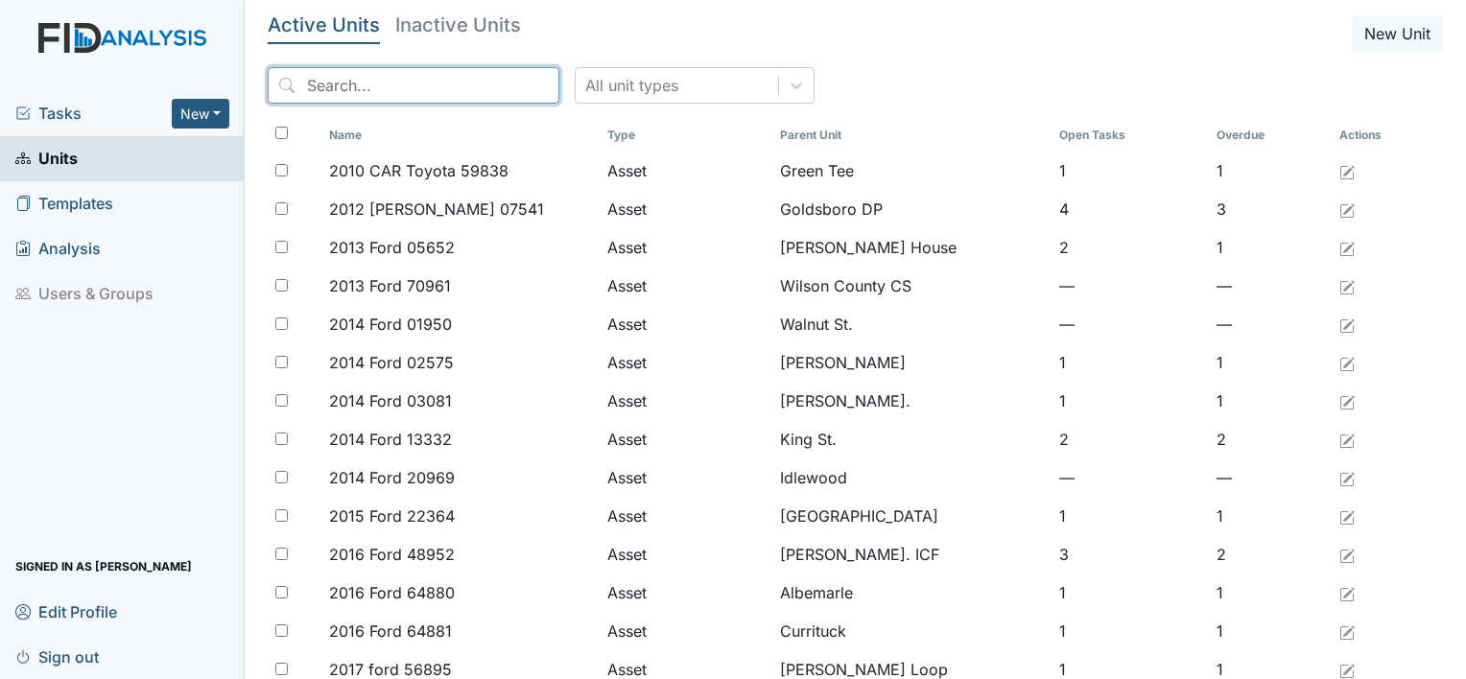
click at [377, 91] on input "search" at bounding box center [414, 85] width 292 height 36
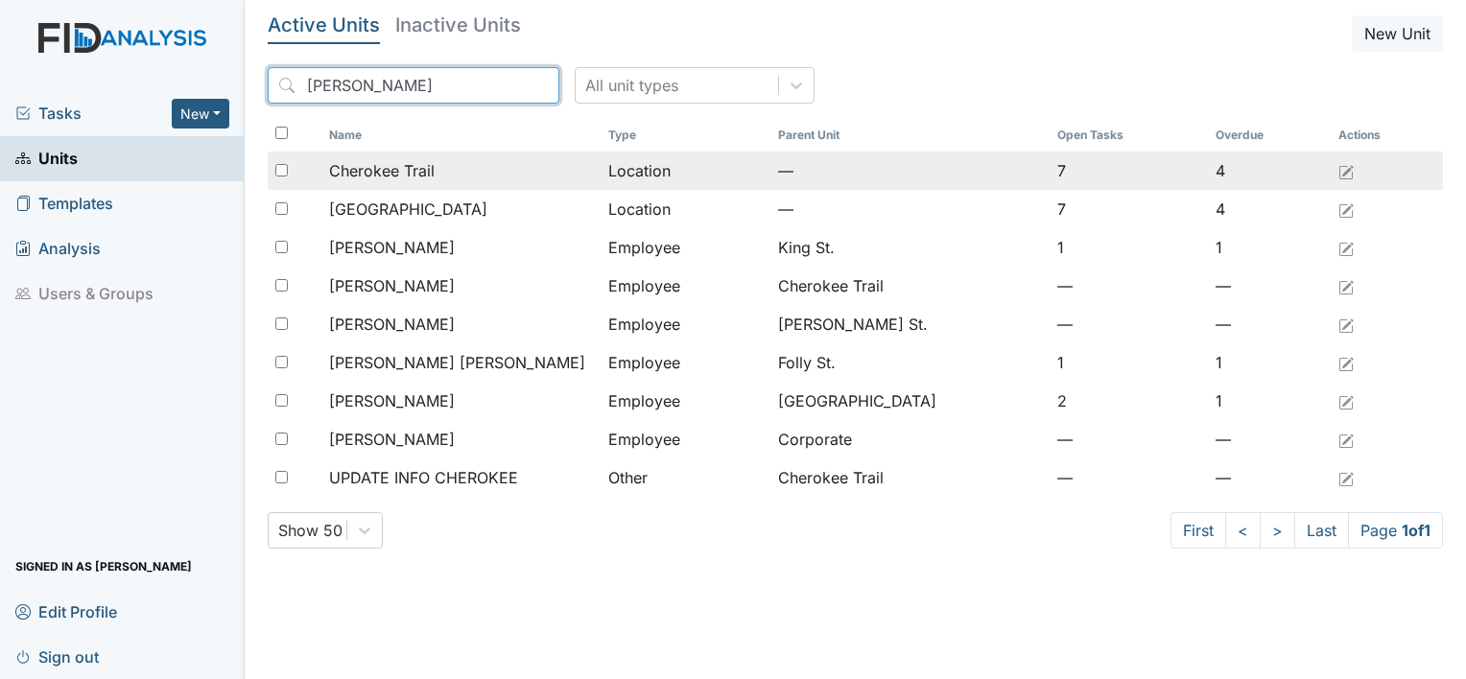
type input "[PERSON_NAME]"
click at [364, 159] on span "Cherokee Trail" at bounding box center [382, 170] width 106 height 23
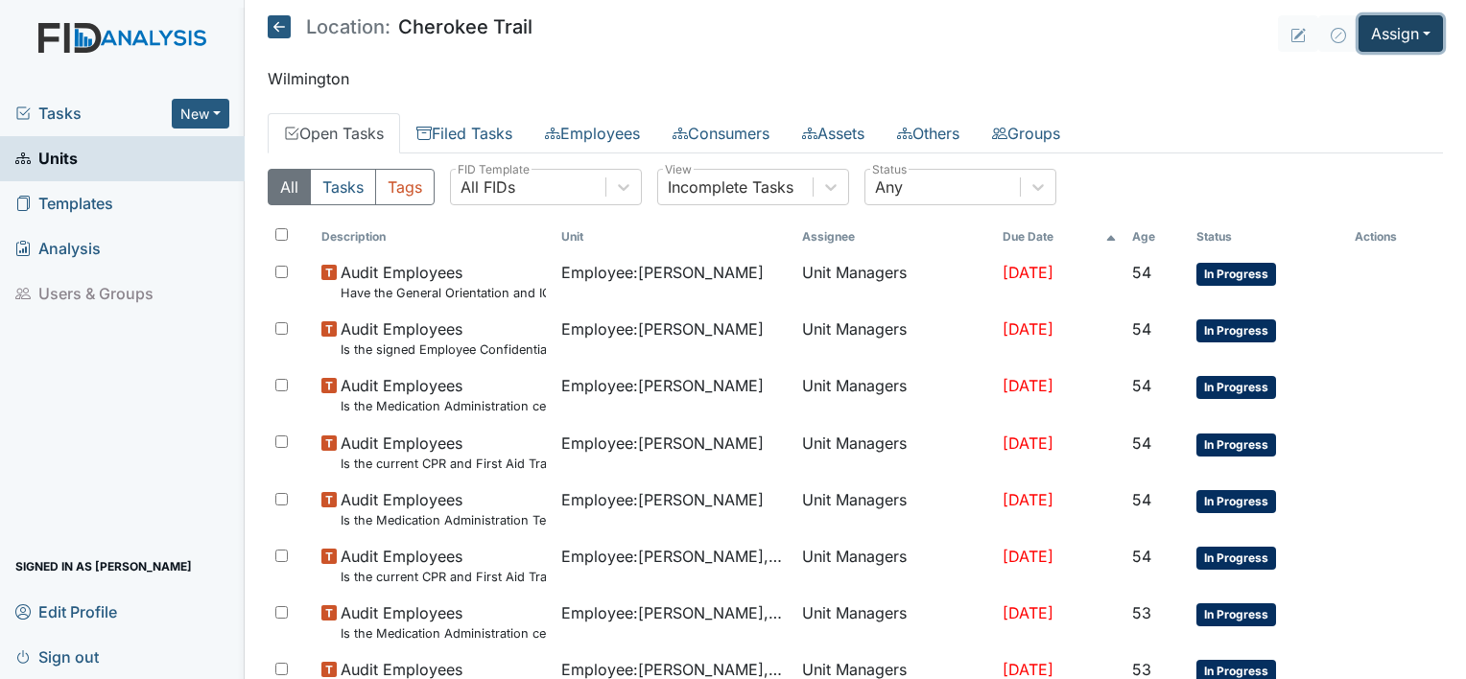
click at [1409, 44] on button "Assign" at bounding box center [1400, 33] width 84 height 36
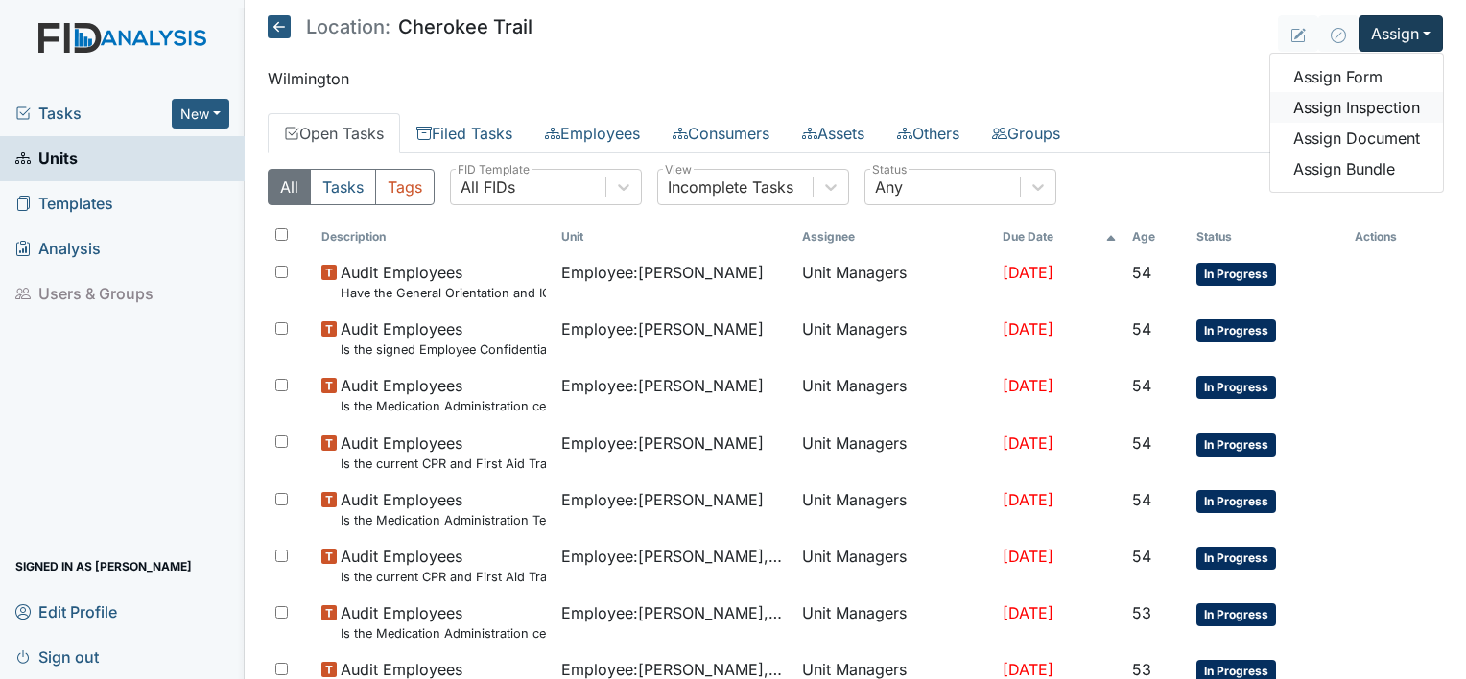
click at [1358, 104] on link "Assign Inspection" at bounding box center [1356, 107] width 173 height 31
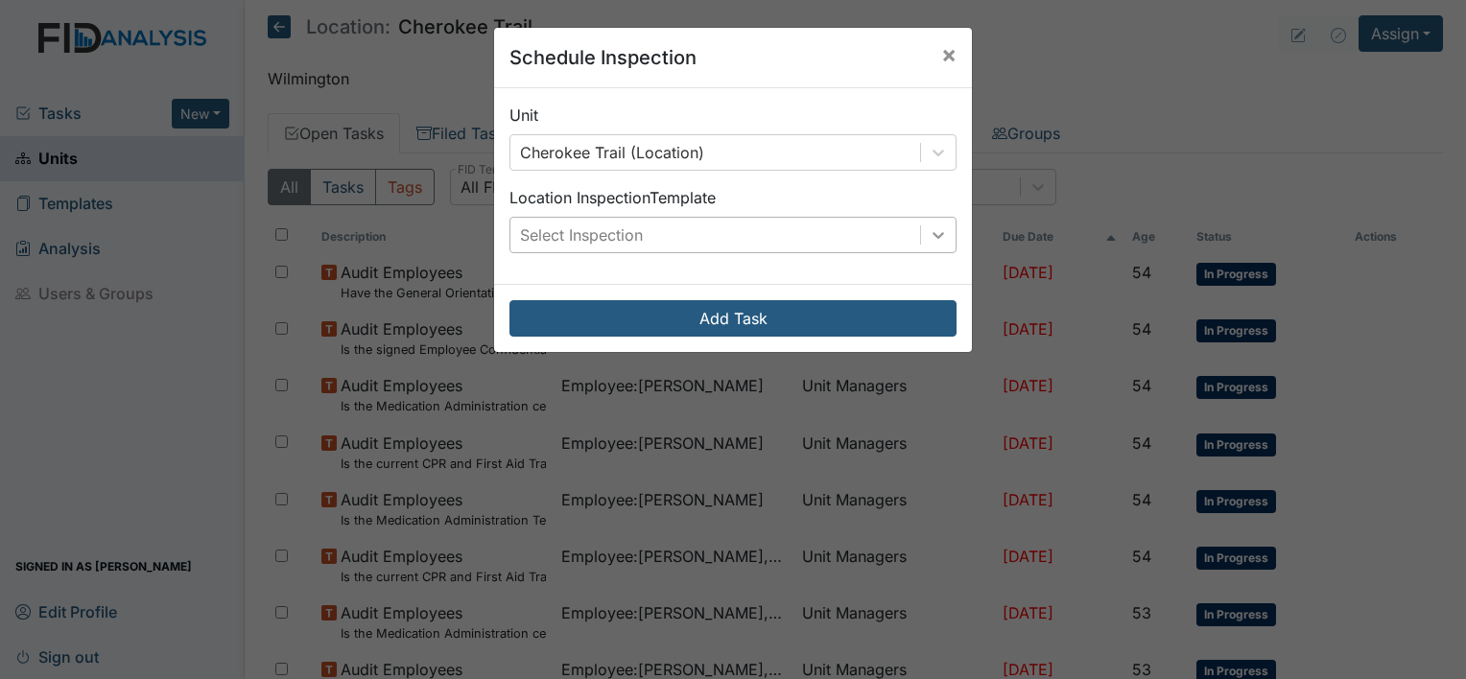
click at [932, 236] on icon at bounding box center [938, 235] width 12 height 7
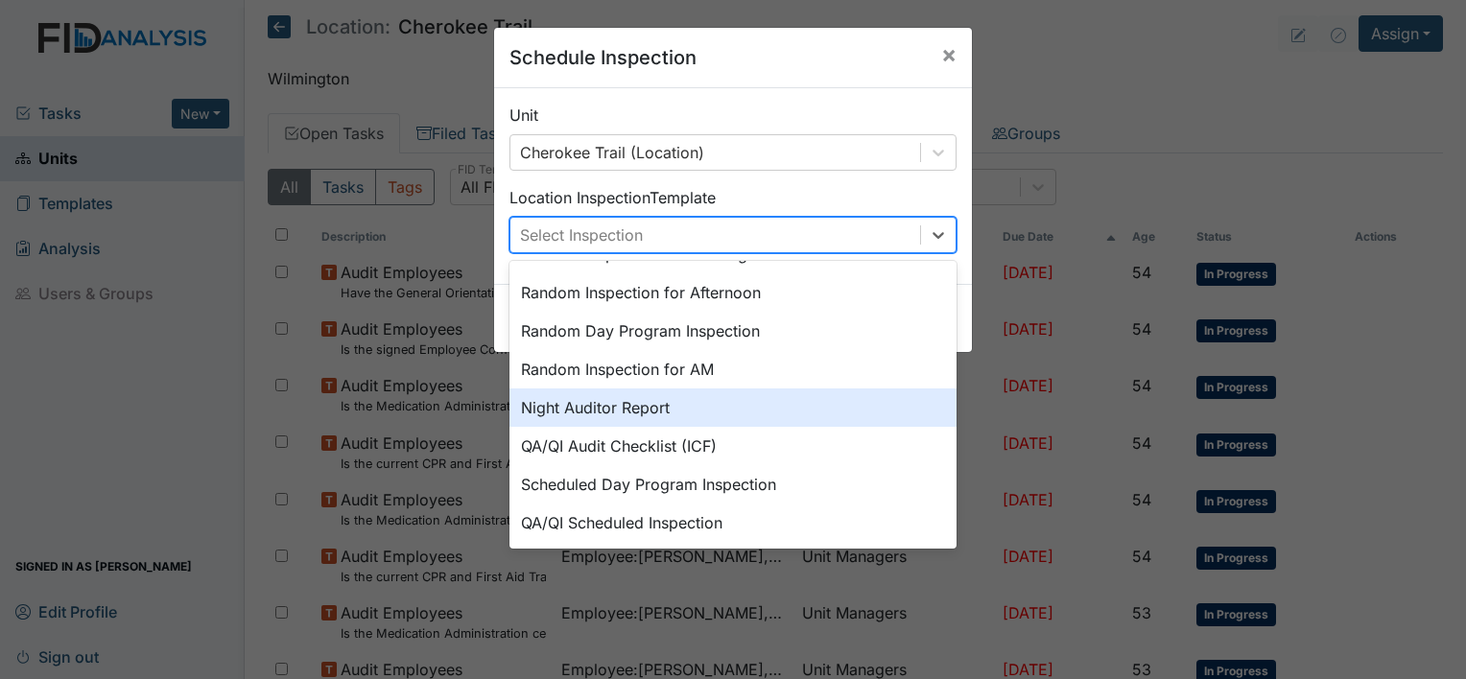
scroll to position [330, 0]
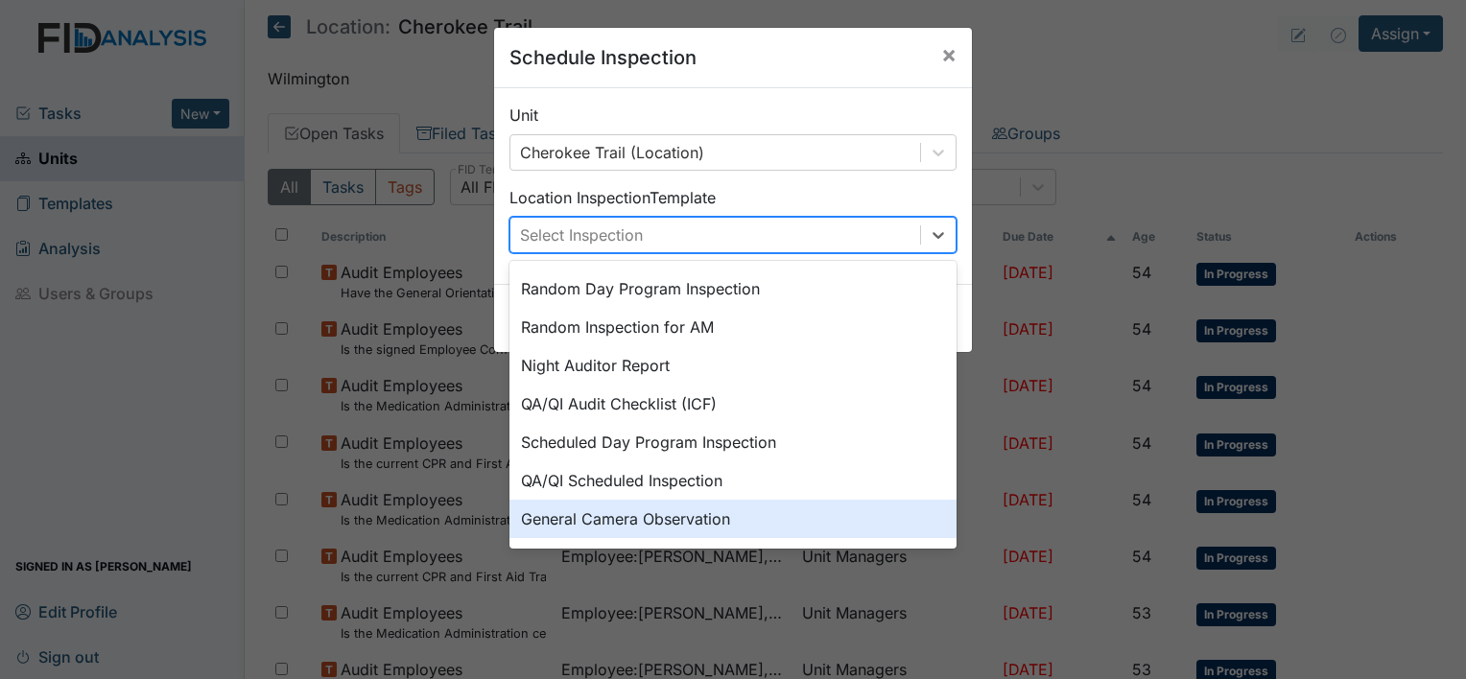
click at [627, 519] on div "General Camera Observation" at bounding box center [732, 519] width 447 height 38
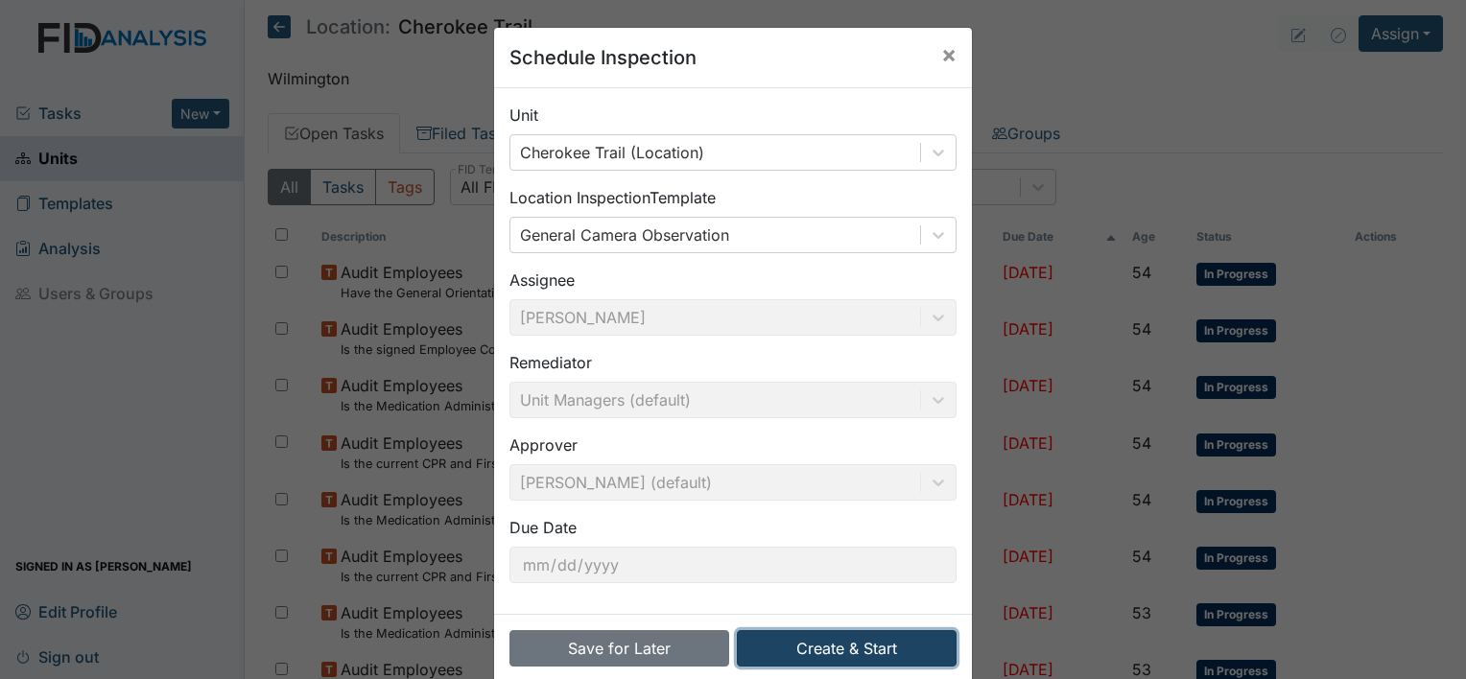
click at [813, 645] on button "Create & Start" at bounding box center [847, 648] width 220 height 36
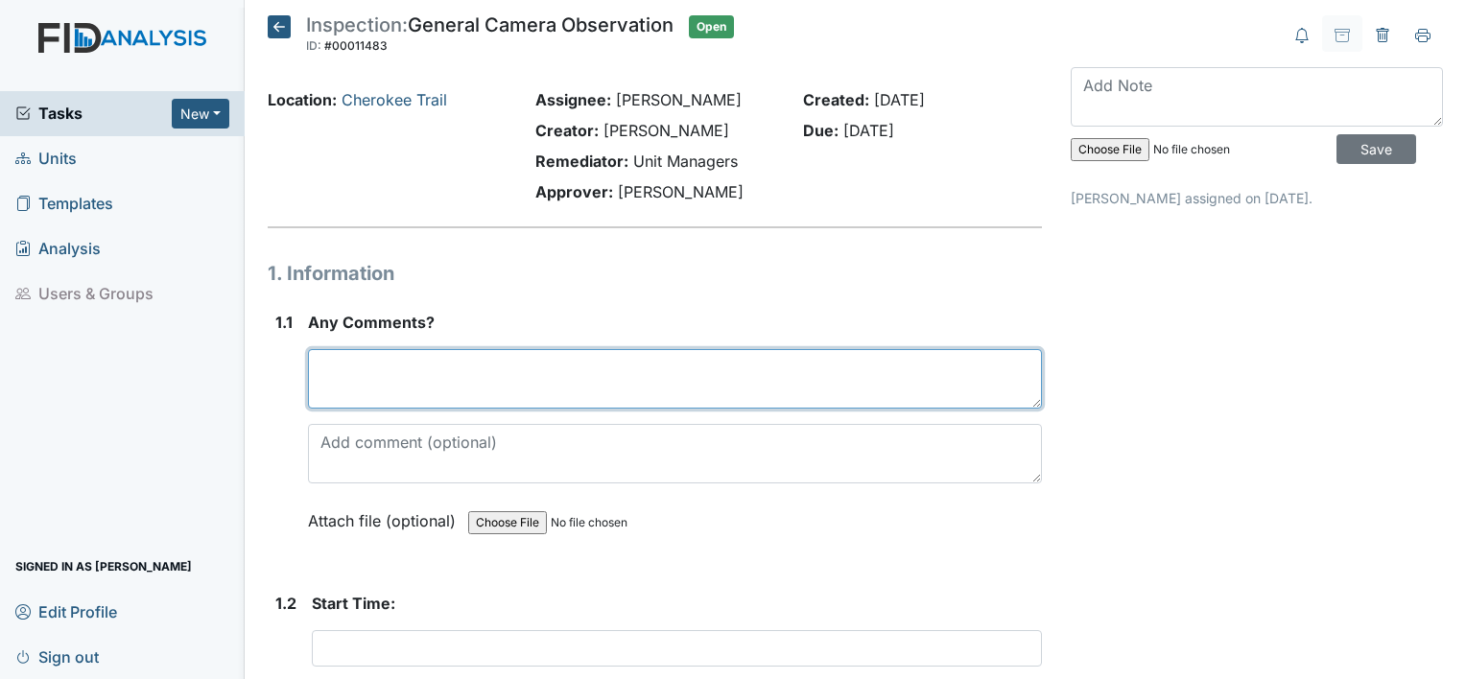
click at [437, 368] on textarea at bounding box center [675, 378] width 734 height 59
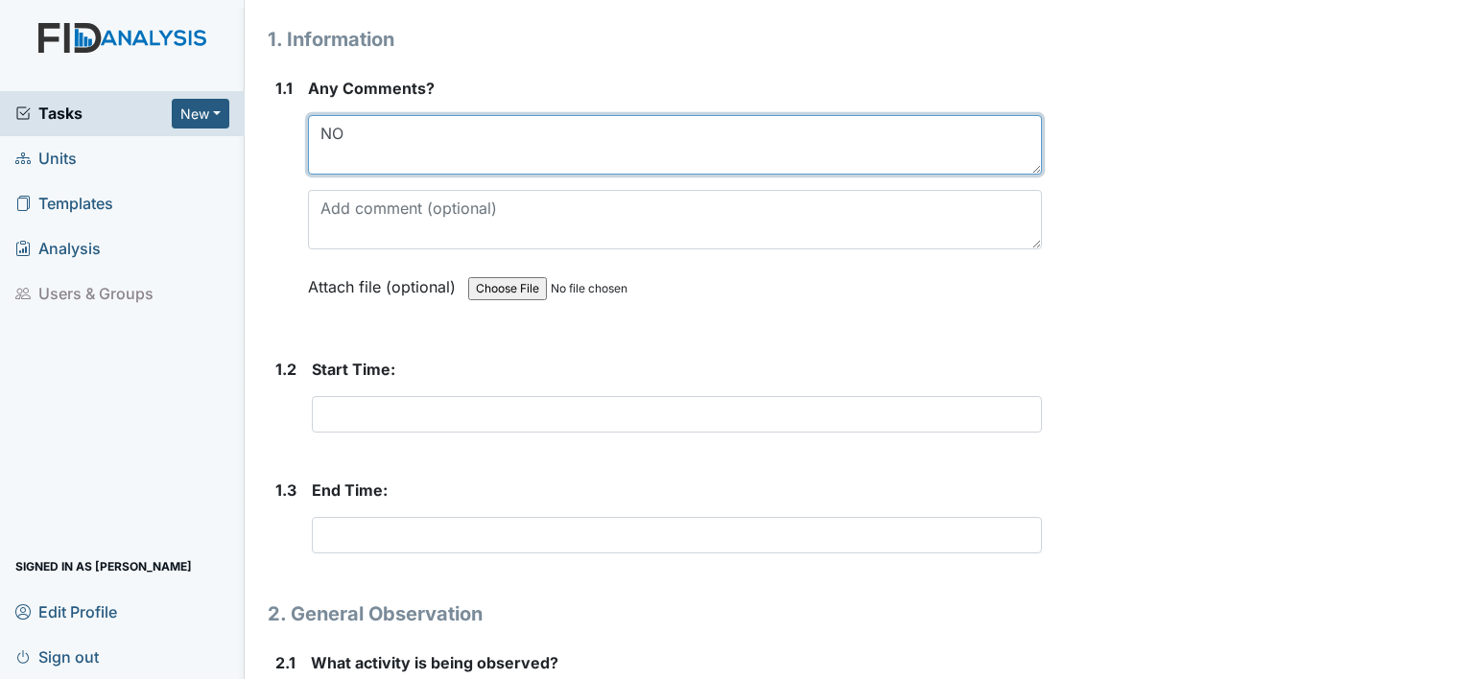
scroll to position [288, 0]
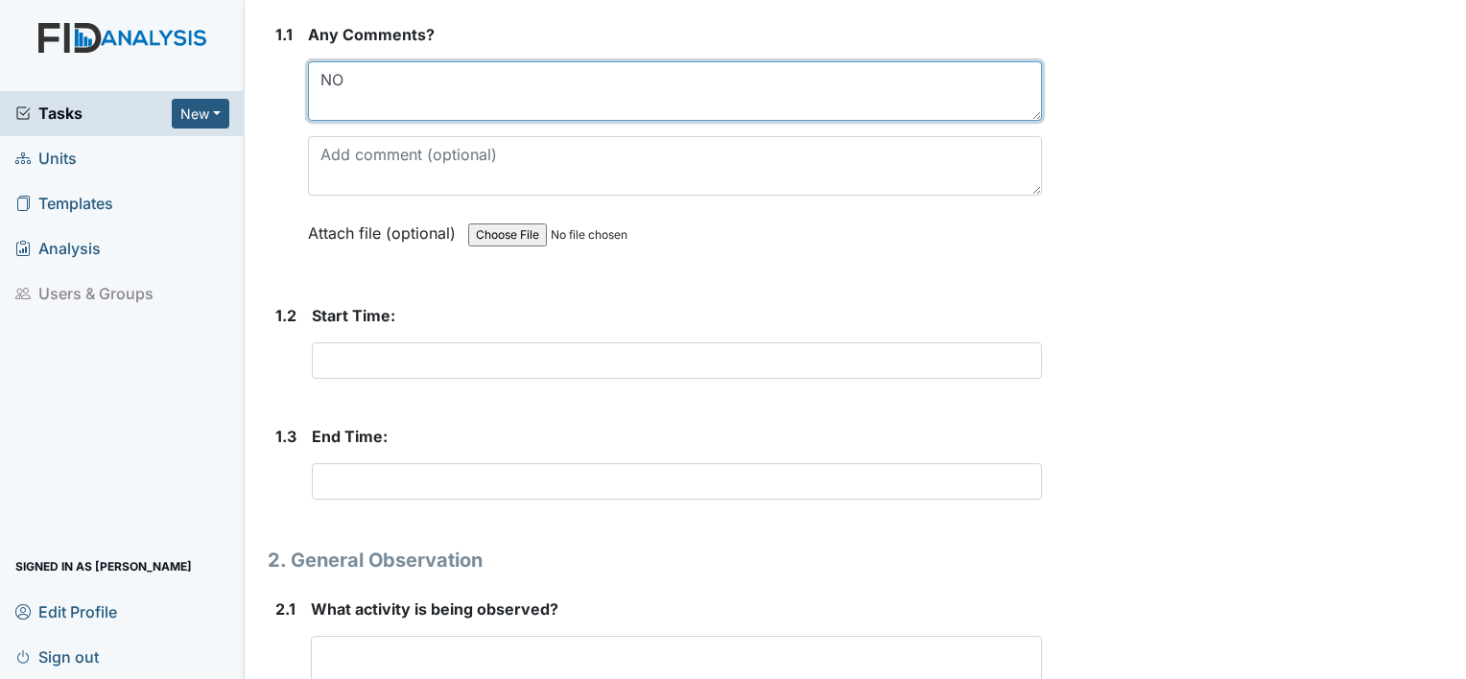
type textarea "NO"
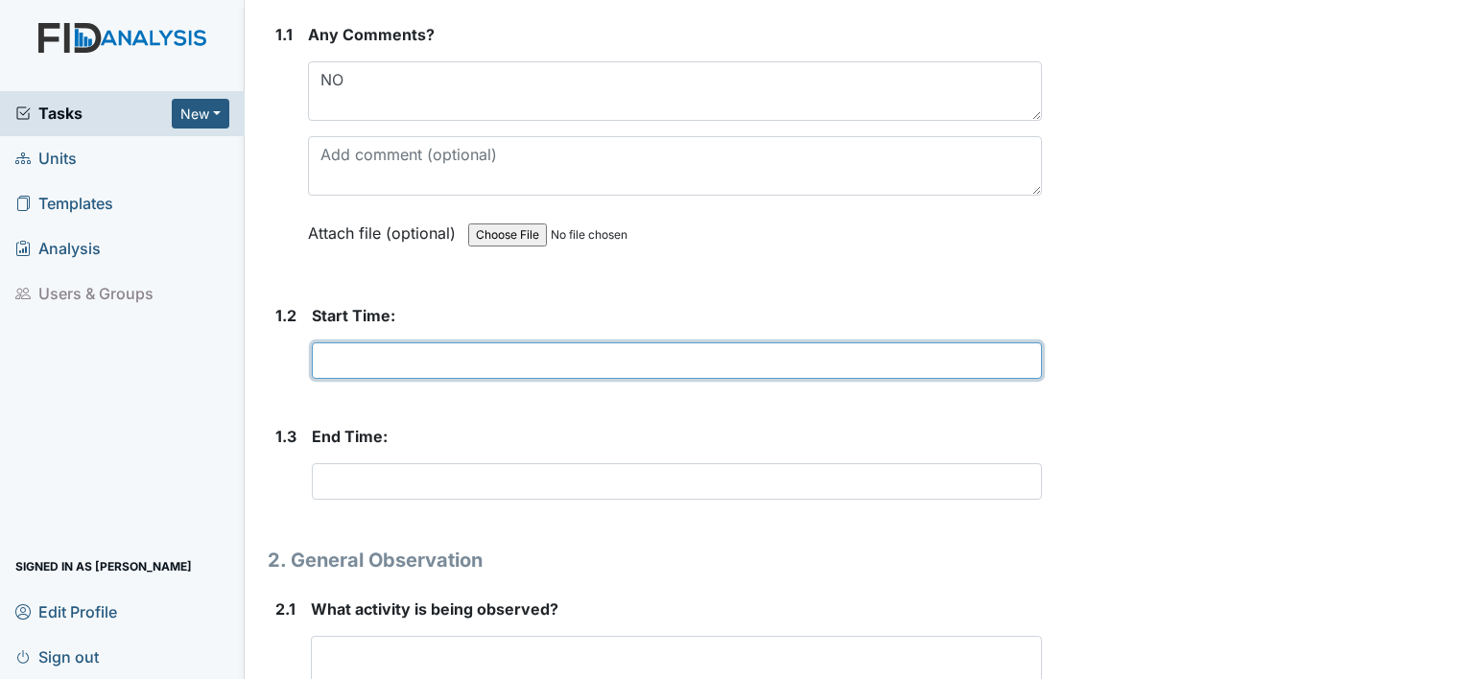
click at [414, 361] on input "text" at bounding box center [677, 360] width 730 height 36
type input "5PM"
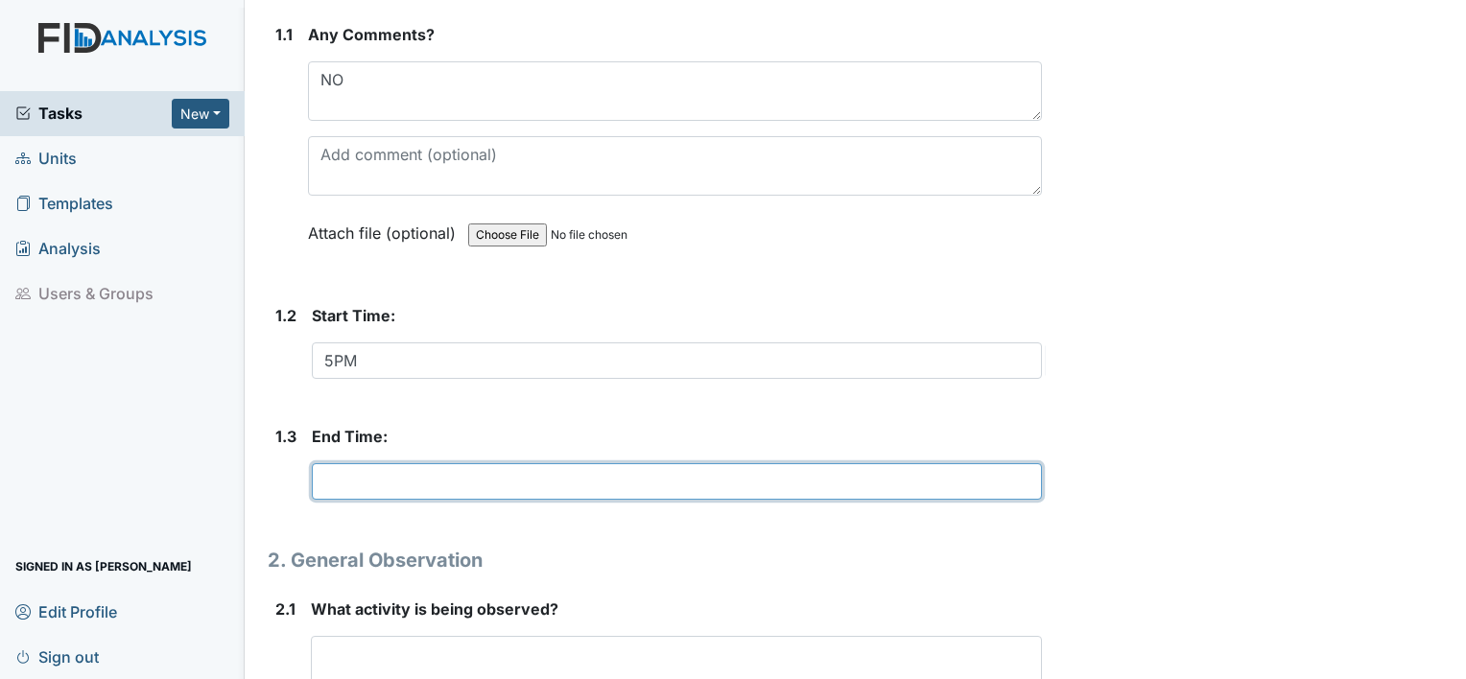
click at [322, 483] on input "text" at bounding box center [677, 481] width 730 height 36
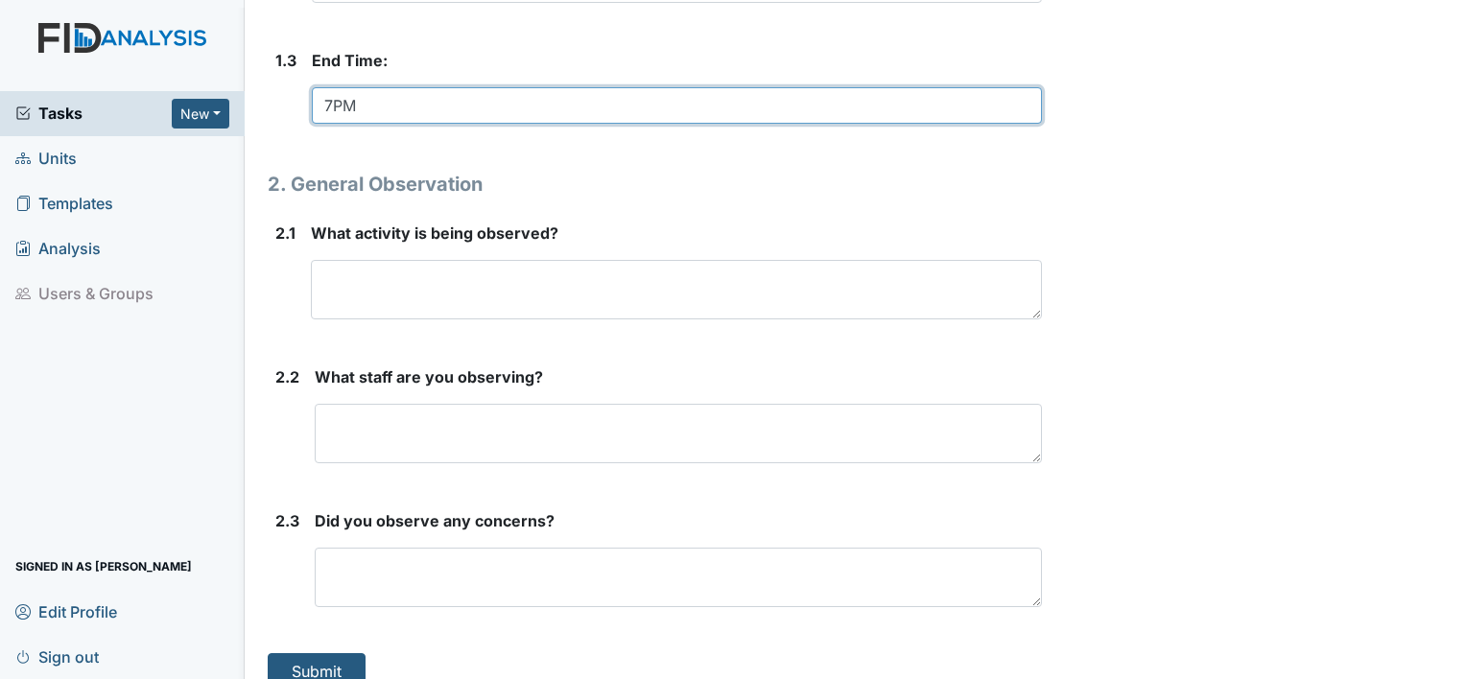
scroll to position [671, 0]
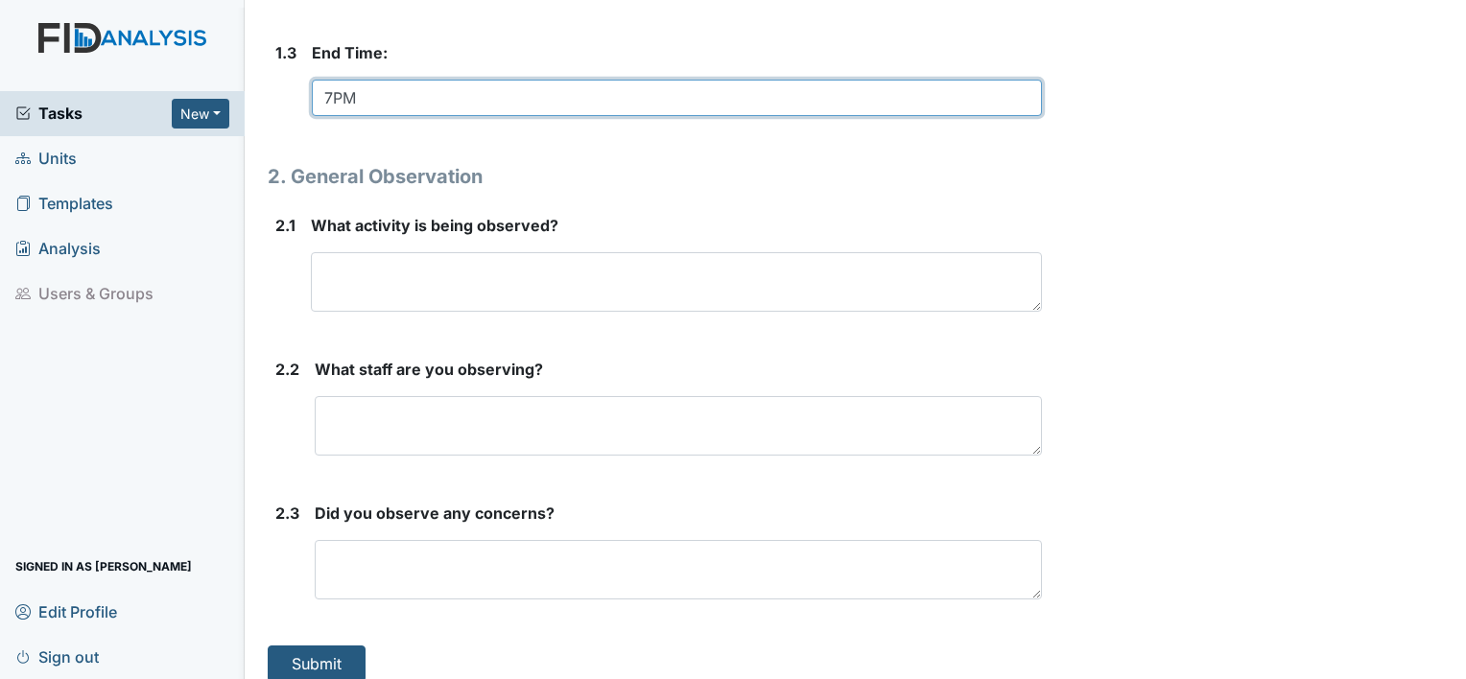
type input "7PM"
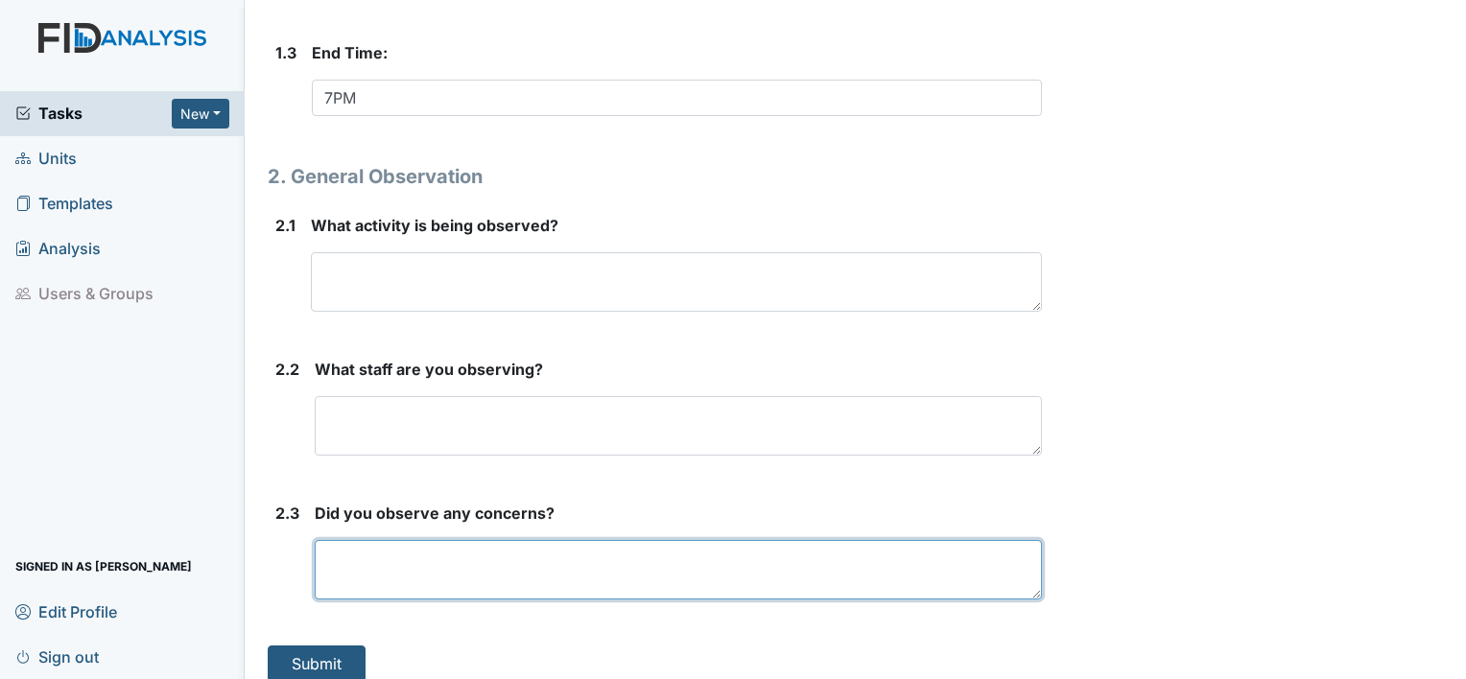
click at [403, 555] on textarea at bounding box center [678, 569] width 727 height 59
type textarea "NO"
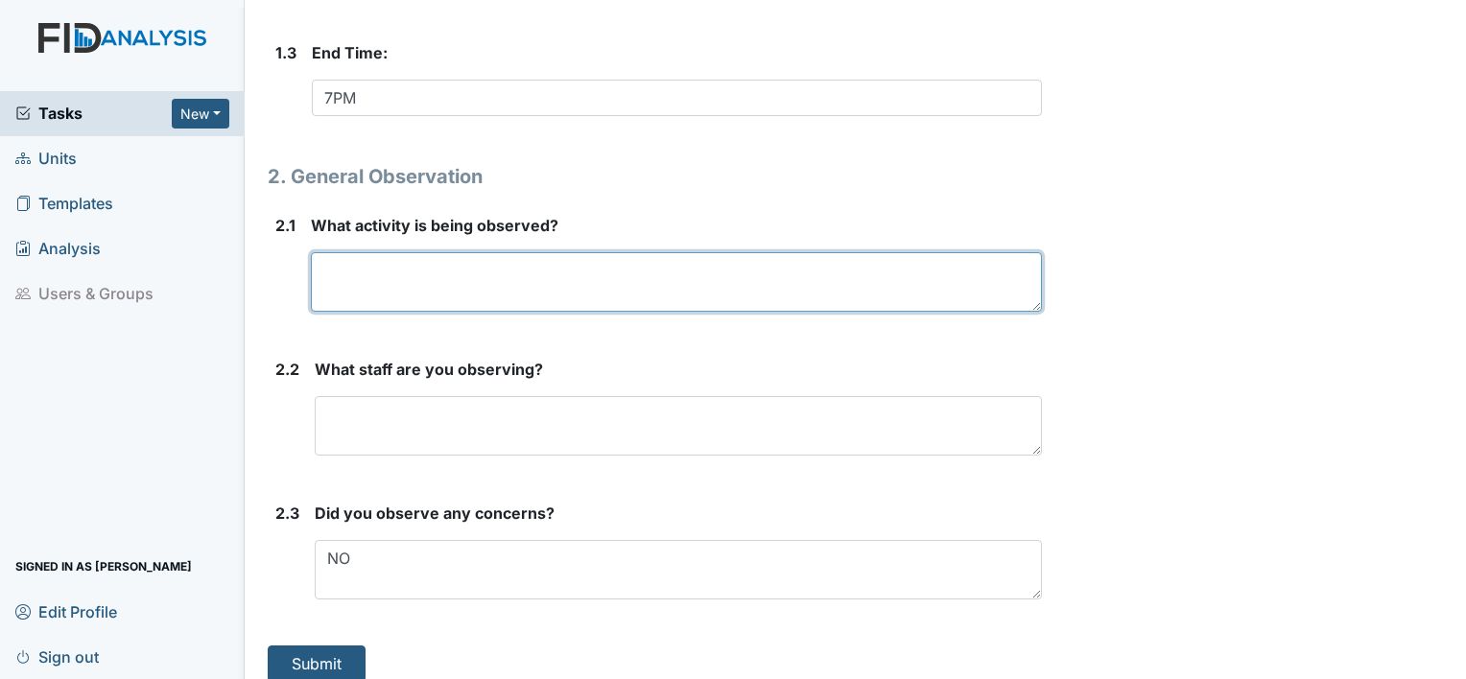
click at [405, 275] on textarea at bounding box center [676, 281] width 731 height 59
type textarea "INTERACTING WITH INDIVIDUALS"
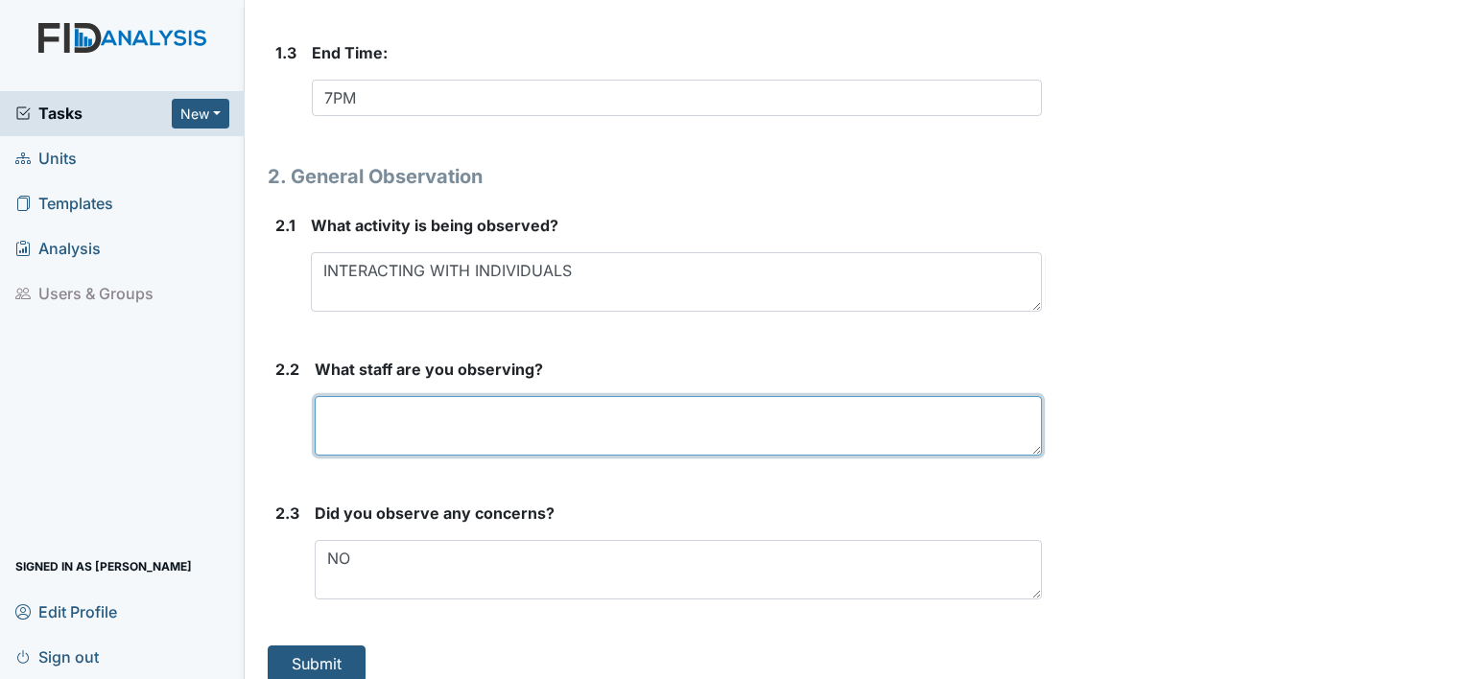
click at [394, 423] on textarea at bounding box center [678, 425] width 727 height 59
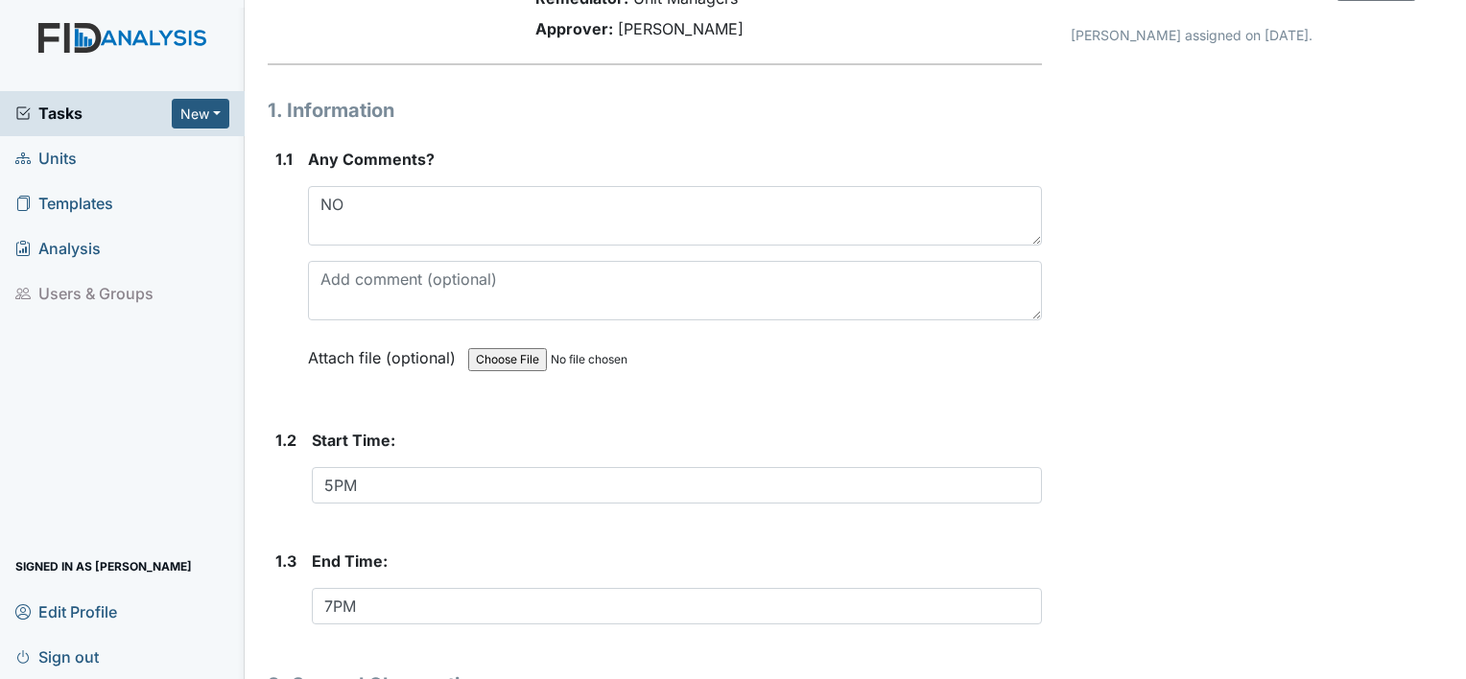
scroll to position [111, 0]
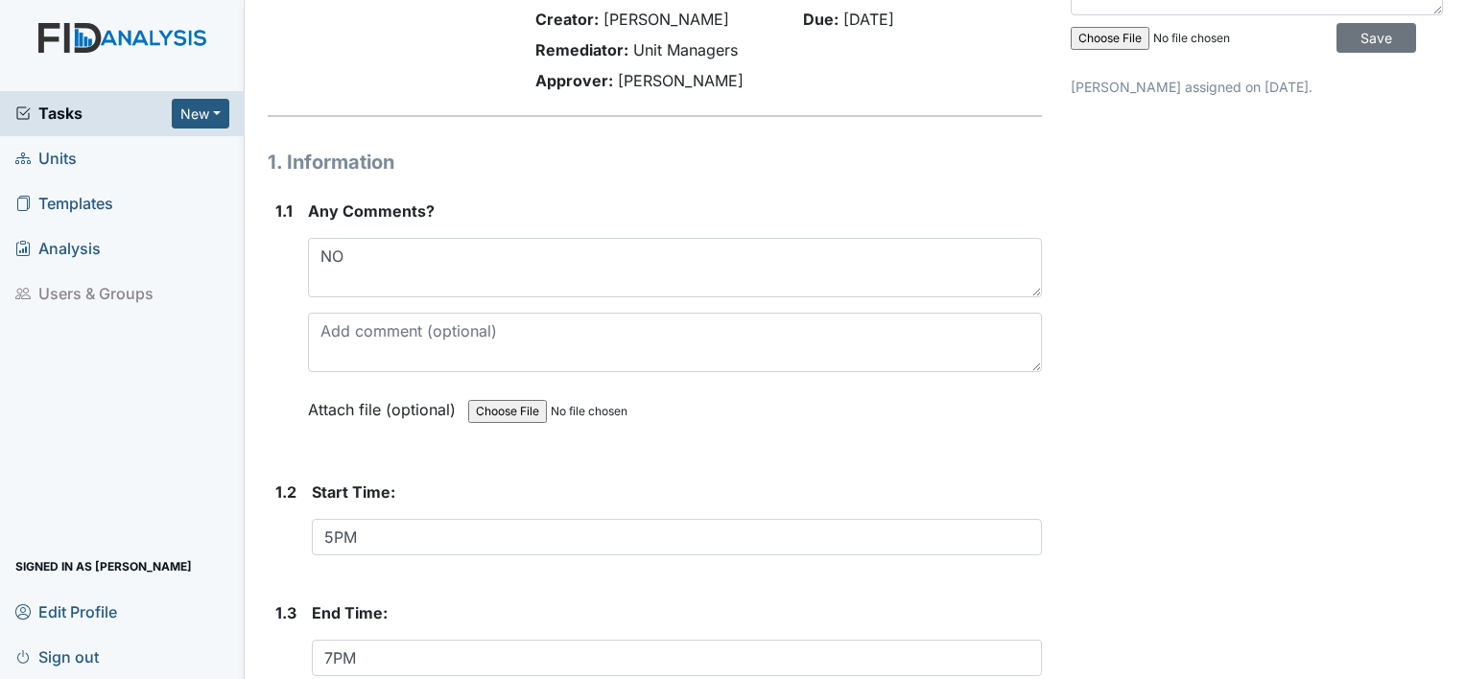
type textarea "TS PB DM"
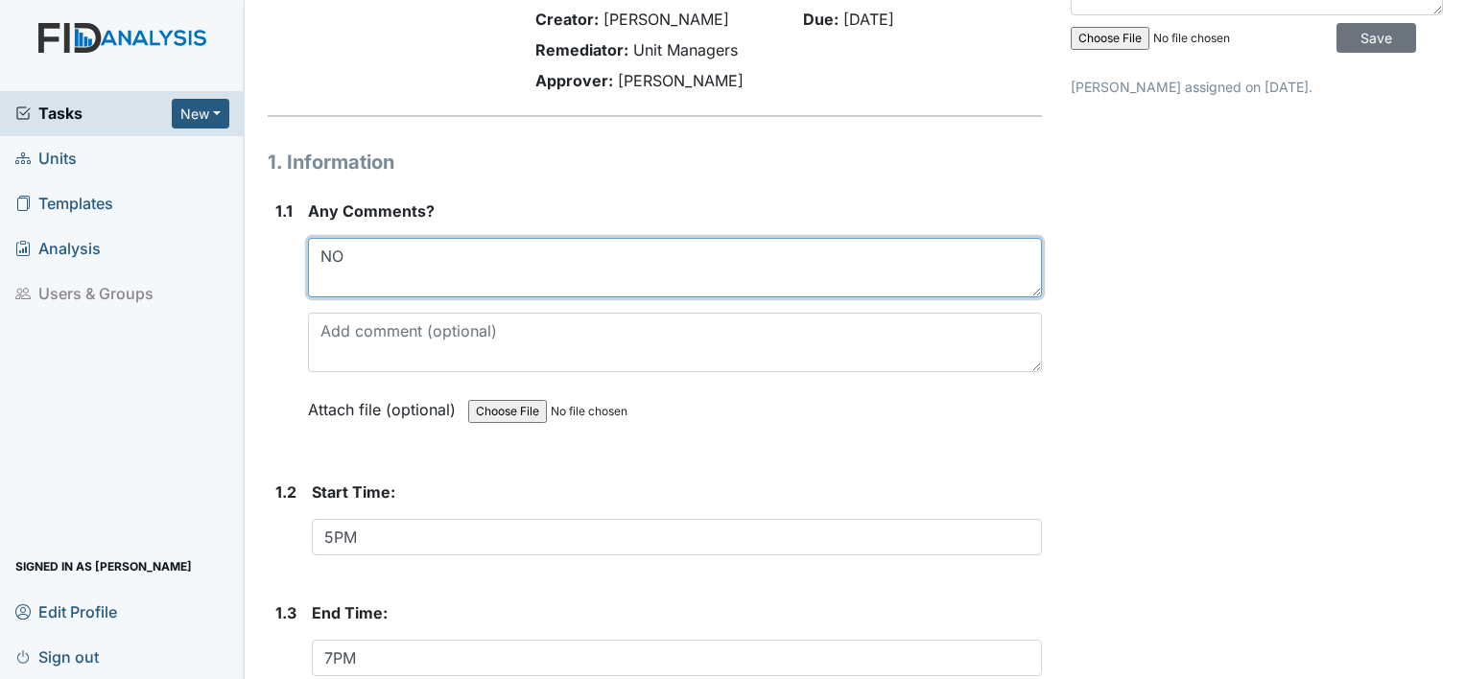
click at [346, 250] on textarea "NO" at bounding box center [675, 267] width 734 height 59
type textarea "N"
click at [472, 257] on textarea "CELL PHONE USEAGE" at bounding box center [675, 267] width 734 height 59
click at [487, 262] on textarea "CELL PHONE USEAGE" at bounding box center [675, 267] width 734 height 59
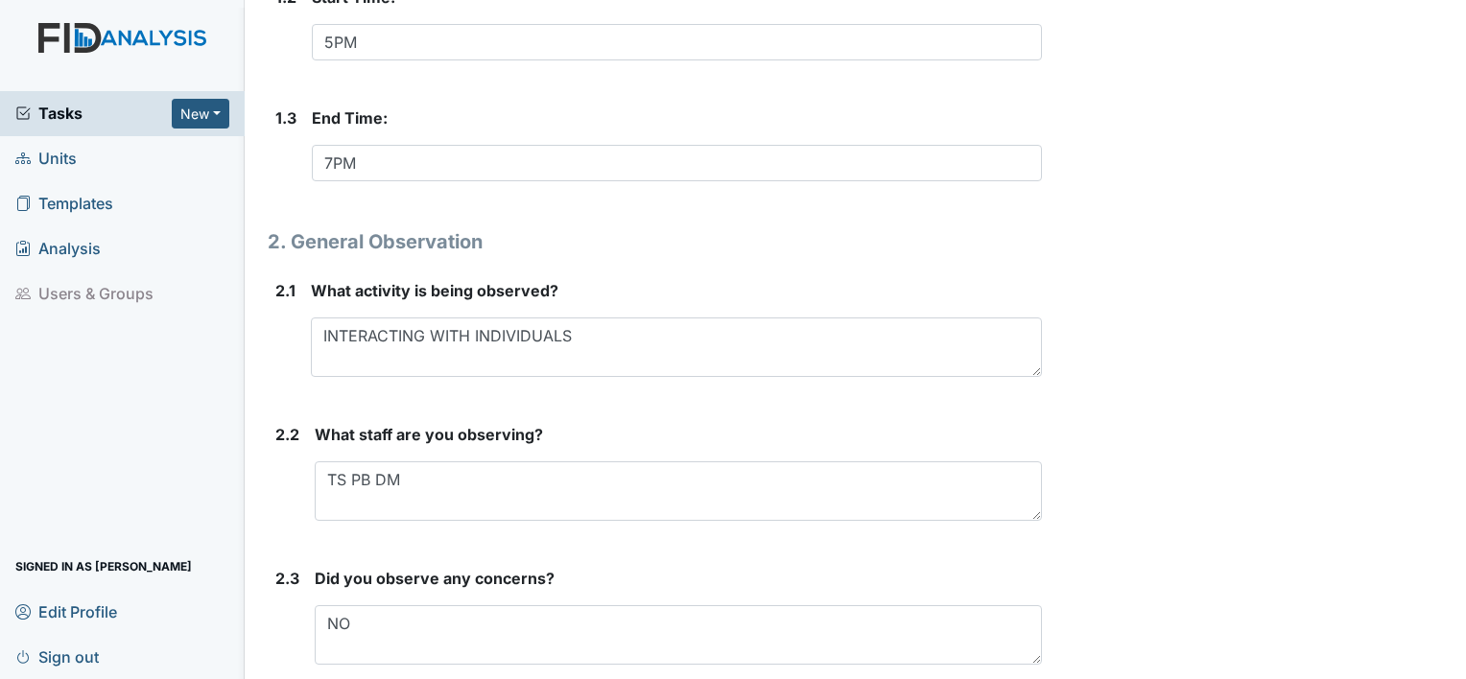
scroll to position [687, 0]
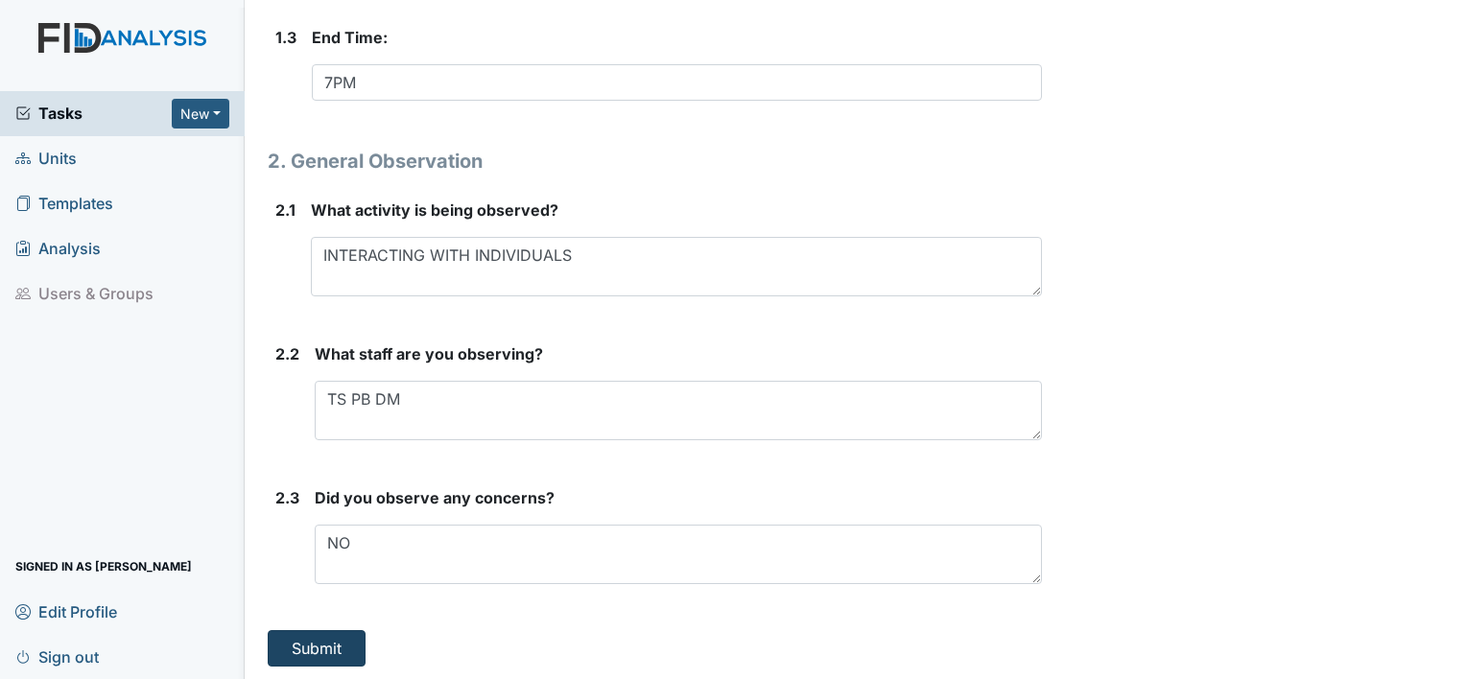
type textarea "CELL PHONE USEAGE"
click at [312, 638] on button "Submit" at bounding box center [317, 648] width 98 height 36
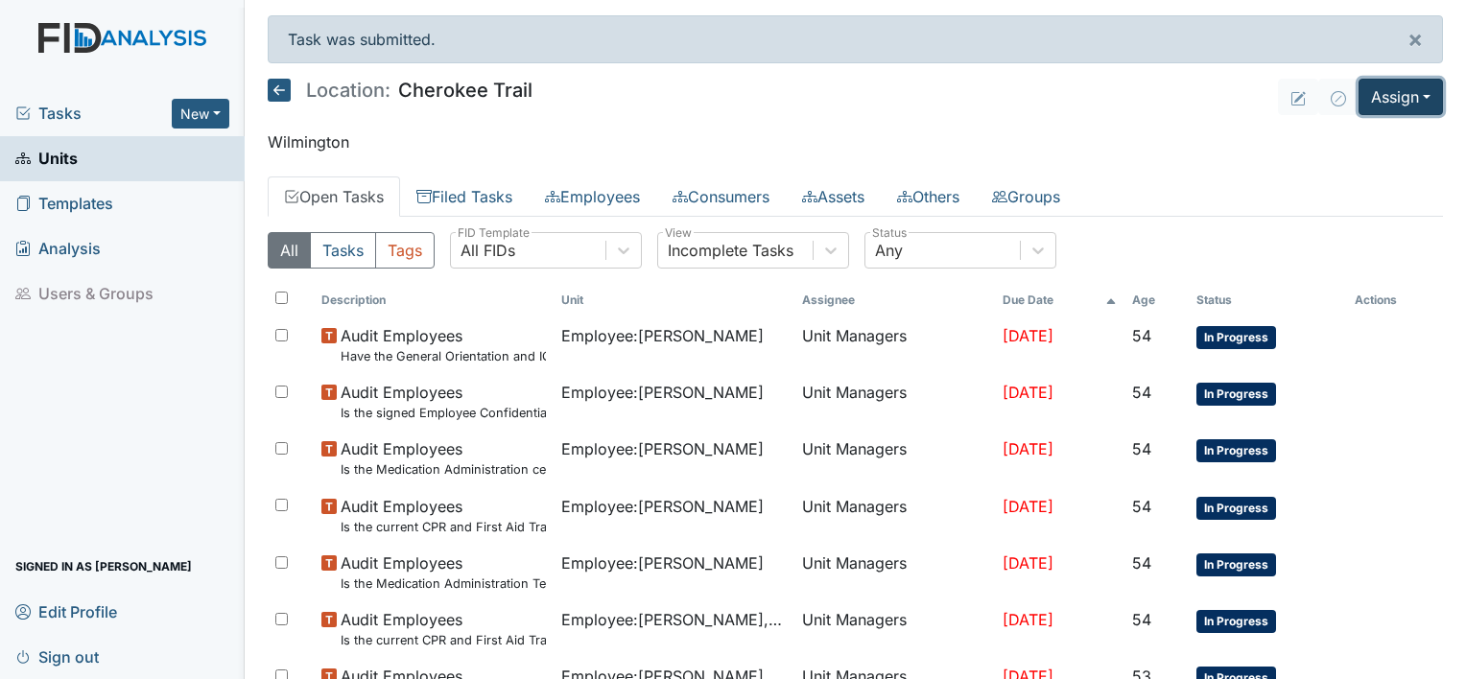
click at [1412, 107] on button "Assign" at bounding box center [1400, 97] width 84 height 36
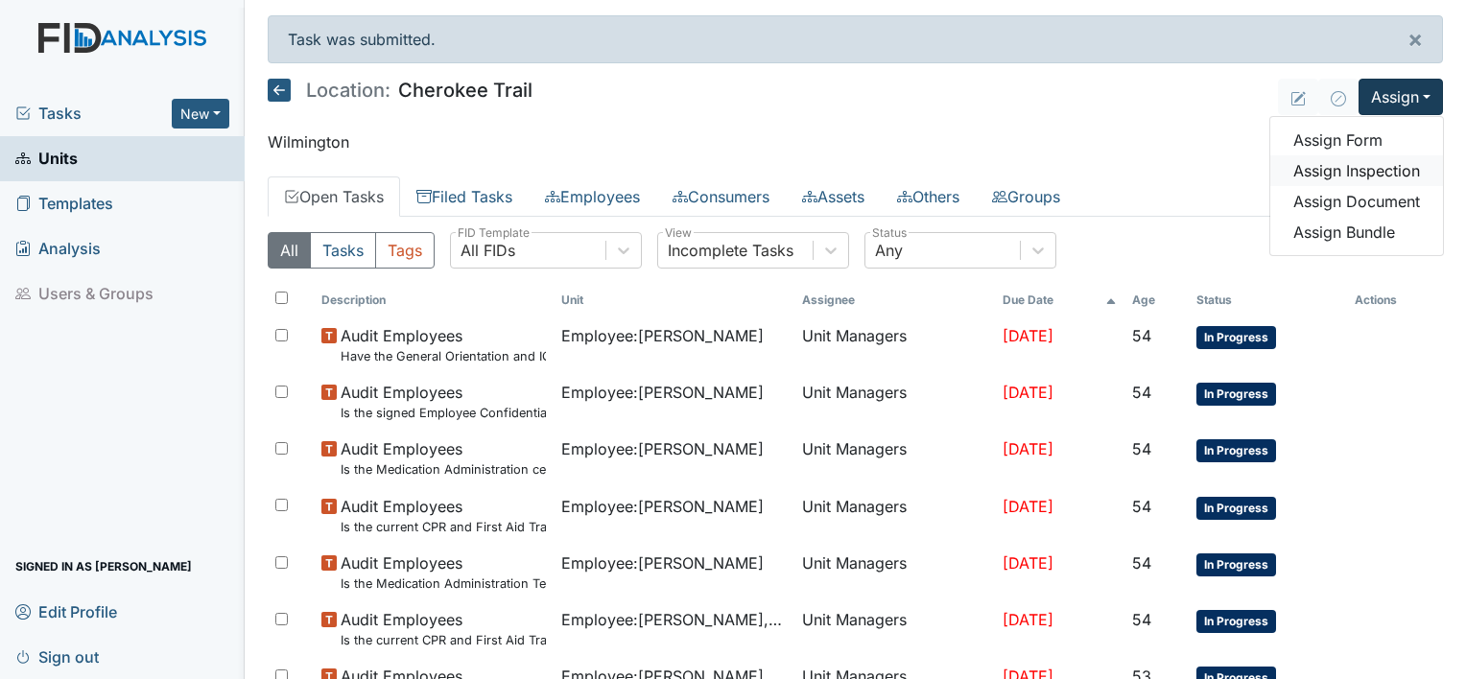
click at [1373, 168] on link "Assign Inspection" at bounding box center [1356, 170] width 173 height 31
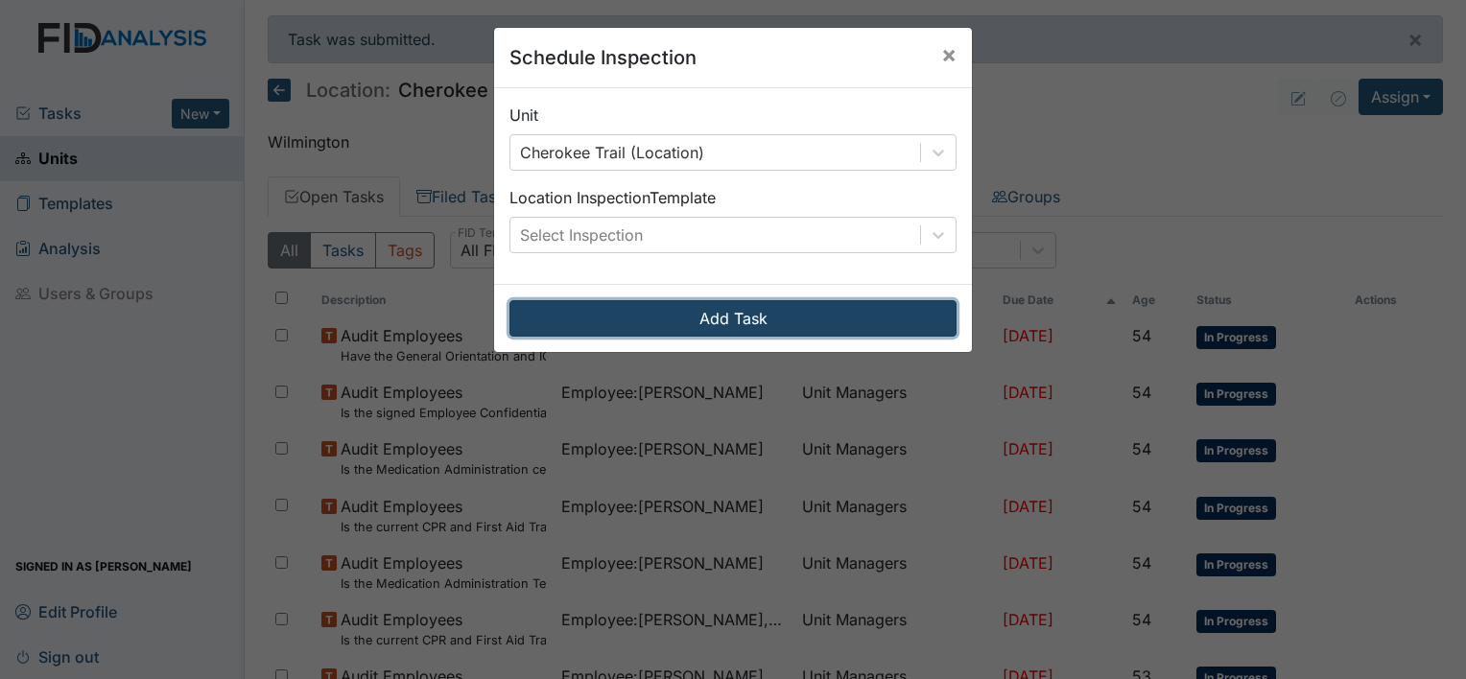
click at [668, 324] on button "Add Task" at bounding box center [732, 318] width 447 height 36
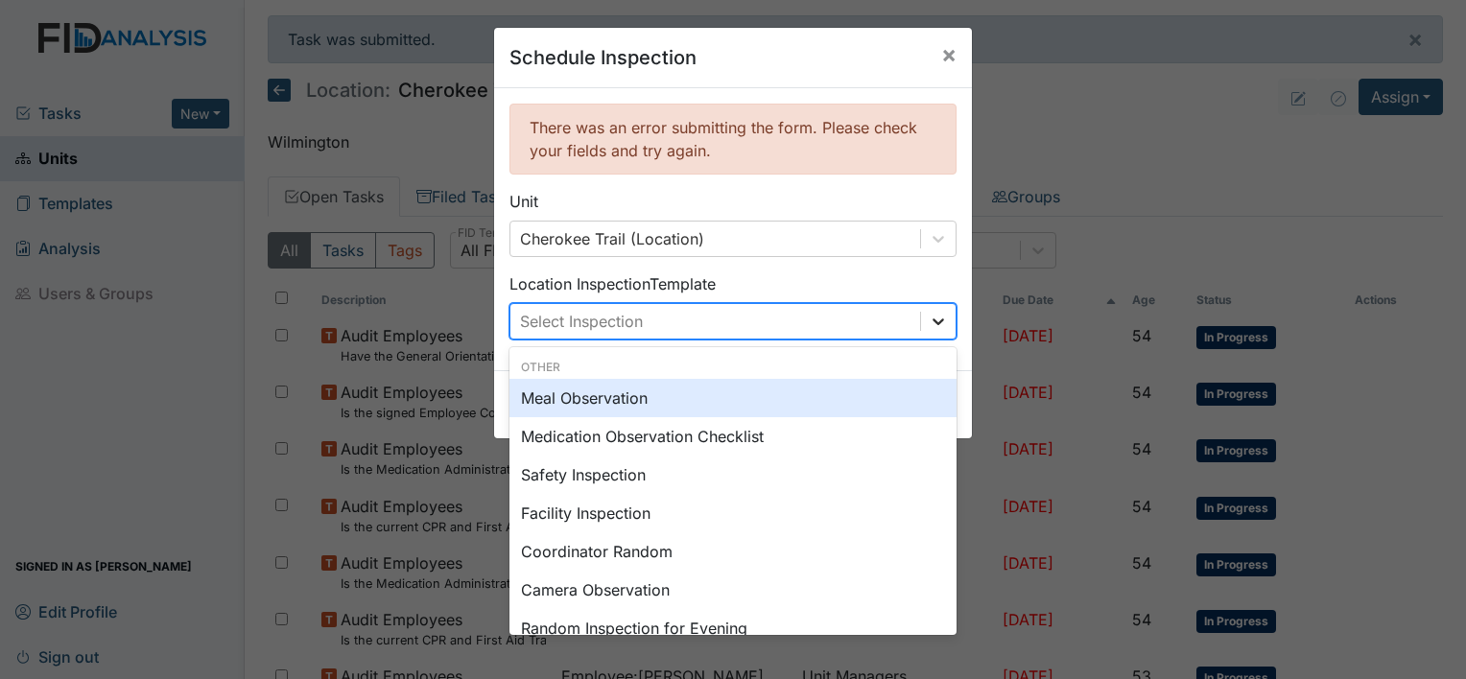
click at [934, 326] on icon at bounding box center [938, 321] width 19 height 19
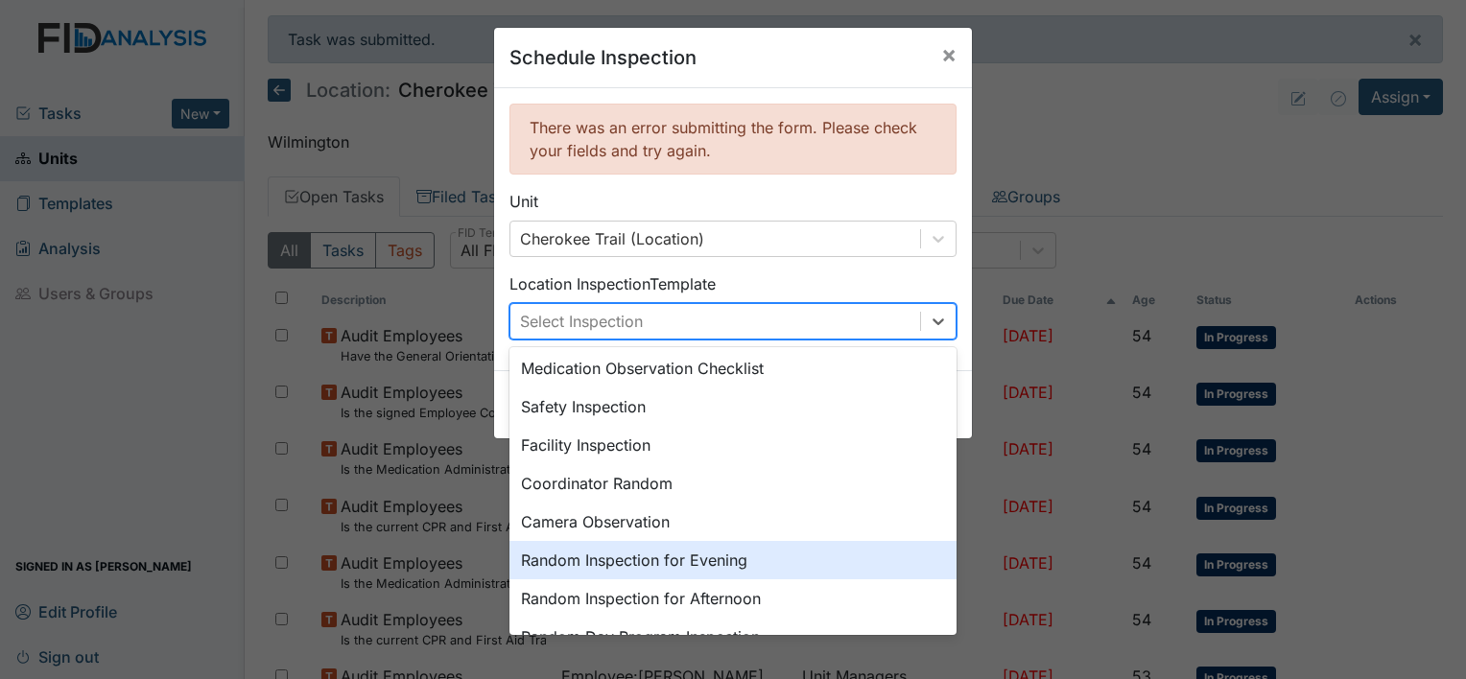
scroll to position [96, 0]
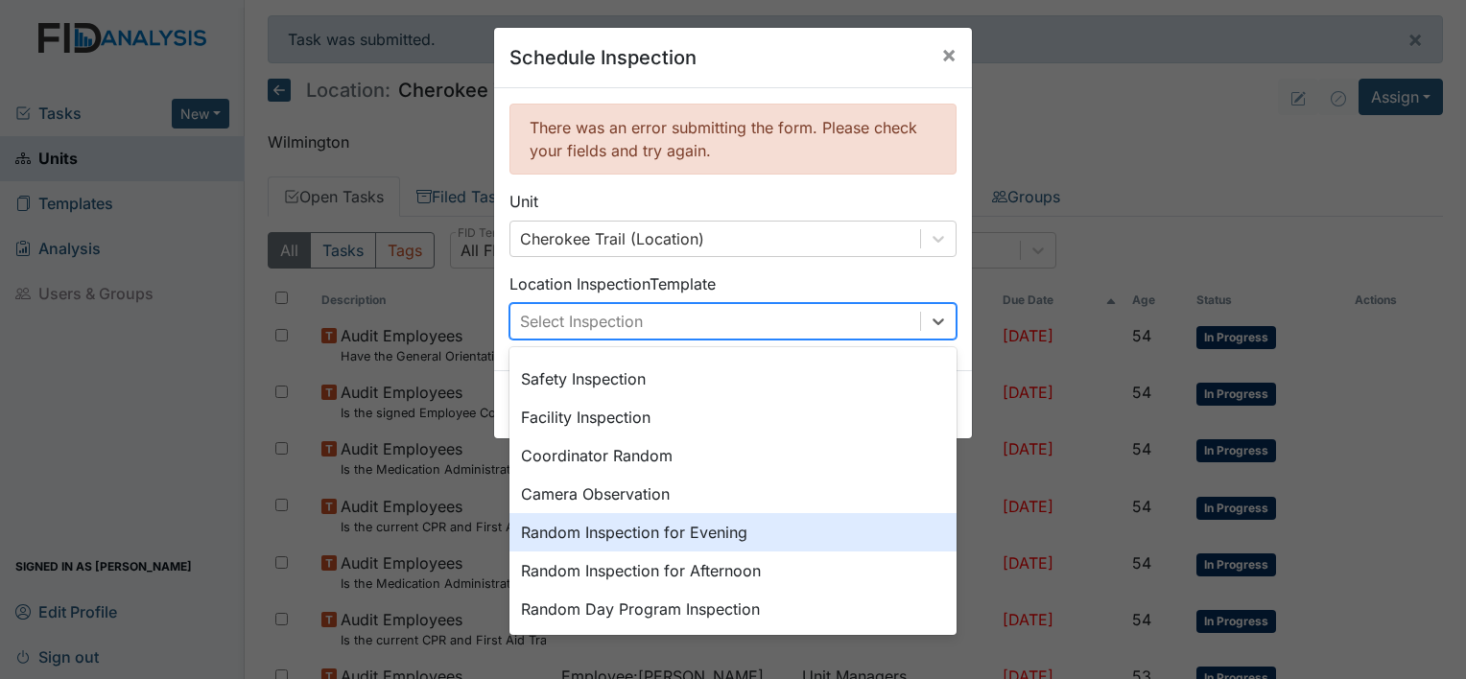
click at [608, 528] on div "Random Inspection for Evening" at bounding box center [732, 532] width 447 height 38
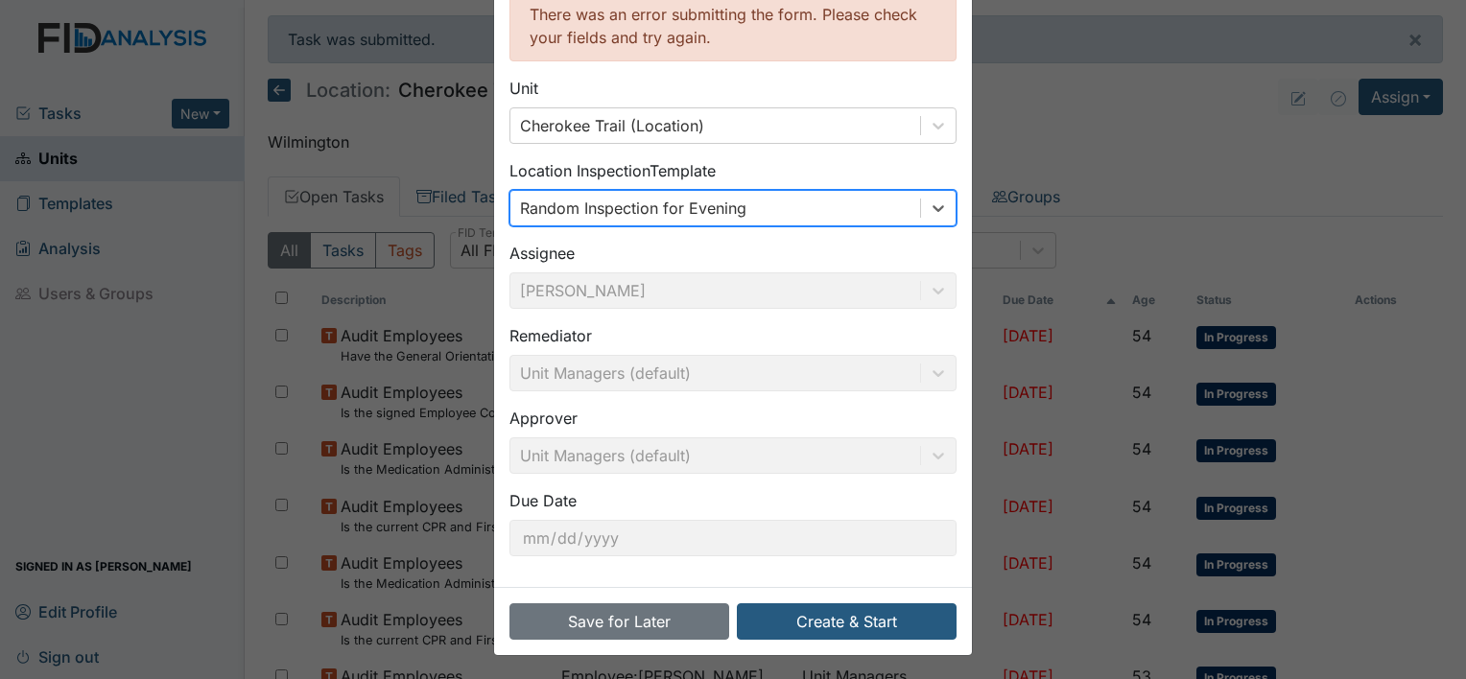
scroll to position [115, 0]
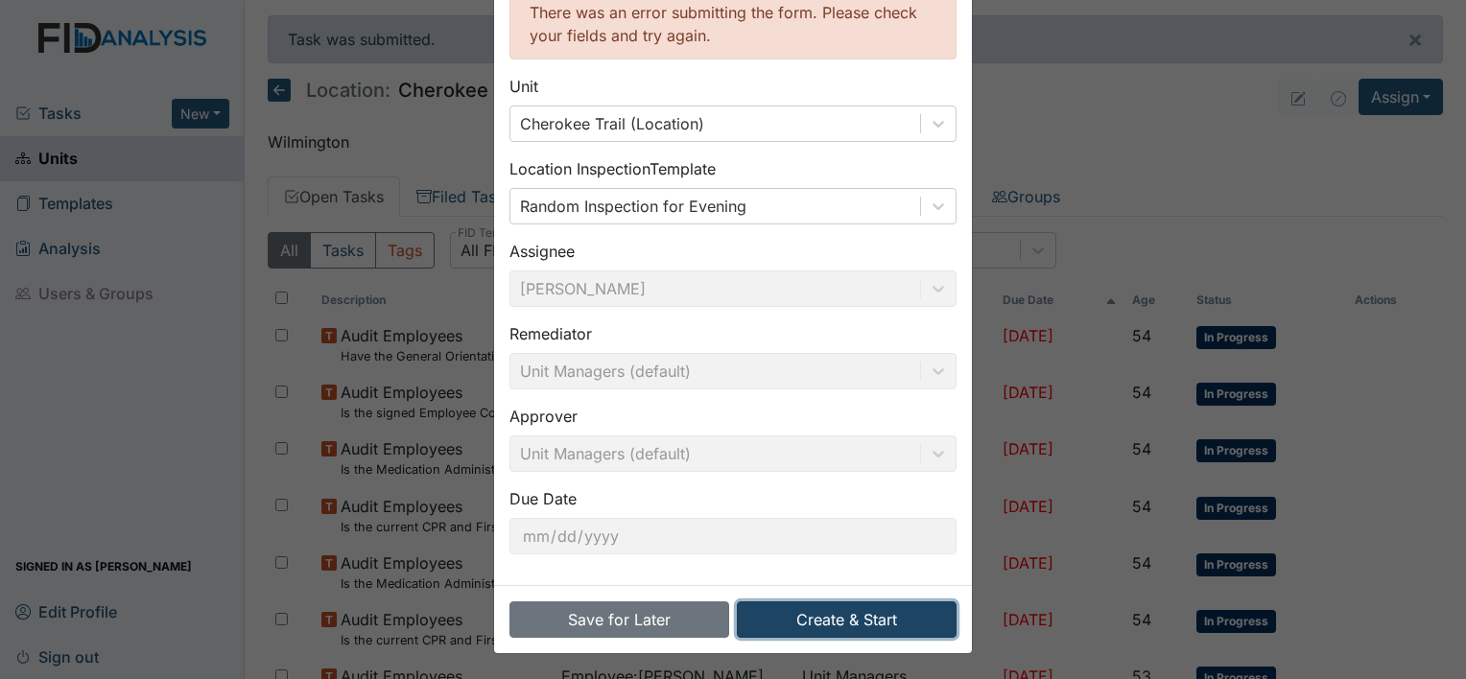
click at [810, 616] on button "Create & Start" at bounding box center [847, 619] width 220 height 36
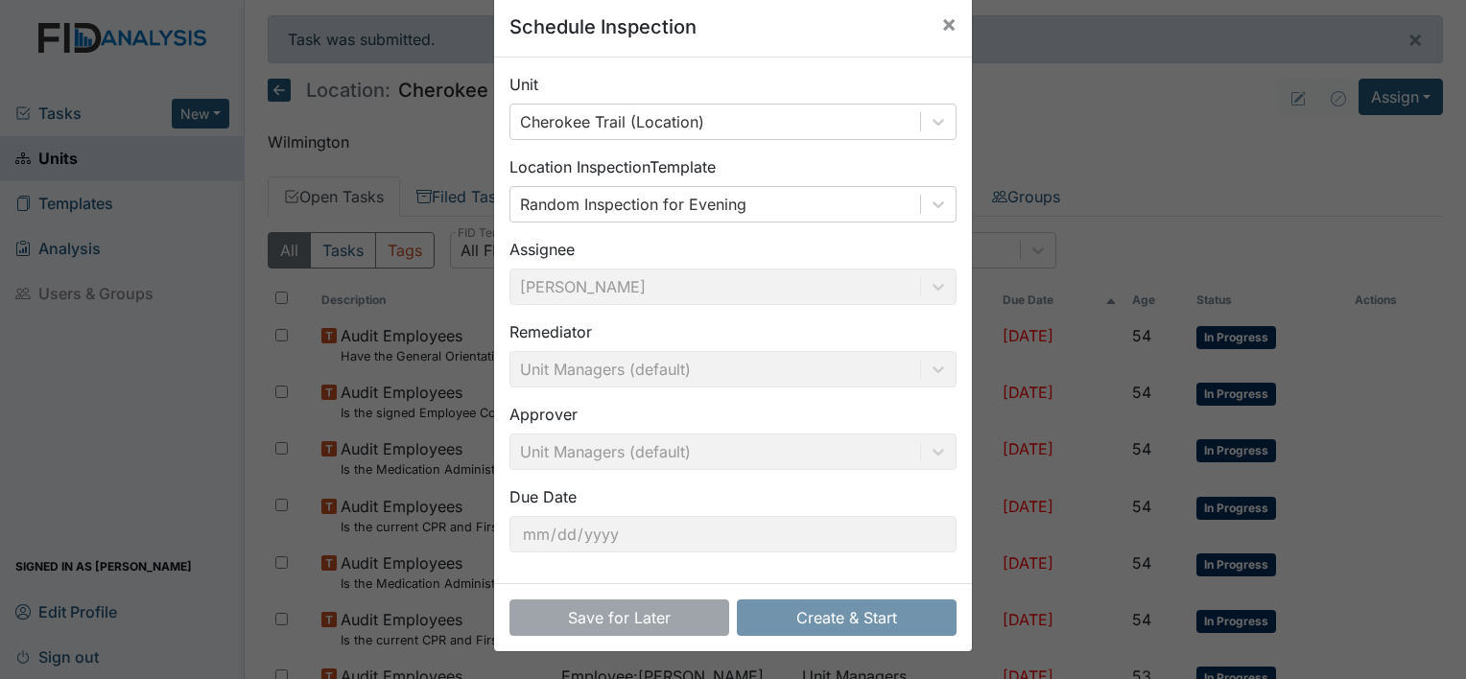
scroll to position [30, 0]
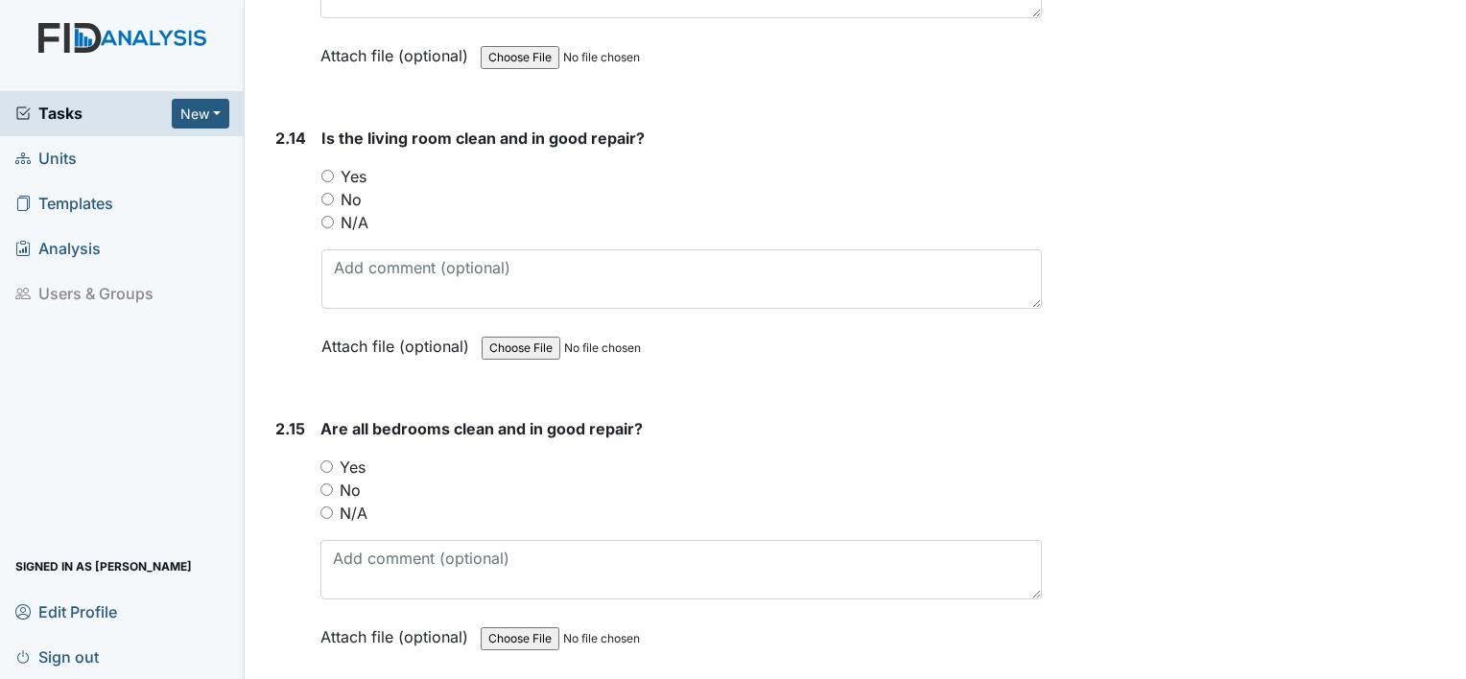
scroll to position [5563, 0]
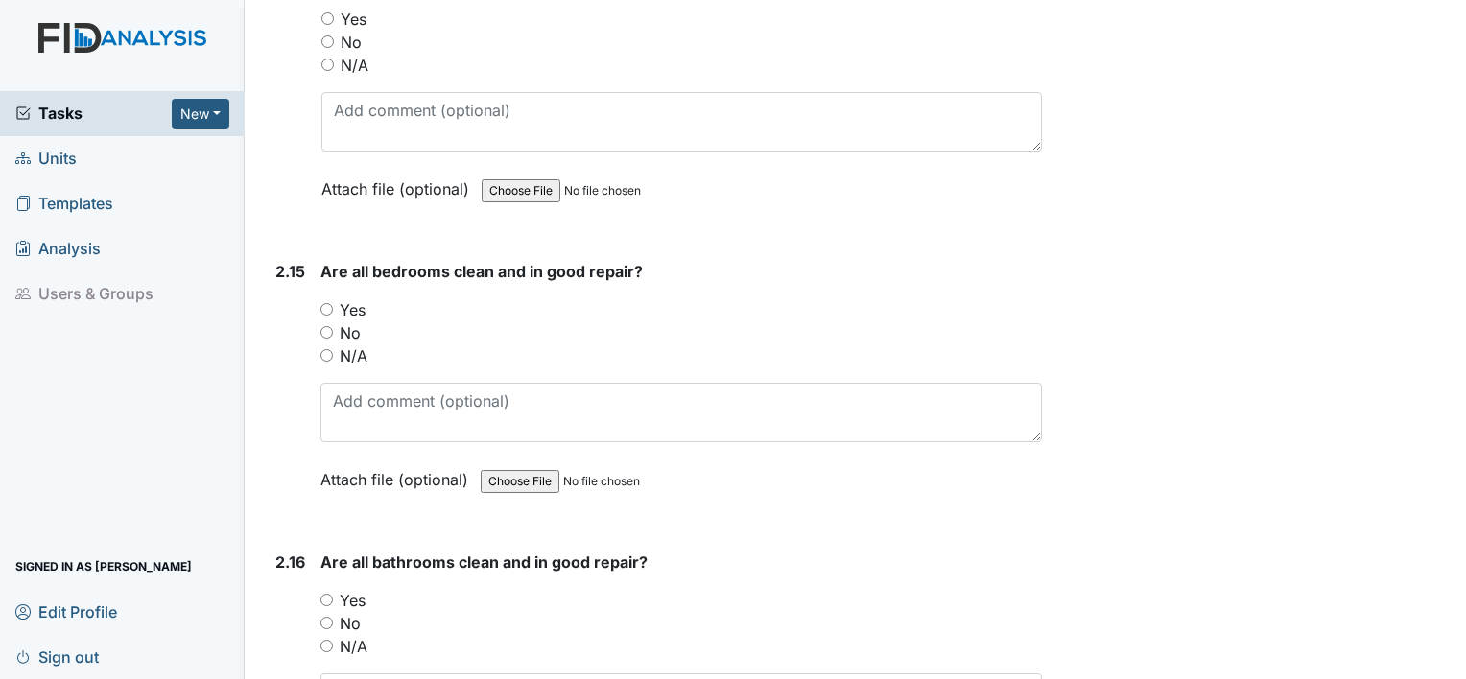
drag, startPoint x: 326, startPoint y: 287, endPoint x: 335, endPoint y: 315, distance: 29.1
click at [330, 303] on input "Yes" at bounding box center [326, 309] width 12 height 12
radio input "true"
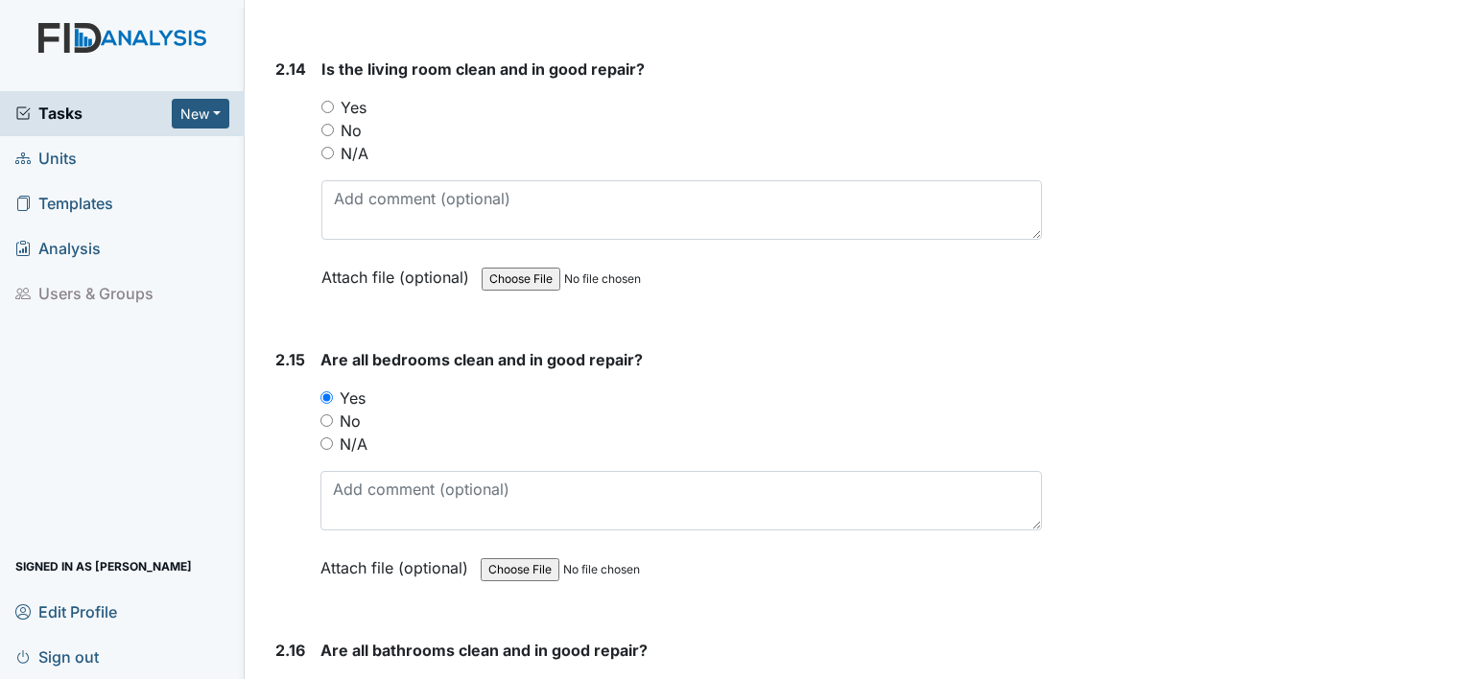
scroll to position [5276, 0]
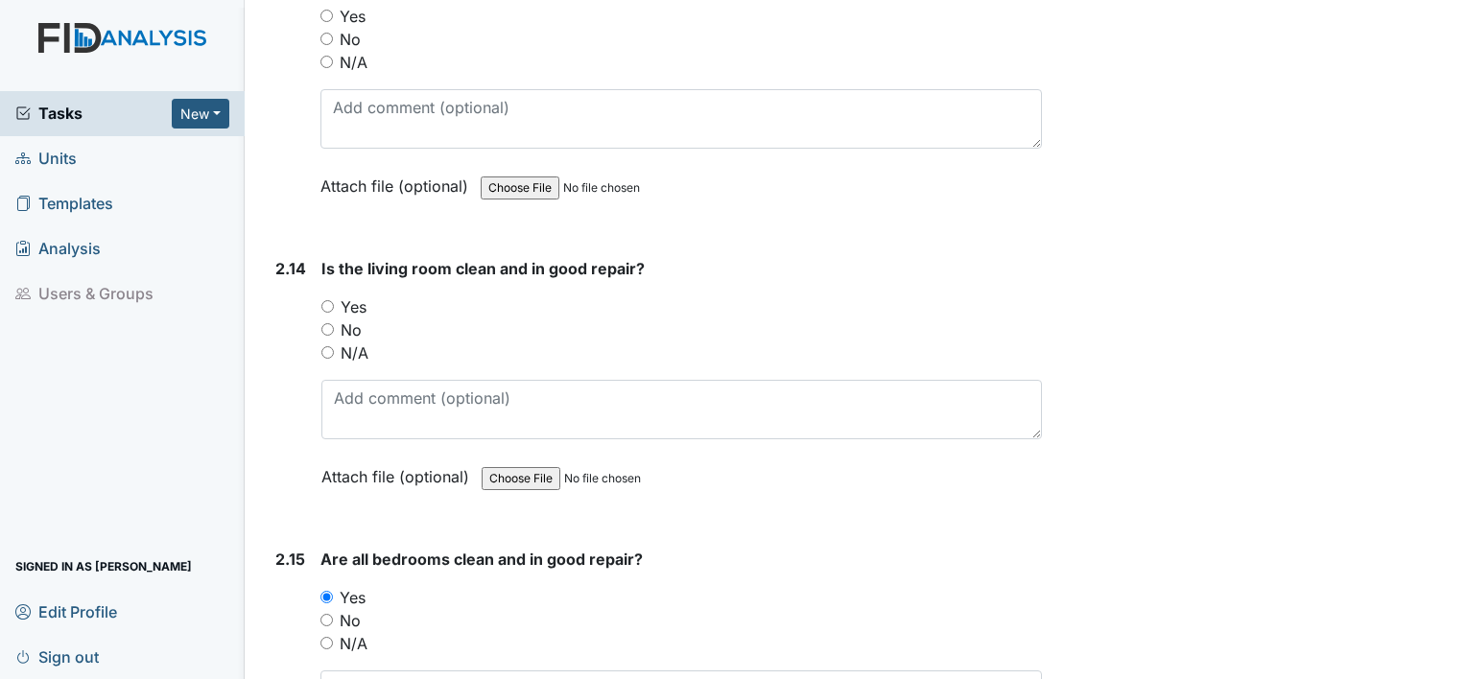
click at [327, 300] on input "Yes" at bounding box center [327, 306] width 12 height 12
radio input "true"
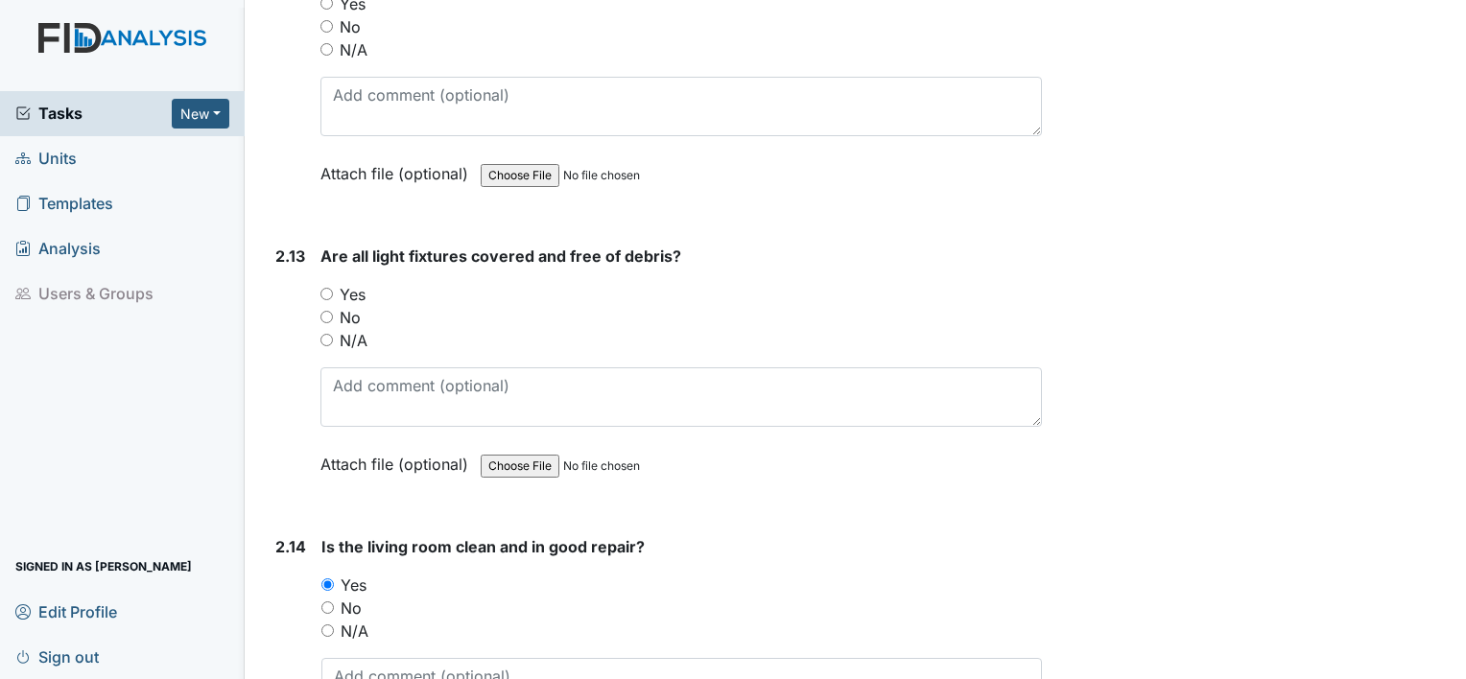
scroll to position [4988, 0]
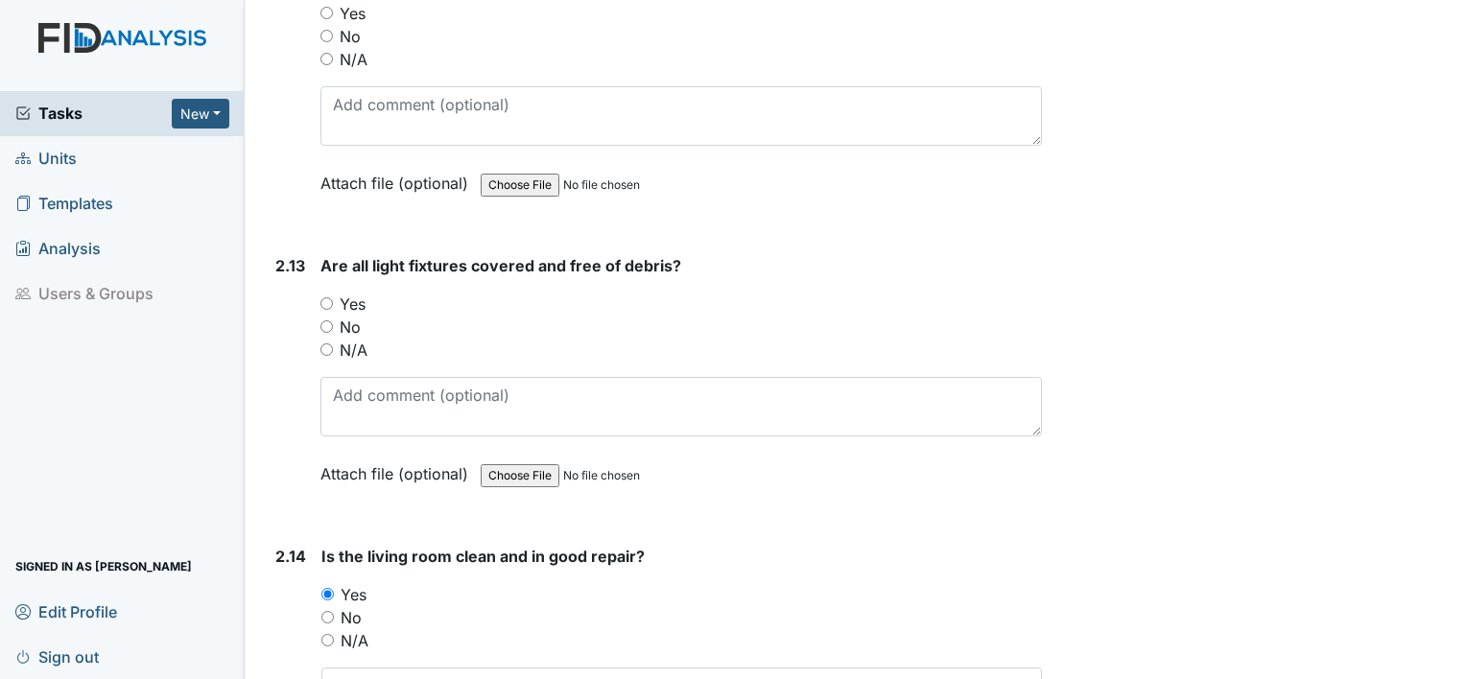
click at [329, 297] on input "Yes" at bounding box center [326, 303] width 12 height 12
radio input "true"
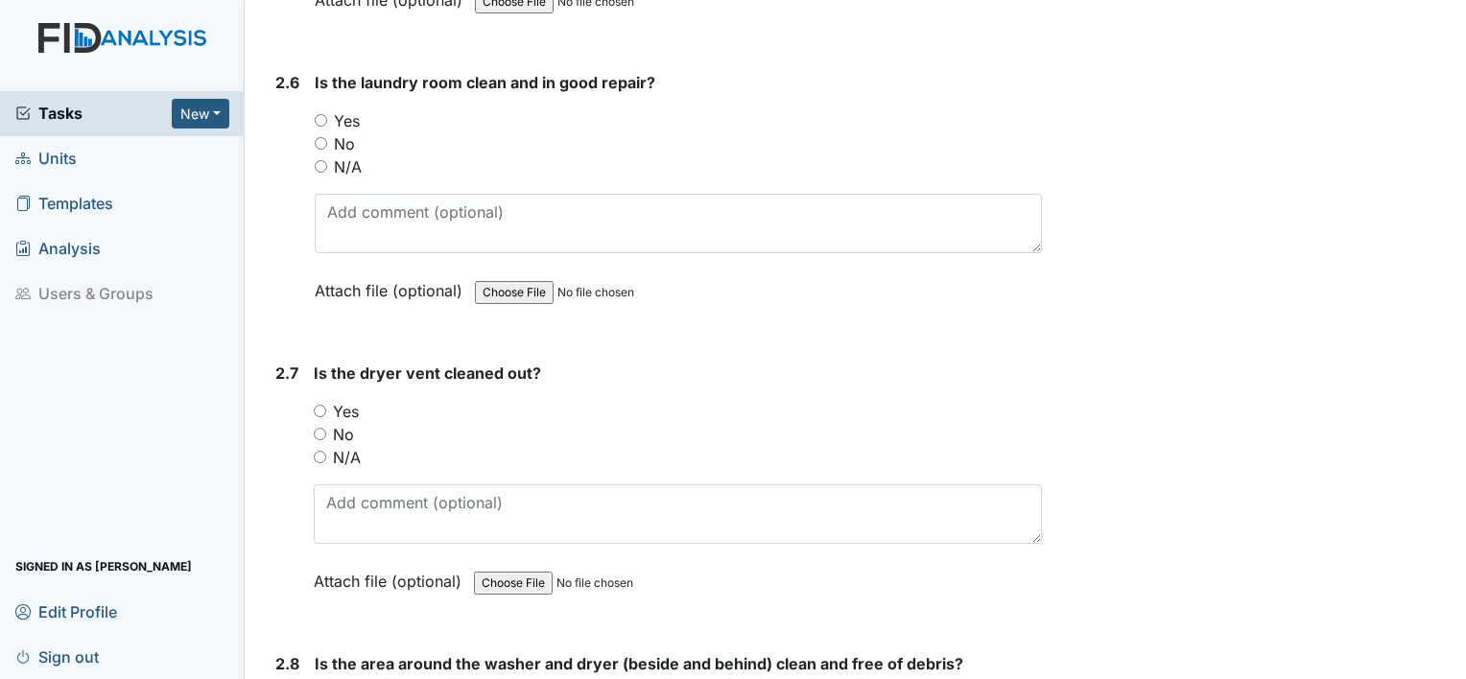
scroll to position [3165, 0]
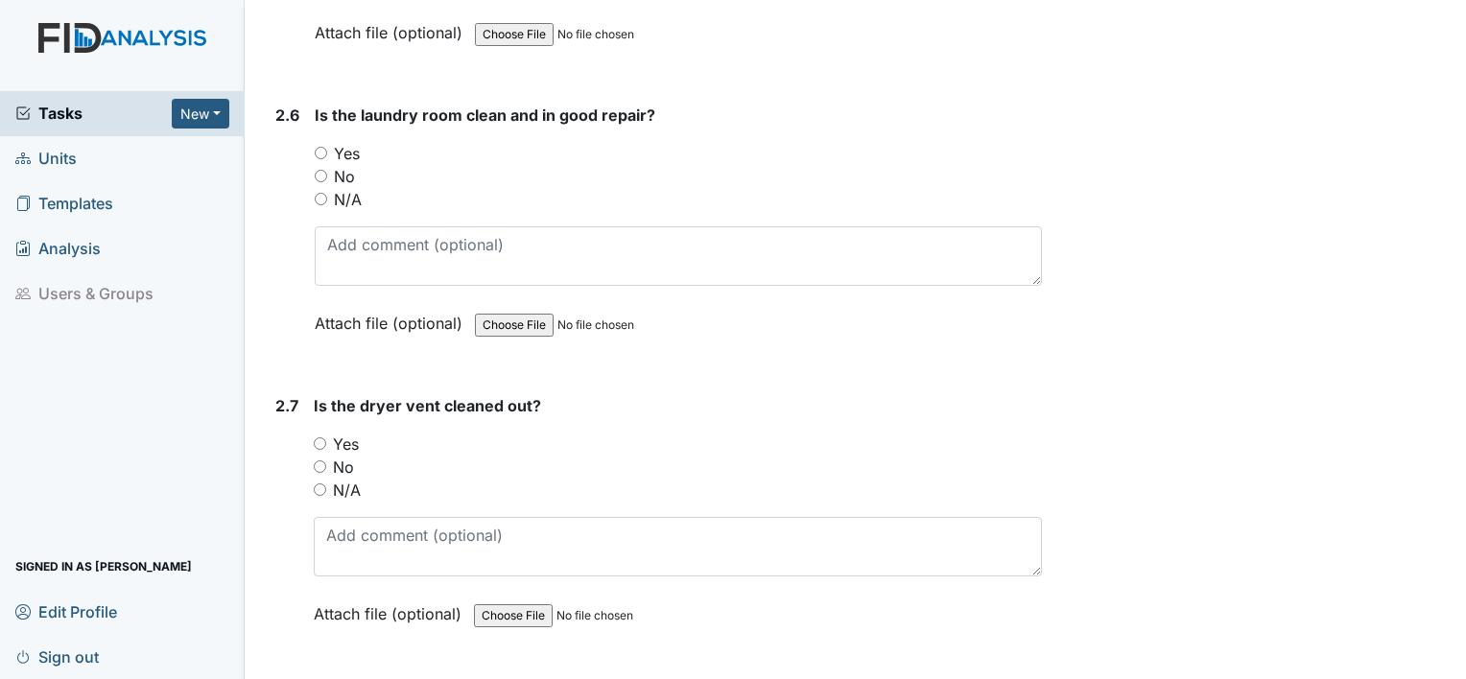
click at [326, 437] on div "Yes" at bounding box center [678, 444] width 728 height 23
click at [326, 433] on div "Yes" at bounding box center [678, 444] width 728 height 23
click at [320, 437] on input "Yes" at bounding box center [320, 443] width 12 height 12
radio input "true"
click at [316, 147] on input "Yes" at bounding box center [321, 153] width 12 height 12
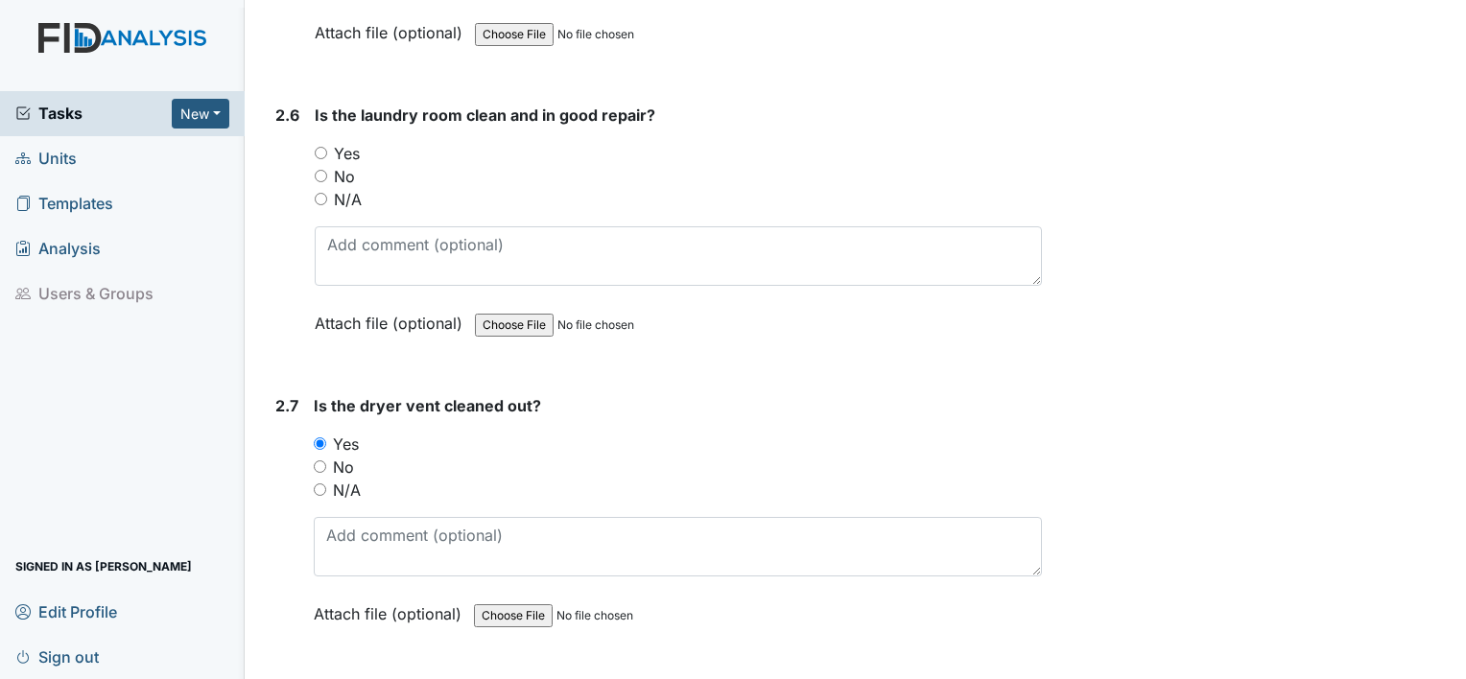
radio input "true"
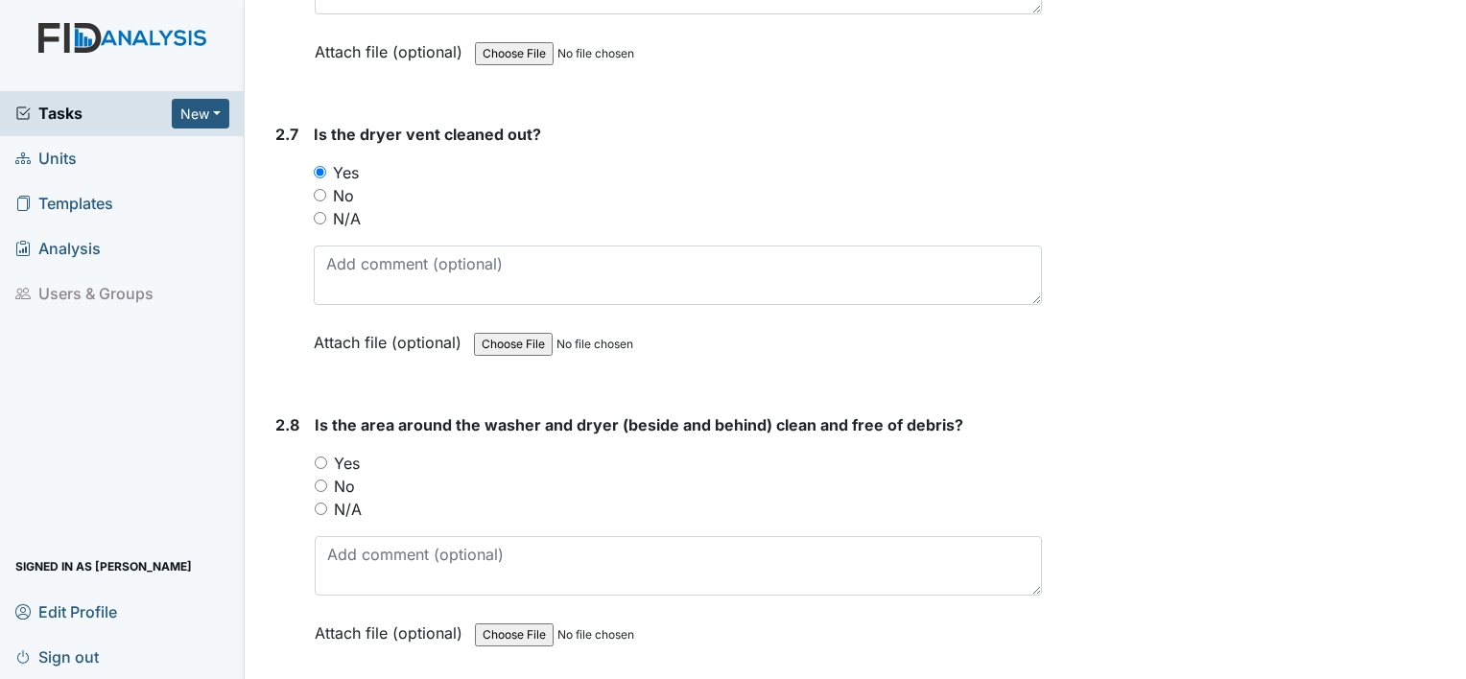
scroll to position [3645, 0]
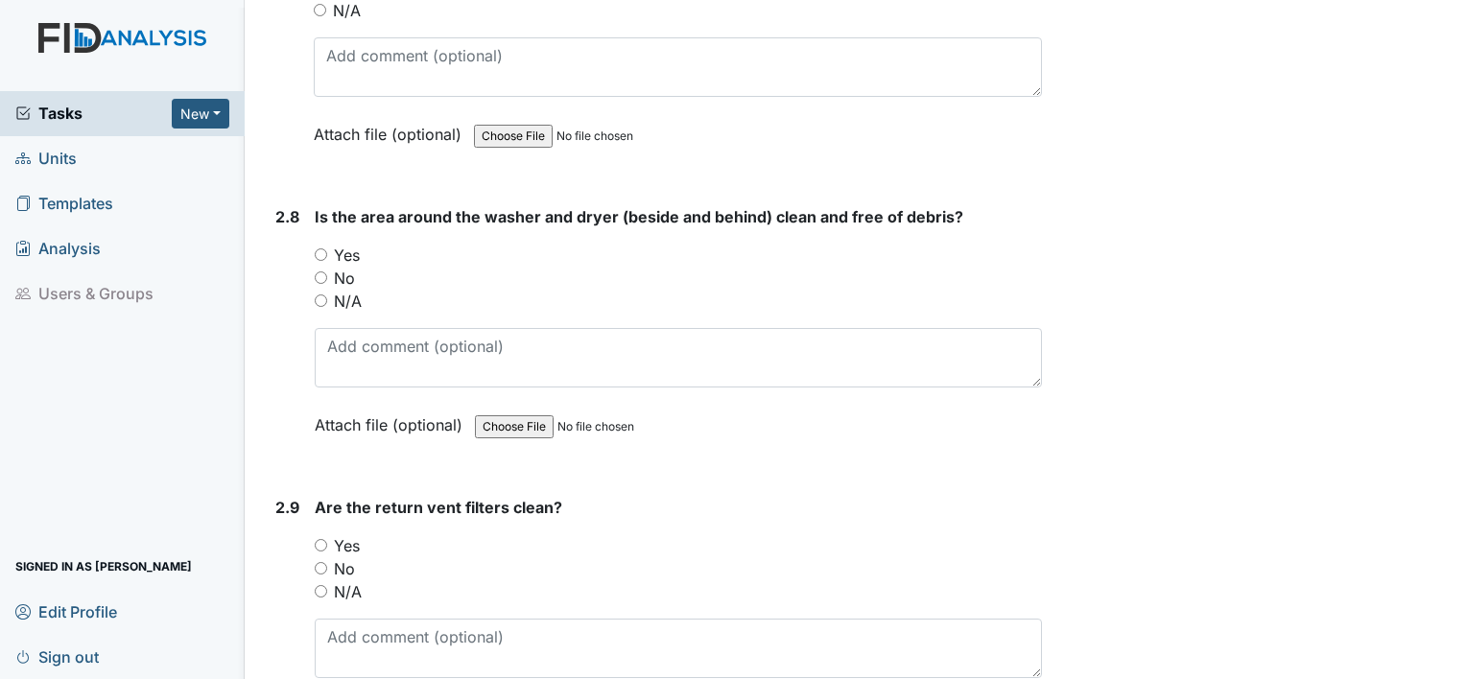
click at [320, 253] on div "Yes" at bounding box center [678, 255] width 727 height 23
click at [318, 249] on div "Yes" at bounding box center [678, 255] width 727 height 23
click at [317, 248] on input "Yes" at bounding box center [321, 254] width 12 height 12
radio input "true"
click at [319, 539] on input "Yes" at bounding box center [321, 545] width 12 height 12
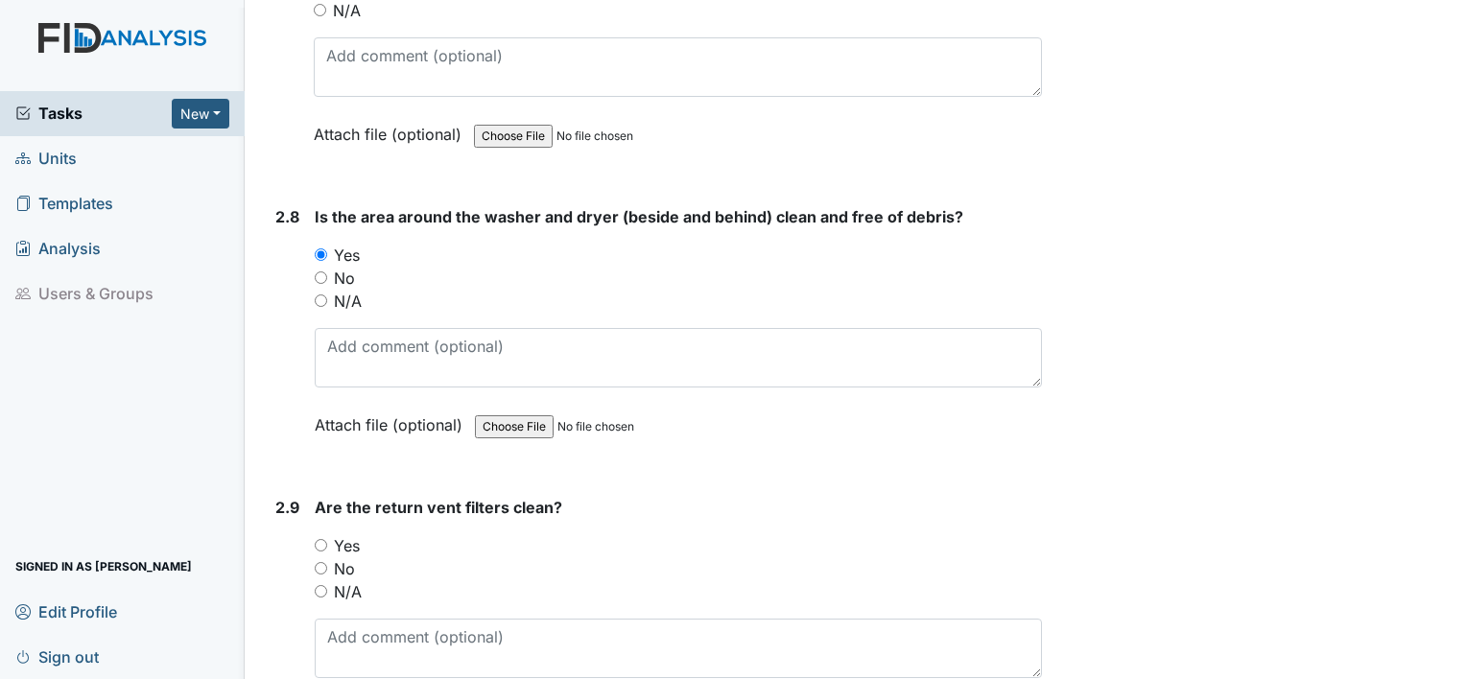
radio input "true"
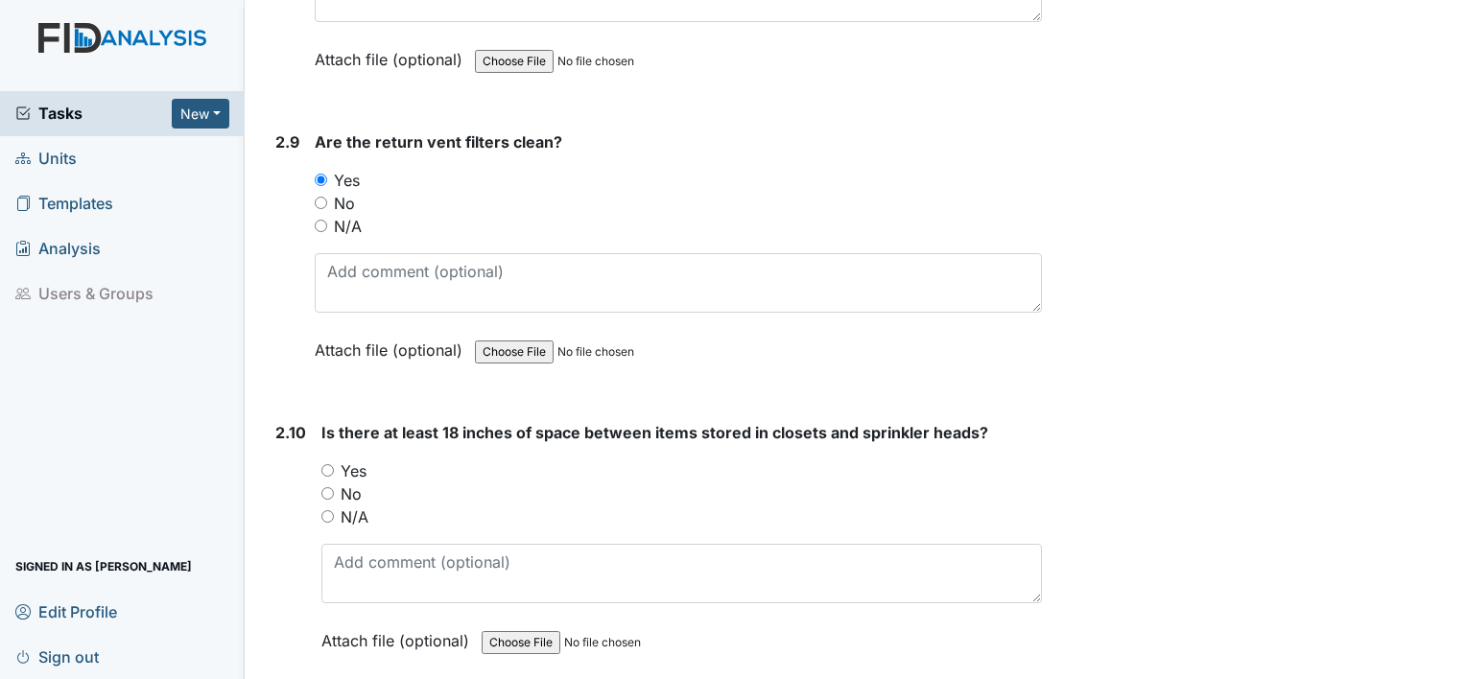
scroll to position [4029, 0]
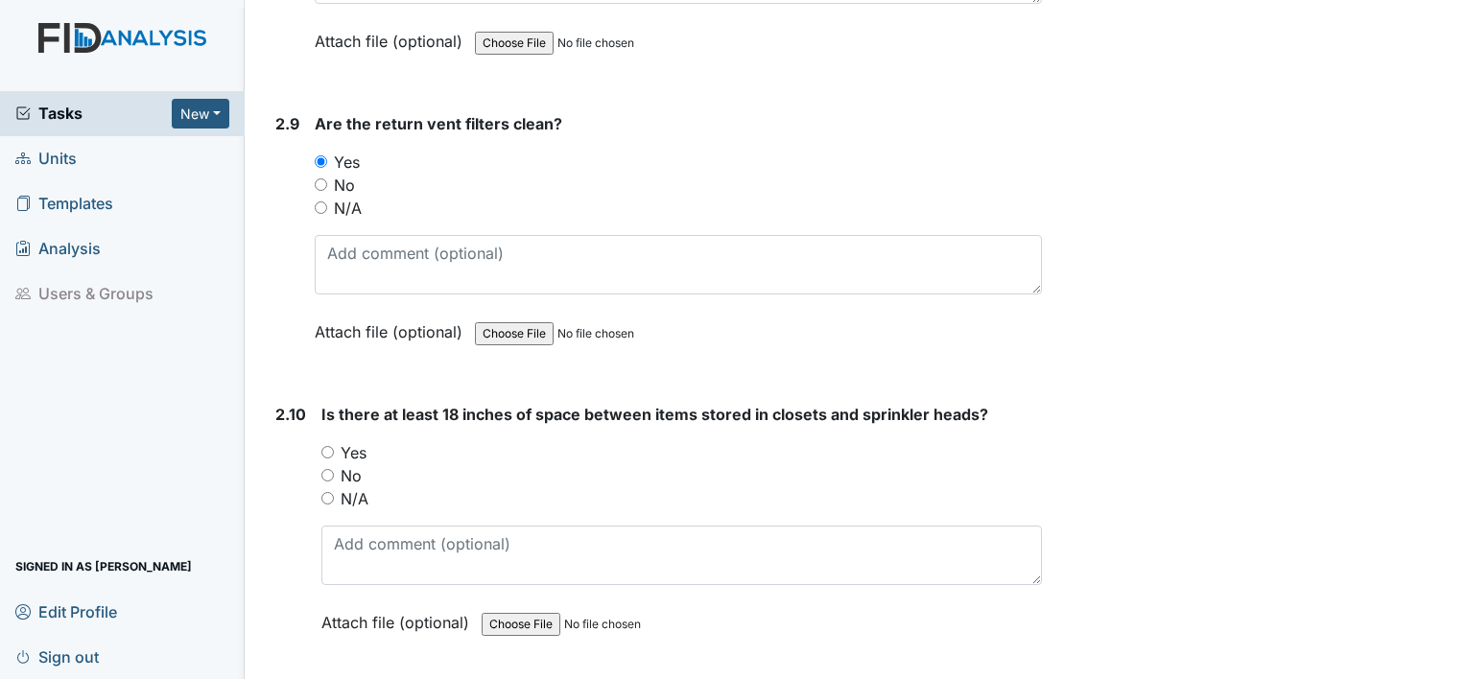
click at [325, 446] on input "Yes" at bounding box center [327, 452] width 12 height 12
radio input "true"
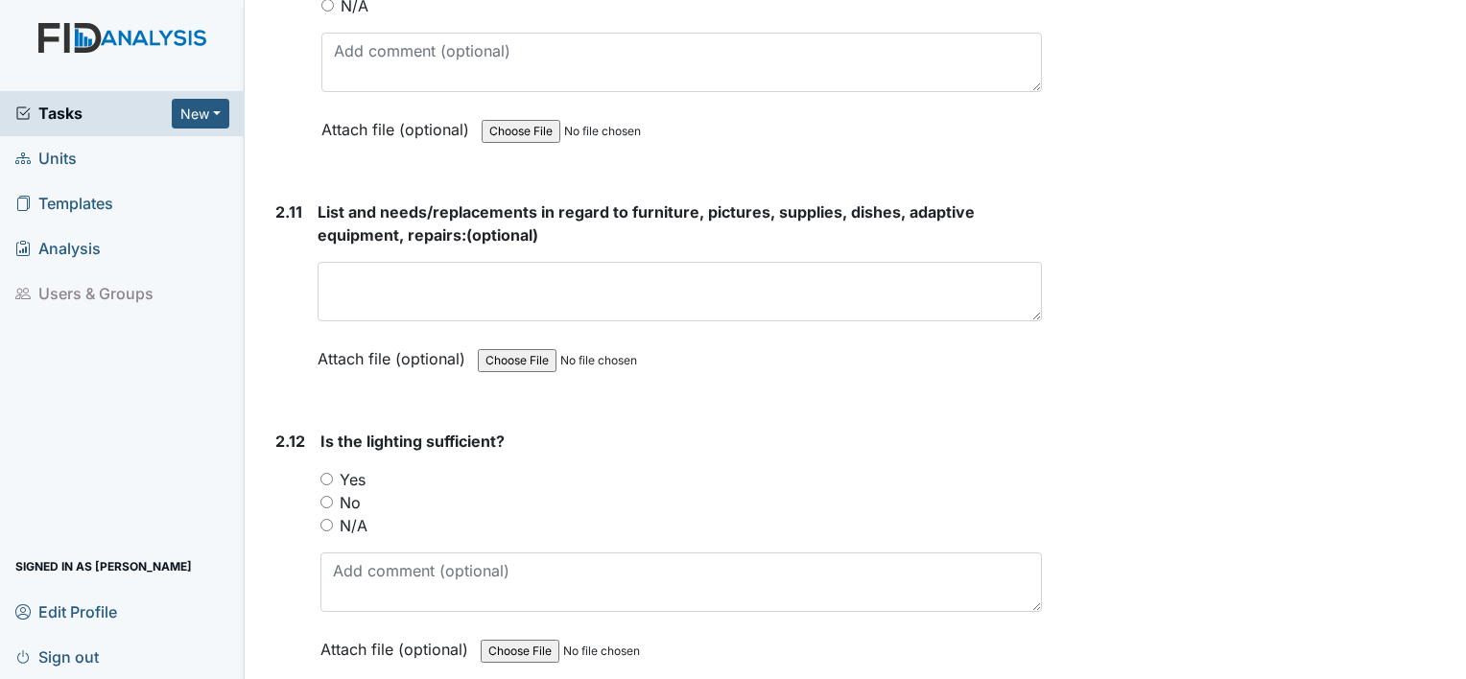
scroll to position [4604, 0]
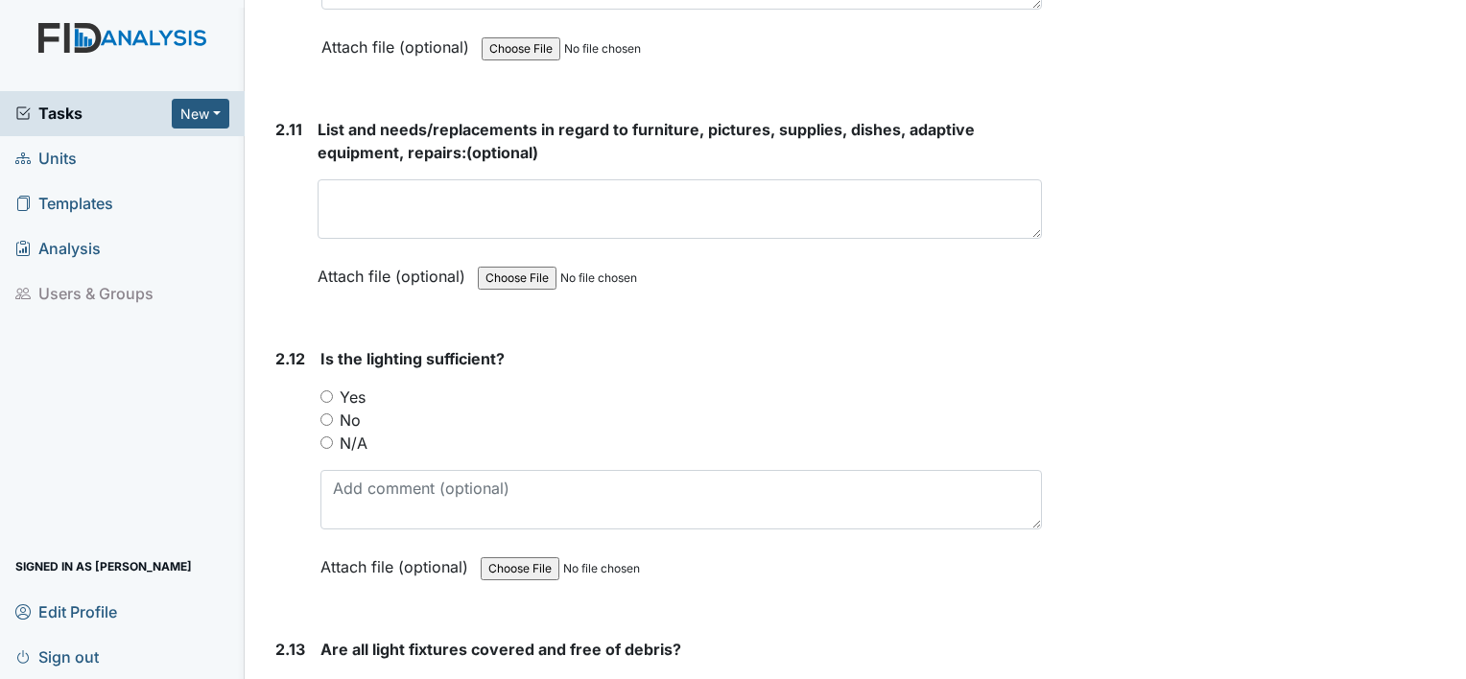
click at [320, 390] on input "Yes" at bounding box center [326, 396] width 12 height 12
radio input "true"
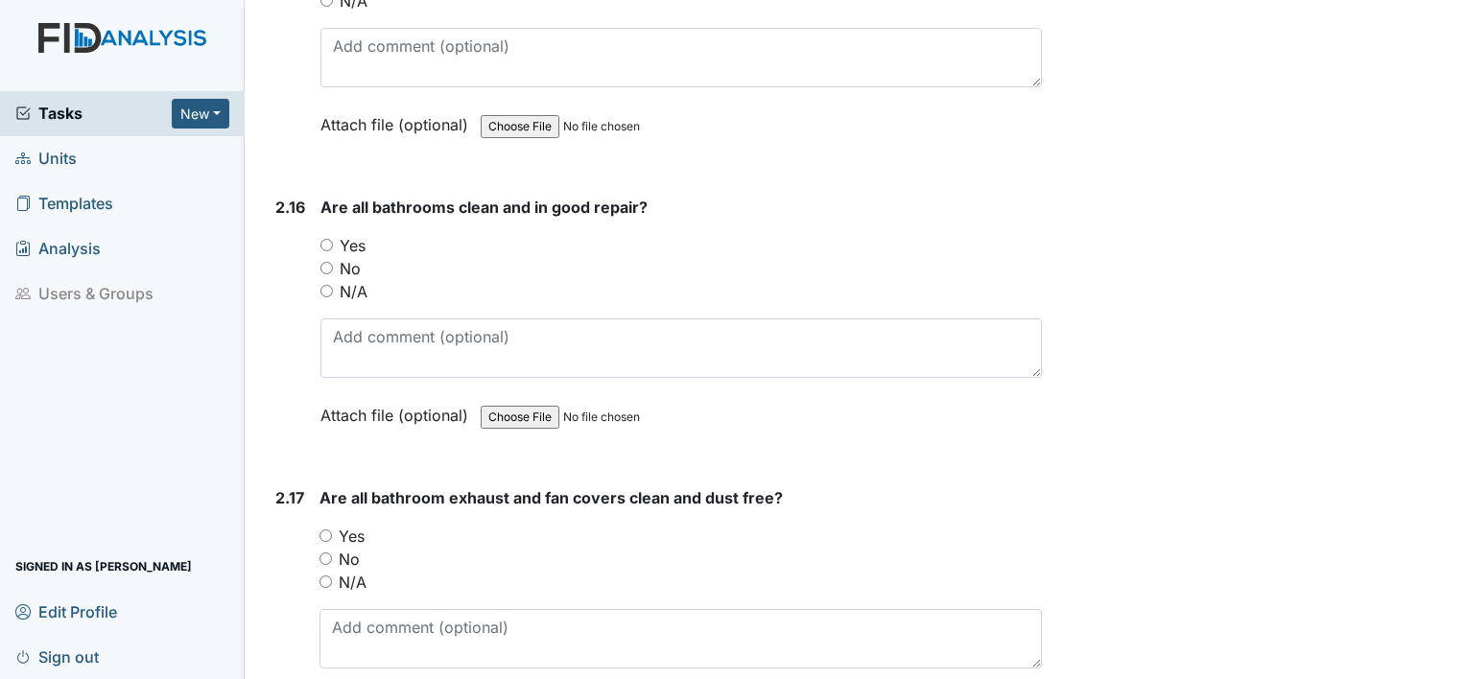
scroll to position [5947, 0]
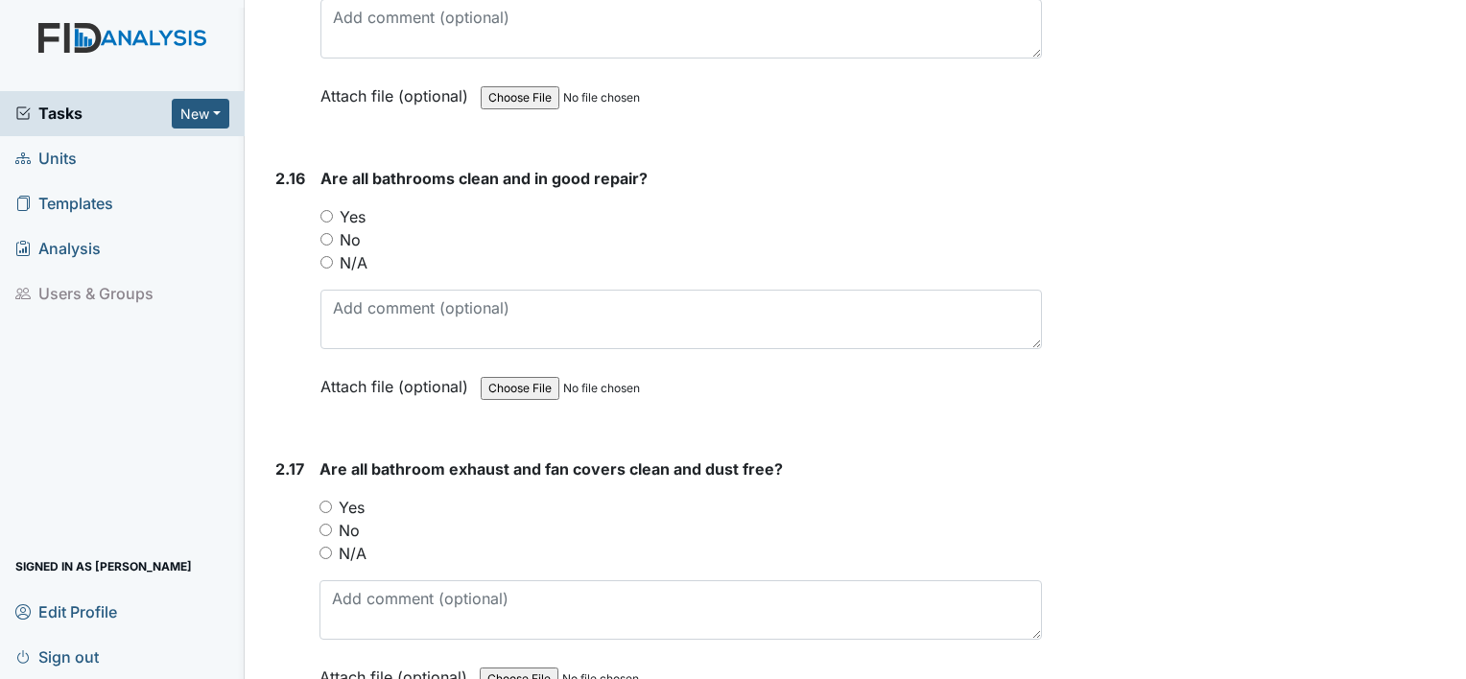
click at [331, 210] on input "Yes" at bounding box center [326, 216] width 12 height 12
radio input "true"
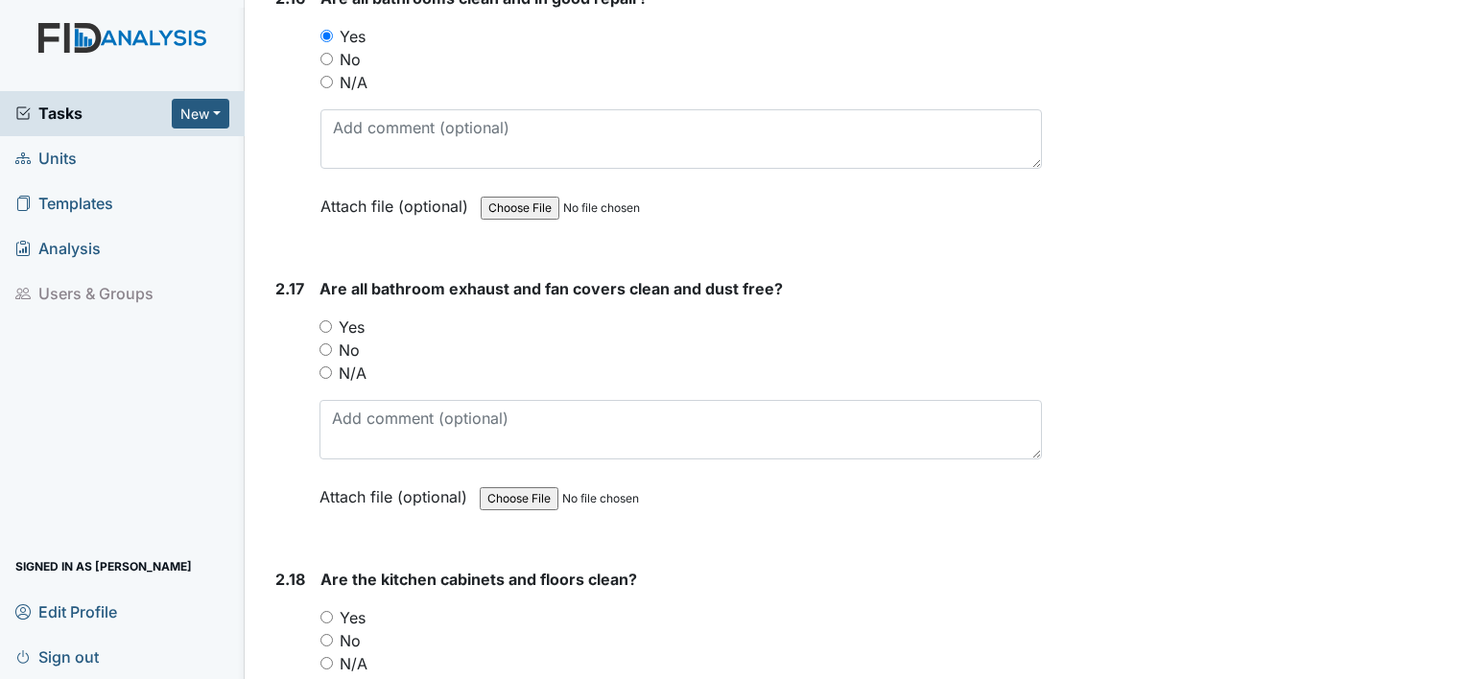
scroll to position [6139, 0]
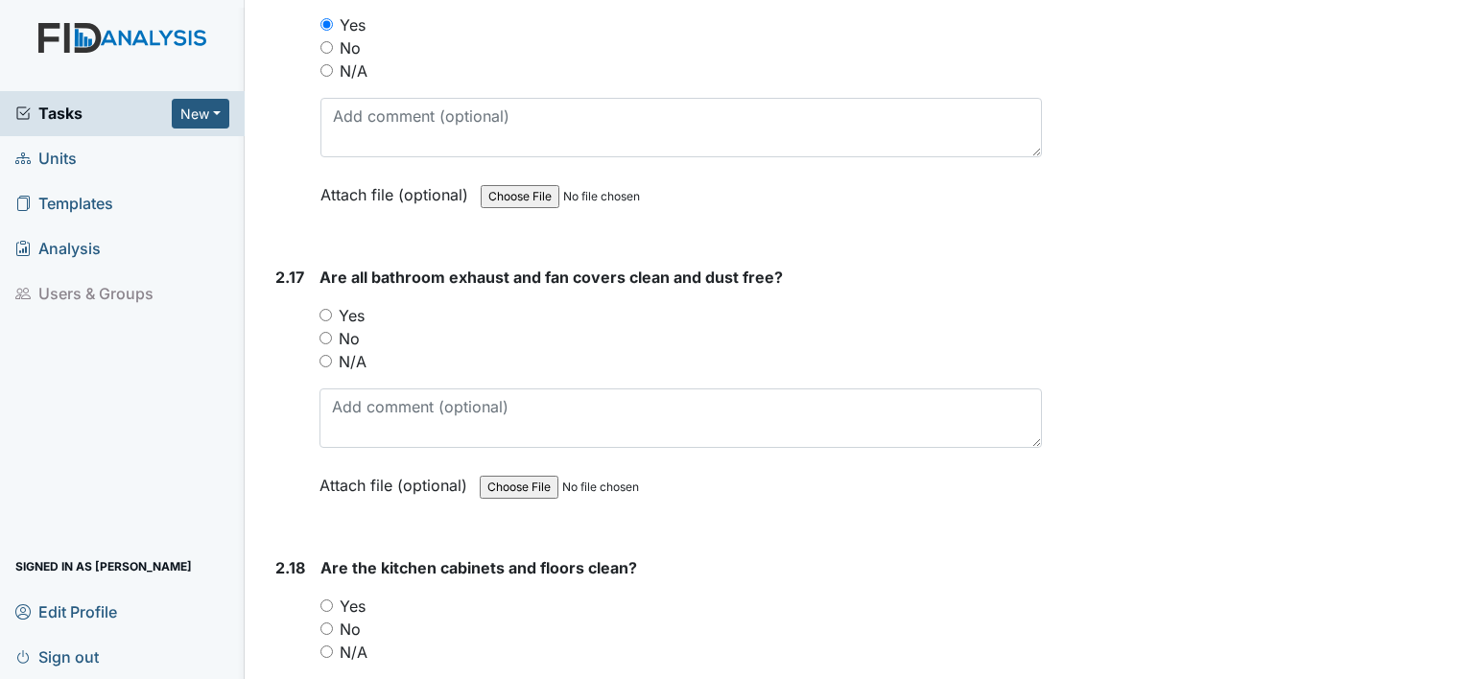
click at [329, 309] on input "Yes" at bounding box center [325, 315] width 12 height 12
radio input "true"
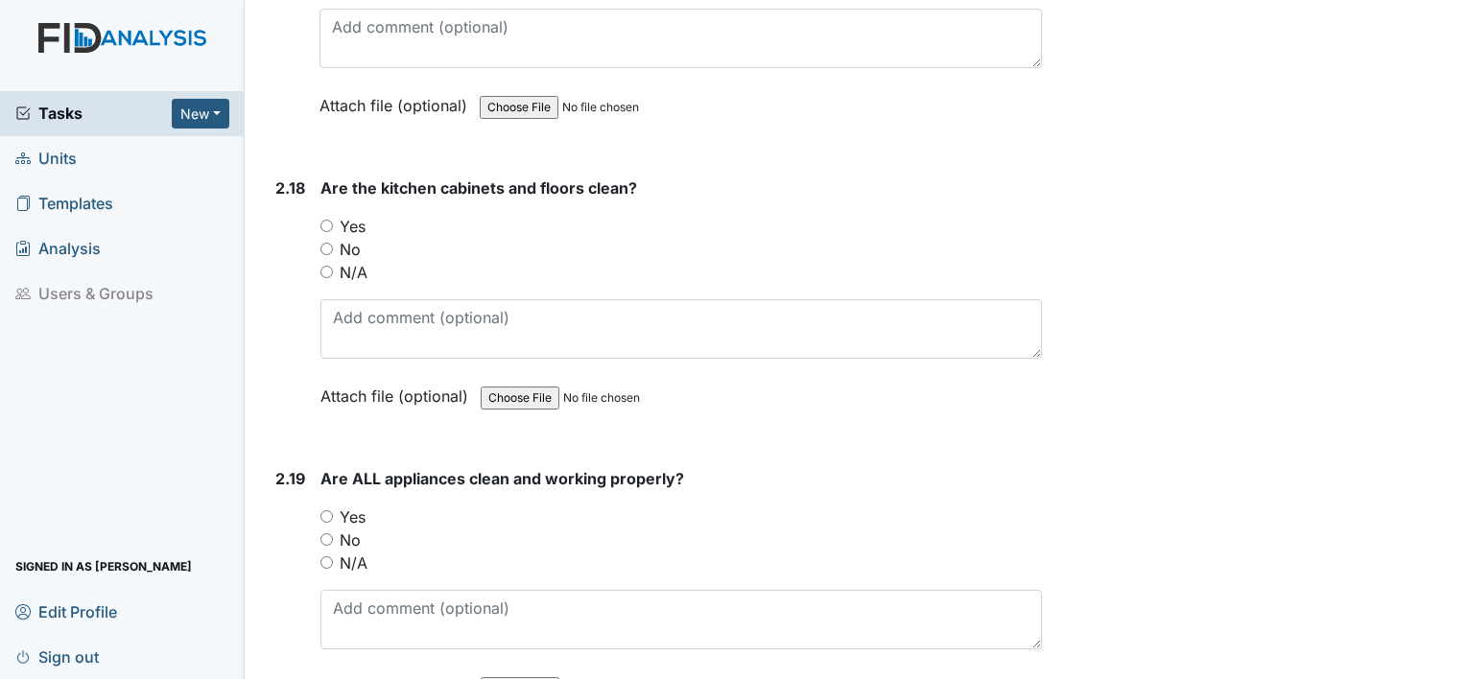
scroll to position [6523, 0]
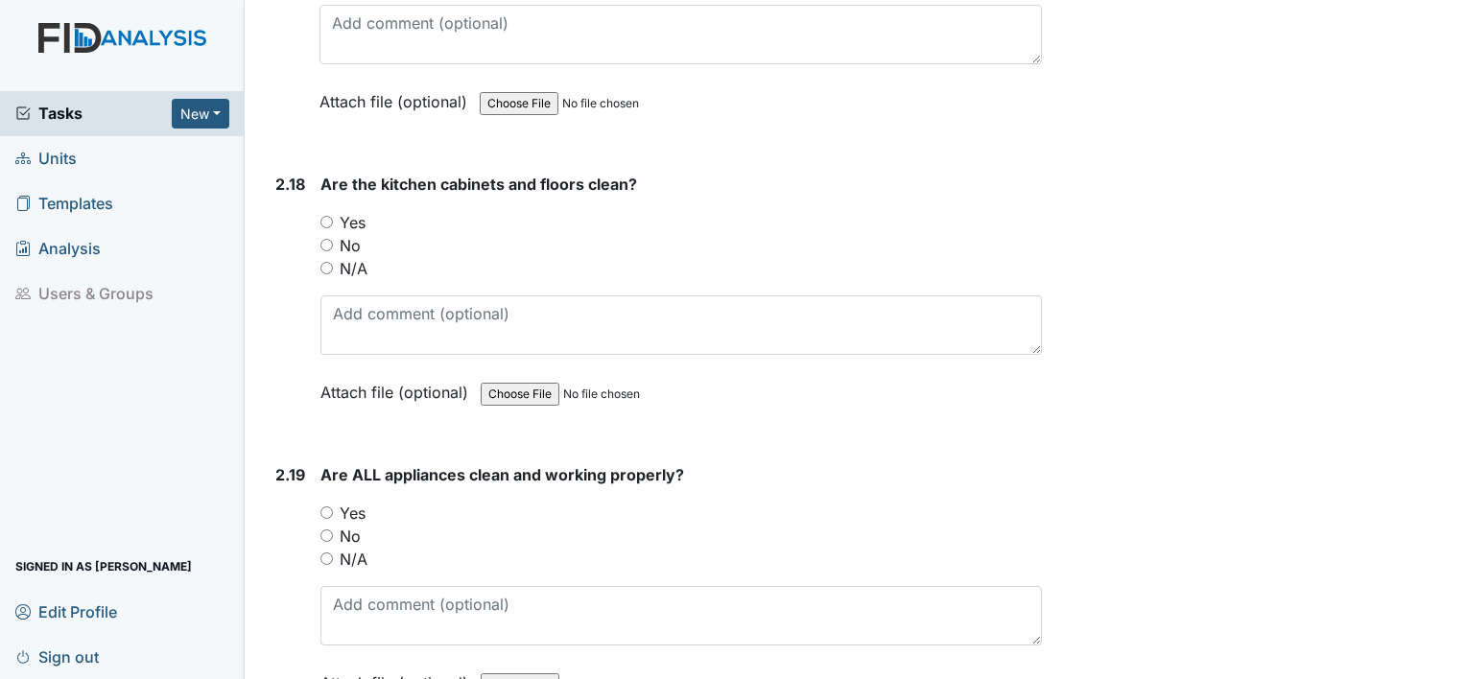
click at [320, 216] on input "Yes" at bounding box center [326, 222] width 12 height 12
radio input "true"
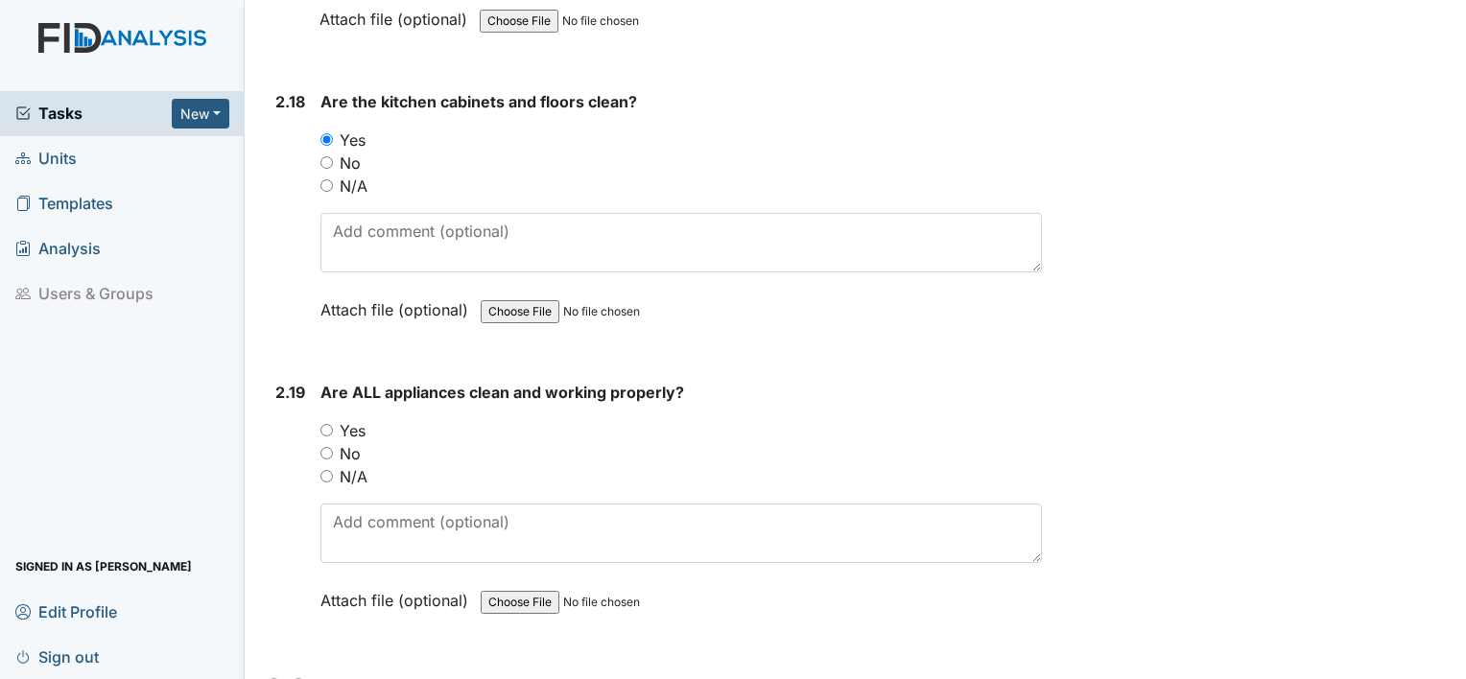
scroll to position [6810, 0]
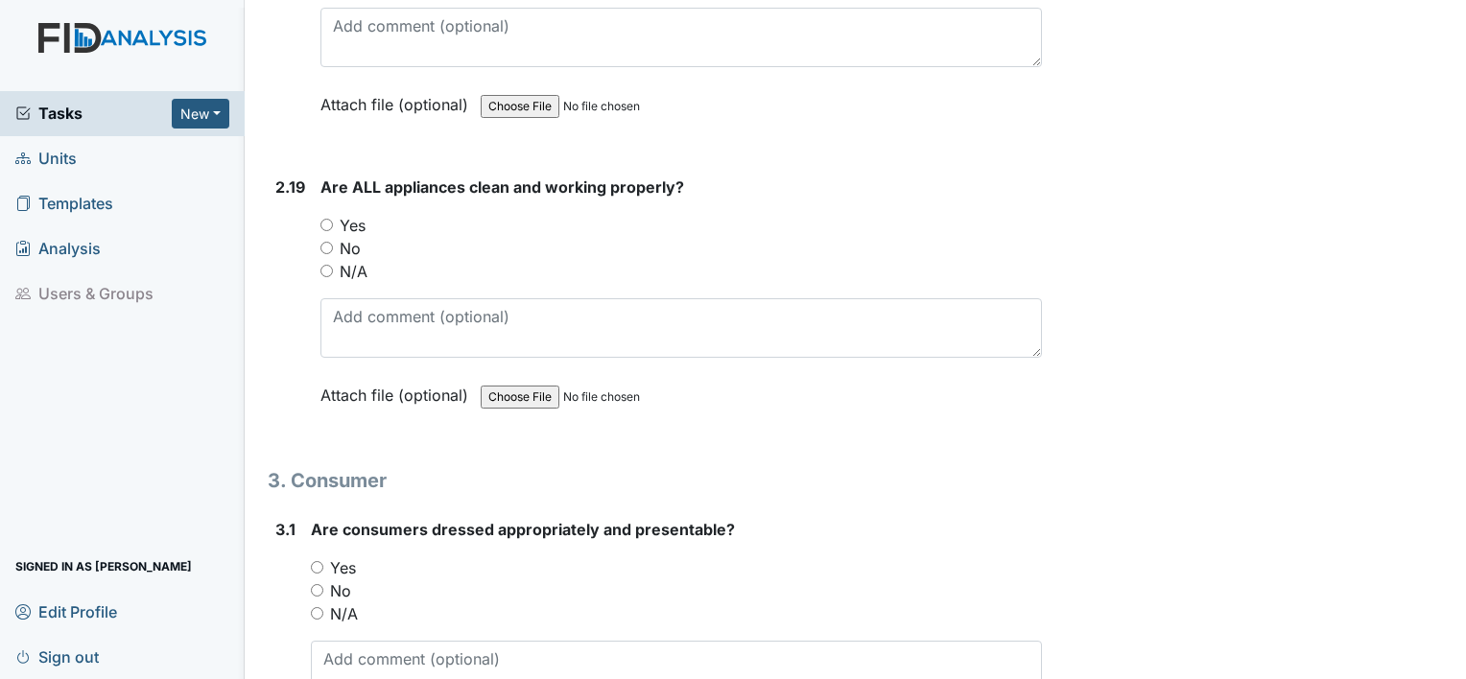
click at [327, 214] on div "Yes" at bounding box center [680, 225] width 721 height 23
click at [332, 219] on input "Yes" at bounding box center [326, 225] width 12 height 12
radio input "true"
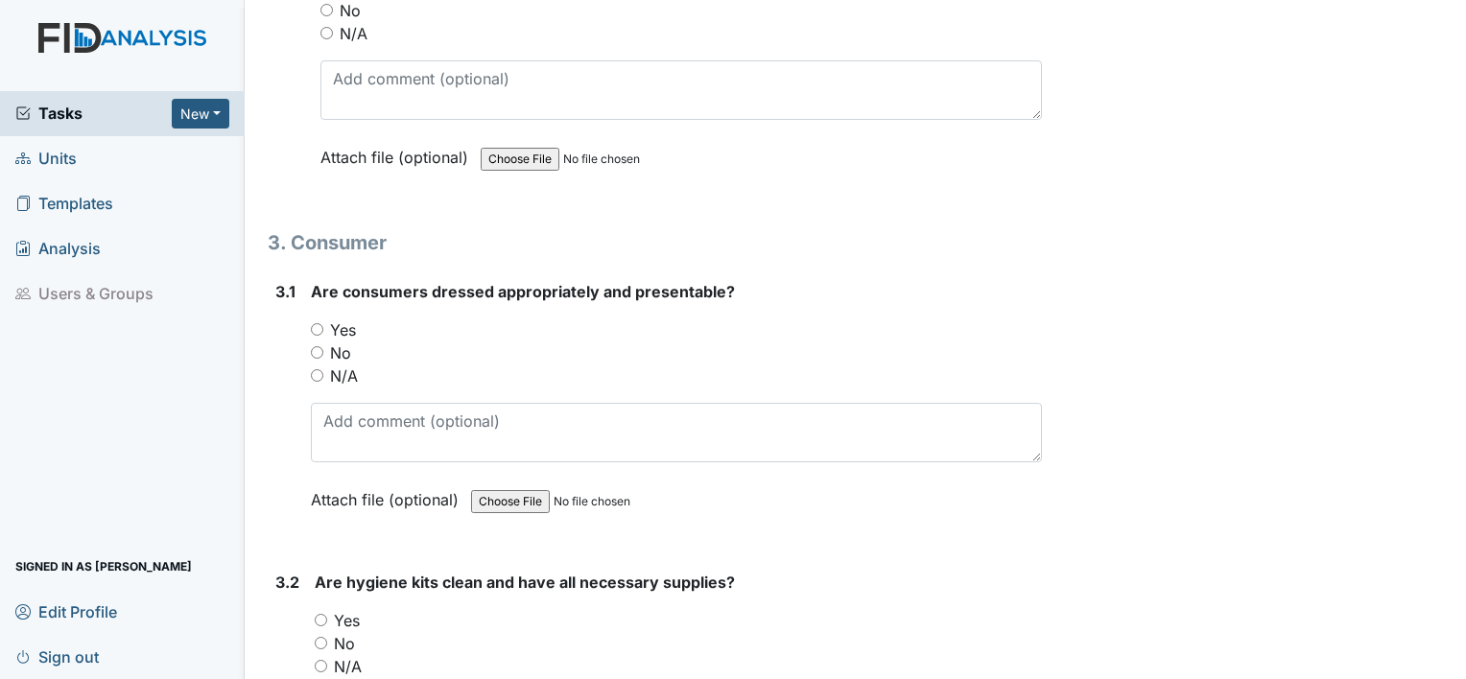
scroll to position [7098, 0]
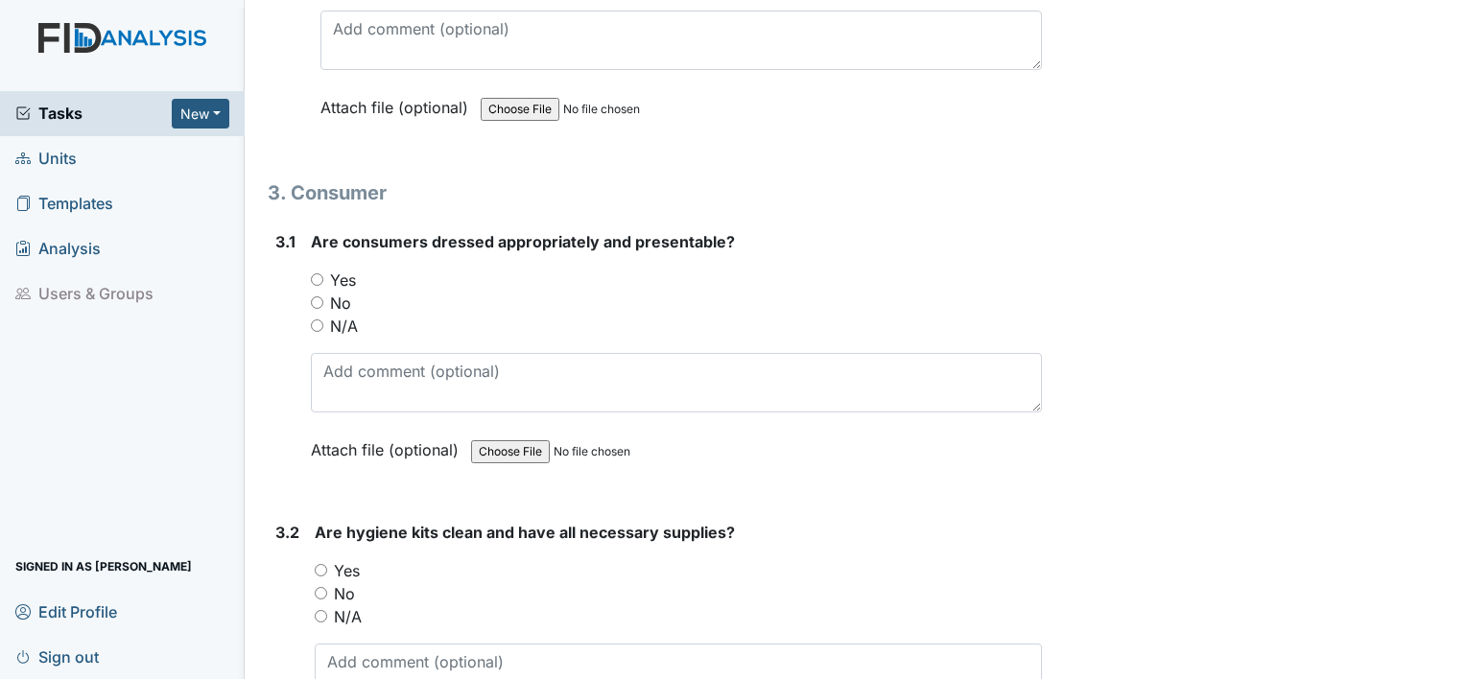
click at [317, 273] on input "Yes" at bounding box center [317, 279] width 12 height 12
radio input "true"
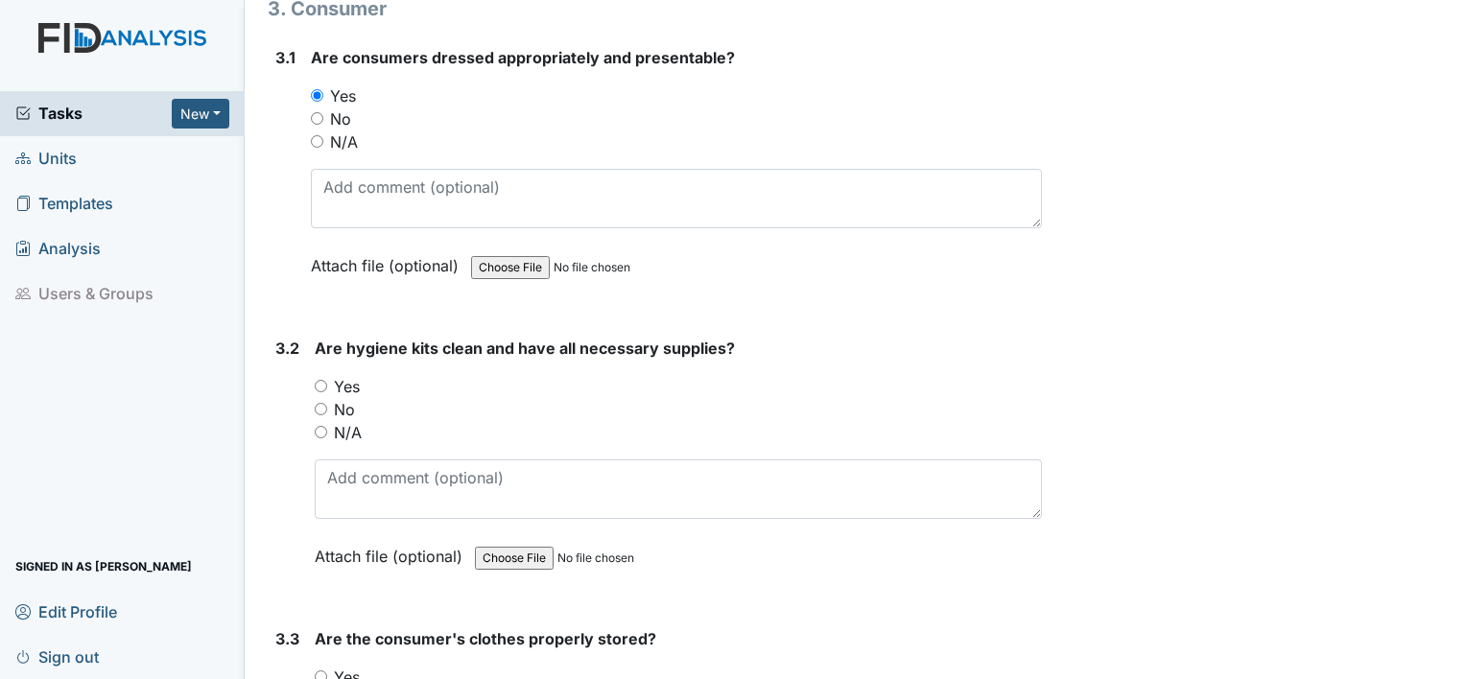
scroll to position [7290, 0]
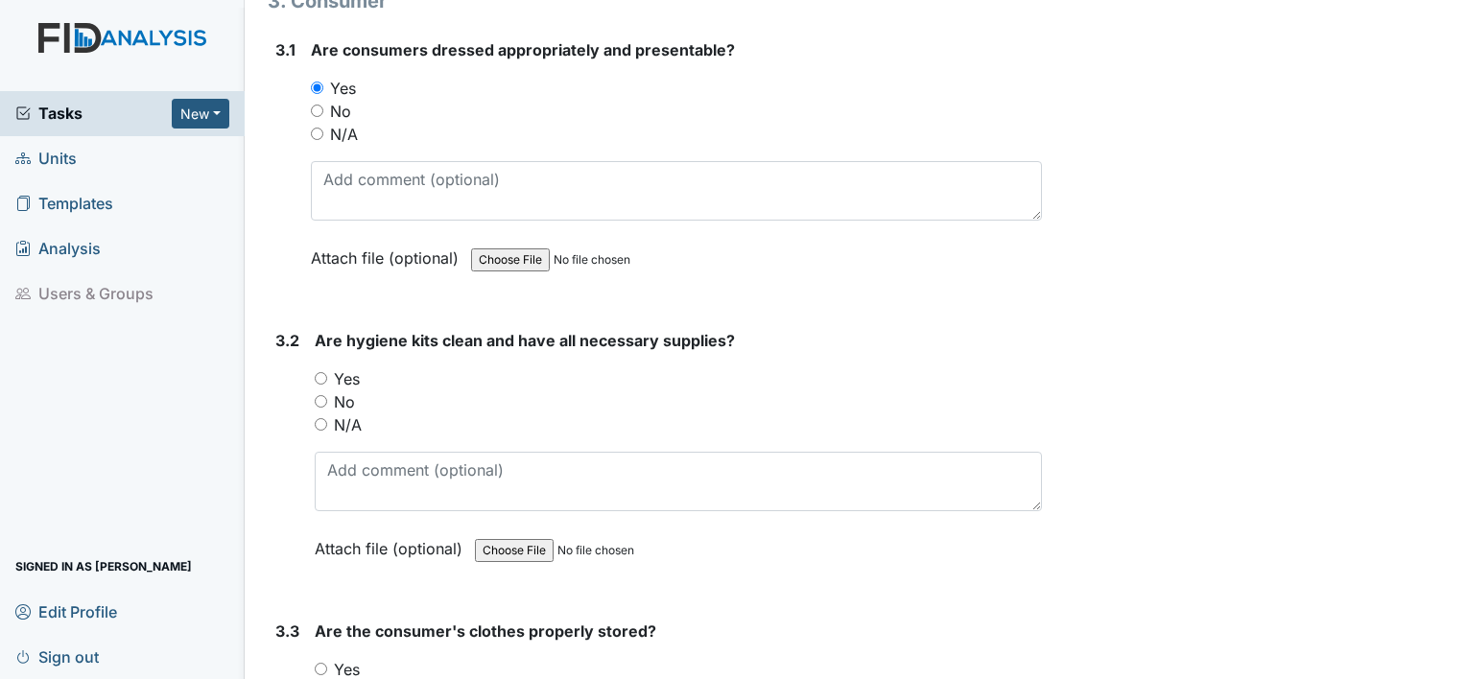
click at [321, 372] on input "Yes" at bounding box center [321, 378] width 12 height 12
radio input "true"
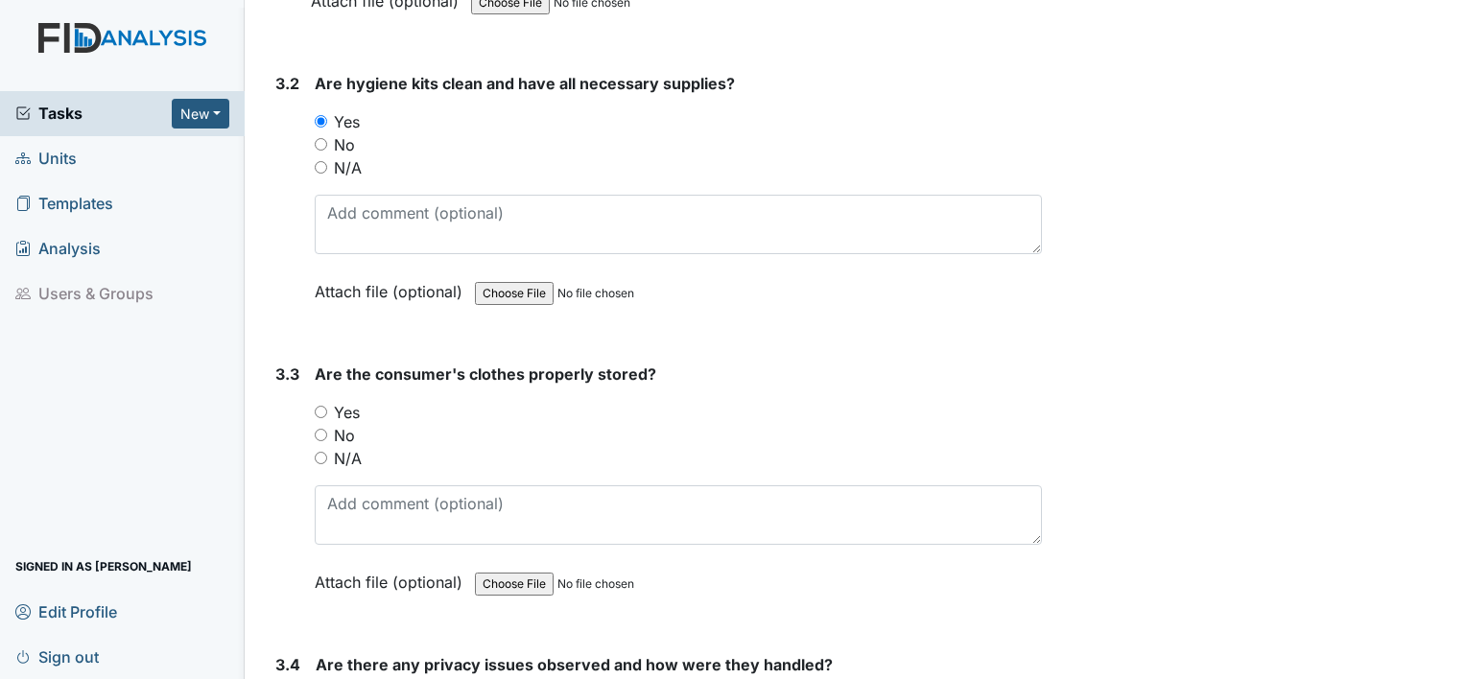
scroll to position [7578, 0]
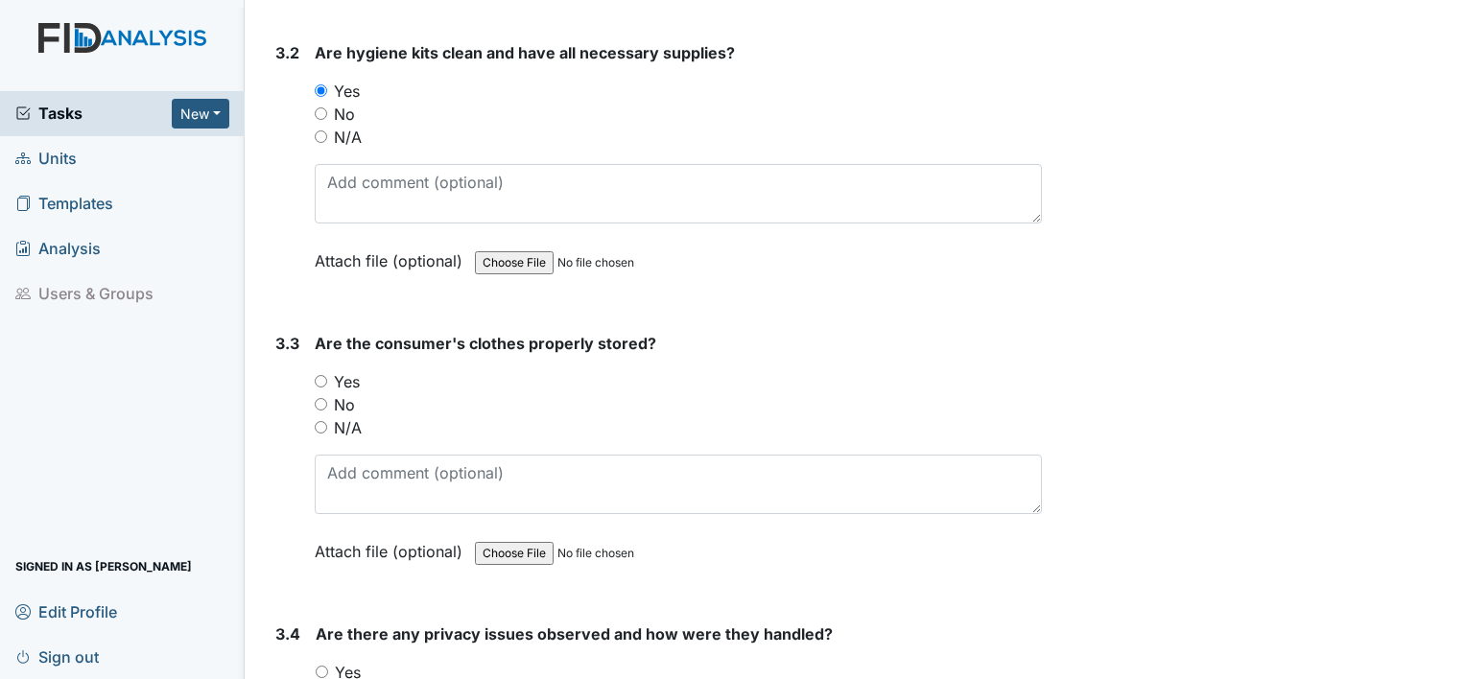
click at [311, 358] on div "3.3 Are the consumer's clothes properly stored? You must select one of the belo…" at bounding box center [655, 462] width 774 height 260
click at [325, 375] on input "Yes" at bounding box center [321, 381] width 12 height 12
radio input "true"
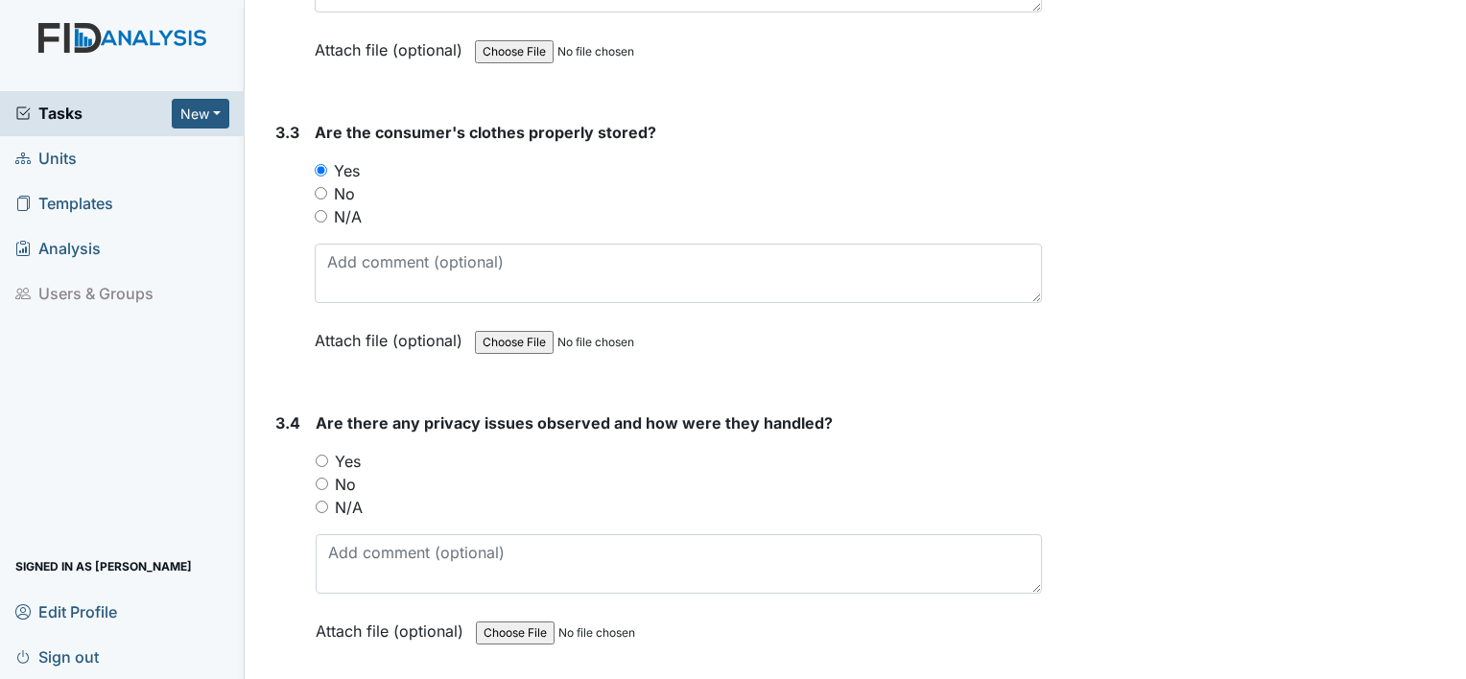
scroll to position [7866, 0]
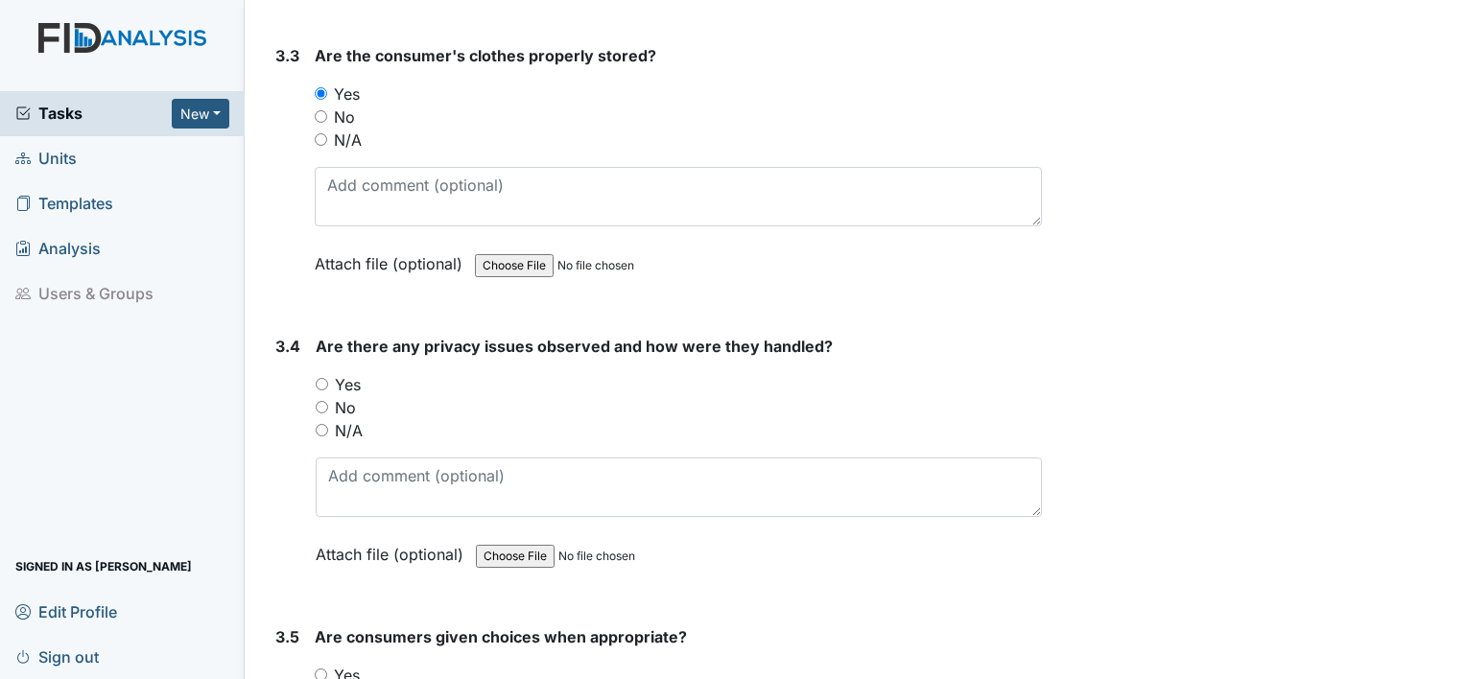
click at [314, 355] on div "3.4 Are there any privacy issues observed and how were they handled? You must s…" at bounding box center [655, 465] width 774 height 260
click at [318, 378] on input "Yes" at bounding box center [322, 384] width 12 height 12
radio input "true"
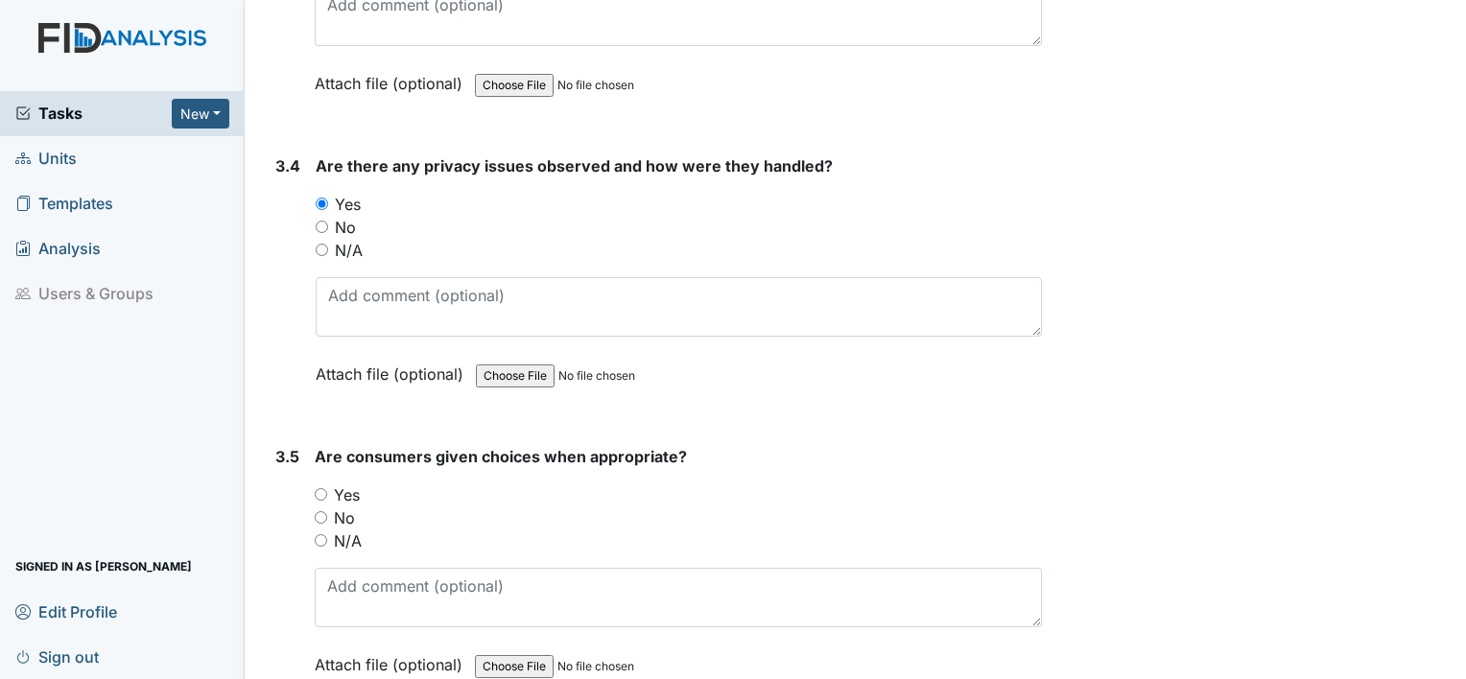
scroll to position [8153, 0]
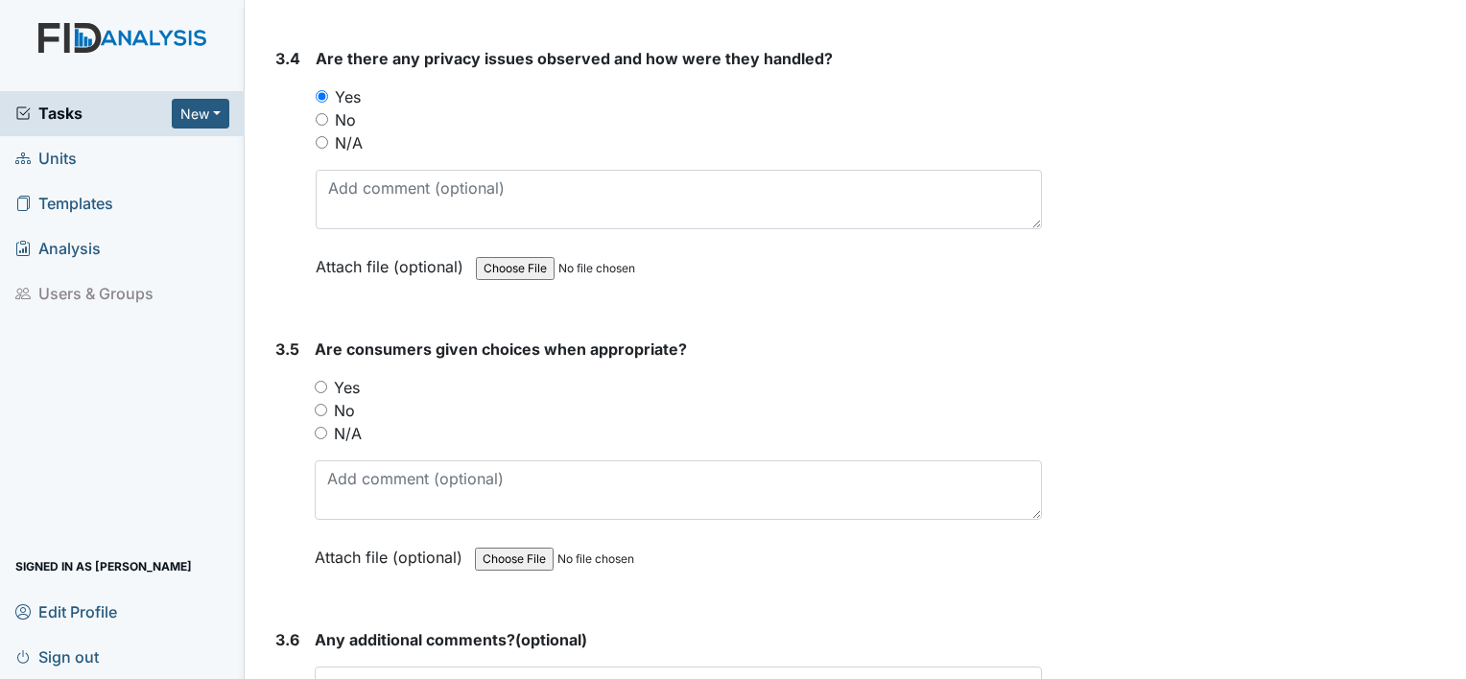
click at [324, 381] on input "Yes" at bounding box center [321, 387] width 12 height 12
radio input "true"
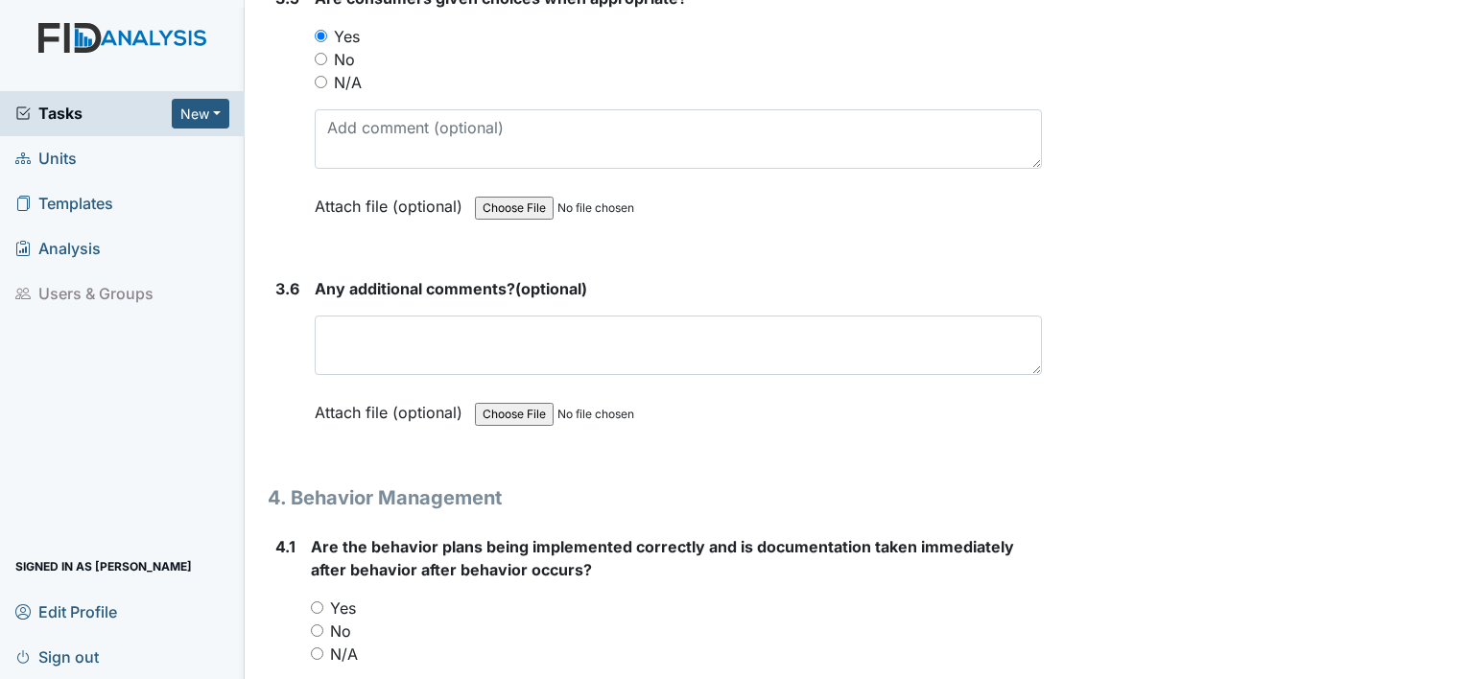
scroll to position [8537, 0]
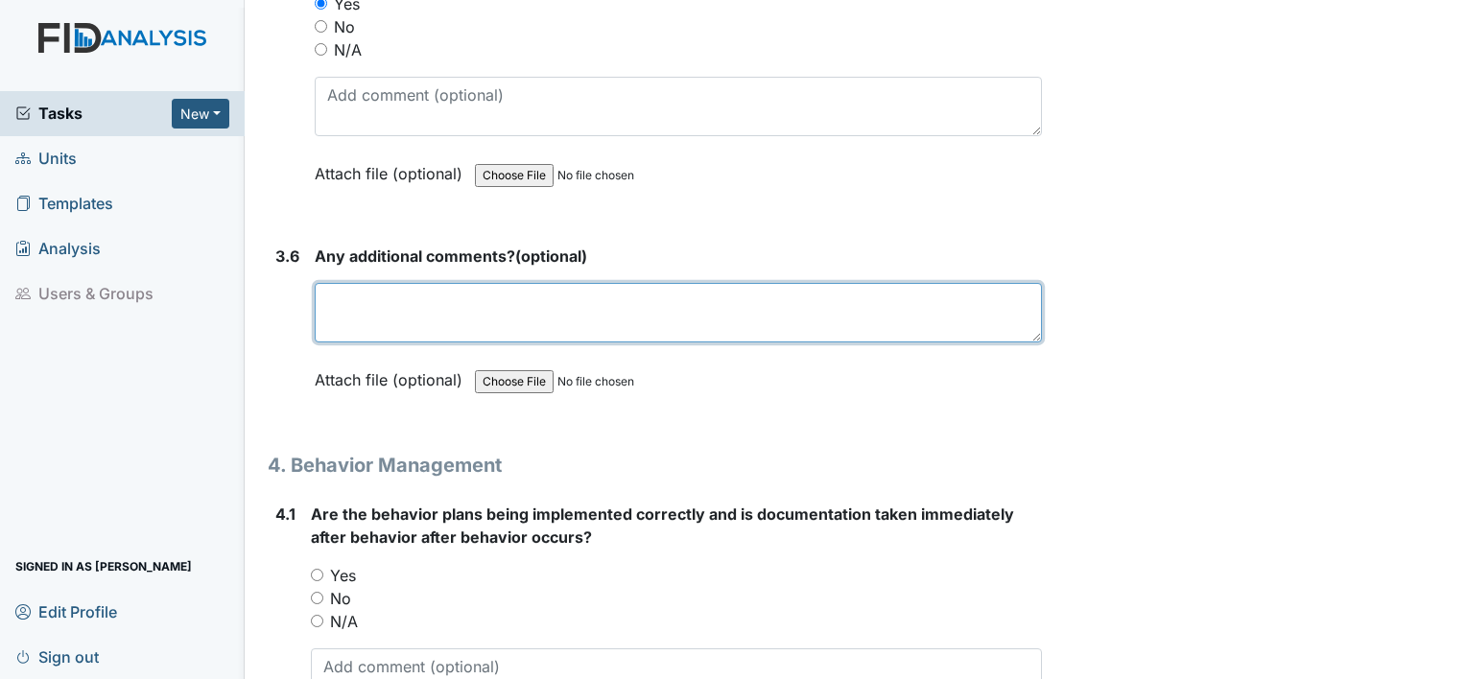
click at [370, 294] on textarea at bounding box center [678, 312] width 727 height 59
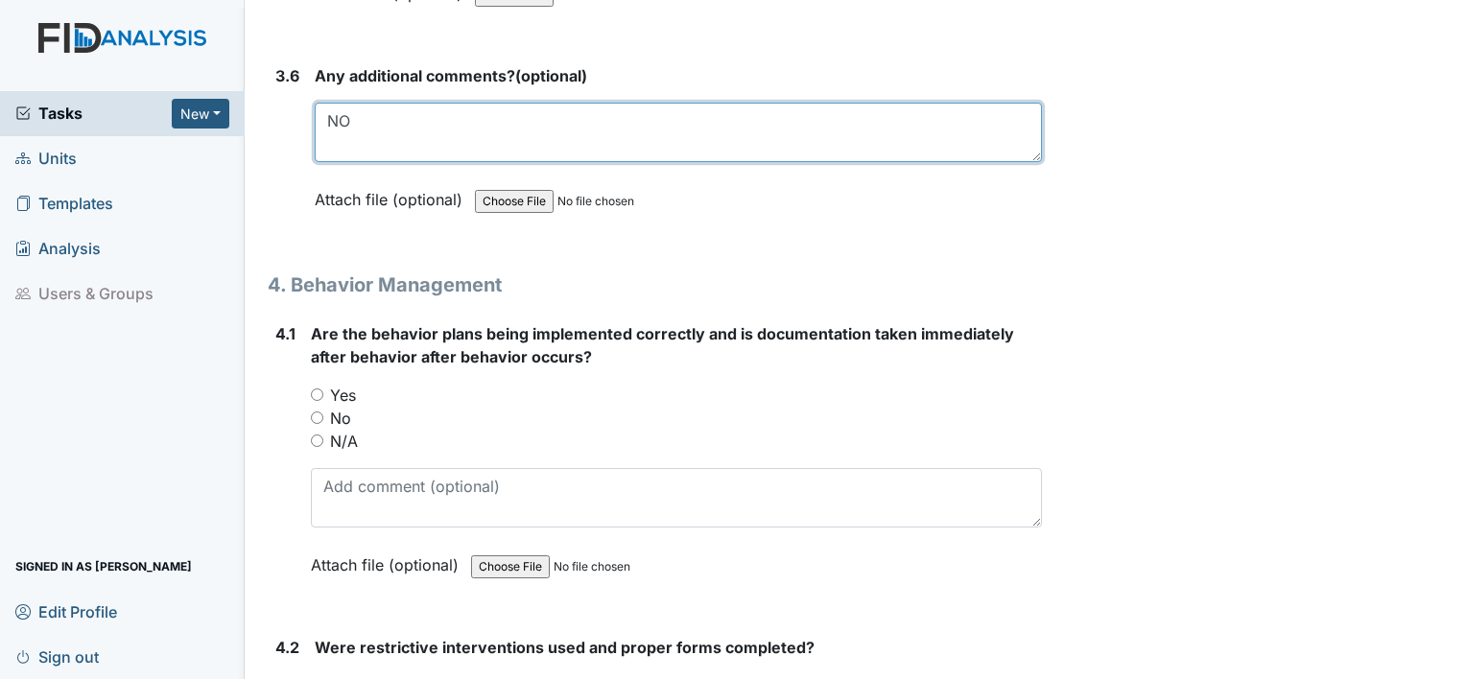
scroll to position [8729, 0]
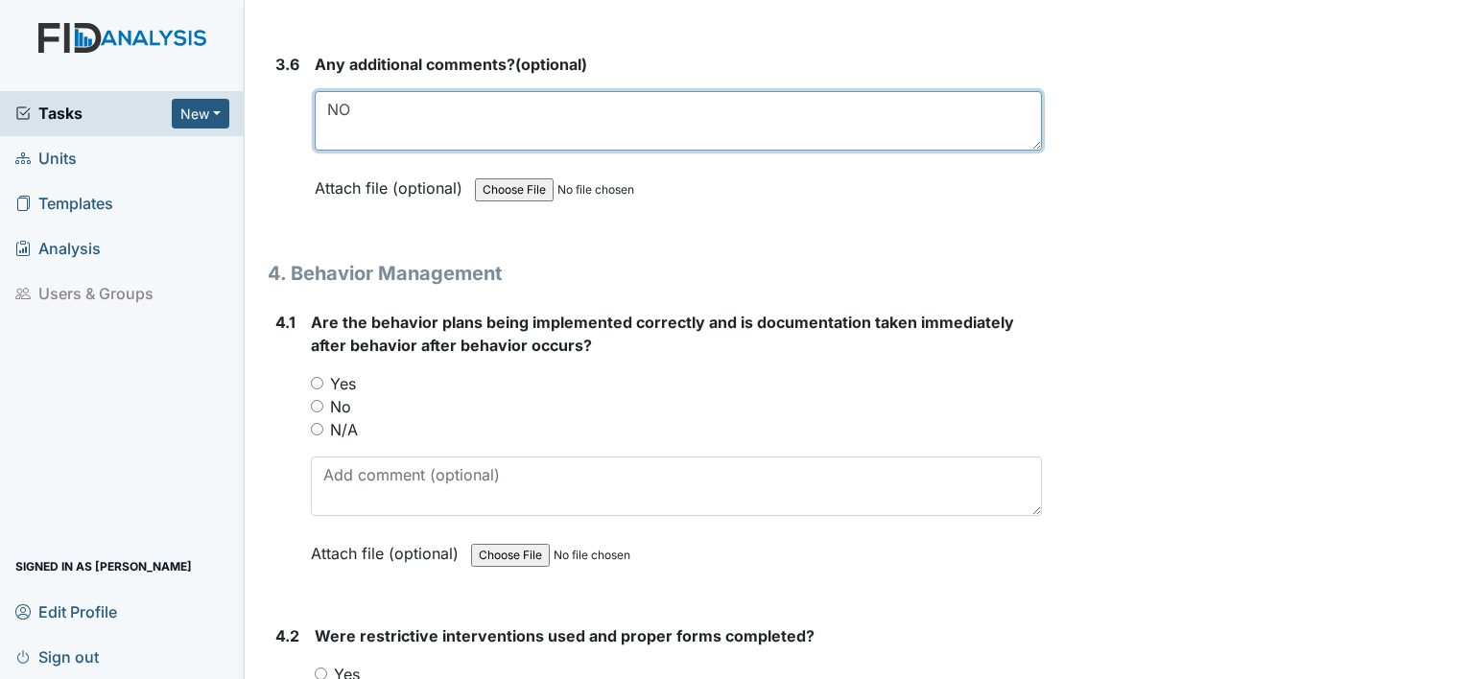
type textarea "NO"
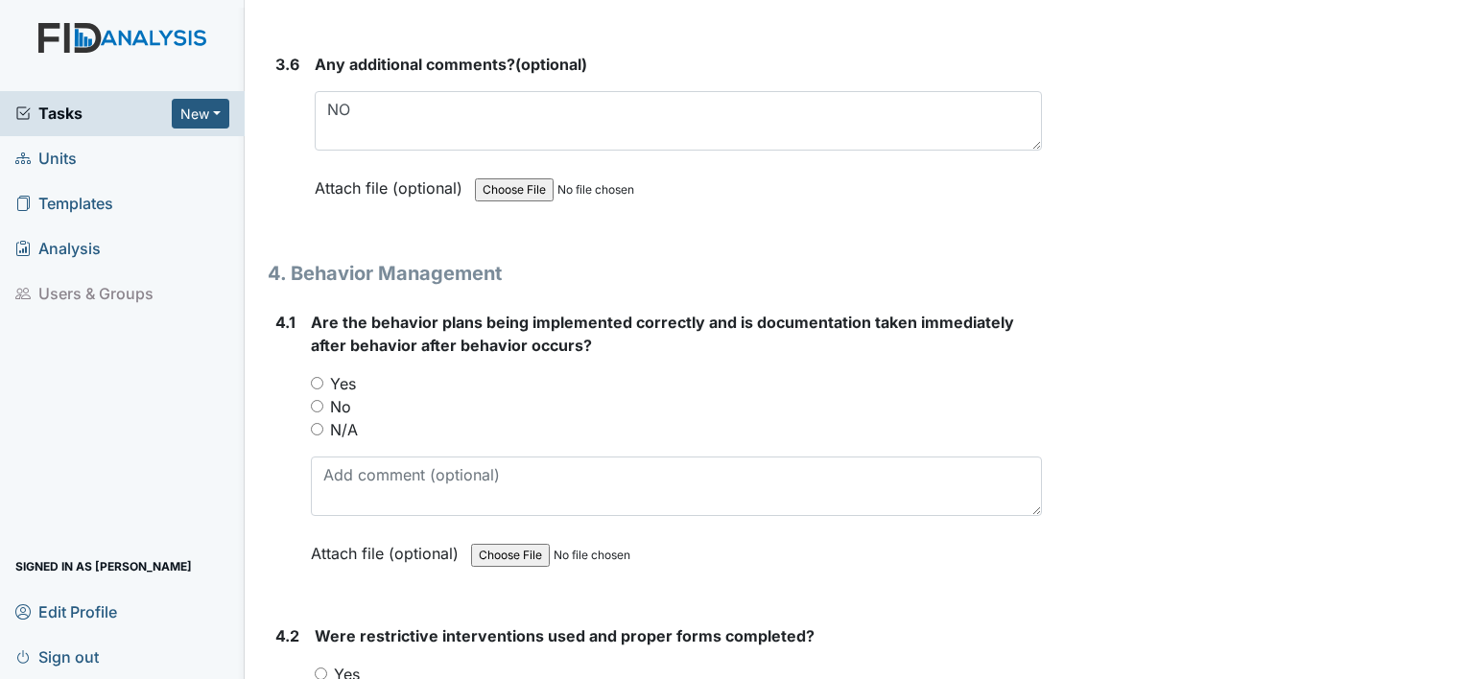
click at [322, 395] on div "No" at bounding box center [676, 406] width 731 height 23
click at [317, 400] on input "No" at bounding box center [317, 406] width 12 height 12
radio input "true"
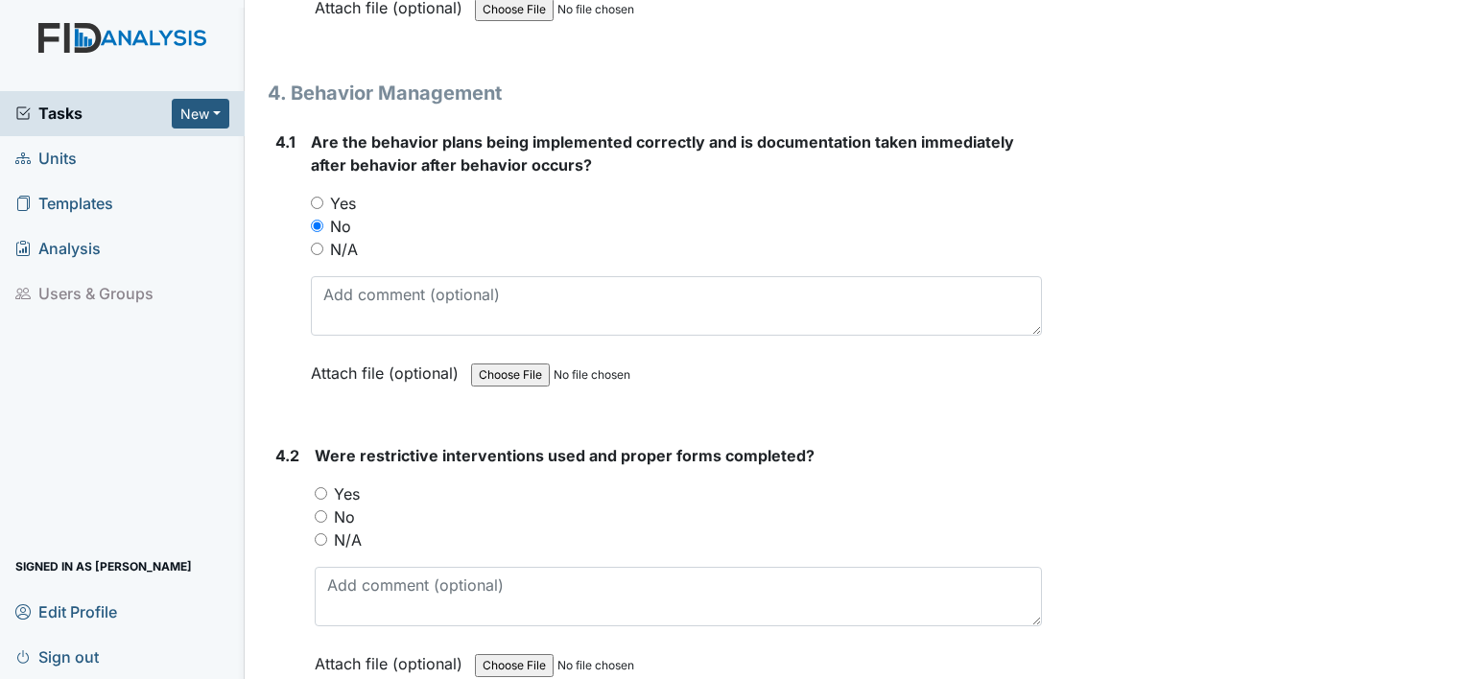
scroll to position [8921, 0]
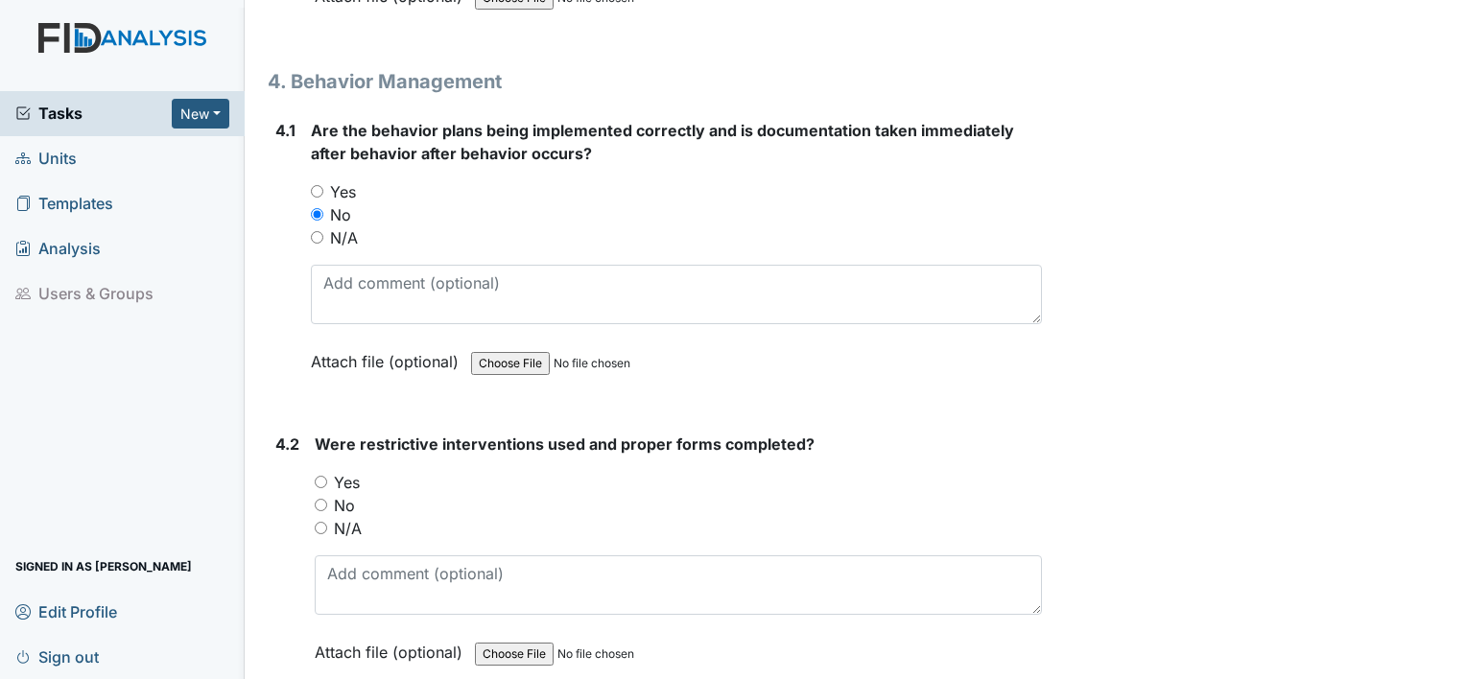
click at [320, 499] on input "No" at bounding box center [321, 505] width 12 height 12
radio input "true"
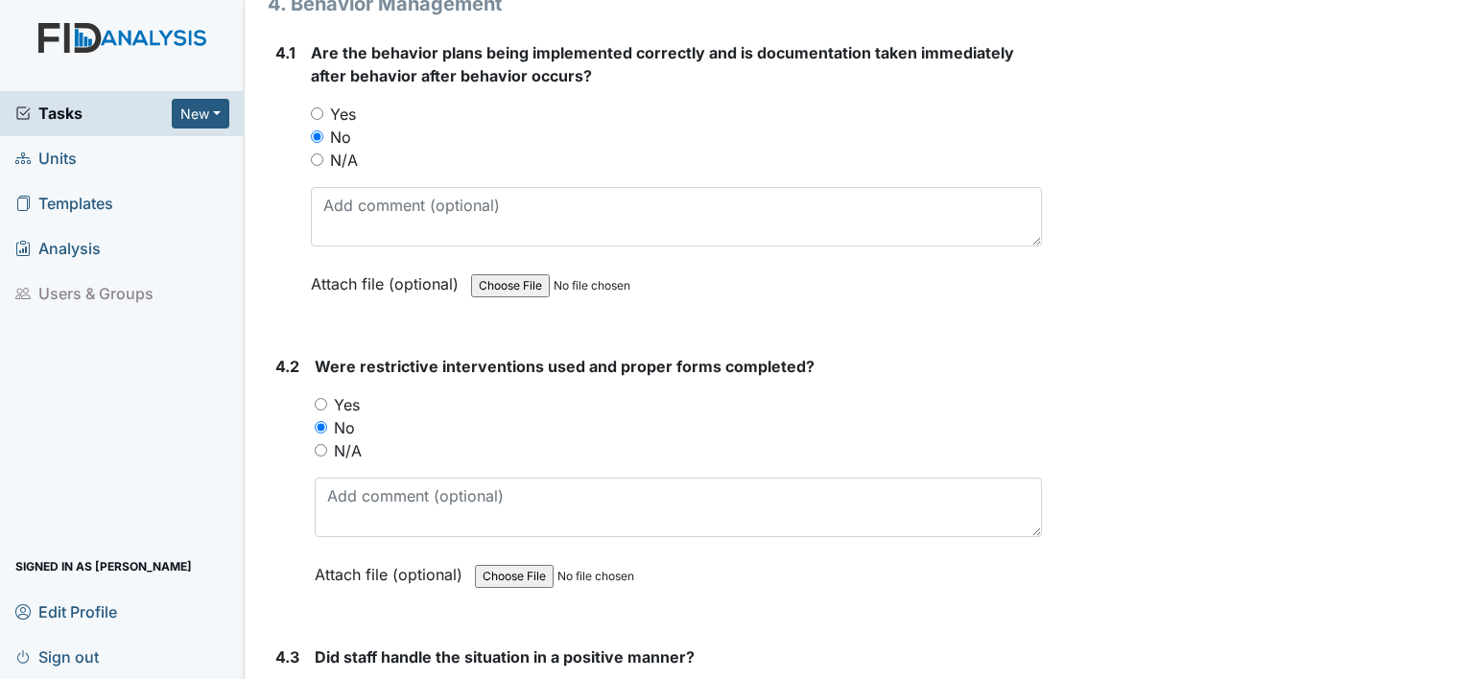
scroll to position [9208, 0]
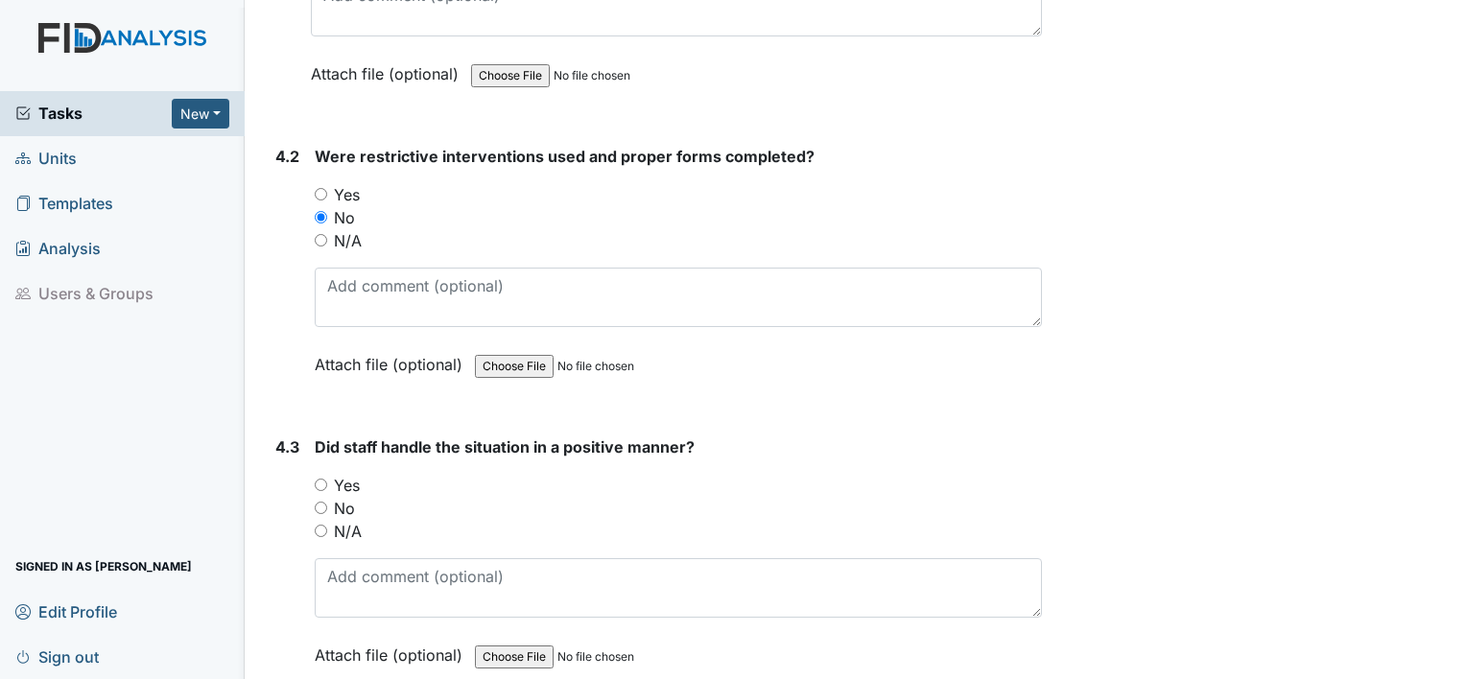
click at [331, 497] on div "No" at bounding box center [678, 508] width 727 height 23
click at [319, 479] on input "Yes" at bounding box center [321, 485] width 12 height 12
radio input "true"
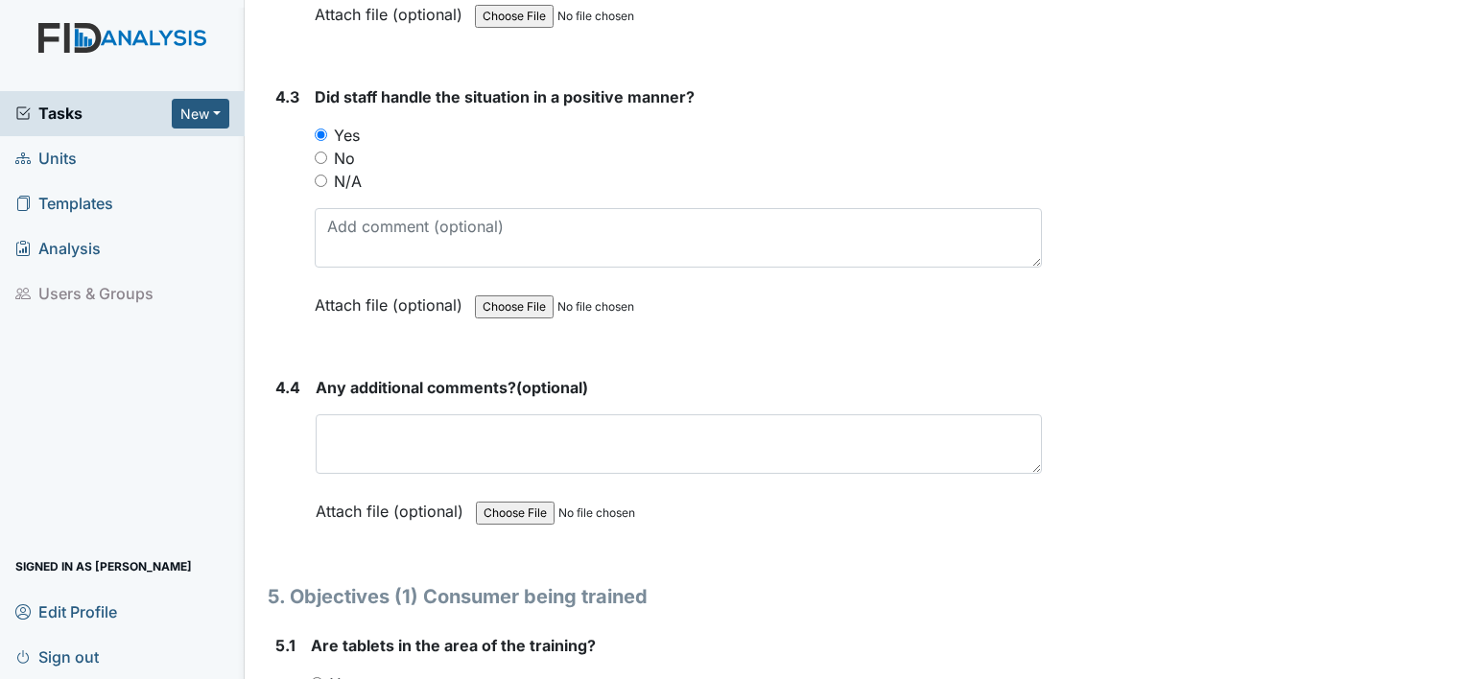
scroll to position [9592, 0]
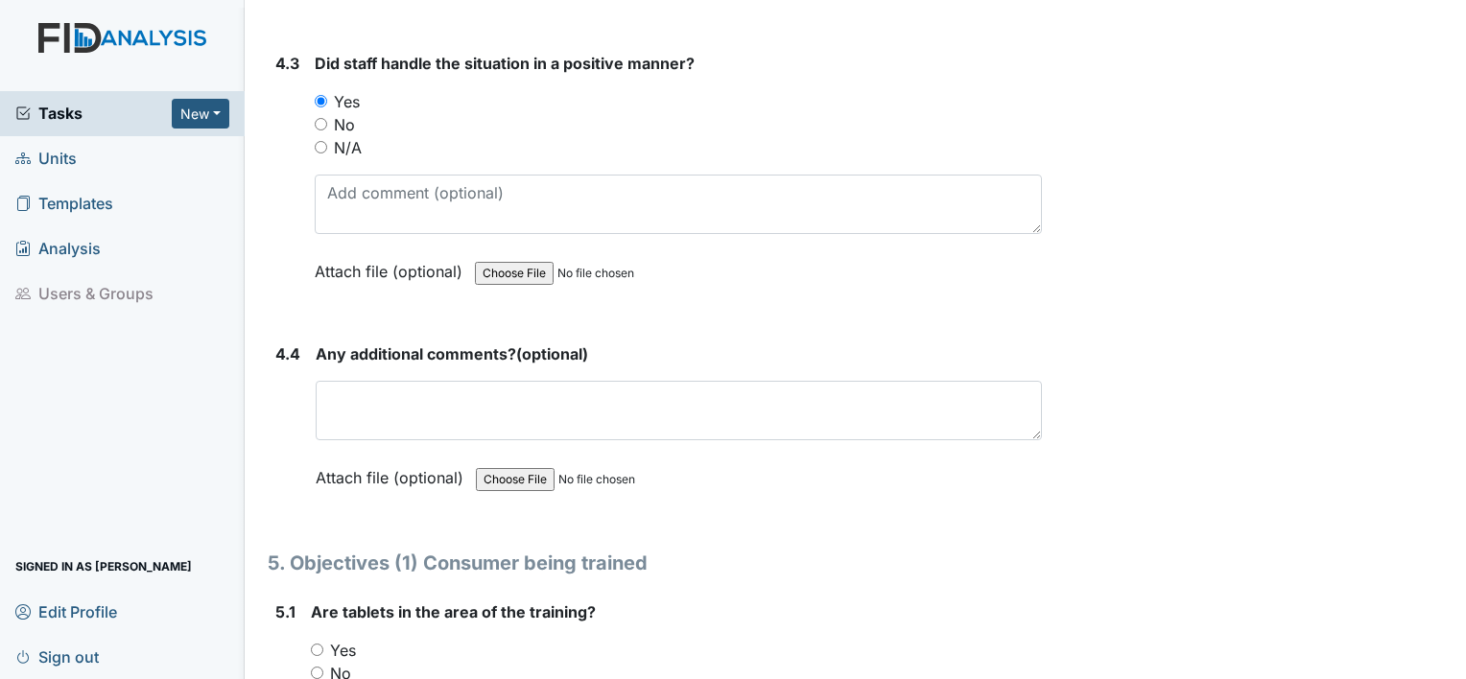
click at [341, 419] on div "Any additional comments? (optional) This field is required. Attach file (option…" at bounding box center [679, 422] width 726 height 160
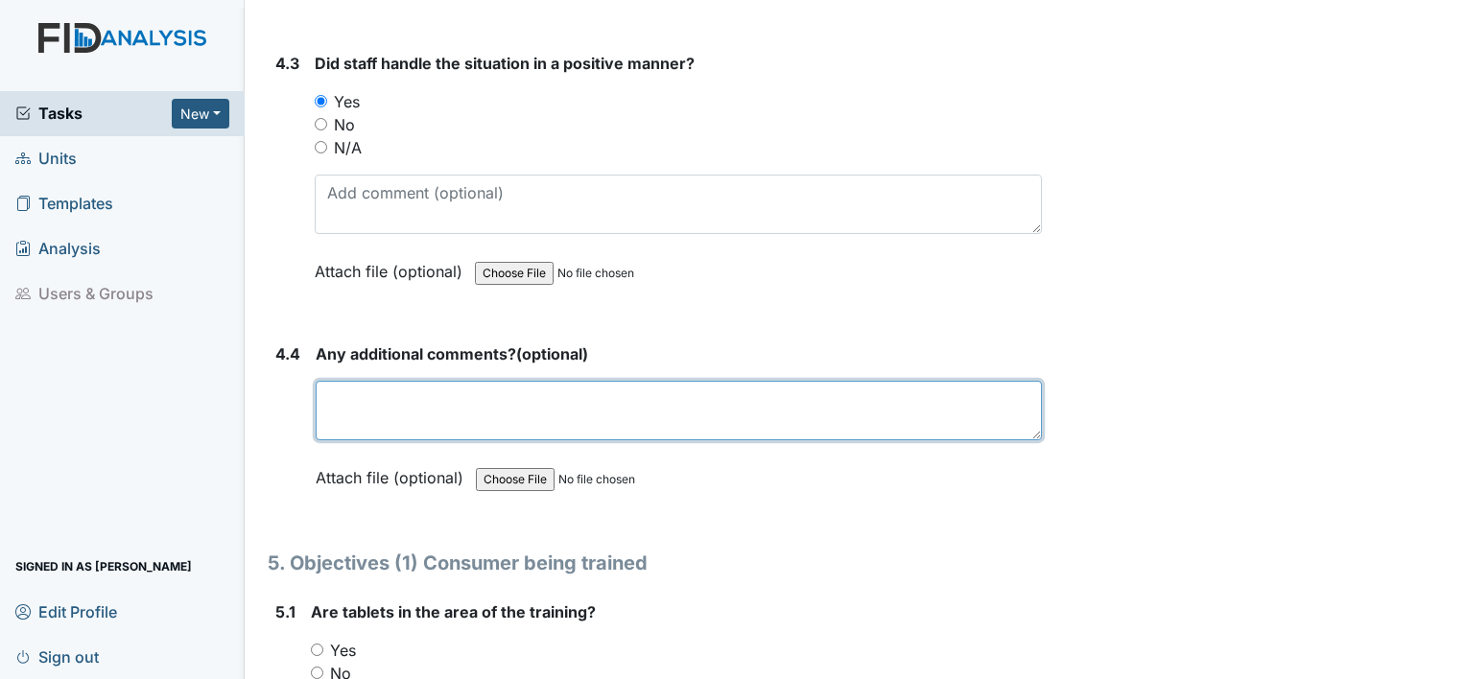
click at [334, 381] on textarea at bounding box center [679, 410] width 726 height 59
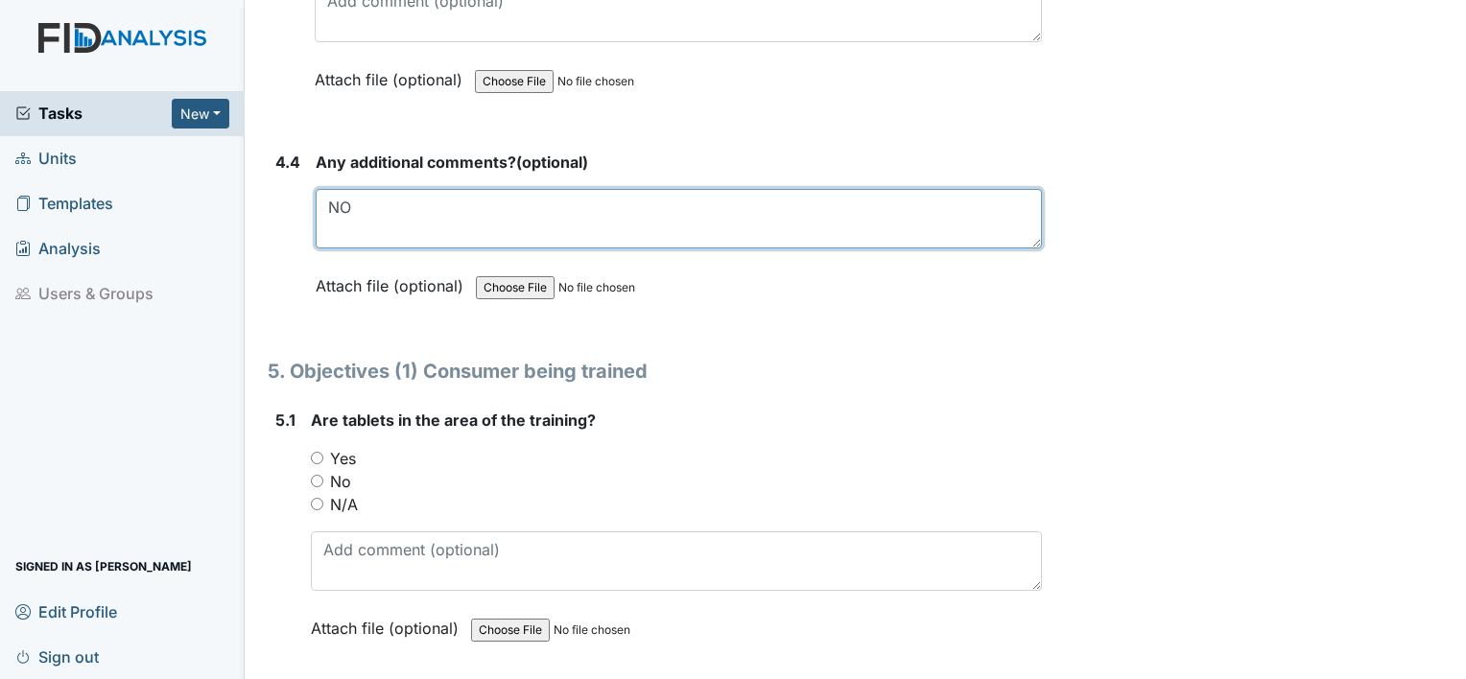
scroll to position [9880, 0]
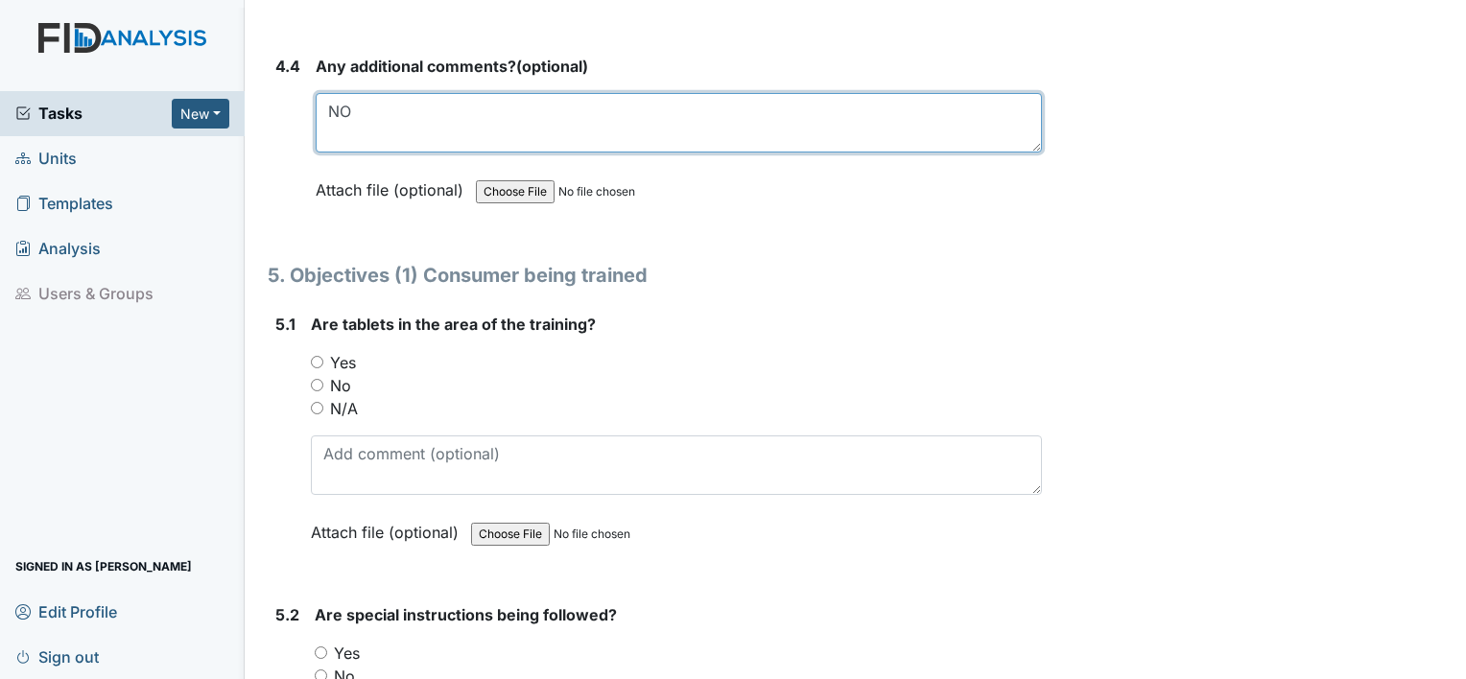
type textarea "NO"
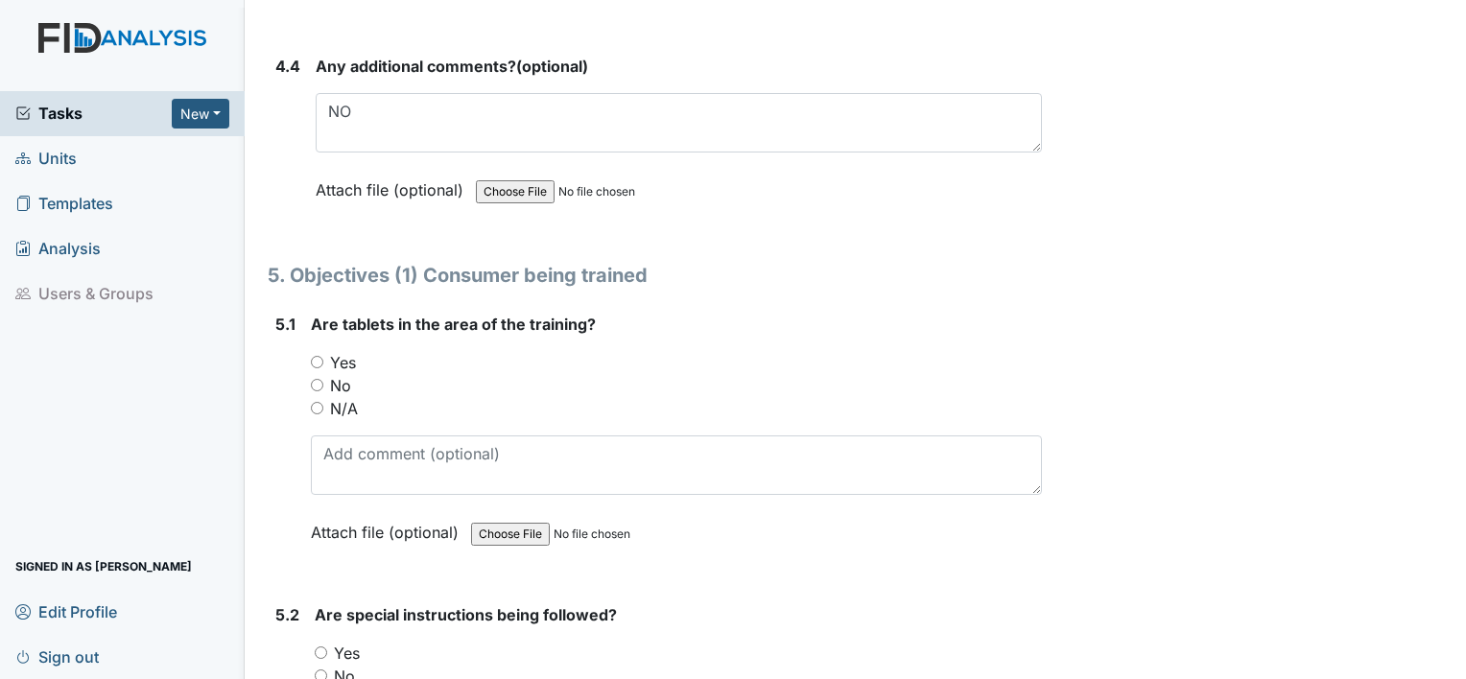
click at [315, 356] on input "Yes" at bounding box center [317, 362] width 12 height 12
radio input "true"
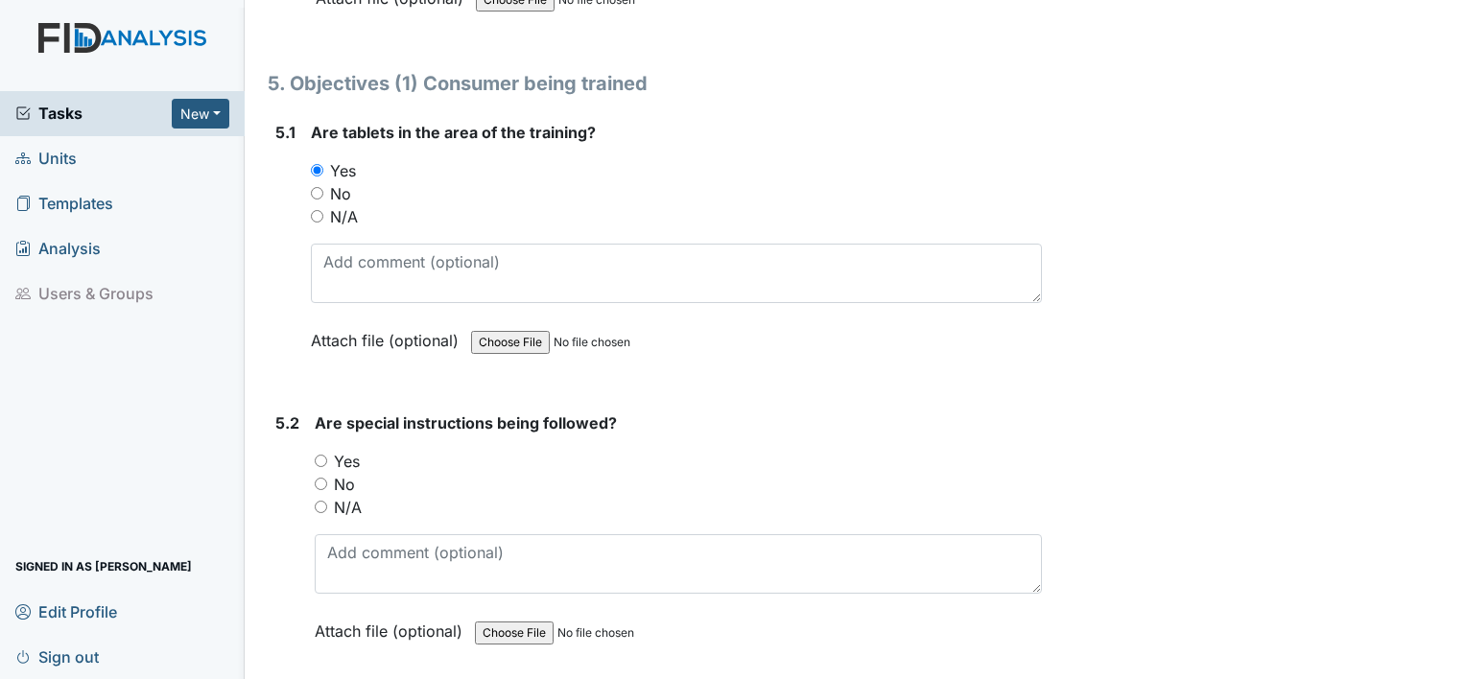
scroll to position [10168, 0]
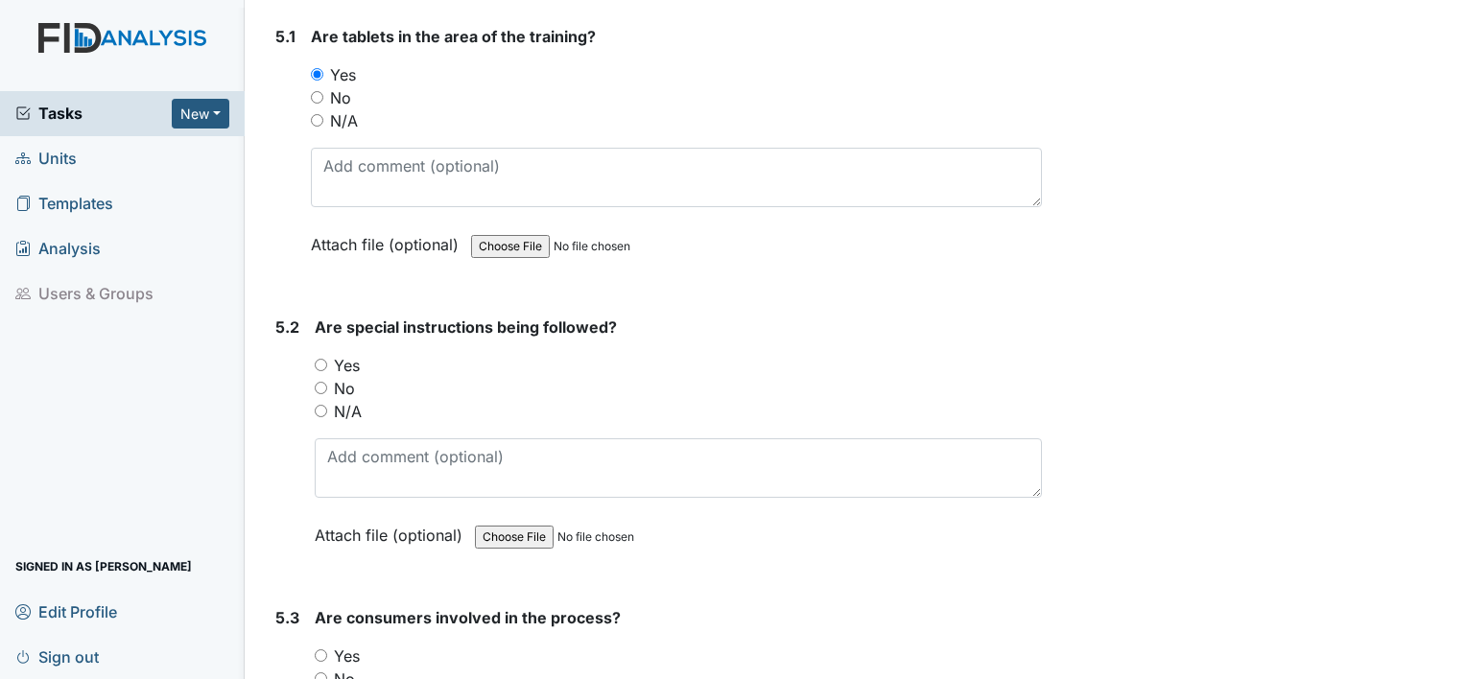
click at [317, 359] on input "Yes" at bounding box center [321, 365] width 12 height 12
radio input "true"
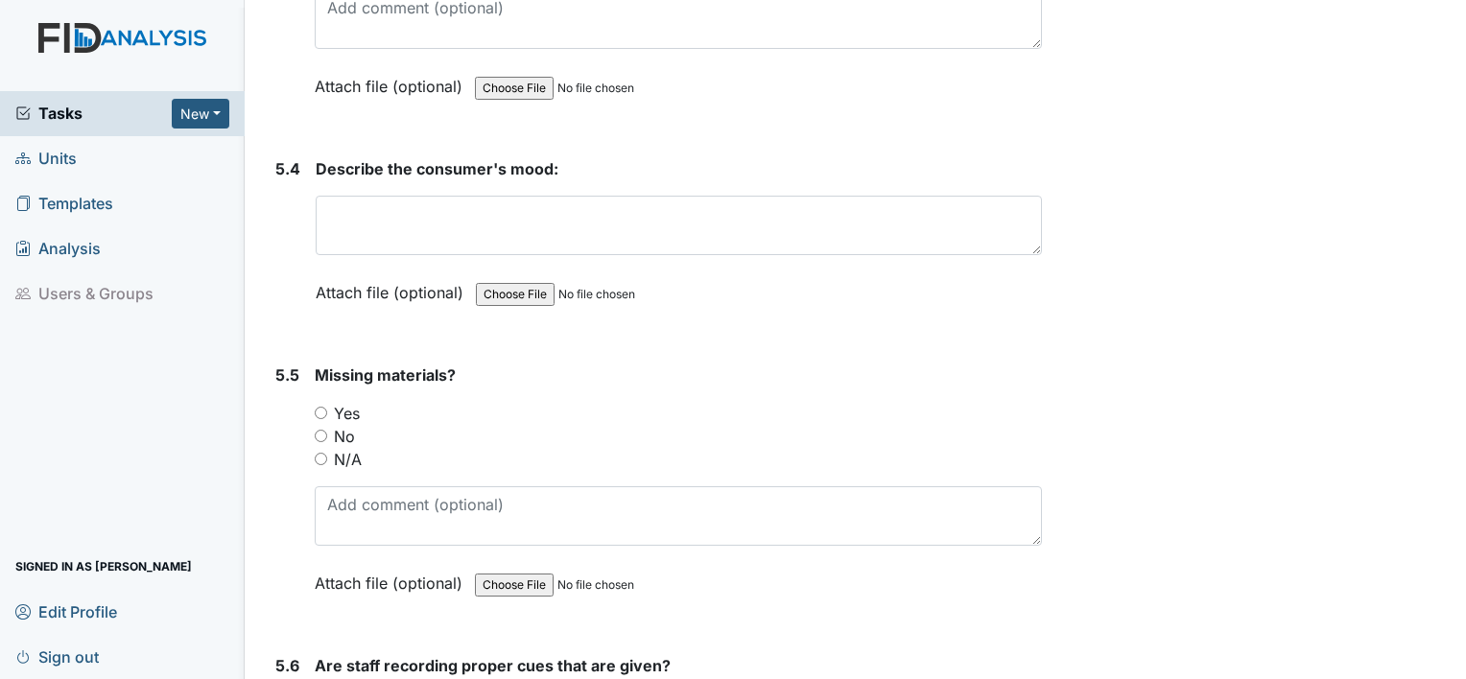
scroll to position [11127, 0]
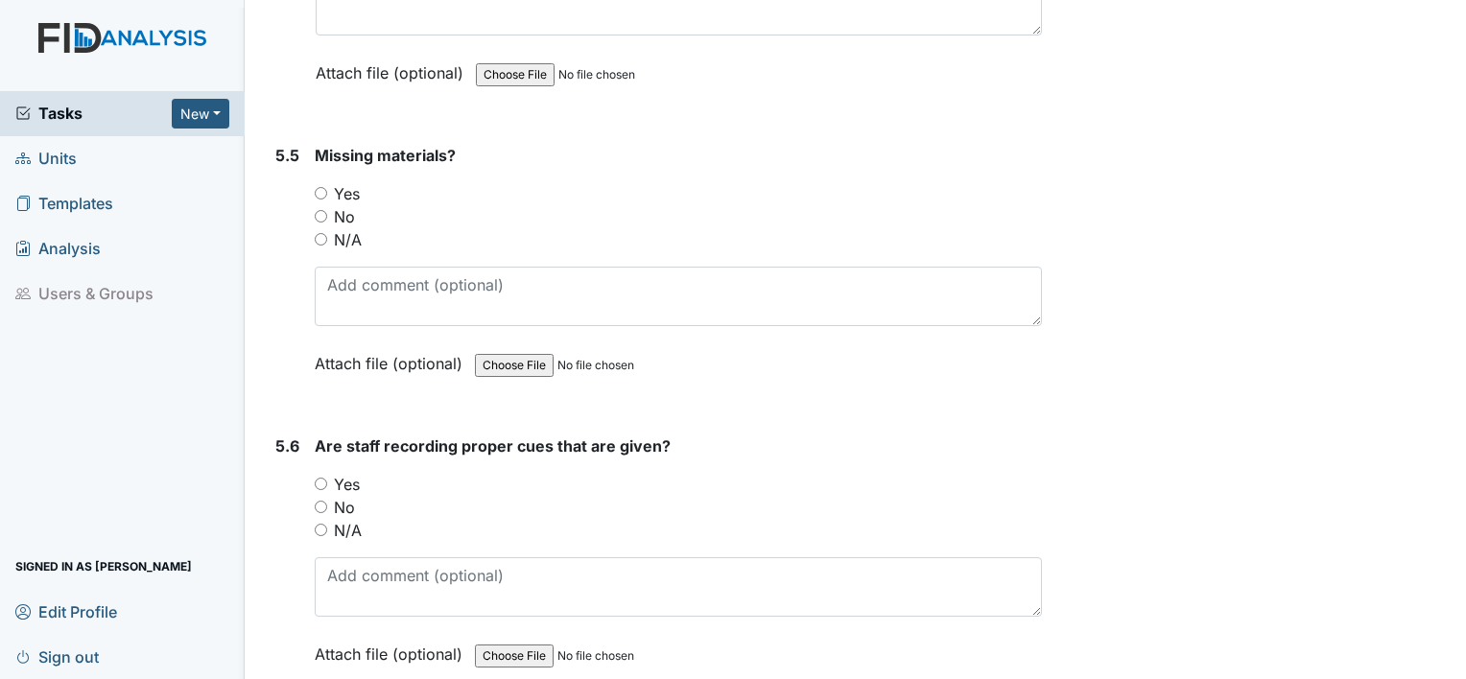
click at [329, 205] on div "No" at bounding box center [678, 216] width 727 height 23
click at [317, 210] on input "No" at bounding box center [321, 216] width 12 height 12
radio input "true"
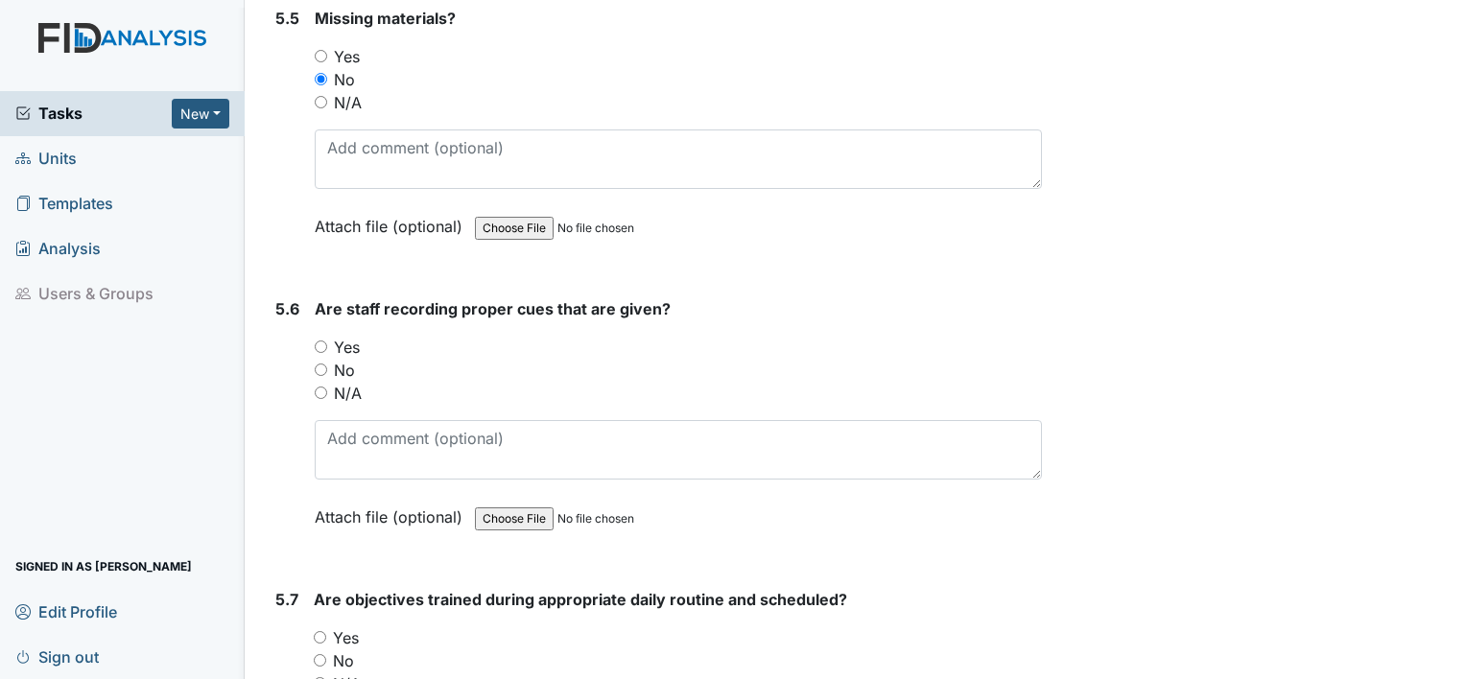
scroll to position [11319, 0]
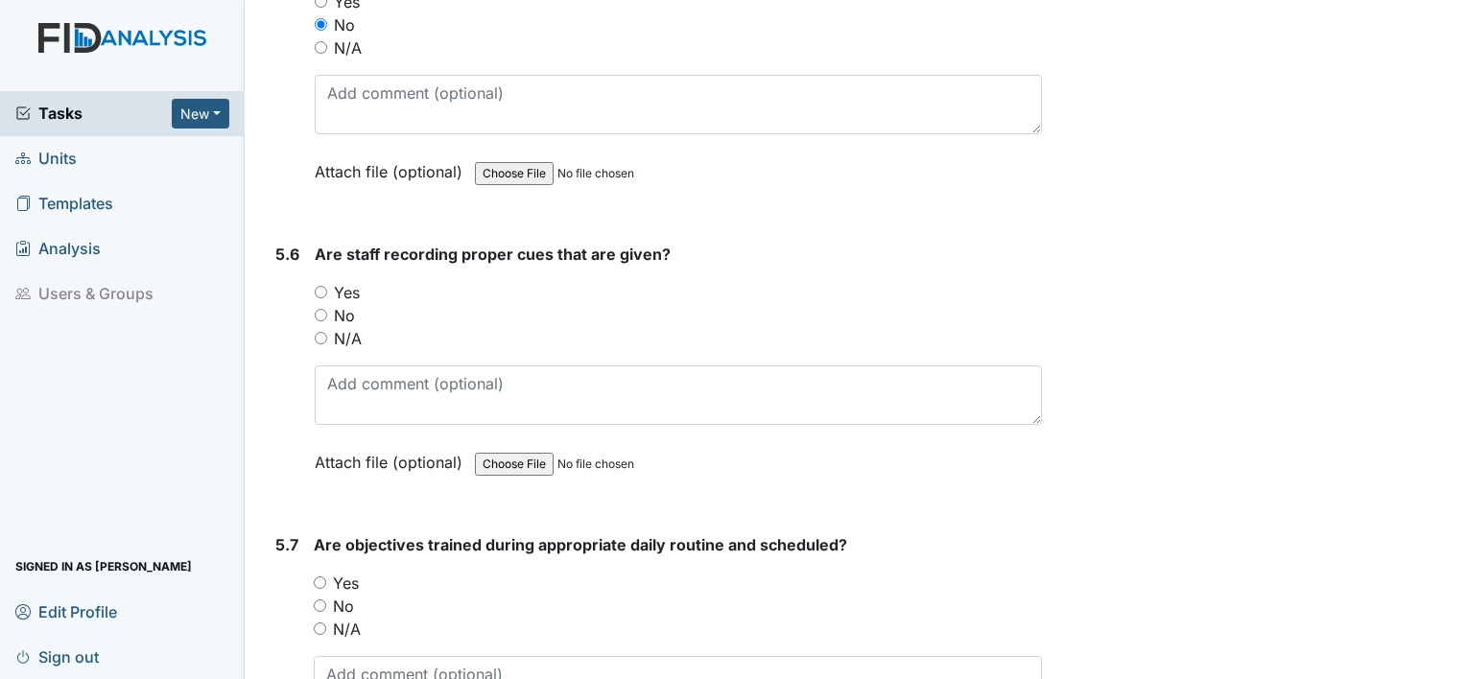
click at [329, 281] on div "Yes" at bounding box center [678, 292] width 727 height 23
click at [321, 286] on input "Yes" at bounding box center [321, 292] width 12 height 12
radio input "true"
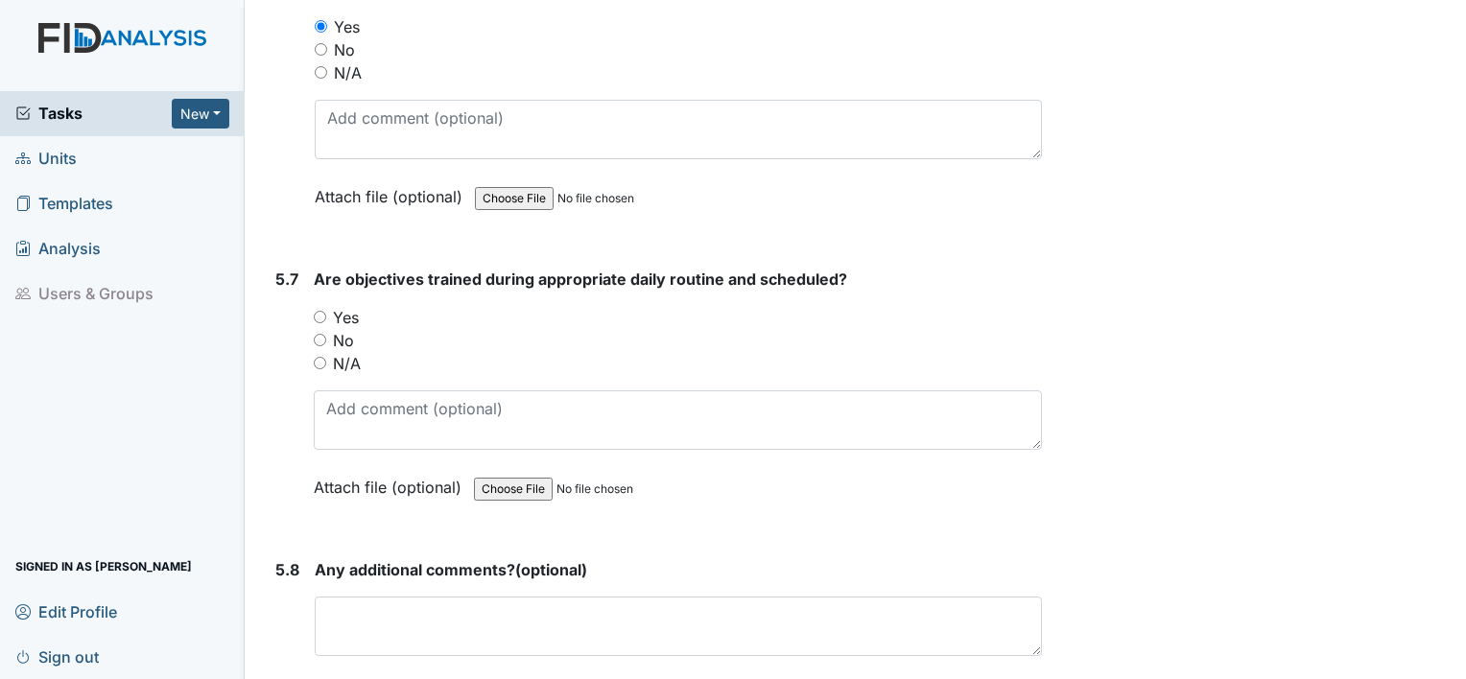
scroll to position [11606, 0]
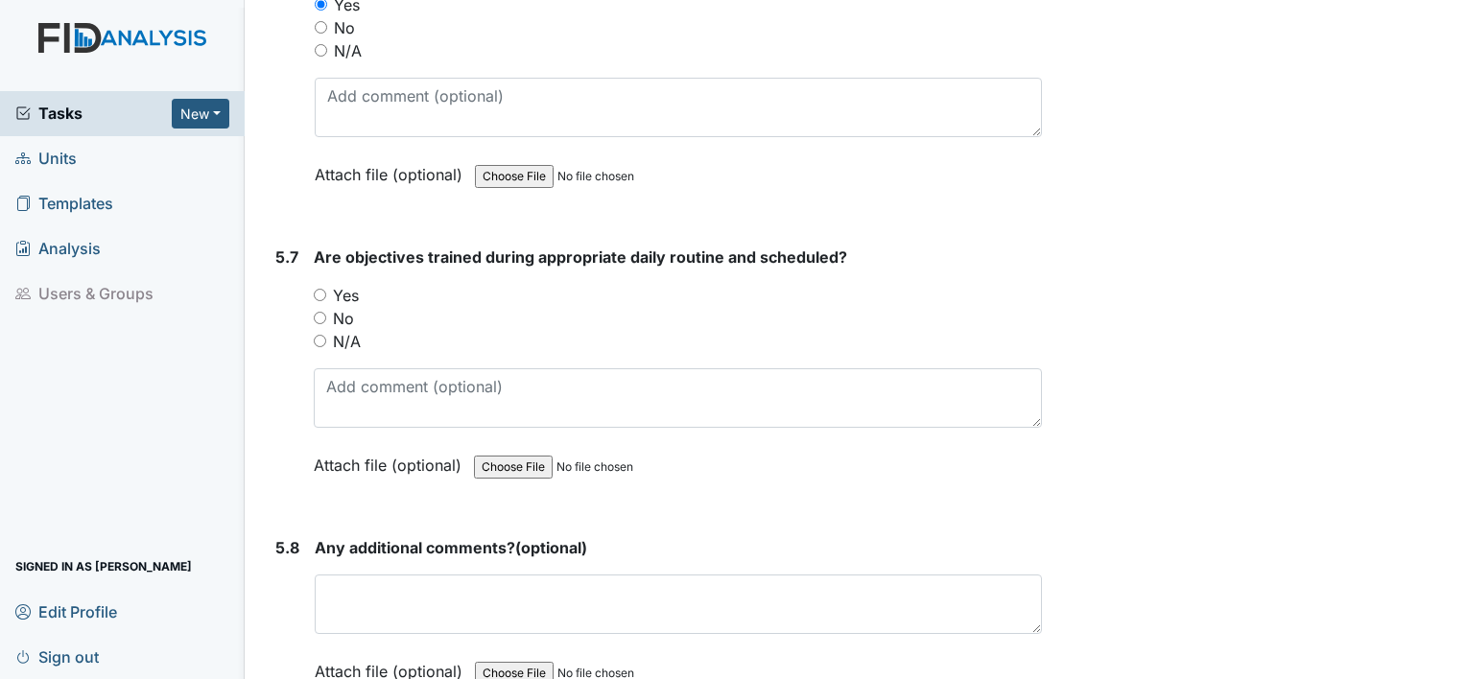
click at [318, 289] on input "Yes" at bounding box center [320, 295] width 12 height 12
radio input "true"
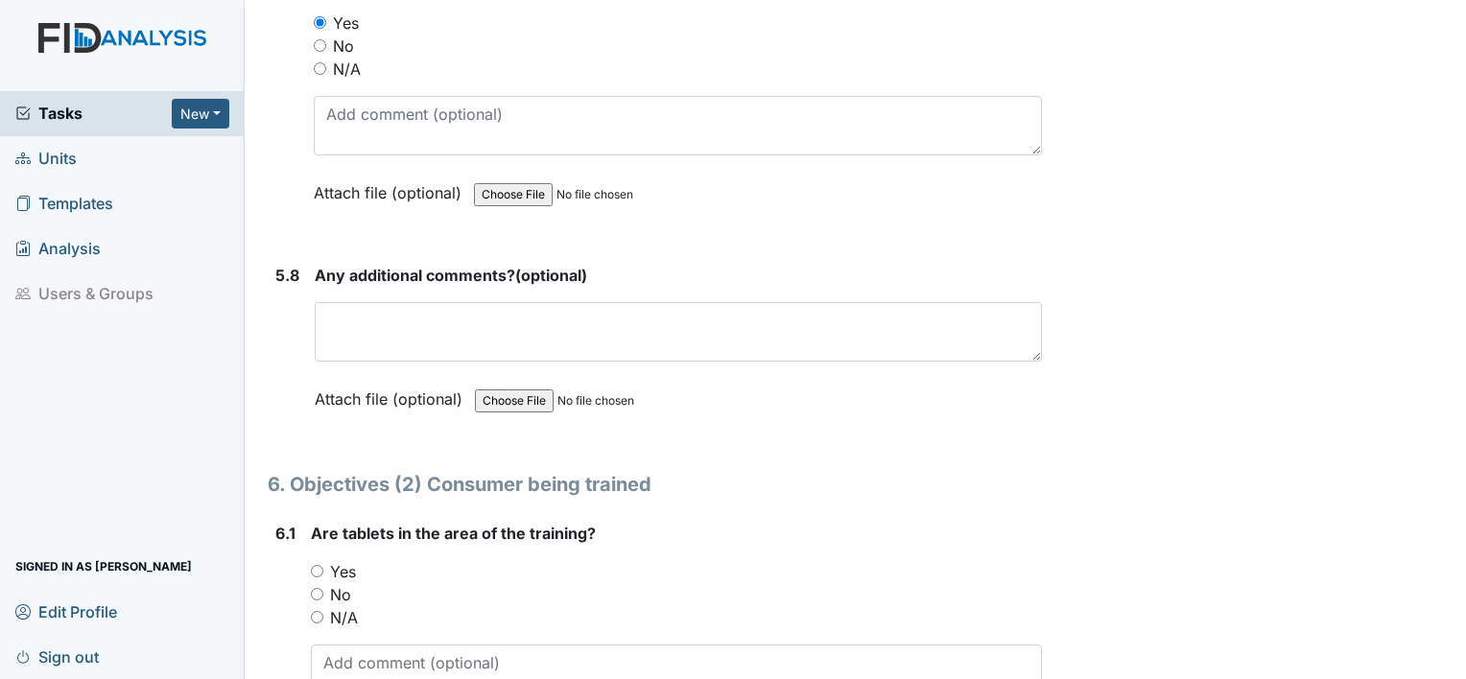
scroll to position [11894, 0]
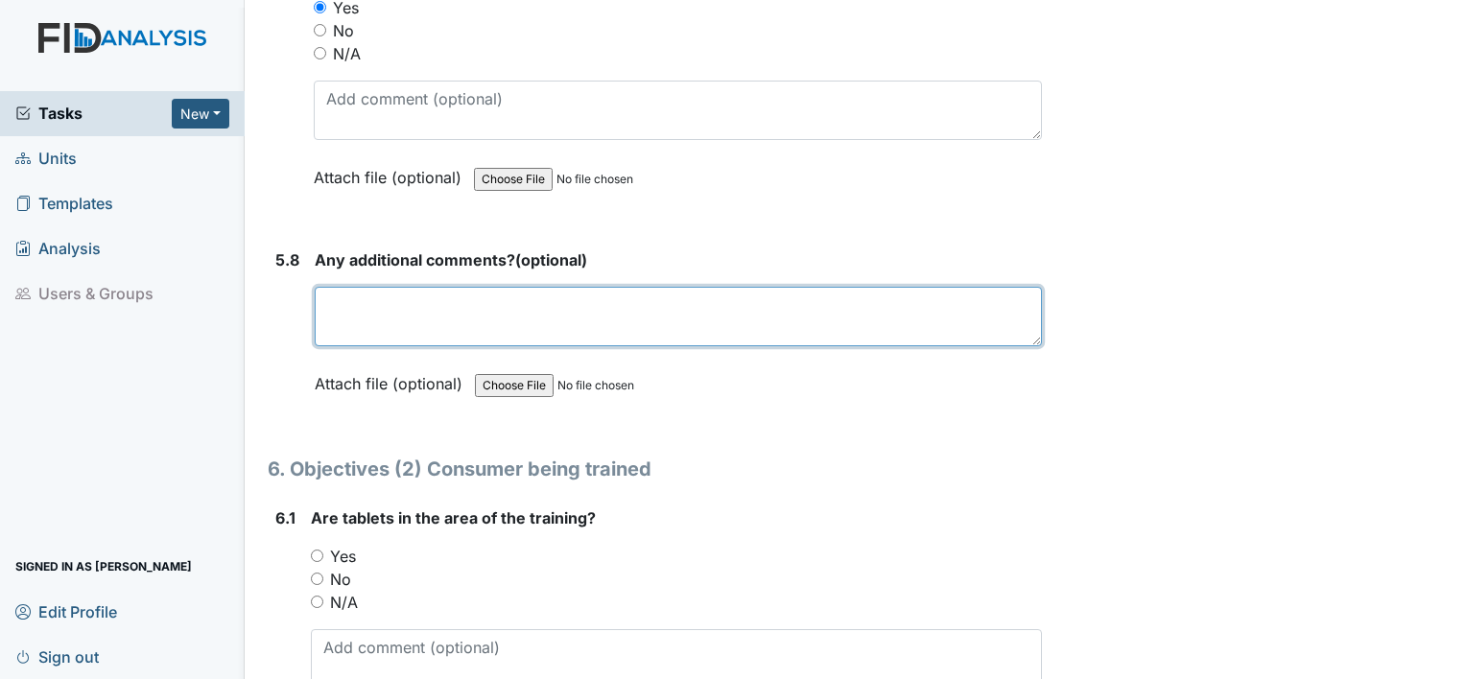
click at [337, 287] on textarea at bounding box center [678, 316] width 727 height 59
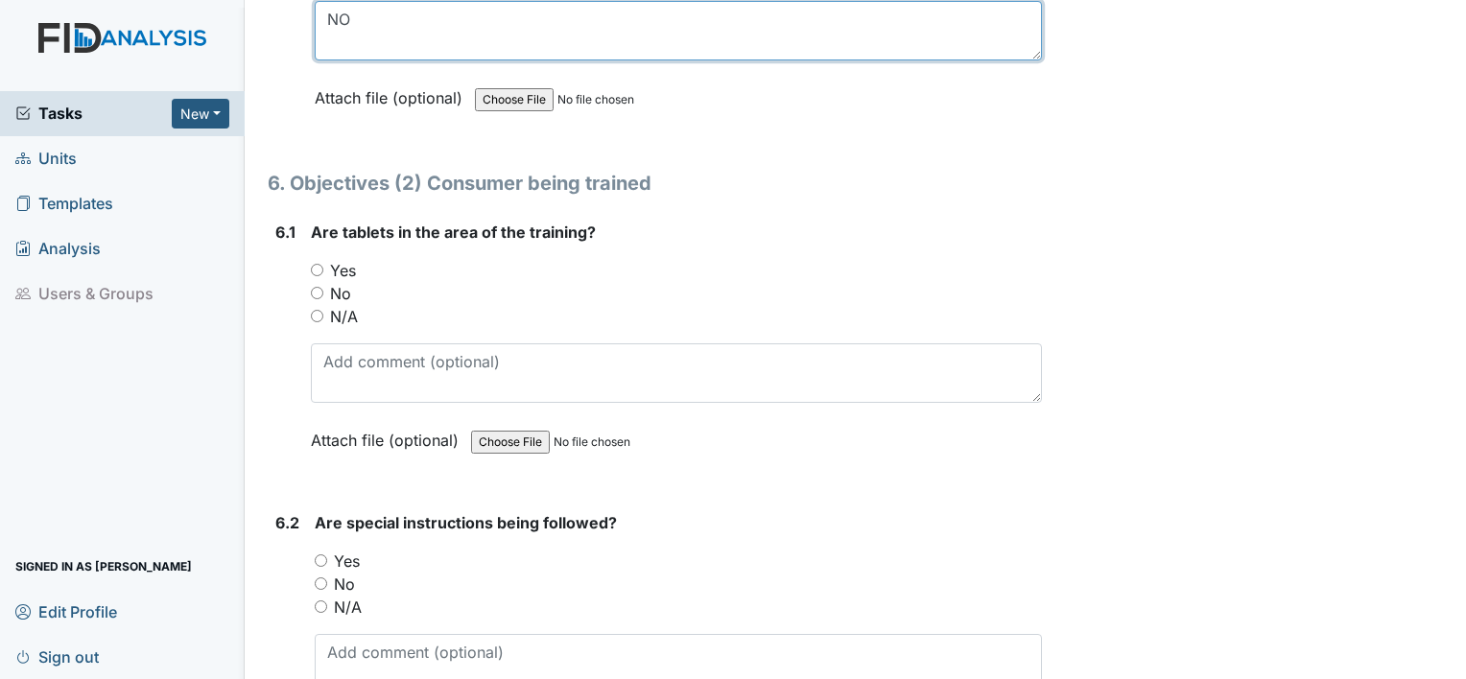
scroll to position [12182, 0]
type textarea "NO"
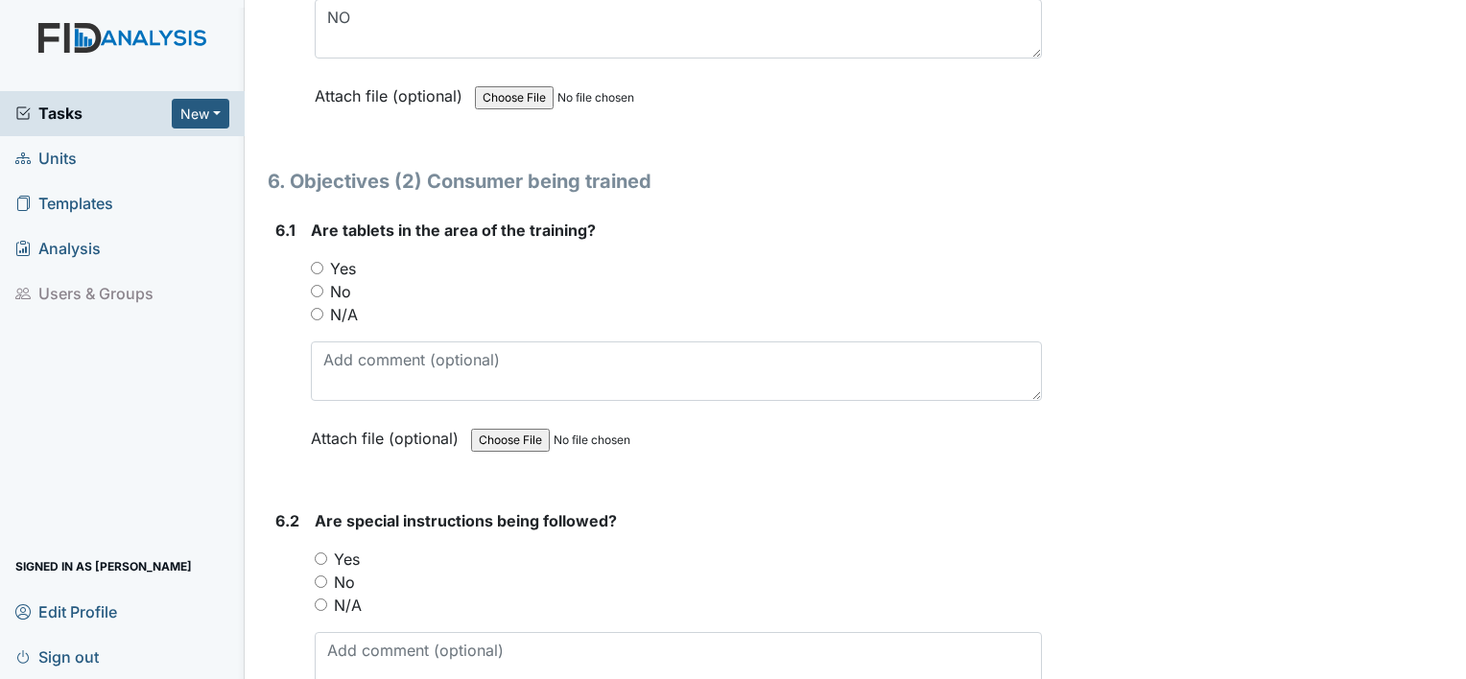
click at [313, 262] on input "Yes" at bounding box center [317, 268] width 12 height 12
radio input "true"
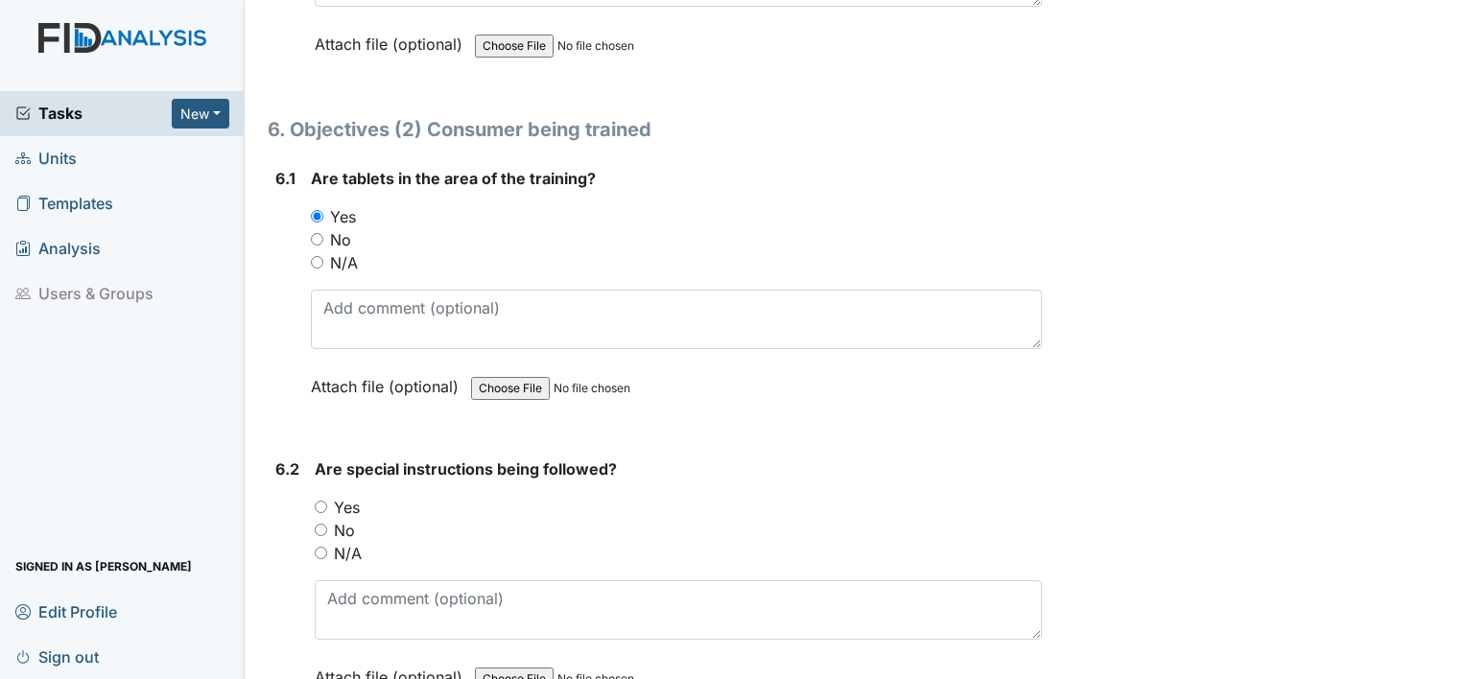
scroll to position [12278, 0]
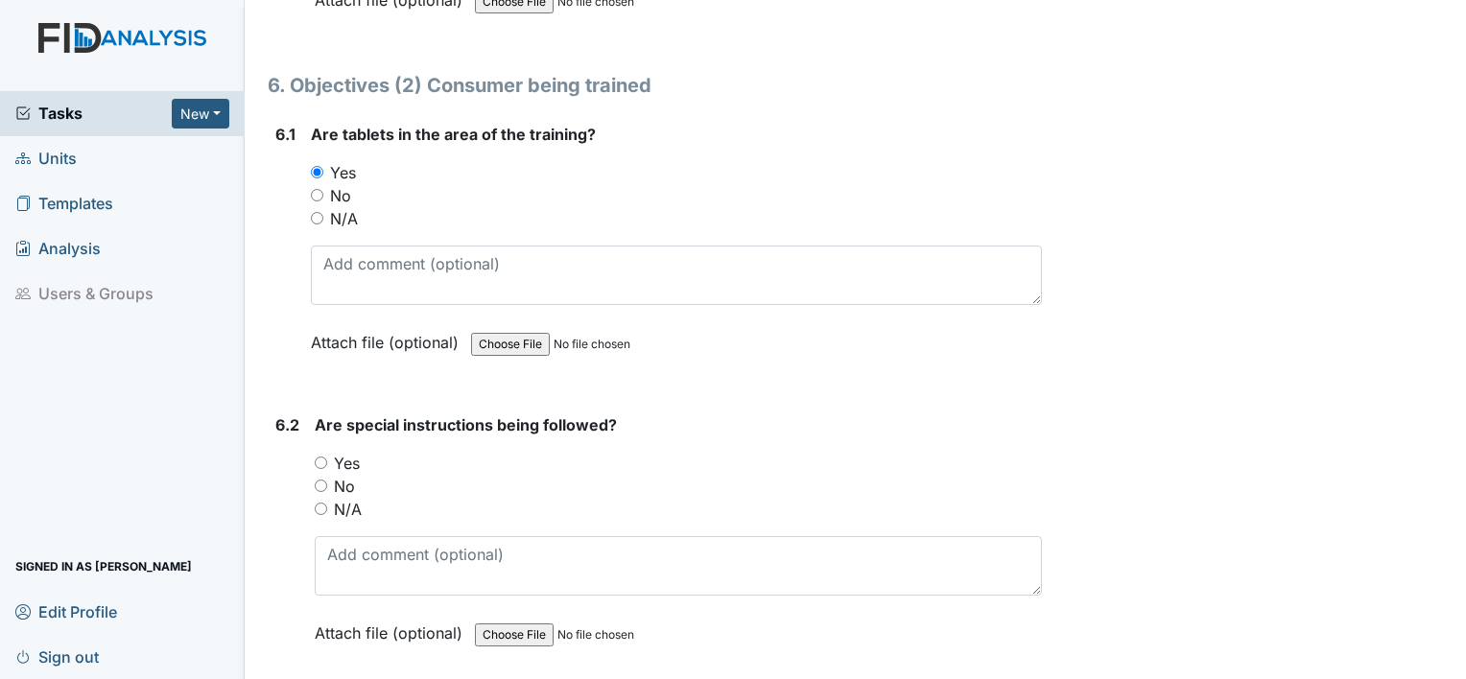
click at [324, 457] on input "Yes" at bounding box center [321, 463] width 12 height 12
radio input "true"
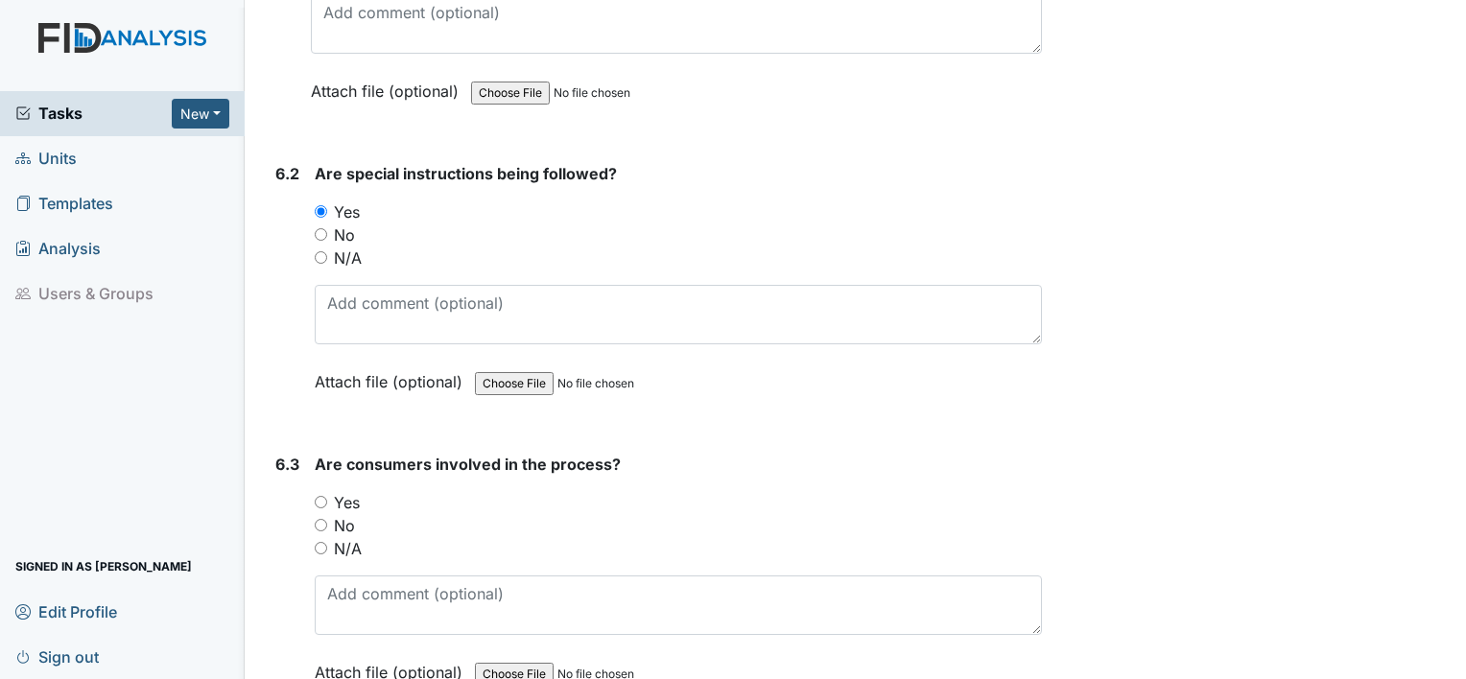
scroll to position [12566, 0]
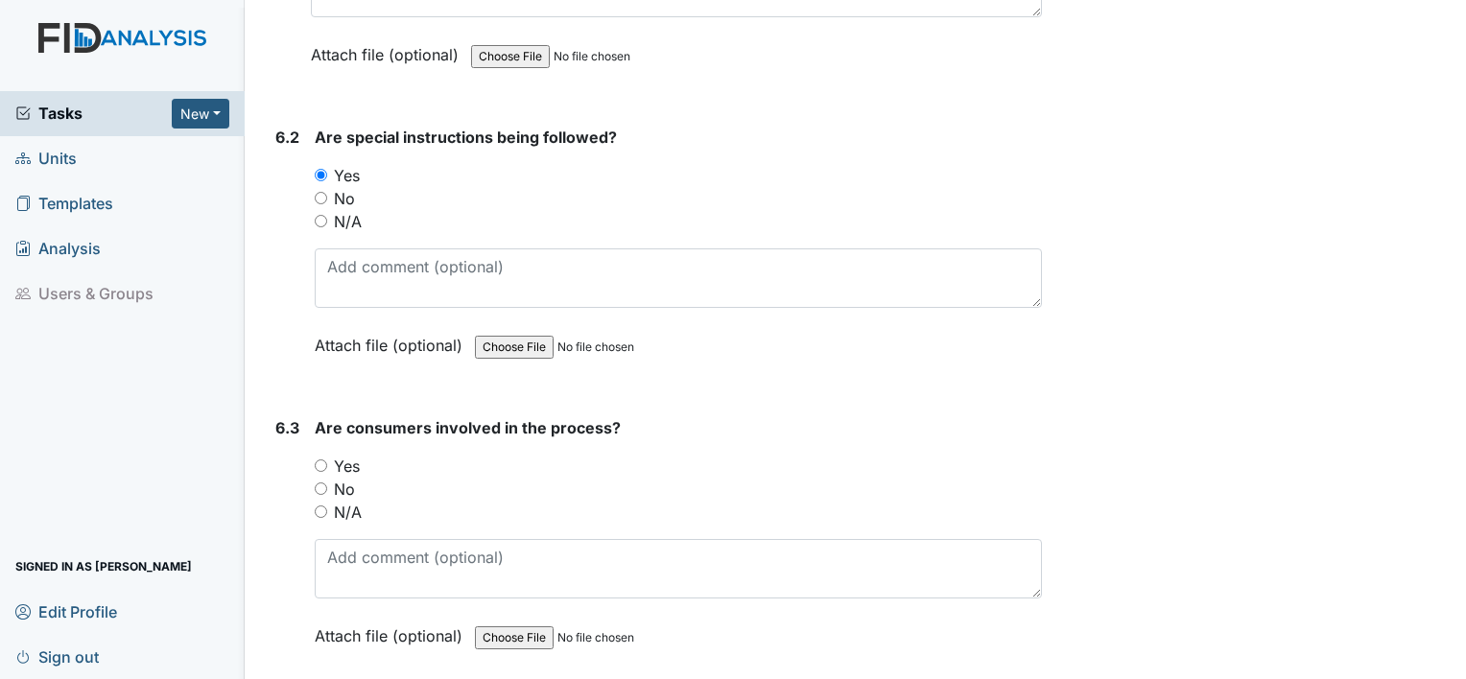
click at [332, 416] on div "Are consumers involved in the process? You must select one of the below options…" at bounding box center [678, 538] width 727 height 245
click at [320, 459] on input "Yes" at bounding box center [321, 465] width 12 height 12
radio input "true"
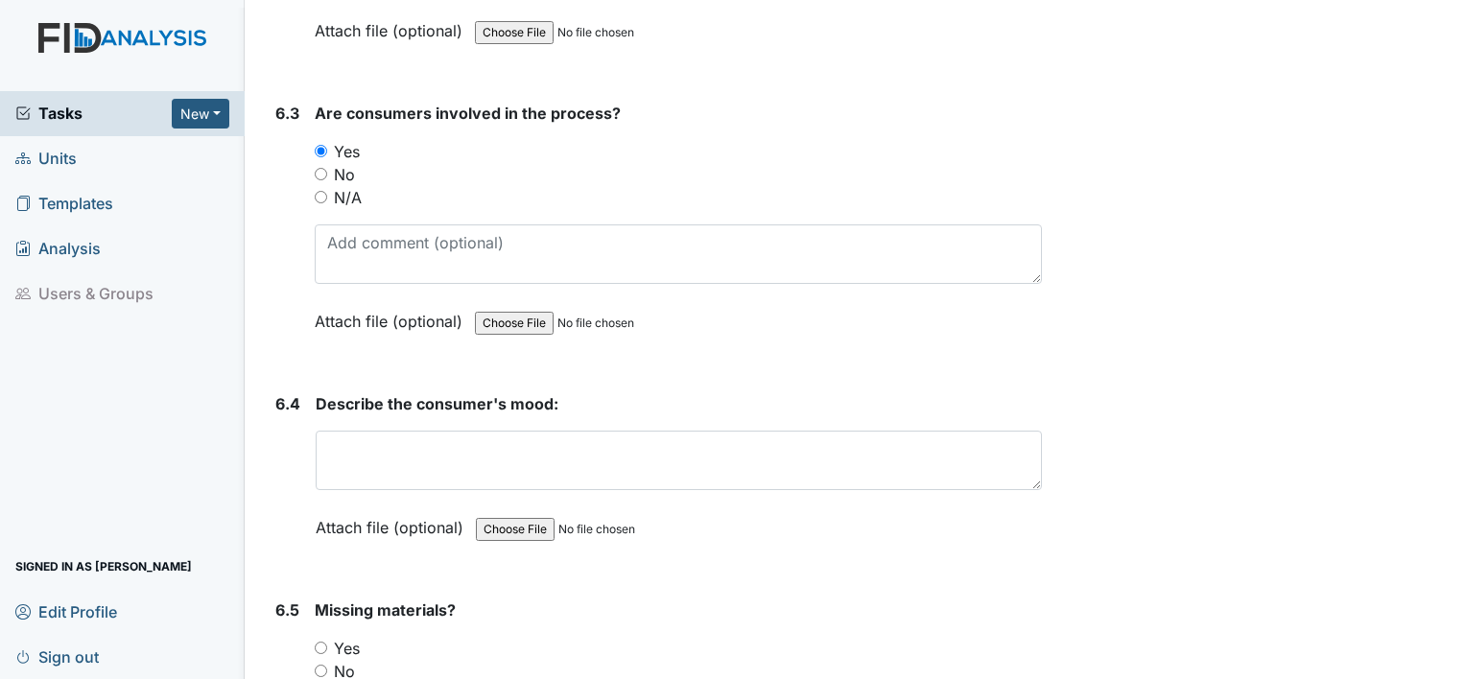
scroll to position [12949, 0]
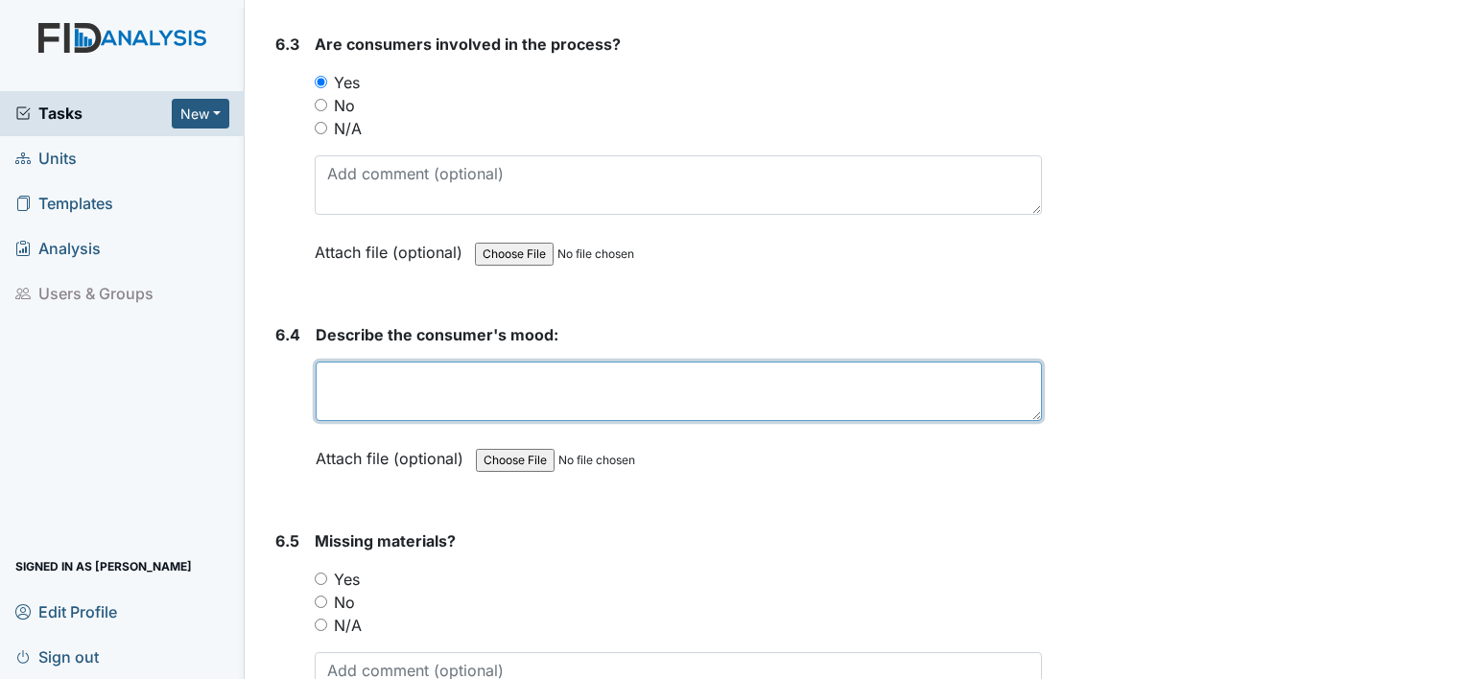
click at [338, 362] on textarea at bounding box center [679, 391] width 726 height 59
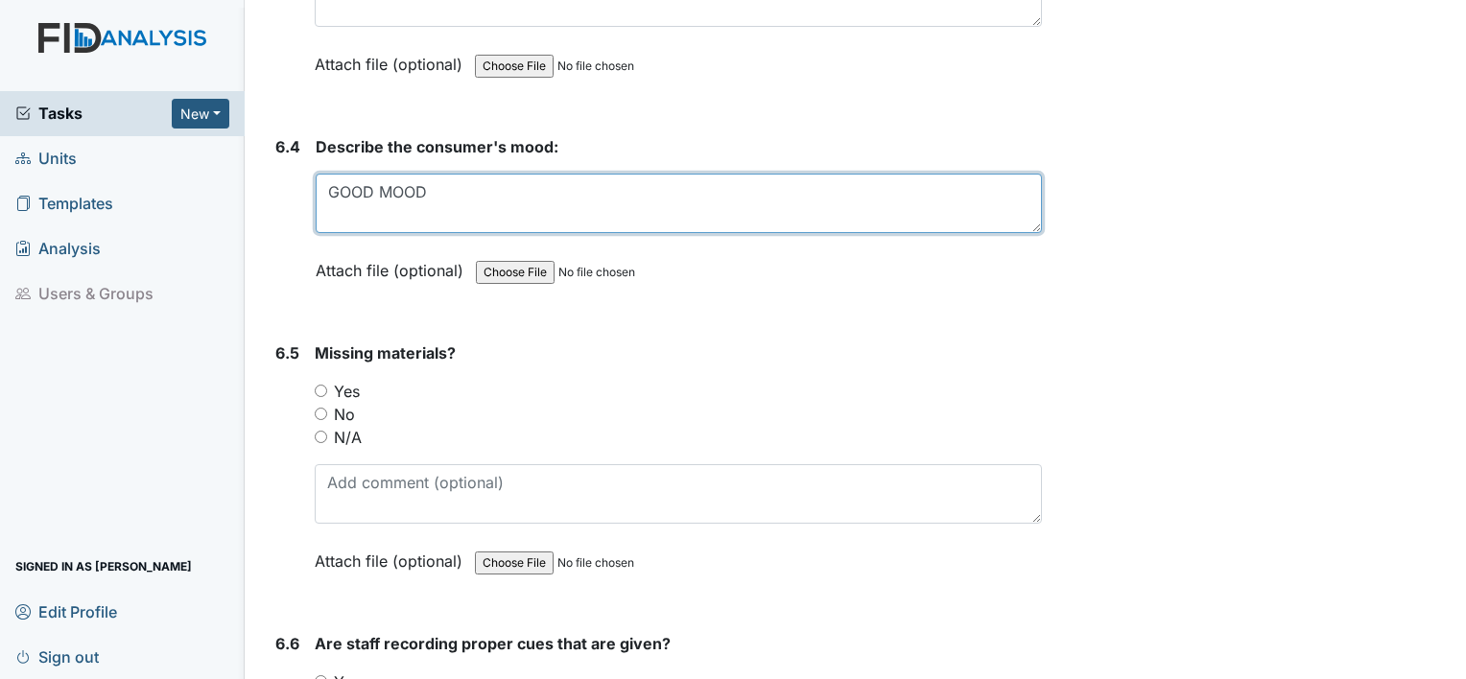
scroll to position [13141, 0]
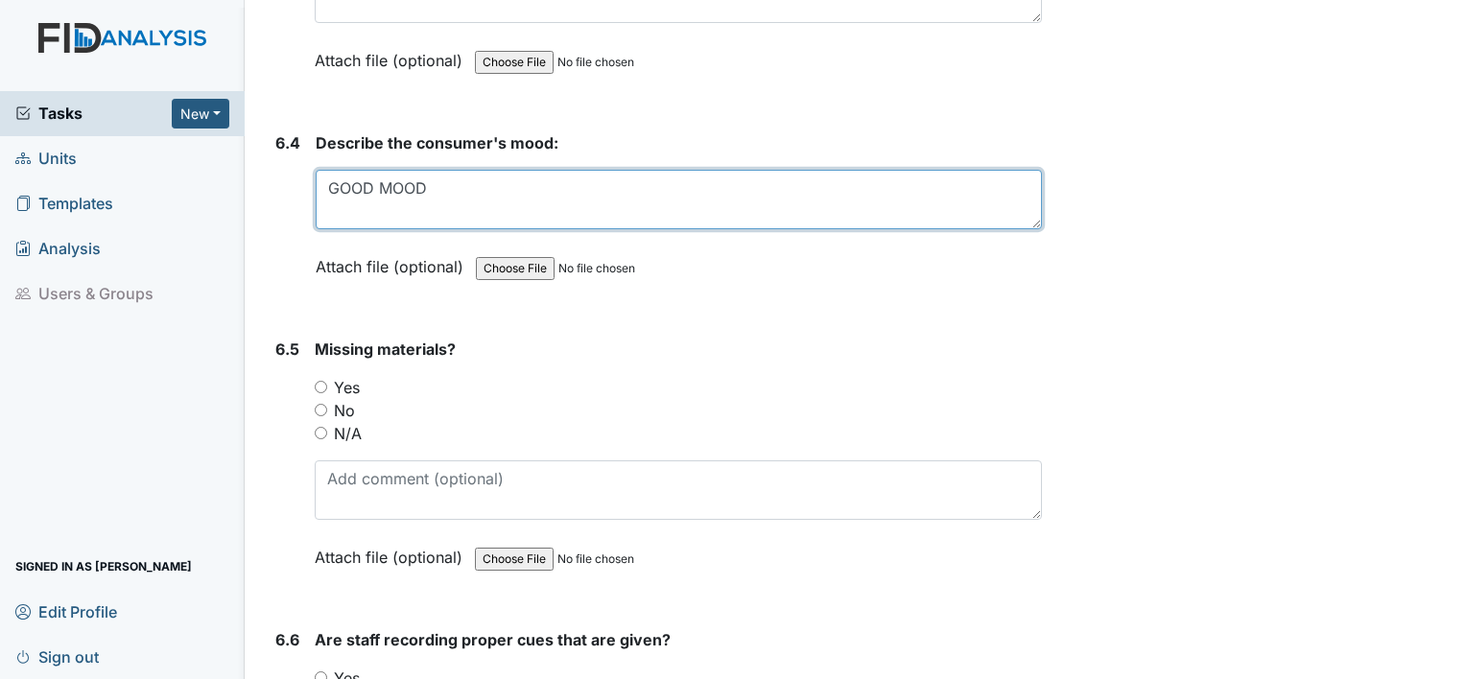
type textarea "GOOD MOOD"
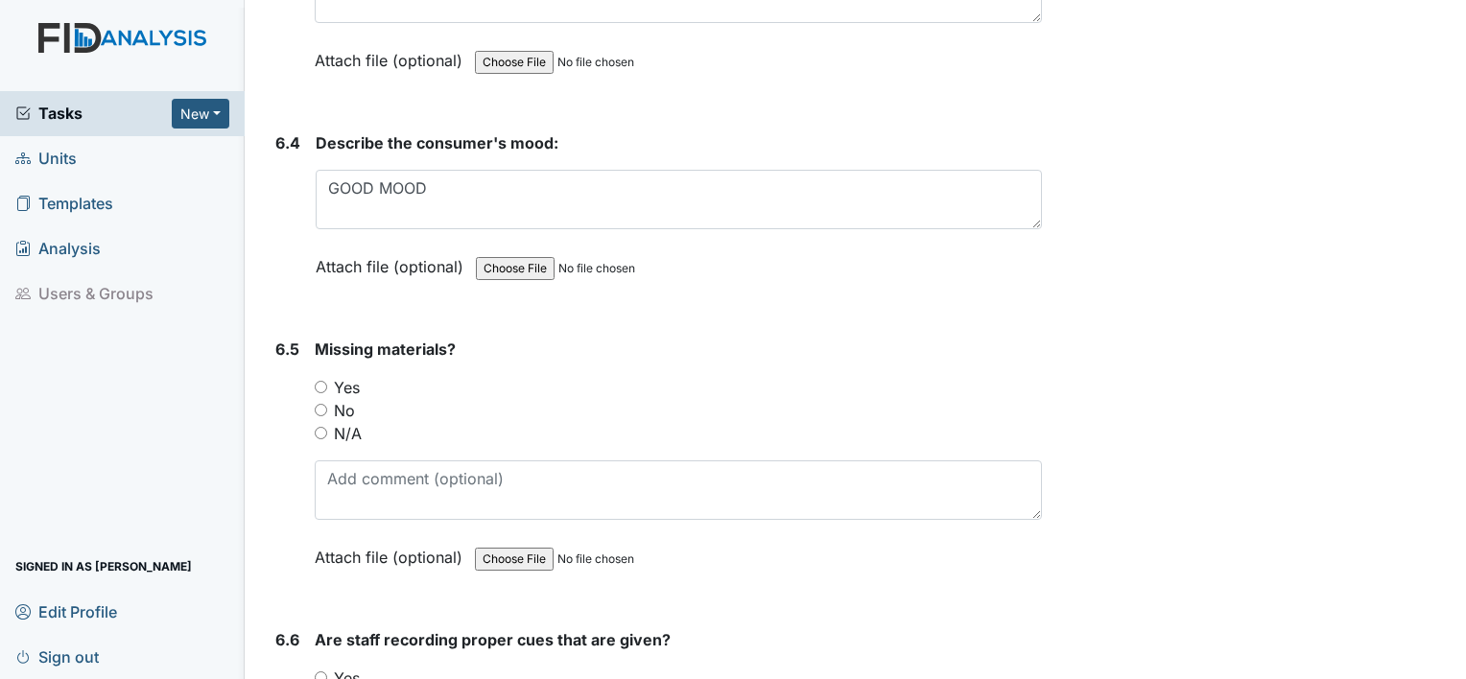
click at [321, 404] on input "No" at bounding box center [321, 410] width 12 height 12
radio input "true"
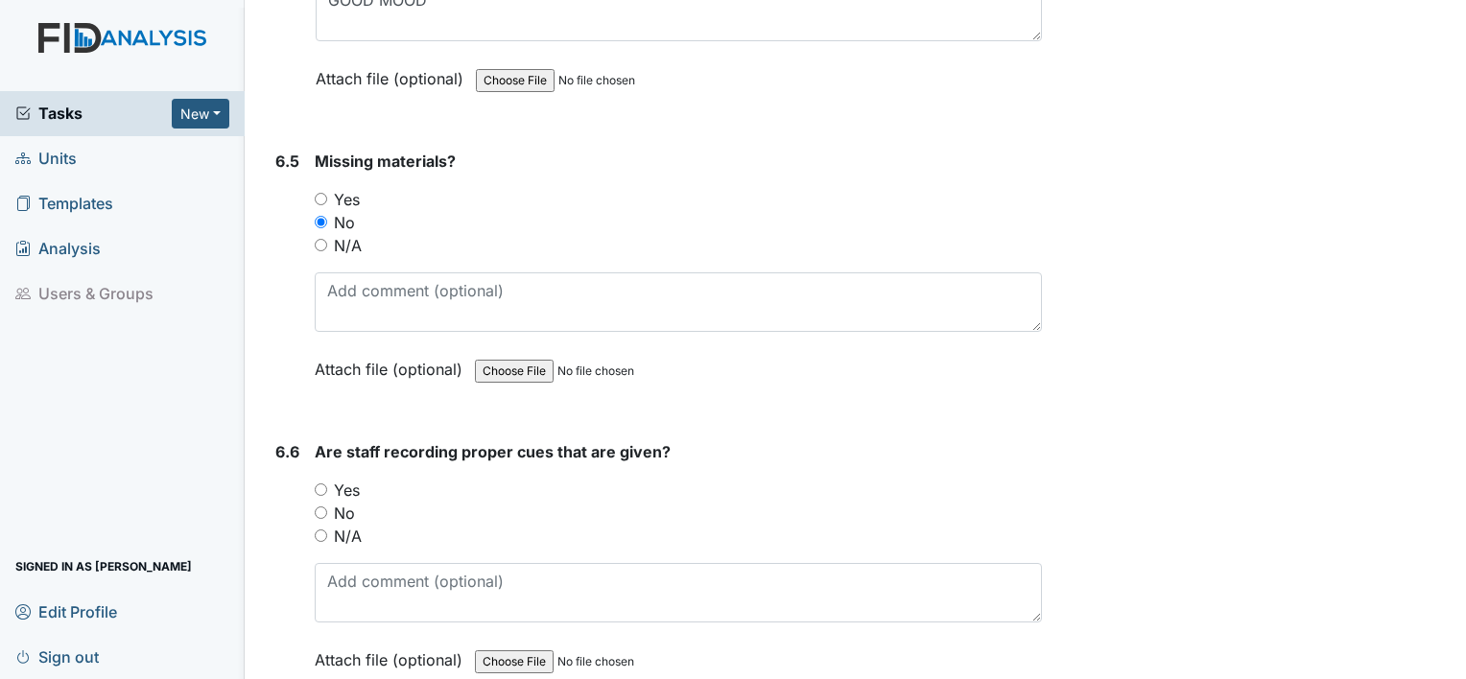
scroll to position [13333, 0]
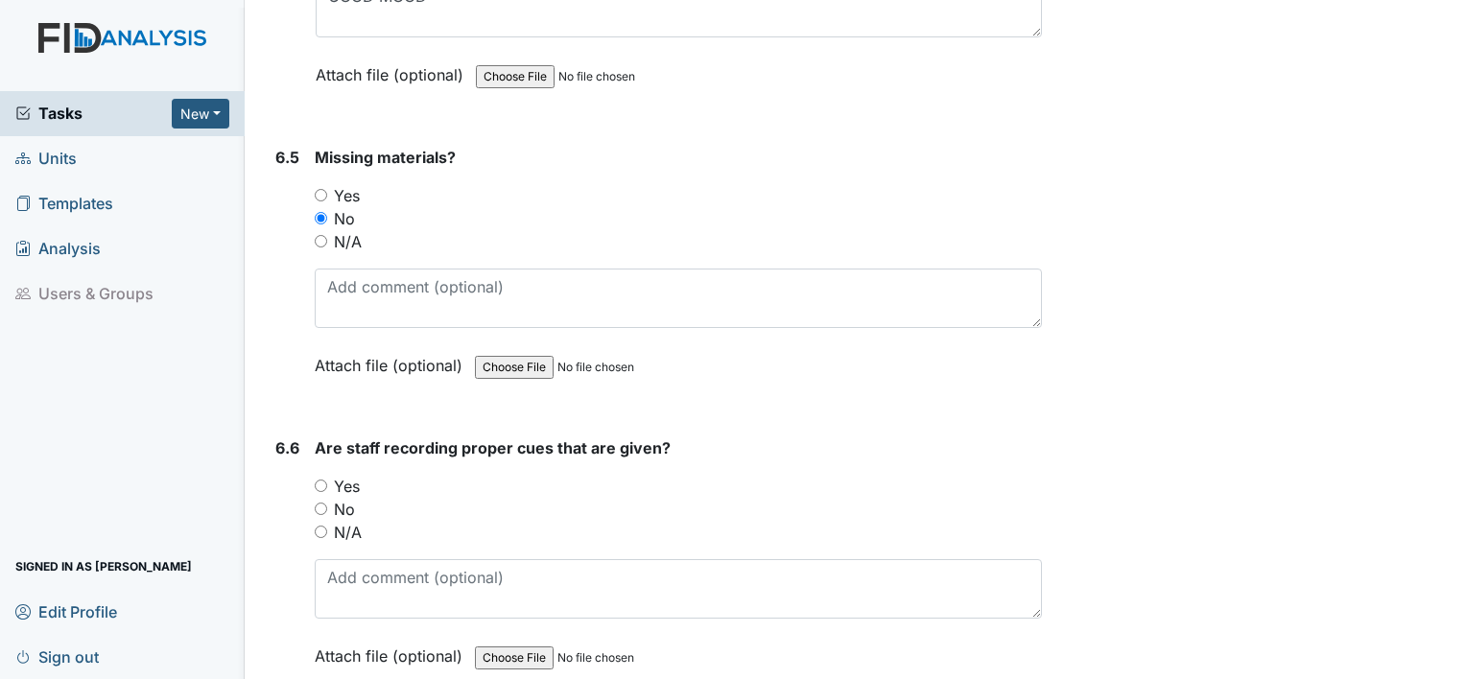
click at [320, 480] on input "Yes" at bounding box center [321, 486] width 12 height 12
radio input "true"
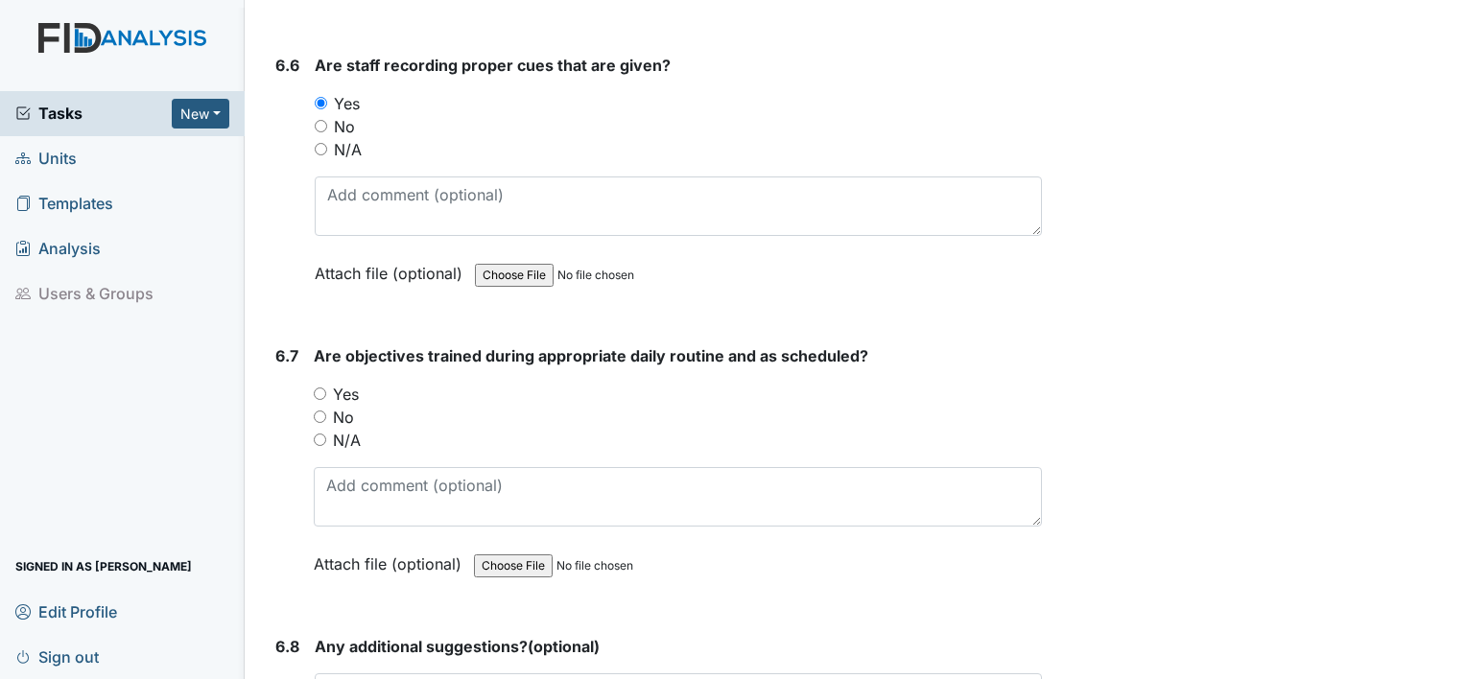
scroll to position [13717, 0]
click at [330, 382] on div "Yes" at bounding box center [678, 393] width 728 height 23
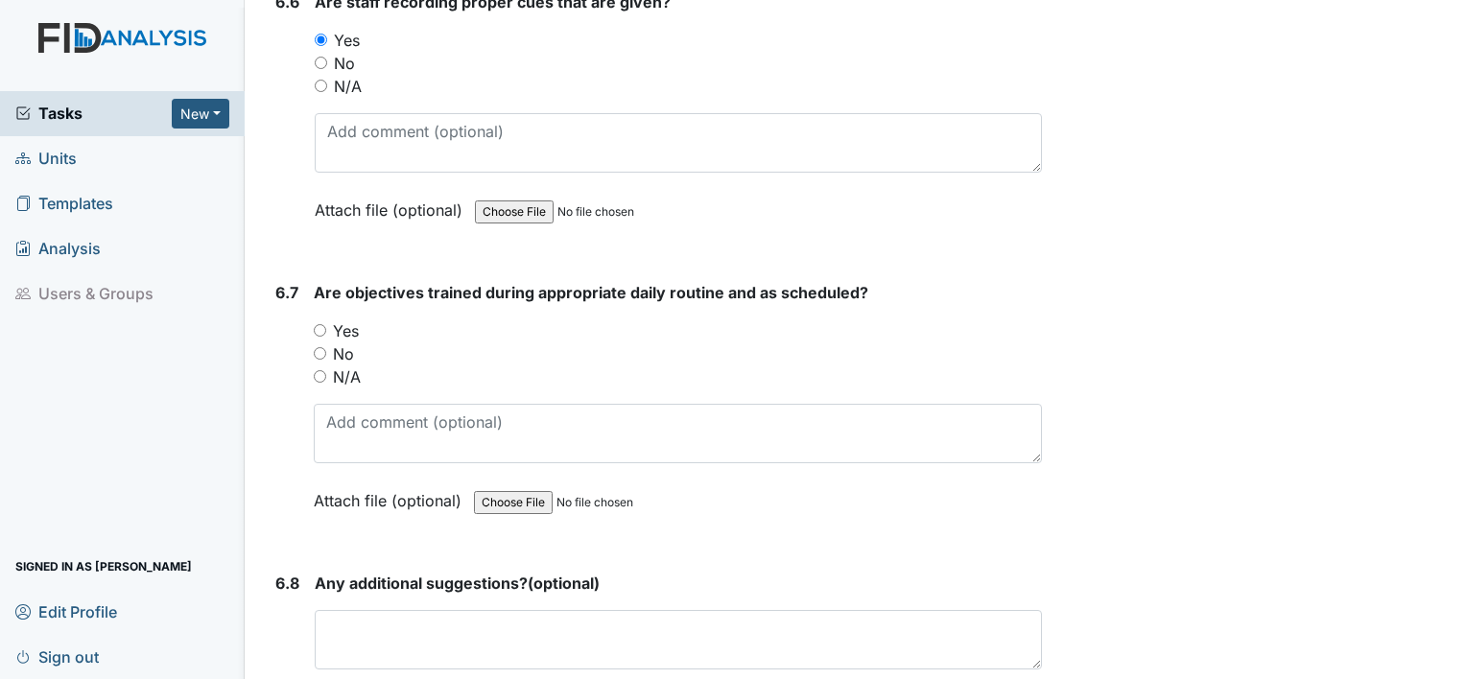
scroll to position [13813, 0]
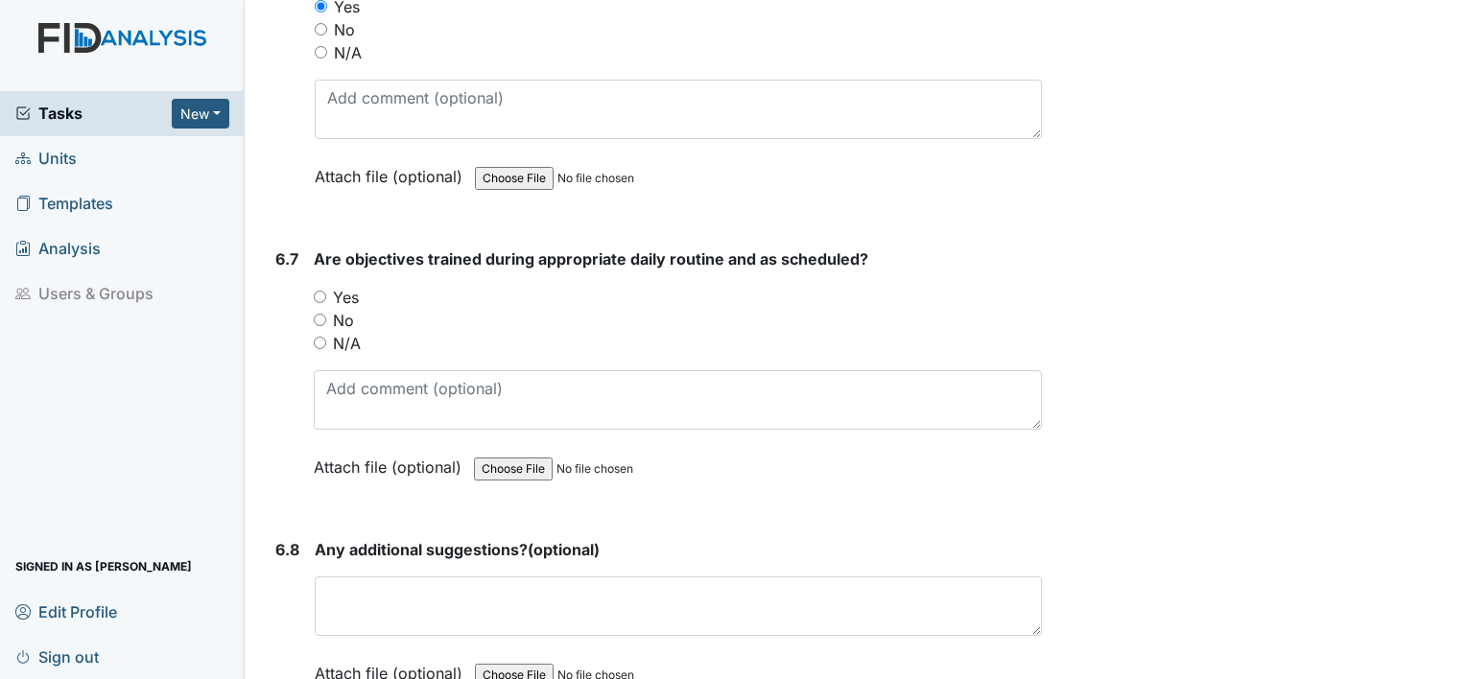
click at [326, 286] on div "Yes" at bounding box center [678, 297] width 728 height 23
click at [320, 291] on input "Yes" at bounding box center [320, 297] width 12 height 12
radio input "true"
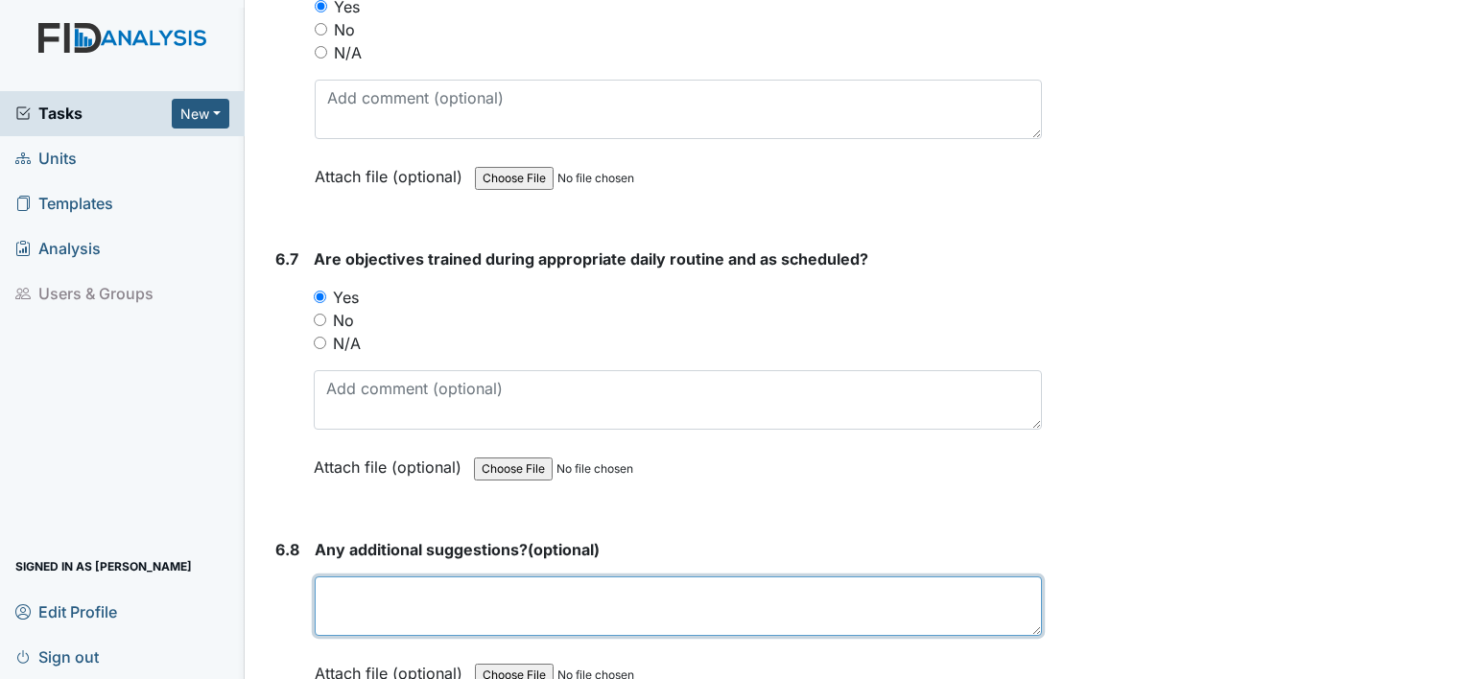
click at [365, 576] on textarea at bounding box center [678, 605] width 727 height 59
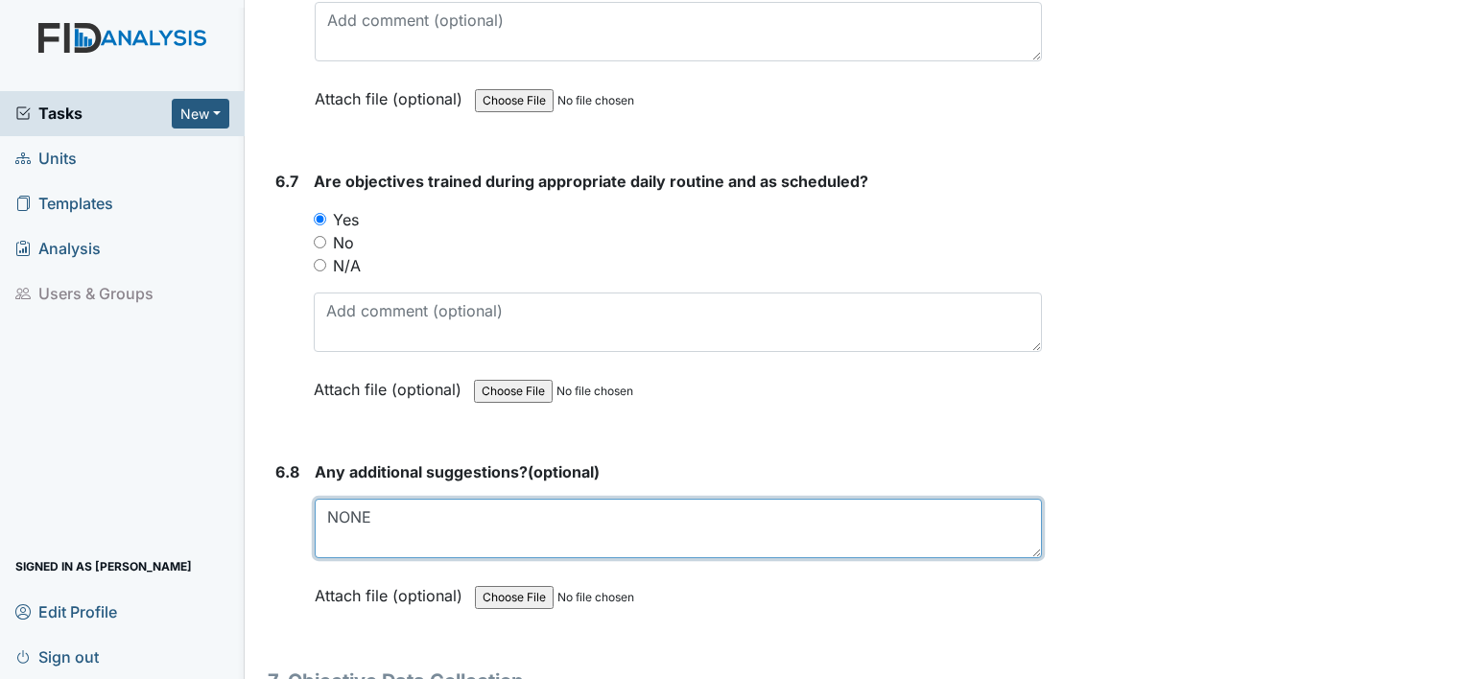
scroll to position [14196, 0]
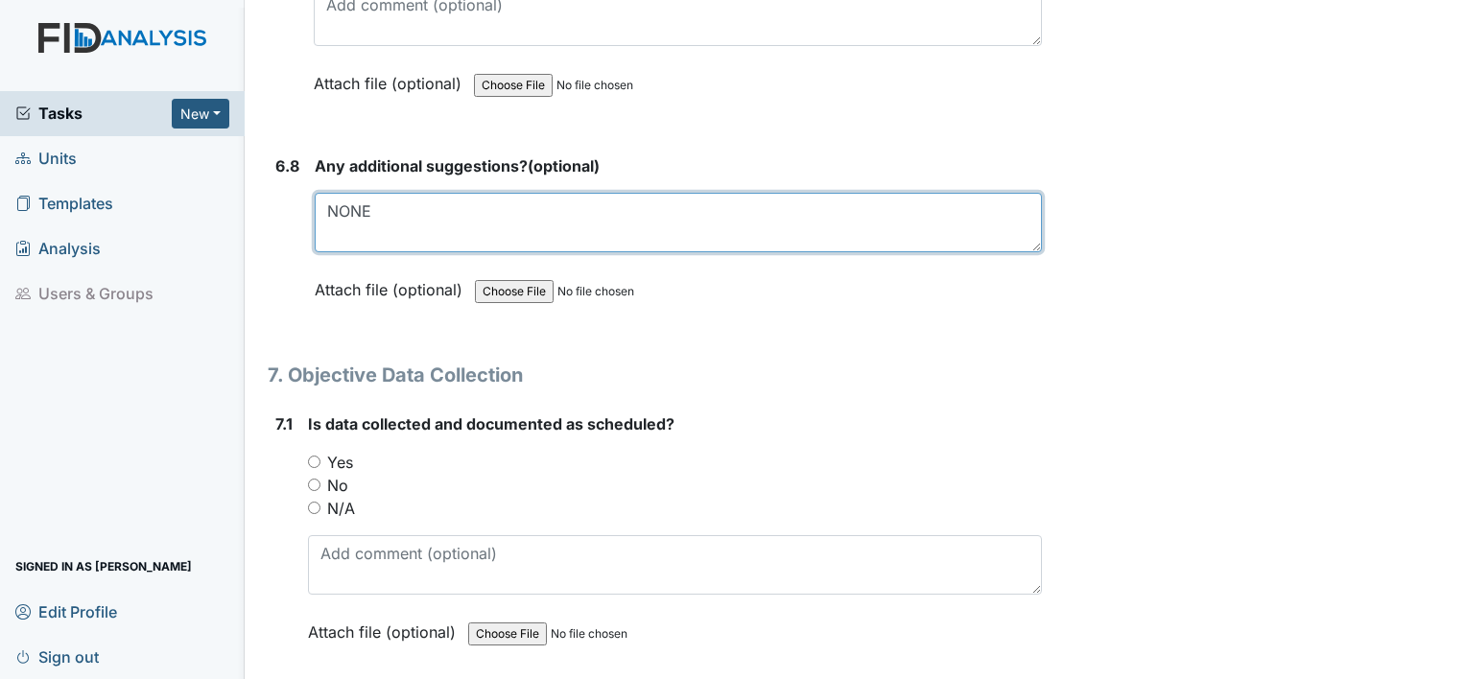
type textarea "NONE"
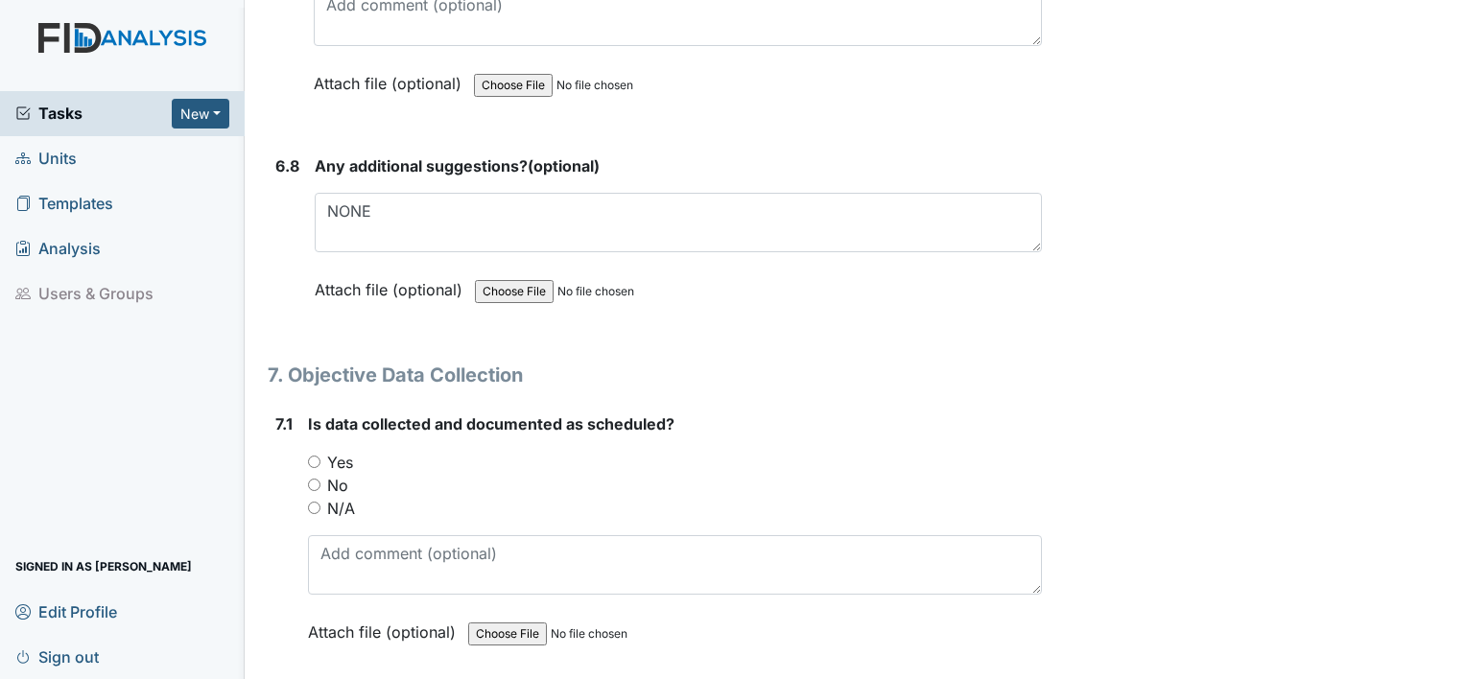
click at [314, 451] on div "Yes" at bounding box center [675, 462] width 734 height 23
click at [317, 456] on input "Yes" at bounding box center [314, 462] width 12 height 12
radio input "true"
click at [317, 456] on input "Yes" at bounding box center [314, 462] width 12 height 12
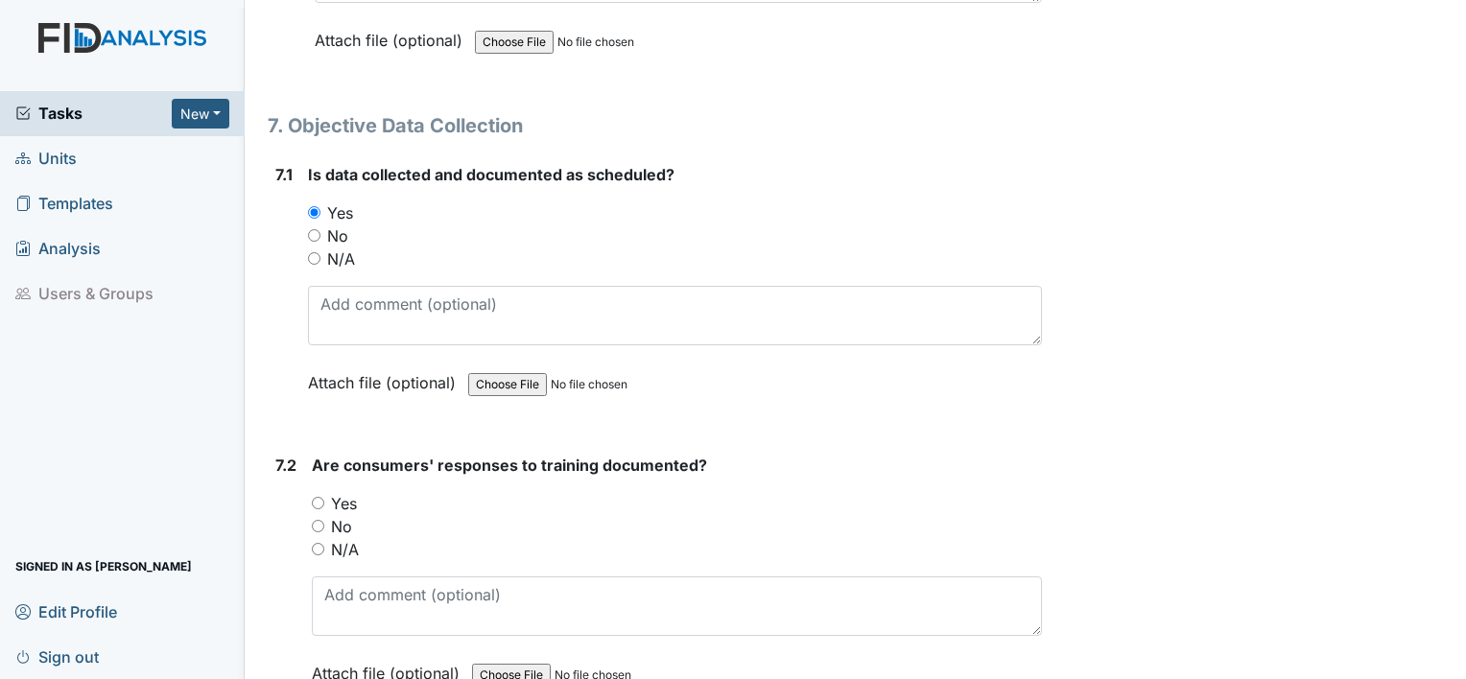
scroll to position [14484, 0]
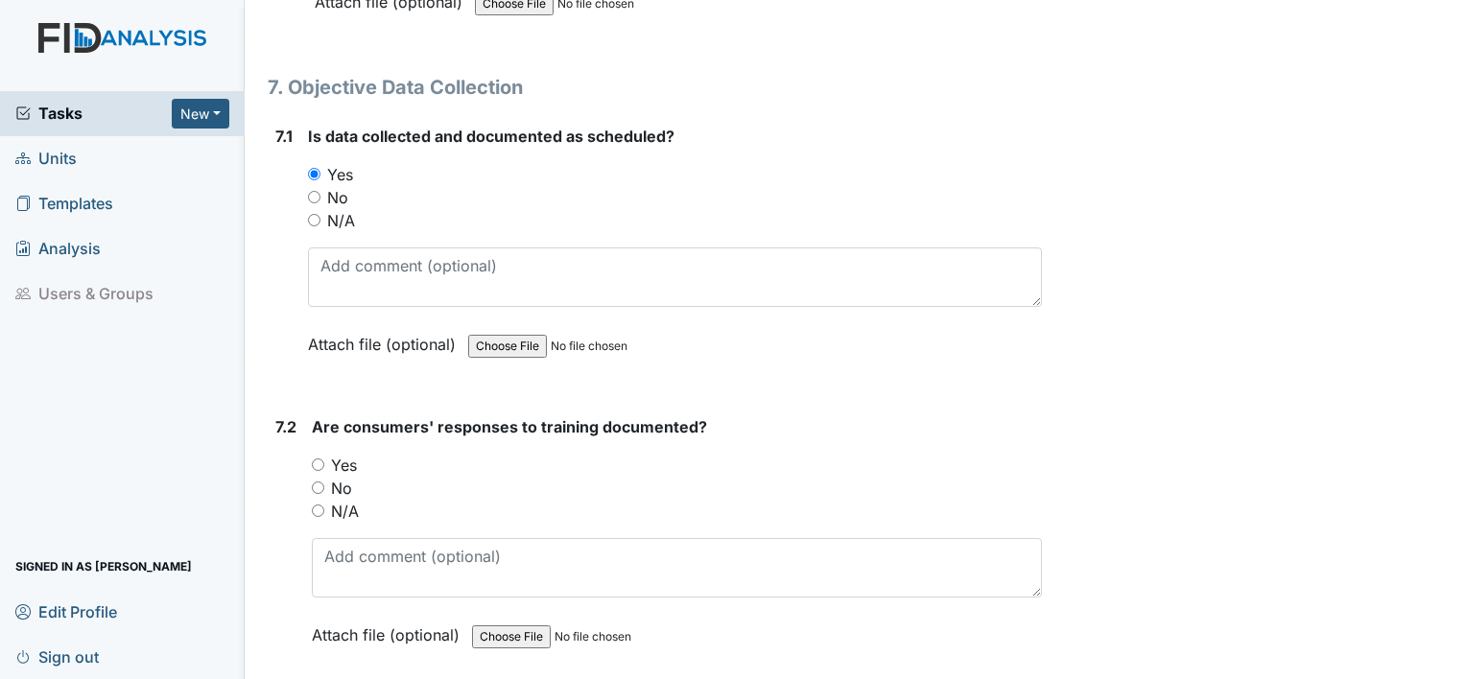
click at [315, 459] on input "Yes" at bounding box center [318, 465] width 12 height 12
radio input "true"
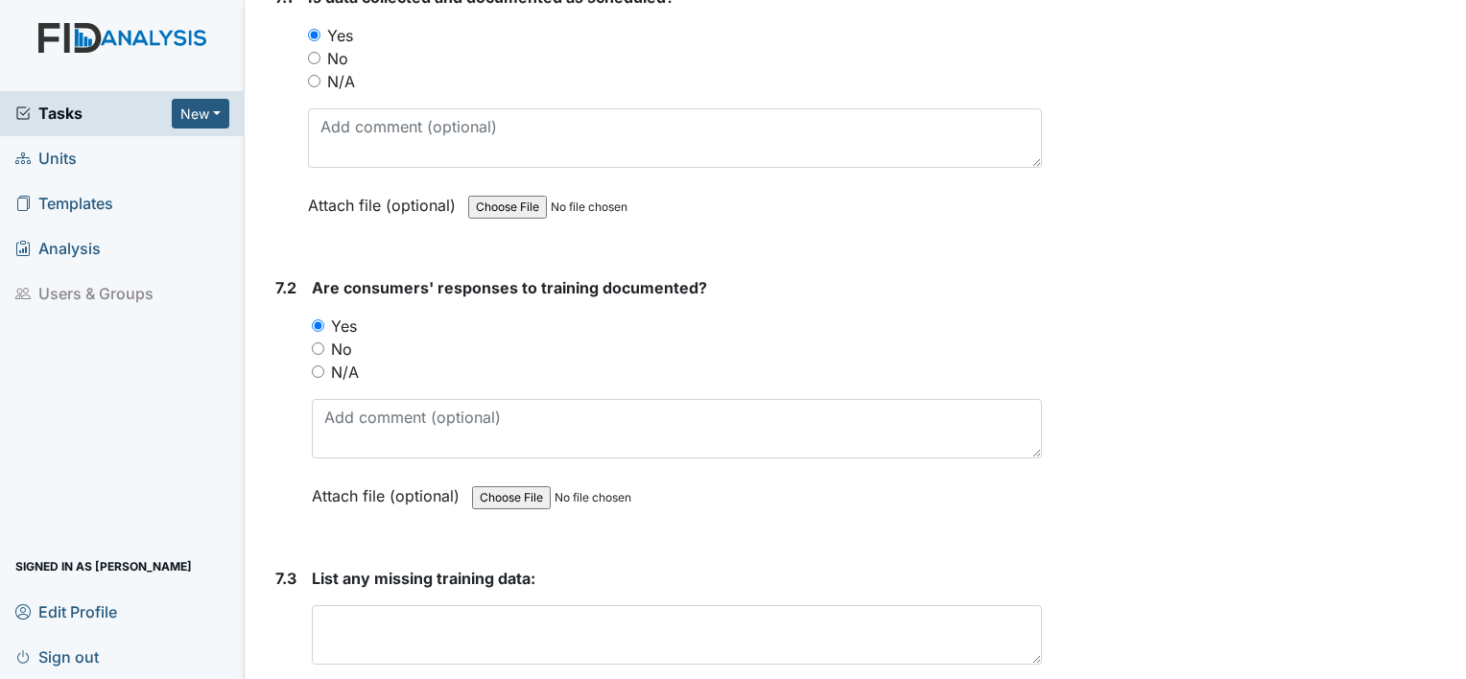
scroll to position [14676, 0]
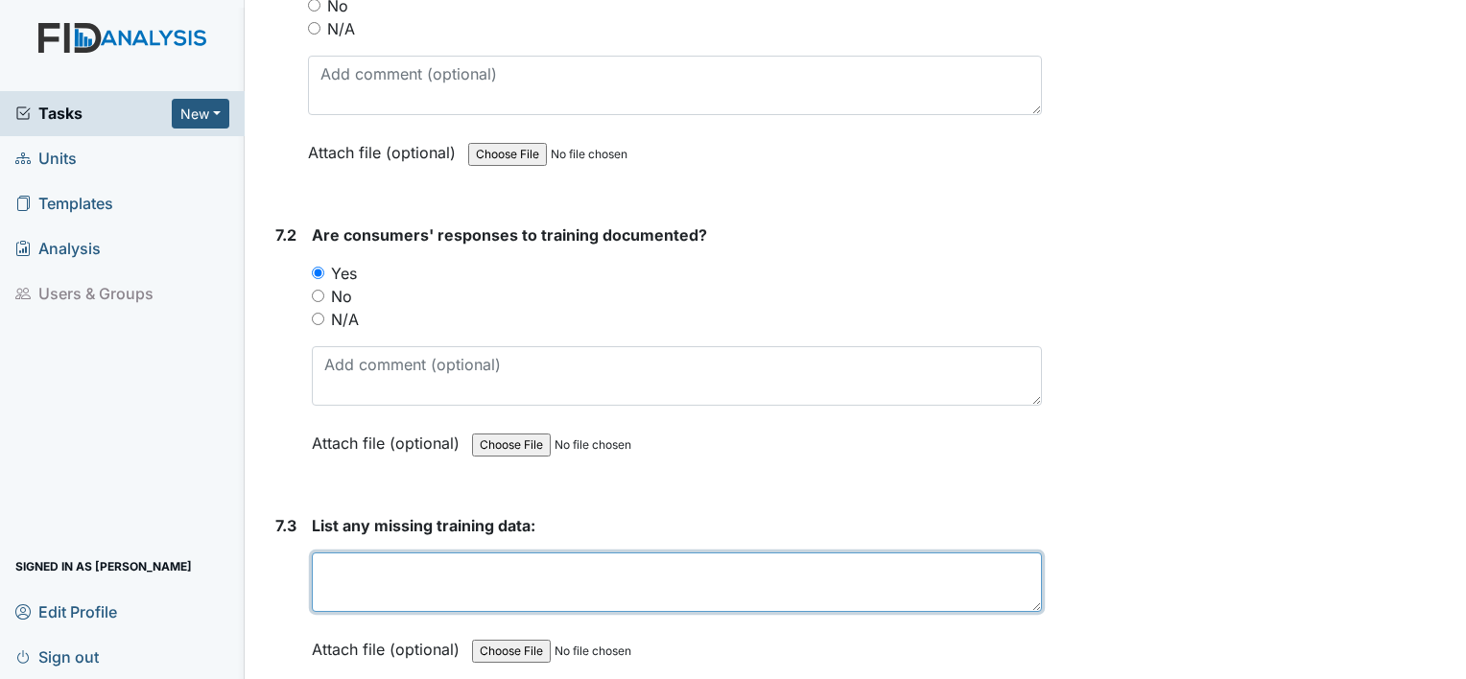
click at [363, 553] on textarea at bounding box center [677, 582] width 730 height 59
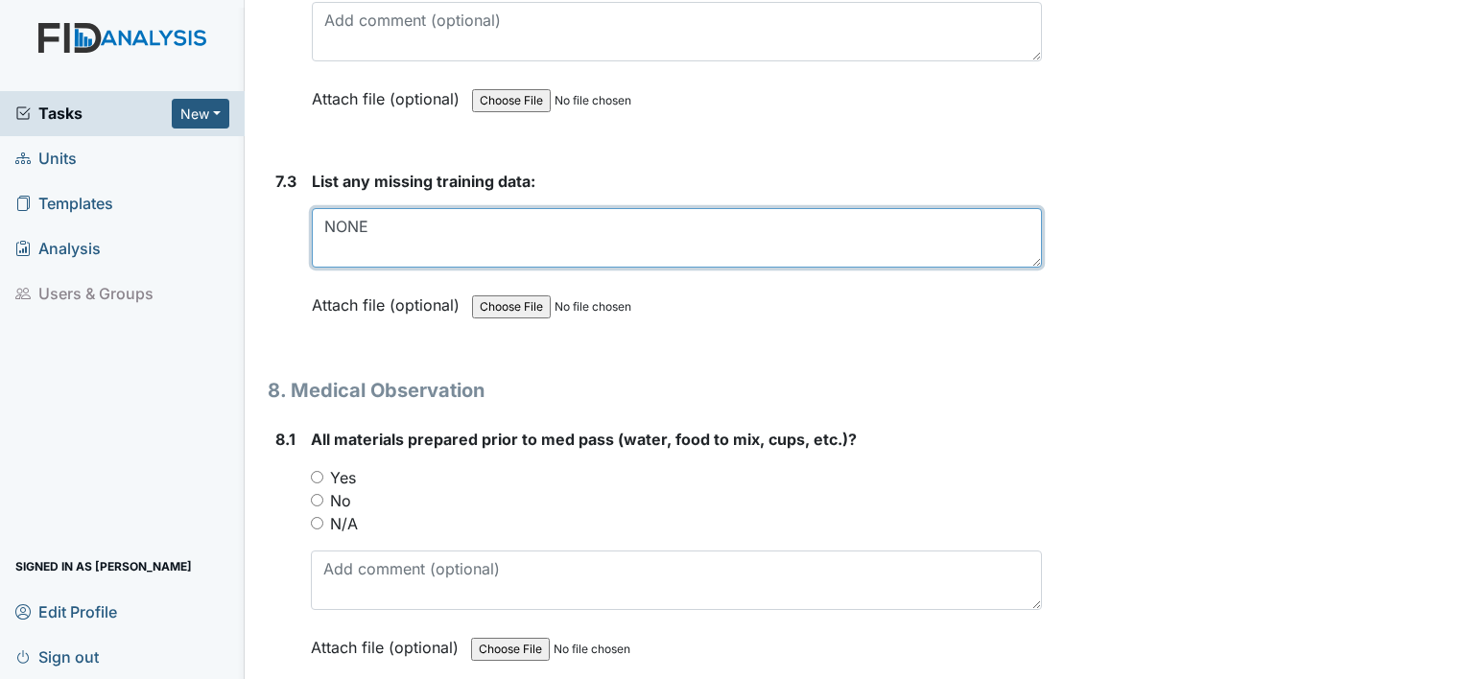
scroll to position [15060, 0]
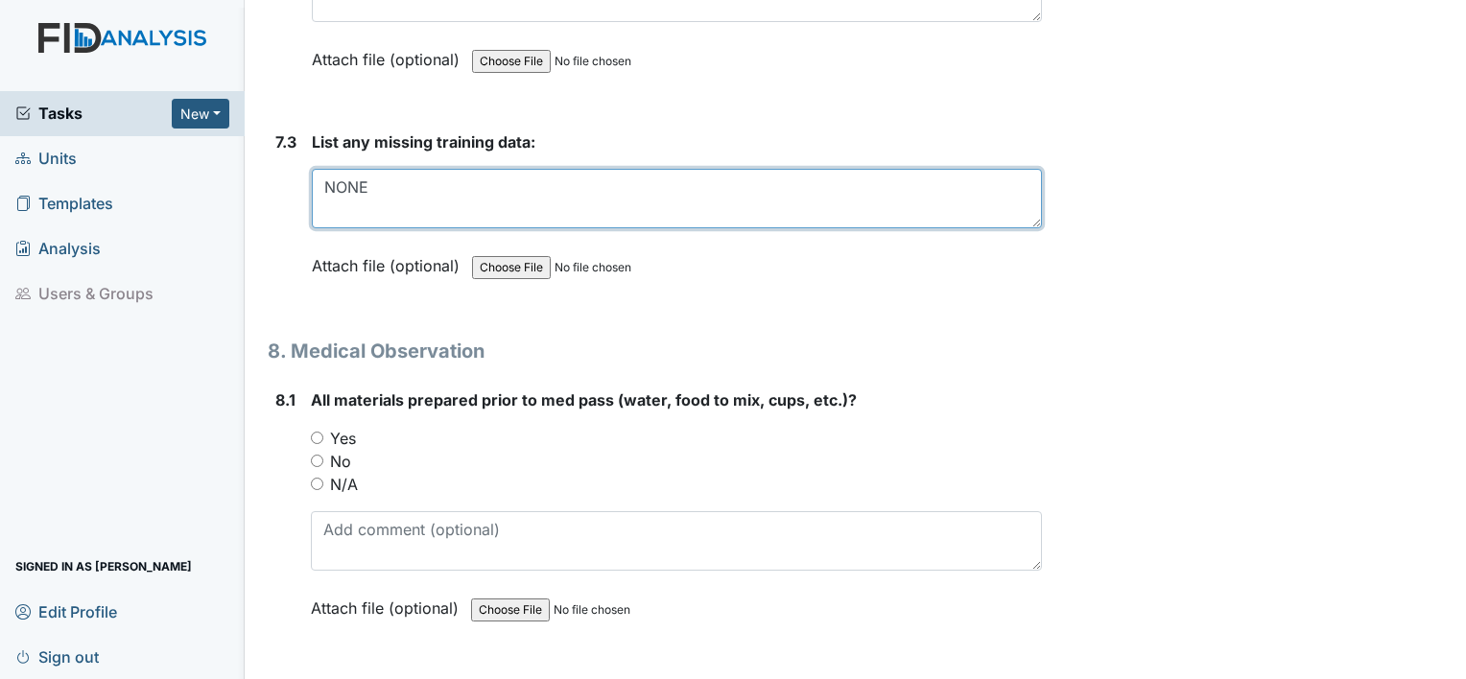
type textarea "NONE"
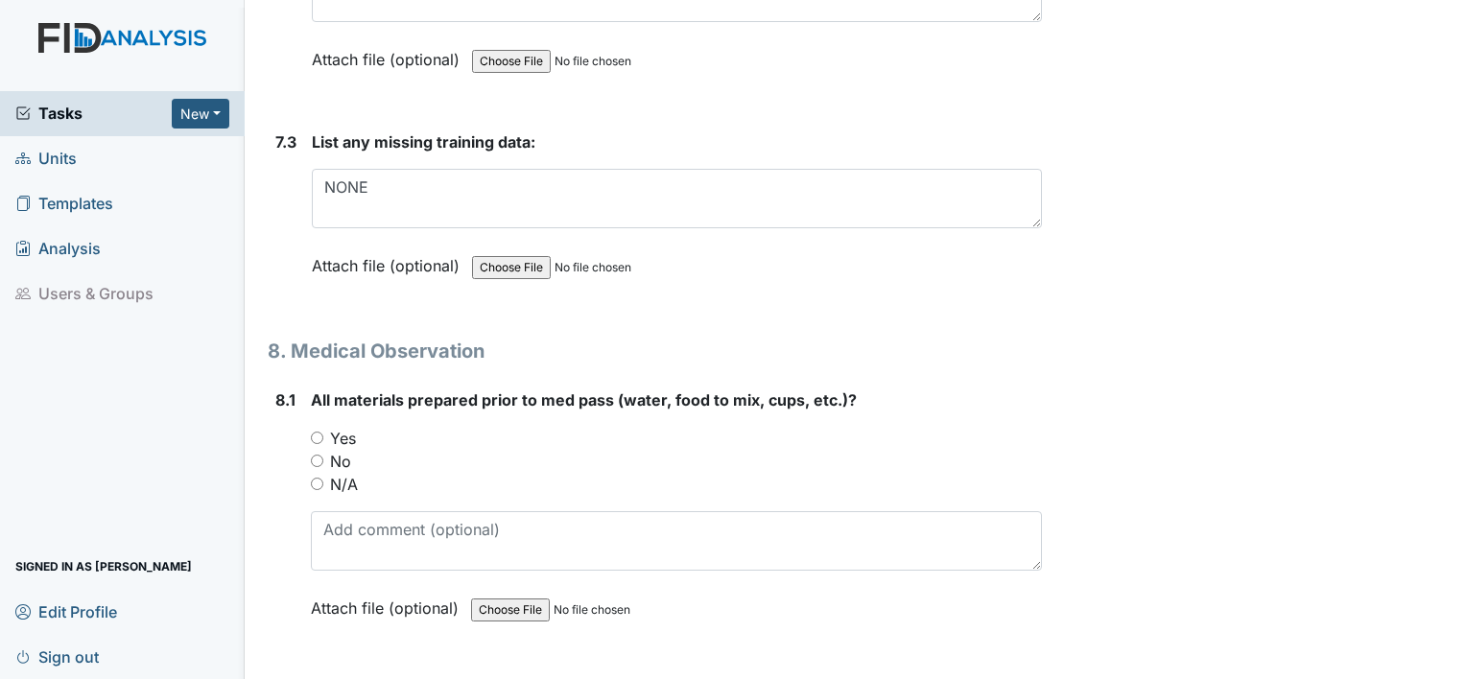
click at [314, 432] on input "Yes" at bounding box center [317, 438] width 12 height 12
radio input "true"
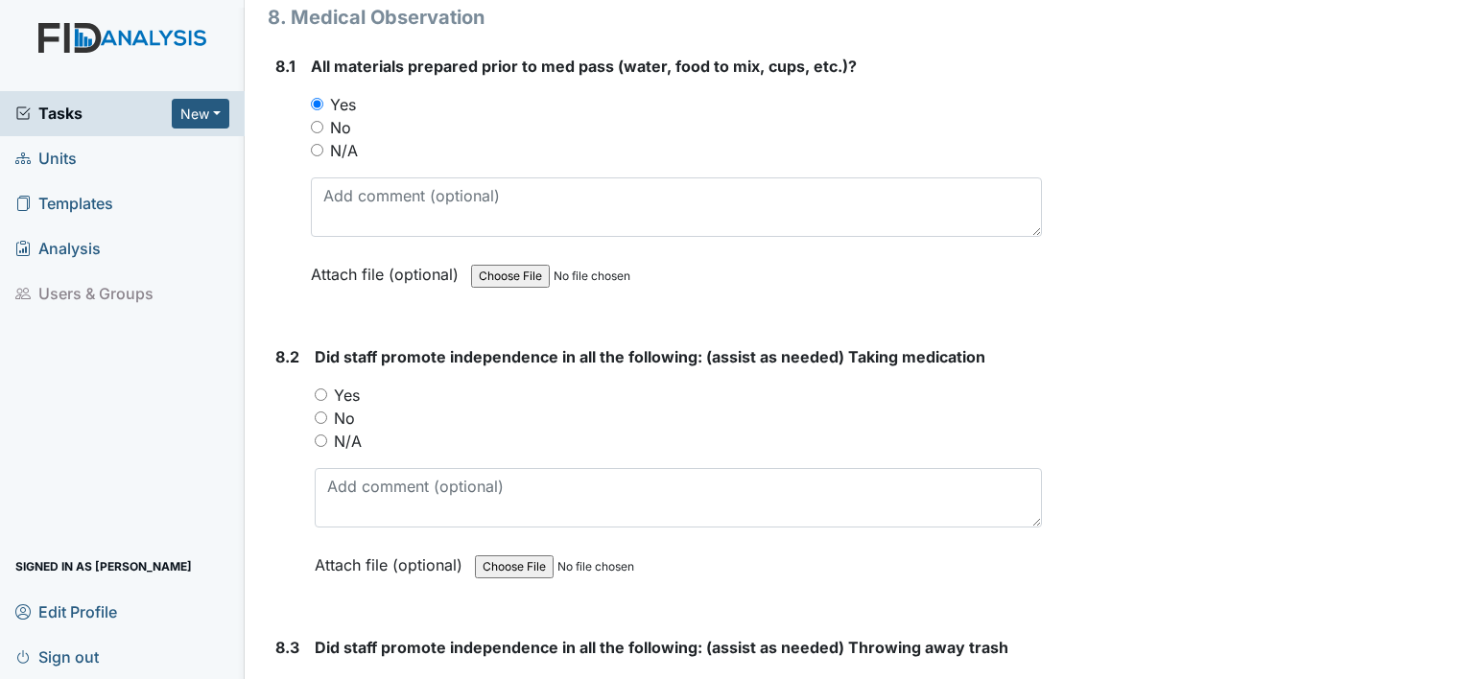
scroll to position [15443, 0]
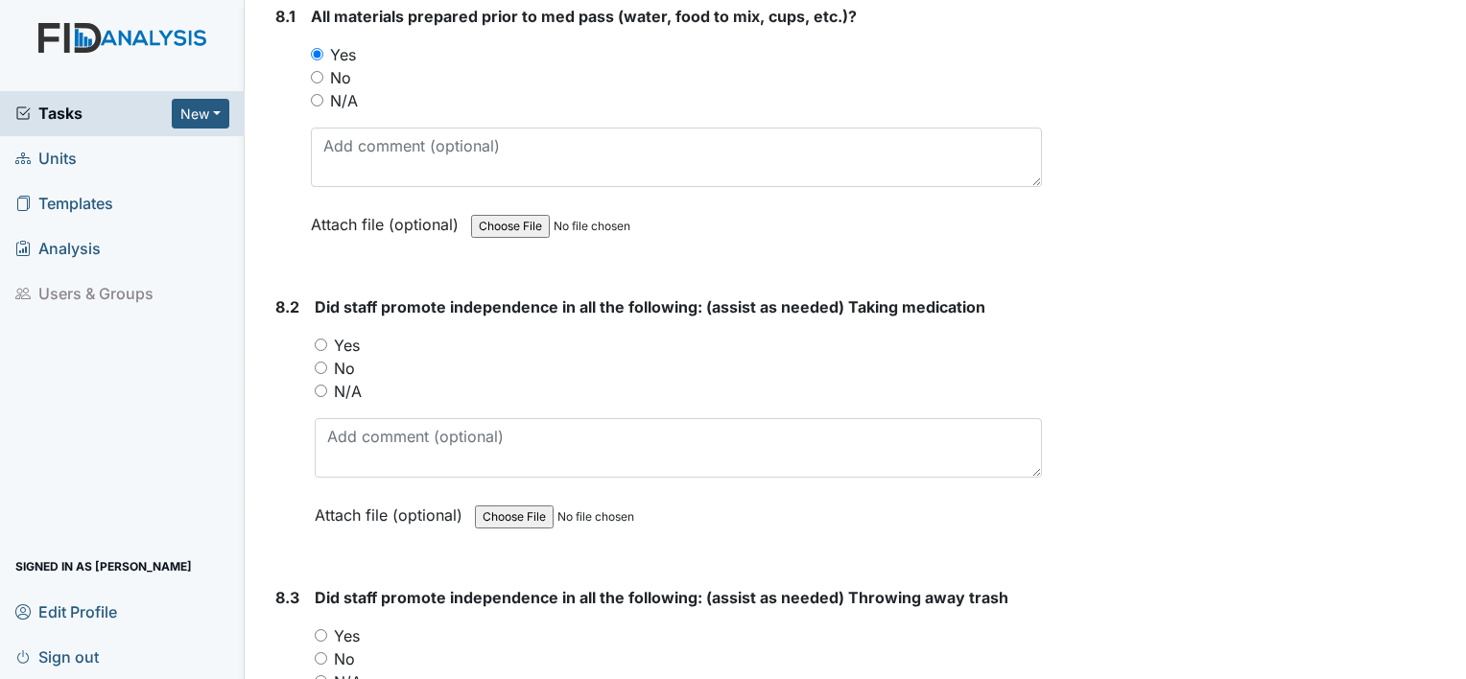
click at [312, 296] on div "8.2 Did staff promote independence in all the following: (assist as needed) Tak…" at bounding box center [655, 425] width 774 height 260
click at [318, 339] on input "Yes" at bounding box center [321, 345] width 12 height 12
radio input "true"
click at [322, 629] on input "Yes" at bounding box center [321, 635] width 12 height 12
radio input "true"
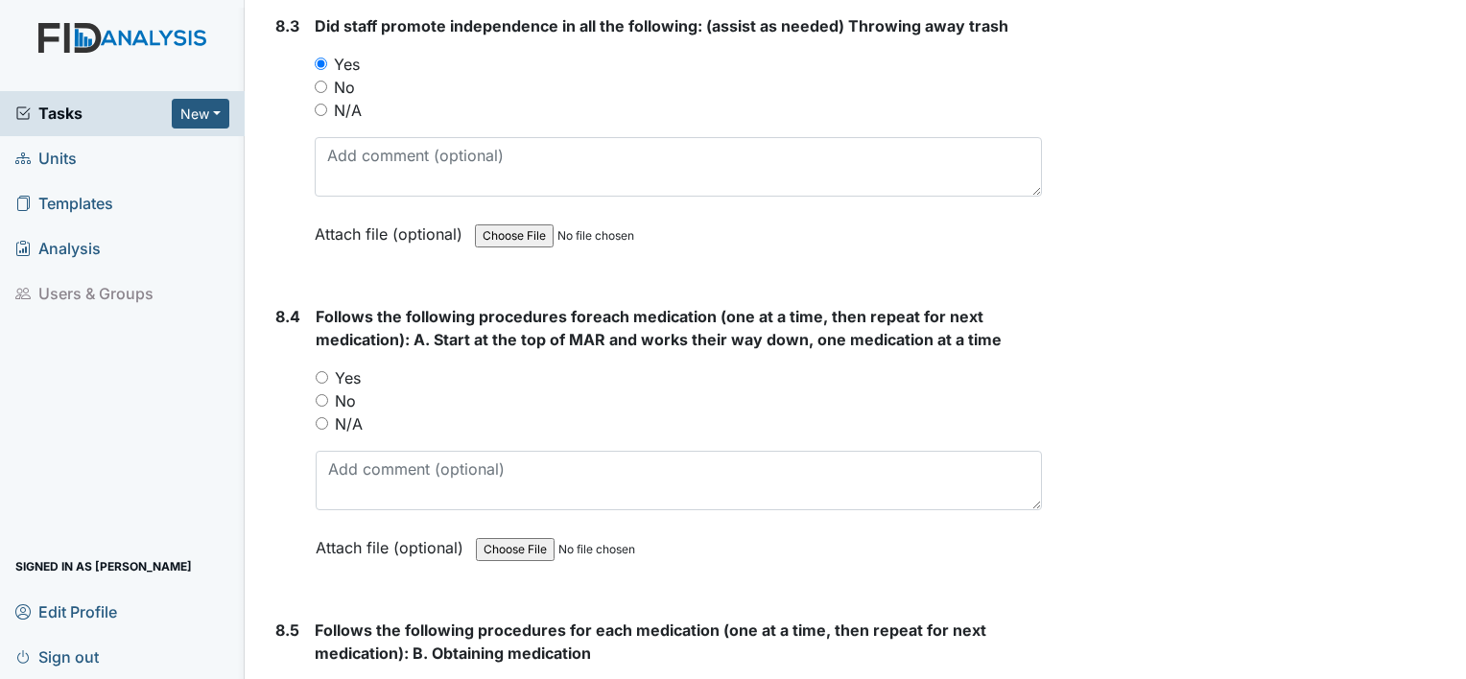
scroll to position [16019, 0]
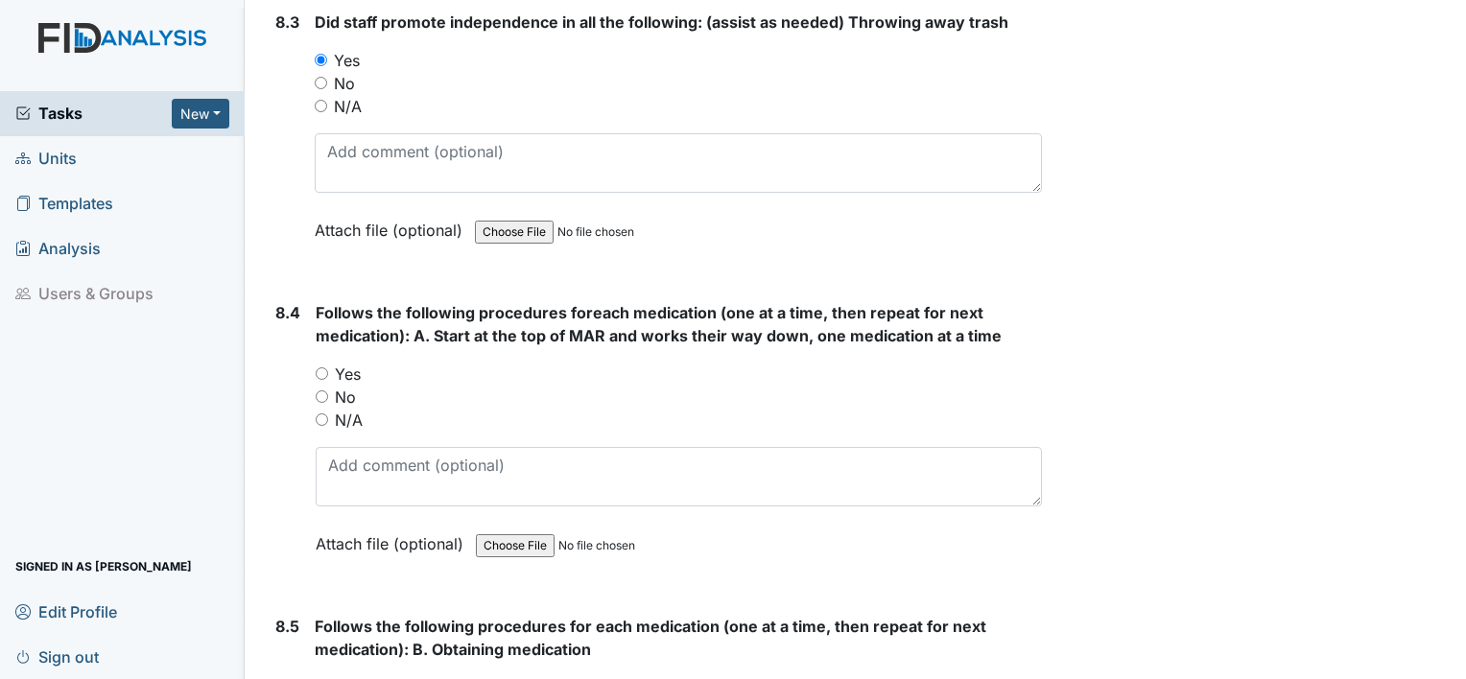
click at [327, 363] on div "Yes" at bounding box center [679, 374] width 726 height 23
click at [327, 367] on input "Yes" at bounding box center [322, 373] width 12 height 12
radio input "true"
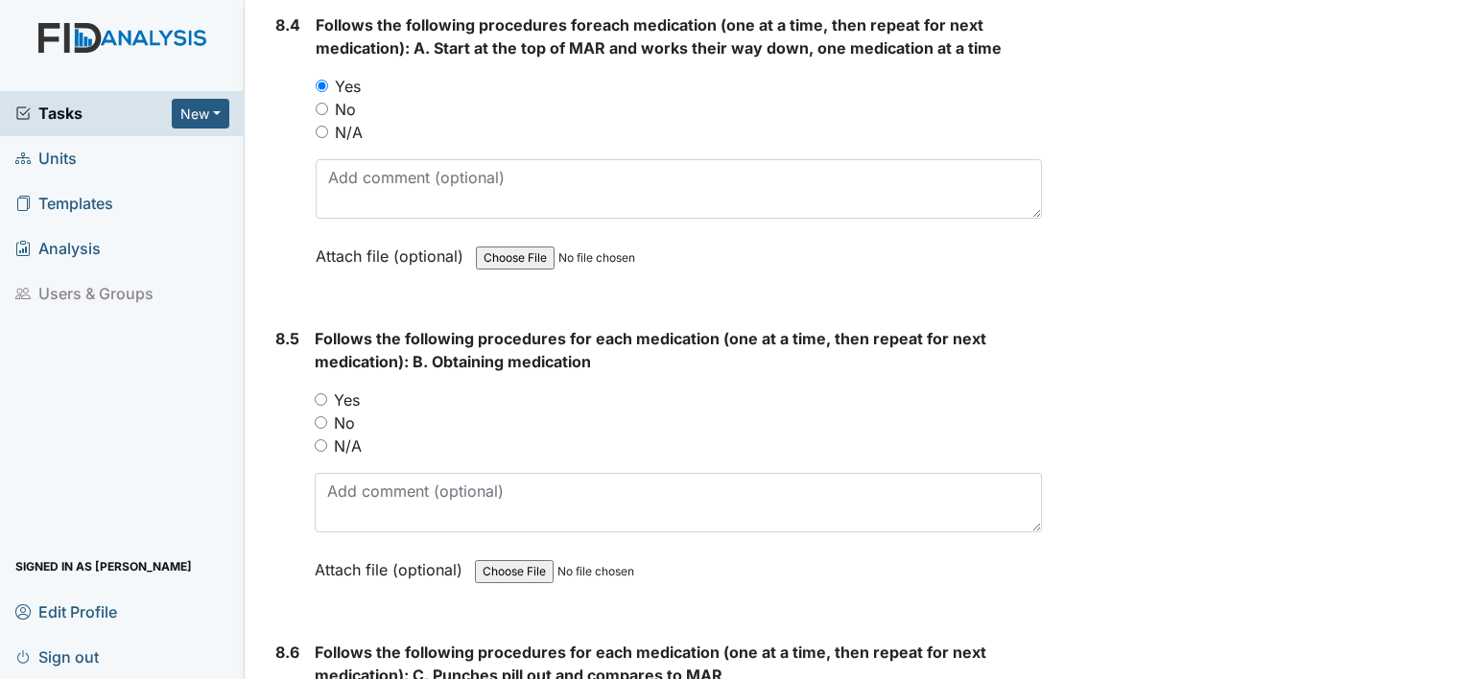
click at [326, 393] on input "Yes" at bounding box center [321, 399] width 12 height 12
radio input "true"
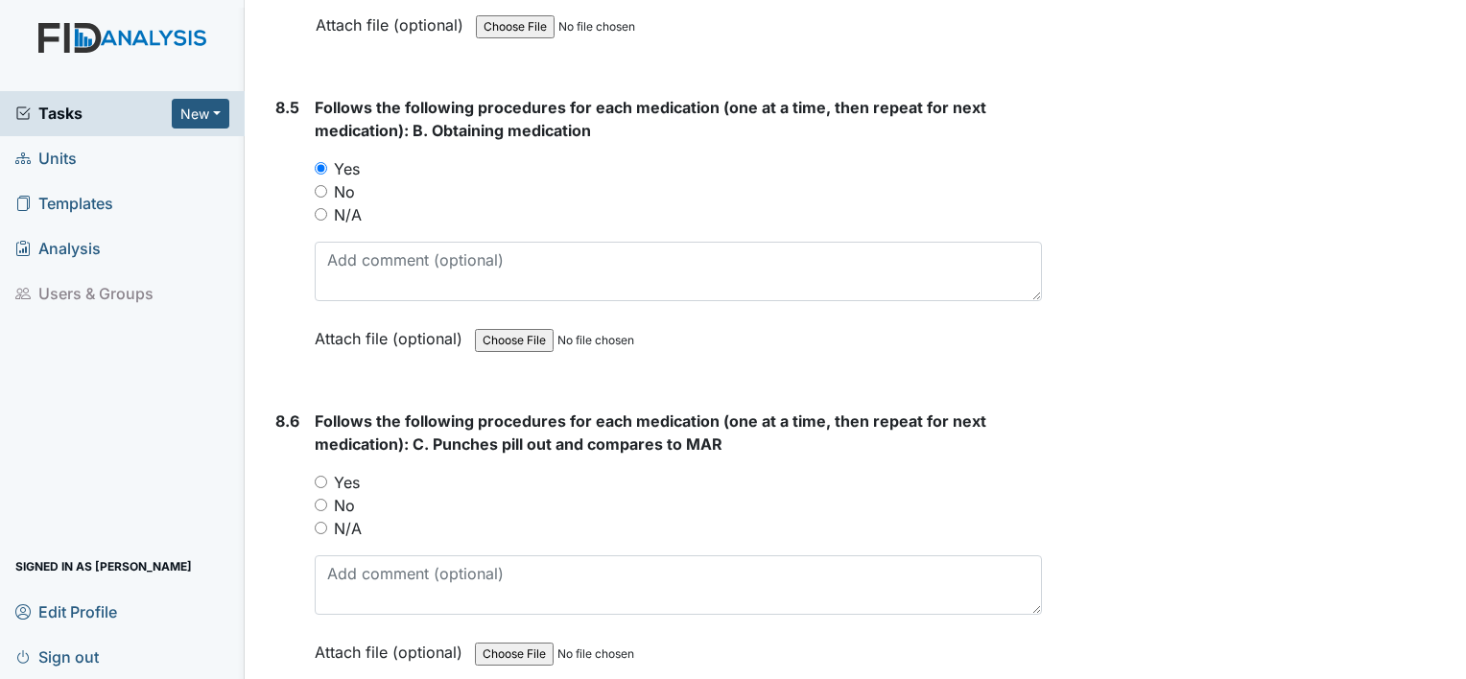
scroll to position [16594, 0]
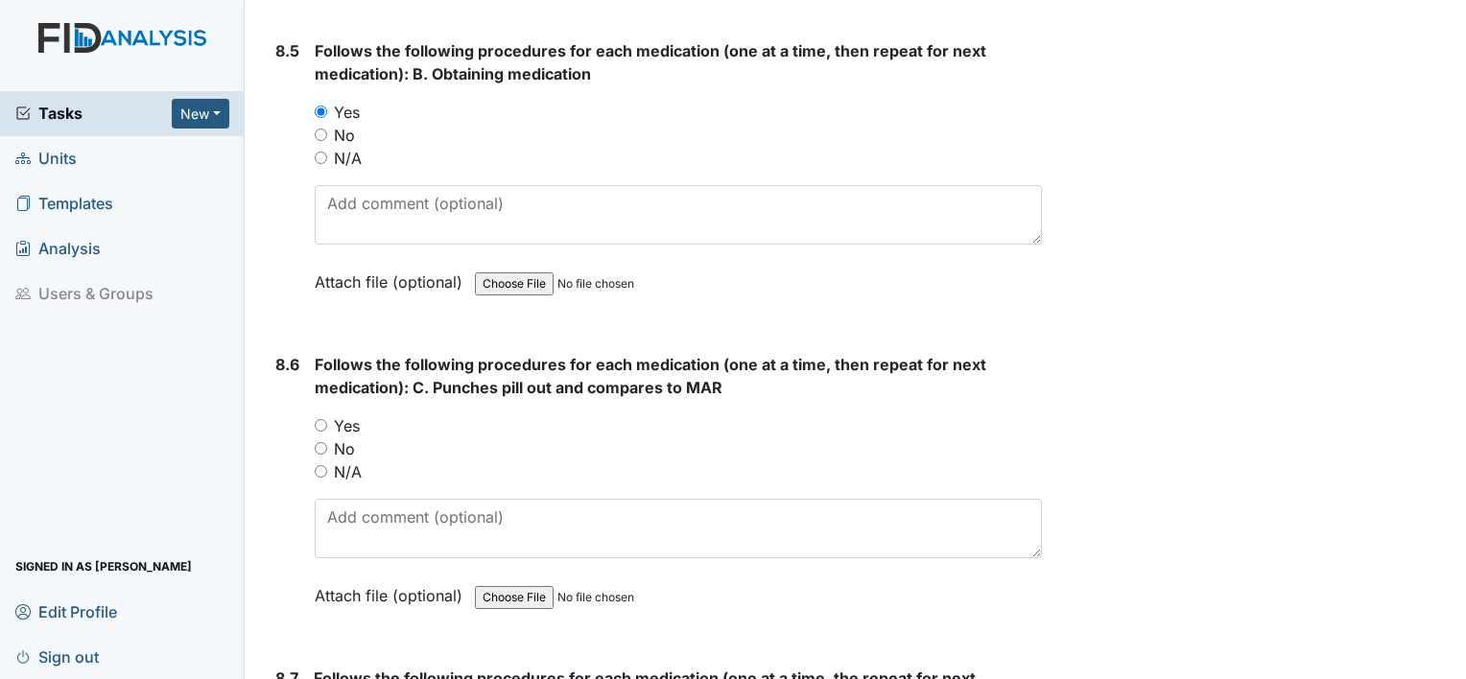
click at [317, 419] on input "Yes" at bounding box center [321, 425] width 12 height 12
radio input "true"
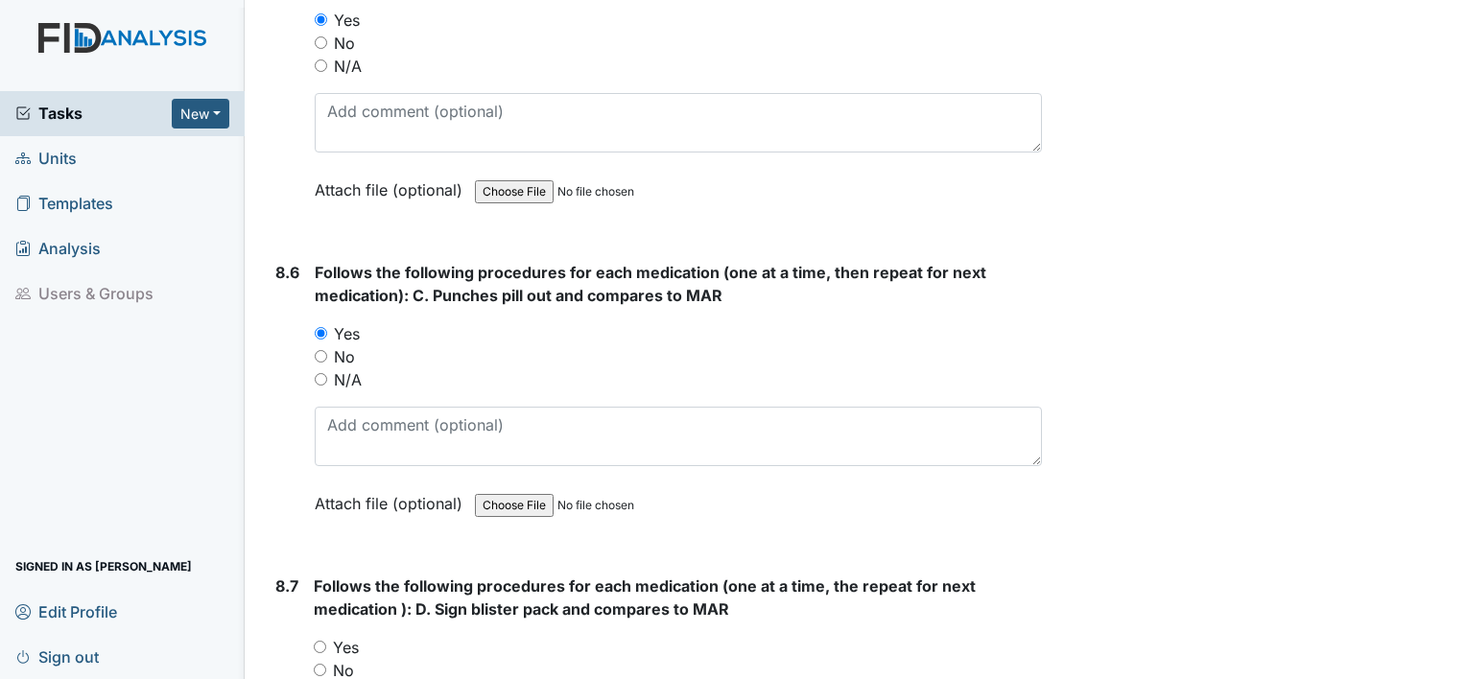
scroll to position [16978, 0]
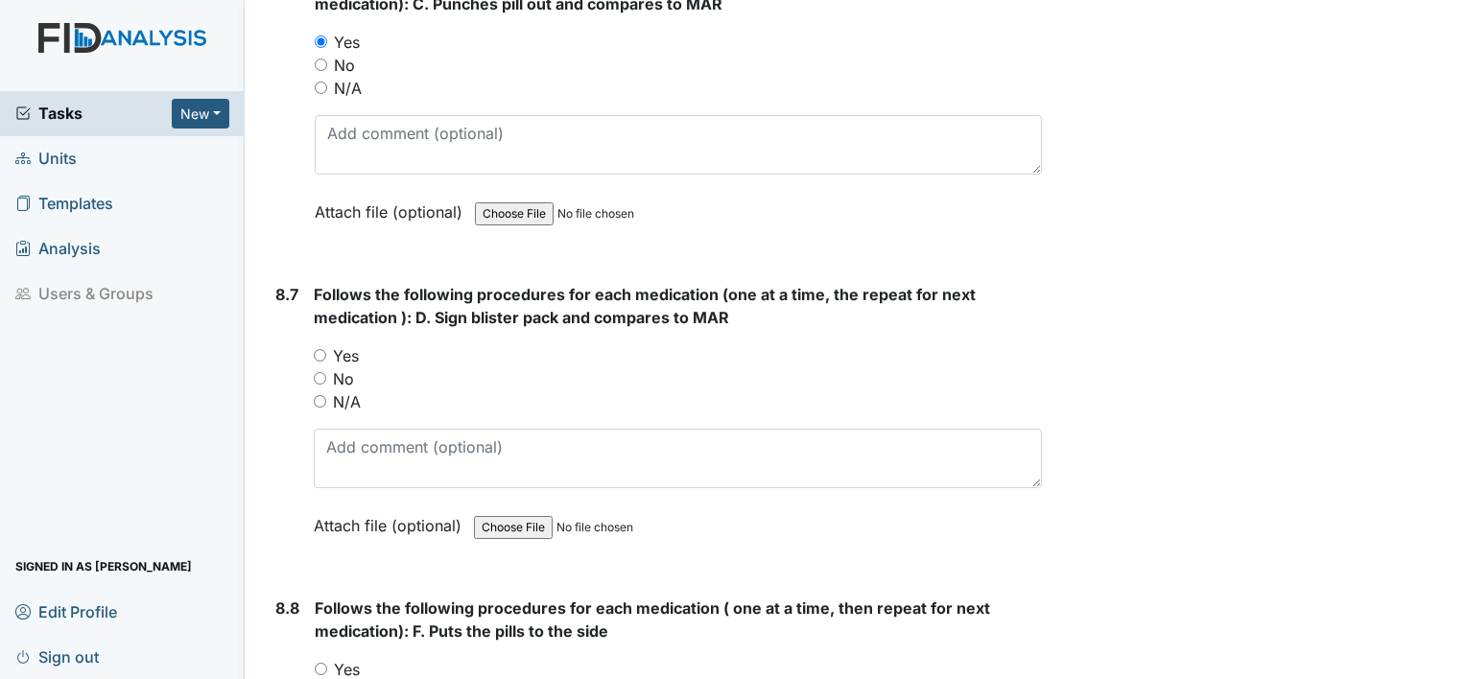
click at [328, 344] on div "Yes" at bounding box center [678, 355] width 728 height 23
click at [326, 344] on div "Yes" at bounding box center [678, 355] width 728 height 23
click at [322, 349] on input "Yes" at bounding box center [320, 355] width 12 height 12
radio input "true"
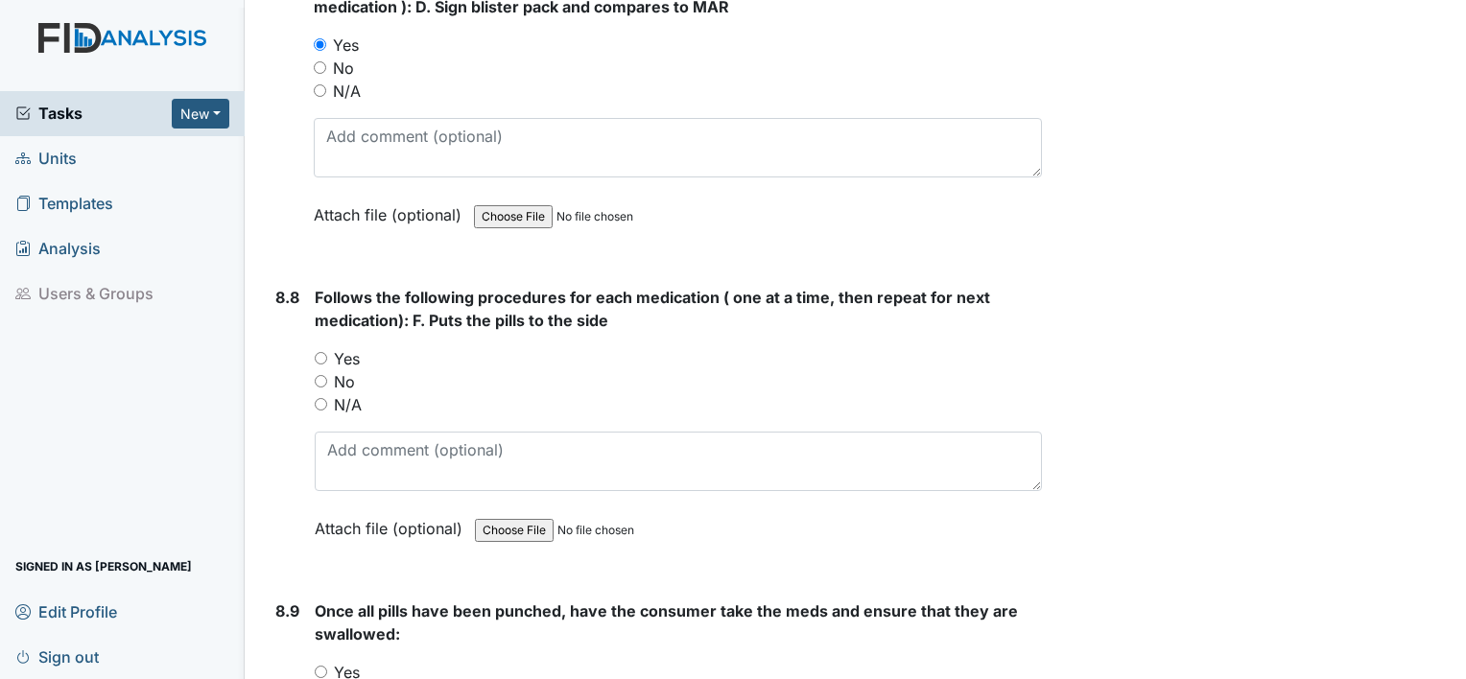
scroll to position [17362, 0]
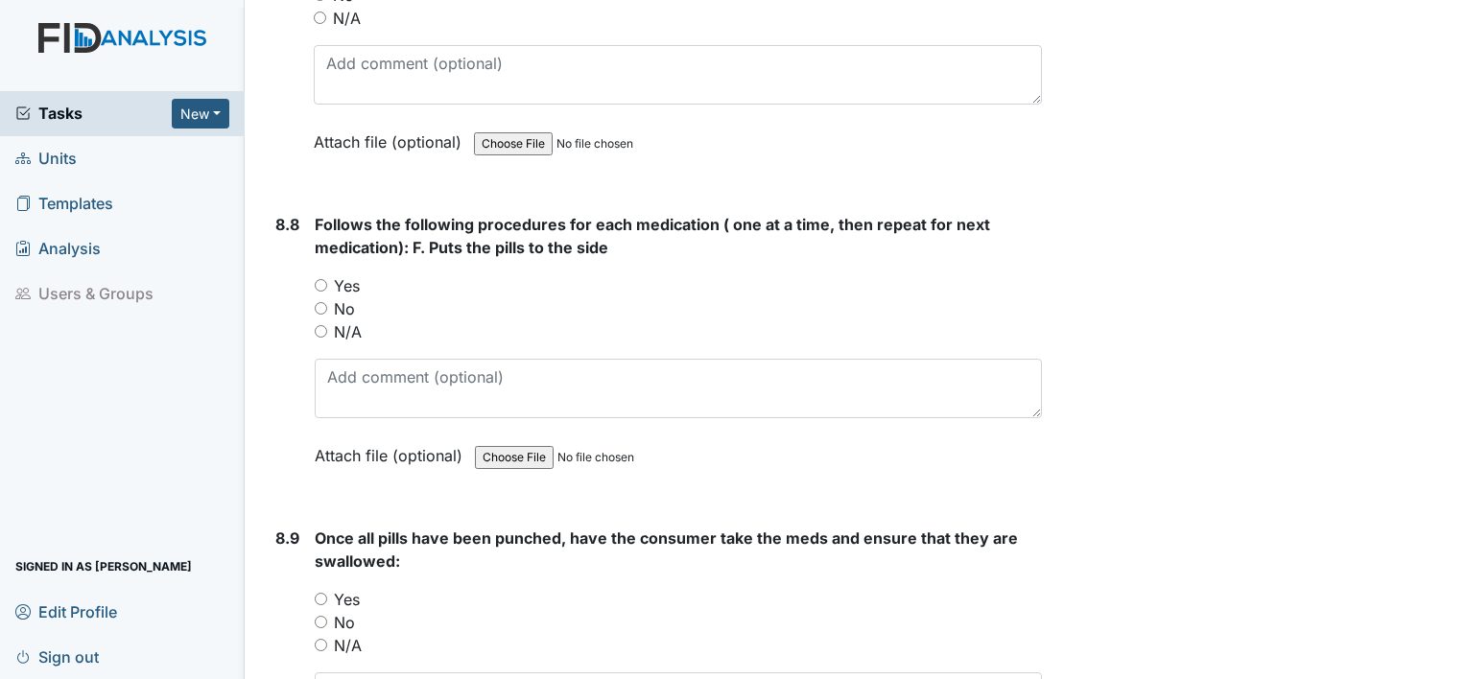
click at [322, 279] on input "Yes" at bounding box center [321, 285] width 12 height 12
radio input "true"
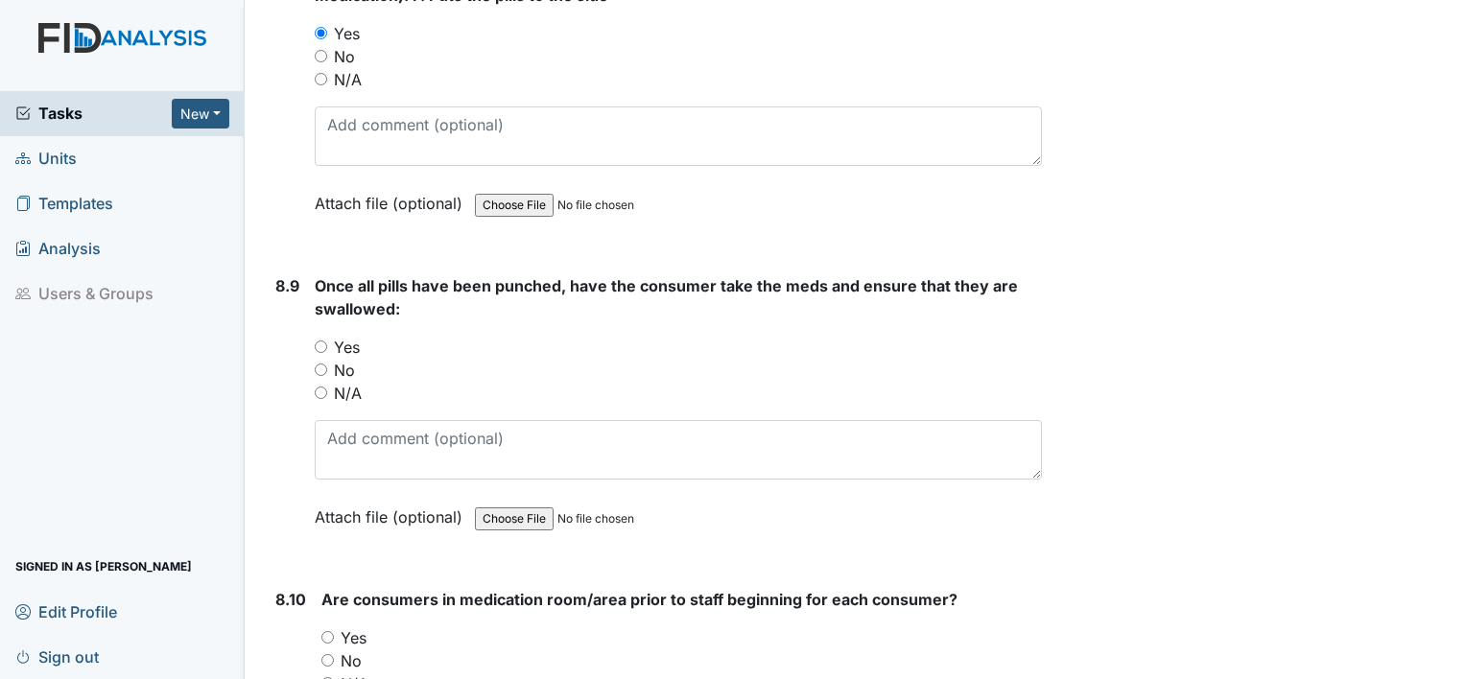
scroll to position [17649, 0]
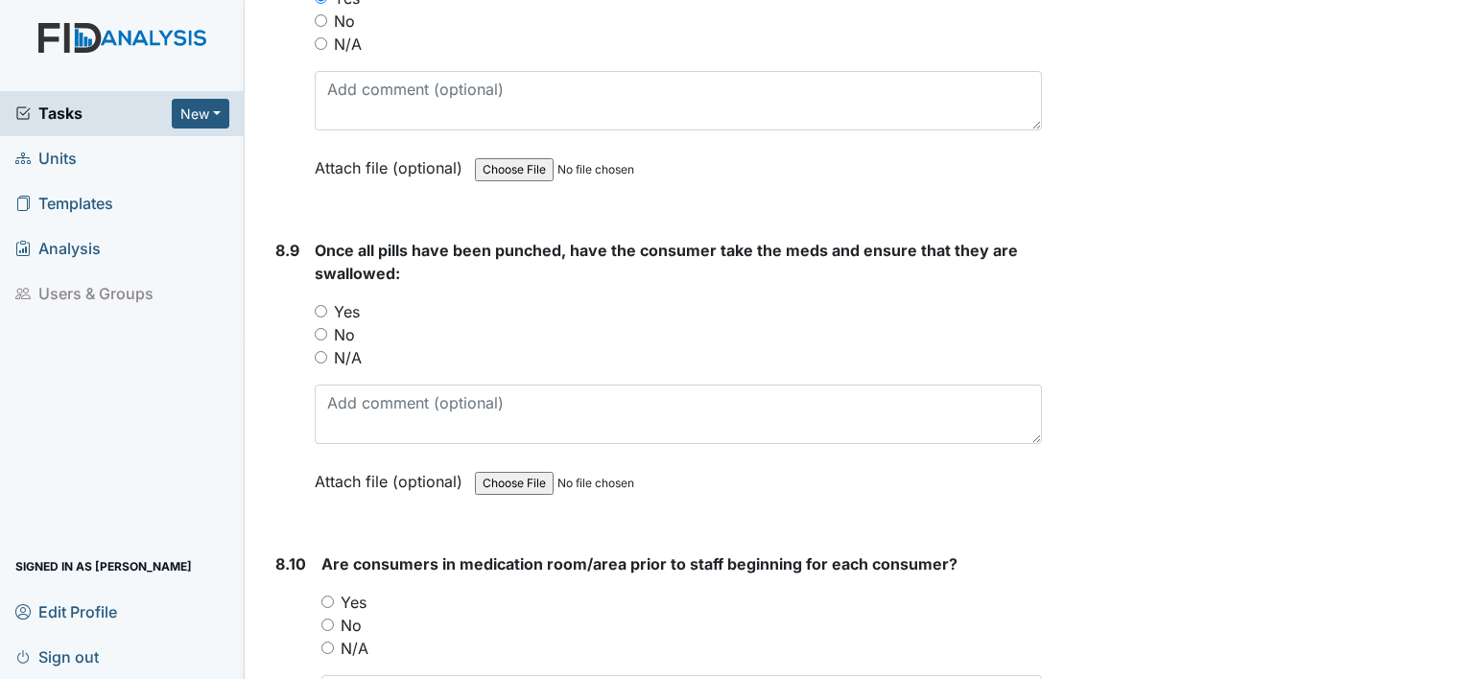
click at [326, 305] on input "Yes" at bounding box center [321, 311] width 12 height 12
radio input "true"
click at [326, 596] on input "Yes" at bounding box center [327, 602] width 12 height 12
radio input "true"
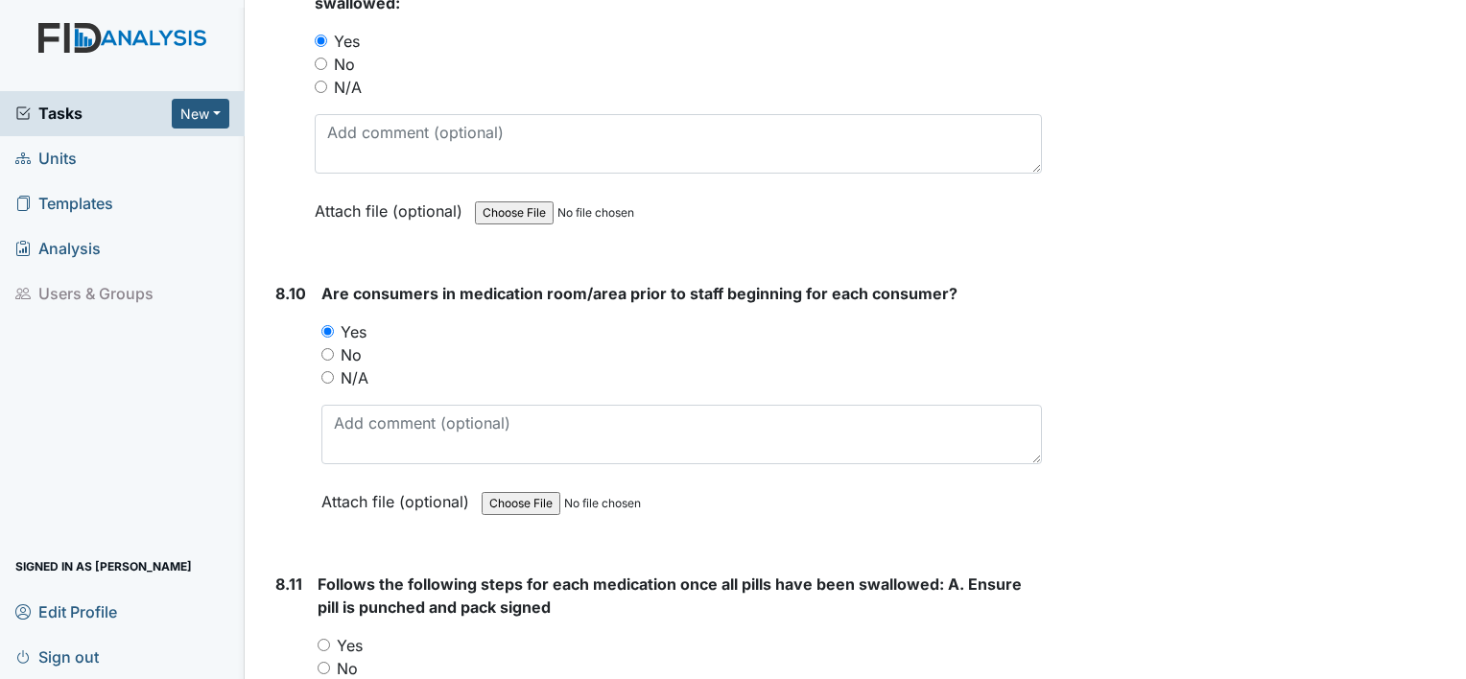
scroll to position [17937, 0]
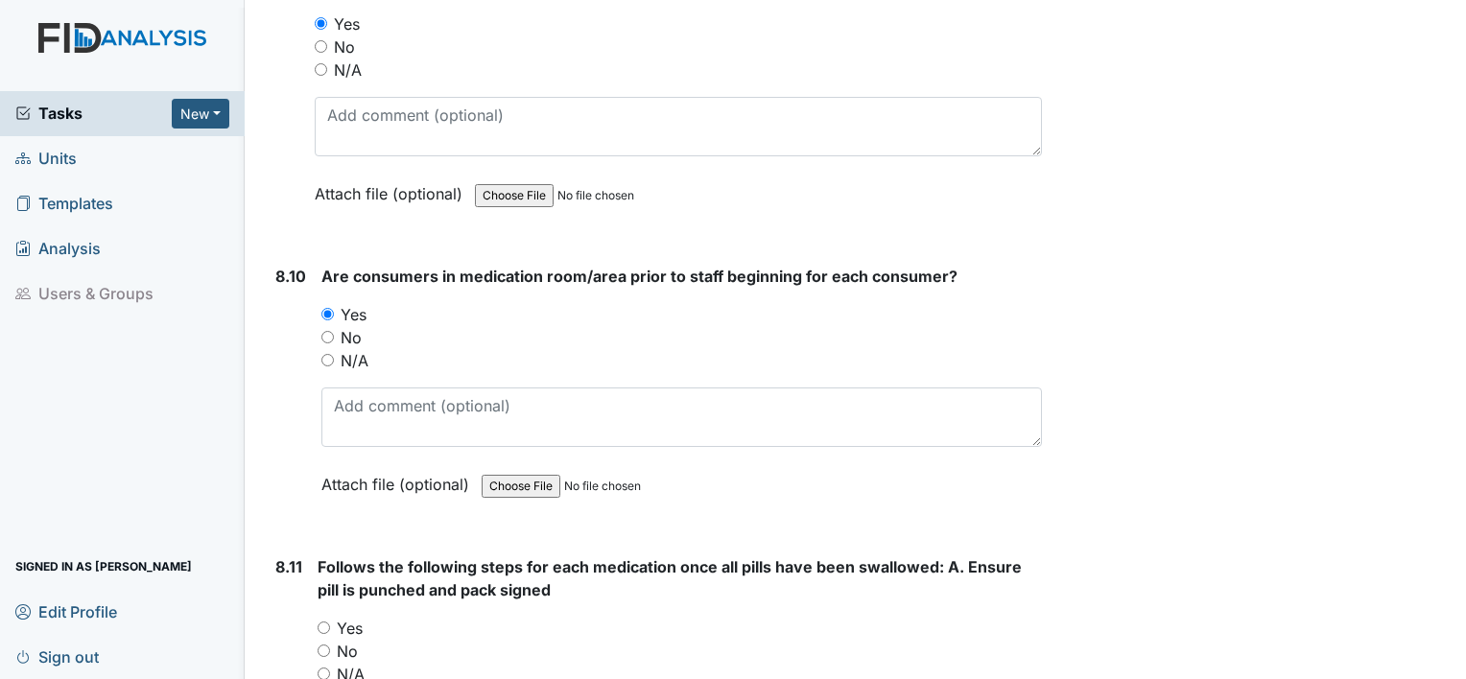
click at [327, 622] on input "Yes" at bounding box center [323, 628] width 12 height 12
radio input "true"
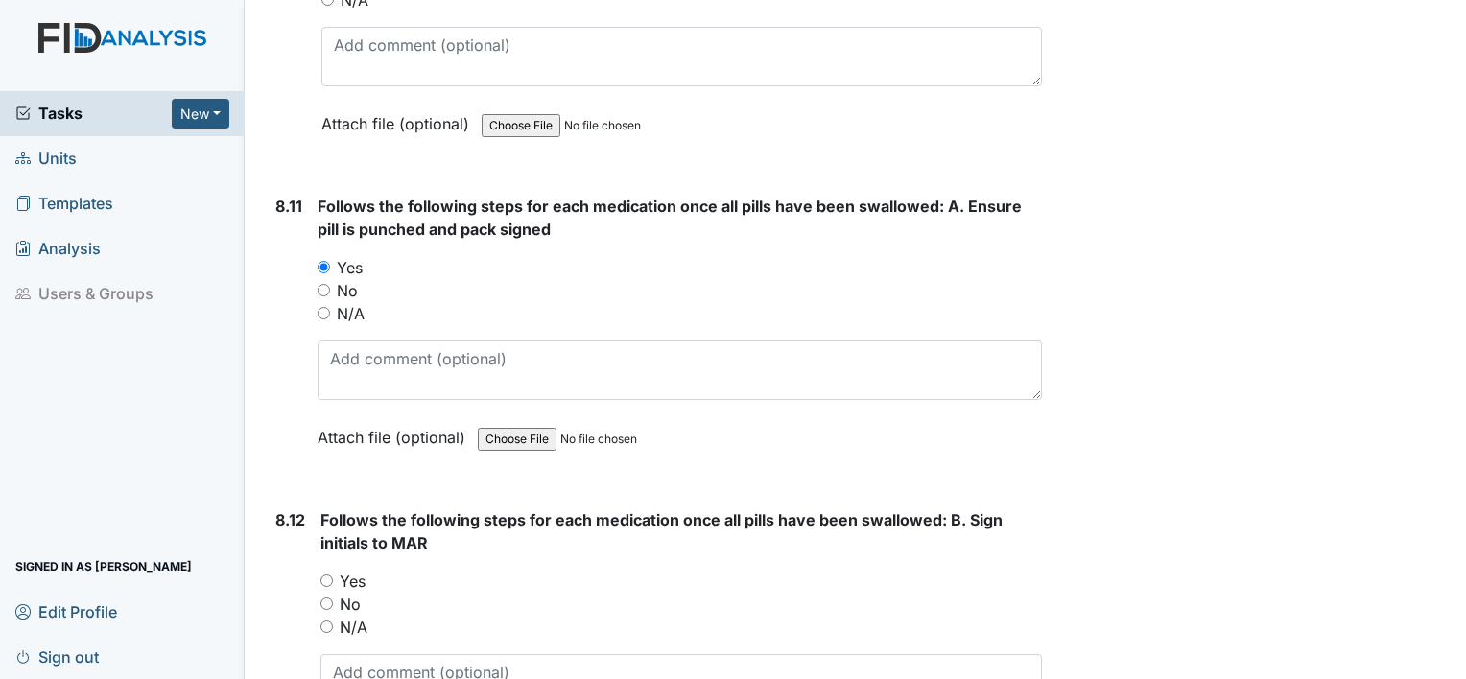
scroll to position [18321, 0]
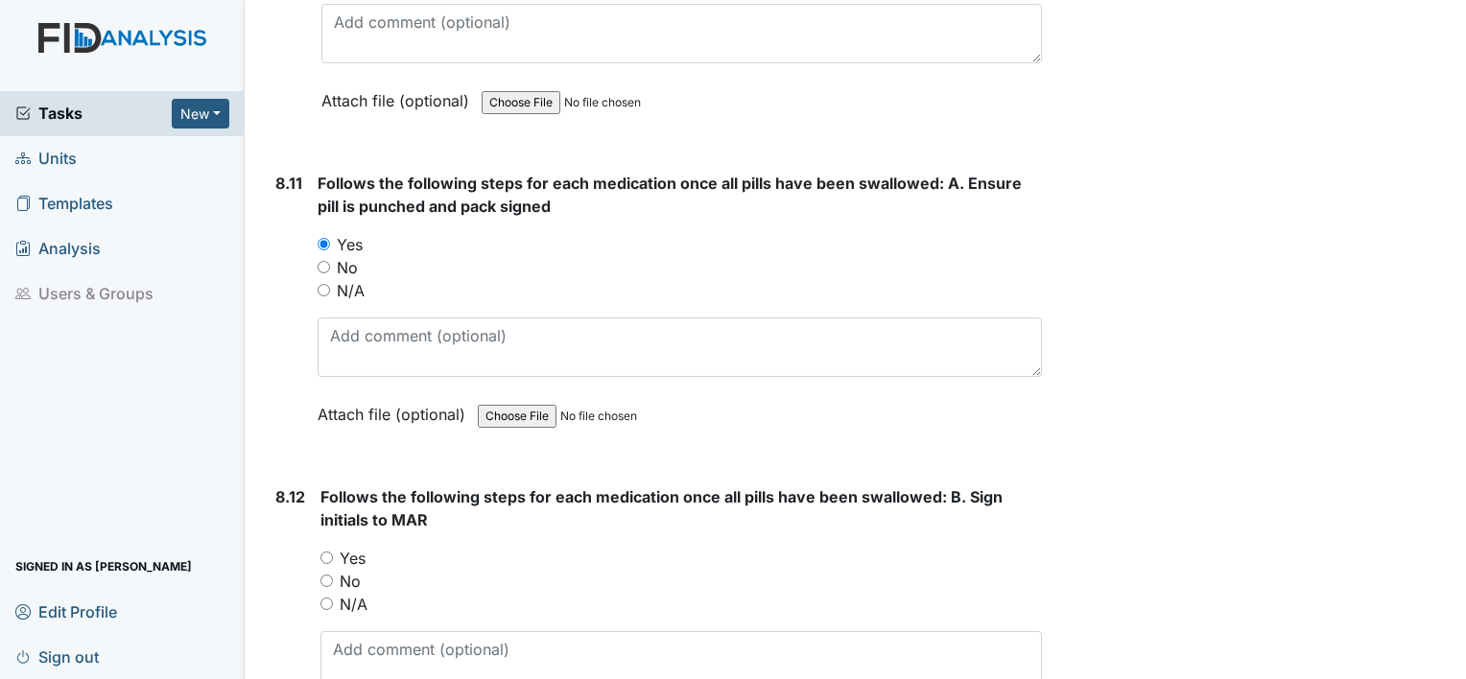
click at [332, 552] on input "Yes" at bounding box center [326, 558] width 12 height 12
radio input "true"
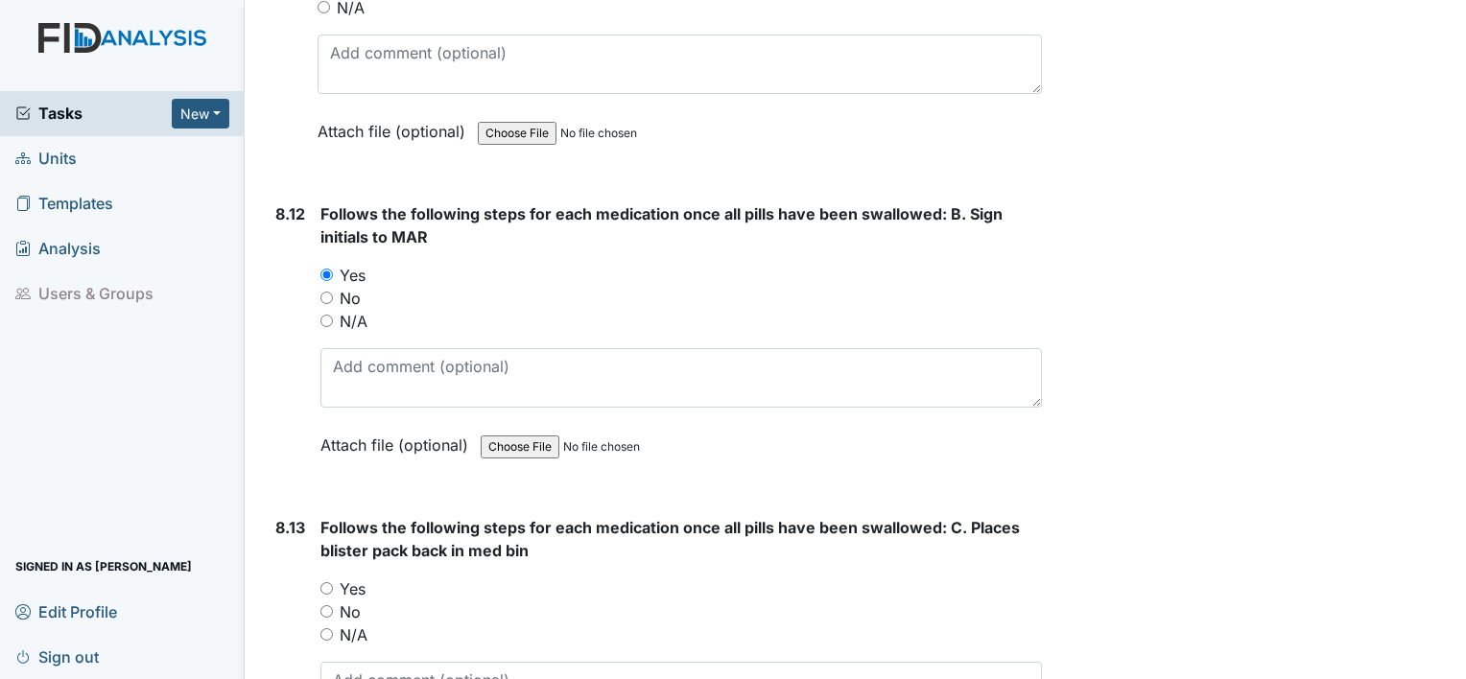
scroll to position [18609, 0]
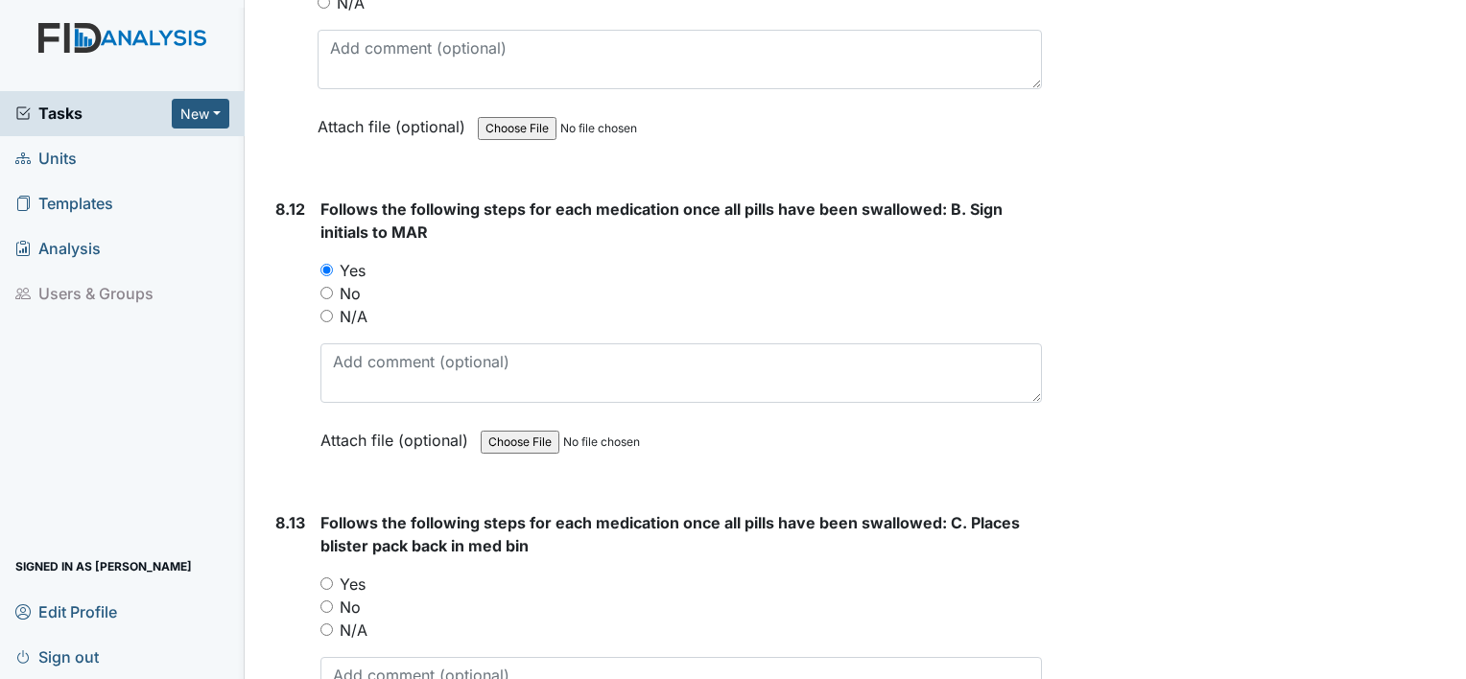
click at [334, 573] on div "Yes" at bounding box center [680, 584] width 721 height 23
click at [329, 577] on input "Yes" at bounding box center [326, 583] width 12 height 12
radio input "true"
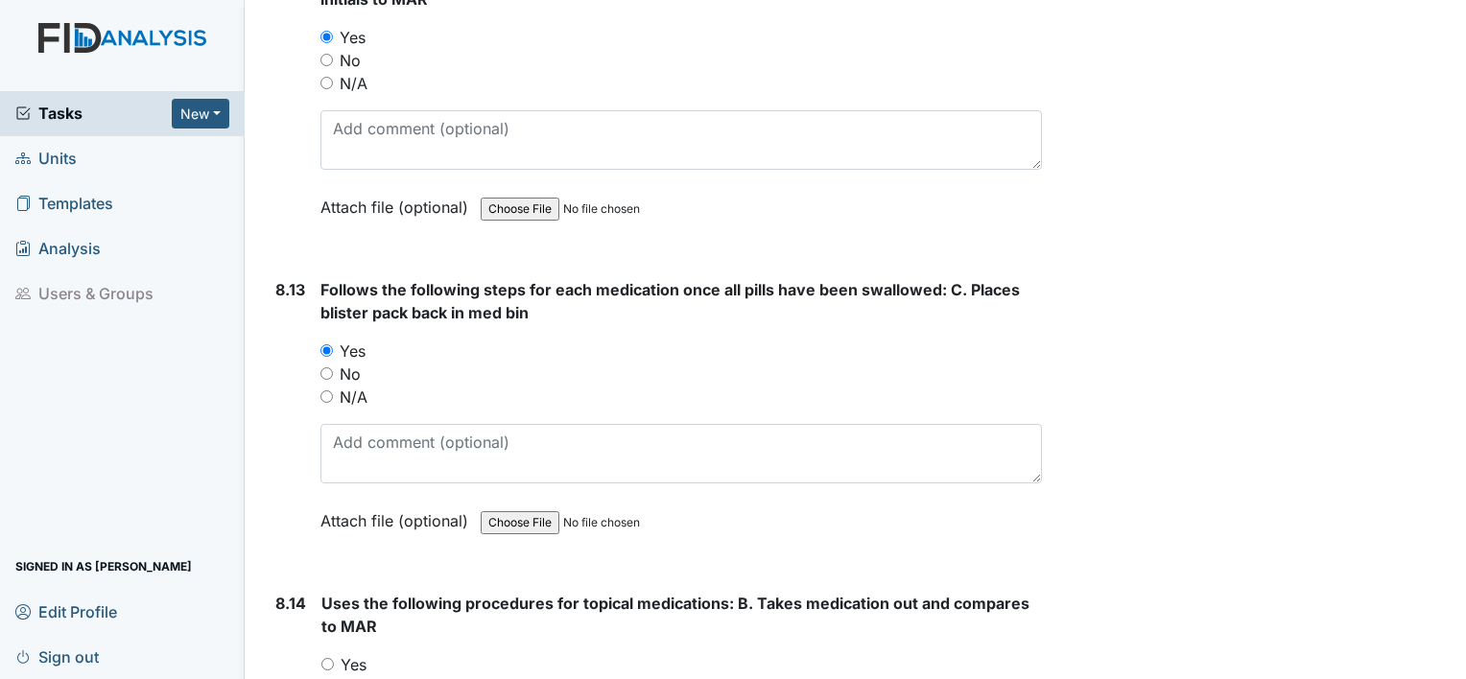
scroll to position [18896, 0]
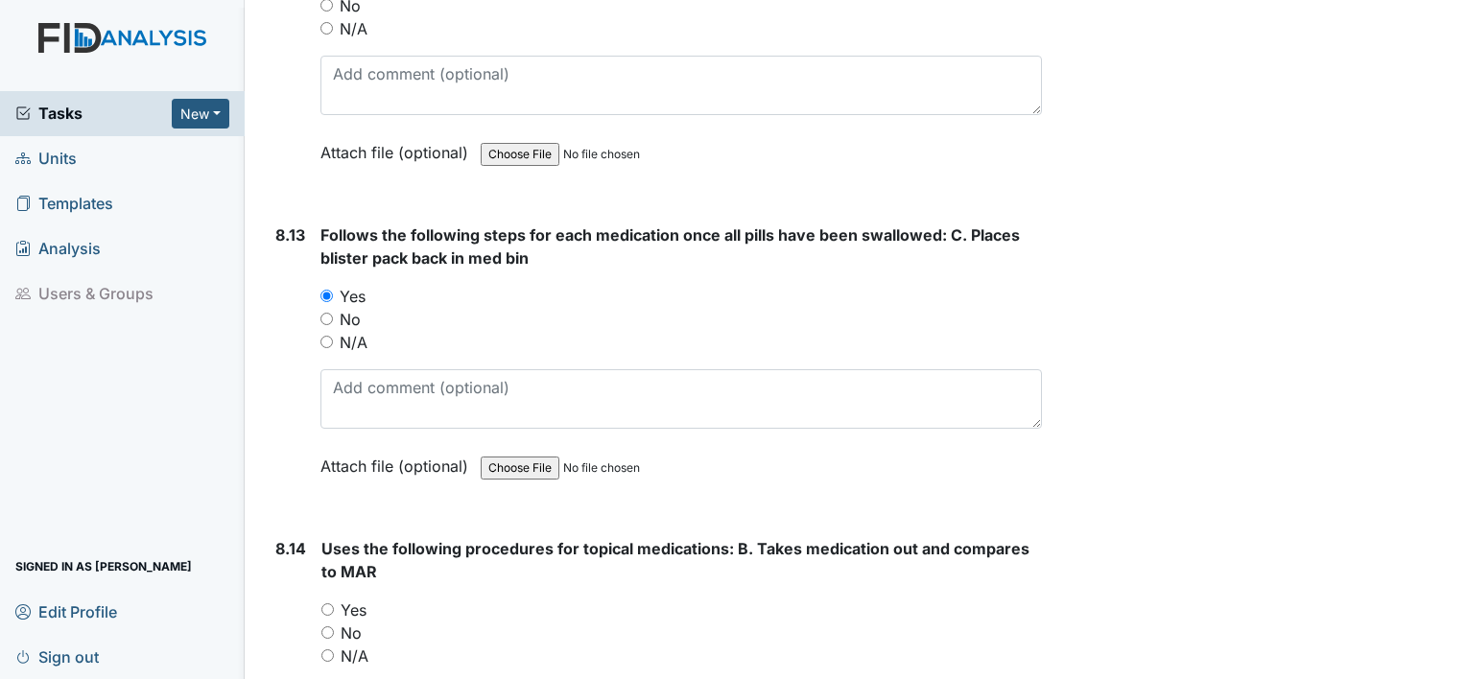
click at [329, 603] on input "Yes" at bounding box center [327, 609] width 12 height 12
radio input "true"
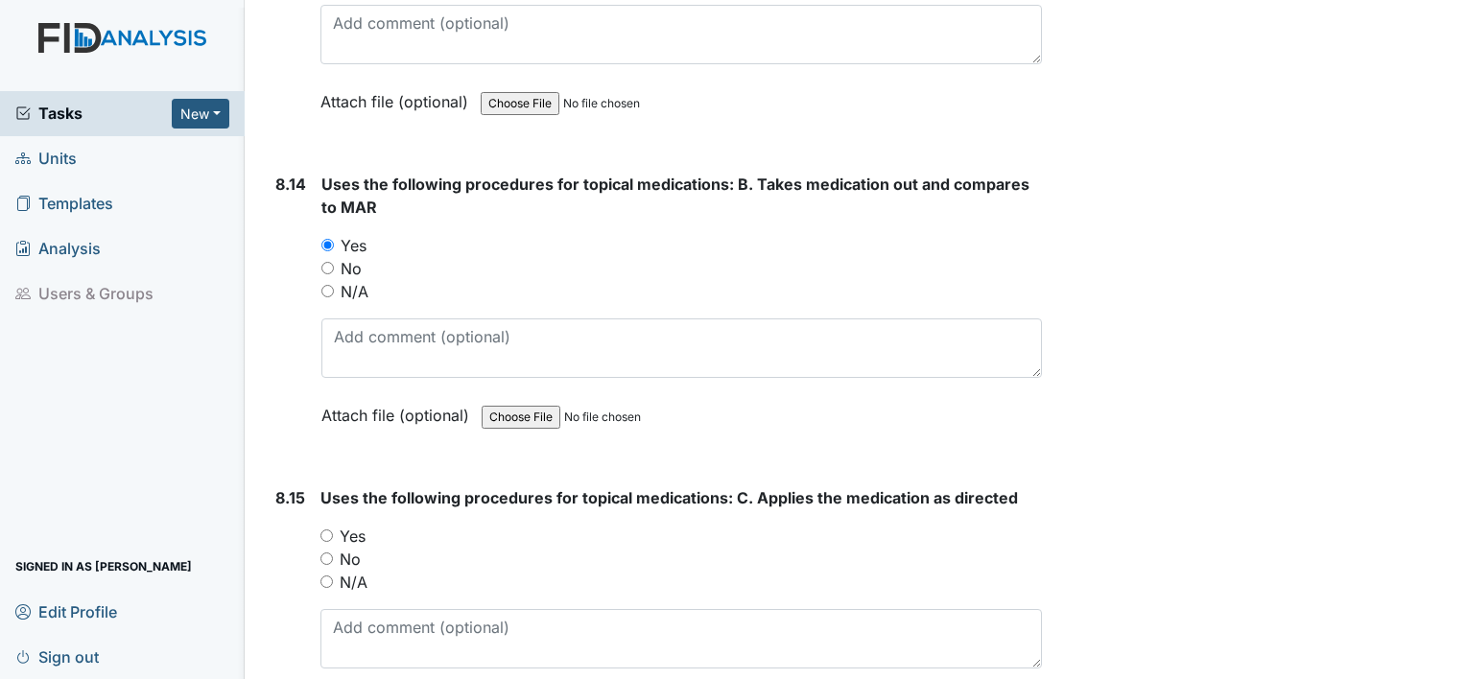
scroll to position [19280, 0]
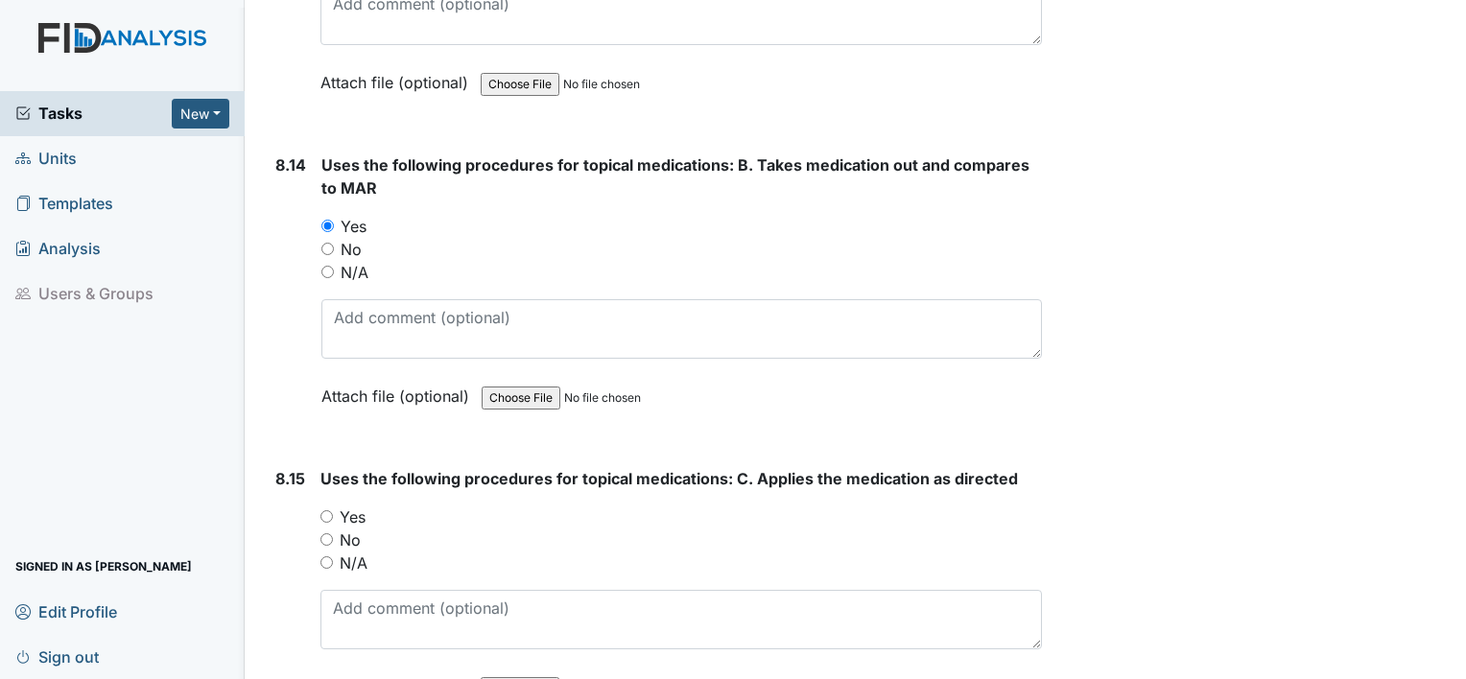
click at [328, 510] on input "Yes" at bounding box center [326, 516] width 12 height 12
radio input "true"
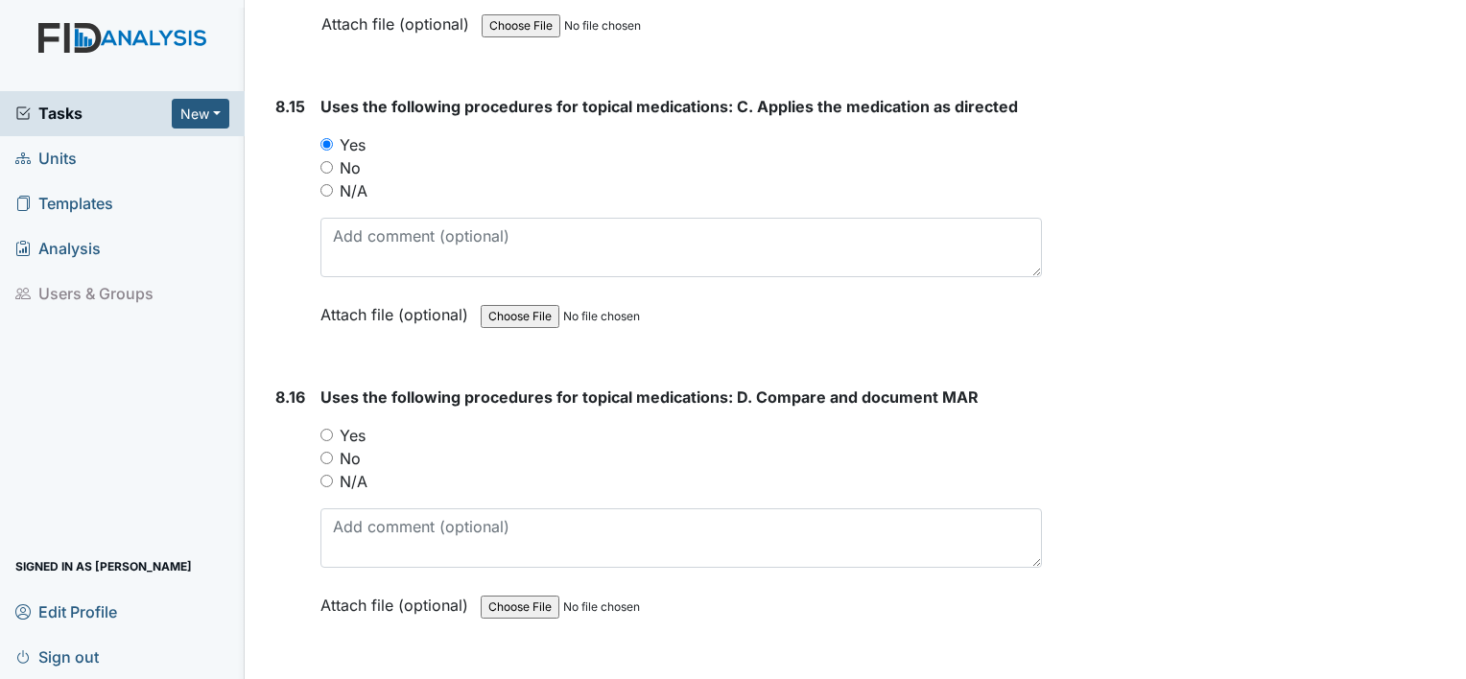
scroll to position [19664, 0]
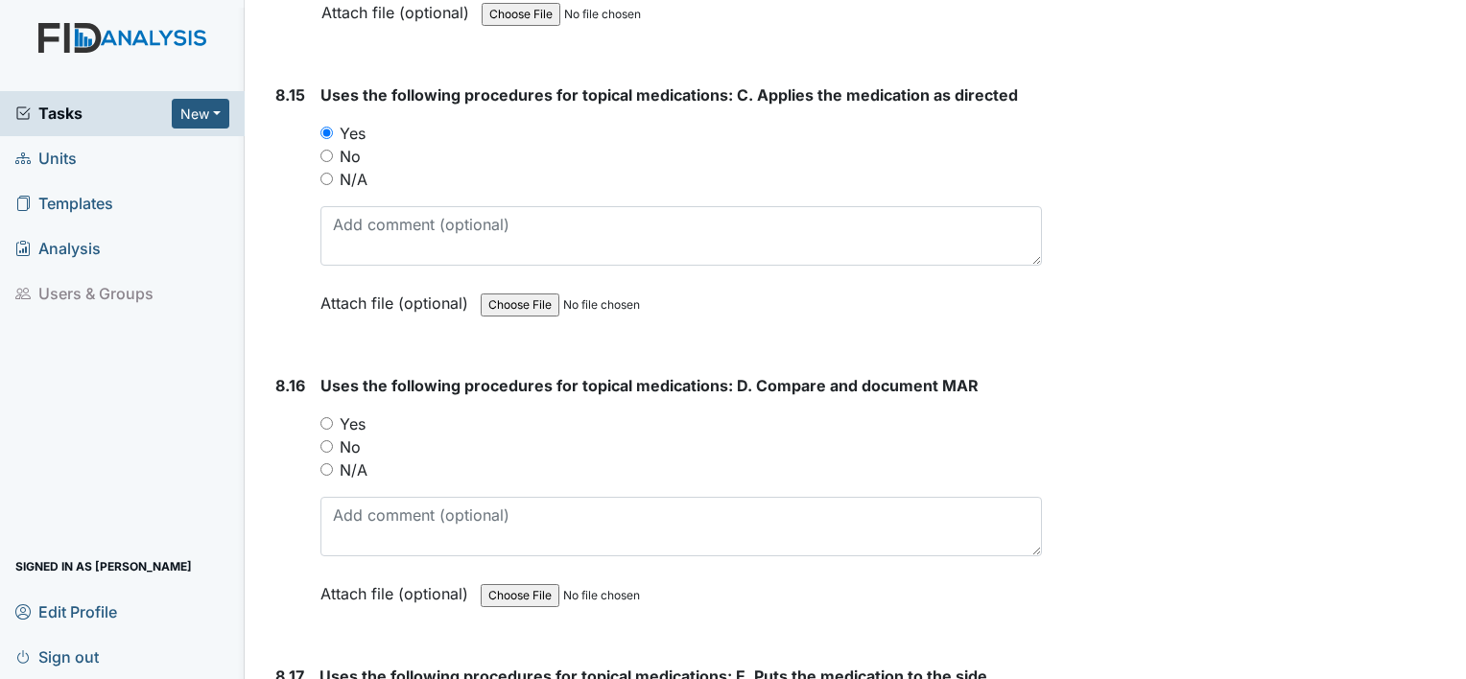
click at [318, 374] on div "8.16 Uses the following procedures for topical medications: D. Compare and docu…" at bounding box center [655, 504] width 774 height 260
click at [325, 417] on input "Yes" at bounding box center [326, 423] width 12 height 12
radio input "true"
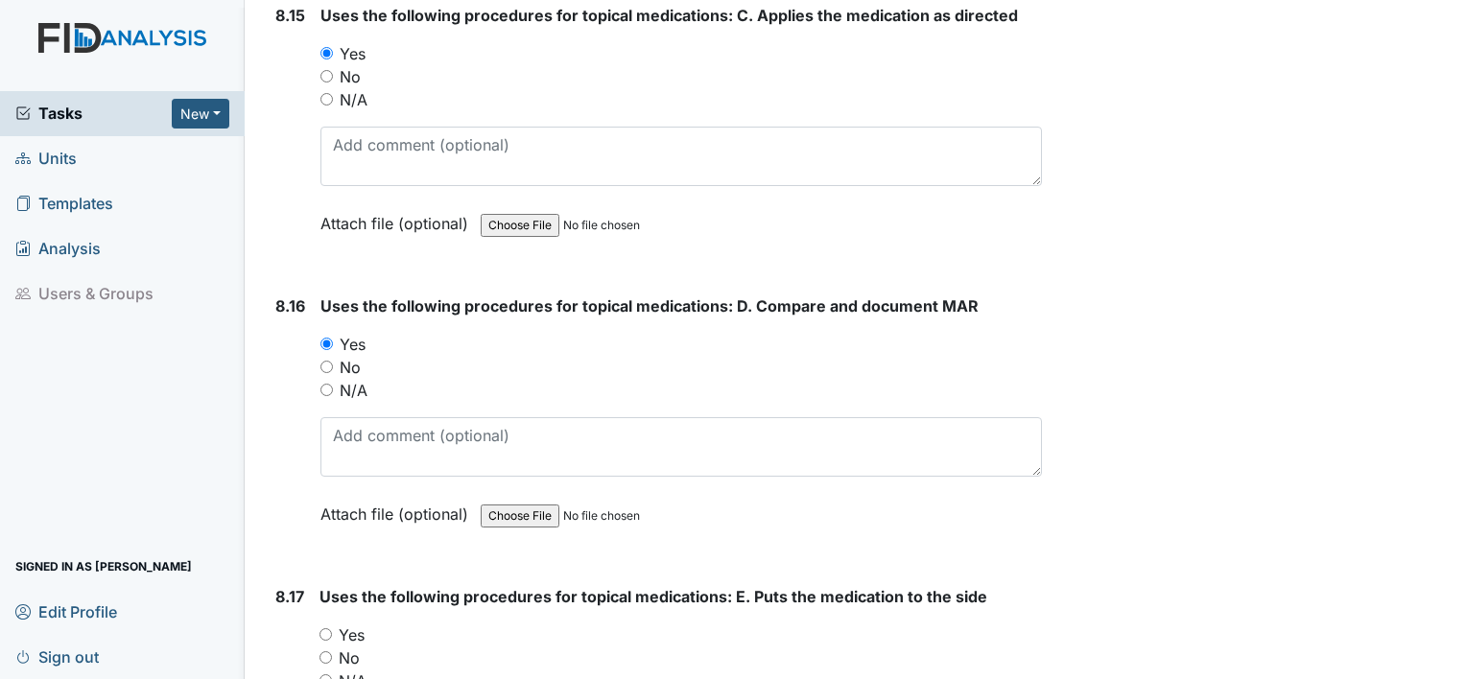
scroll to position [19952, 0]
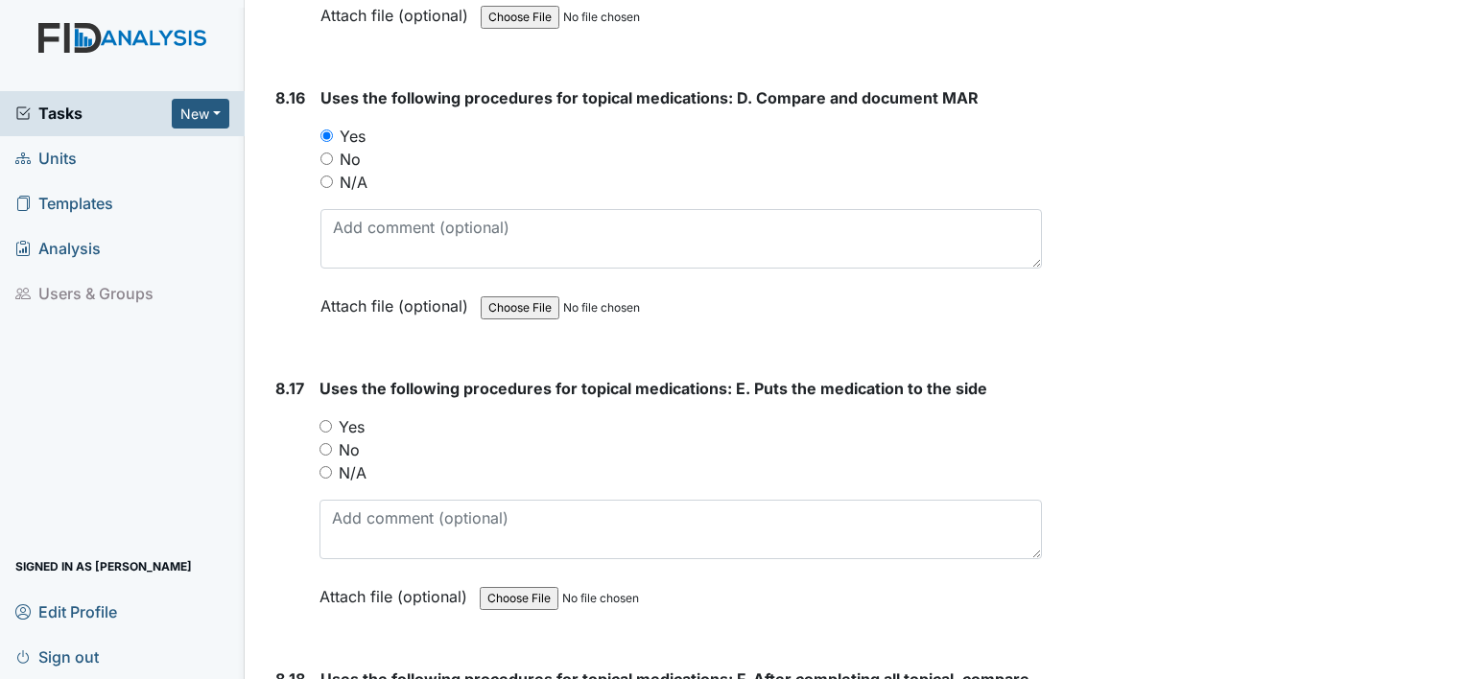
click at [327, 415] on div "Yes" at bounding box center [680, 426] width 722 height 23
click at [327, 420] on input "Yes" at bounding box center [325, 426] width 12 height 12
radio input "true"
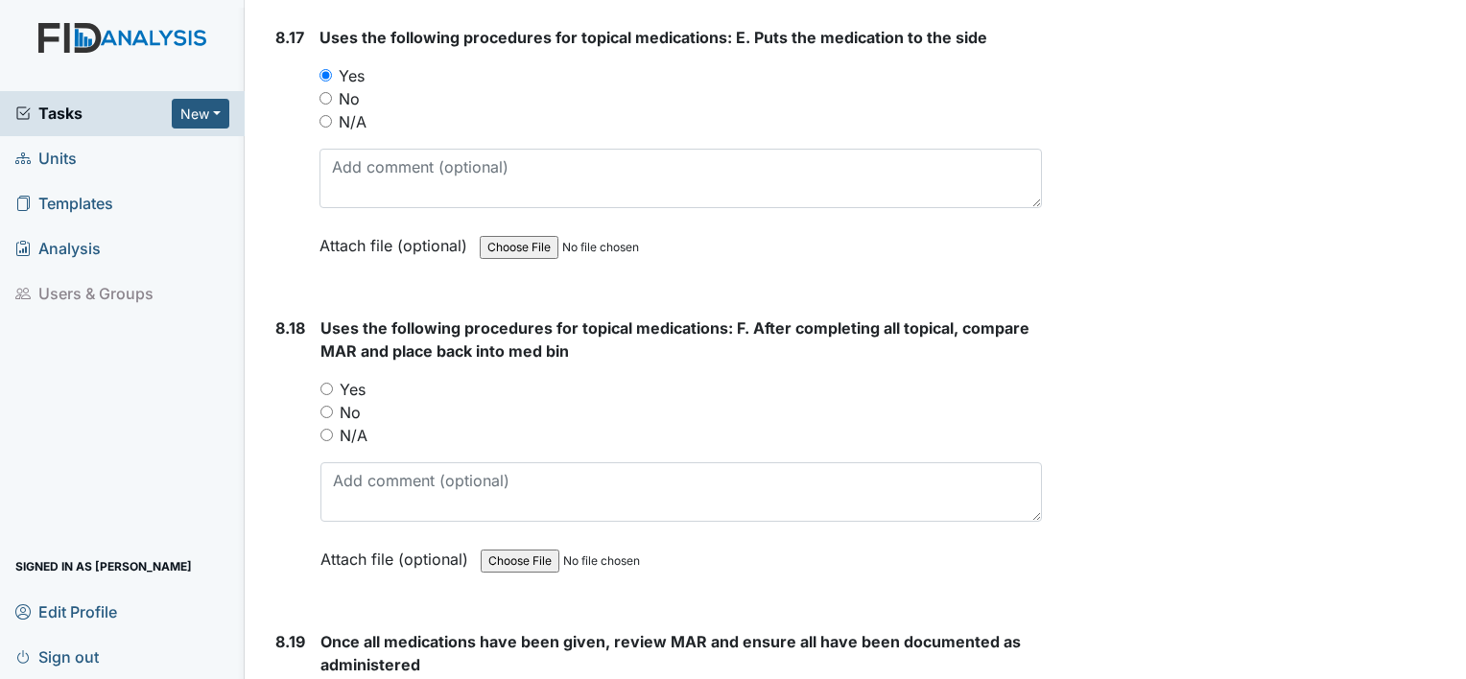
scroll to position [20335, 0]
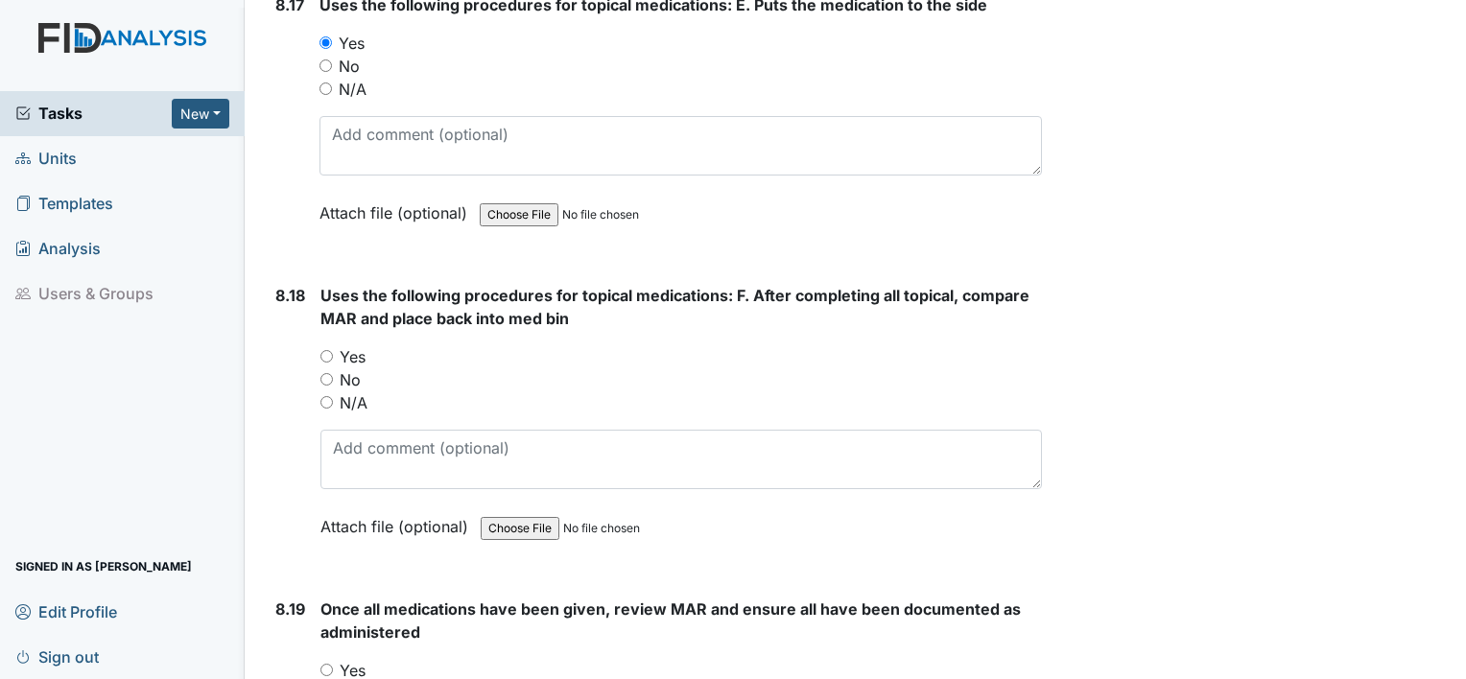
click at [322, 350] on input "Yes" at bounding box center [326, 356] width 12 height 12
radio input "true"
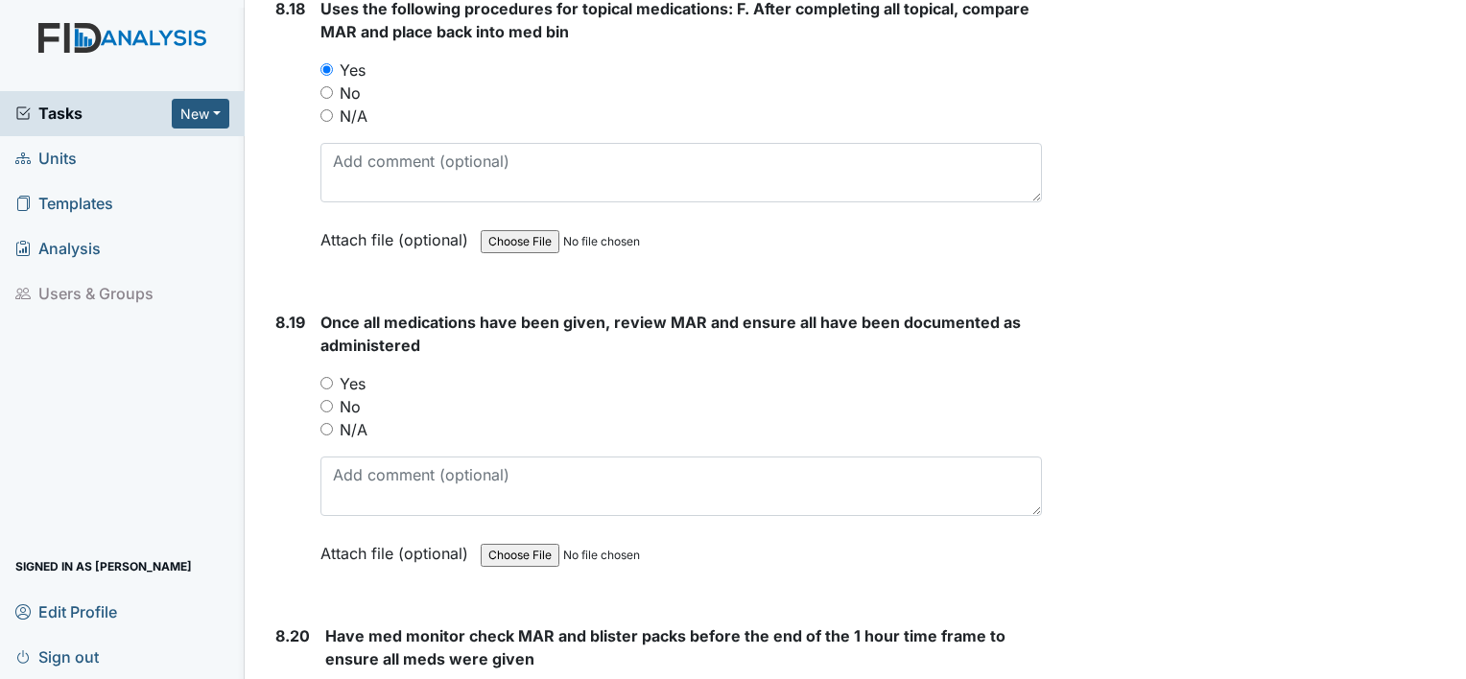
scroll to position [20623, 0]
click at [330, 376] on input "Yes" at bounding box center [326, 382] width 12 height 12
radio input "true"
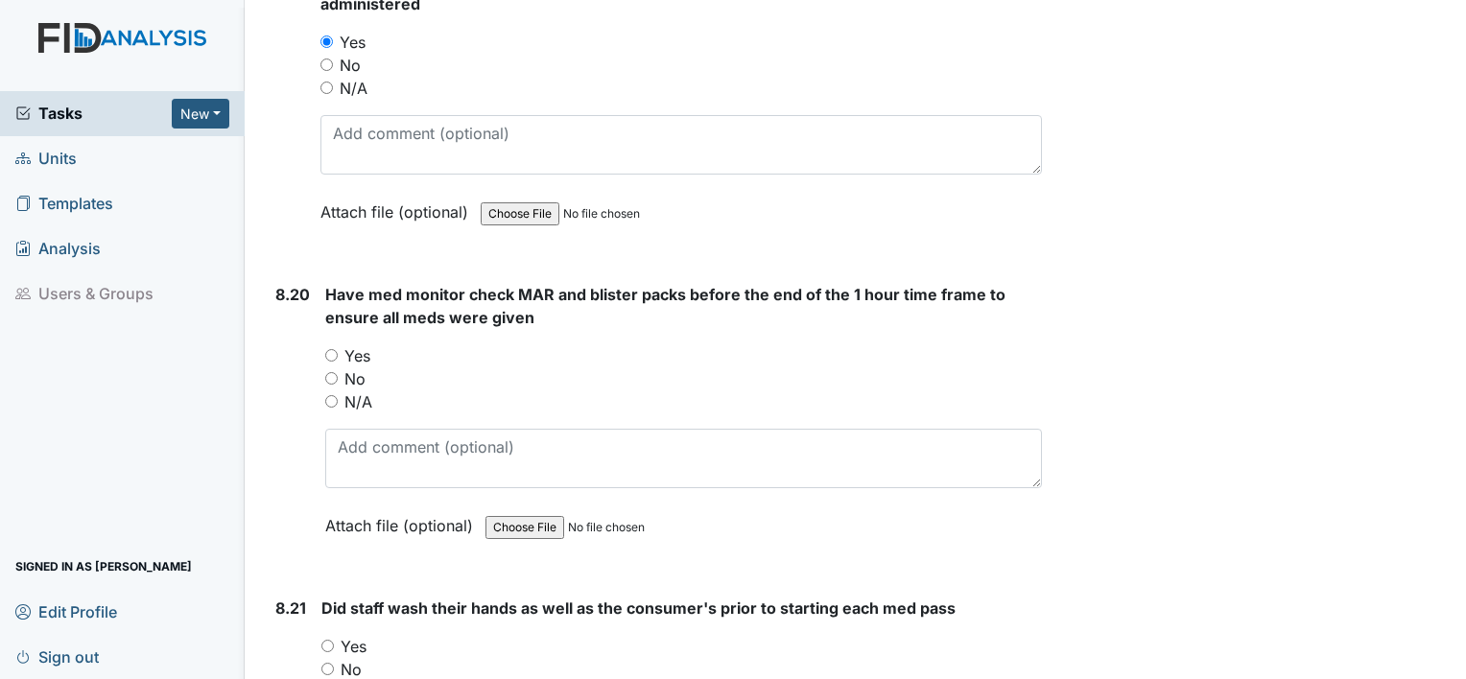
scroll to position [21007, 0]
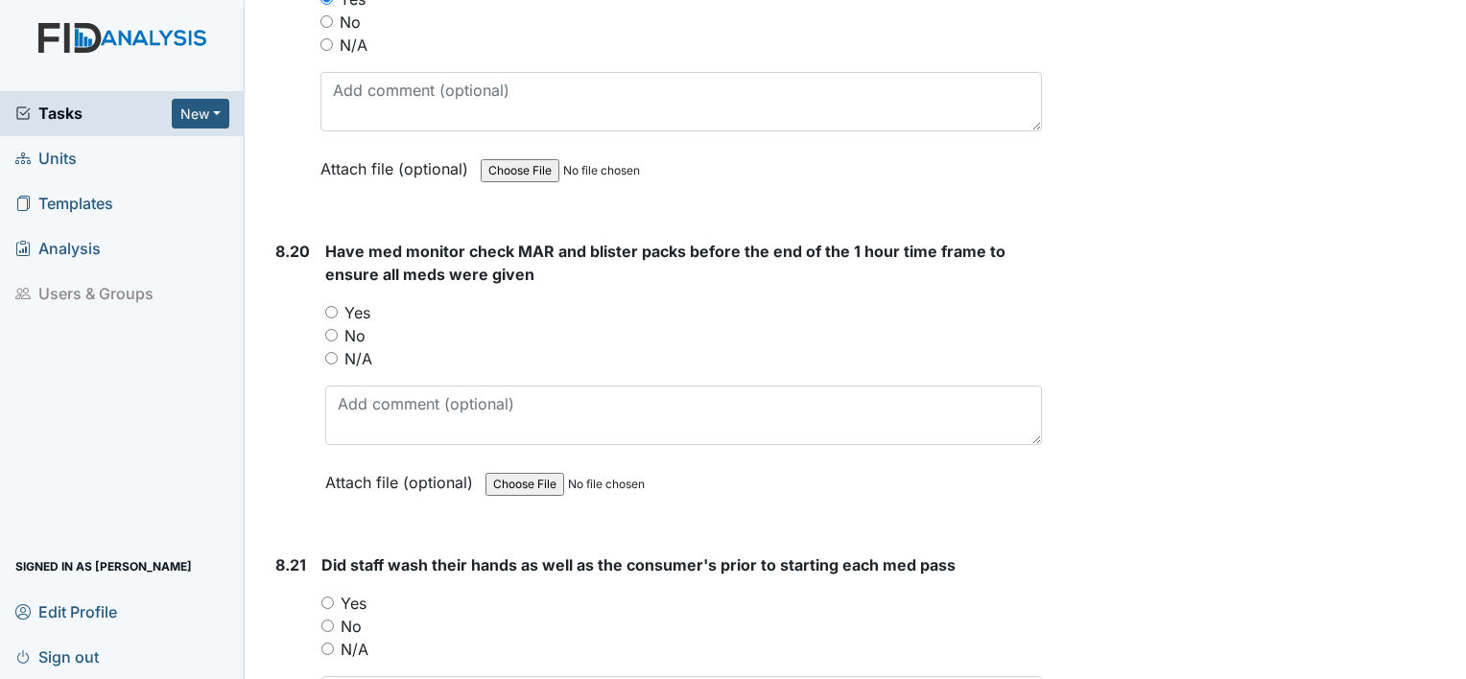
click at [326, 324] on div "No" at bounding box center [683, 335] width 717 height 23
click at [334, 306] on input "Yes" at bounding box center [331, 312] width 12 height 12
radio input "true"
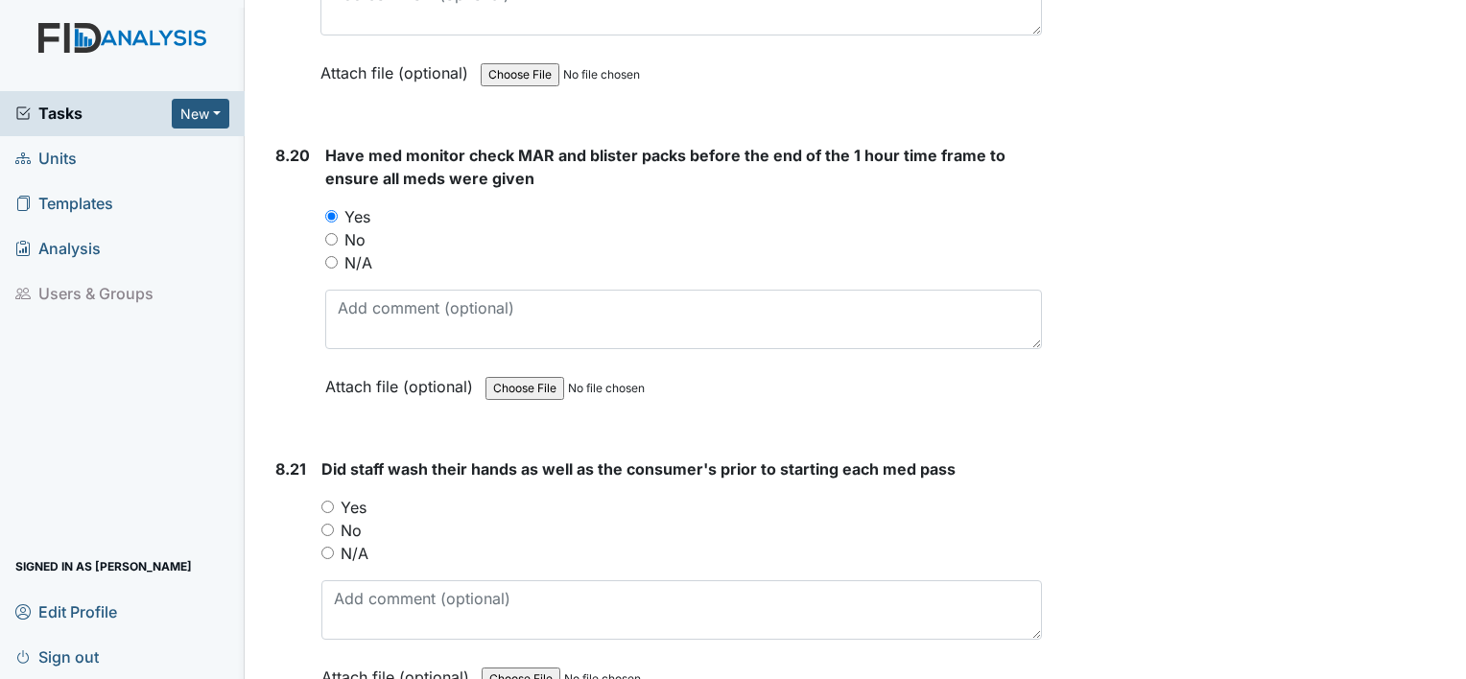
click at [322, 501] on input "Yes" at bounding box center [327, 507] width 12 height 12
radio input "true"
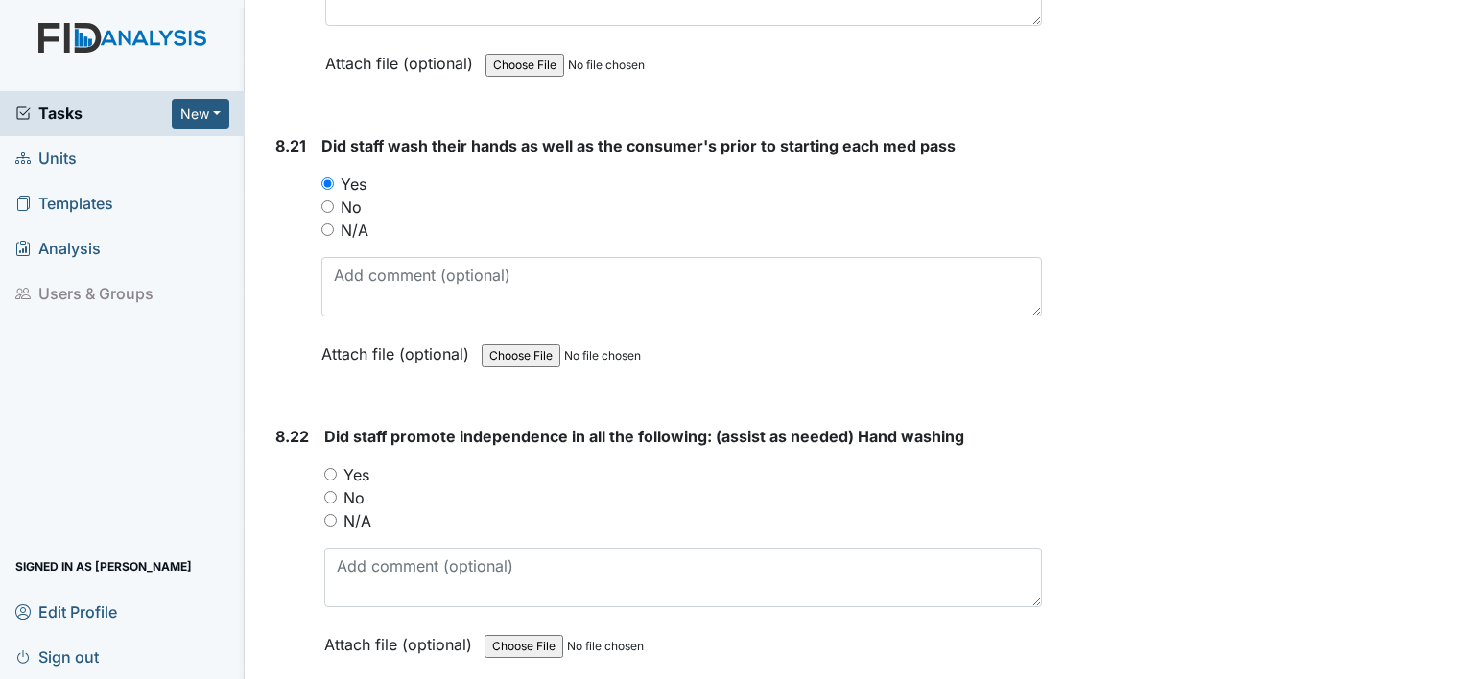
scroll to position [21486, 0]
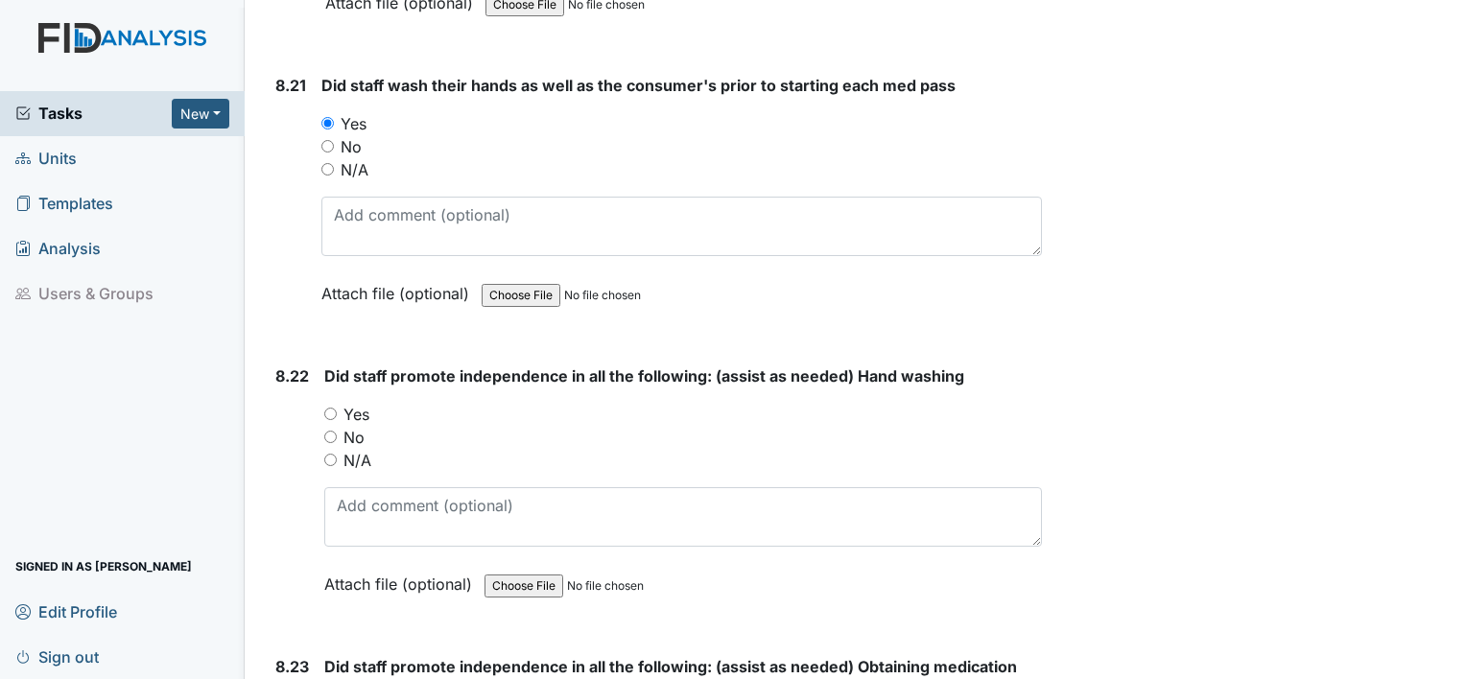
click at [334, 408] on input "Yes" at bounding box center [330, 414] width 12 height 12
radio input "true"
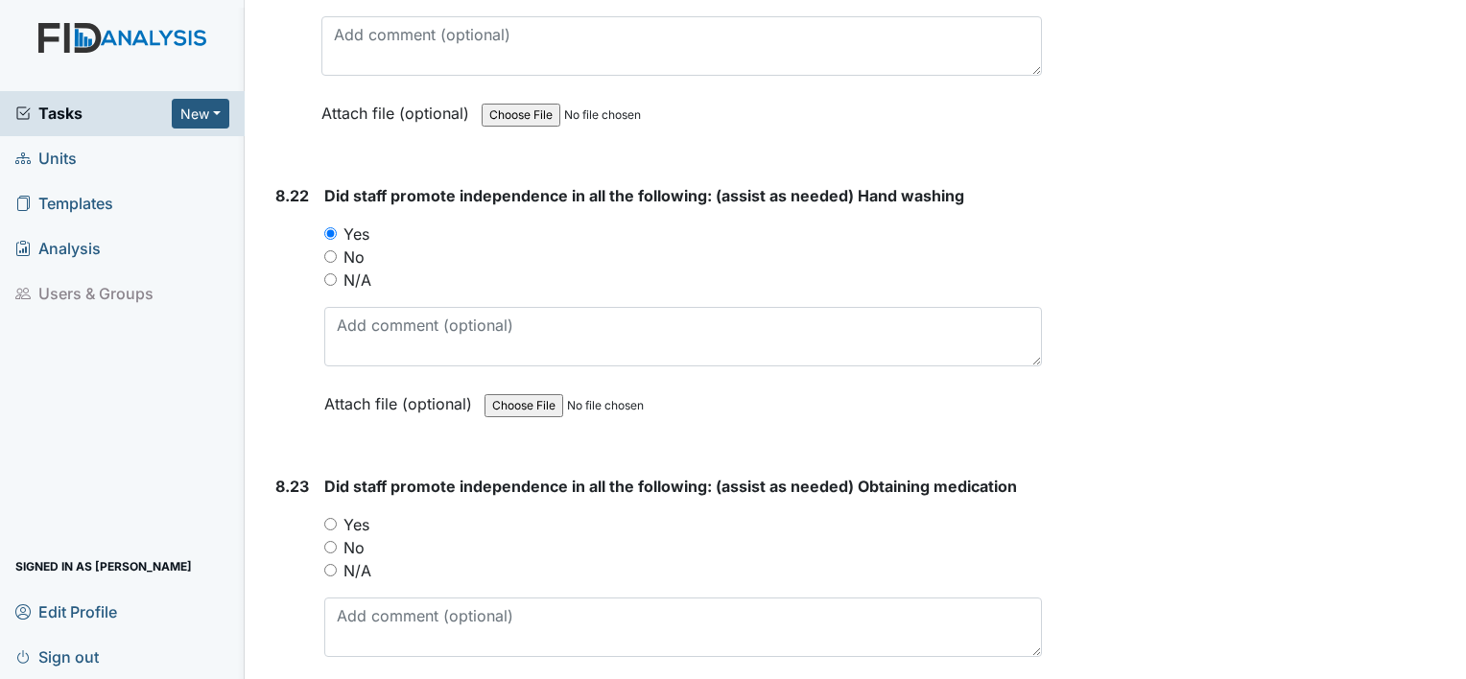
scroll to position [21678, 0]
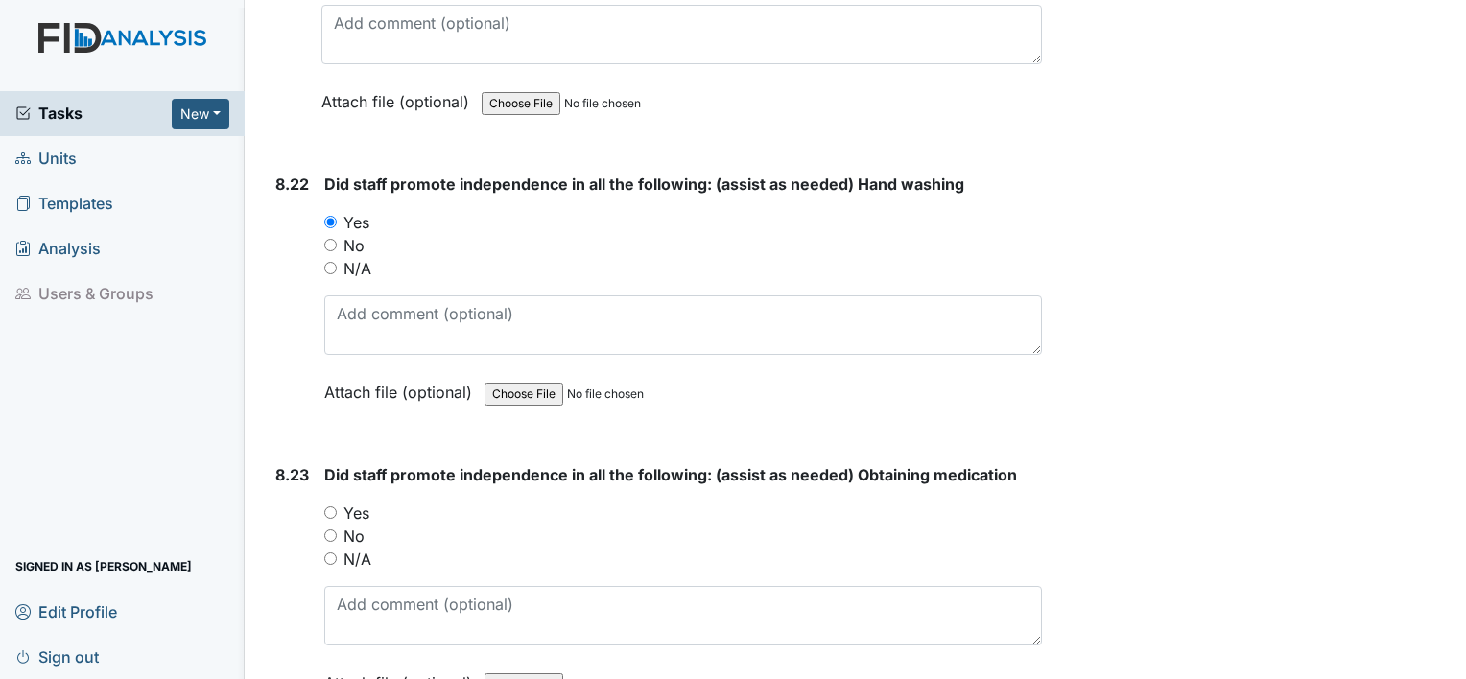
click at [330, 506] on input "Yes" at bounding box center [330, 512] width 12 height 12
radio input "true"
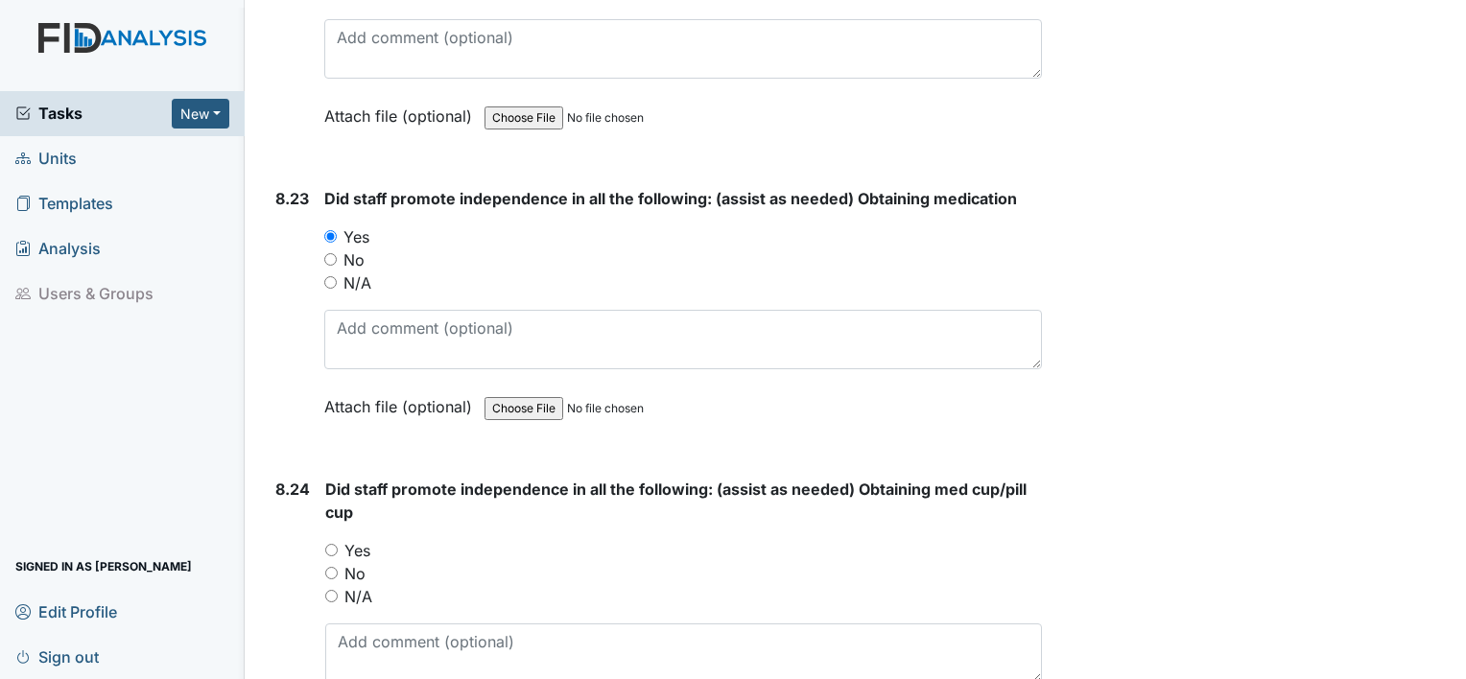
scroll to position [21966, 0]
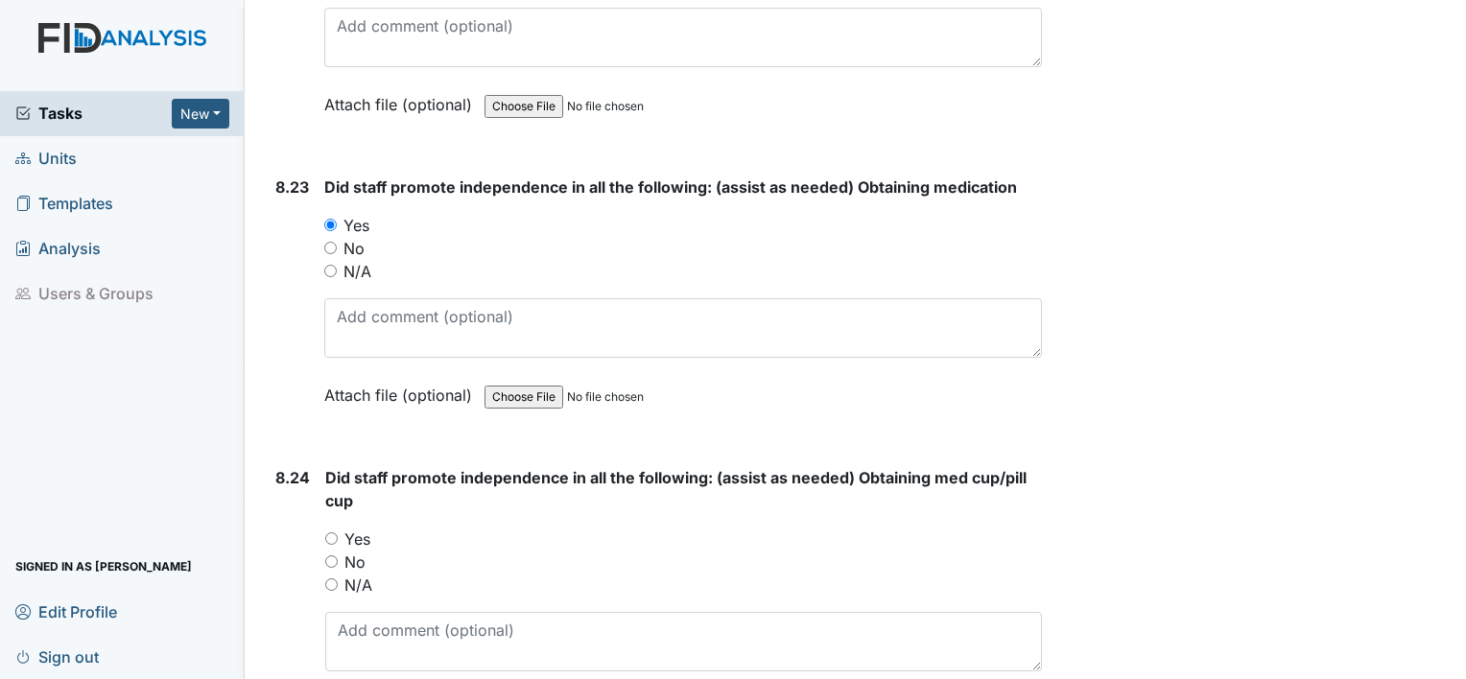
click at [332, 532] on input "Yes" at bounding box center [331, 538] width 12 height 12
radio input "true"
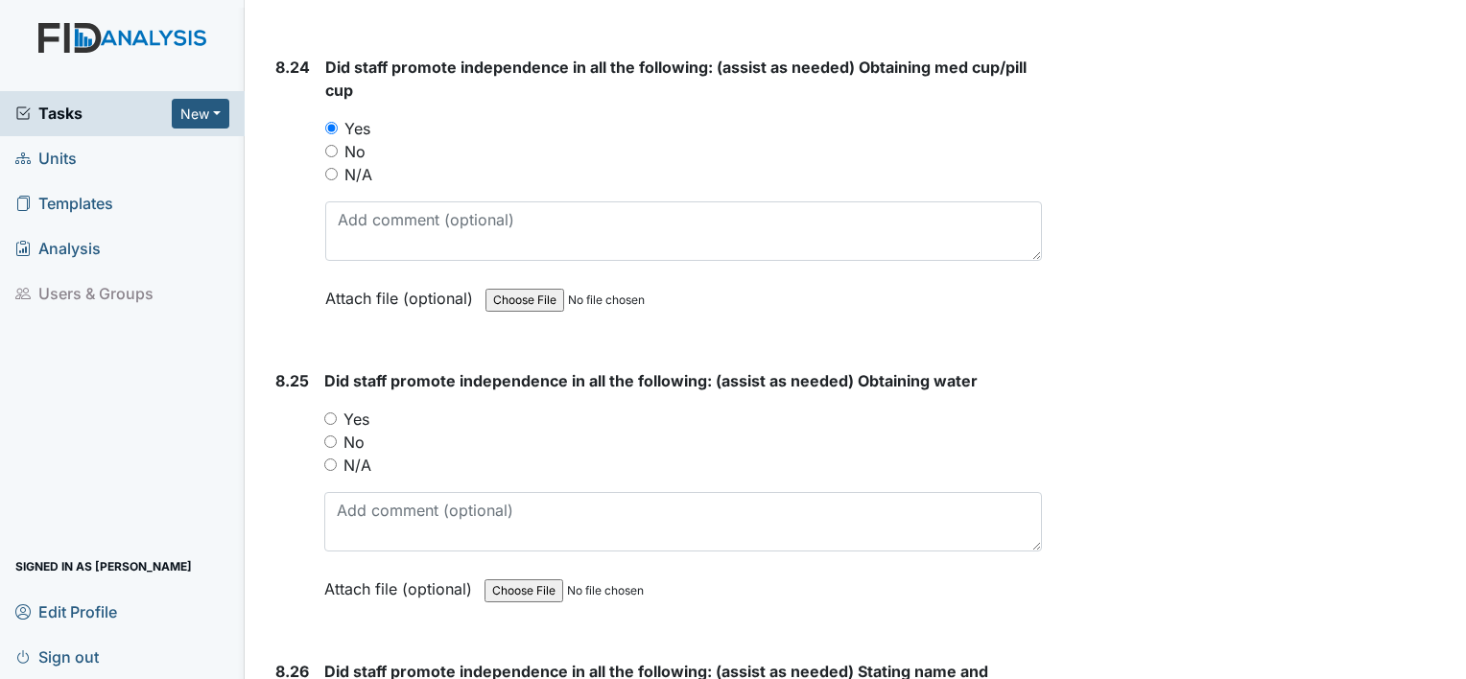
scroll to position [22446, 0]
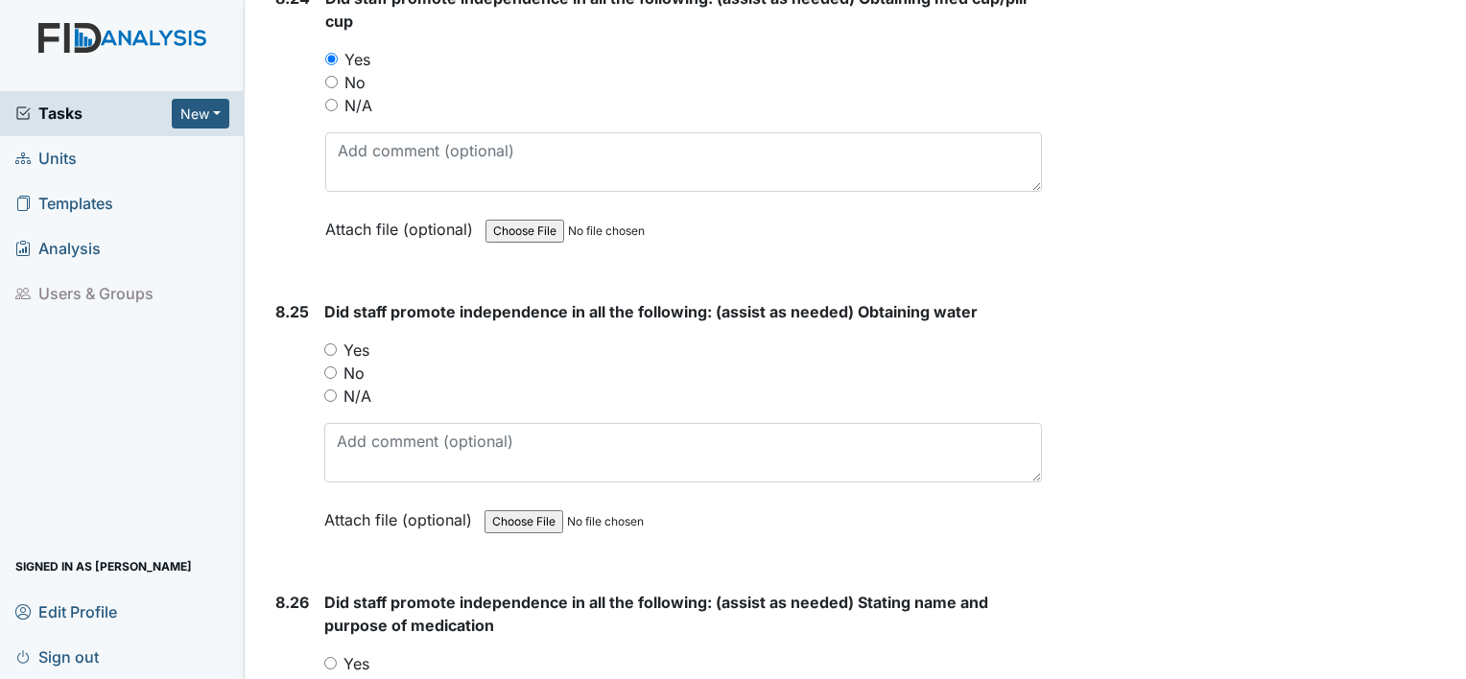
click at [332, 343] on input "Yes" at bounding box center [330, 349] width 12 height 12
radio input "true"
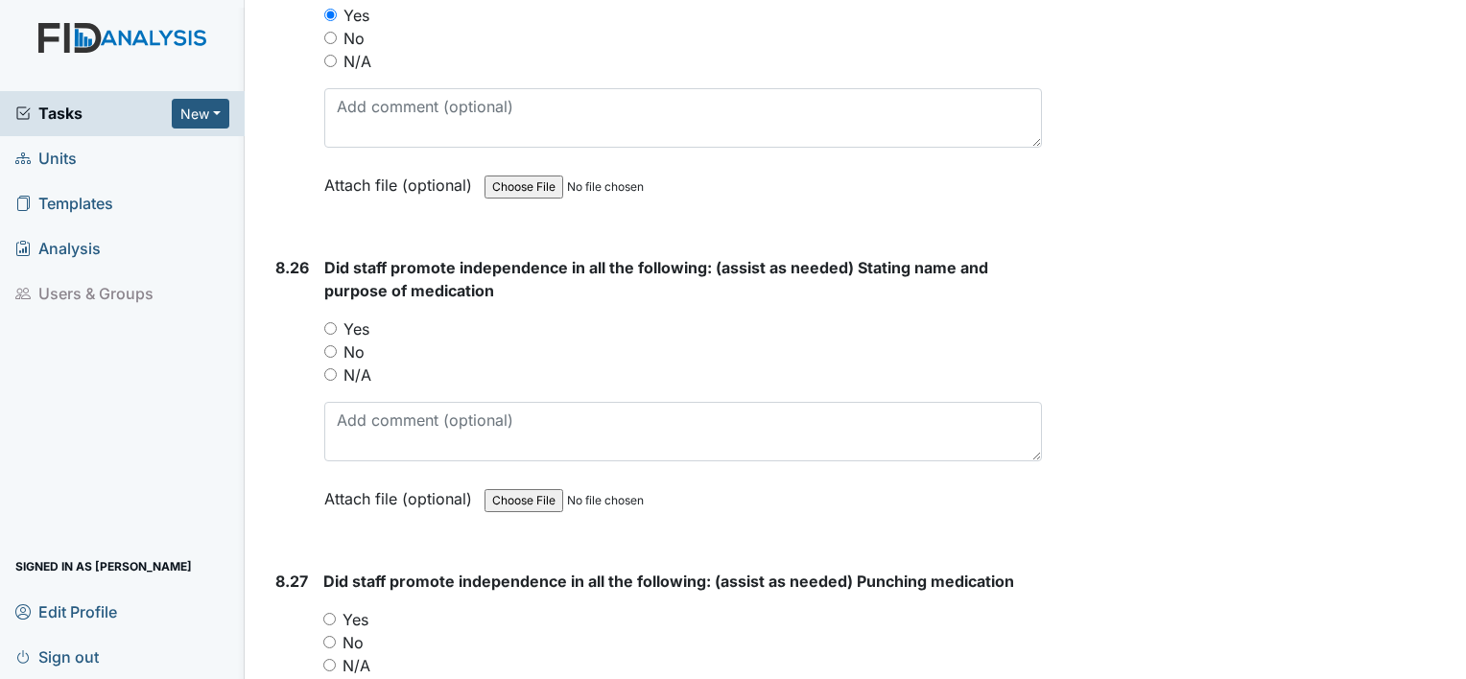
scroll to position [22829, 0]
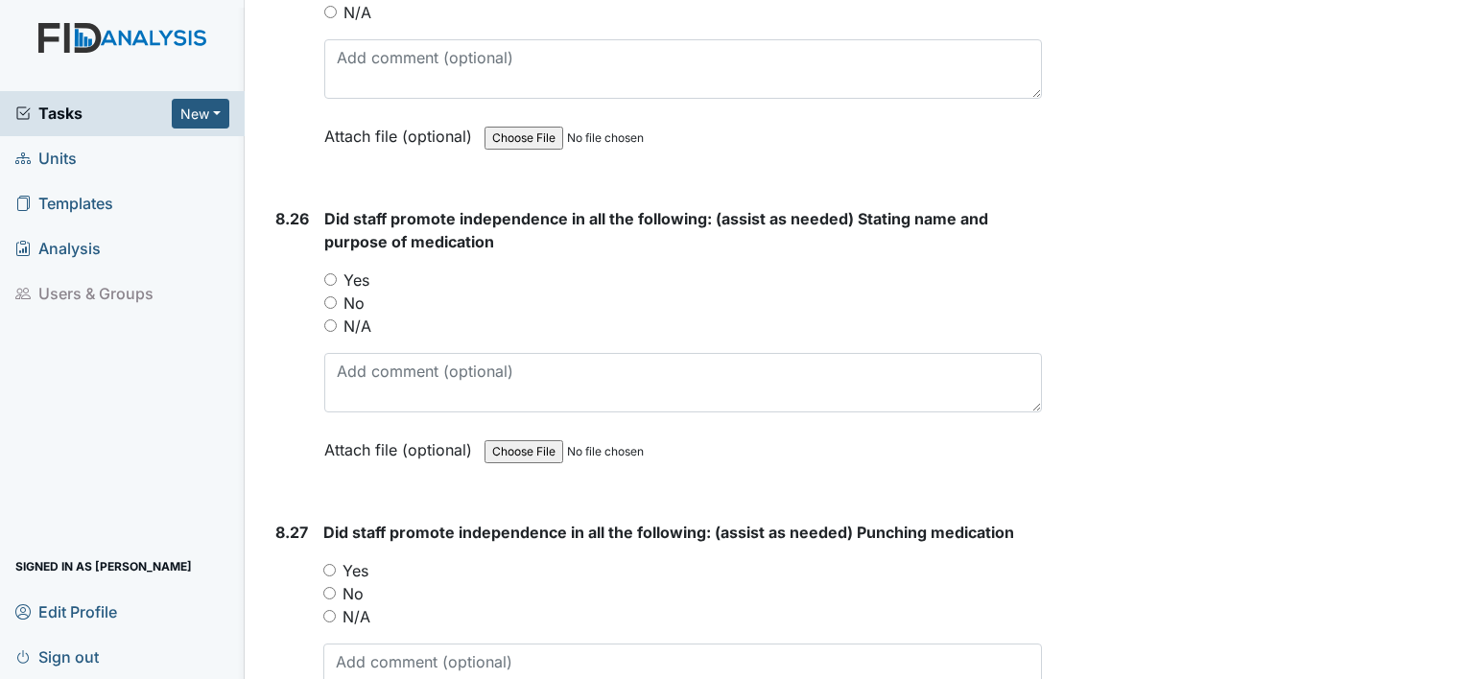
click at [326, 273] on input "Yes" at bounding box center [330, 279] width 12 height 12
radio input "true"
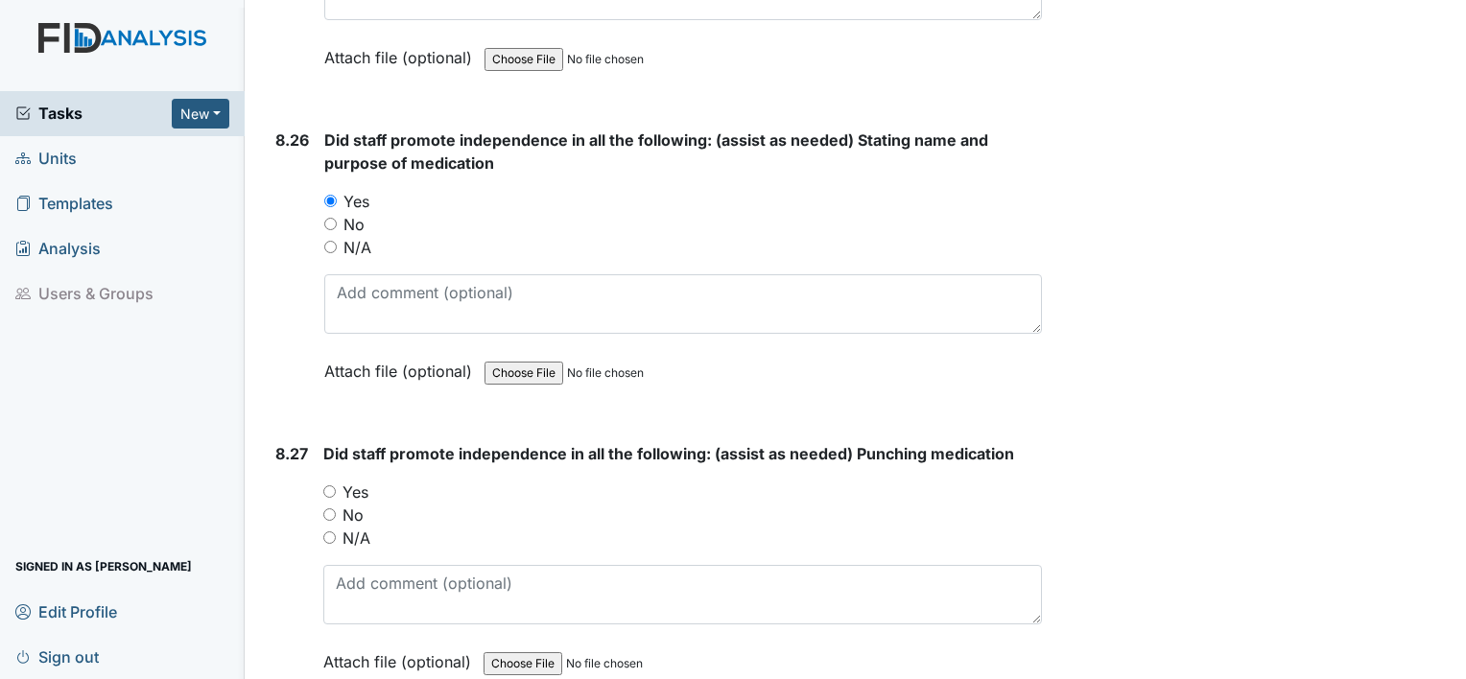
scroll to position [23021, 0]
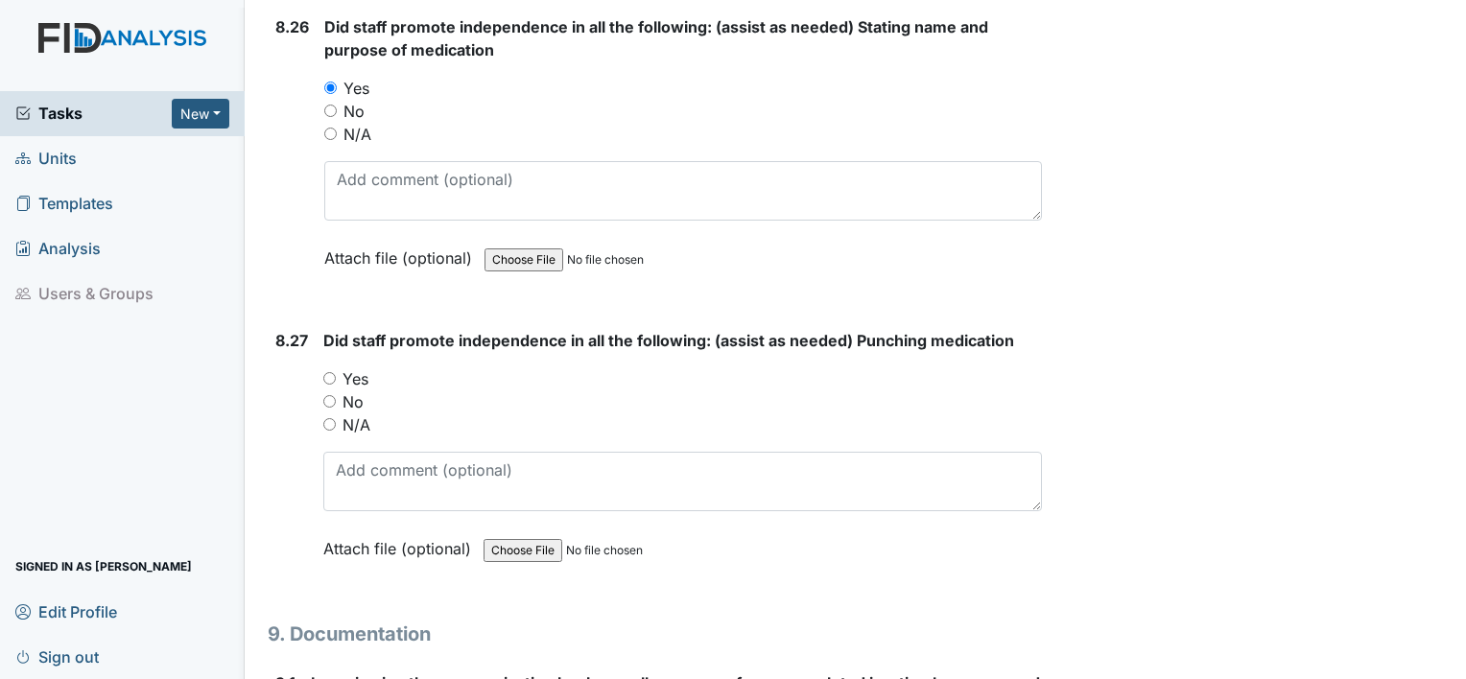
click at [326, 372] on input "Yes" at bounding box center [329, 378] width 12 height 12
radio input "true"
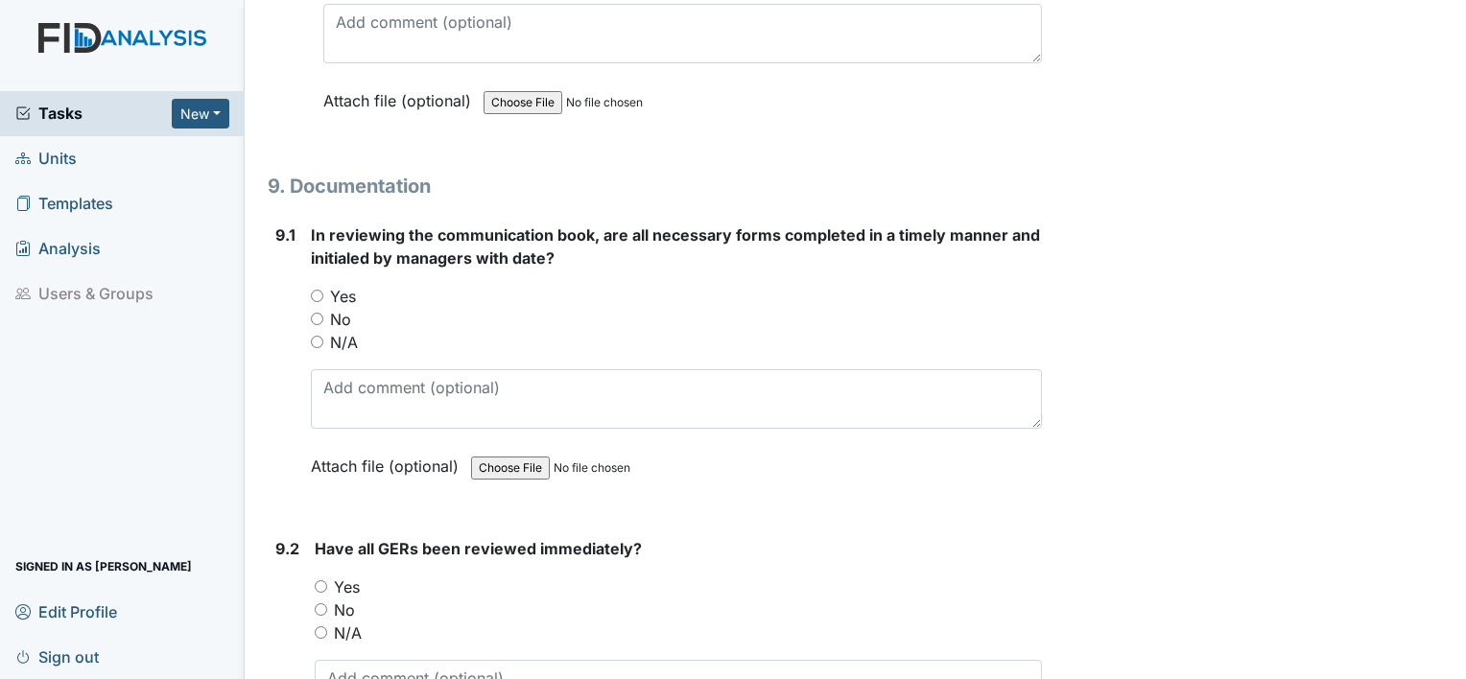
scroll to position [23501, 0]
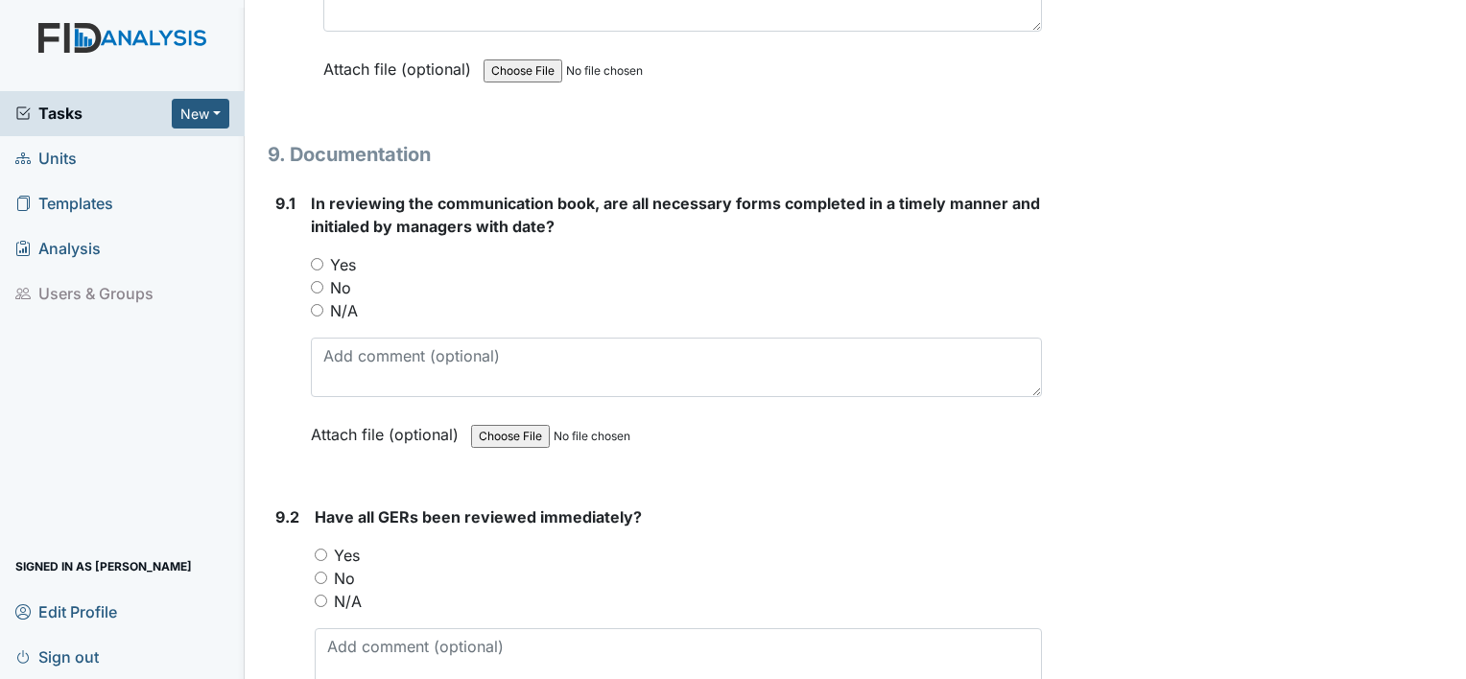
click at [318, 258] on input "Yes" at bounding box center [317, 264] width 12 height 12
radio input "true"
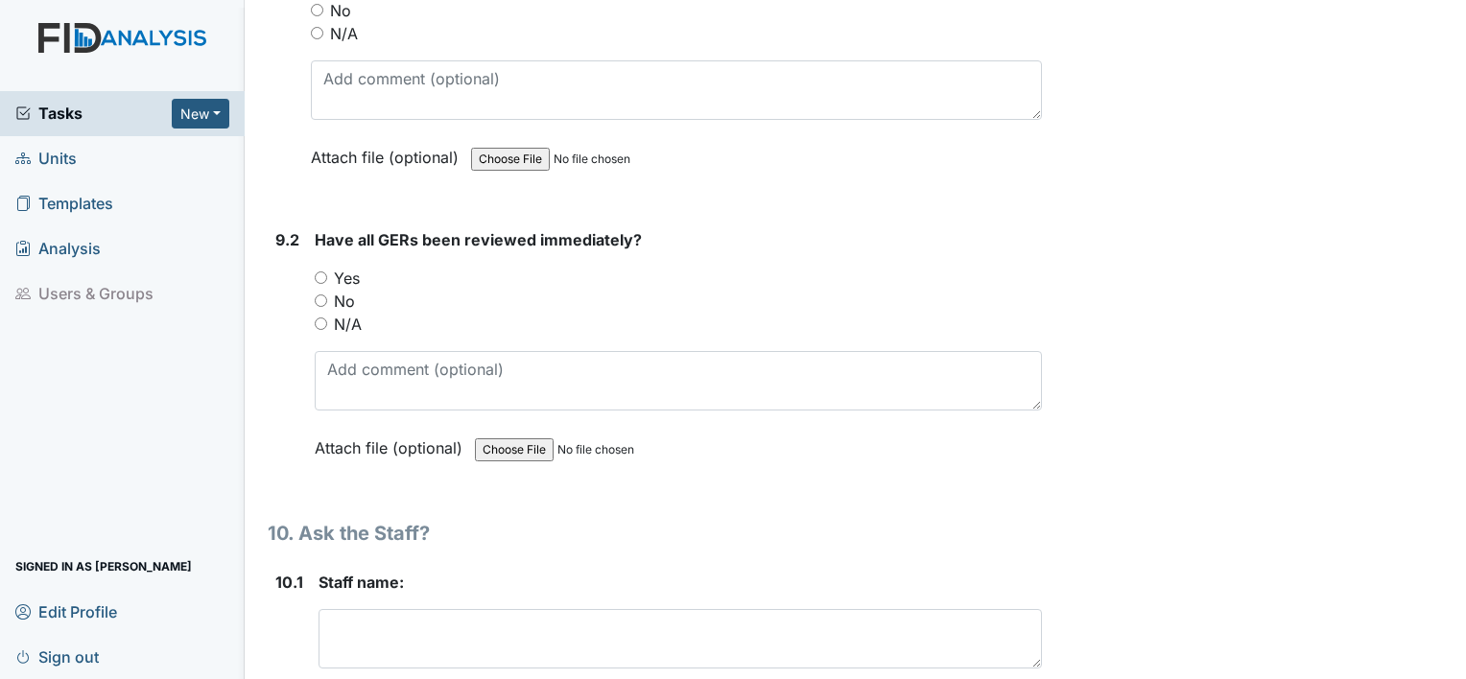
scroll to position [23788, 0]
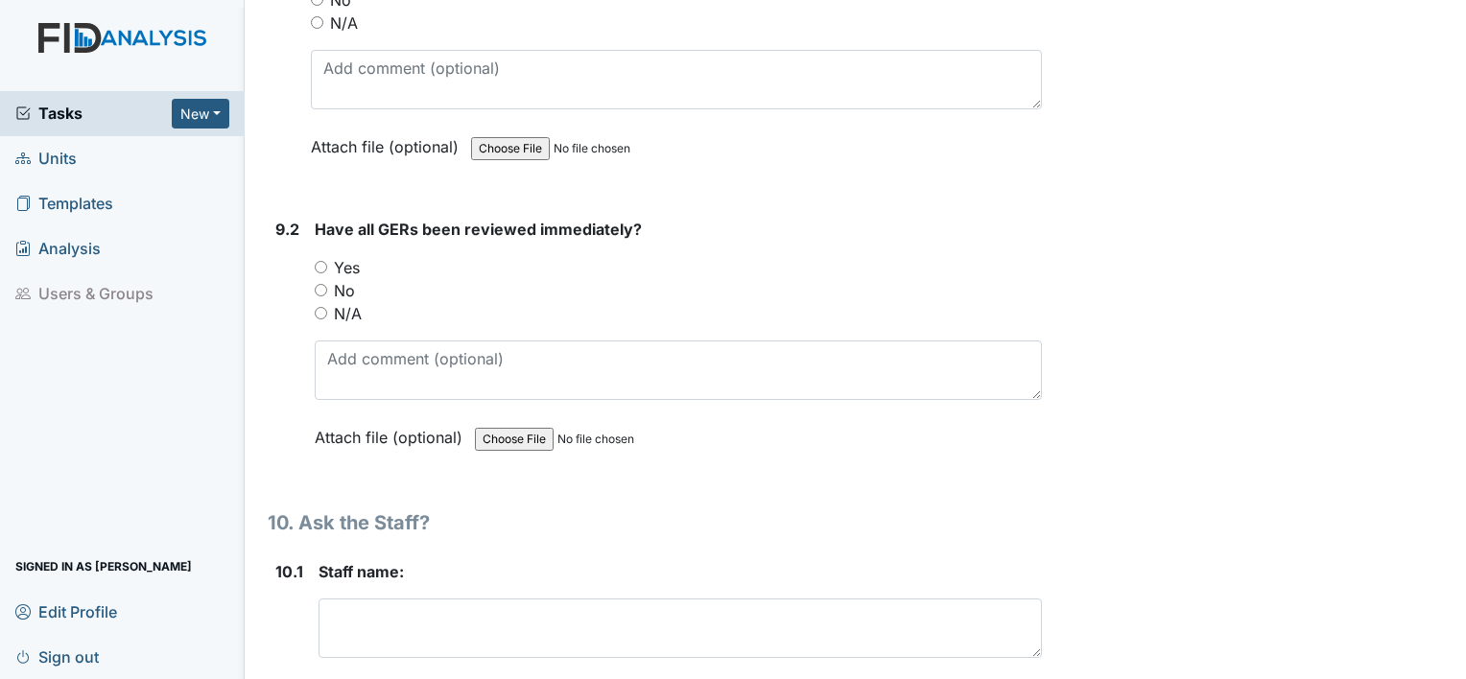
click at [320, 261] on input "Yes" at bounding box center [321, 267] width 12 height 12
radio input "true"
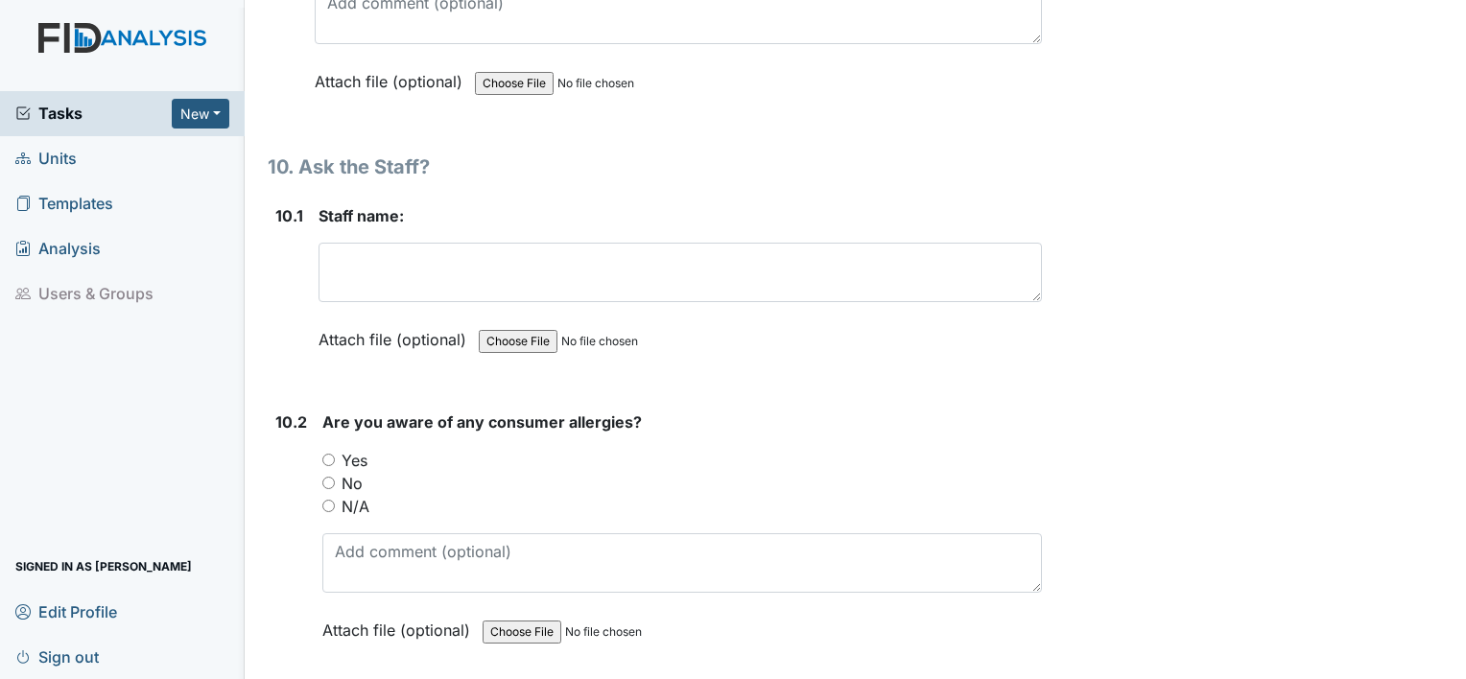
scroll to position [24172, 0]
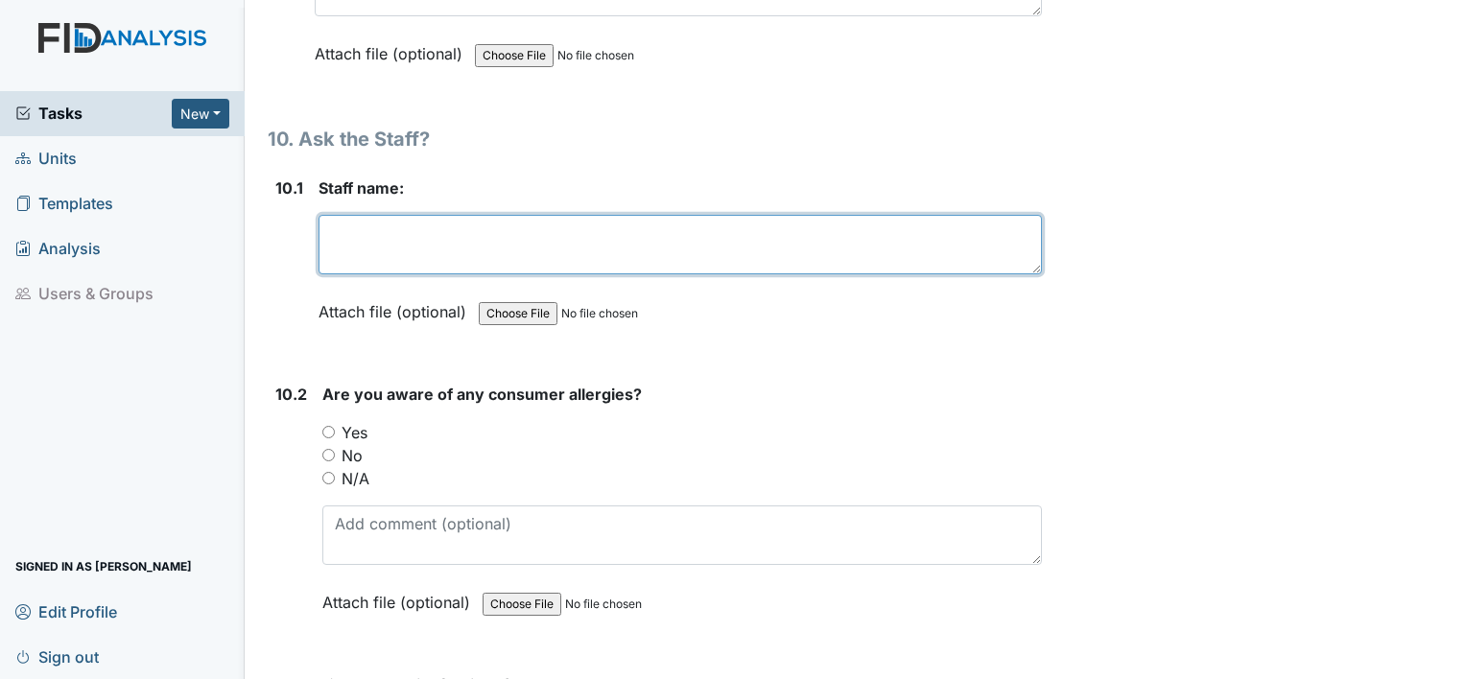
click at [349, 215] on textarea at bounding box center [679, 244] width 723 height 59
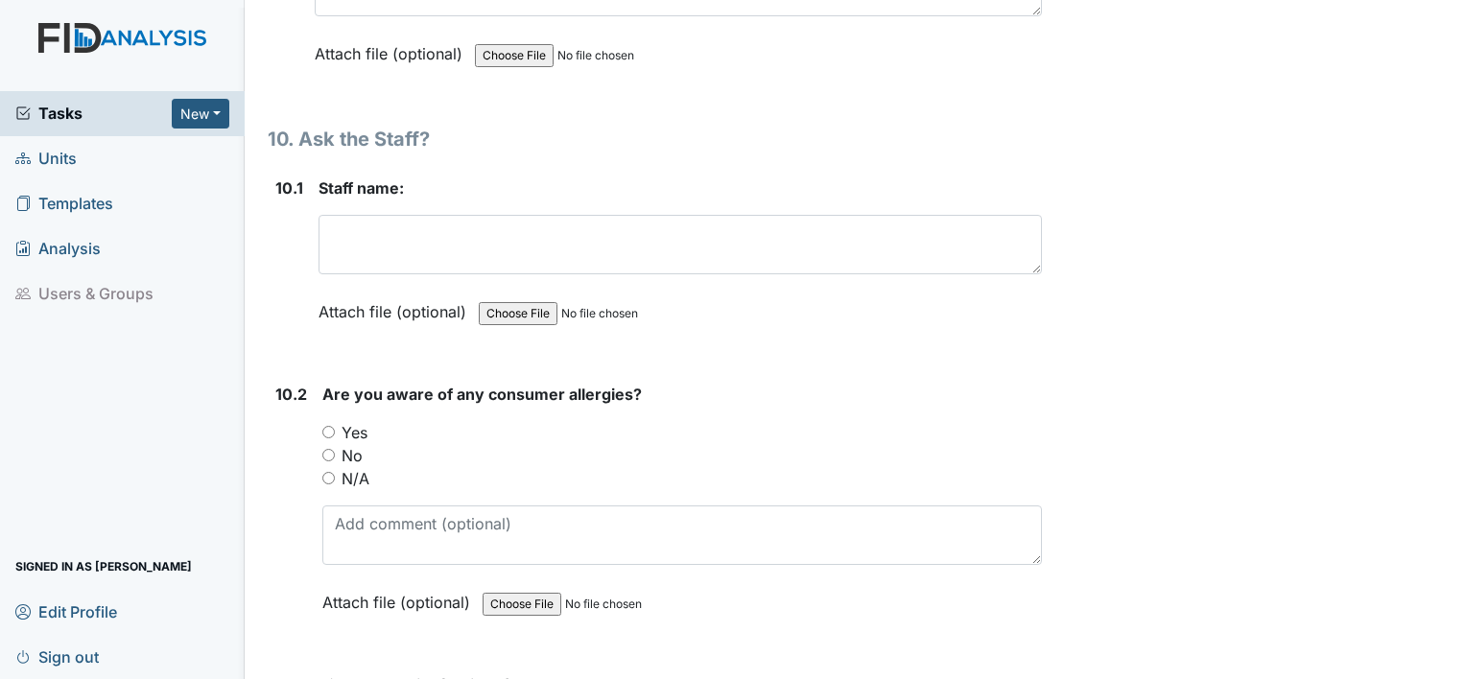
click at [337, 383] on div "Are you aware of any consumer allergies? You must select one of the below optio…" at bounding box center [681, 505] width 719 height 245
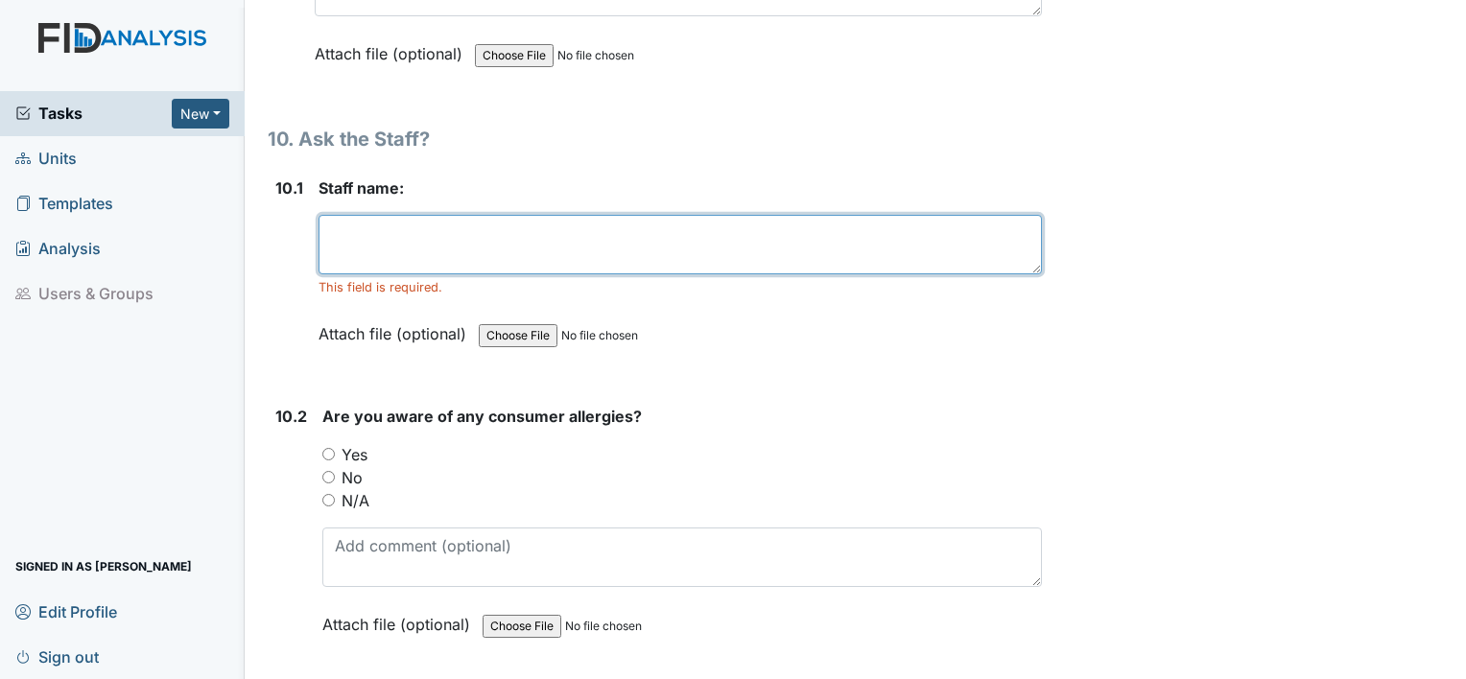
click at [380, 215] on textarea at bounding box center [679, 244] width 723 height 59
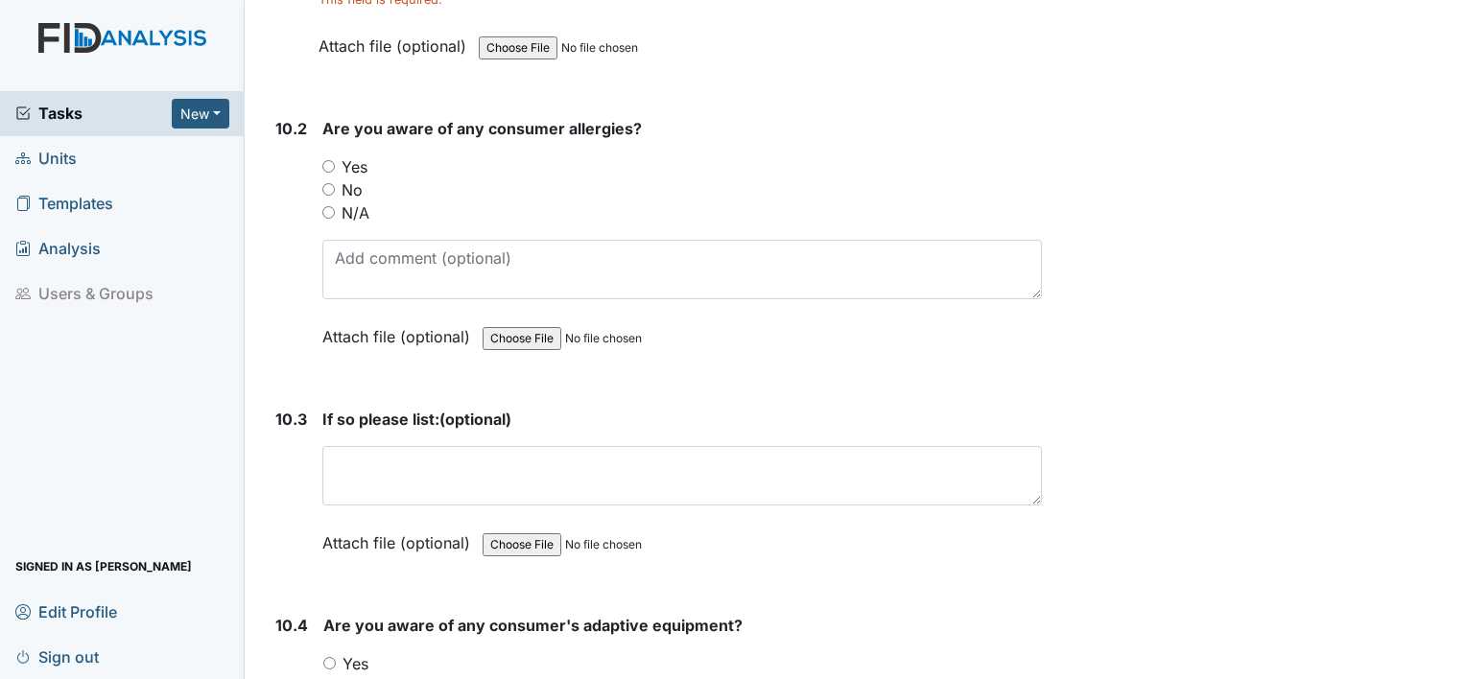
scroll to position [24460, 0]
type textarea "SUMMER"
click at [335, 201] on div "N/A" at bounding box center [681, 212] width 719 height 23
click at [333, 206] on input "N/A" at bounding box center [328, 212] width 12 height 12
radio input "true"
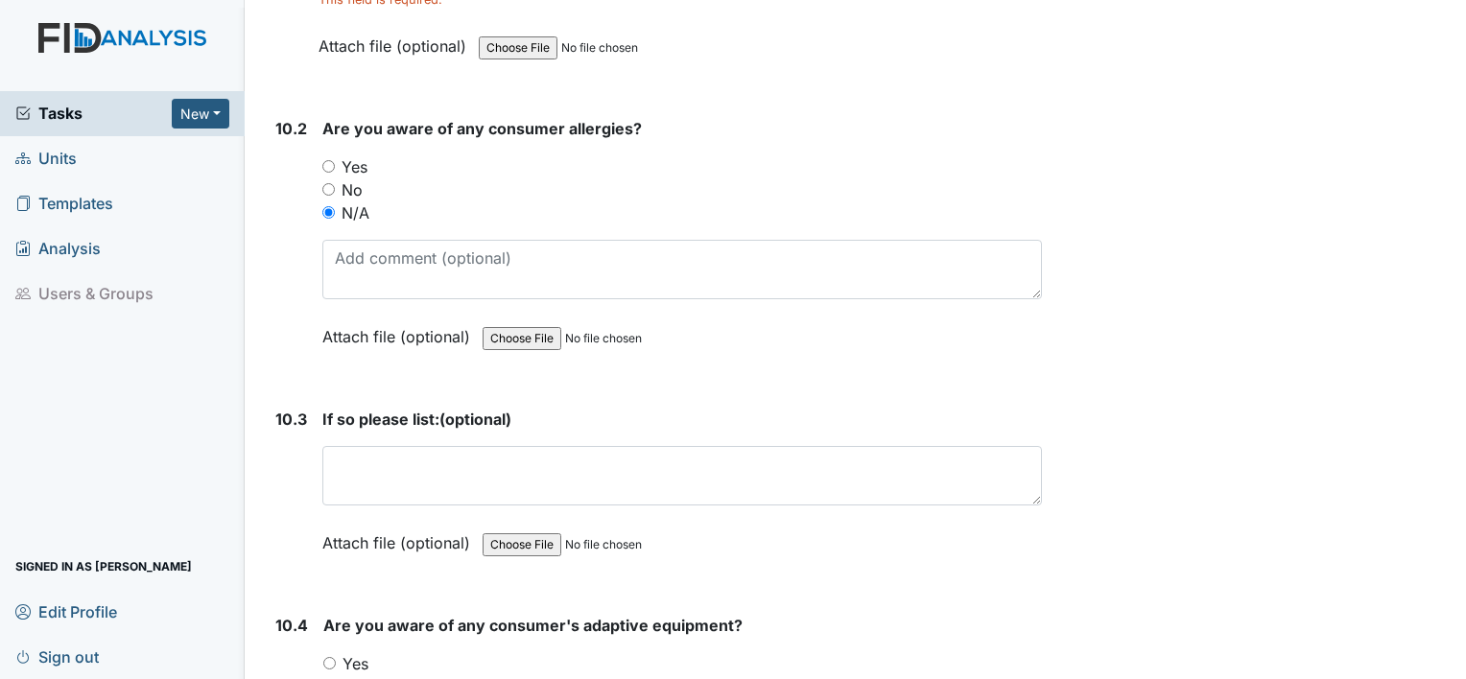
click at [333, 160] on input "Yes" at bounding box center [328, 166] width 12 height 12
radio input "true"
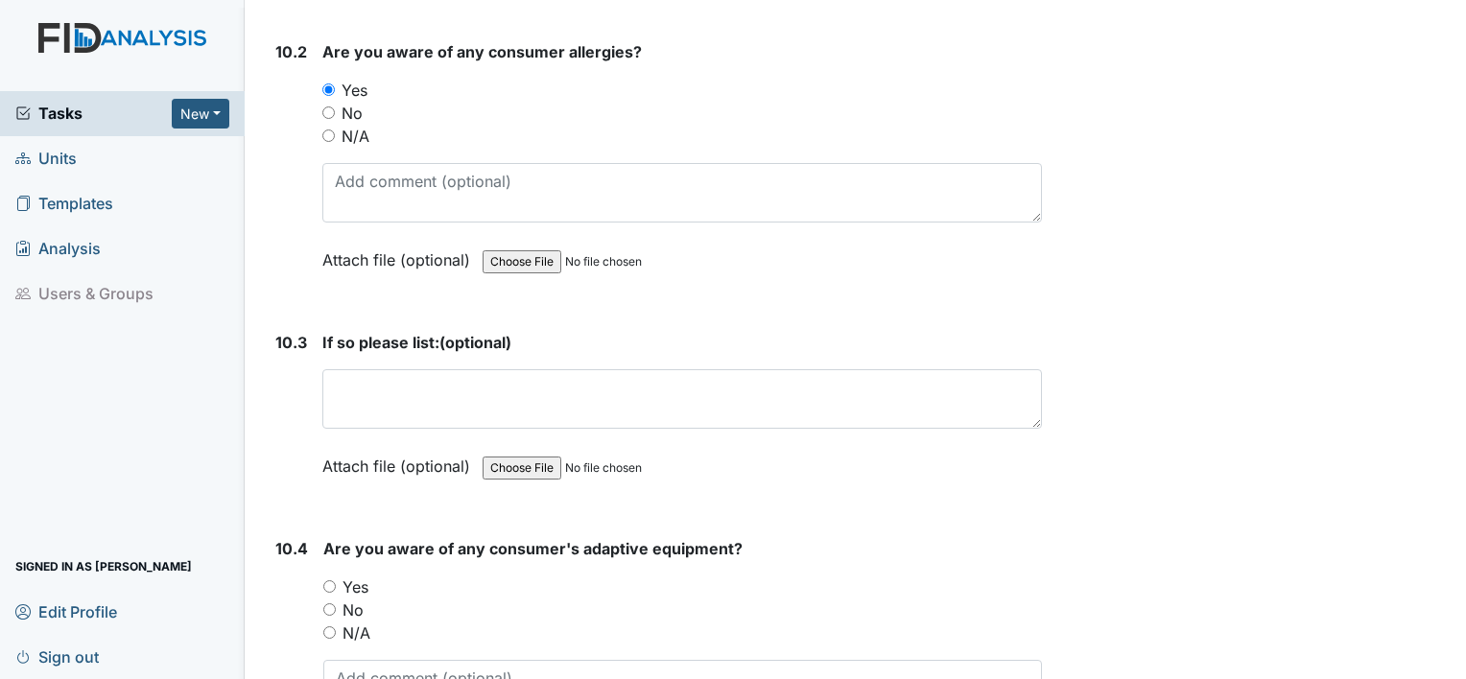
scroll to position [24748, 0]
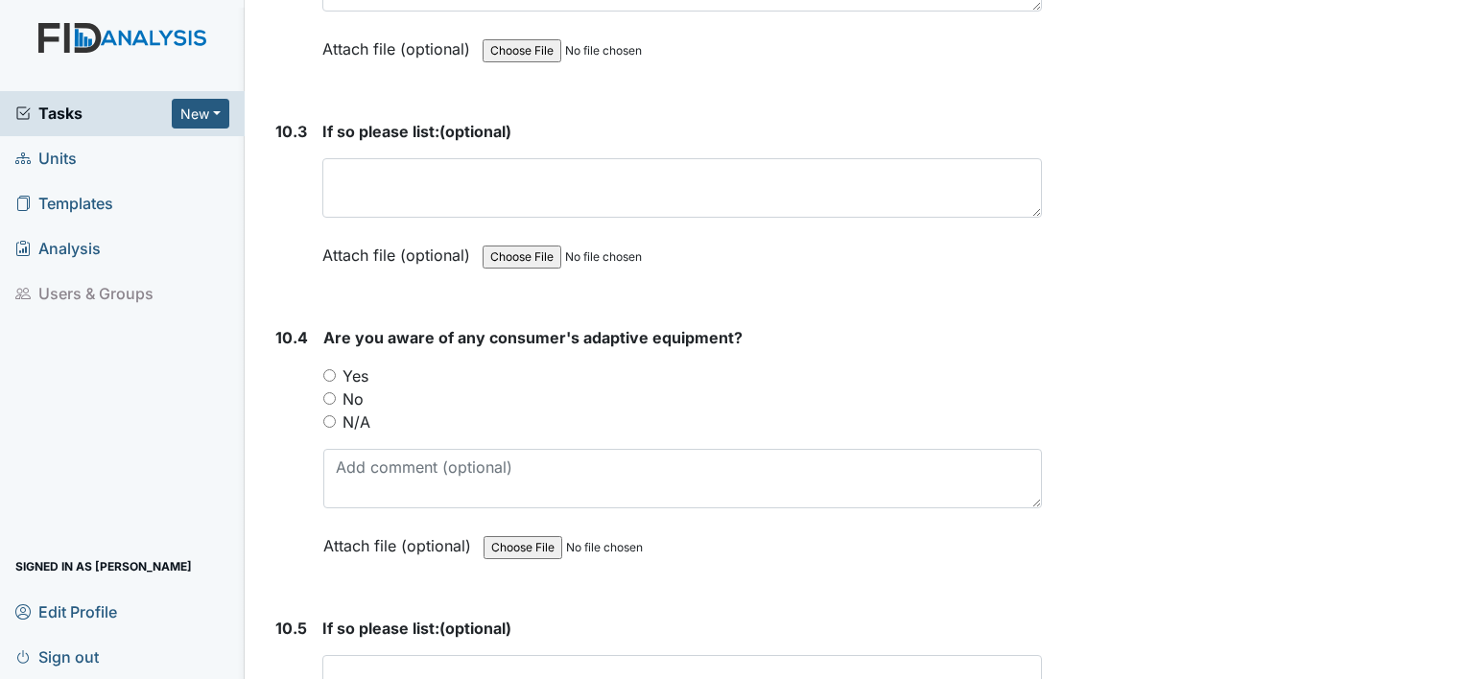
click at [336, 365] on div "Yes" at bounding box center [682, 376] width 718 height 23
click at [323, 369] on input "Yes" at bounding box center [329, 375] width 12 height 12
radio input "true"
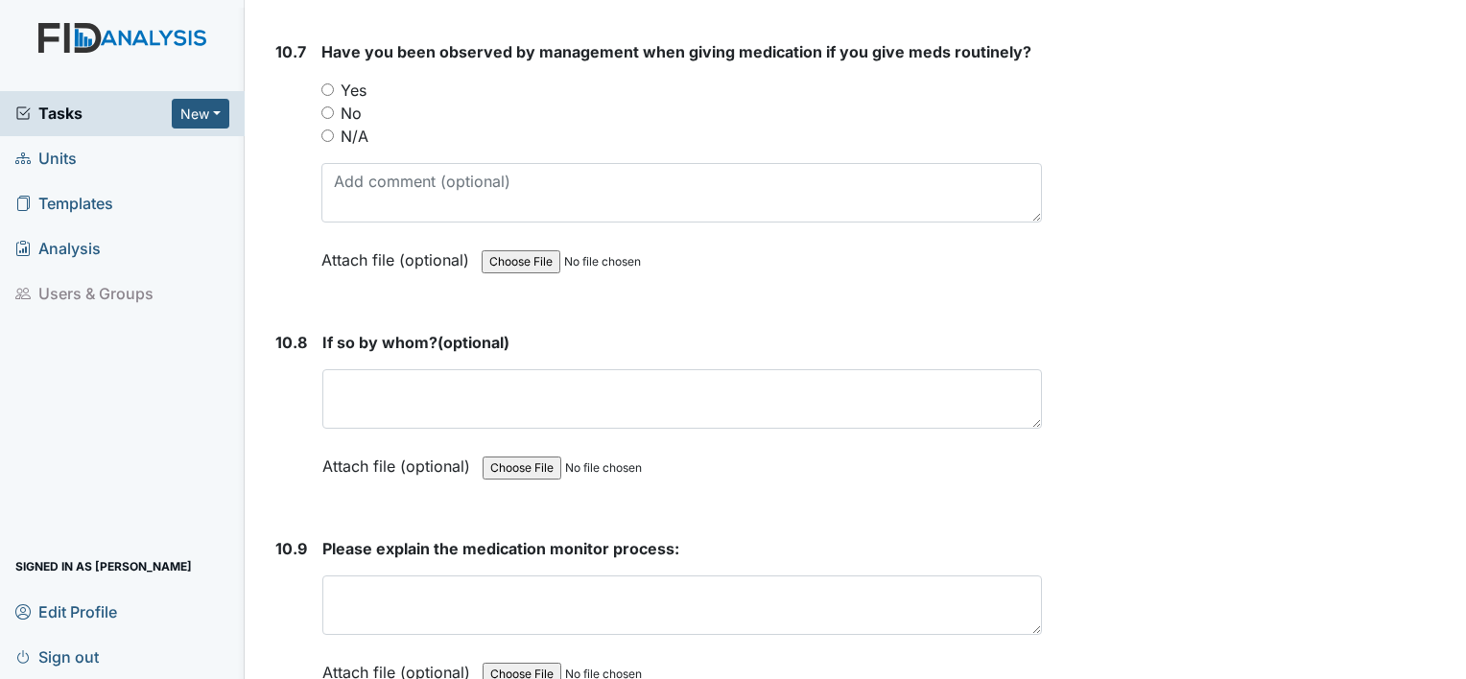
scroll to position [25849, 0]
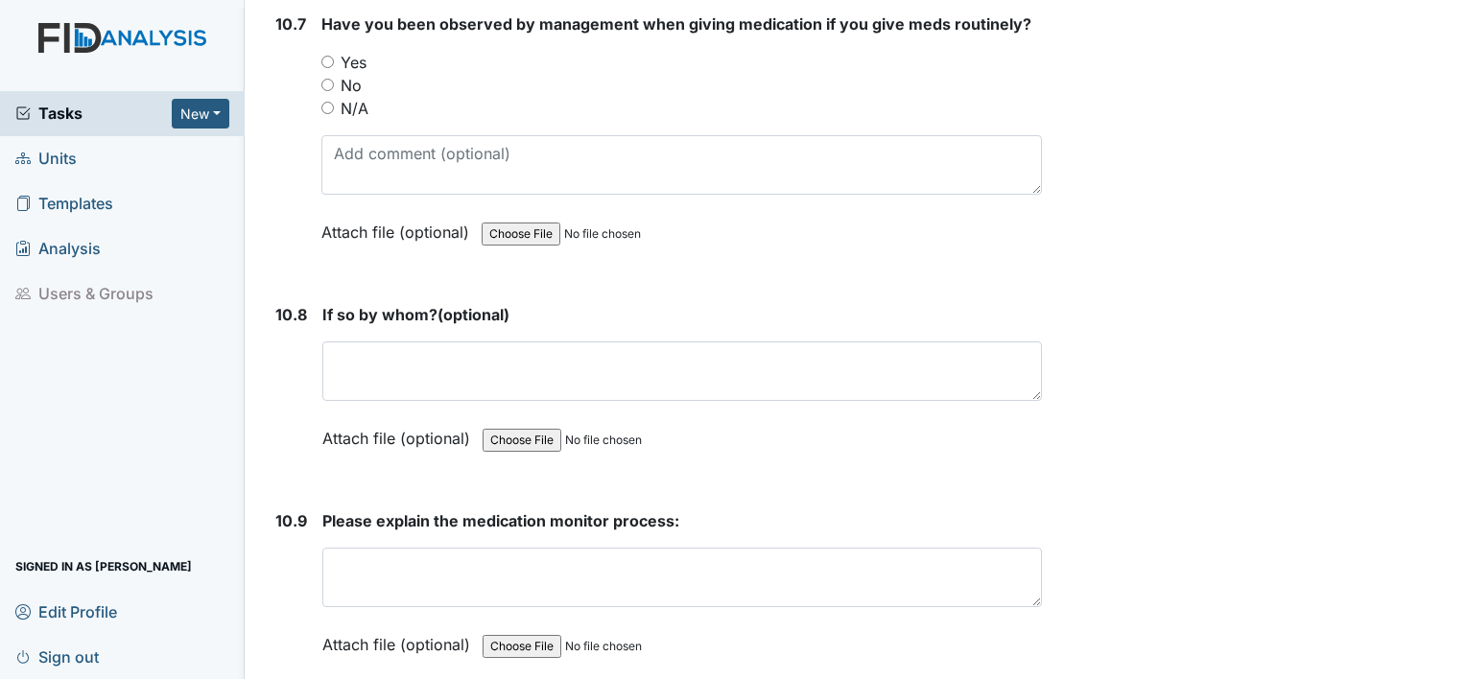
click at [355, 303] on div "If so by whom? (optional) This field is required. Attach file (optional) You ca…" at bounding box center [681, 383] width 719 height 160
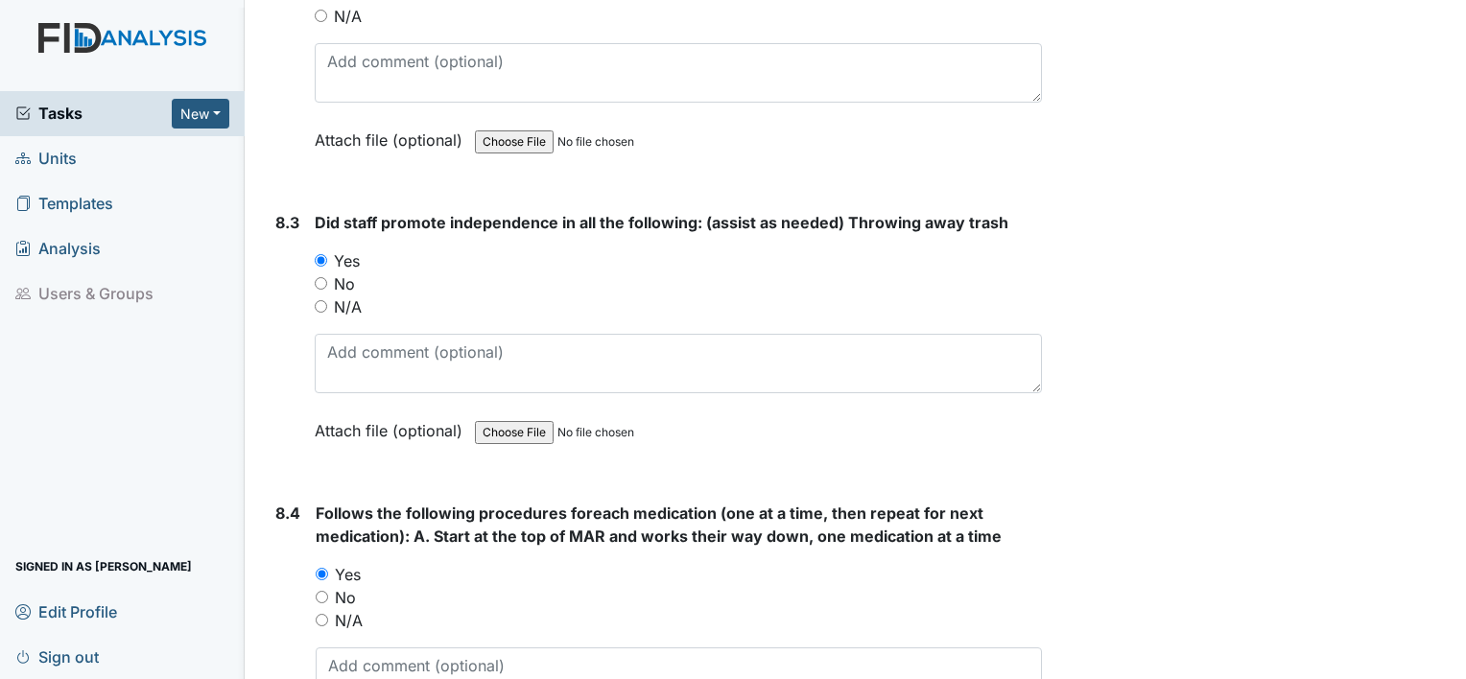
scroll to position [15777, 0]
